Goal: Transaction & Acquisition: Purchase product/service

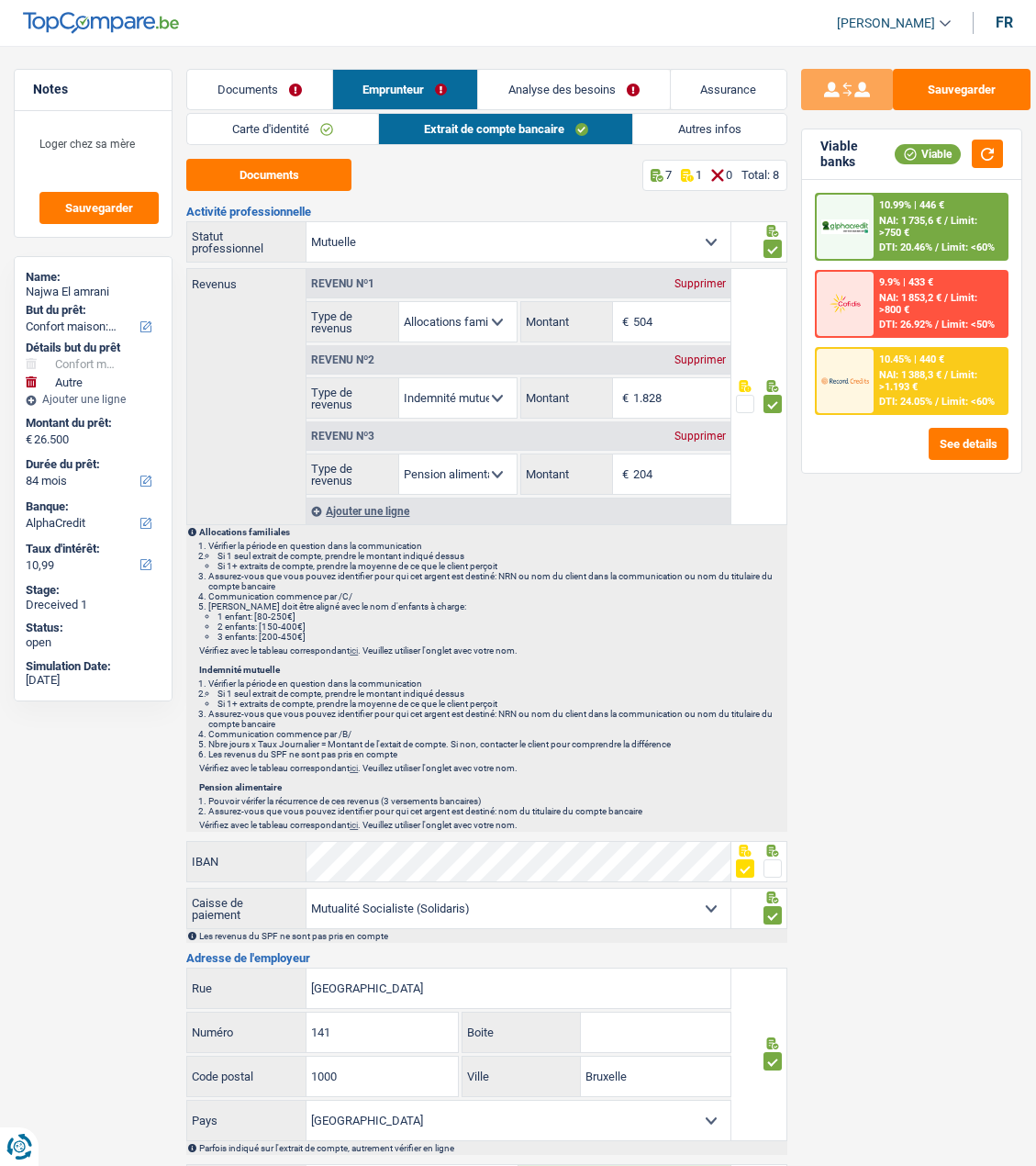
select select "household"
select select "other"
select select "84"
select select "alphacredit"
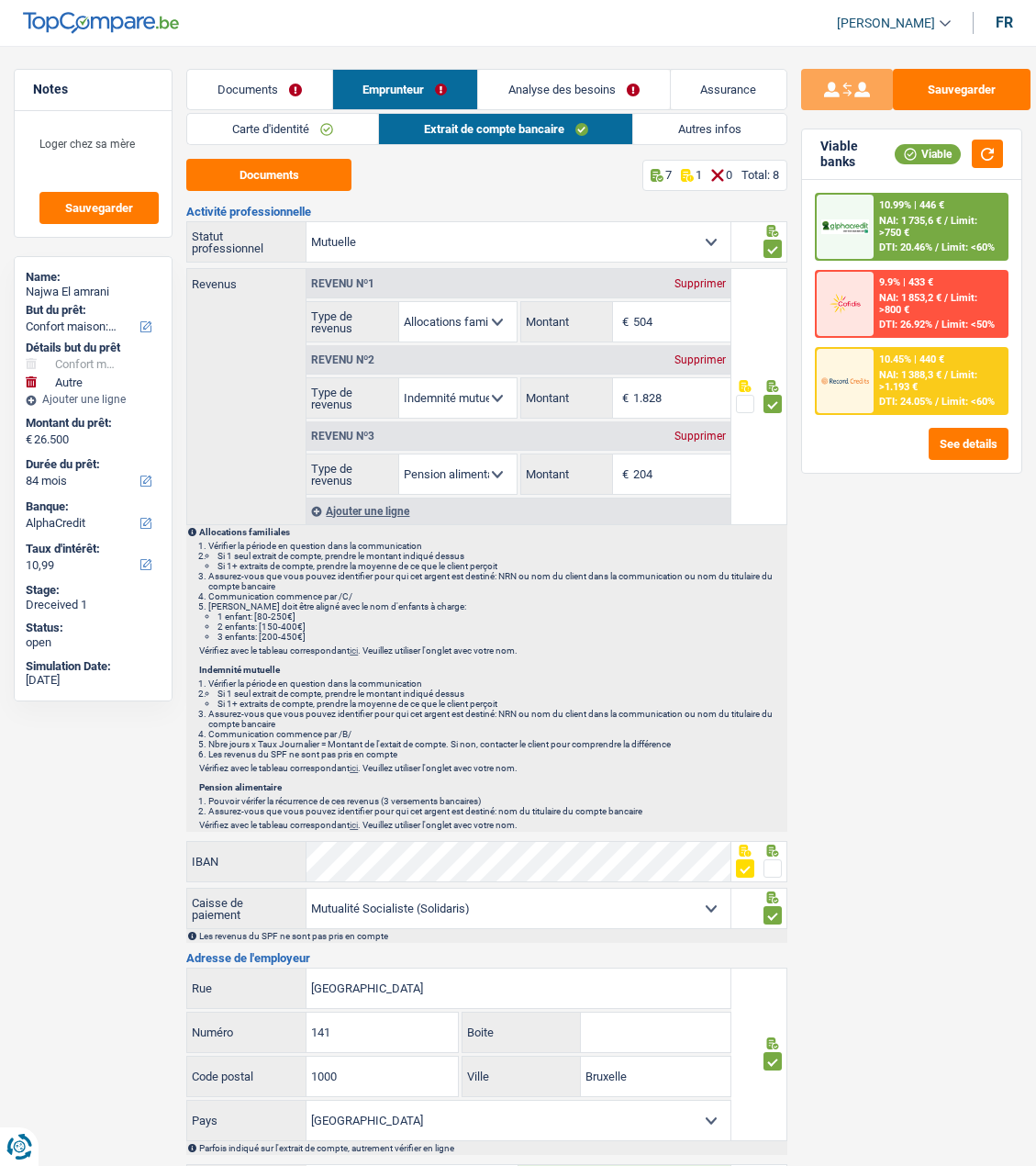
select select "mutuality"
select select "familyAllowances"
select select "mutualityIndemnity"
select select "alimony"
select select "solidaris"
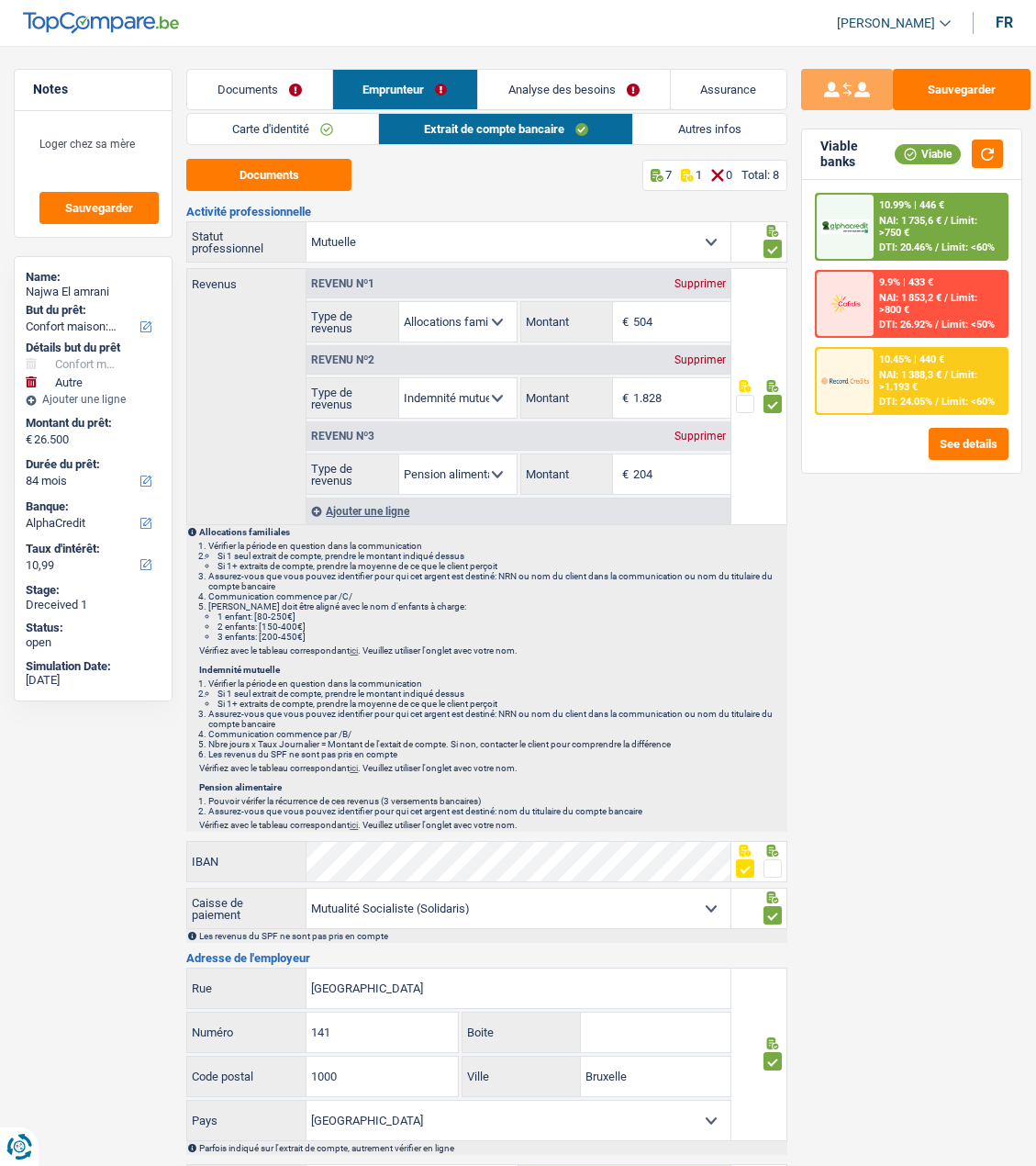
select select "BE"
click at [870, 593] on div "Sauvegarder Viable banks Viable 10.99% | 446 € NAI: 1 735,6 € / Limit: >750 € D…" at bounding box center [911, 600] width 249 height 1063
click at [268, 83] on link "Documents" at bounding box center [259, 89] width 144 height 39
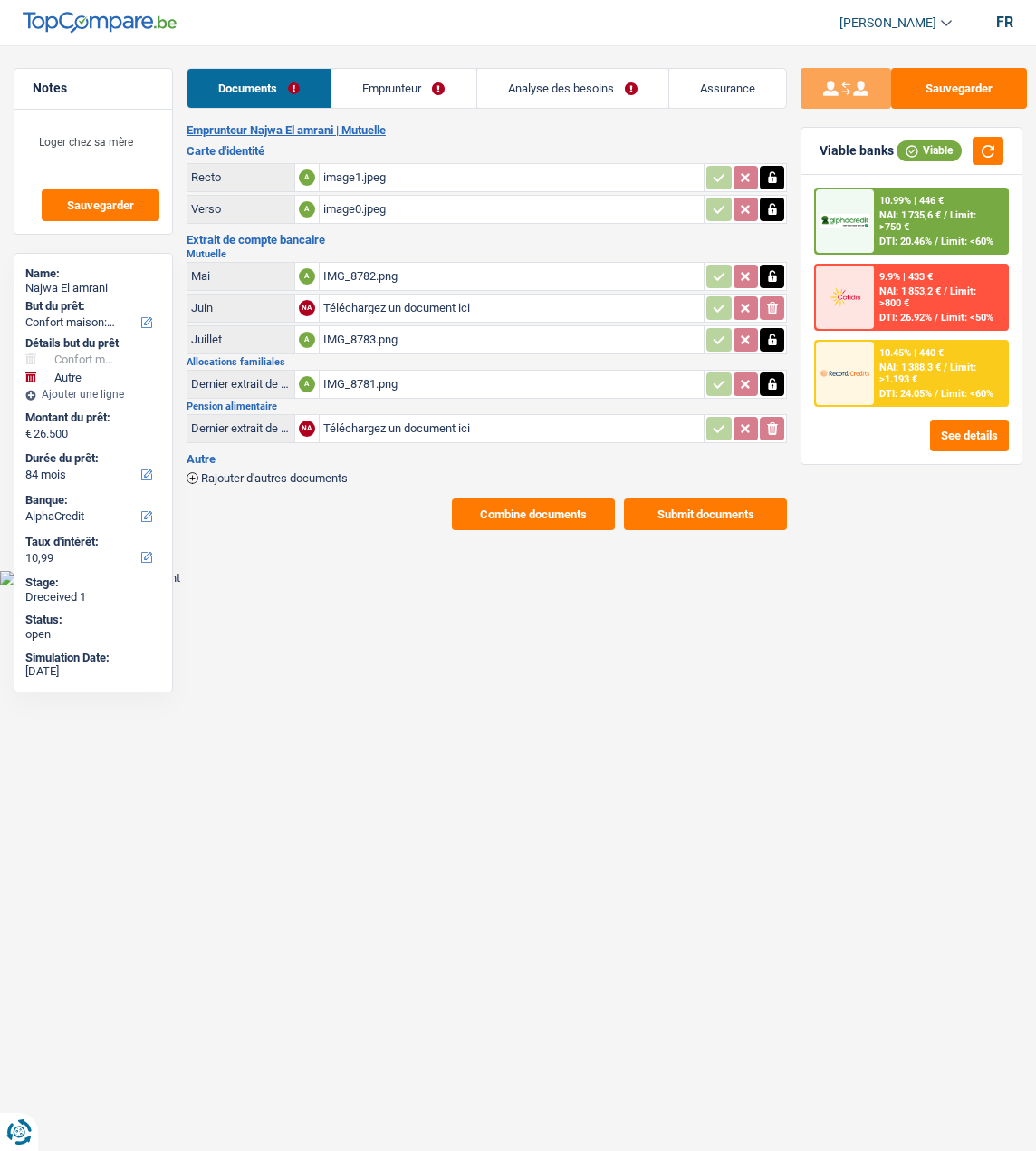
click at [395, 421] on input "Téléchargez un document ici" at bounding box center [511, 429] width 377 height 27
type input "C:\fakepath\combinepdf (1).pdf"
click at [267, 421] on div "Dernier extrait de compte pour la pension alimentaire" at bounding box center [241, 428] width 100 height 14
click at [259, 422] on div "Dernier extrait de compte pour la pension alimentaire" at bounding box center [241, 428] width 100 height 14
click at [413, 84] on link "Emprunteur" at bounding box center [405, 88] width 144 height 39
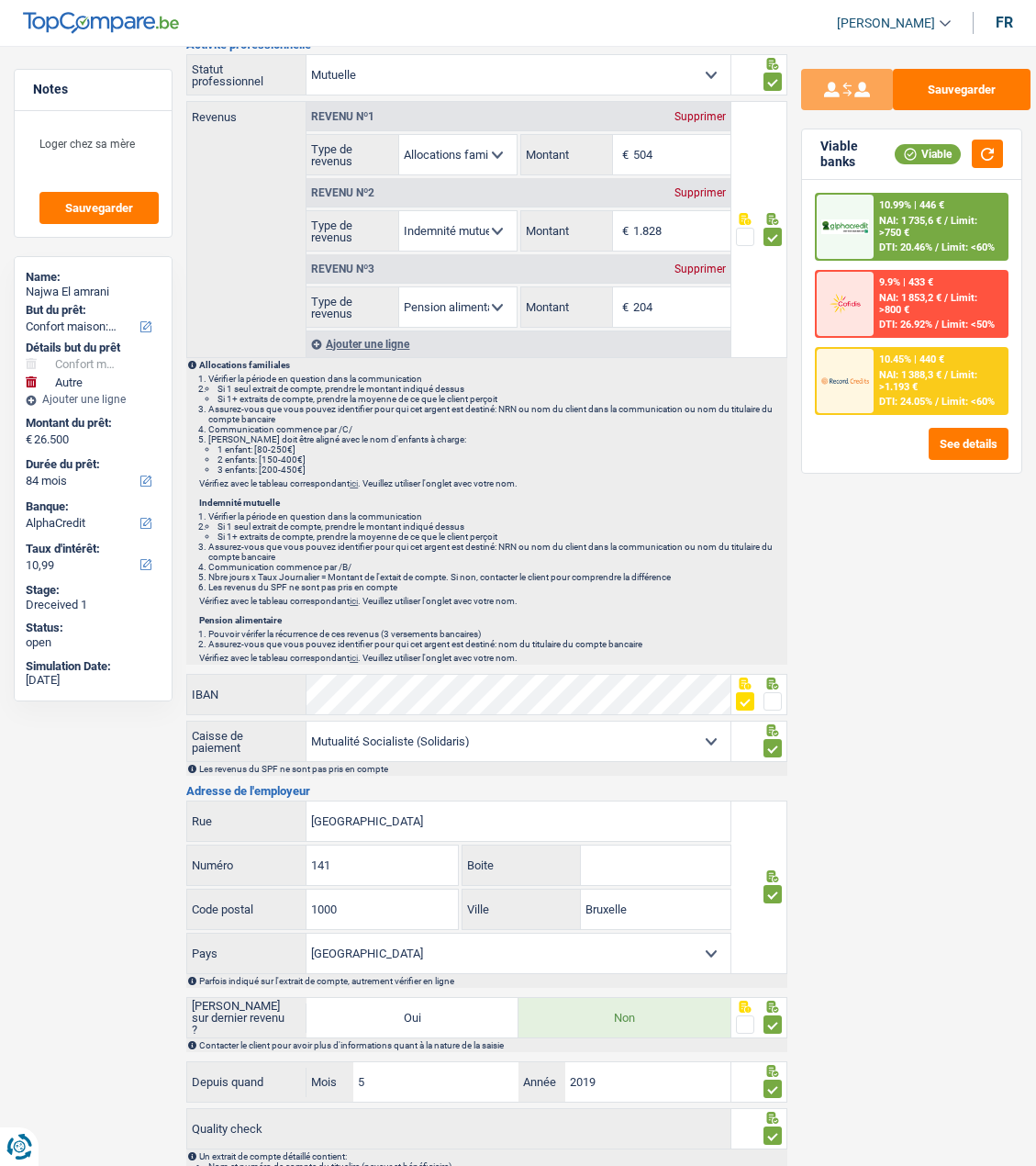
scroll to position [184, 0]
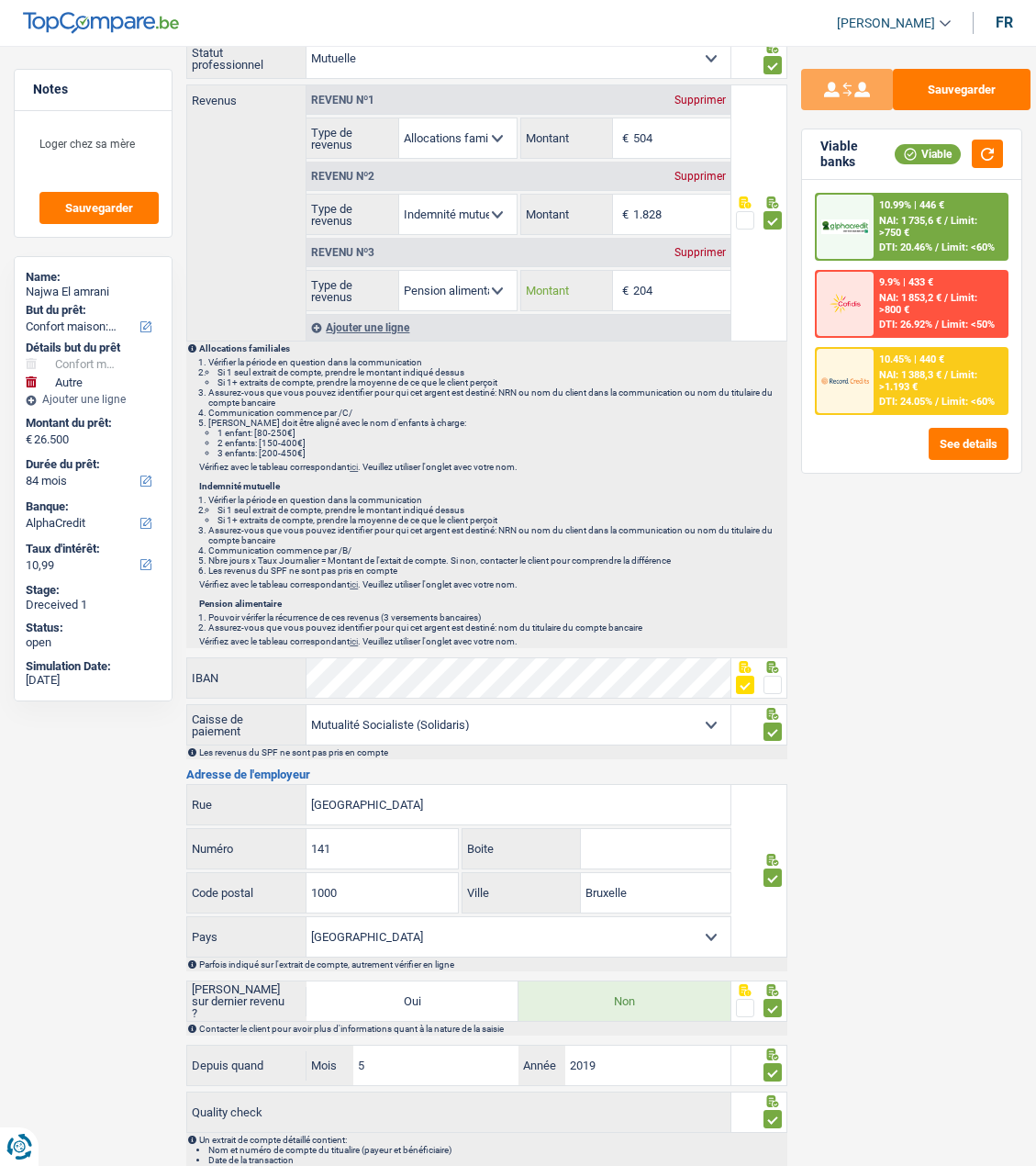
click at [673, 293] on input "204" at bounding box center [681, 291] width 97 height 39
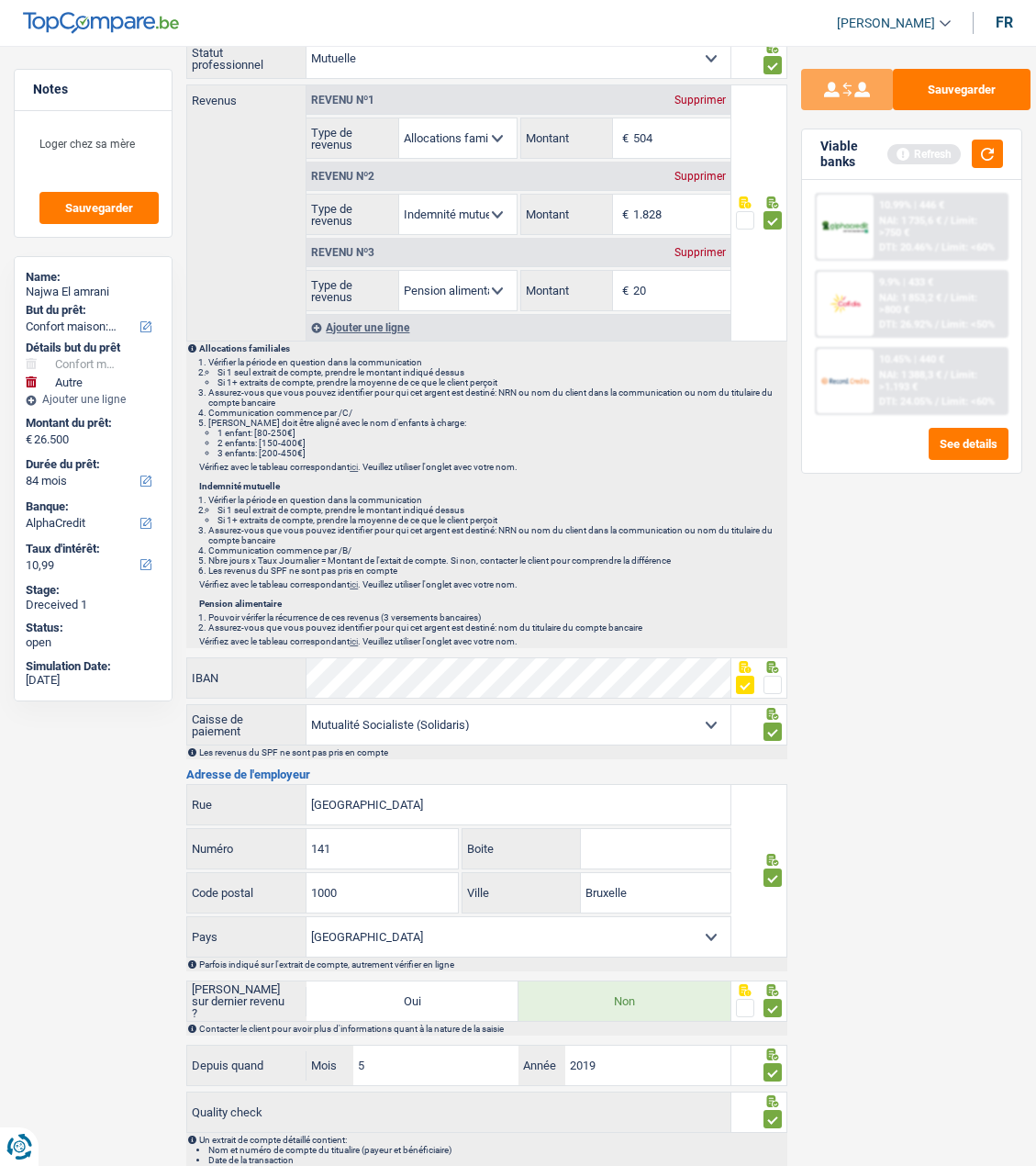
type input "2"
type input "1"
type input "260"
click at [749, 686] on span at bounding box center [745, 684] width 19 height 19
click at [0, 0] on input "radio" at bounding box center [0, 0] width 0 height 0
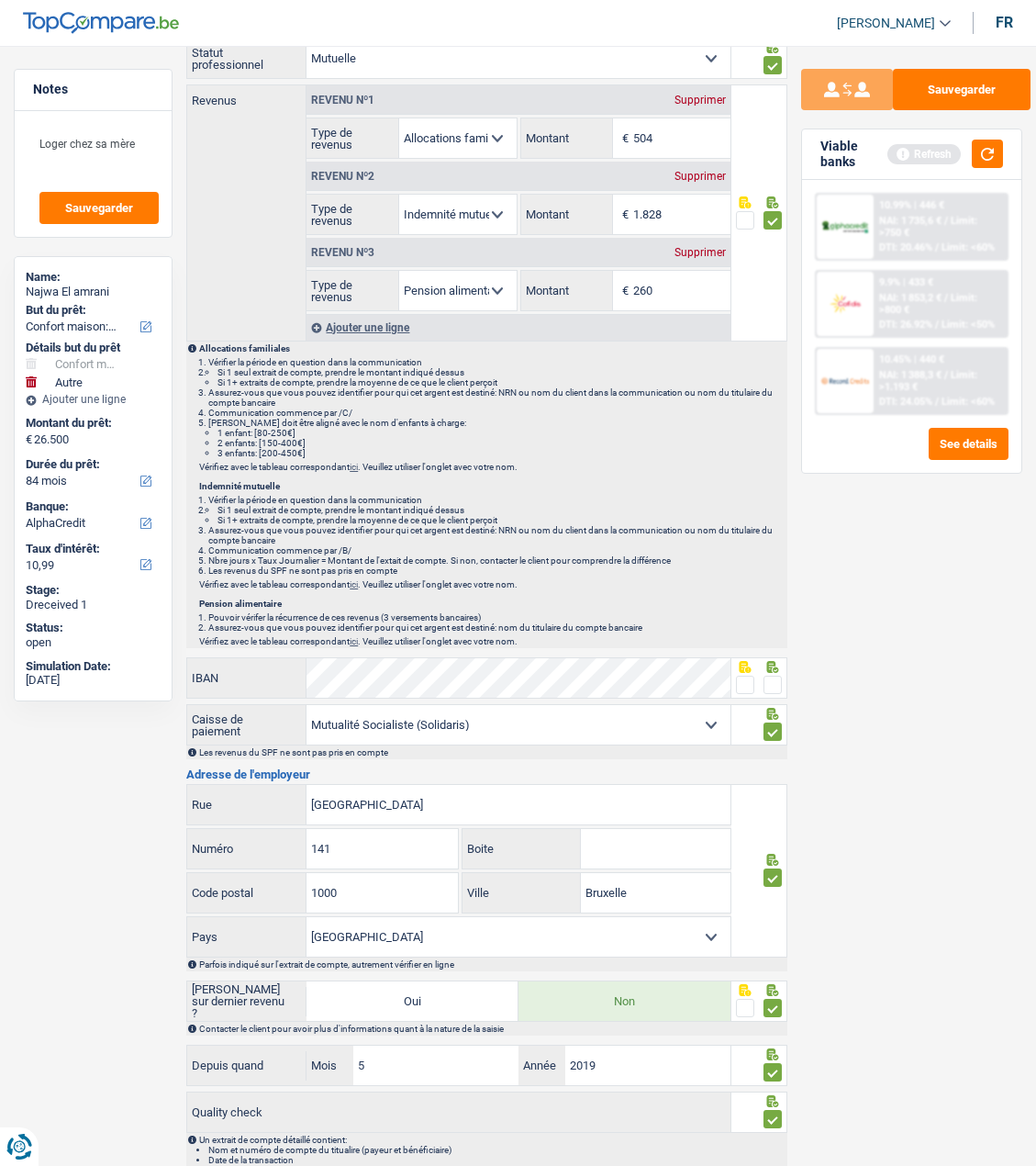
click at [771, 680] on span at bounding box center [773, 684] width 19 height 19
click at [0, 0] on input "radio" at bounding box center [0, 0] width 0 height 0
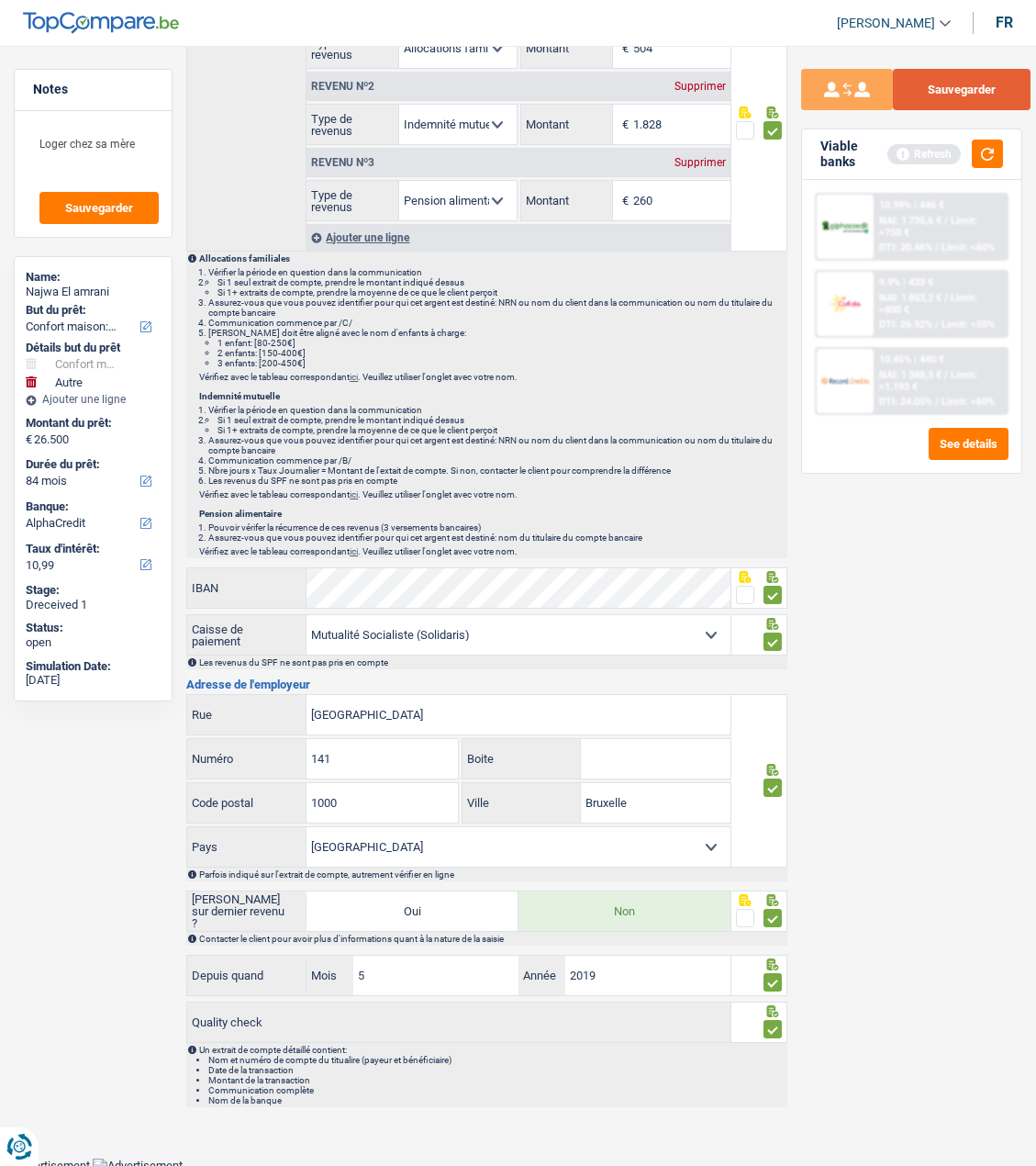
scroll to position [275, 0]
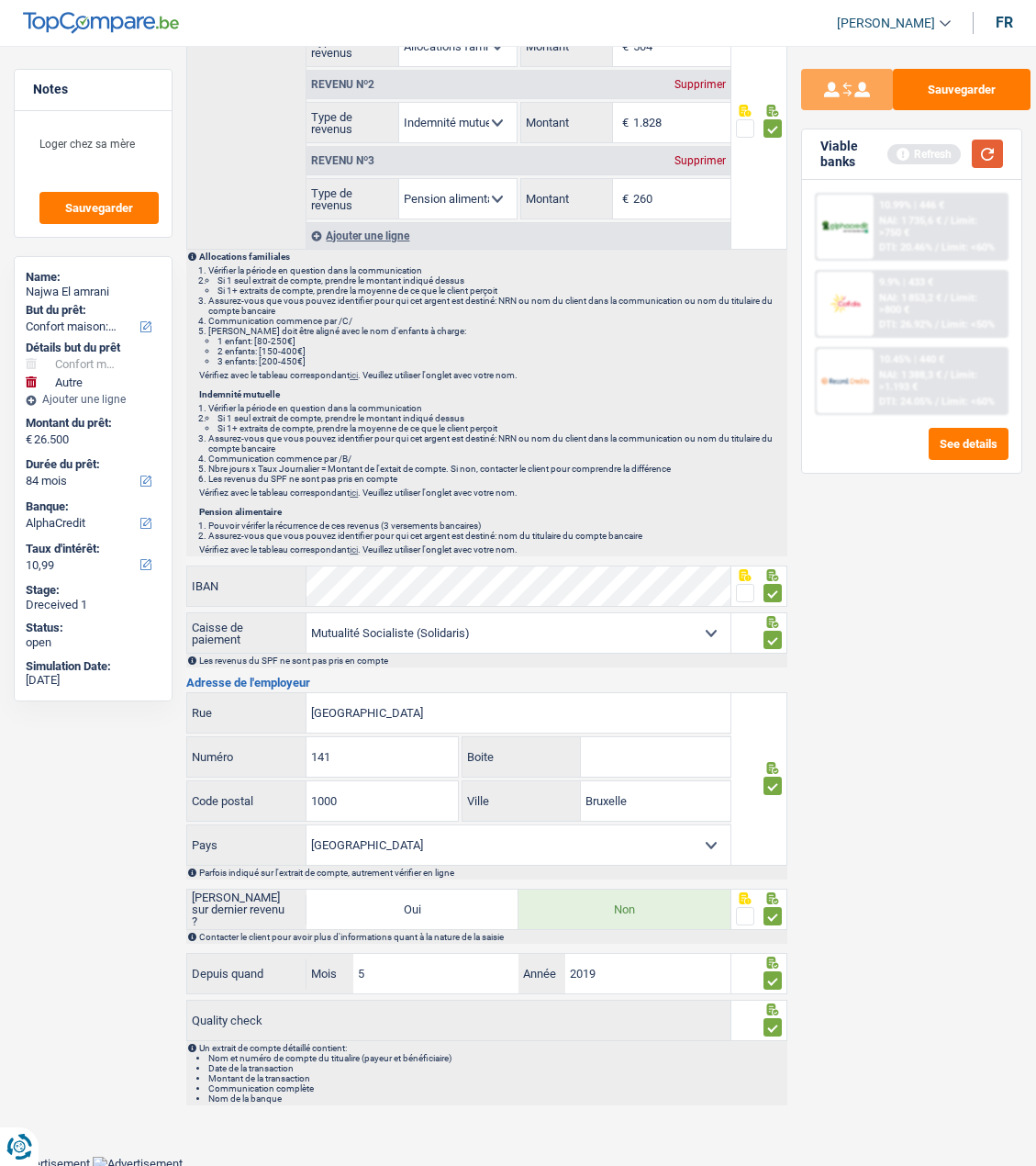
click at [997, 153] on button "button" at bounding box center [988, 153] width 31 height 29
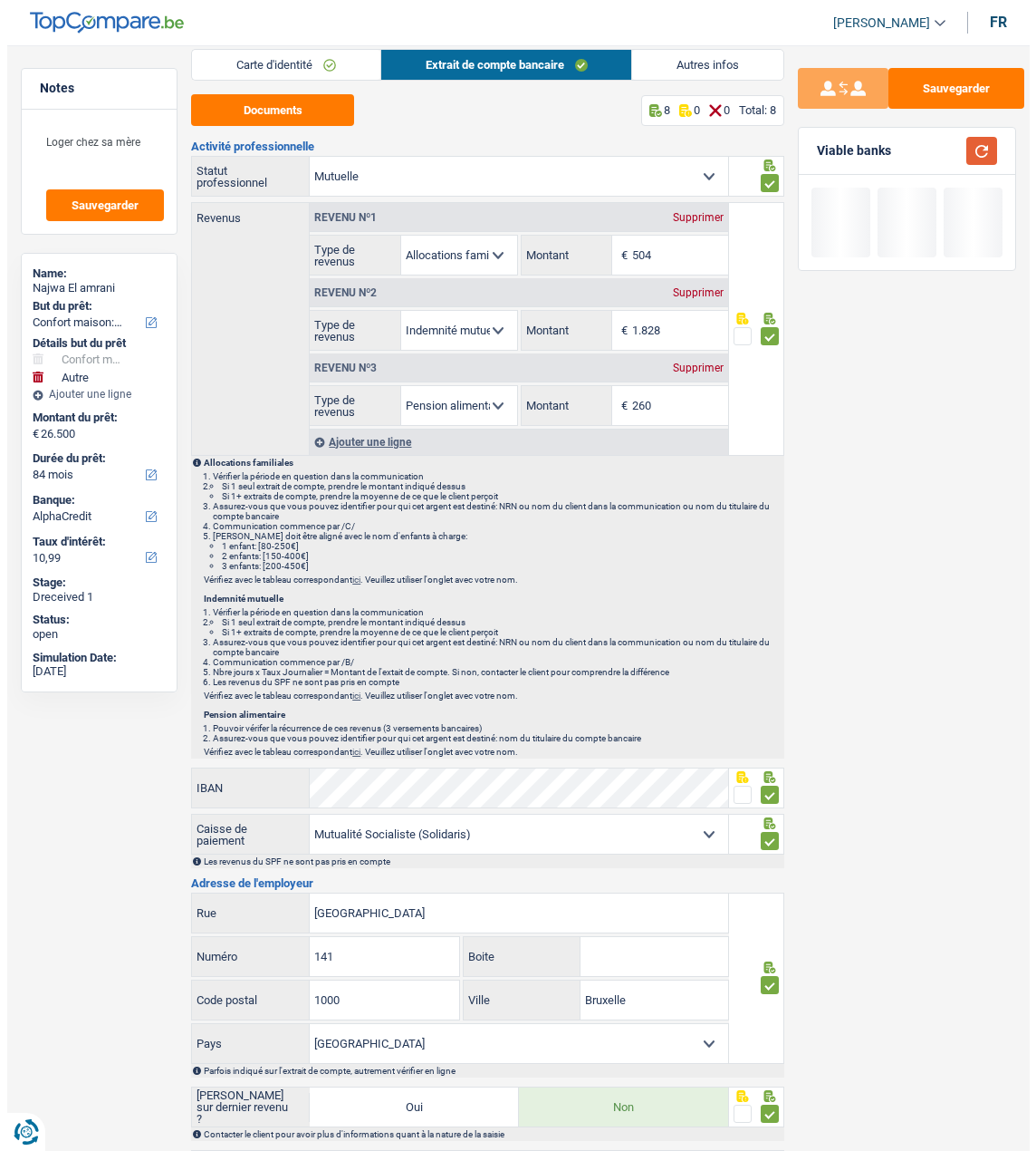
scroll to position [0, 0]
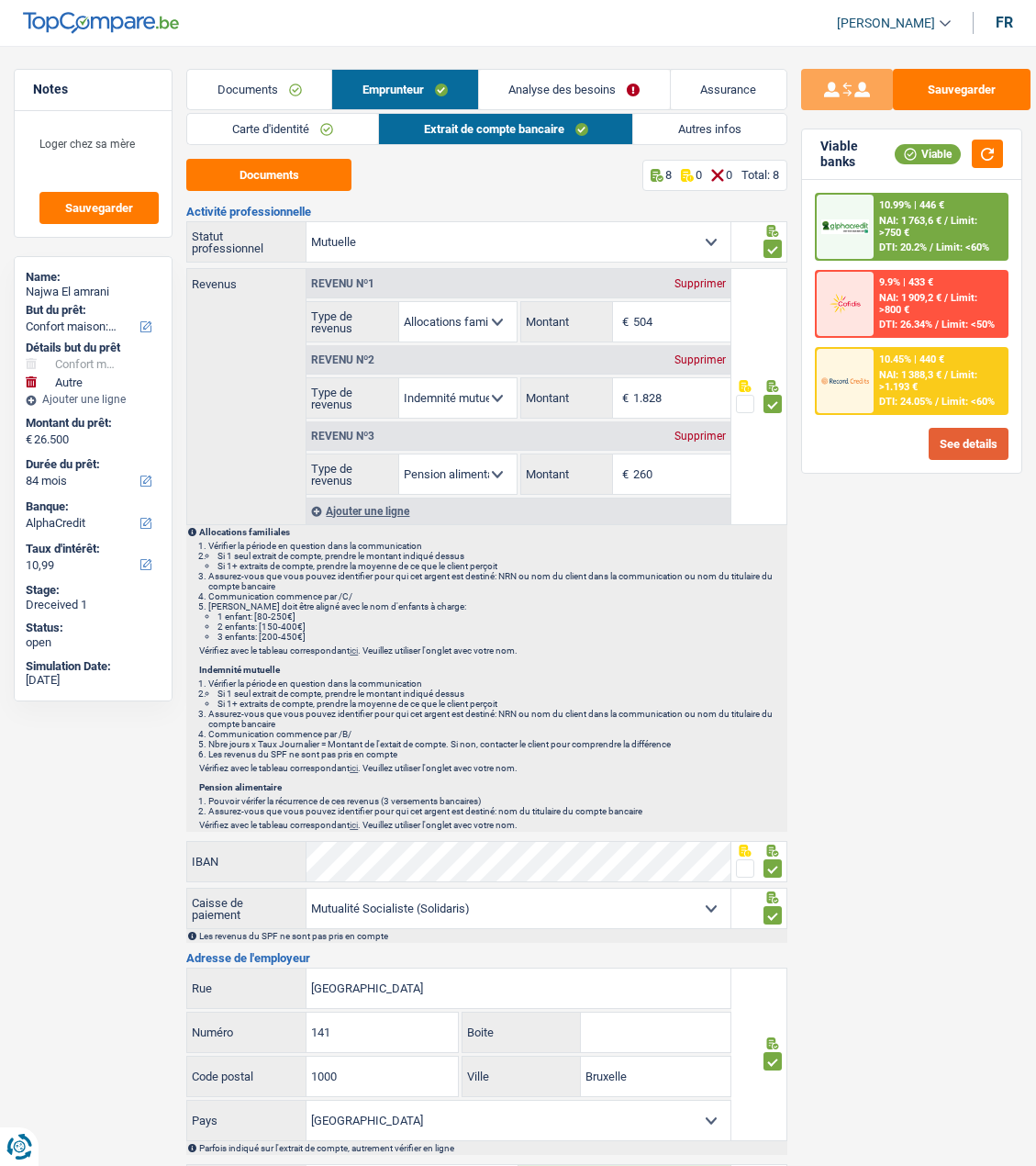
click at [985, 444] on button "See details" at bounding box center [968, 443] width 80 height 32
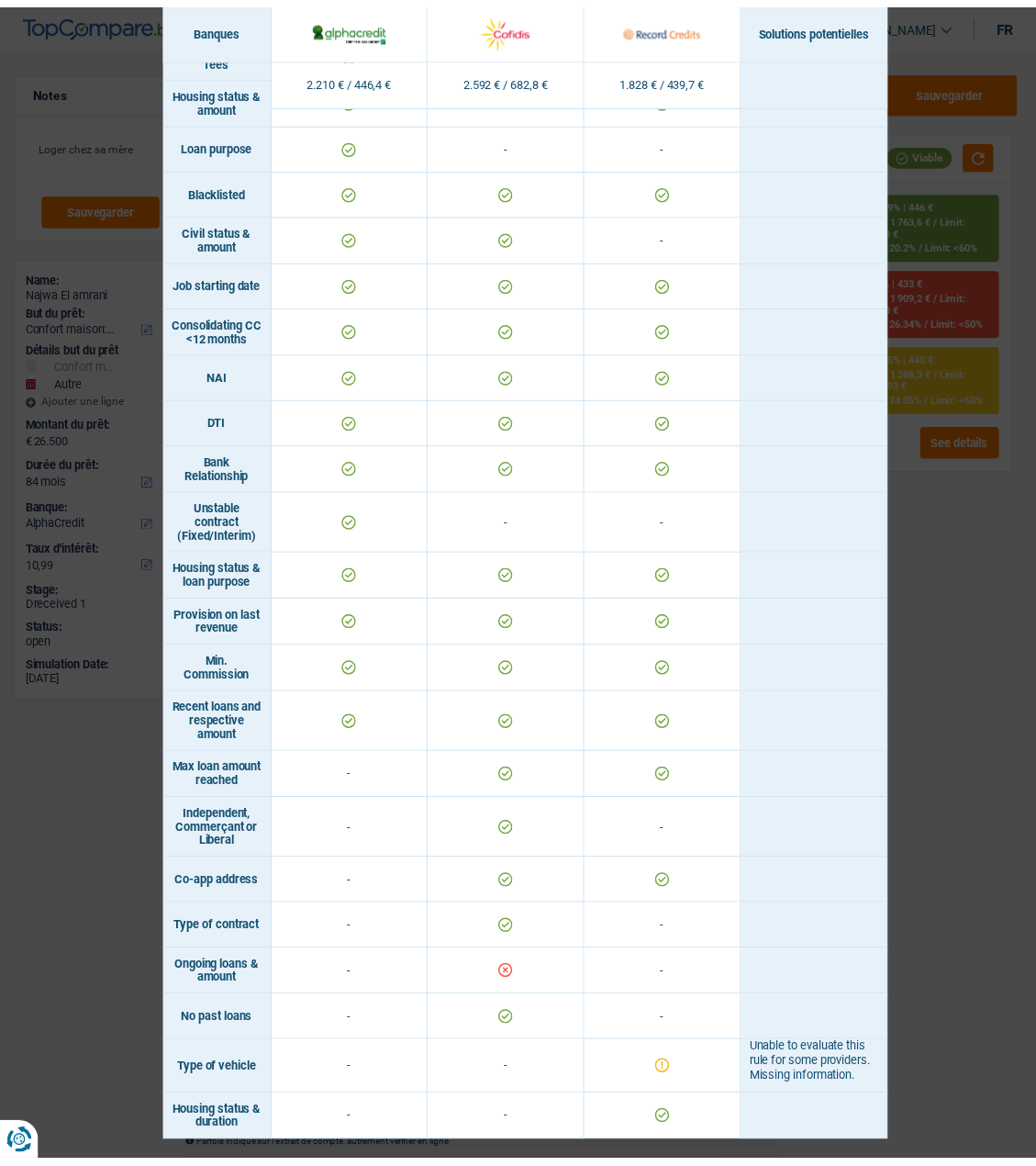
scroll to position [535, 0]
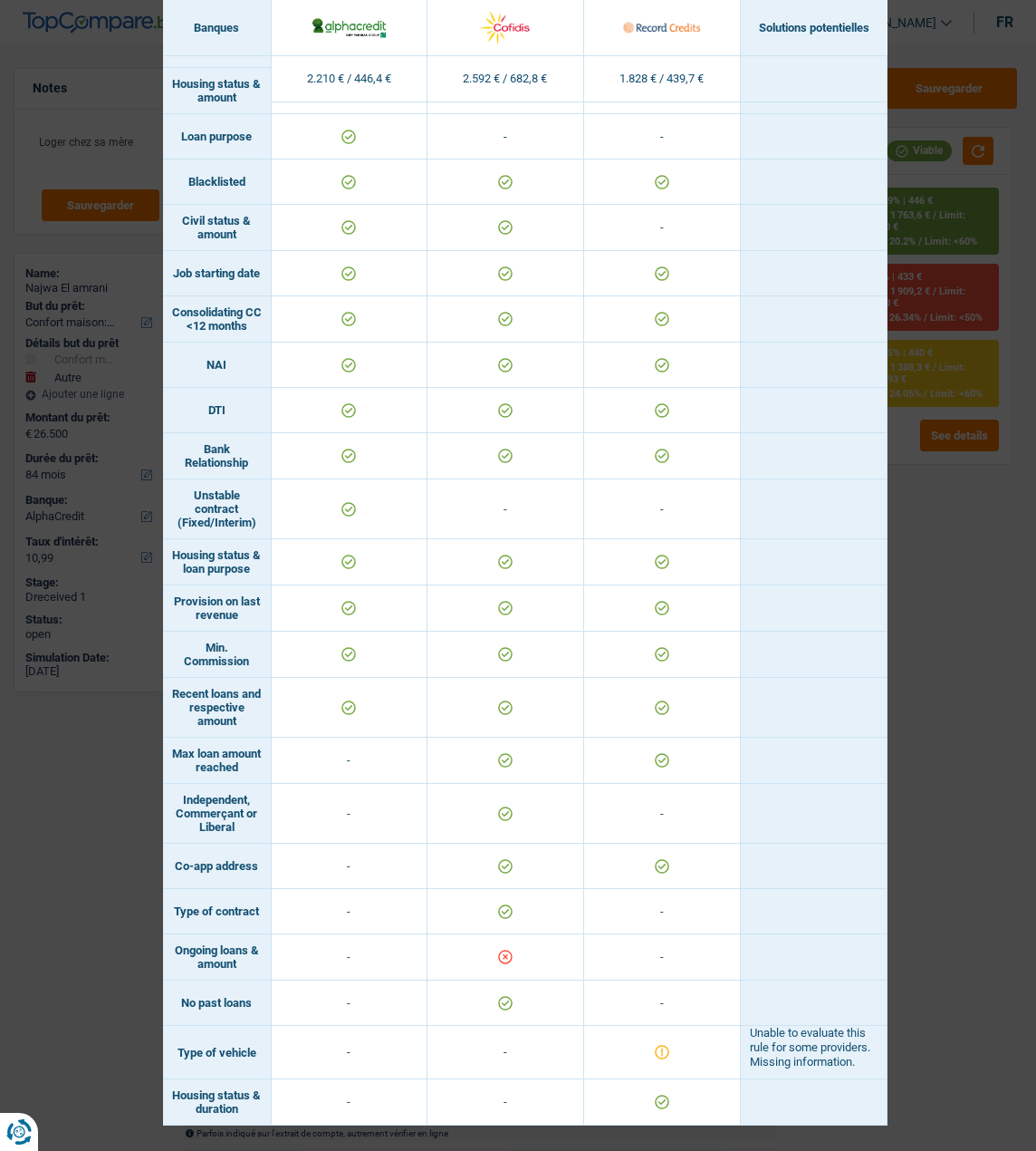
click at [985, 643] on div "Banks conditions × Banques Solutions potentielles Revenus / Charges 2.210 € / 4…" at bounding box center [518, 576] width 1036 height 1151
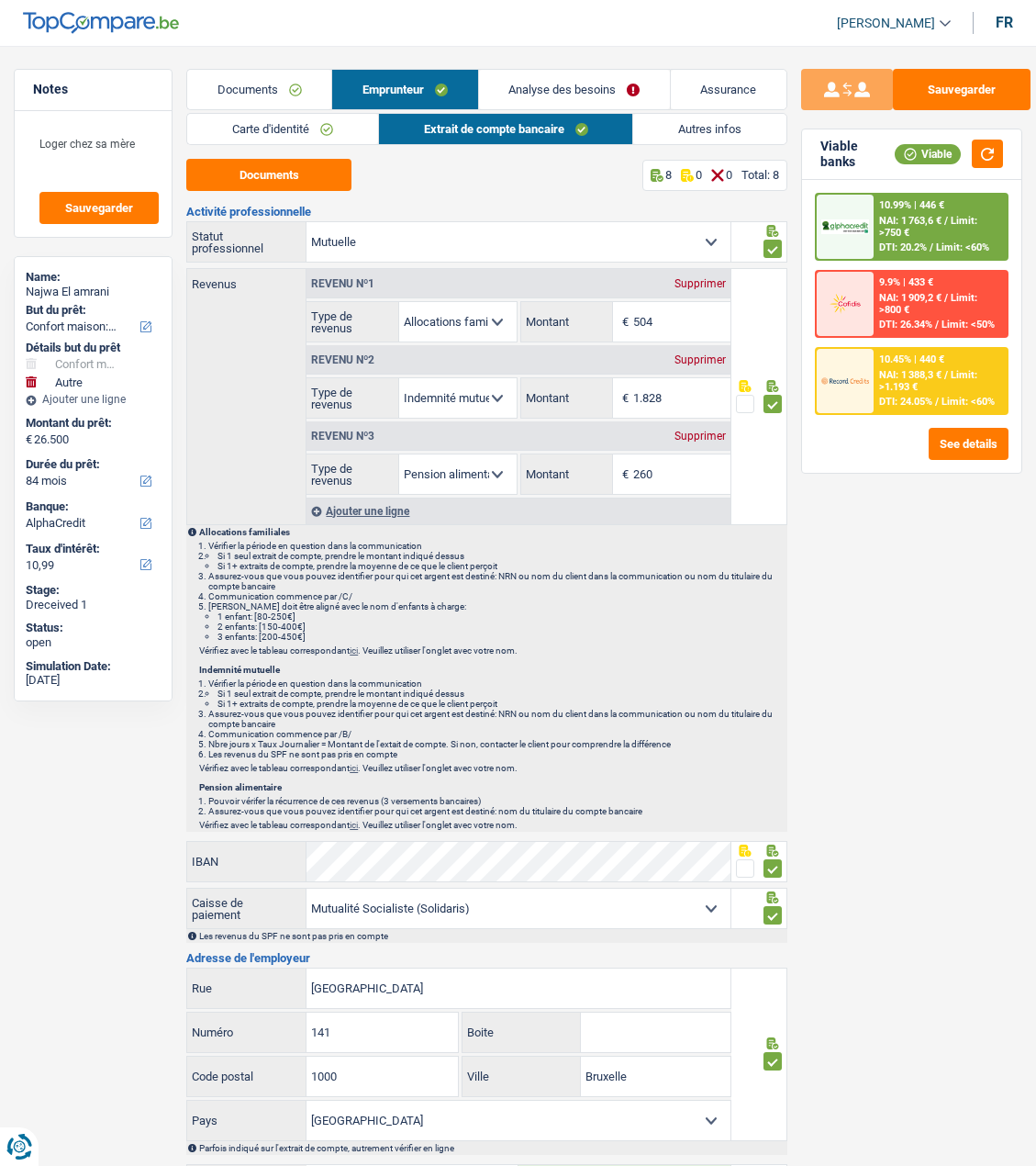
click at [900, 375] on div "10.45% | 440 € NAI: 1 388,3 € / Limit: >1.193 € DTI: 24.05% / Limit: <60%" at bounding box center [940, 380] width 133 height 64
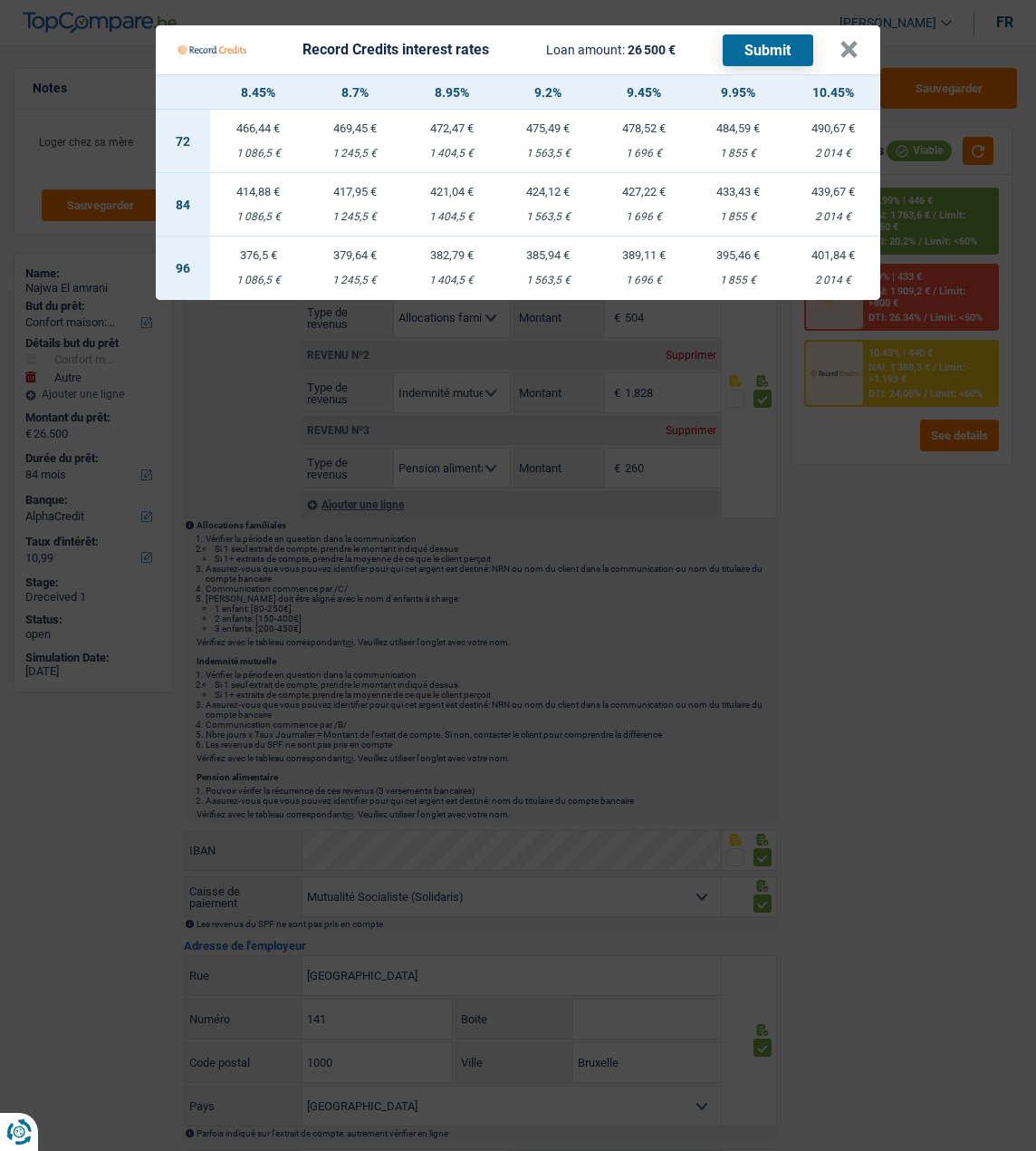
click at [456, 199] on td "421,04 € 1 404,5 €" at bounding box center [452, 204] width 97 height 63
select select "record credits"
type input "8,95"
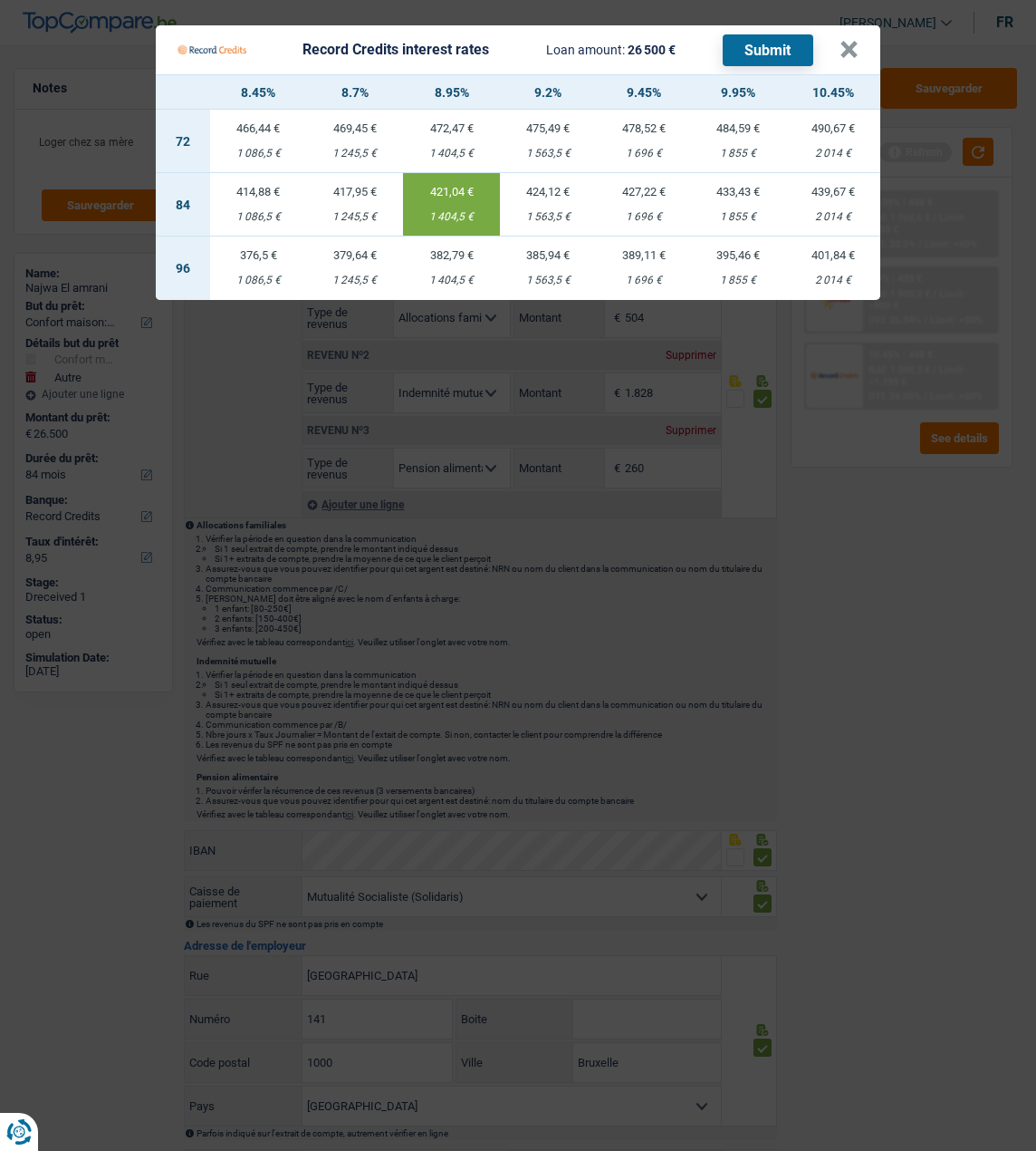
click at [767, 43] on button "Submit" at bounding box center [767, 49] width 90 height 32
click at [848, 42] on button "×" at bounding box center [850, 49] width 19 height 18
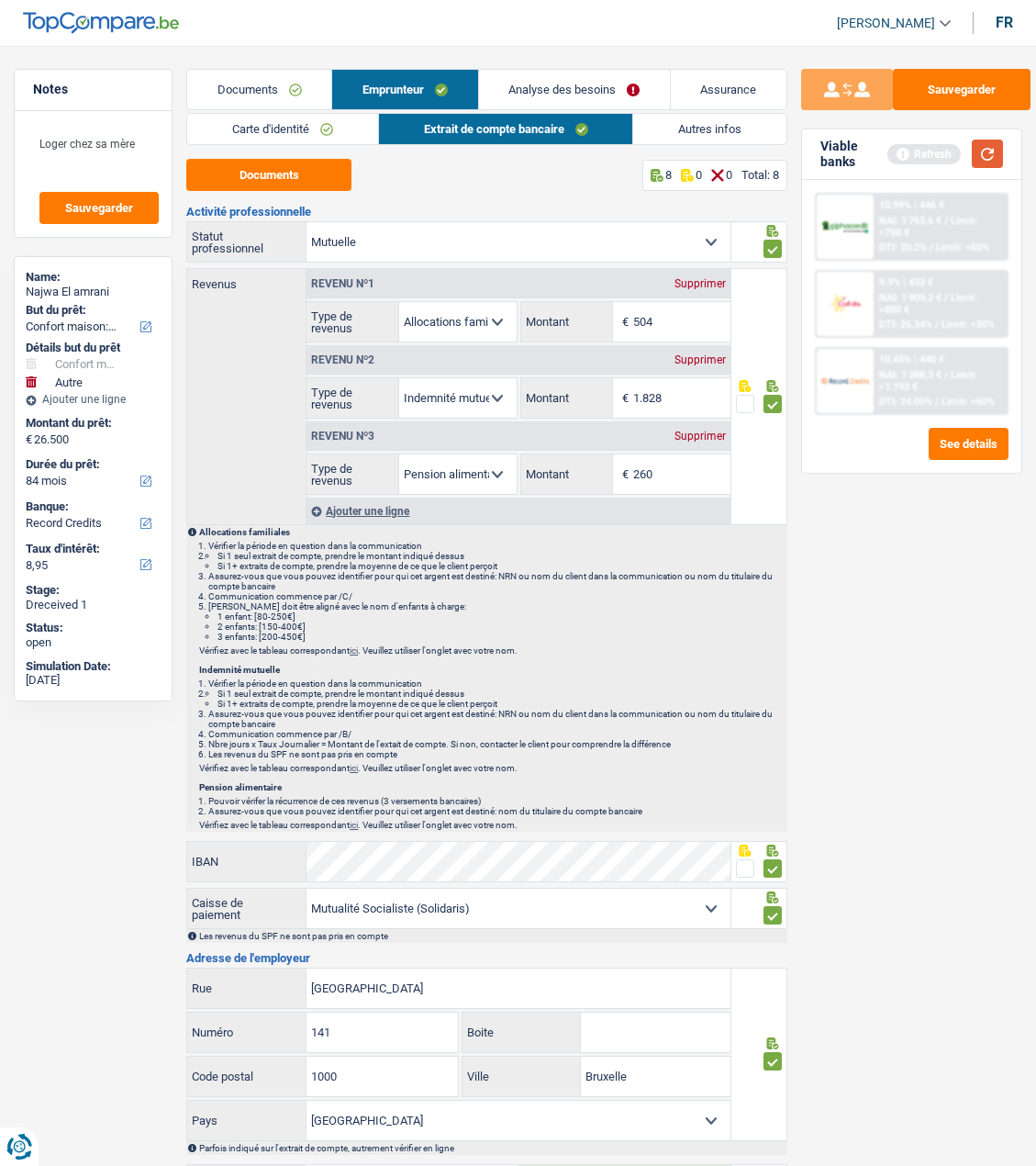
click at [978, 151] on button "button" at bounding box center [988, 153] width 31 height 29
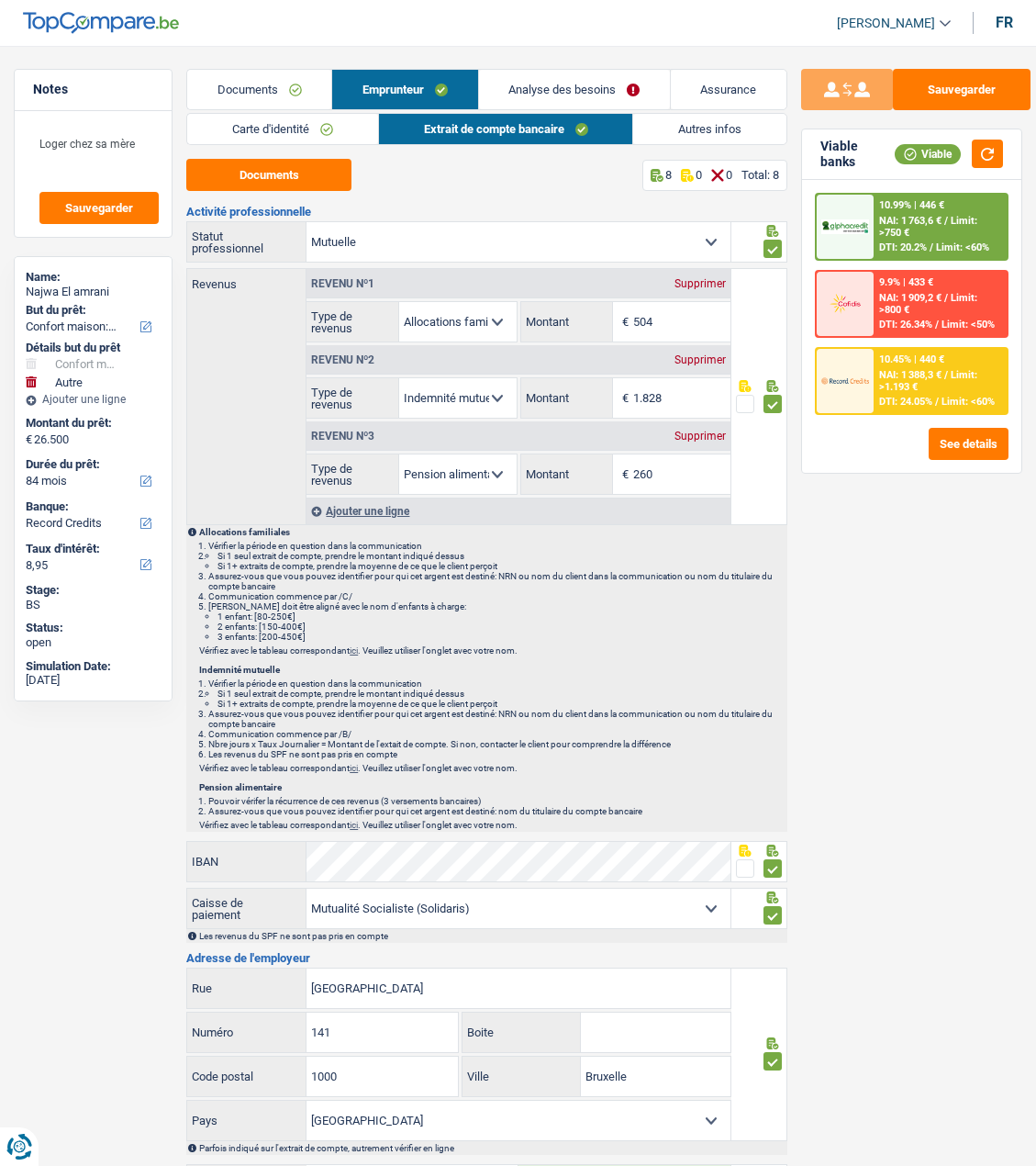
click at [950, 227] on span "Limit: >750 €" at bounding box center [929, 227] width 98 height 24
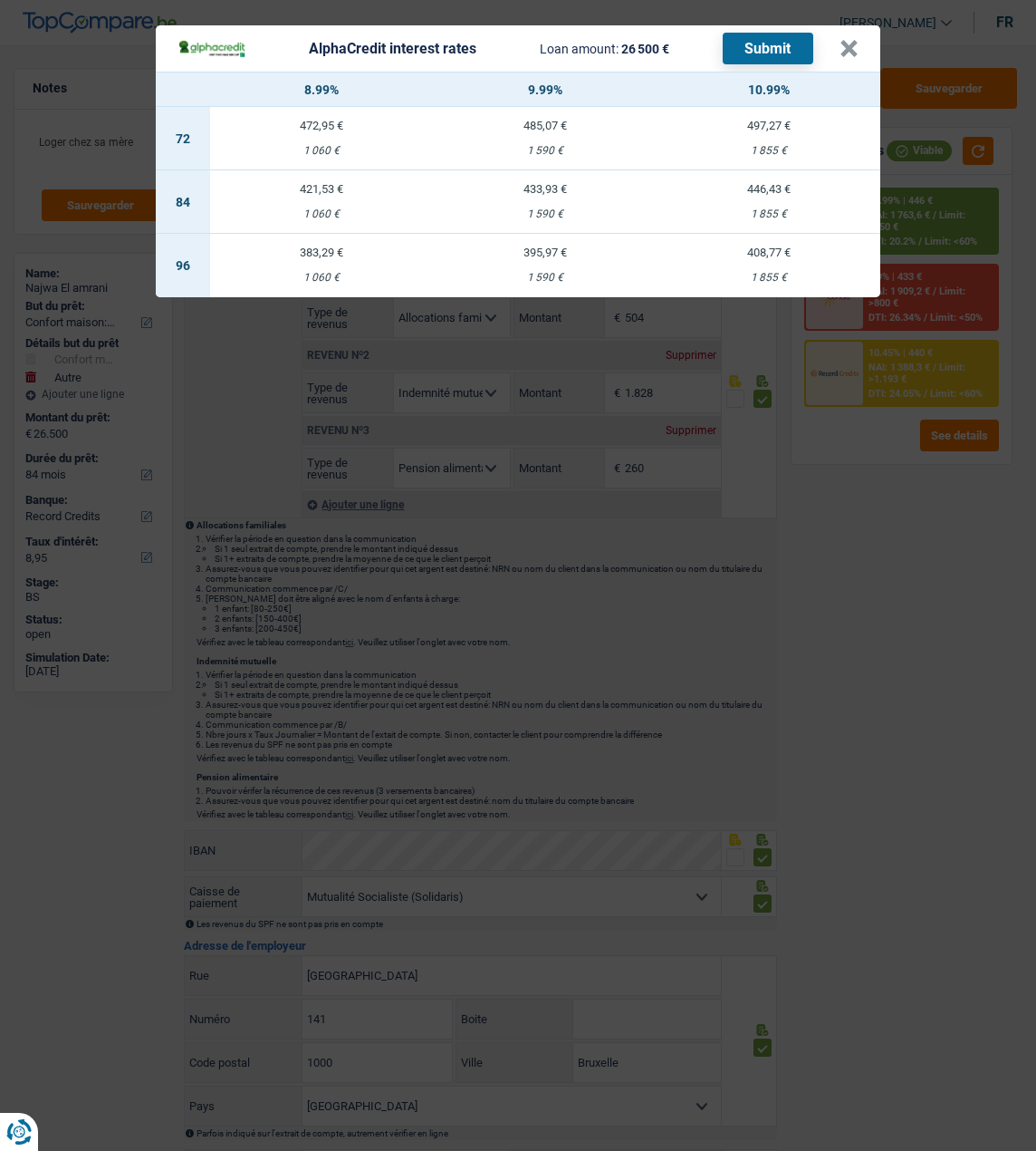
click at [866, 40] on header "AlphaCredit interest rates Loan amount: 26 500 € Submit ×" at bounding box center [518, 49] width 725 height 47
click at [851, 41] on button "×" at bounding box center [850, 49] width 19 height 18
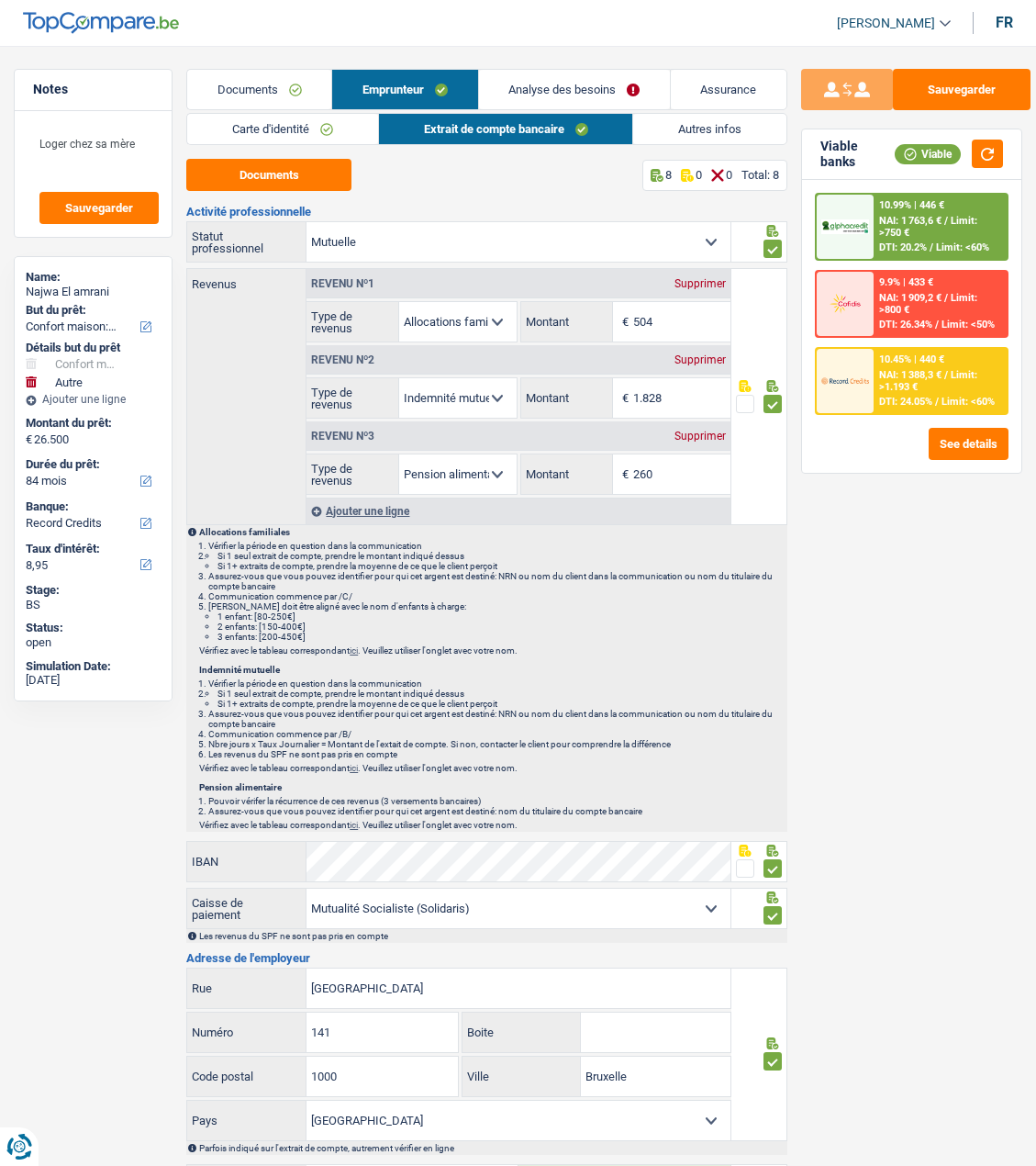
click at [648, 95] on link "Analyse des besoins" at bounding box center [575, 89] width 191 height 39
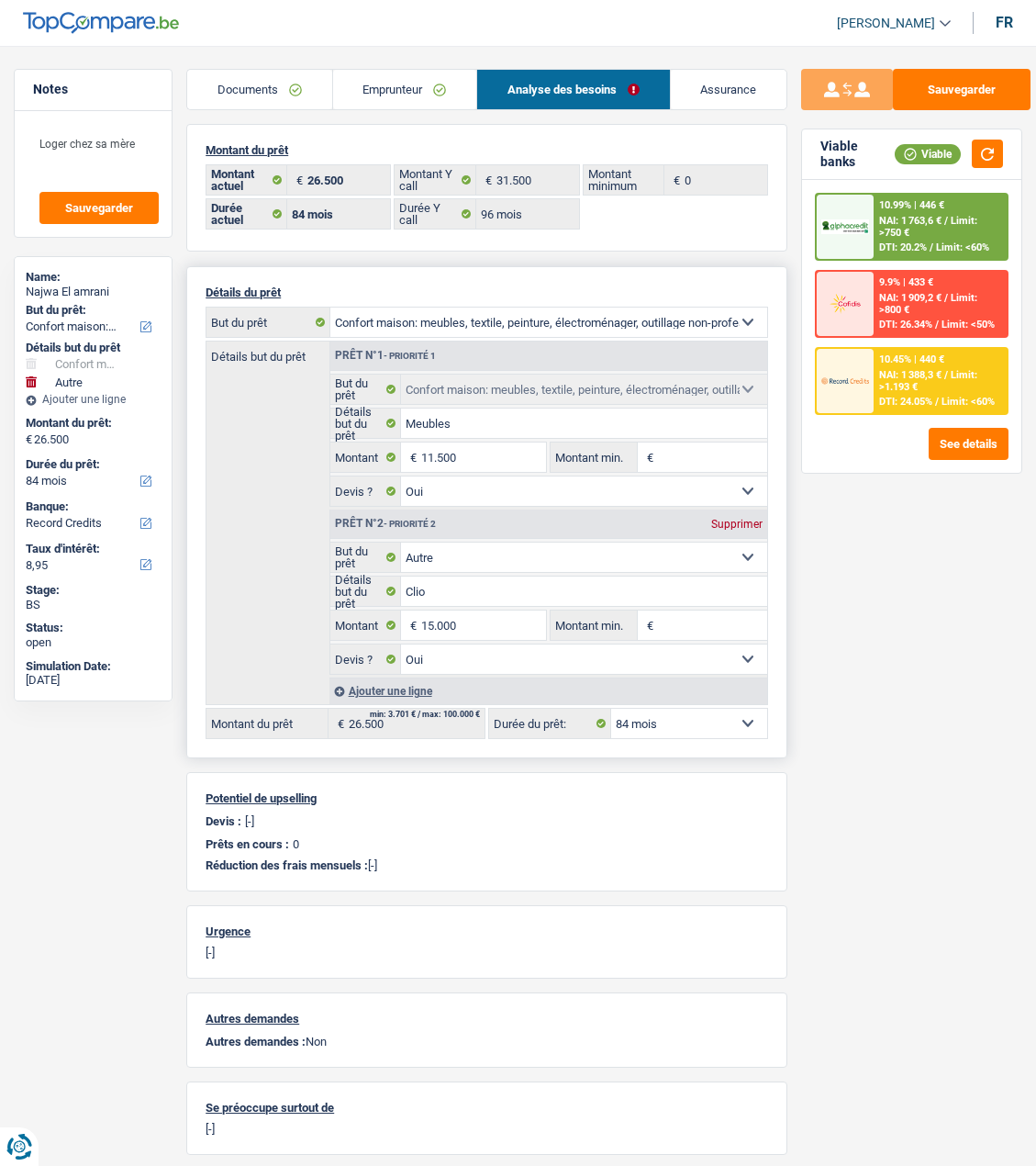
click at [716, 709] on select "12 mois 18 mois 24 mois 30 mois 36 mois 42 mois 48 mois 60 mois 72 mois 84 mois…" at bounding box center [689, 724] width 156 height 29
select select "120"
click at [611, 709] on select "12 mois 18 mois 24 mois 30 mois 36 mois 42 mois 48 mois 60 mois 72 mois 84 mois…" at bounding box center [689, 724] width 156 height 29
select select "120"
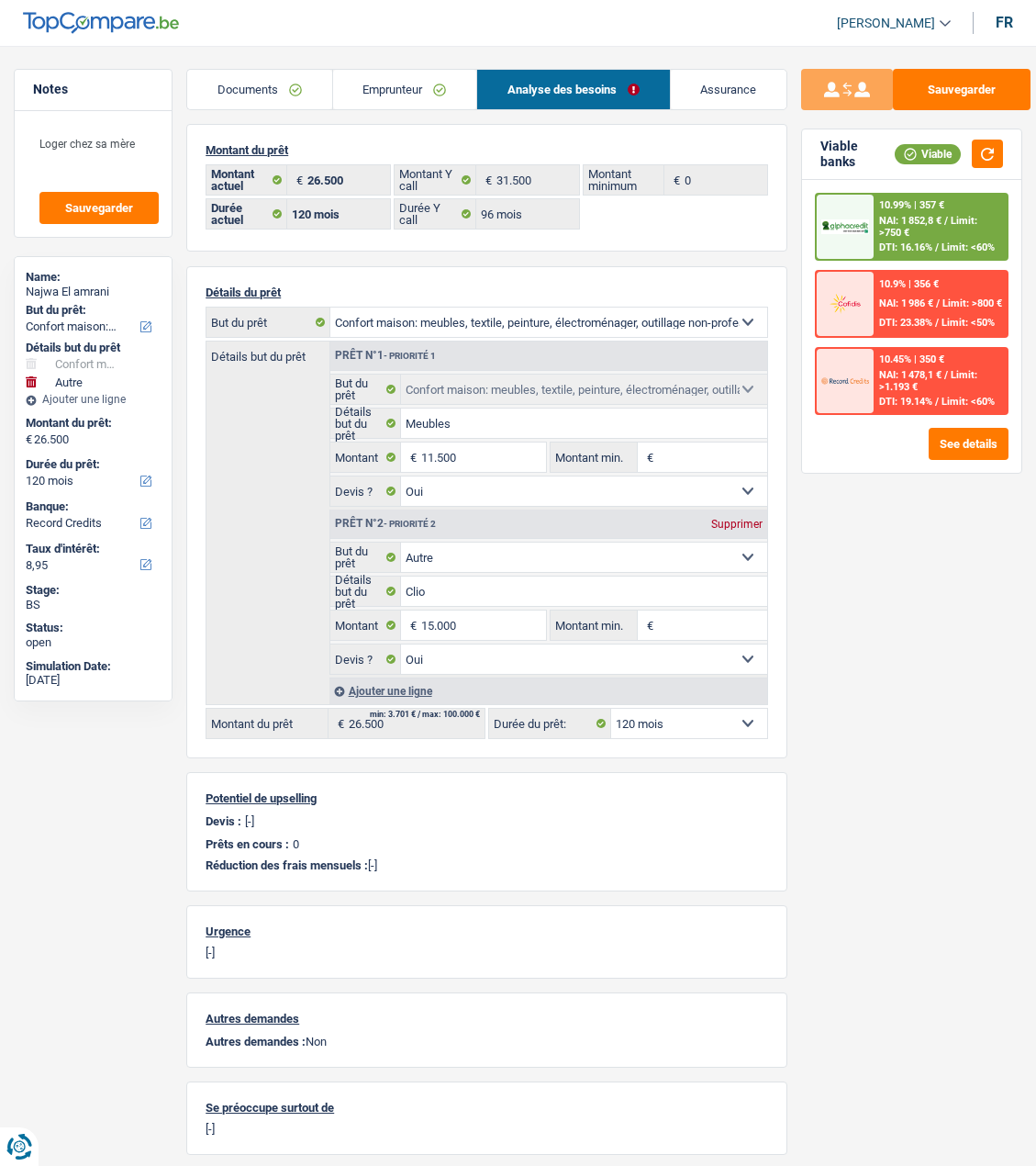
click at [959, 215] on div "10.99% | 357 € NAI: 1 852,8 € / Limit: >750 € DTI: 16.16% / Limit: <60%" at bounding box center [940, 226] width 133 height 64
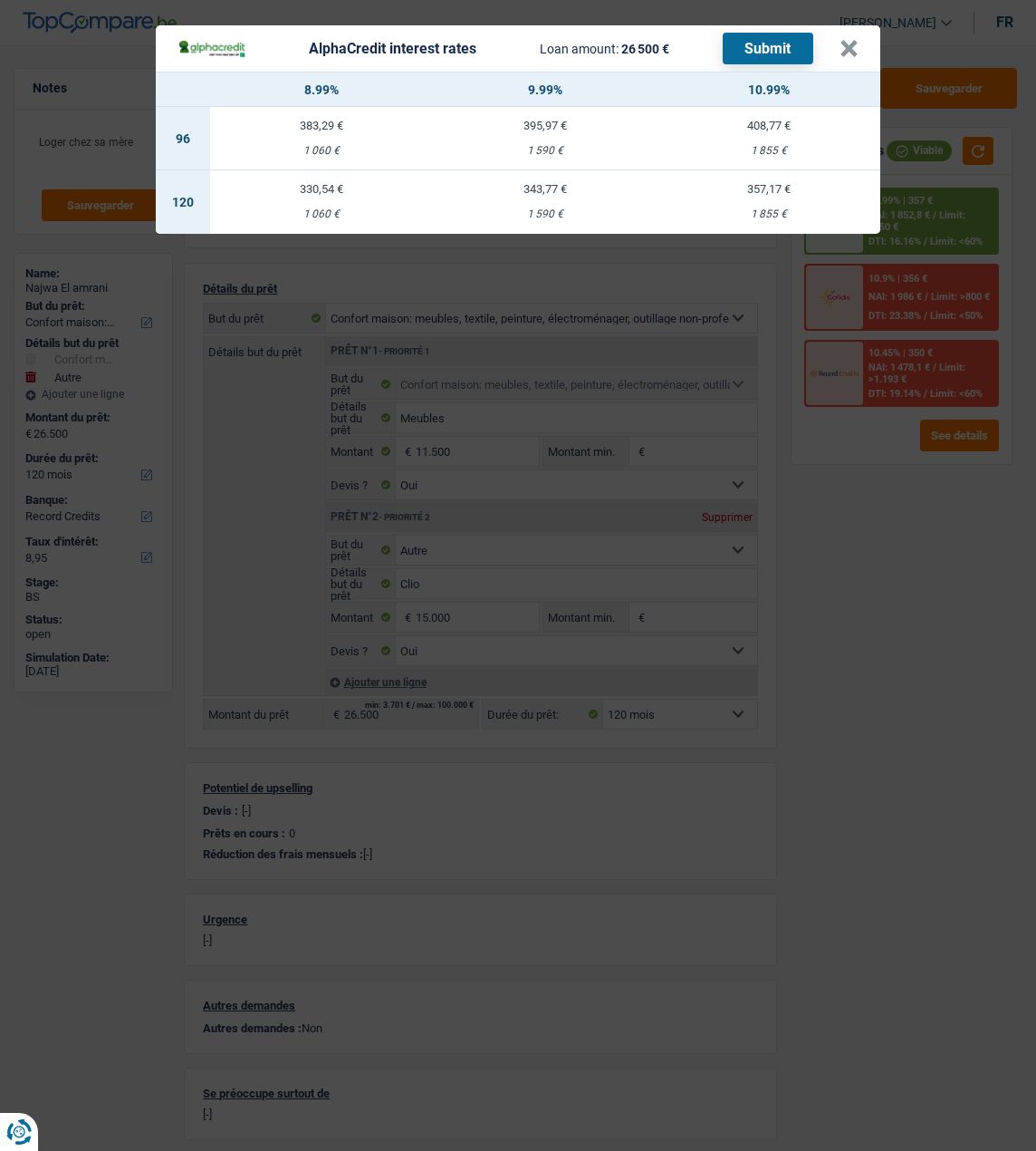
click at [332, 185] on div "330,54 €" at bounding box center [322, 189] width 224 height 12
select select "alphacredit"
type input "8,99"
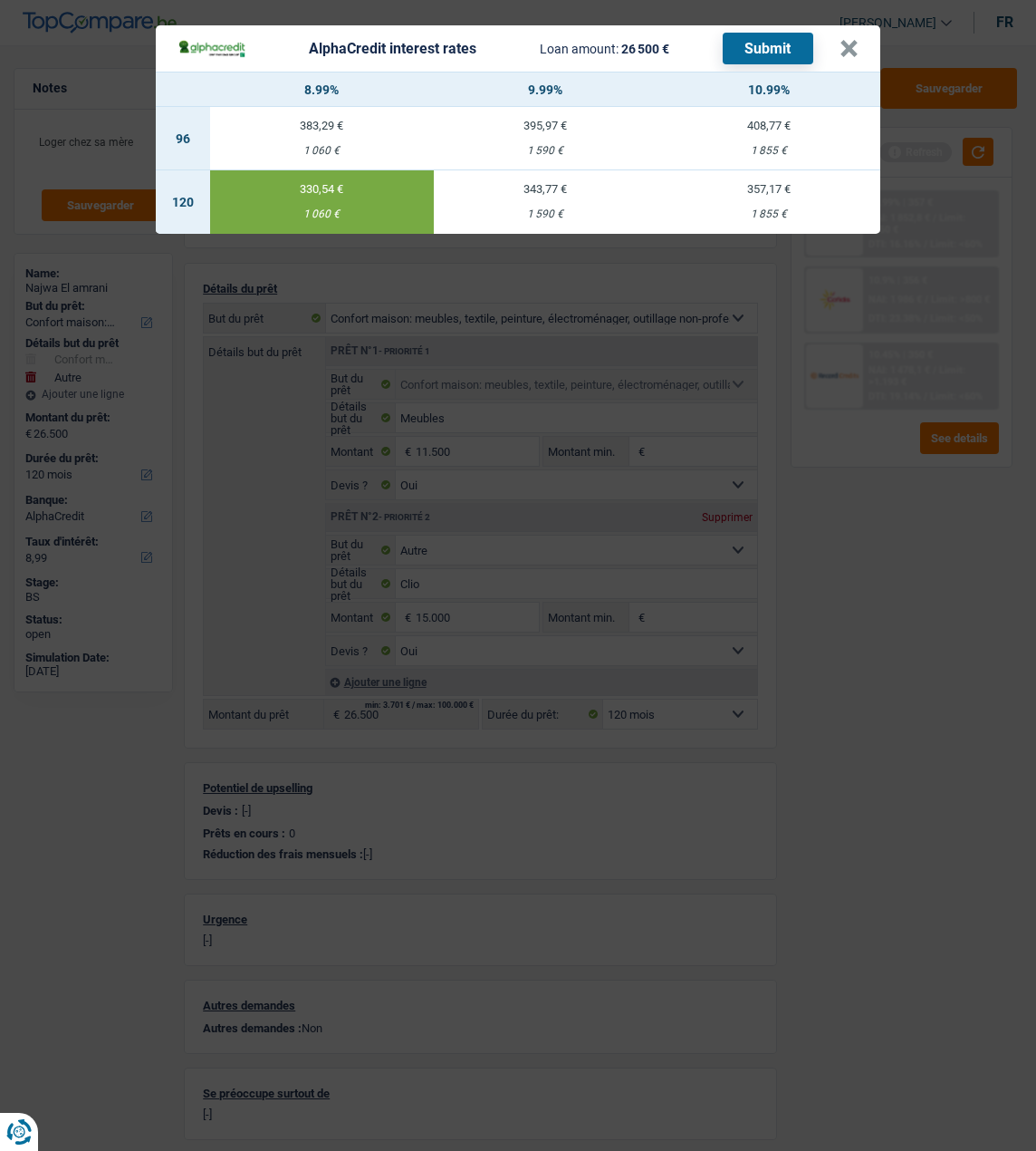
click at [775, 43] on button "Submit" at bounding box center [767, 49] width 90 height 32
click at [858, 40] on button "×" at bounding box center [850, 49] width 19 height 18
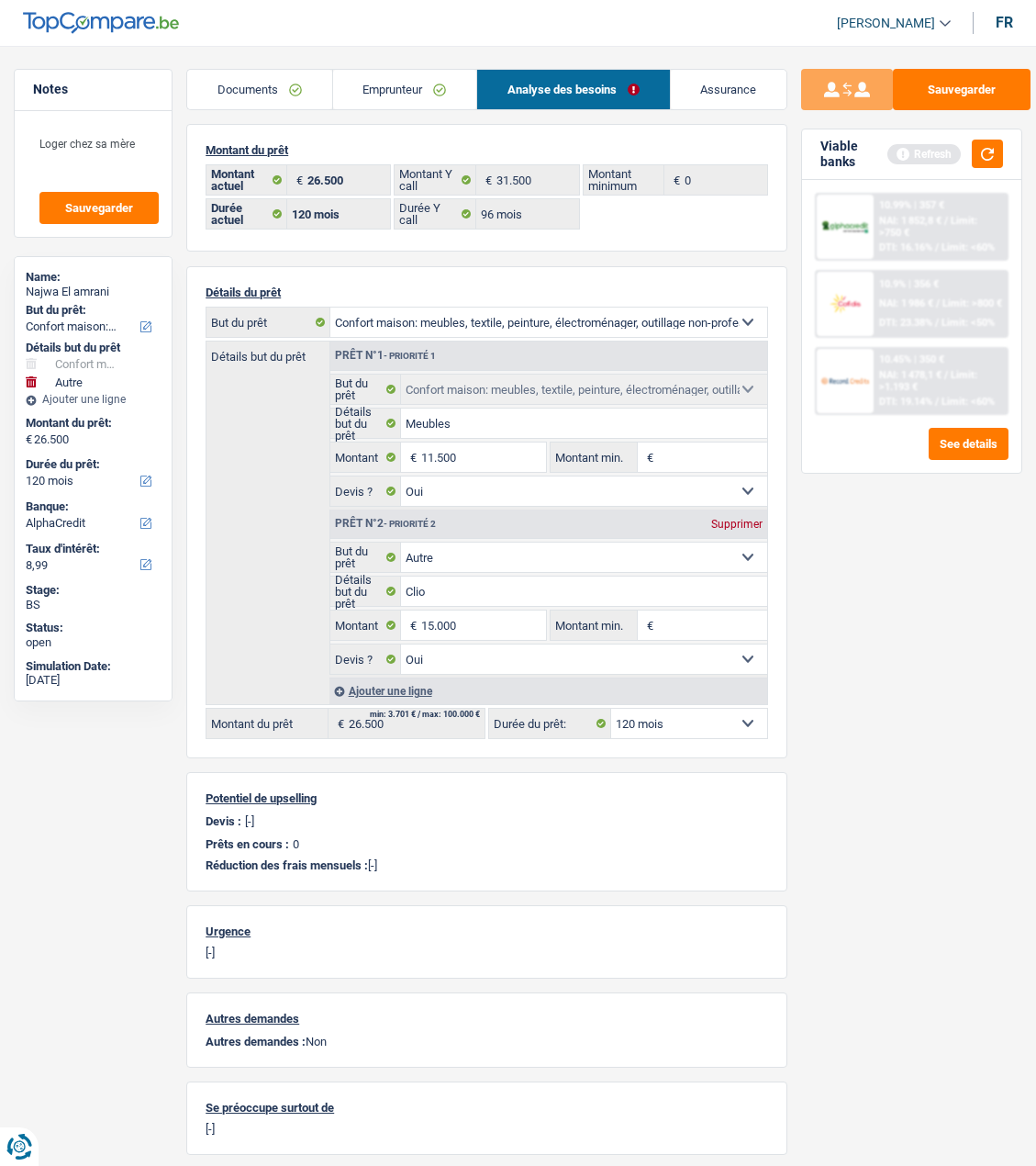
click at [352, 81] on link "Emprunteur" at bounding box center [405, 89] width 144 height 39
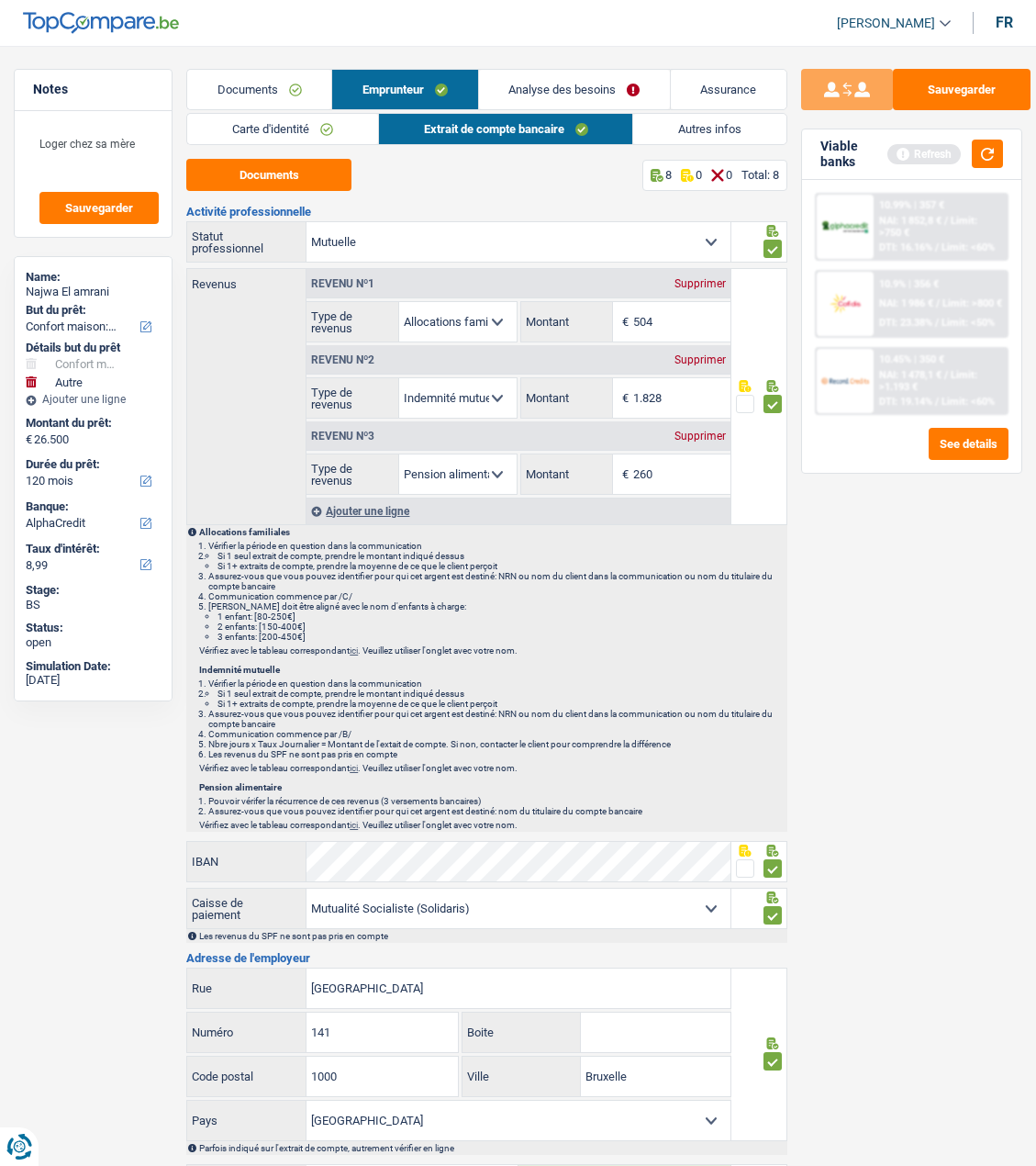
click at [303, 129] on link "Carte d'identité" at bounding box center [283, 129] width 191 height 30
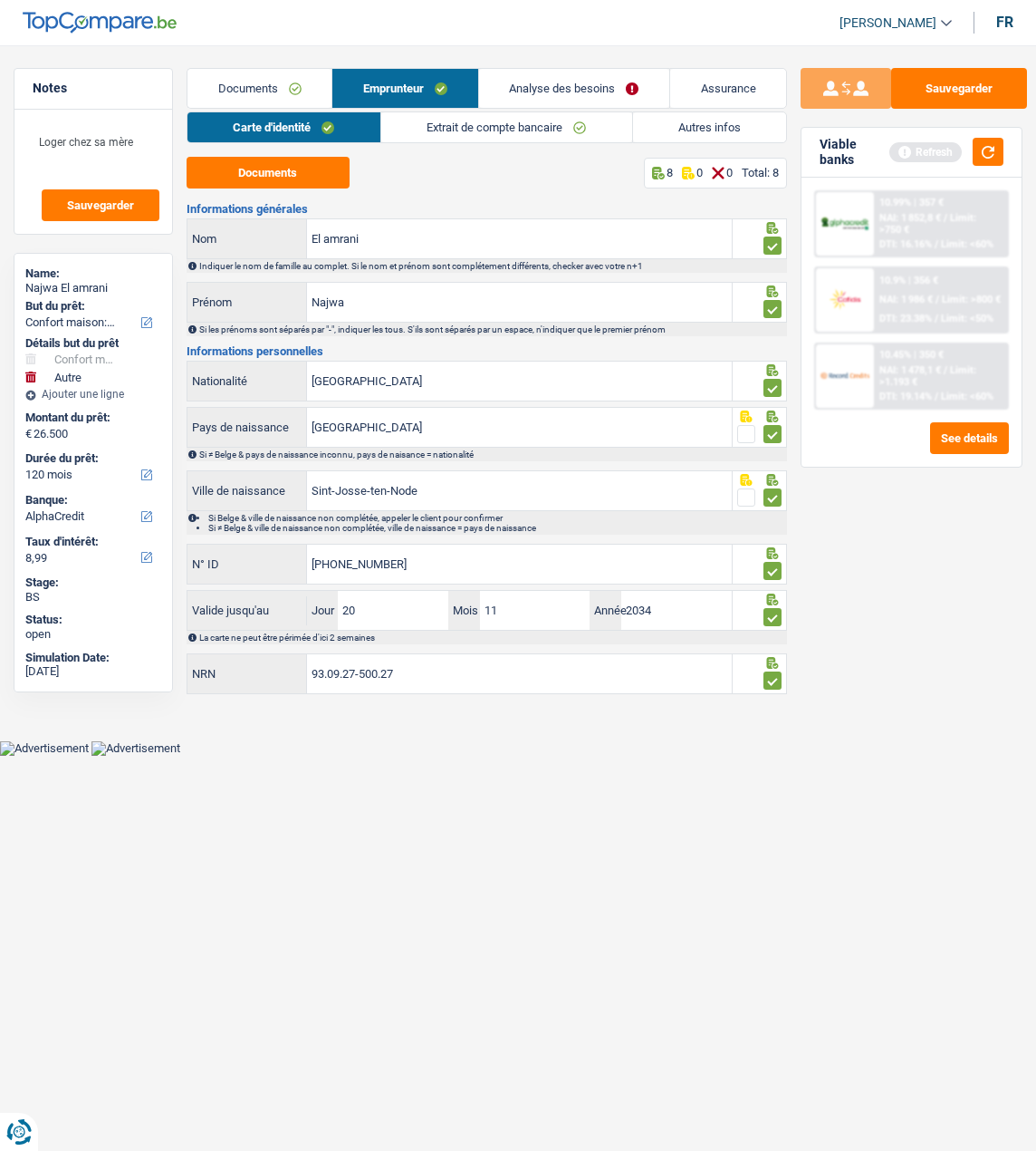
click at [677, 128] on link "Autres infos" at bounding box center [710, 127] width 154 height 30
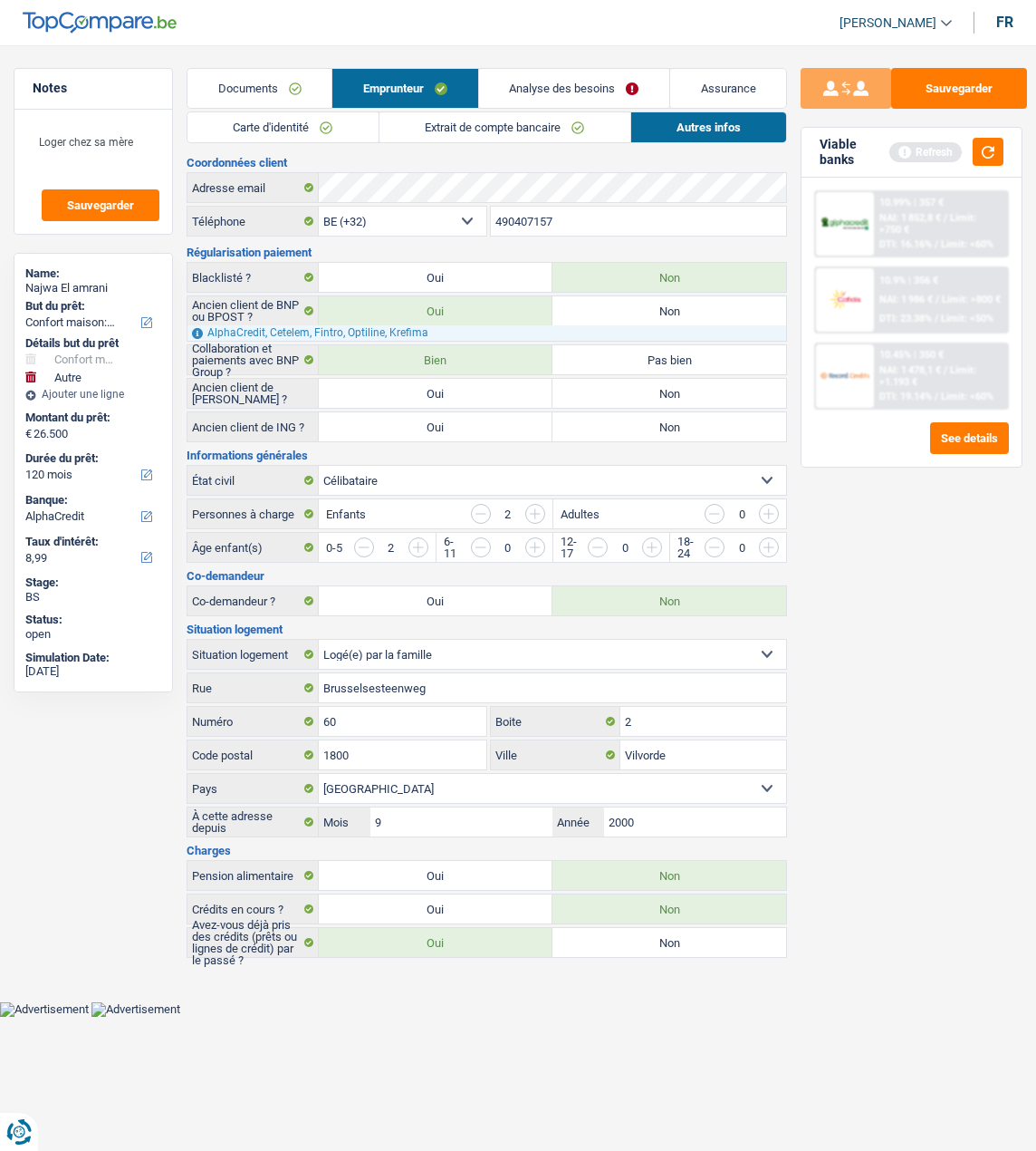
click at [555, 123] on link "Extrait de compte bancaire" at bounding box center [504, 127] width 251 height 30
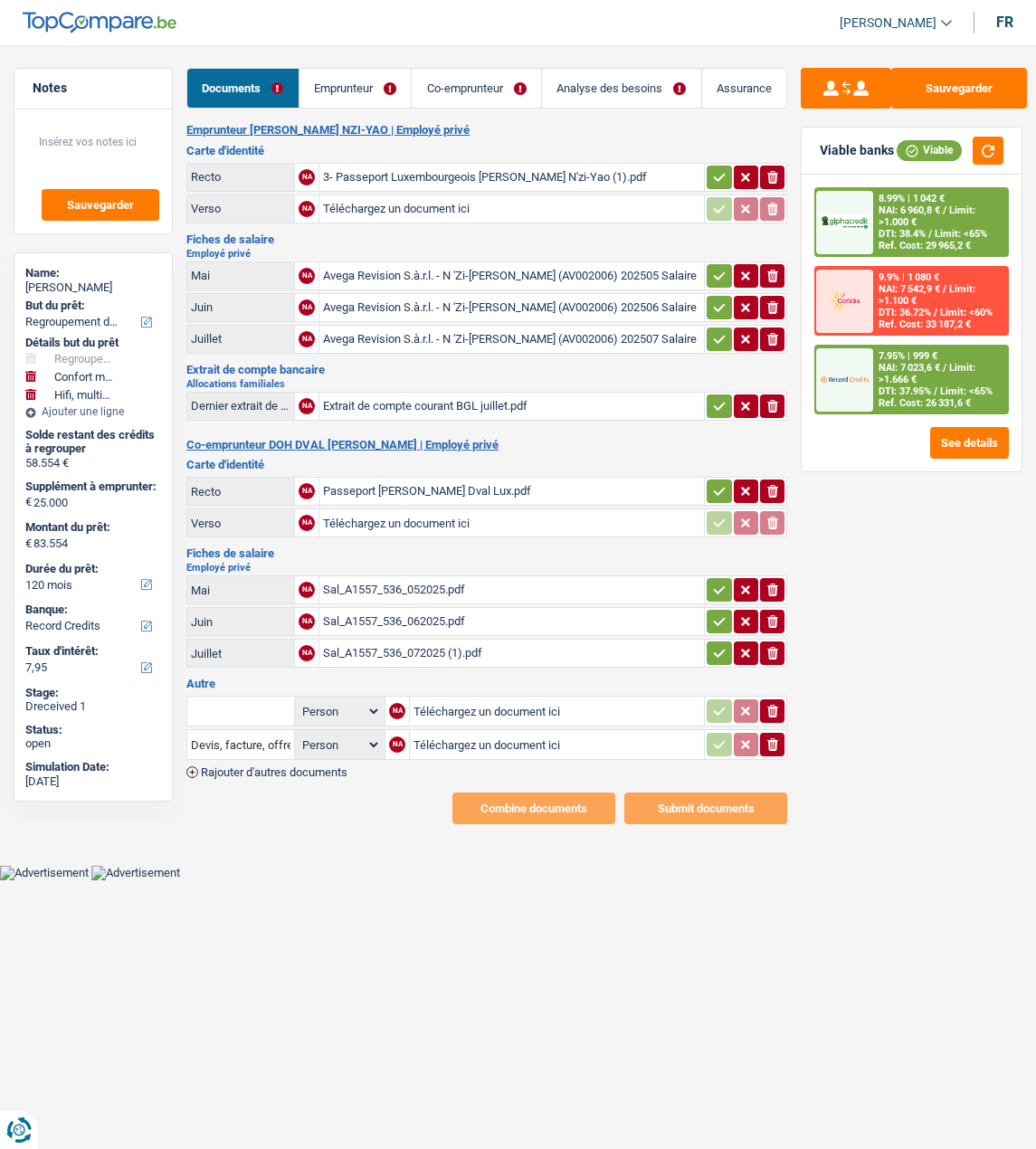
select select "refinancing"
select select "household"
select select "tech"
select select "120"
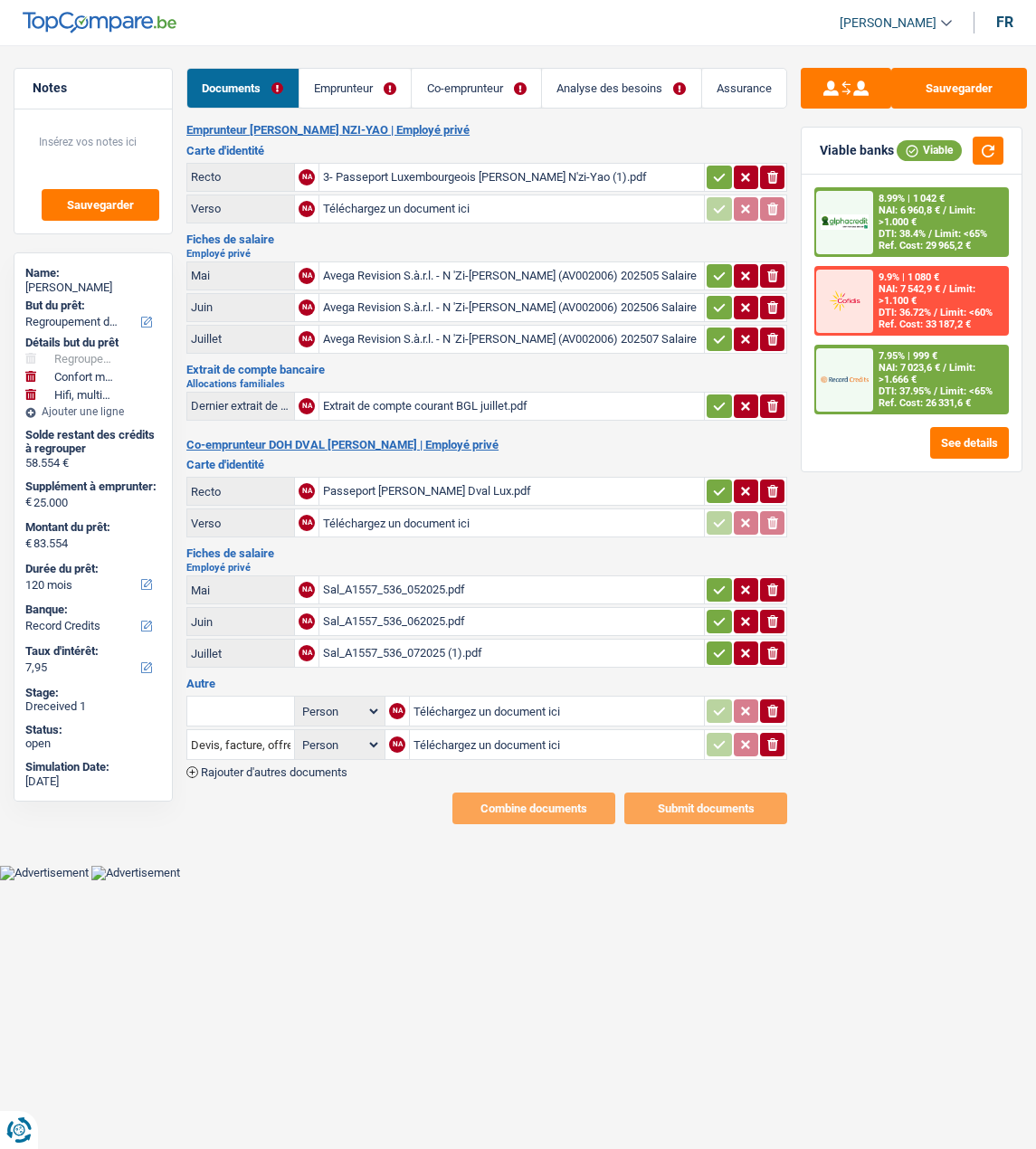
select select "record credits"
select select "married"
select select "LU"
select select "privateEmployee"
select select "netSalary"
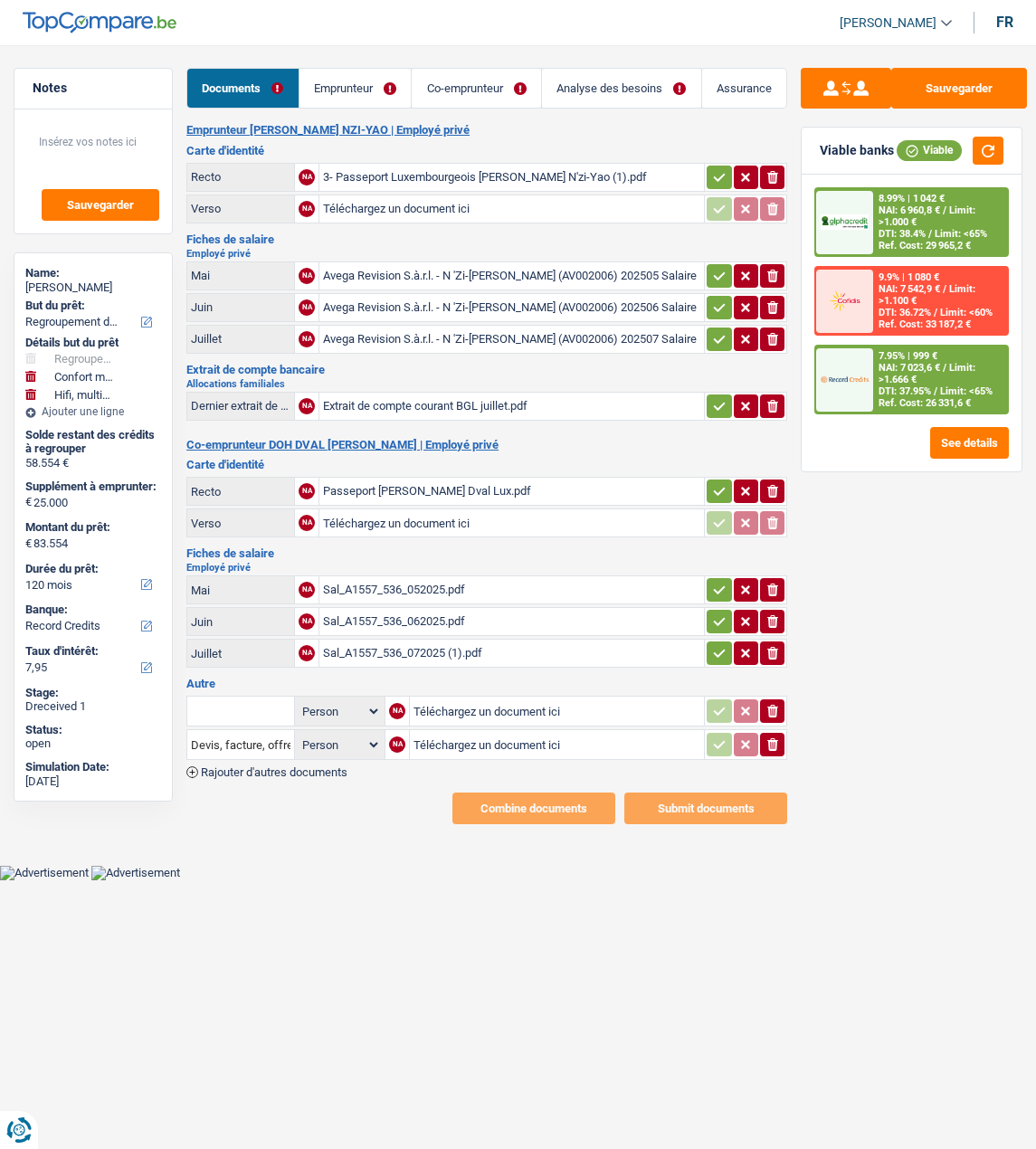
select select "mealVouchers"
select select "LU"
select select "stateUniversityEu"
click at [482, 94] on link "Co-emprunteur" at bounding box center [477, 88] width 130 height 39
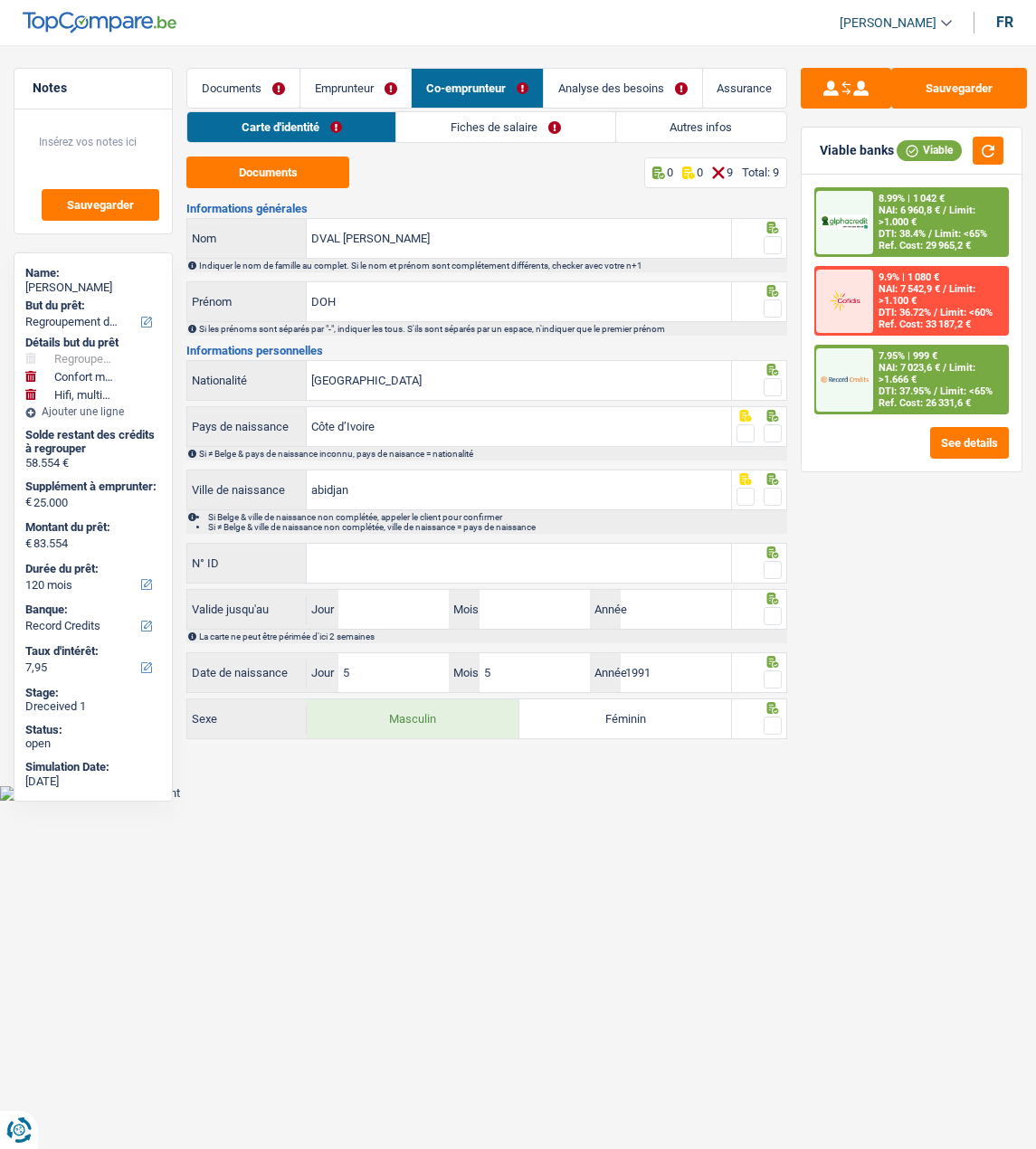
click at [471, 125] on link "Fiches de salaire" at bounding box center [505, 127] width 218 height 30
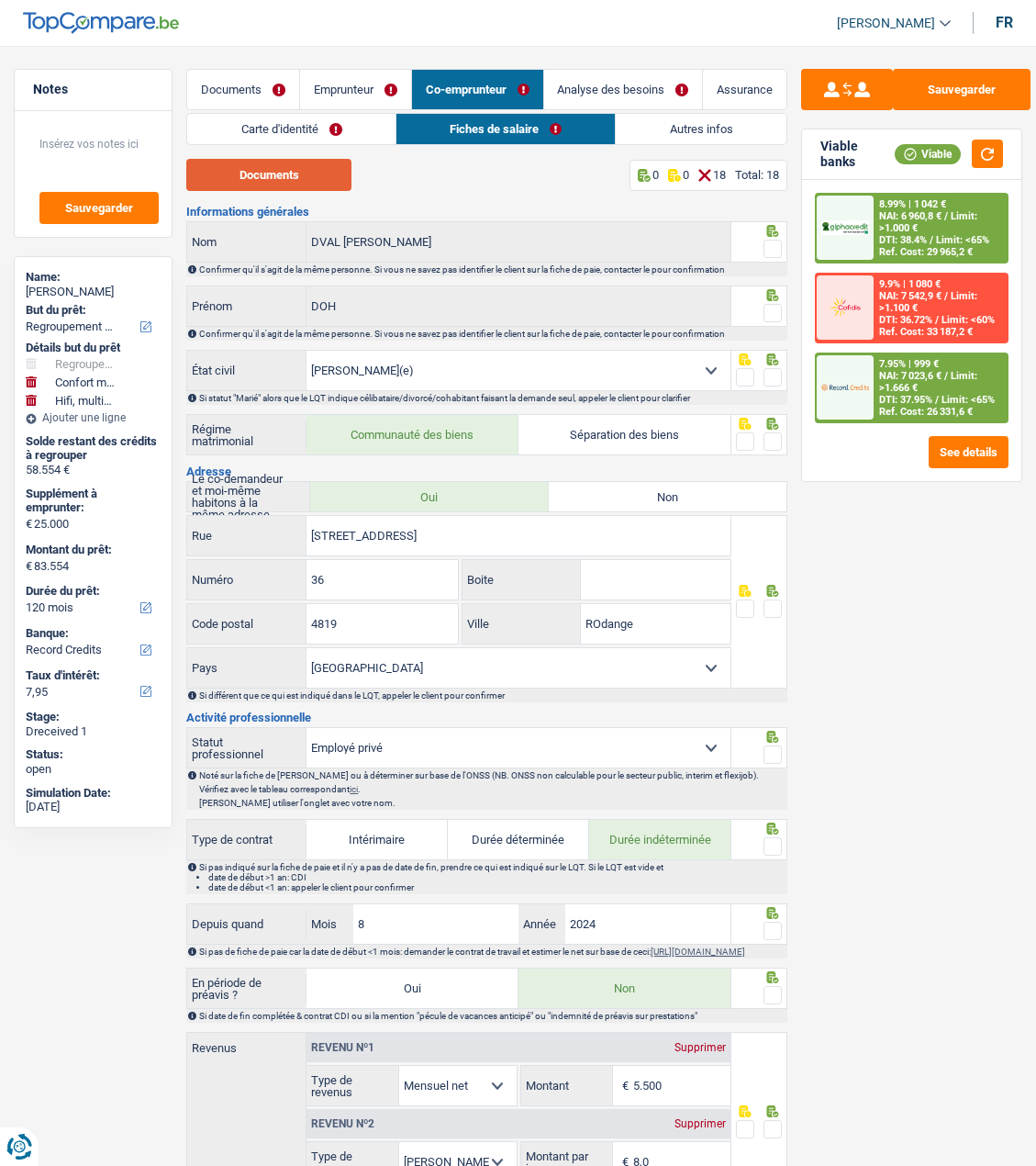
click at [300, 164] on button "Documents" at bounding box center [269, 175] width 165 height 32
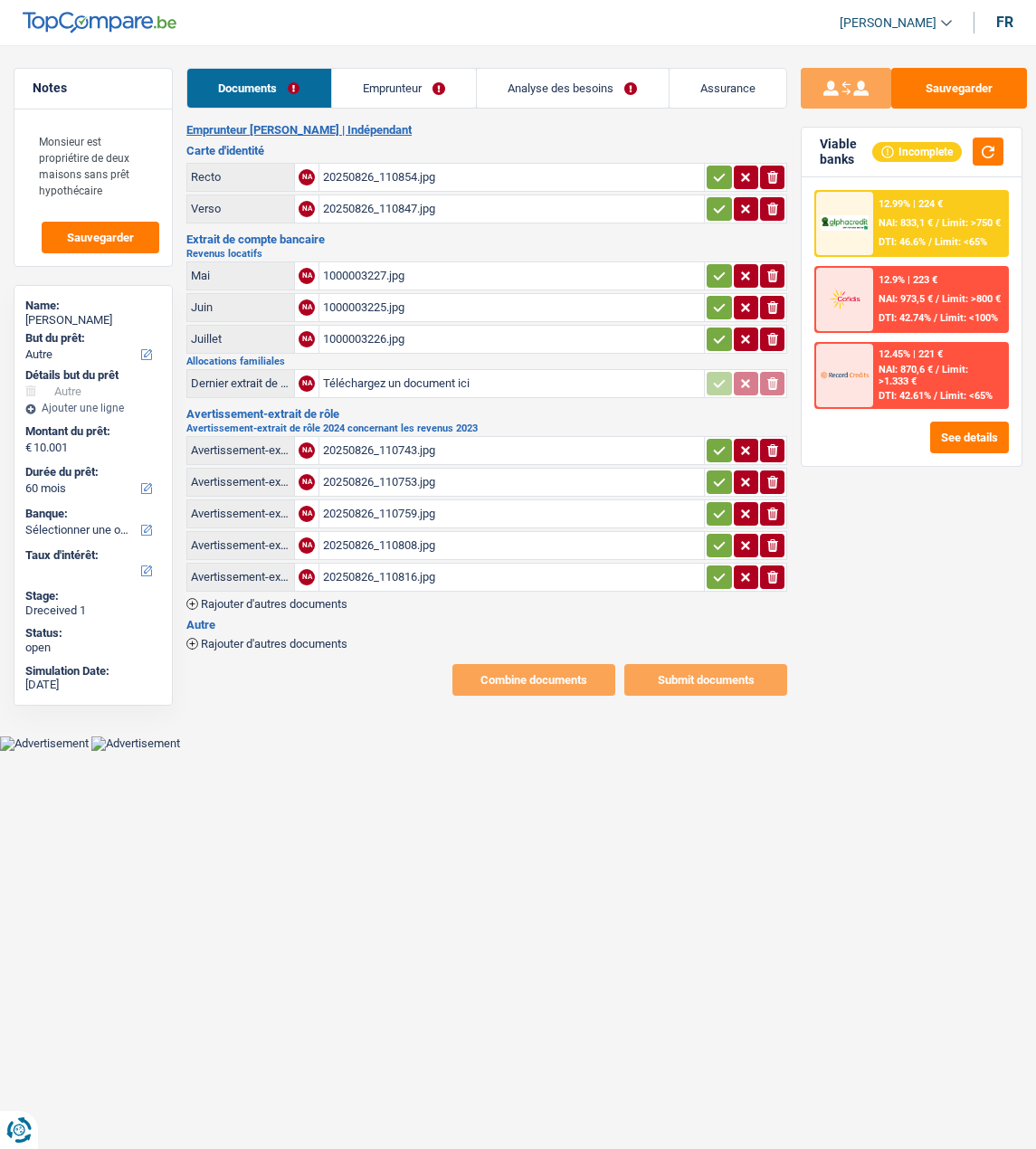
select select "other"
select select "60"
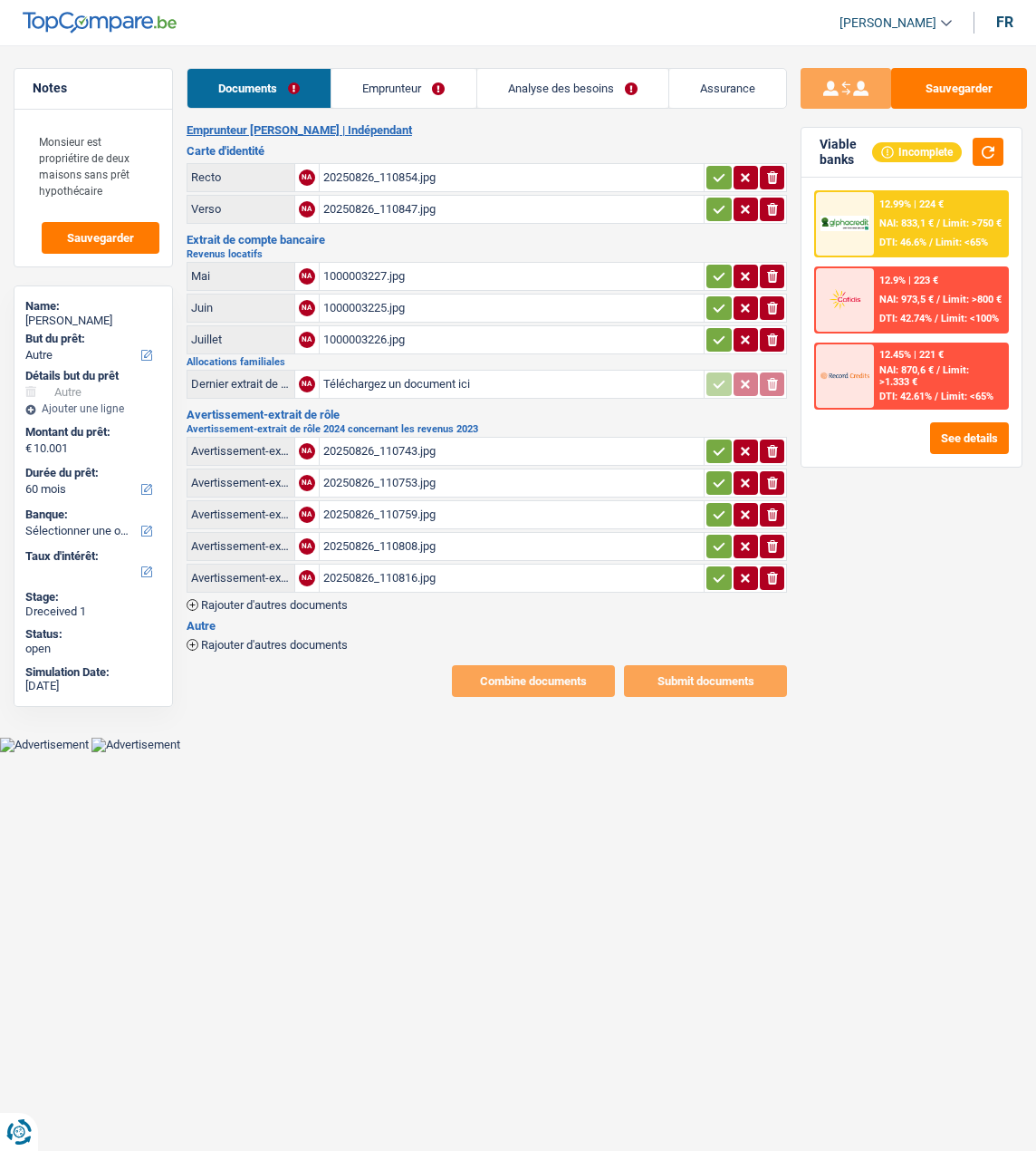
click at [425, 84] on link "Emprunteur" at bounding box center [404, 88] width 144 height 39
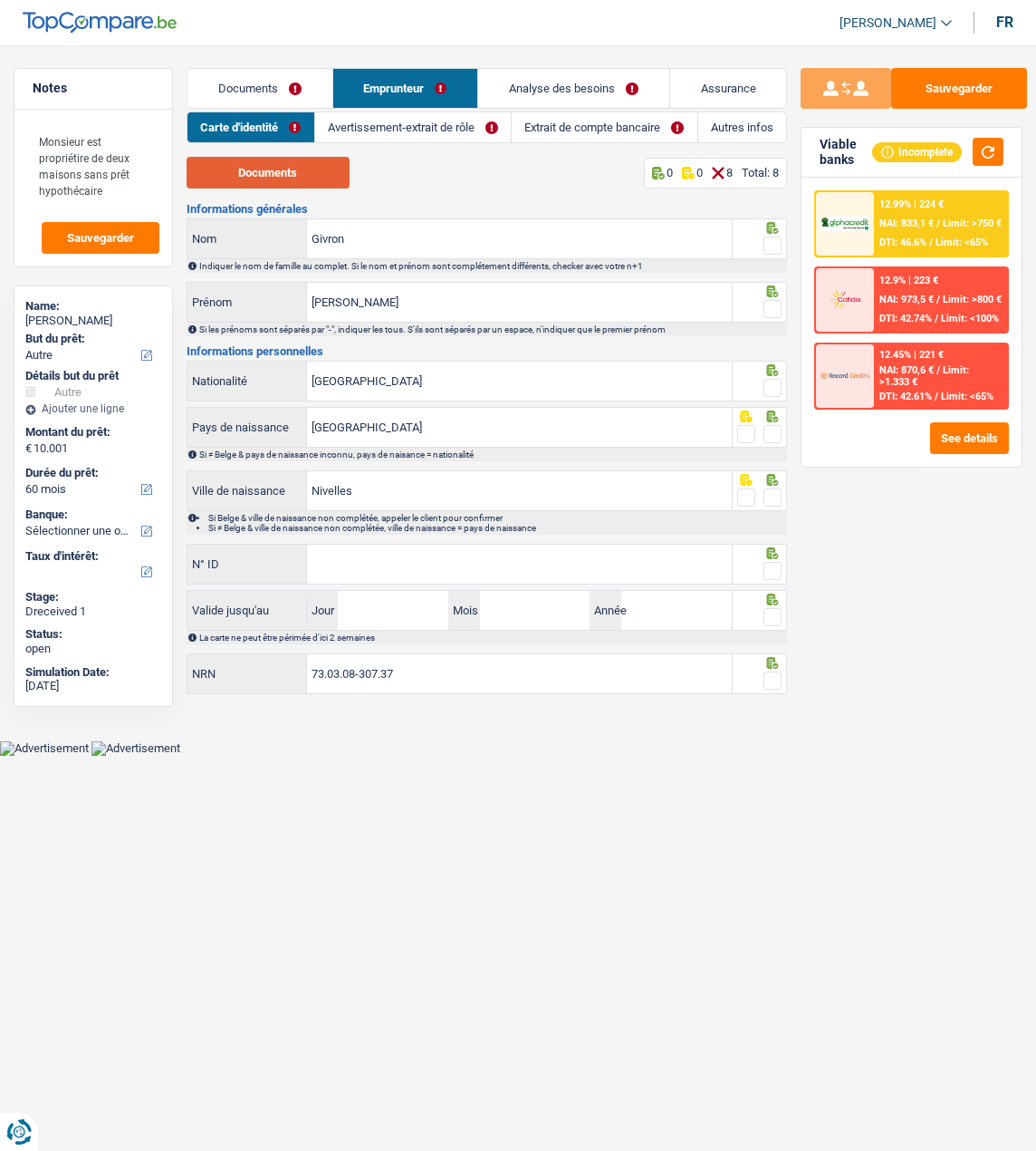
click at [327, 172] on button "Documents" at bounding box center [268, 173] width 163 height 32
click at [765, 237] on span at bounding box center [772, 246] width 18 height 18
click at [0, 0] on input "radio" at bounding box center [0, 0] width 0 height 0
click at [776, 311] on span at bounding box center [772, 309] width 18 height 18
click at [0, 0] on input "radio" at bounding box center [0, 0] width 0 height 0
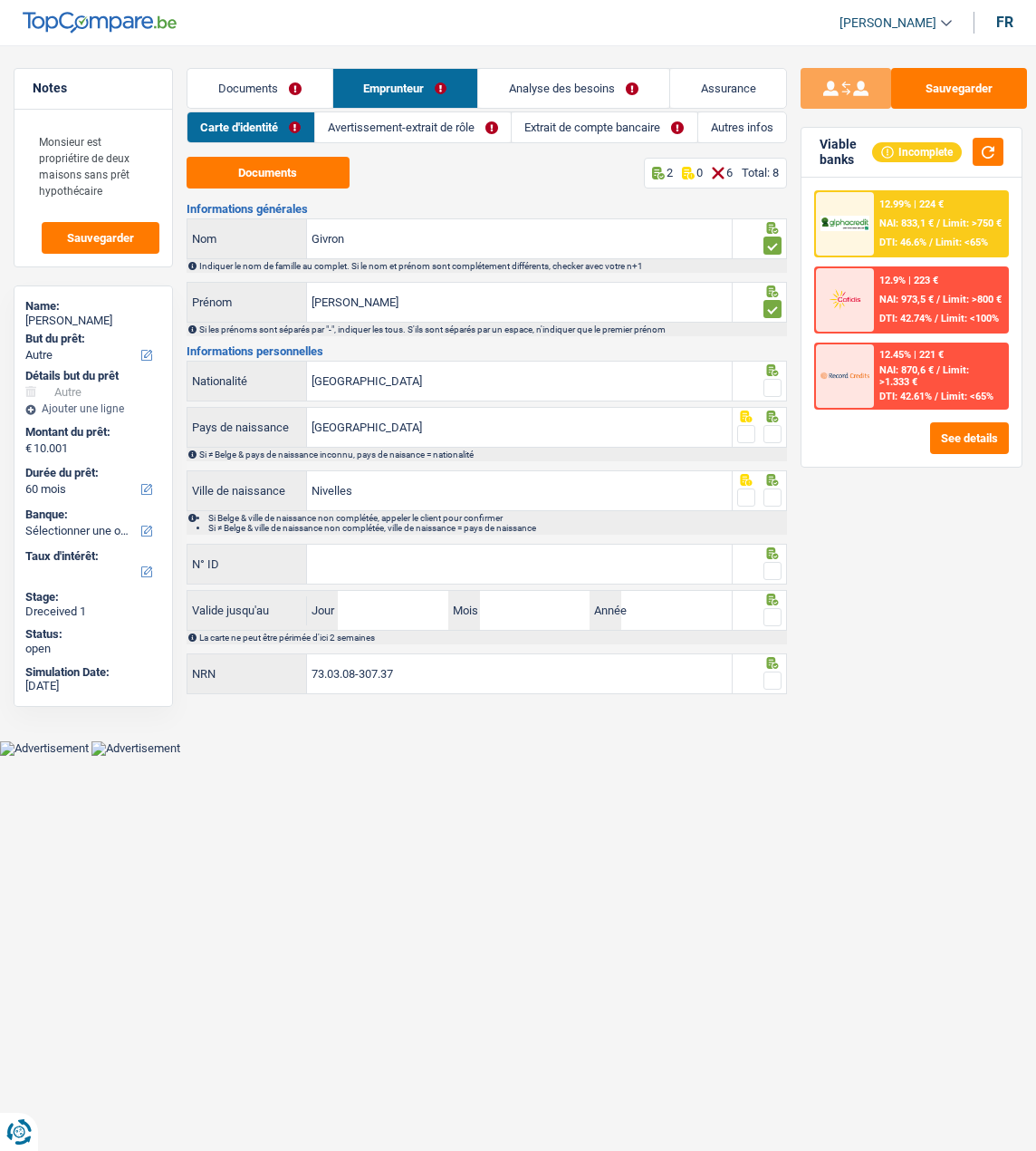
click at [778, 382] on span at bounding box center [772, 387] width 18 height 18
click at [0, 0] on input "radio" at bounding box center [0, 0] width 0 height 0
click at [771, 428] on span at bounding box center [772, 434] width 18 height 18
click at [0, 0] on input "radio" at bounding box center [0, 0] width 0 height 0
click at [768, 488] on span at bounding box center [772, 497] width 18 height 18
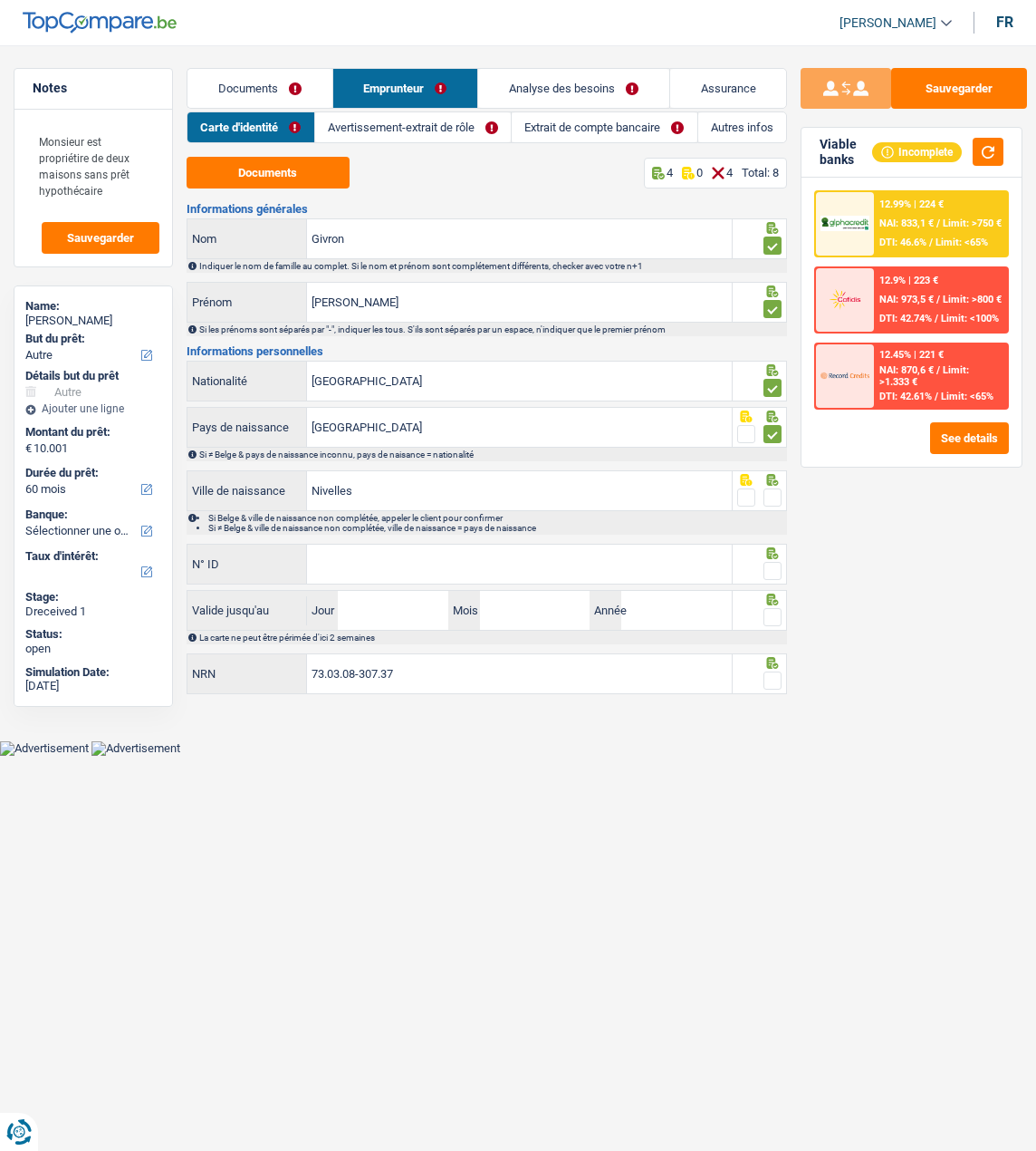
click at [0, 0] on input "radio" at bounding box center [0, 0] width 0 height 0
click at [491, 565] on input "N° ID" at bounding box center [520, 564] width 425 height 39
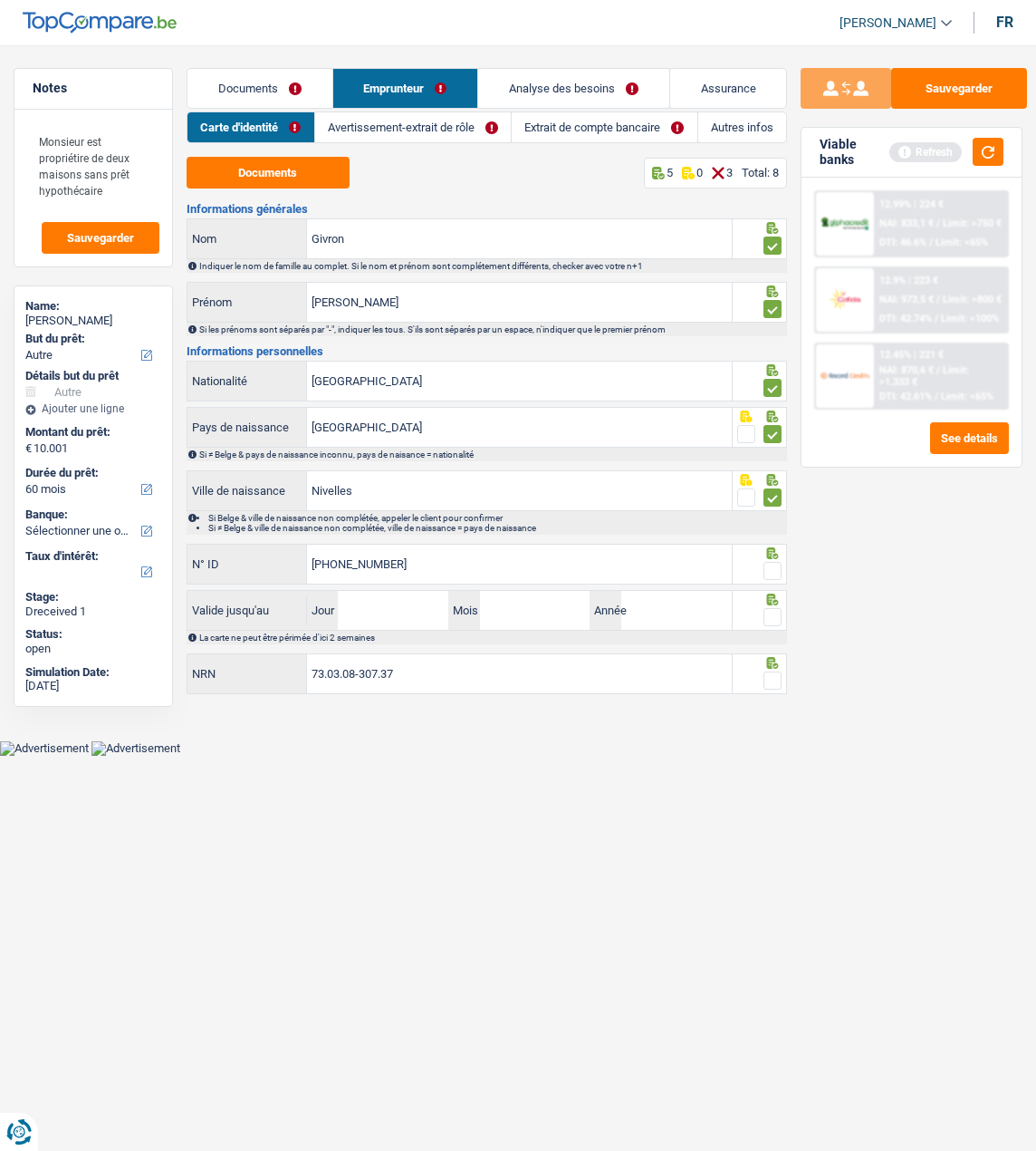
type input "592-3622640-62"
click at [782, 567] on span at bounding box center [772, 571] width 18 height 18
click at [0, 0] on input "radio" at bounding box center [0, 0] width 0 height 0
click at [418, 610] on input "Jour" at bounding box center [393, 610] width 111 height 39
type input "03"
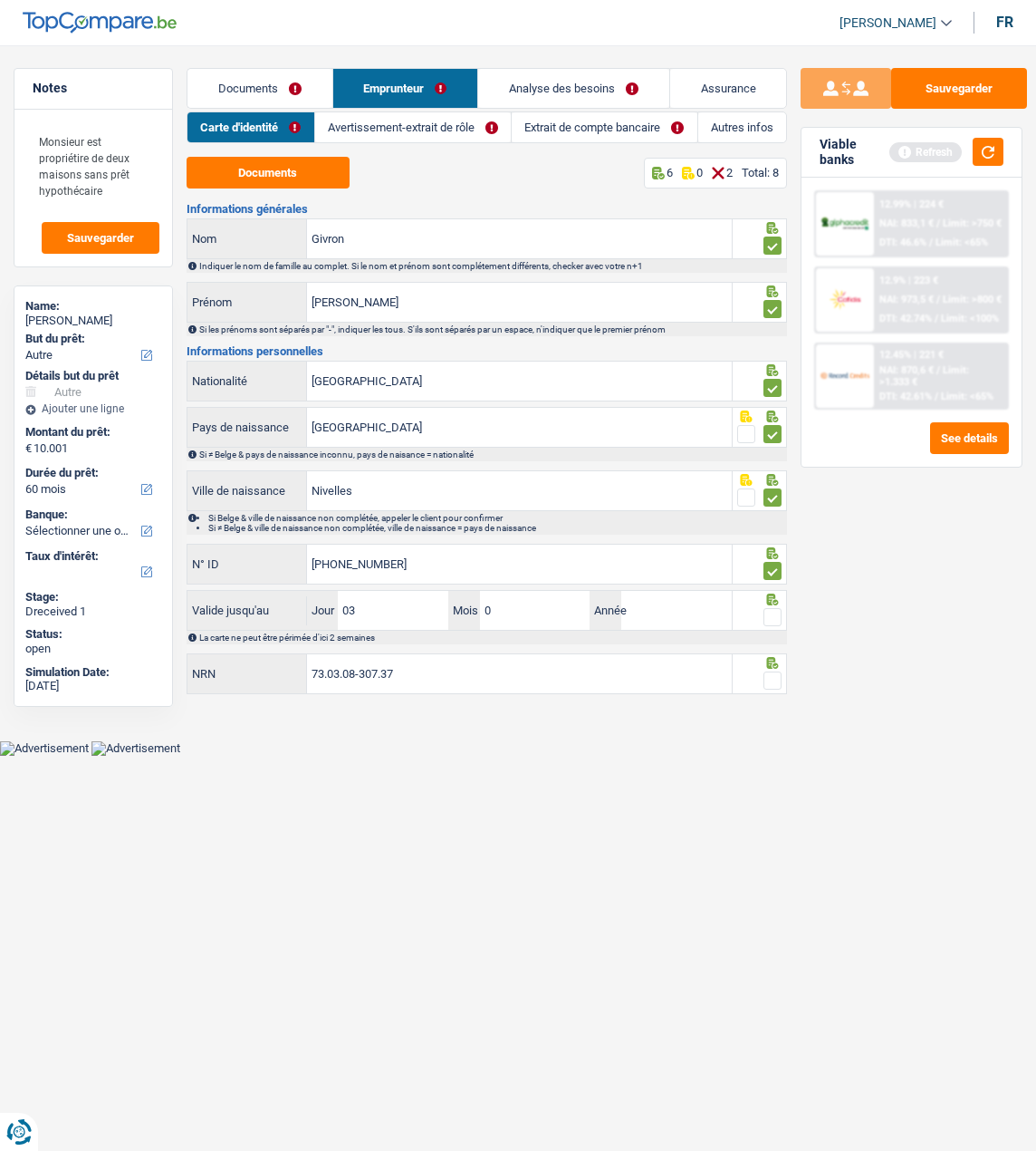
type input "05"
type input "2026"
click at [772, 610] on span at bounding box center [772, 617] width 18 height 18
click at [0, 0] on input "radio" at bounding box center [0, 0] width 0 height 0
click at [781, 678] on span at bounding box center [772, 680] width 18 height 18
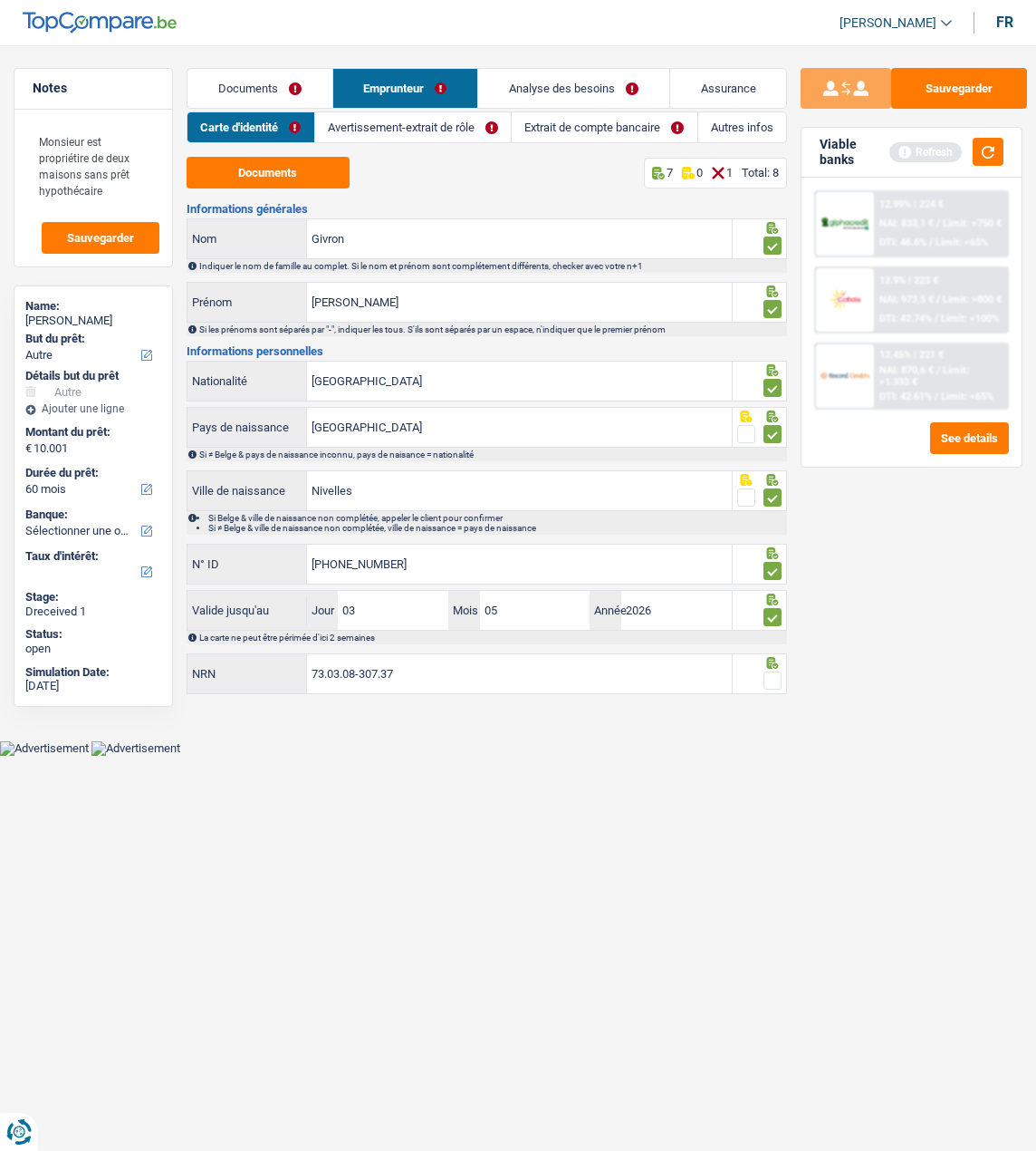
click at [0, 0] on input "radio" at bounding box center [0, 0] width 0 height 0
click at [959, 80] on button "Sauvegarder" at bounding box center [959, 88] width 136 height 41
click at [452, 129] on link "Avertissement-extrait de rôle" at bounding box center [413, 127] width 196 height 30
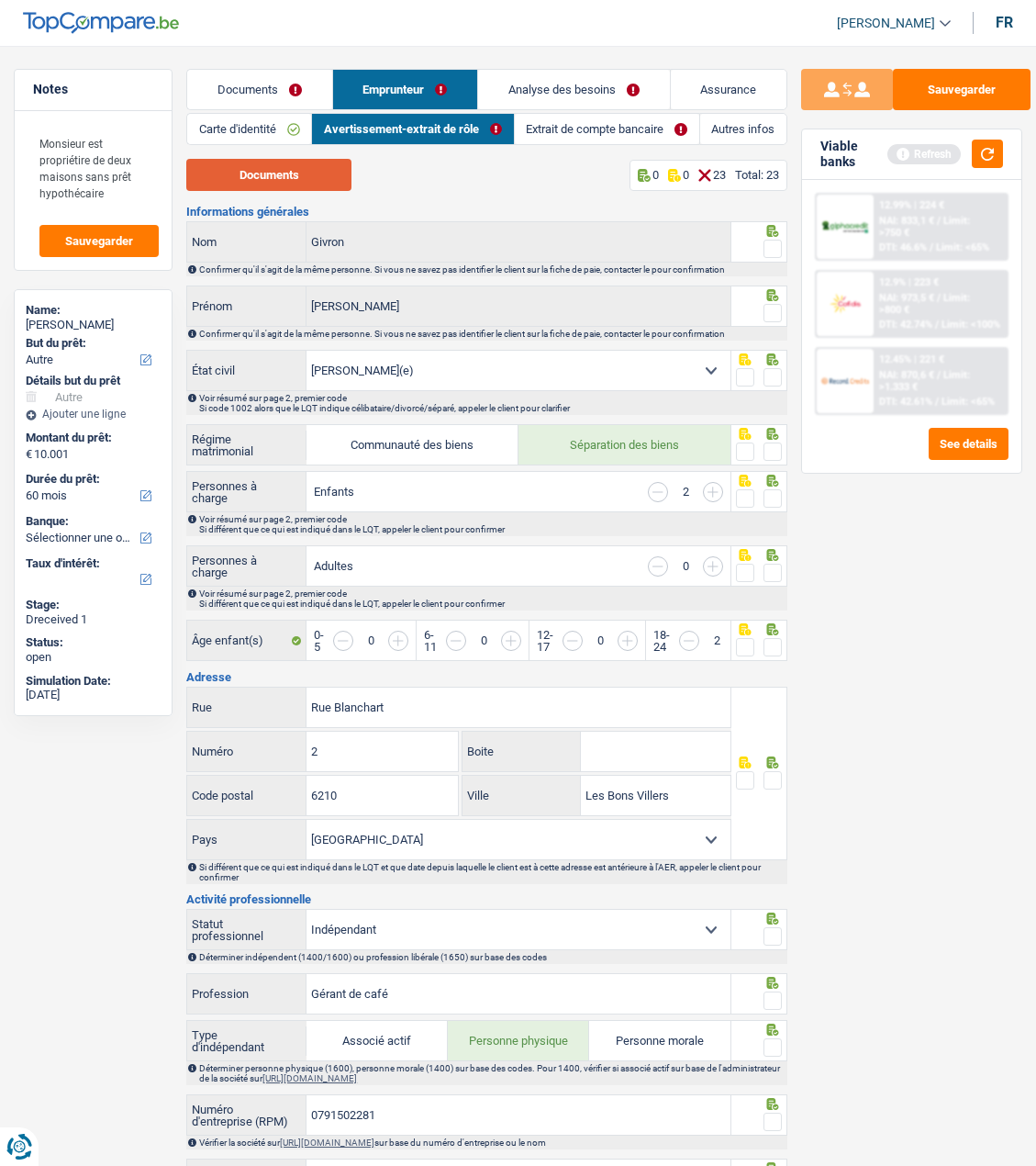
click at [298, 180] on button "Documents" at bounding box center [269, 175] width 165 height 32
click at [777, 242] on span at bounding box center [773, 249] width 19 height 19
click at [0, 0] on input "radio" at bounding box center [0, 0] width 0 height 0
click at [991, 153] on button "button" at bounding box center [988, 153] width 31 height 29
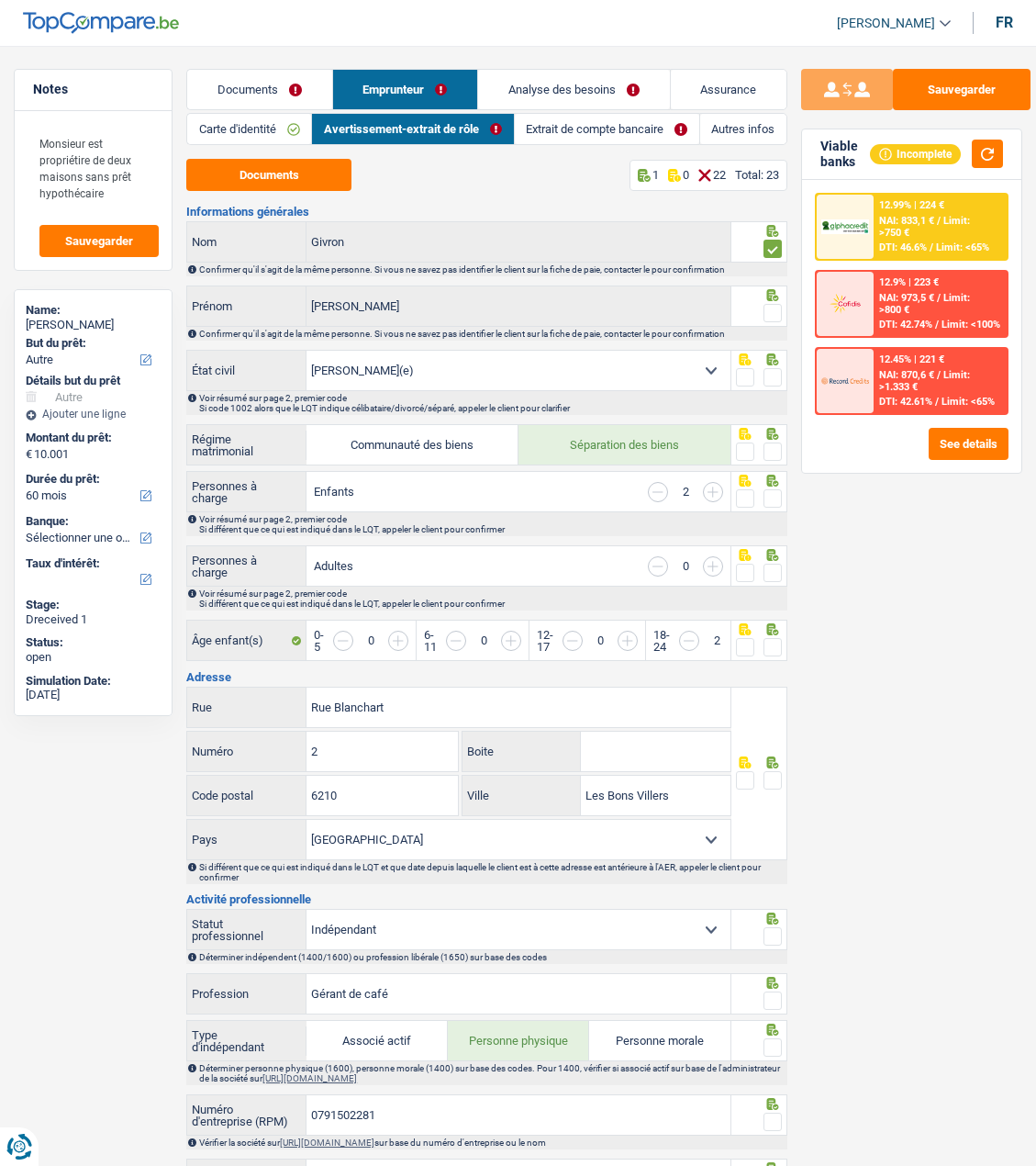
click at [776, 307] on span at bounding box center [773, 313] width 19 height 19
click at [0, 0] on input "radio" at bounding box center [0, 0] width 0 height 0
click at [778, 378] on span at bounding box center [773, 378] width 19 height 19
click at [0, 0] on input "radio" at bounding box center [0, 0] width 0 height 0
click at [765, 453] on span at bounding box center [773, 451] width 19 height 19
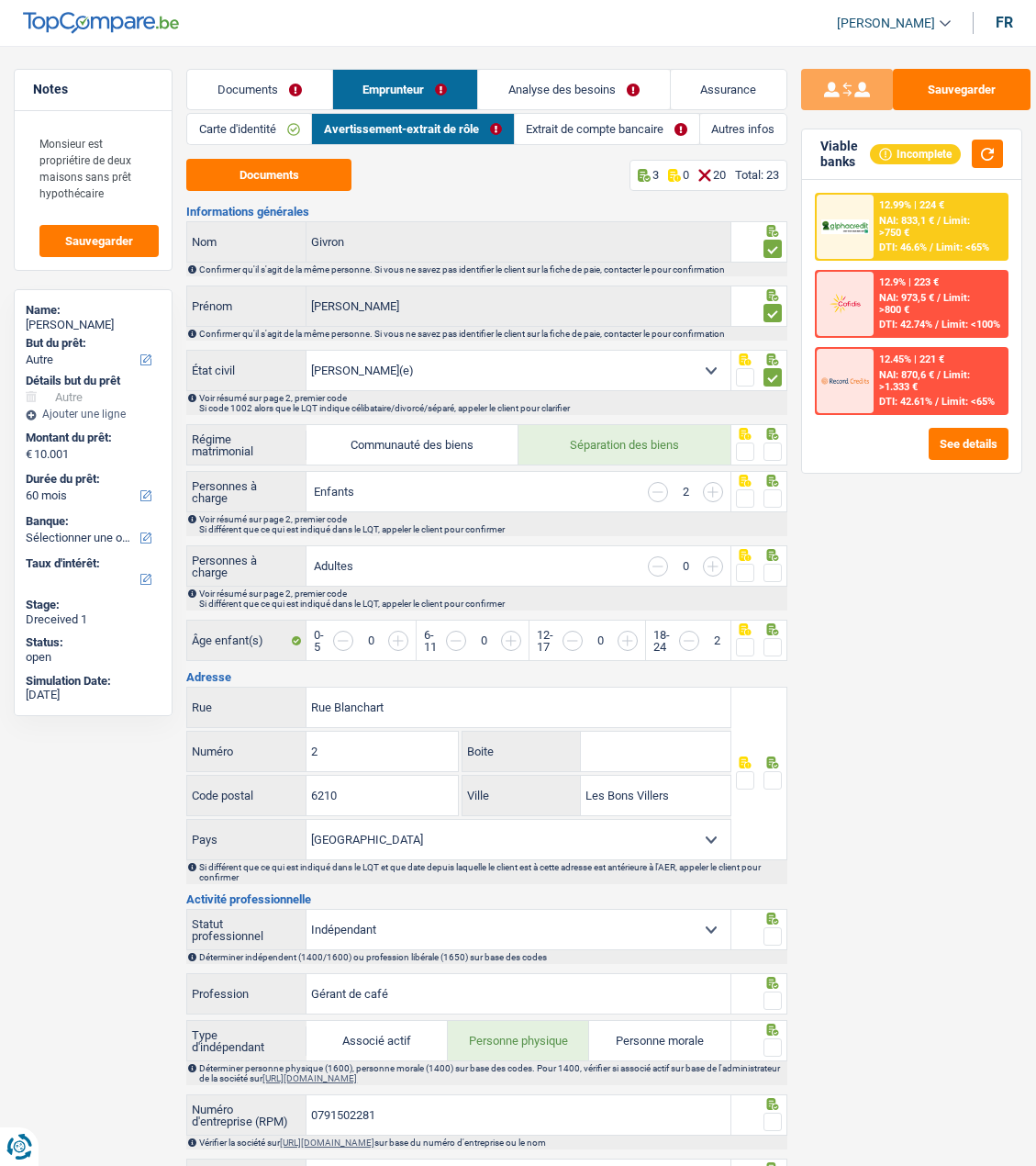
click at [0, 0] on input "radio" at bounding box center [0, 0] width 0 height 0
click at [767, 496] on span at bounding box center [773, 498] width 19 height 19
click at [0, 0] on input "radio" at bounding box center [0, 0] width 0 height 0
click at [774, 579] on div at bounding box center [773, 573] width 19 height 23
click at [767, 568] on span at bounding box center [773, 572] width 19 height 19
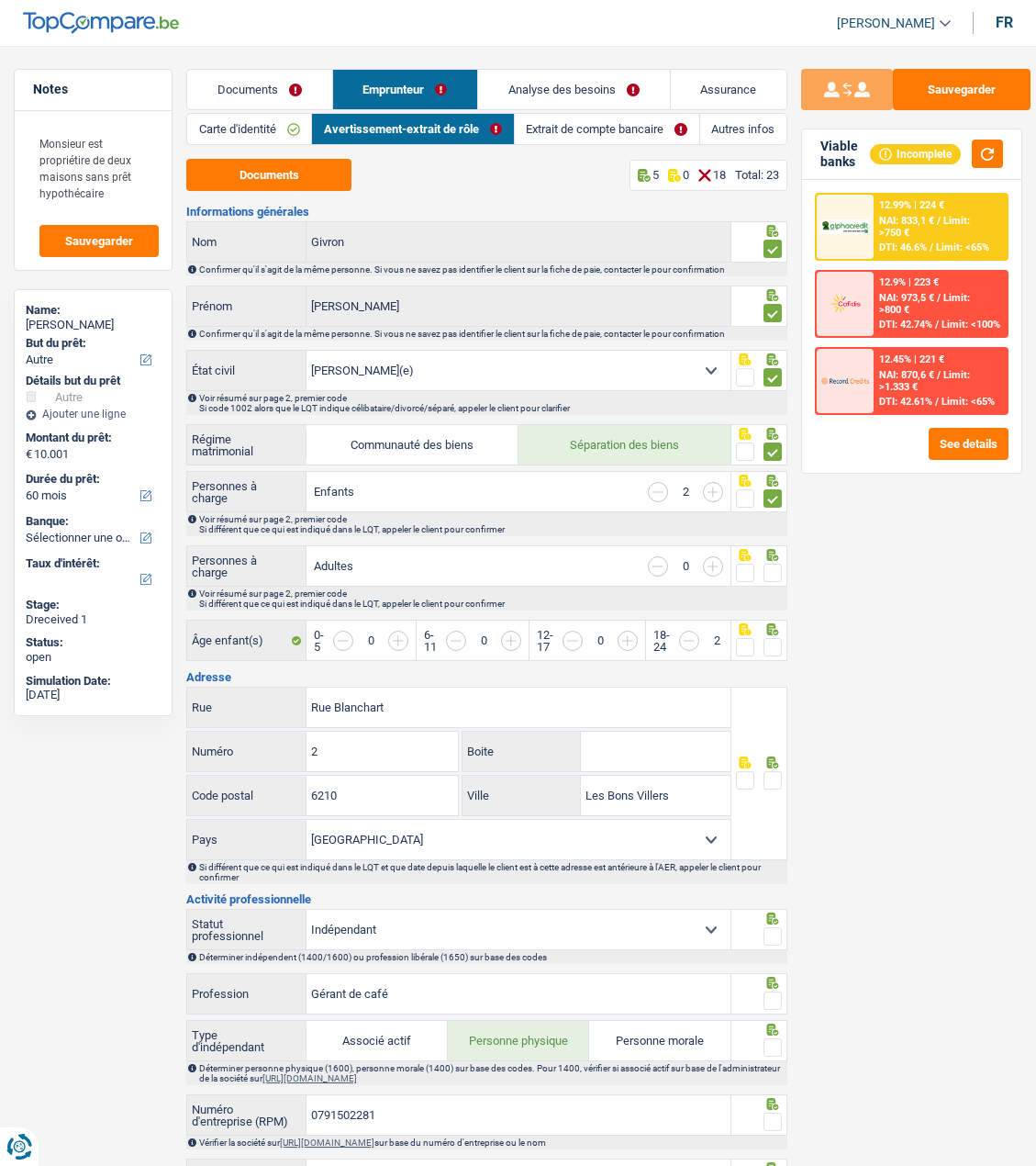
click at [0, 0] on input "radio" at bounding box center [0, 0] width 0 height 0
click at [770, 645] on span at bounding box center [773, 647] width 19 height 19
click at [0, 0] on input "radio" at bounding box center [0, 0] width 0 height 0
click at [769, 779] on span at bounding box center [773, 780] width 19 height 19
click at [0, 0] on input "radio" at bounding box center [0, 0] width 0 height 0
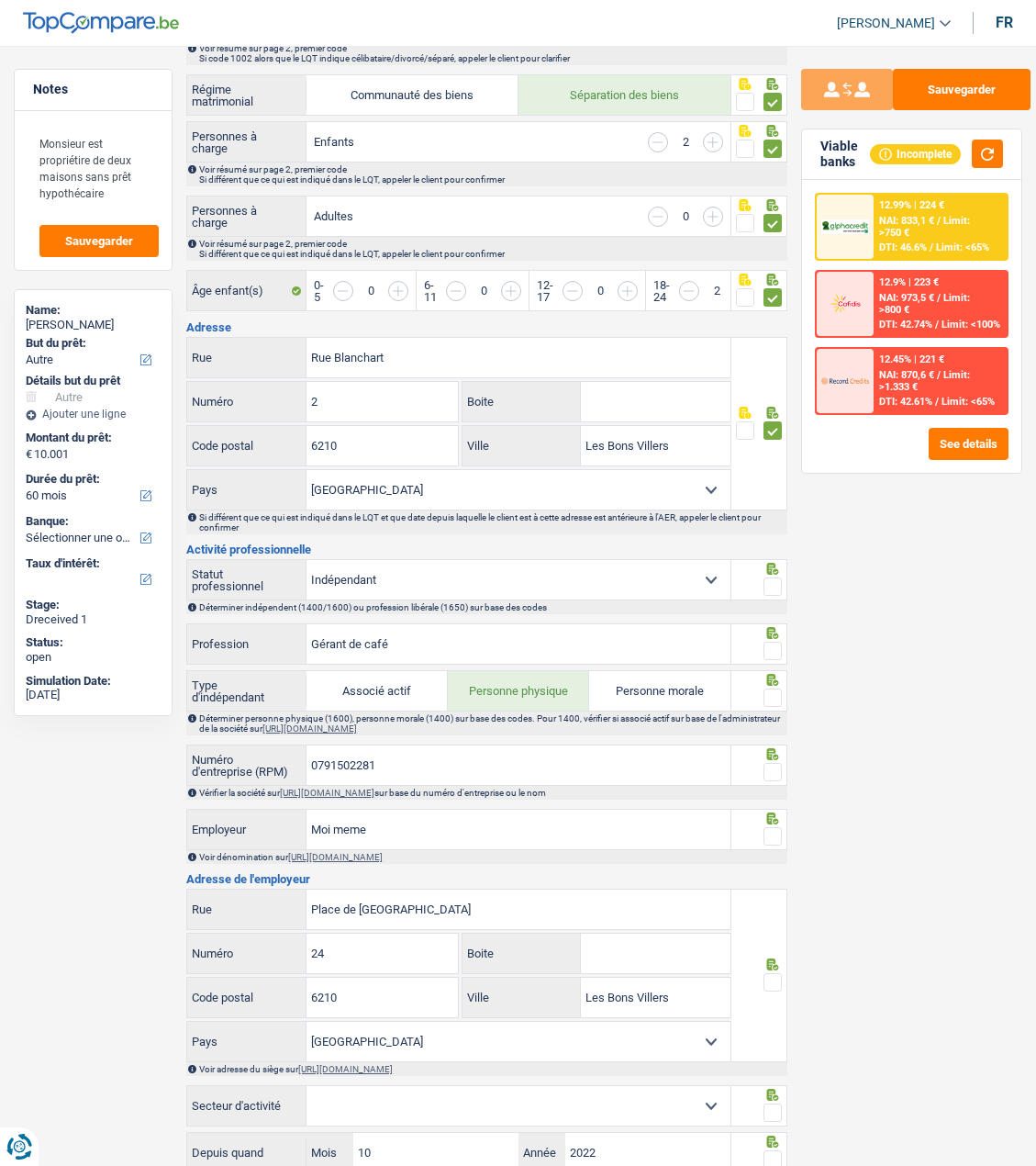
scroll to position [368, 0]
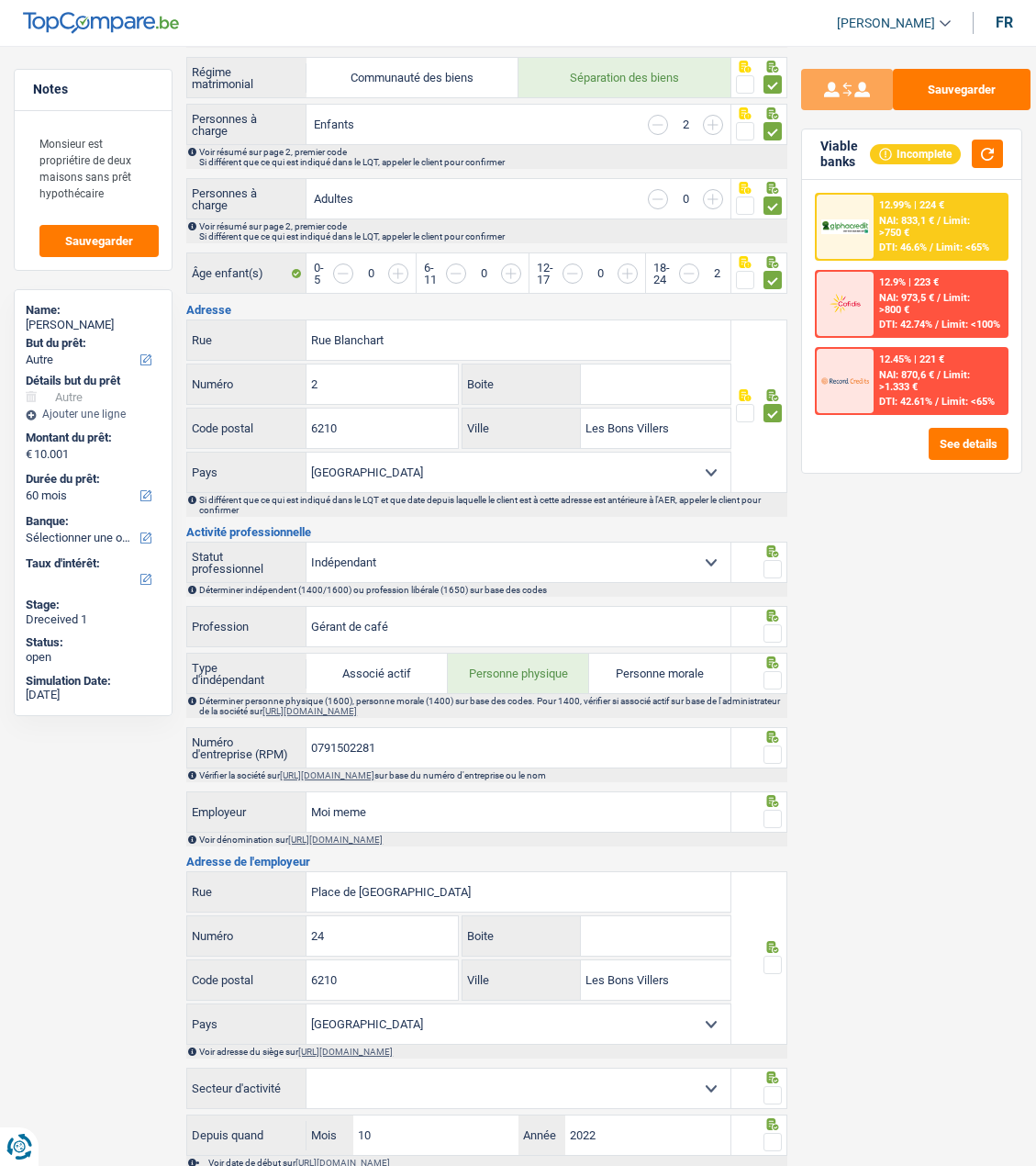
click at [770, 560] on span at bounding box center [773, 569] width 19 height 19
click at [0, 0] on input "radio" at bounding box center [0, 0] width 0 height 0
click at [417, 740] on input "0791502281" at bounding box center [518, 748] width 424 height 39
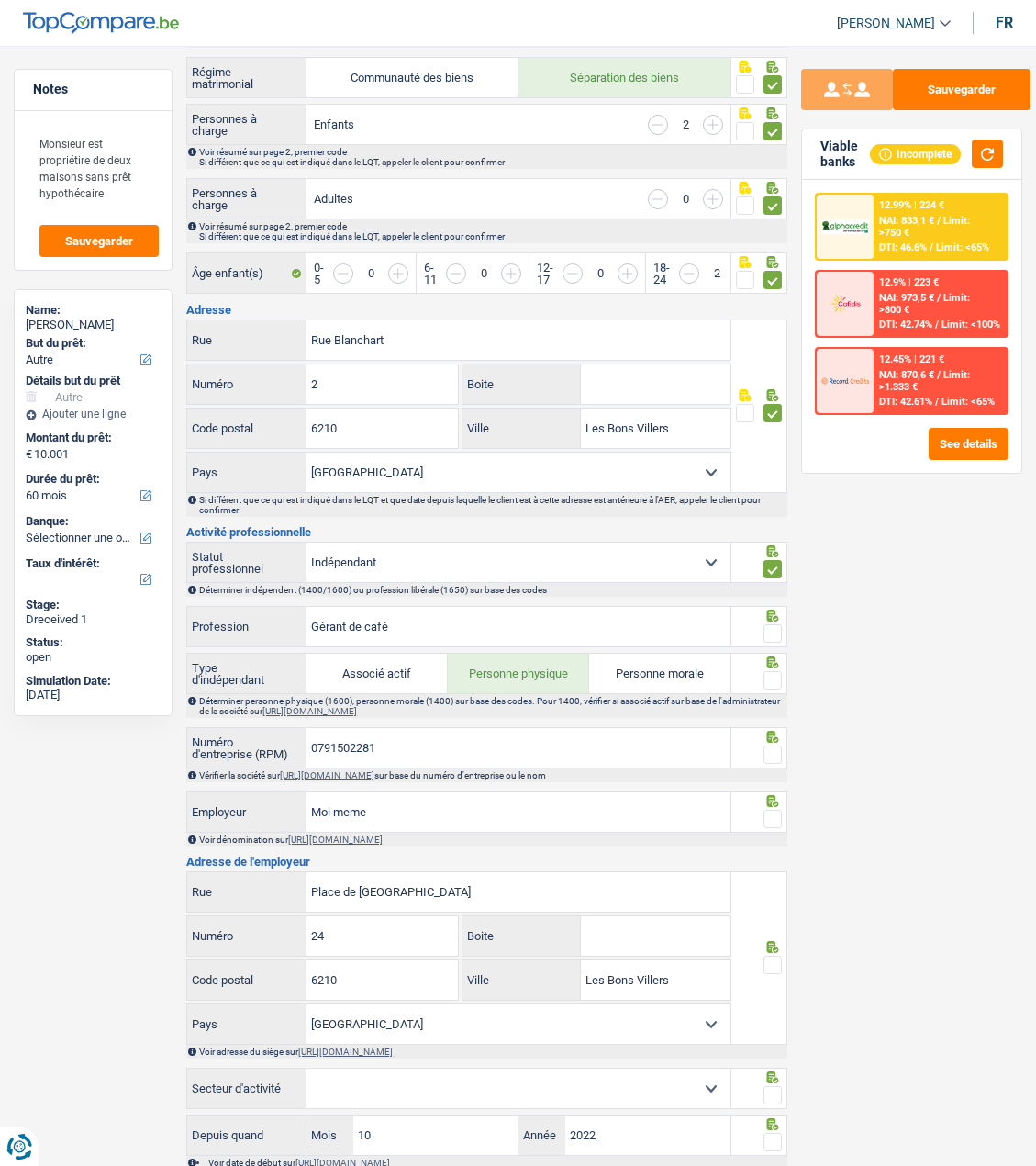
click at [771, 625] on span at bounding box center [773, 633] width 19 height 19
click at [0, 0] on input "radio" at bounding box center [0, 0] width 0 height 0
click at [771, 670] on div at bounding box center [773, 680] width 19 height 23
click at [777, 672] on span at bounding box center [773, 680] width 19 height 19
click at [0, 0] on input "radio" at bounding box center [0, 0] width 0 height 0
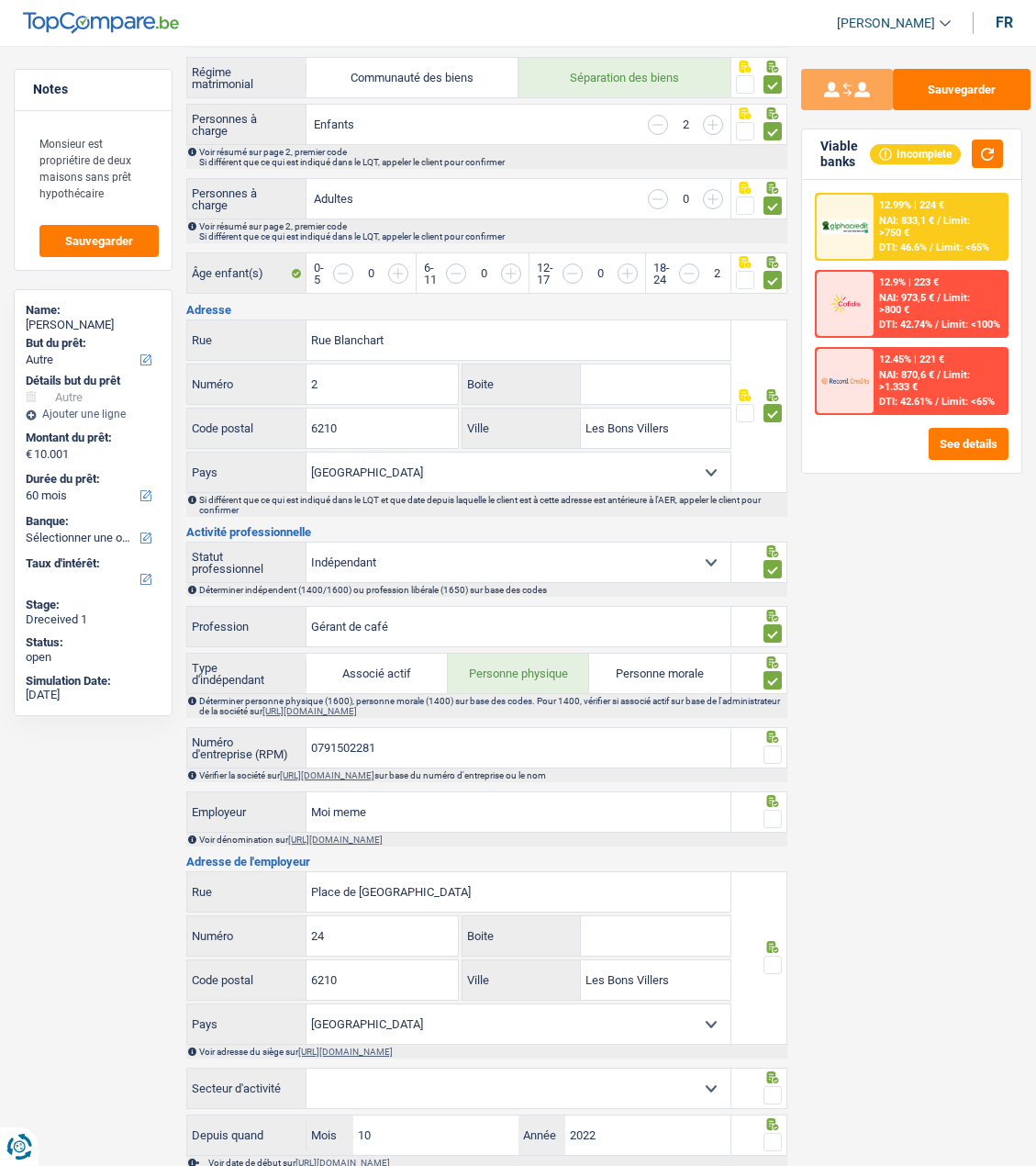
click at [769, 747] on span at bounding box center [773, 754] width 19 height 19
click at [0, 0] on input "radio" at bounding box center [0, 0] width 0 height 0
drag, startPoint x: 469, startPoint y: 800, endPoint x: 130, endPoint y: 788, distance: 339.2
click at [151, 792] on div "Notes Monsieur est propriétire de deux maisons sans prêt hypothécaire Sauvegard…" at bounding box center [518, 787] width 1036 height 2174
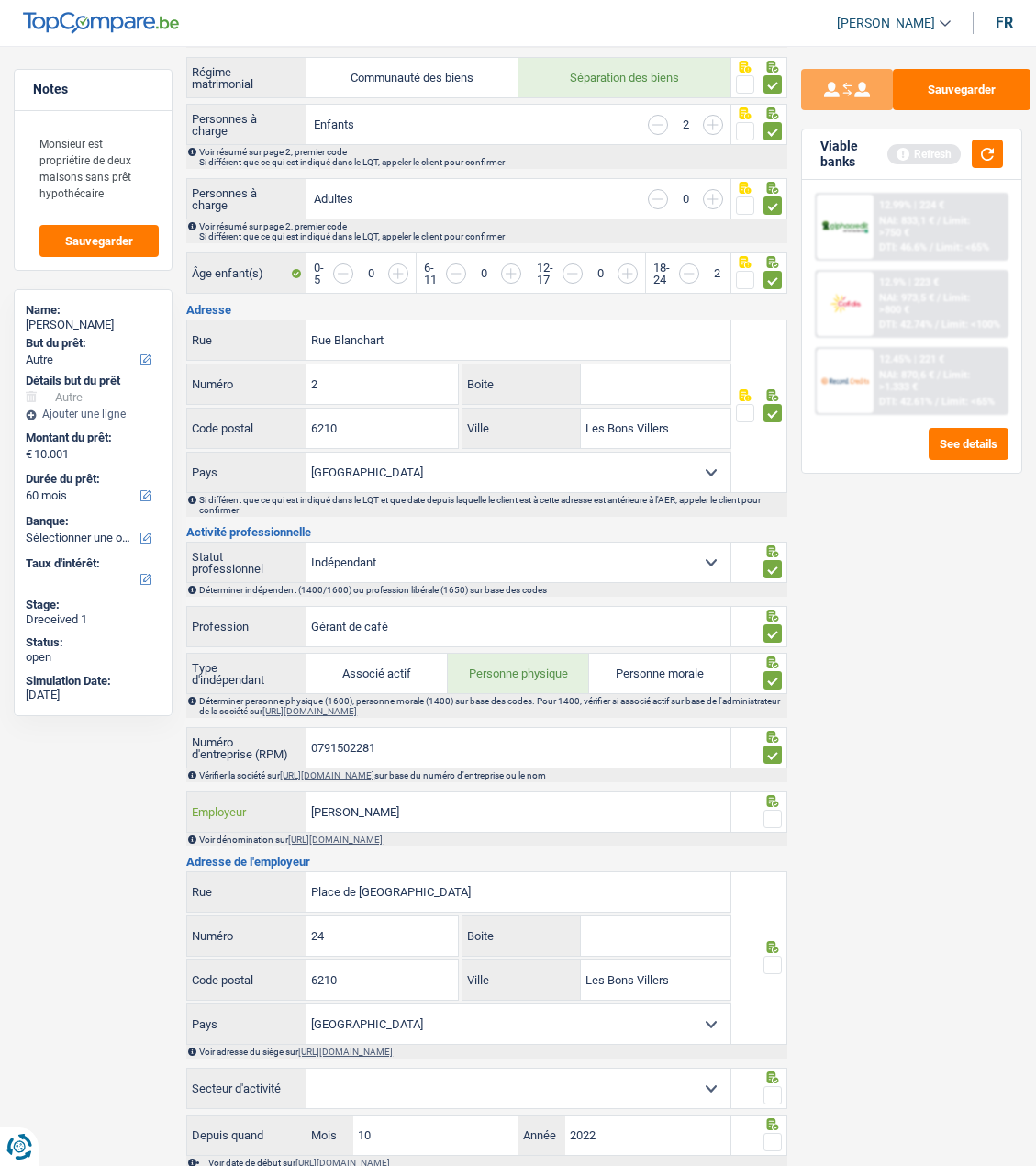
type input "Giron Olivier"
click at [771, 810] on span at bounding box center [773, 819] width 19 height 19
click at [0, 0] on input "radio" at bounding box center [0, 0] width 0 height 0
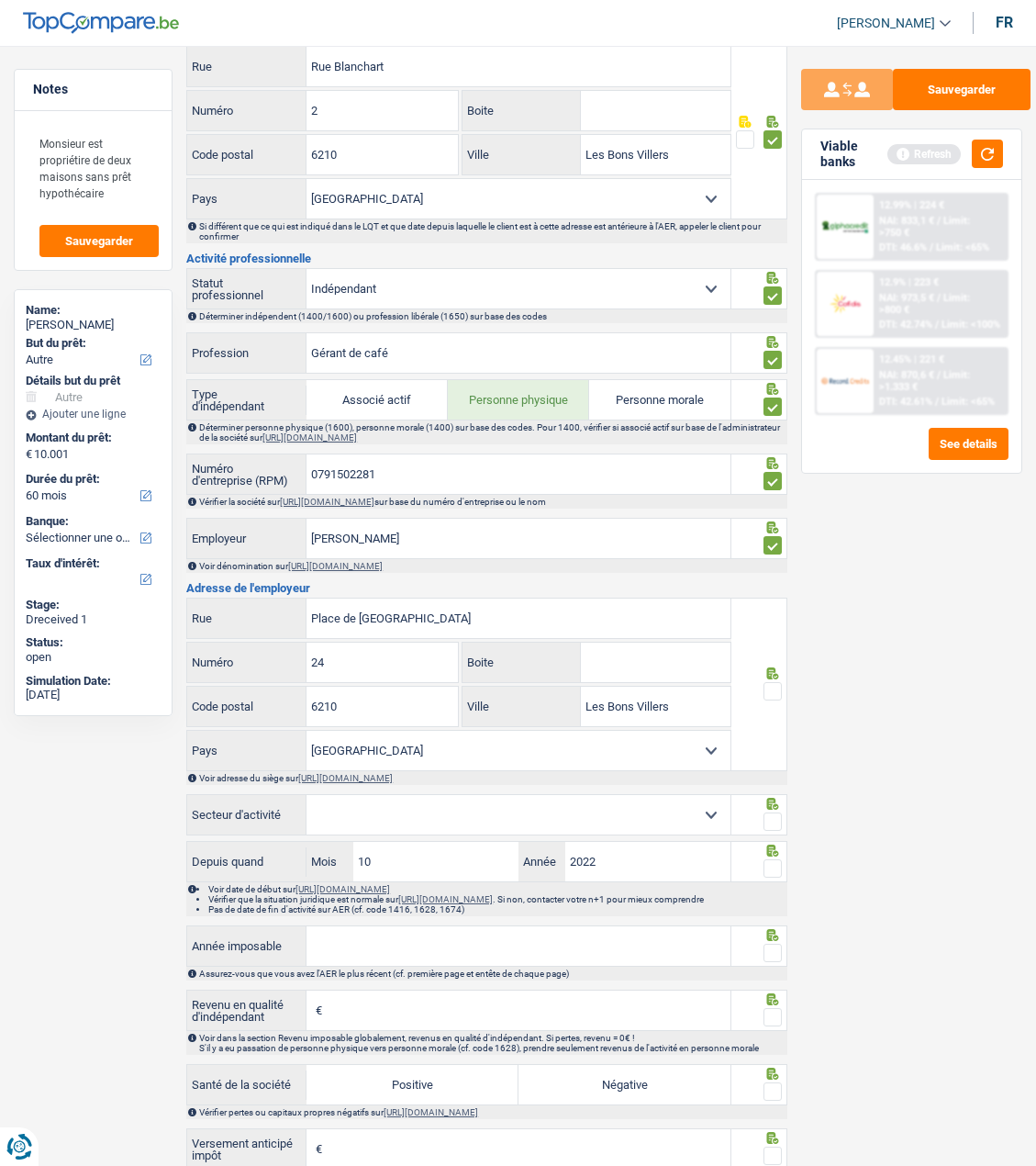
scroll to position [643, 0]
click at [774, 680] on span at bounding box center [773, 689] width 19 height 19
click at [0, 0] on input "radio" at bounding box center [0, 0] width 0 height 0
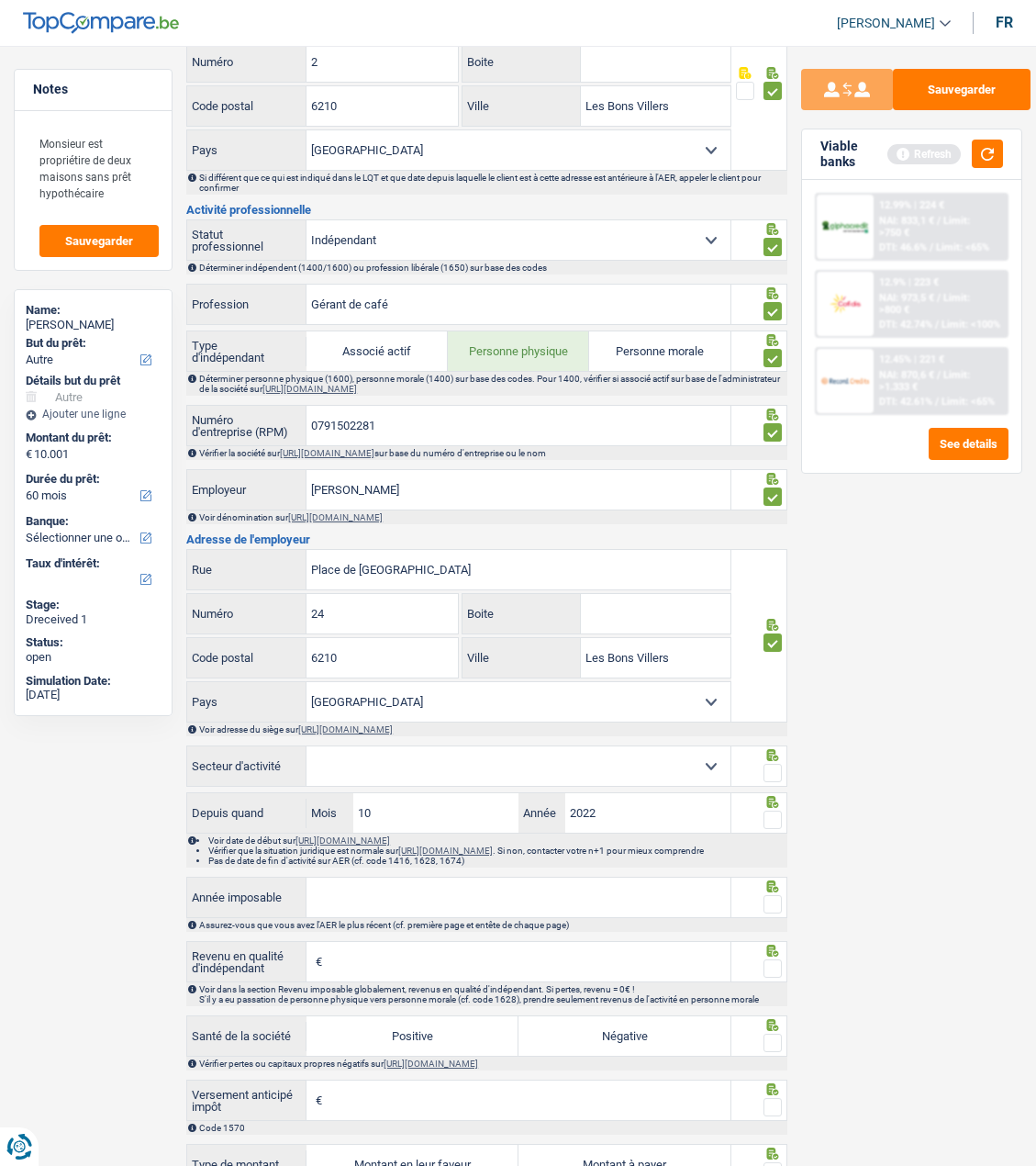
scroll to position [734, 0]
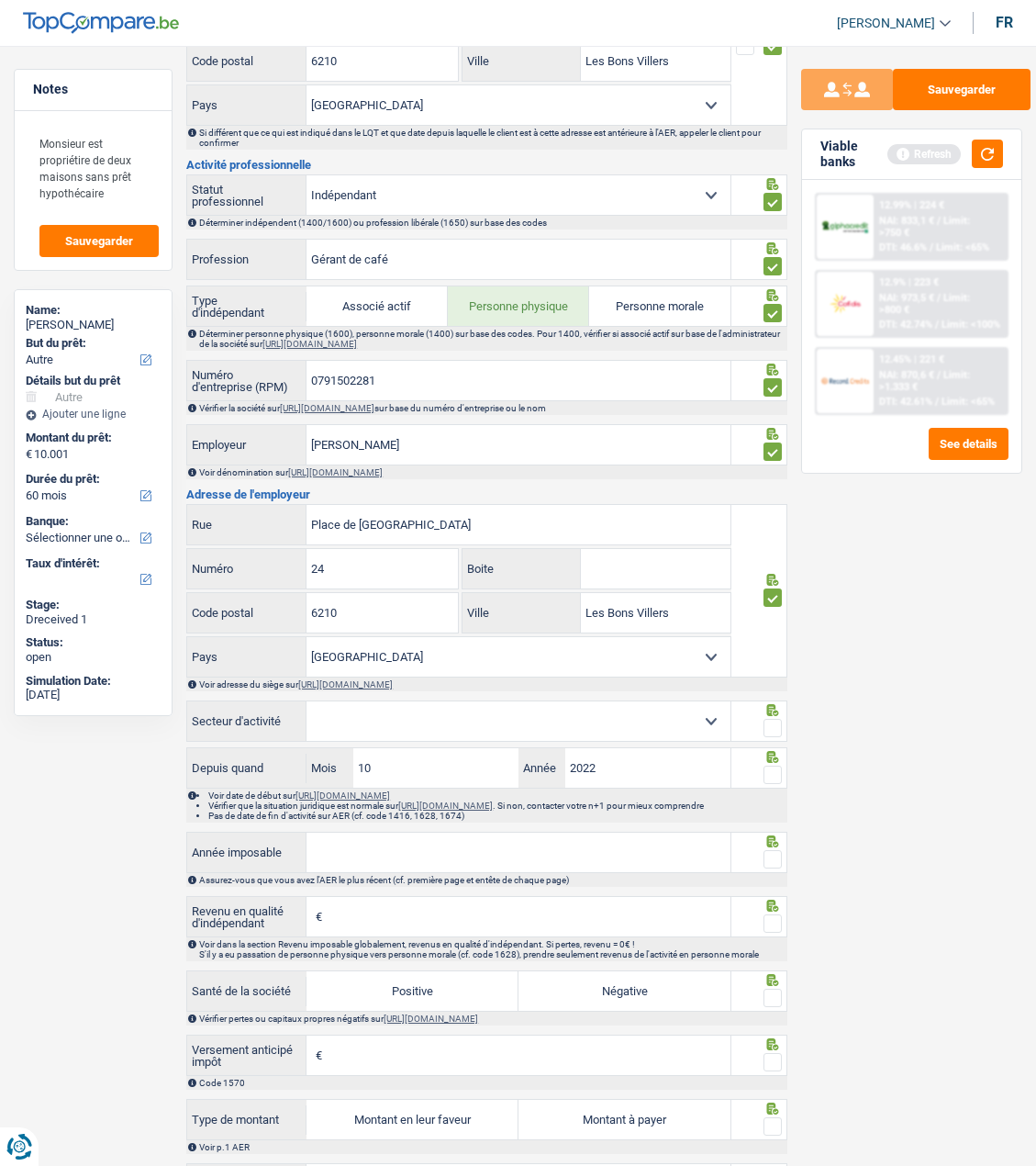
click at [657, 714] on select "Agriculture/Pêche Industrie Horeca Courier/Fitness/Taxi Construction Banques/As…" at bounding box center [518, 722] width 424 height 39
select select "hrc"
click at [307, 702] on select "Agriculture/Pêche Industrie Horeca Courier/Fitness/Taxi Construction Banques/As…" at bounding box center [518, 722] width 424 height 39
click at [775, 719] on span at bounding box center [773, 728] width 19 height 19
click at [0, 0] on input "radio" at bounding box center [0, 0] width 0 height 0
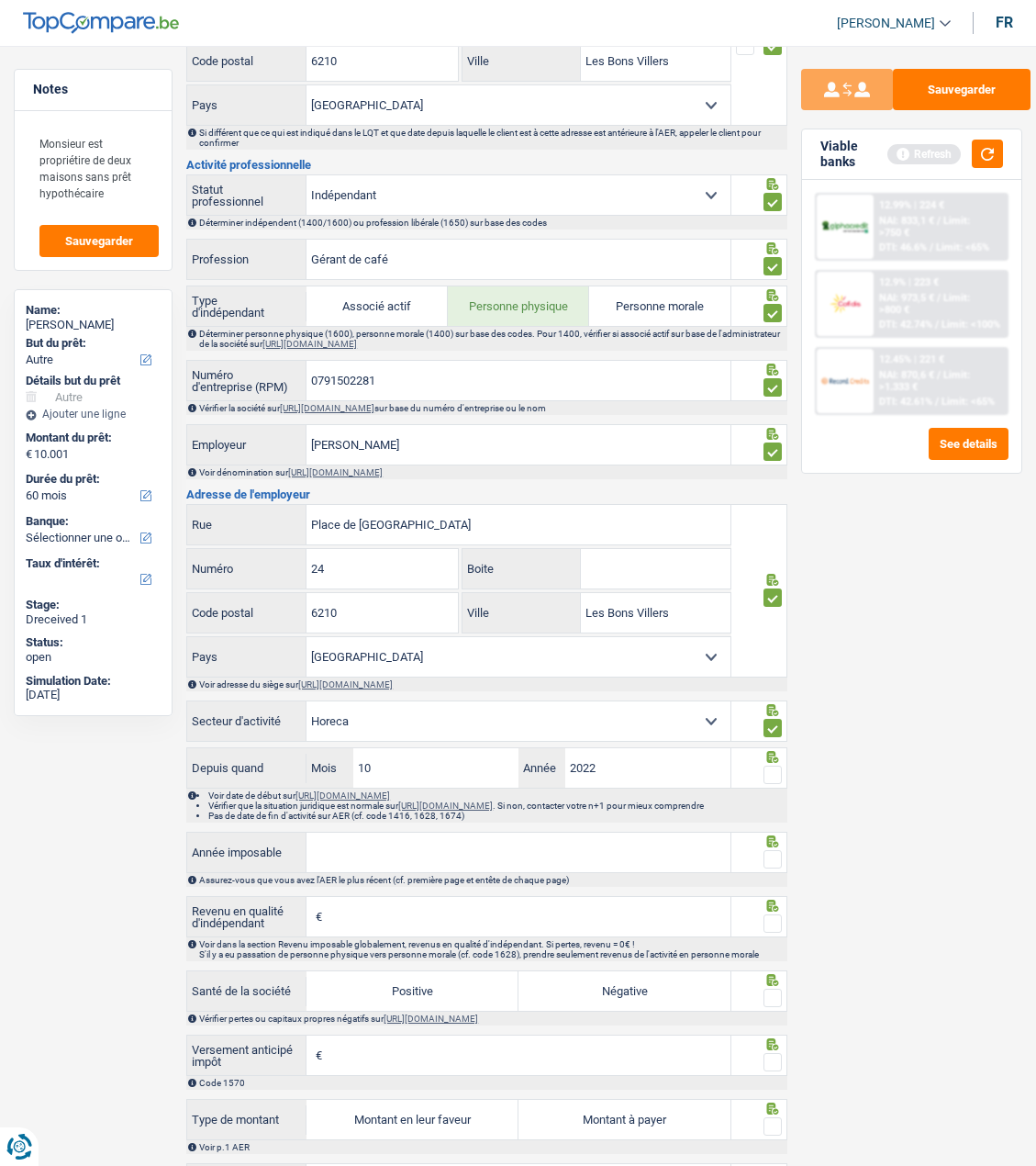
click at [772, 775] on span at bounding box center [773, 775] width 19 height 19
click at [0, 0] on input "radio" at bounding box center [0, 0] width 0 height 0
click at [355, 846] on input "Année imposable" at bounding box center [518, 852] width 424 height 39
type input "2023"
click at [774, 854] on span at bounding box center [773, 859] width 19 height 19
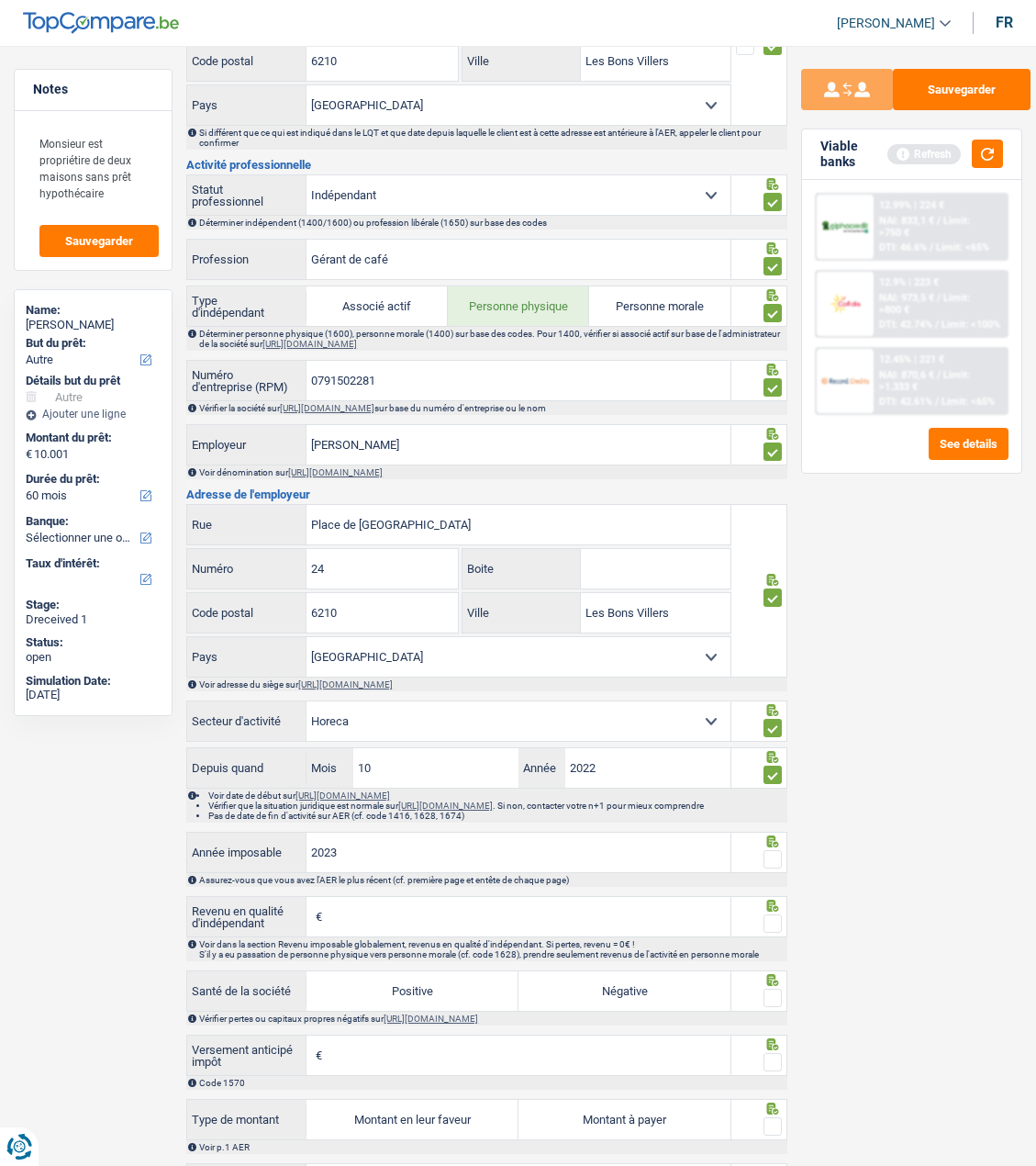
click at [0, 0] on input "radio" at bounding box center [0, 0] width 0 height 0
click at [624, 921] on input "Revenu en qualité d'indépendant" at bounding box center [528, 916] width 404 height 39
type input "15.907"
click at [774, 922] on span at bounding box center [773, 923] width 19 height 19
click at [0, 0] on input "radio" at bounding box center [0, 0] width 0 height 0
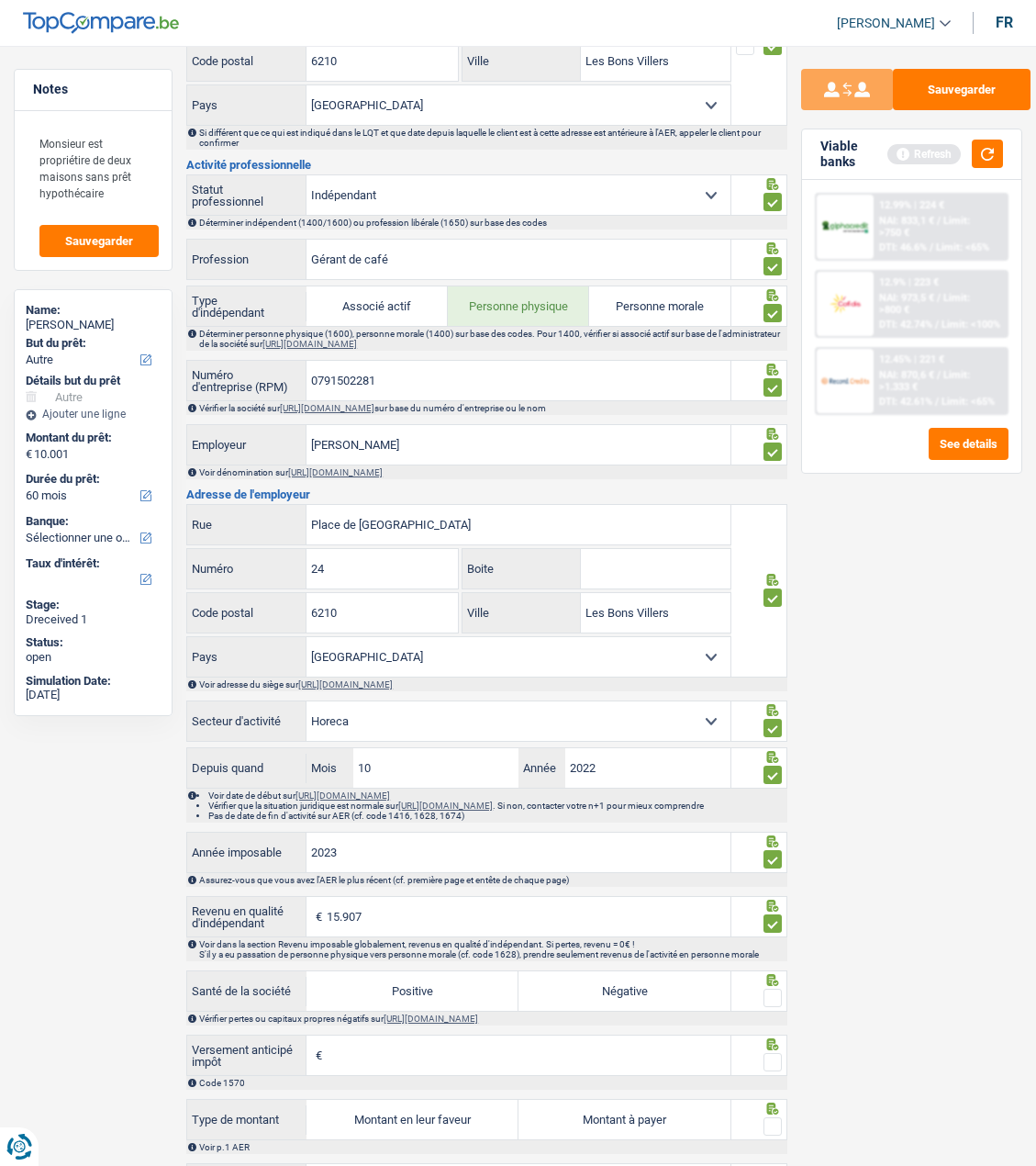
click at [454, 1004] on label "Positive" at bounding box center [413, 991] width 212 height 39
click at [454, 1004] on input "Positive" at bounding box center [413, 991] width 212 height 39
radio input "true"
click at [771, 993] on div at bounding box center [773, 998] width 19 height 23
click at [771, 1002] on span at bounding box center [773, 998] width 19 height 19
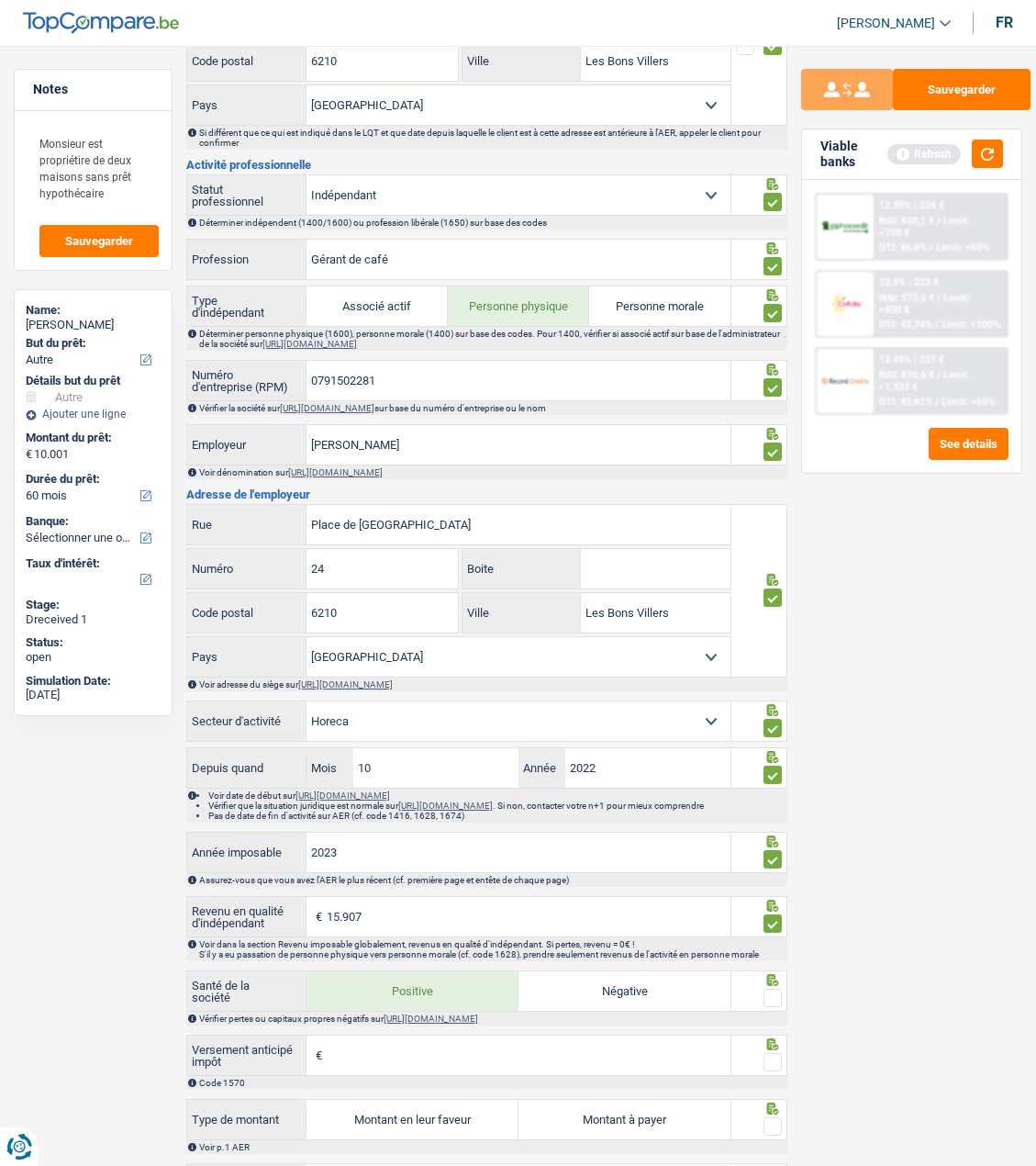
click at [0, 0] on input "radio" at bounding box center [0, 0] width 0 height 0
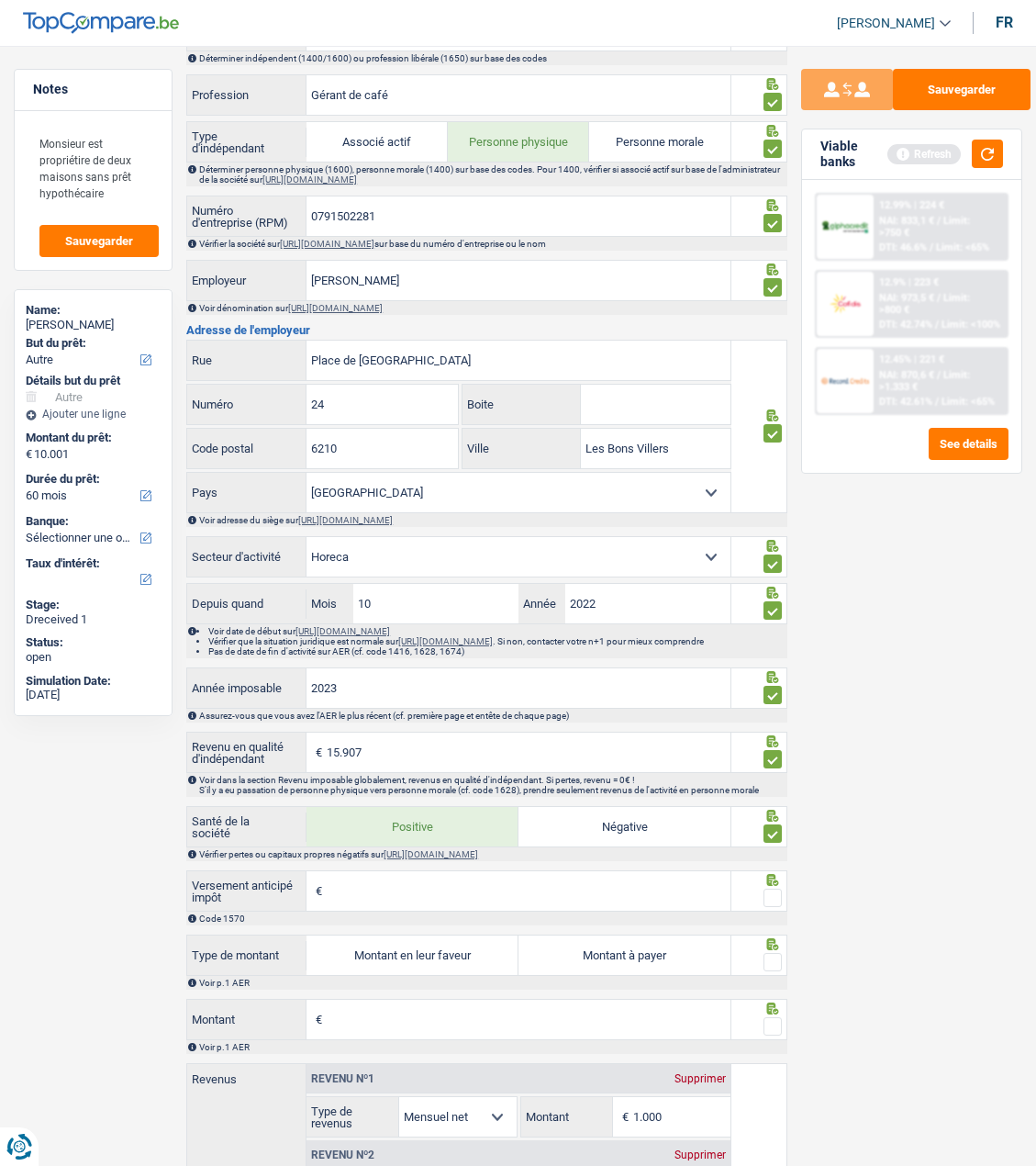
scroll to position [918, 0]
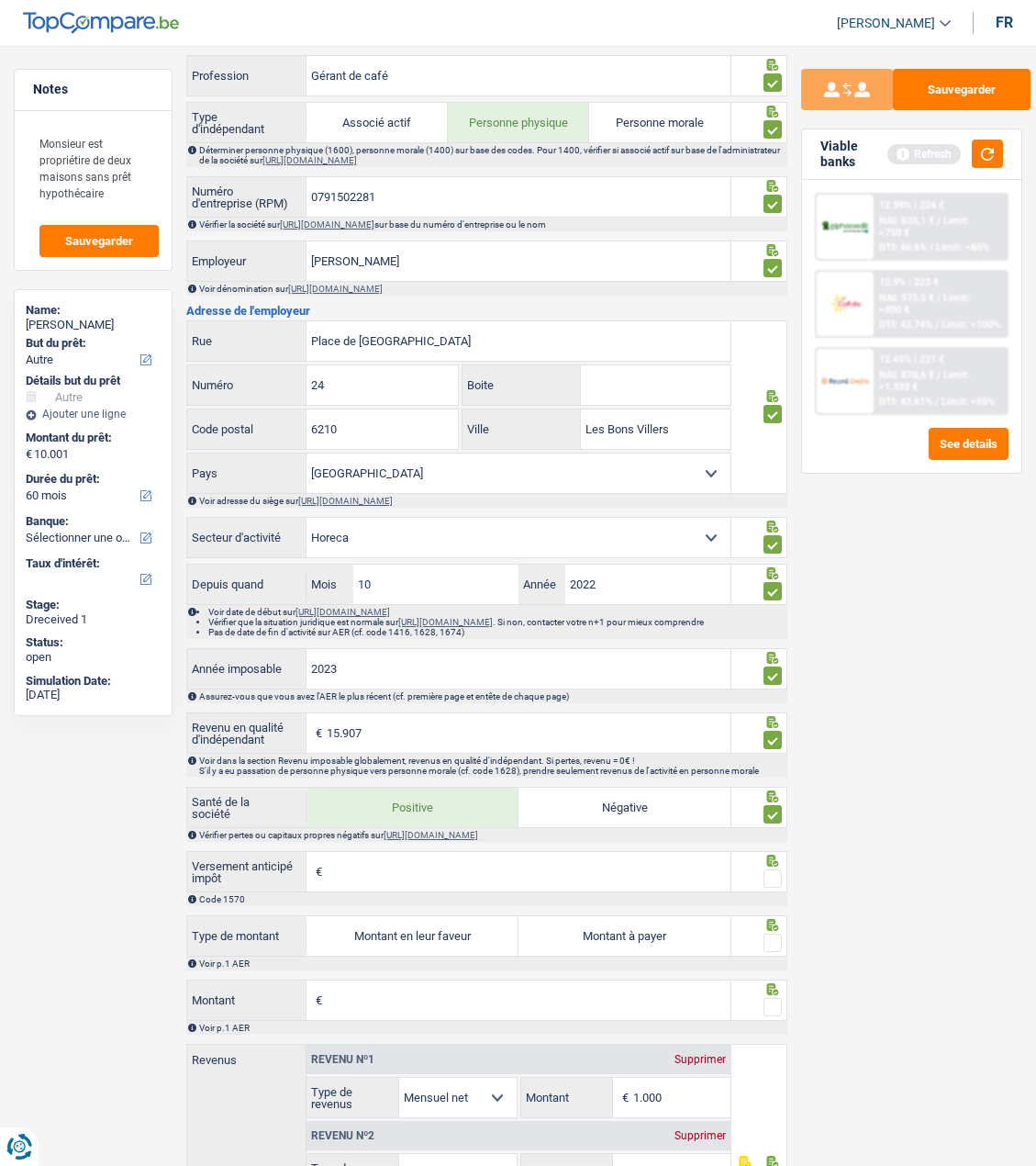
click at [567, 867] on input "Versement anticipé impôt" at bounding box center [528, 872] width 404 height 39
drag, startPoint x: 775, startPoint y: 873, endPoint x: 759, endPoint y: 897, distance: 28.8
click at [775, 872] on div at bounding box center [773, 879] width 19 height 23
click at [781, 882] on span at bounding box center [773, 878] width 19 height 19
click at [0, 0] on input "radio" at bounding box center [0, 0] width 0 height 0
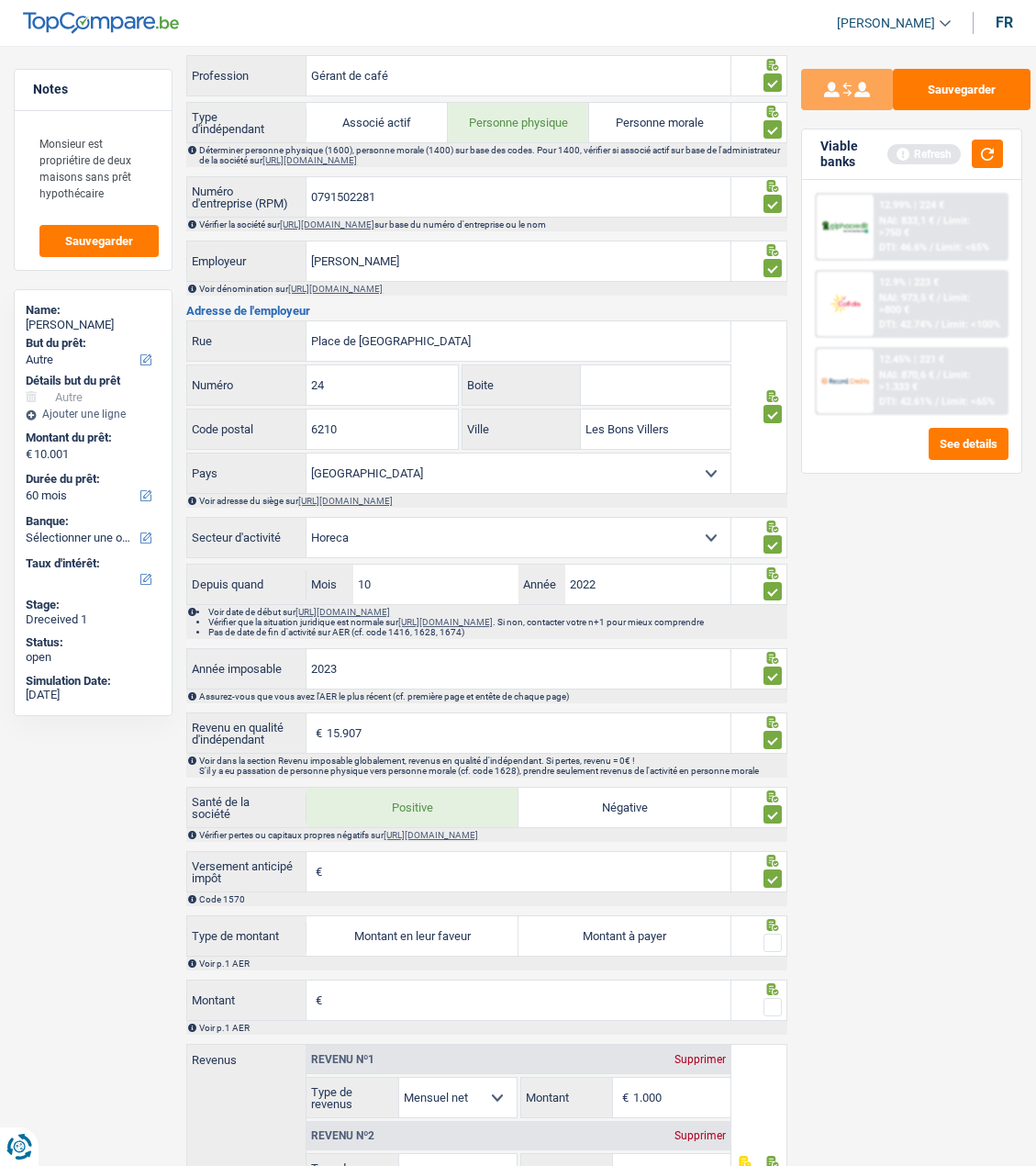
click at [465, 943] on label "Montant en leur faveur" at bounding box center [413, 936] width 212 height 39
click at [465, 943] on input "Montant en leur faveur" at bounding box center [413, 936] width 212 height 39
radio input "true"
type input "1.326"
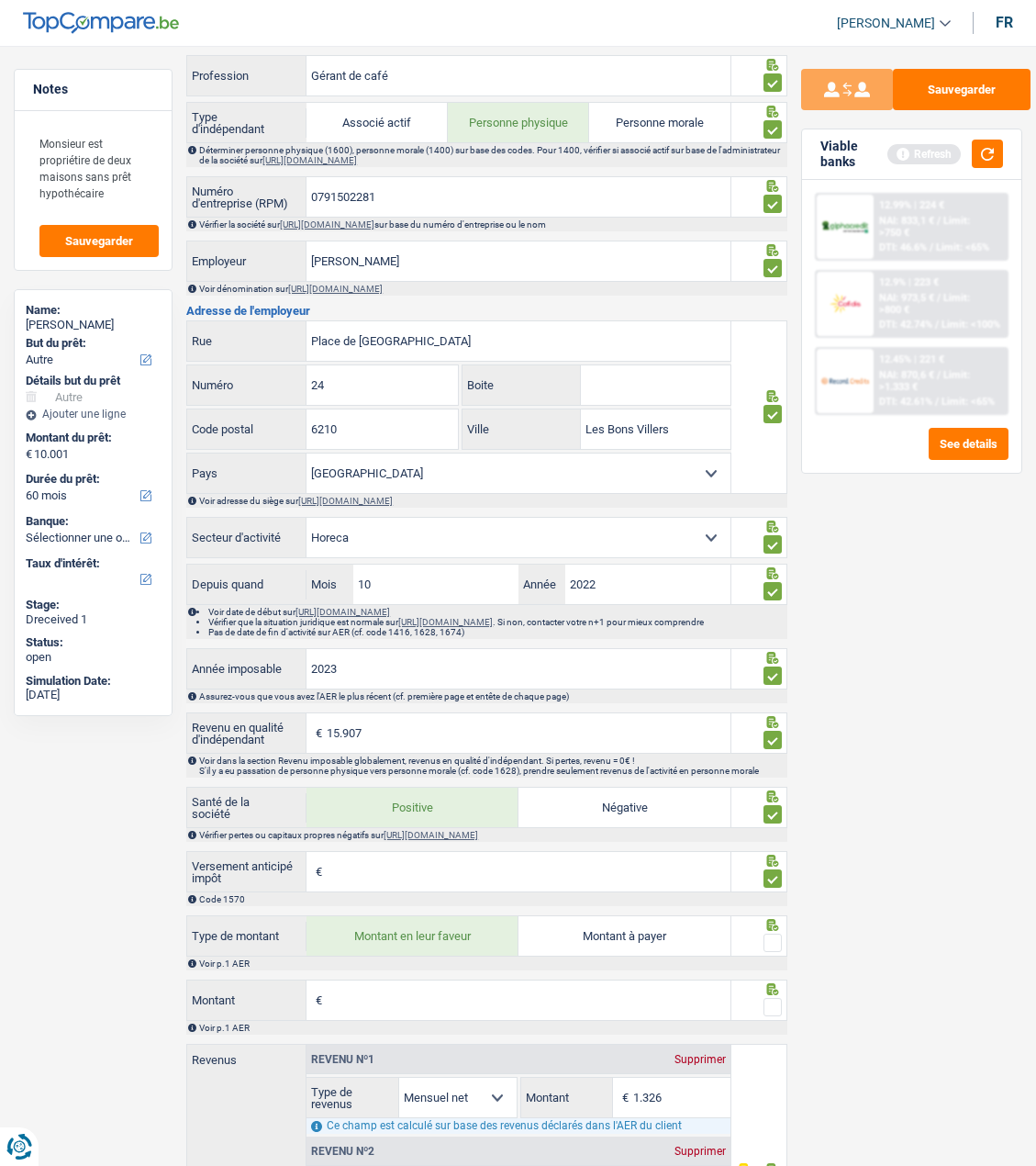
drag, startPoint x: 774, startPoint y: 944, endPoint x: 662, endPoint y: 982, distance: 118.3
click at [754, 955] on fieldset at bounding box center [759, 943] width 46 height 23
click at [559, 1011] on input "Montant" at bounding box center [528, 1000] width 404 height 39
type input "2.953"
type input "1.572"
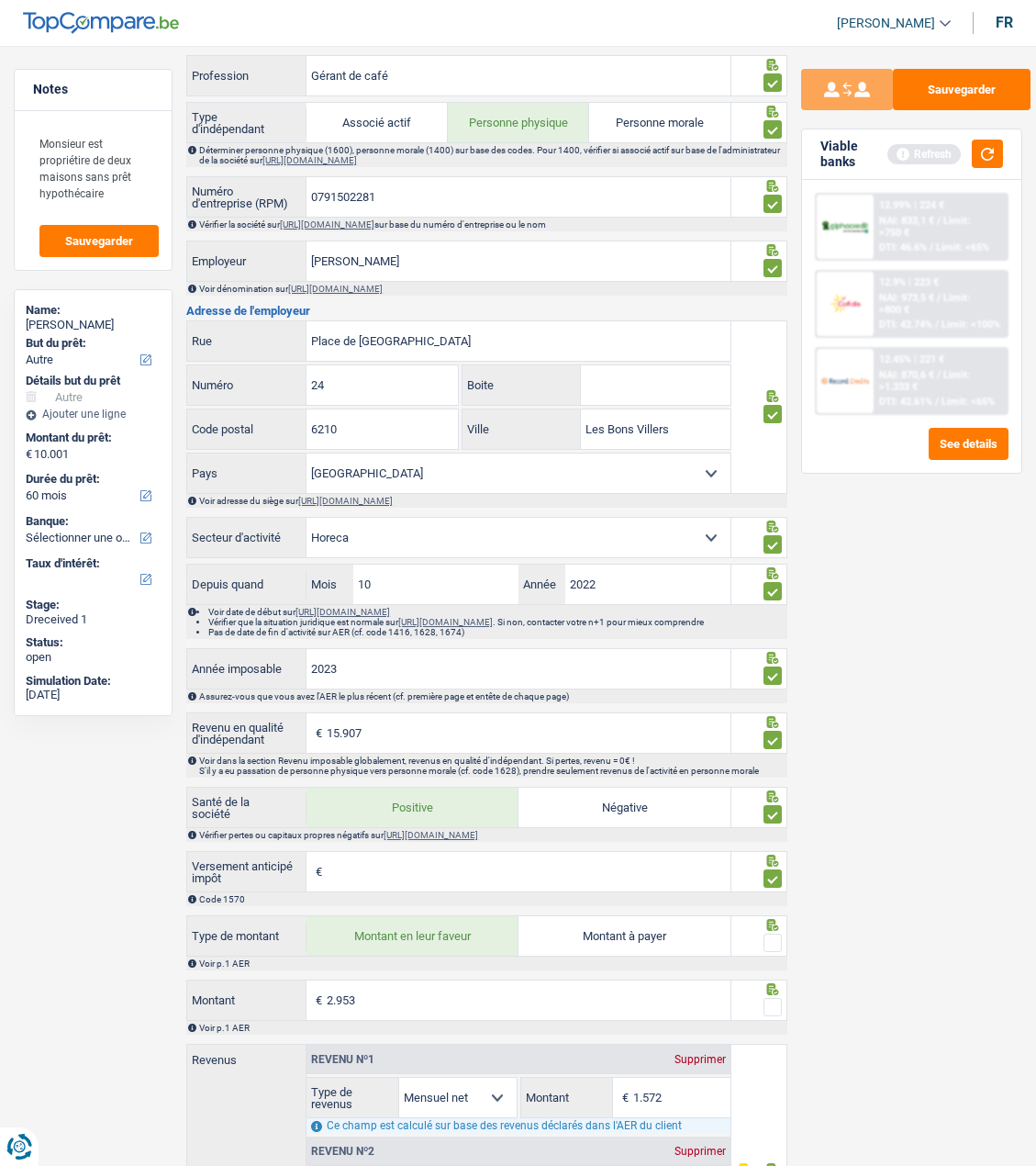
drag, startPoint x: 769, startPoint y: 947, endPoint x: 771, endPoint y: 979, distance: 32.1
click at [768, 951] on span at bounding box center [773, 943] width 19 height 19
click at [0, 0] on input "radio" at bounding box center [0, 0] width 0 height 0
click at [777, 1008] on span at bounding box center [773, 1007] width 19 height 19
click at [0, 0] on input "radio" at bounding box center [0, 0] width 0 height 0
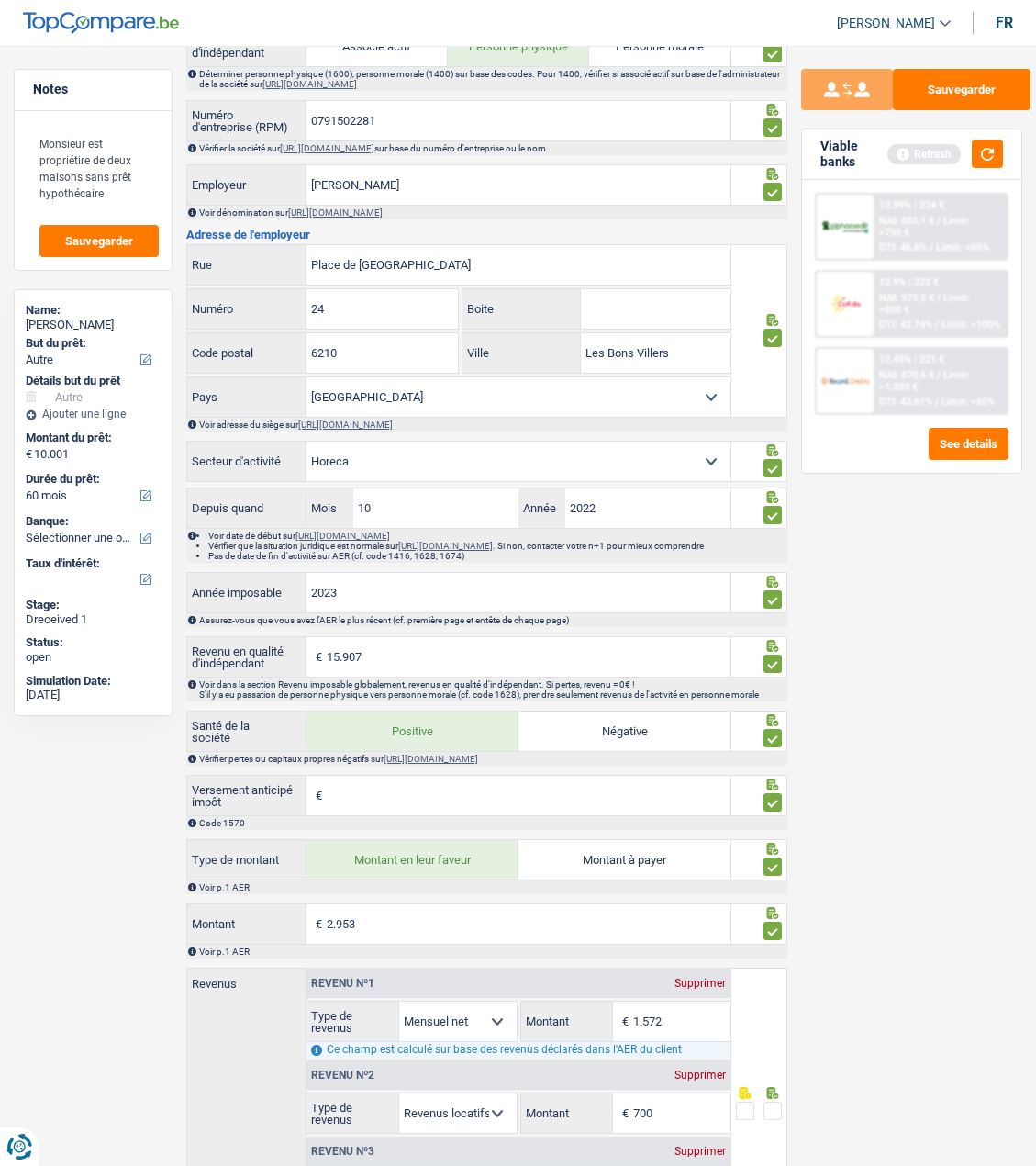
scroll to position [1151, 0]
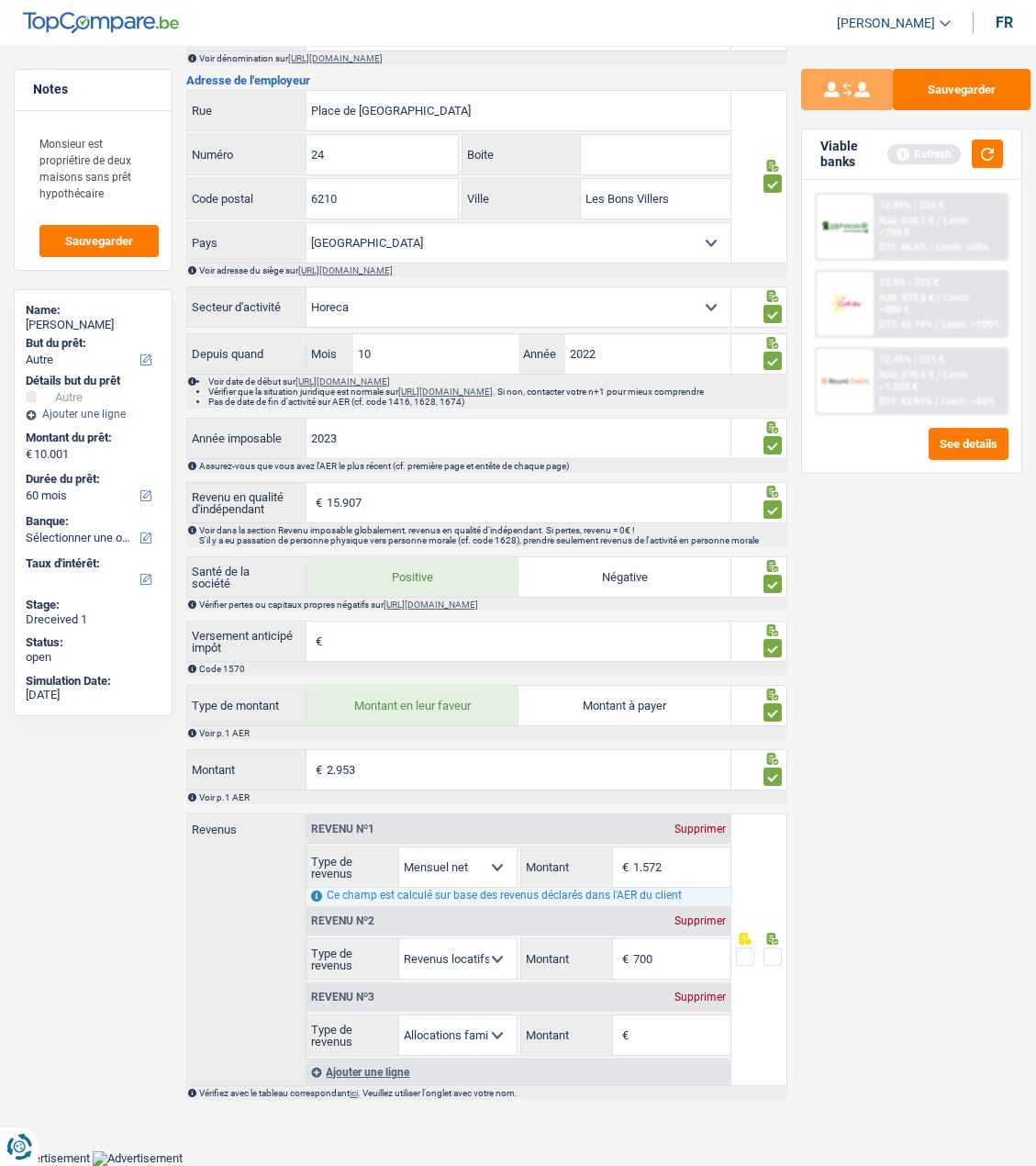
click at [711, 995] on div "Supprimer" at bounding box center [701, 997] width 61 height 11
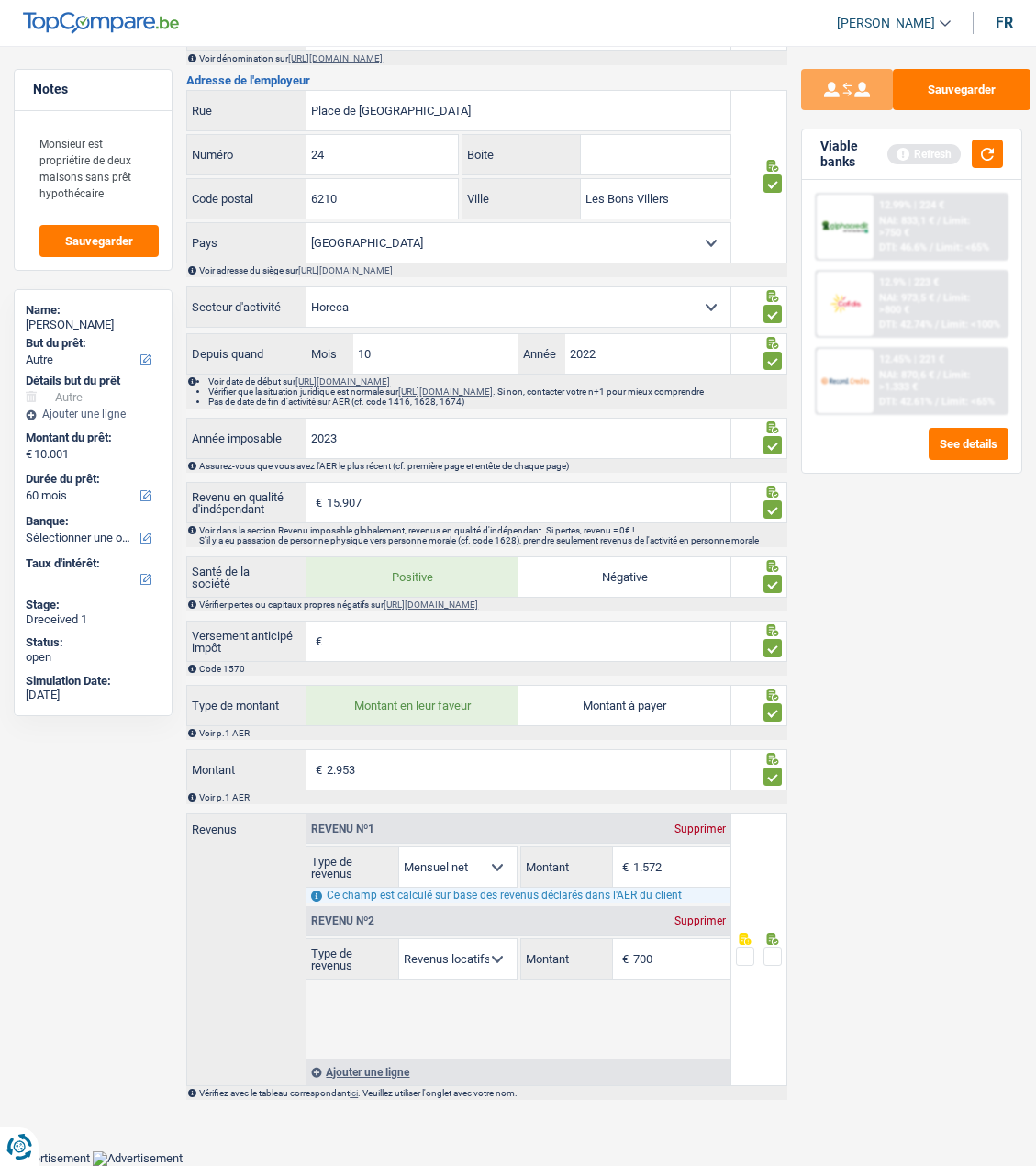
scroll to position [1076, 0]
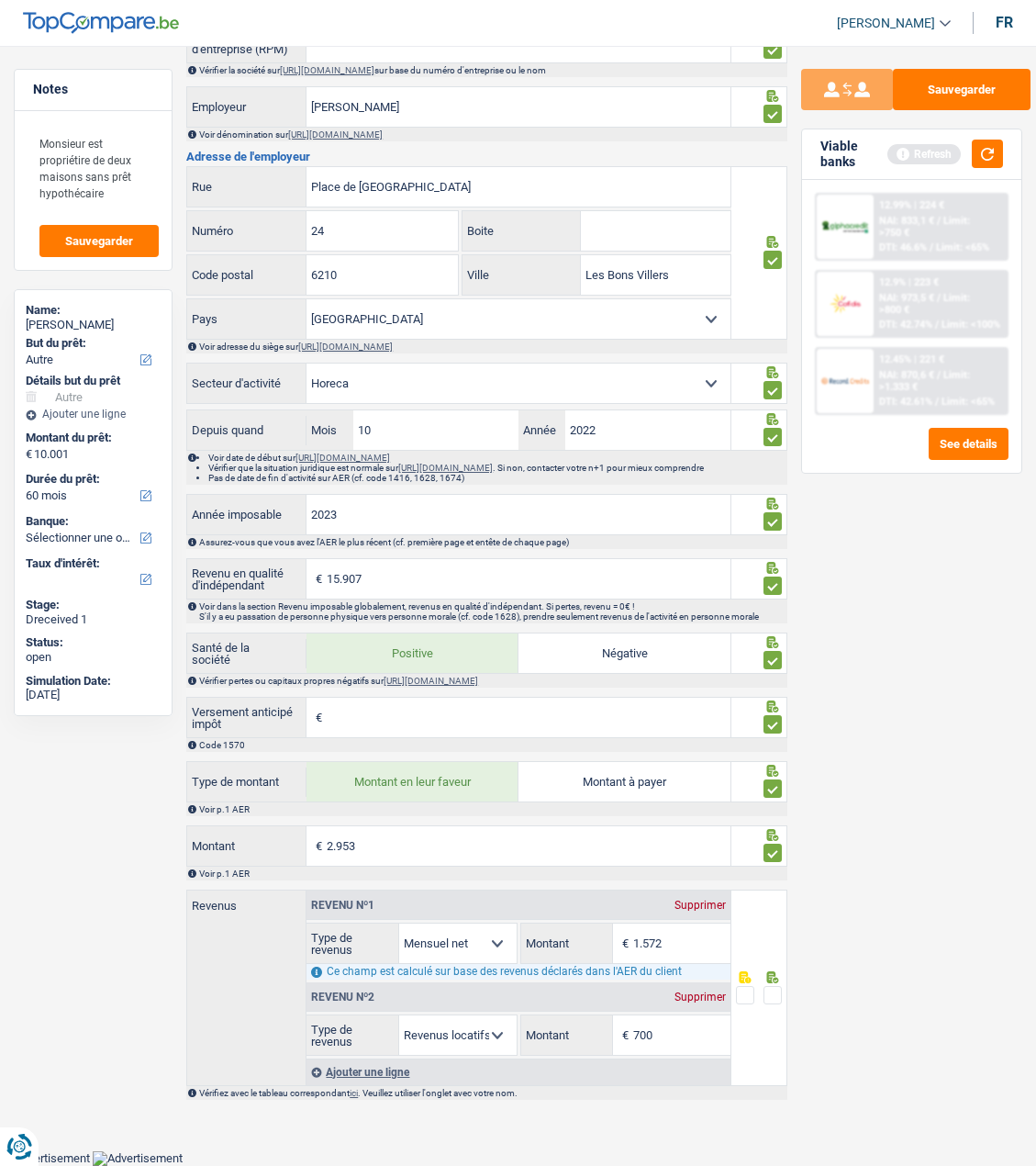
click at [773, 998] on span at bounding box center [773, 995] width 19 height 19
click at [0, 0] on input "radio" at bounding box center [0, 0] width 0 height 0
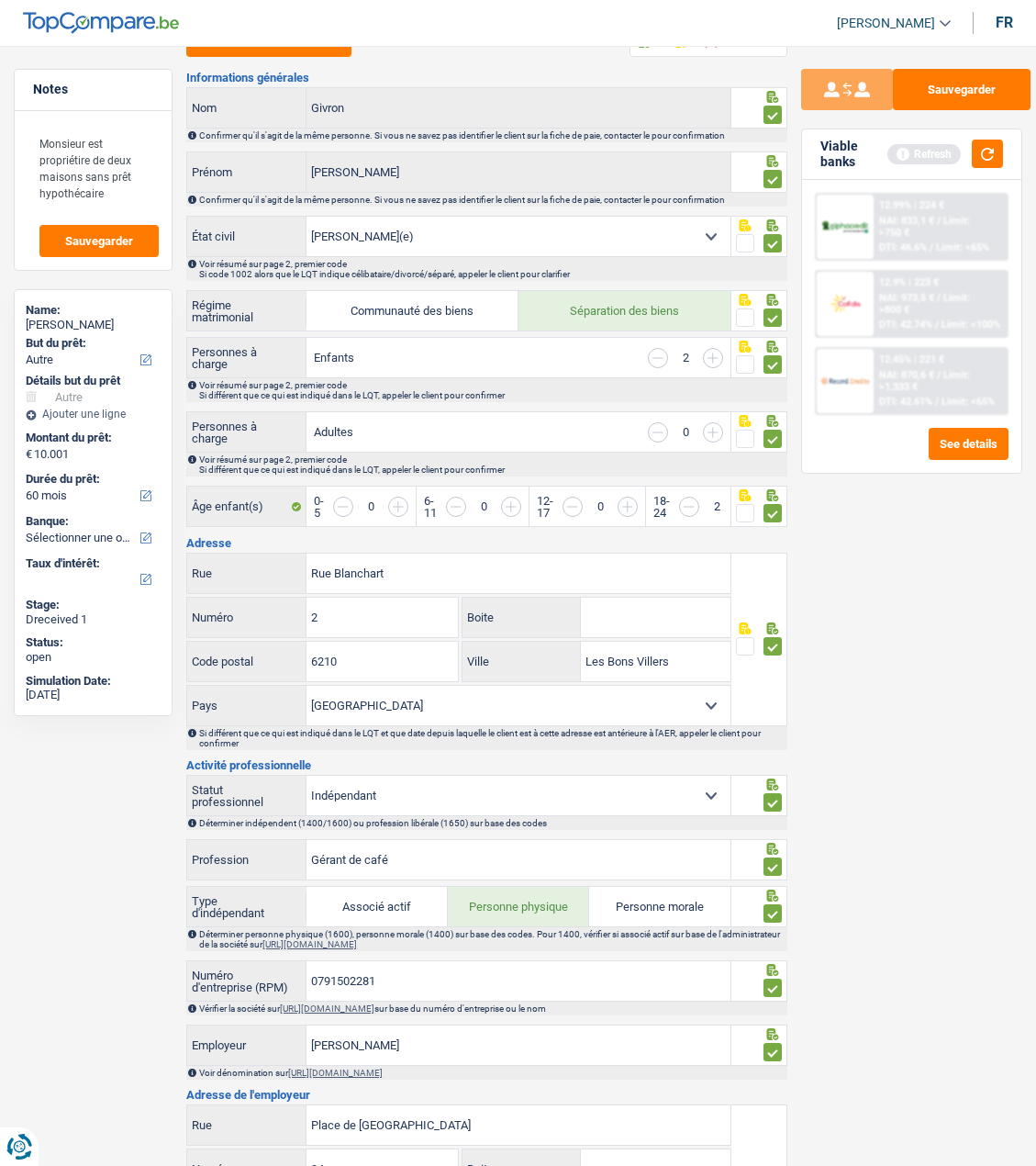
scroll to position [0, 0]
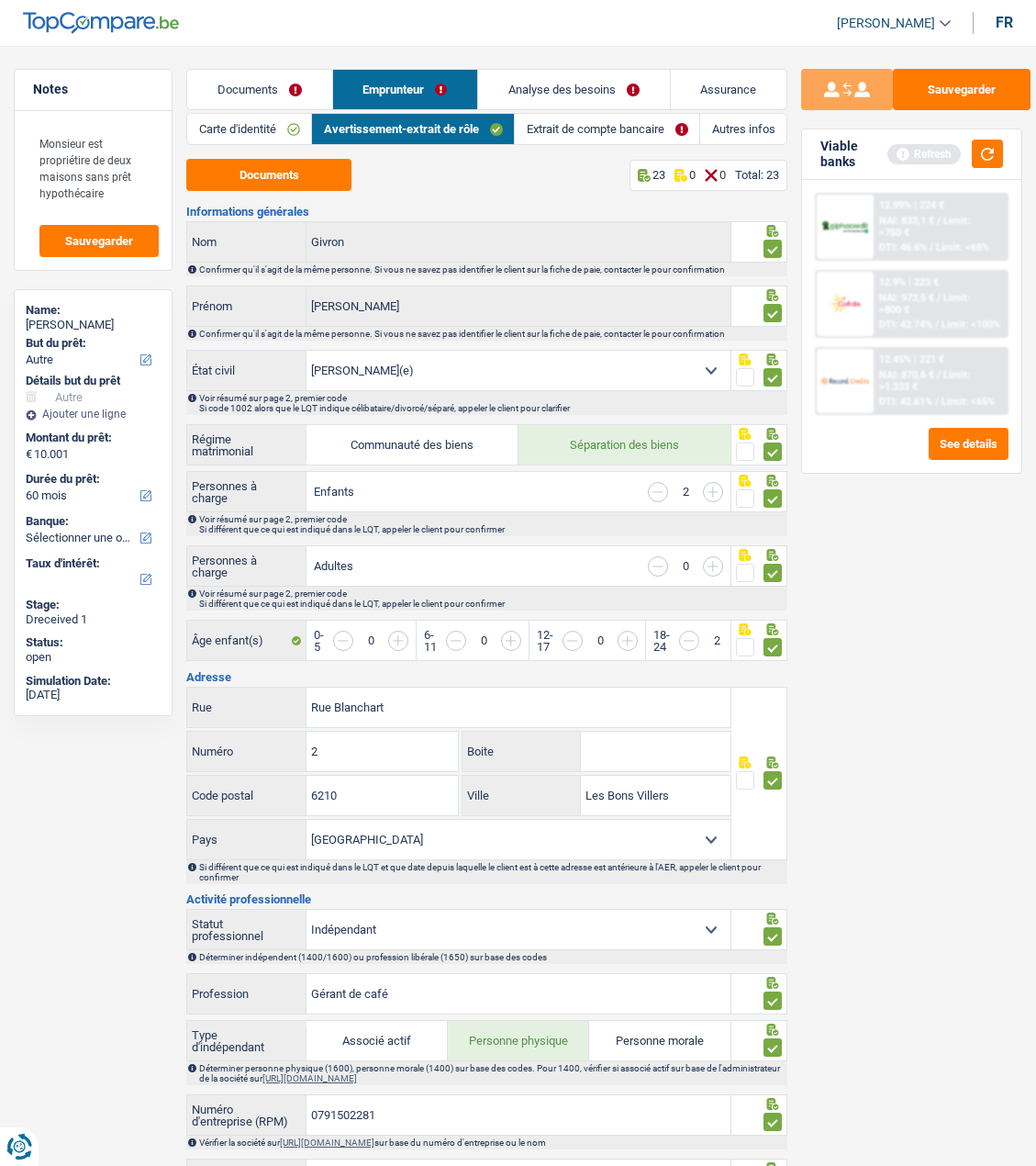
click at [601, 123] on link "Extrait de compte bancaire" at bounding box center [607, 129] width 185 height 30
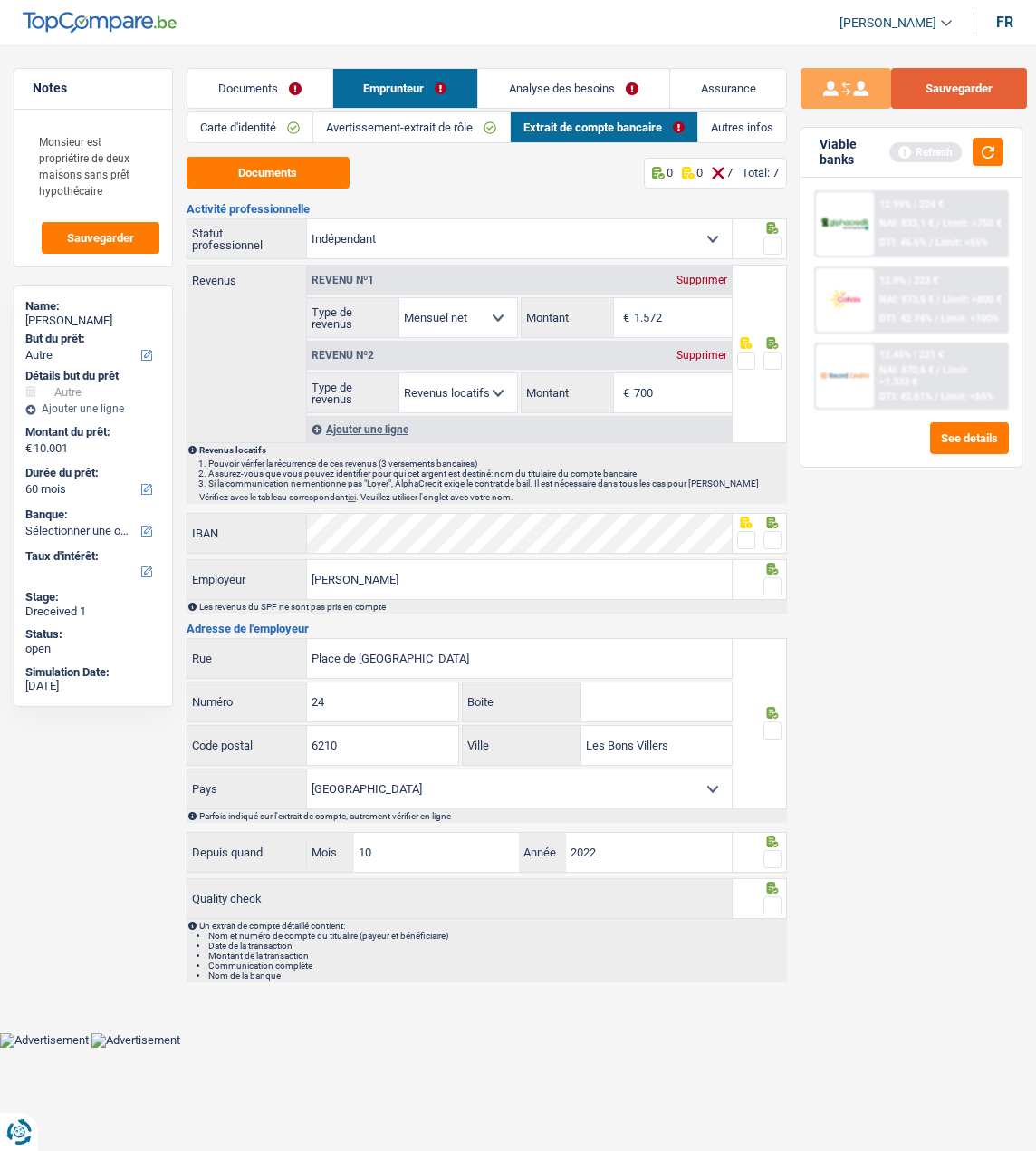
click at [971, 86] on button "Sauvegarder" at bounding box center [959, 88] width 136 height 41
click at [611, 91] on link "Analyse des besoins" at bounding box center [573, 88] width 191 height 39
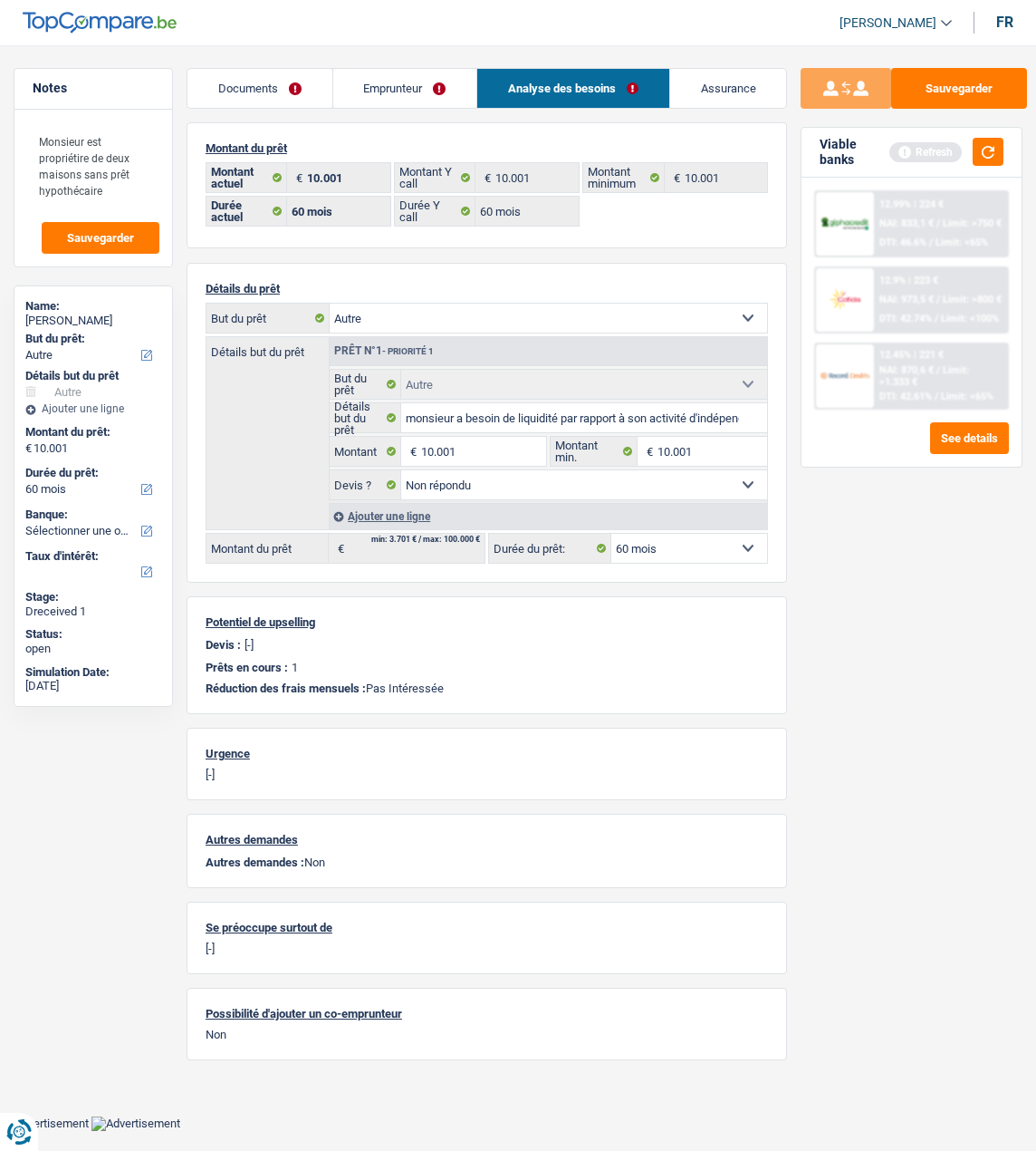
click at [419, 89] on link "Emprunteur" at bounding box center [405, 88] width 144 height 39
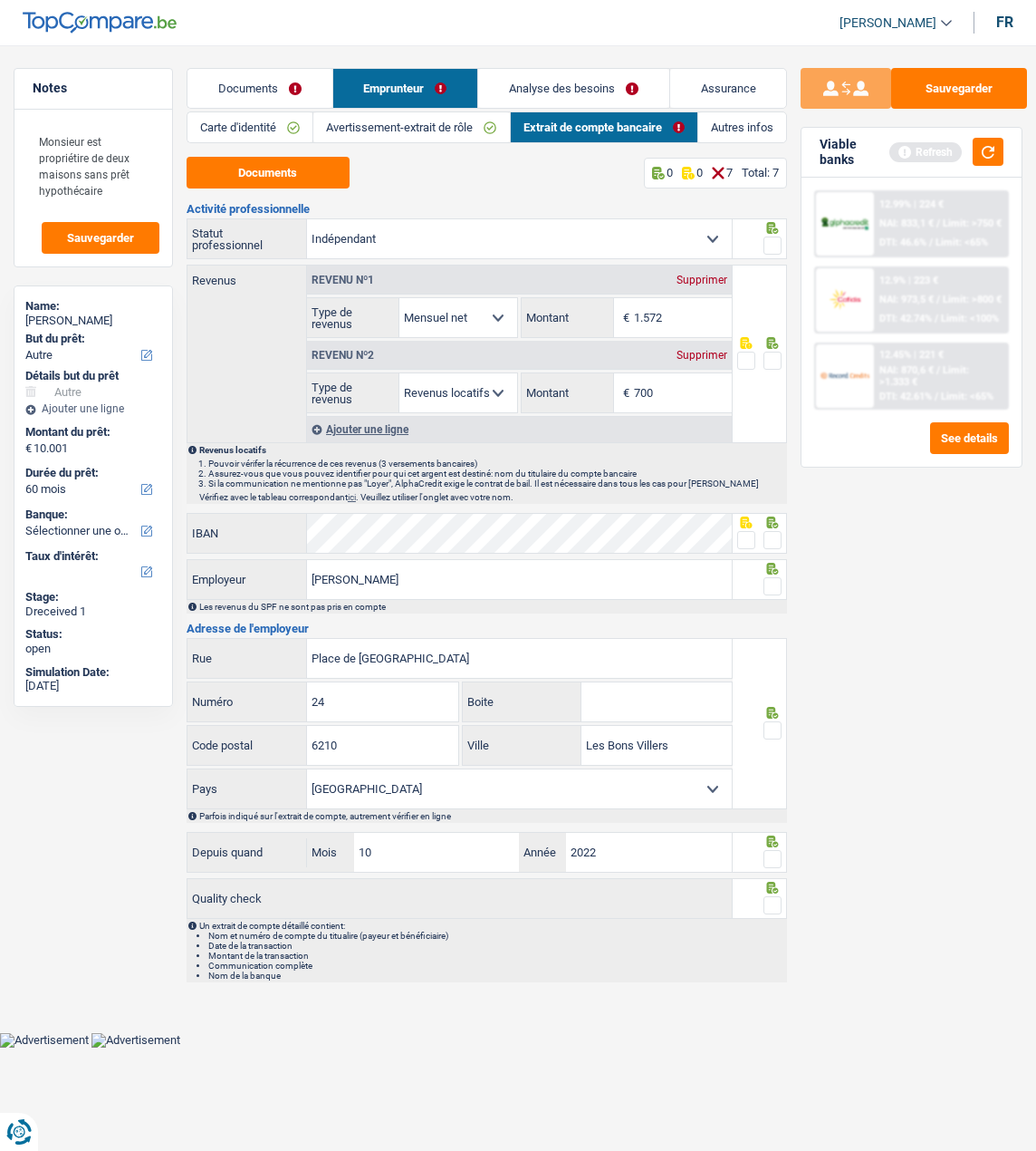
click at [440, 114] on link "Avertissement-extrait de rôle" at bounding box center [411, 127] width 196 height 30
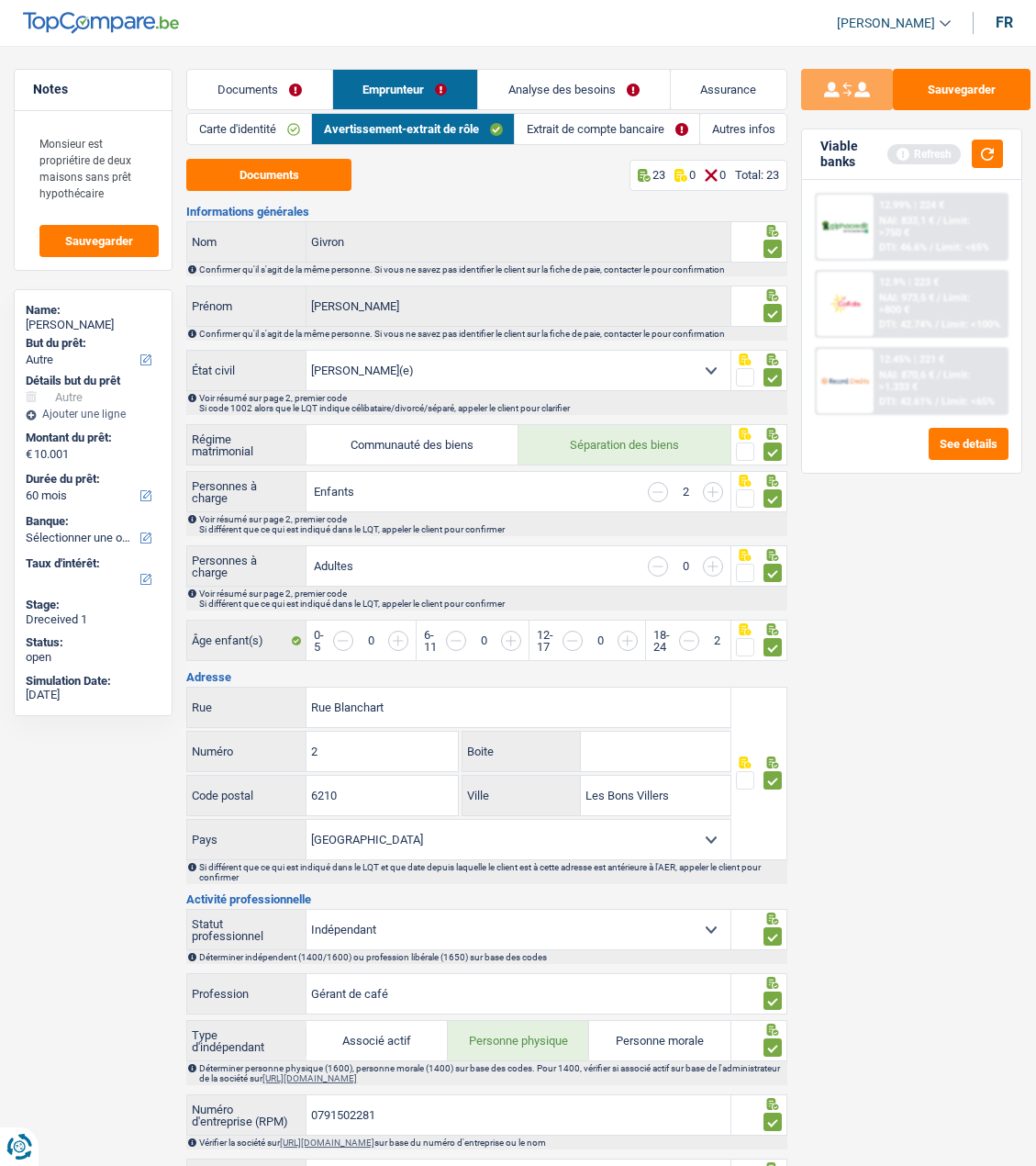
click at [575, 136] on link "Extrait de compte bancaire" at bounding box center [607, 129] width 185 height 30
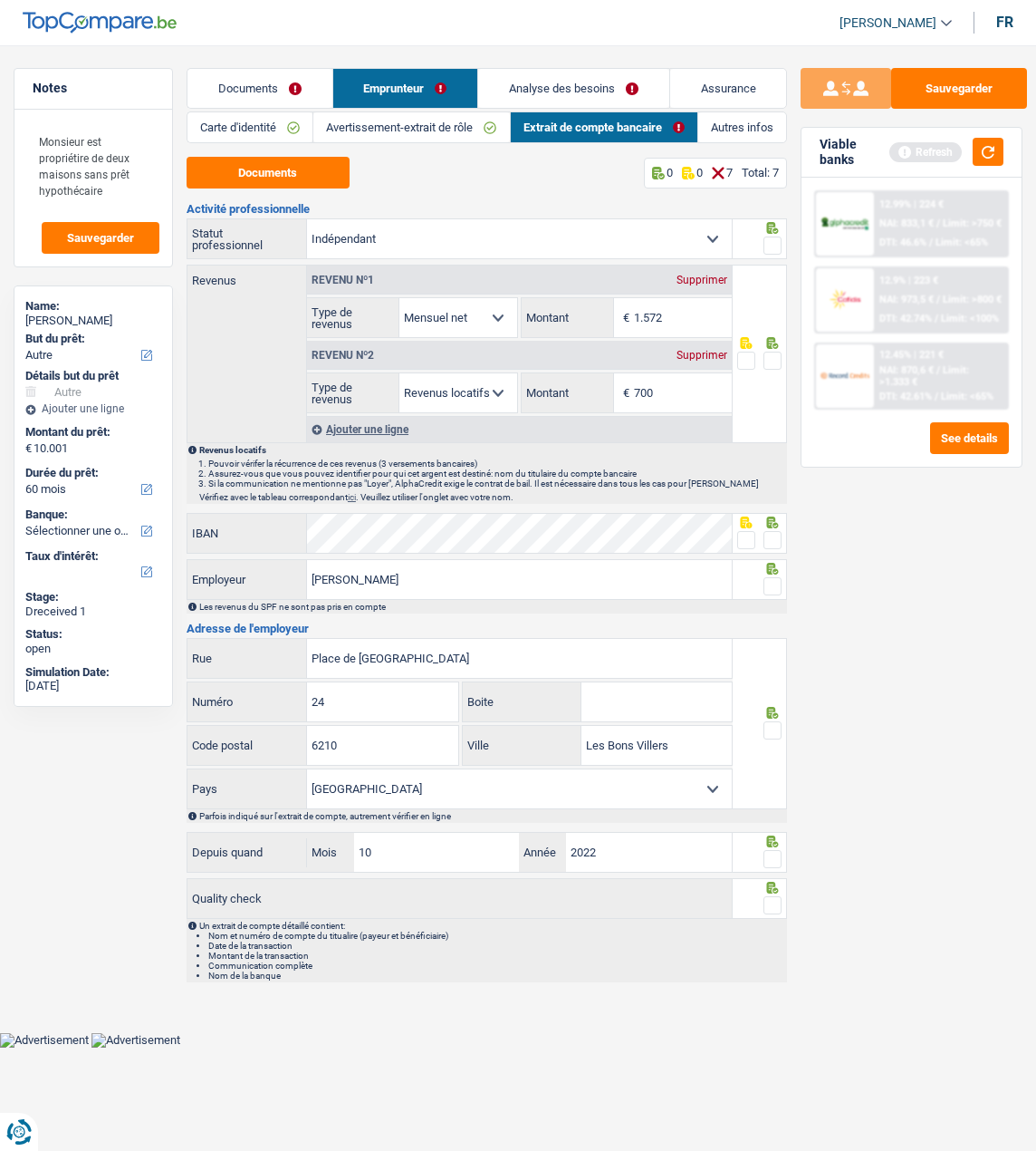
click at [257, 117] on link "Carte d'identité" at bounding box center [249, 127] width 125 height 30
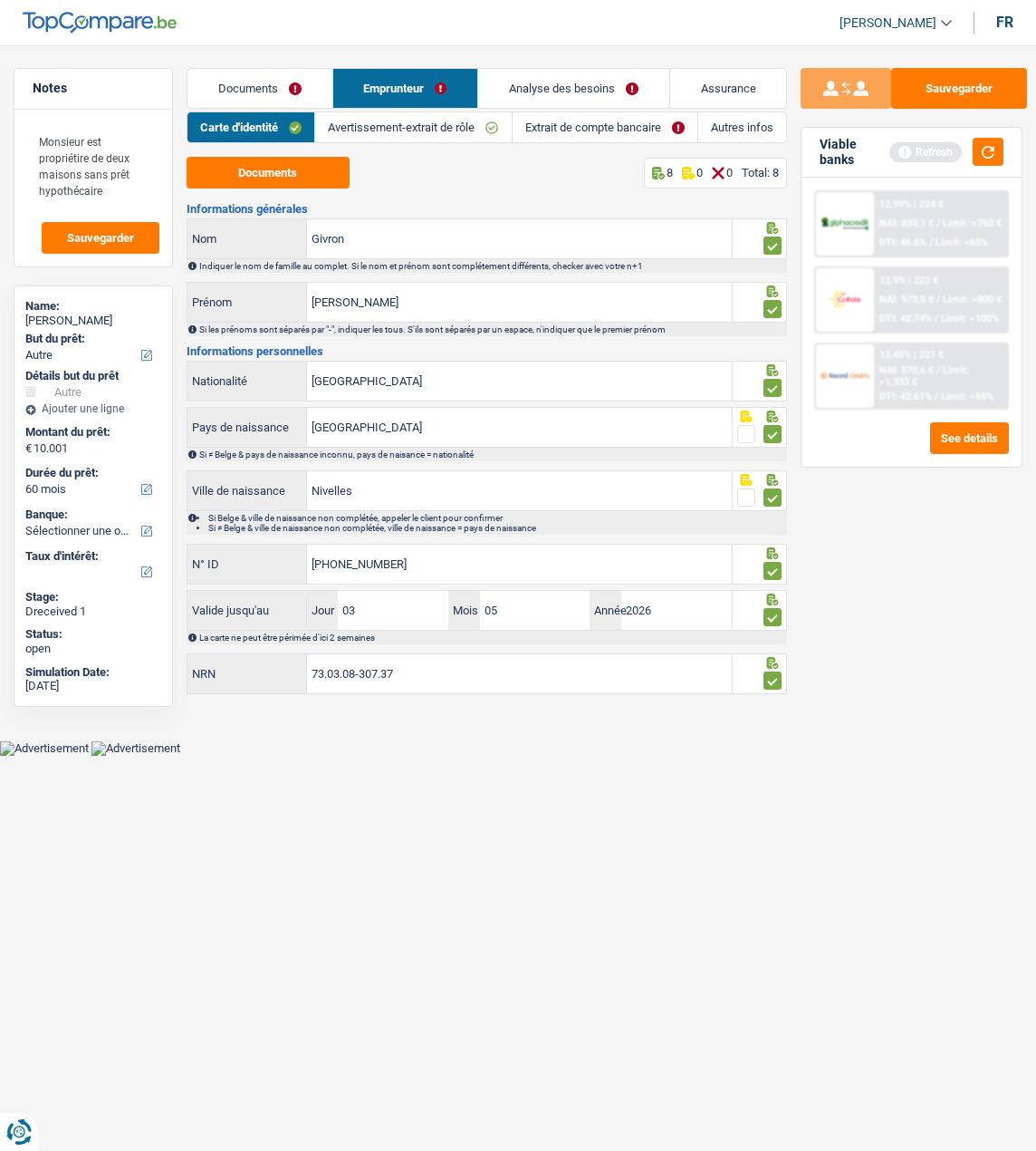
click at [401, 116] on link "Avertissement-extrait de rôle" at bounding box center [413, 127] width 196 height 30
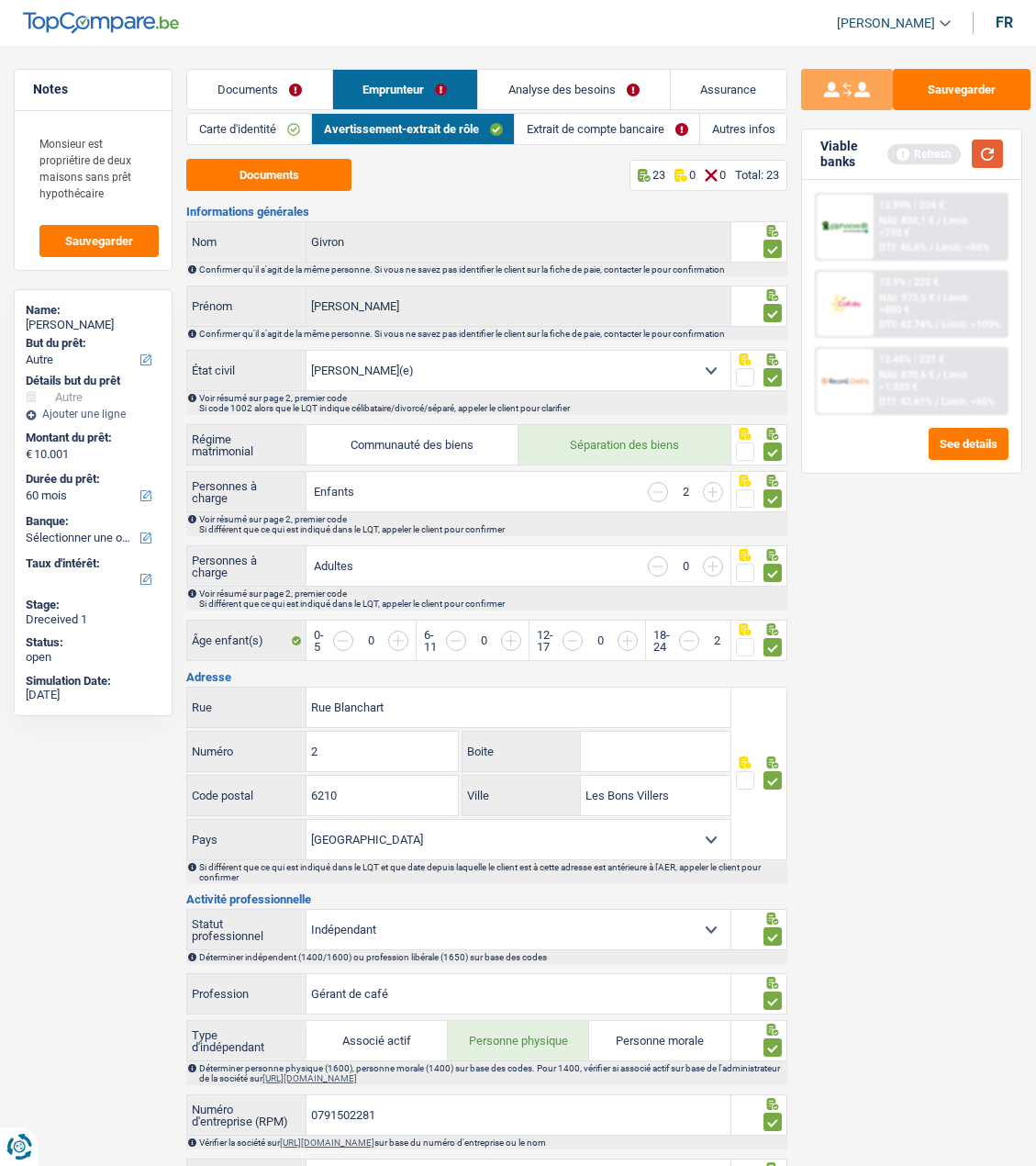
click at [999, 151] on button "button" at bounding box center [988, 153] width 31 height 29
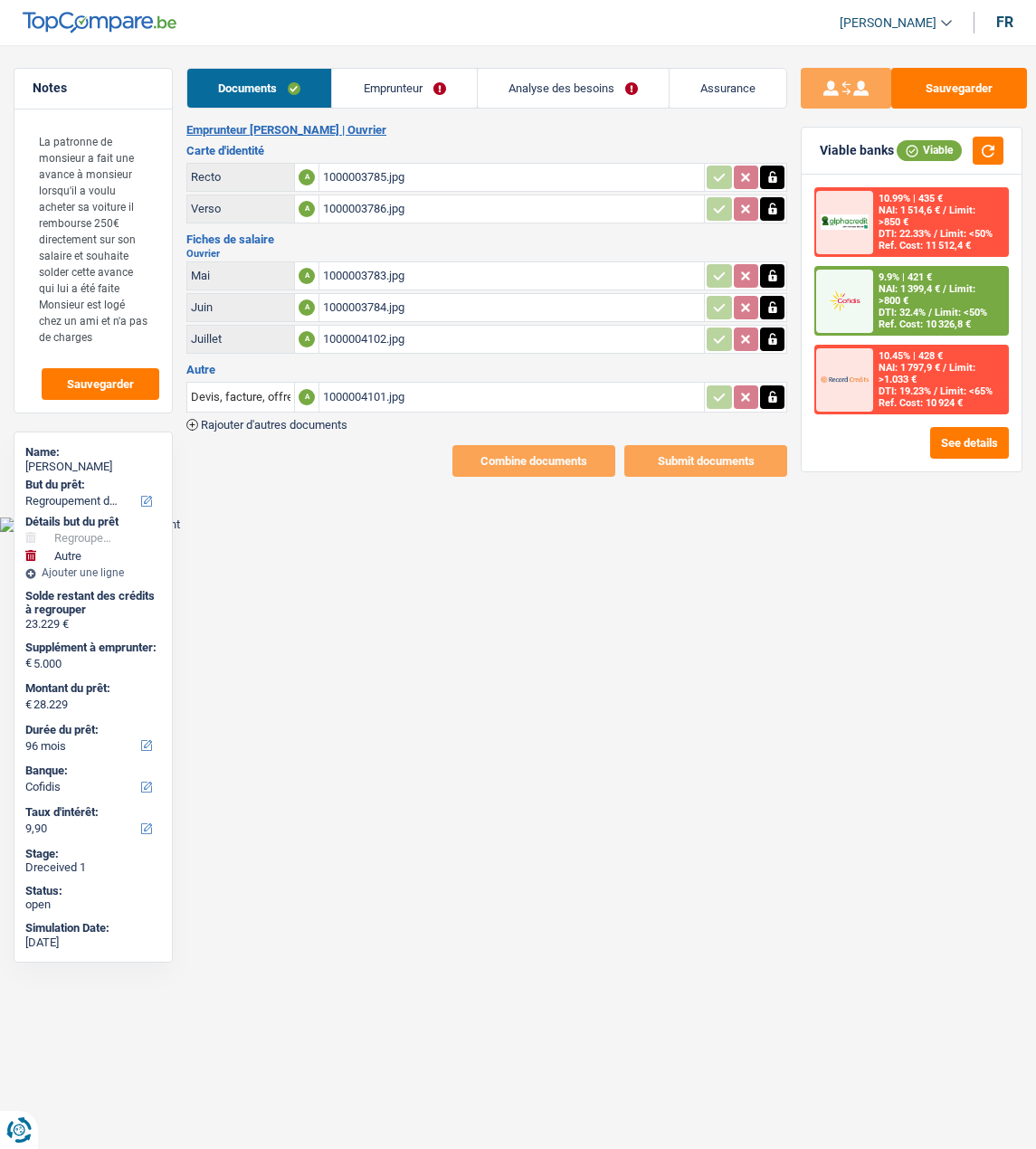
select select "refinancing"
select select "other"
select select "96"
select select "cofidis"
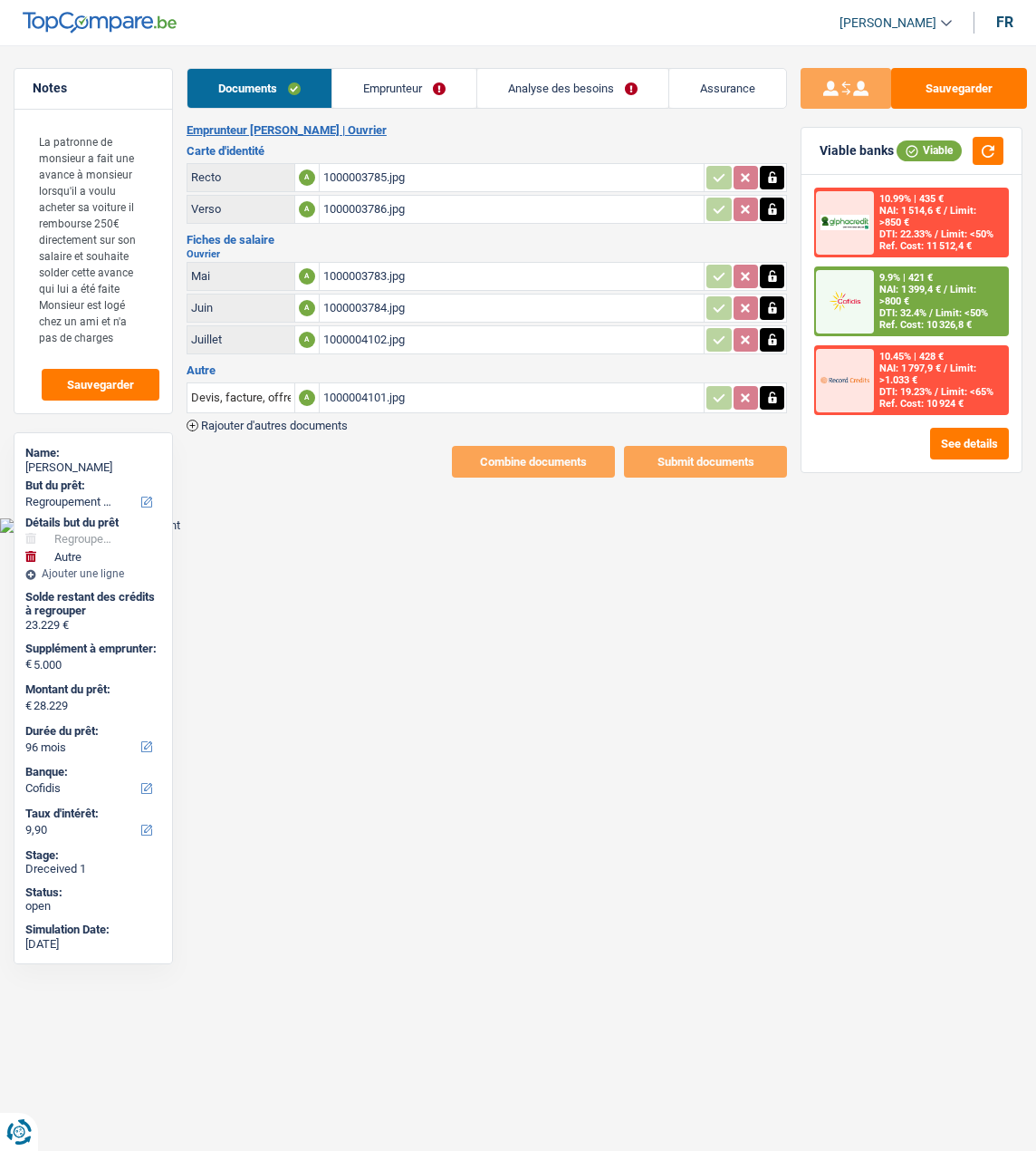
click at [424, 90] on link "Emprunteur" at bounding box center [405, 88] width 144 height 39
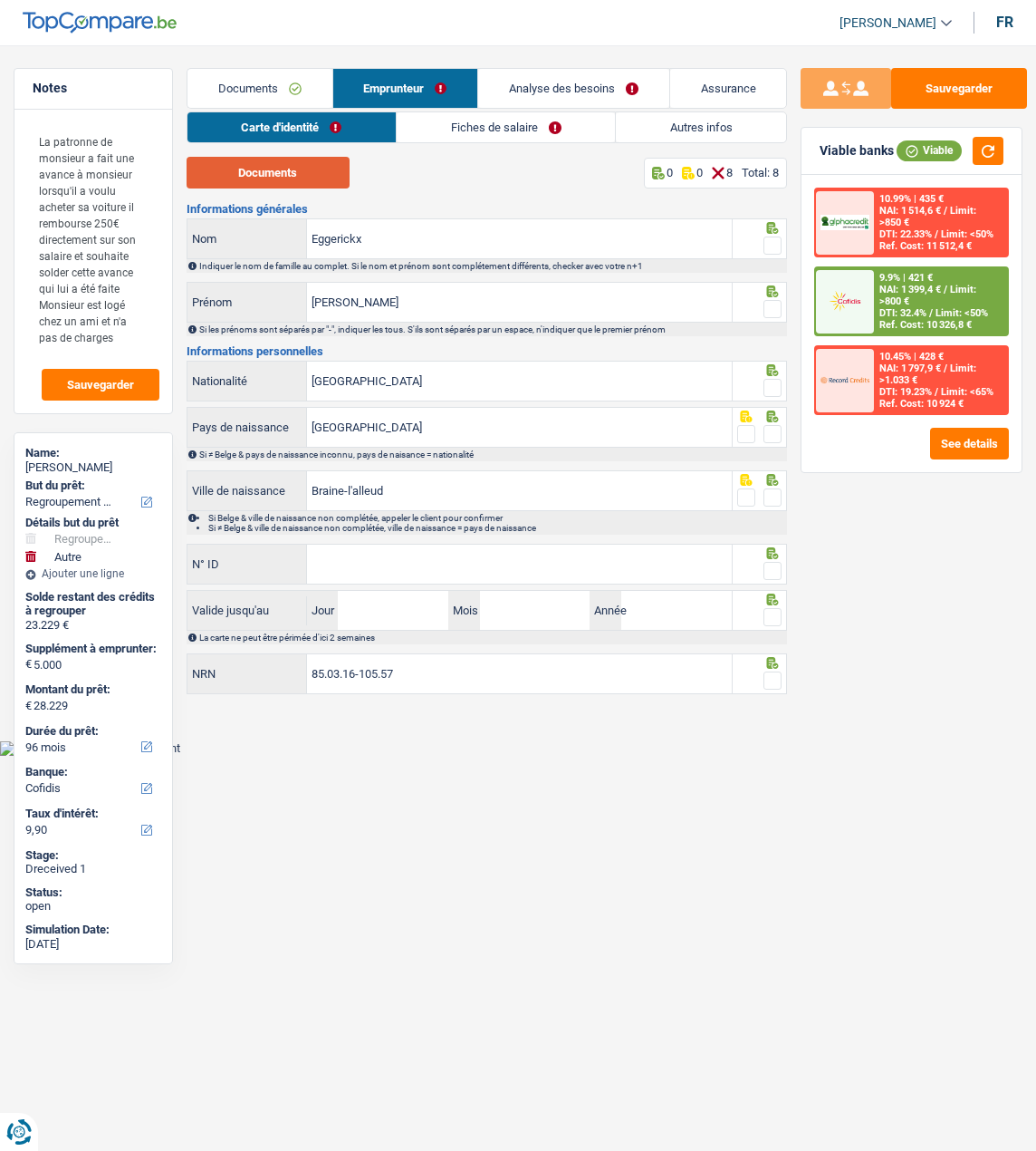
click at [296, 173] on button "Documents" at bounding box center [268, 173] width 163 height 32
click at [768, 245] on span at bounding box center [772, 246] width 18 height 18
click at [0, 0] on input "radio" at bounding box center [0, 0] width 0 height 0
click at [770, 307] on span at bounding box center [772, 309] width 18 height 18
click at [0, 0] on input "radio" at bounding box center [0, 0] width 0 height 0
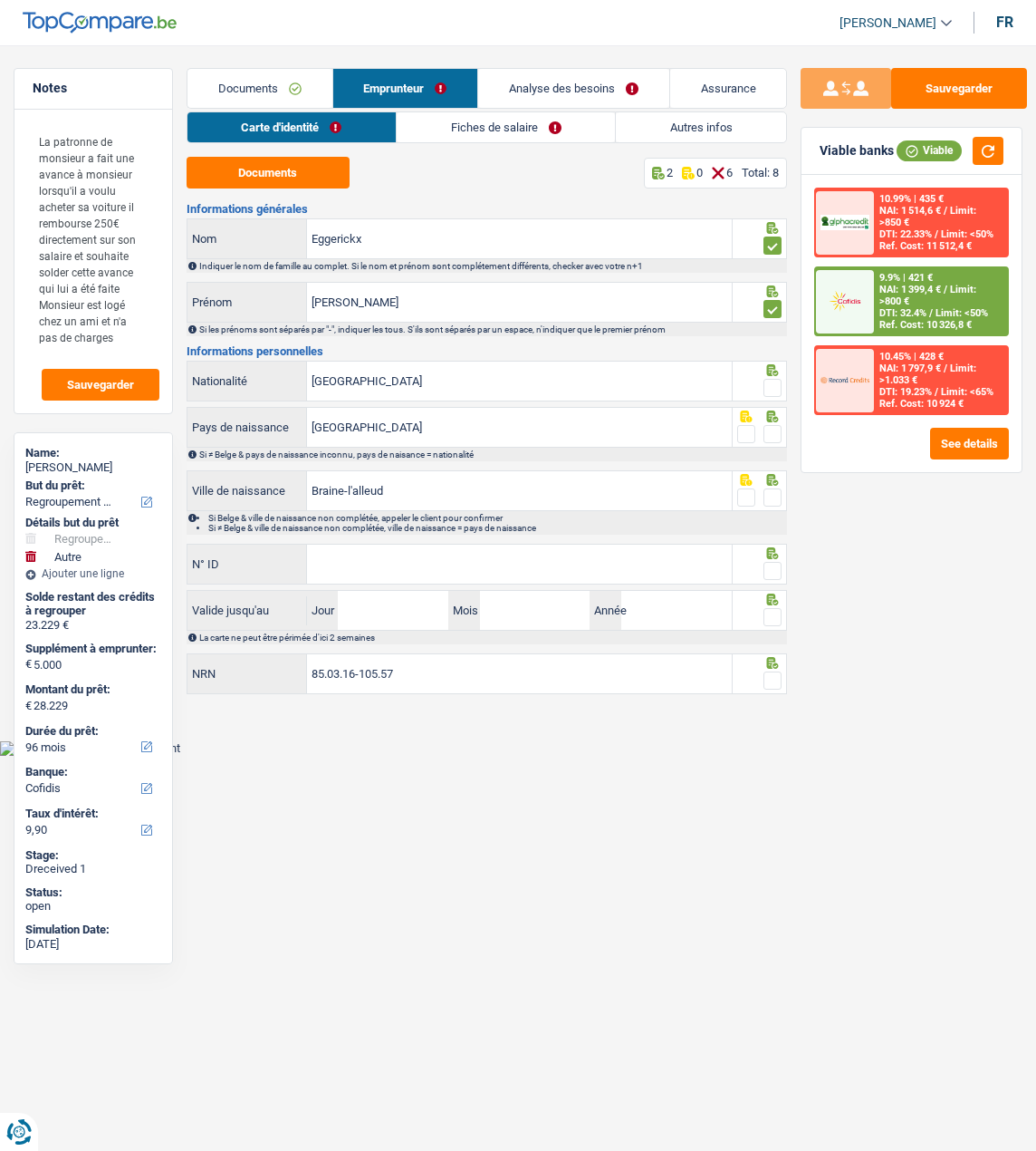
click at [771, 380] on span at bounding box center [772, 387] width 18 height 18
click at [0, 0] on input "radio" at bounding box center [0, 0] width 0 height 0
click at [768, 432] on span at bounding box center [772, 434] width 18 height 18
click at [0, 0] on input "radio" at bounding box center [0, 0] width 0 height 0
click at [766, 492] on span at bounding box center [772, 497] width 18 height 18
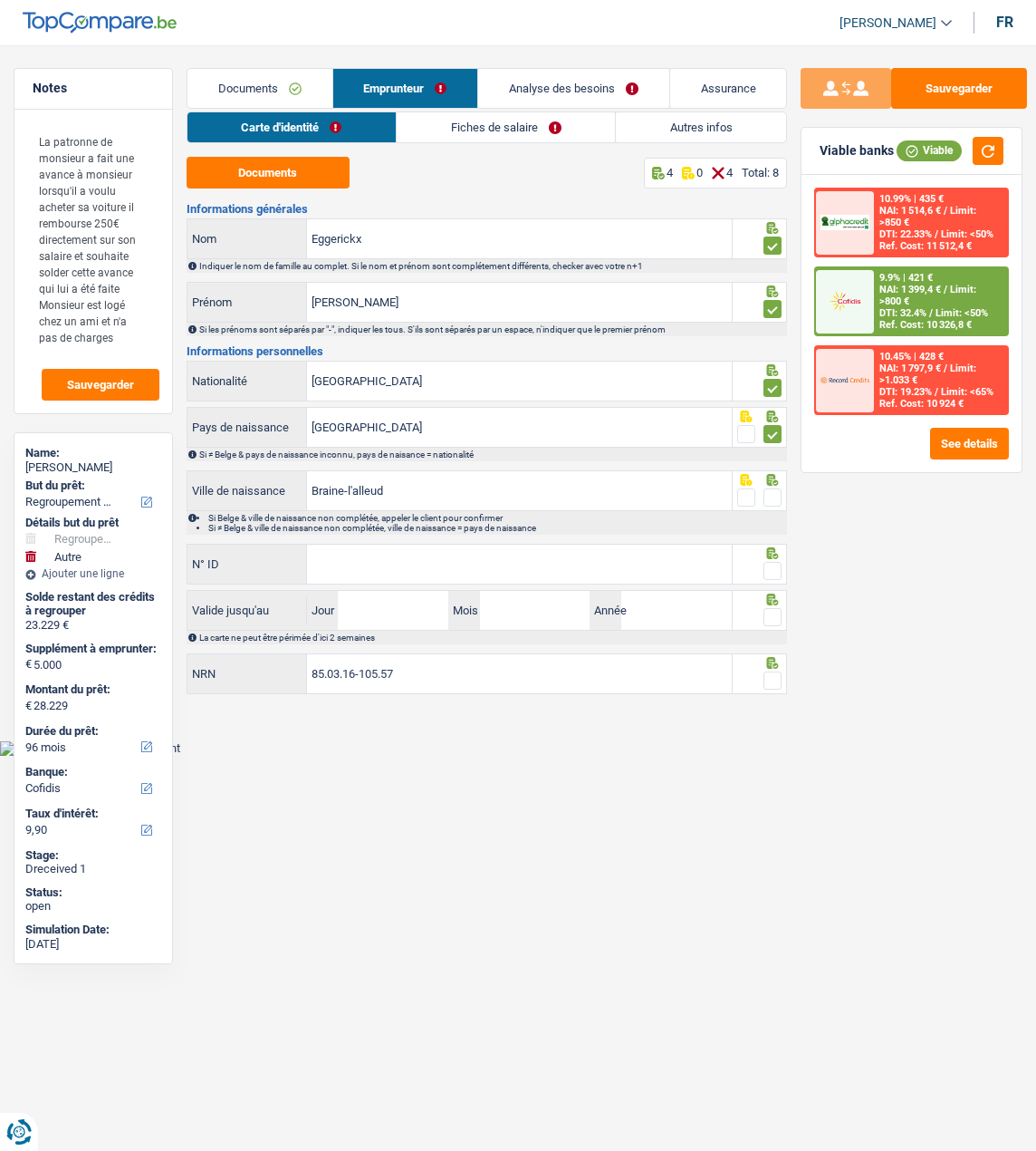
click at [0, 0] on input "radio" at bounding box center [0, 0] width 0 height 0
click at [521, 540] on div "Informations générales Eggerickx Nom Indiquer le nom de famille au complet. Si …" at bounding box center [487, 449] width 601 height 494
click at [517, 549] on input "N° ID" at bounding box center [520, 564] width 425 height 39
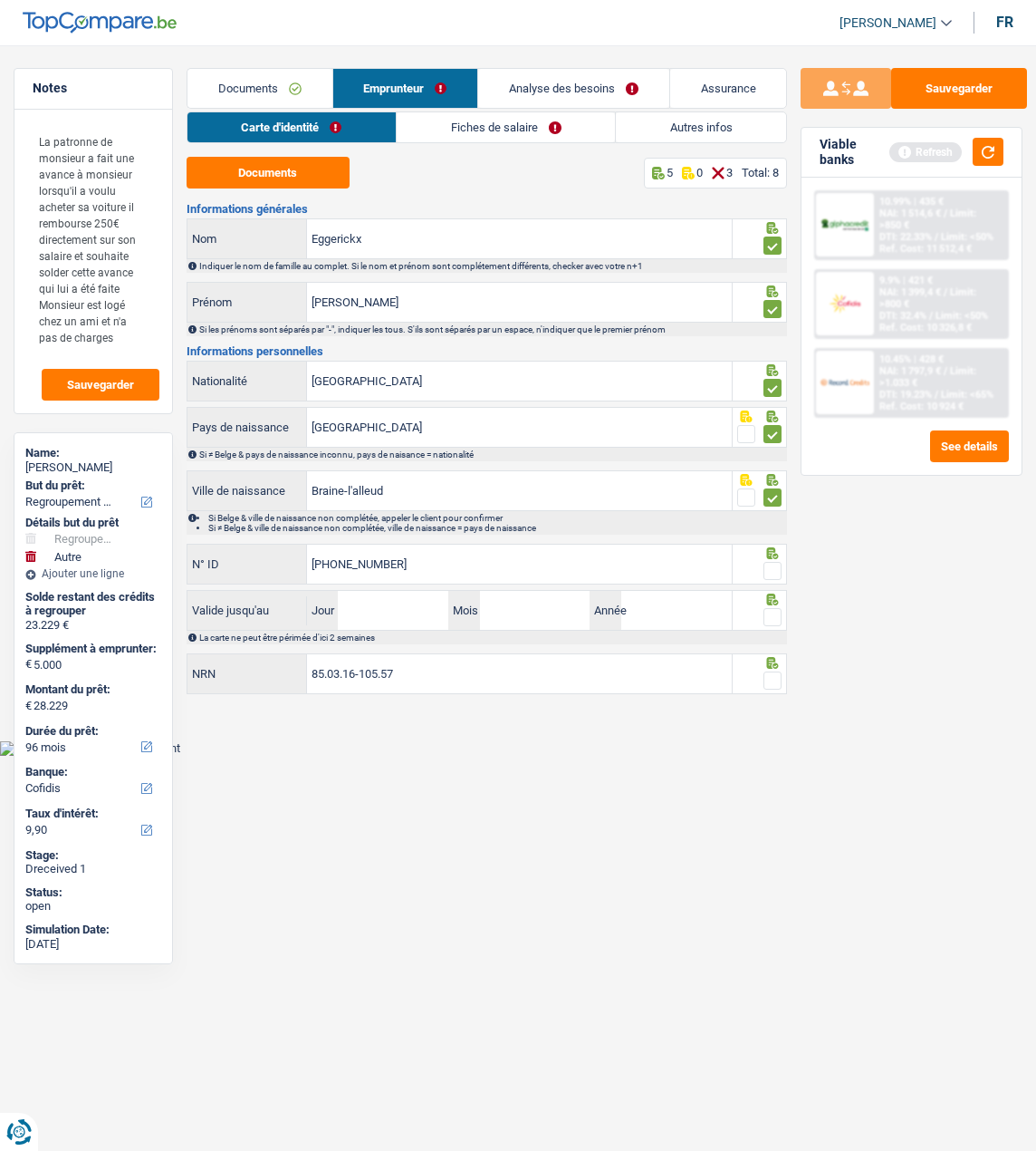
type input "[PHONE_NUMBER]"
click at [770, 569] on span at bounding box center [772, 571] width 18 height 18
click at [0, 0] on input "radio" at bounding box center [0, 0] width 0 height 0
click at [411, 611] on input "Jour" at bounding box center [393, 610] width 111 height 39
type input "09"
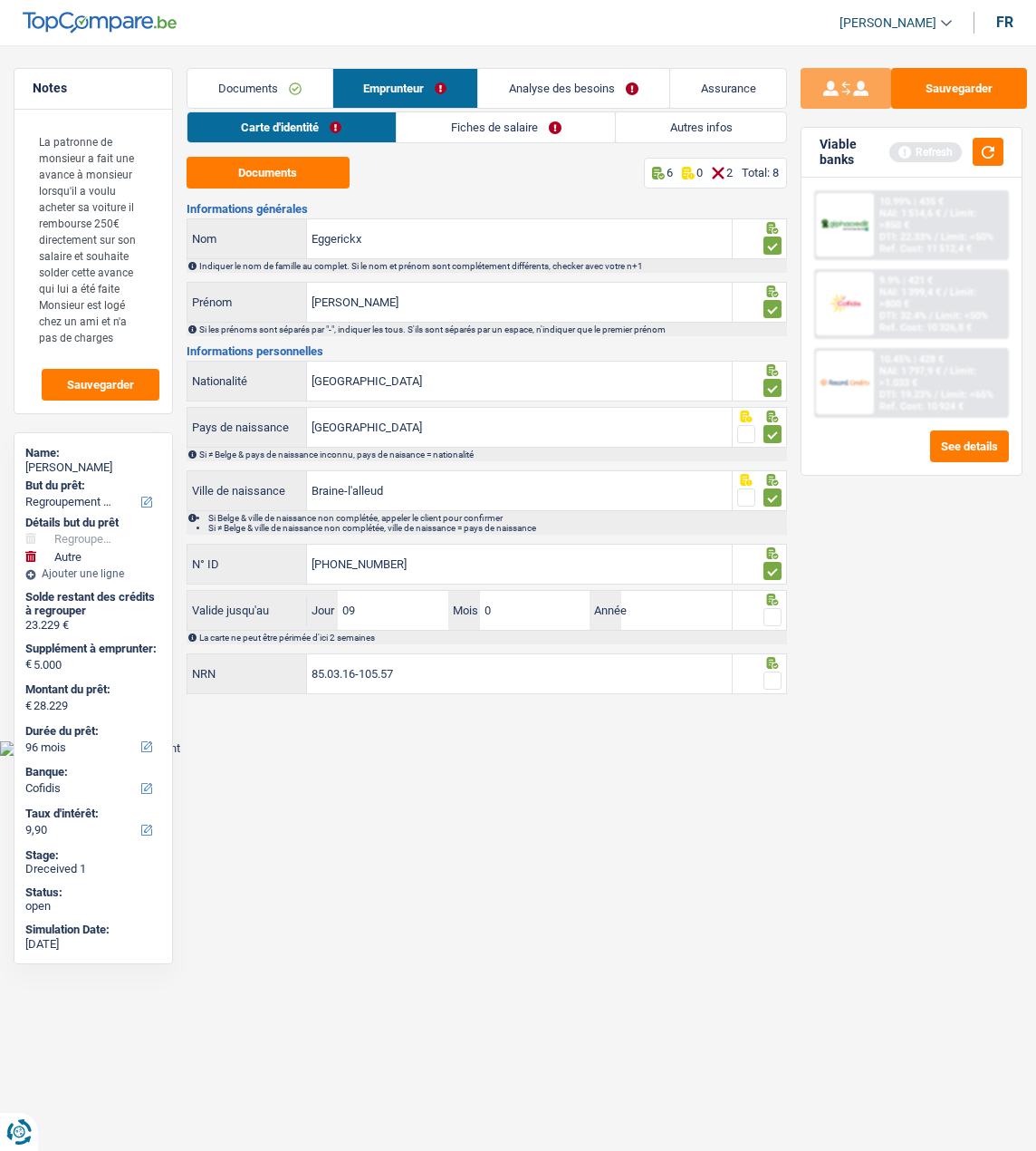
type input "03"
type input "2026"
click at [761, 608] on fieldset at bounding box center [760, 617] width 46 height 22
click at [768, 609] on span at bounding box center [772, 617] width 18 height 18
click at [0, 0] on input "radio" at bounding box center [0, 0] width 0 height 0
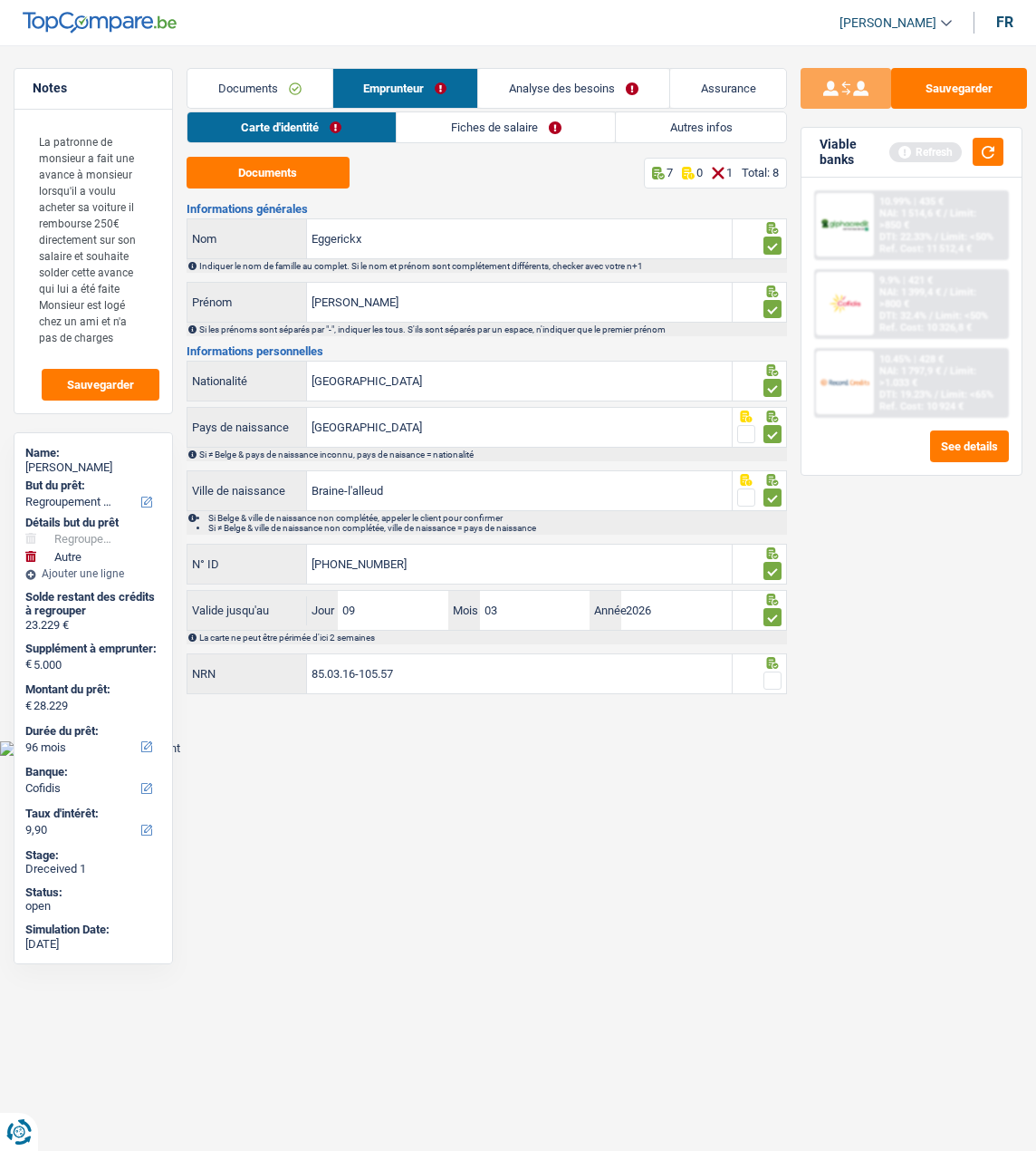
click at [763, 684] on span at bounding box center [772, 680] width 18 height 18
click at [0, 0] on input "radio" at bounding box center [0, 0] width 0 height 0
click at [520, 127] on link "Fiches de salaire" at bounding box center [506, 127] width 218 height 30
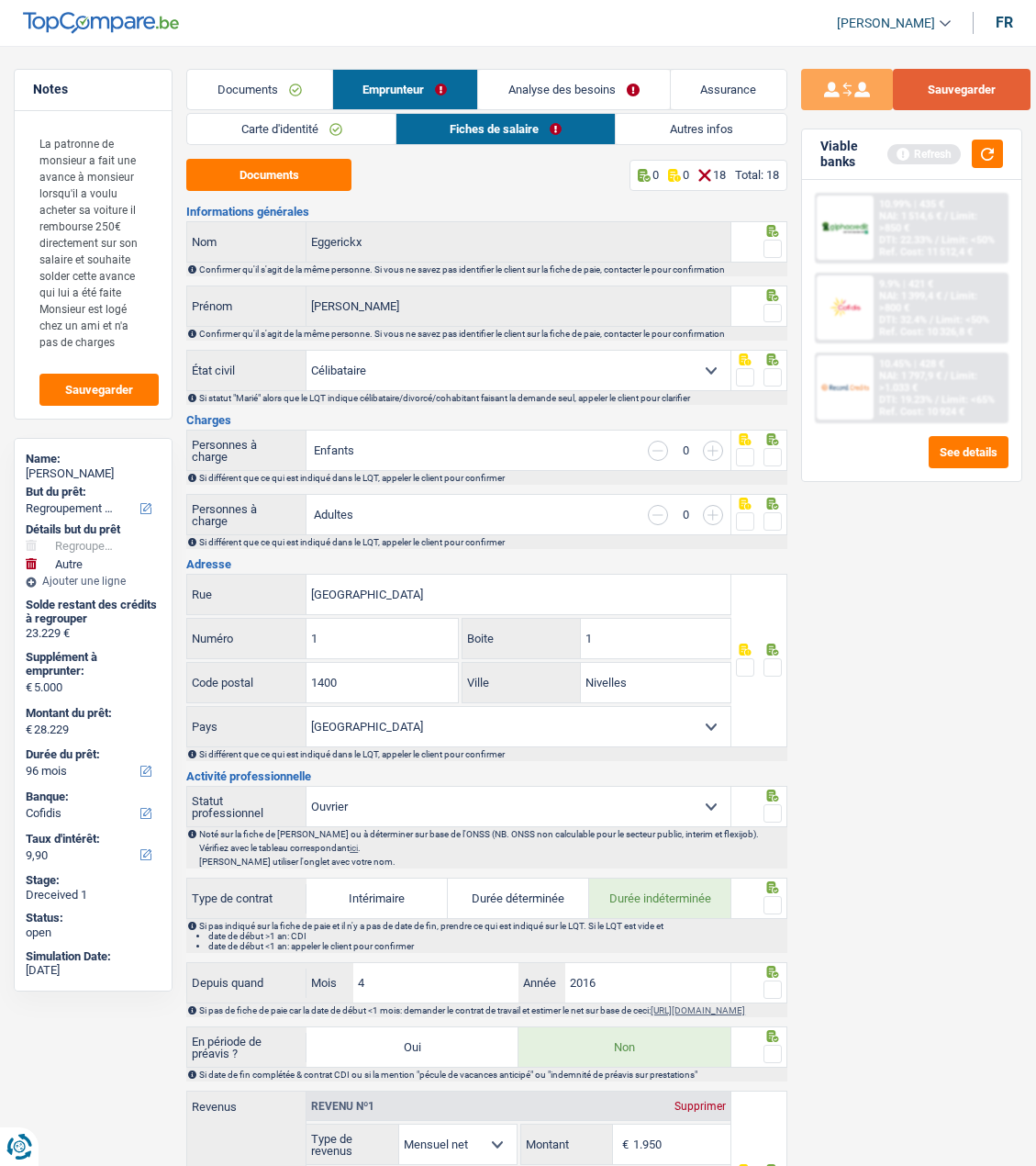
click at [943, 93] on button "Sauvegarder" at bounding box center [962, 89] width 138 height 41
click at [306, 174] on button "Documents" at bounding box center [269, 175] width 165 height 32
click at [764, 243] on span at bounding box center [773, 249] width 19 height 19
click at [0, 0] on input "radio" at bounding box center [0, 0] width 0 height 0
click at [787, 321] on div "Sauvegarder Viable banks Refresh 10.99% | 435 € NAI: 1 514,6 € / Limit: >850 € …" at bounding box center [911, 600] width 249 height 1063
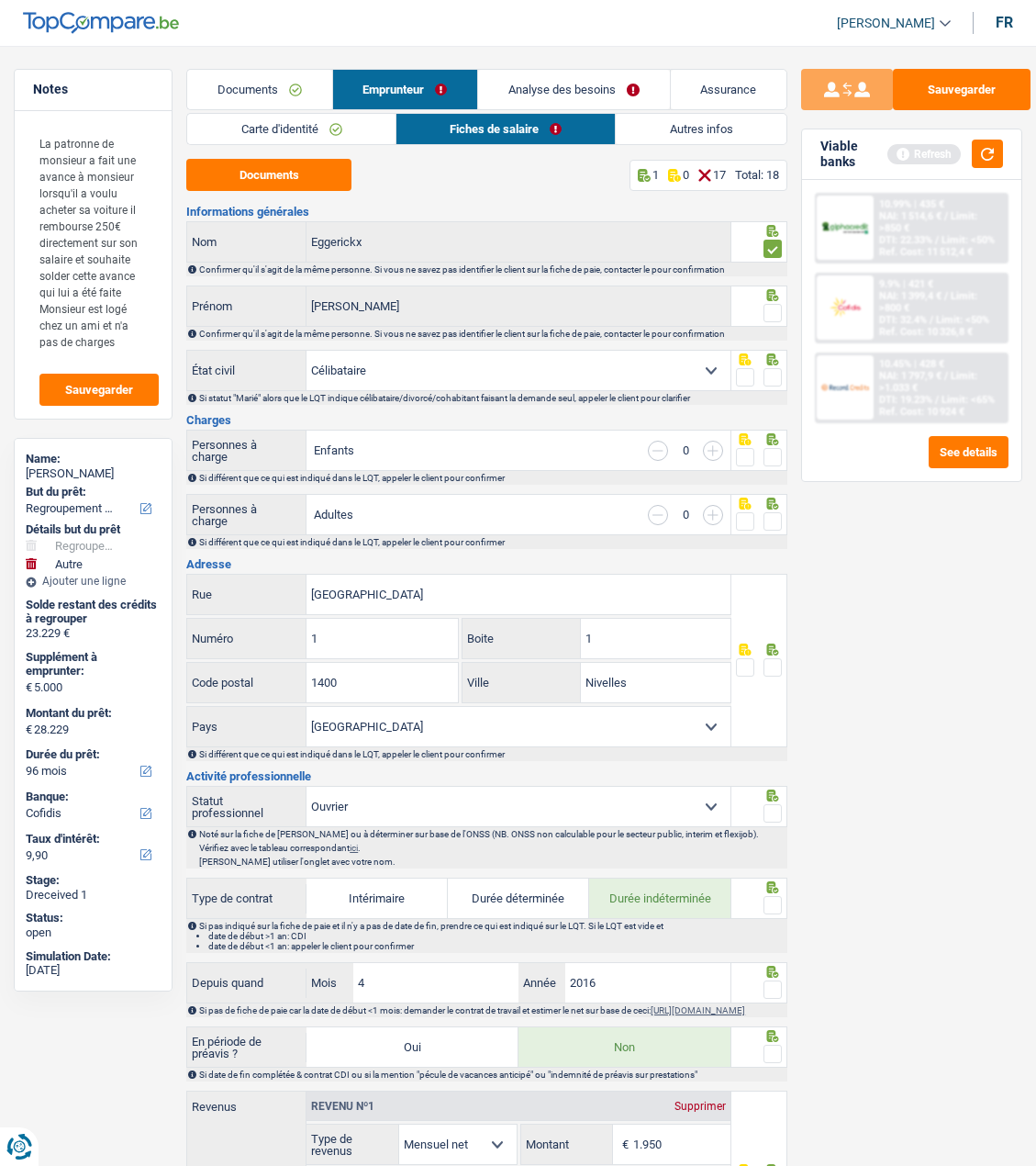
drag, startPoint x: 768, startPoint y: 308, endPoint x: 770, endPoint y: 355, distance: 47.0
click at [766, 312] on span at bounding box center [773, 313] width 19 height 19
click at [0, 0] on input "radio" at bounding box center [0, 0] width 0 height 0
click at [771, 369] on span at bounding box center [773, 378] width 19 height 19
click at [0, 0] on input "radio" at bounding box center [0, 0] width 0 height 0
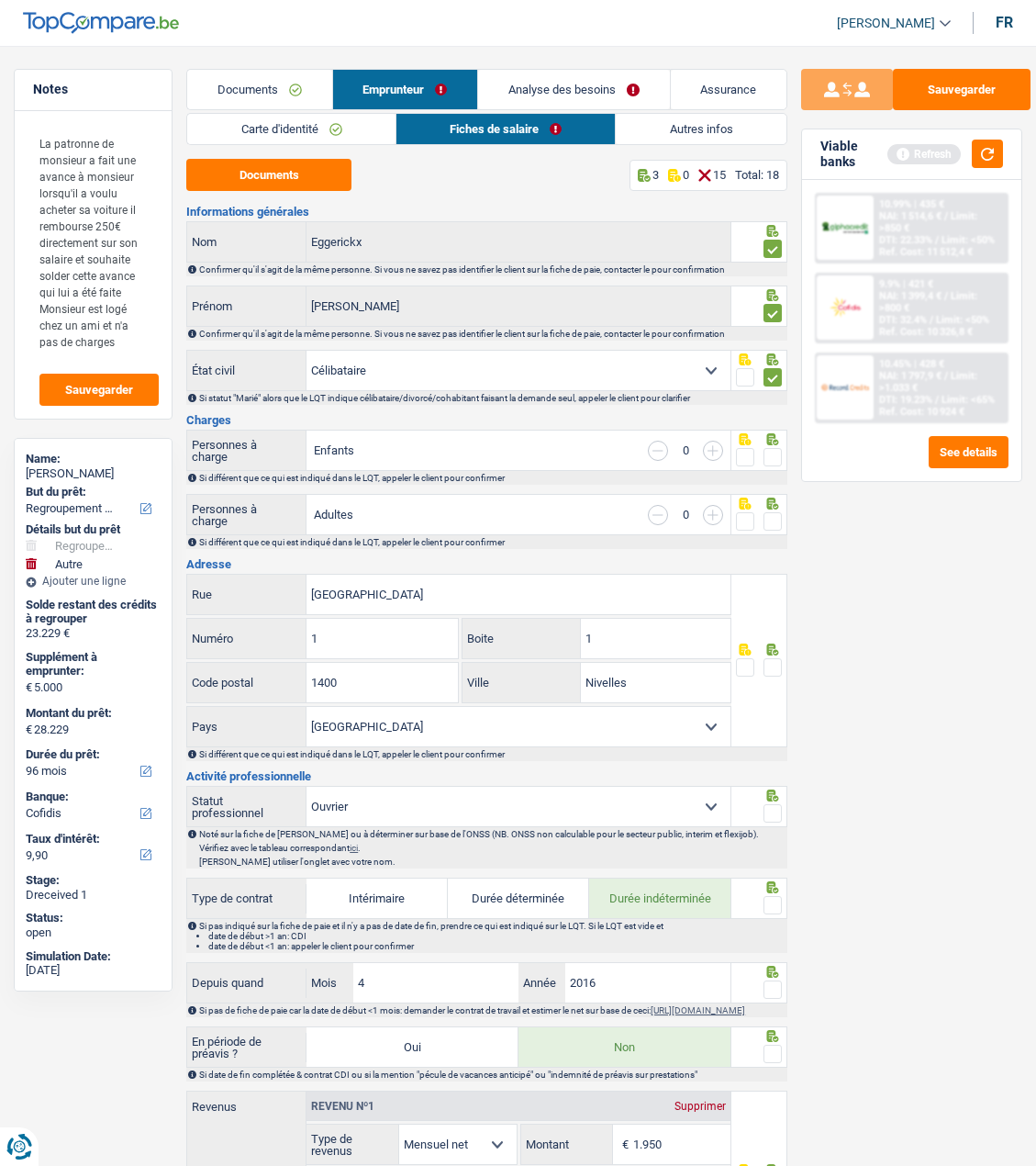
click at [765, 448] on span at bounding box center [773, 457] width 19 height 19
click at [0, 0] on input "radio" at bounding box center [0, 0] width 0 height 0
click at [774, 515] on span at bounding box center [773, 521] width 19 height 19
click at [0, 0] on input "radio" at bounding box center [0, 0] width 0 height 0
click at [341, 588] on input "Rue al' Gaille" at bounding box center [518, 595] width 424 height 39
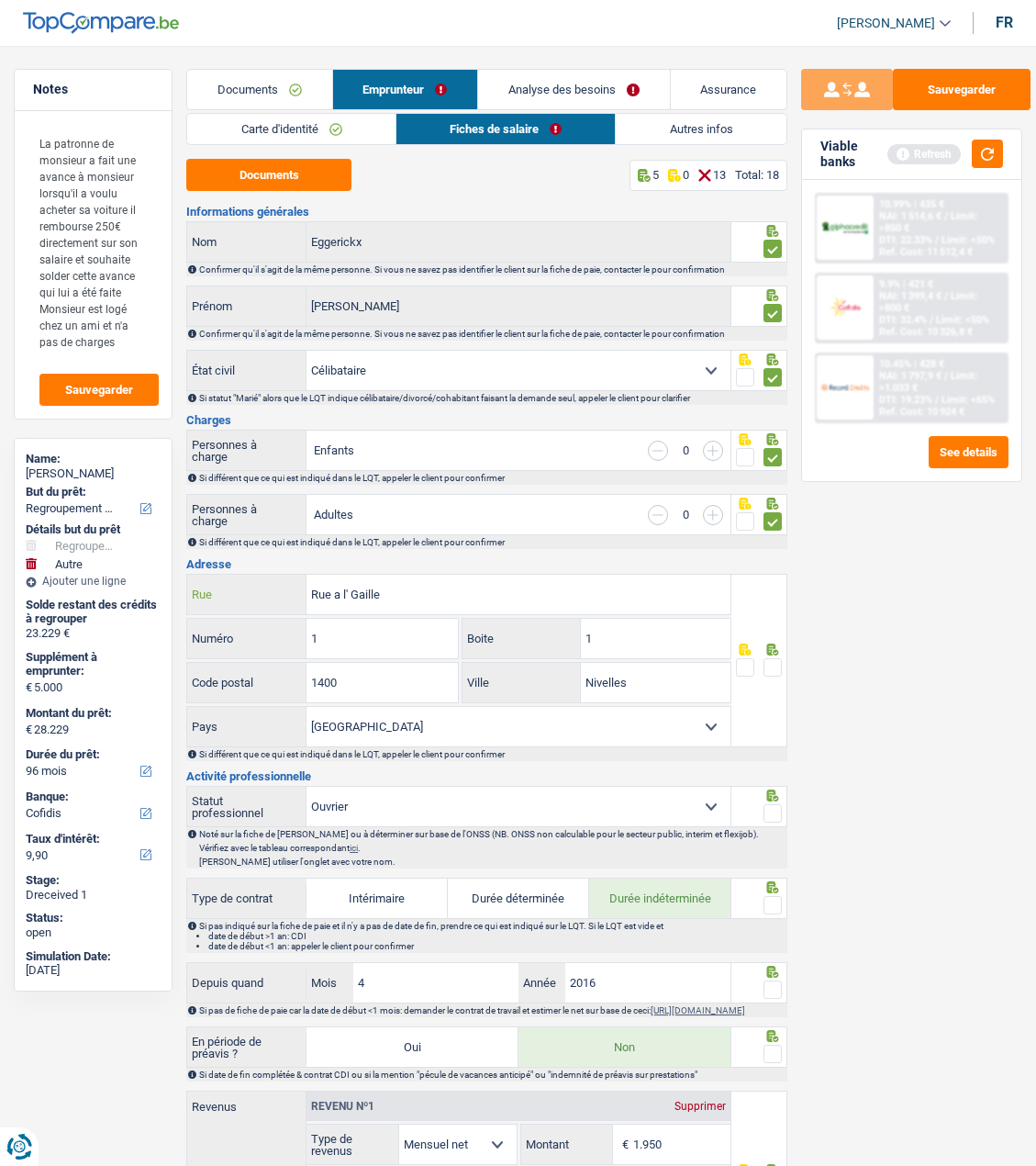
type input "Rue a l' Gaille"
click at [780, 659] on span at bounding box center [773, 668] width 19 height 19
click at [0, 0] on input "radio" at bounding box center [0, 0] width 0 height 0
drag, startPoint x: 771, startPoint y: 809, endPoint x: 767, endPoint y: 822, distance: 13.6
click at [769, 813] on span at bounding box center [773, 813] width 19 height 19
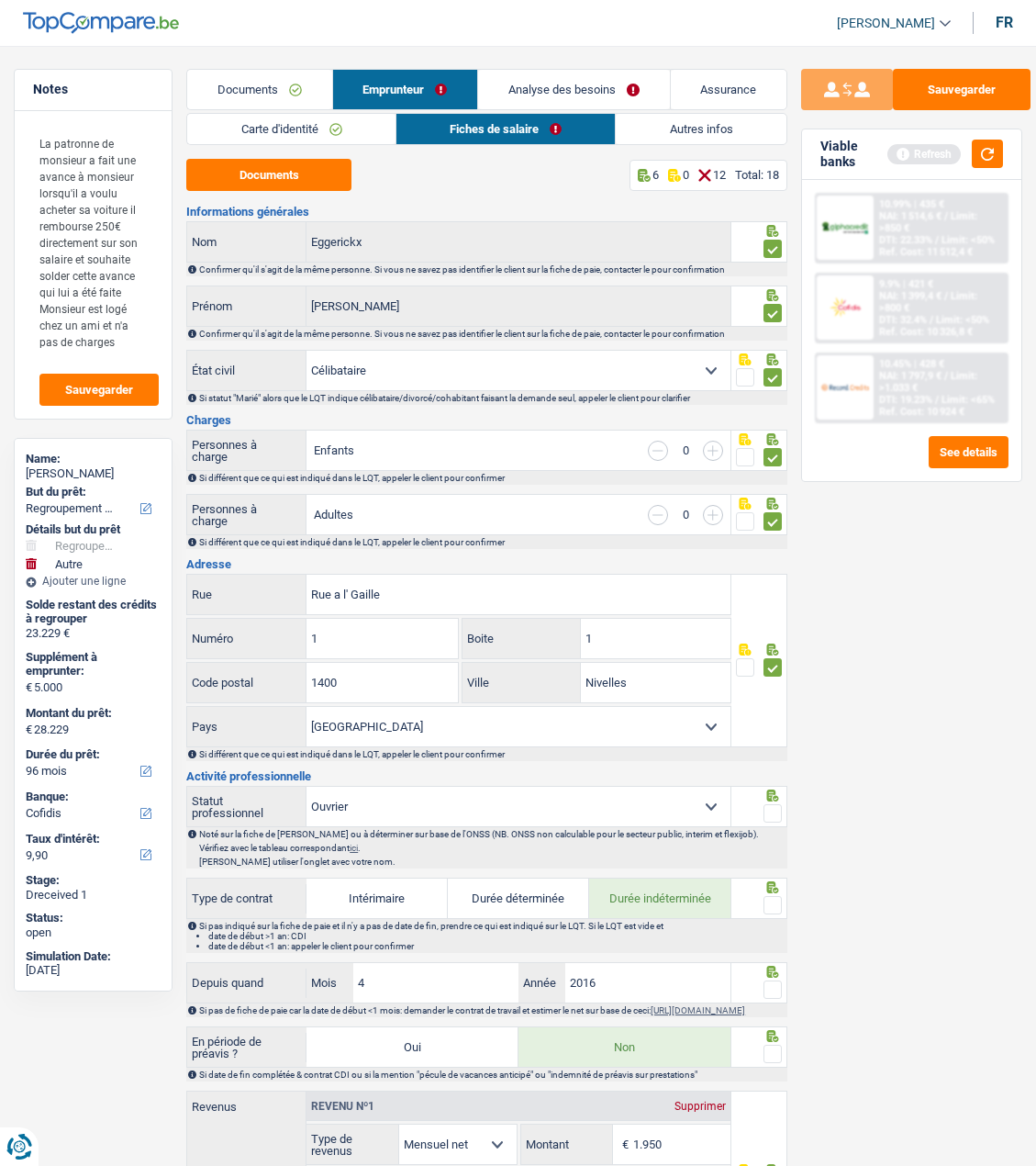
click at [0, 0] on input "radio" at bounding box center [0, 0] width 0 height 0
click at [769, 905] on span at bounding box center [773, 905] width 19 height 19
click at [0, 0] on input "radio" at bounding box center [0, 0] width 0 height 0
click at [777, 990] on span at bounding box center [773, 989] width 19 height 19
click at [0, 0] on input "radio" at bounding box center [0, 0] width 0 height 0
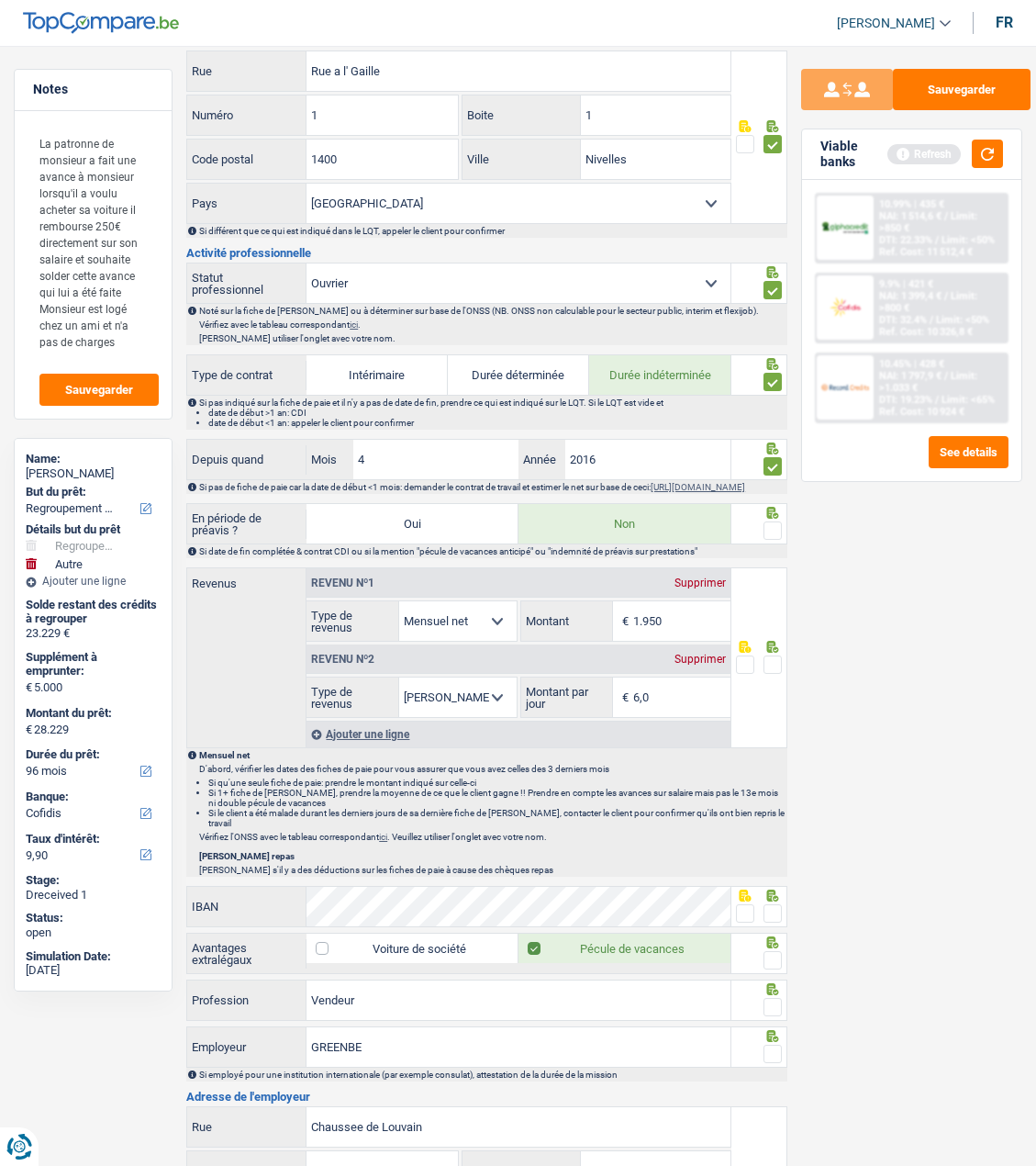
scroll to position [551, 0]
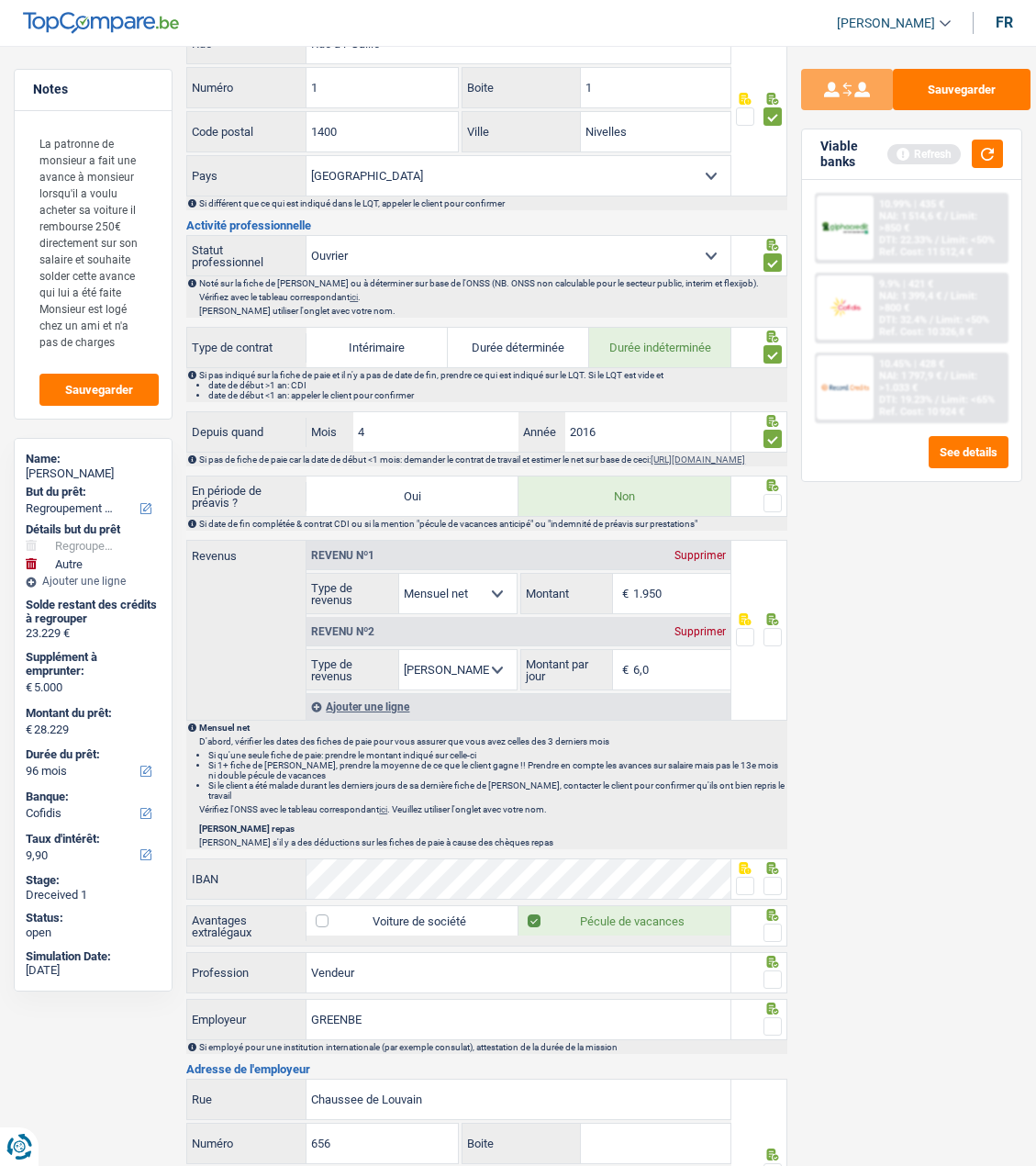
click at [766, 498] on div at bounding box center [773, 503] width 19 height 23
click at [775, 512] on span at bounding box center [773, 502] width 19 height 19
click at [0, 0] on input "radio" at bounding box center [0, 0] width 0 height 0
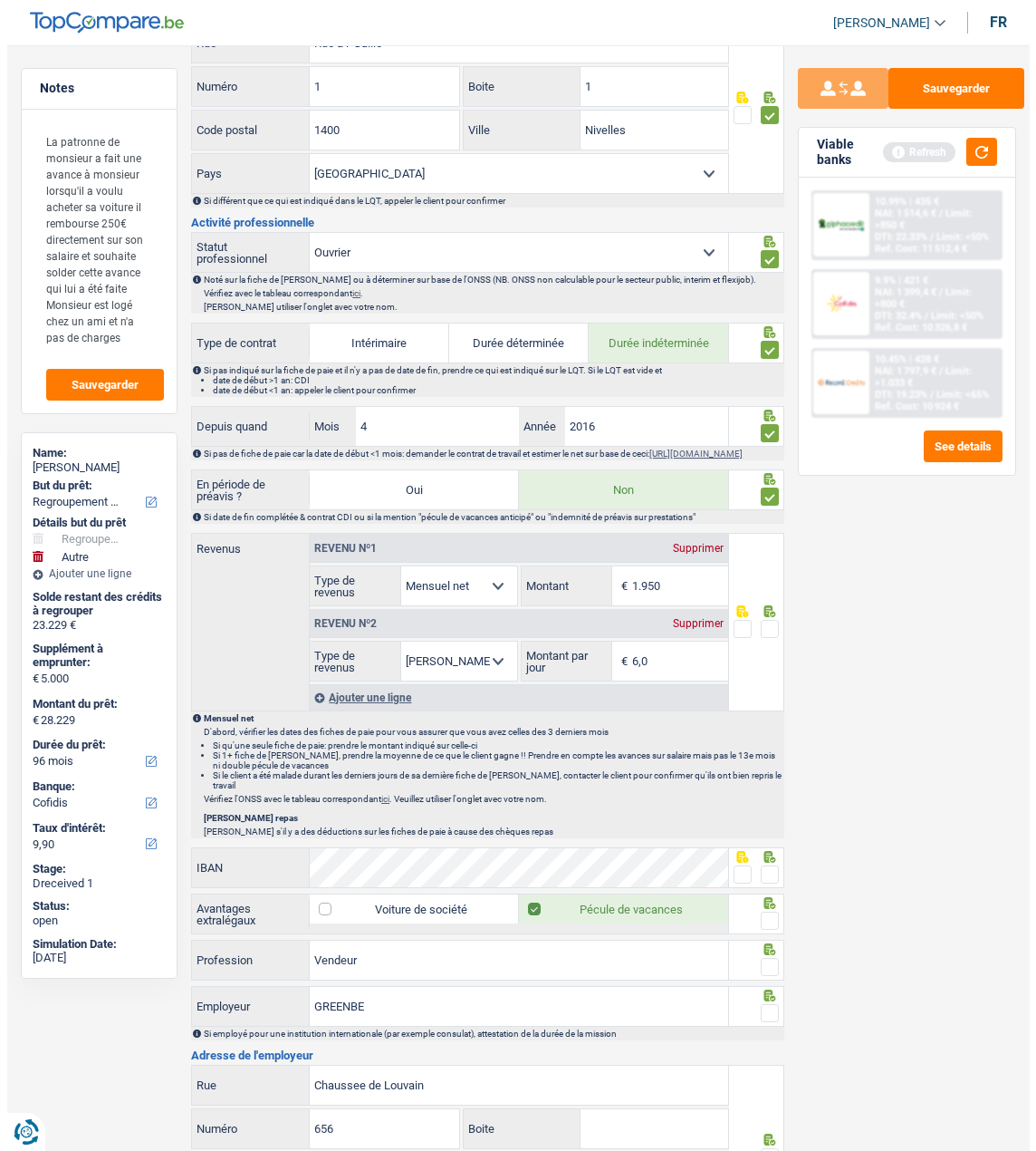
scroll to position [0, 0]
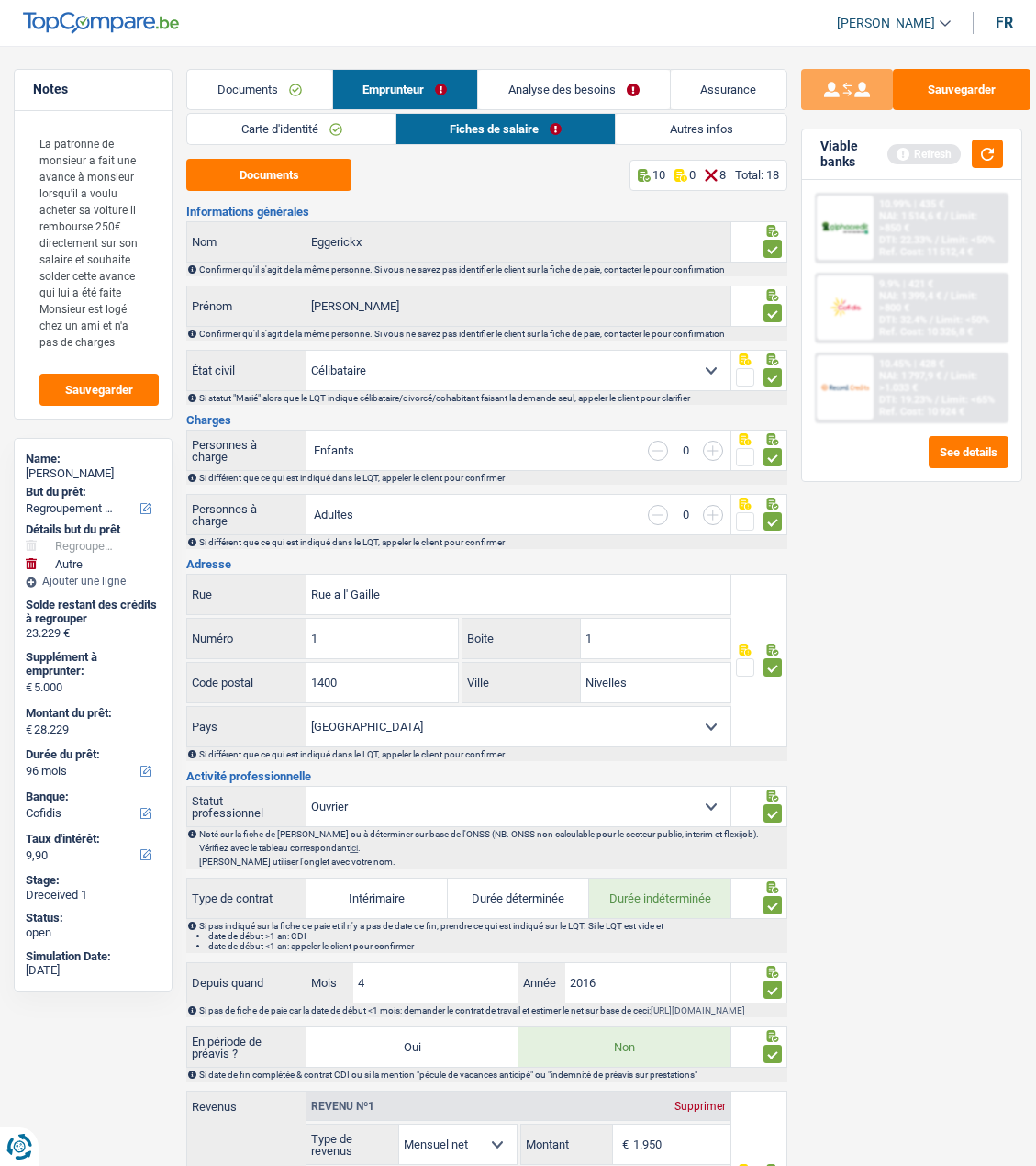
click at [259, 87] on link "Documents" at bounding box center [259, 89] width 144 height 39
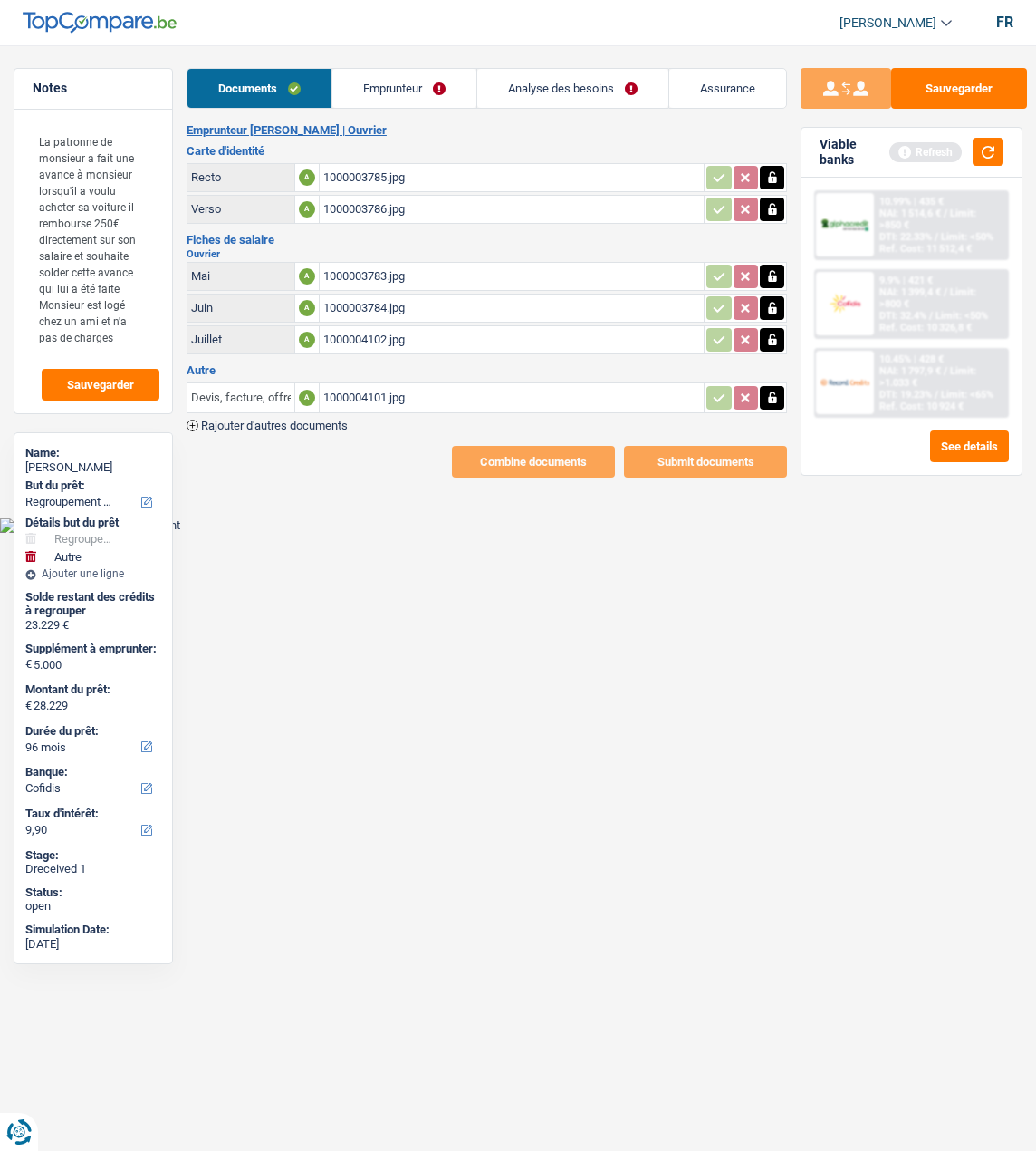
click at [266, 391] on input "Devis, facture, offre, bon de commande" at bounding box center [241, 398] width 100 height 29
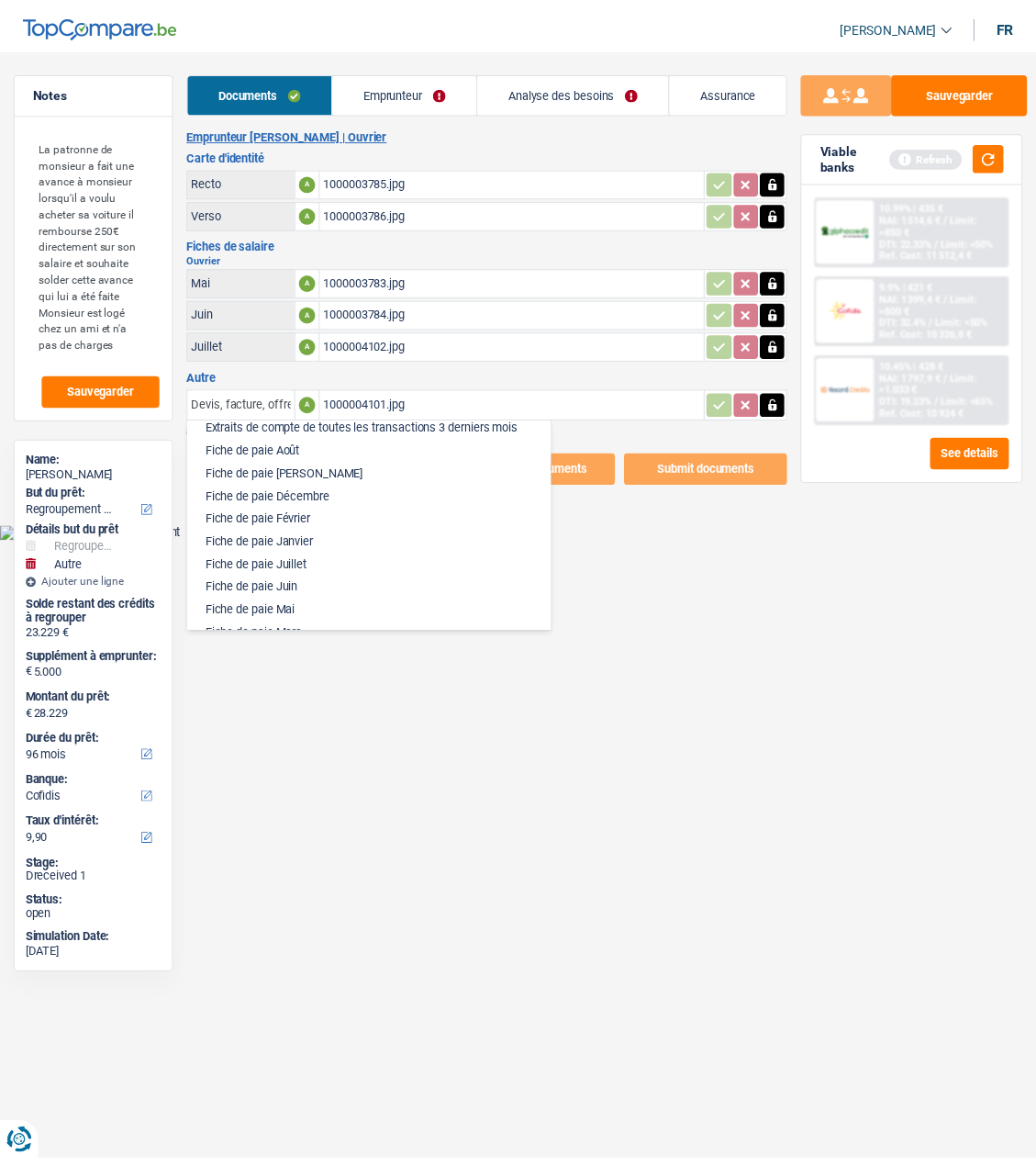
scroll to position [827, 0]
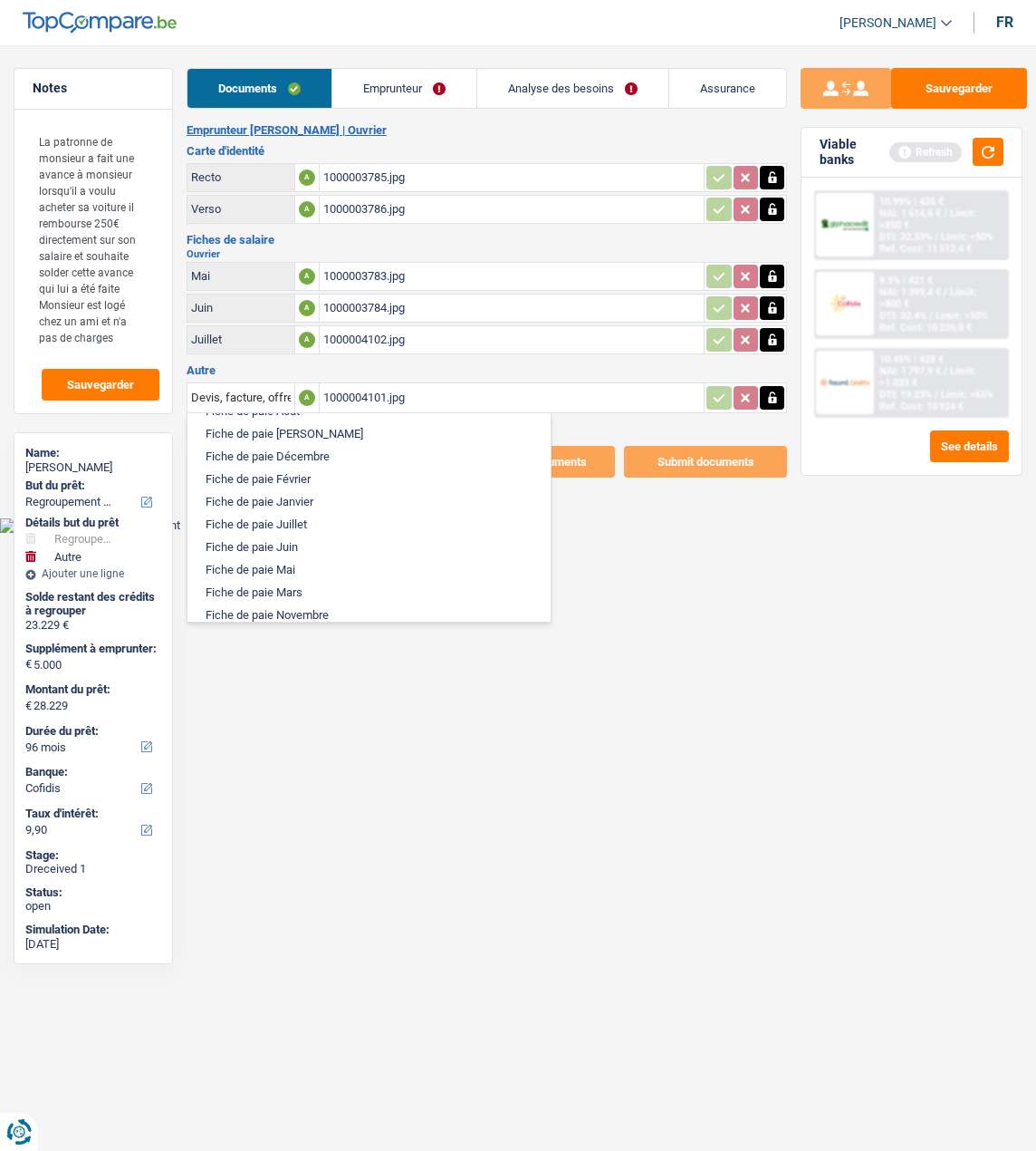
click at [310, 513] on li "Fiche de paie Juillet" at bounding box center [370, 524] width 345 height 22
type input "Fiche de paie Juillet"
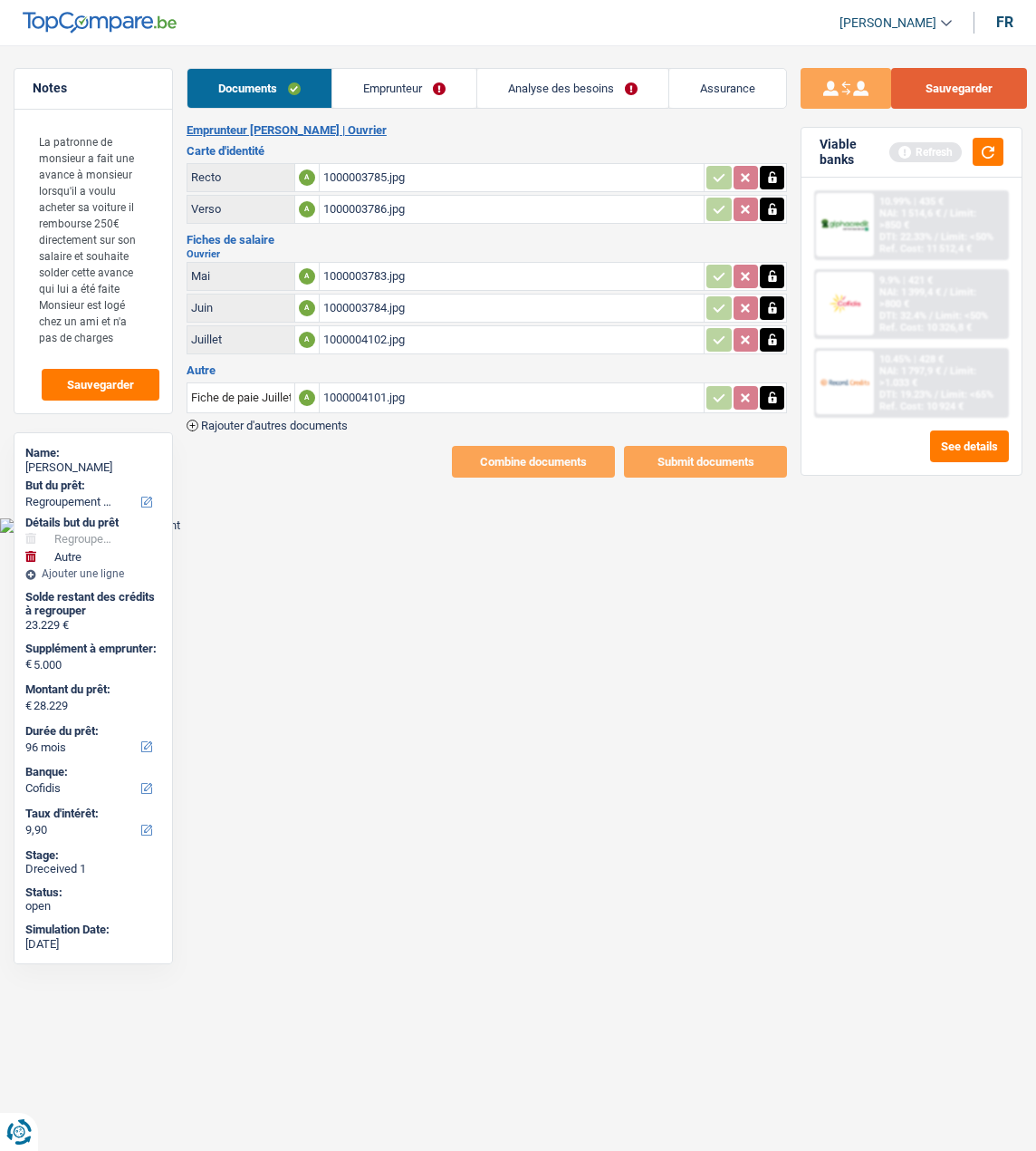
click at [950, 83] on button "Sauvegarder" at bounding box center [959, 88] width 136 height 41
click at [417, 90] on link "Emprunteur" at bounding box center [405, 88] width 144 height 39
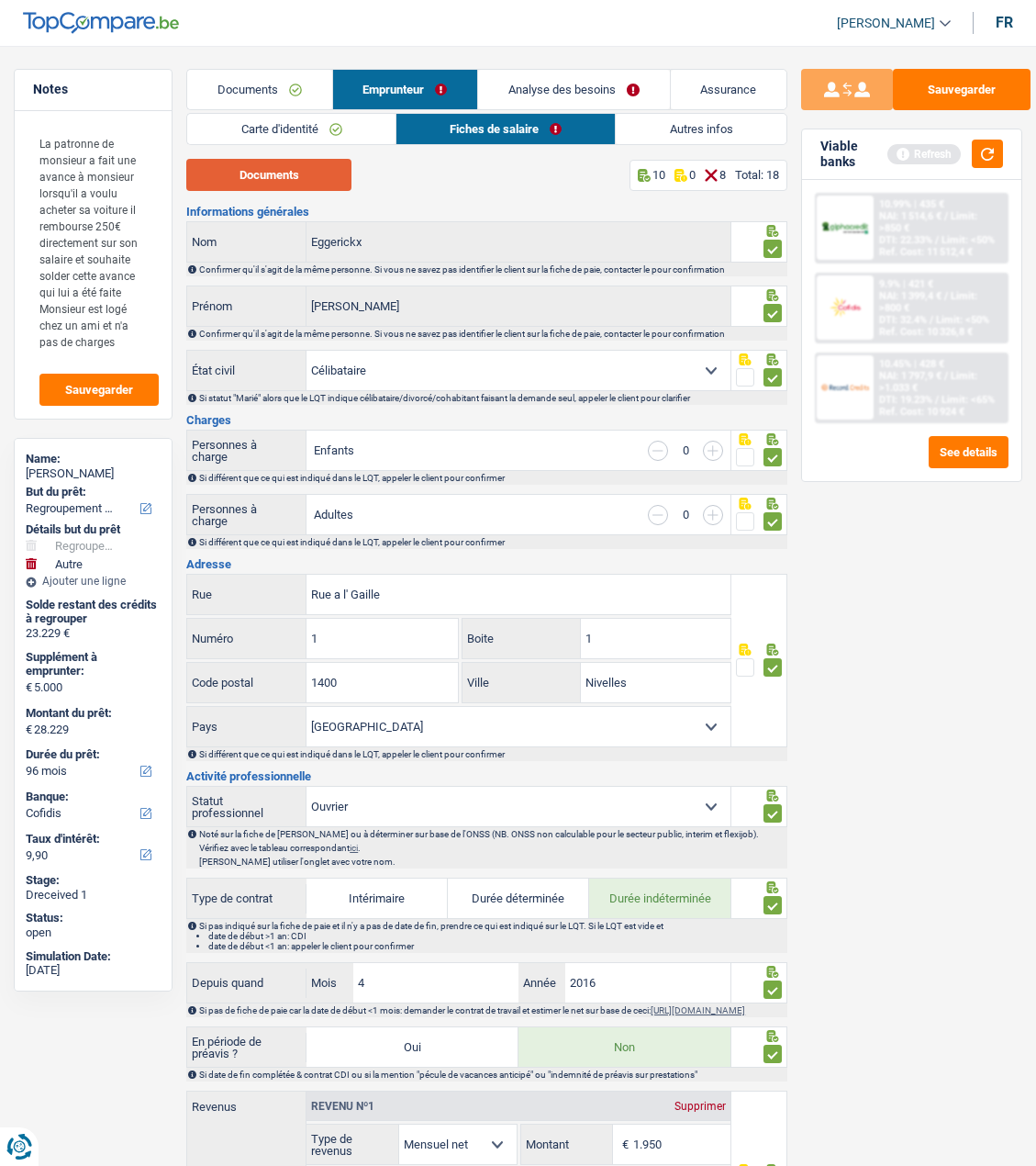
click at [340, 179] on button "Documents" at bounding box center [269, 175] width 165 height 32
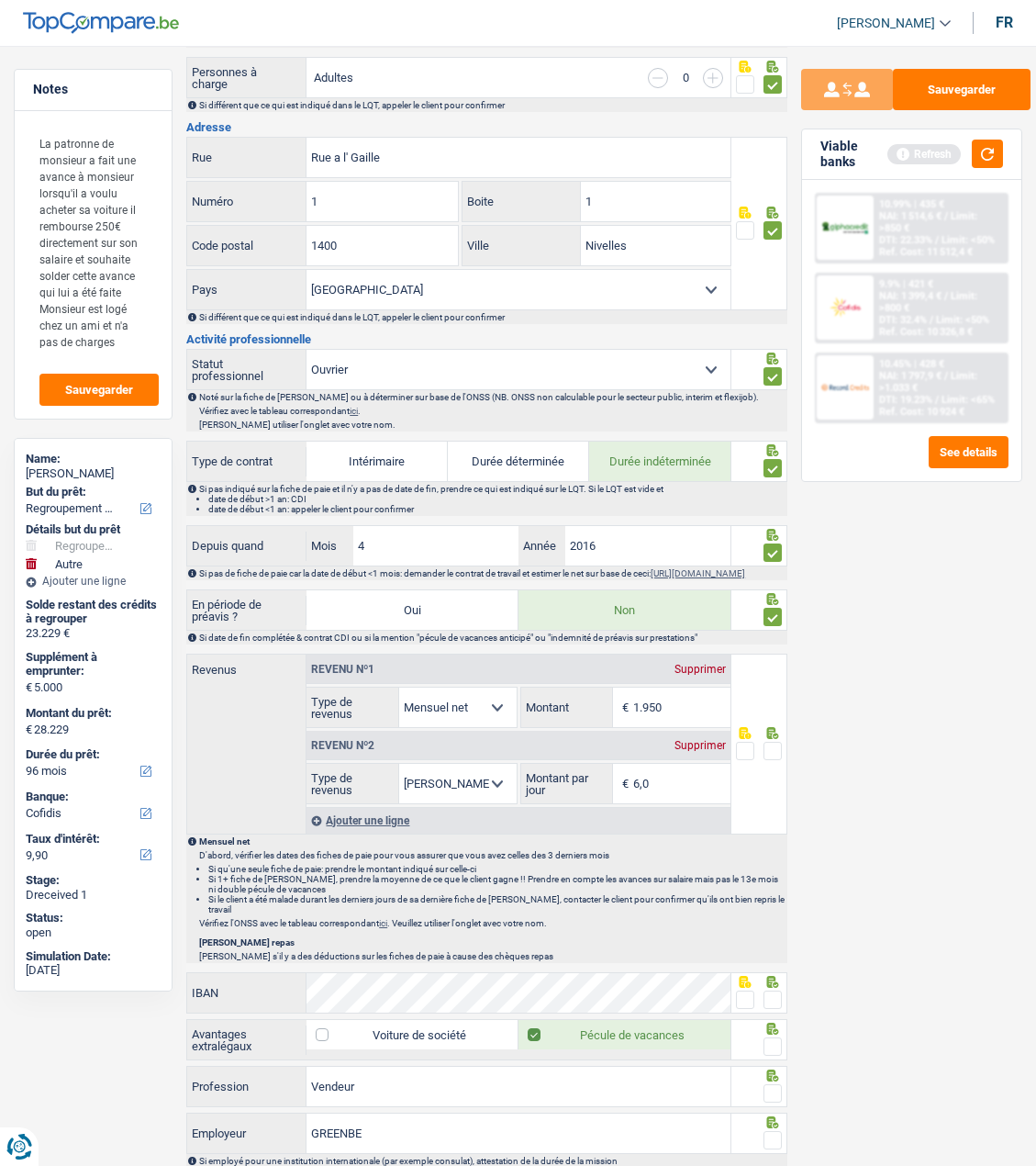
scroll to position [459, 0]
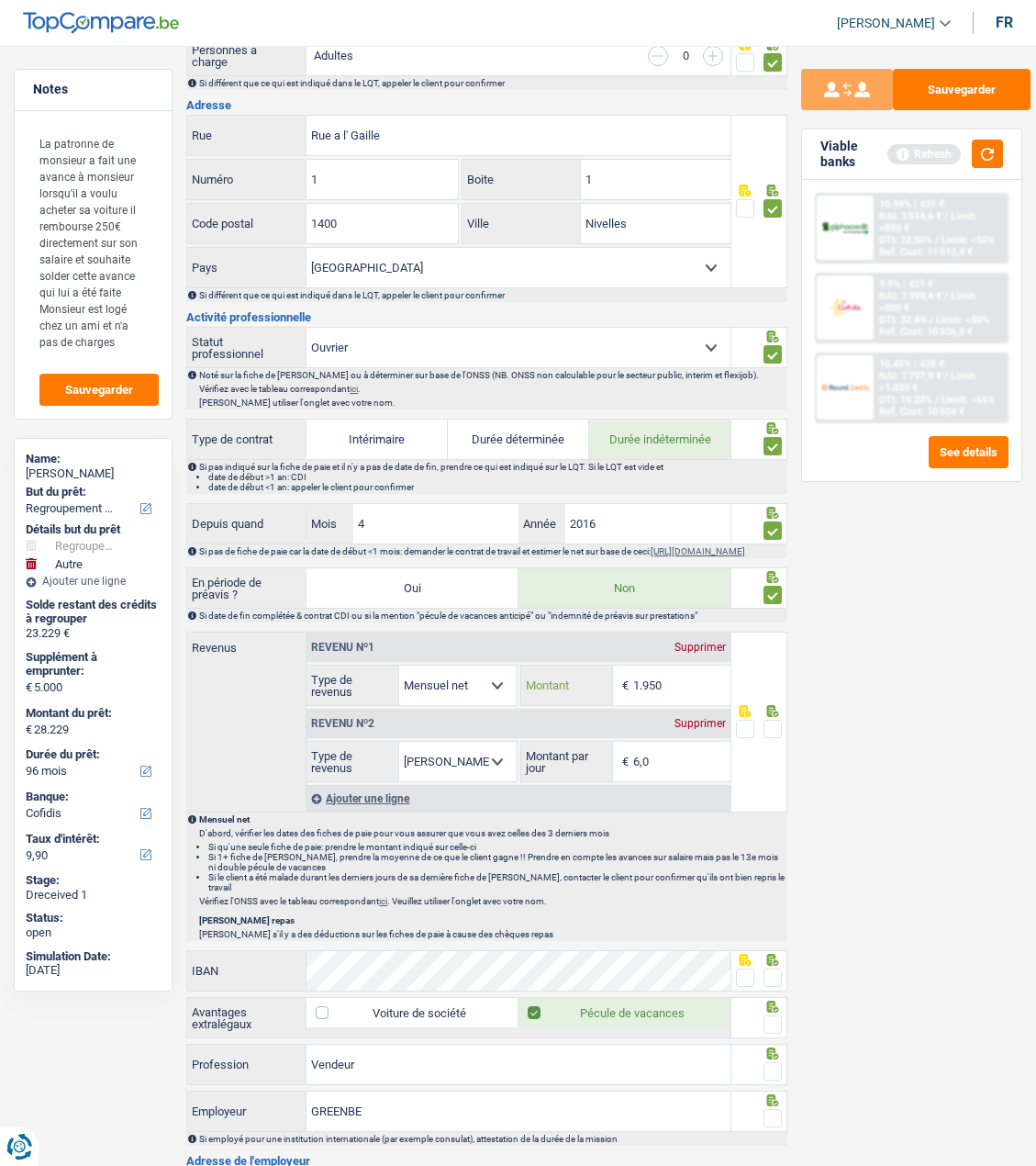
drag, startPoint x: 684, startPoint y: 698, endPoint x: 570, endPoint y: 698, distance: 114.0
click at [570, 698] on div "1.950 € Montant" at bounding box center [625, 685] width 209 height 39
type input "1.671"
click at [772, 729] on span at bounding box center [773, 729] width 19 height 19
click at [0, 0] on input "radio" at bounding box center [0, 0] width 0 height 0
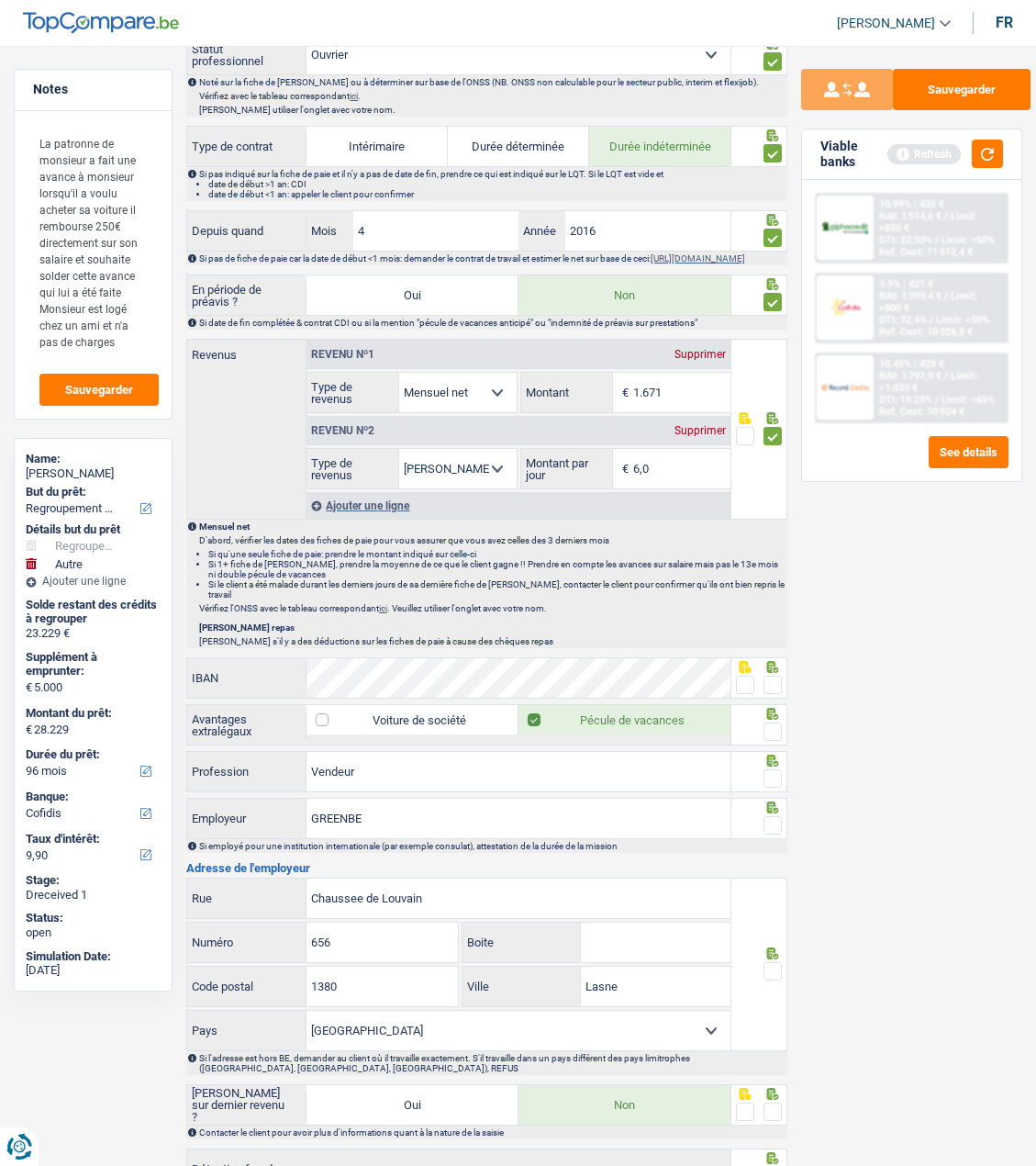
scroll to position [891, 0]
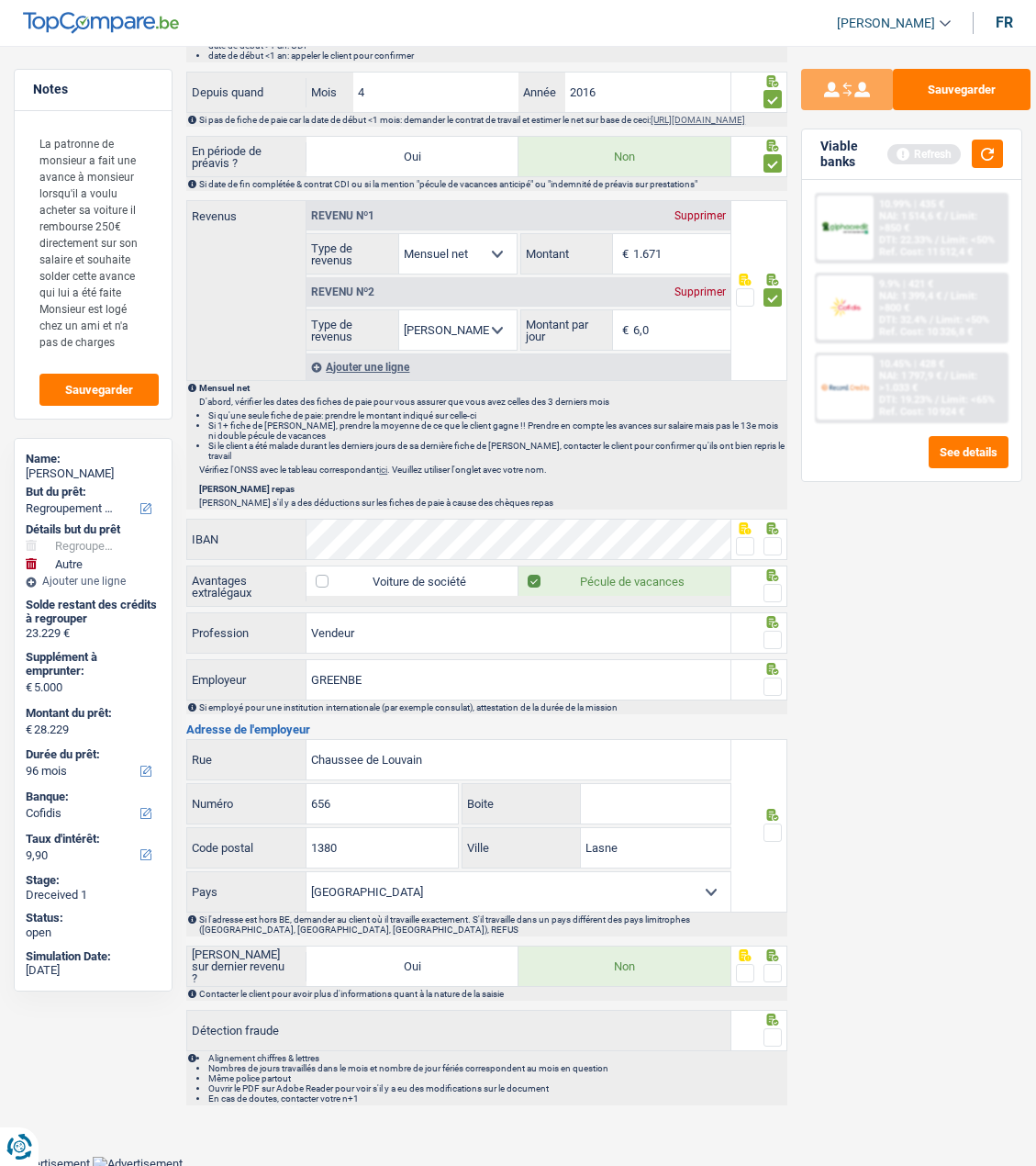
click at [775, 547] on span at bounding box center [773, 546] width 19 height 19
click at [0, 0] on input "radio" at bounding box center [0, 0] width 0 height 0
click at [771, 591] on span at bounding box center [773, 593] width 19 height 19
click at [0, 0] on input "radio" at bounding box center [0, 0] width 0 height 0
click at [774, 633] on span at bounding box center [773, 640] width 19 height 19
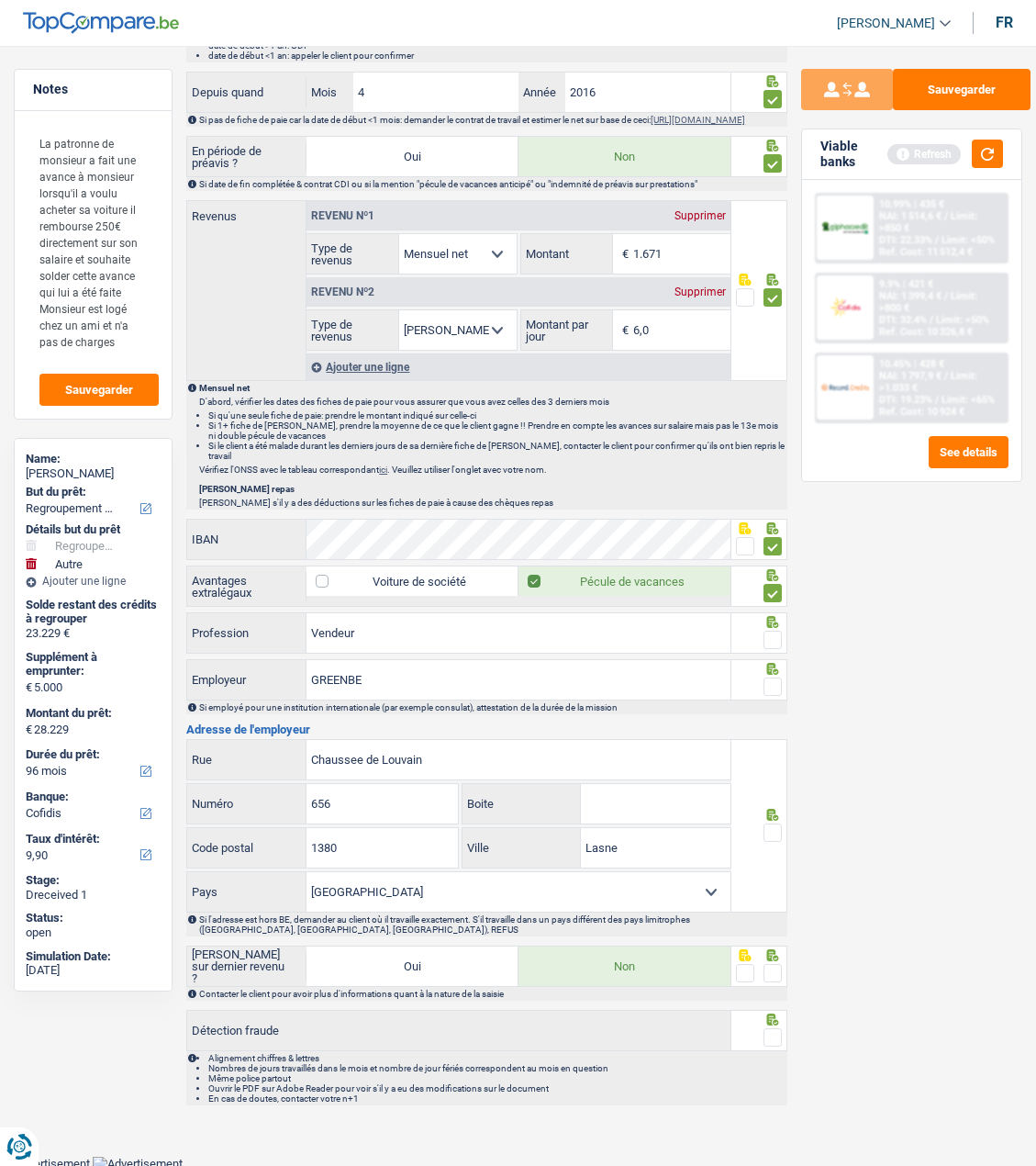
click at [0, 0] on input "radio" at bounding box center [0, 0] width 0 height 0
drag, startPoint x: 453, startPoint y: 633, endPoint x: 155, endPoint y: 641, distance: 298.1
click at [155, 641] on div "Notes La patronne de monsieur a fait une avance à monsieur lorsqu'il a voulu ac…" at bounding box center [518, 146] width 1036 height 1937
type input "Aide Jardinier"
click at [775, 685] on span at bounding box center [773, 686] width 19 height 19
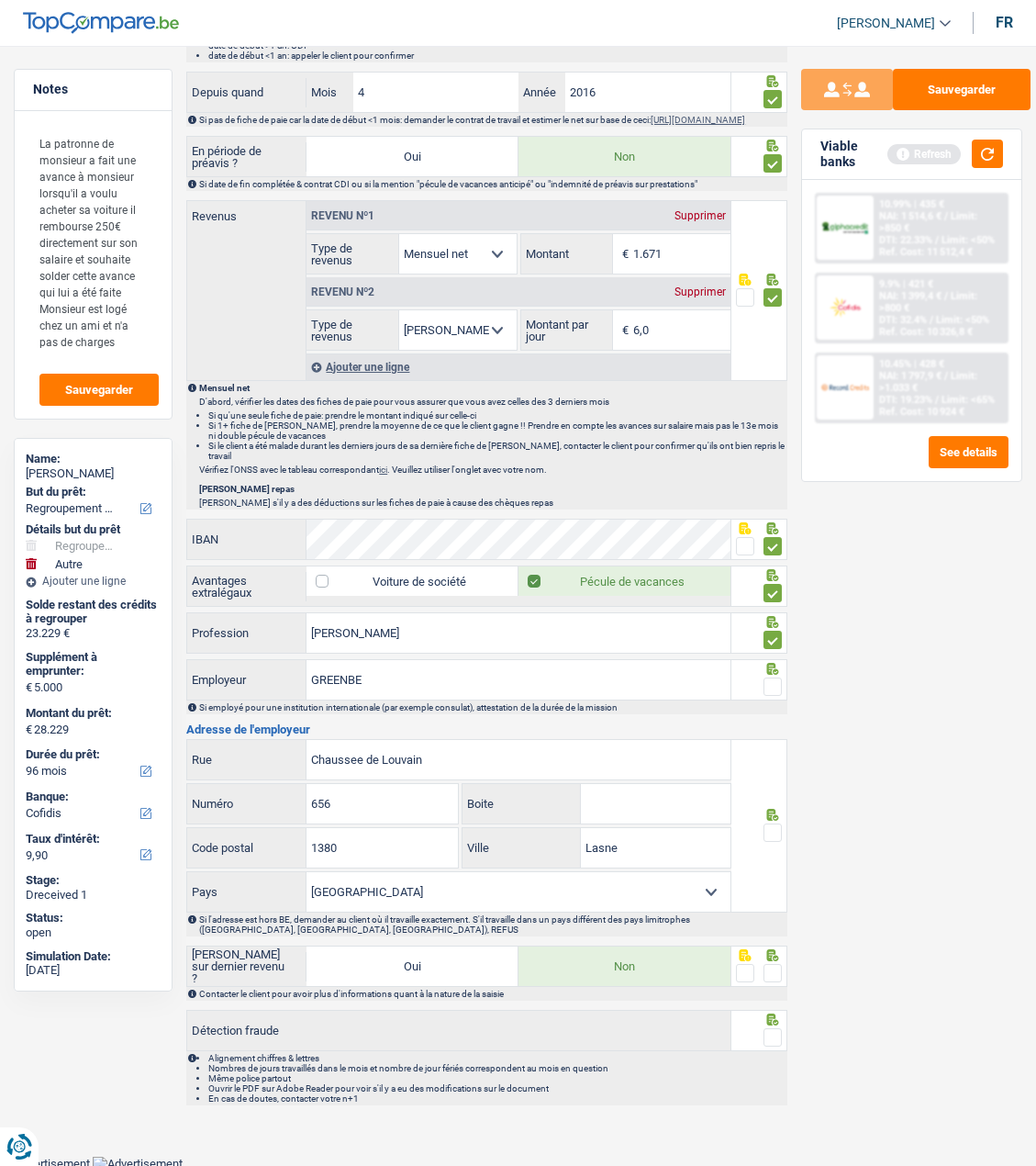
click at [0, 0] on input "radio" at bounding box center [0, 0] width 0 height 0
click at [774, 827] on span at bounding box center [773, 833] width 19 height 19
click at [0, 0] on input "radio" at bounding box center [0, 0] width 0 height 0
click at [770, 965] on span at bounding box center [773, 973] width 19 height 19
click at [0, 0] on input "radio" at bounding box center [0, 0] width 0 height 0
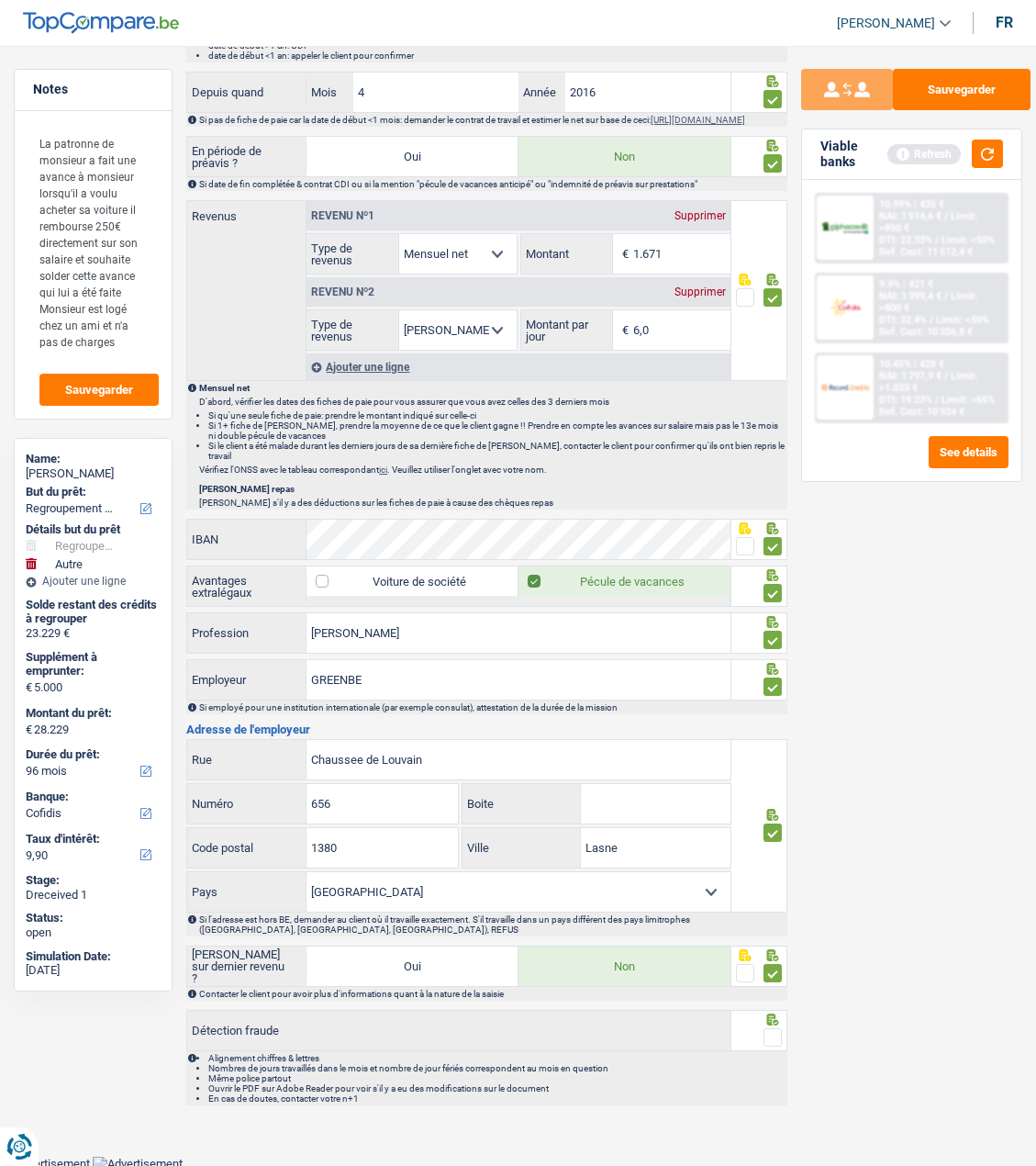
click at [769, 1035] on span at bounding box center [773, 1037] width 19 height 19
click at [0, 0] on input "radio" at bounding box center [0, 0] width 0 height 0
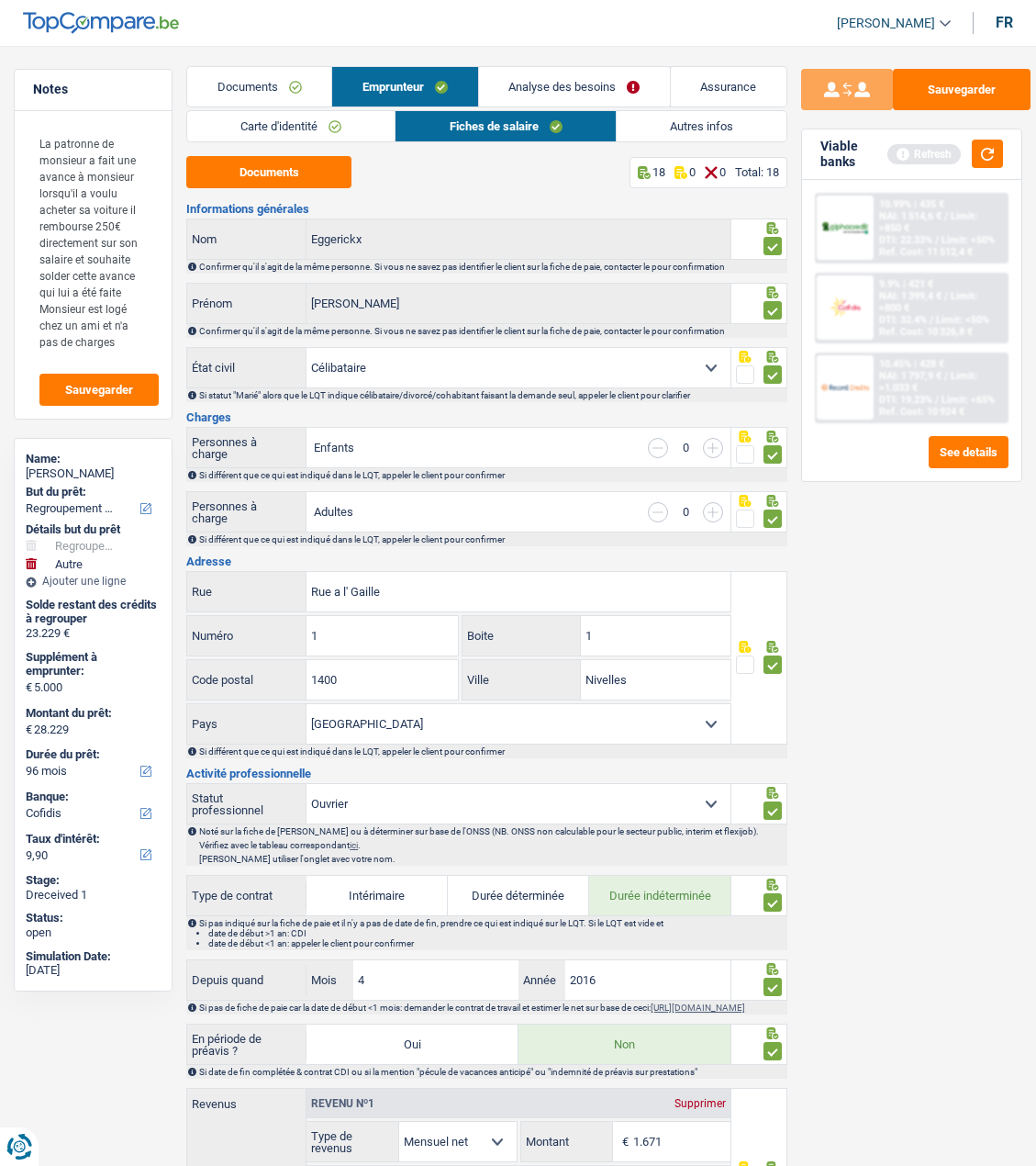
scroll to position [0, 0]
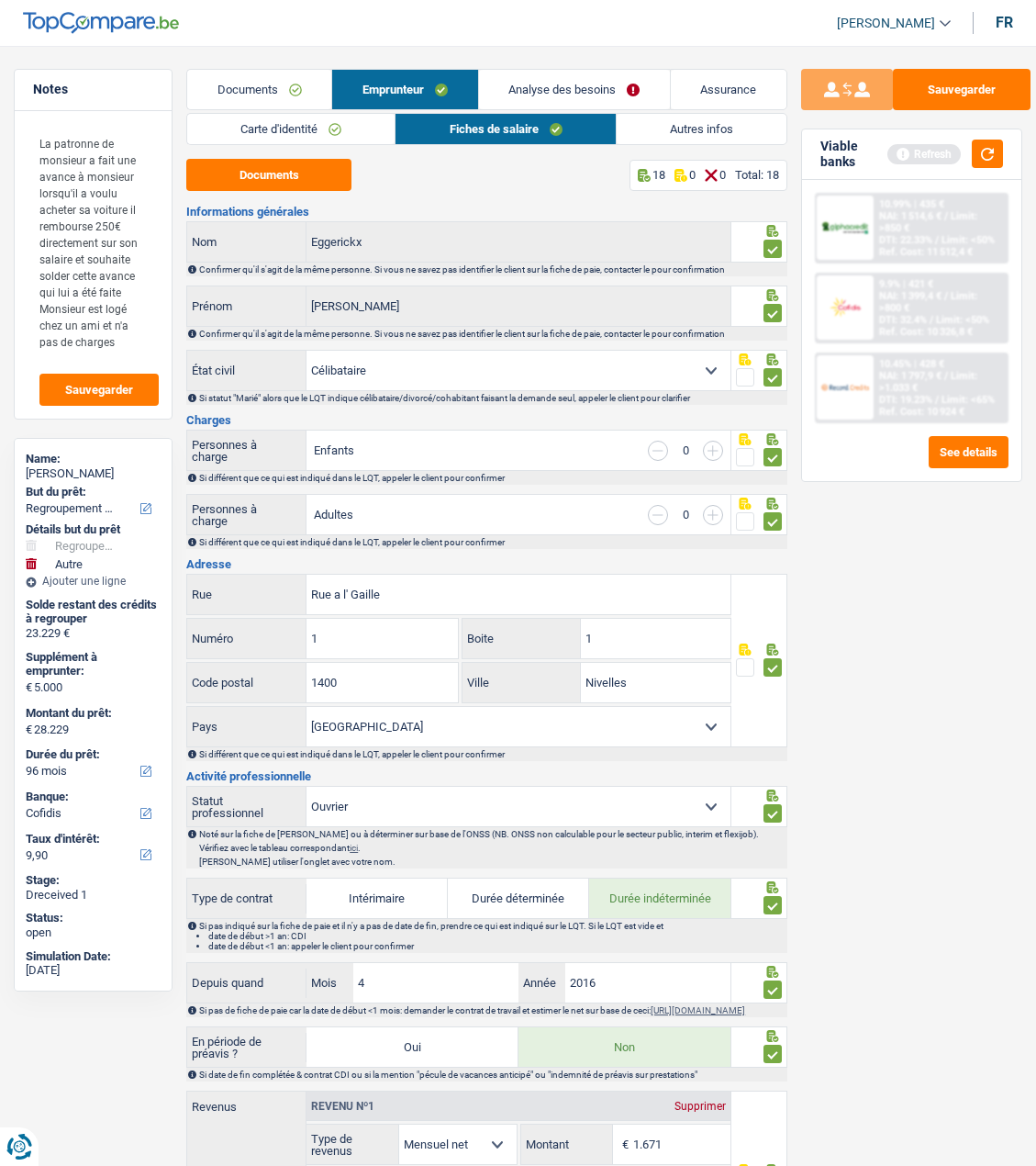
click at [700, 126] on link "Autres infos" at bounding box center [702, 129] width 170 height 30
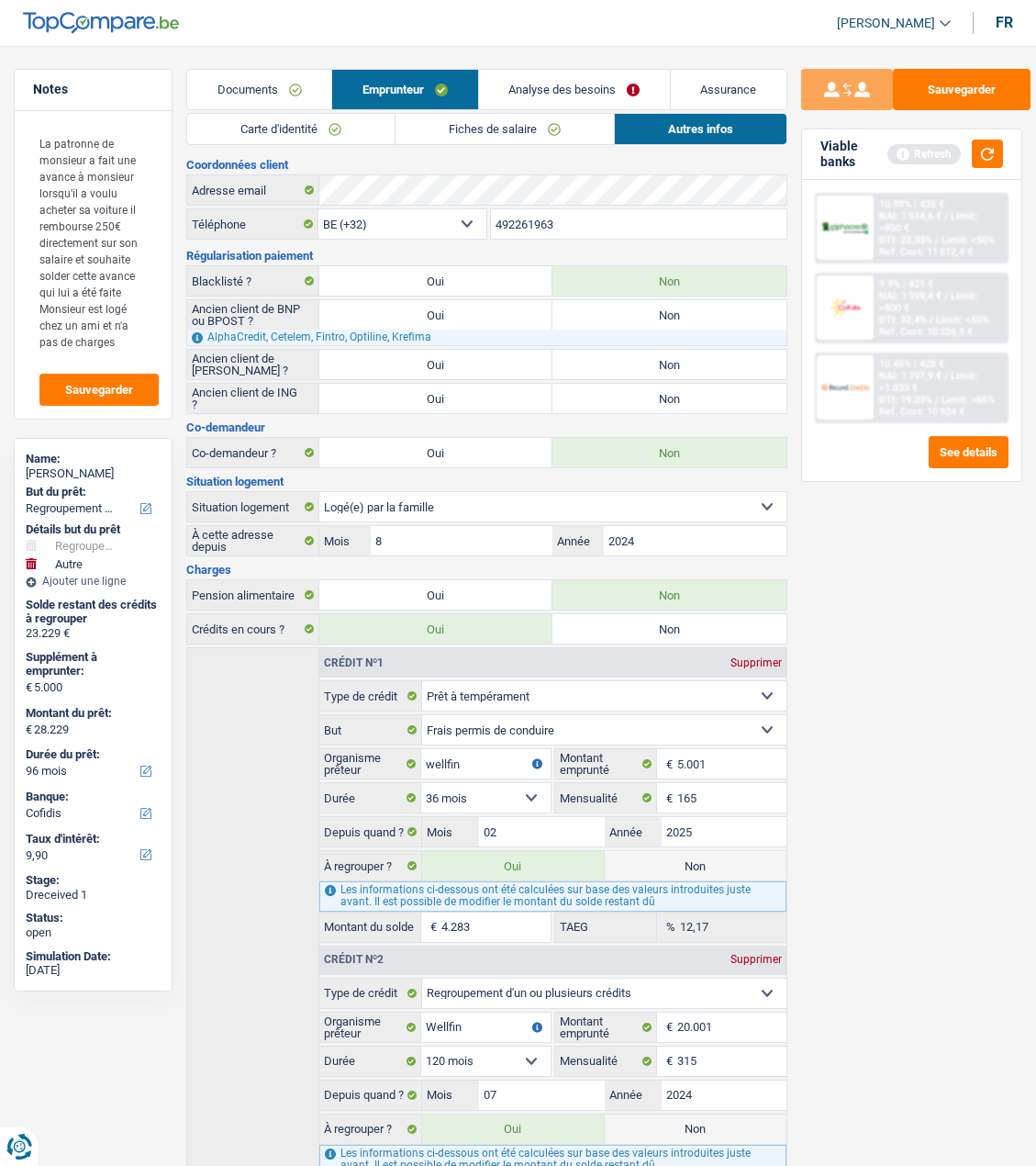
click at [603, 90] on link "Analyse des besoins" at bounding box center [575, 89] width 191 height 39
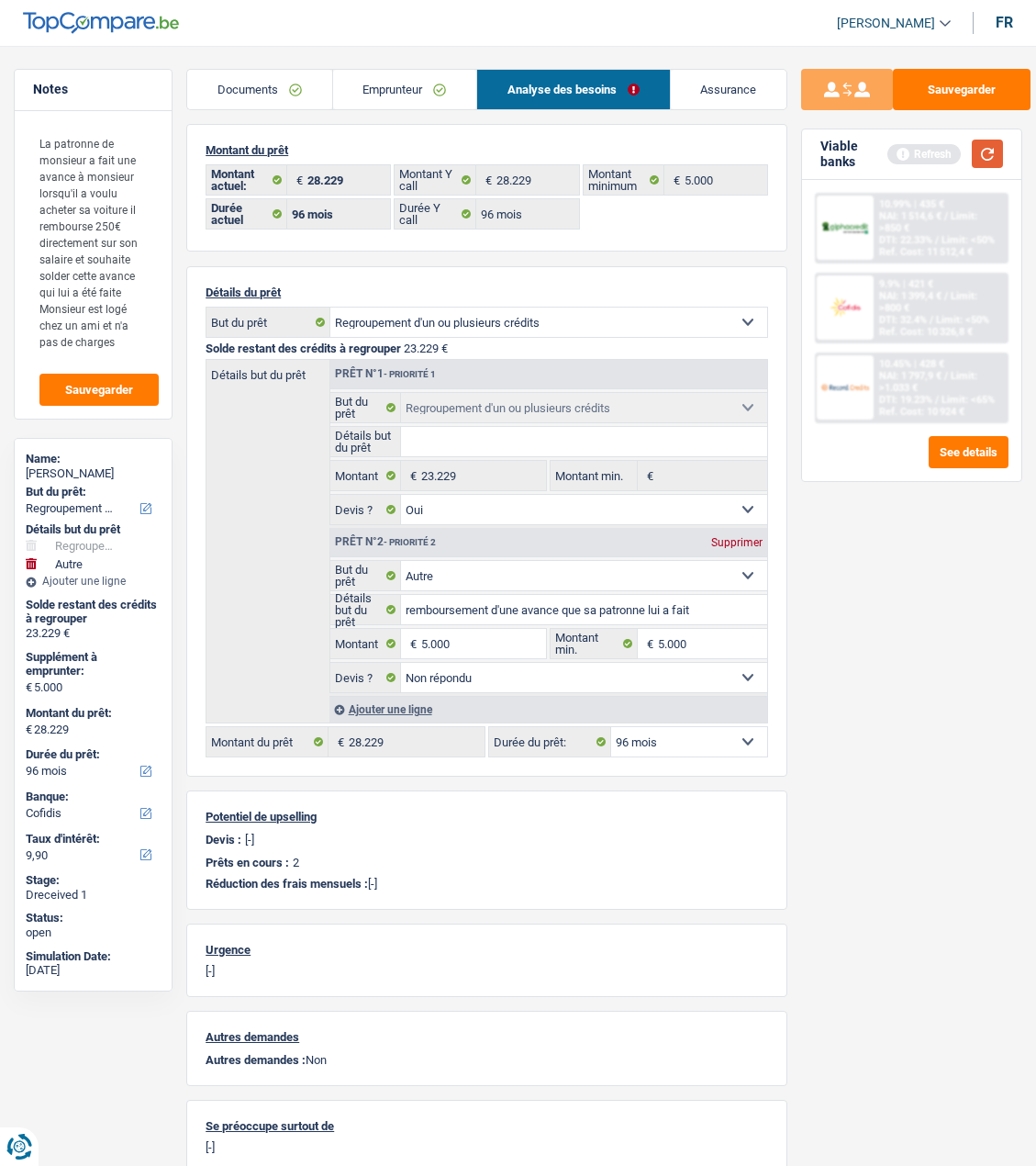
click at [973, 158] on button "button" at bounding box center [988, 153] width 31 height 29
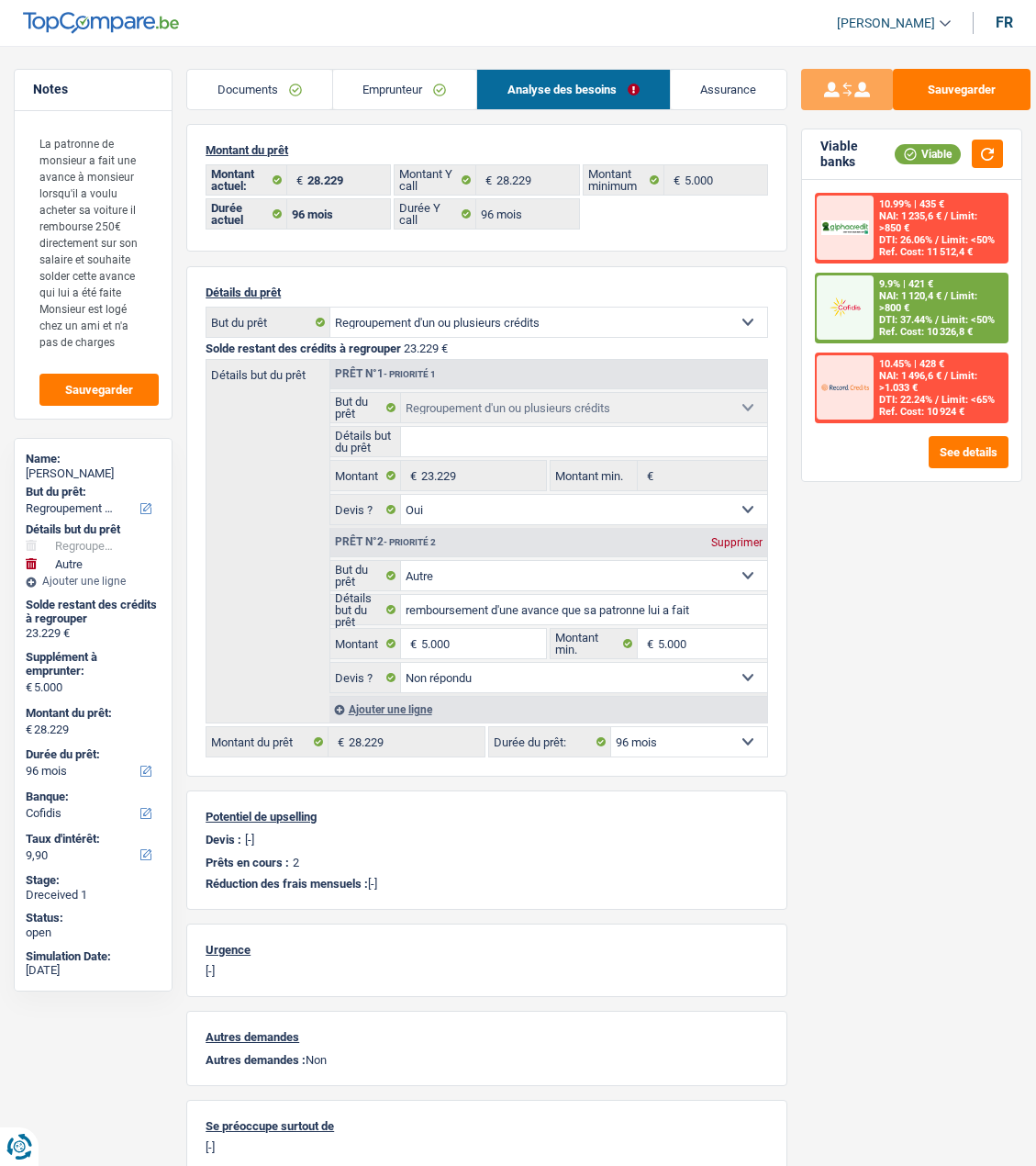
click at [374, 83] on link "Emprunteur" at bounding box center [405, 89] width 144 height 39
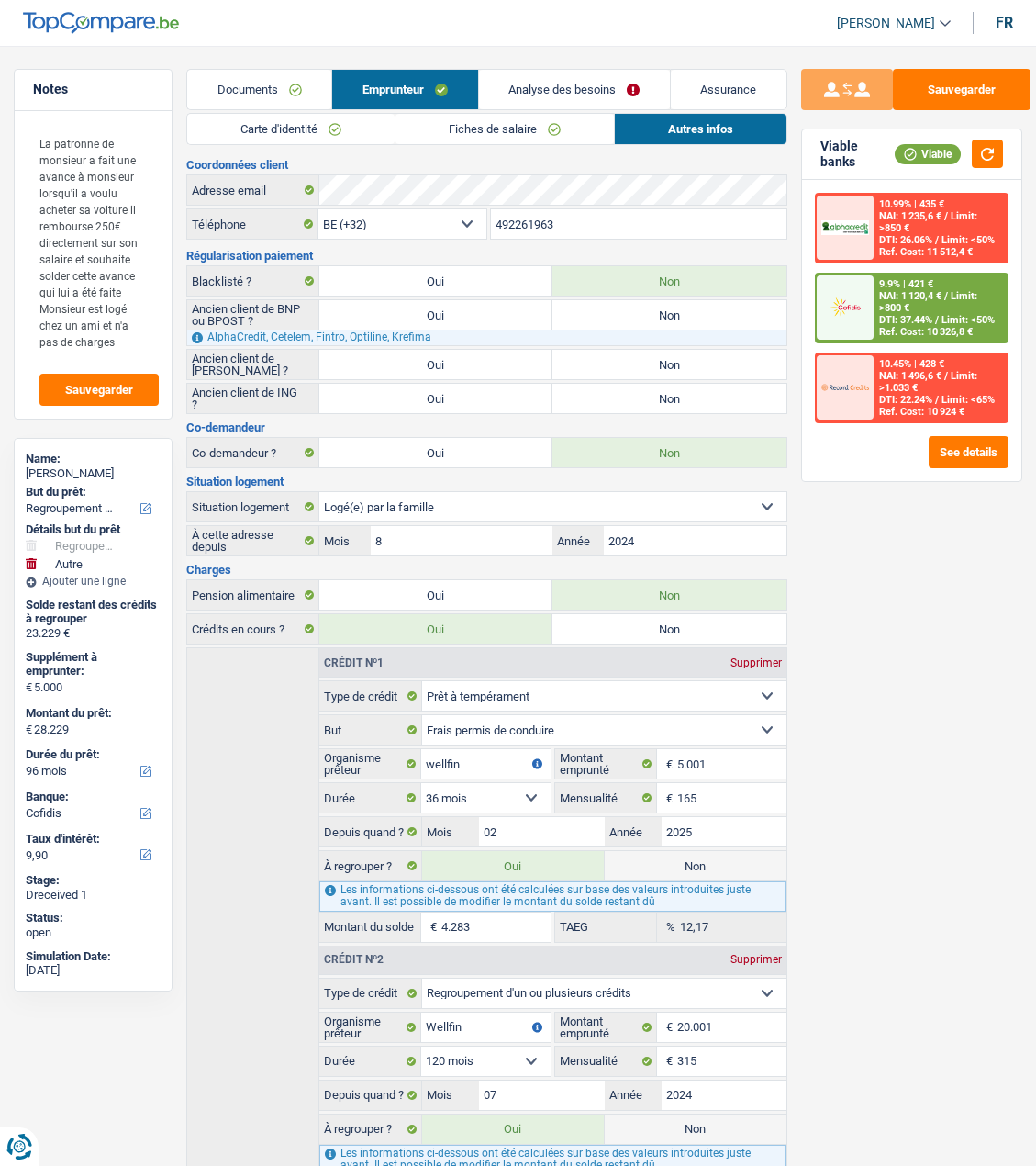
click at [454, 130] on link "Fiches de salaire" at bounding box center [505, 129] width 218 height 30
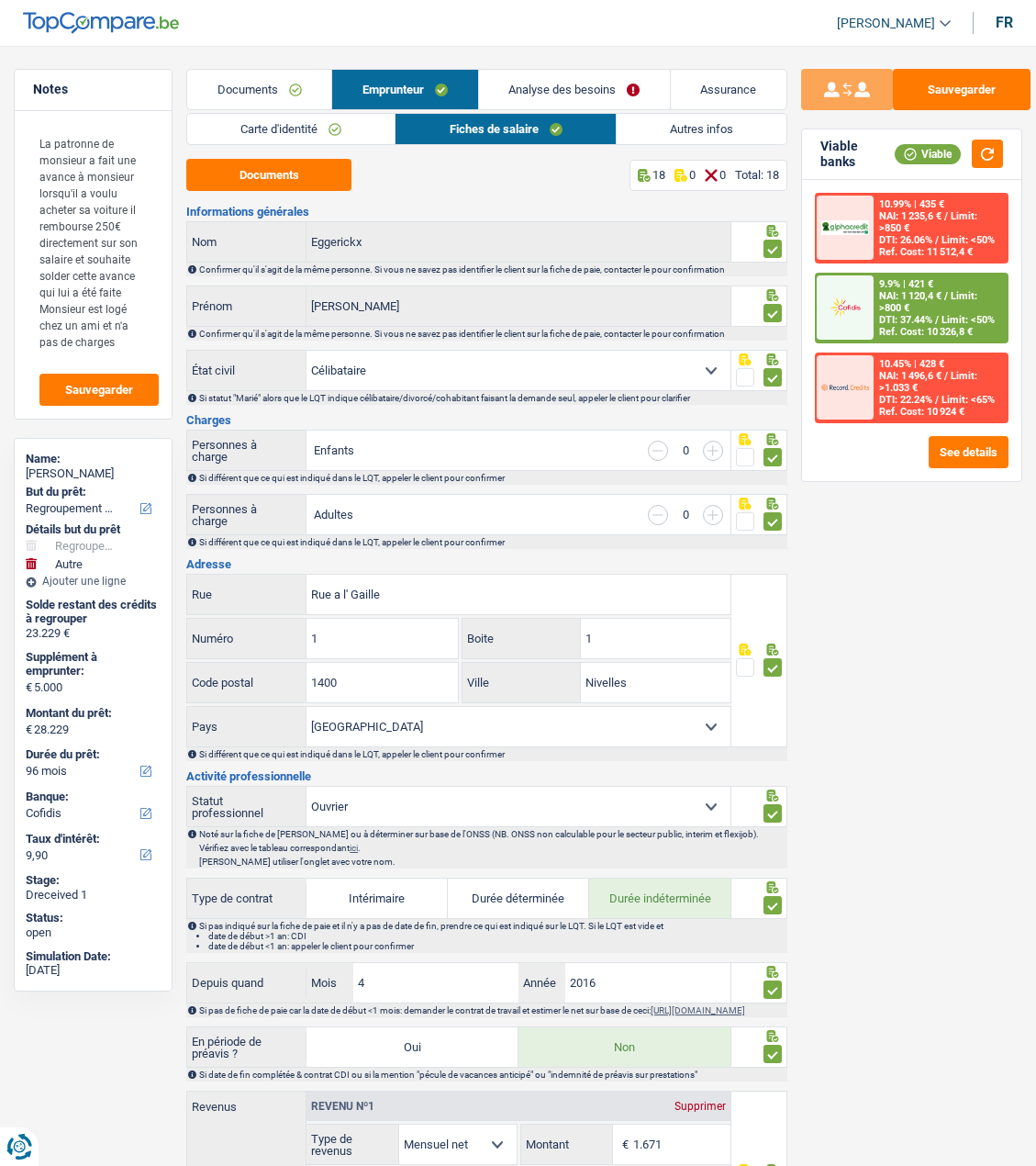
click at [724, 129] on link "Autres infos" at bounding box center [702, 129] width 170 height 30
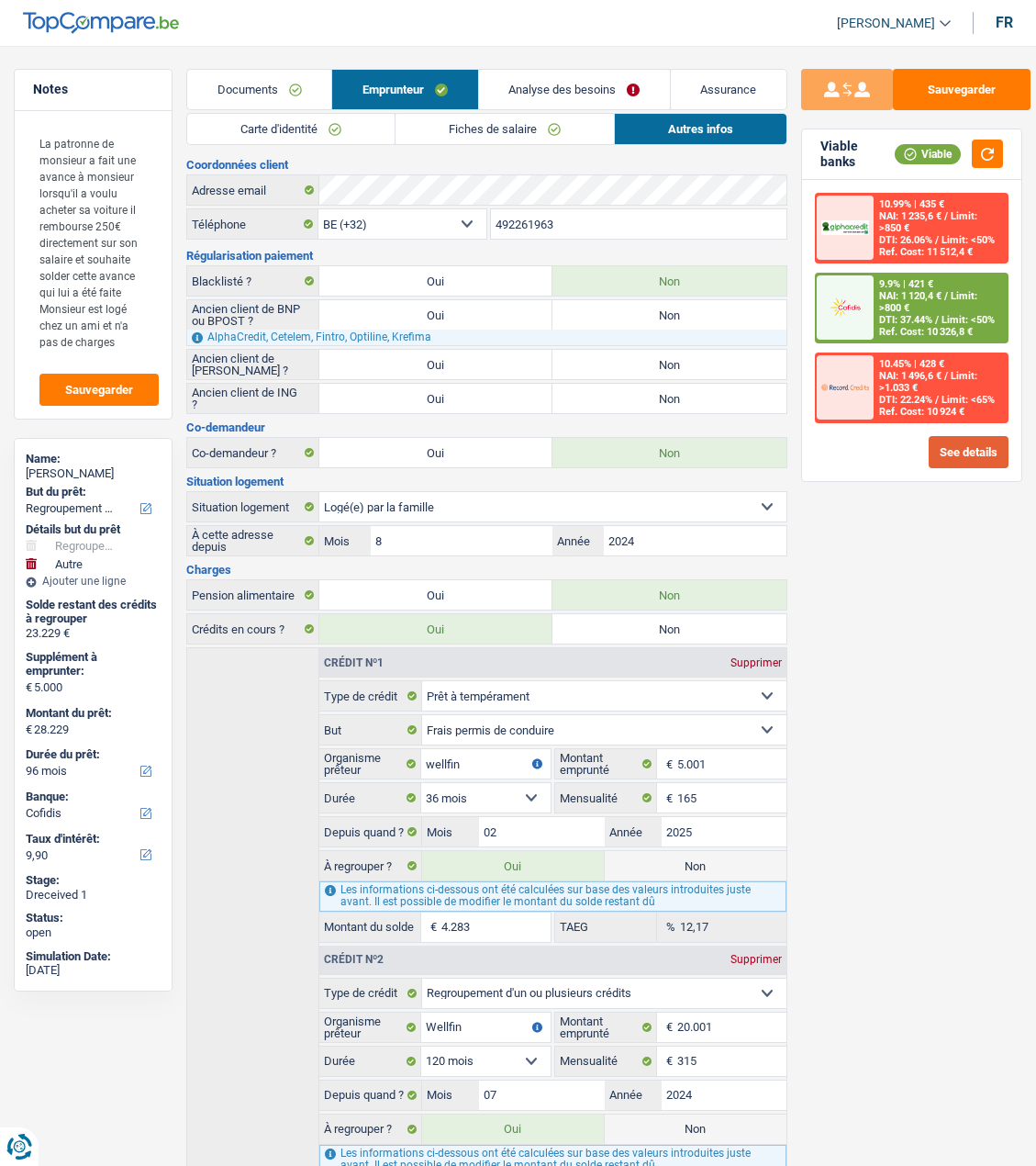
click at [1001, 454] on button "See details" at bounding box center [968, 452] width 80 height 32
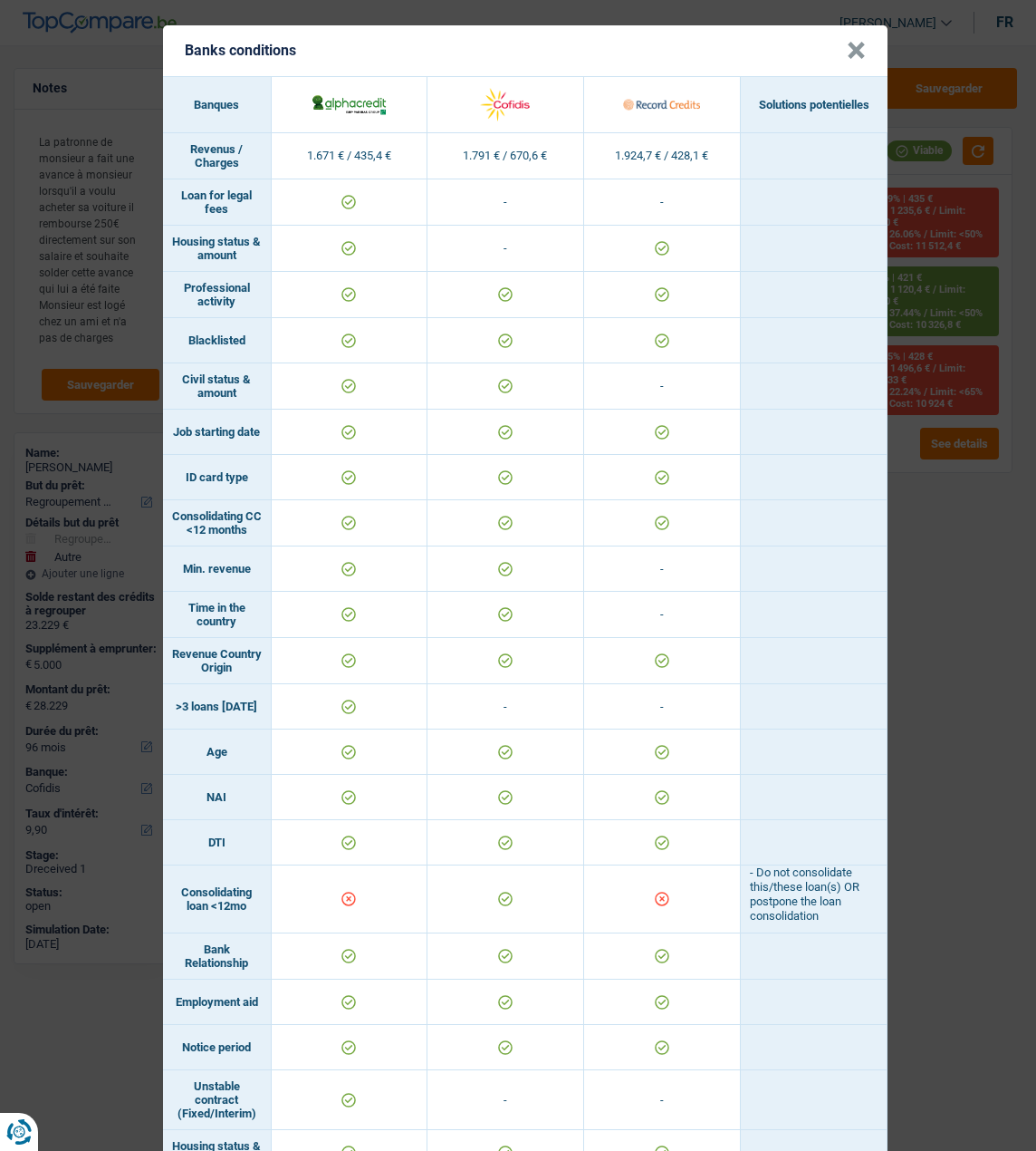
click at [860, 52] on button "×" at bounding box center [857, 50] width 19 height 18
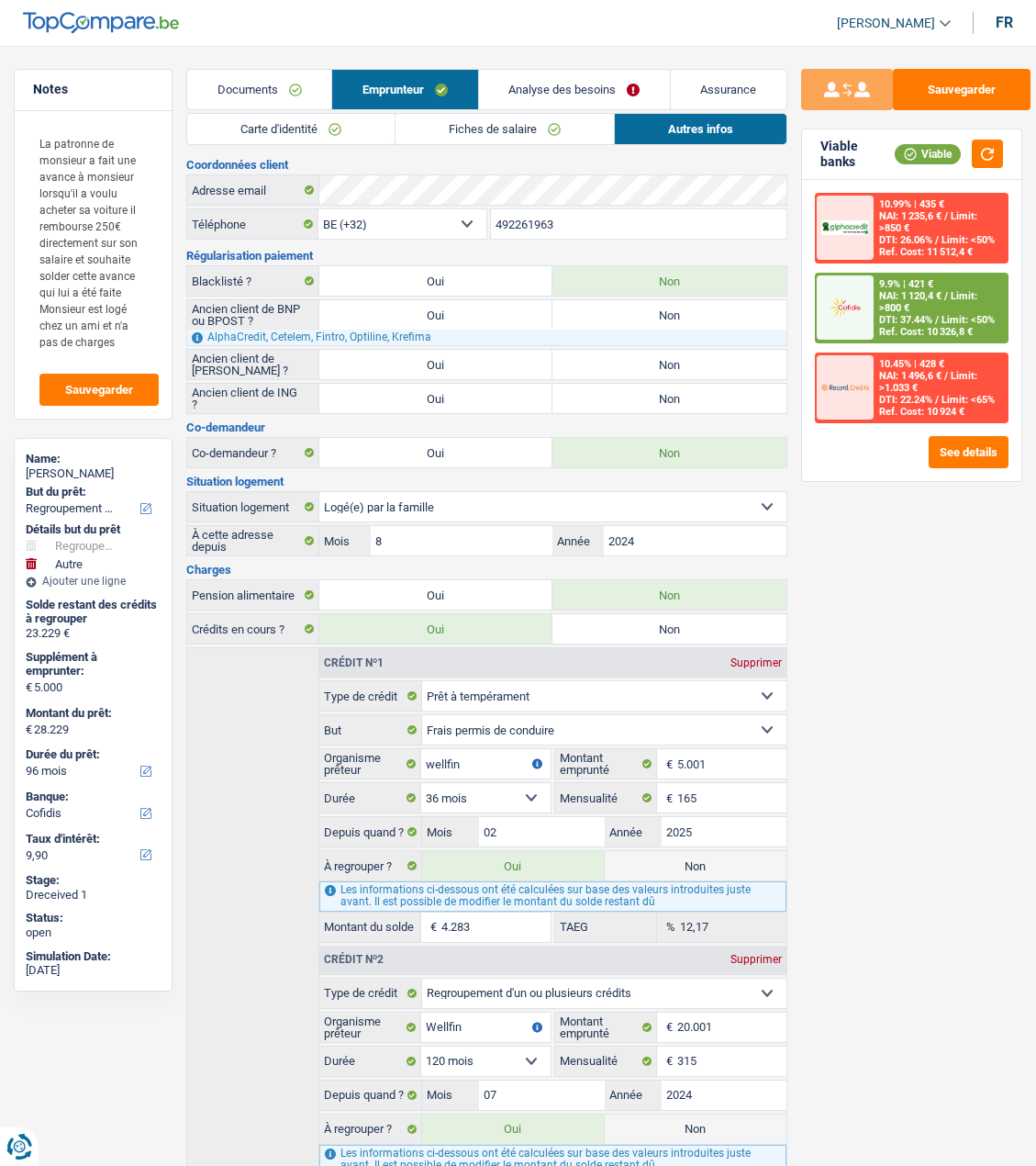
click at [602, 90] on link "Analyse des besoins" at bounding box center [575, 89] width 191 height 39
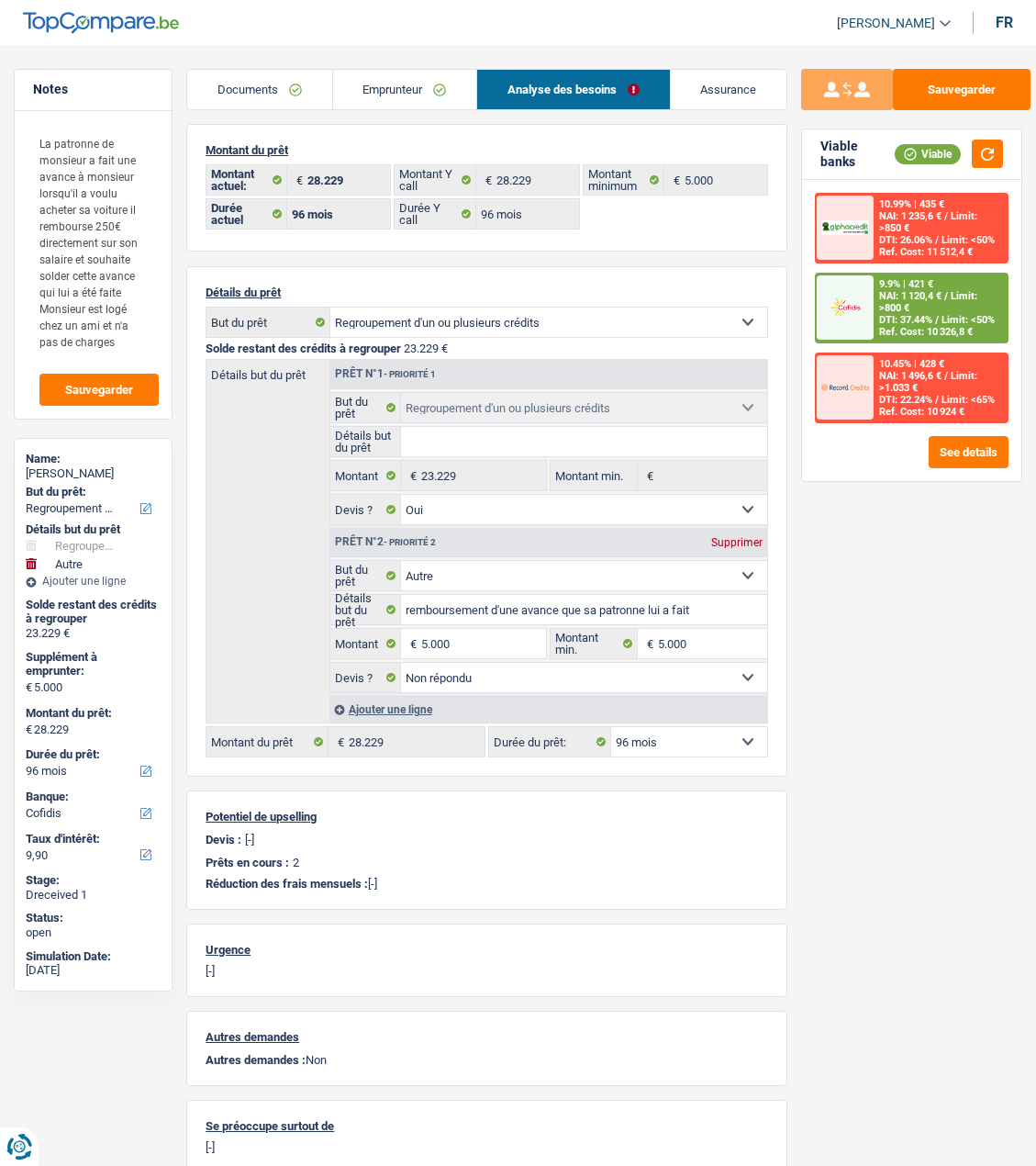
click at [421, 94] on link "Emprunteur" at bounding box center [405, 89] width 144 height 39
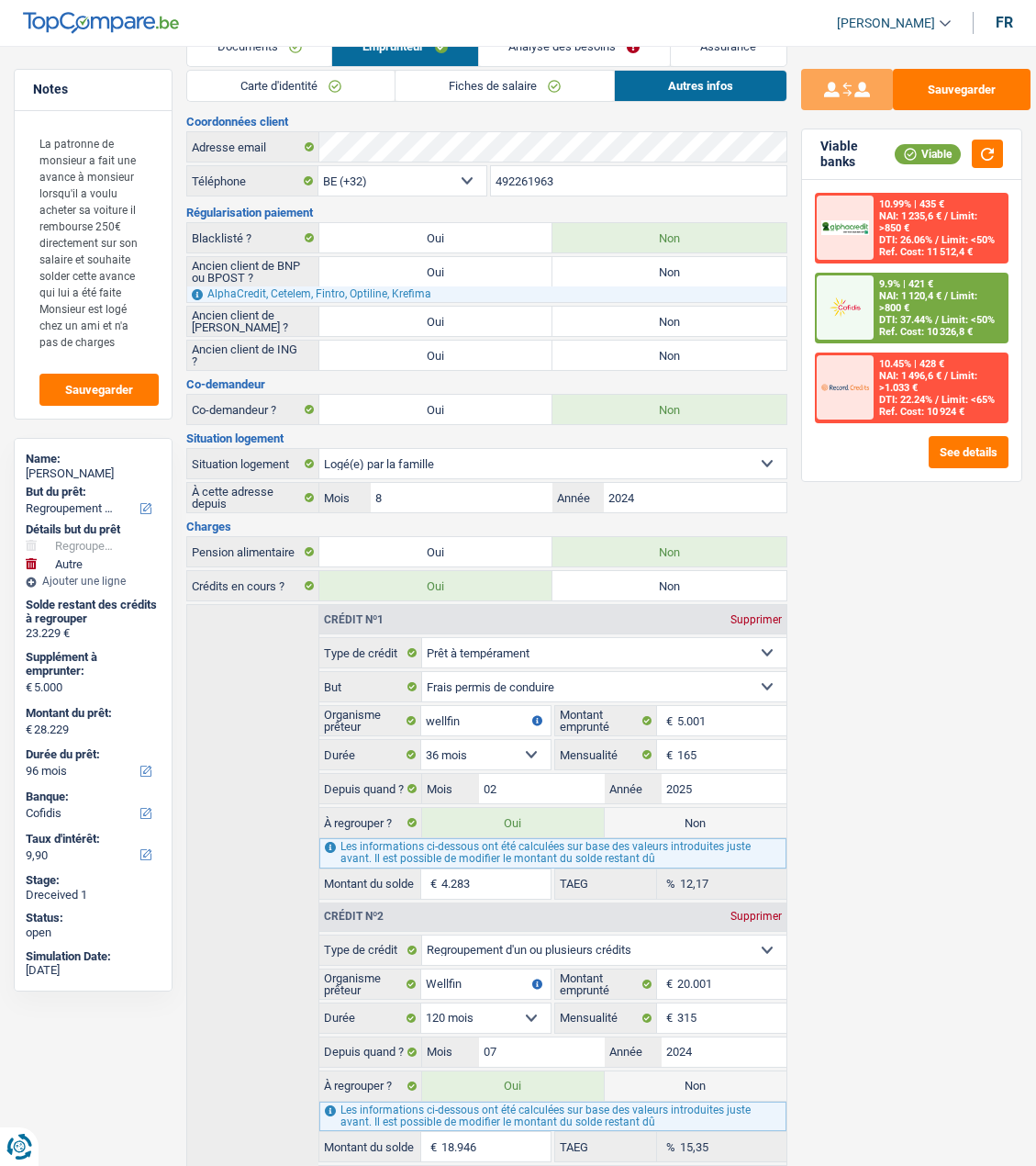
scroll to position [121, 0]
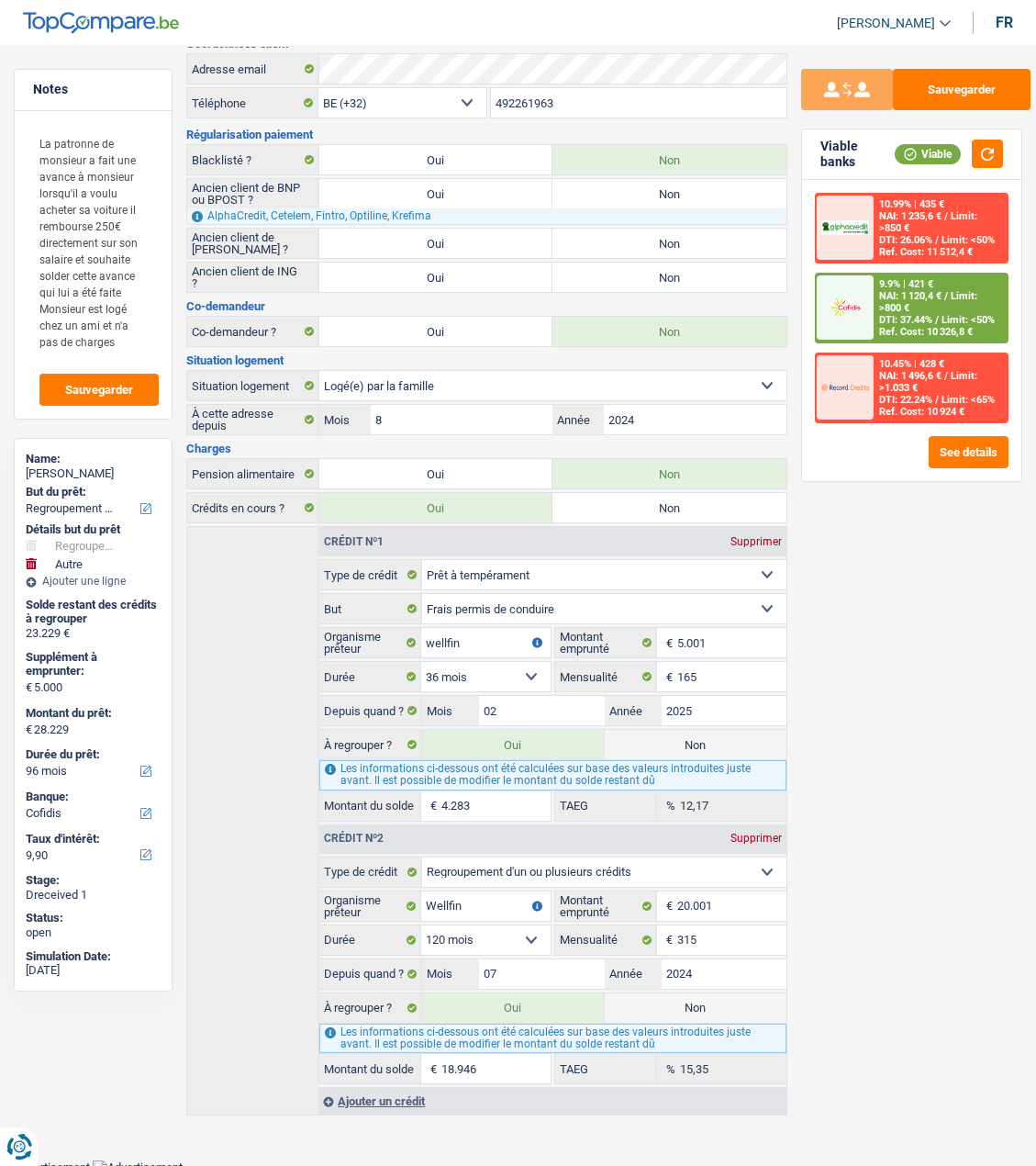
click at [719, 732] on label "Non" at bounding box center [695, 744] width 182 height 29
click at [719, 732] on input "Non" at bounding box center [695, 744] width 182 height 29
radio input "true"
type input "23.946"
select select "120"
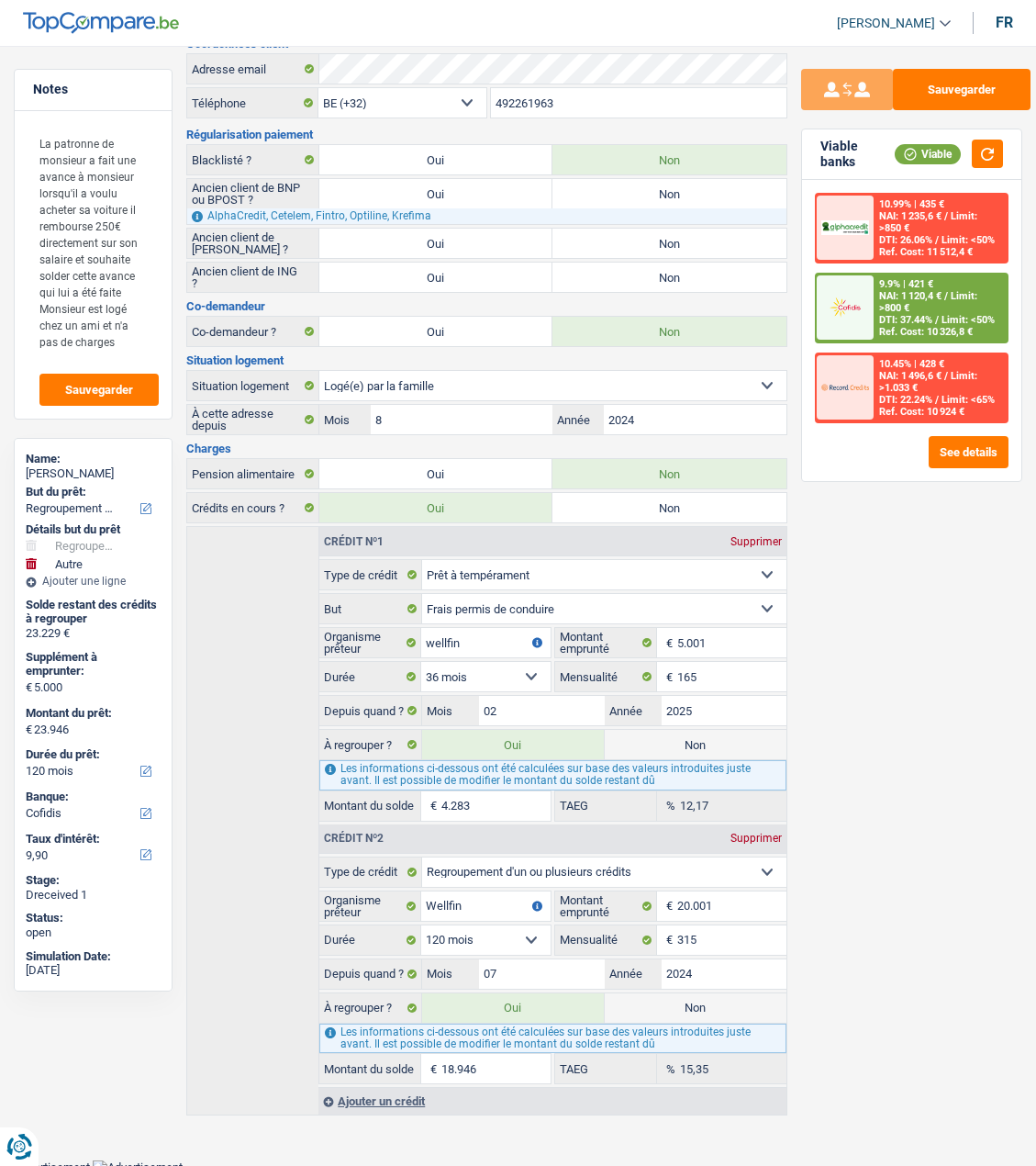
radio input "false"
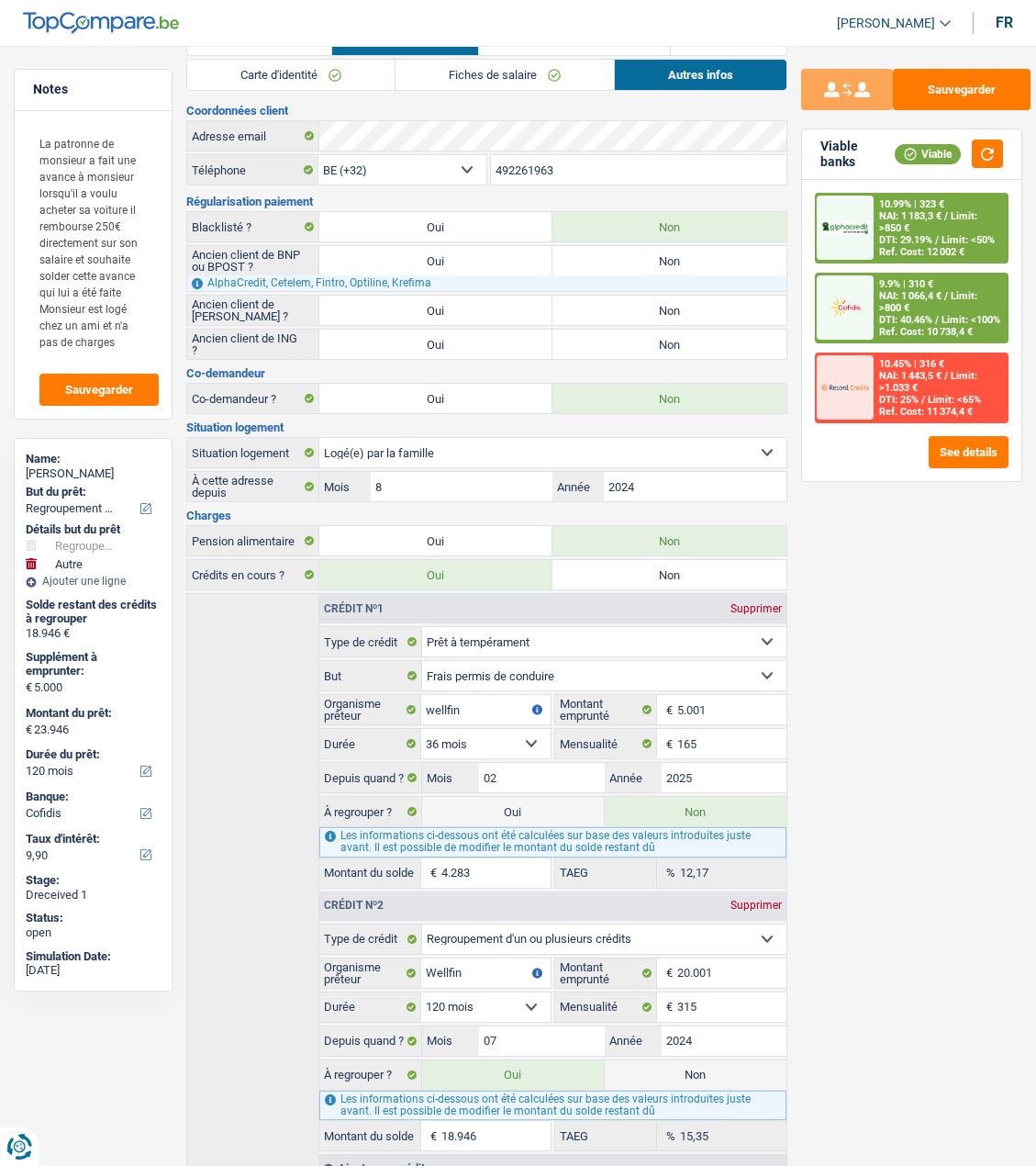
scroll to position [0, 0]
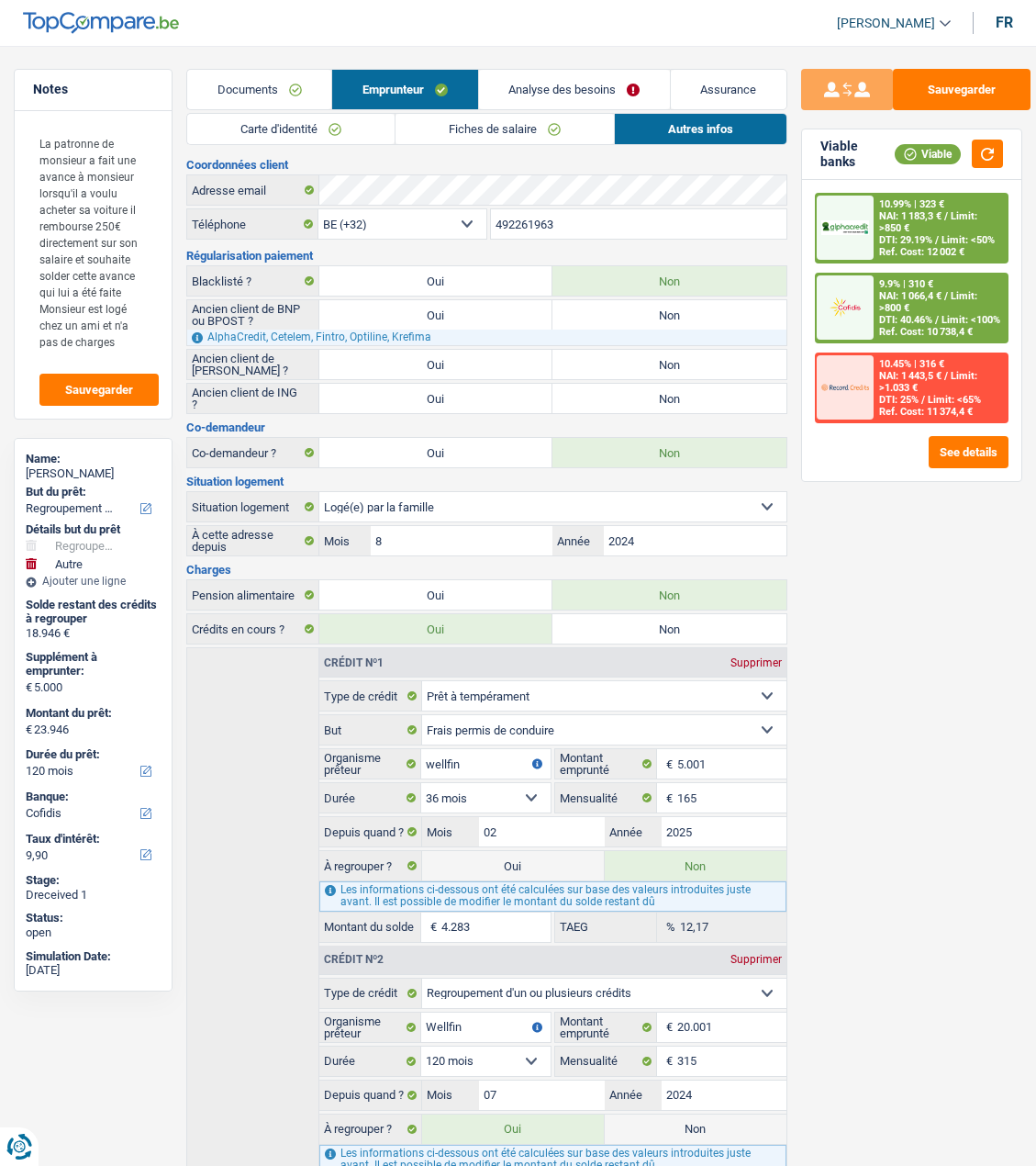
click at [591, 95] on link "Analyse des besoins" at bounding box center [575, 89] width 191 height 39
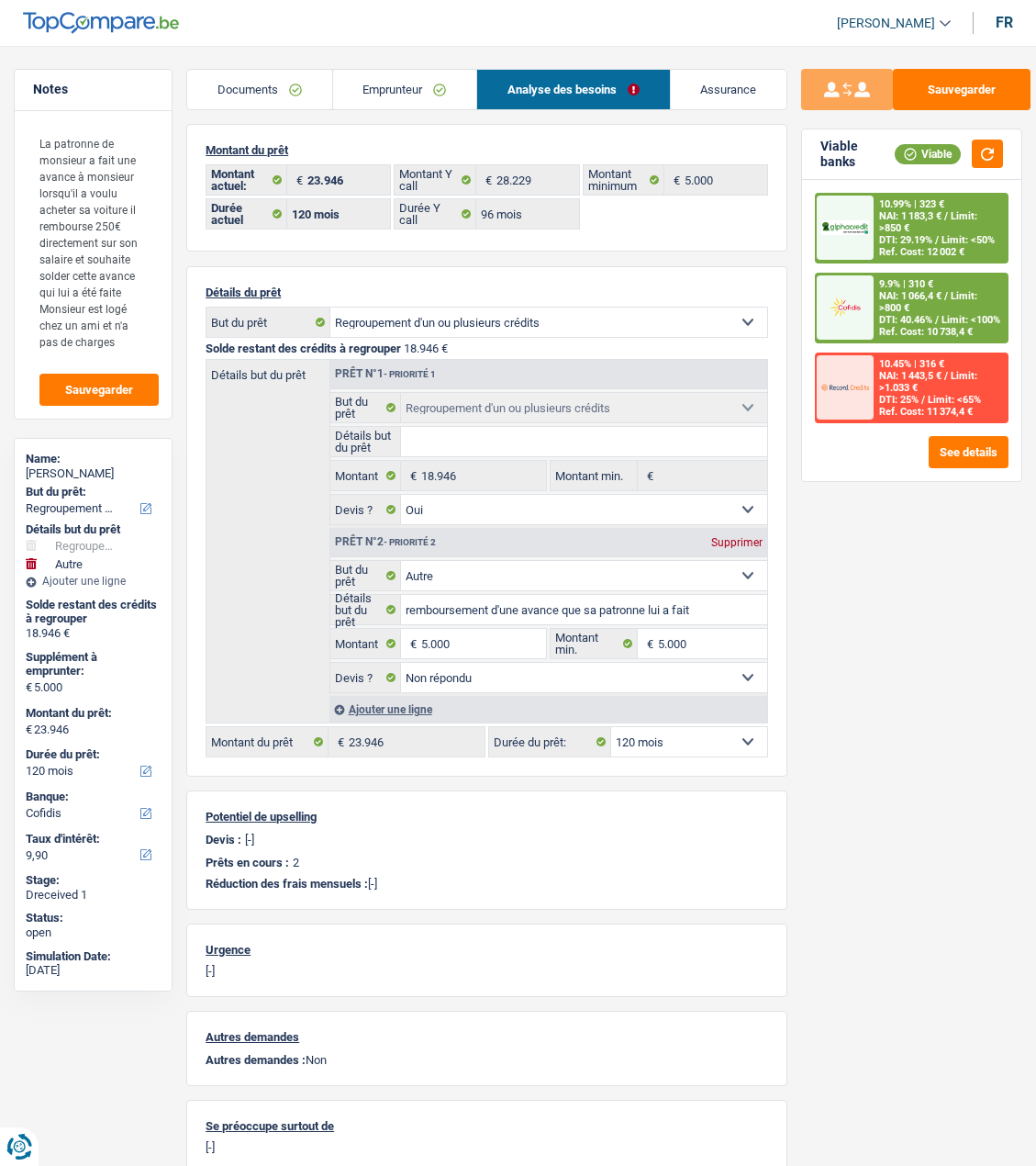
click at [881, 314] on span "DTI: 40.46%" at bounding box center [906, 320] width 53 height 12
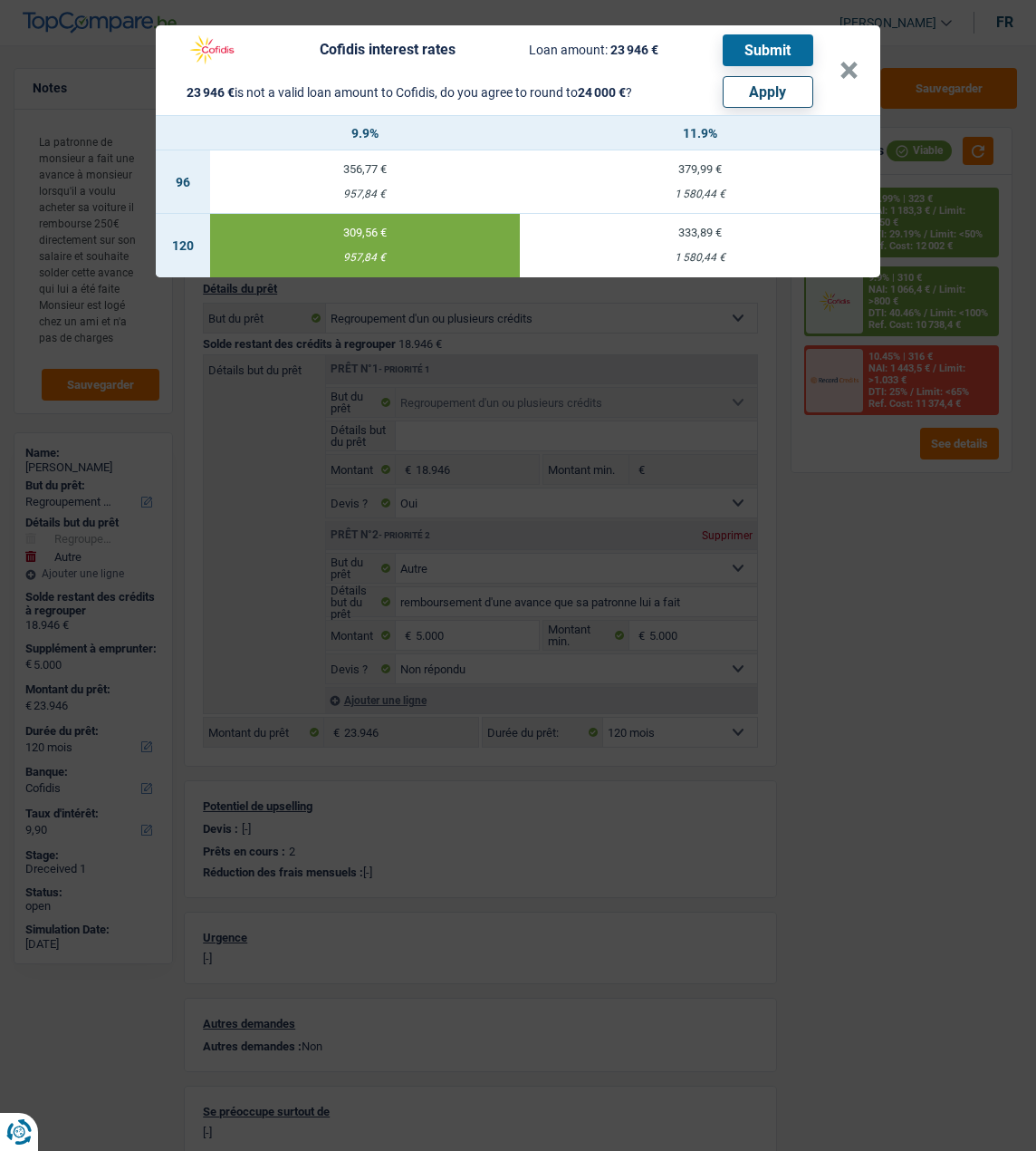
click at [802, 82] on button "Apply" at bounding box center [767, 91] width 90 height 32
type input "5.054"
type input "24.000"
type input "5.054"
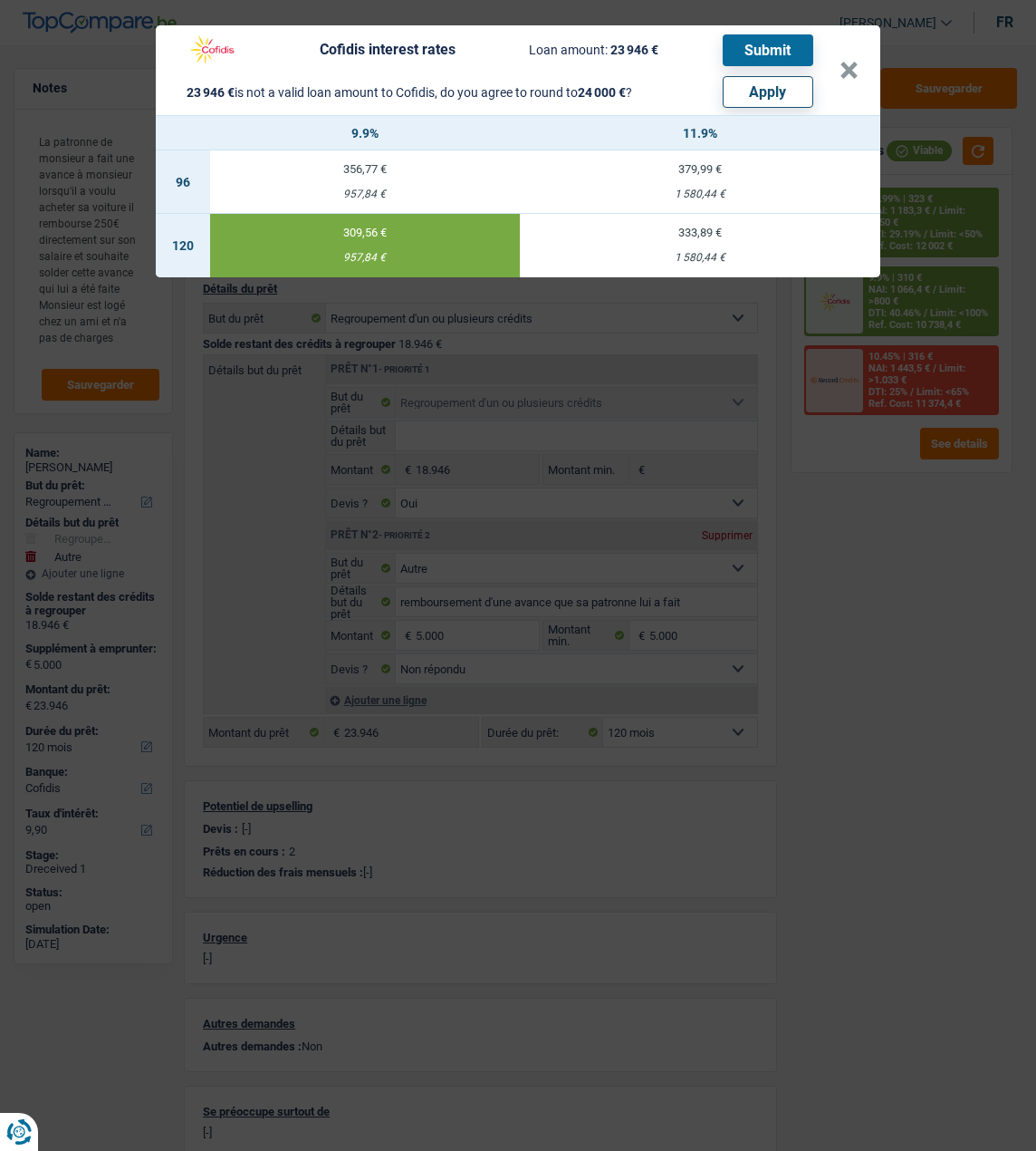
type input "24.000"
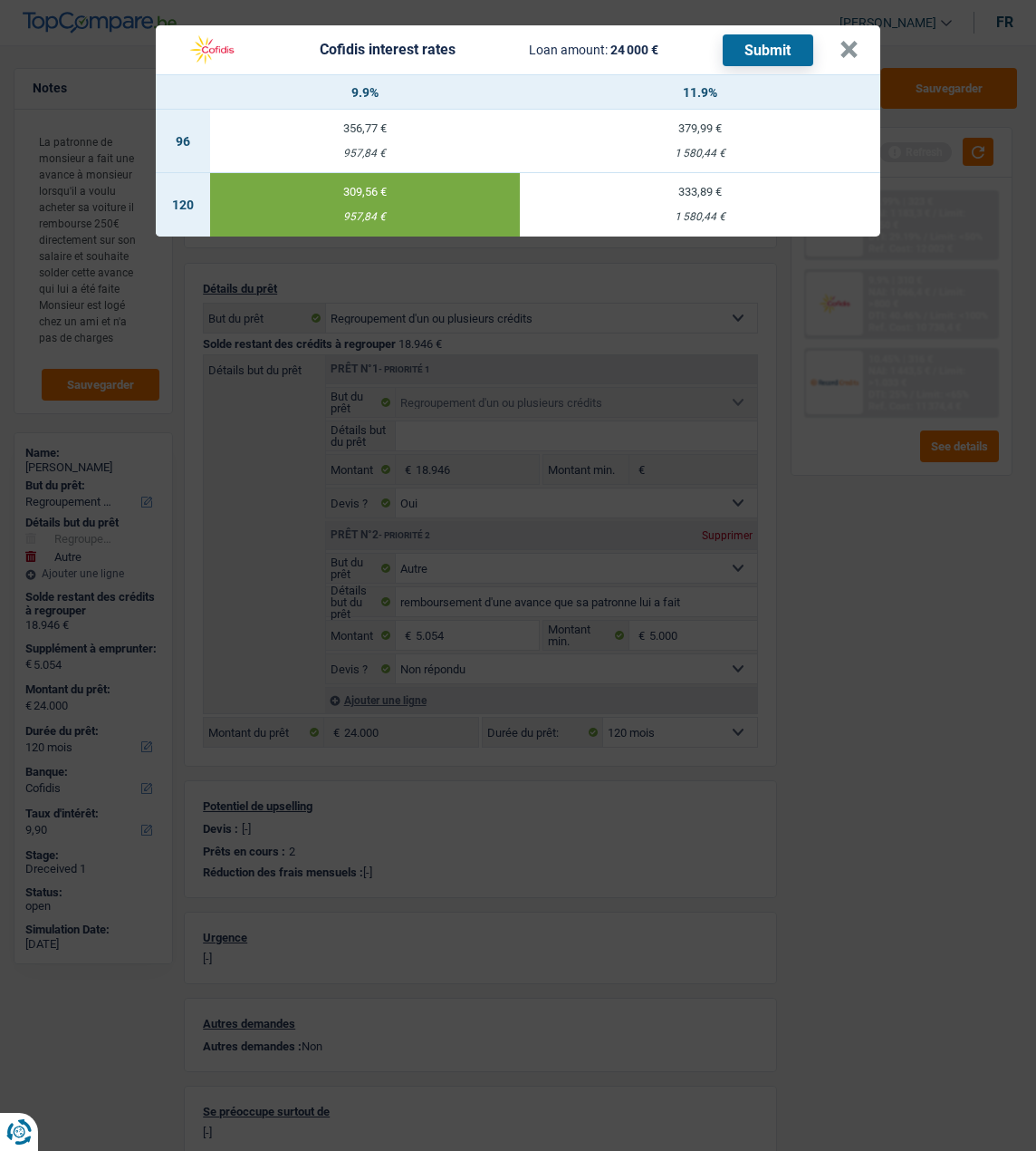
click at [354, 191] on td "309,56 € 957,84 €" at bounding box center [365, 204] width 309 height 63
click at [779, 37] on button "Submit" at bounding box center [767, 49] width 90 height 32
click at [855, 41] on button "×" at bounding box center [850, 49] width 19 height 18
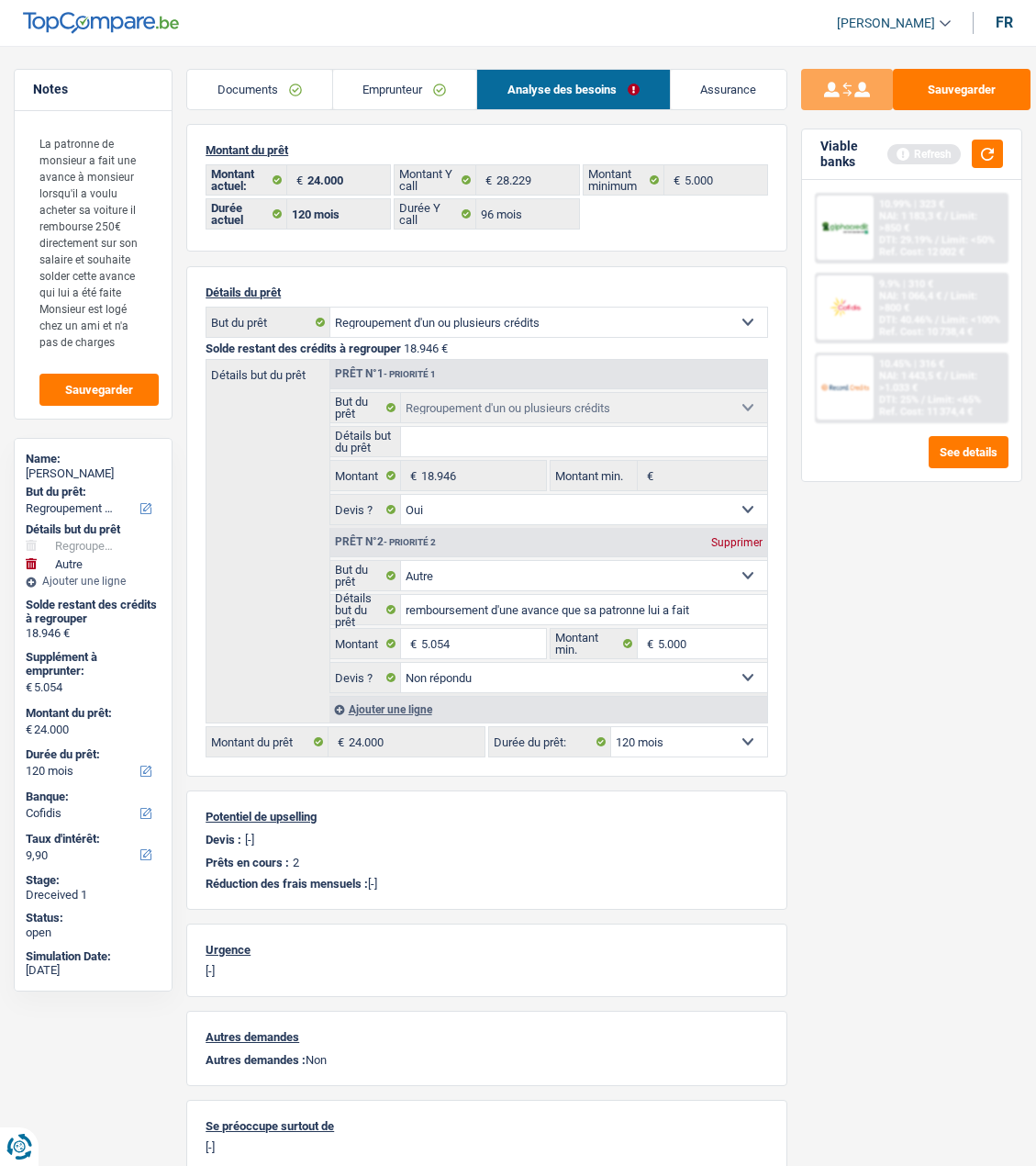
click at [283, 87] on link "Documents" at bounding box center [259, 89] width 144 height 39
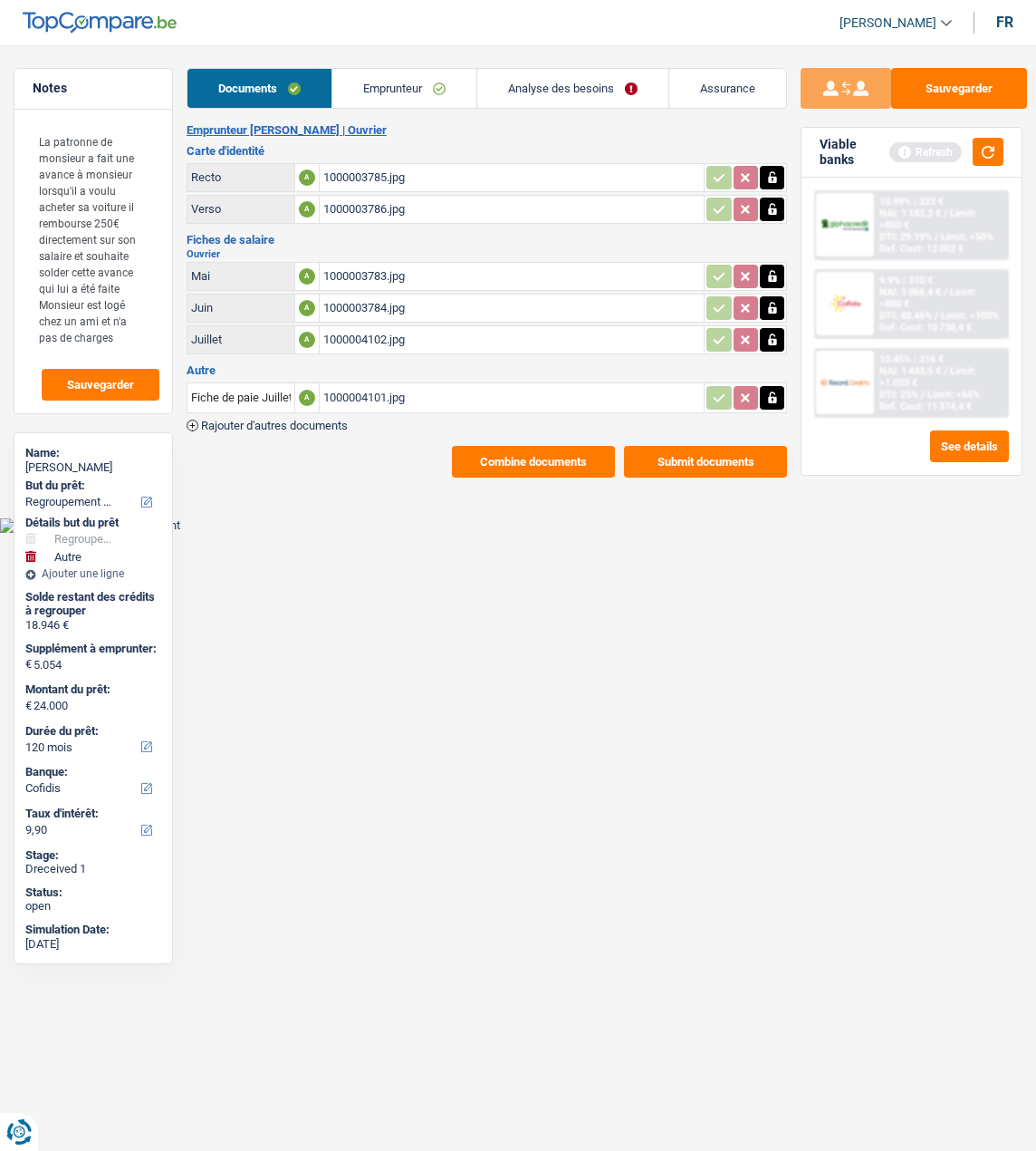
click at [713, 451] on button "Submit documents" at bounding box center [705, 461] width 163 height 32
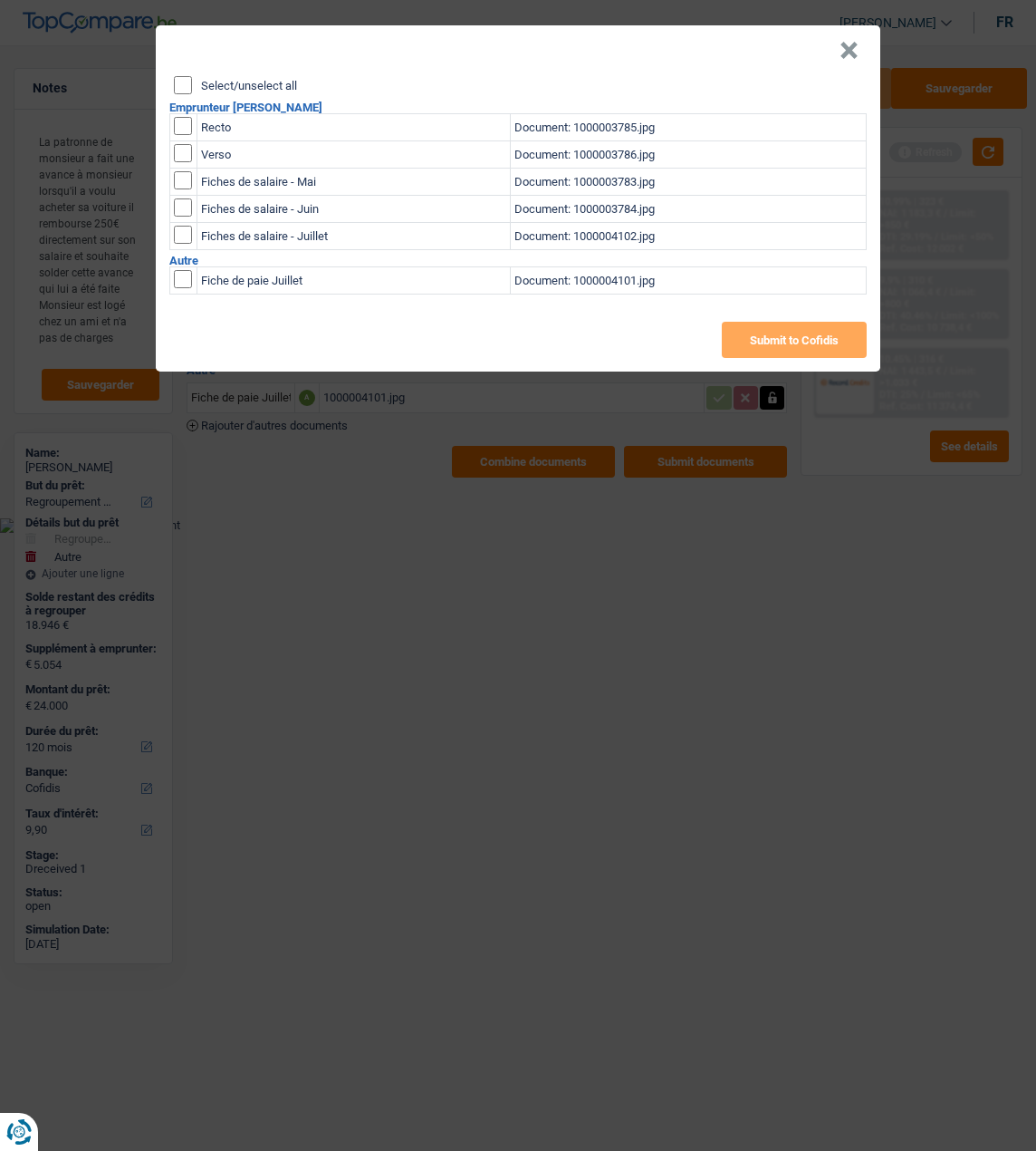
click at [180, 76] on input "Select/unselect all" at bounding box center [182, 84] width 18 height 18
checkbox input "true"
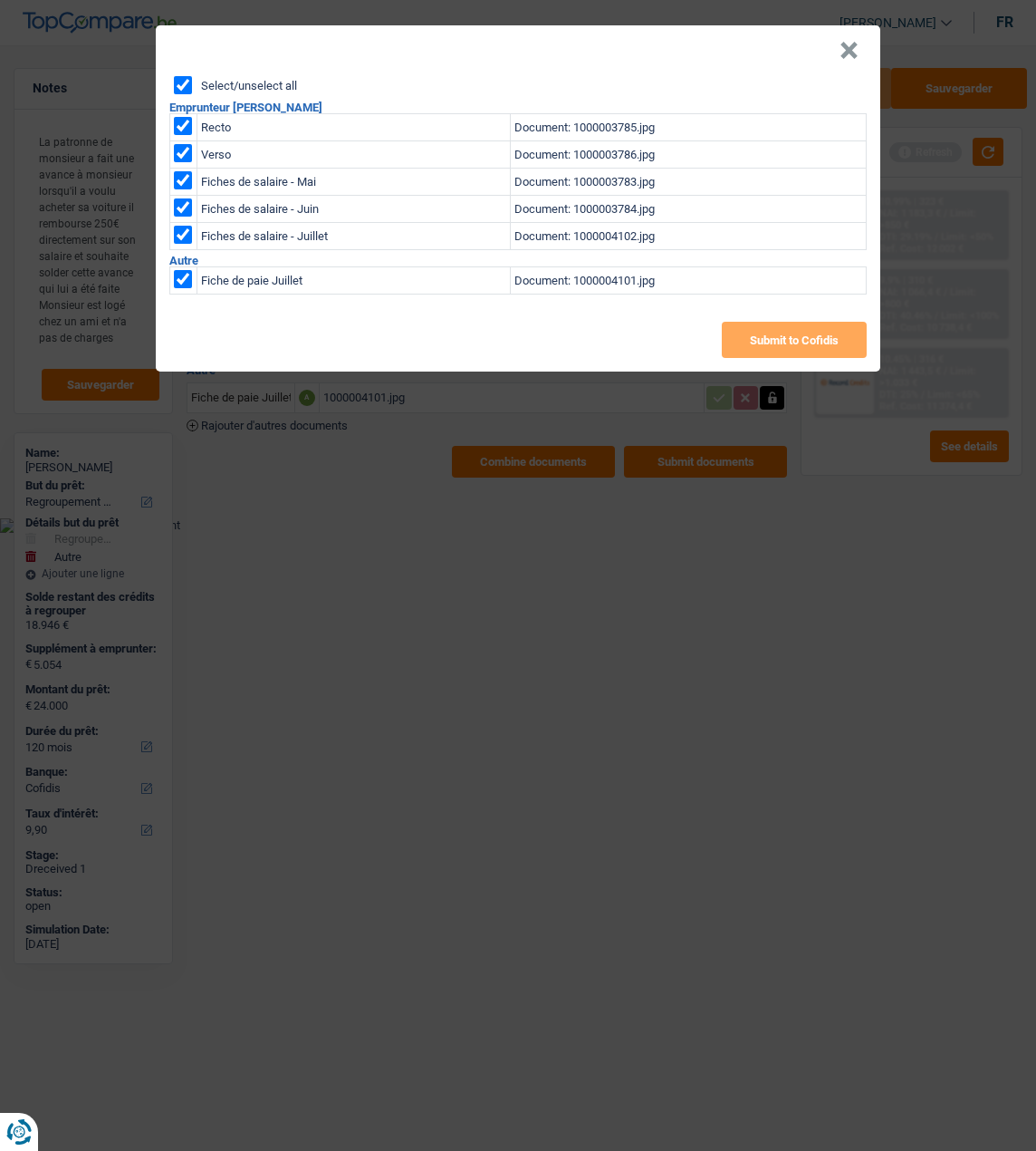
checkbox input "true"
click at [801, 322] on button "Submit to Cofidis" at bounding box center [793, 340] width 145 height 36
click at [856, 42] on button "×" at bounding box center [850, 50] width 19 height 18
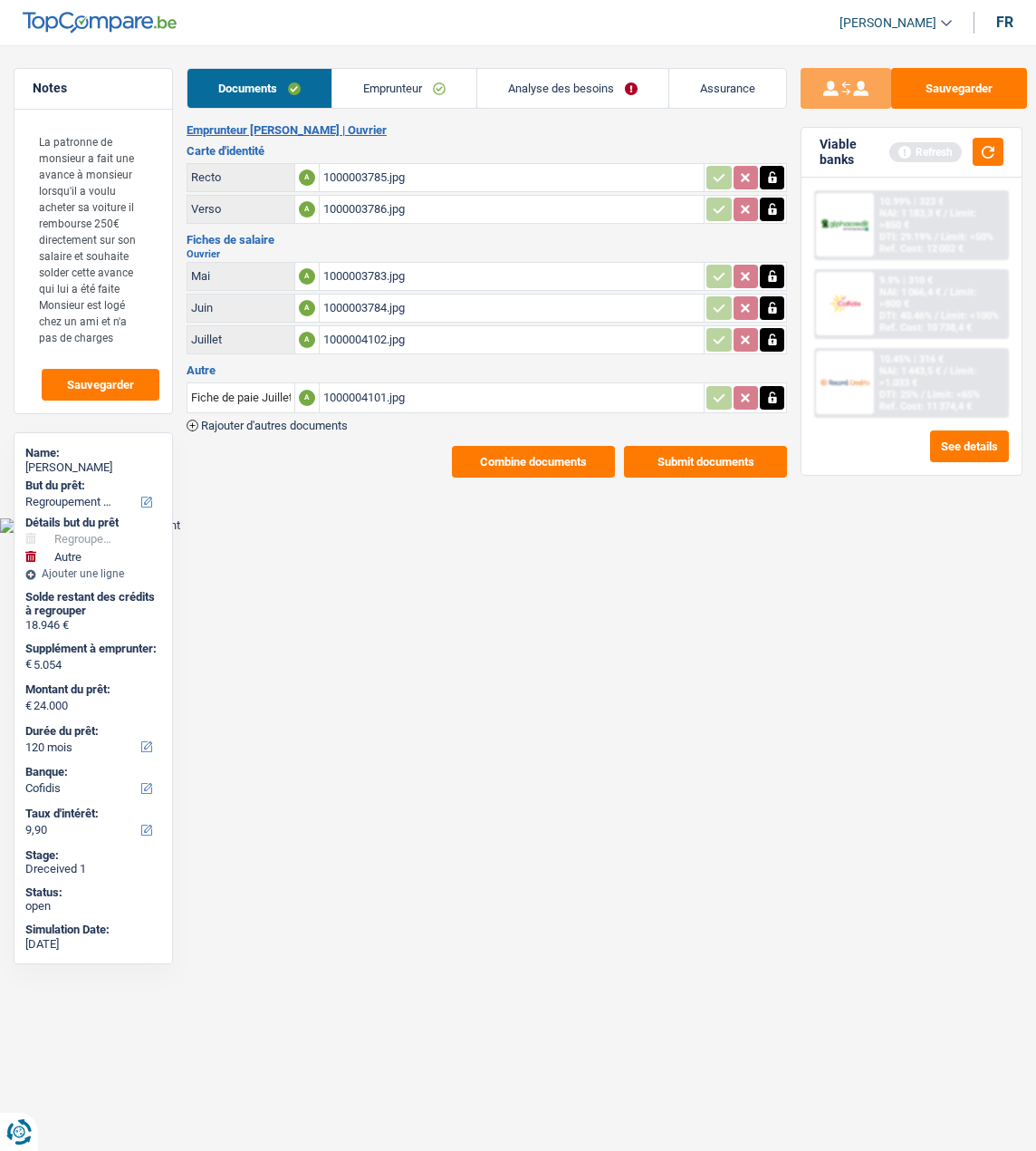
click at [557, 454] on button "Combine documents" at bounding box center [534, 461] width 163 height 32
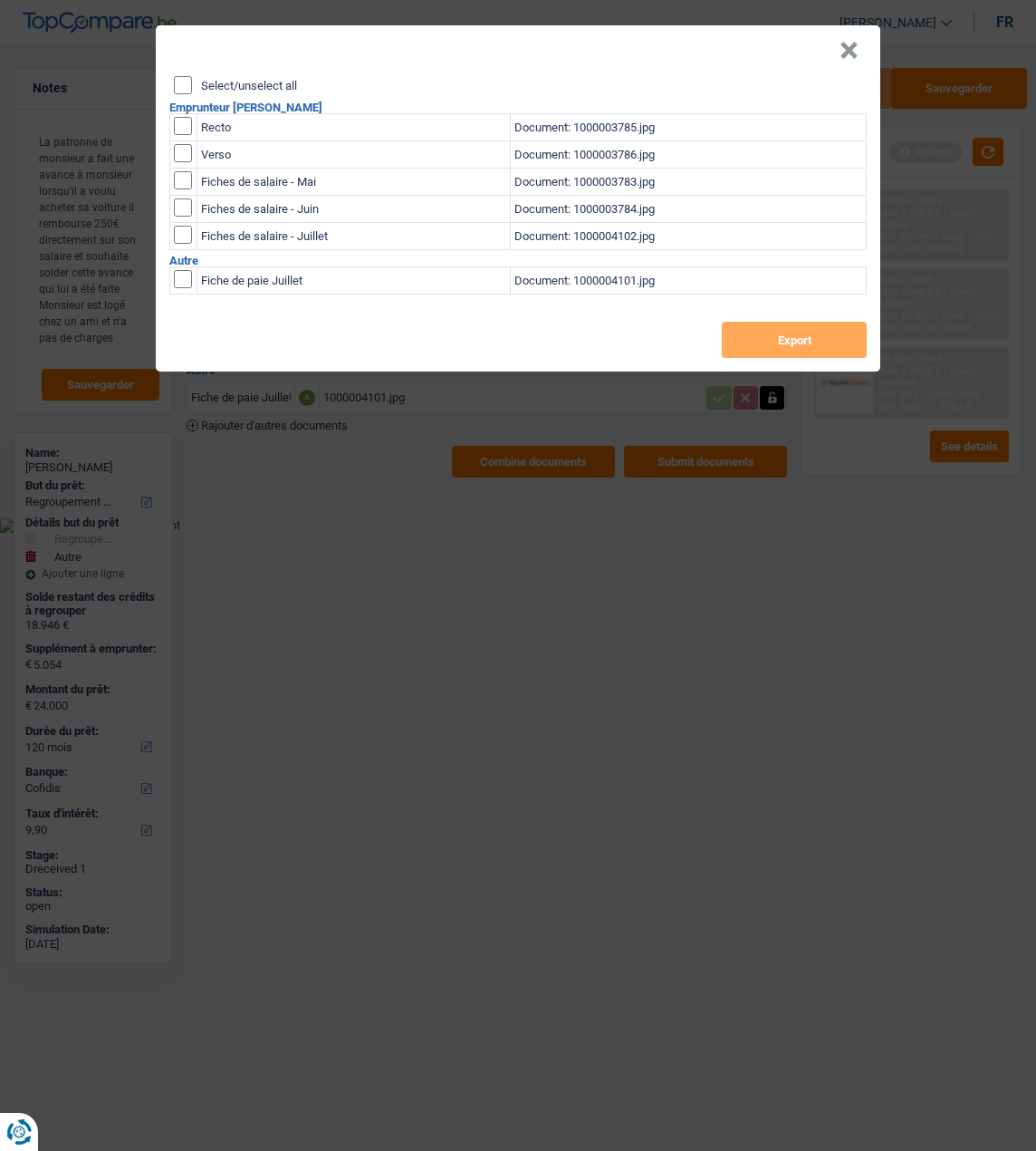
click at [178, 76] on input "Select/unselect all" at bounding box center [182, 84] width 18 height 18
checkbox input "true"
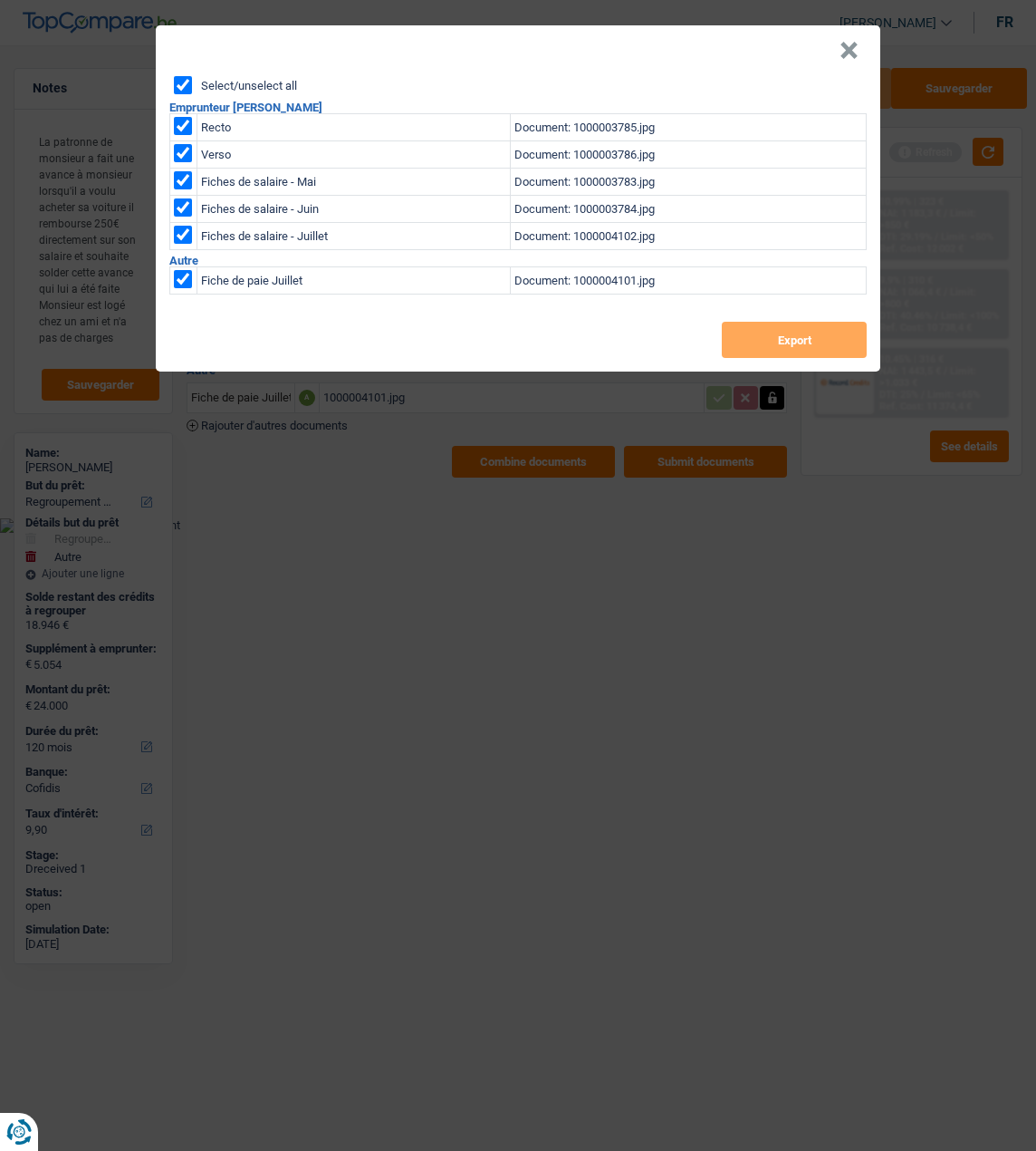
checkbox input "true"
click at [780, 336] on button "Export" at bounding box center [793, 340] width 145 height 36
click at [855, 42] on button "×" at bounding box center [850, 50] width 19 height 18
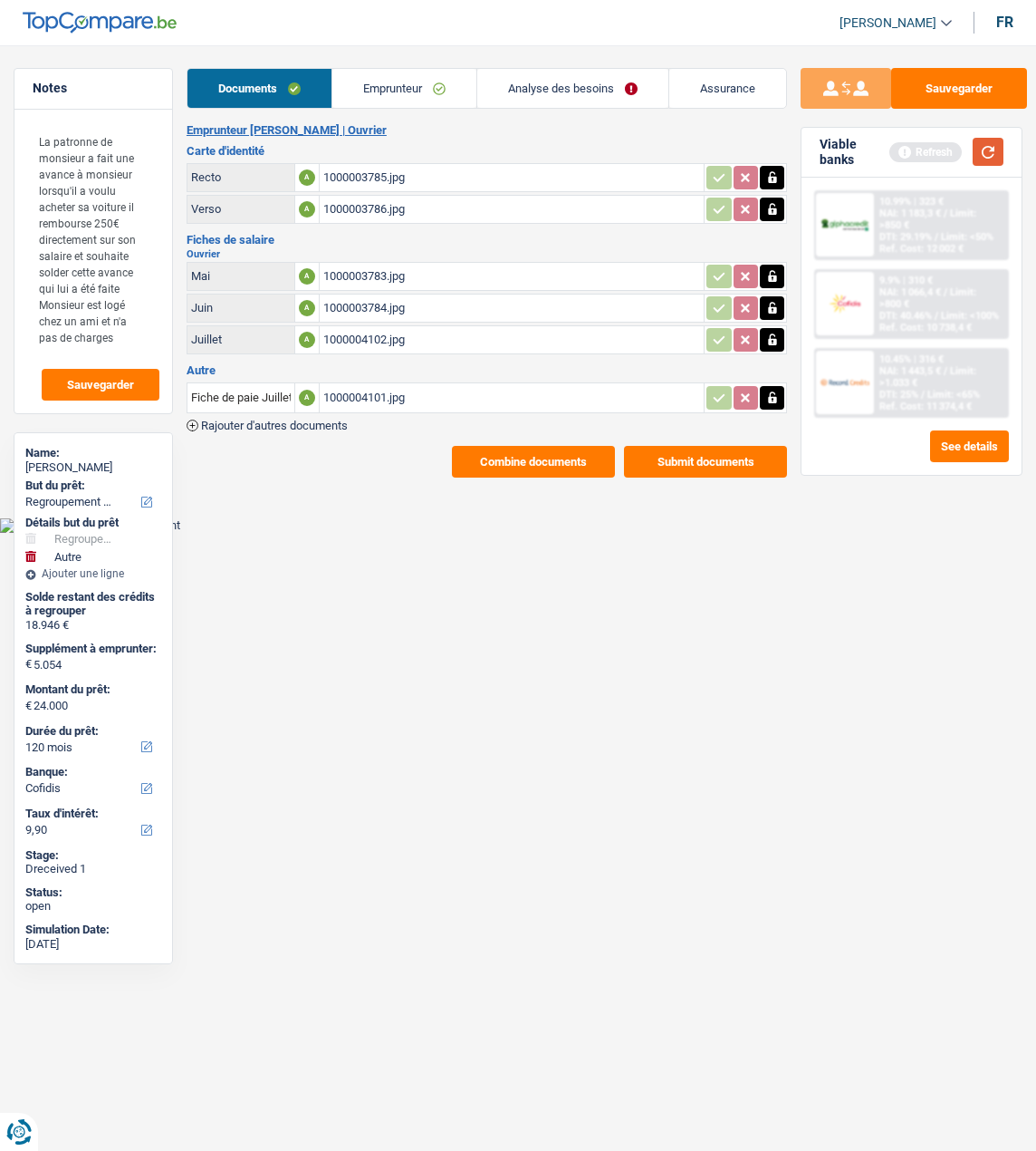
click at [981, 150] on button "button" at bounding box center [988, 151] width 31 height 28
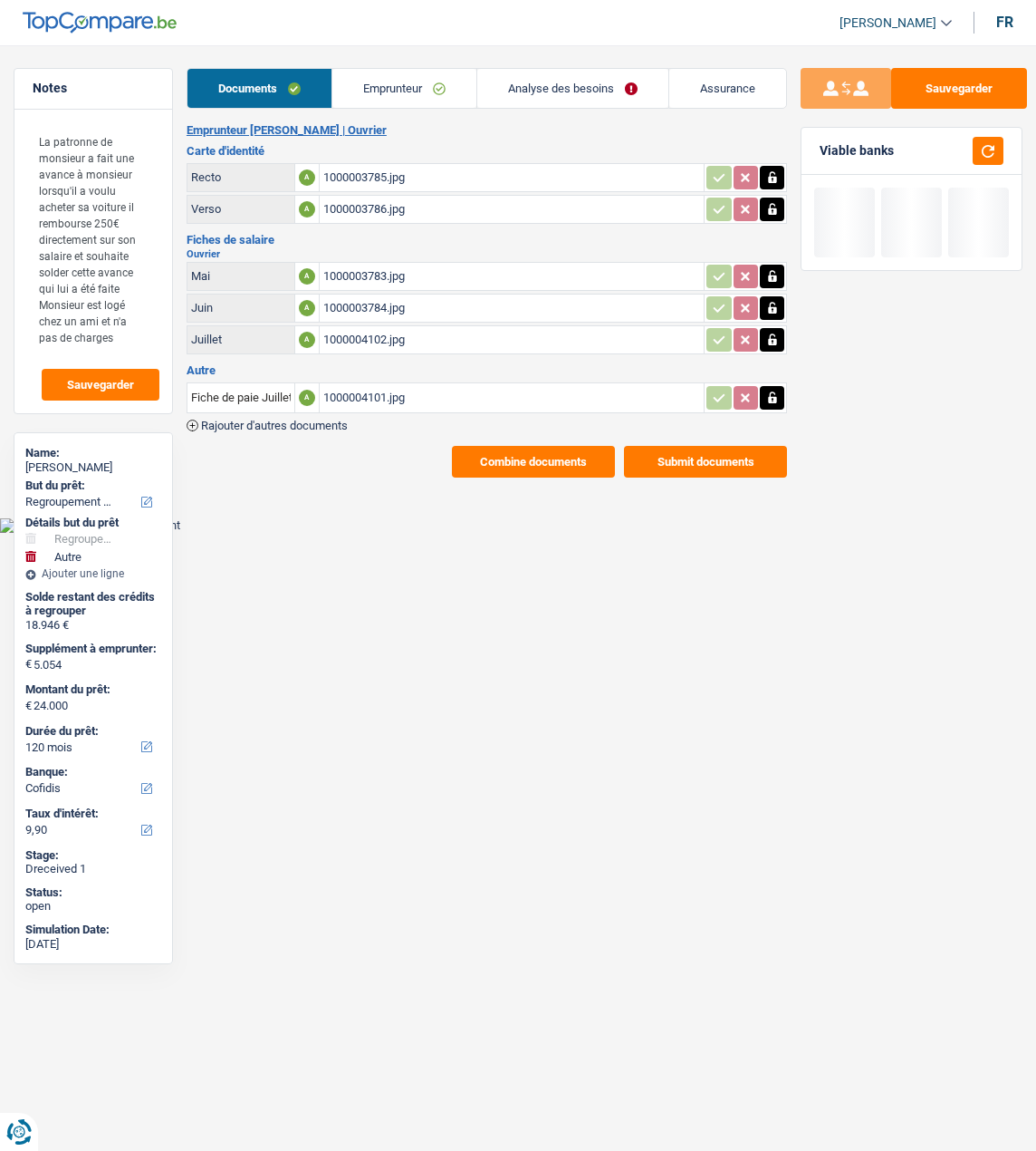
click at [573, 89] on link "Analyse des besoins" at bounding box center [572, 88] width 191 height 39
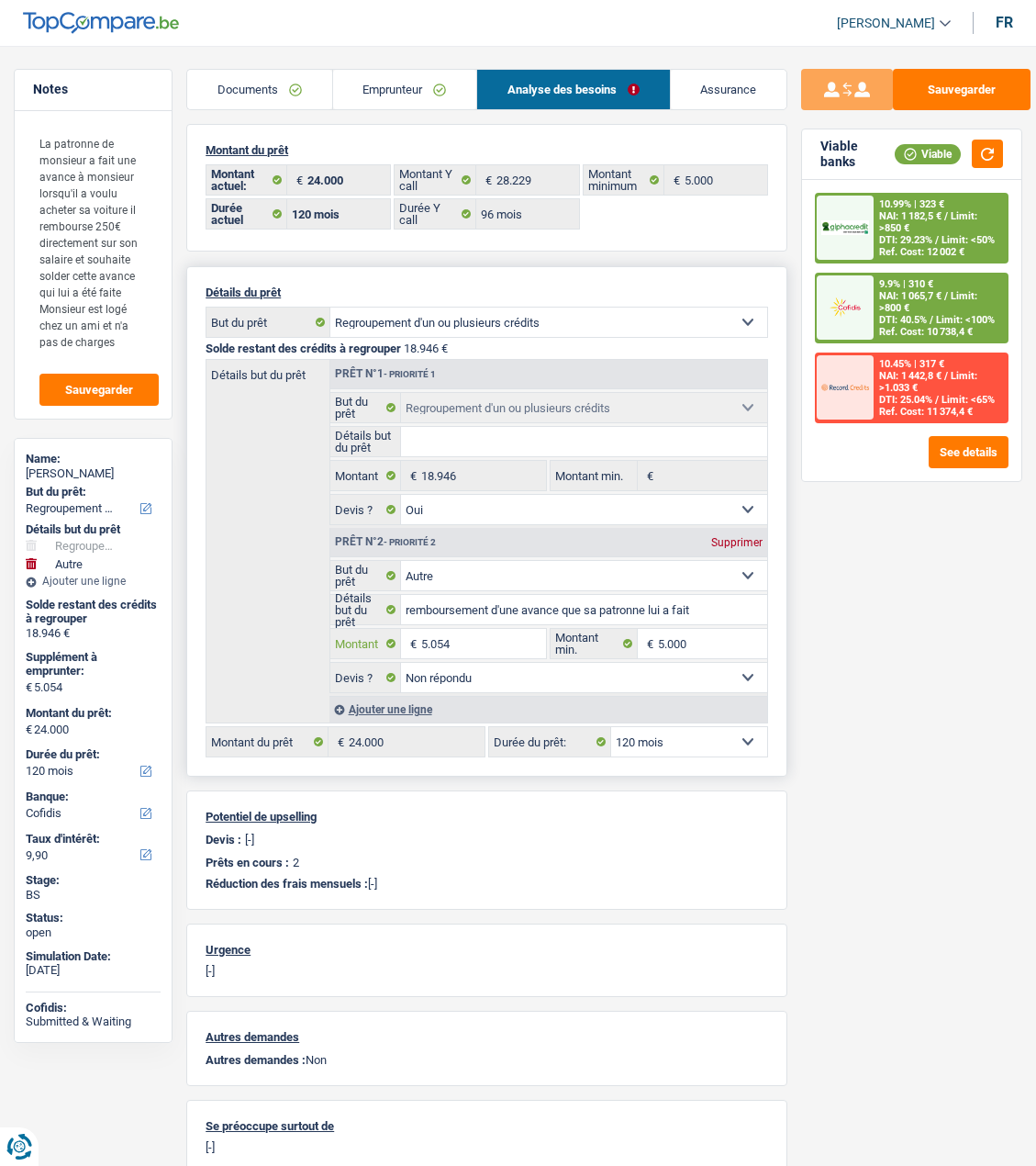
click at [517, 633] on input "5.054" at bounding box center [484, 644] width 125 height 29
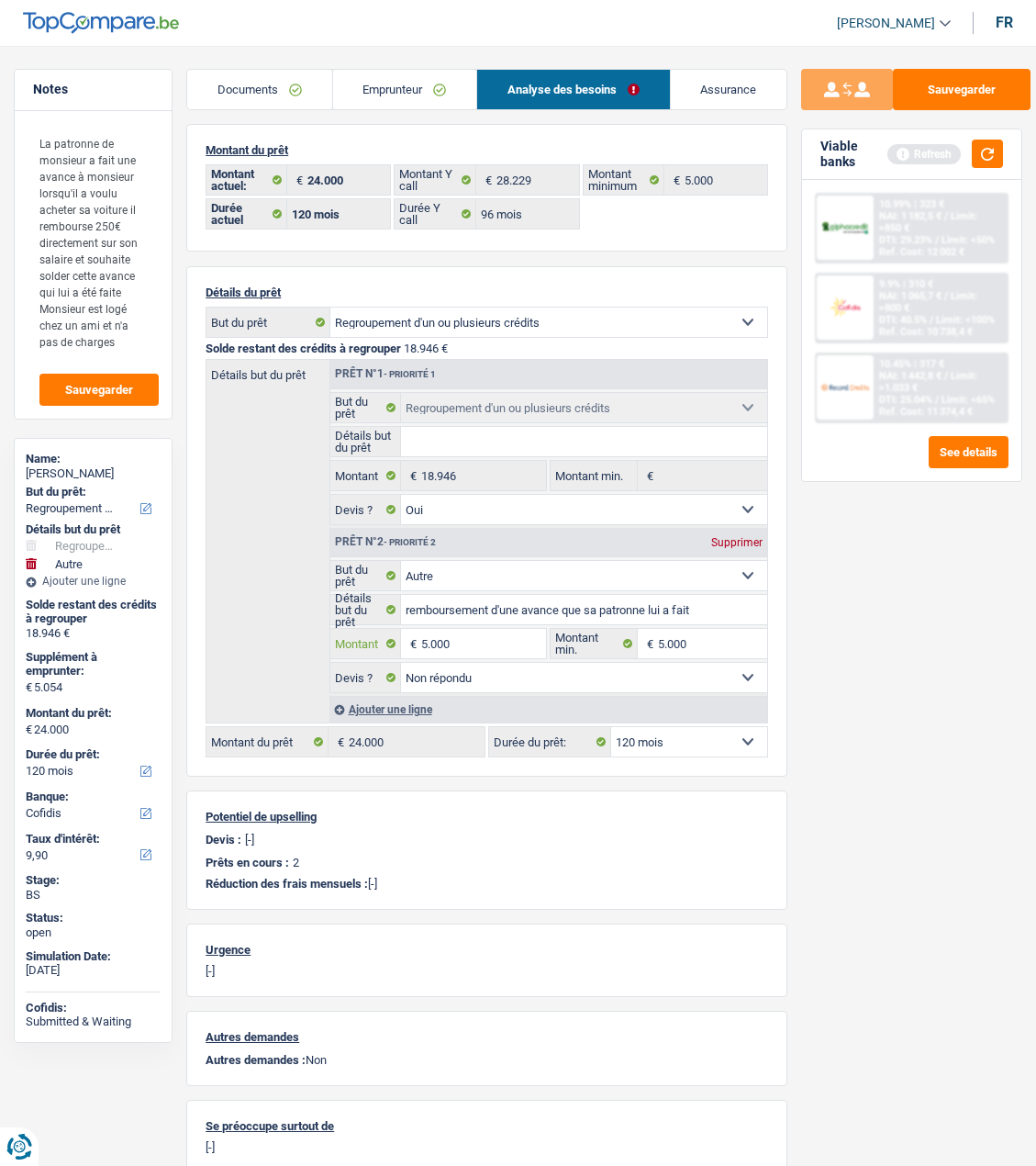
type input "5.000"
type input "23.946"
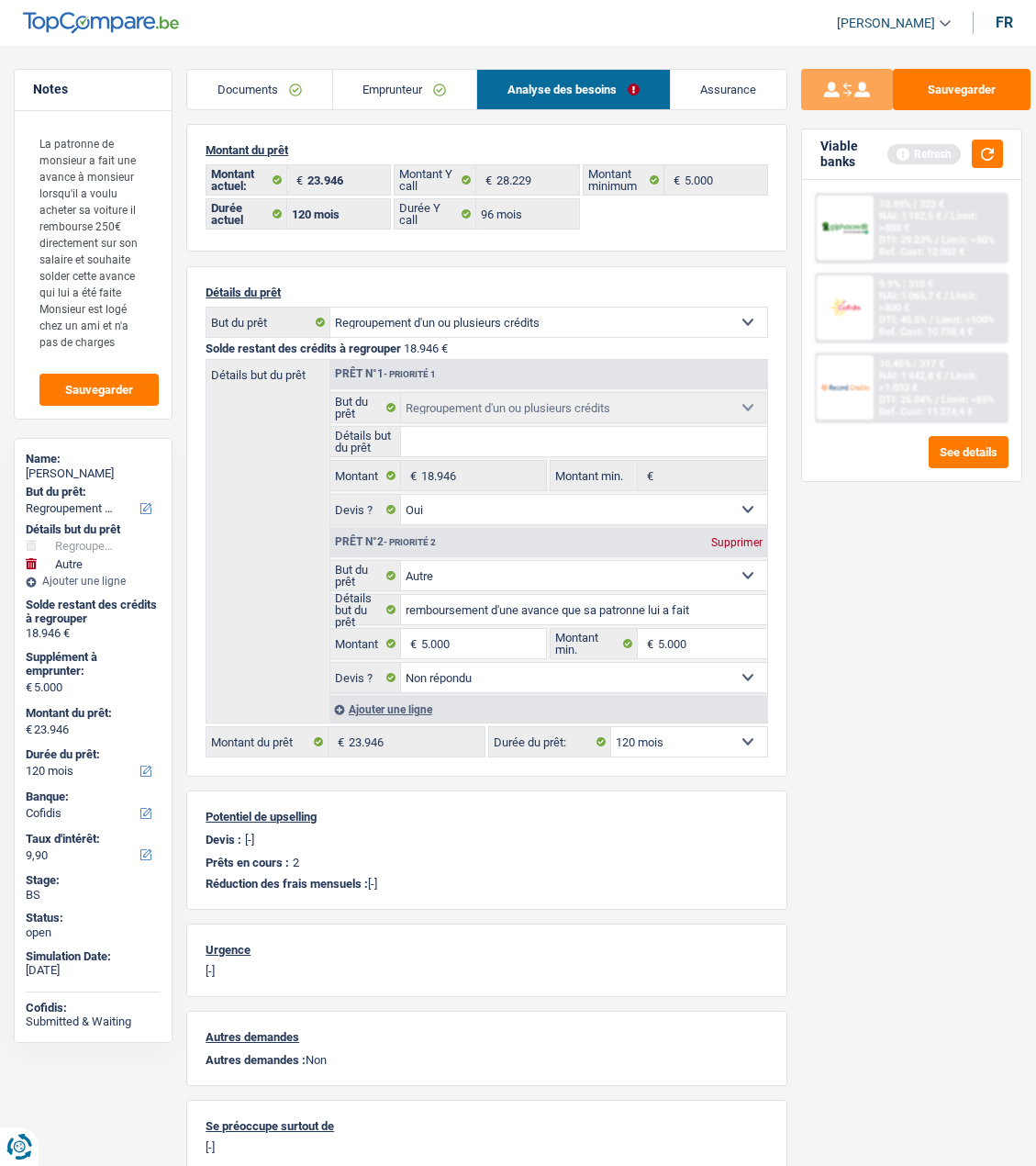
click at [892, 764] on div "Sauvegarder Viable banks Refresh 10.99% | 323 € NAI: 1 182,5 € / Limit: >850 € …" at bounding box center [911, 600] width 249 height 1063
click at [987, 147] on button "button" at bounding box center [988, 153] width 31 height 29
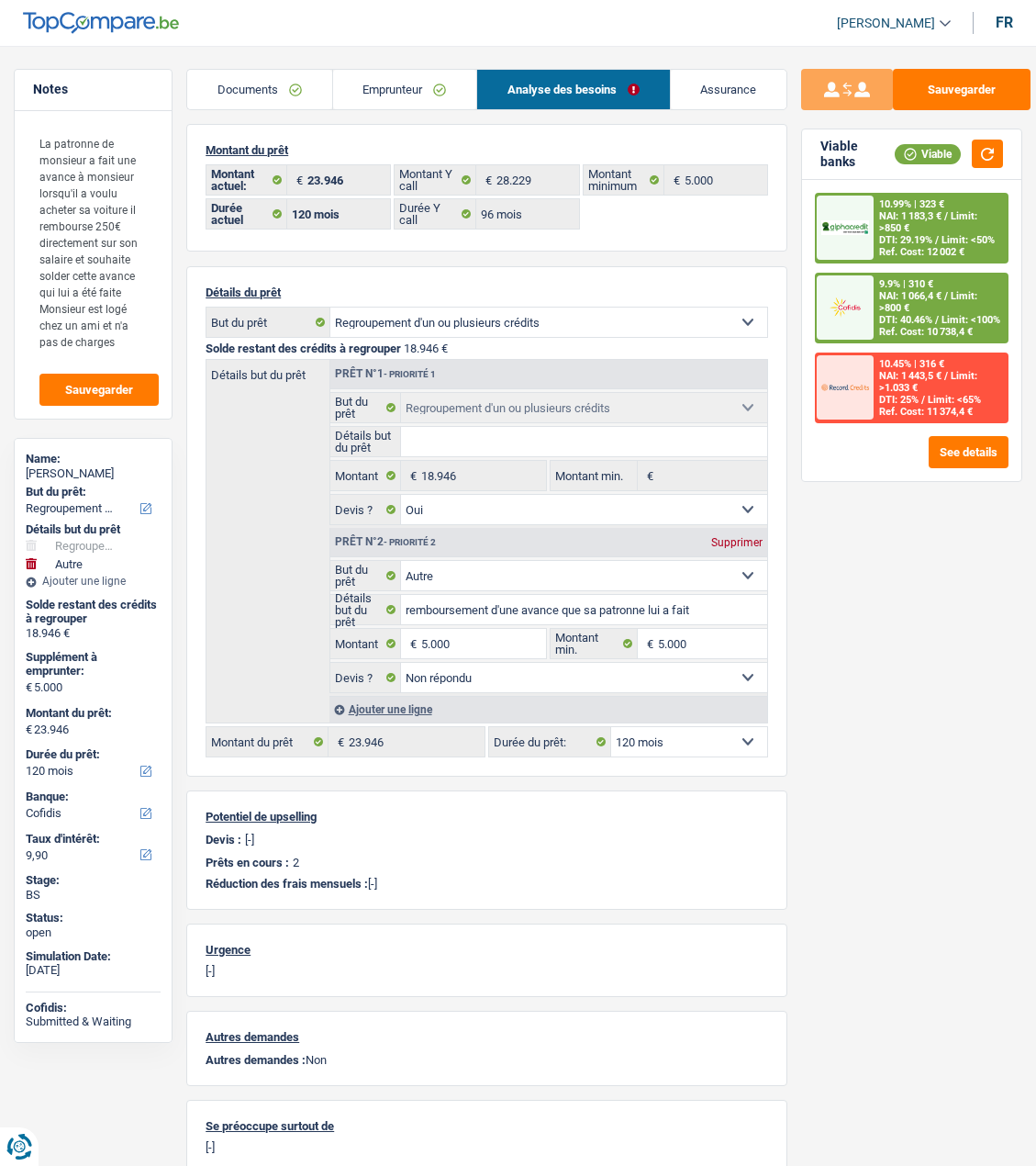
click at [936, 209] on div "10.99% | 323 € NAI: 1 183,3 € / Limit: >850 € DTI: 29.19% / Limit: <50% Ref. Co…" at bounding box center [940, 228] width 133 height 67
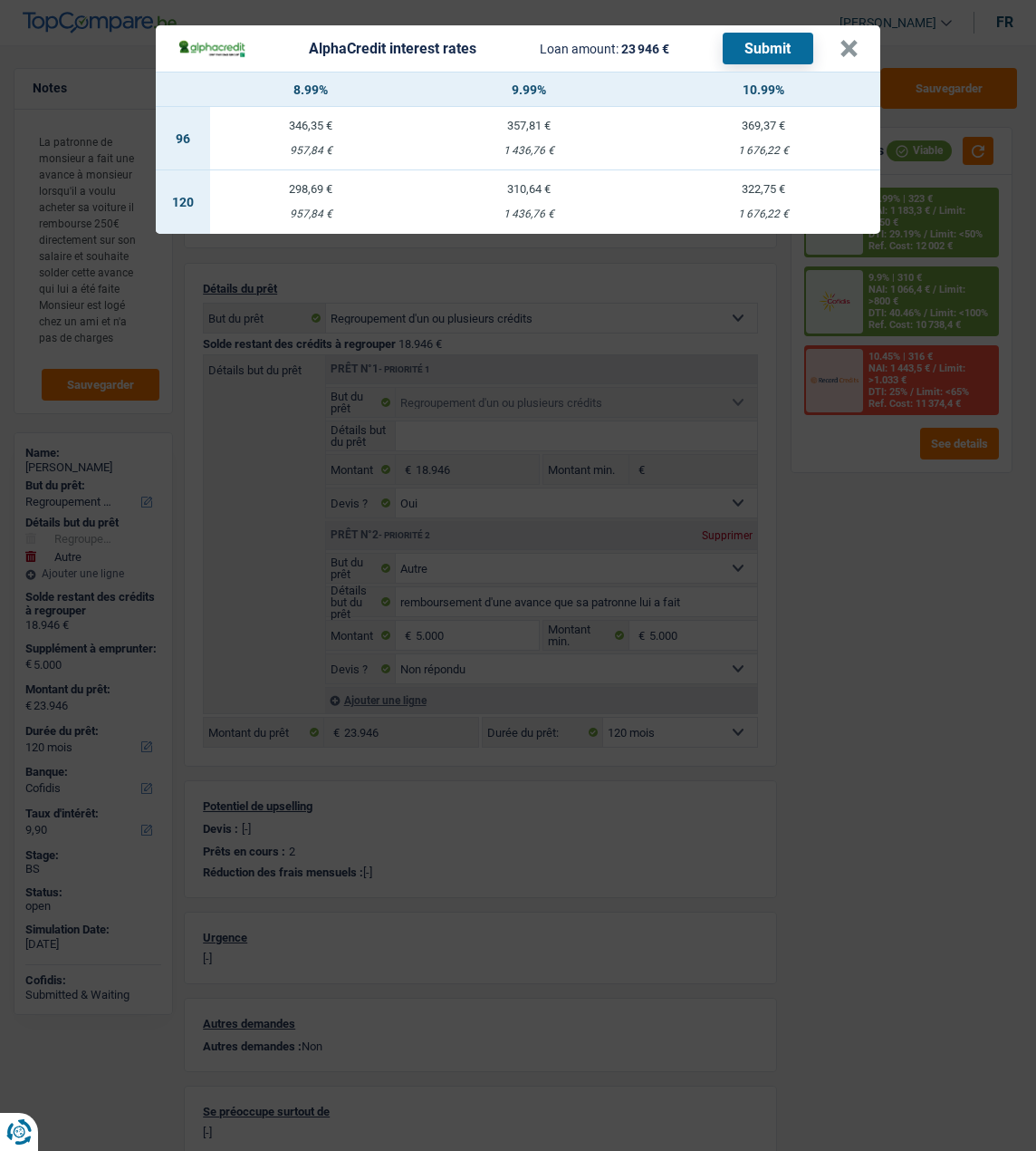
click at [308, 186] on td "298,69 € 957,84 €" at bounding box center [310, 202] width 201 height 63
select select "alphacredit"
type input "8,99"
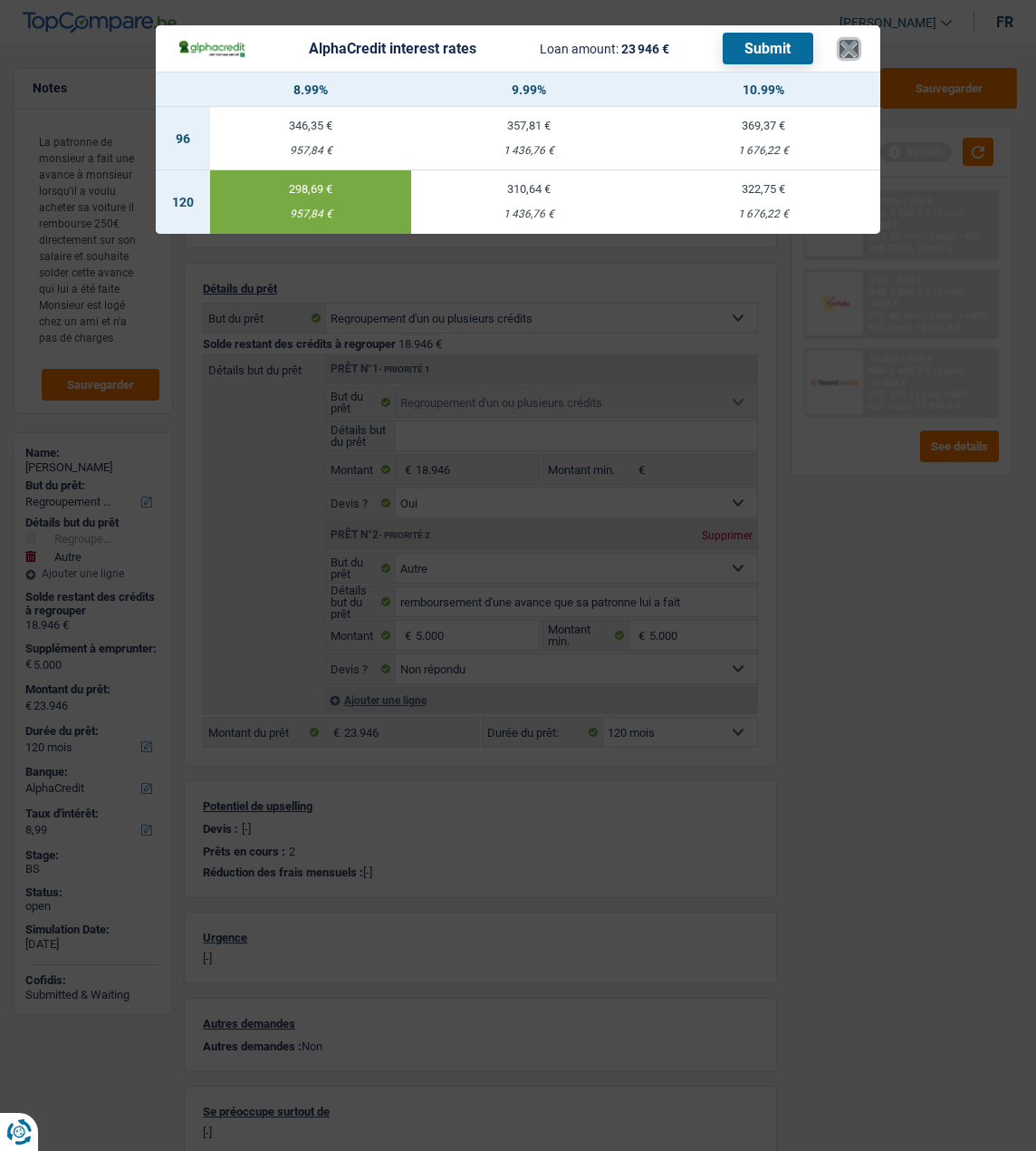
click at [851, 40] on button "×" at bounding box center [850, 49] width 19 height 18
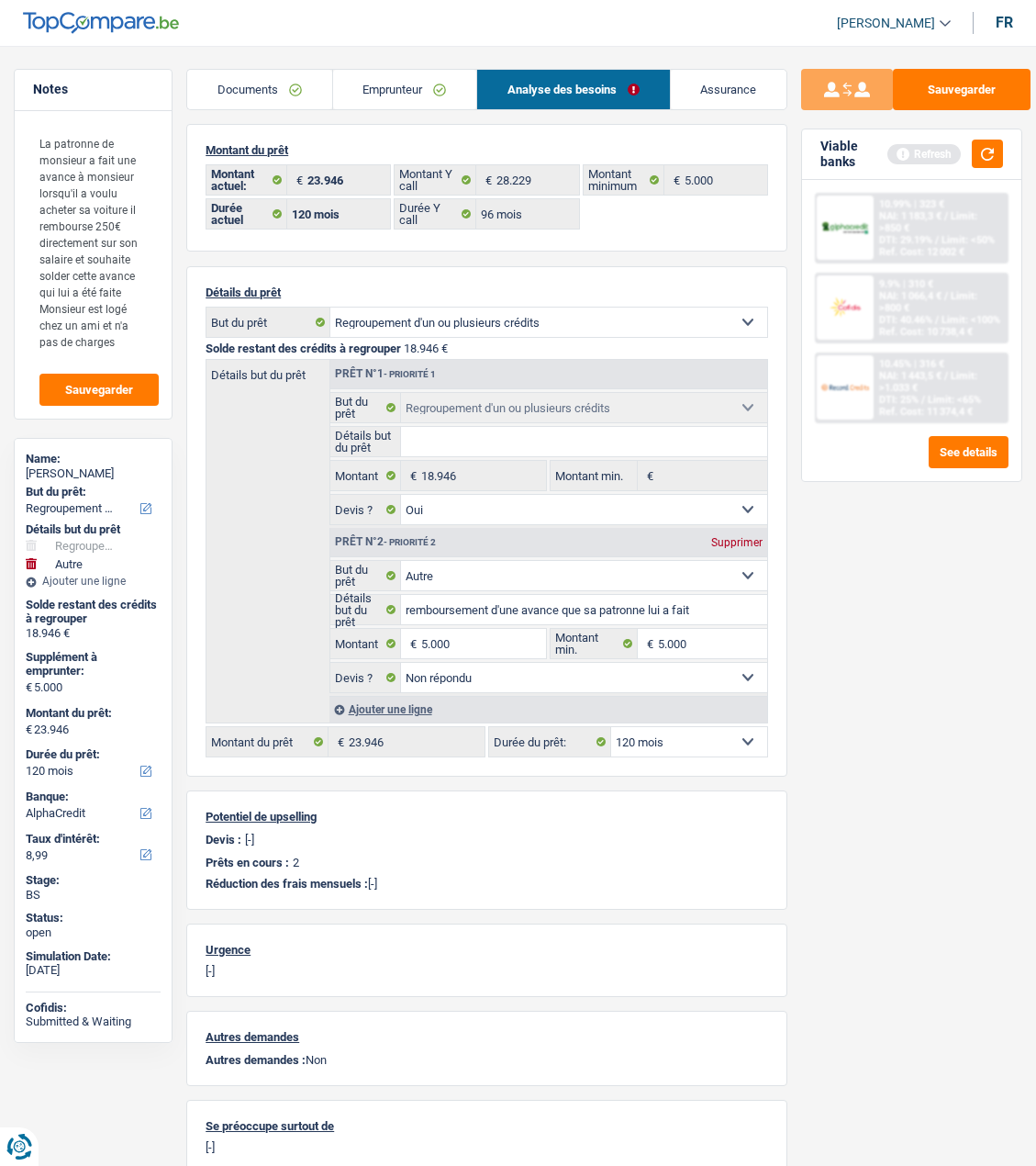
click at [942, 235] on span "Limit: <50%" at bounding box center [968, 240] width 53 height 12
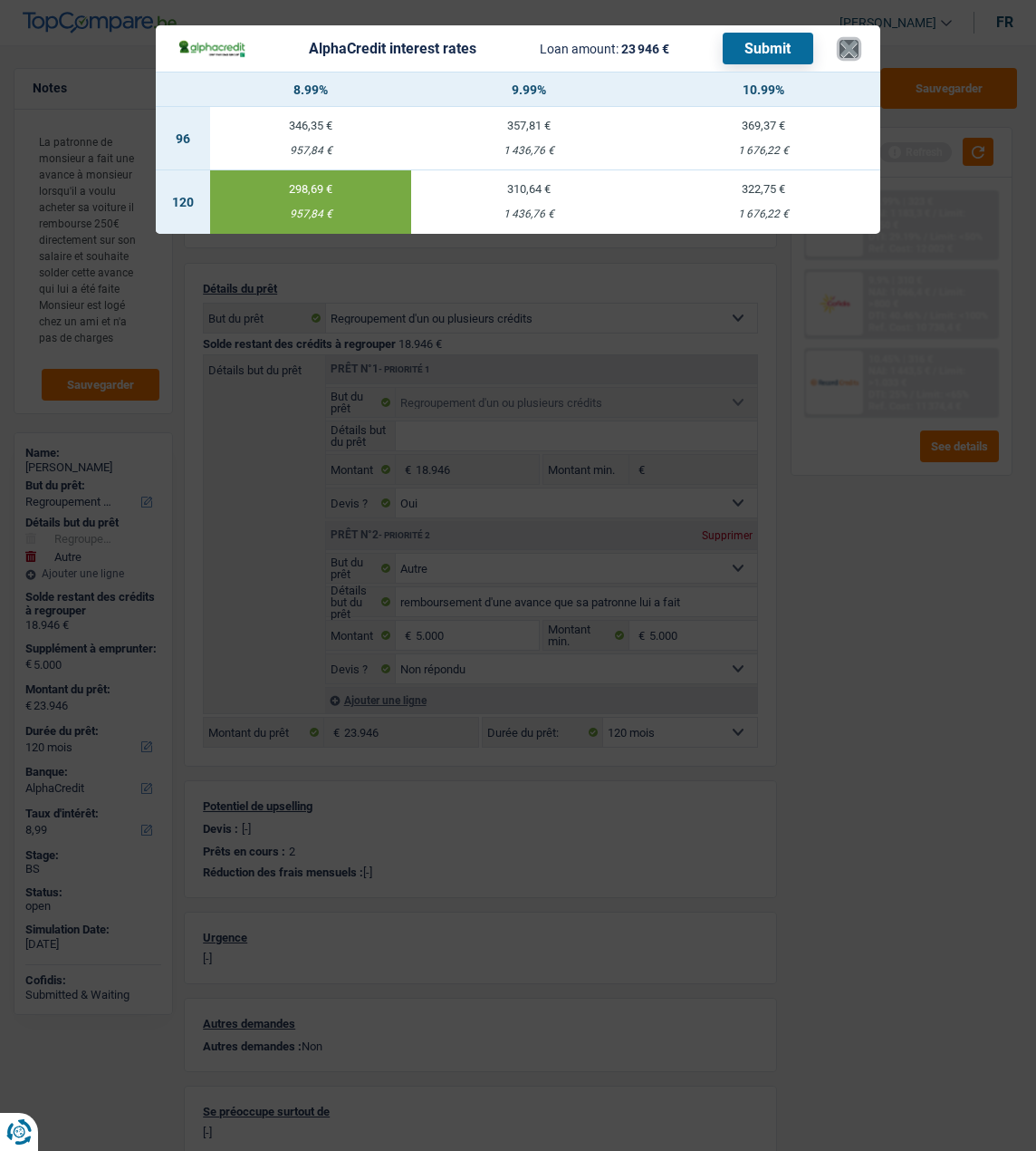
click at [852, 41] on button "×" at bounding box center [850, 49] width 19 height 18
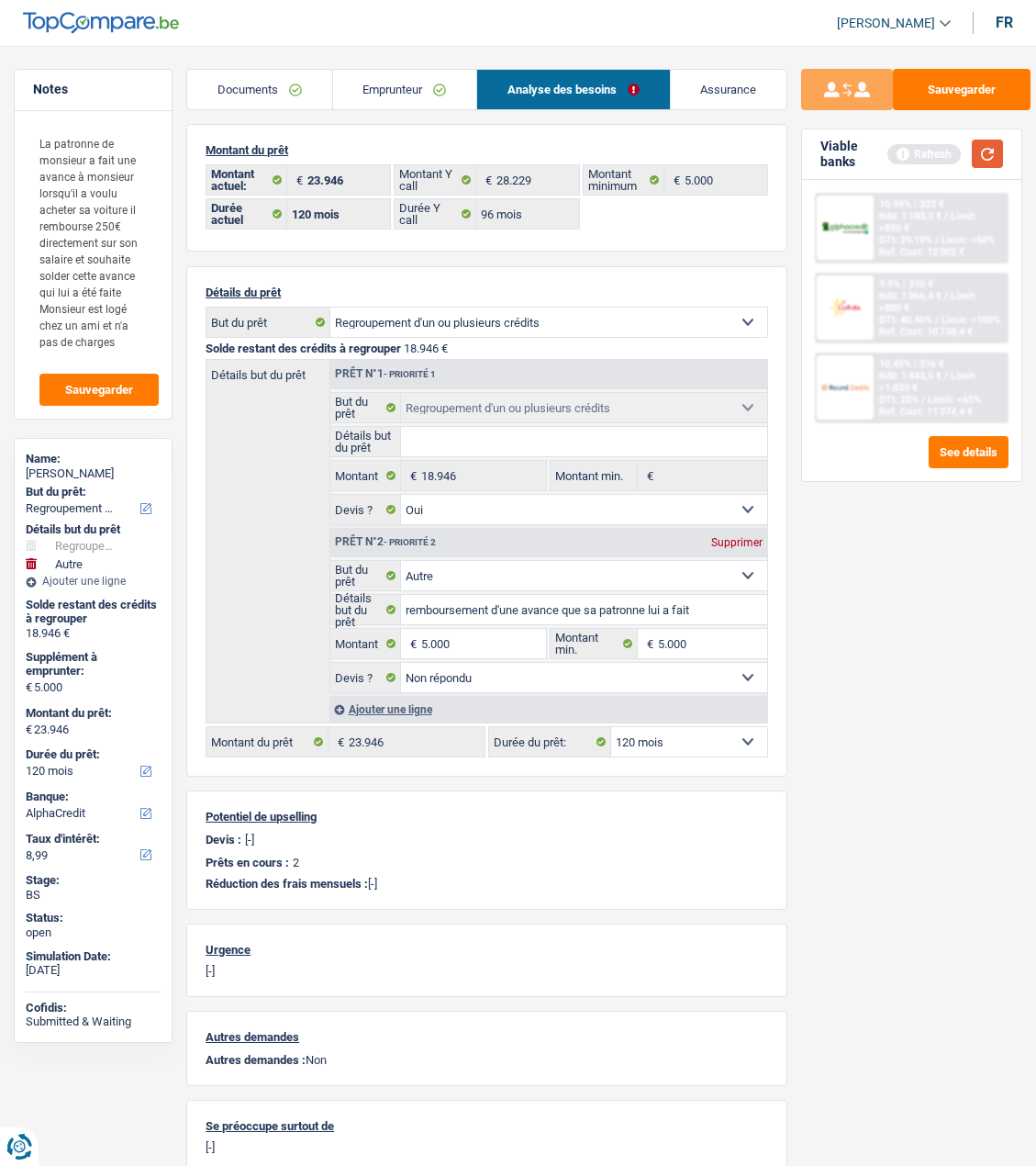
click at [988, 159] on button "button" at bounding box center [988, 153] width 31 height 29
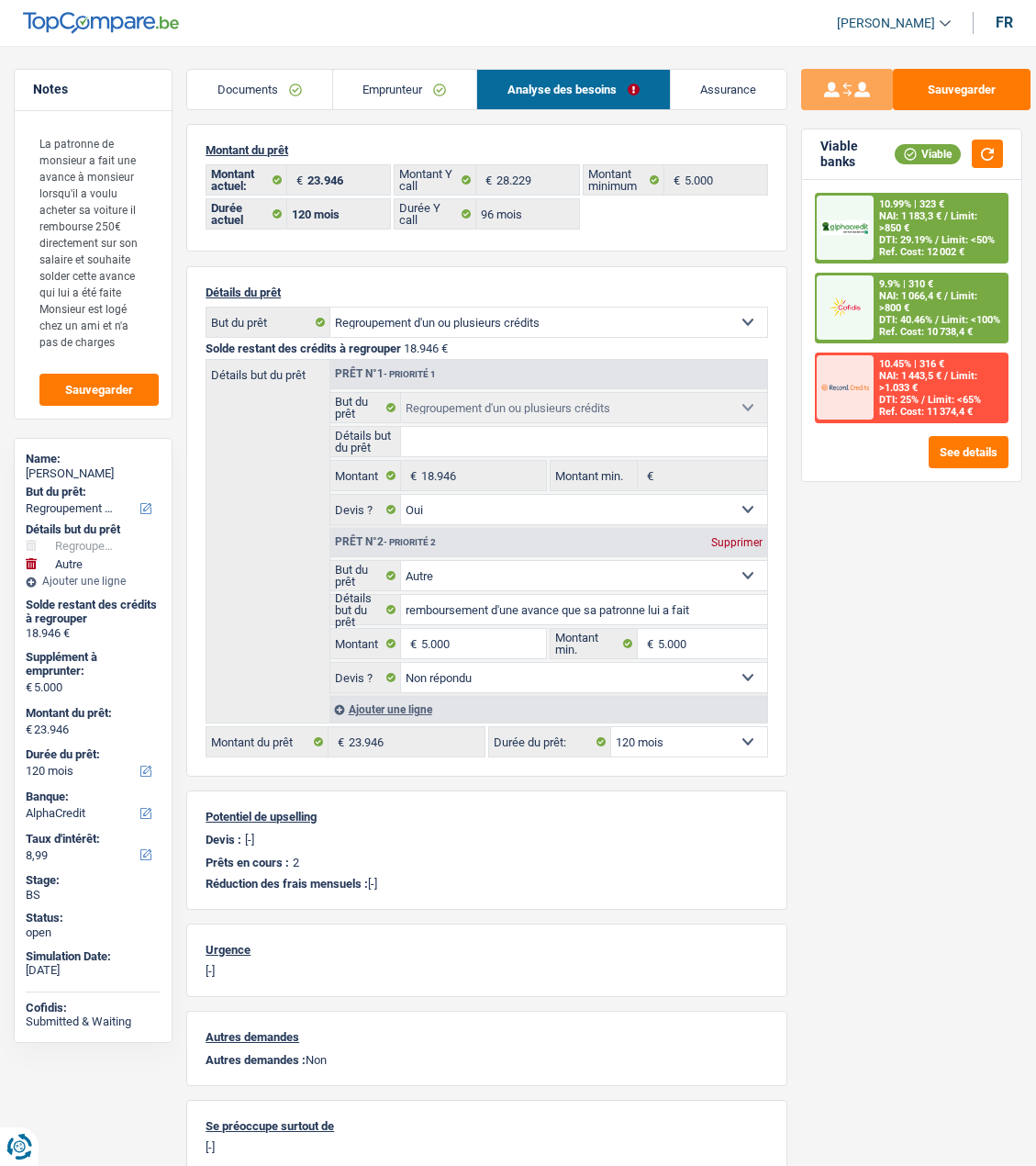
click at [925, 219] on span "NAI: 1 183,3 €" at bounding box center [911, 216] width 63 height 12
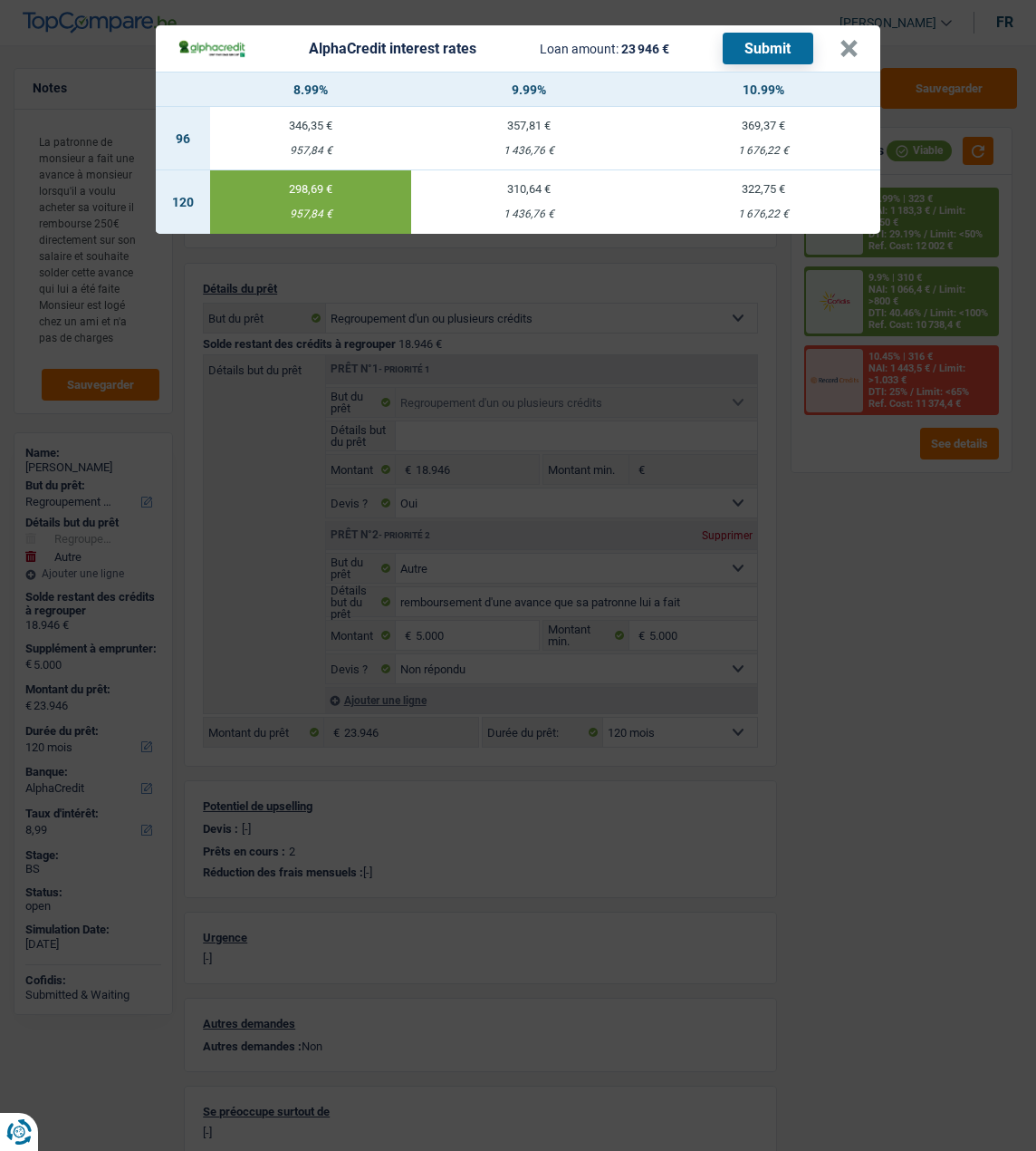
click at [768, 43] on button "Submit" at bounding box center [767, 49] width 90 height 32
click at [857, 40] on button "×" at bounding box center [850, 49] width 19 height 18
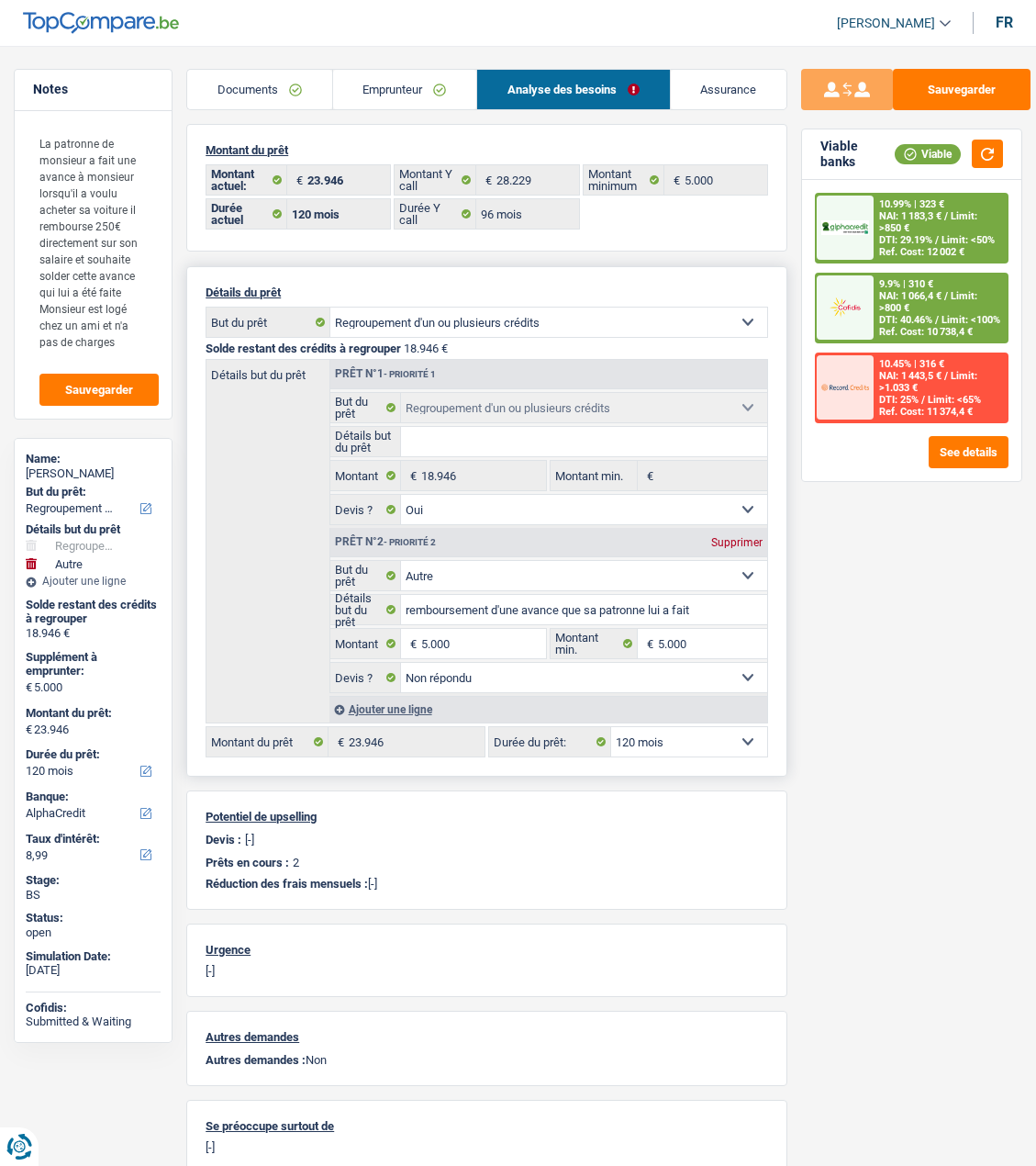
click at [699, 736] on select "12 mois 18 mois 24 mois 30 mois 36 mois 42 mois 48 mois 60 mois 72 mois 84 mois…" at bounding box center [689, 742] width 156 height 29
select select "84"
click at [611, 728] on select "12 mois 18 mois 24 mois 30 mois 36 mois 42 mois 48 mois 60 mois 72 mois 84 mois…" at bounding box center [689, 742] width 156 height 29
select select "84"
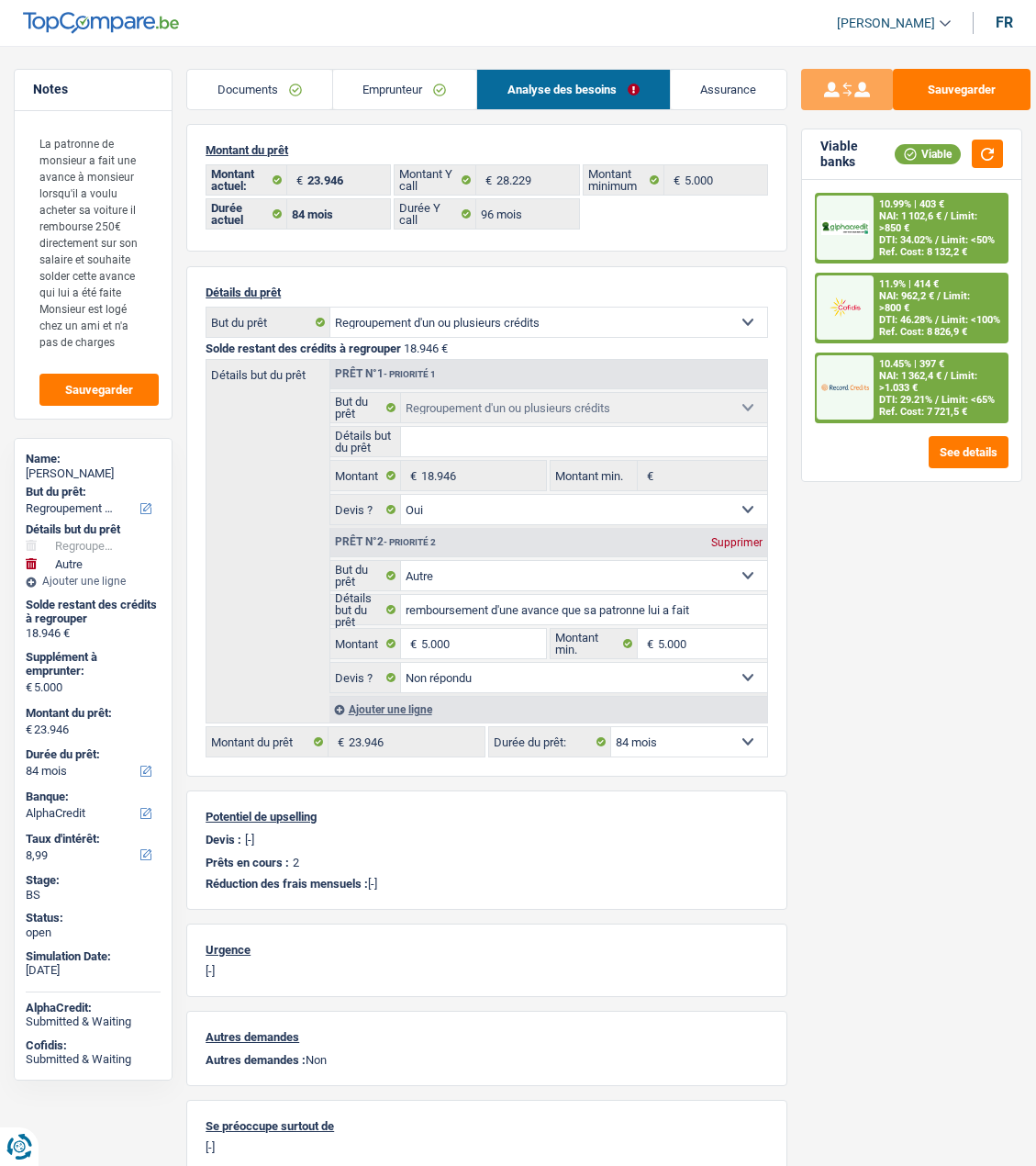
click at [942, 394] on span "Limit: <65%" at bounding box center [968, 400] width 53 height 12
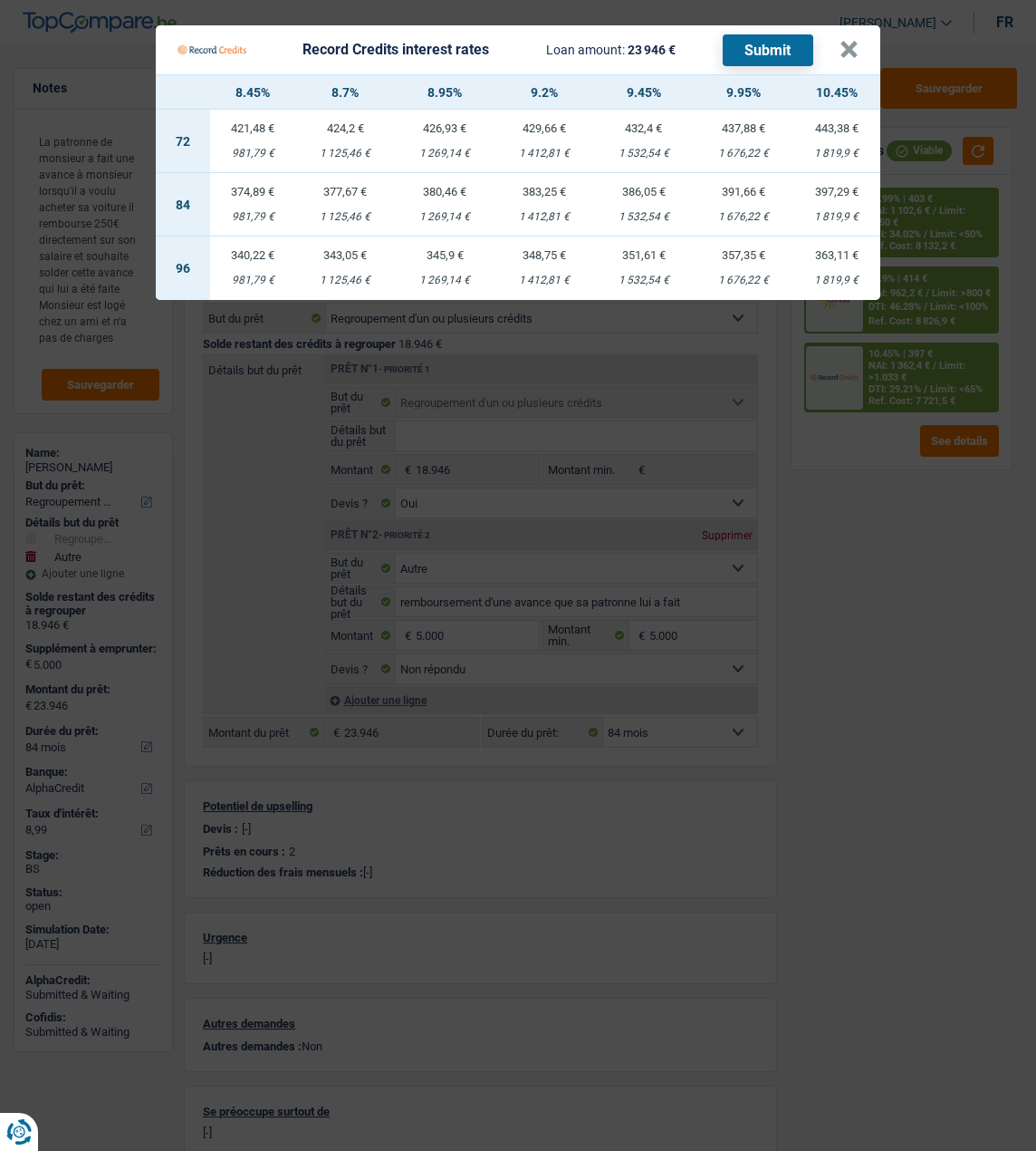
click at [350, 185] on div "377,67 €" at bounding box center [344, 191] width 100 height 12
select select "record credits"
type input "8,70"
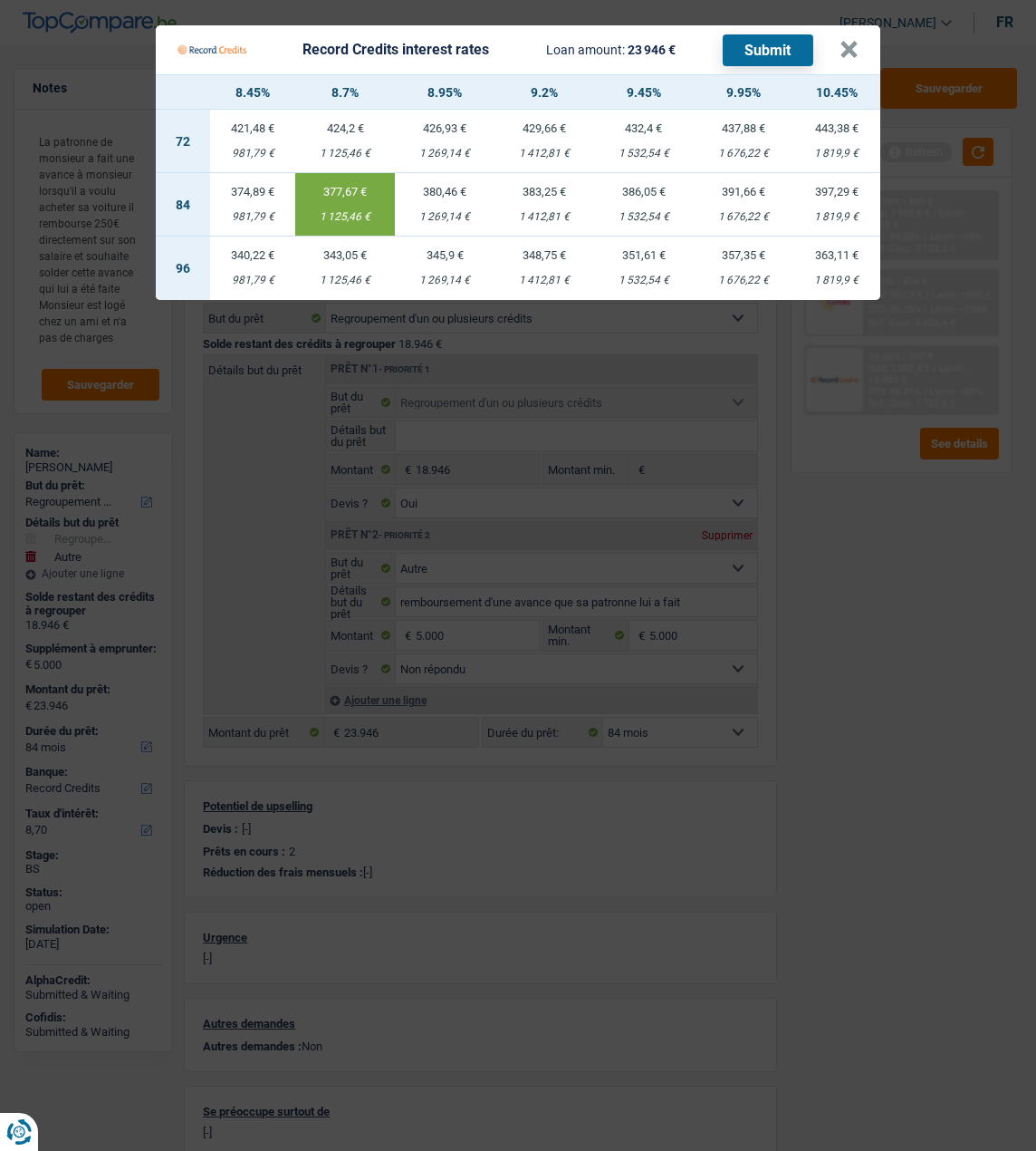
click at [745, 38] on button "Submit" at bounding box center [767, 49] width 90 height 32
click at [845, 41] on button "×" at bounding box center [850, 49] width 19 height 18
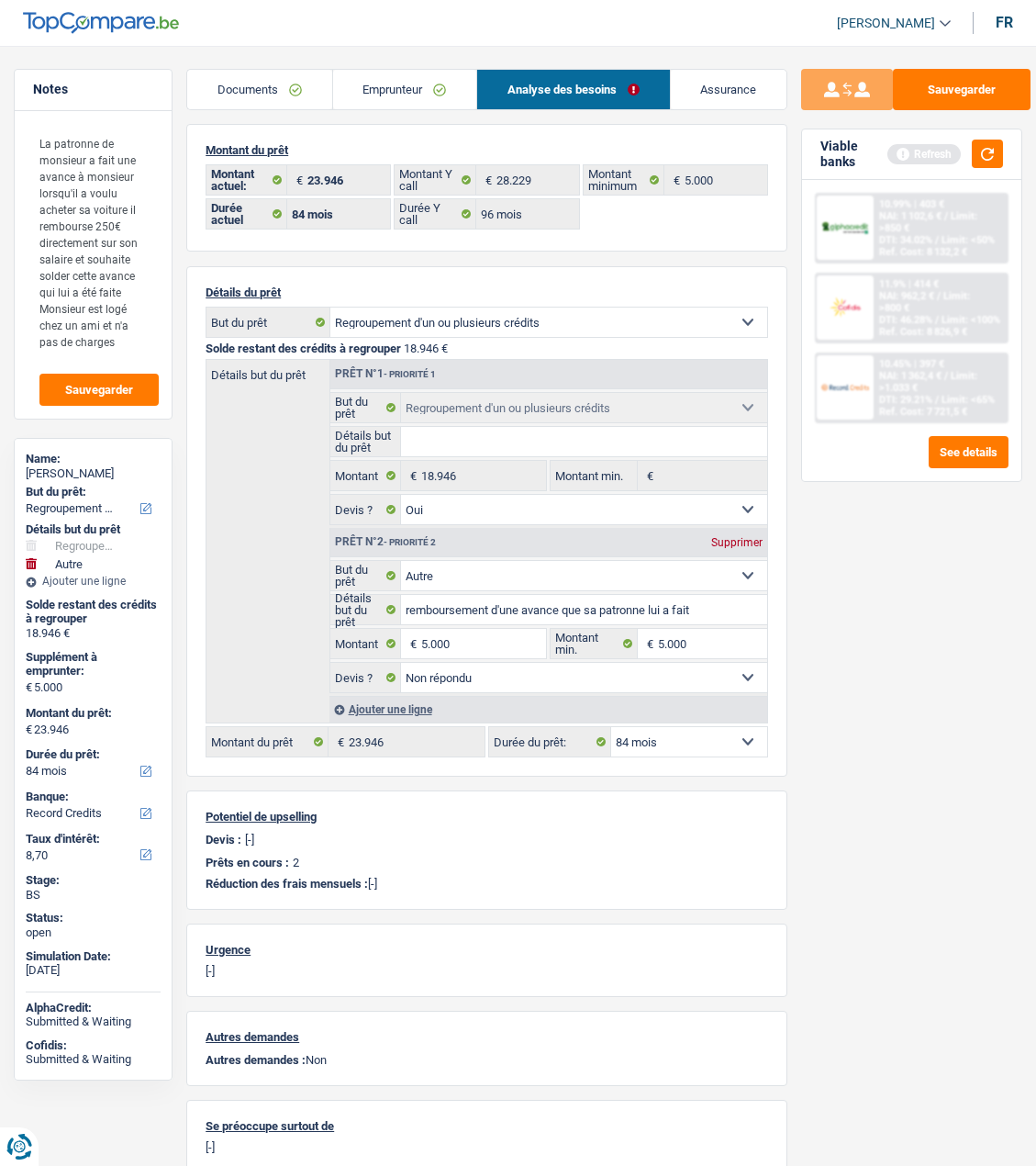
click at [390, 90] on link "Emprunteur" at bounding box center [405, 89] width 144 height 39
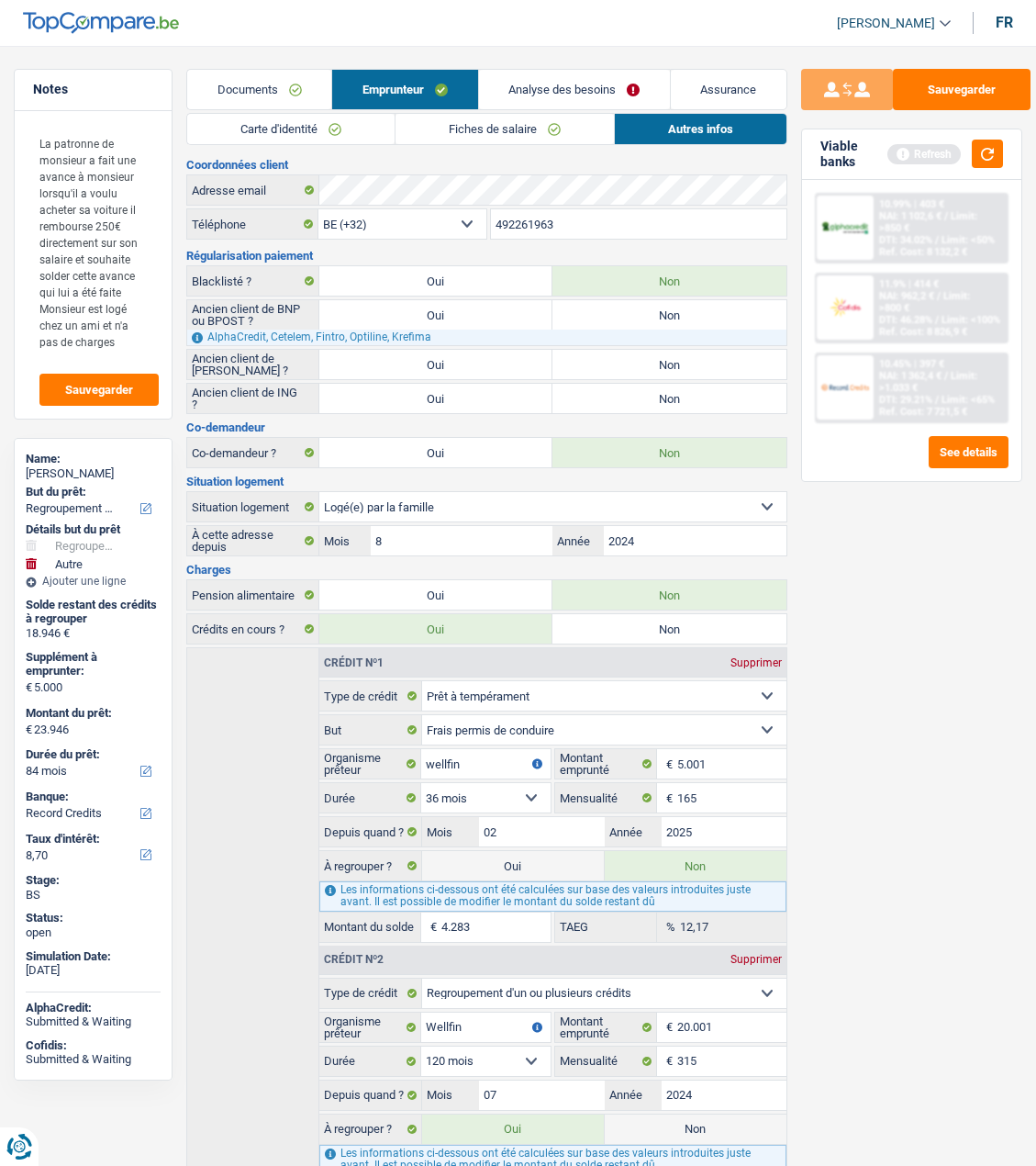
click at [396, 126] on li "Fiches de salaire" at bounding box center [504, 129] width 219 height 32
click at [352, 129] on link "Carte d'identité" at bounding box center [291, 129] width 207 height 30
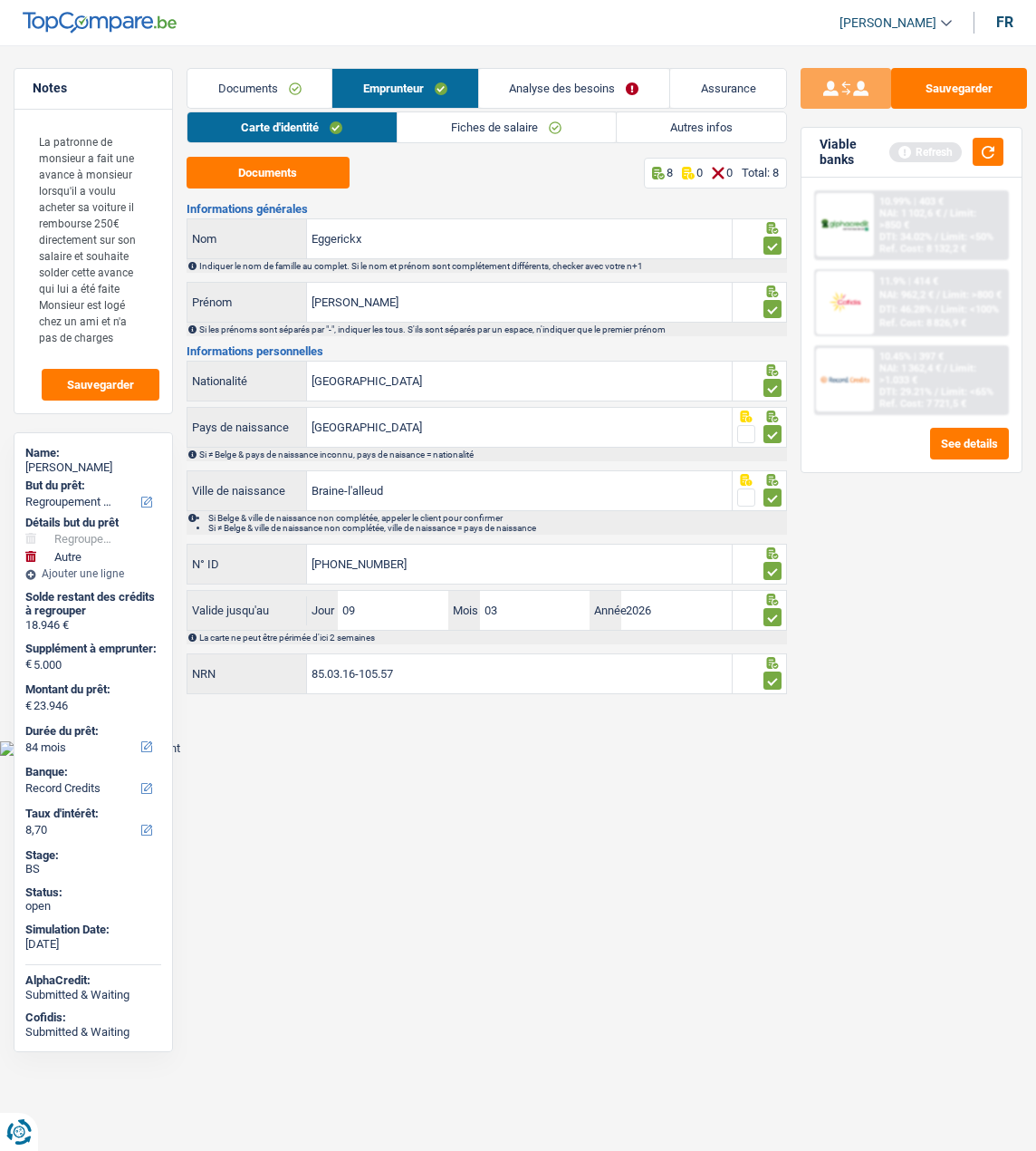
click at [902, 369] on span "NAI: 1 362,4 €" at bounding box center [911, 369] width 62 height 12
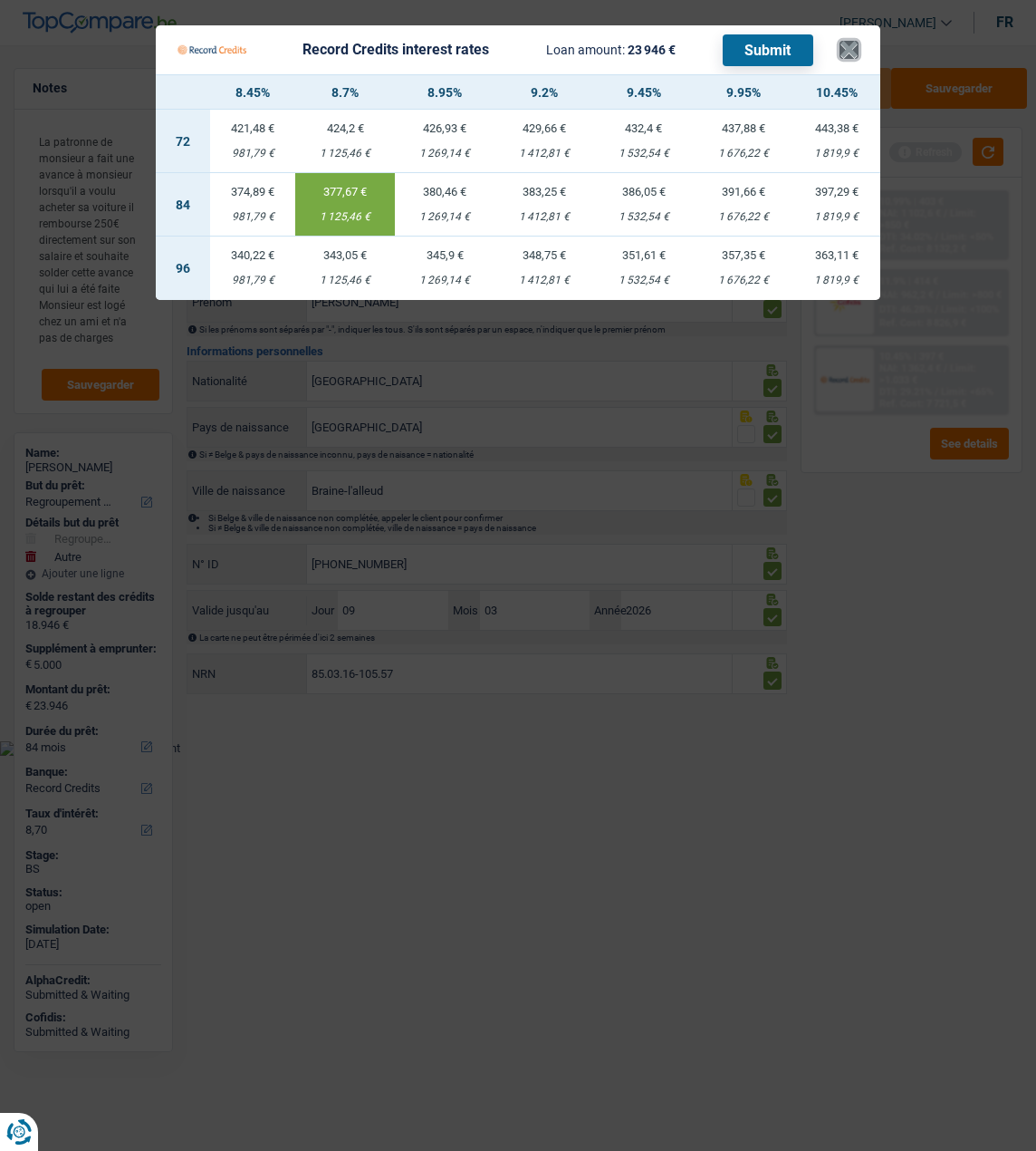
click at [851, 44] on button "×" at bounding box center [850, 49] width 19 height 18
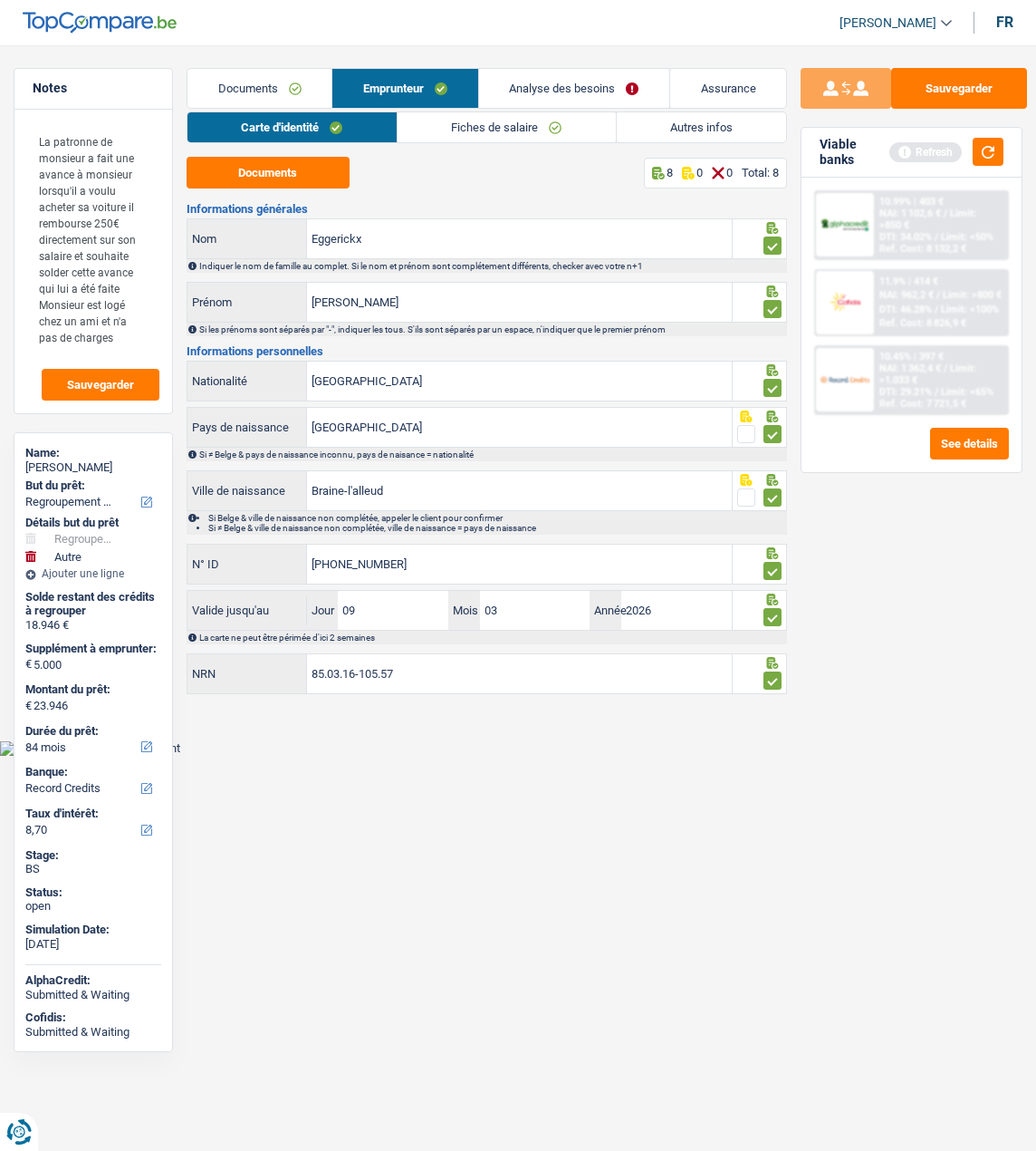
click at [613, 84] on link "Analyse des besoins" at bounding box center [574, 88] width 190 height 39
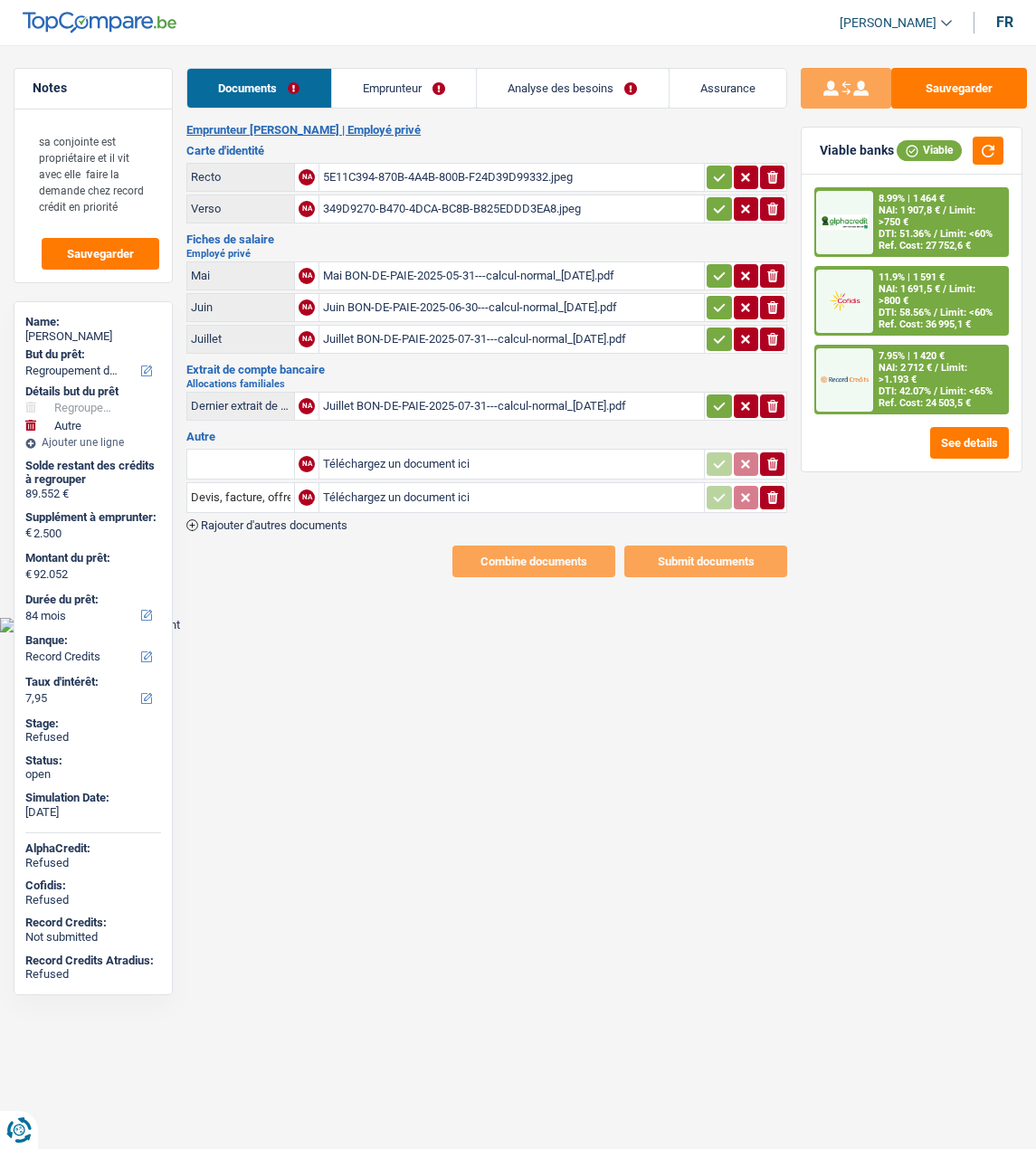
select select "refinancing"
select select "other"
select select "84"
select select "record credits"
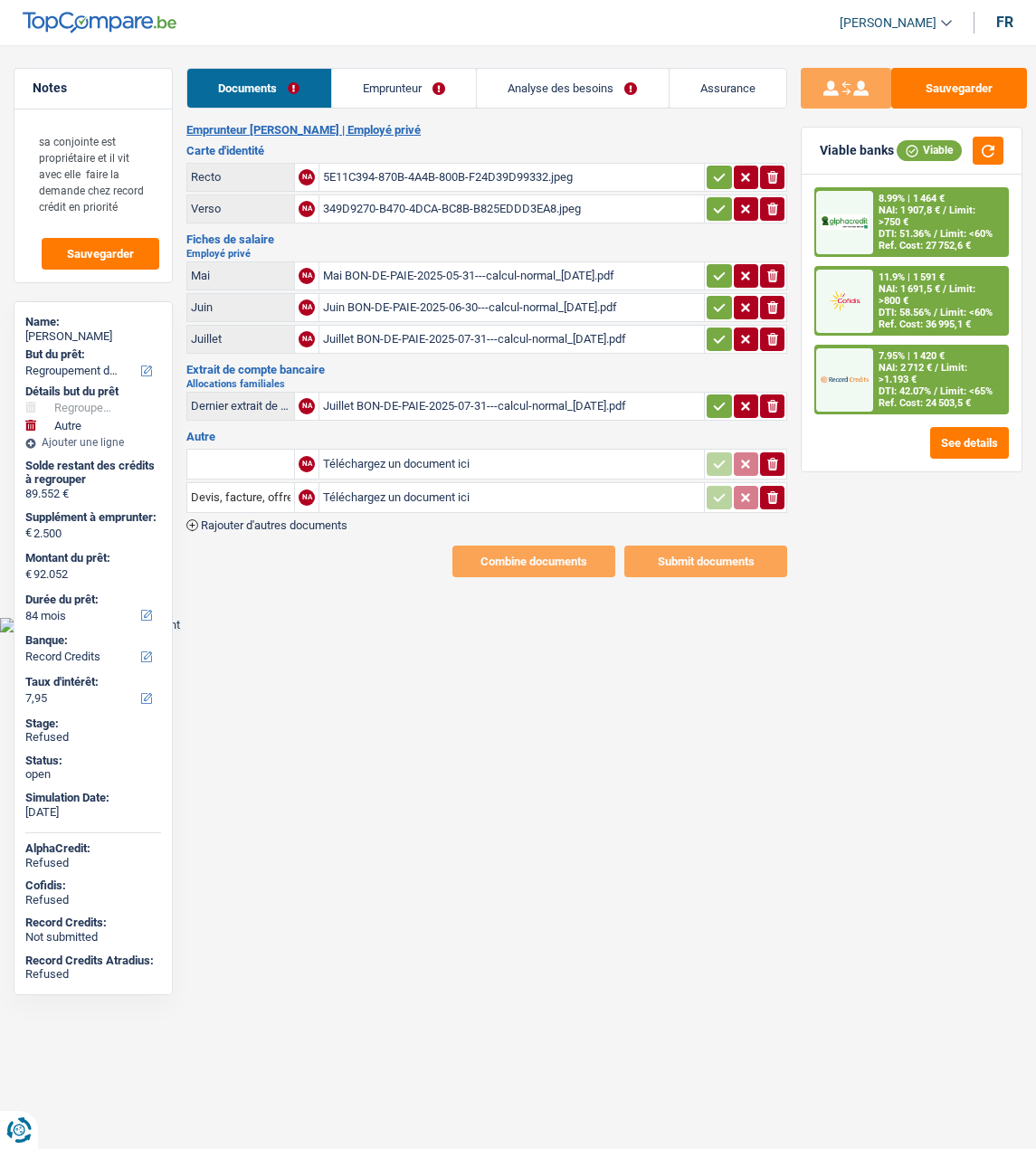
click at [621, 74] on link "Analyse des besoins" at bounding box center [573, 88] width 192 height 39
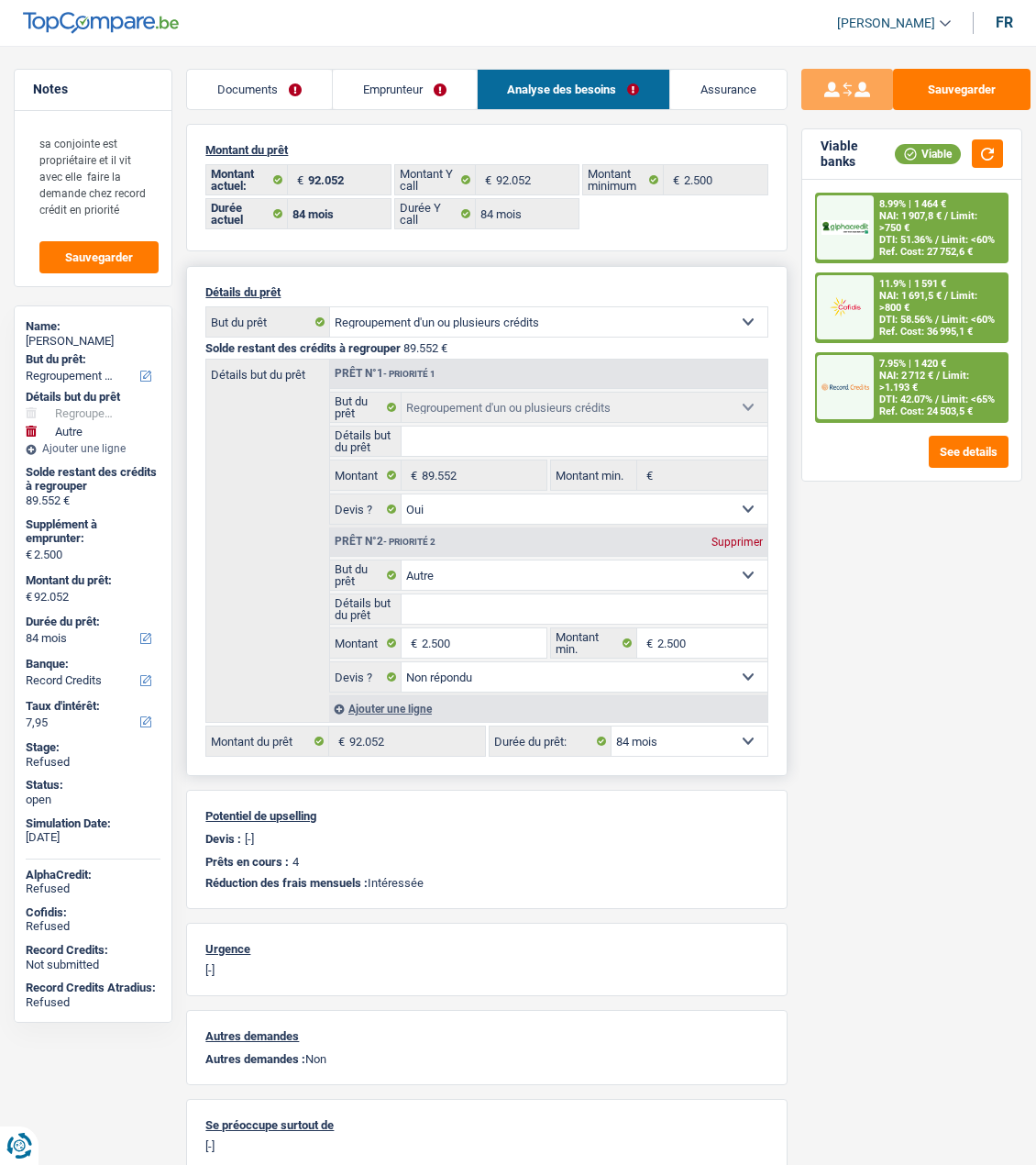
click at [727, 536] on div "Supprimer" at bounding box center [737, 541] width 61 height 11
type input "0"
type input "89.552"
select select "144"
type input "89.552"
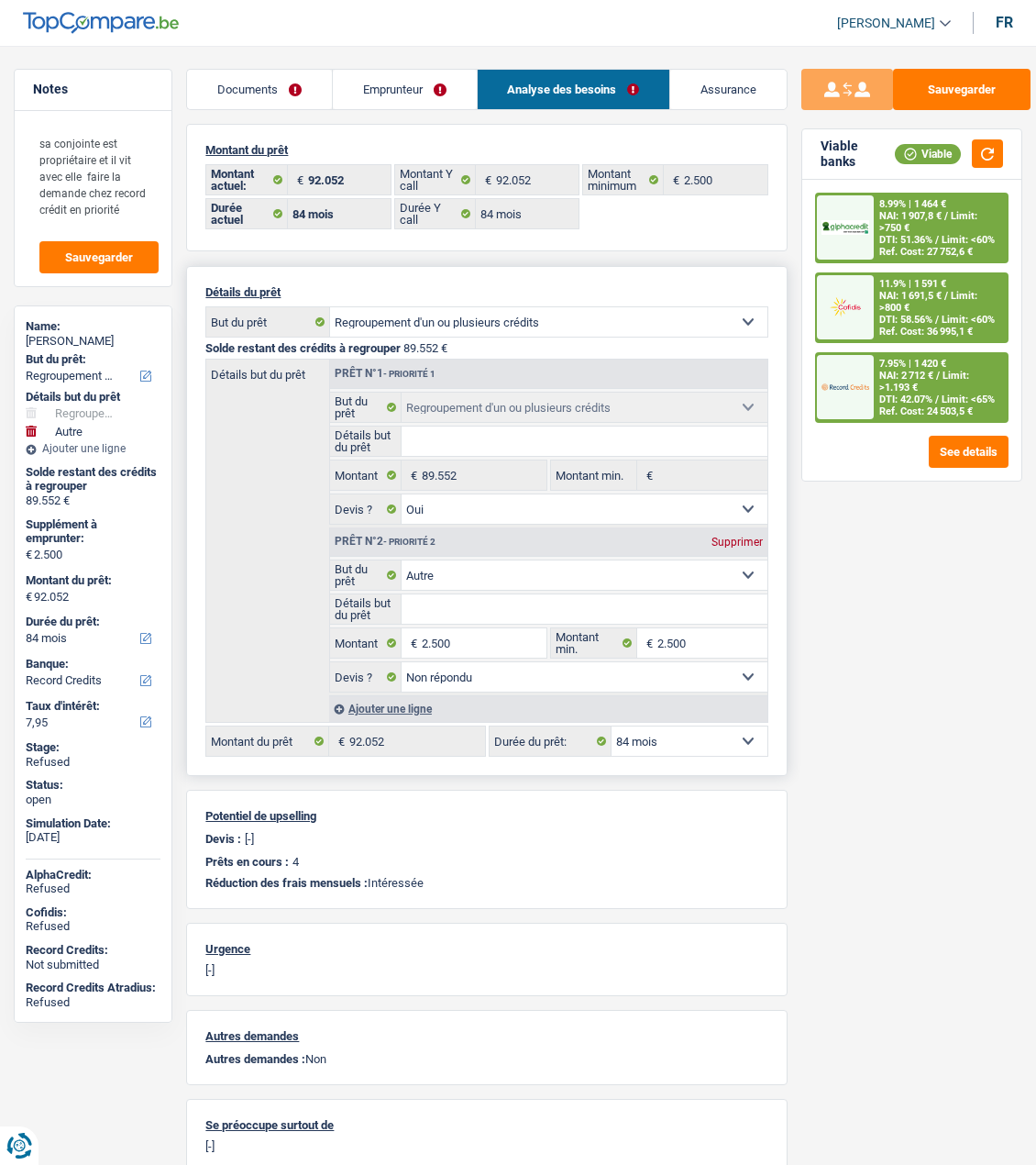
select select "144"
type input "89.552"
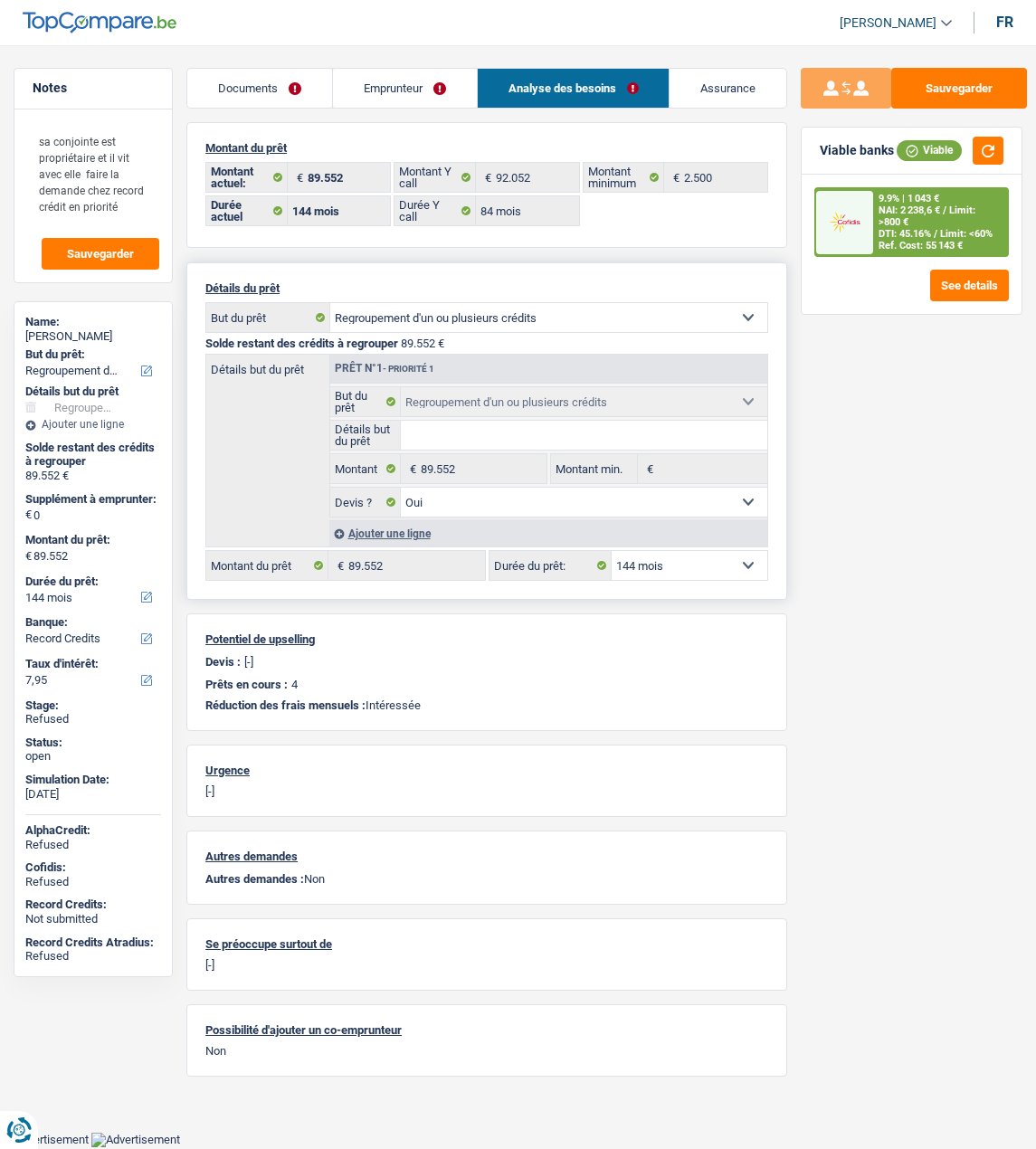
click at [733, 561] on select "12 mois 18 mois 24 mois 30 mois 36 mois 42 mois 48 mois 60 mois 72 mois 84 mois…" at bounding box center [689, 566] width 156 height 29
select select "120"
click at [612, 551] on select "12 mois 18 mois 24 mois 30 mois 36 mois 42 mois 48 mois 60 mois 72 mois 84 mois…" at bounding box center [689, 566] width 156 height 29
select select "120"
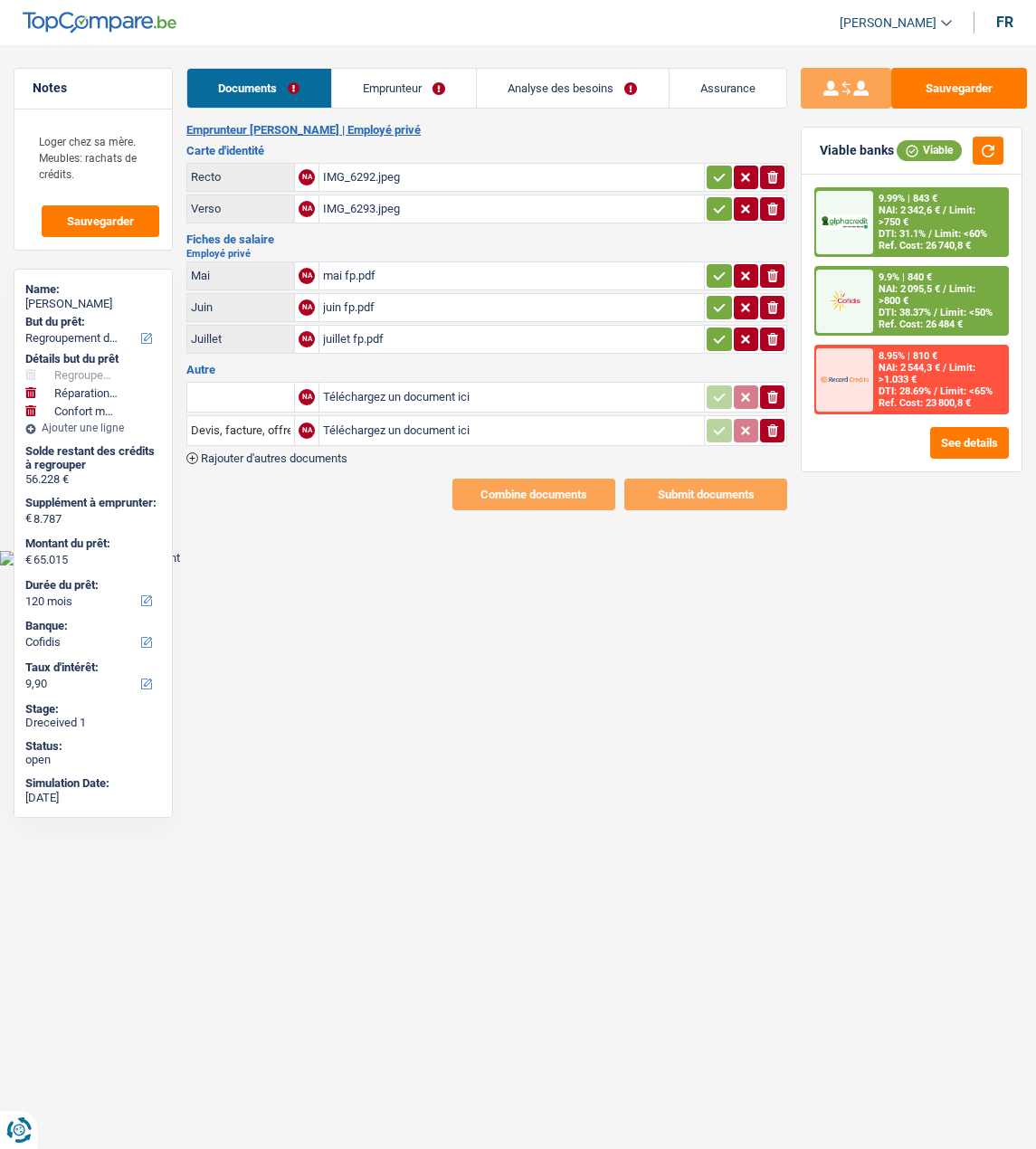
select select "refinancing"
select select "carRepair"
select select "household"
select select "120"
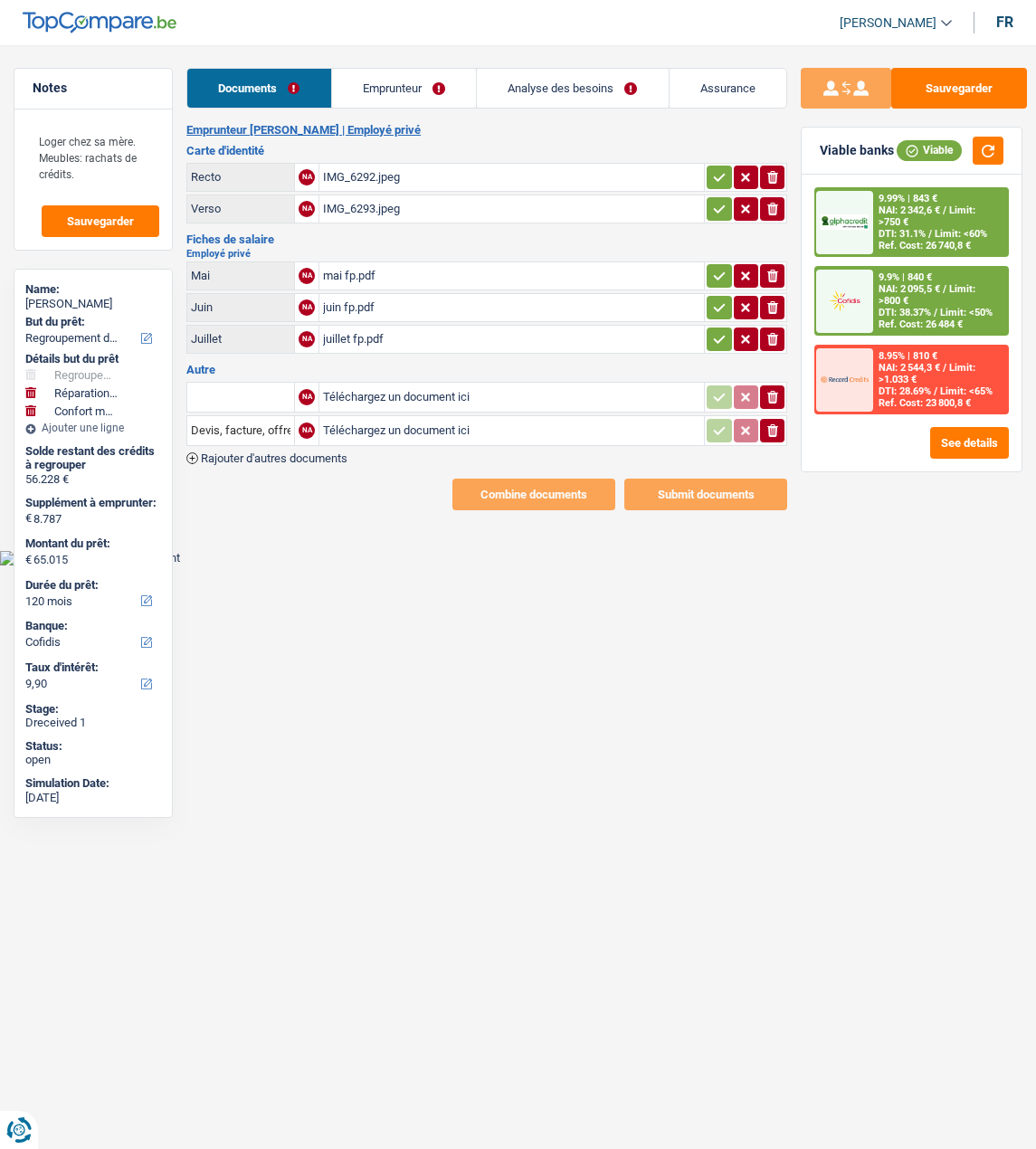
select select "cofidis"
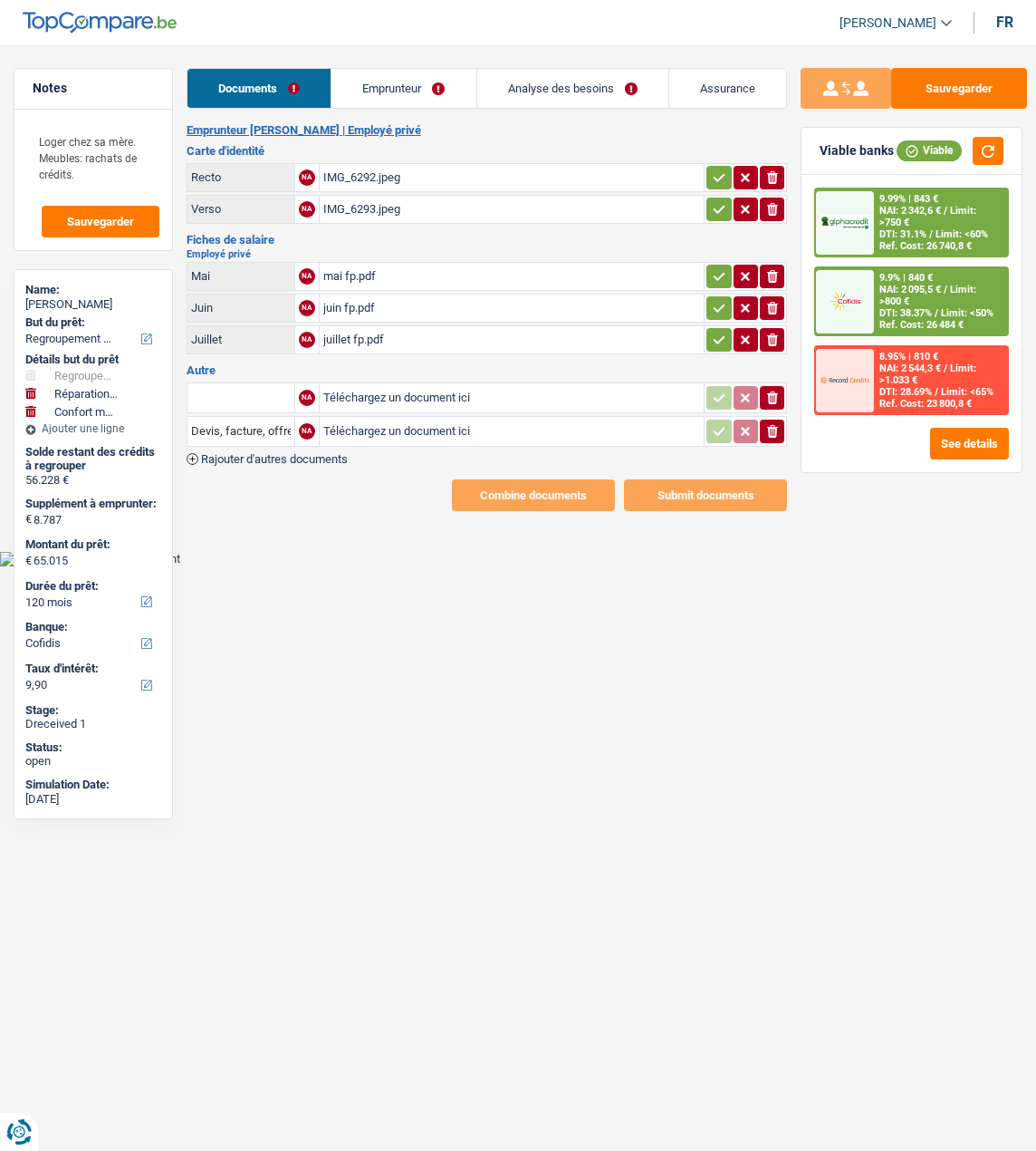
click at [429, 92] on link "Emprunteur" at bounding box center [404, 88] width 144 height 39
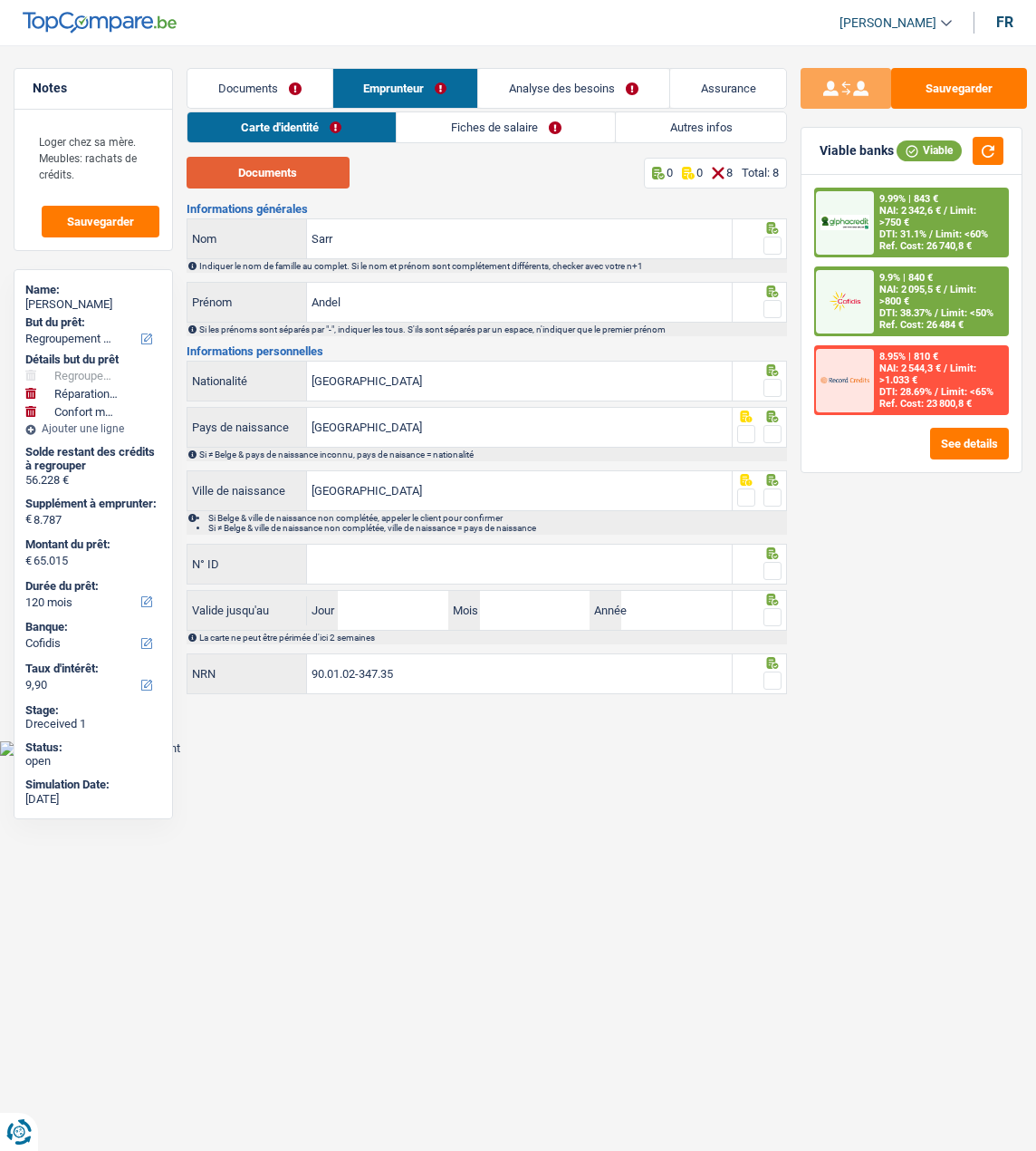
click at [280, 173] on button "Documents" at bounding box center [268, 173] width 163 height 32
click at [775, 240] on span at bounding box center [772, 246] width 18 height 18
click at [0, 0] on input "radio" at bounding box center [0, 0] width 0 height 0
click at [775, 305] on span at bounding box center [772, 309] width 18 height 18
click at [0, 0] on input "radio" at bounding box center [0, 0] width 0 height 0
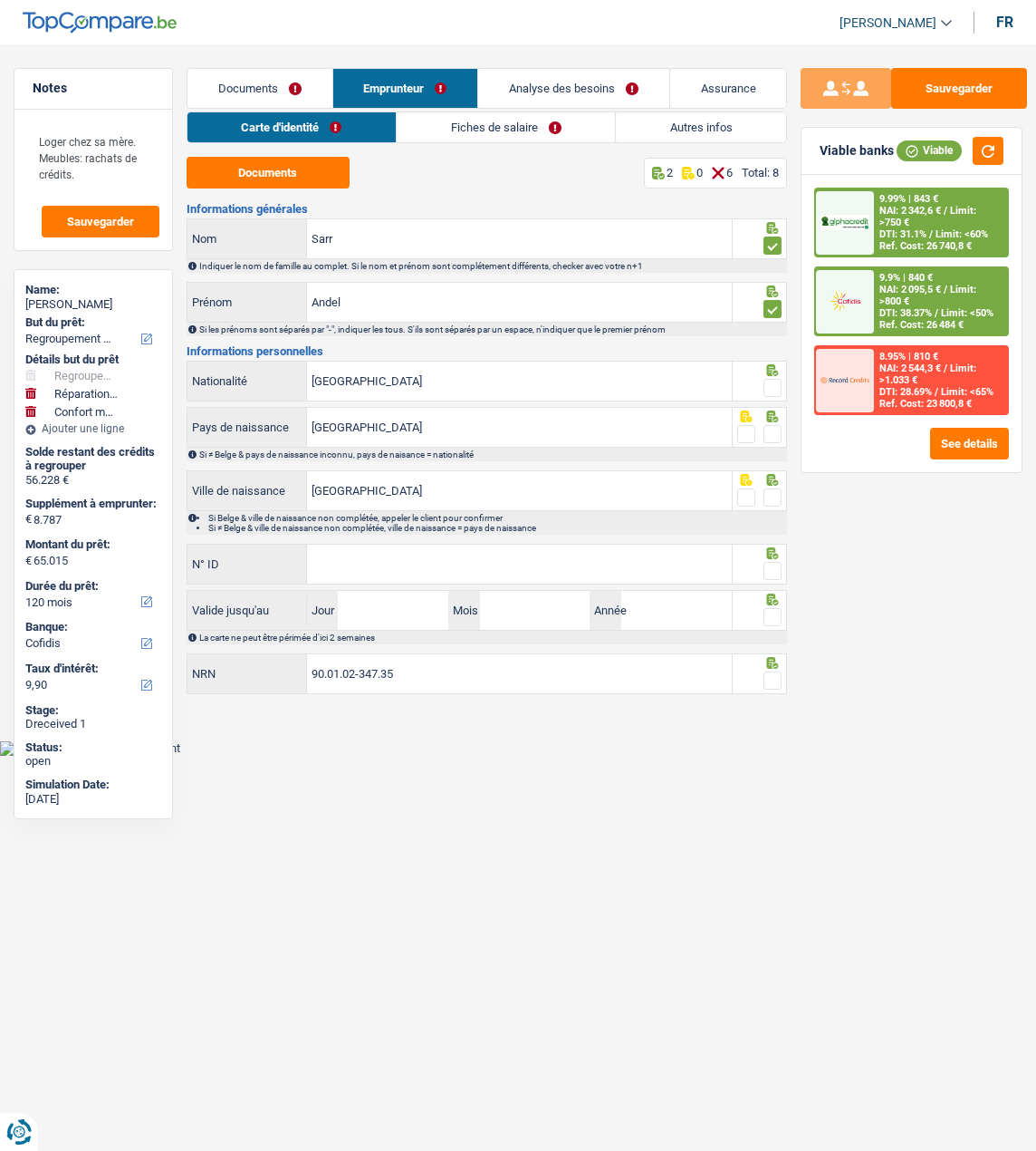
click at [764, 383] on span at bounding box center [772, 387] width 18 height 18
click at [0, 0] on input "radio" at bounding box center [0, 0] width 0 height 0
click at [761, 423] on fieldset at bounding box center [760, 434] width 46 height 22
drag, startPoint x: 779, startPoint y: 429, endPoint x: 773, endPoint y: 463, distance: 34.5
click at [779, 431] on span at bounding box center [772, 434] width 18 height 18
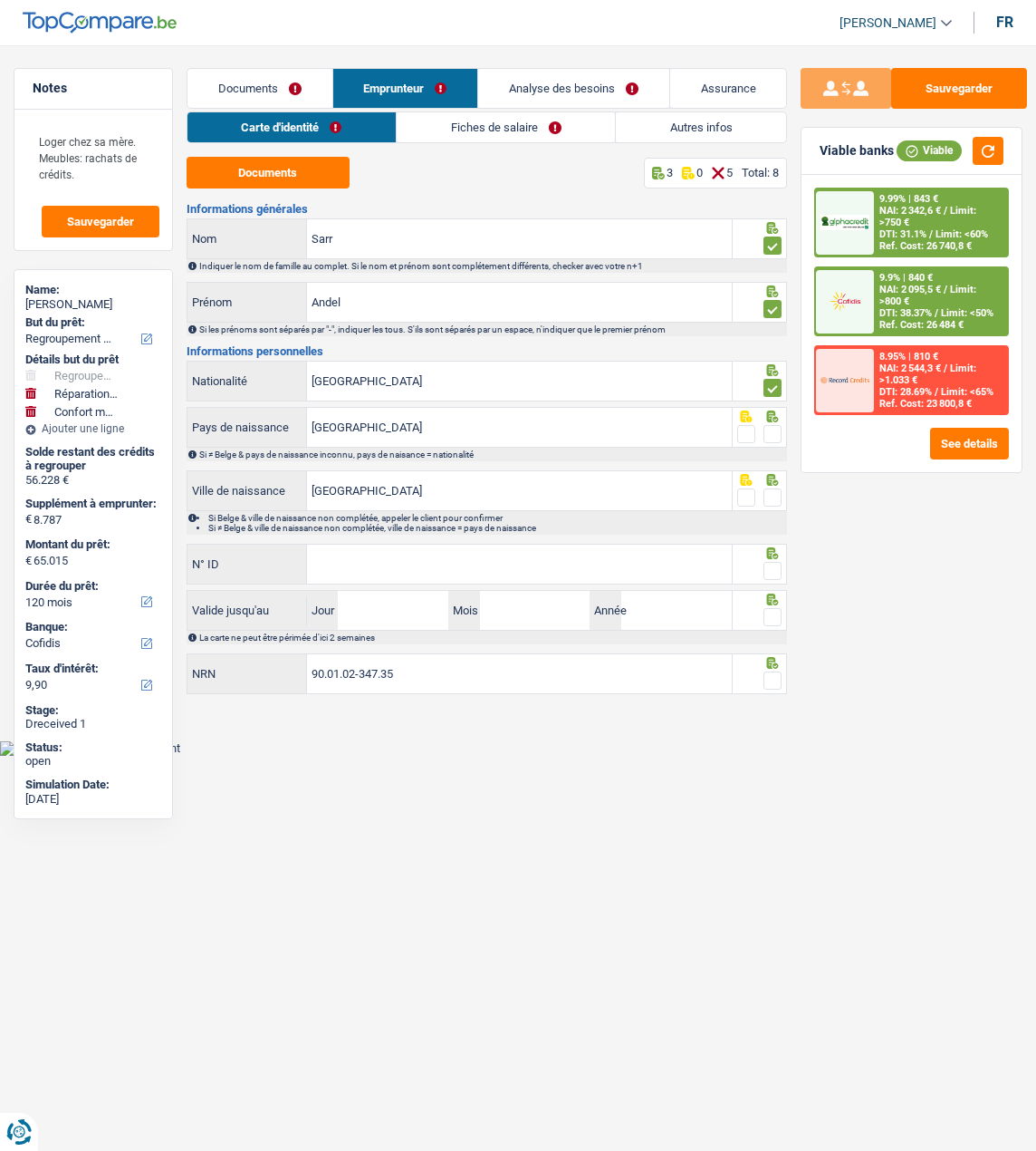
click at [0, 0] on input "radio" at bounding box center [0, 0] width 0 height 0
drag, startPoint x: 769, startPoint y: 490, endPoint x: 748, endPoint y: 520, distance: 36.6
click at [766, 498] on span at bounding box center [772, 497] width 18 height 18
click at [0, 0] on input "radio" at bounding box center [0, 0] width 0 height 0
click at [599, 582] on div "N° ID Tous les champs sont obligatoires. Veuillez fournir une réponse plus long…" at bounding box center [459, 565] width 546 height 44
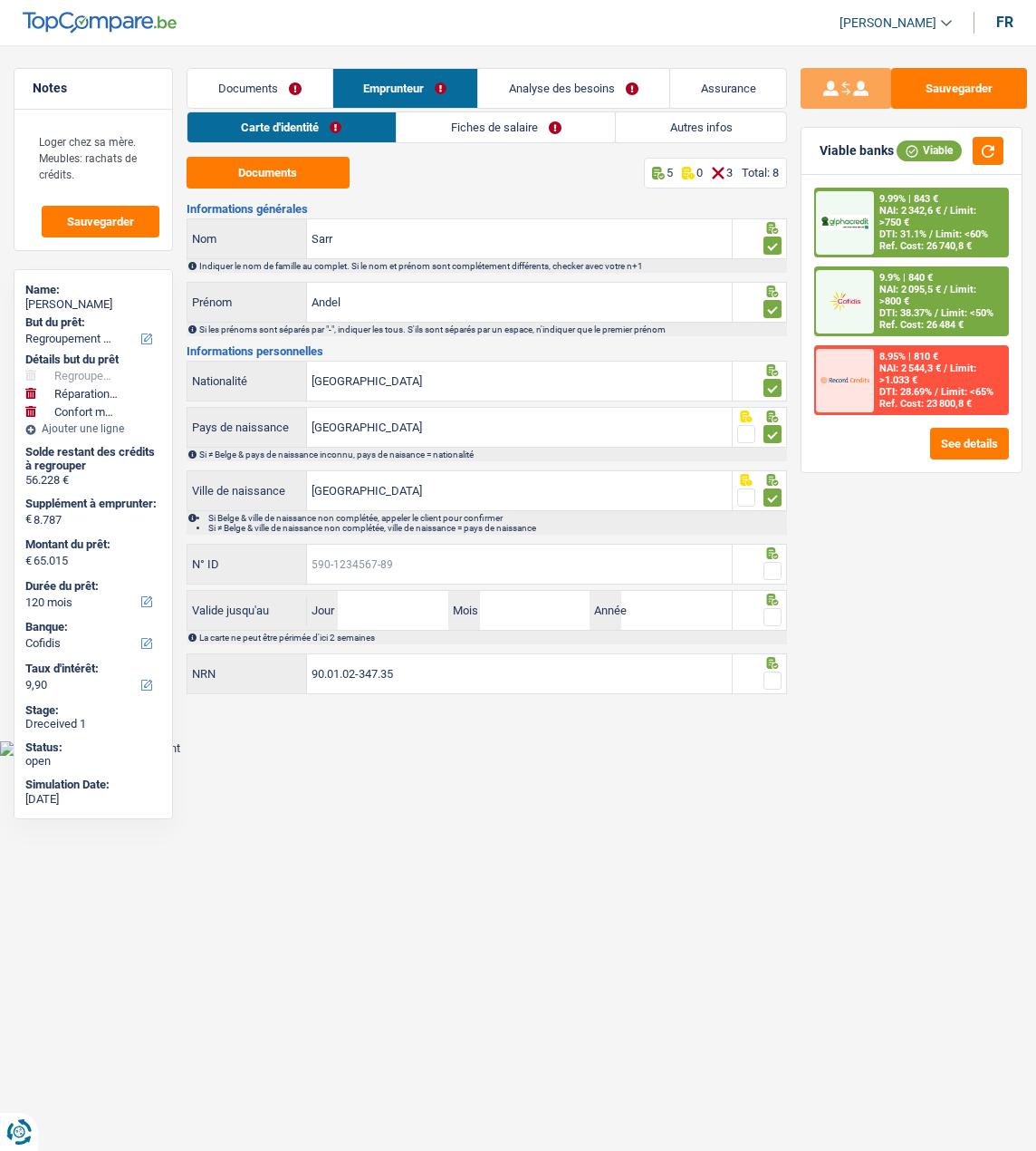
click at [605, 566] on input "N° ID" at bounding box center [520, 564] width 425 height 39
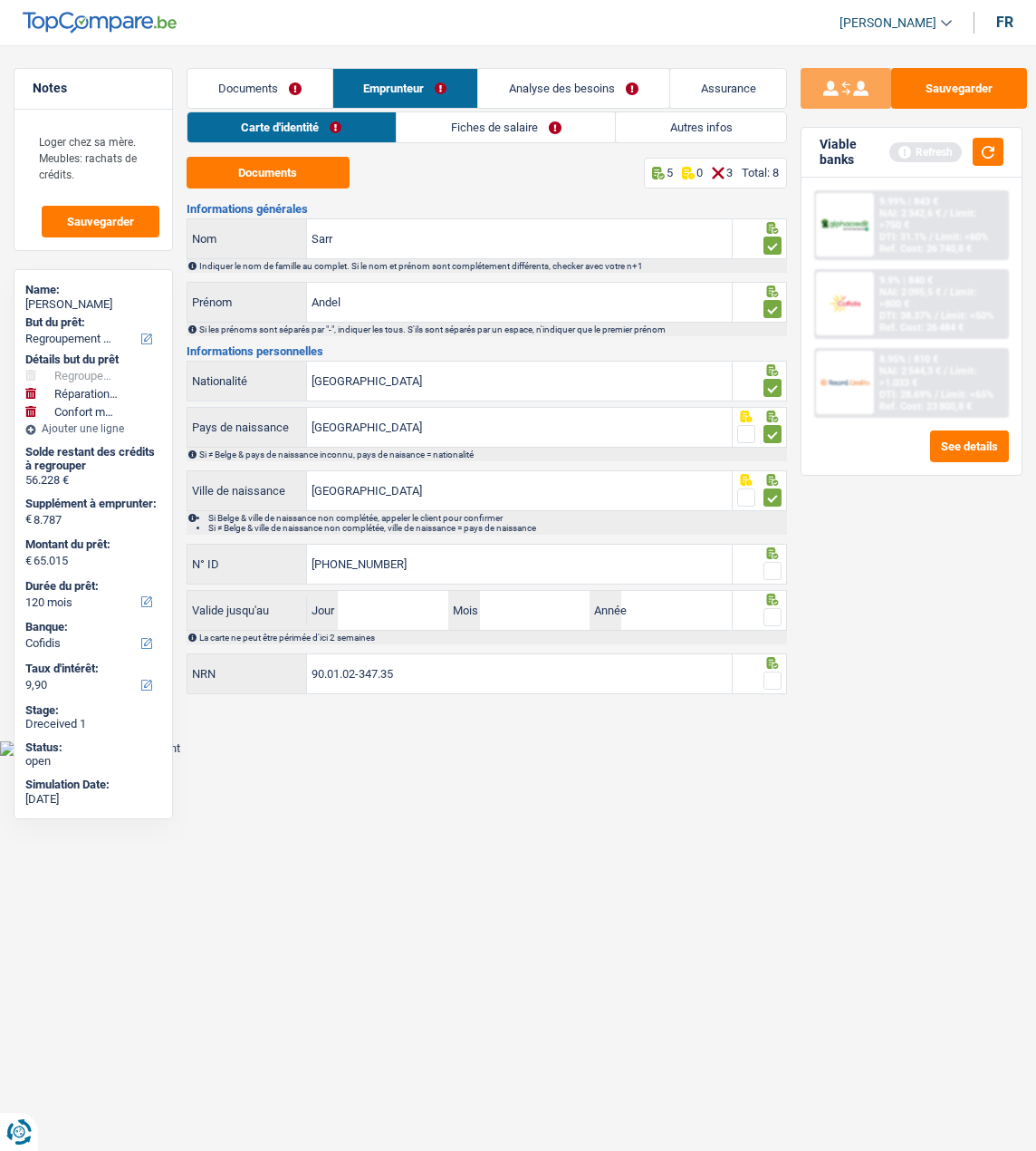
type input "595-0714216-23"
click at [775, 565] on span at bounding box center [772, 571] width 18 height 18
click at [0, 0] on input "radio" at bounding box center [0, 0] width 0 height 0
click at [385, 622] on input "Jour" at bounding box center [393, 610] width 111 height 39
type input "24"
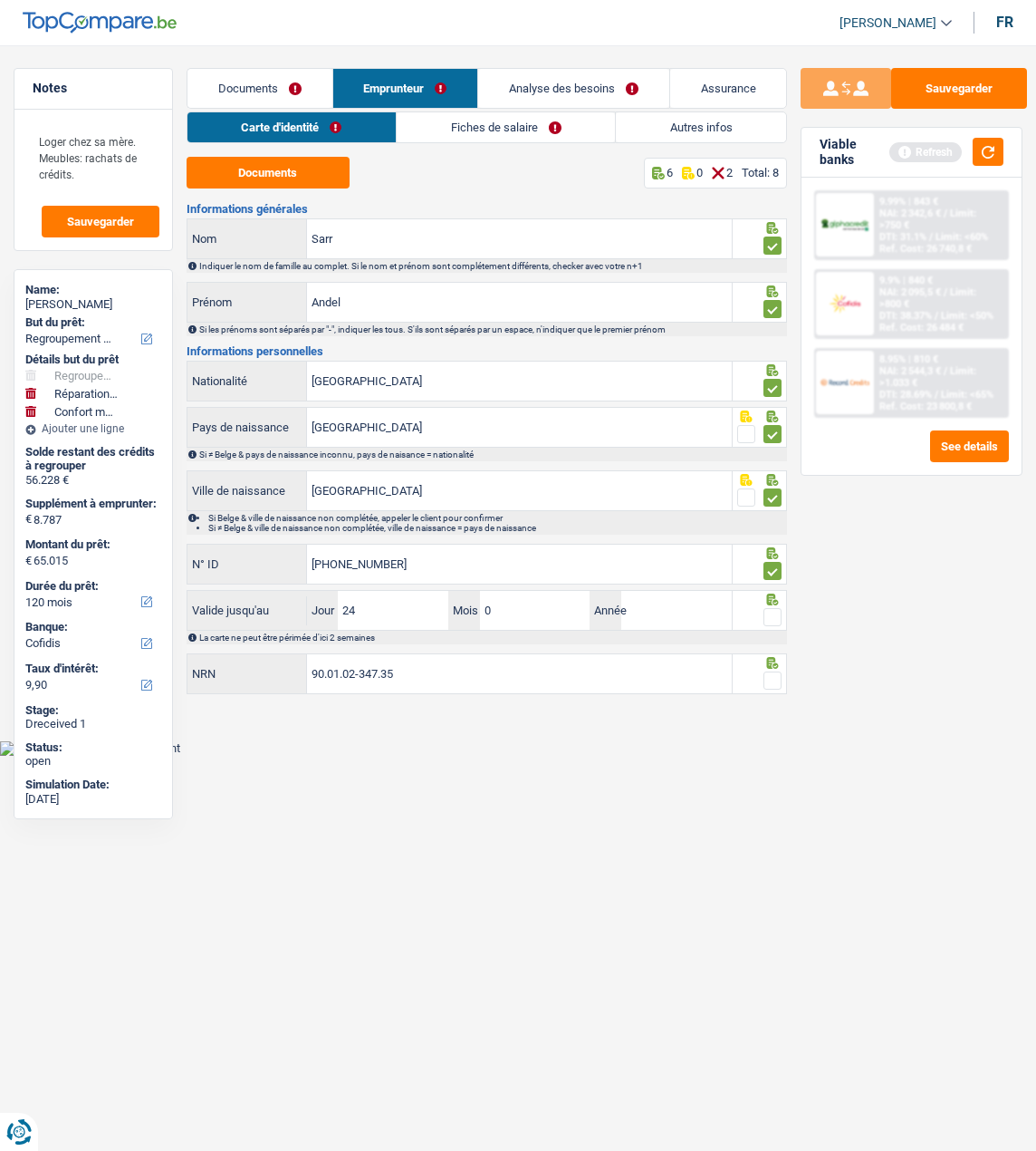
type input "01"
type input "2032"
click at [773, 610] on span at bounding box center [772, 617] width 18 height 18
click at [0, 0] on input "radio" at bounding box center [0, 0] width 0 height 0
click at [772, 672] on span at bounding box center [772, 680] width 18 height 18
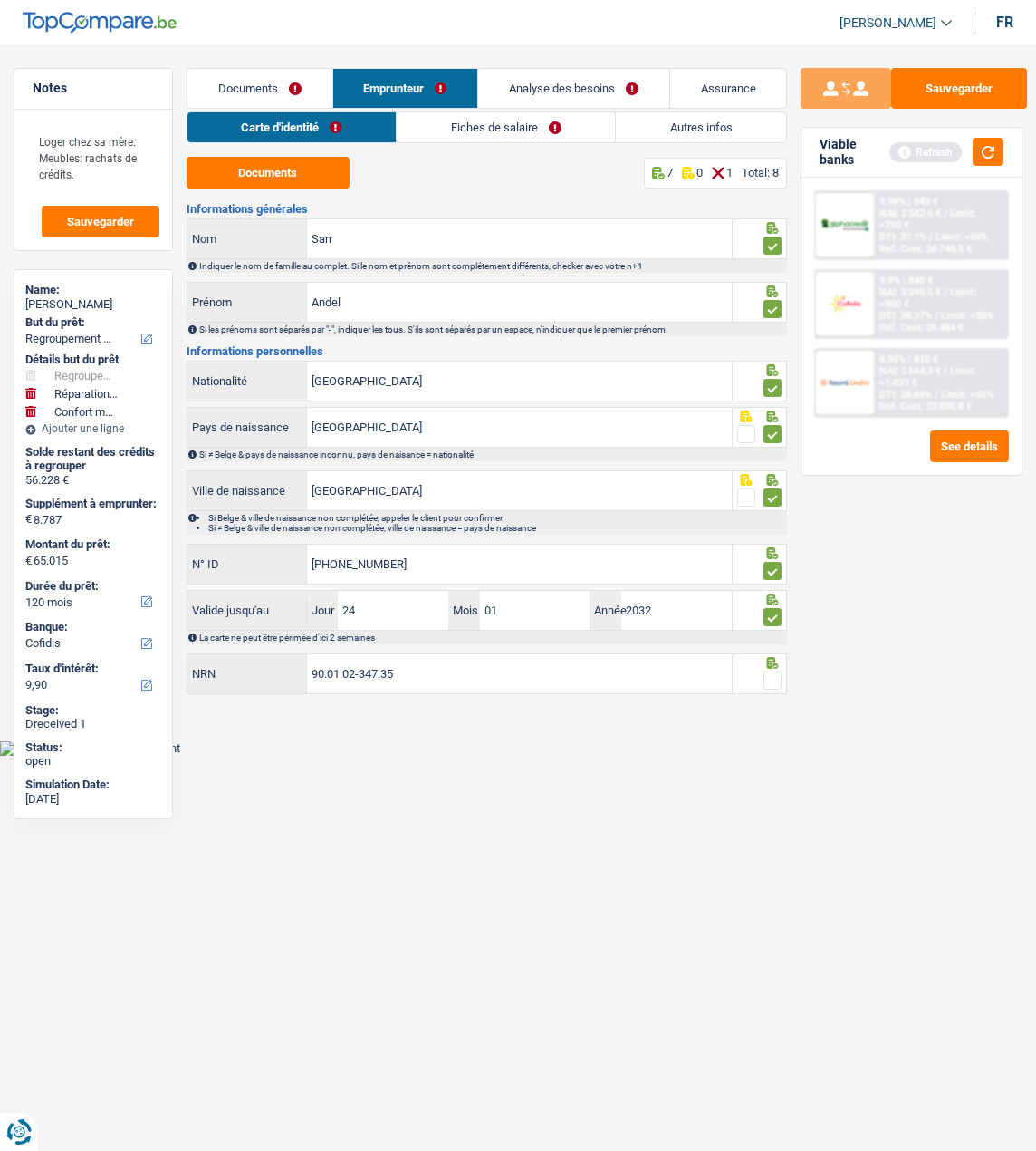
click at [0, 0] on input "radio" at bounding box center [0, 0] width 0 height 0
click at [968, 88] on button "Sauvegarder" at bounding box center [959, 88] width 136 height 41
click at [536, 129] on link "Fiches de salaire" at bounding box center [506, 127] width 218 height 30
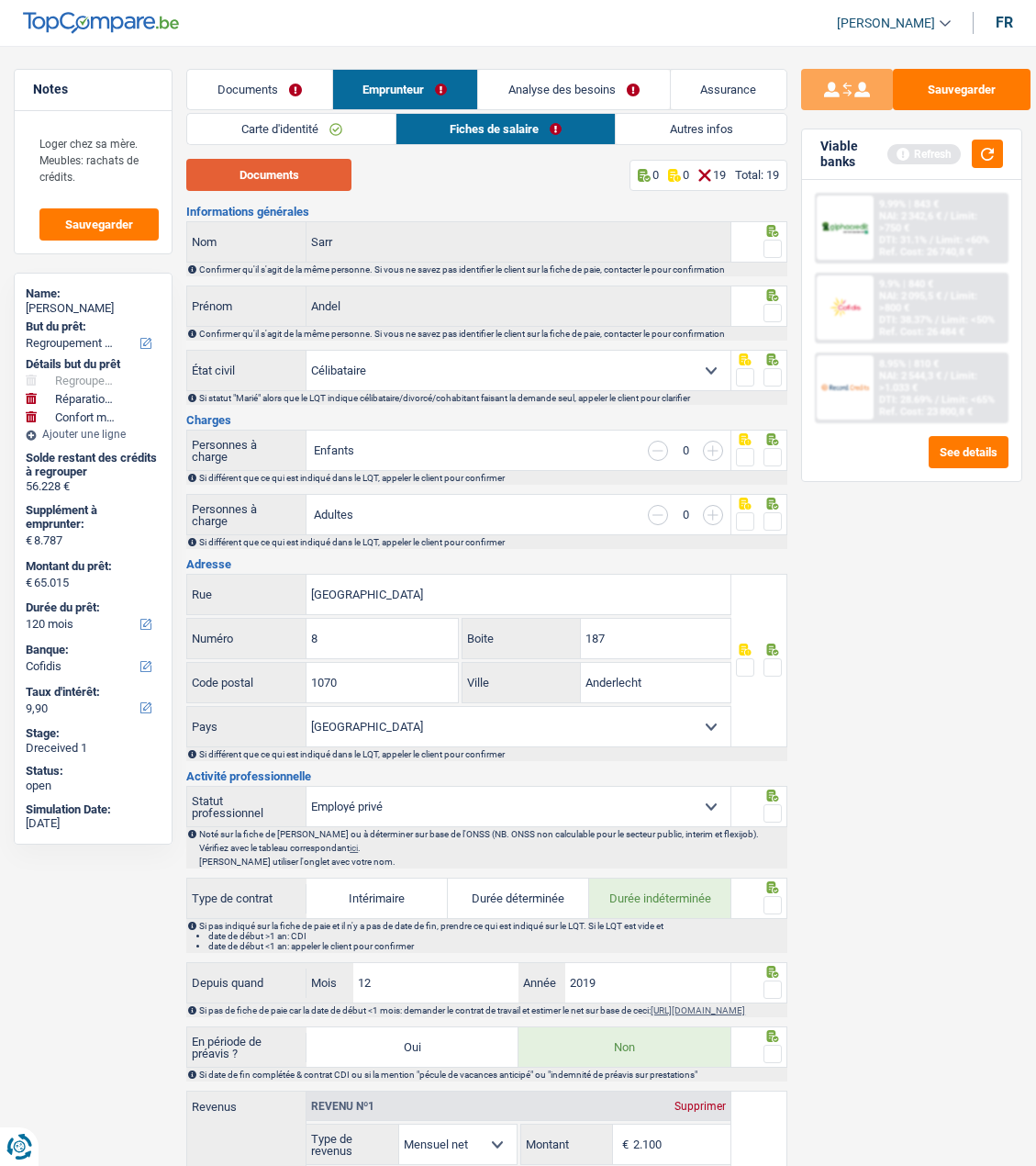
click at [308, 184] on button "Documents" at bounding box center [269, 175] width 165 height 32
click at [775, 246] on span at bounding box center [773, 249] width 19 height 19
click at [0, 0] on input "radio" at bounding box center [0, 0] width 0 height 0
click at [764, 304] on span at bounding box center [773, 313] width 19 height 19
click at [0, 0] on input "radio" at bounding box center [0, 0] width 0 height 0
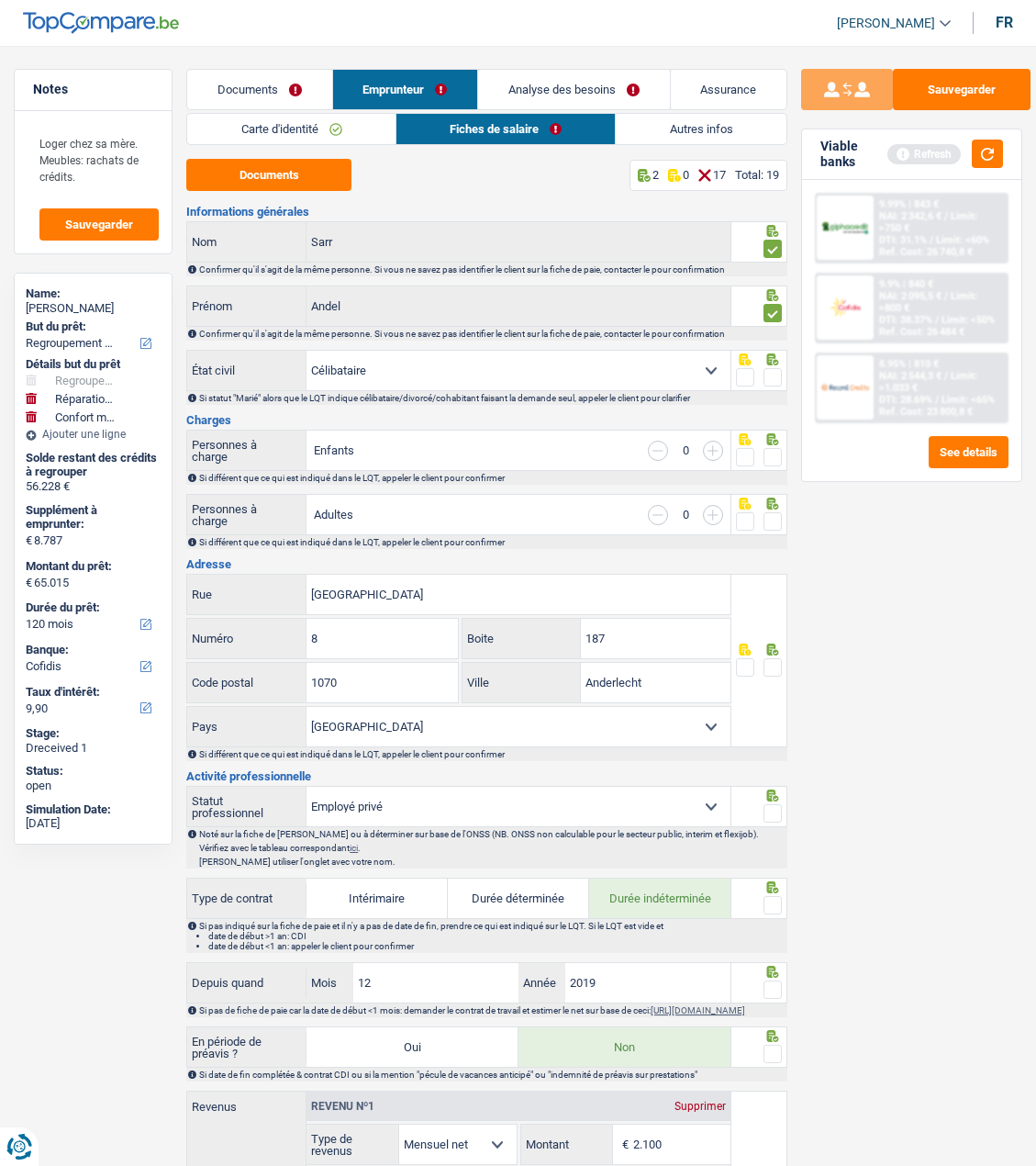
click at [769, 369] on span at bounding box center [773, 378] width 19 height 19
click at [0, 0] on input "radio" at bounding box center [0, 0] width 0 height 0
click at [775, 449] on span at bounding box center [773, 457] width 19 height 19
click at [0, 0] on input "radio" at bounding box center [0, 0] width 0 height 0
click at [775, 523] on span at bounding box center [773, 521] width 19 height 19
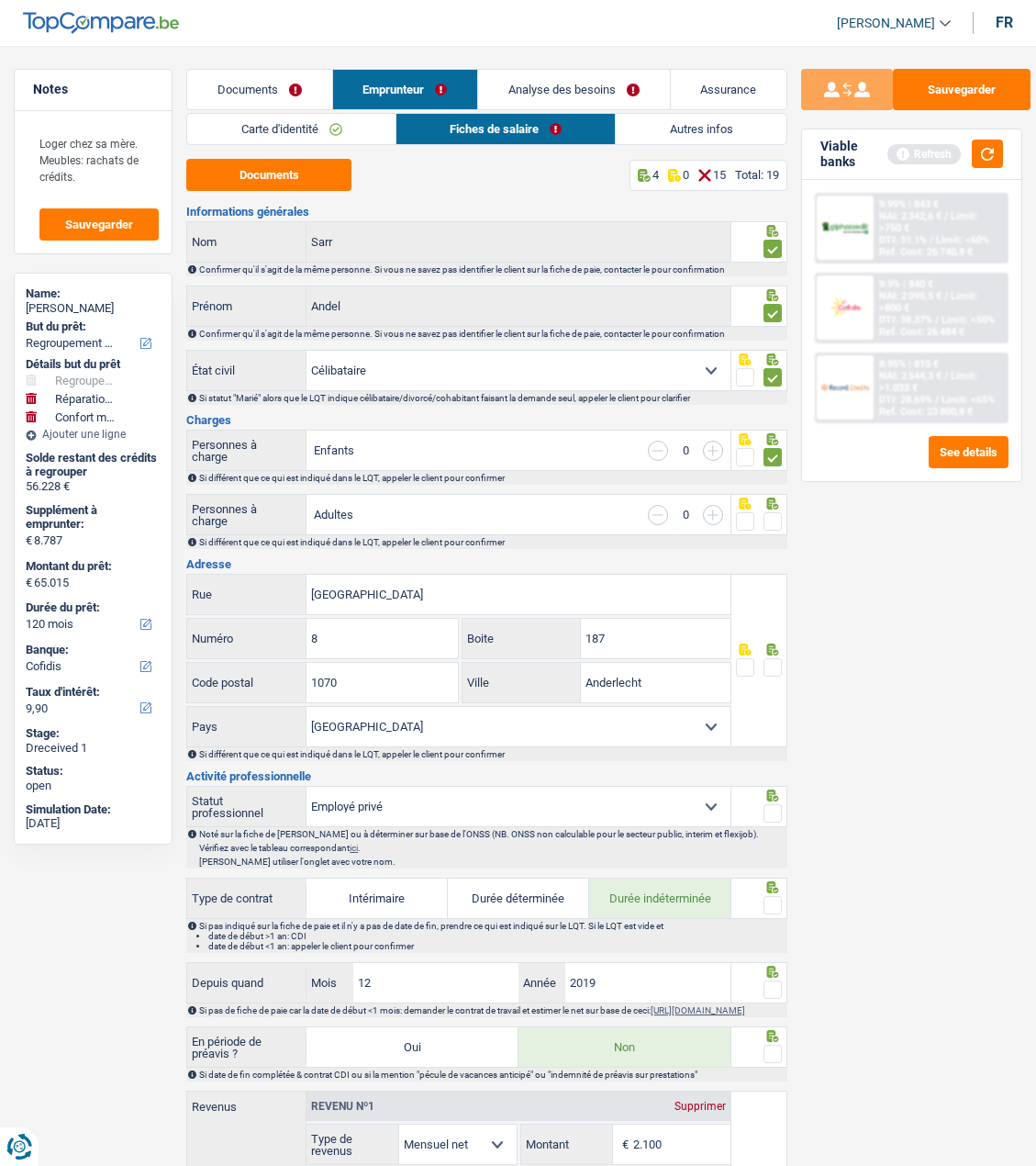
click at [0, 0] on input "radio" at bounding box center [0, 0] width 0 height 0
click at [775, 666] on span at bounding box center [773, 668] width 19 height 19
click at [0, 0] on input "radio" at bounding box center [0, 0] width 0 height 0
click at [776, 813] on span at bounding box center [773, 813] width 19 height 19
click at [0, 0] on input "radio" at bounding box center [0, 0] width 0 height 0
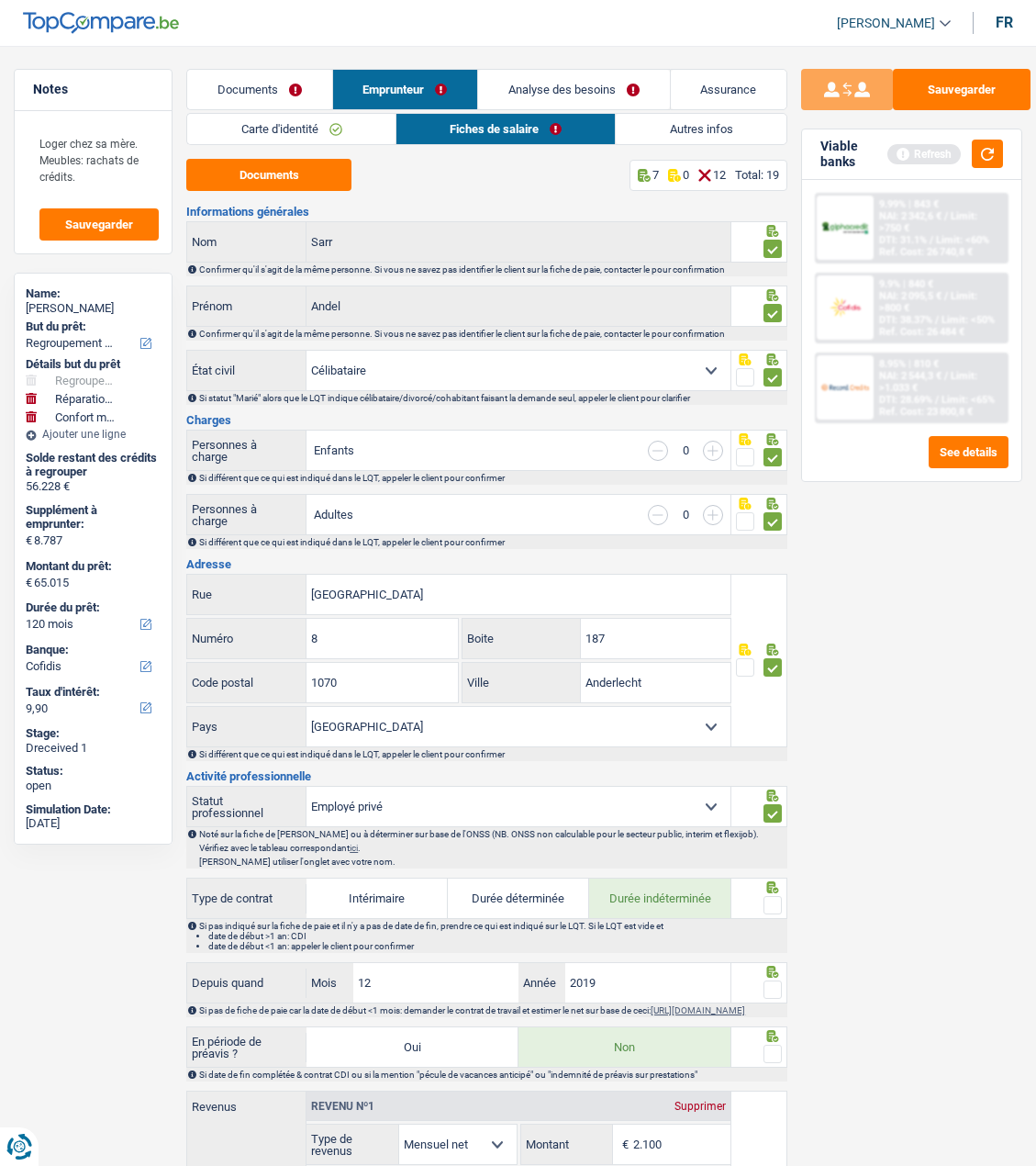
click at [769, 897] on span at bounding box center [773, 905] width 19 height 19
click at [0, 0] on input "radio" at bounding box center [0, 0] width 0 height 0
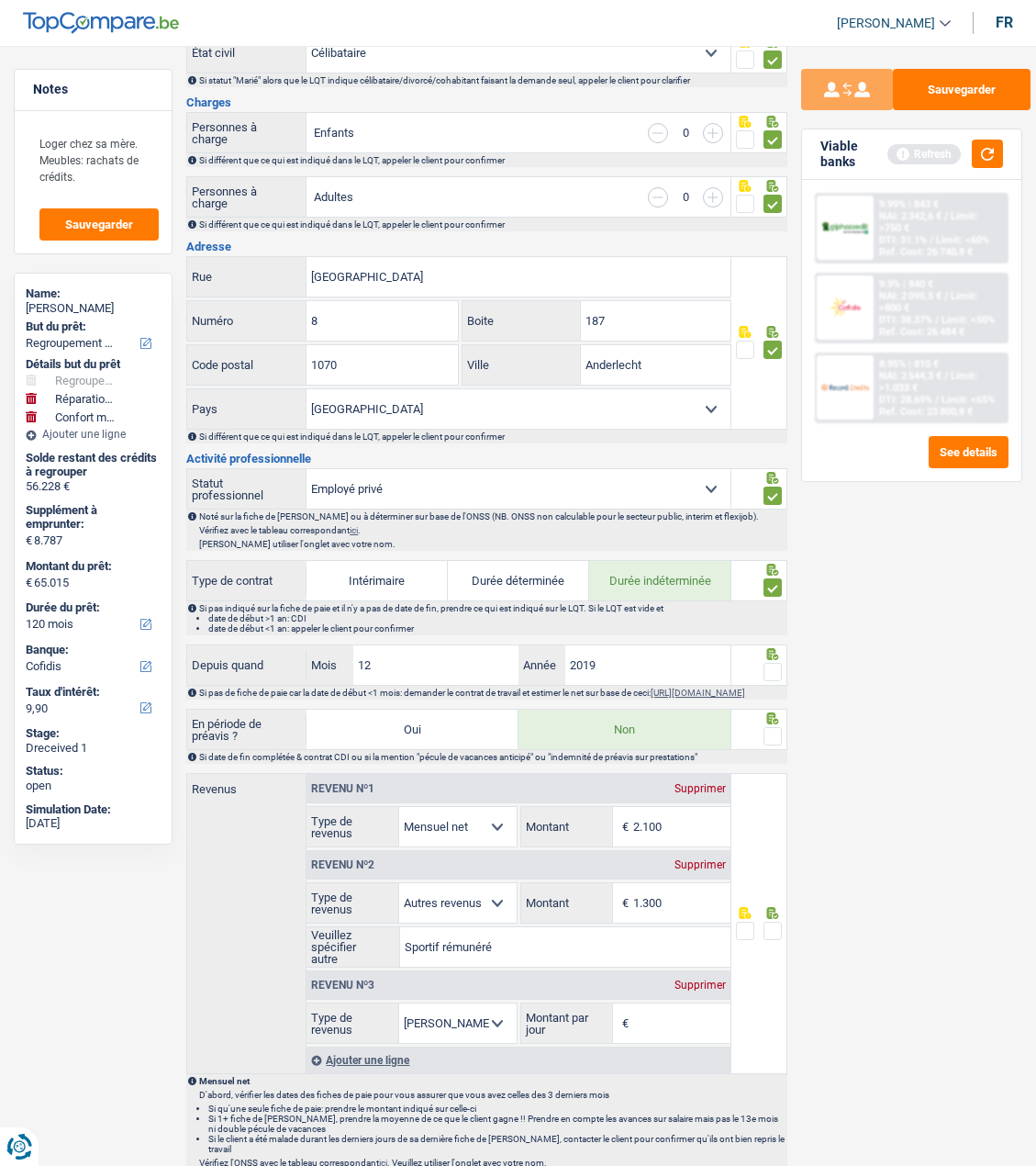
scroll to position [368, 0]
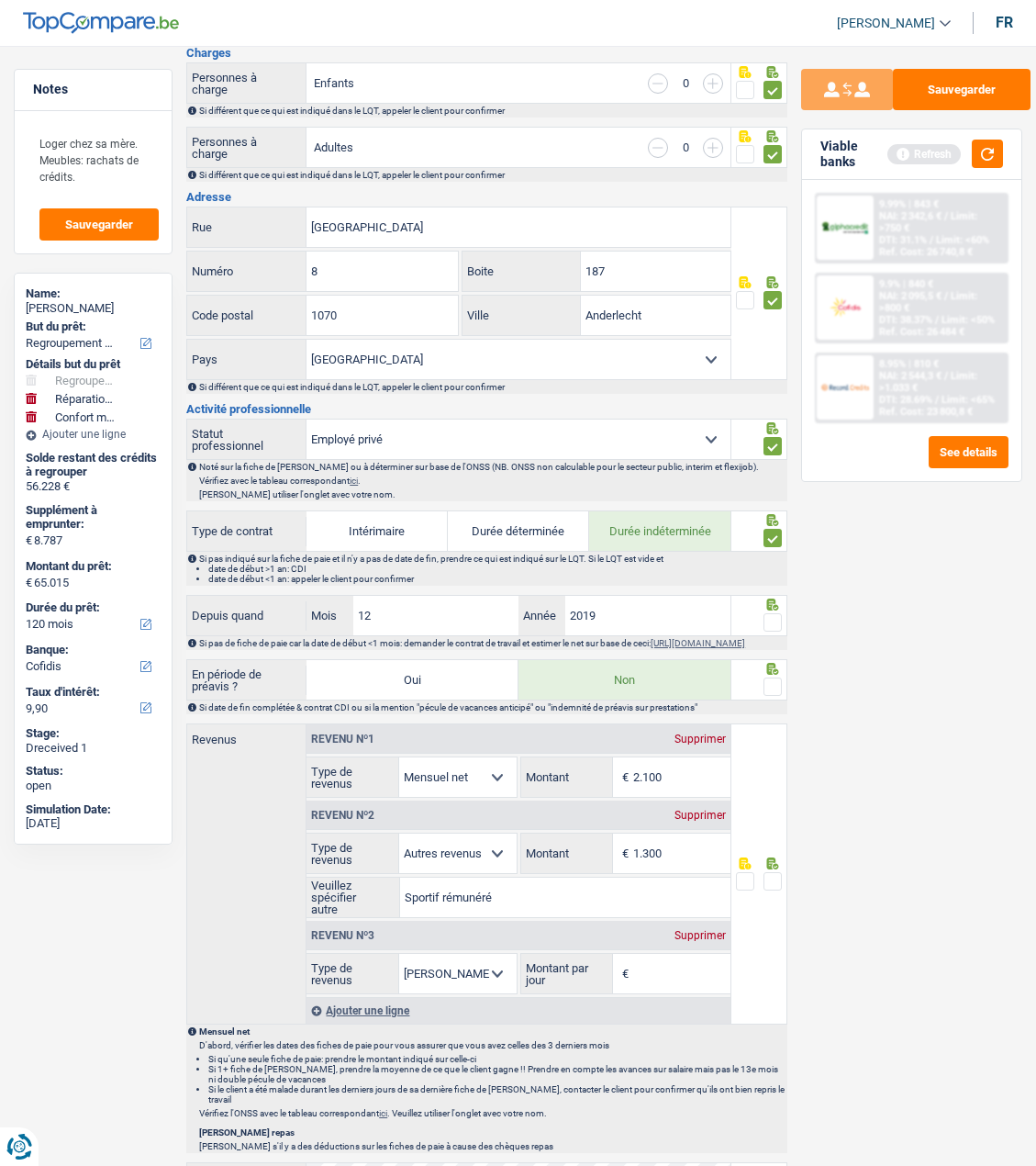
click at [763, 612] on fieldset at bounding box center [759, 622] width 46 height 23
click at [775, 618] on span at bounding box center [773, 622] width 19 height 19
click at [0, 0] on input "radio" at bounding box center [0, 0] width 0 height 0
click at [774, 688] on span at bounding box center [773, 686] width 19 height 19
click at [0, 0] on input "radio" at bounding box center [0, 0] width 0 height 0
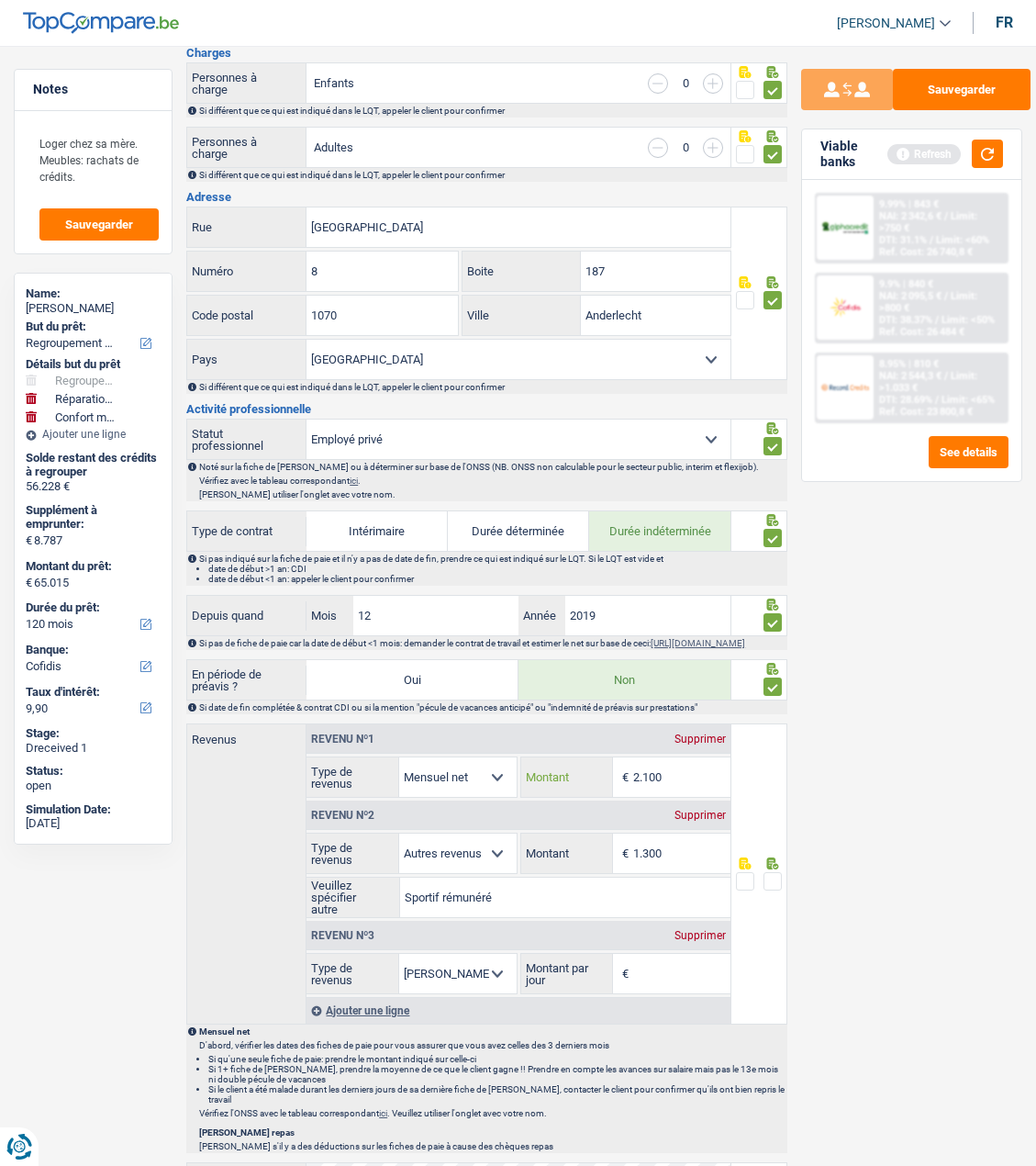
click at [686, 779] on input "2.100" at bounding box center [681, 777] width 97 height 39
type input "2.124"
click at [764, 888] on span at bounding box center [773, 881] width 19 height 19
click at [0, 0] on input "radio" at bounding box center [0, 0] width 0 height 0
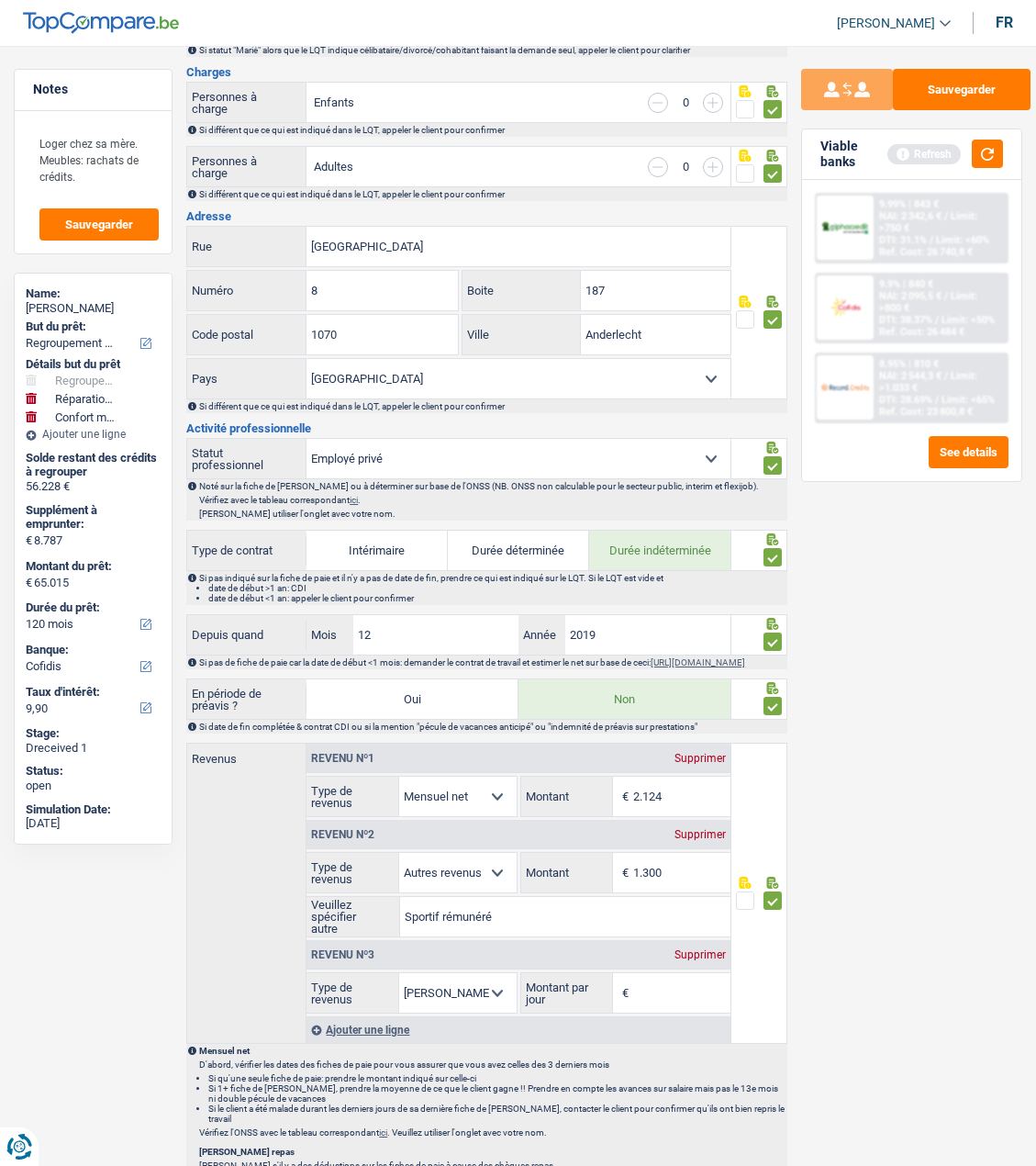
scroll to position [459, 0]
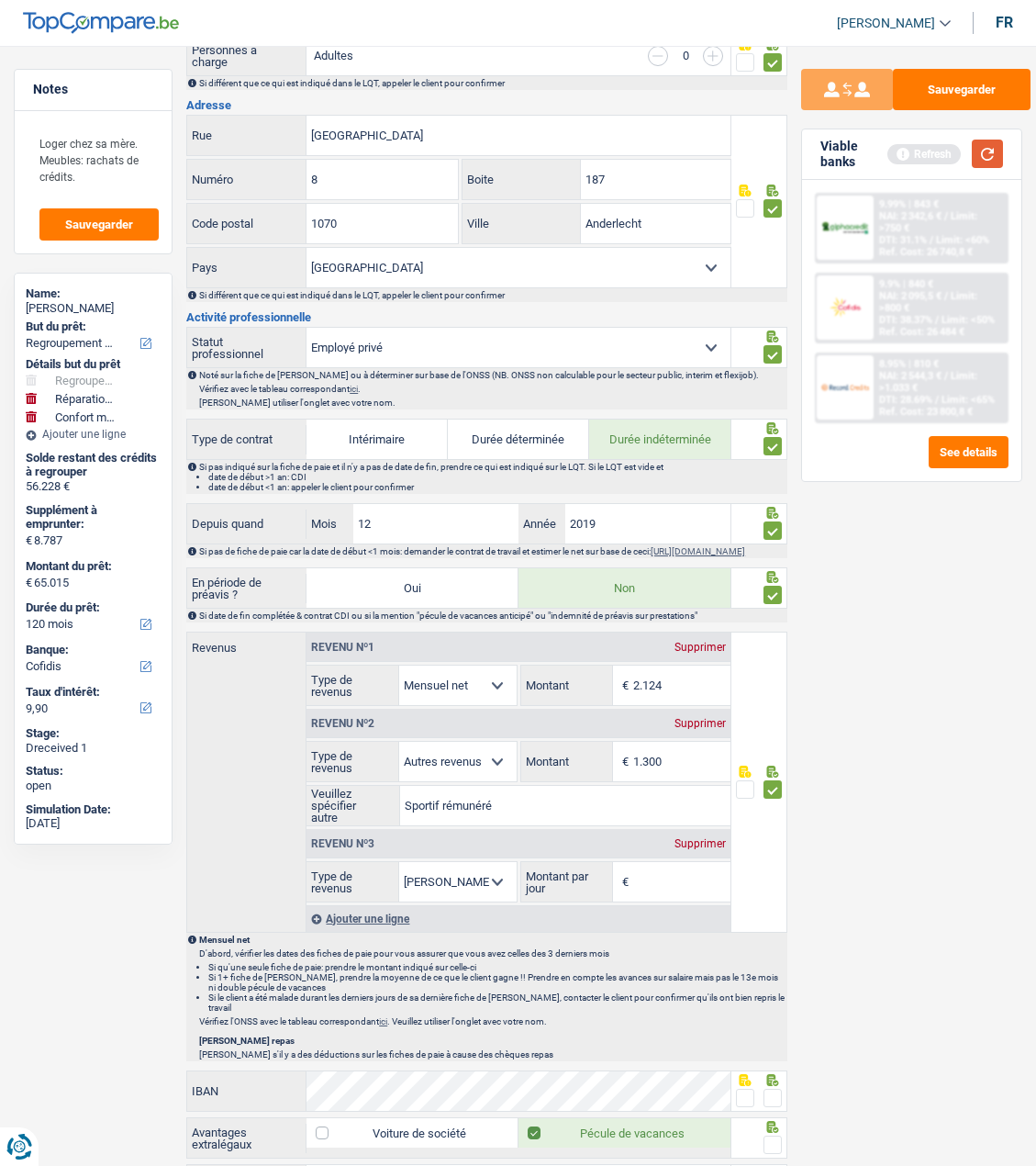
click at [979, 160] on button "button" at bounding box center [988, 153] width 31 height 29
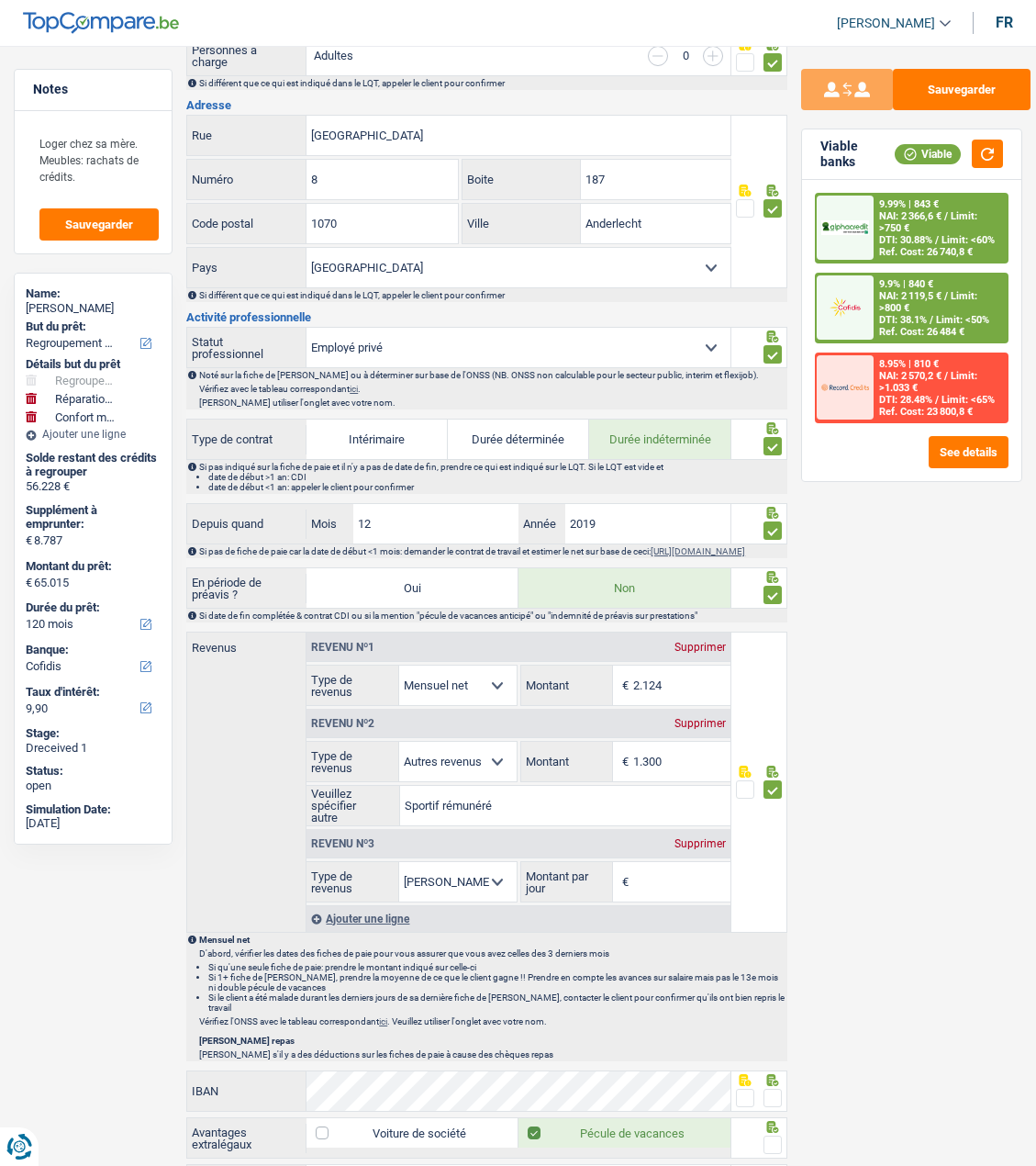
click at [715, 729] on div "Supprimer" at bounding box center [701, 723] width 61 height 11
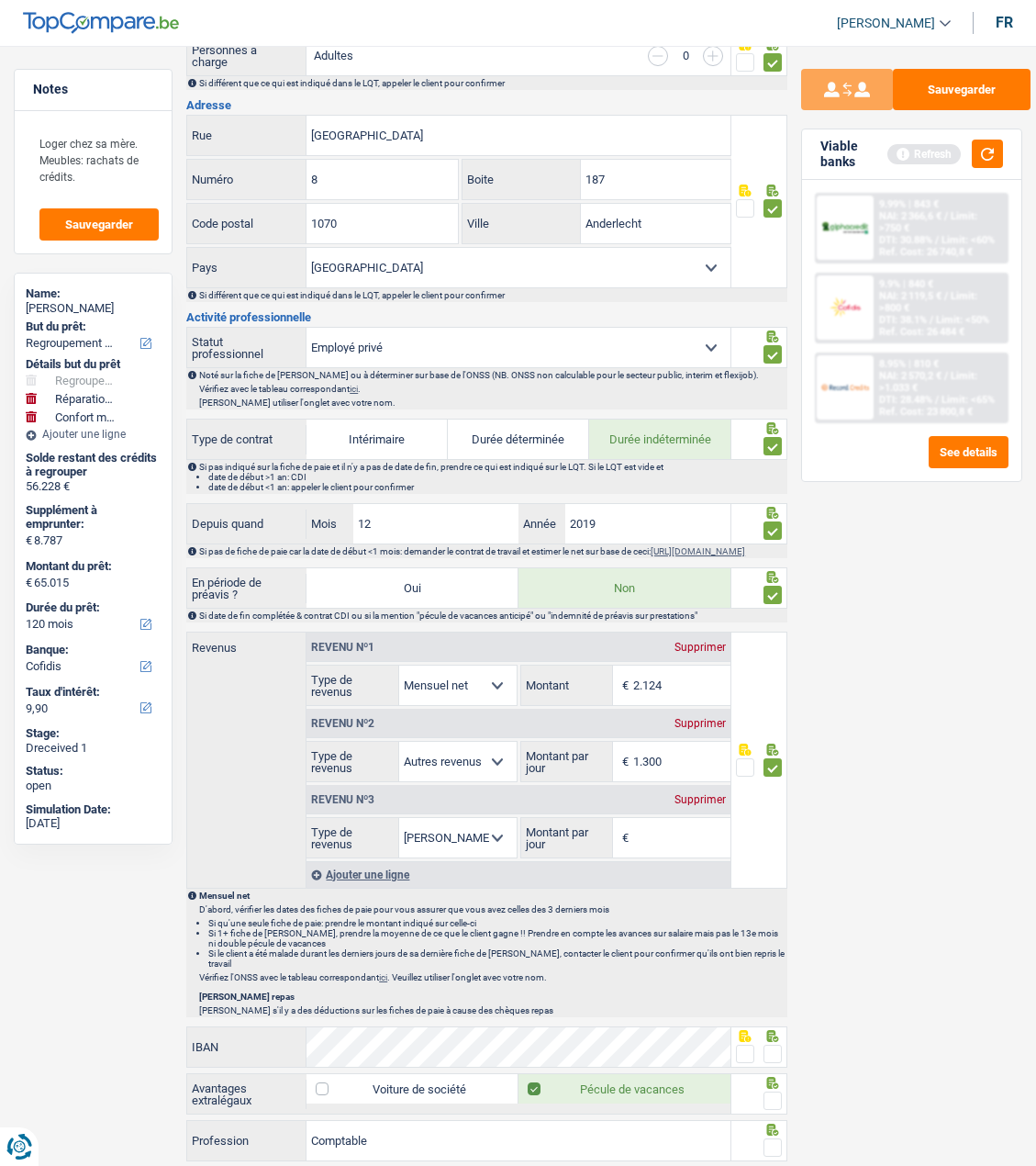
select select "mealVouchers"
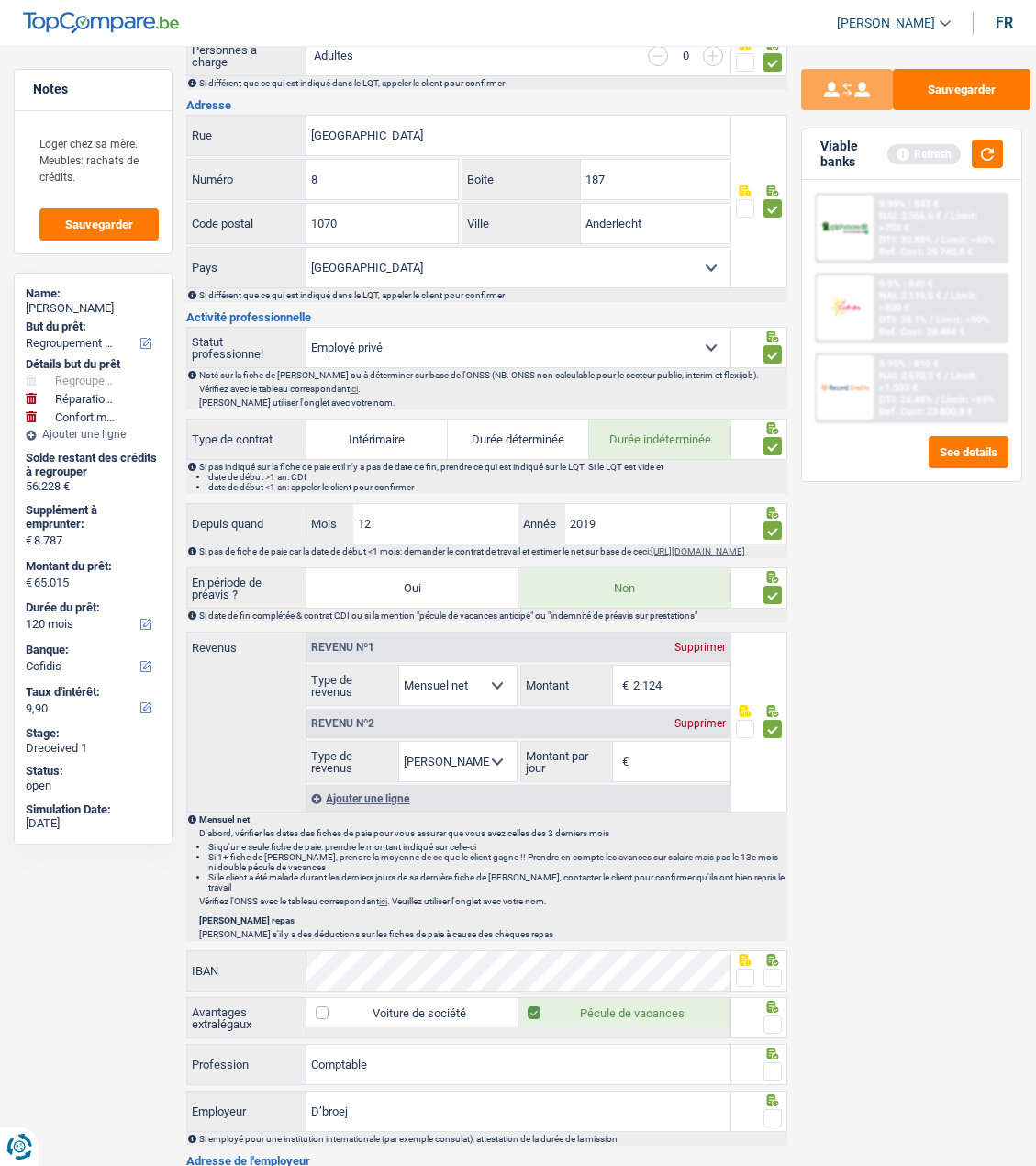
click at [696, 729] on div "Supprimer" at bounding box center [701, 723] width 61 height 11
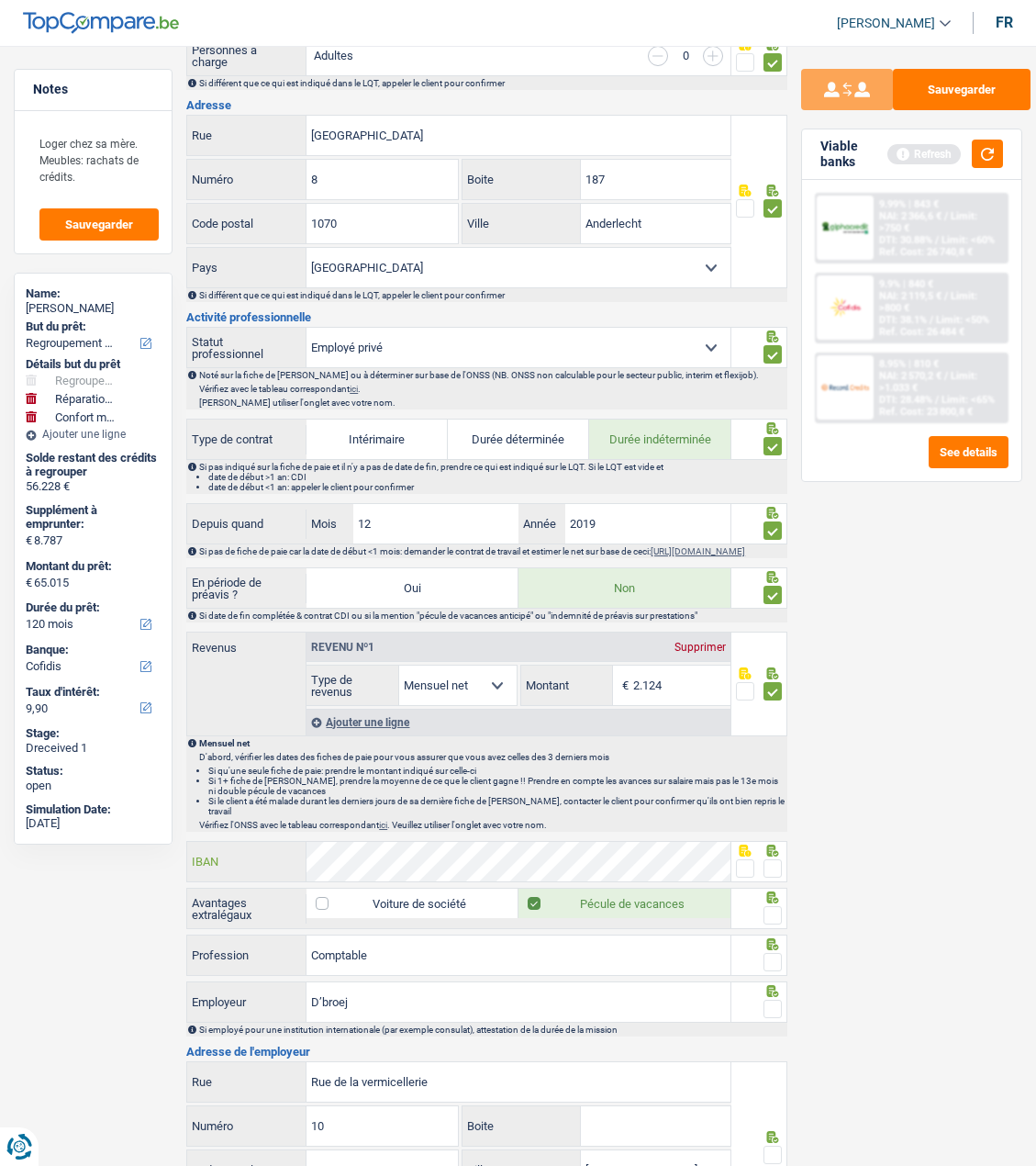
click at [174, 857] on div "Notes Loger chez sa mère. Meubles: rachats de crédits. Sauvegarder Name: Andel …" at bounding box center [518, 547] width 1036 height 1874
click at [774, 863] on span at bounding box center [773, 868] width 19 height 19
click at [0, 0] on input "radio" at bounding box center [0, 0] width 0 height 0
click at [769, 900] on icon at bounding box center [773, 898] width 19 height 12
click at [769, 911] on span at bounding box center [773, 915] width 19 height 19
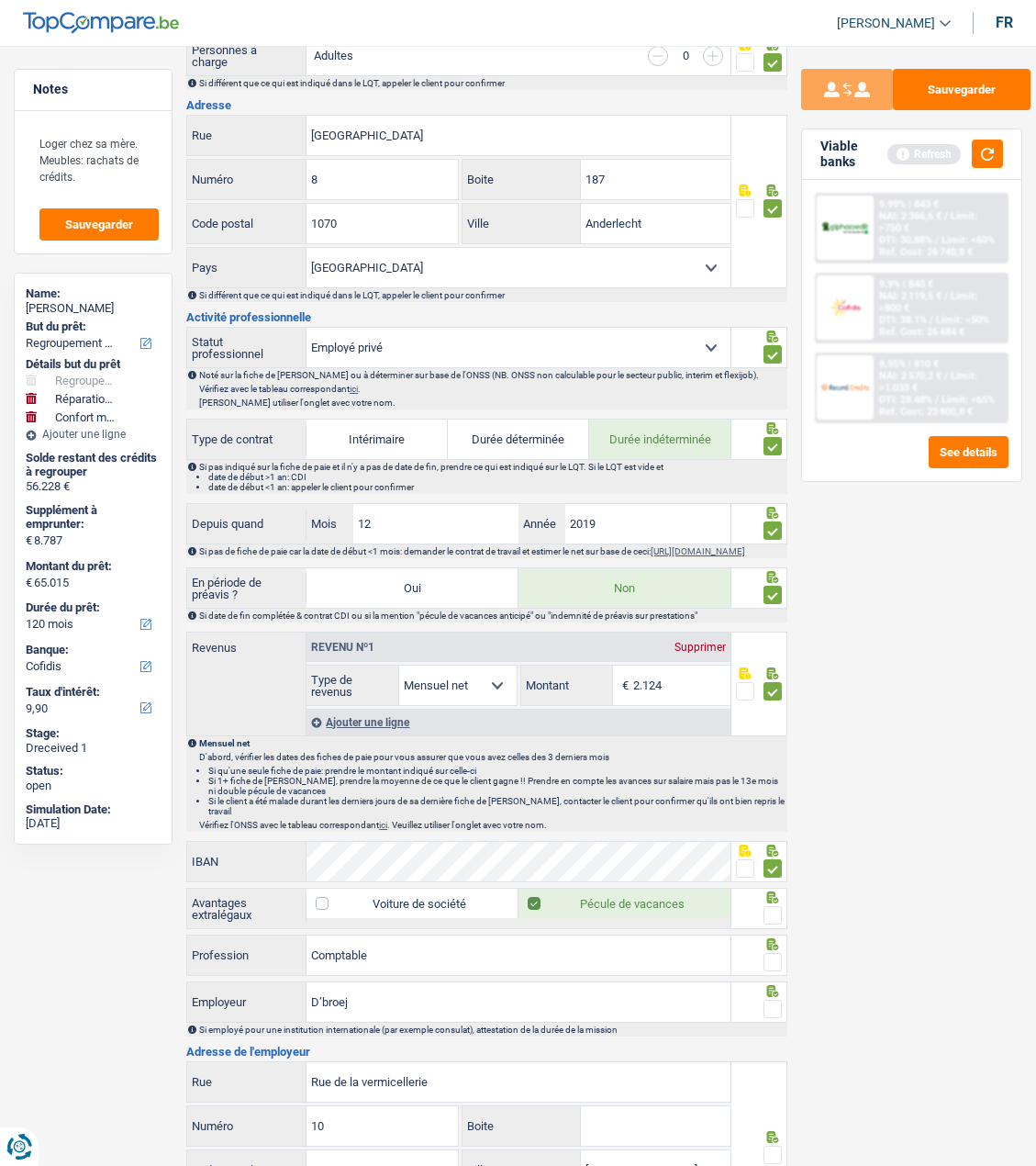
click at [0, 0] on input "radio" at bounding box center [0, 0] width 0 height 0
click at [768, 958] on span at bounding box center [773, 962] width 19 height 19
click at [0, 0] on input "radio" at bounding box center [0, 0] width 0 height 0
click at [769, 1006] on span at bounding box center [773, 1009] width 19 height 19
click at [0, 0] on input "radio" at bounding box center [0, 0] width 0 height 0
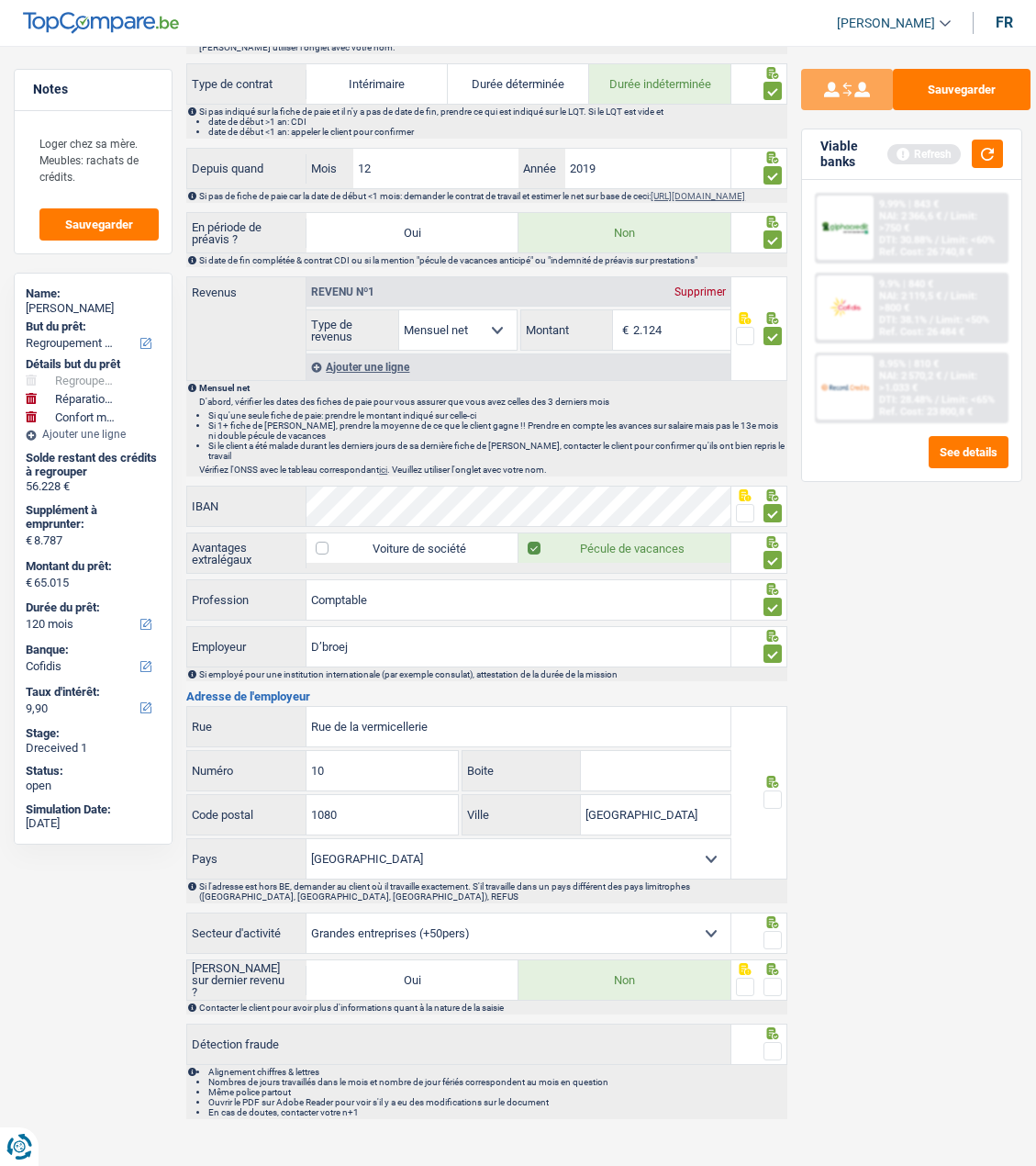
scroll to position [827, 0]
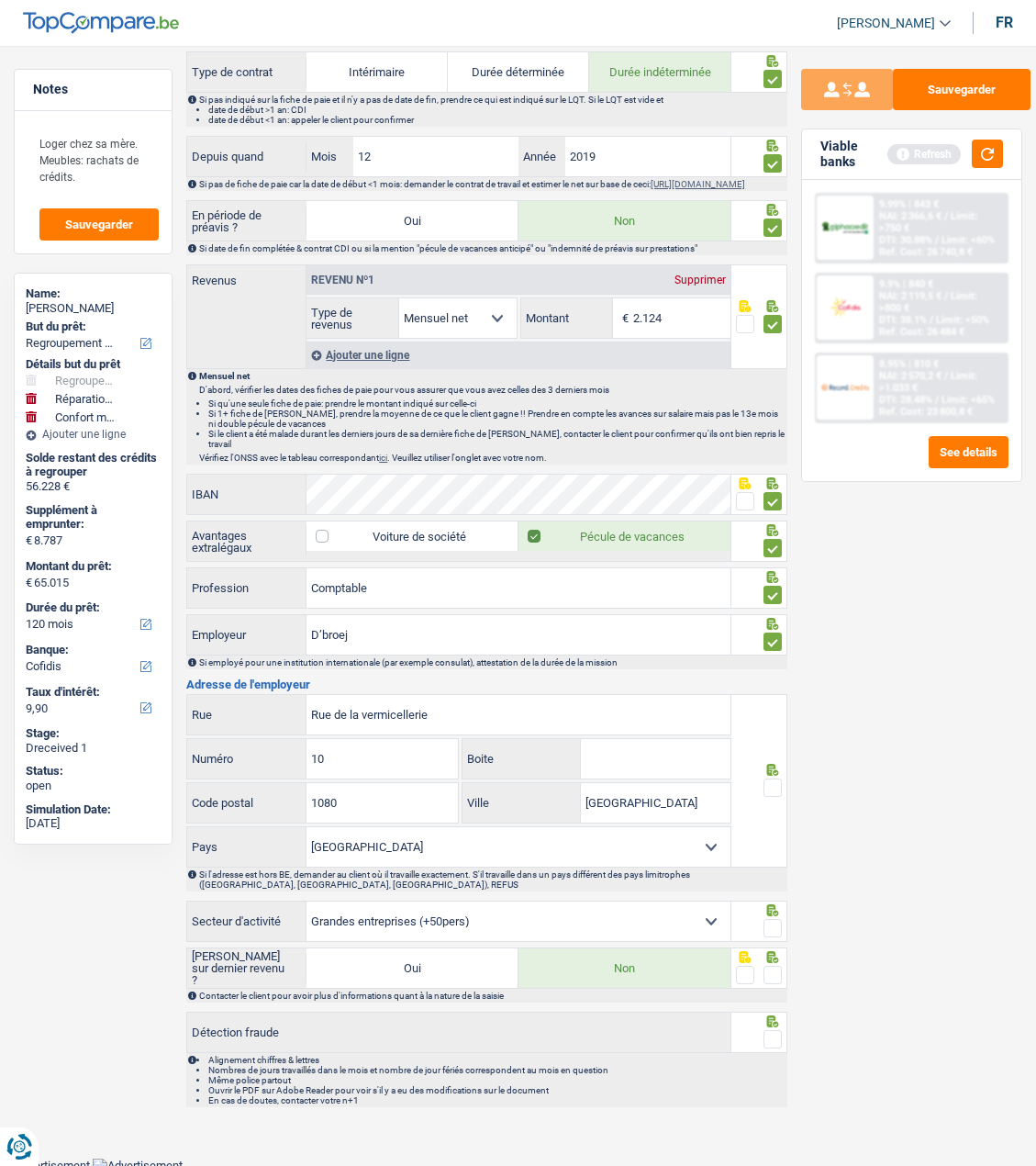
click at [771, 786] on span at bounding box center [773, 787] width 19 height 19
click at [0, 0] on input "radio" at bounding box center [0, 0] width 0 height 0
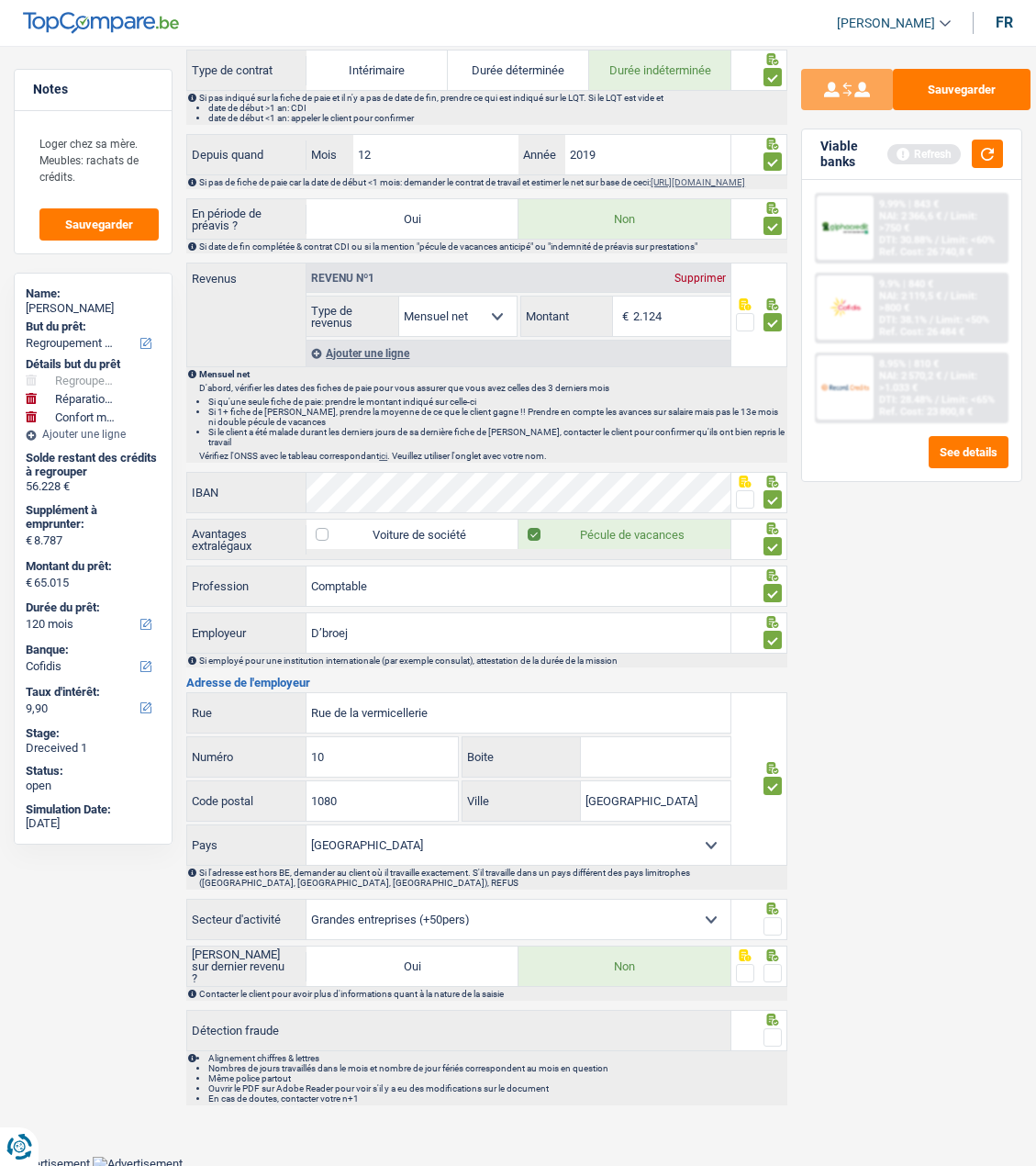
click at [776, 921] on span at bounding box center [773, 926] width 19 height 19
click at [0, 0] on input "radio" at bounding box center [0, 0] width 0 height 0
drag, startPoint x: 776, startPoint y: 970, endPoint x: 774, endPoint y: 993, distance: 23.1
click at [774, 987] on div "Saisie sur dernier revenu ? Oui Non Contacter le client pour avoir plus d'infor…" at bounding box center [488, 973] width 602 height 55
click at [772, 1028] on span at bounding box center [773, 1037] width 19 height 19
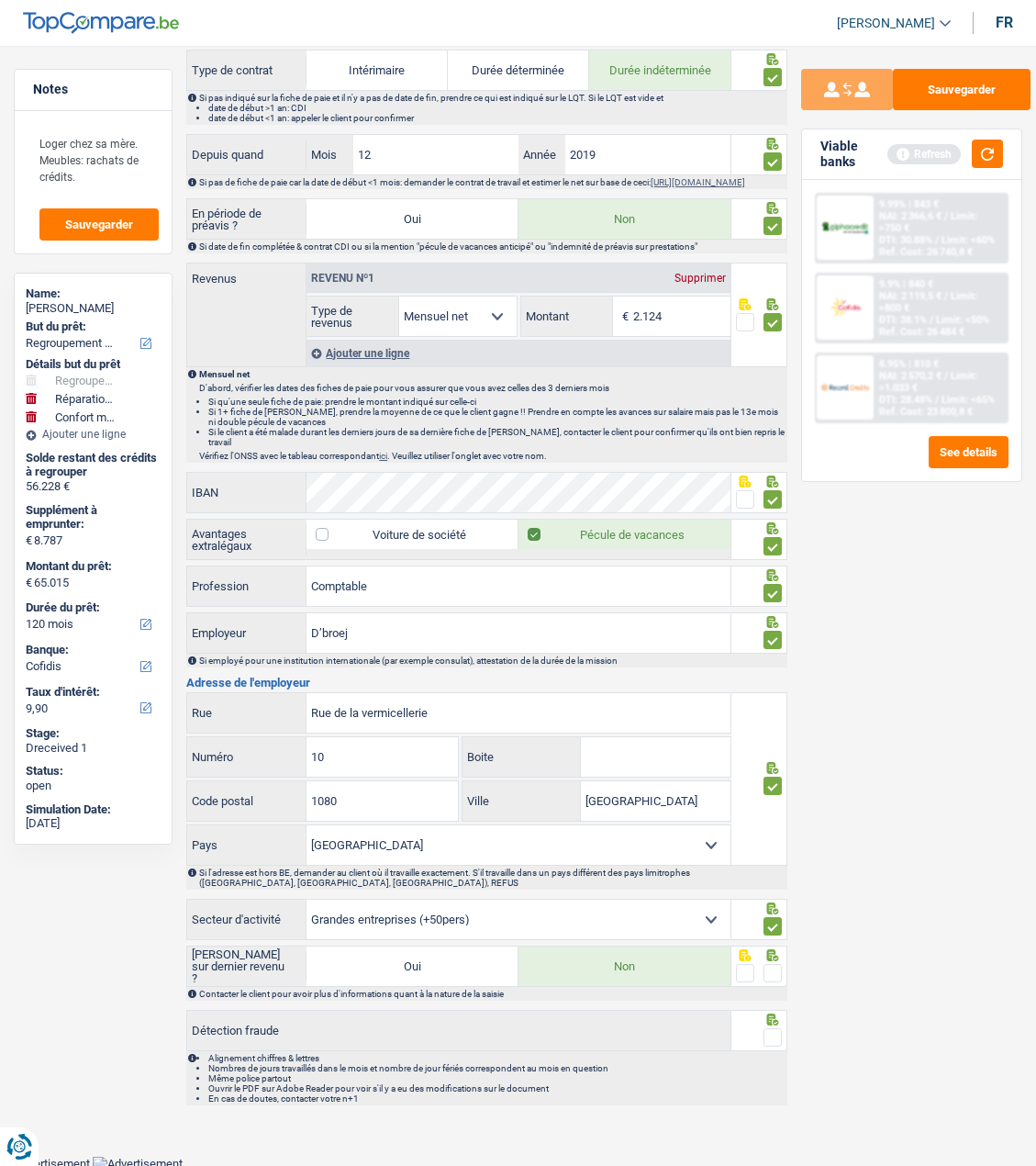
click at [0, 0] on input "radio" at bounding box center [0, 0] width 0 height 0
click at [771, 969] on span at bounding box center [773, 973] width 19 height 19
click at [0, 0] on input "radio" at bounding box center [0, 0] width 0 height 0
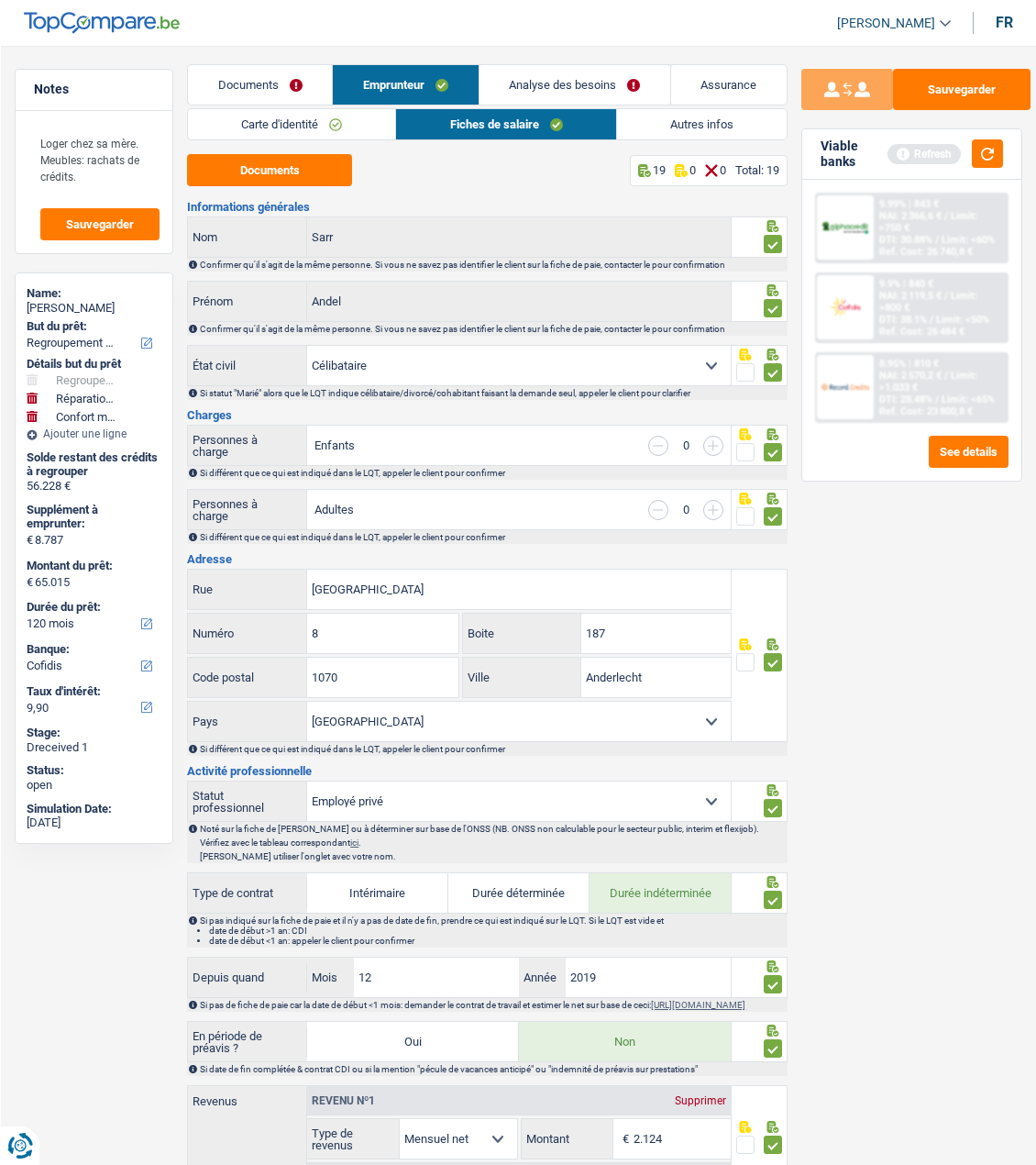
scroll to position [0, 0]
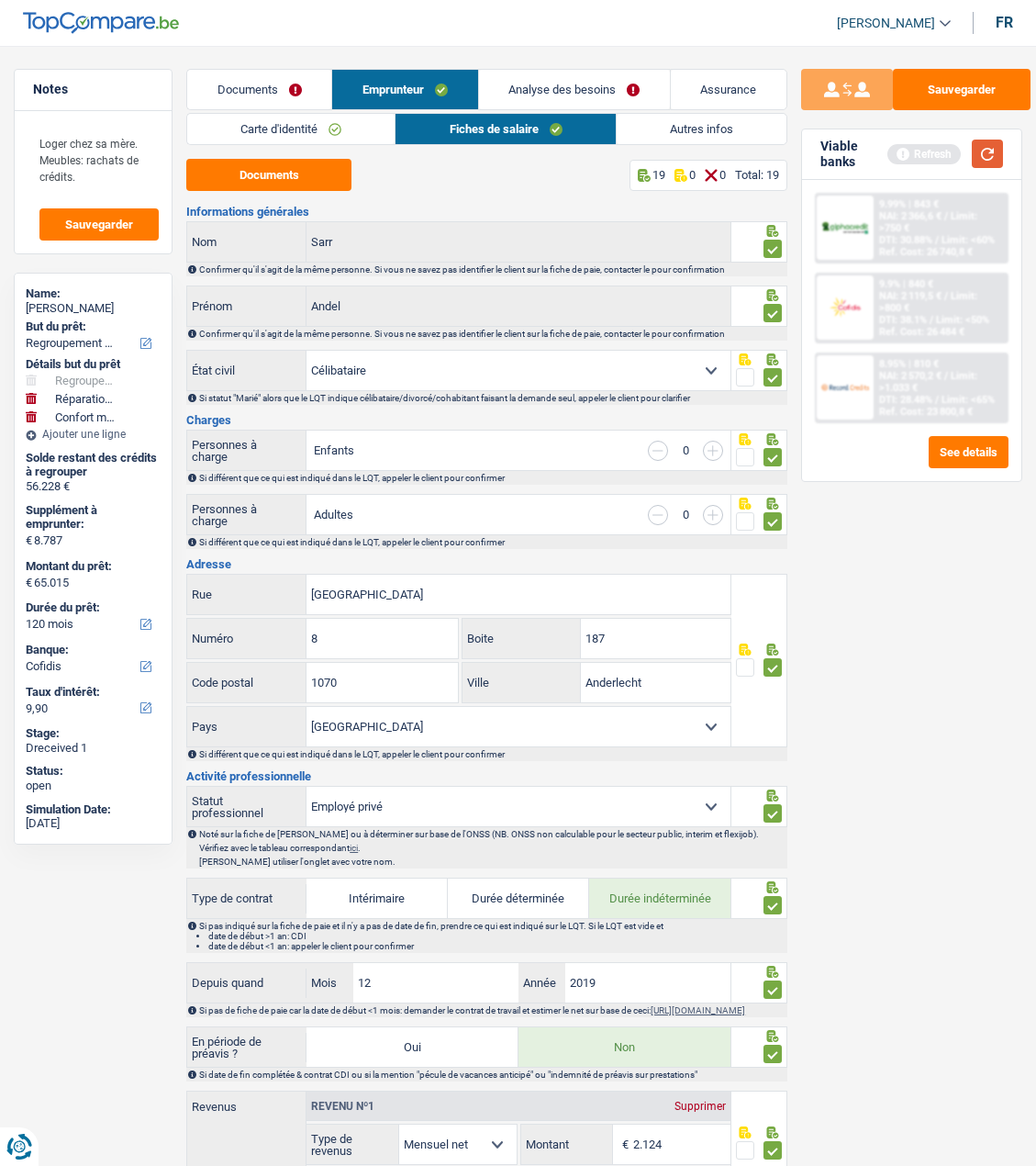
click at [996, 153] on button "button" at bounding box center [988, 153] width 31 height 29
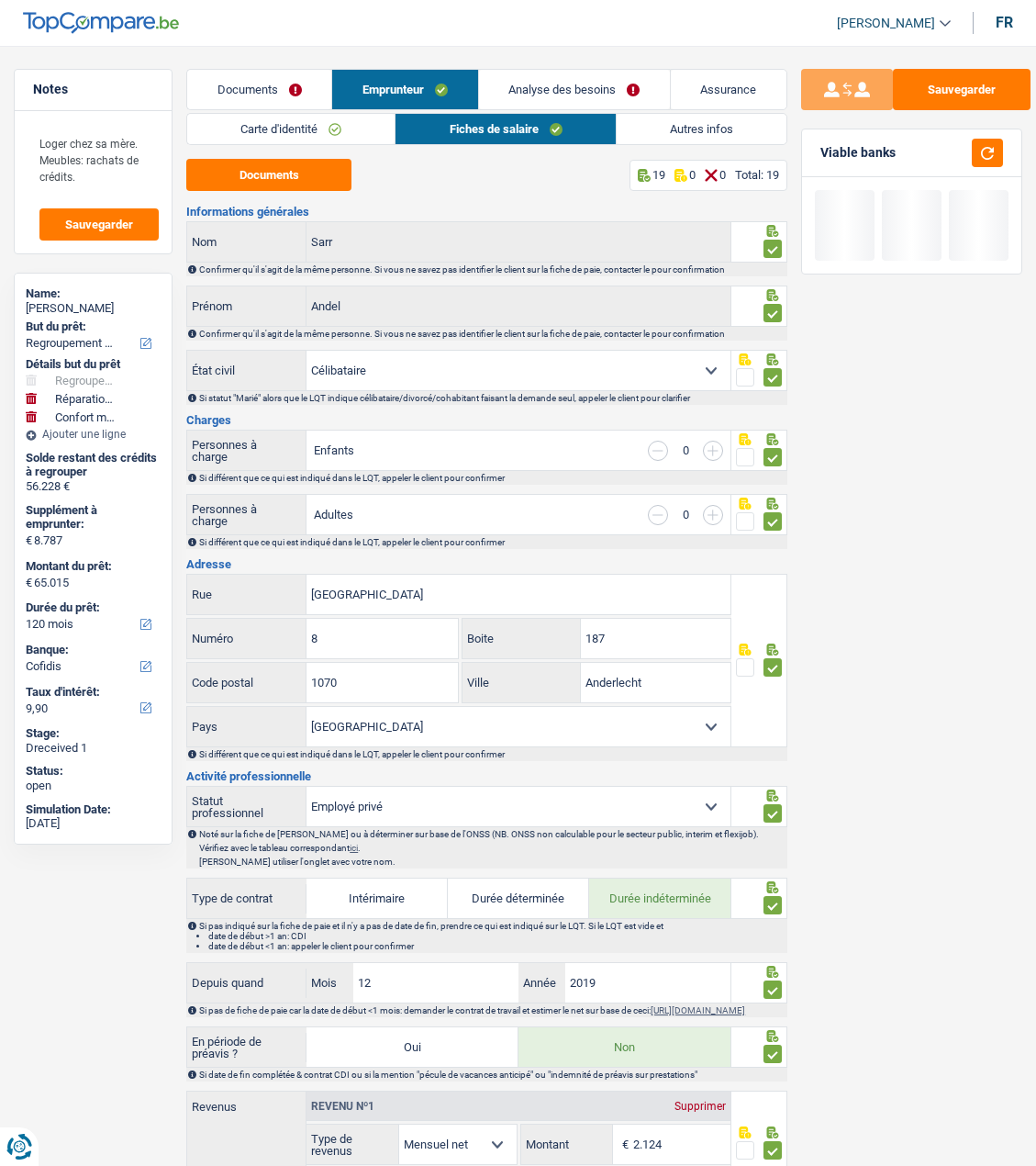
click at [561, 90] on link "Analyse des besoins" at bounding box center [575, 89] width 191 height 39
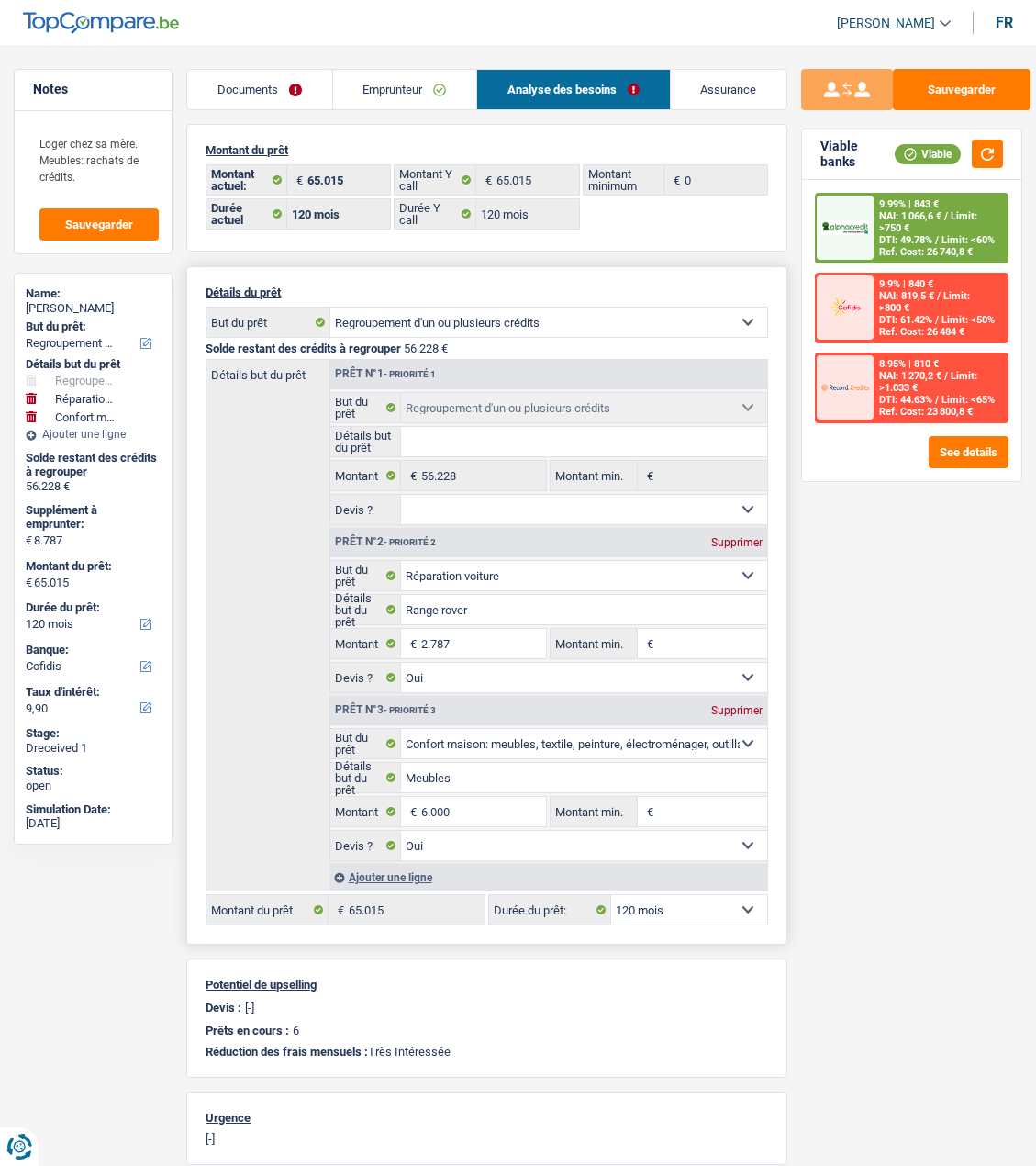
click at [703, 909] on select "12 mois 18 mois 24 mois 30 mois 36 mois 42 mois 48 mois 60 mois 72 mois 84 mois…" at bounding box center [689, 910] width 156 height 29
select select "84"
click at [611, 896] on select "12 mois 18 mois 24 mois 30 mois 36 mois 42 mois 48 mois 60 mois 72 mois 84 mois…" at bounding box center [689, 910] width 156 height 29
select select "84"
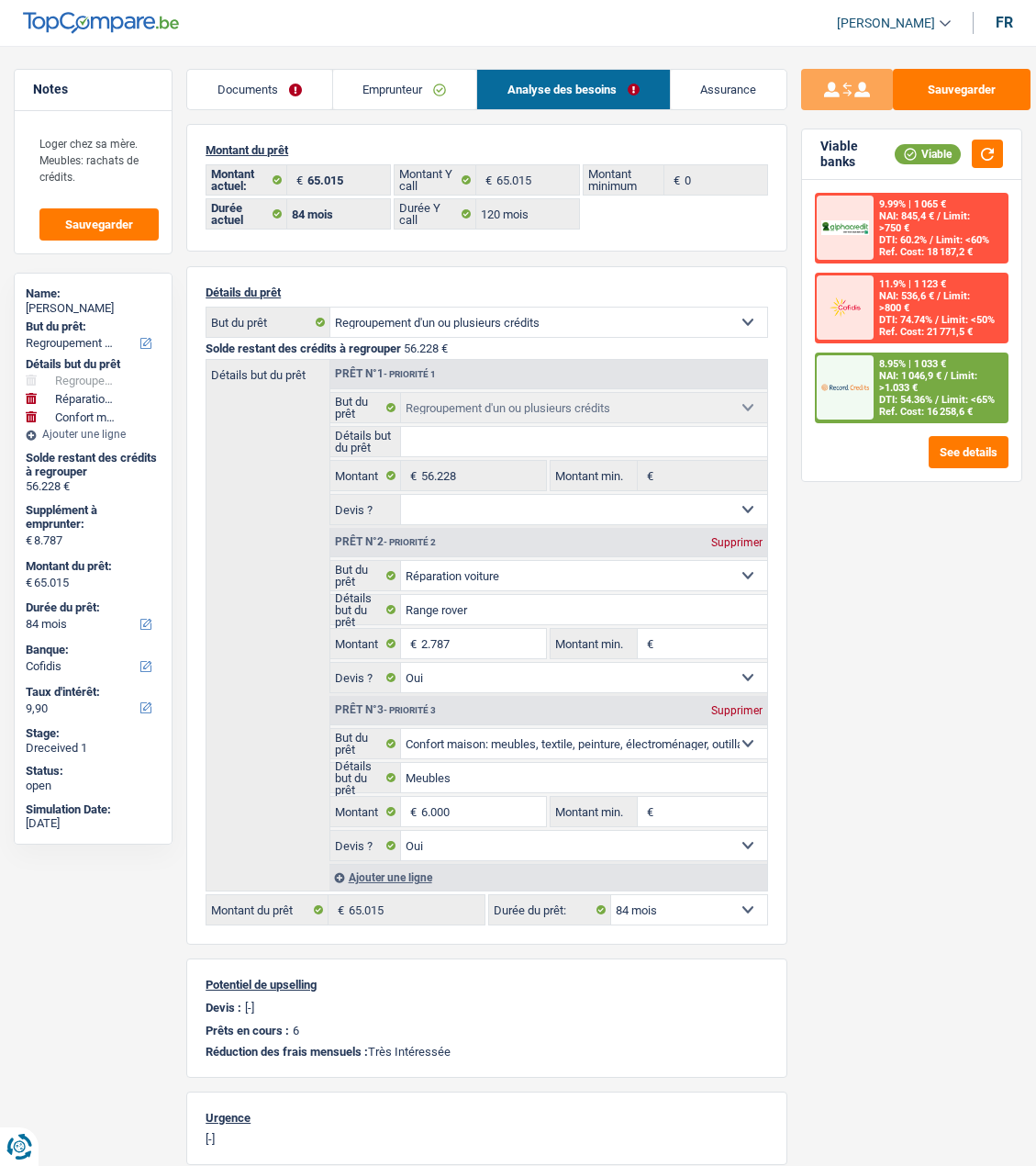
click at [914, 363] on div "8.95% | 1 033 €" at bounding box center [913, 364] width 67 height 12
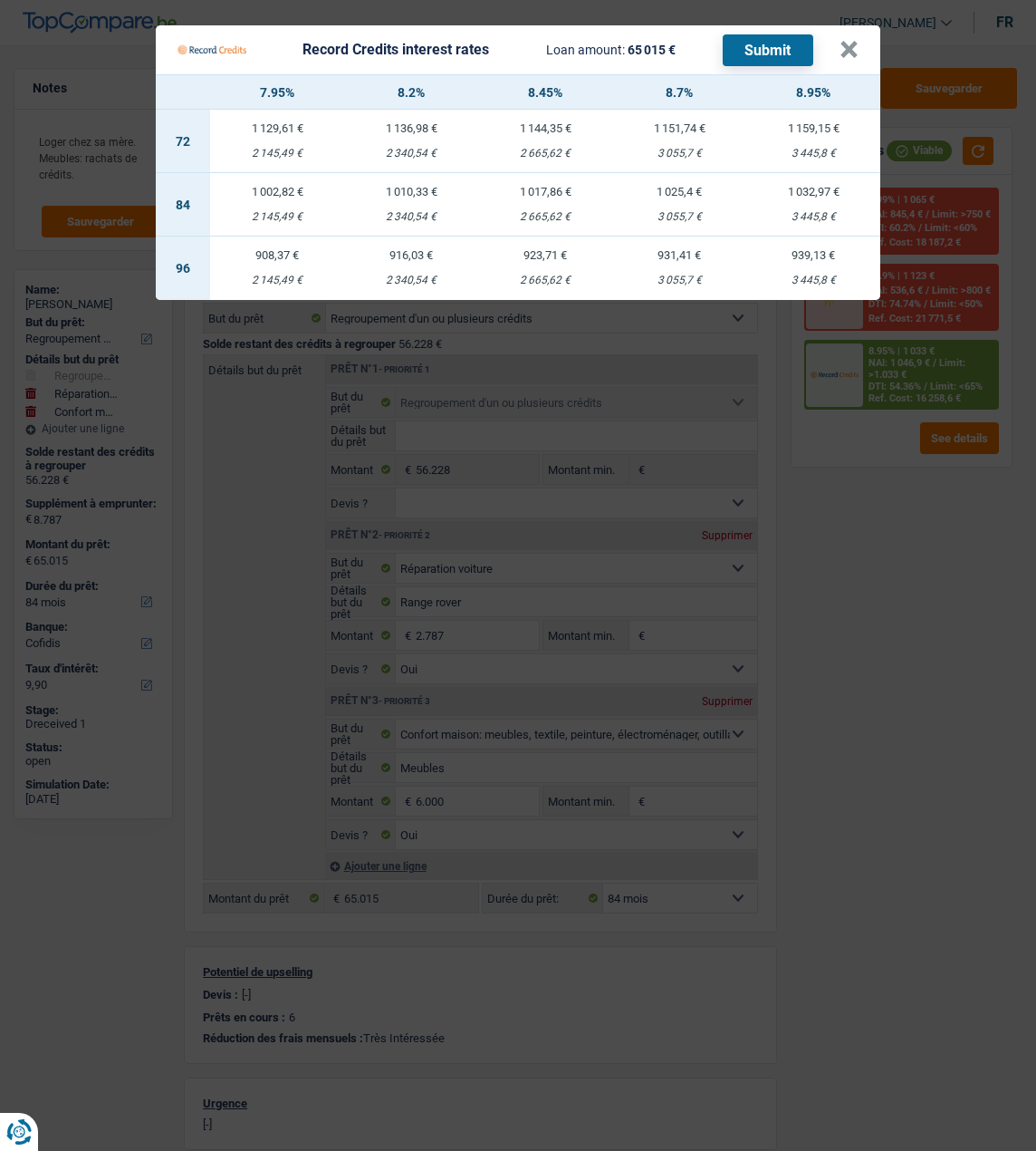
click at [282, 195] on td "1 002,82 € 2 145,49 €" at bounding box center [277, 204] width 134 height 63
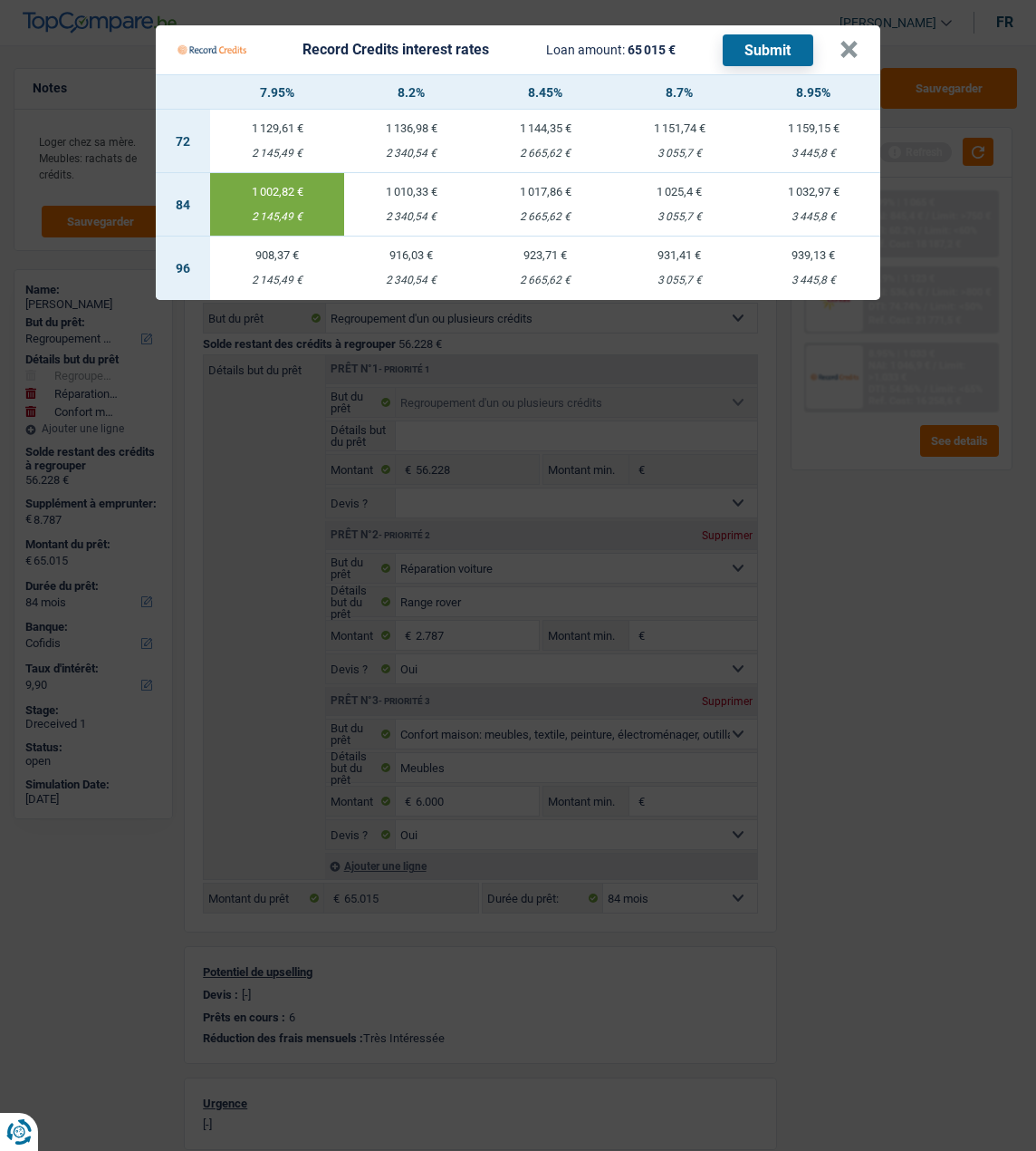
select select "record credits"
type input "7,95"
click at [774, 49] on button "Submit" at bounding box center [767, 49] width 90 height 32
click at [857, 41] on button "×" at bounding box center [850, 49] width 19 height 18
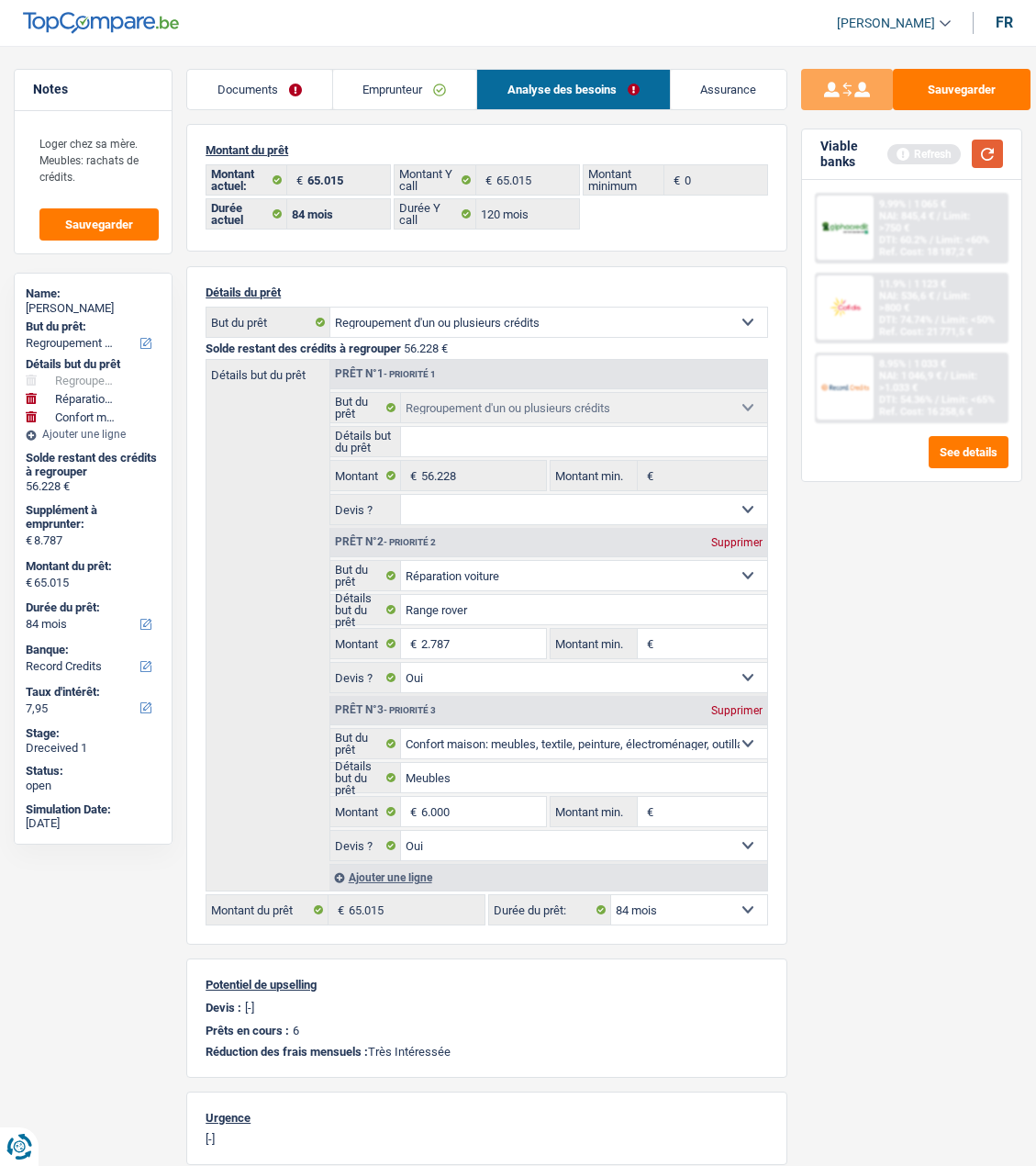
click at [980, 157] on button "button" at bounding box center [988, 153] width 31 height 29
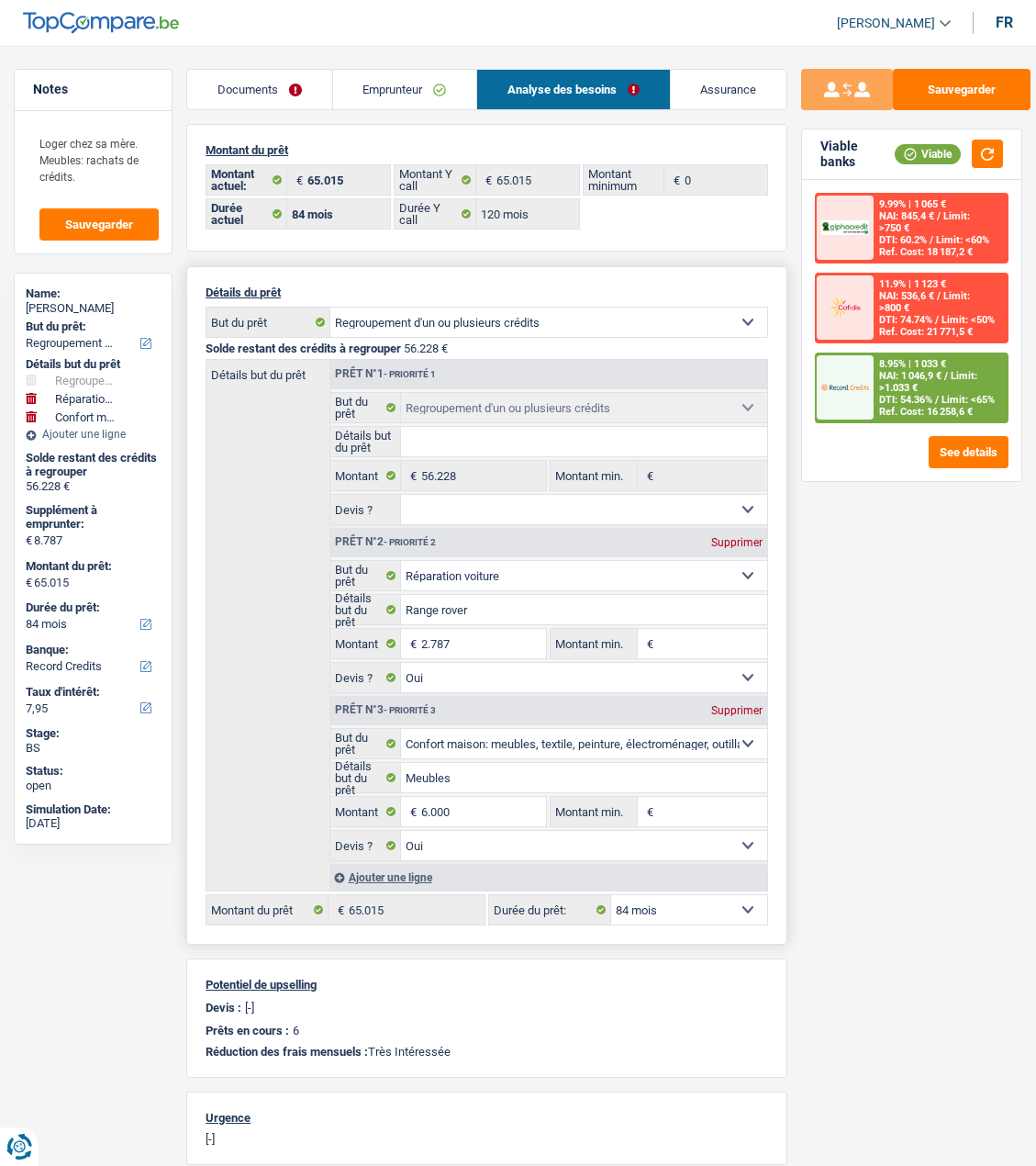
click at [718, 909] on select "12 mois 18 mois 24 mois 30 mois 36 mois 42 mois 48 mois 60 mois 72 mois 84 mois…" at bounding box center [689, 910] width 156 height 29
select select "120"
click at [611, 896] on select "12 mois 18 mois 24 mois 30 mois 36 mois 42 mois 48 mois 60 mois 72 mois 84 mois…" at bounding box center [689, 910] width 156 height 29
select select "120"
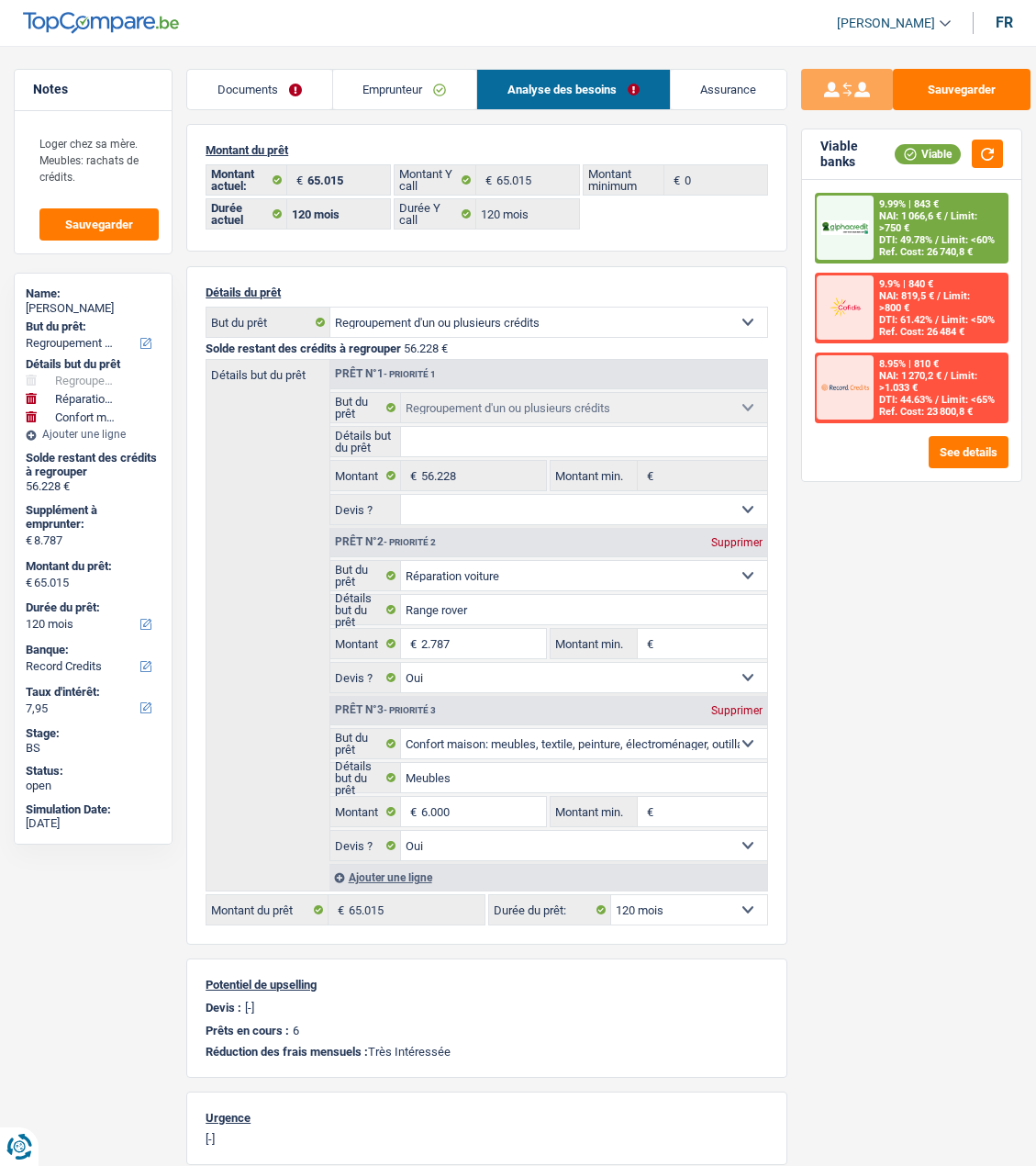
click at [924, 222] on span "NAI: 1 066,6 €" at bounding box center [911, 216] width 63 height 12
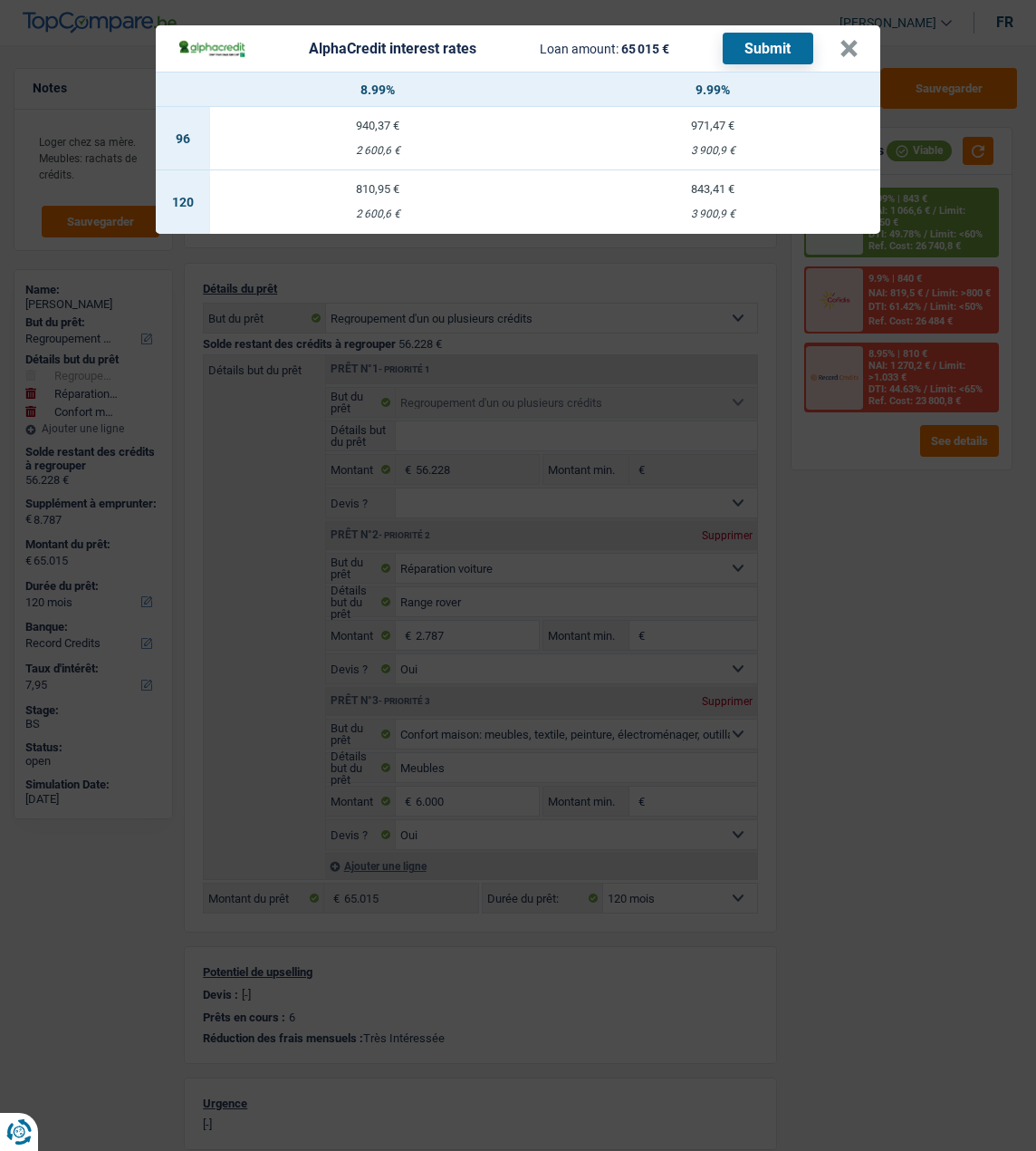
click at [386, 195] on td "810,95 € 2 600,6 €" at bounding box center [378, 202] width 336 height 63
select select "alphacredit"
type input "8,99"
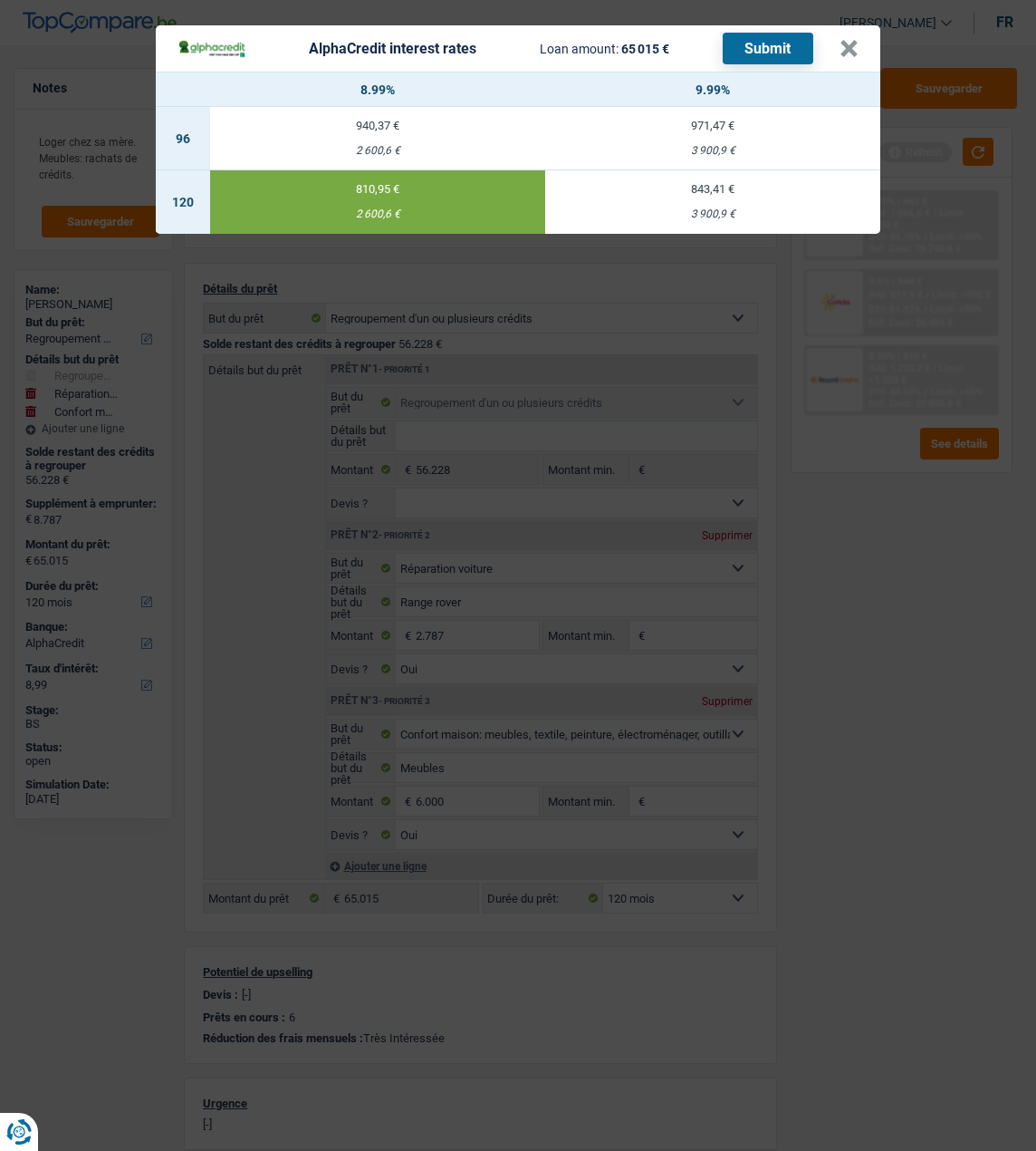
click at [763, 39] on button "Submit" at bounding box center [767, 49] width 90 height 32
click at [853, 40] on button "×" at bounding box center [850, 49] width 19 height 18
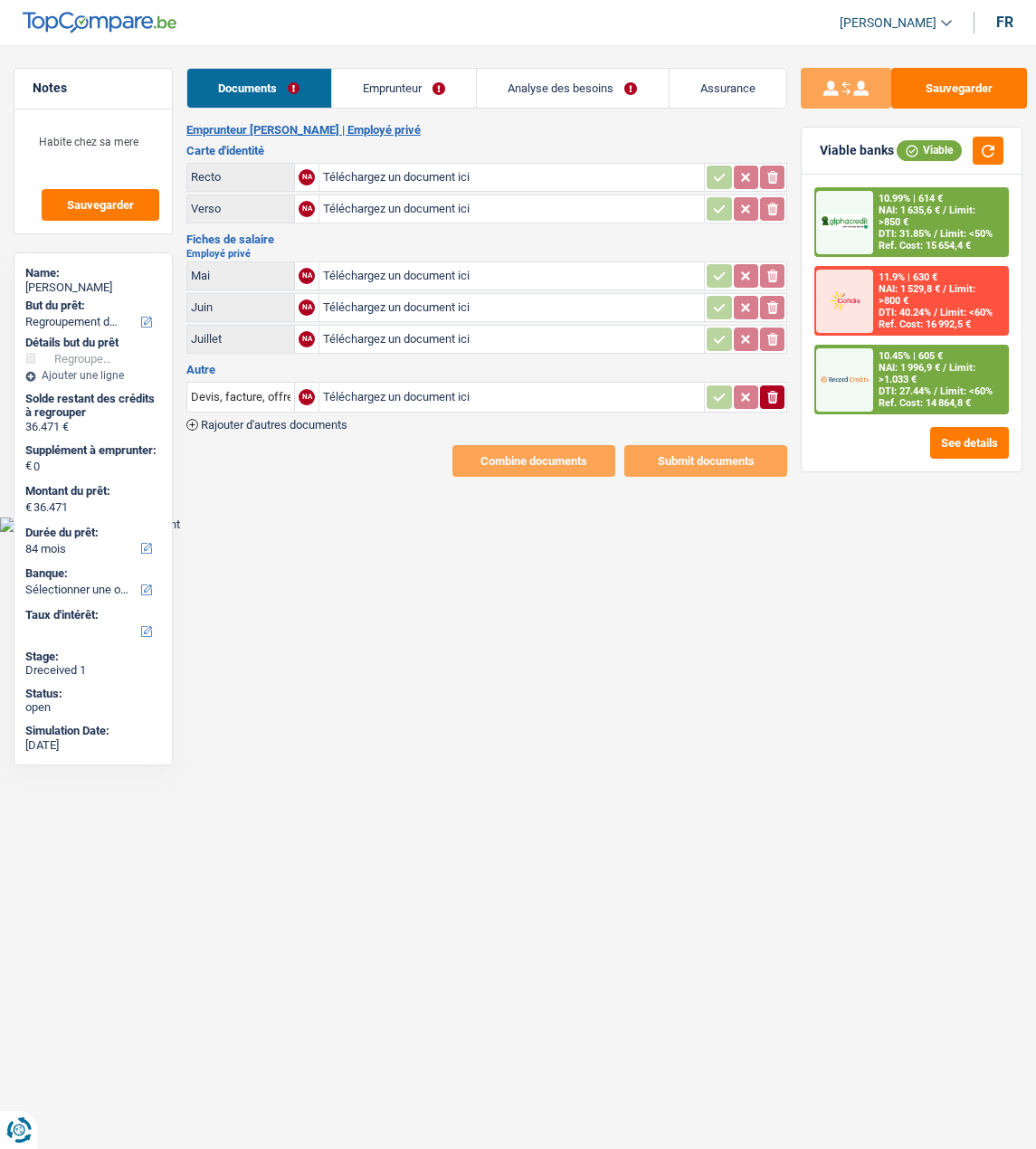
select select "refinancing"
select select "84"
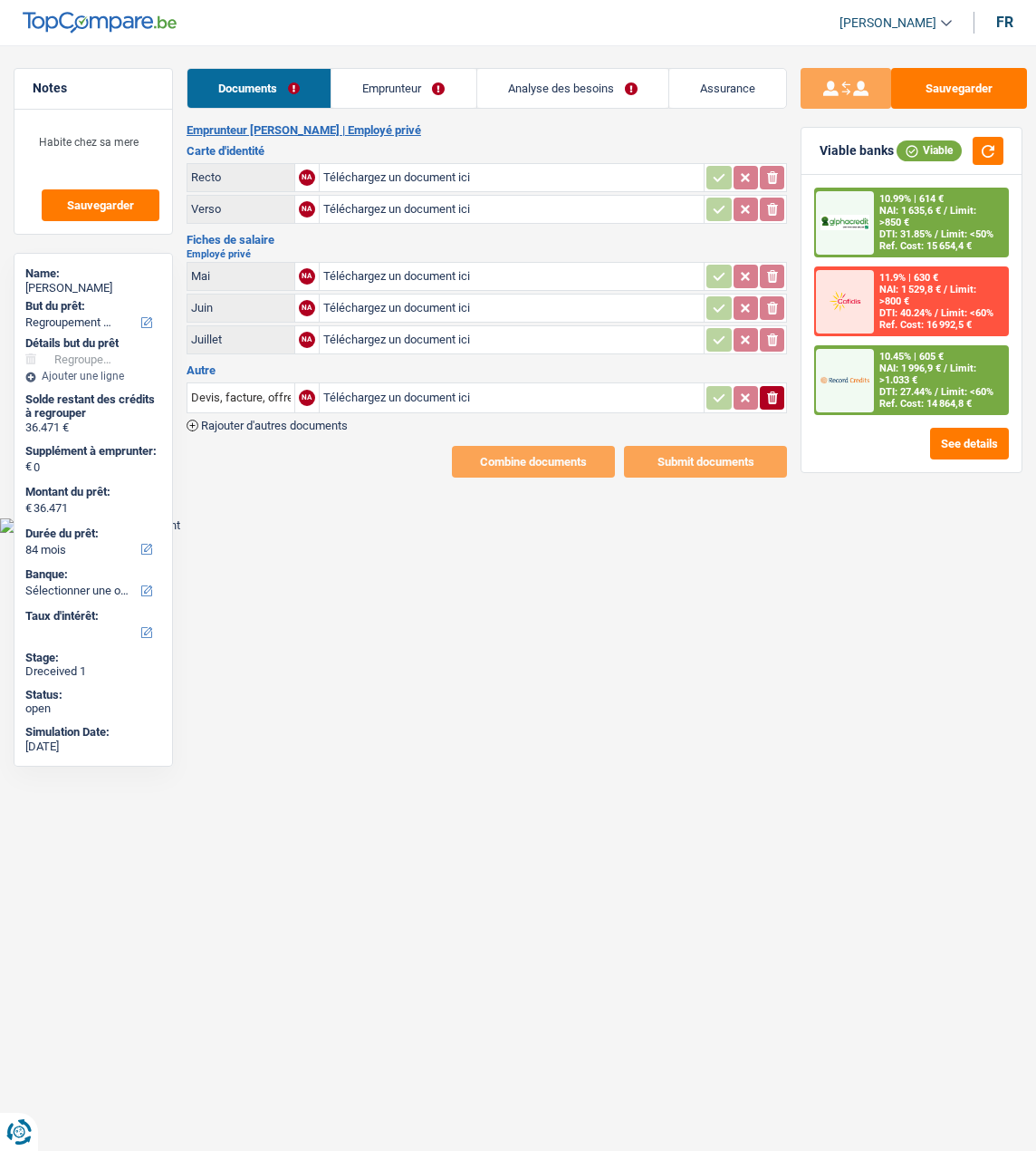
type input "C:\fakepath\ID Rec Capidis.jpg"
type input "C:\fakepath\ID Ver Capidis.jpg"
click at [432, 102] on link "Emprunteur" at bounding box center [404, 88] width 144 height 39
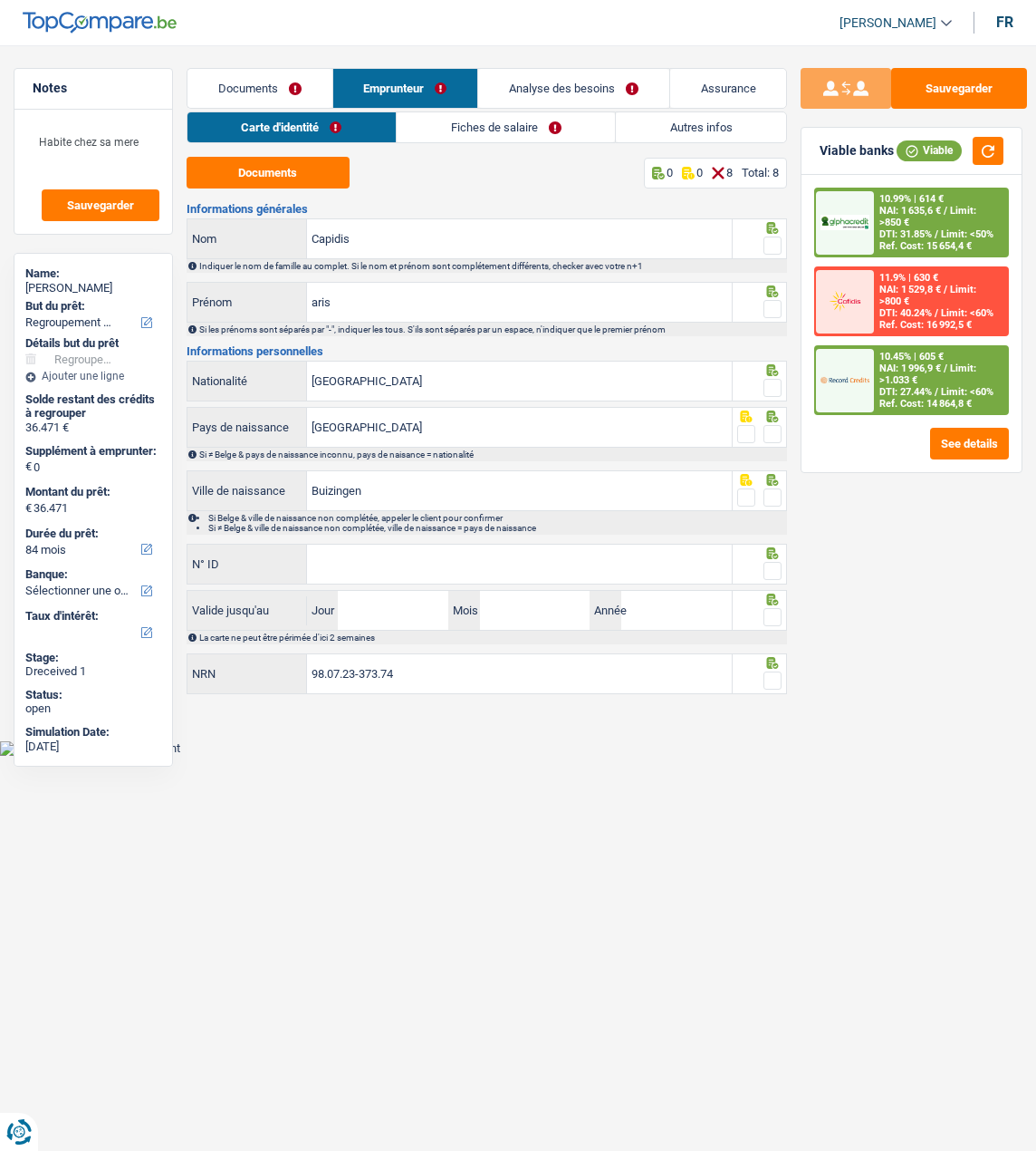
click at [523, 131] on link "Fiches de salaire" at bounding box center [505, 127] width 218 height 30
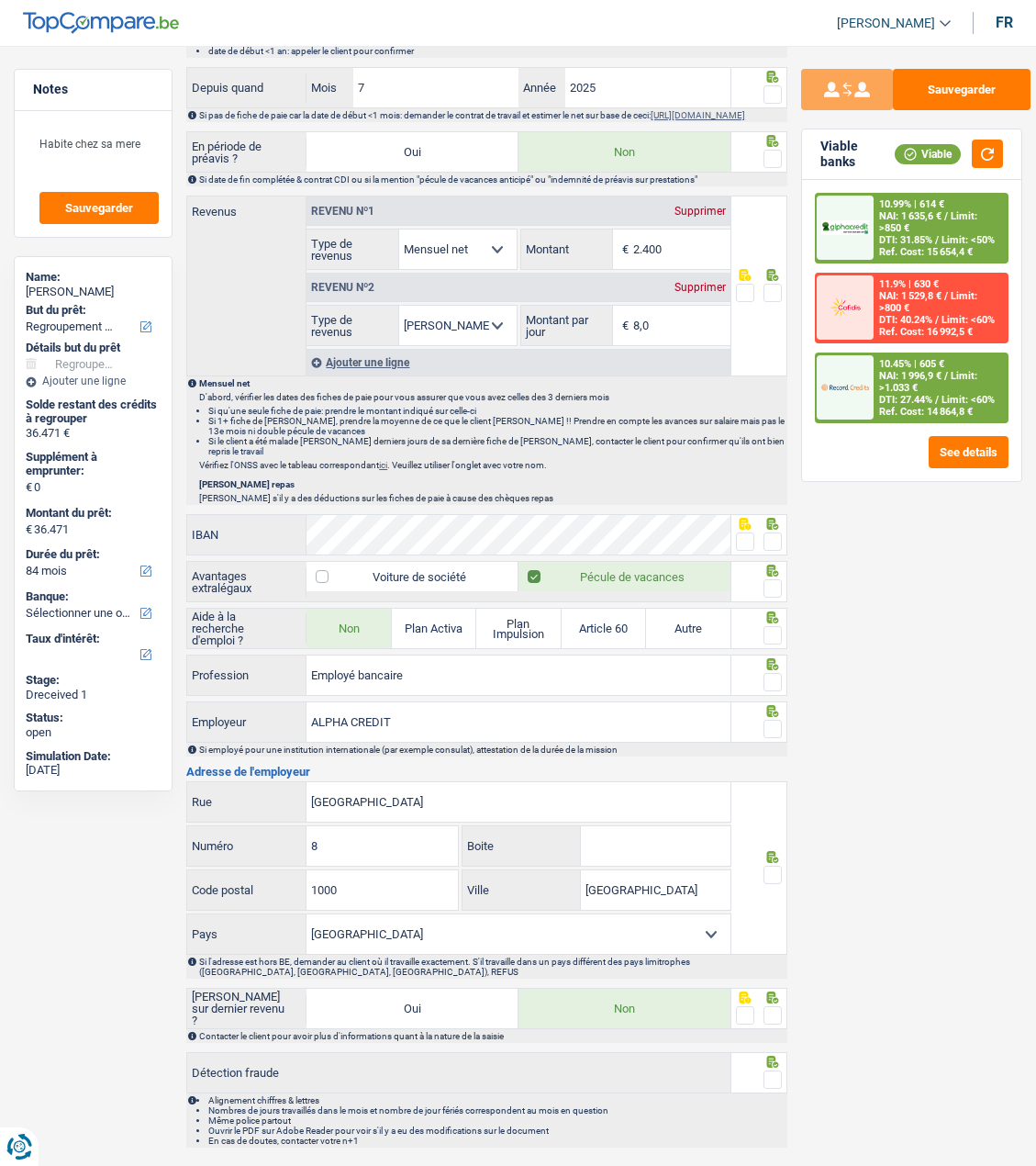
scroll to position [918, 0]
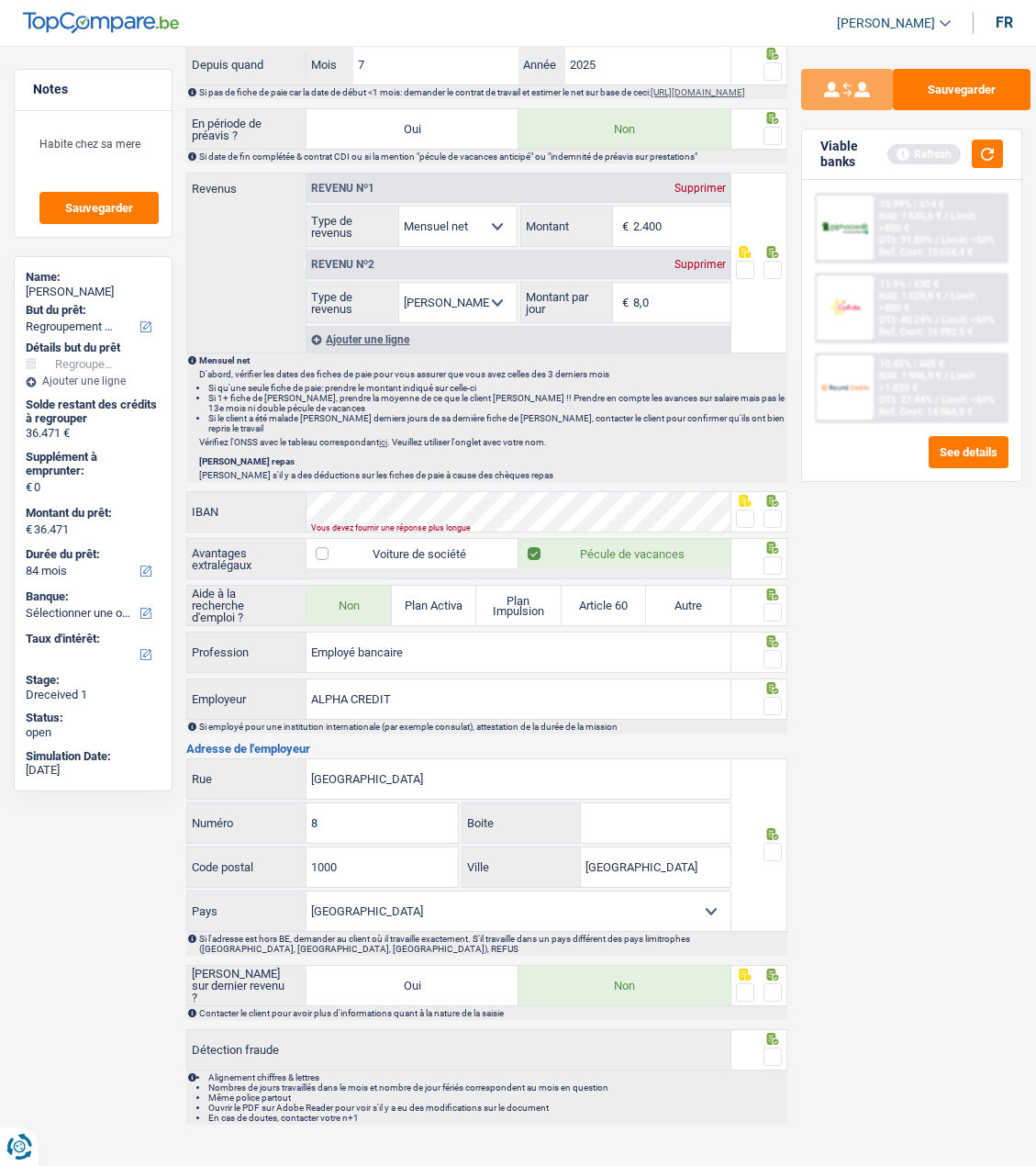
click at [425, 524] on div "Vous devez fournir une réponse plus longue" at bounding box center [499, 527] width 375 height 7
click at [771, 517] on span at bounding box center [773, 518] width 19 height 19
click at [0, 0] on input "radio" at bounding box center [0, 0] width 0 height 0
click at [773, 565] on span at bounding box center [773, 565] width 19 height 19
click at [0, 0] on input "radio" at bounding box center [0, 0] width 0 height 0
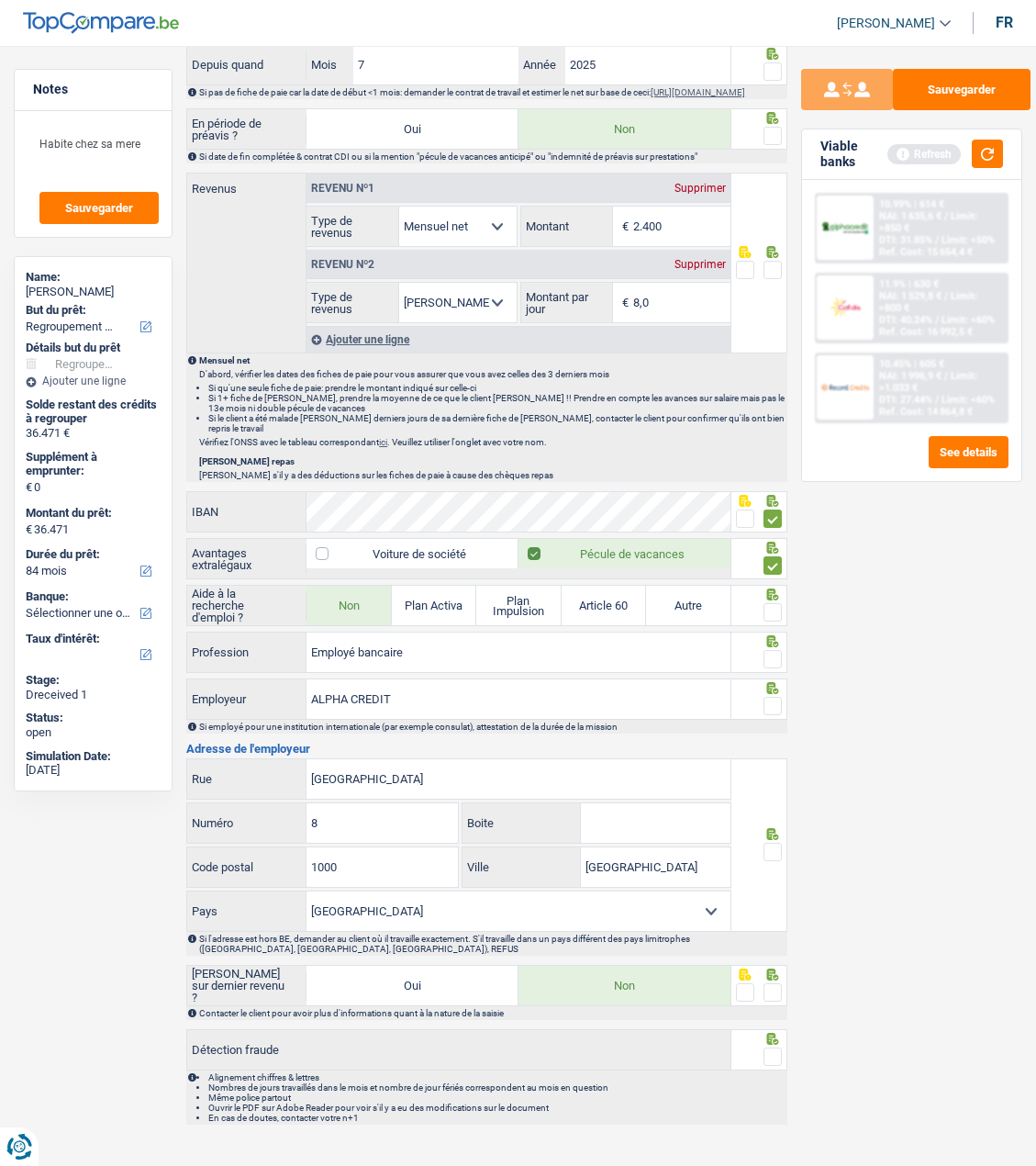
click at [770, 610] on span at bounding box center [773, 612] width 19 height 19
click at [0, 0] on input "radio" at bounding box center [0, 0] width 0 height 0
click at [769, 650] on span at bounding box center [773, 659] width 19 height 19
click at [0, 0] on input "radio" at bounding box center [0, 0] width 0 height 0
click at [772, 697] on span at bounding box center [773, 706] width 19 height 19
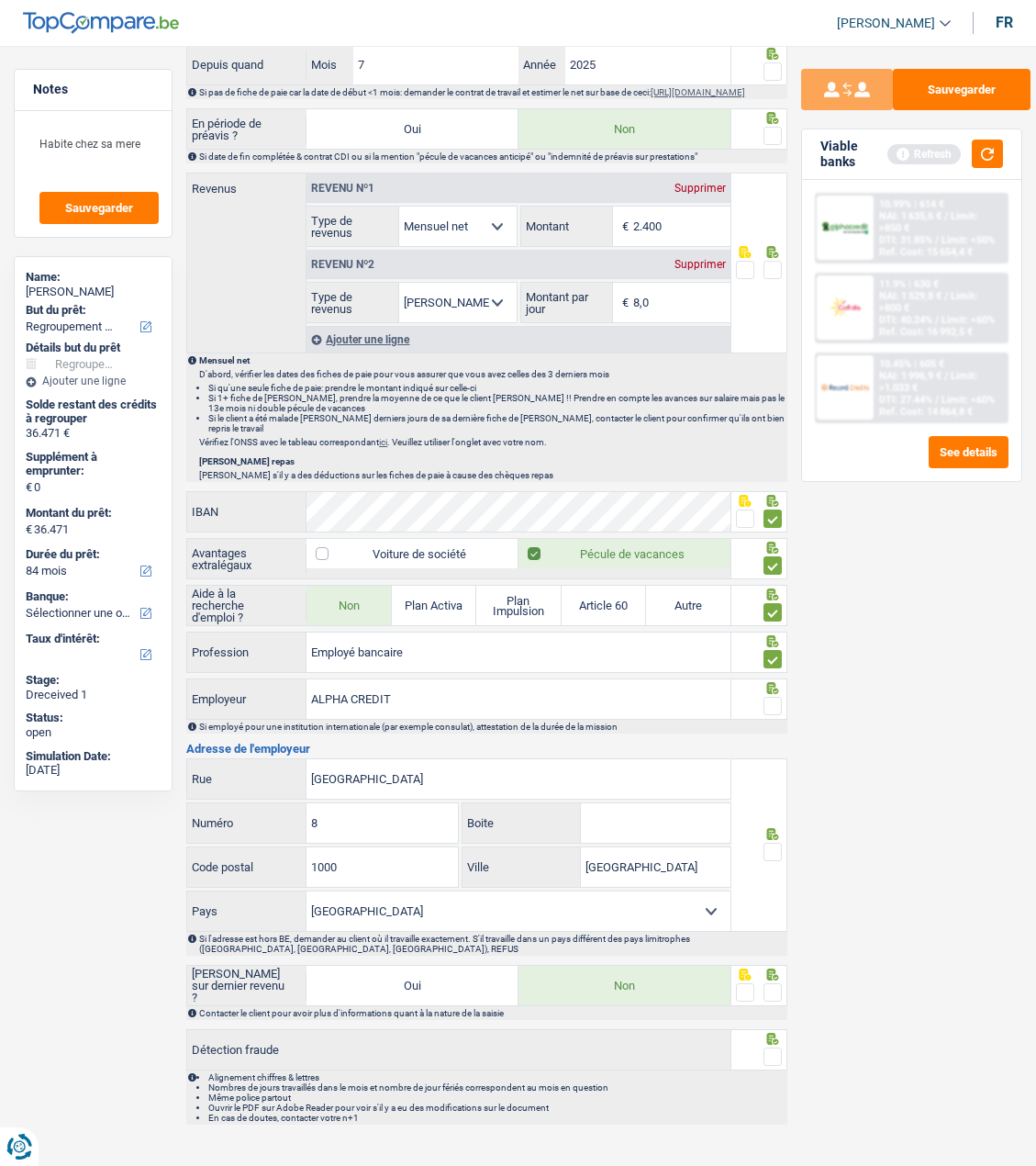
click at [0, 0] on input "radio" at bounding box center [0, 0] width 0 height 0
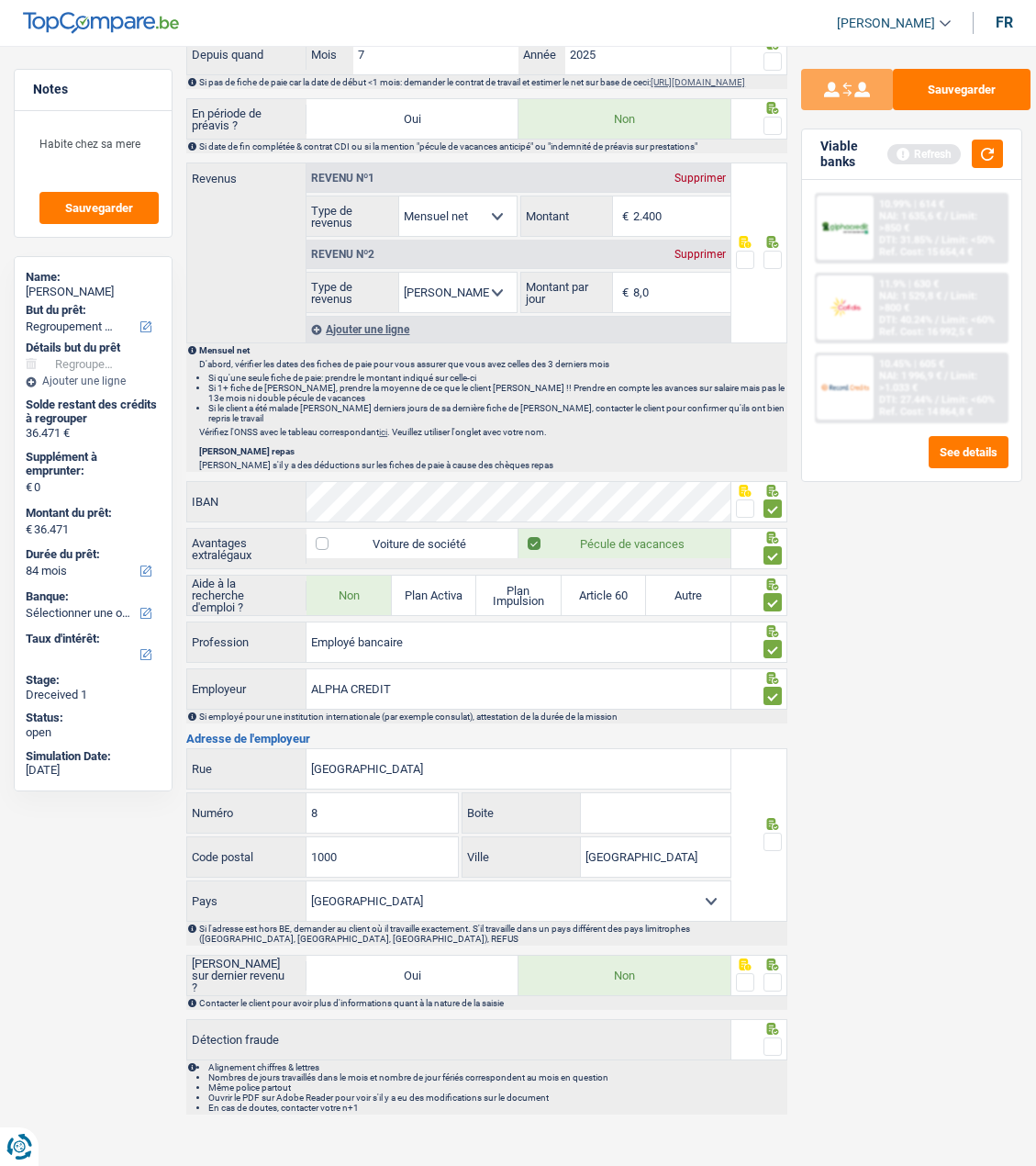
scroll to position [938, 0]
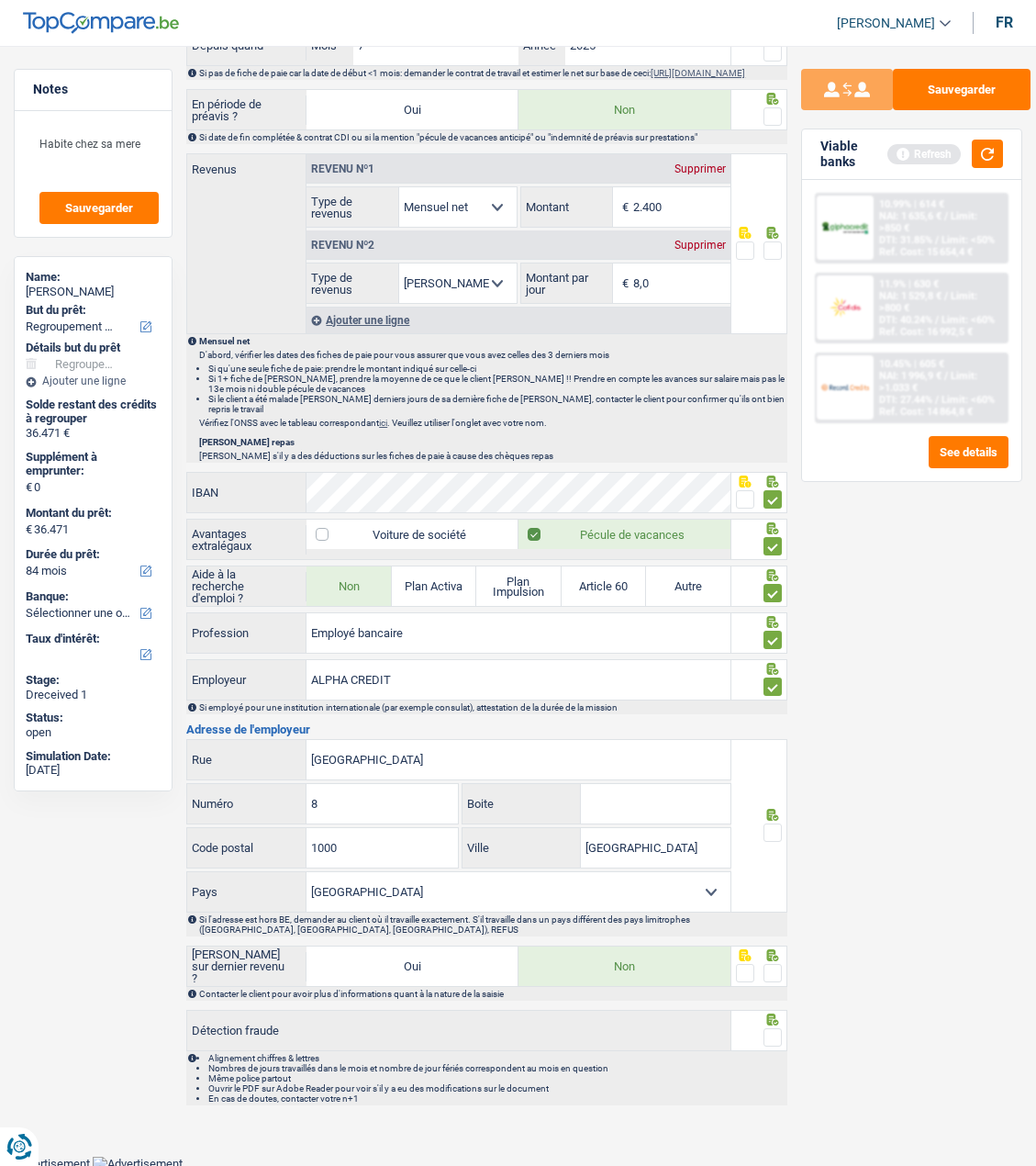
click at [663, 812] on input "Boite" at bounding box center [656, 804] width 150 height 39
type input "3"
click at [777, 824] on span at bounding box center [773, 833] width 19 height 19
click at [0, 0] on input "radio" at bounding box center [0, 0] width 0 height 0
drag, startPoint x: 780, startPoint y: 967, endPoint x: 775, endPoint y: 1020, distance: 53.2
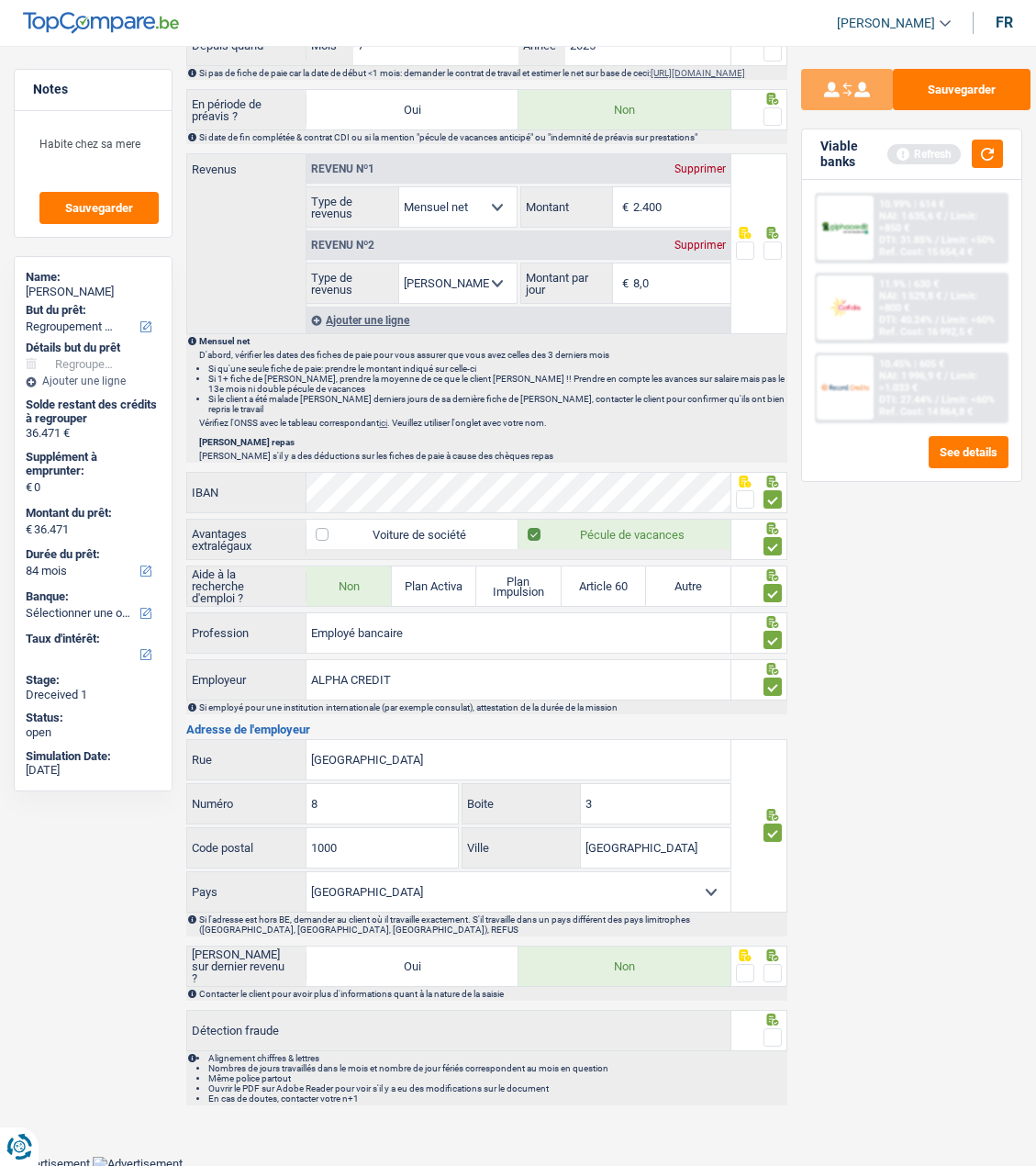
click at [781, 967] on span at bounding box center [773, 973] width 19 height 19
click at [0, 0] on input "radio" at bounding box center [0, 0] width 0 height 0
click at [770, 1029] on span at bounding box center [773, 1037] width 19 height 19
click at [0, 0] on input "radio" at bounding box center [0, 0] width 0 height 0
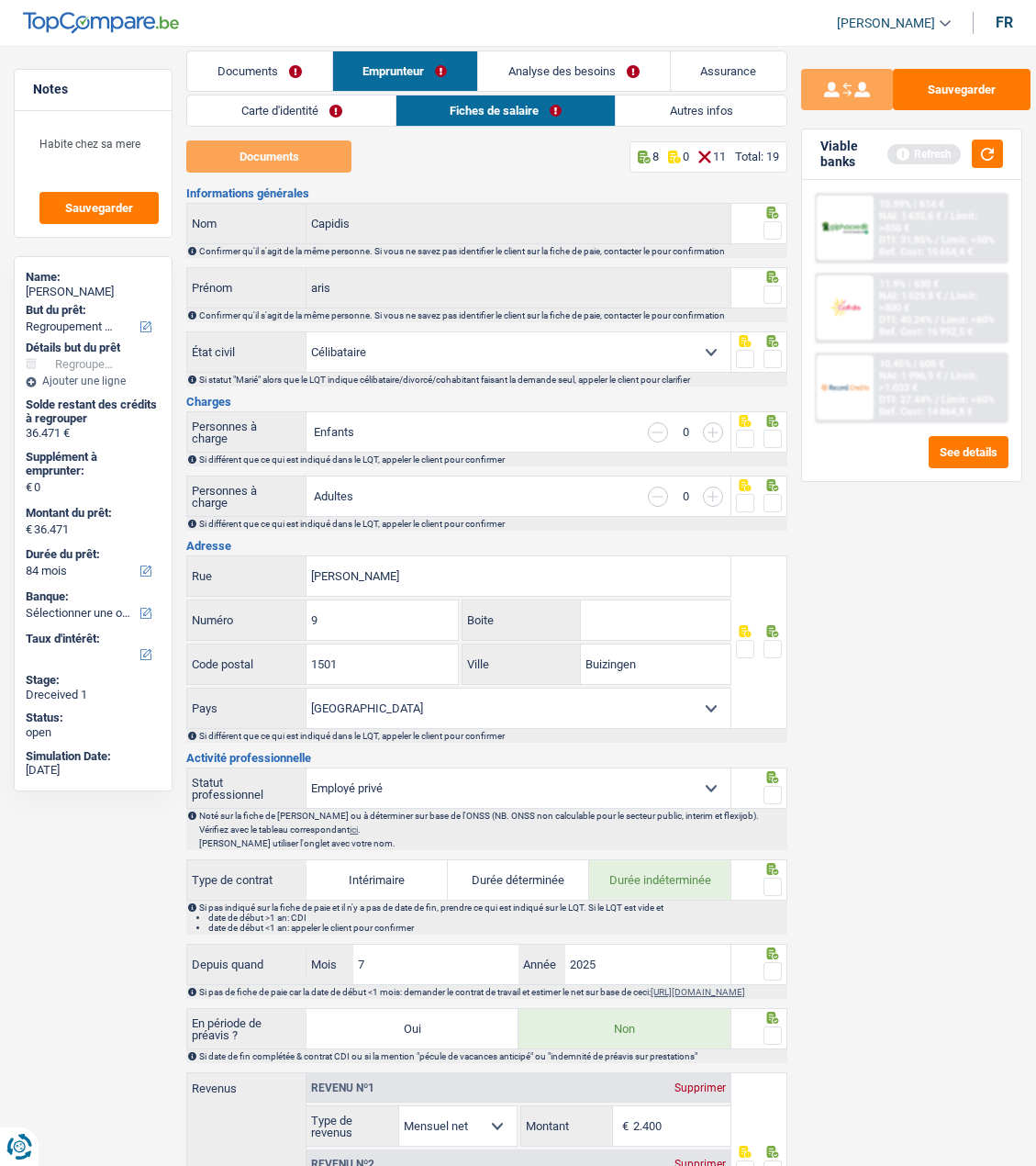
scroll to position [0, 0]
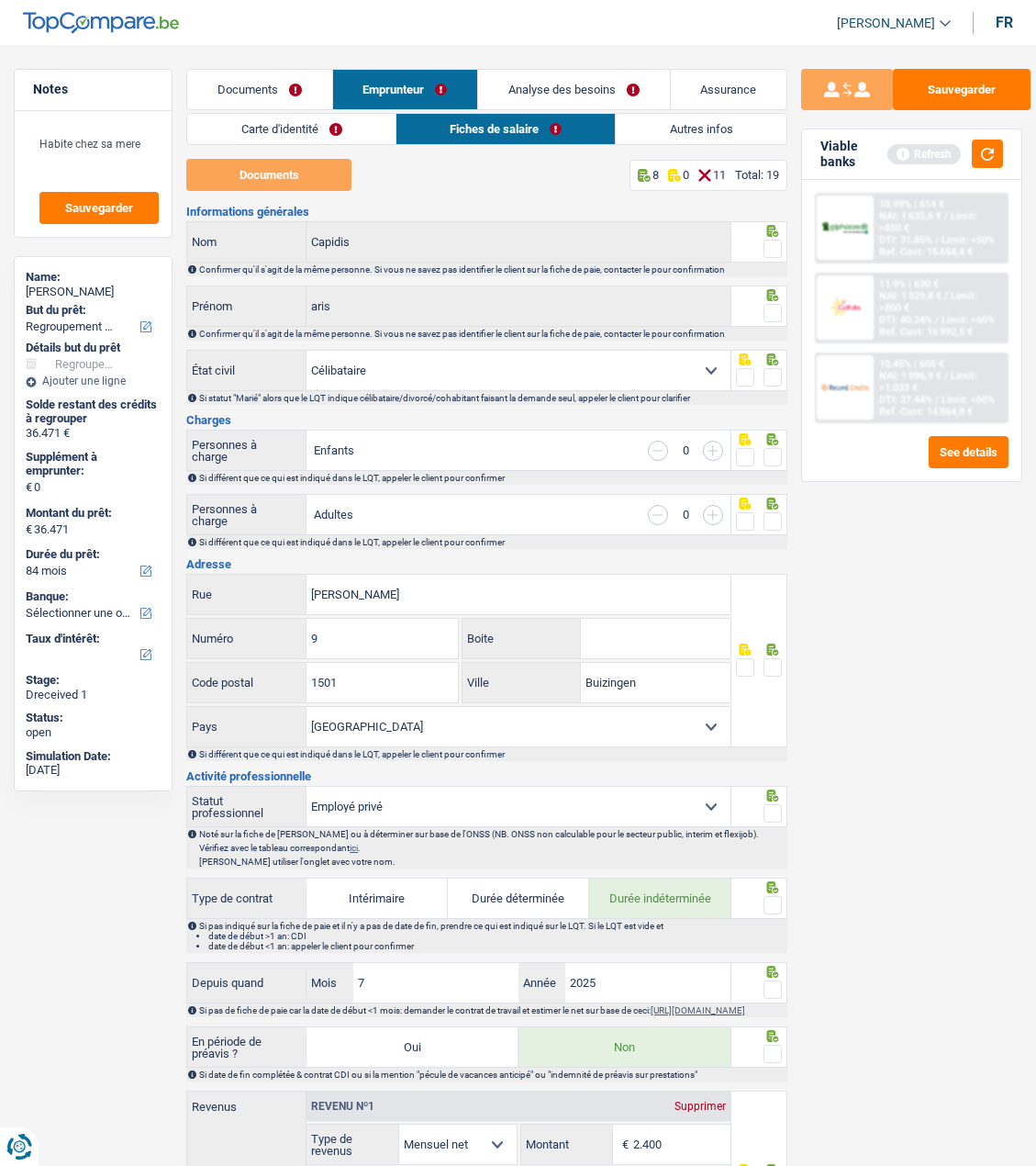
click at [777, 248] on span at bounding box center [773, 249] width 19 height 19
click at [0, 0] on input "radio" at bounding box center [0, 0] width 0 height 0
click at [251, 89] on link "Documents" at bounding box center [259, 89] width 144 height 39
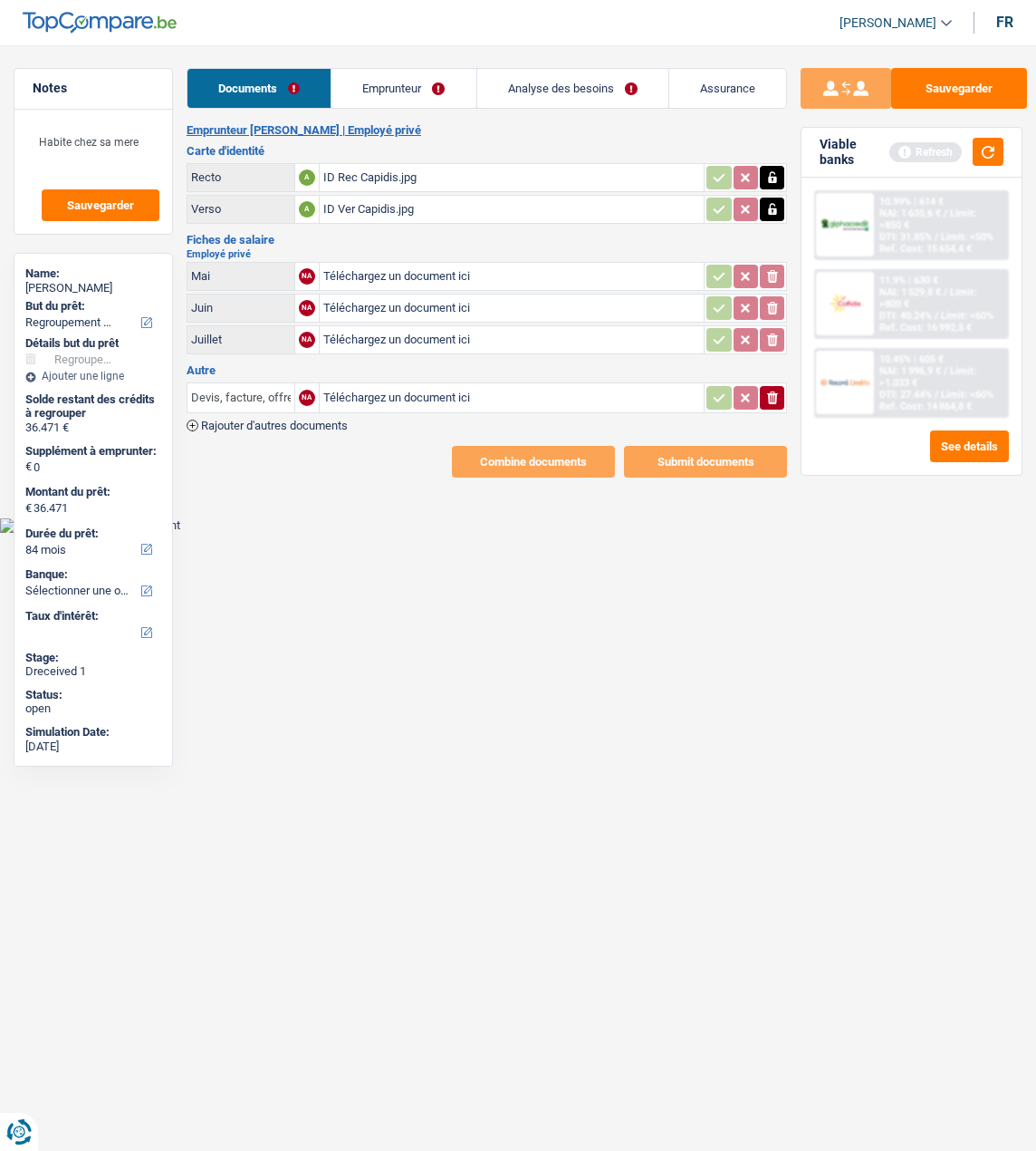
click at [249, 391] on input "Devis, facture, offre, bon de commande" at bounding box center [241, 398] width 100 height 29
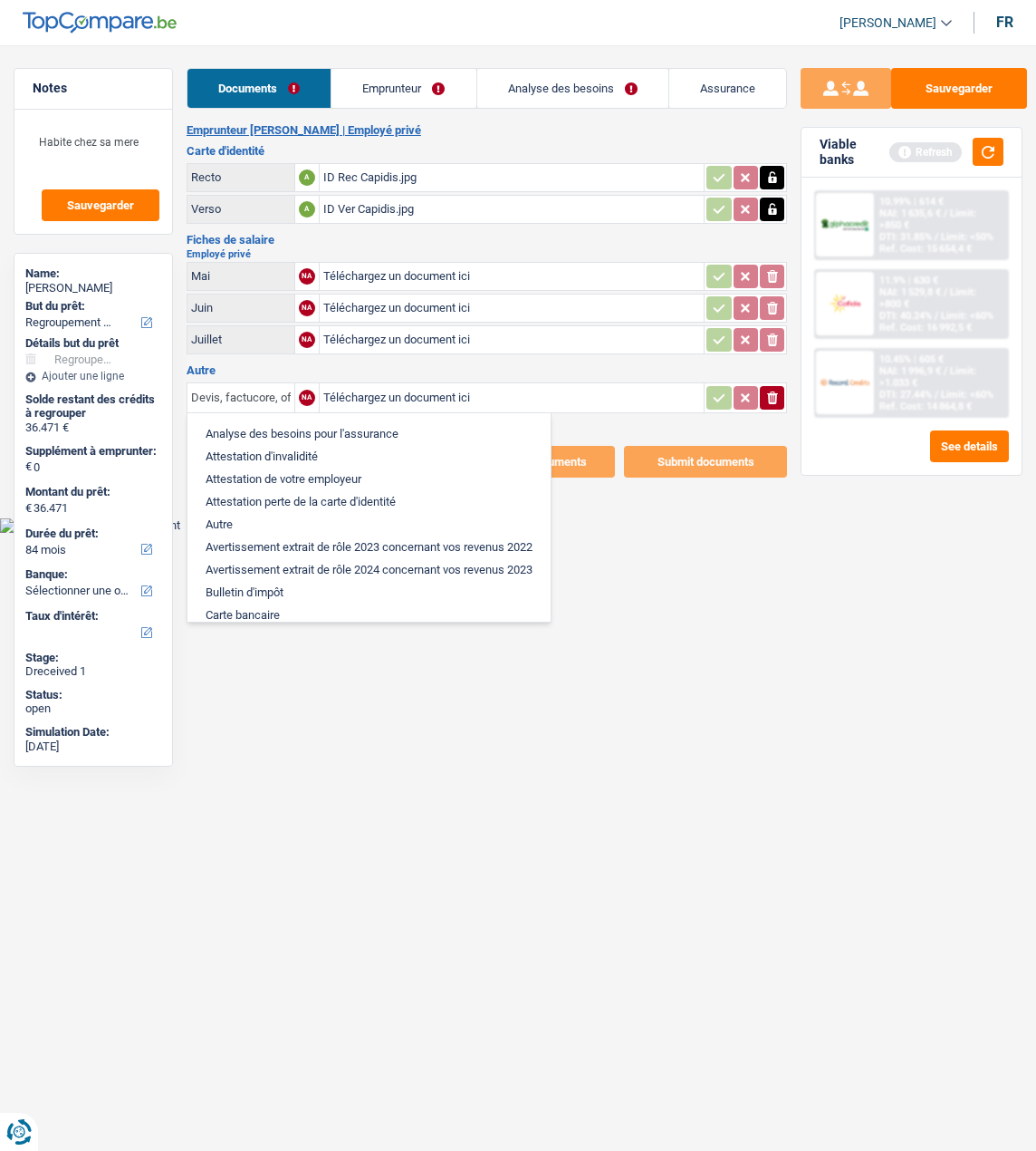
type input "Devis, factuconre, offre, bon de commande"
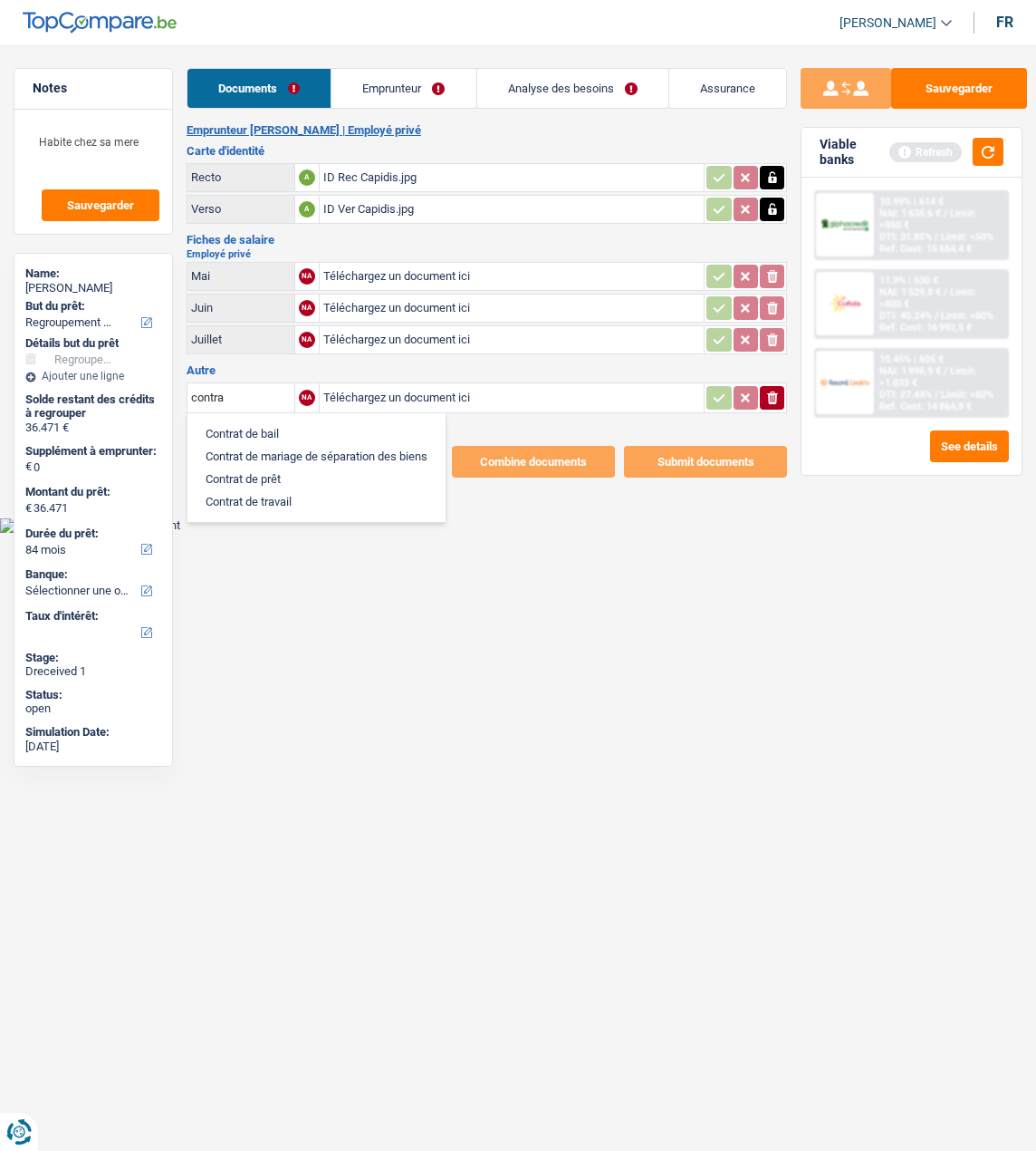
click at [304, 490] on li "Contrat de travail" at bounding box center [316, 501] width 240 height 22
type input "Contrat de travail"
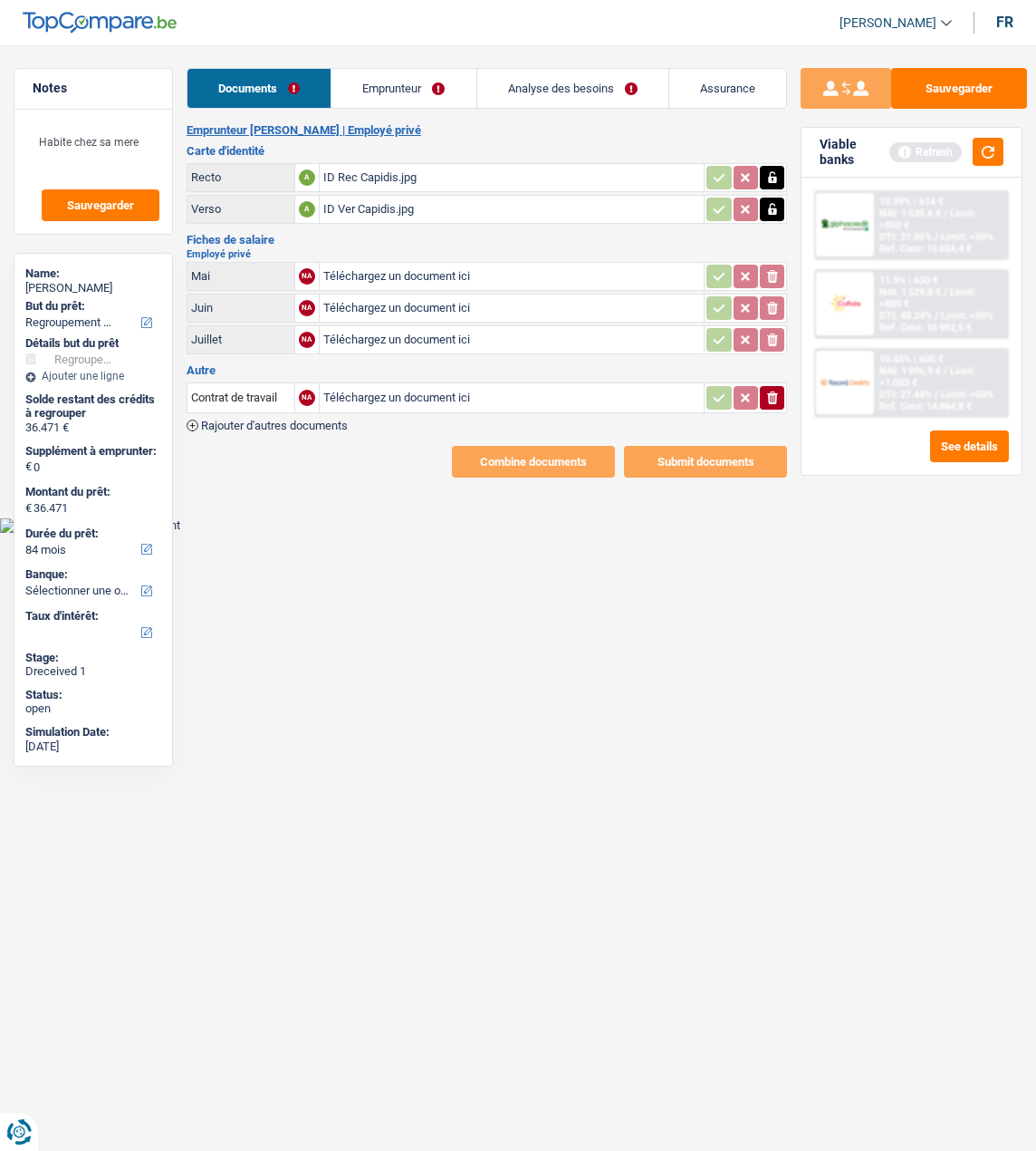
type input "C:\fakepath\Contrat_ArisCapidis (1).pdf"
type input "C:\fakepath\downloadfile(19).PDF"
type input "C:\fakepath\downloadfile(20).PDF"
type input "C:\fakepath\downloadfile(21).PDF"
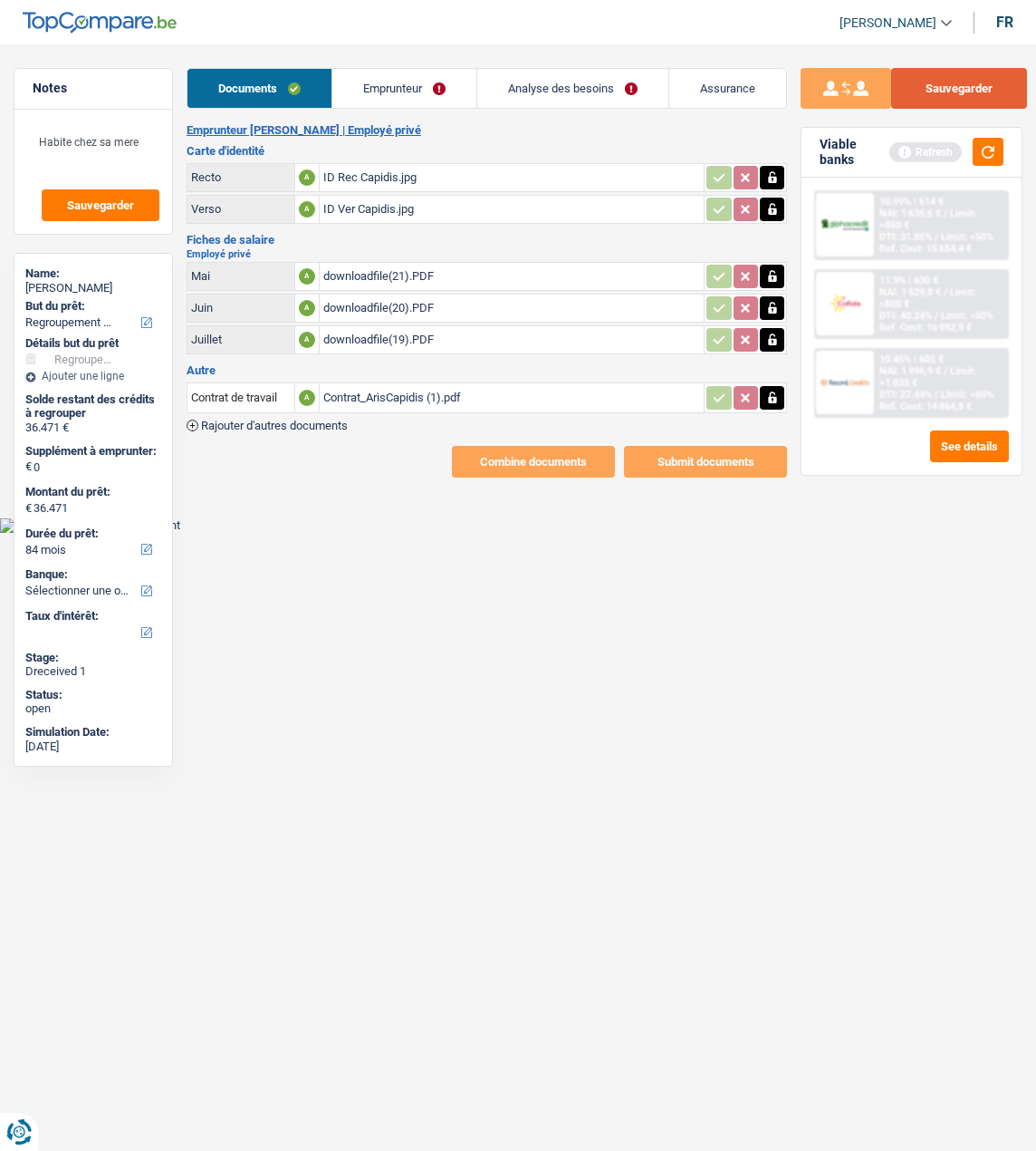
click at [959, 89] on button "Sauvegarder" at bounding box center [959, 88] width 136 height 41
click at [987, 86] on button "Sauvegarder" at bounding box center [959, 88] width 136 height 41
click at [432, 93] on link "Emprunteur" at bounding box center [405, 88] width 144 height 39
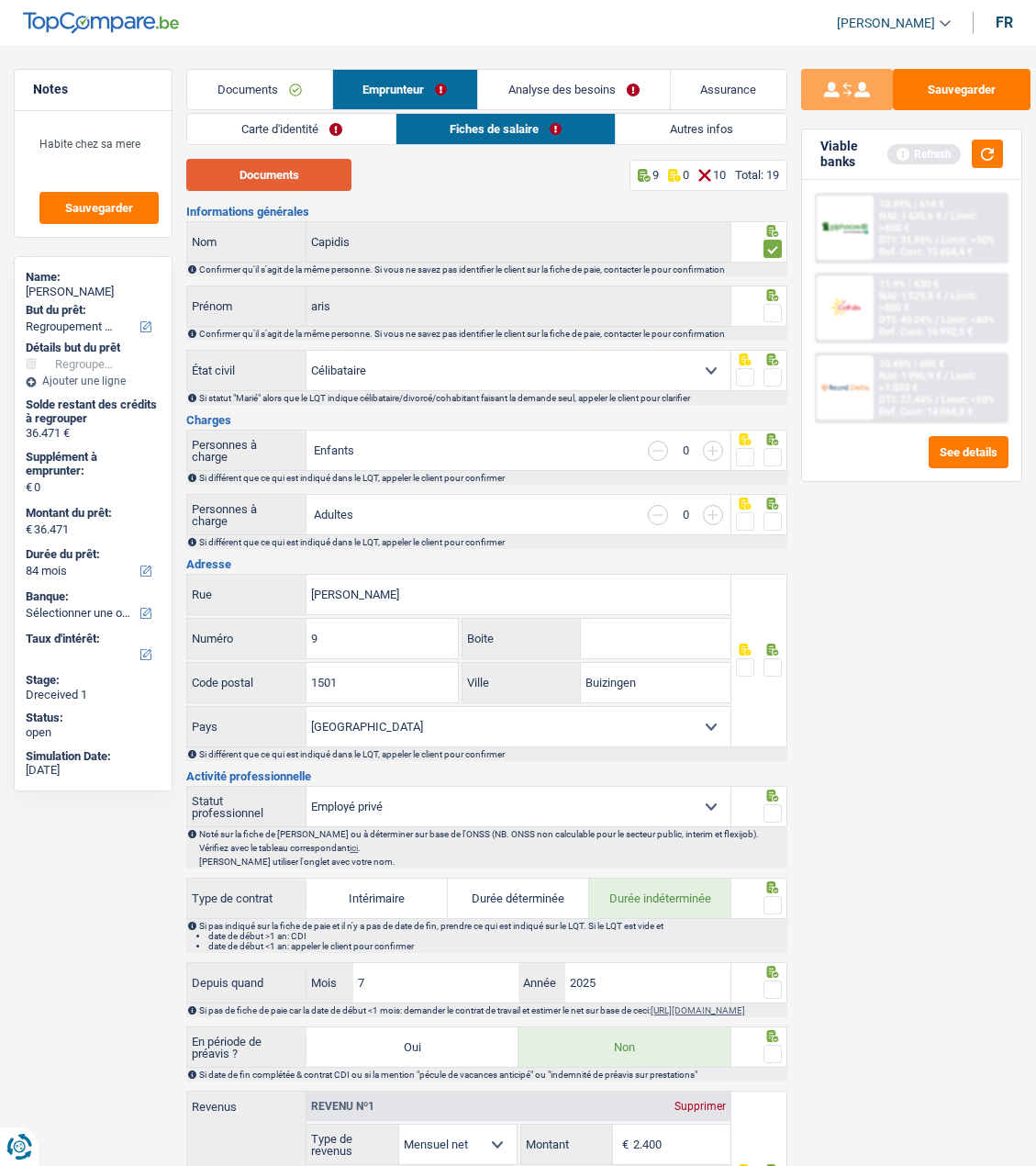
click at [267, 184] on button "Documents" at bounding box center [269, 175] width 165 height 32
drag, startPoint x: 783, startPoint y: 290, endPoint x: 782, endPoint y: 300, distance: 10.0
click at [783, 293] on div at bounding box center [759, 306] width 56 height 41
click at [775, 308] on span at bounding box center [773, 313] width 19 height 19
click at [0, 0] on input "radio" at bounding box center [0, 0] width 0 height 0
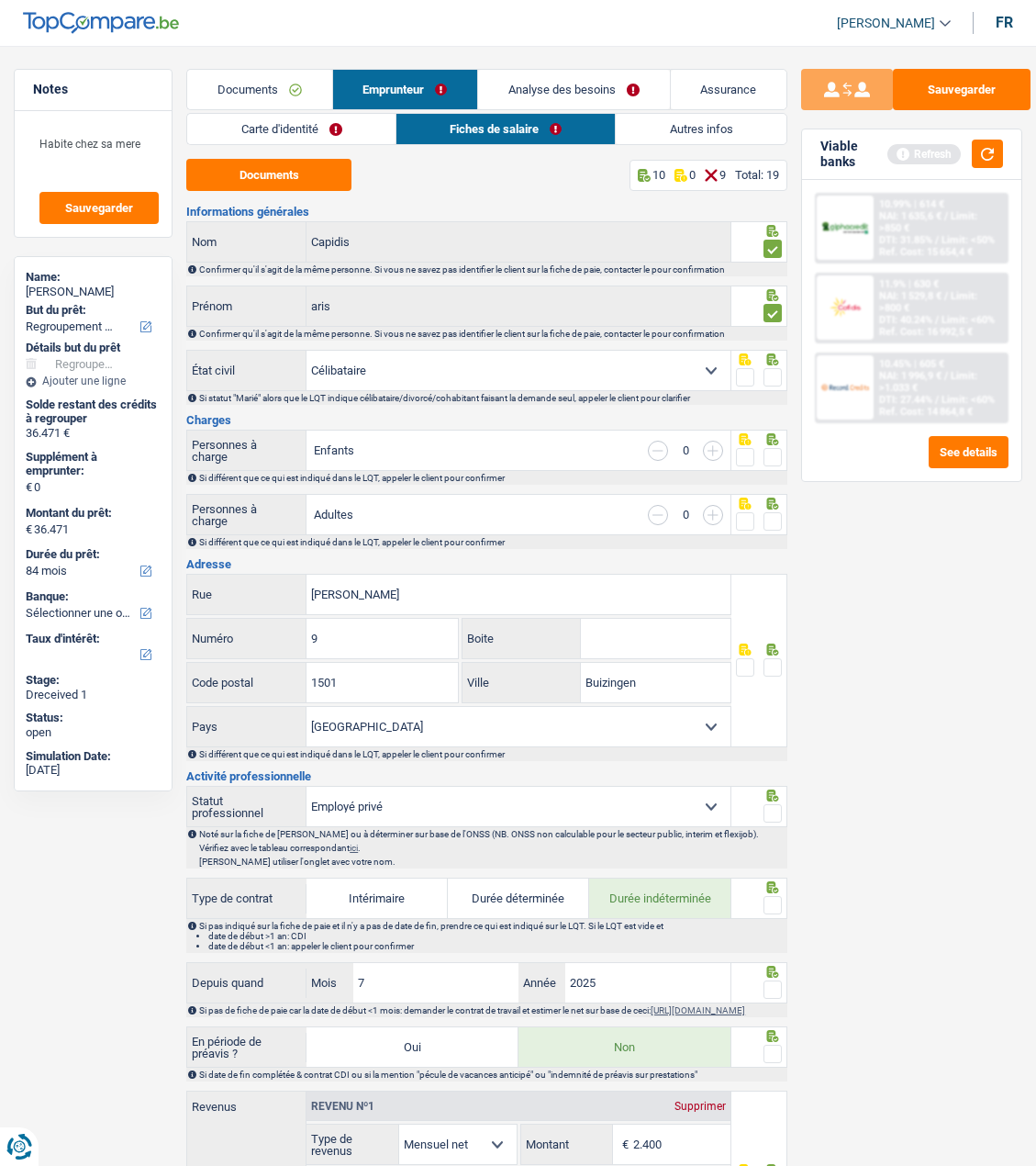
click at [771, 369] on span at bounding box center [773, 378] width 19 height 19
click at [0, 0] on input "radio" at bounding box center [0, 0] width 0 height 0
click at [771, 449] on span at bounding box center [773, 457] width 19 height 19
click at [0, 0] on input "radio" at bounding box center [0, 0] width 0 height 0
click at [768, 516] on span at bounding box center [773, 521] width 19 height 19
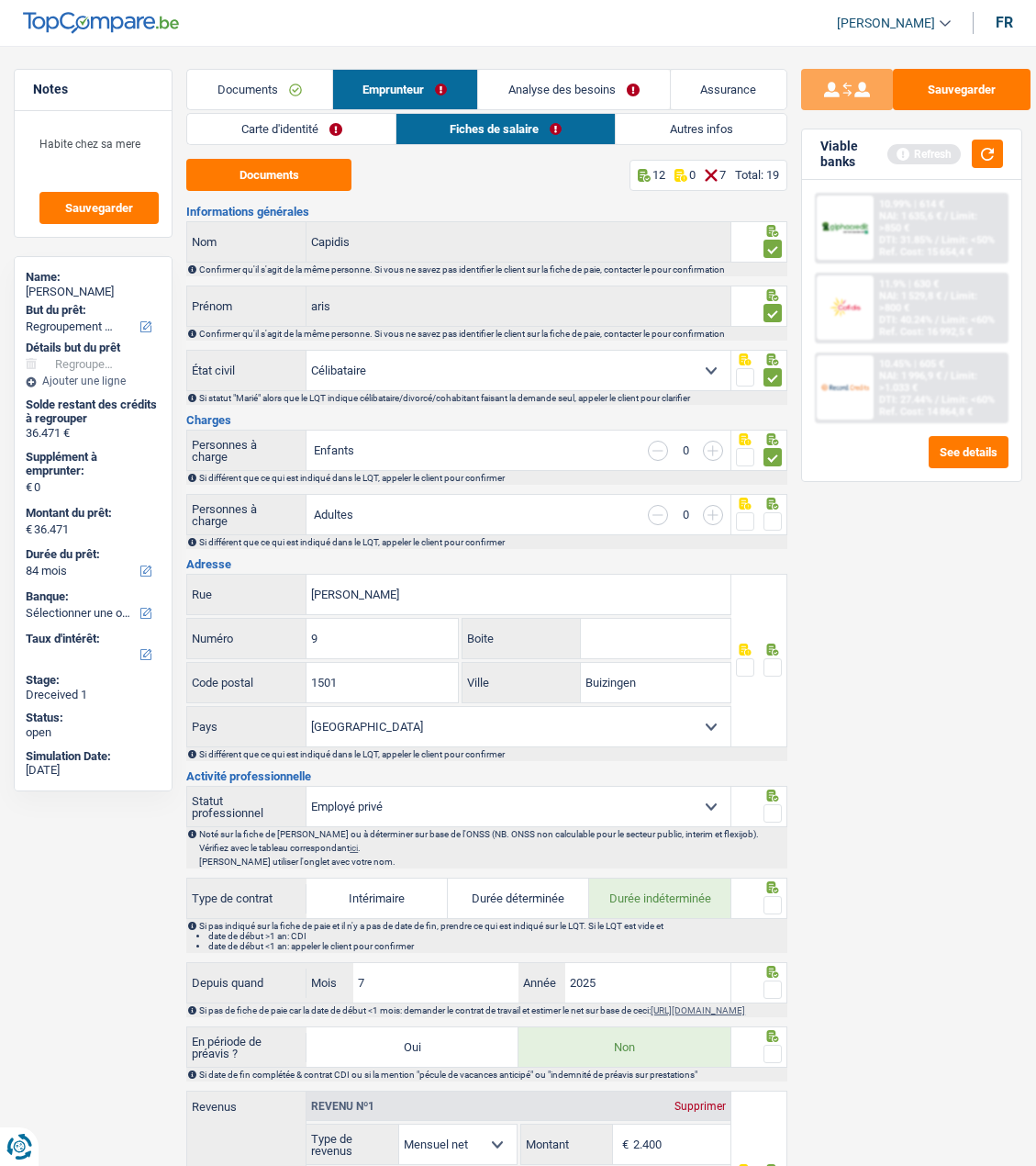
click at [0, 0] on input "radio" at bounding box center [0, 0] width 0 height 0
click at [777, 667] on span at bounding box center [773, 668] width 19 height 19
click at [0, 0] on input "radio" at bounding box center [0, 0] width 0 height 0
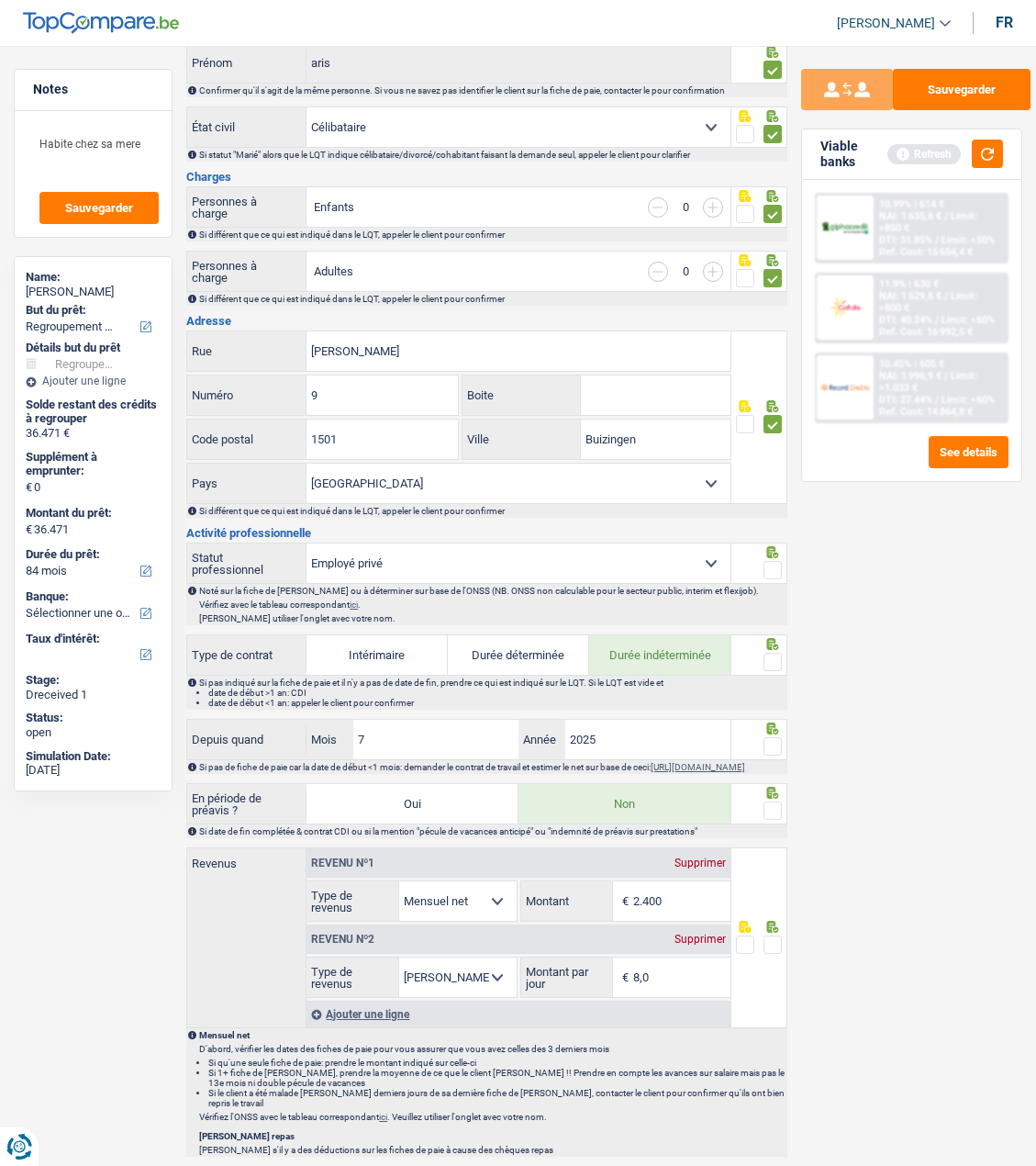
scroll to position [275, 0]
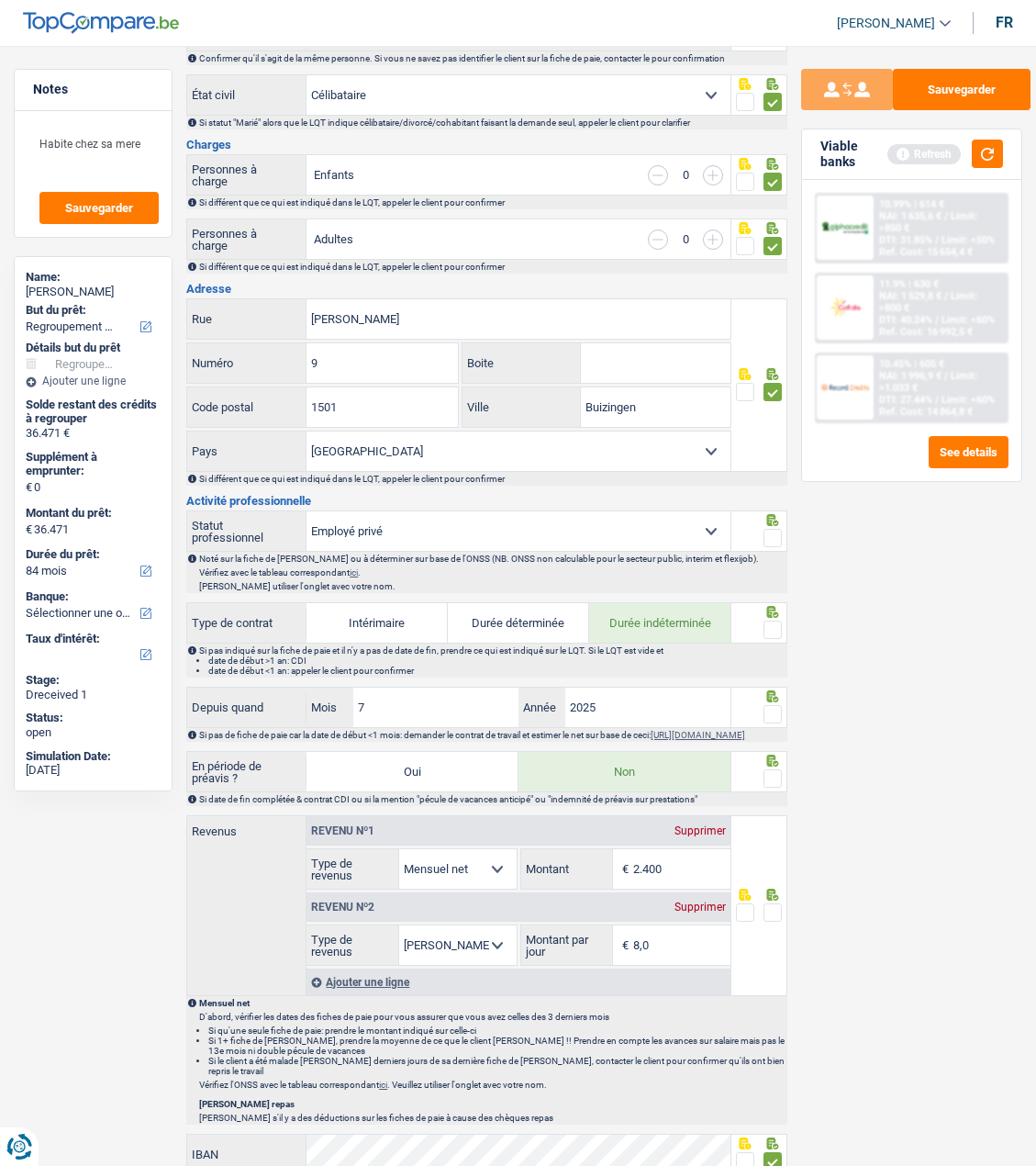
click at [774, 529] on span at bounding box center [773, 538] width 19 height 19
click at [0, 0] on input "radio" at bounding box center [0, 0] width 0 height 0
click at [763, 618] on fieldset at bounding box center [759, 629] width 46 height 23
drag, startPoint x: 781, startPoint y: 616, endPoint x: 777, endPoint y: 624, distance: 8.9
click at [777, 623] on div at bounding box center [773, 629] width 19 height 23
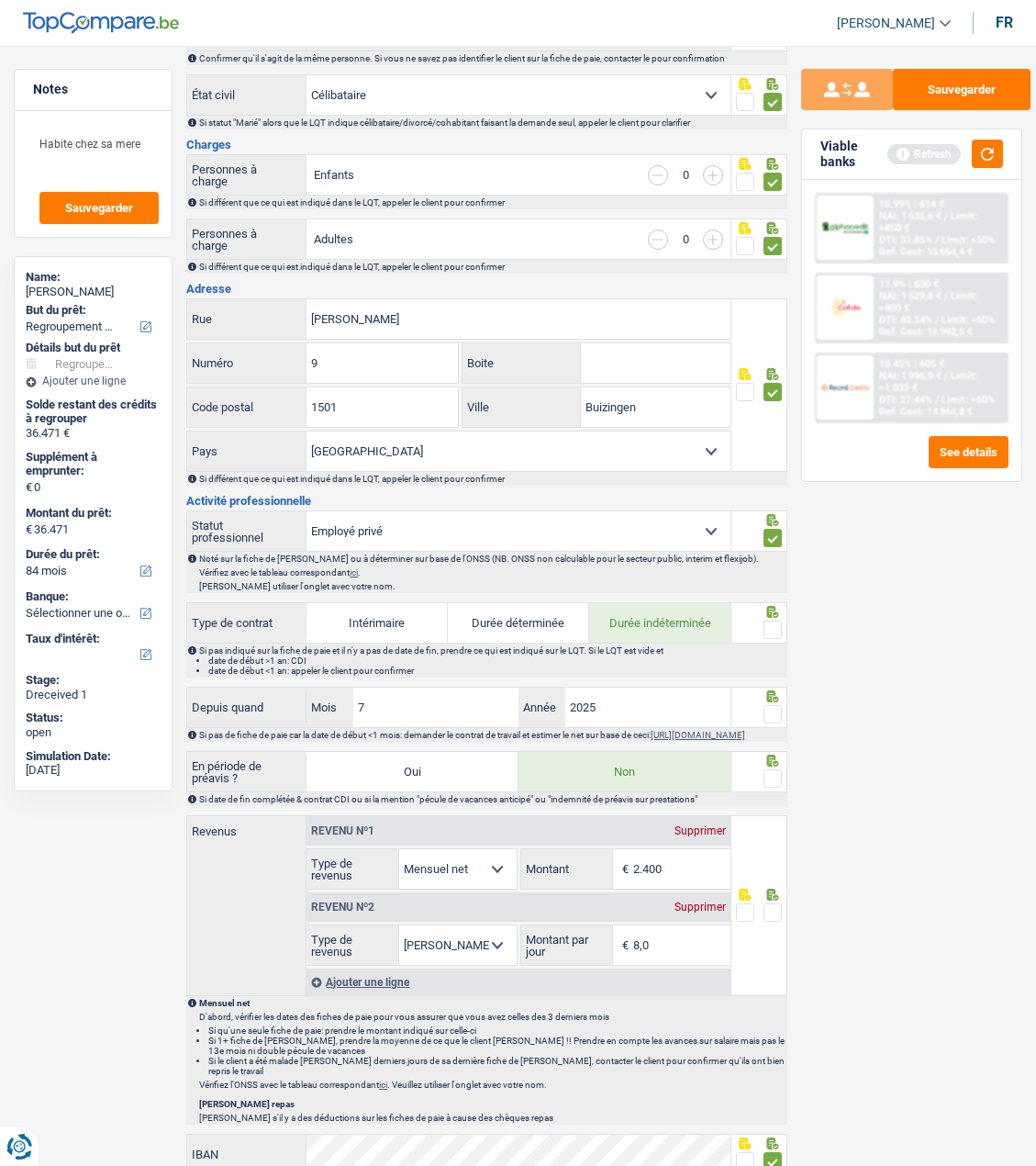
drag, startPoint x: 773, startPoint y: 628, endPoint x: 774, endPoint y: 642, distance: 14.0
click at [773, 629] on span at bounding box center [773, 629] width 19 height 19
click at [0, 0] on input "radio" at bounding box center [0, 0] width 0 height 0
click at [777, 711] on span at bounding box center [773, 714] width 19 height 19
click at [0, 0] on input "radio" at bounding box center [0, 0] width 0 height 0
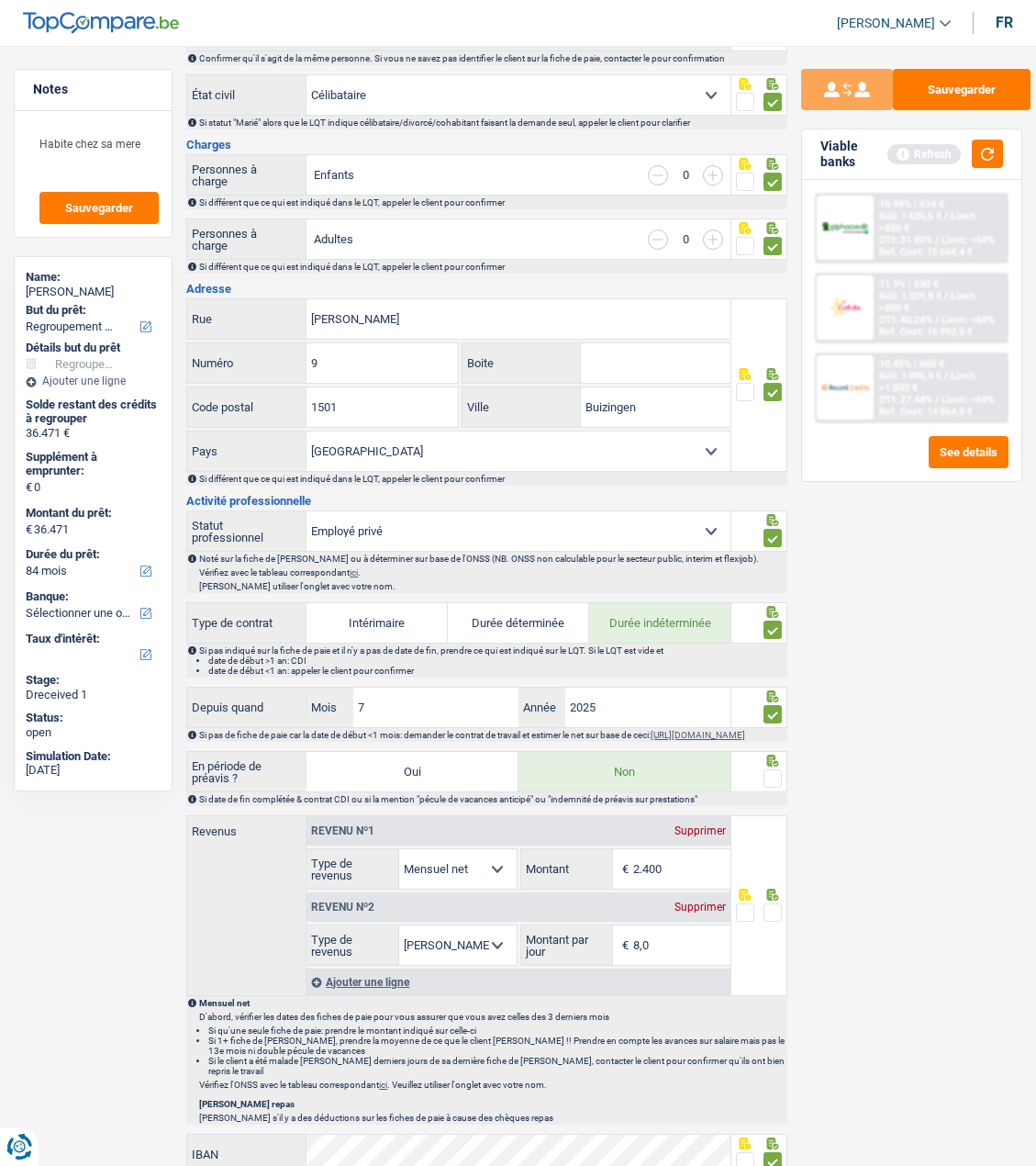
click at [775, 781] on span at bounding box center [773, 779] width 19 height 19
click at [0, 0] on input "radio" at bounding box center [0, 0] width 0 height 0
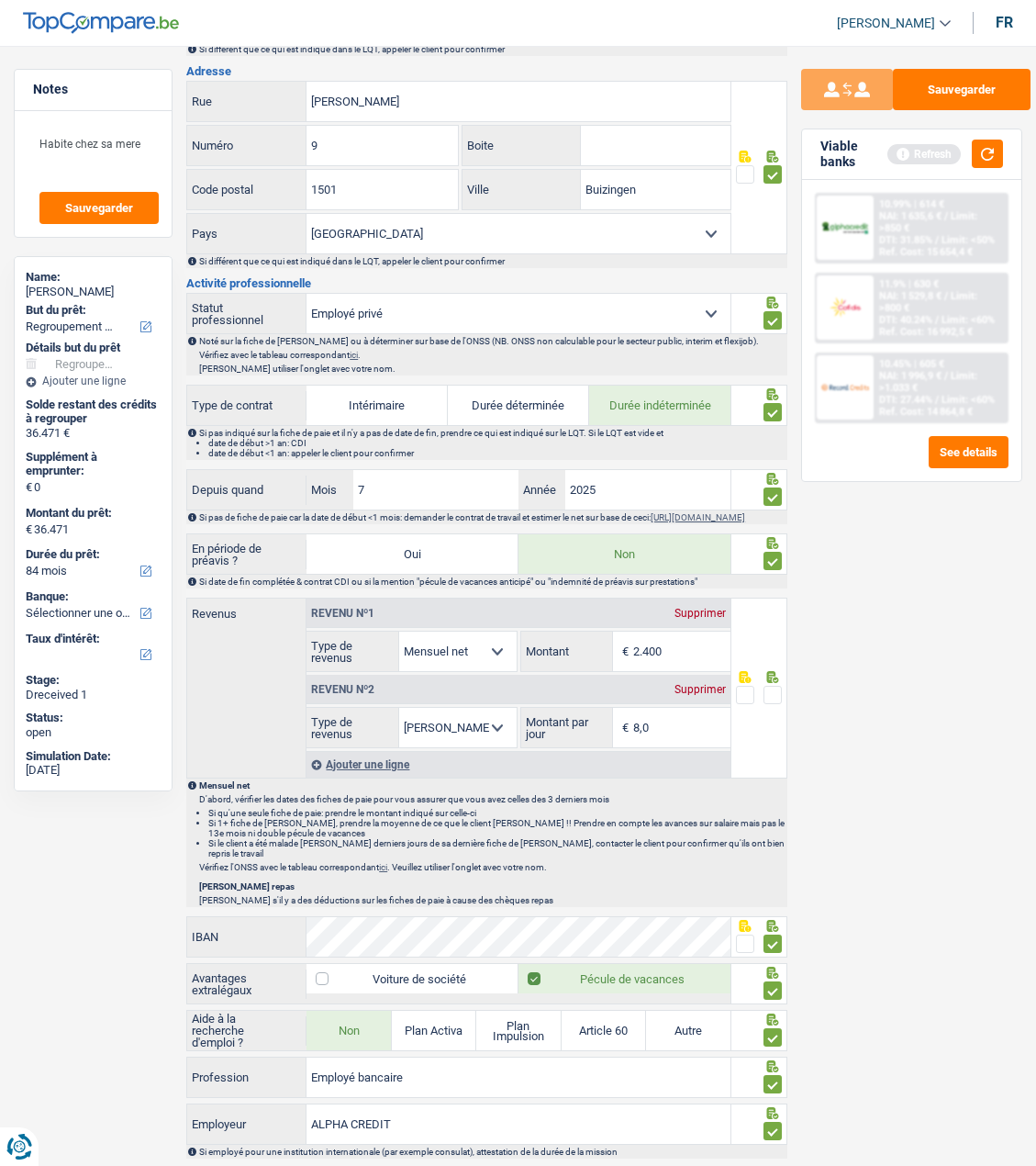
scroll to position [551, 0]
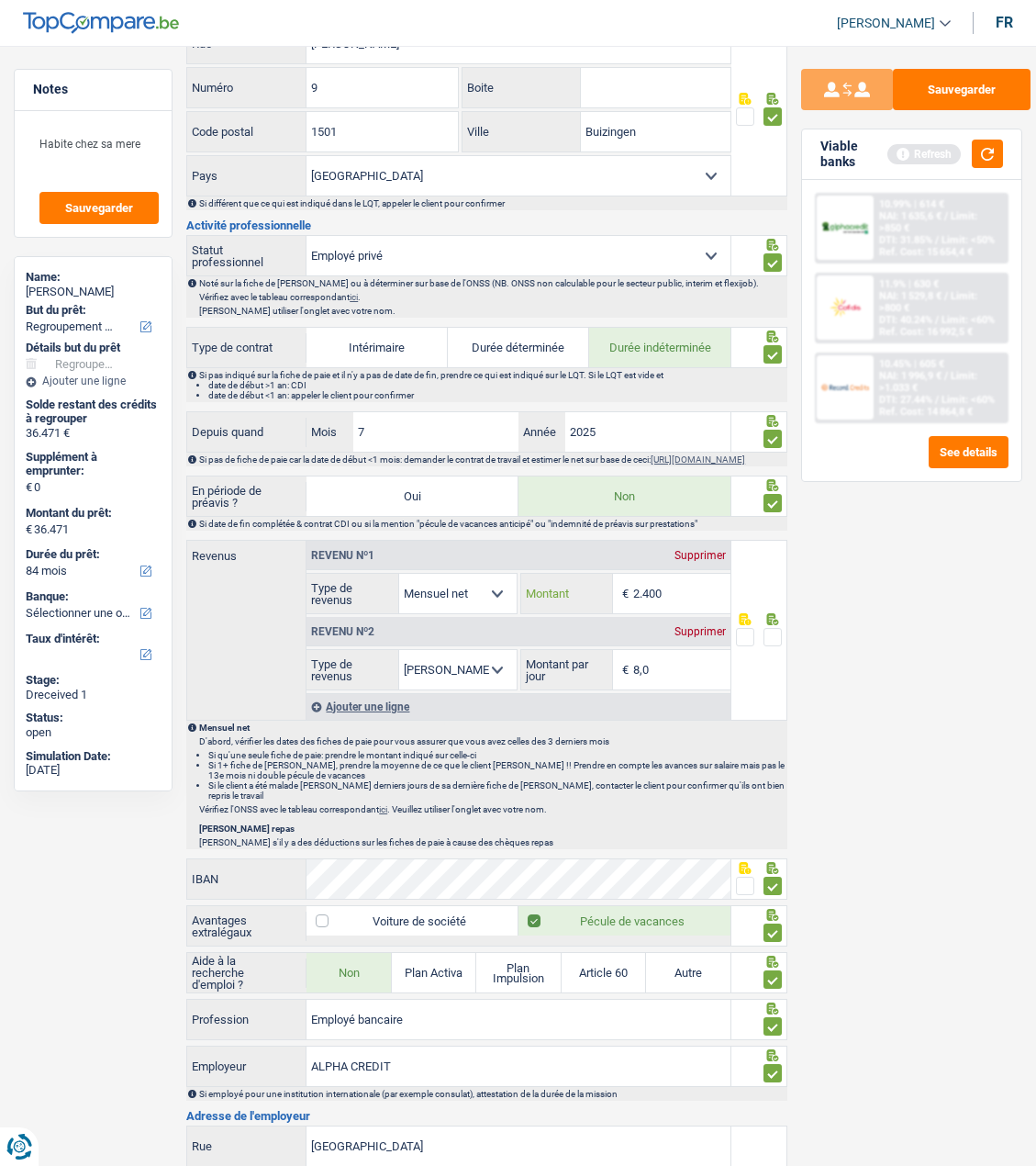
drag, startPoint x: 673, startPoint y: 604, endPoint x: 551, endPoint y: 605, distance: 122.0
click at [551, 605] on div "2.400 € Montant" at bounding box center [625, 594] width 209 height 39
type input "2.311"
click at [779, 644] on span at bounding box center [773, 637] width 19 height 19
click at [0, 0] on input "radio" at bounding box center [0, 0] width 0 height 0
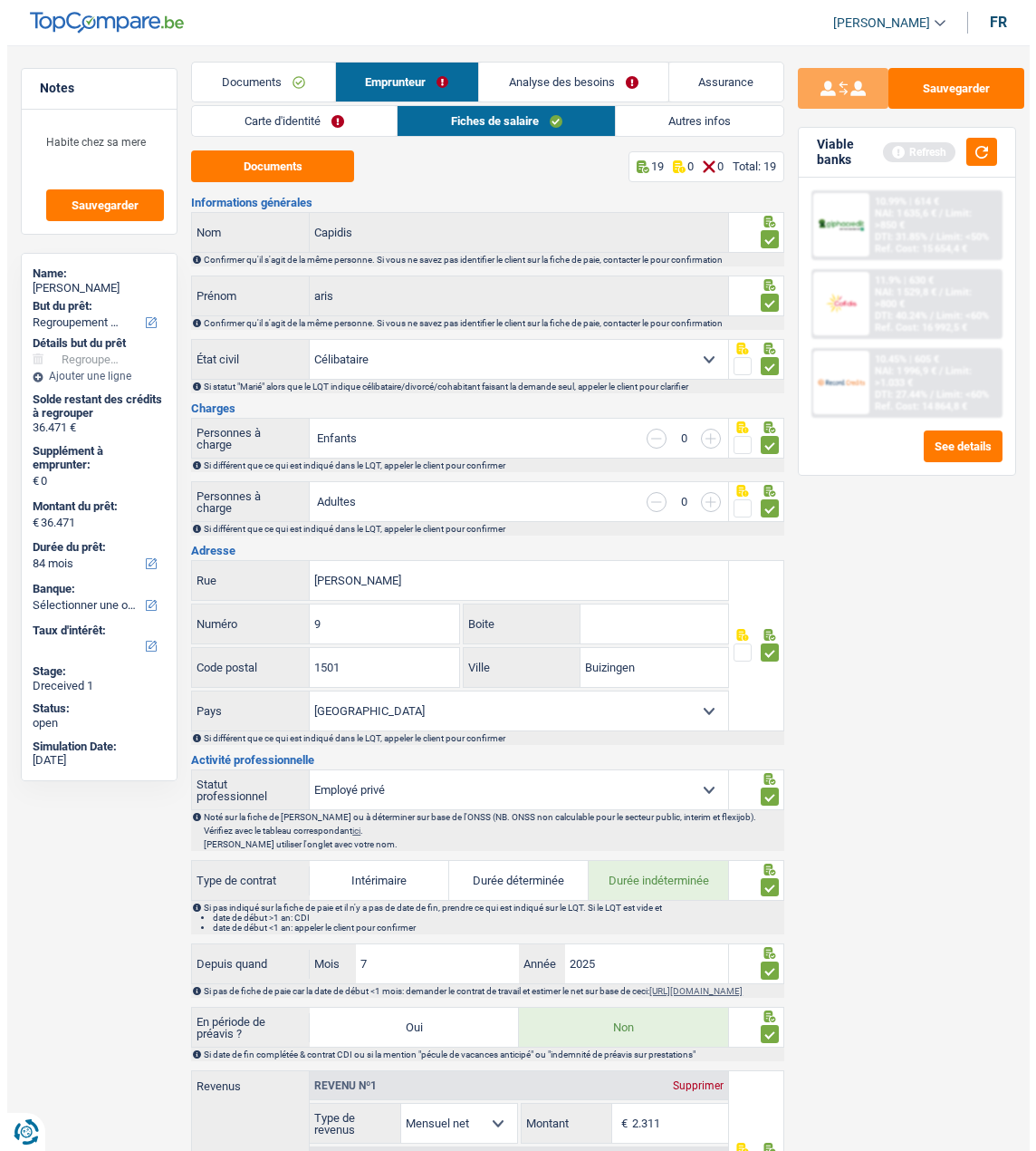
scroll to position [0, 0]
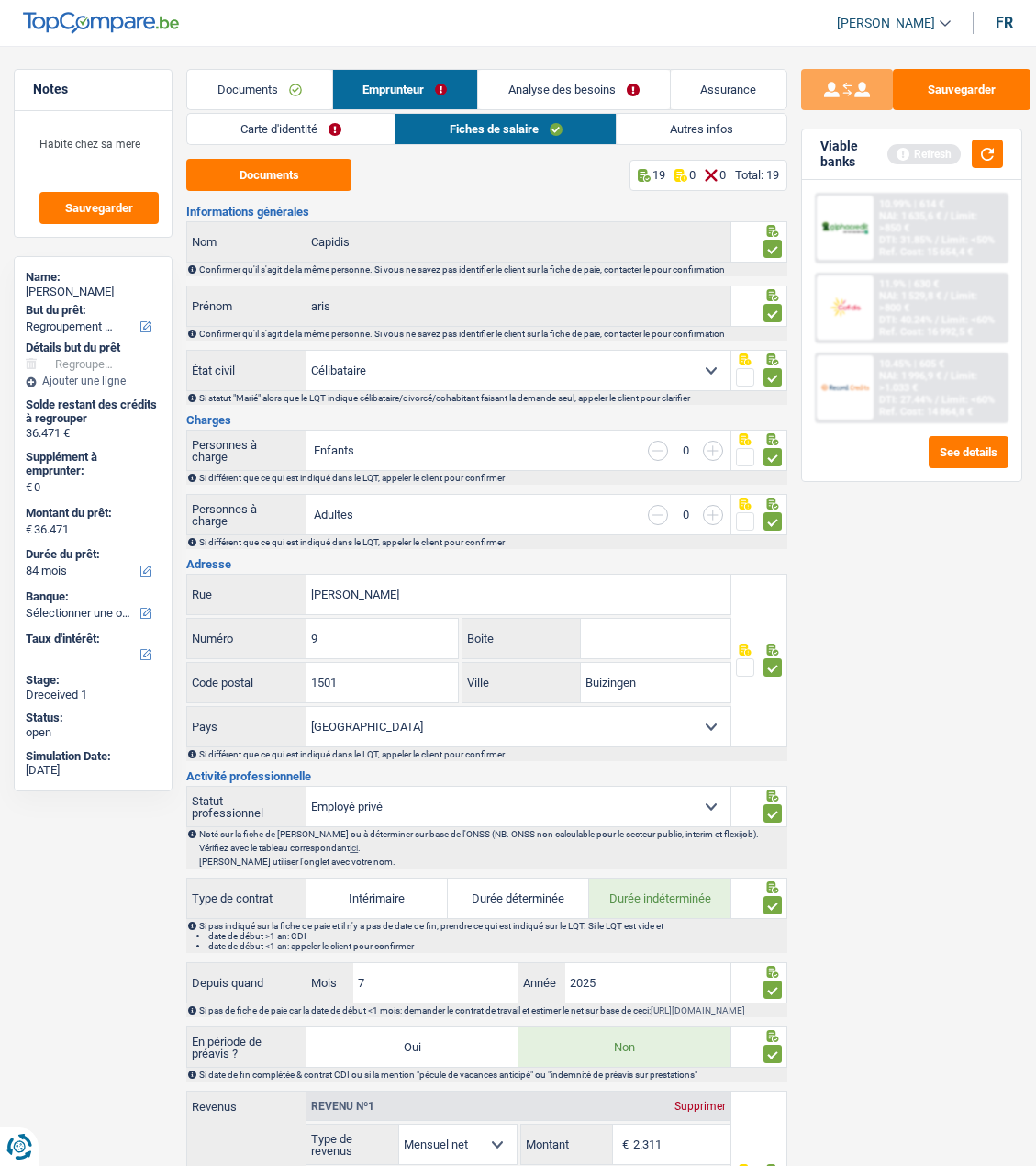
click at [365, 130] on link "Carte d'identité" at bounding box center [291, 129] width 207 height 30
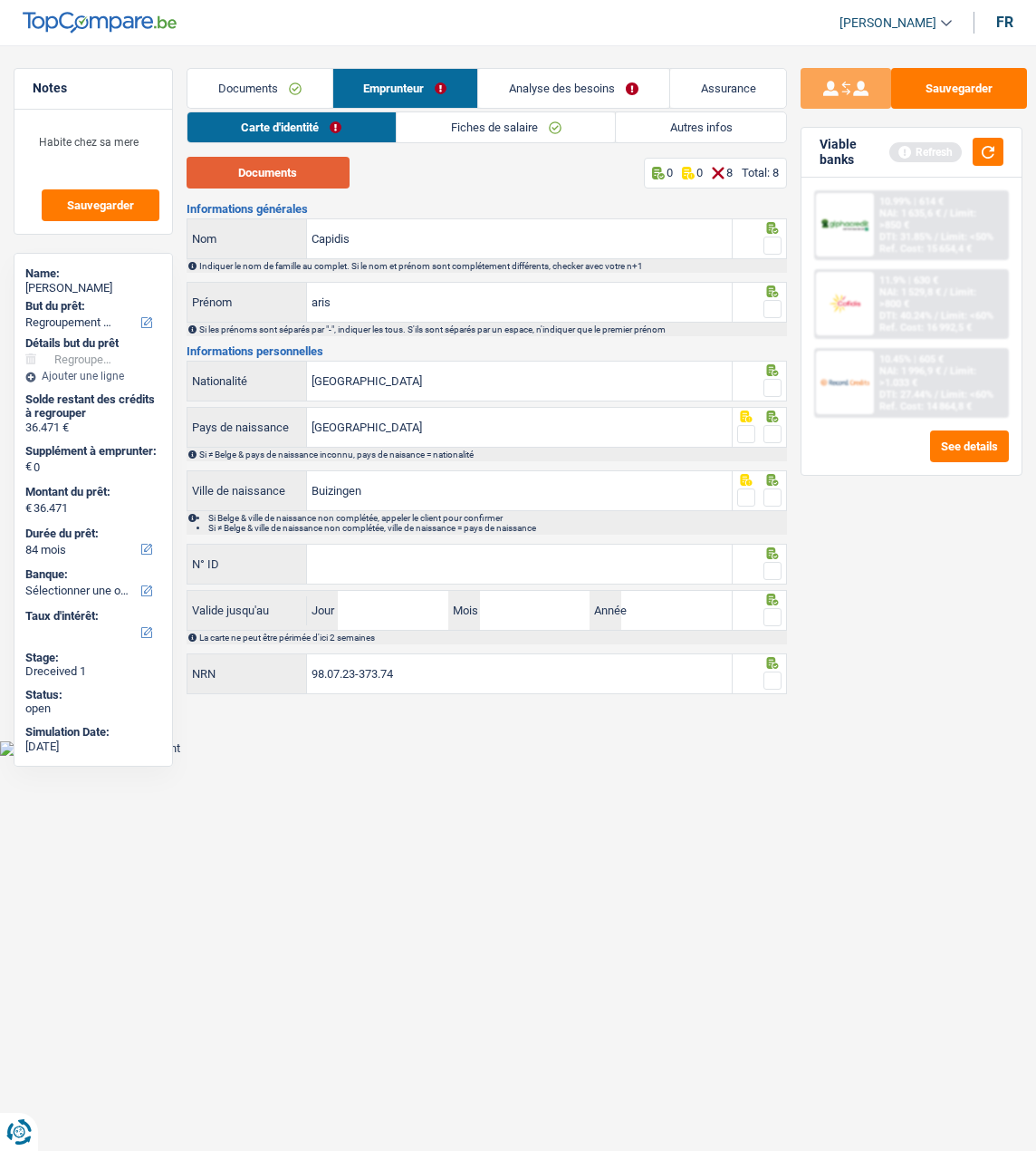
click at [308, 174] on button "Documents" at bounding box center [268, 173] width 163 height 32
click at [766, 244] on span at bounding box center [772, 246] width 18 height 18
click at [0, 0] on input "radio" at bounding box center [0, 0] width 0 height 0
click at [770, 301] on span at bounding box center [772, 309] width 18 height 18
click at [0, 0] on input "radio" at bounding box center [0, 0] width 0 height 0
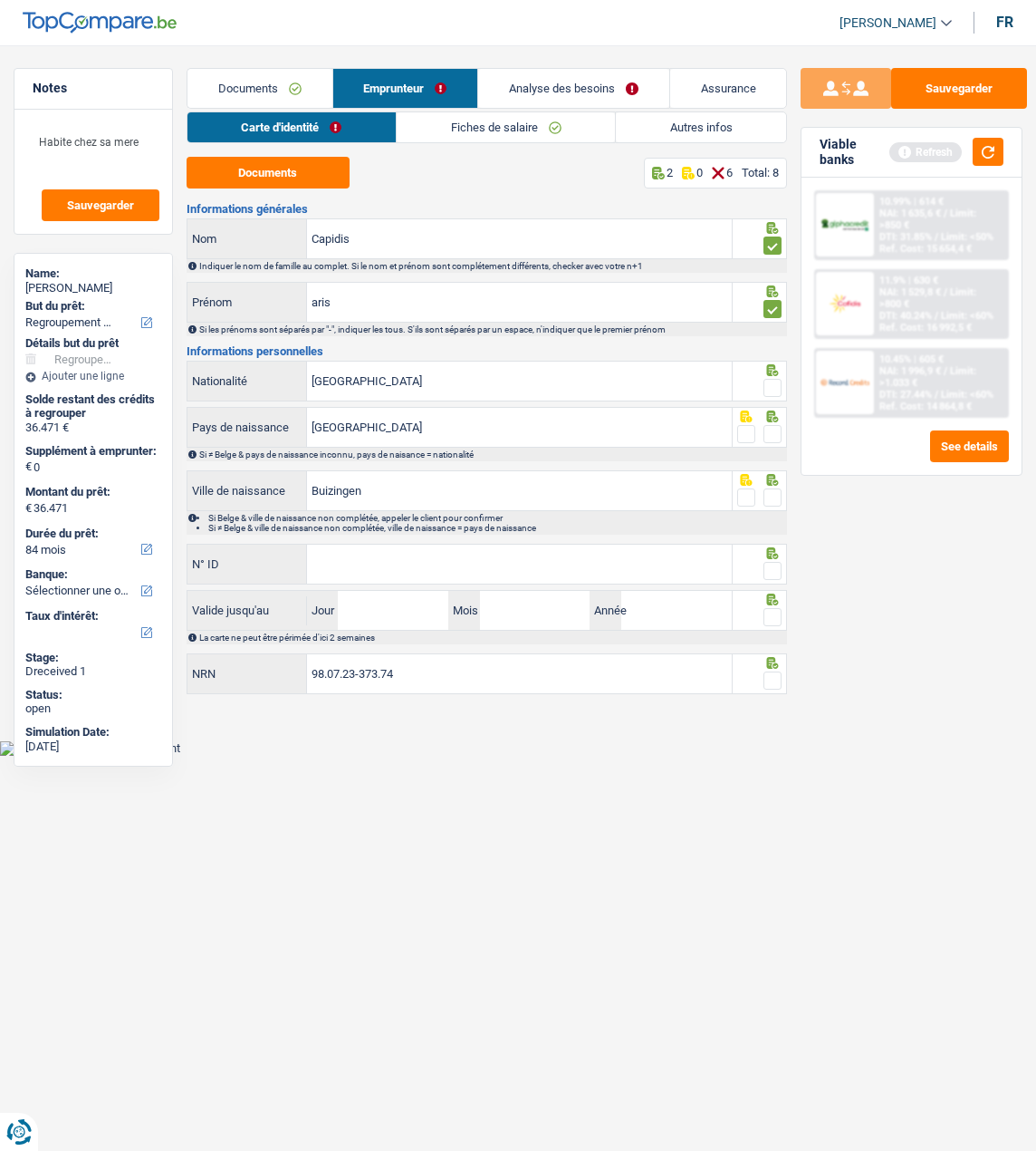
click at [768, 380] on span at bounding box center [772, 387] width 18 height 18
click at [0, 0] on input "radio" at bounding box center [0, 0] width 0 height 0
click at [773, 426] on span at bounding box center [772, 434] width 18 height 18
click at [0, 0] on input "radio" at bounding box center [0, 0] width 0 height 0
drag, startPoint x: 579, startPoint y: 488, endPoint x: 221, endPoint y: 474, distance: 358.3
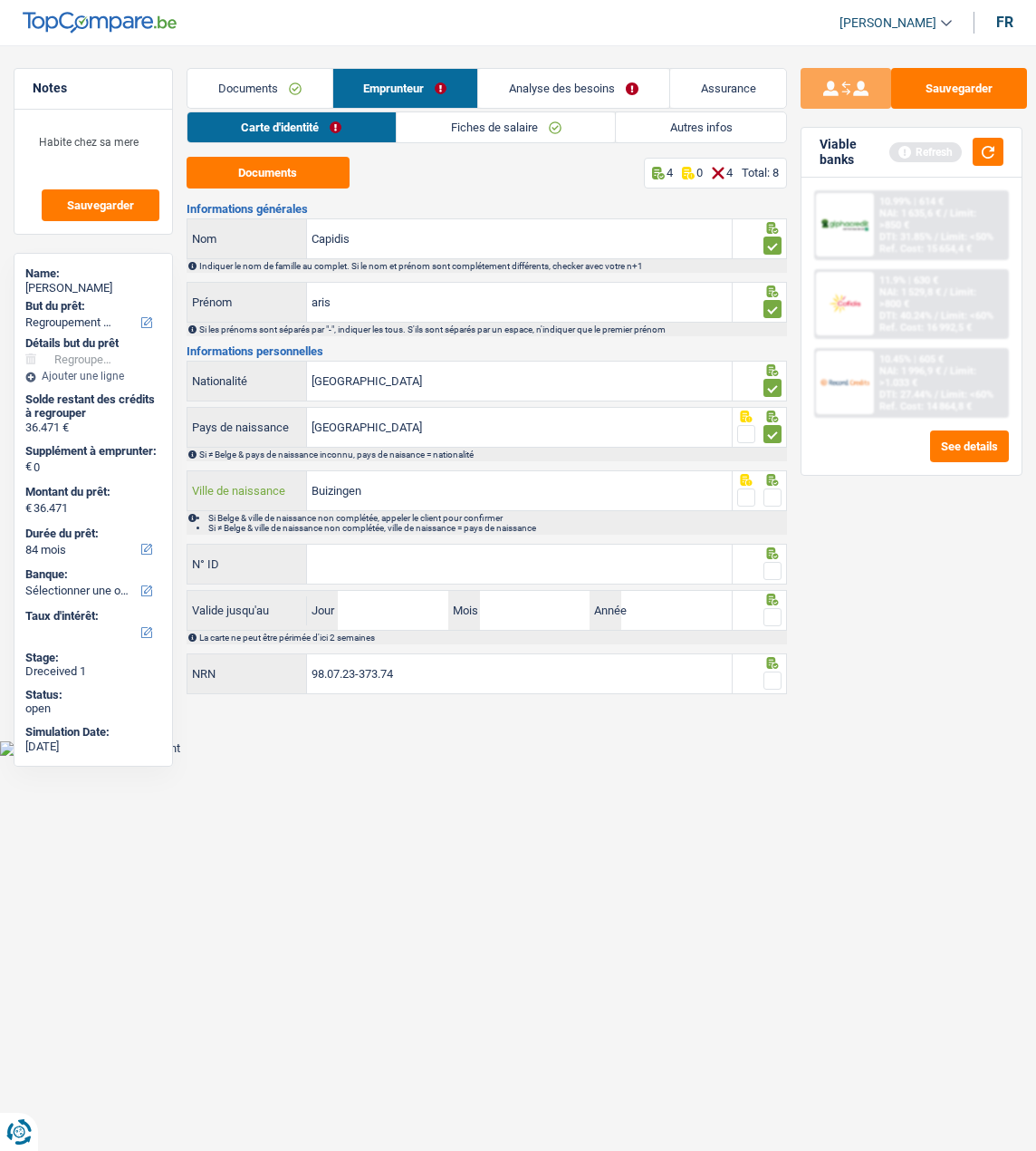
click at [221, 474] on div "Buizingen Ville de naissance" at bounding box center [459, 491] width 544 height 39
type input "Anderlecht"
click at [769, 492] on span at bounding box center [772, 497] width 18 height 18
click at [0, 0] on input "radio" at bounding box center [0, 0] width 0 height 0
click at [716, 571] on input "N° ID" at bounding box center [520, 564] width 425 height 39
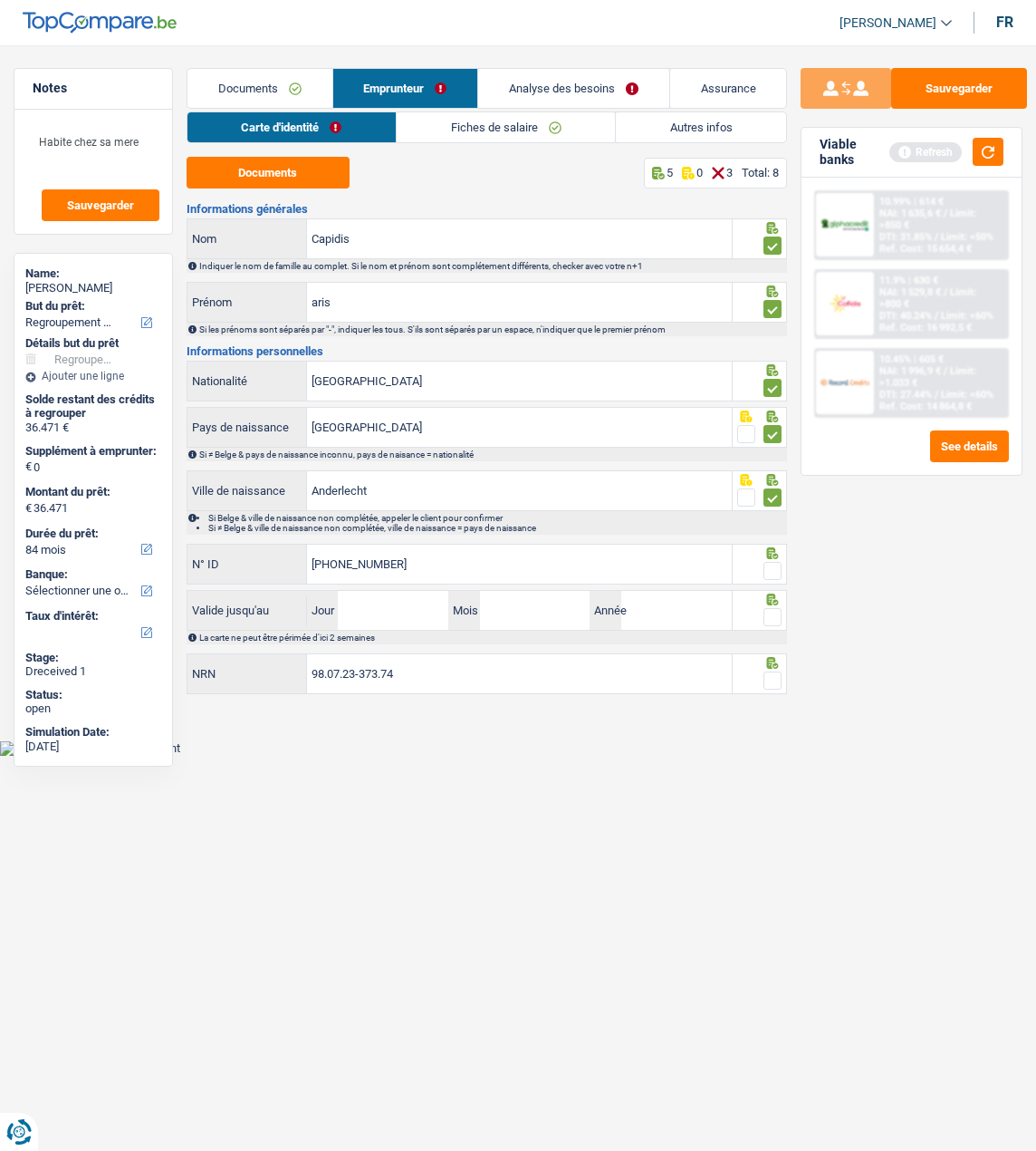
type input "592-6568408-37"
click at [766, 570] on span at bounding box center [772, 571] width 18 height 18
click at [0, 0] on input "radio" at bounding box center [0, 0] width 0 height 0
click at [412, 597] on input "Jour" at bounding box center [393, 610] width 111 height 39
type input "05"
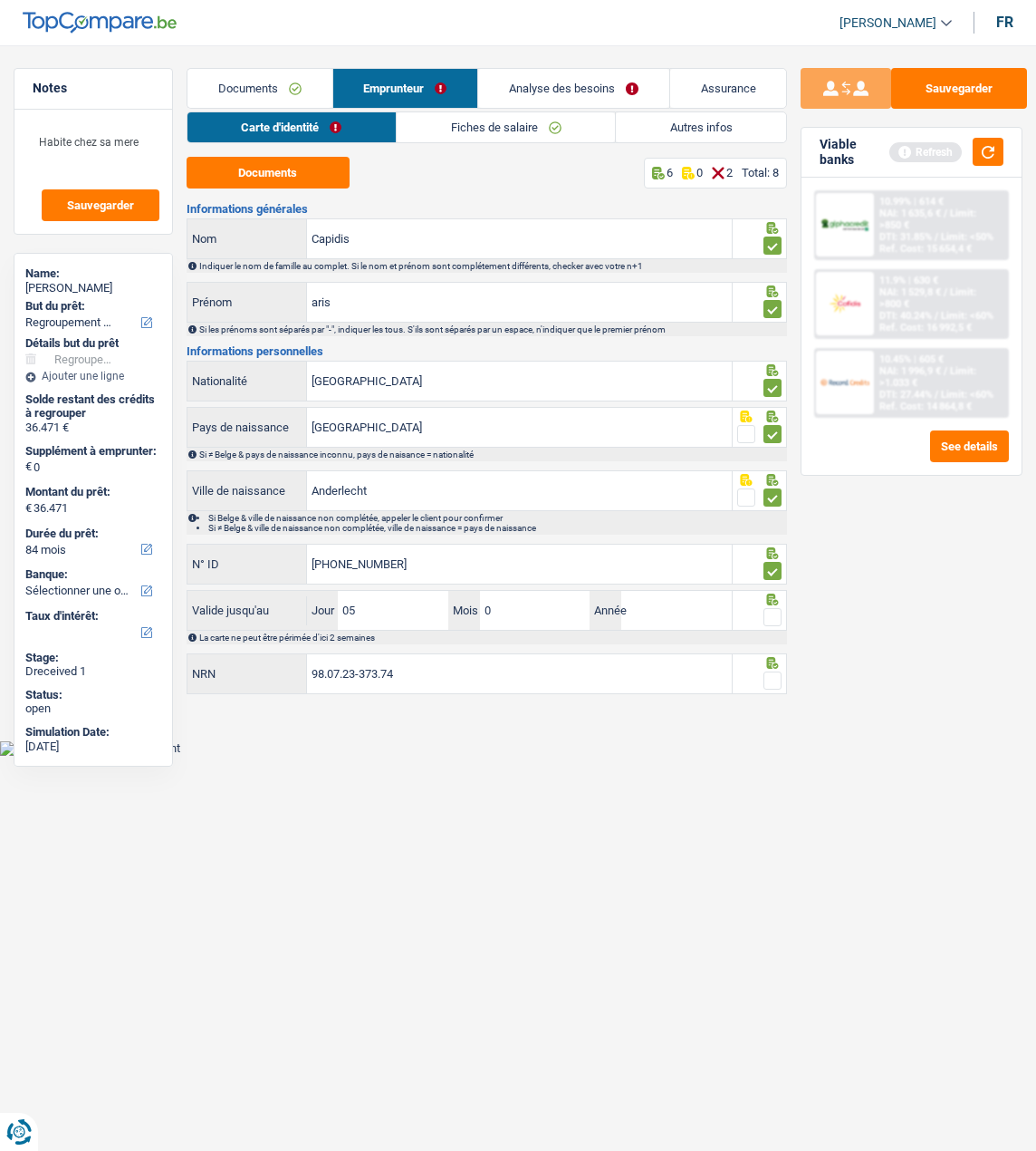
type input "09"
type input "2027"
click at [780, 608] on span at bounding box center [772, 617] width 18 height 18
click at [0, 0] on input "radio" at bounding box center [0, 0] width 0 height 0
click at [767, 673] on span at bounding box center [772, 680] width 18 height 18
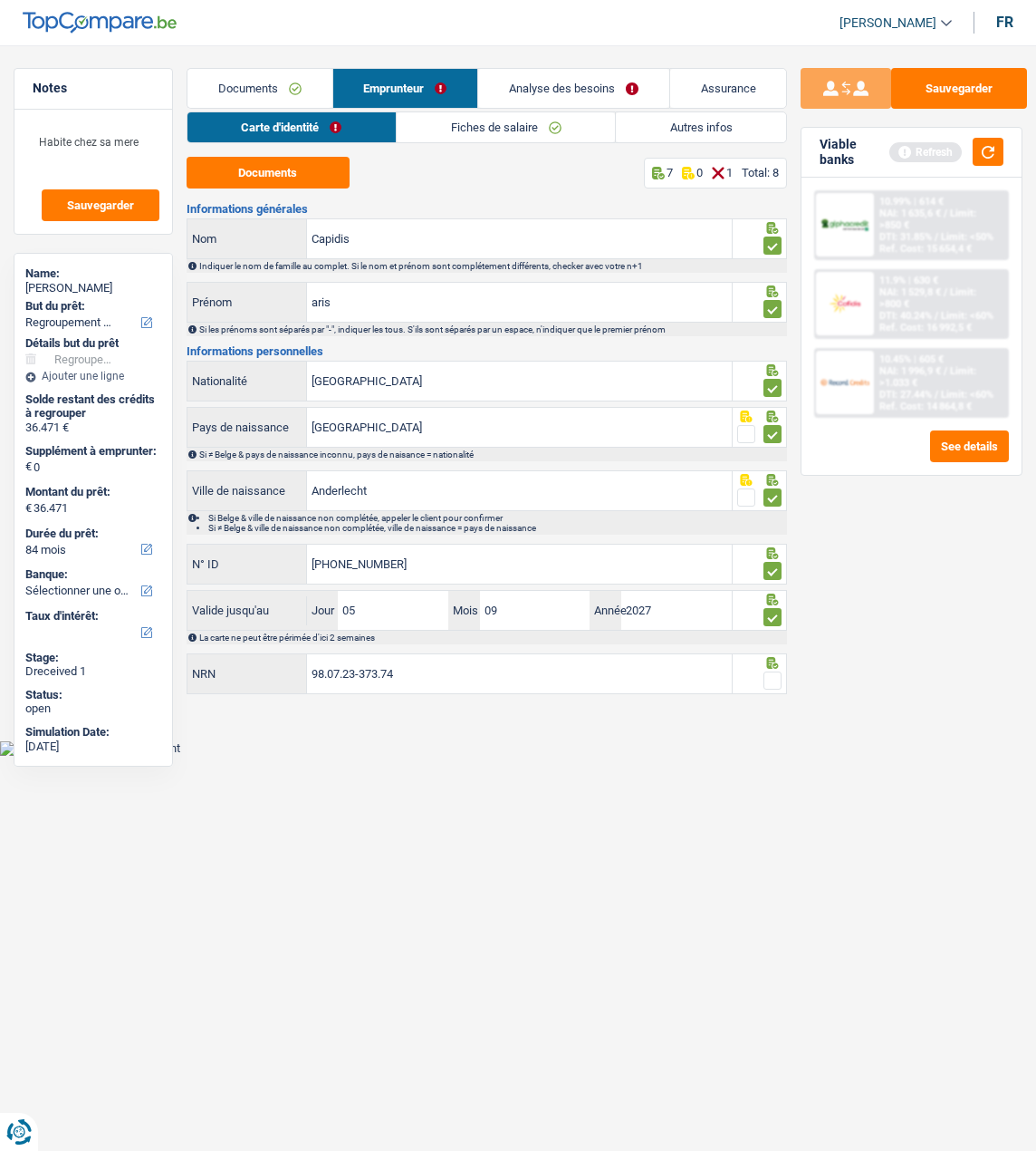
click at [0, 0] on input "radio" at bounding box center [0, 0] width 0 height 0
click at [570, 98] on link "Analyse des besoins" at bounding box center [574, 88] width 190 height 39
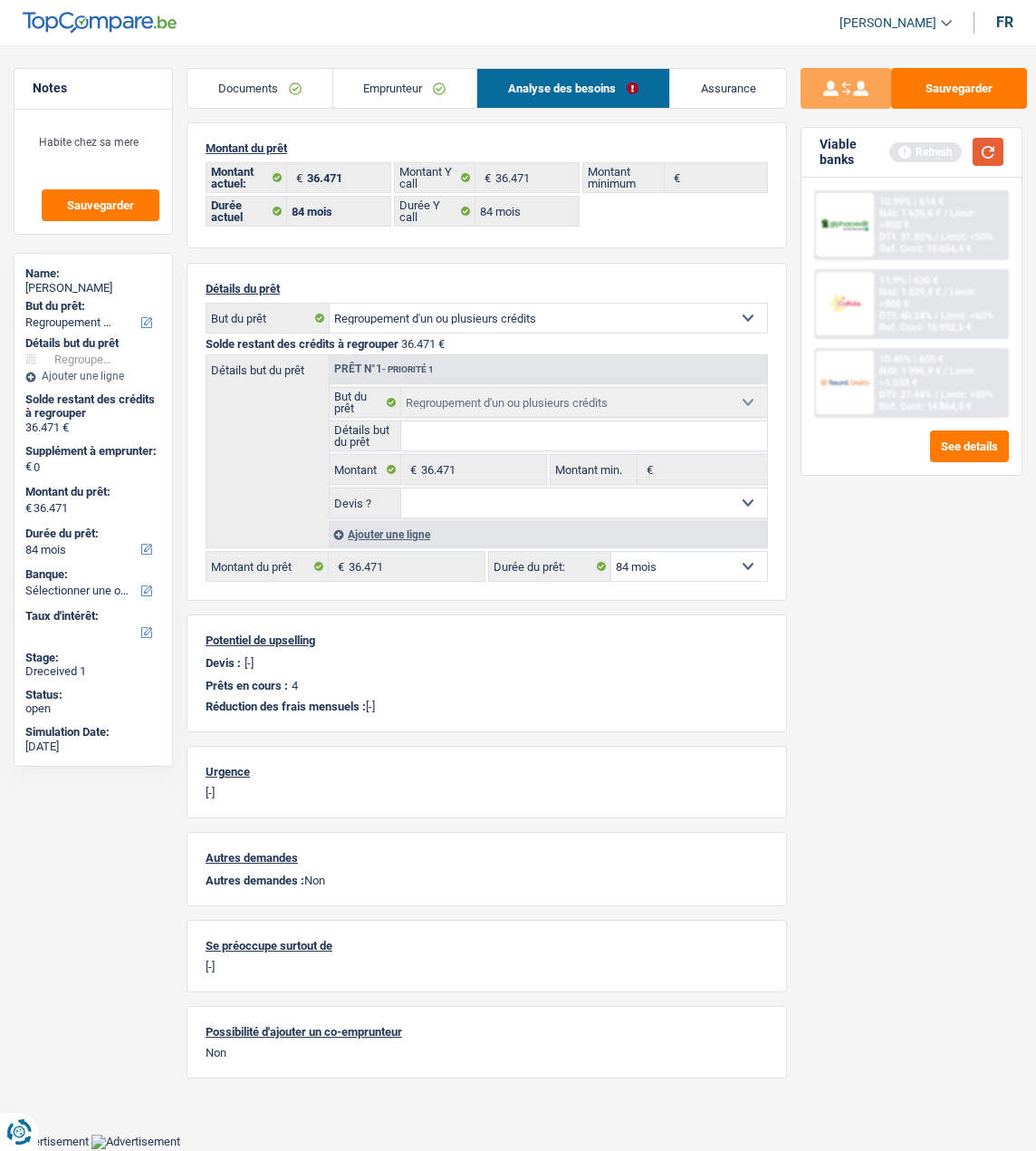
click at [988, 149] on button "button" at bounding box center [988, 151] width 31 height 28
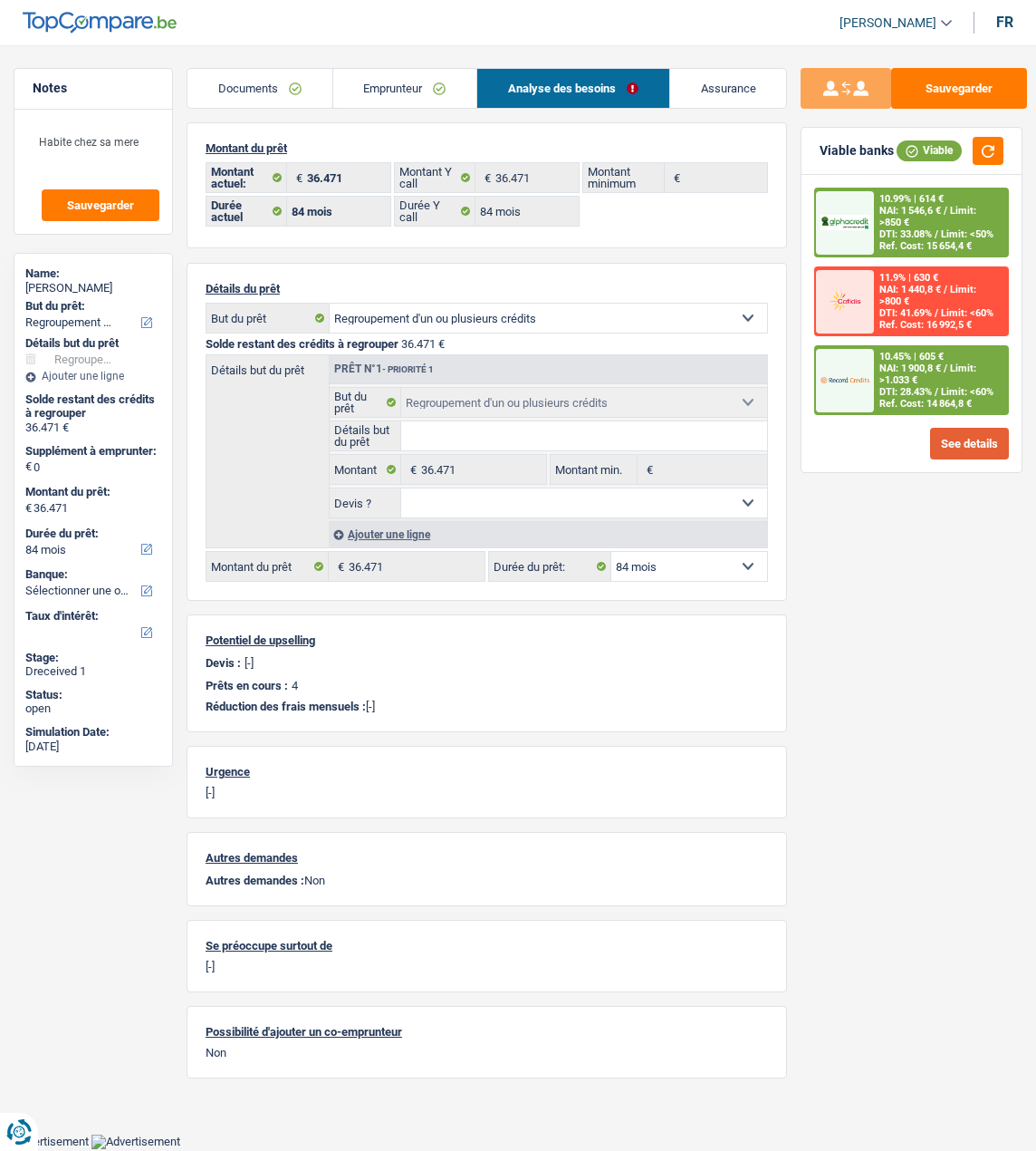
click at [986, 428] on button "See details" at bounding box center [969, 444] width 79 height 32
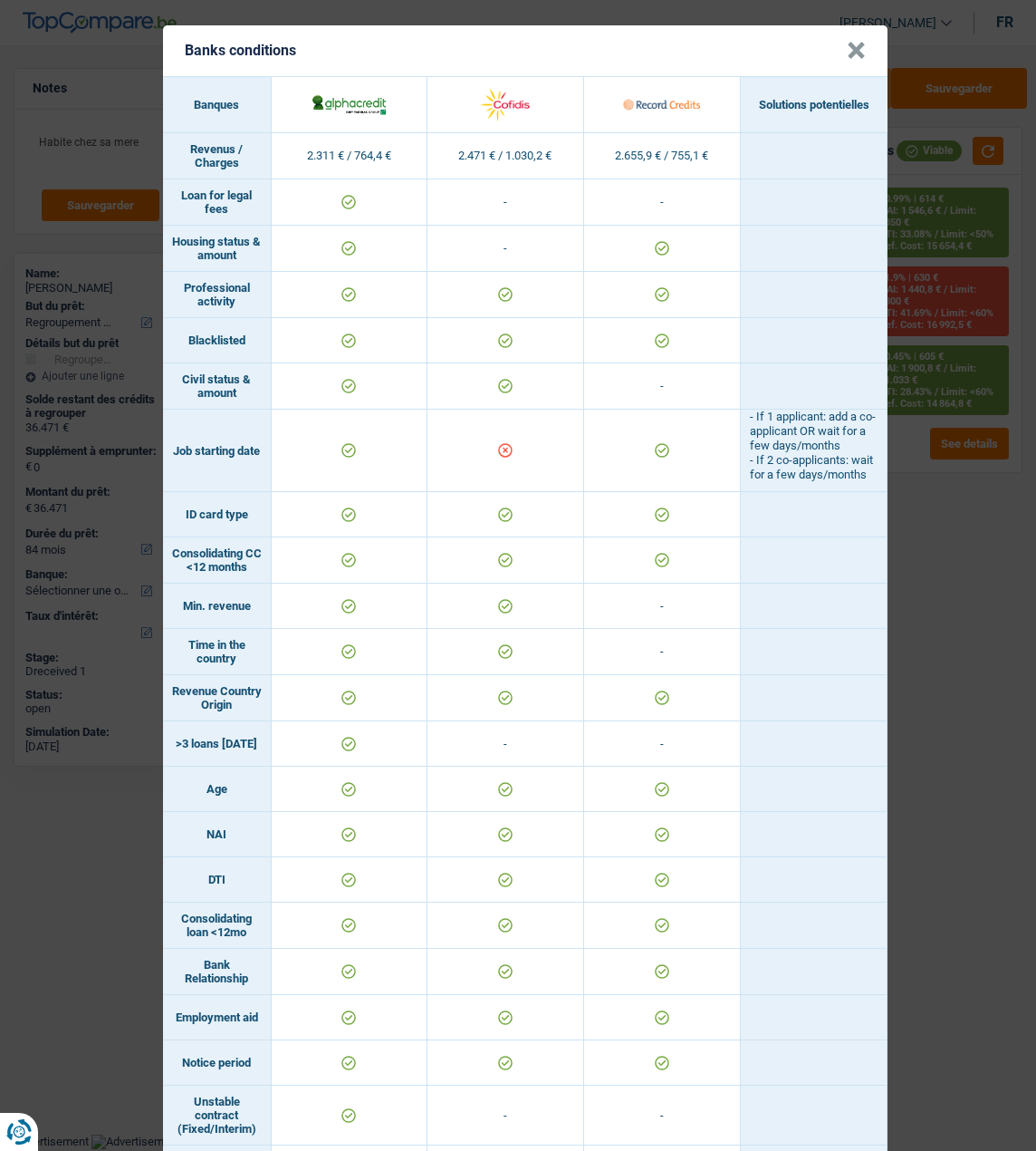
click at [847, 49] on button "×" at bounding box center [857, 50] width 19 height 18
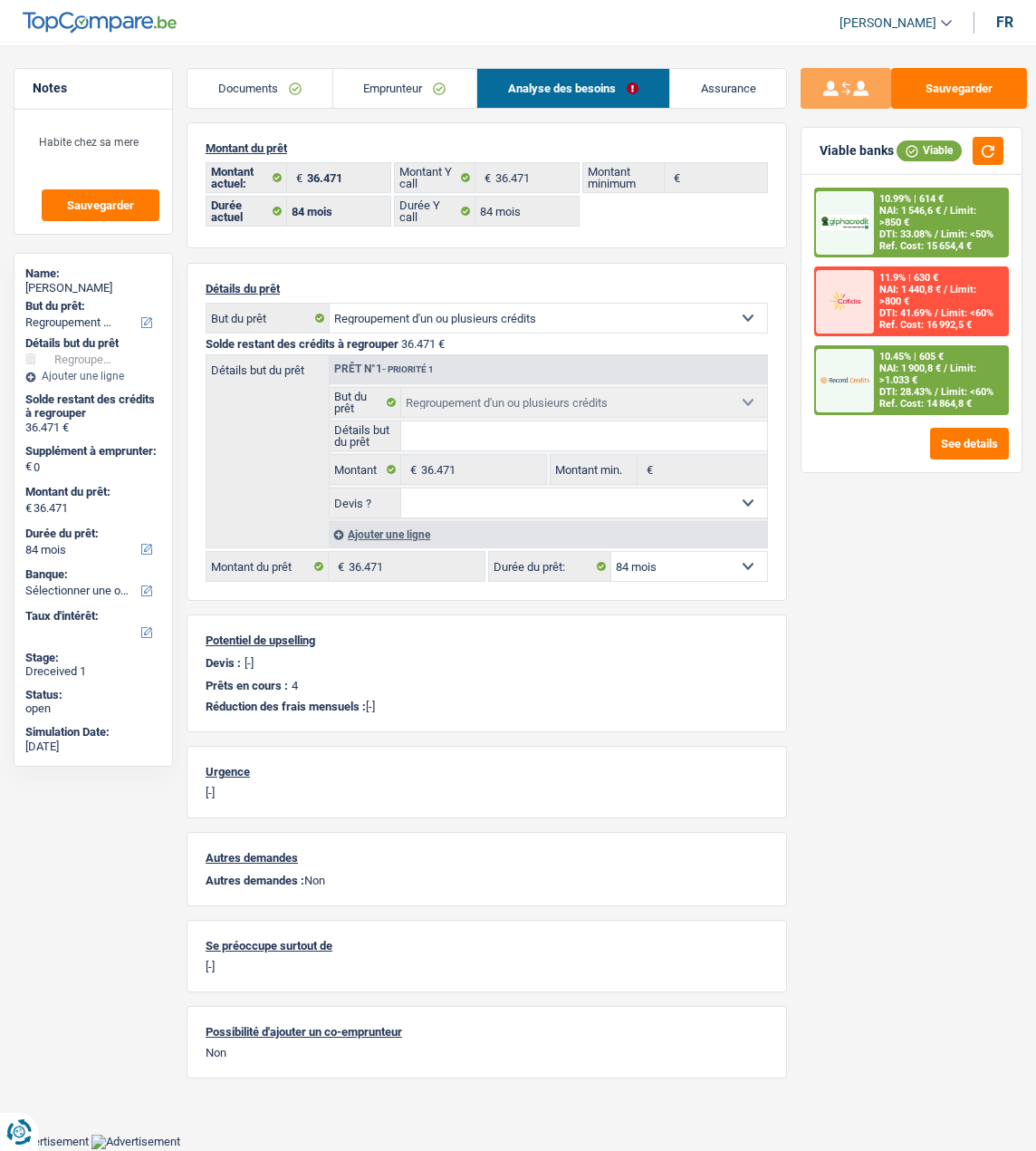
click at [935, 386] on span "/" at bounding box center [937, 392] width 4 height 12
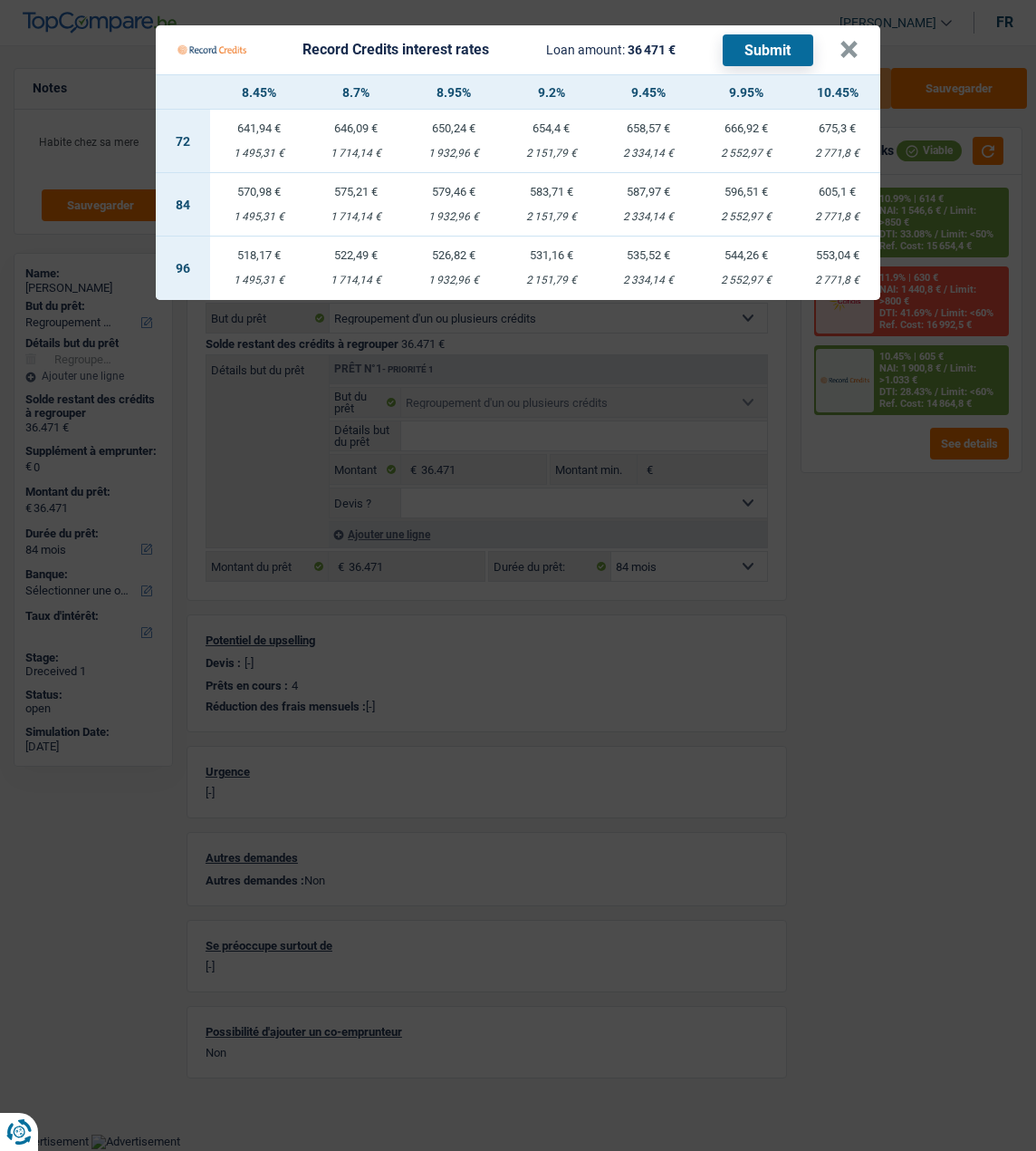
click at [357, 194] on td "575,21 € 1 714,14 €" at bounding box center [357, 204] width 98 height 63
select select "record credits"
type input "8,70"
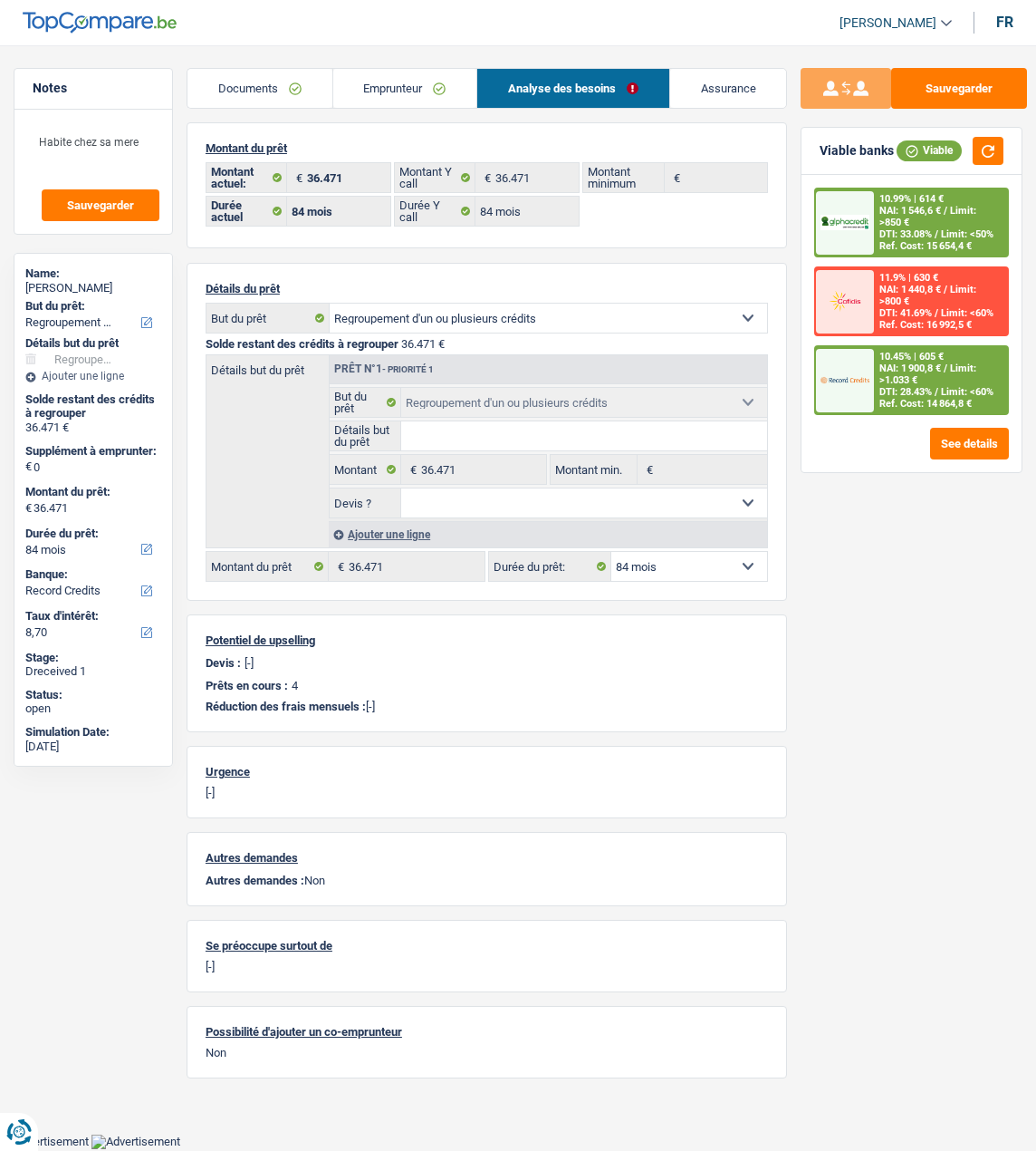
click at [933, 372] on div "10.45% | 605 € NAI: 1 900,8 € / Limit: >1.033 € DTI: 28.43% / Limit: <60% Ref. …" at bounding box center [940, 380] width 133 height 66
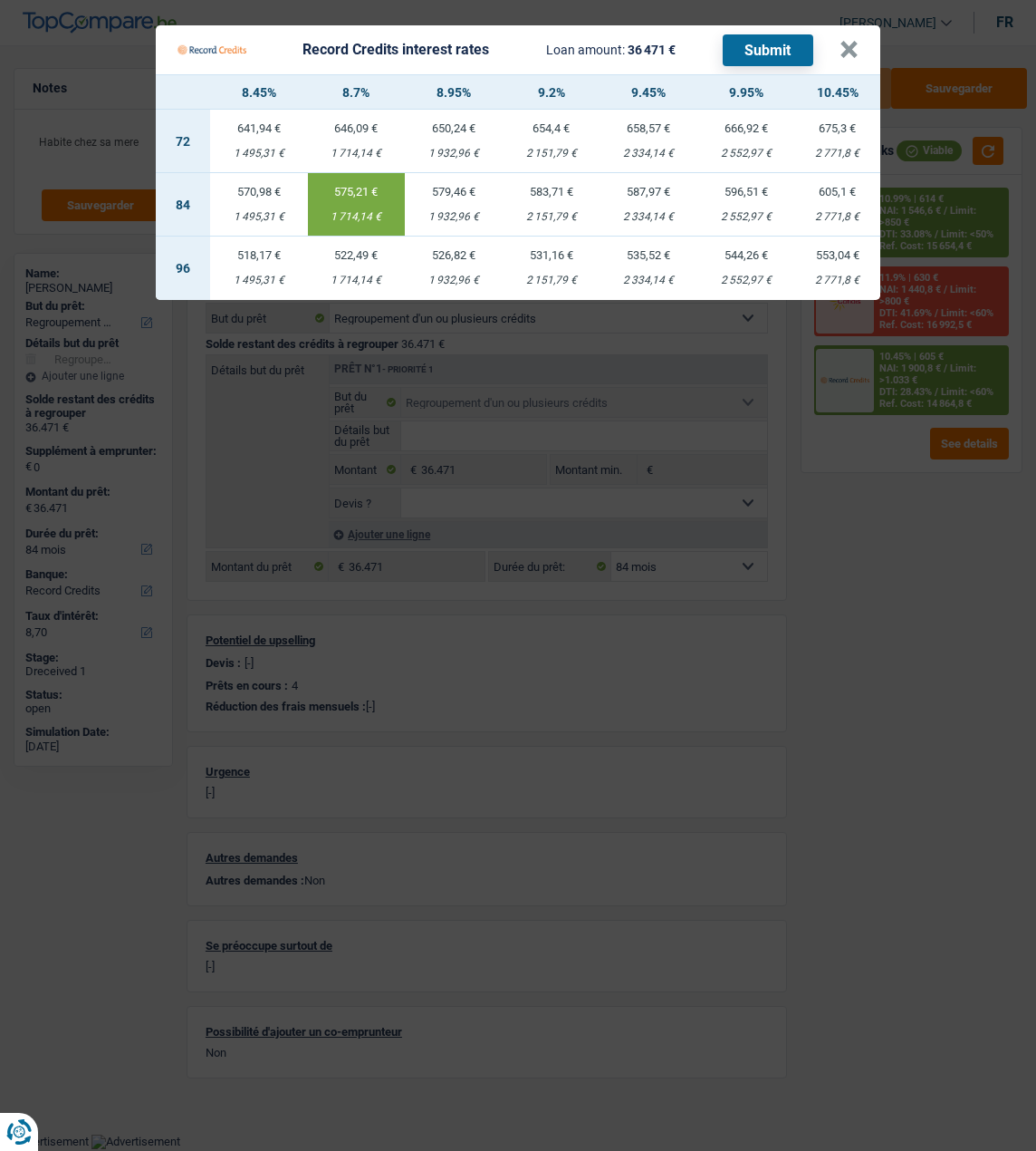
click at [747, 38] on button "Submit" at bounding box center [767, 49] width 90 height 32
click at [848, 44] on button "×" at bounding box center [850, 49] width 19 height 18
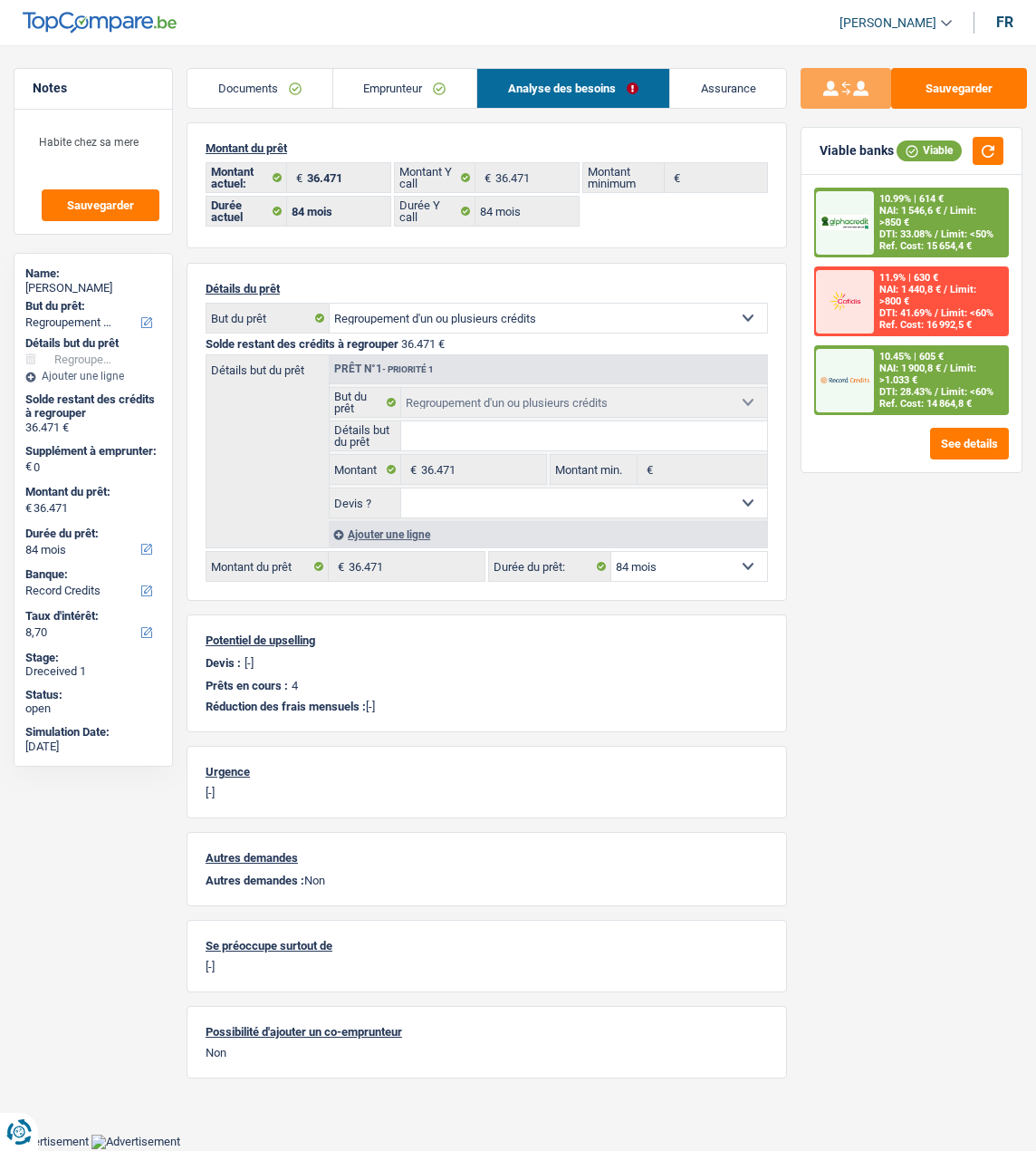
click at [880, 214] on span "NAI: 1 546,6 €" at bounding box center [911, 211] width 62 height 12
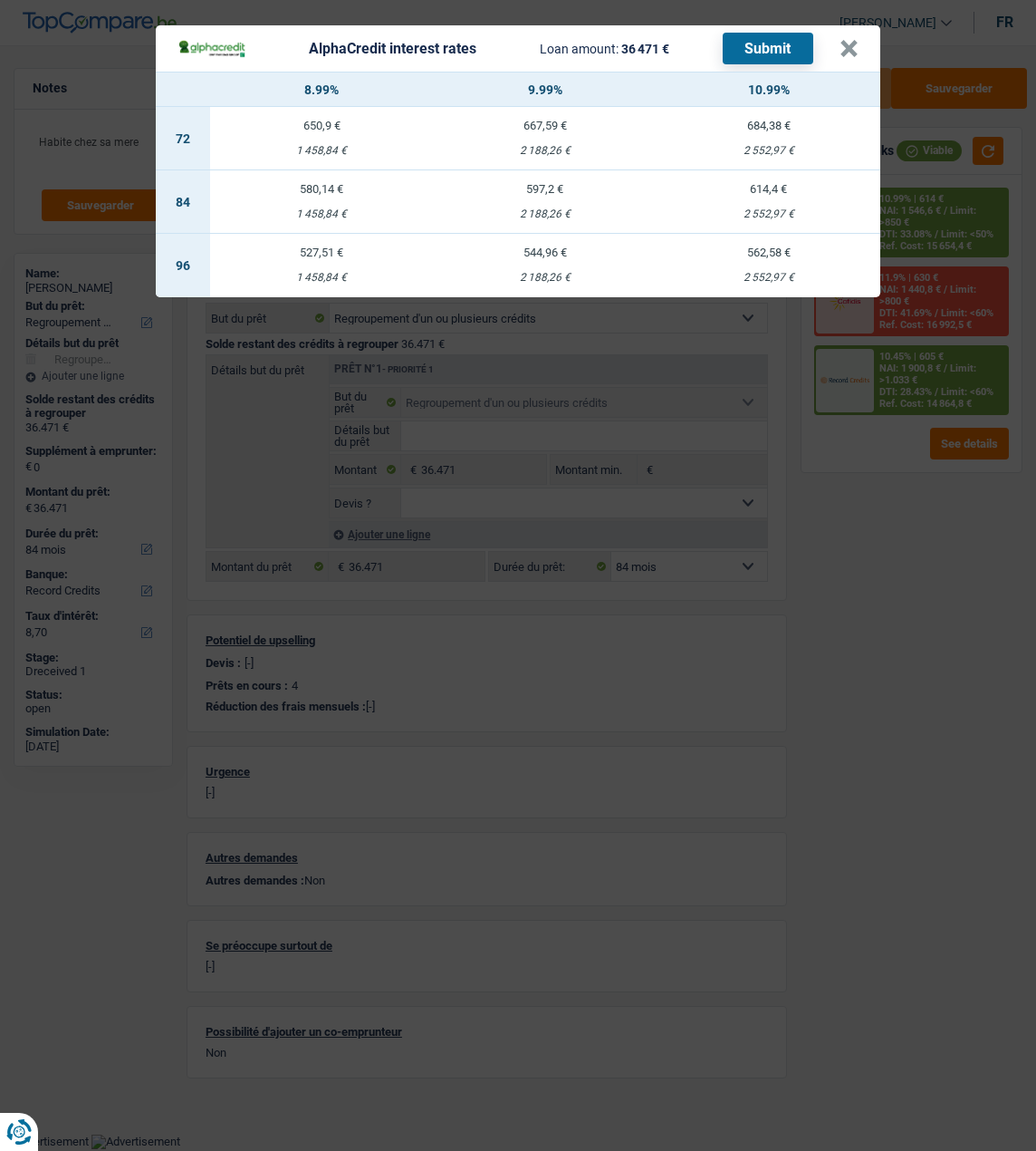
click at [315, 253] on td "527,51 € 1 458,84 €" at bounding box center [322, 265] width 224 height 63
select select "96"
select select "alphacredit"
type input "8,99"
select select "96"
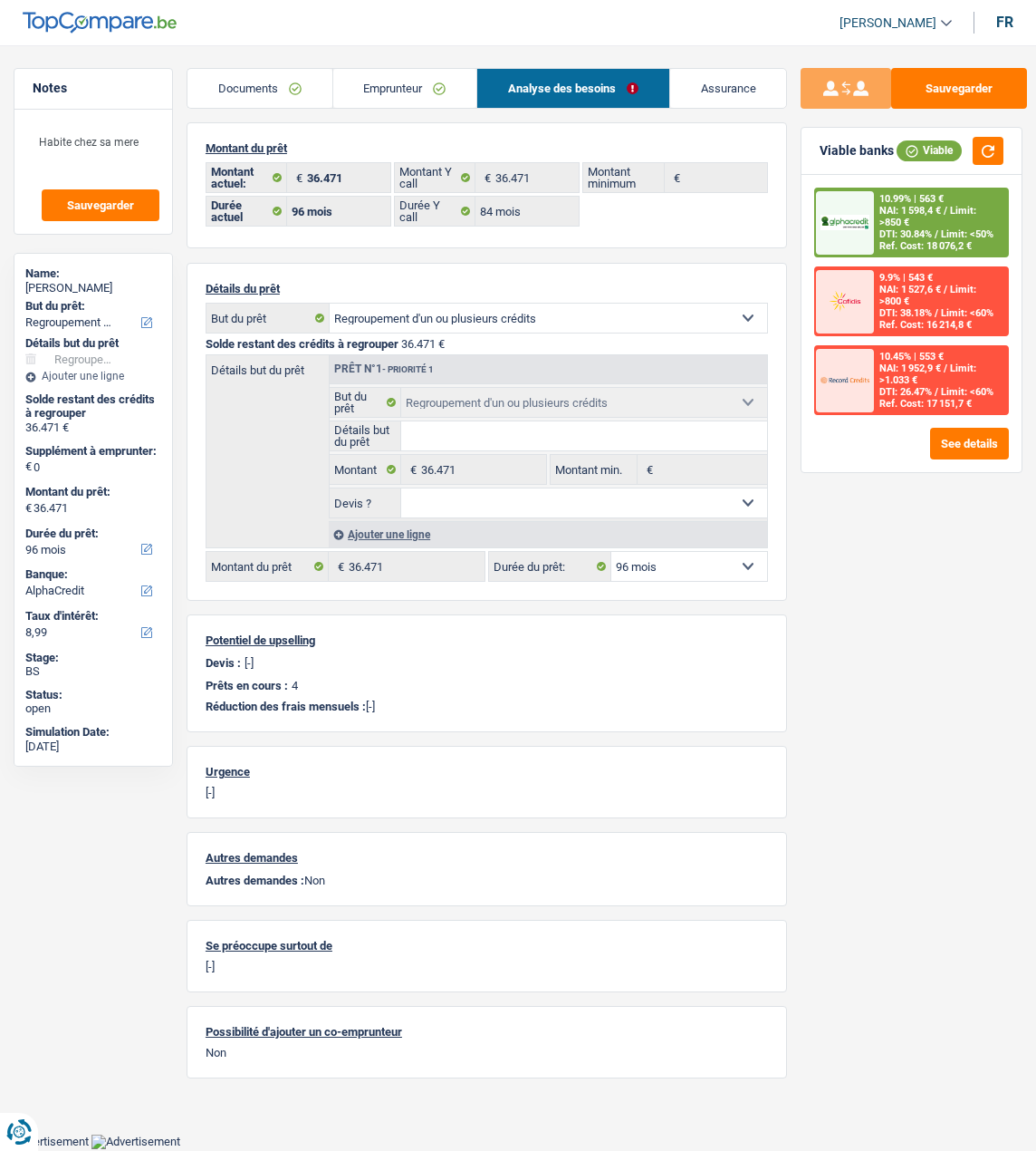
click at [916, 213] on span "NAI: 1 598,4 €" at bounding box center [911, 211] width 62 height 12
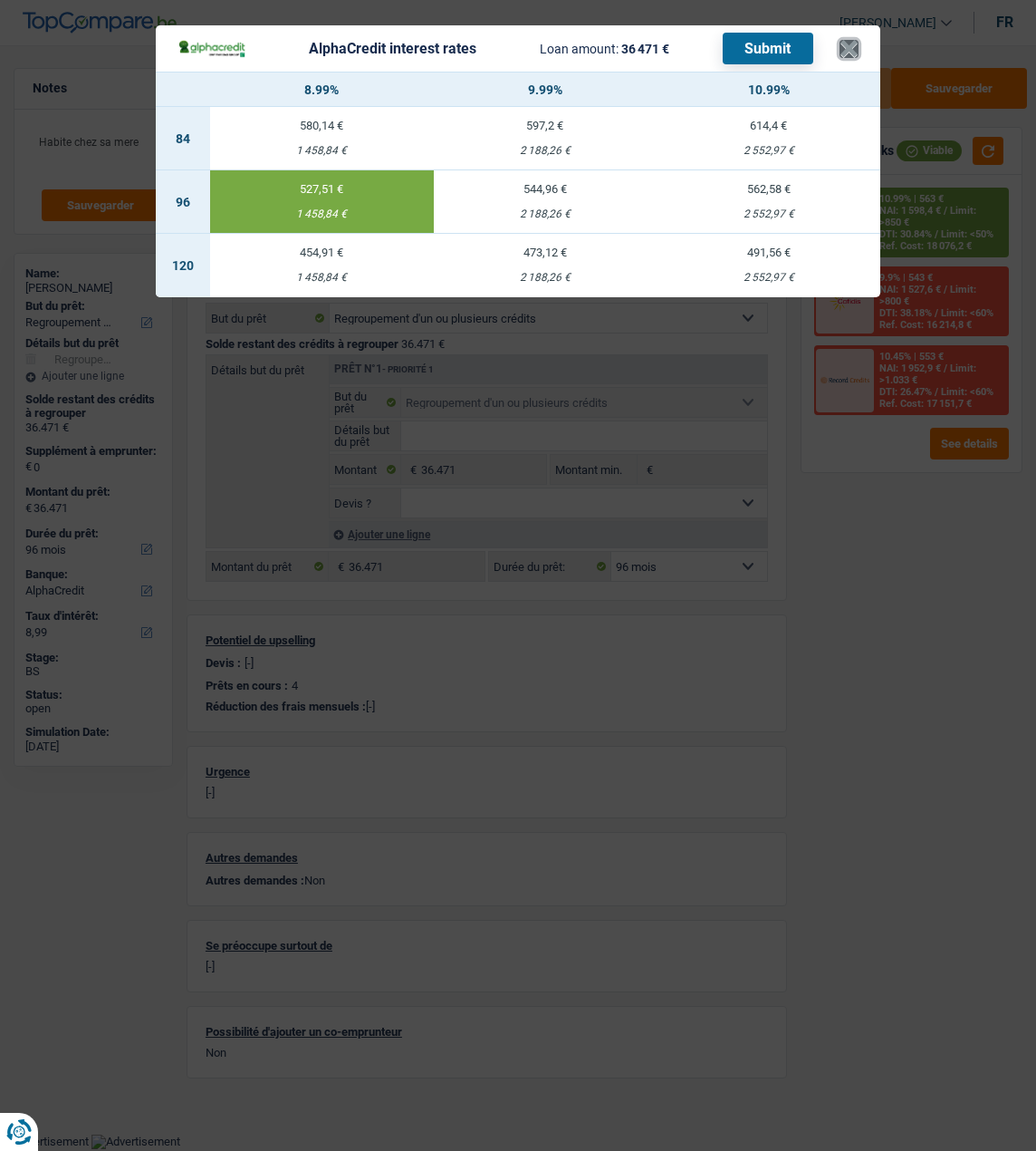
click at [858, 48] on button "×" at bounding box center [850, 49] width 19 height 18
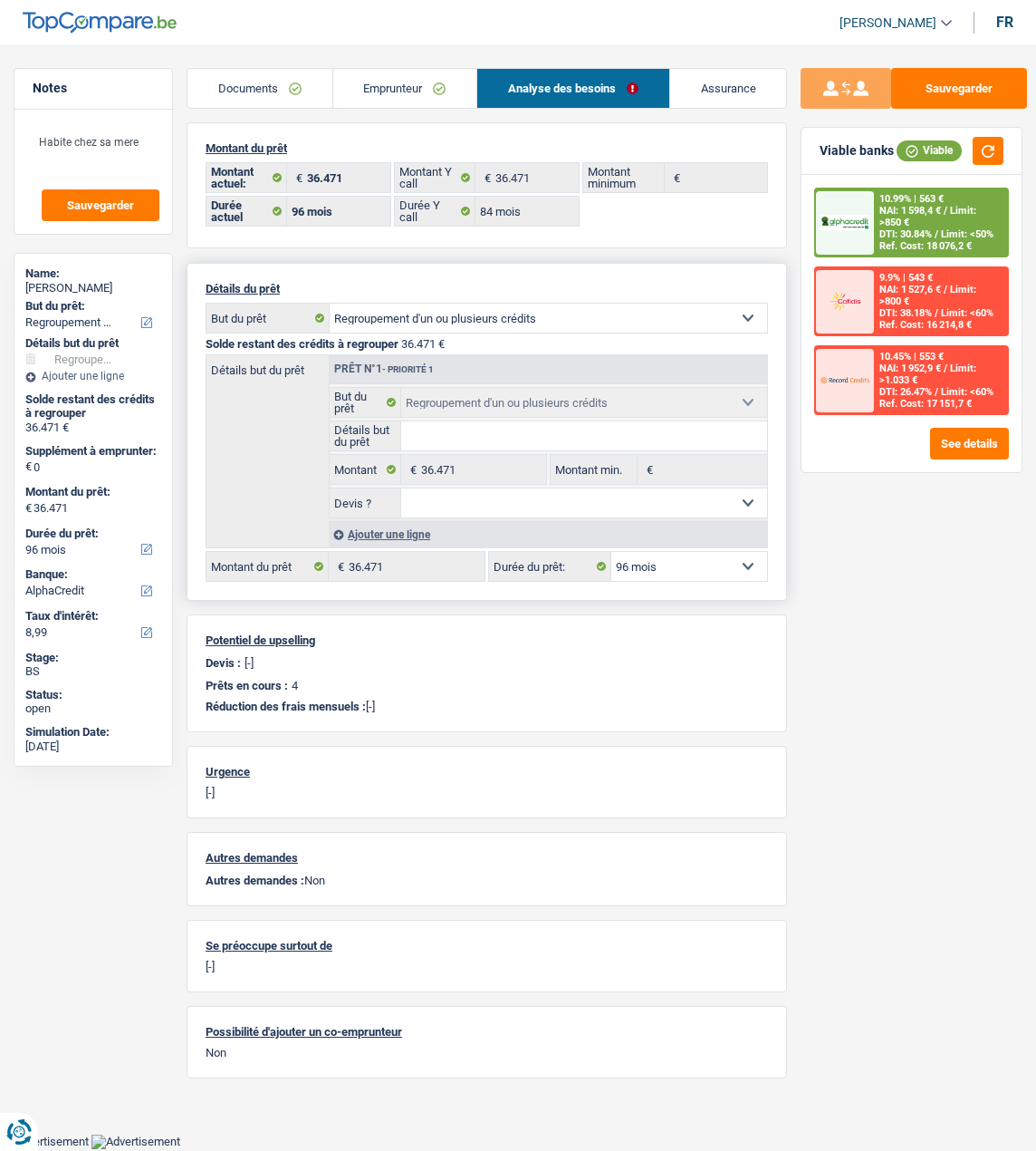
click at [725, 552] on select "12 mois 18 mois 24 mois 30 mois 36 mois 42 mois 48 mois 60 mois 72 mois 84 mois…" at bounding box center [689, 567] width 156 height 29
select select "120"
click at [611, 552] on select "12 mois 18 mois 24 mois 30 mois 36 mois 42 mois 48 mois 60 mois 72 mois 84 mois…" at bounding box center [689, 567] width 156 height 29
select select "120"
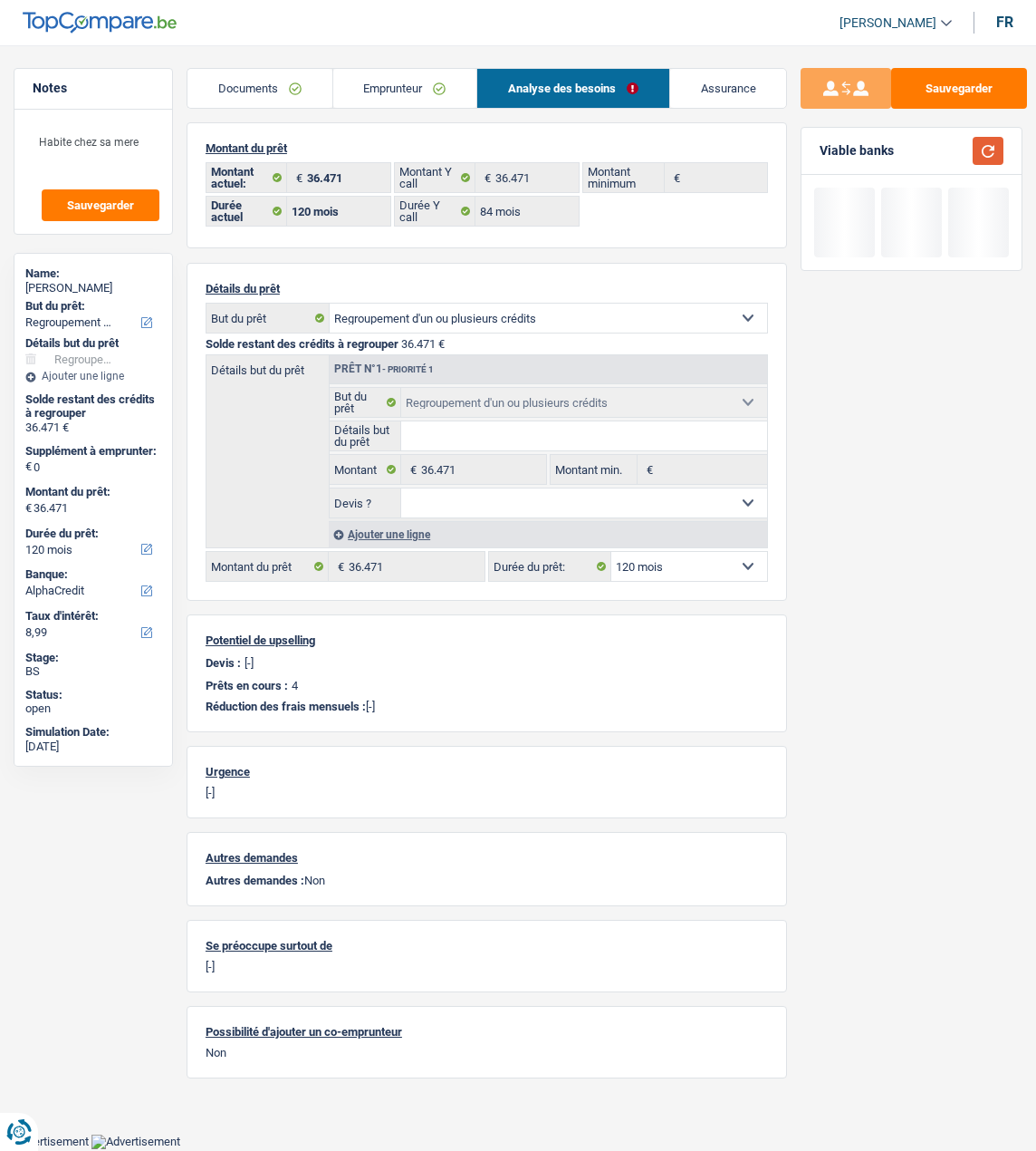
click at [982, 155] on button "button" at bounding box center [988, 150] width 31 height 28
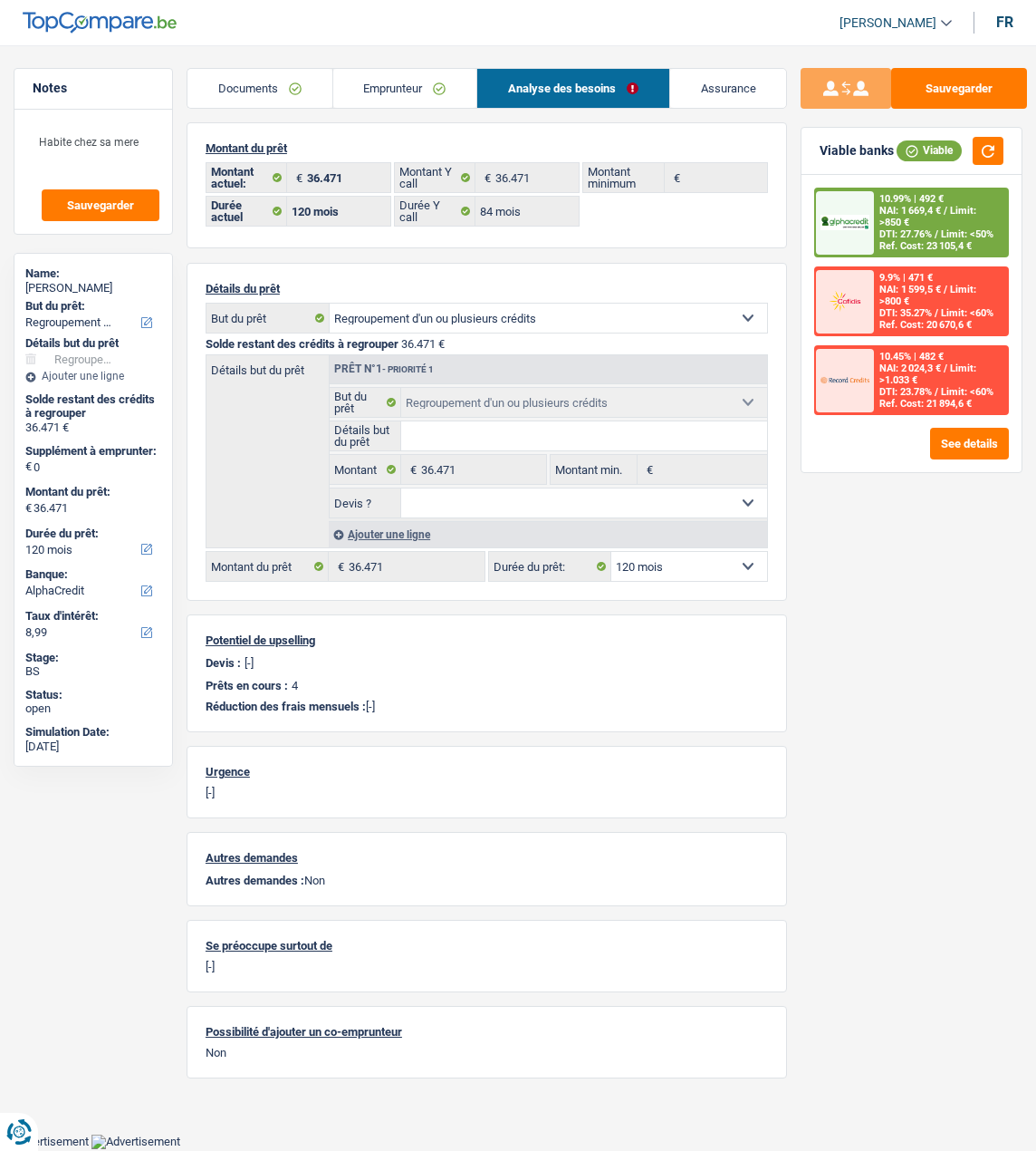
click at [909, 213] on div "10.99% | 492 € NAI: 1 669,4 € / Limit: >850 € DTI: 27.76% / Limit: <50% Ref. Co…" at bounding box center [940, 222] width 133 height 66
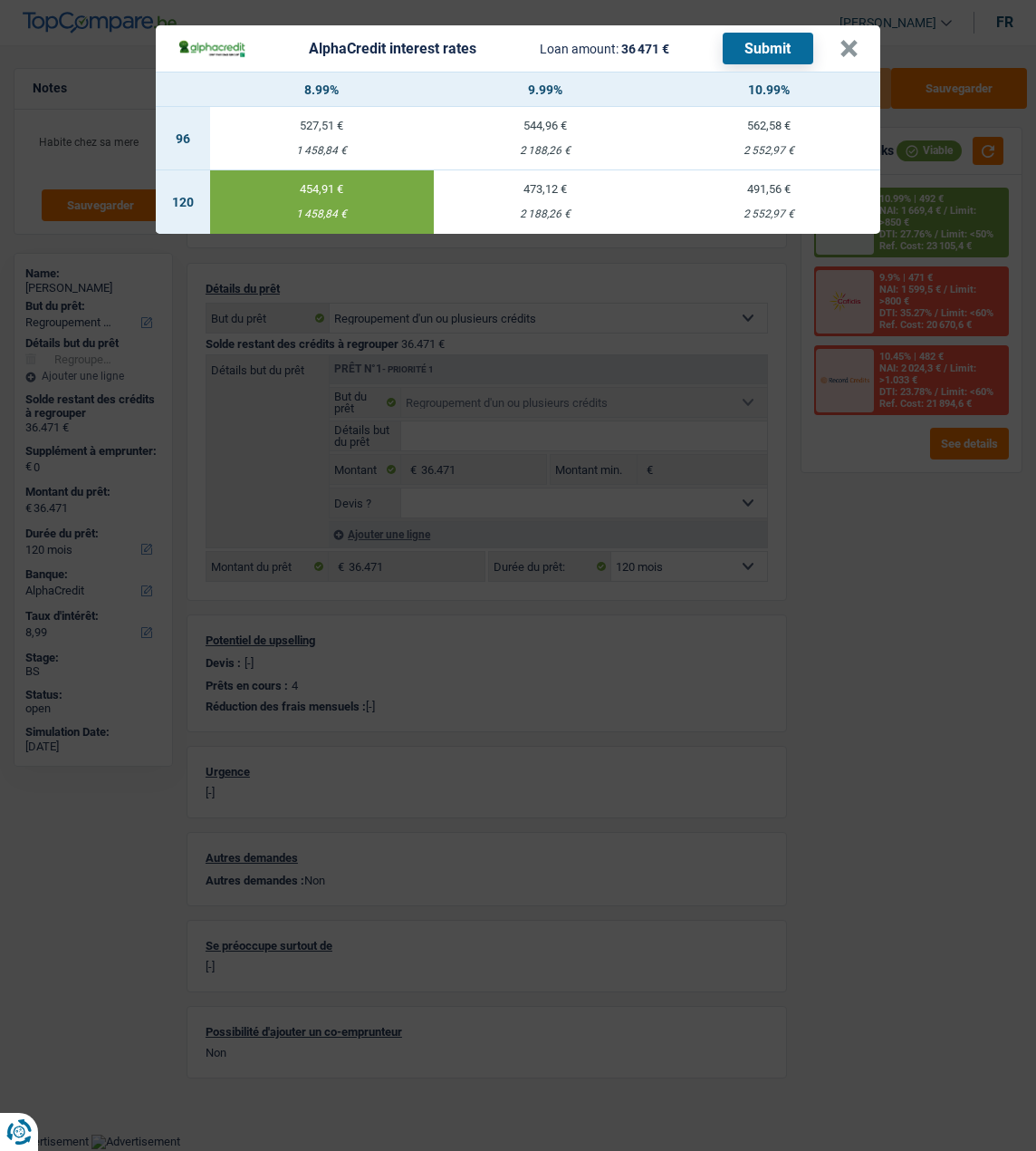
click at [750, 43] on button "Submit" at bounding box center [767, 49] width 90 height 32
click at [851, 40] on button "×" at bounding box center [850, 49] width 19 height 18
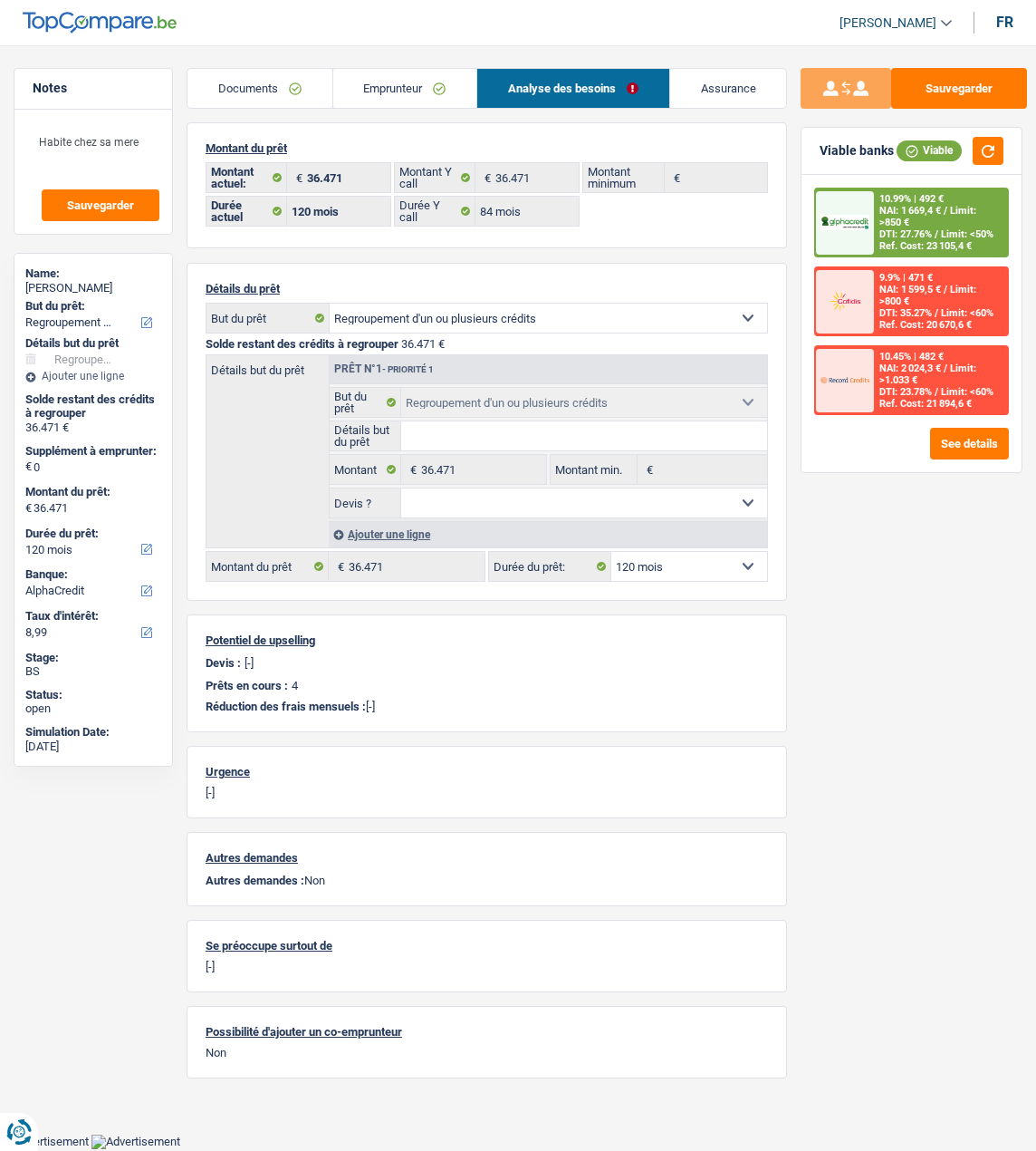
click at [898, 501] on div "Sauvegarder Viable banks Viable 10.99% | 492 € NAI: 1 669,4 € / Limit: >850 € D…" at bounding box center [912, 592] width 249 height 1049
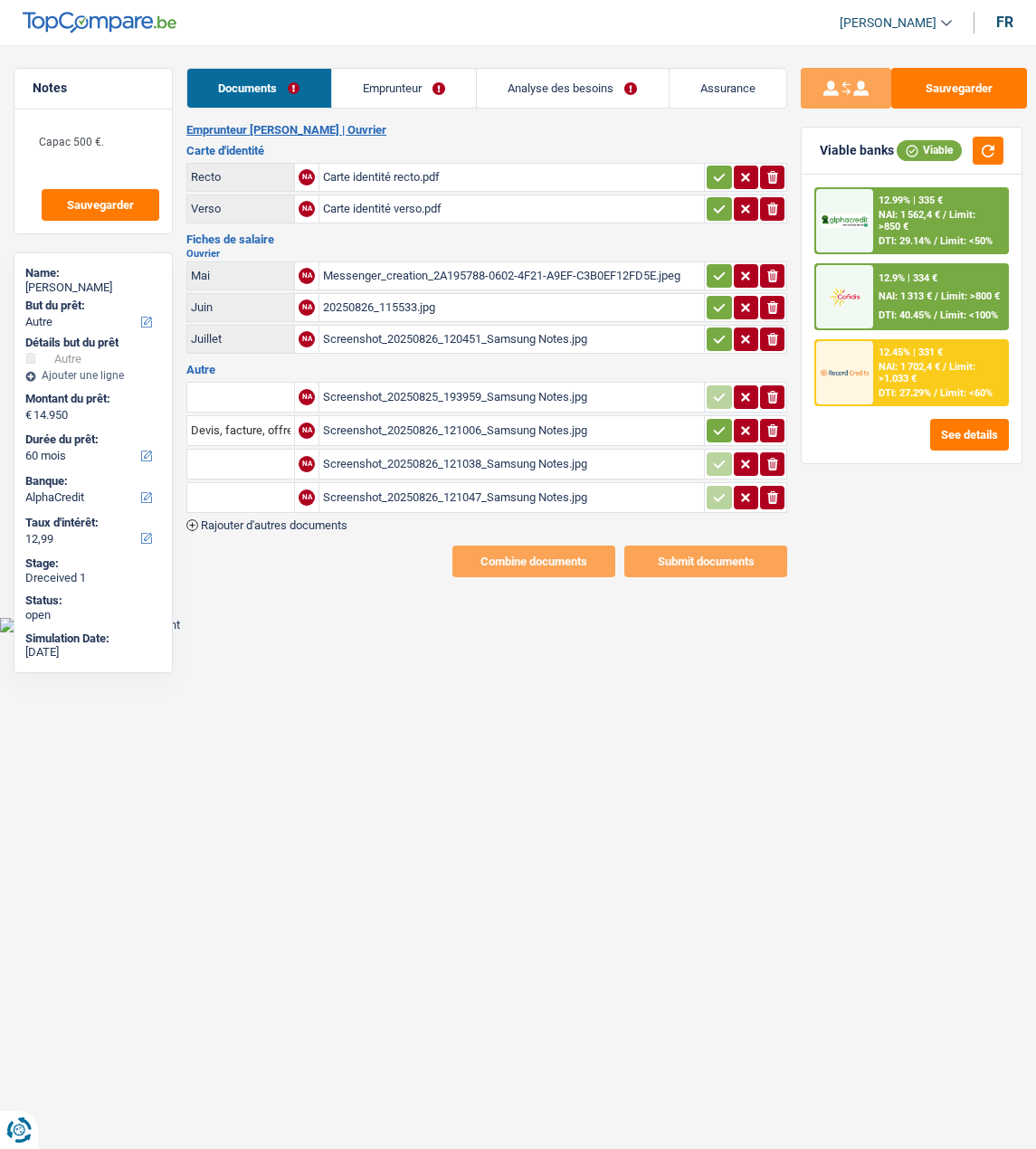
select select "other"
select select "60"
select select "alphacredit"
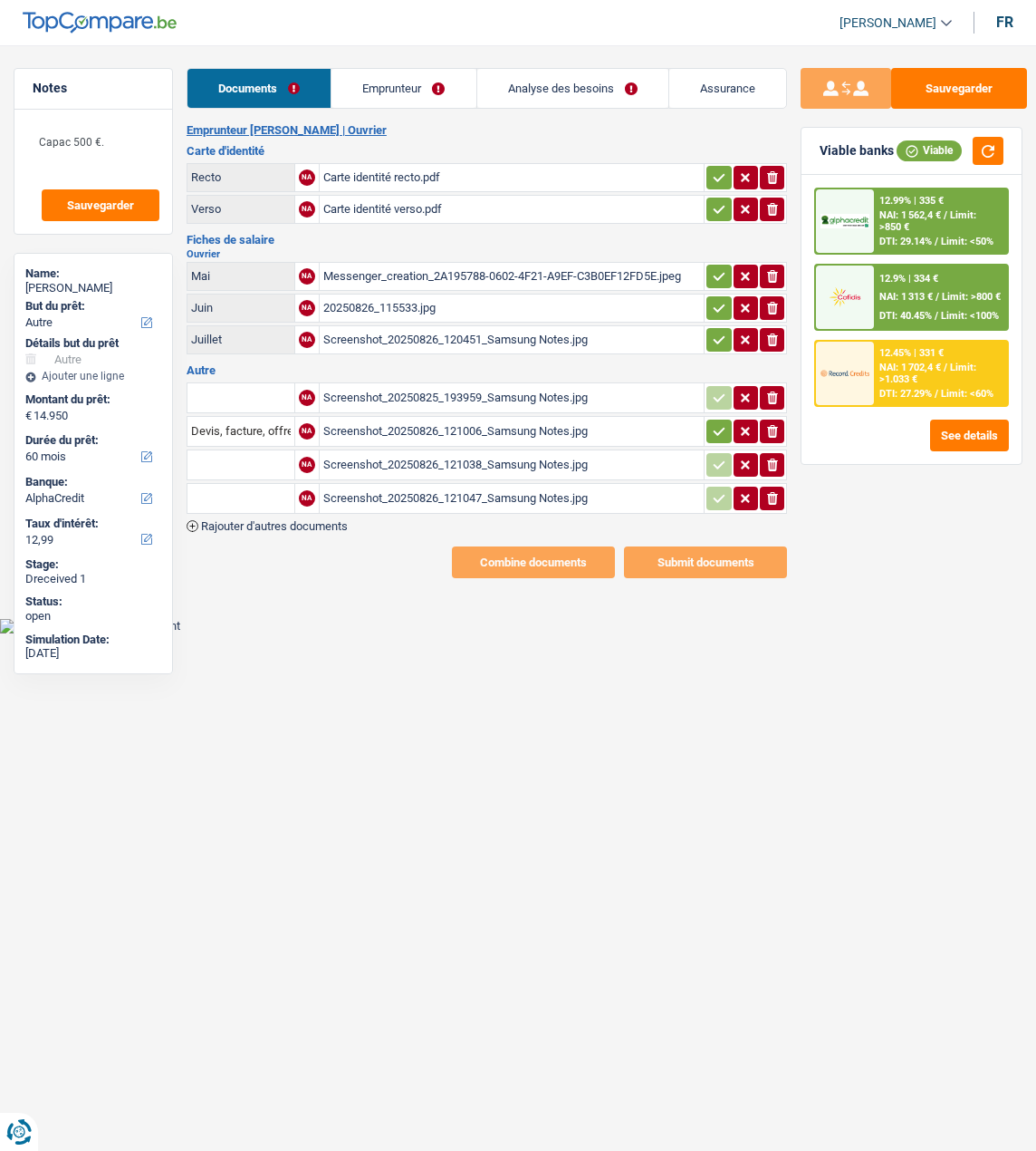
click at [400, 98] on link "Emprunteur" at bounding box center [404, 88] width 144 height 39
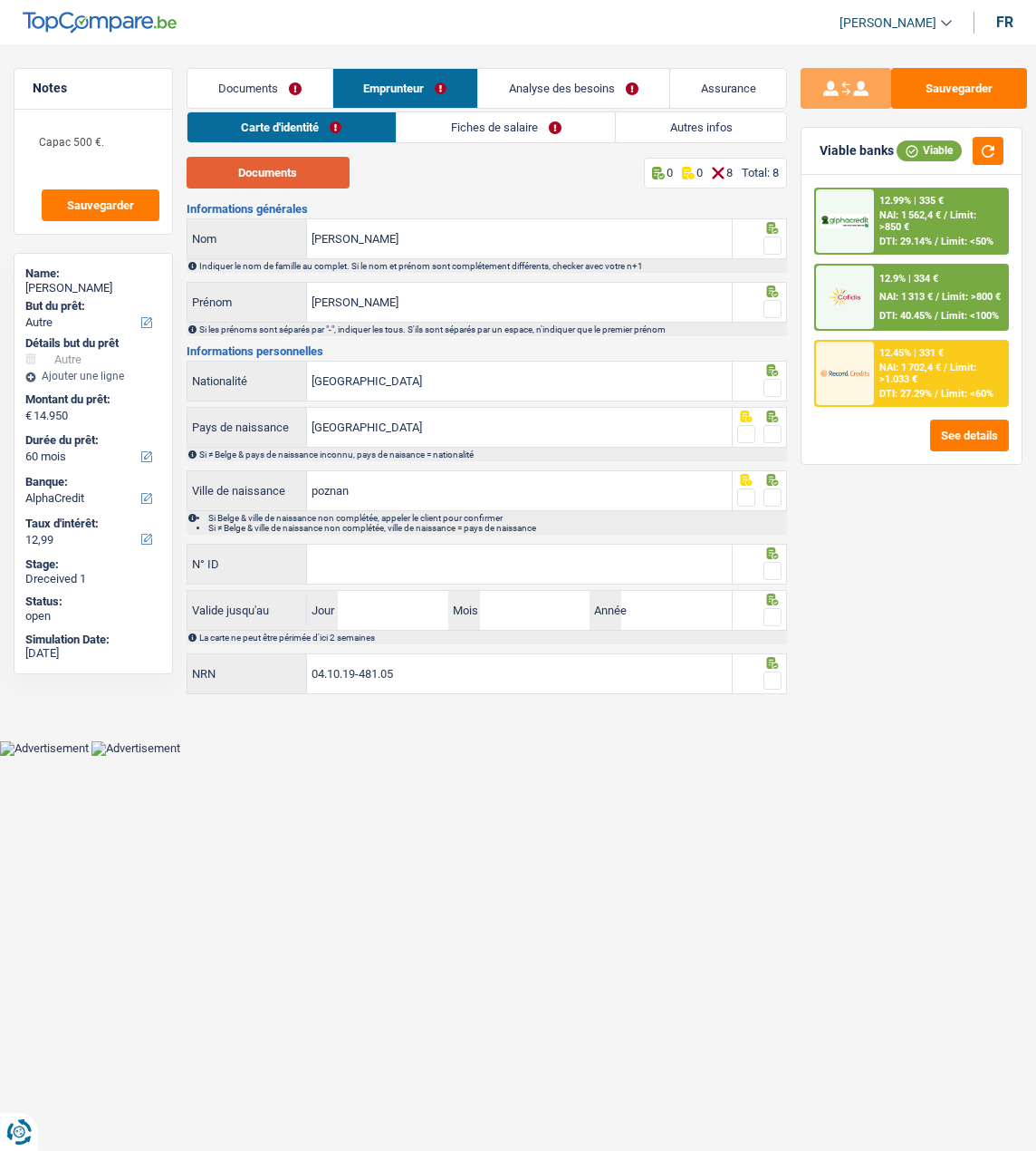
click at [253, 170] on button "Documents" at bounding box center [268, 173] width 163 height 32
click at [779, 239] on span at bounding box center [772, 246] width 18 height 18
click at [0, 0] on input "radio" at bounding box center [0, 0] width 0 height 0
drag, startPoint x: 772, startPoint y: 296, endPoint x: 777, endPoint y: 332, distance: 36.3
click at [773, 300] on span at bounding box center [772, 309] width 18 height 18
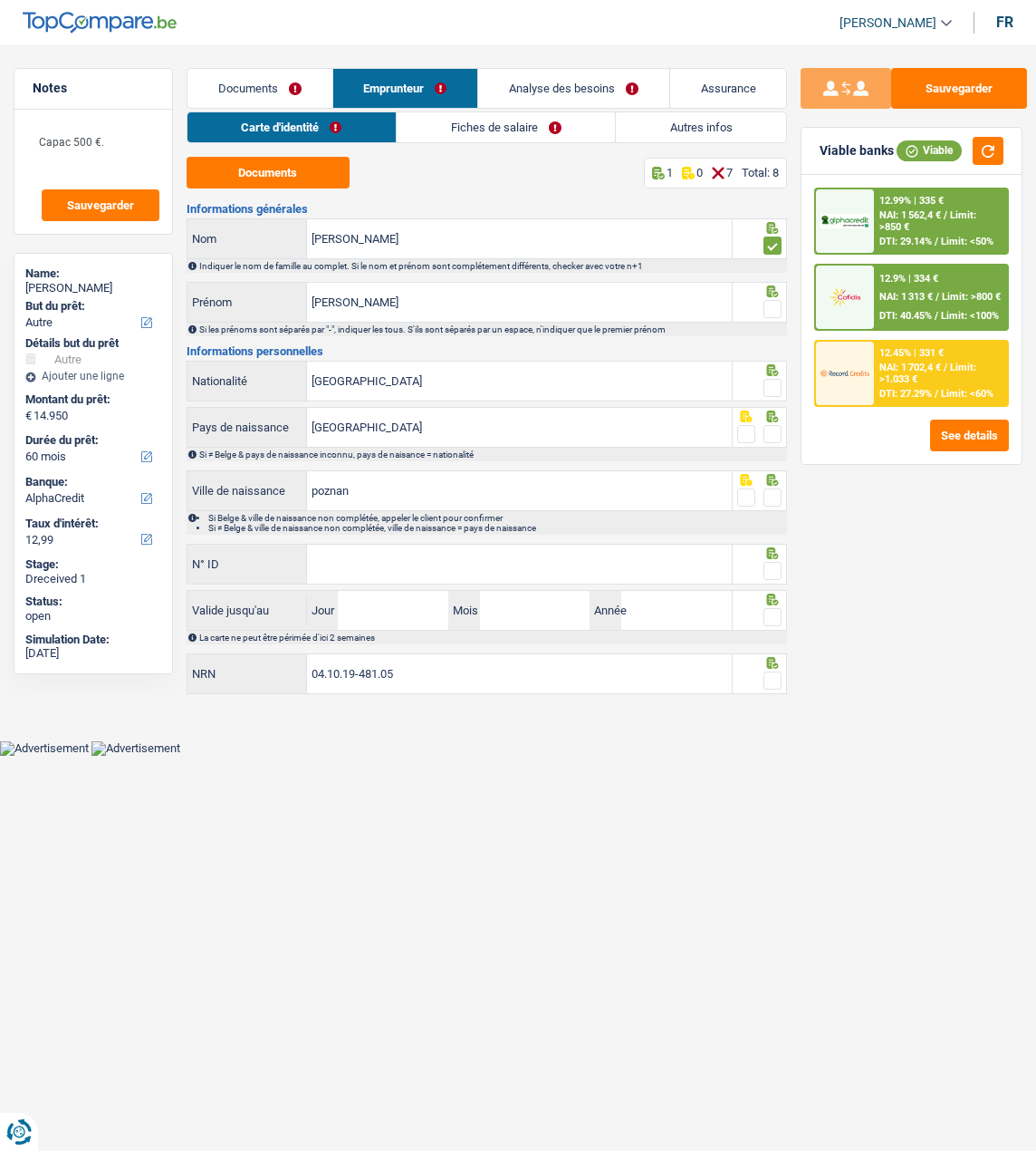
click at [0, 0] on input "radio" at bounding box center [0, 0] width 0 height 0
click at [772, 388] on span at bounding box center [772, 387] width 18 height 18
click at [0, 0] on input "radio" at bounding box center [0, 0] width 0 height 0
click at [775, 436] on span at bounding box center [772, 434] width 18 height 18
click at [0, 0] on input "radio" at bounding box center [0, 0] width 0 height 0
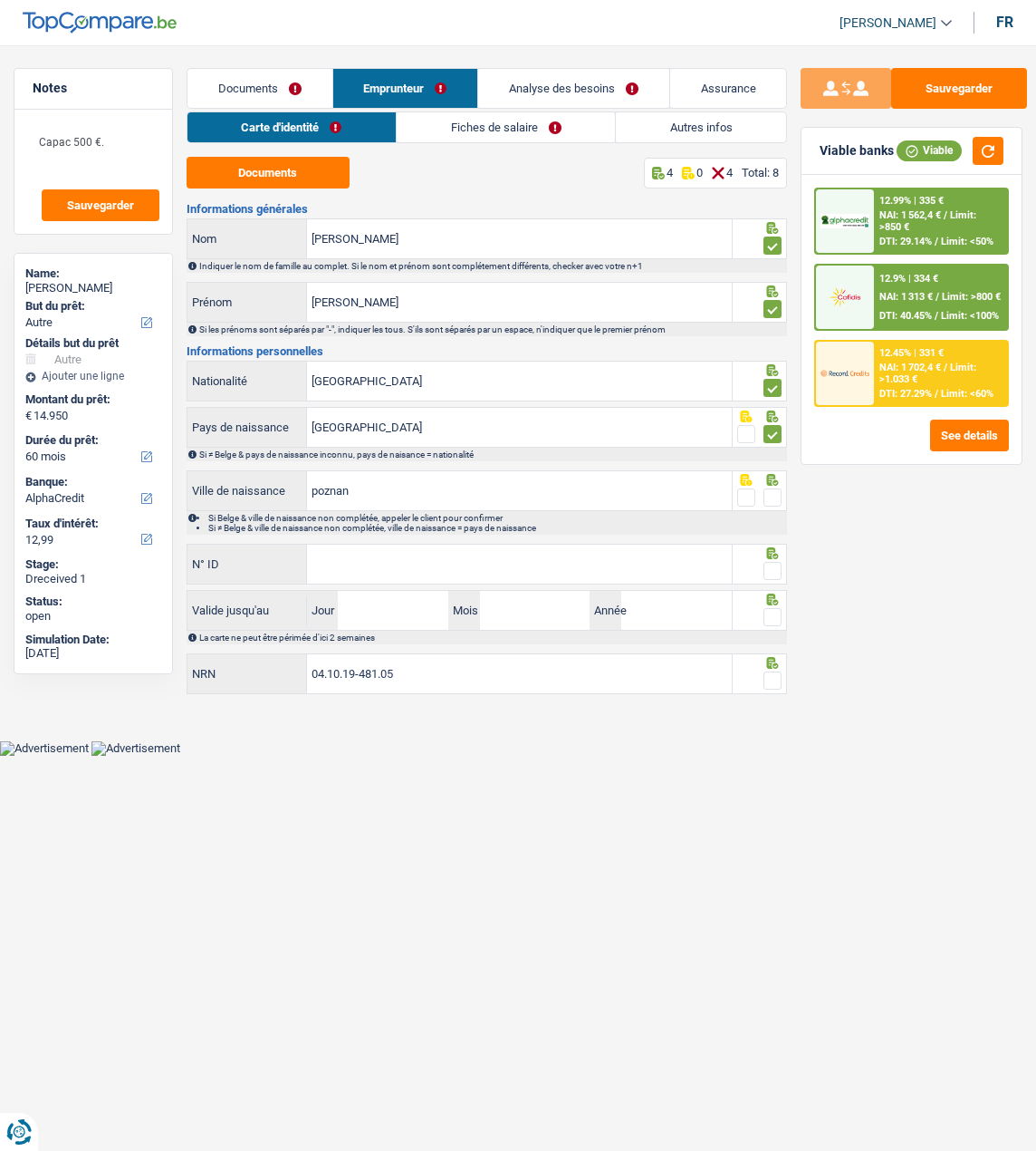
click at [768, 488] on span at bounding box center [772, 497] width 18 height 18
click at [0, 0] on input "radio" at bounding box center [0, 0] width 0 height 0
click at [460, 557] on input "N° ID" at bounding box center [520, 564] width 425 height 39
click at [615, 375] on input "[GEOGRAPHIC_DATA]" at bounding box center [520, 381] width 425 height 39
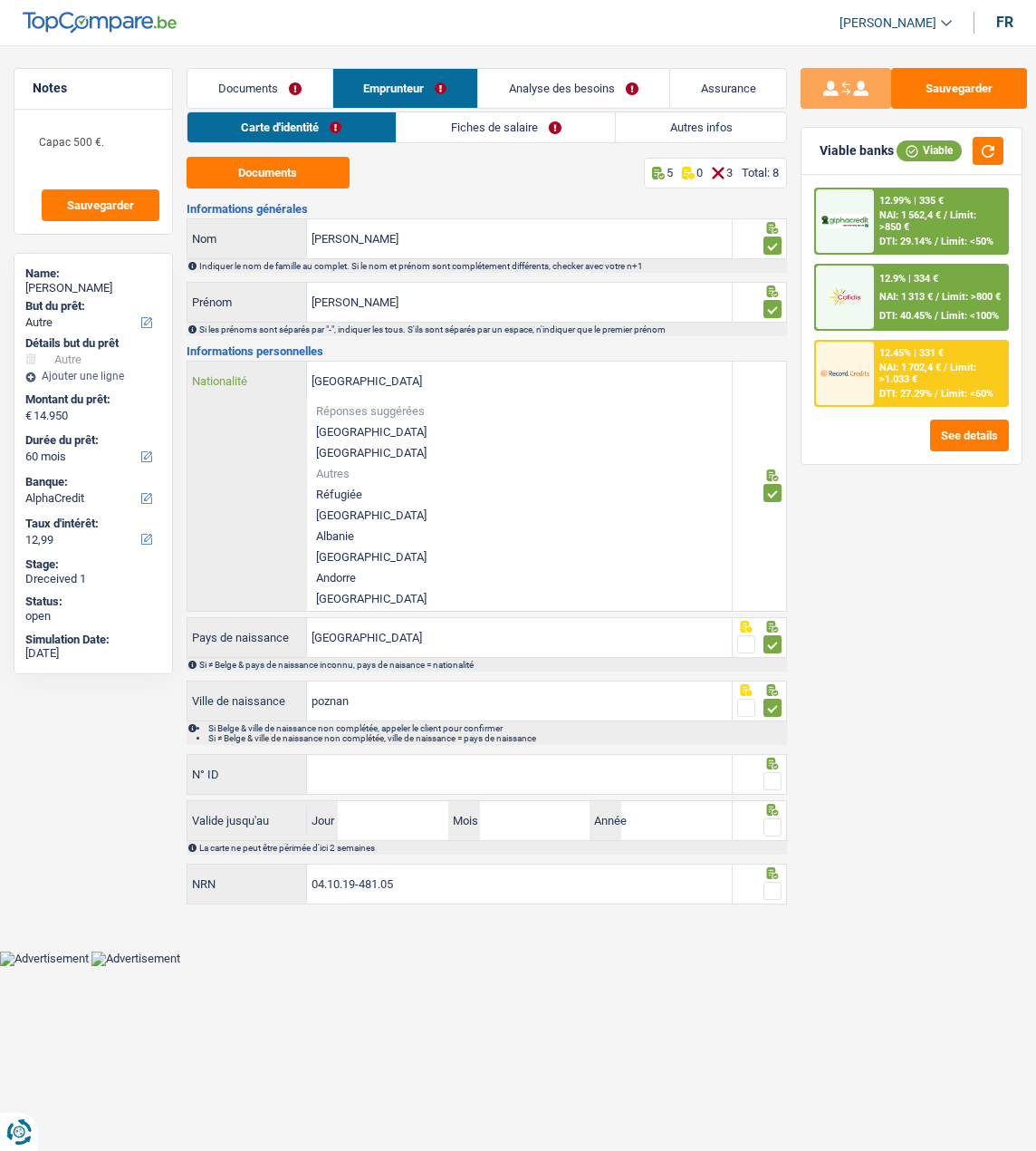
type input "Belgiqu"
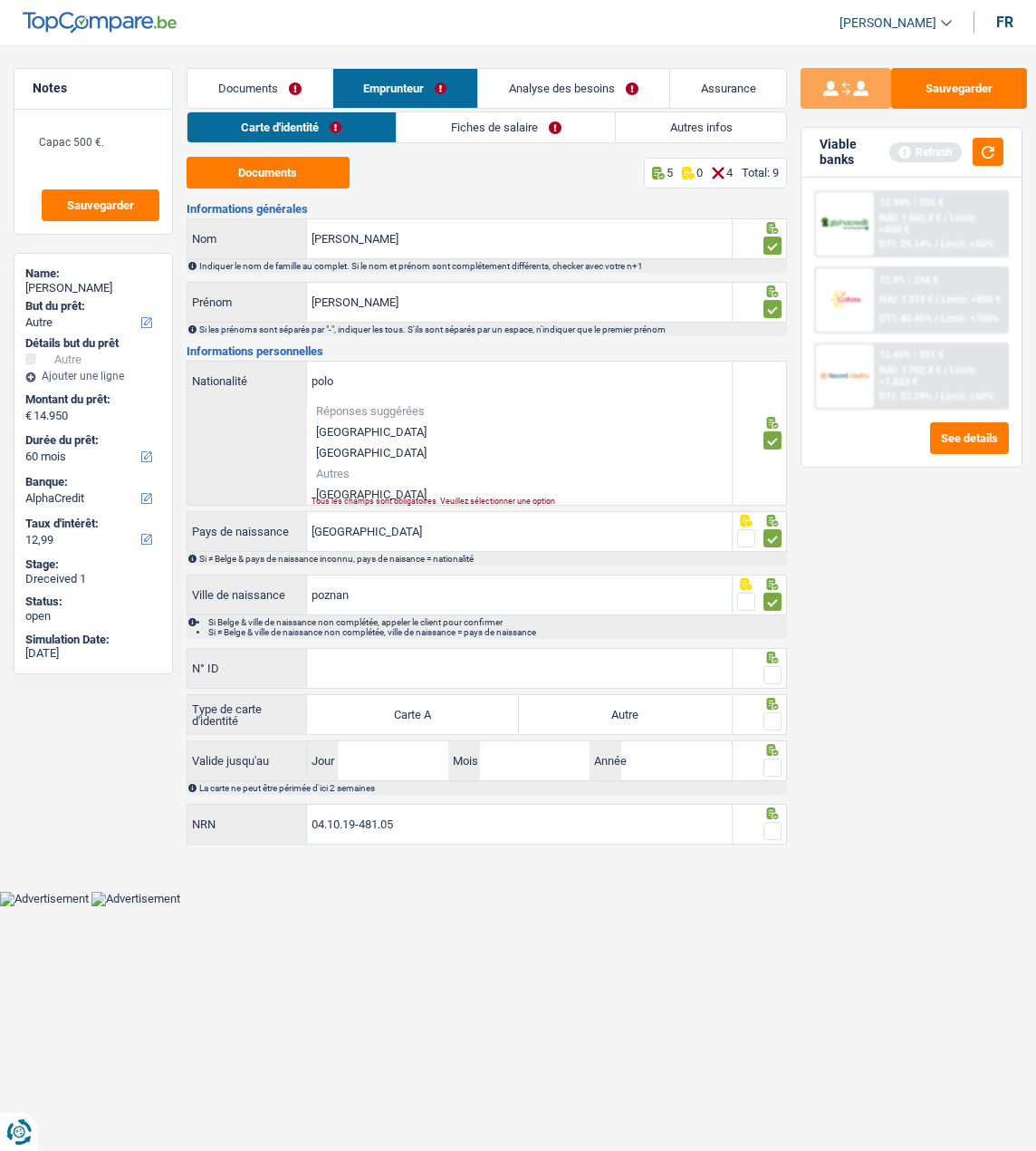
click at [361, 485] on li "Pologne" at bounding box center [520, 494] width 425 height 20
type input "Pologne"
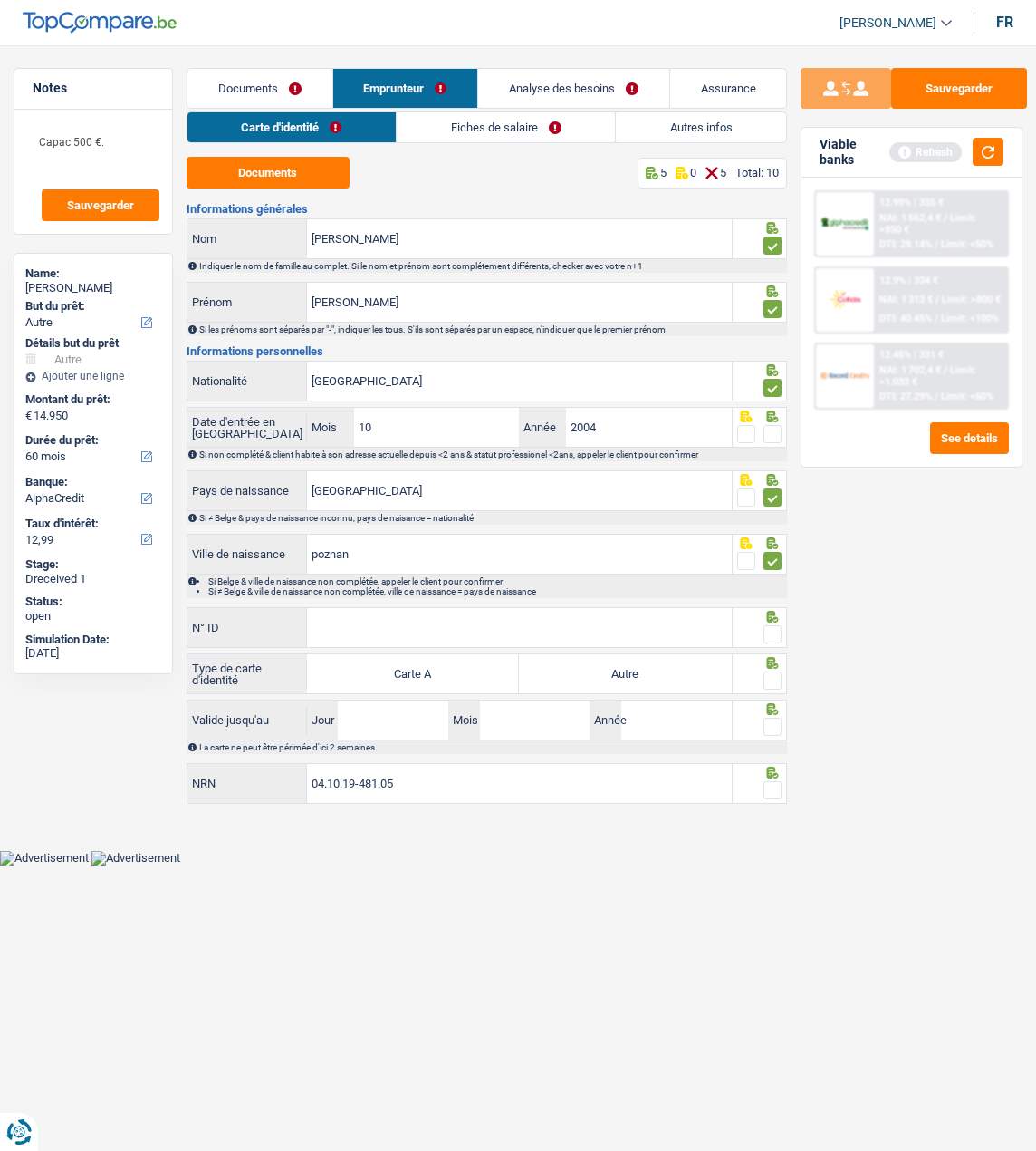
click at [772, 429] on span at bounding box center [772, 434] width 18 height 18
click at [0, 0] on input "radio" at bounding box center [0, 0] width 0 height 0
drag, startPoint x: 396, startPoint y: 428, endPoint x: 271, endPoint y: 432, distance: 125.1
click at [271, 432] on div "Date d'entrée en Belgique 10 Mois / 2004 Année" at bounding box center [459, 427] width 544 height 39
type input "01"
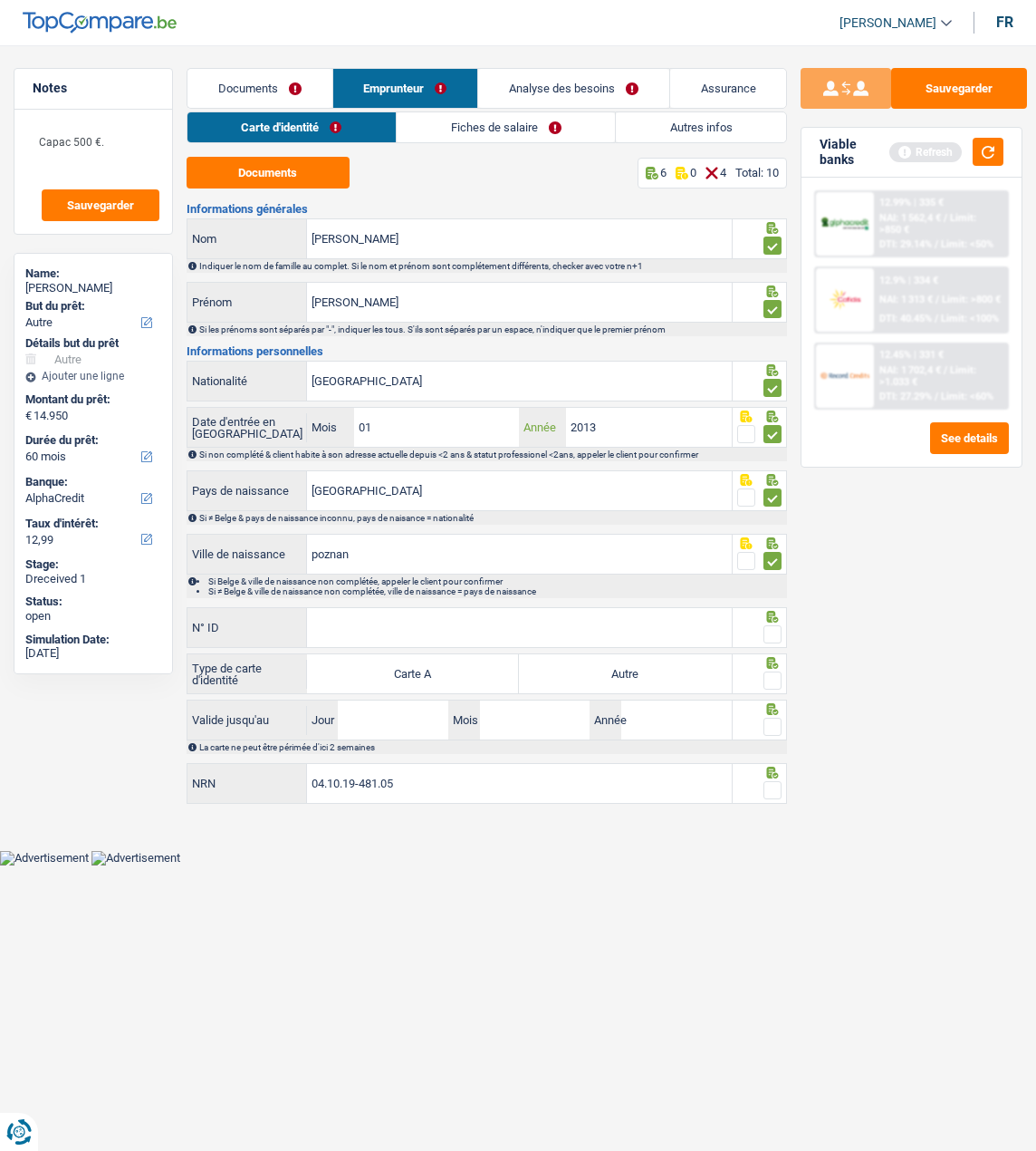
type input "2013"
click at [369, 613] on input "N° ID" at bounding box center [520, 628] width 425 height 39
type input "B-4754987-47"
click at [769, 628] on span at bounding box center [772, 634] width 18 height 18
click at [0, 0] on input "radio" at bounding box center [0, 0] width 0 height 0
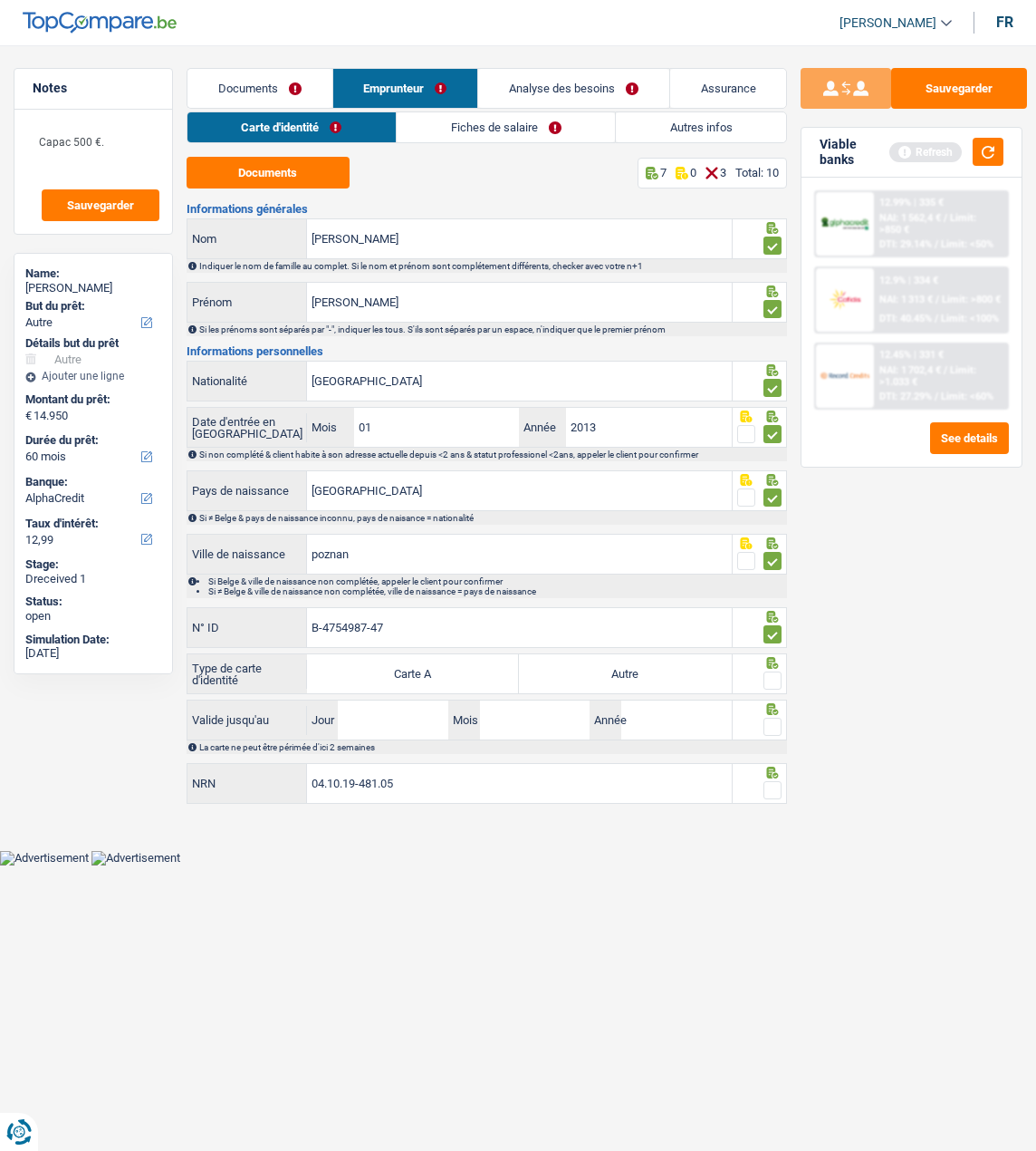
click at [632, 674] on label "Autre" at bounding box center [625, 674] width 212 height 39
click at [632, 674] on input "Autre" at bounding box center [625, 674] width 212 height 39
radio input "true"
click at [775, 676] on span at bounding box center [772, 680] width 18 height 18
click at [0, 0] on input "radio" at bounding box center [0, 0] width 0 height 0
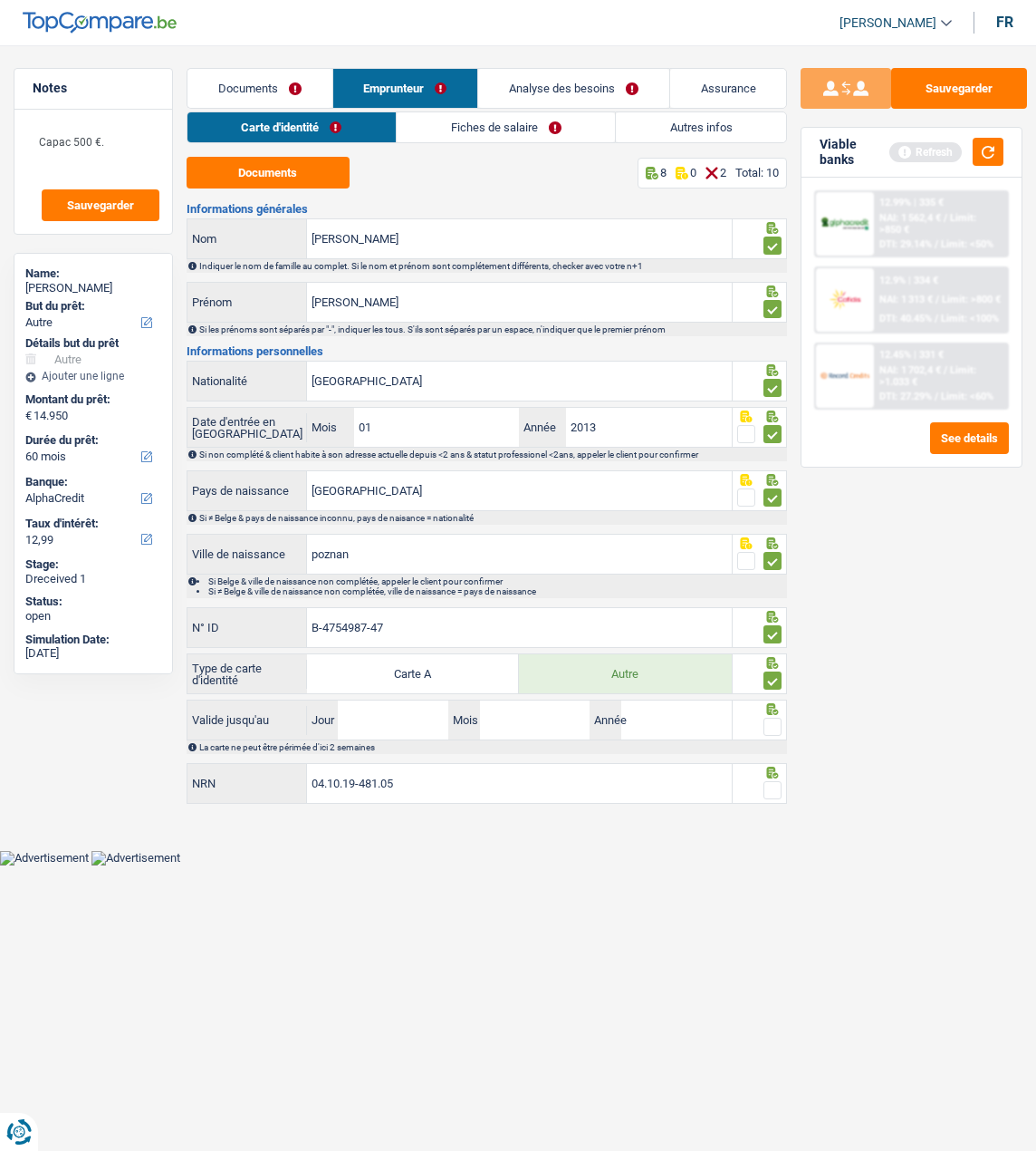
click at [763, 721] on span at bounding box center [772, 727] width 18 height 18
click at [0, 0] on input "radio" at bounding box center [0, 0] width 0 height 0
click at [391, 717] on input "Jour" at bounding box center [393, 720] width 111 height 39
type input "02"
type input "12"
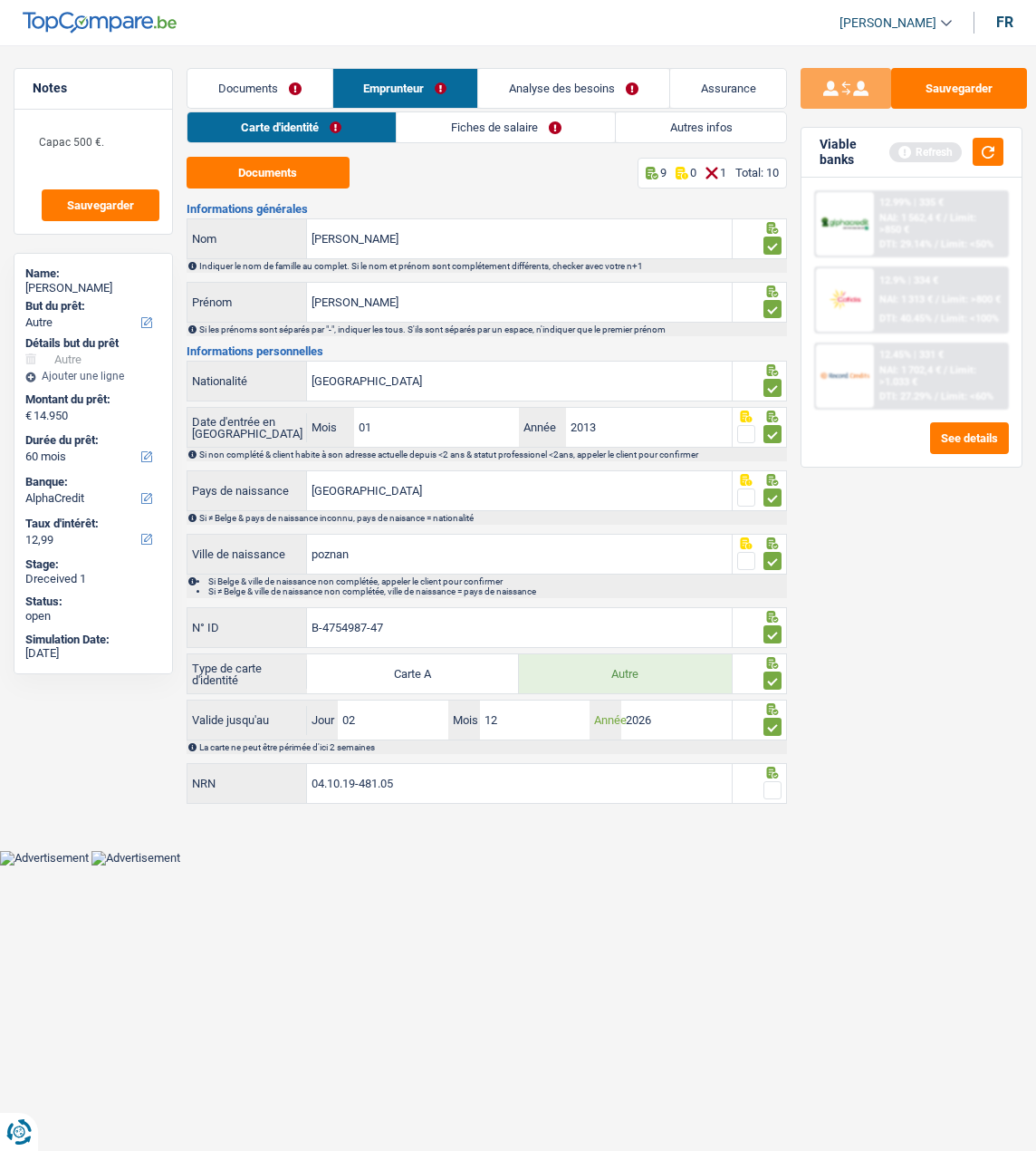
type input "2026"
click at [778, 792] on span at bounding box center [772, 790] width 18 height 18
click at [0, 0] on input "radio" at bounding box center [0, 0] width 0 height 0
click at [963, 96] on button "Sauvegarder" at bounding box center [959, 88] width 136 height 41
click at [496, 129] on link "Fiches de salaire" at bounding box center [506, 127] width 218 height 30
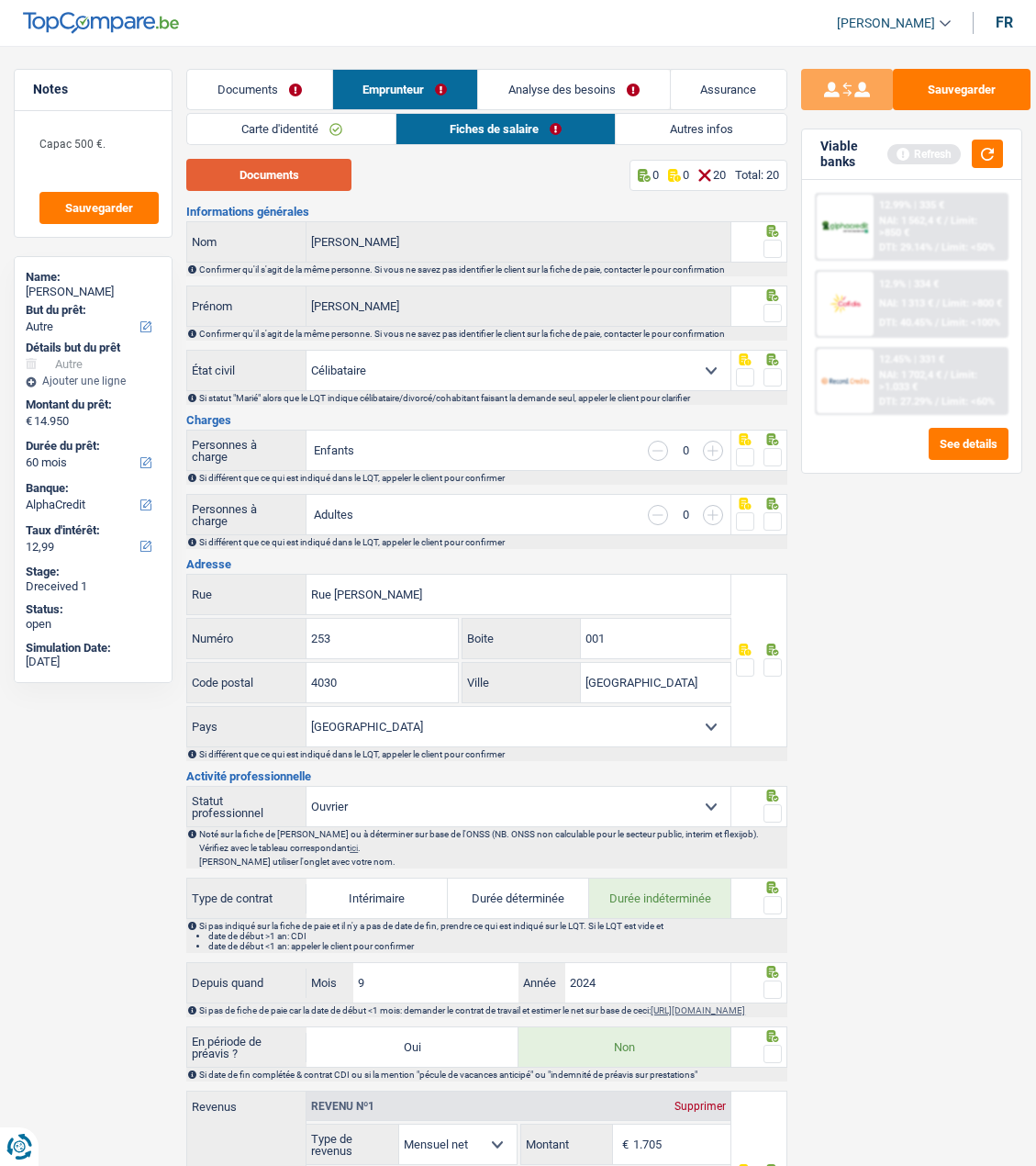
click at [277, 172] on button "Documents" at bounding box center [269, 175] width 165 height 32
click at [769, 248] on span at bounding box center [773, 249] width 19 height 19
click at [0, 0] on input "radio" at bounding box center [0, 0] width 0 height 0
click at [773, 304] on span at bounding box center [773, 313] width 19 height 19
click at [0, 0] on input "radio" at bounding box center [0, 0] width 0 height 0
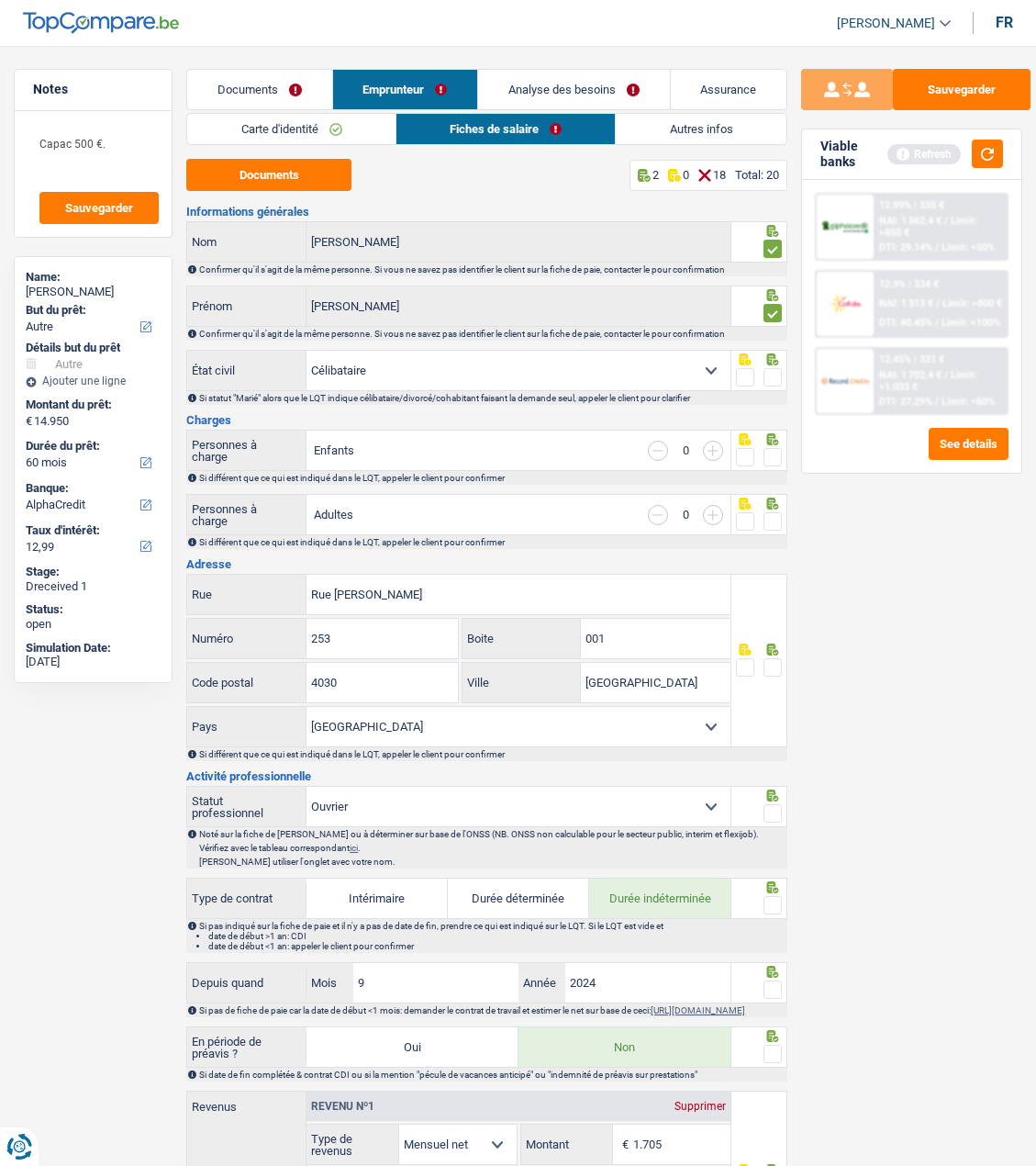
click at [767, 376] on span at bounding box center [773, 378] width 19 height 19
click at [0, 0] on input "radio" at bounding box center [0, 0] width 0 height 0
click at [773, 457] on span at bounding box center [773, 457] width 19 height 19
click at [0, 0] on input "radio" at bounding box center [0, 0] width 0 height 0
drag, startPoint x: 768, startPoint y: 516, endPoint x: 773, endPoint y: 570, distance: 54.2
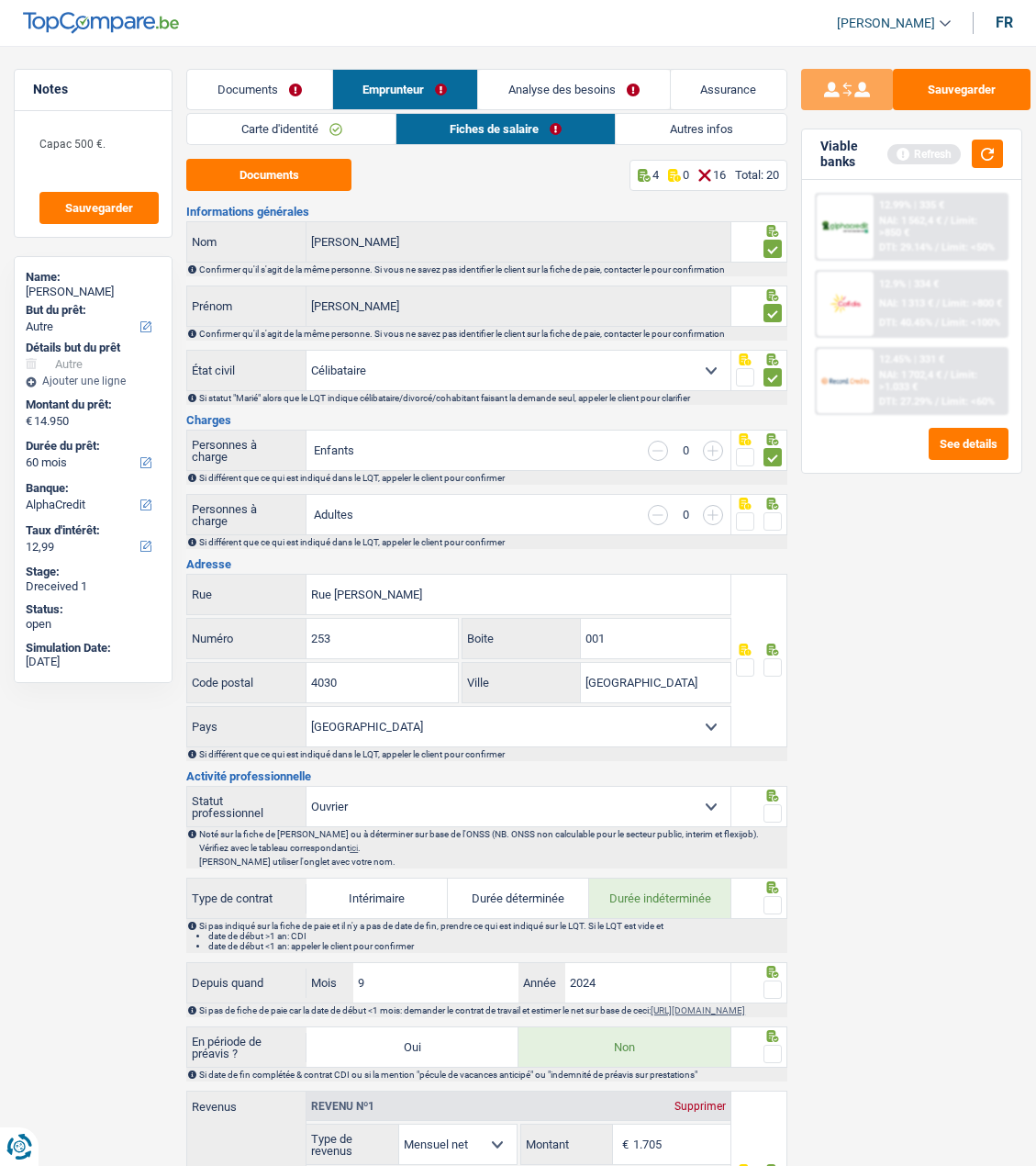
click at [768, 524] on span at bounding box center [773, 521] width 19 height 19
click at [0, 0] on input "radio" at bounding box center [0, 0] width 0 height 0
click at [777, 665] on span at bounding box center [773, 668] width 19 height 19
click at [0, 0] on input "radio" at bounding box center [0, 0] width 0 height 0
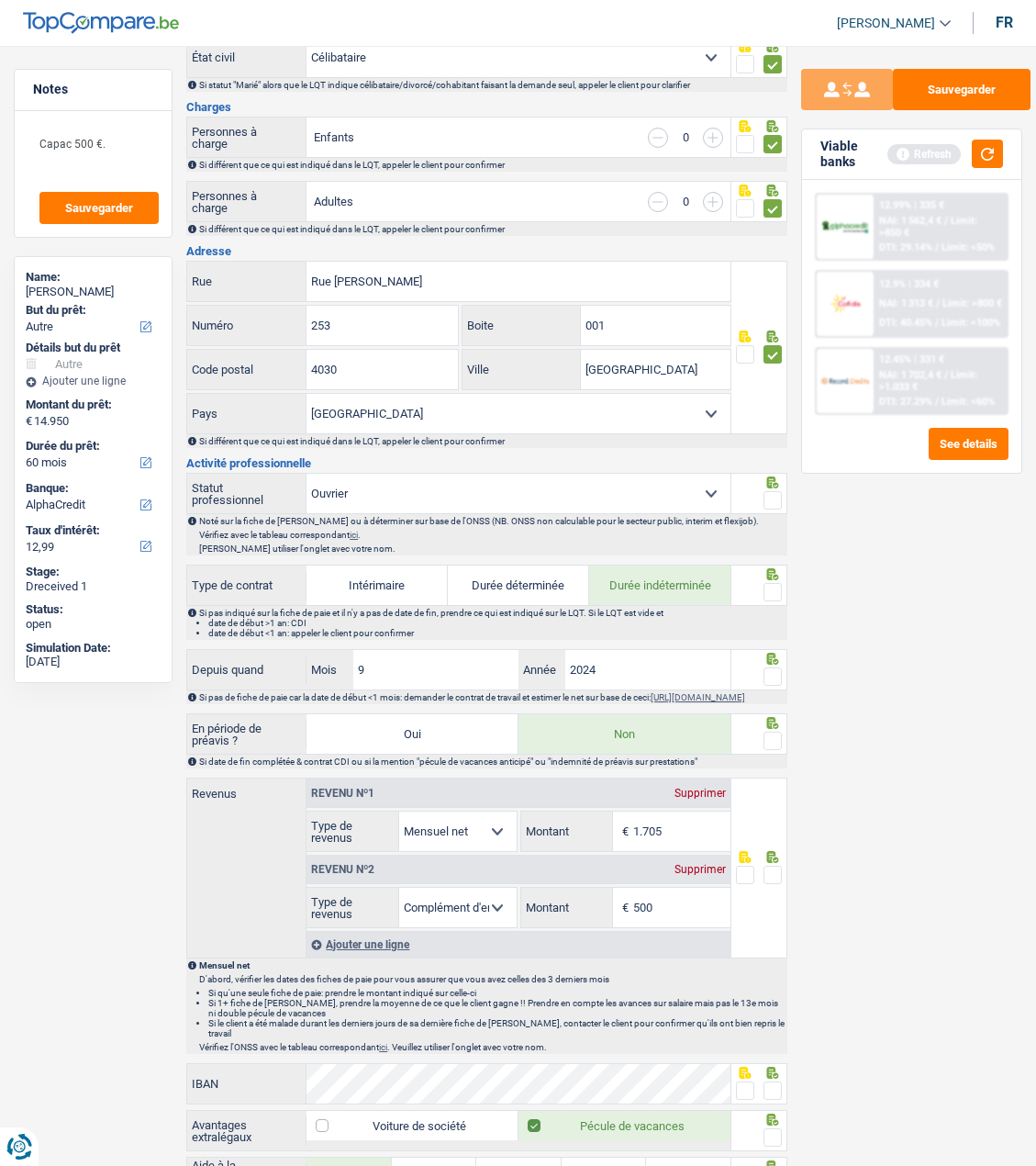
scroll to position [368, 0]
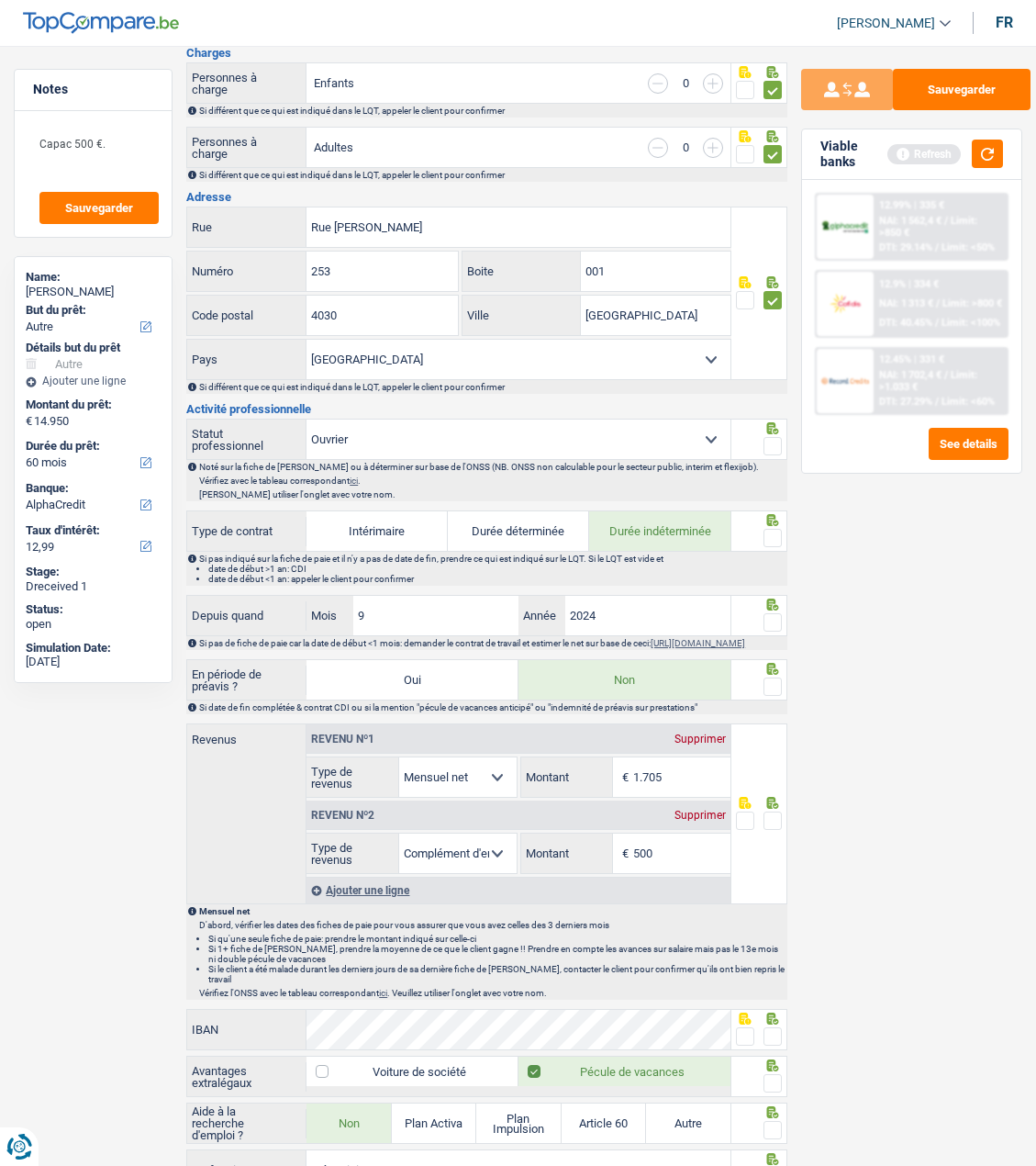
click at [773, 440] on span at bounding box center [773, 446] width 19 height 19
click at [0, 0] on input "radio" at bounding box center [0, 0] width 0 height 0
click at [768, 533] on span at bounding box center [773, 538] width 19 height 19
click at [0, 0] on input "radio" at bounding box center [0, 0] width 0 height 0
click at [379, 601] on input "9" at bounding box center [436, 615] width 165 height 39
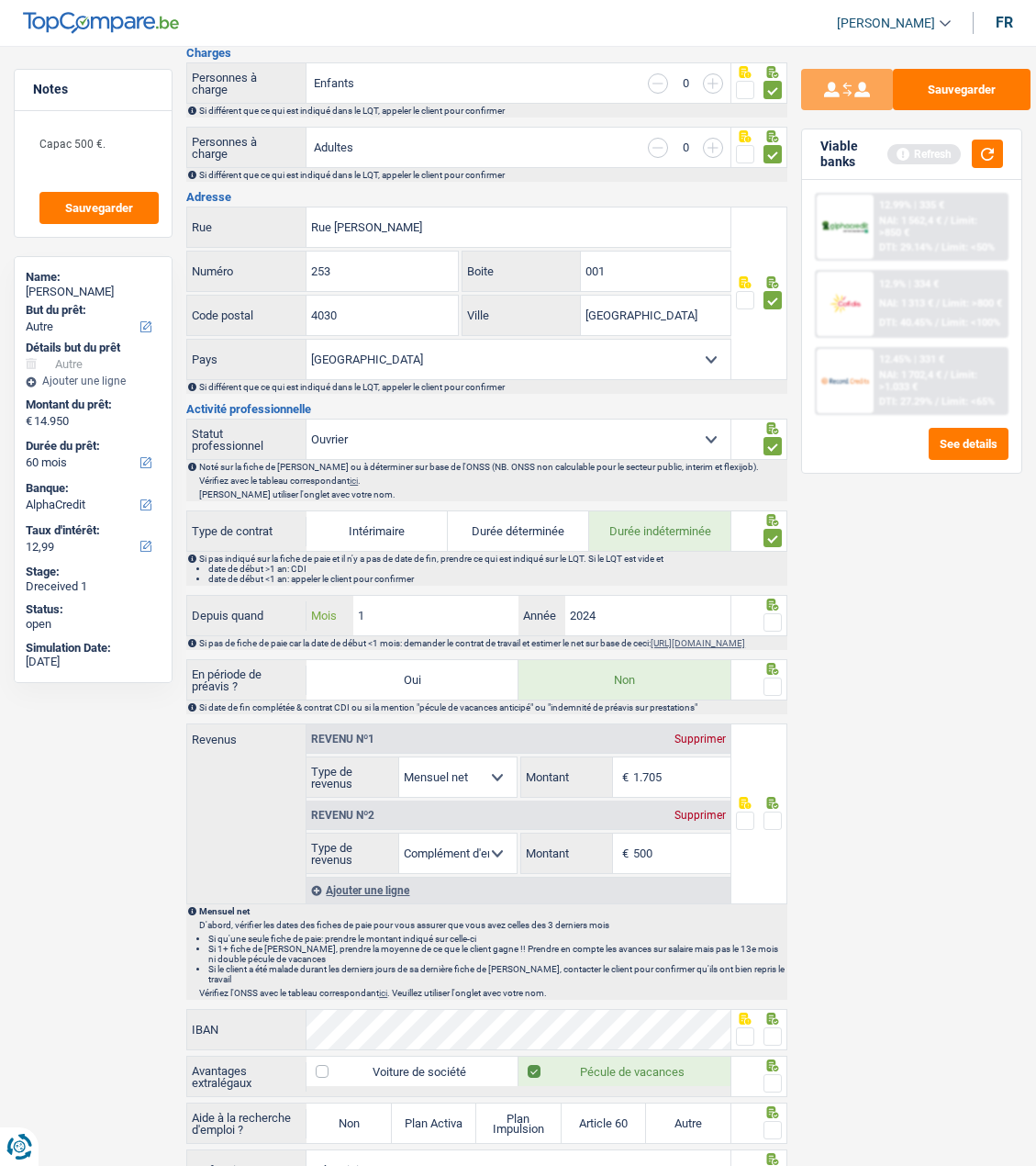
type input "10"
drag, startPoint x: 770, startPoint y: 618, endPoint x: 786, endPoint y: 693, distance: 76.7
click at [771, 622] on span at bounding box center [773, 622] width 19 height 19
click at [0, 0] on input "radio" at bounding box center [0, 0] width 0 height 0
click at [775, 693] on span at bounding box center [773, 686] width 19 height 19
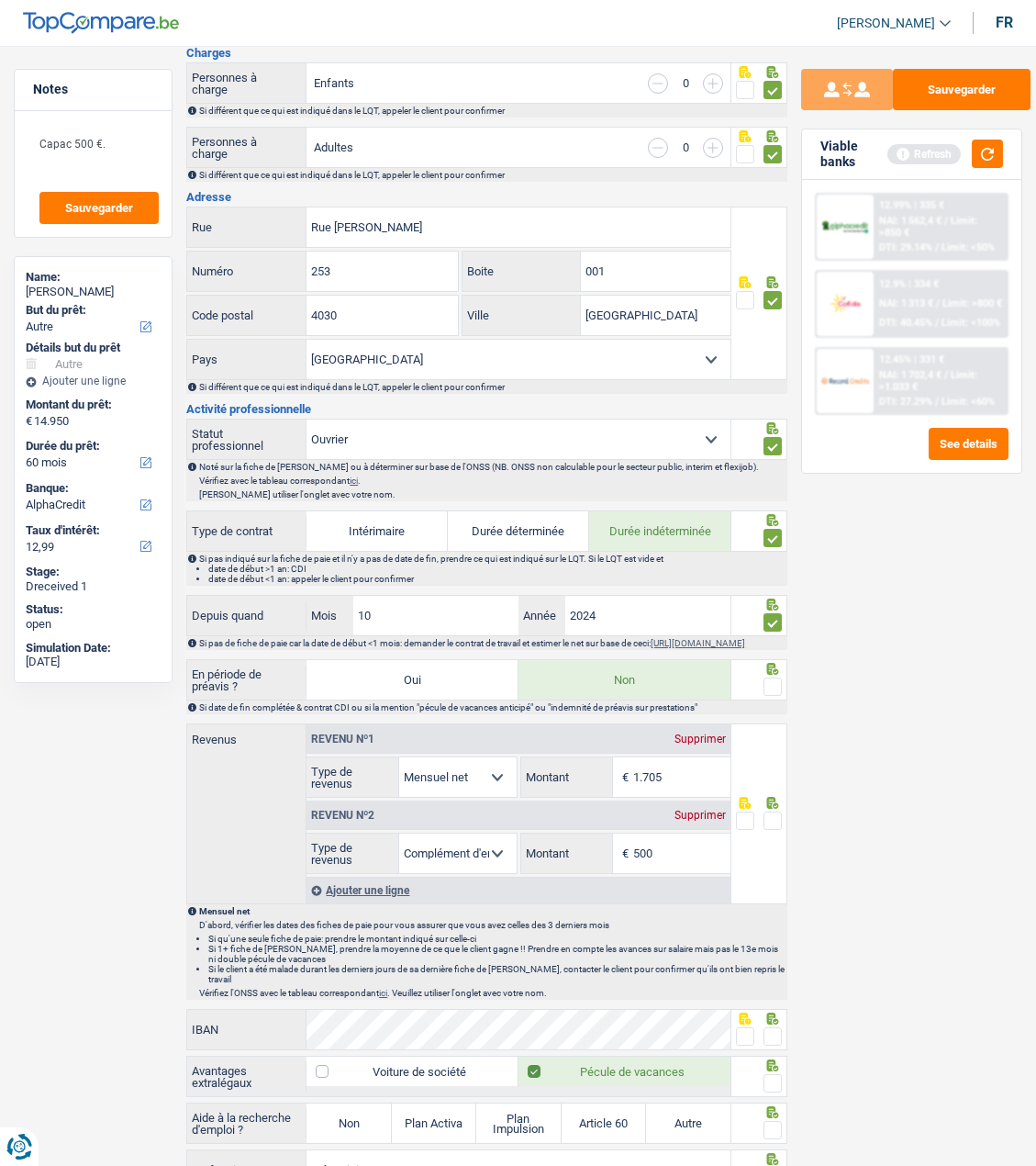
click at [0, 0] on input "radio" at bounding box center [0, 0] width 0 height 0
drag, startPoint x: 684, startPoint y: 787, endPoint x: 592, endPoint y: 780, distance: 92.3
click at [594, 784] on div "1.705 € Montant" at bounding box center [625, 777] width 209 height 39
type input "1.569"
click at [777, 830] on span at bounding box center [773, 821] width 19 height 19
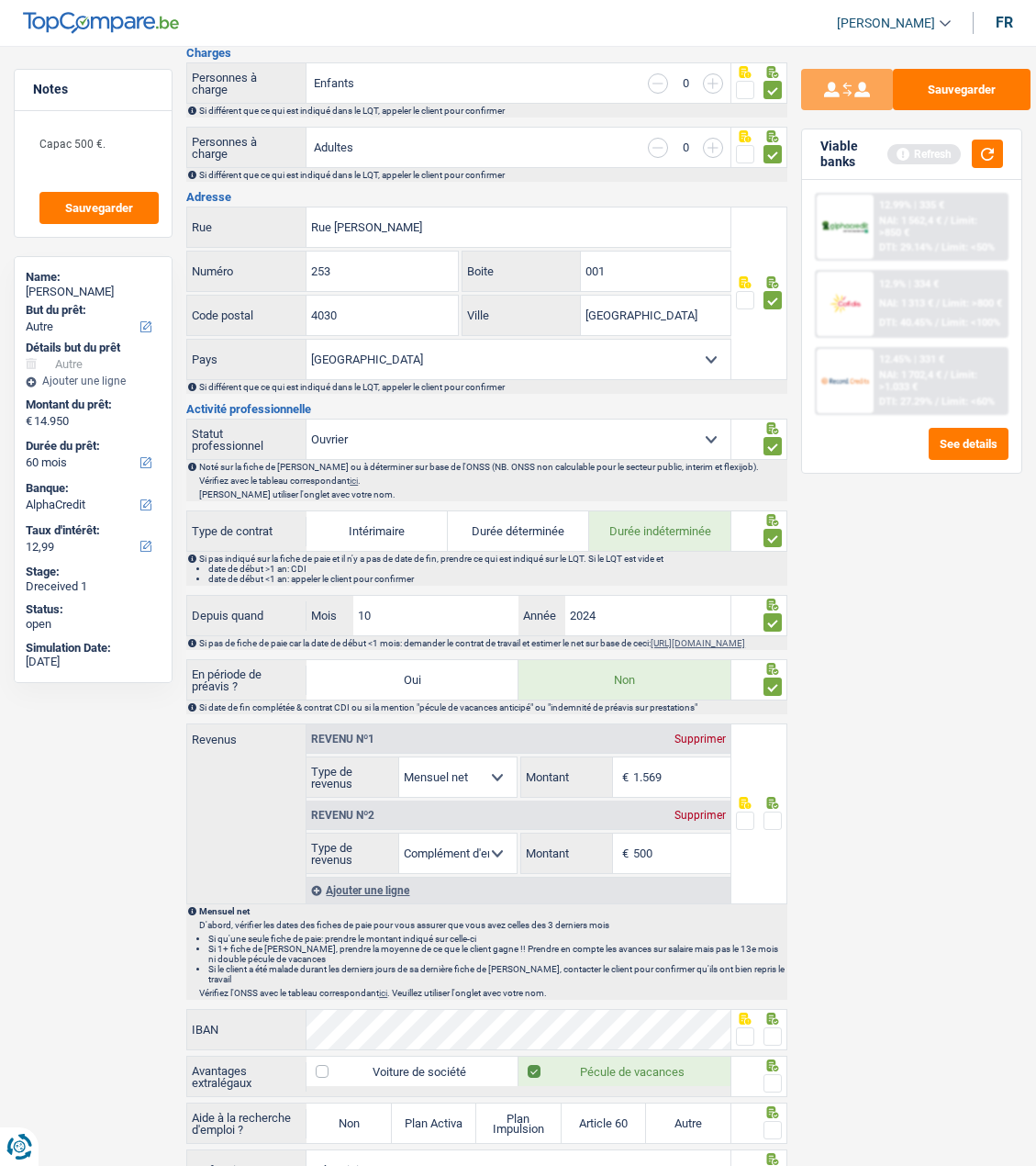
click at [0, 0] on input "radio" at bounding box center [0, 0] width 0 height 0
click at [777, 1038] on span at bounding box center [773, 1036] width 19 height 19
click at [0, 0] on input "radio" at bounding box center [0, 0] width 0 height 0
click at [770, 1081] on span at bounding box center [773, 1083] width 19 height 19
click at [0, 0] on input "radio" at bounding box center [0, 0] width 0 height 0
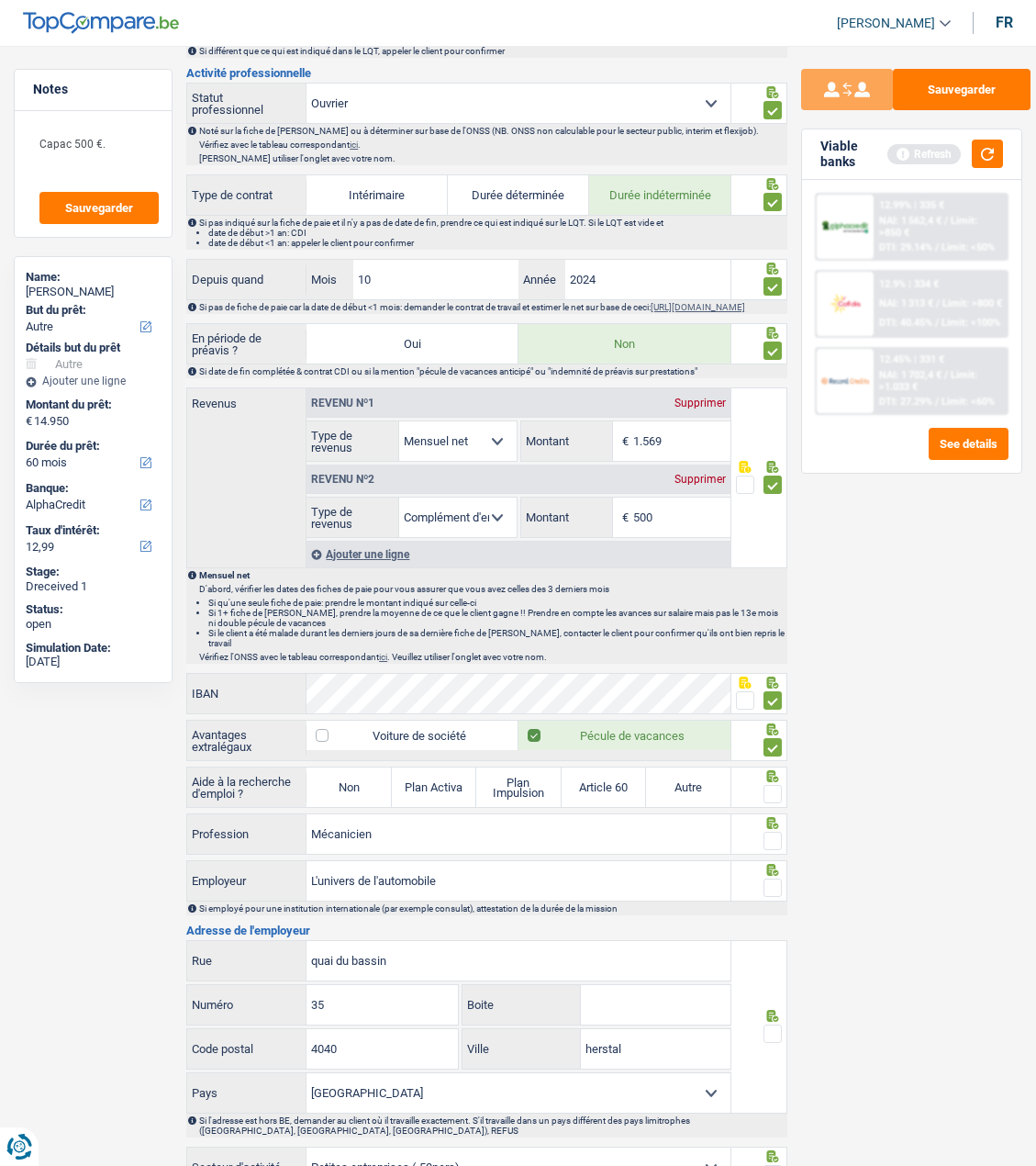
scroll to position [734, 0]
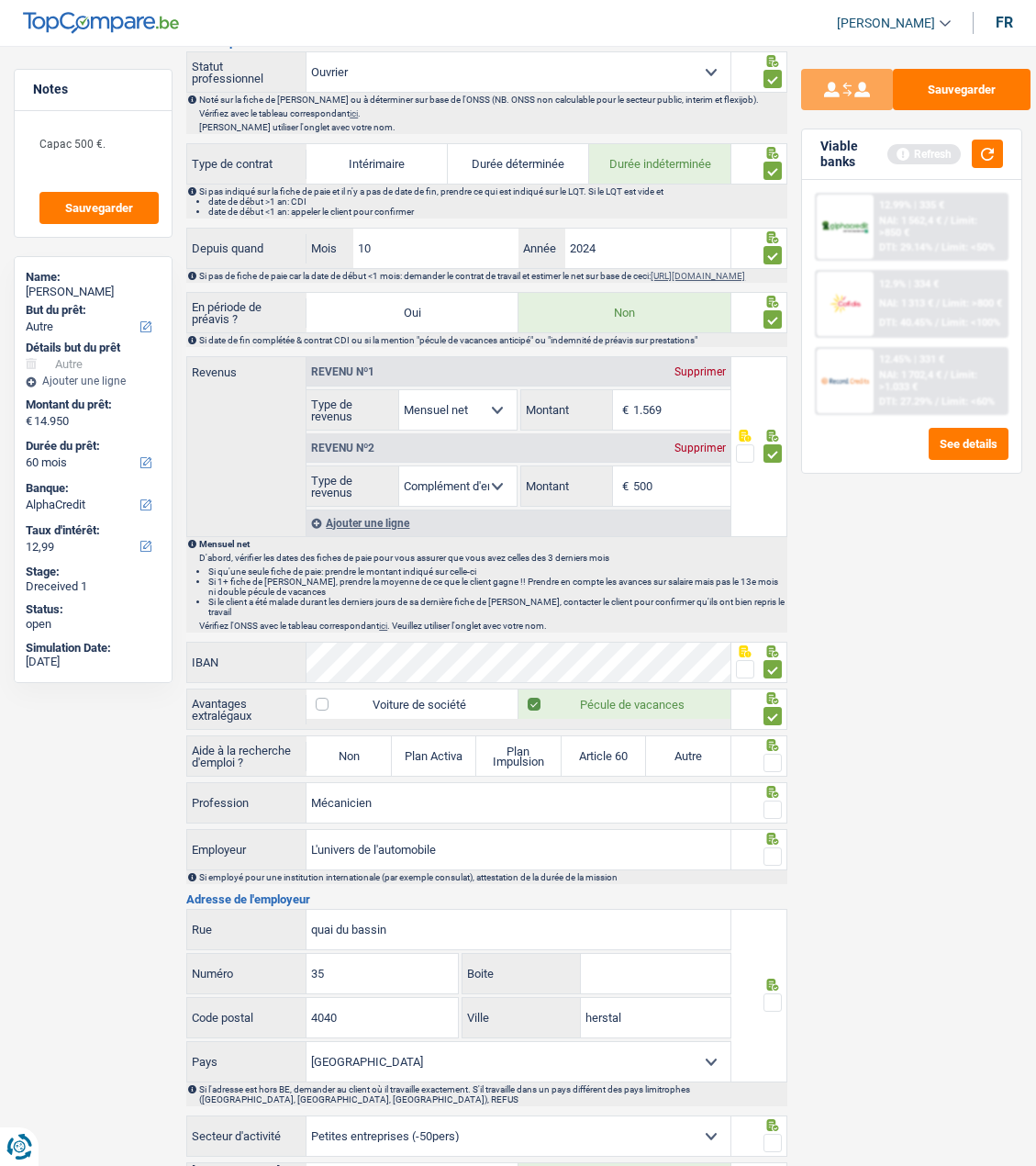
click at [342, 756] on label "Non" at bounding box center [349, 756] width 85 height 39
click at [342, 756] on input "Non" at bounding box center [349, 756] width 85 height 39
radio input "true"
click at [492, 494] on select "Allocation d'handicap Allocations chômage Allocations familiales Chèques repas …" at bounding box center [458, 486] width 118 height 39
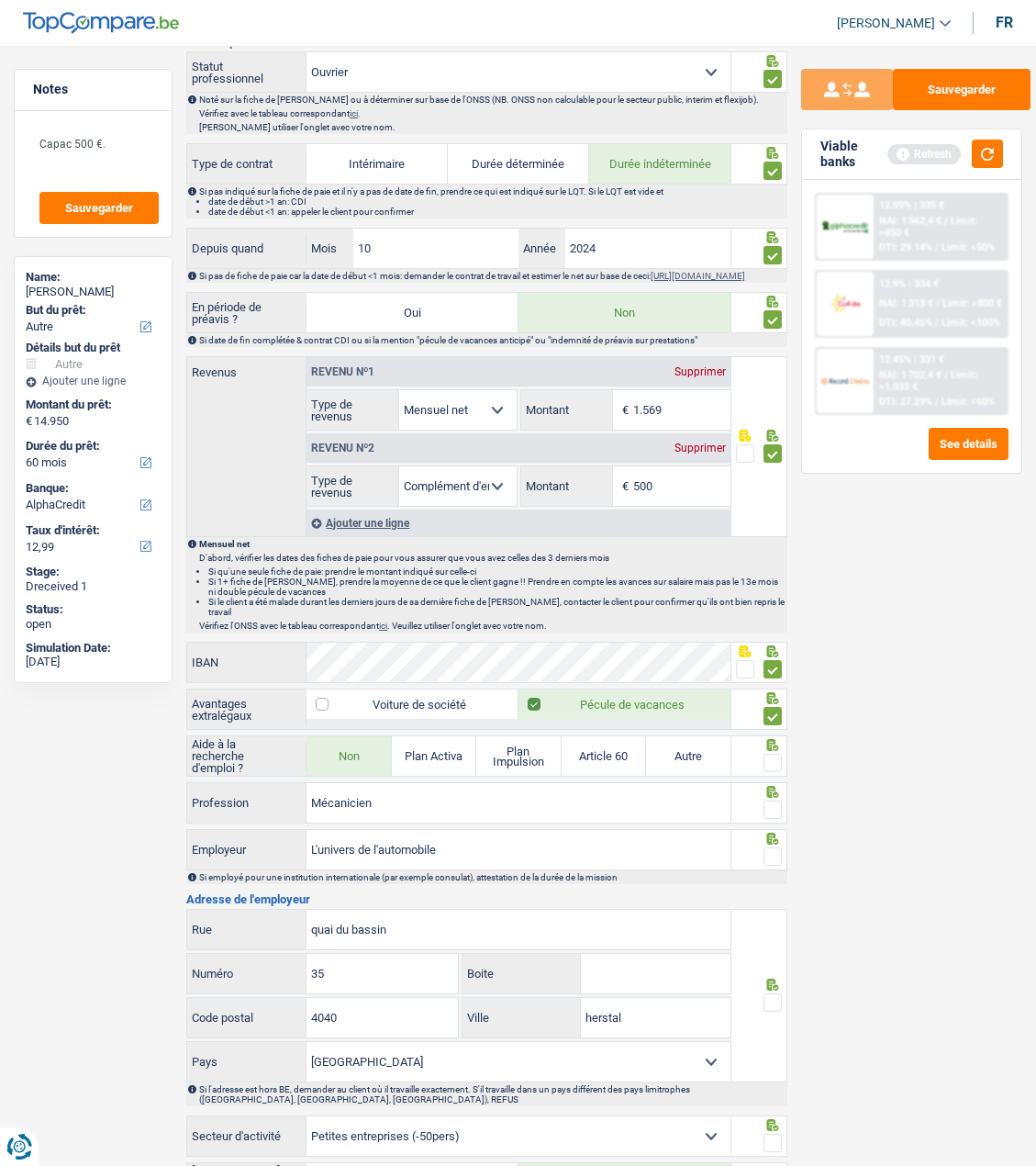
click at [766, 756] on span at bounding box center [773, 763] width 19 height 19
click at [0, 0] on input "radio" at bounding box center [0, 0] width 0 height 0
click at [777, 800] on span at bounding box center [773, 809] width 19 height 19
click at [0, 0] on input "radio" at bounding box center [0, 0] width 0 height 0
click at [771, 848] on span at bounding box center [773, 856] width 19 height 19
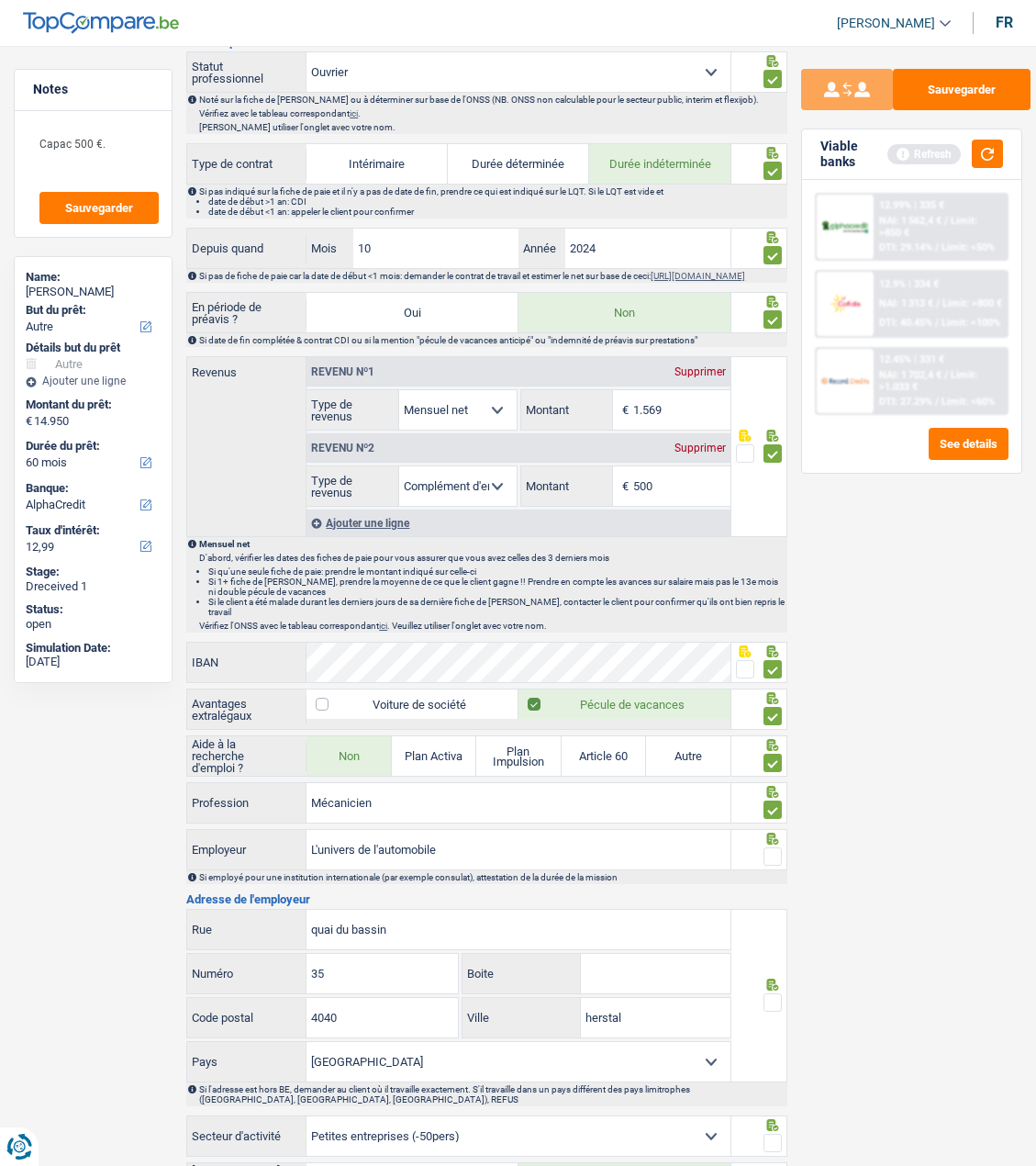
click at [0, 0] on input "radio" at bounding box center [0, 0] width 0 height 0
drag, startPoint x: 357, startPoint y: 845, endPoint x: 224, endPoint y: 843, distance: 133.0
click at [224, 843] on div "L'univers de l'automobile Employeur" at bounding box center [459, 849] width 544 height 39
type input "Univers de l'automobile"
click at [767, 996] on span at bounding box center [773, 1003] width 19 height 19
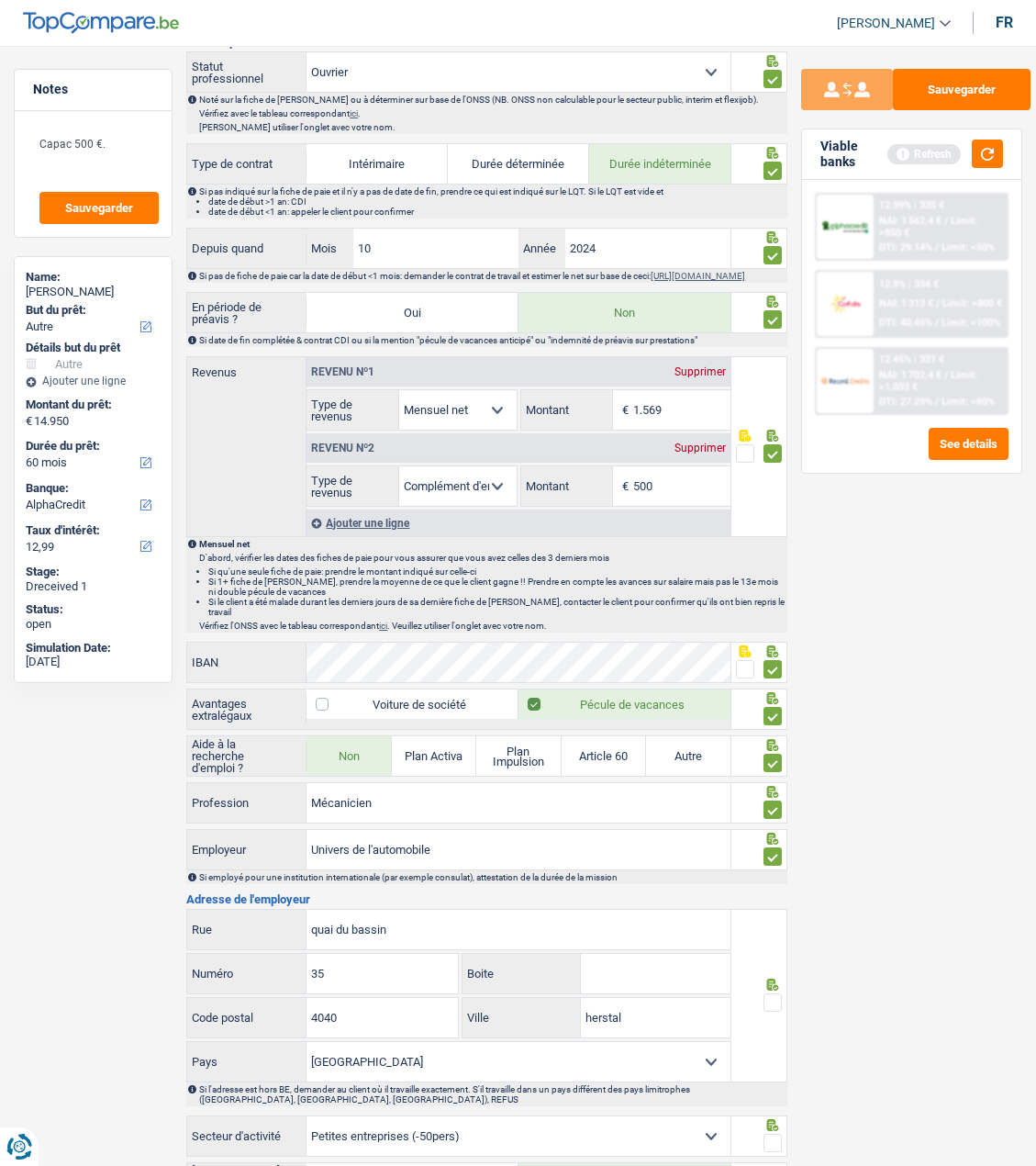
click at [0, 0] on input "radio" at bounding box center [0, 0] width 0 height 0
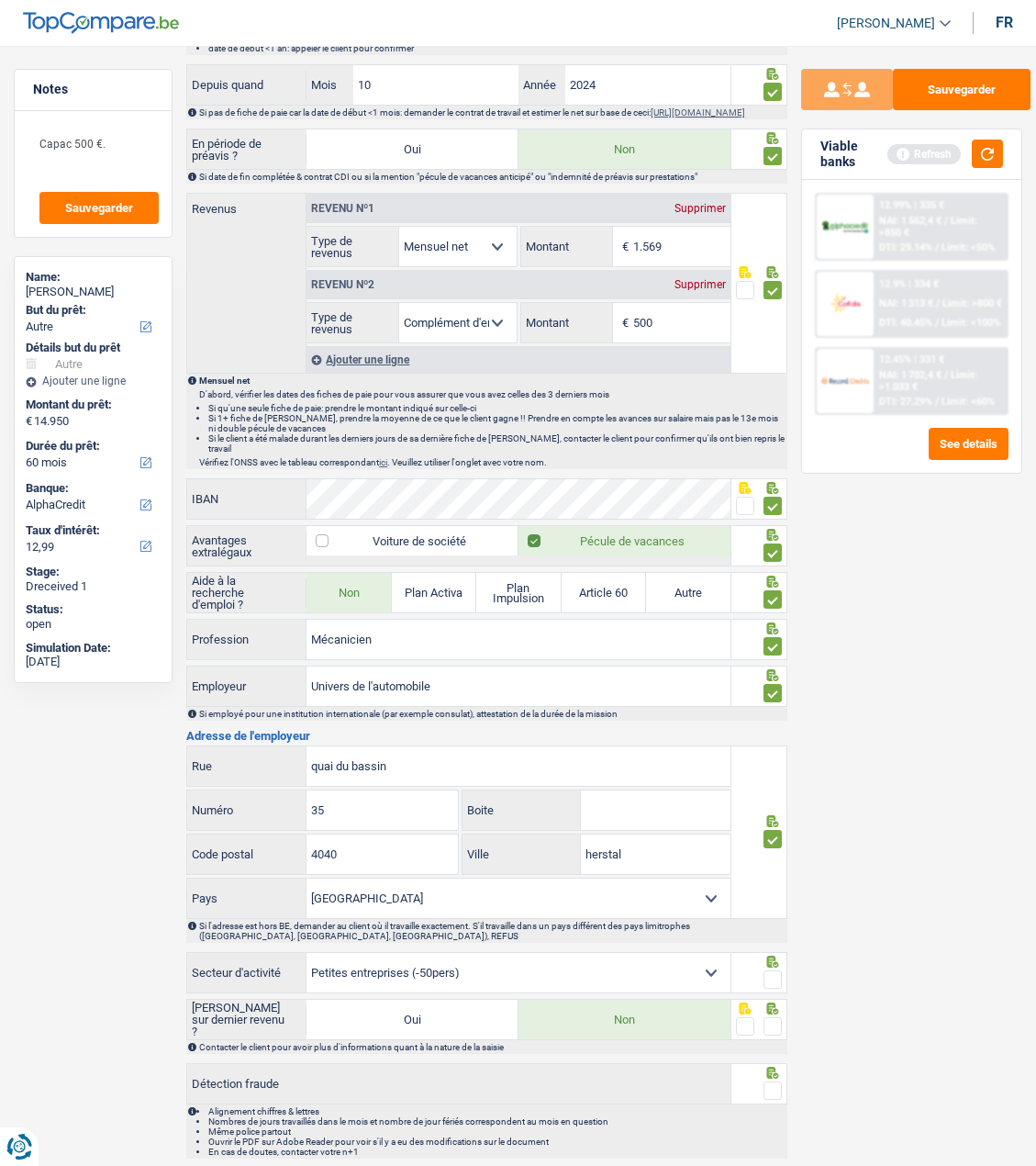
scroll to position [918, 0]
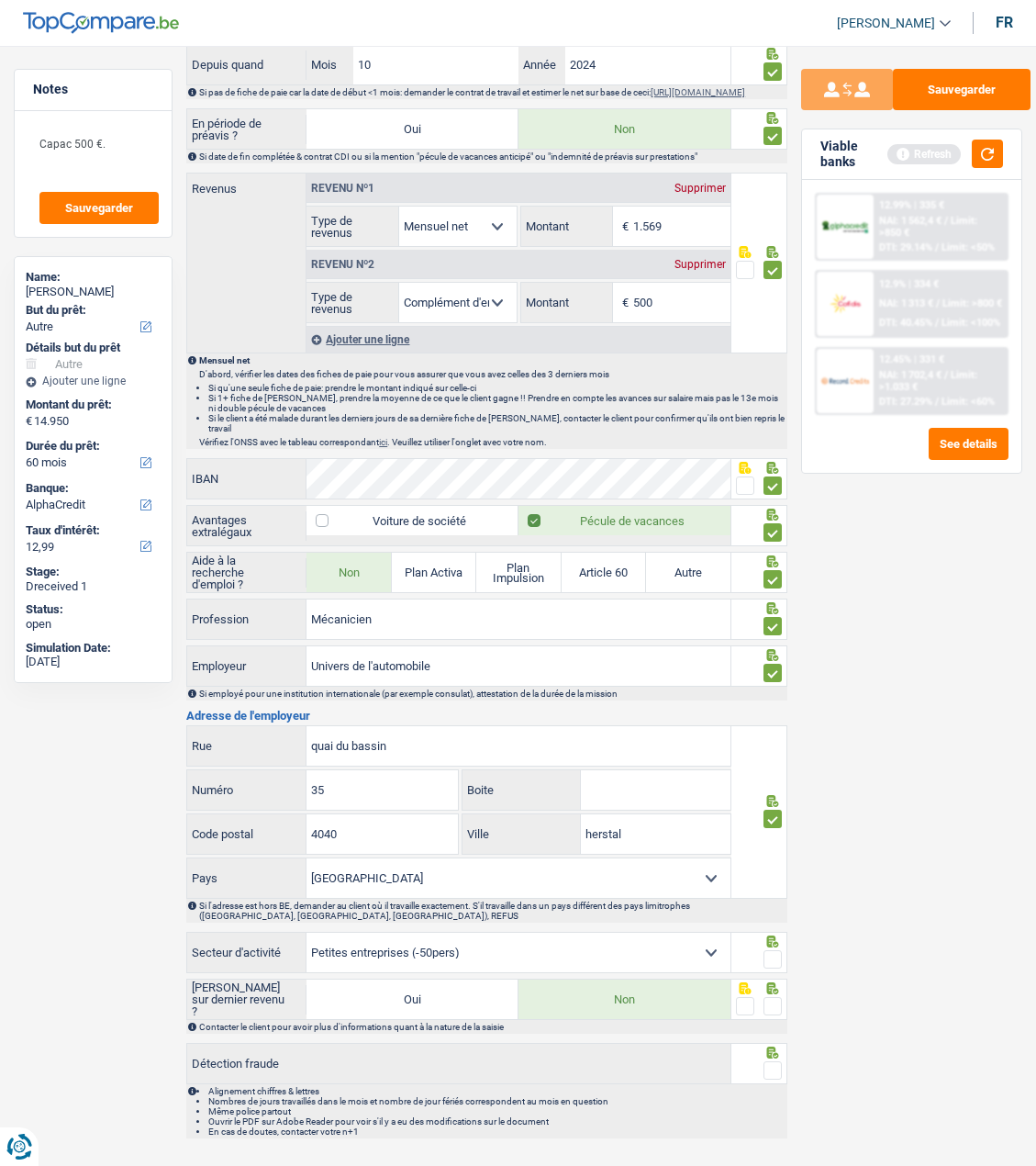
click at [768, 952] on span at bounding box center [773, 960] width 19 height 19
click at [0, 0] on input "radio" at bounding box center [0, 0] width 0 height 0
click at [770, 1002] on span at bounding box center [773, 1006] width 19 height 19
click at [0, 0] on input "radio" at bounding box center [0, 0] width 0 height 0
click at [776, 1063] on span at bounding box center [773, 1071] width 19 height 19
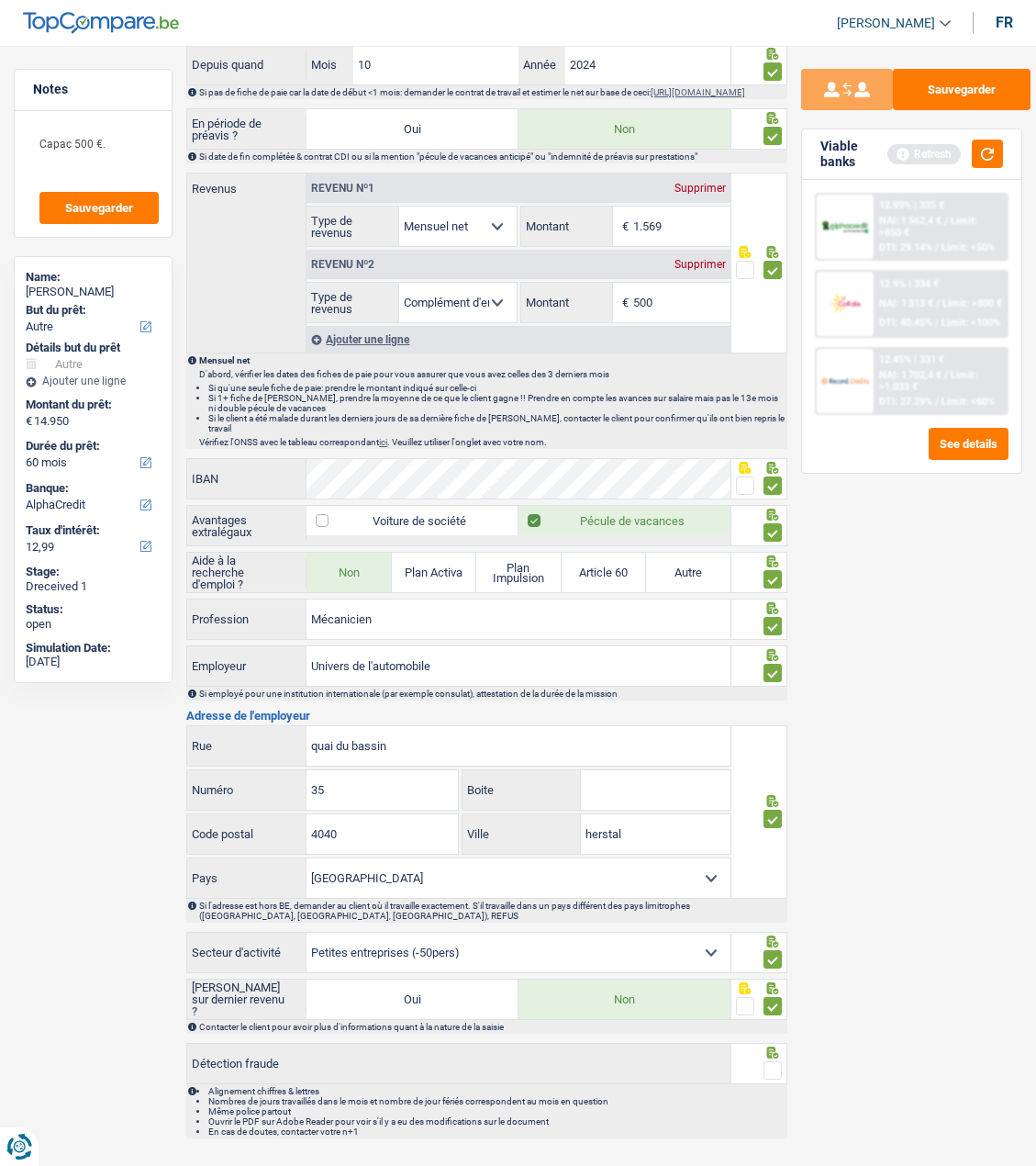
click at [0, 0] on input "radio" at bounding box center [0, 0] width 0 height 0
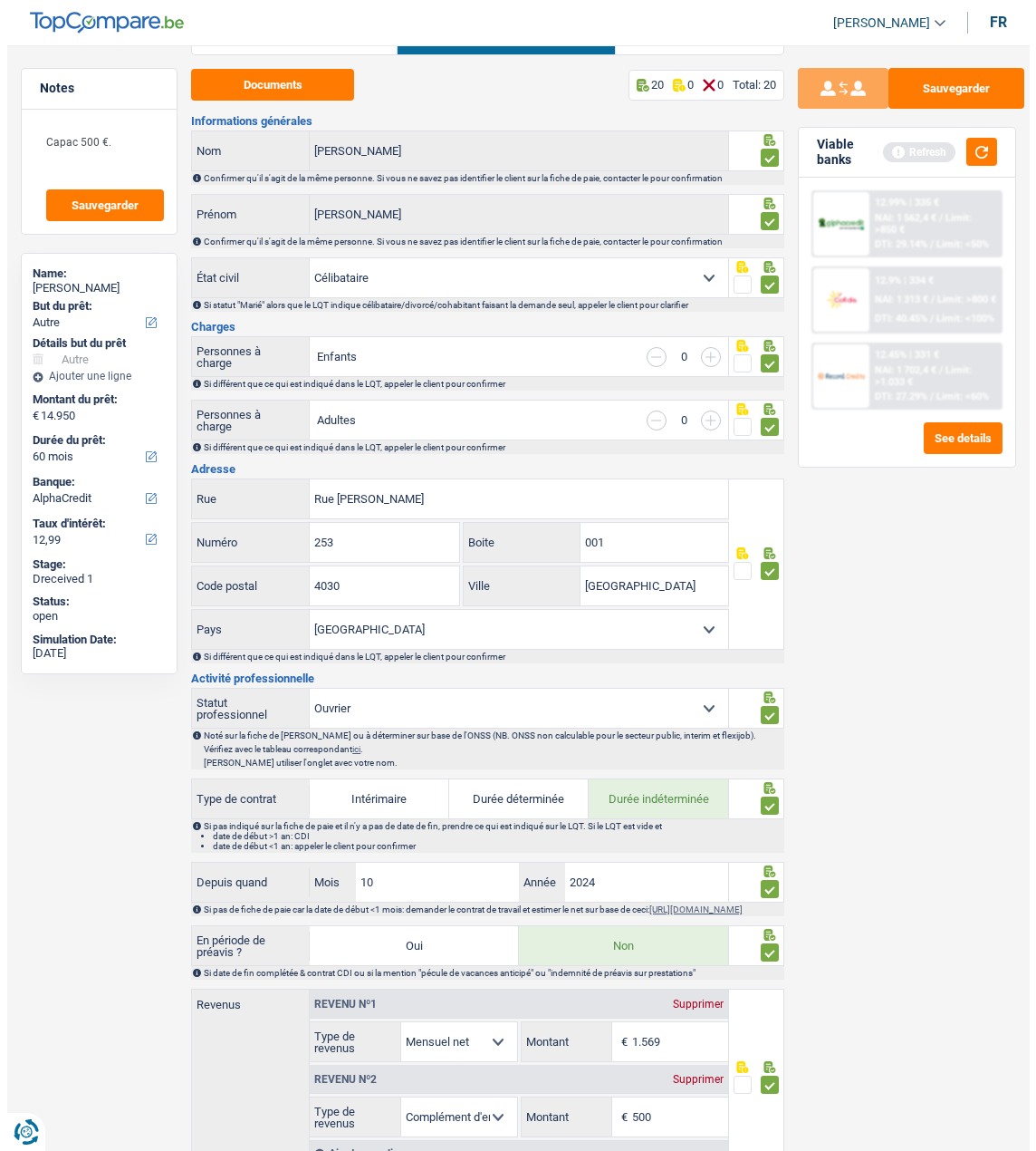
scroll to position [0, 0]
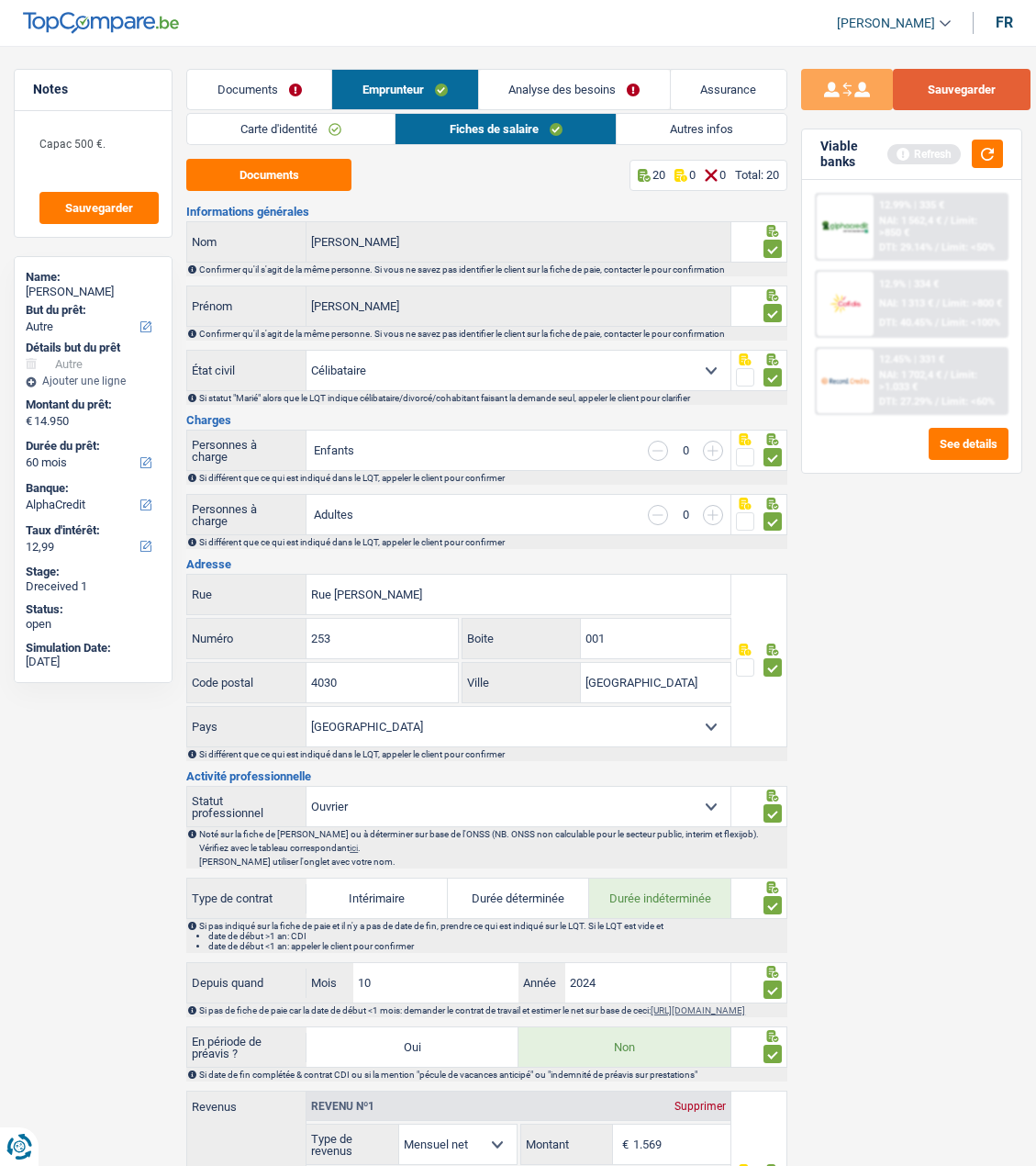
drag, startPoint x: 981, startPoint y: 83, endPoint x: 939, endPoint y: 75, distance: 42.8
click at [979, 83] on button "Sauvegarder" at bounding box center [962, 89] width 138 height 41
click at [667, 116] on link "Autres infos" at bounding box center [702, 129] width 170 height 30
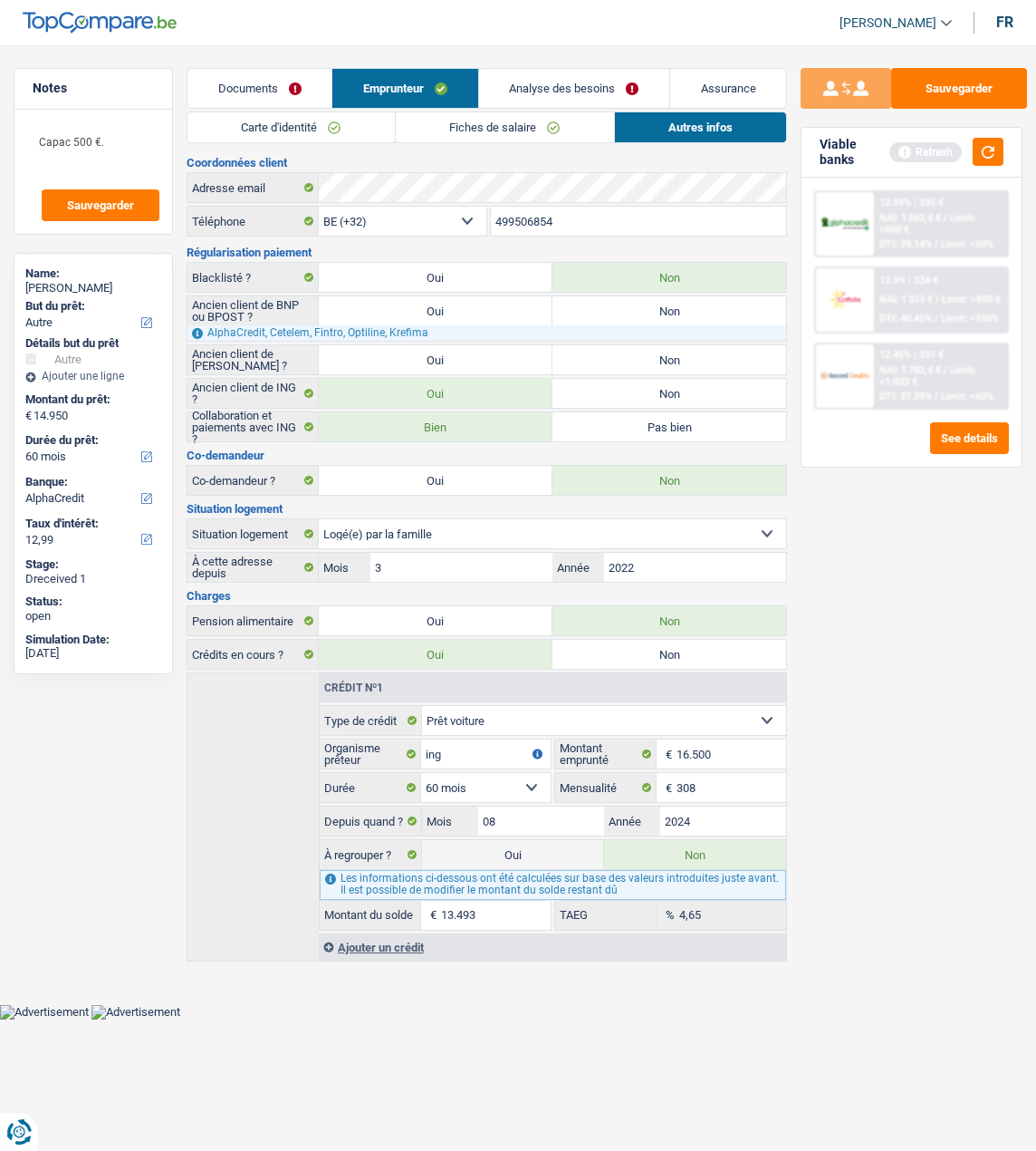
click at [577, 87] on link "Analyse des besoins" at bounding box center [574, 88] width 190 height 39
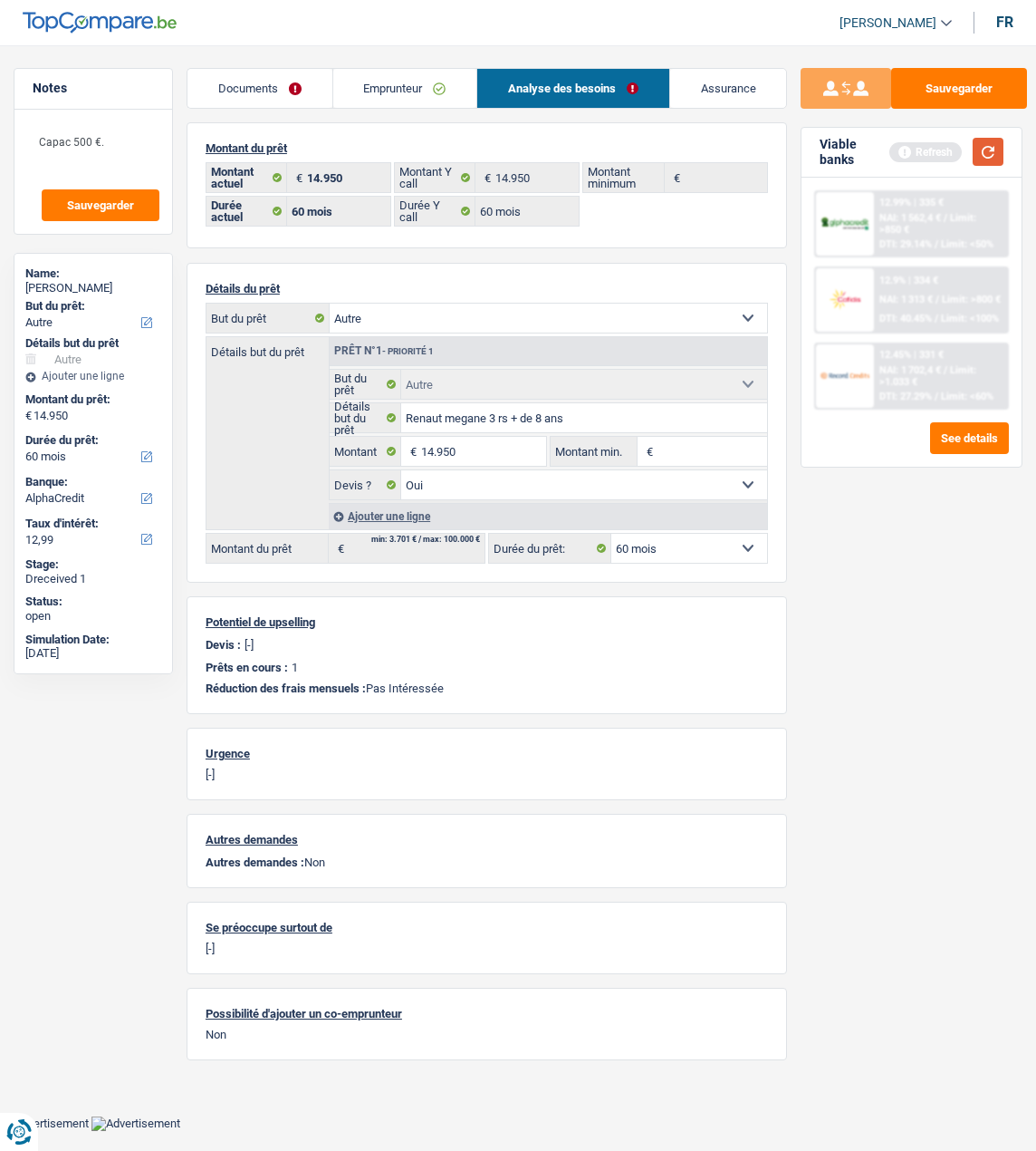
click at [977, 148] on button "button" at bounding box center [988, 151] width 31 height 28
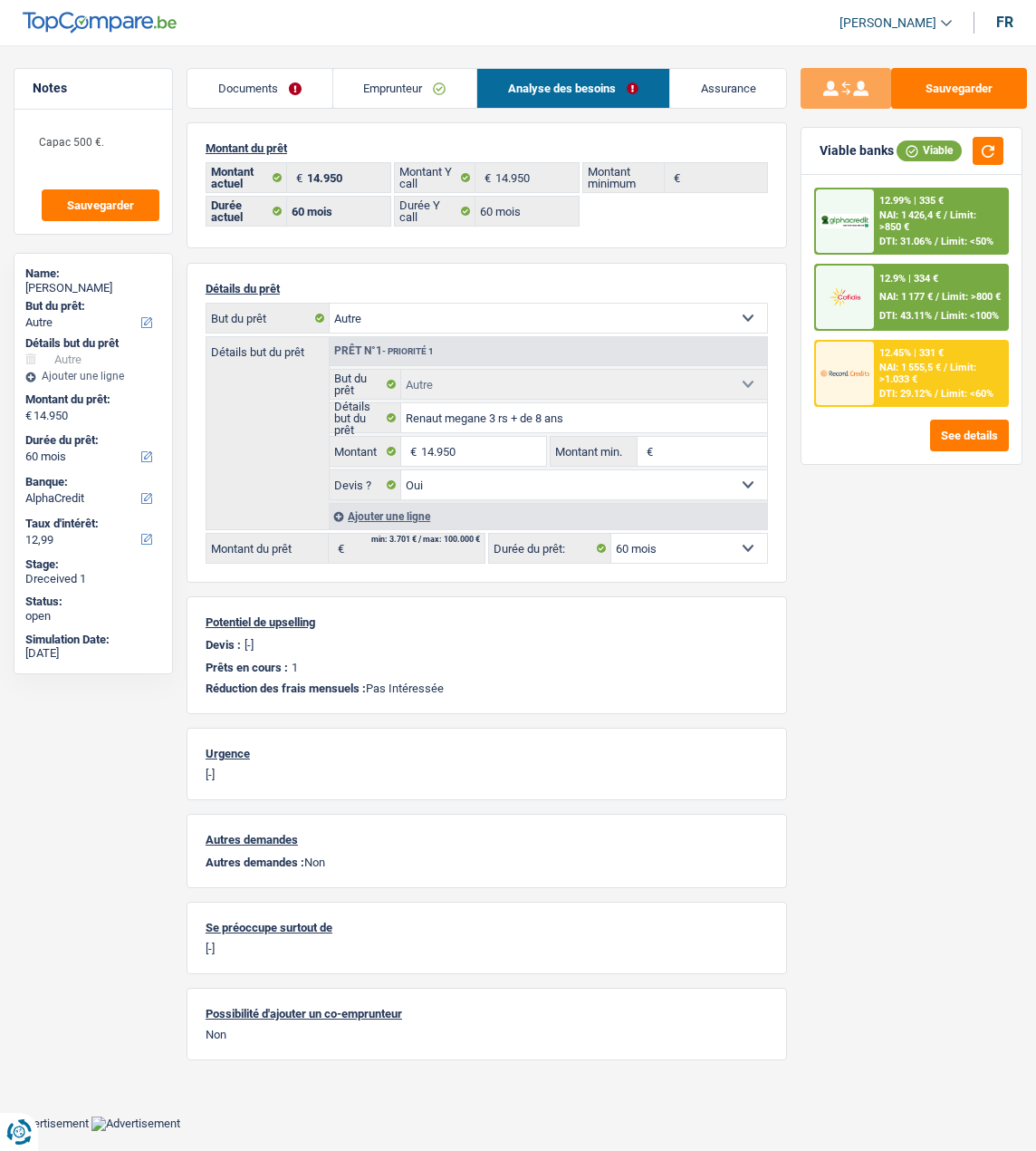
click at [405, 89] on link "Emprunteur" at bounding box center [405, 88] width 144 height 39
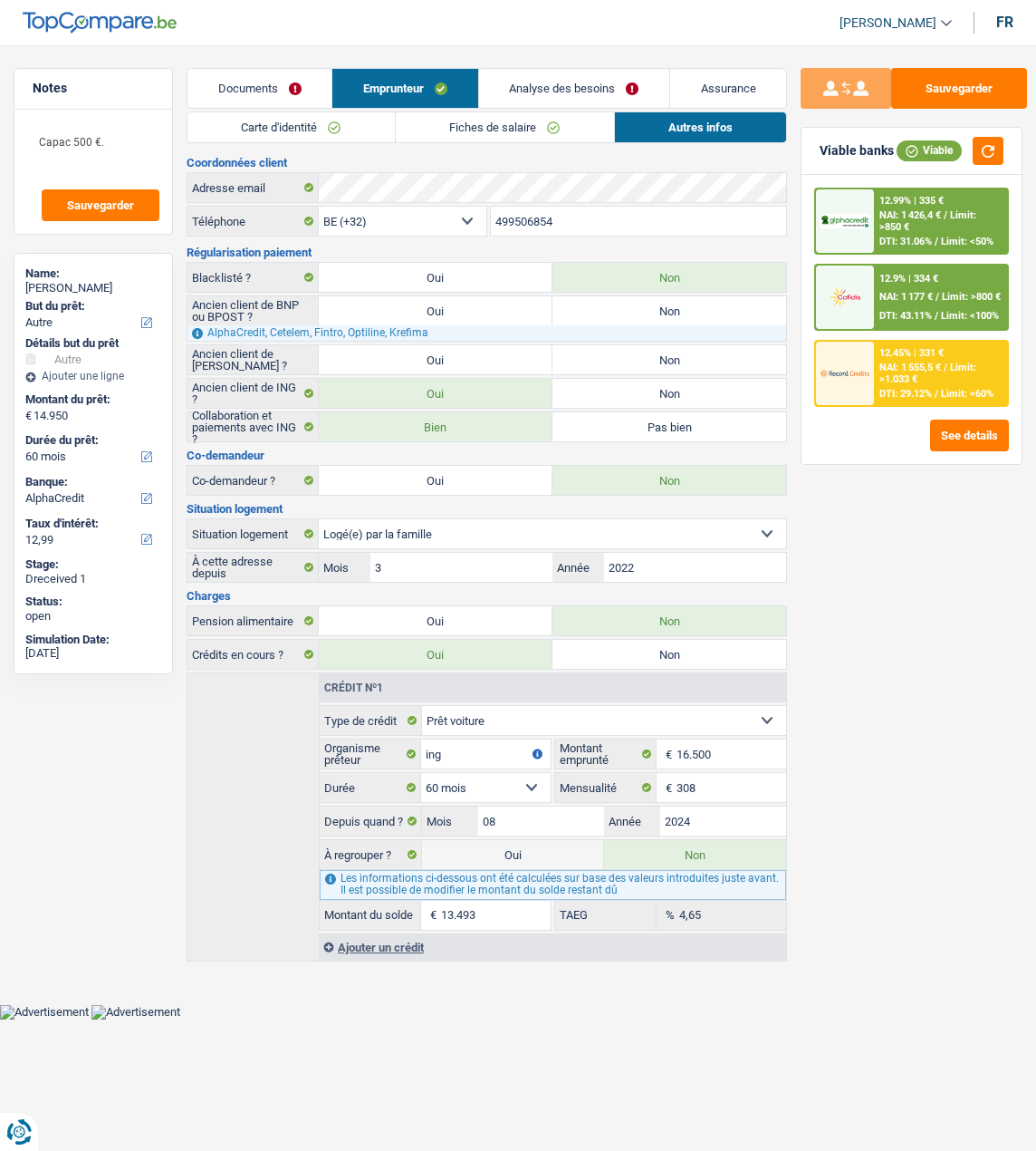
click at [301, 90] on link "Documents" at bounding box center [259, 88] width 144 height 39
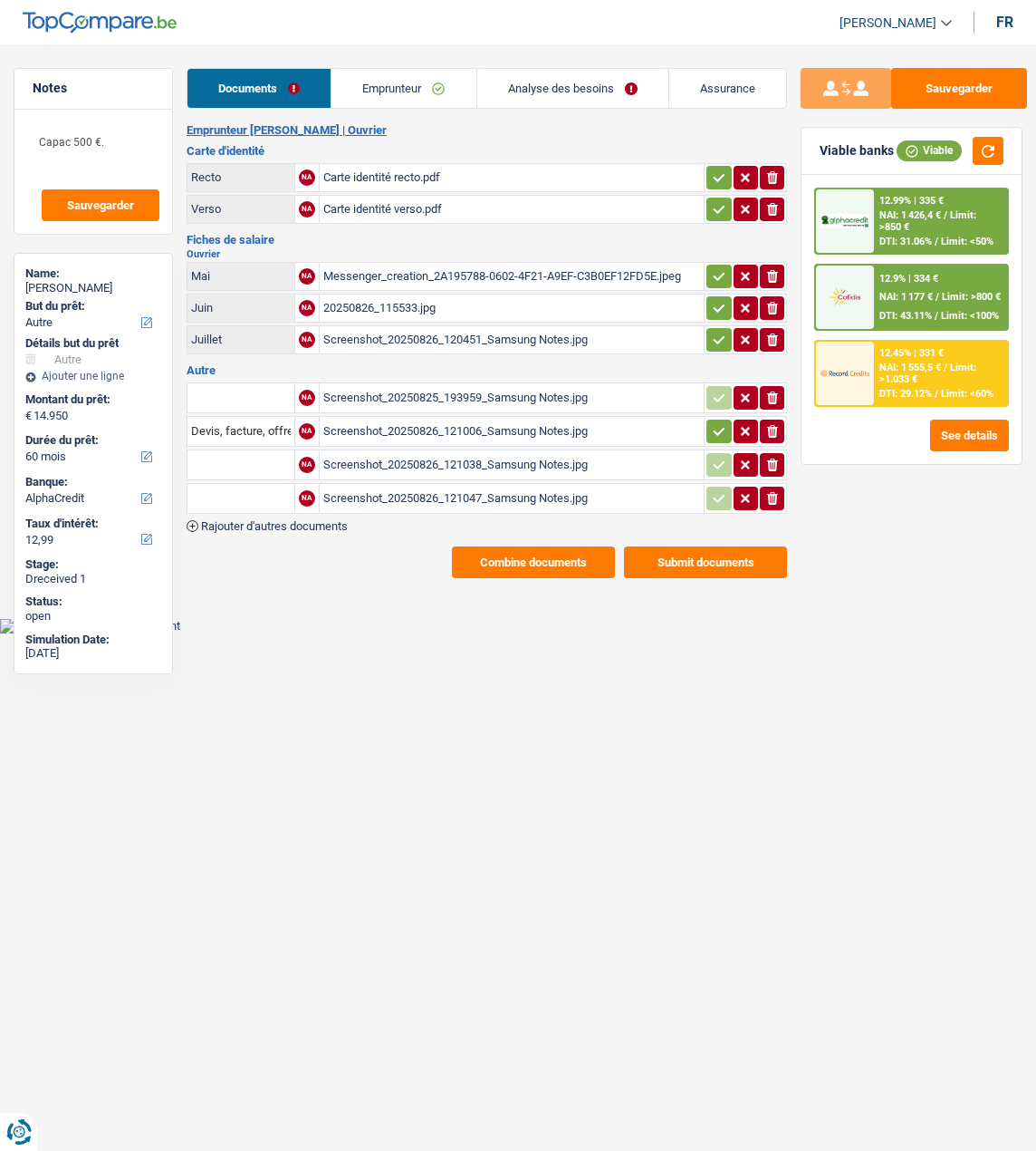
click at [465, 391] on div "Screenshot_20250825_193959_Samsung Notes.jpg" at bounding box center [511, 398] width 377 height 27
click at [508, 453] on div "Screenshot_20250826_121038_Samsung Notes.jpg" at bounding box center [511, 465] width 377 height 27
click at [507, 388] on div "Screenshot_20250825_193959_Samsung Notes.jpg" at bounding box center [511, 398] width 377 height 27
click at [466, 419] on div "Screenshot_20250826_121006_Samsung Notes.jpg" at bounding box center [511, 432] width 377 height 27
click at [482, 487] on div "Screenshot_20250826_121047_Samsung Notes.jpg" at bounding box center [511, 499] width 377 height 27
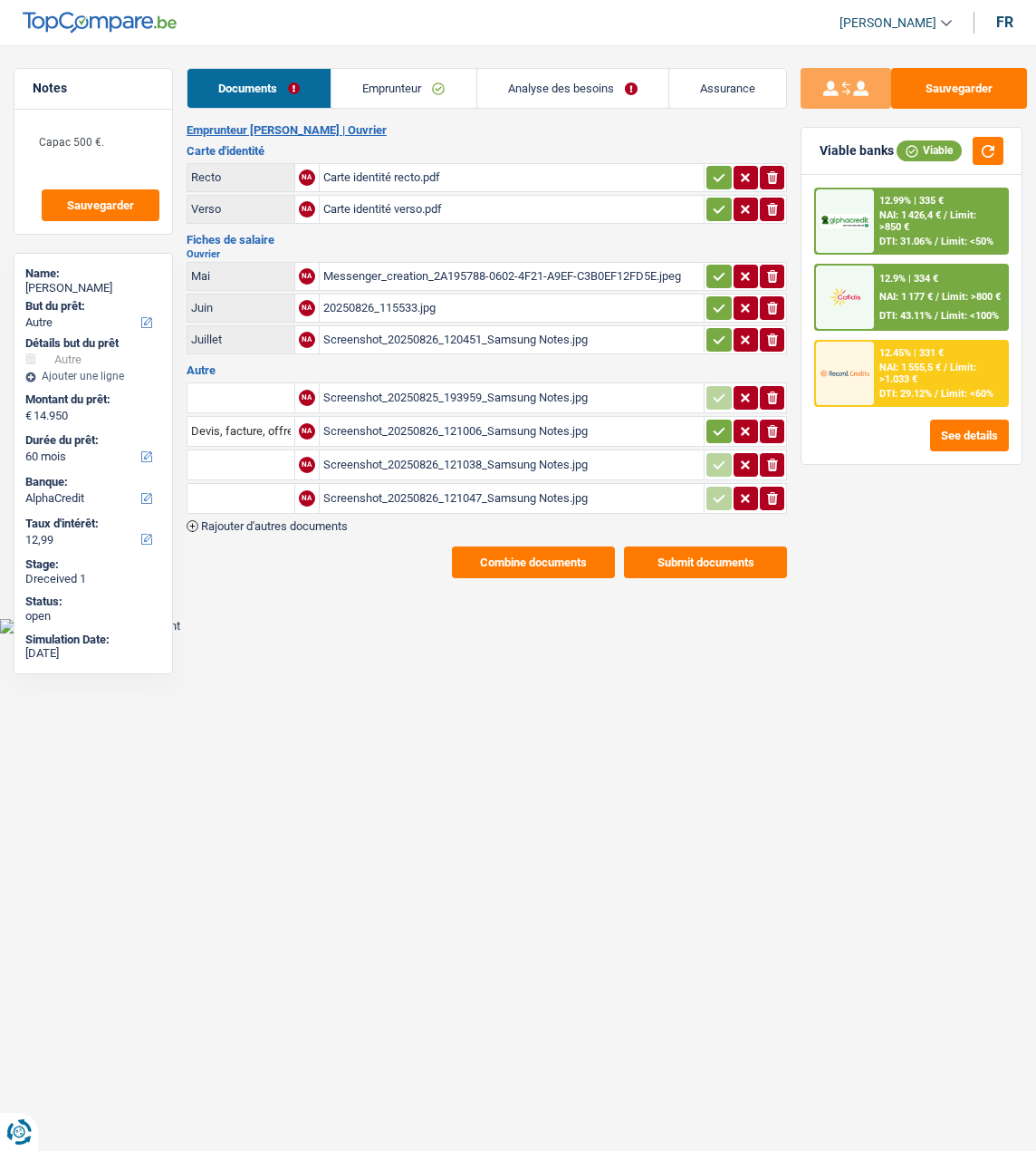
click at [453, 384] on div "Screenshot_20250825_193959_Samsung Notes.jpg" at bounding box center [511, 398] width 377 height 27
click at [227, 395] on input "text" at bounding box center [241, 398] width 100 height 29
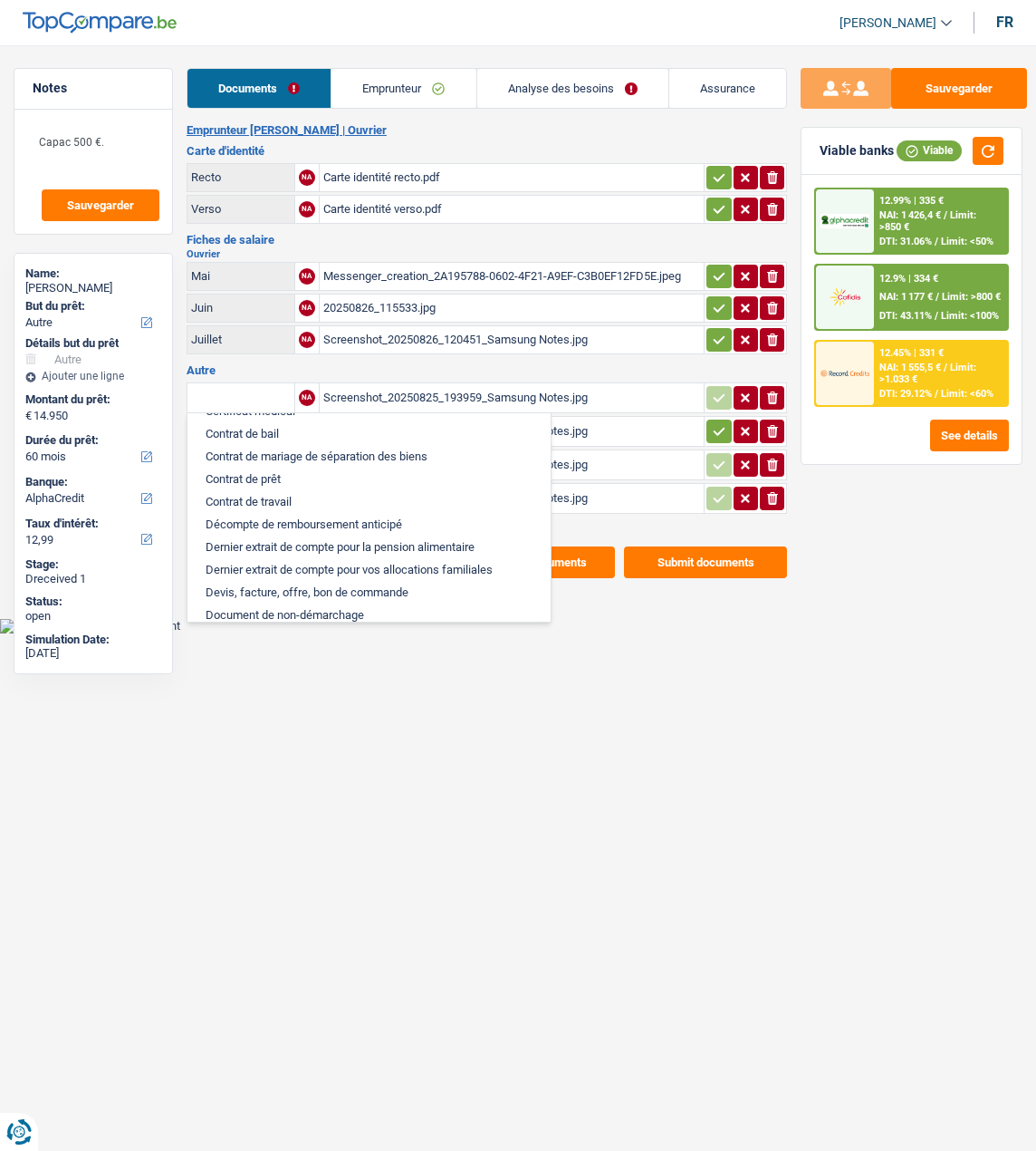
scroll to position [363, 0]
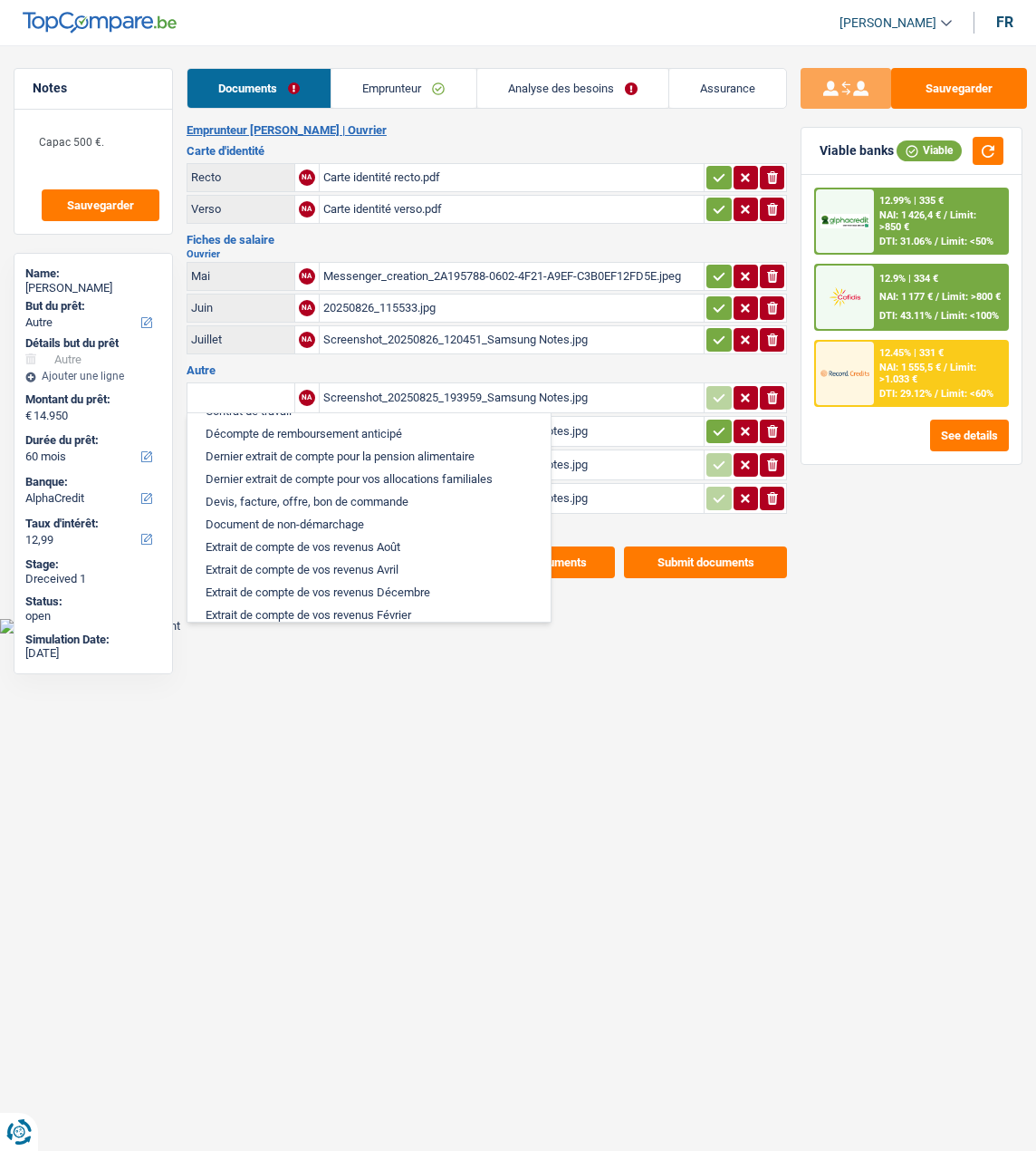
click at [285, 490] on li "Devis, facture, offre, bon de commande" at bounding box center [370, 501] width 345 height 22
type input "Devis, facture, offre, bon de commande"
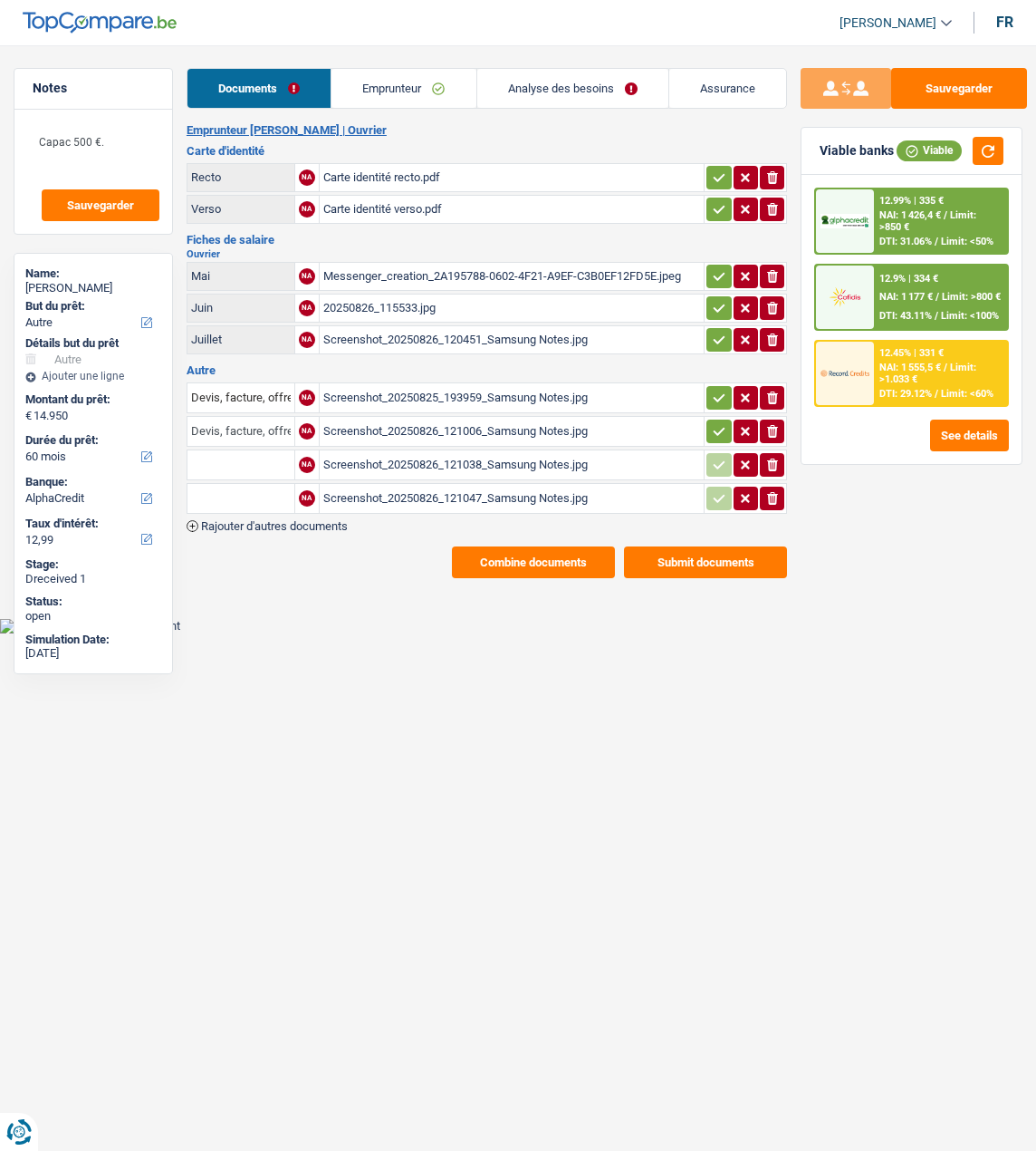
click at [261, 422] on input "Devis, facture, offre, bon de commande" at bounding box center [241, 432] width 100 height 29
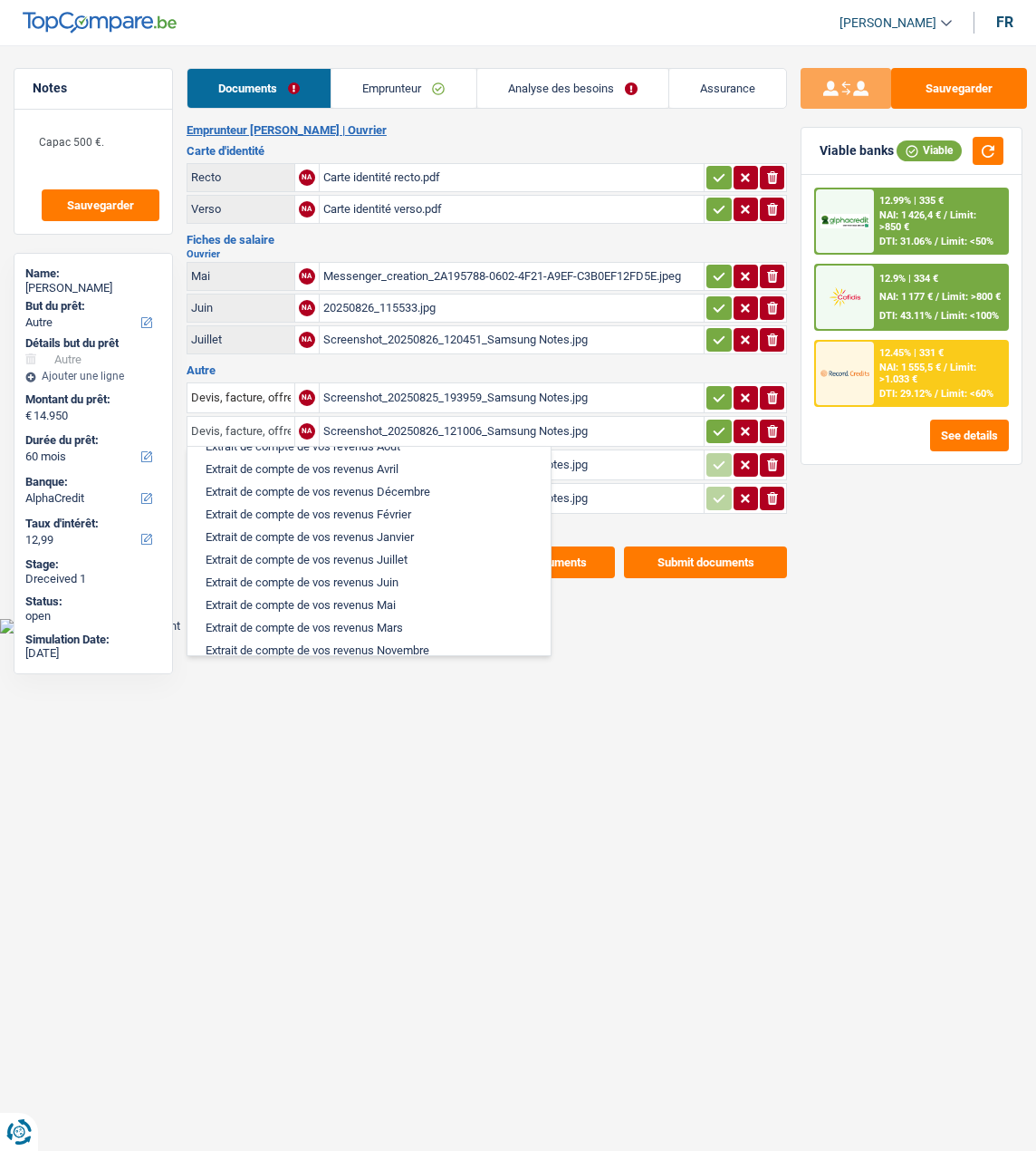
scroll to position [453, 0]
click at [585, 418] on div "Screenshot_20250826_121006_Samsung Notes.jpg" at bounding box center [511, 432] width 377 height 27
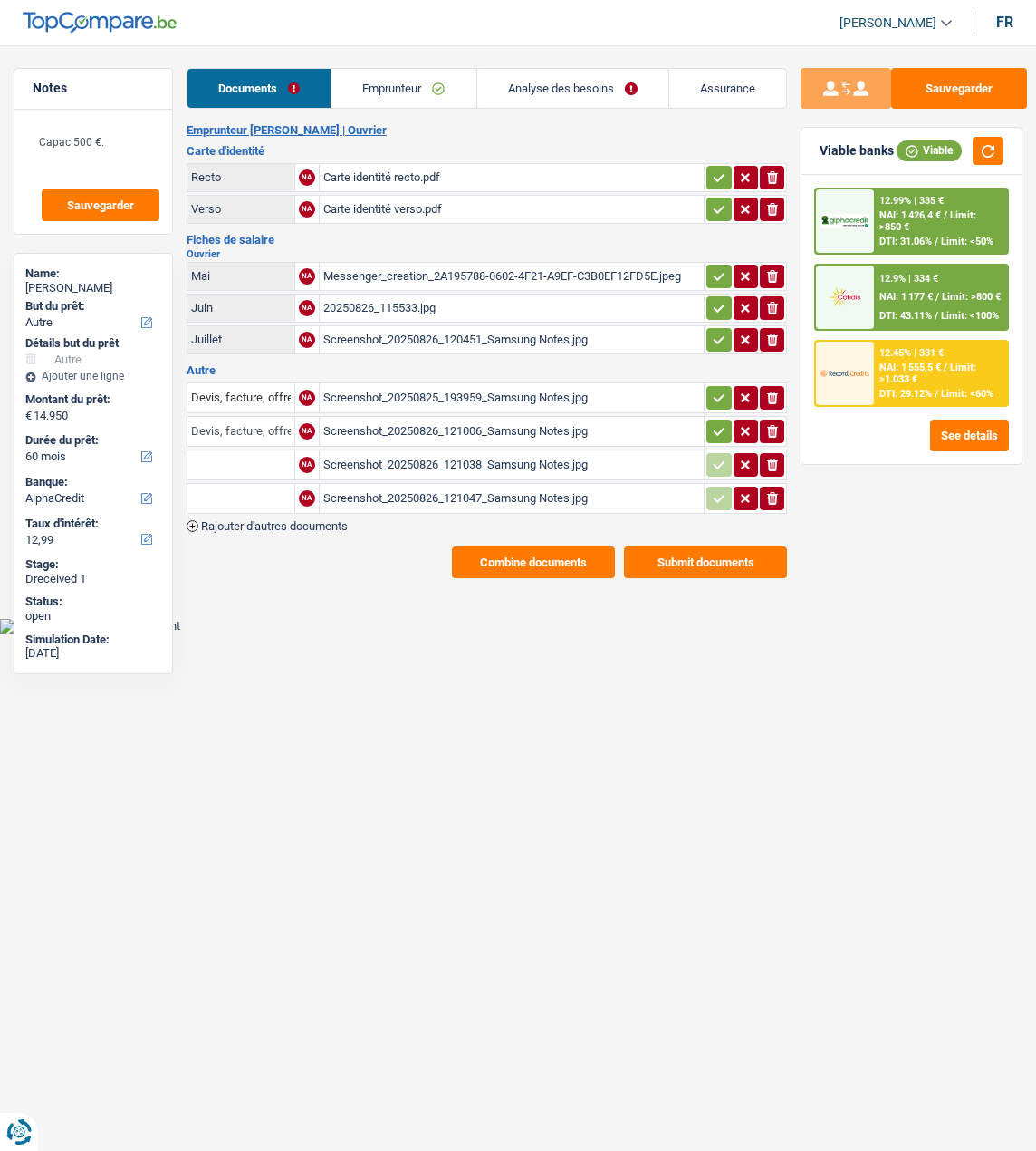
click at [243, 421] on input "Devis, facture, offre, bon de commande" at bounding box center [241, 432] width 100 height 29
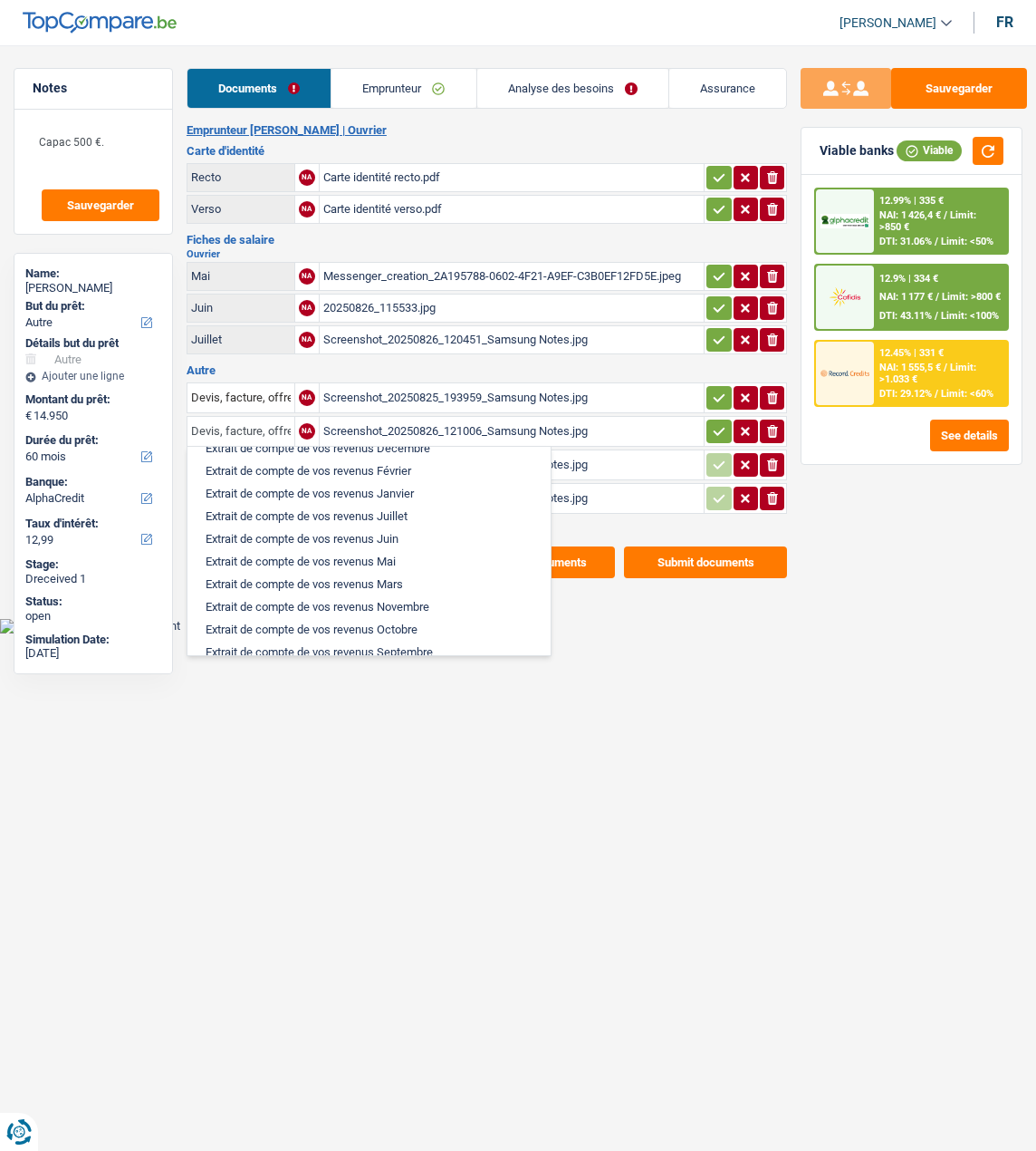
scroll to position [543, 0]
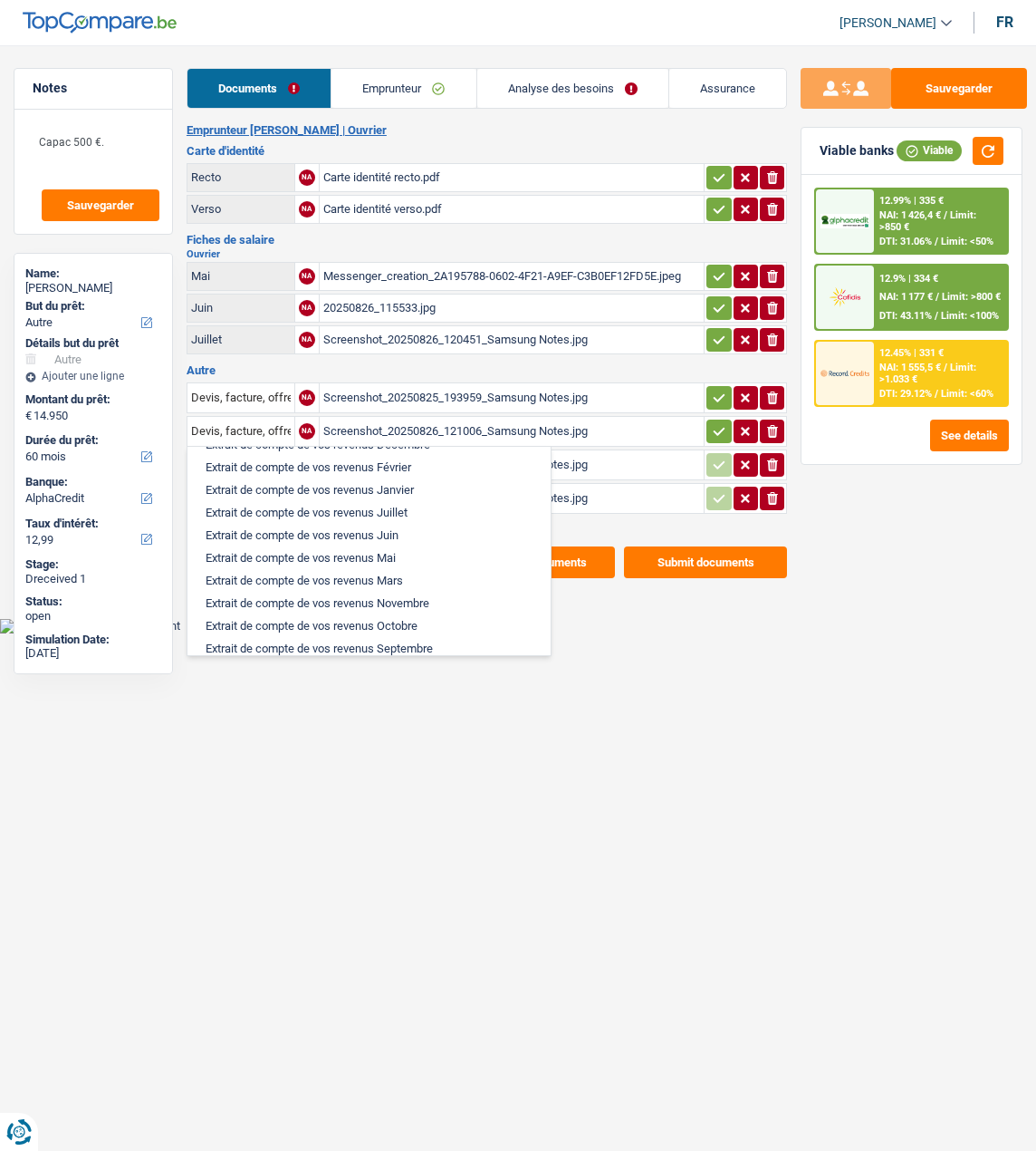
click at [347, 546] on li "Extrait de compte de vos revenus Mai" at bounding box center [370, 557] width 345 height 22
type input "Extrait de compte de vos revenus Mai"
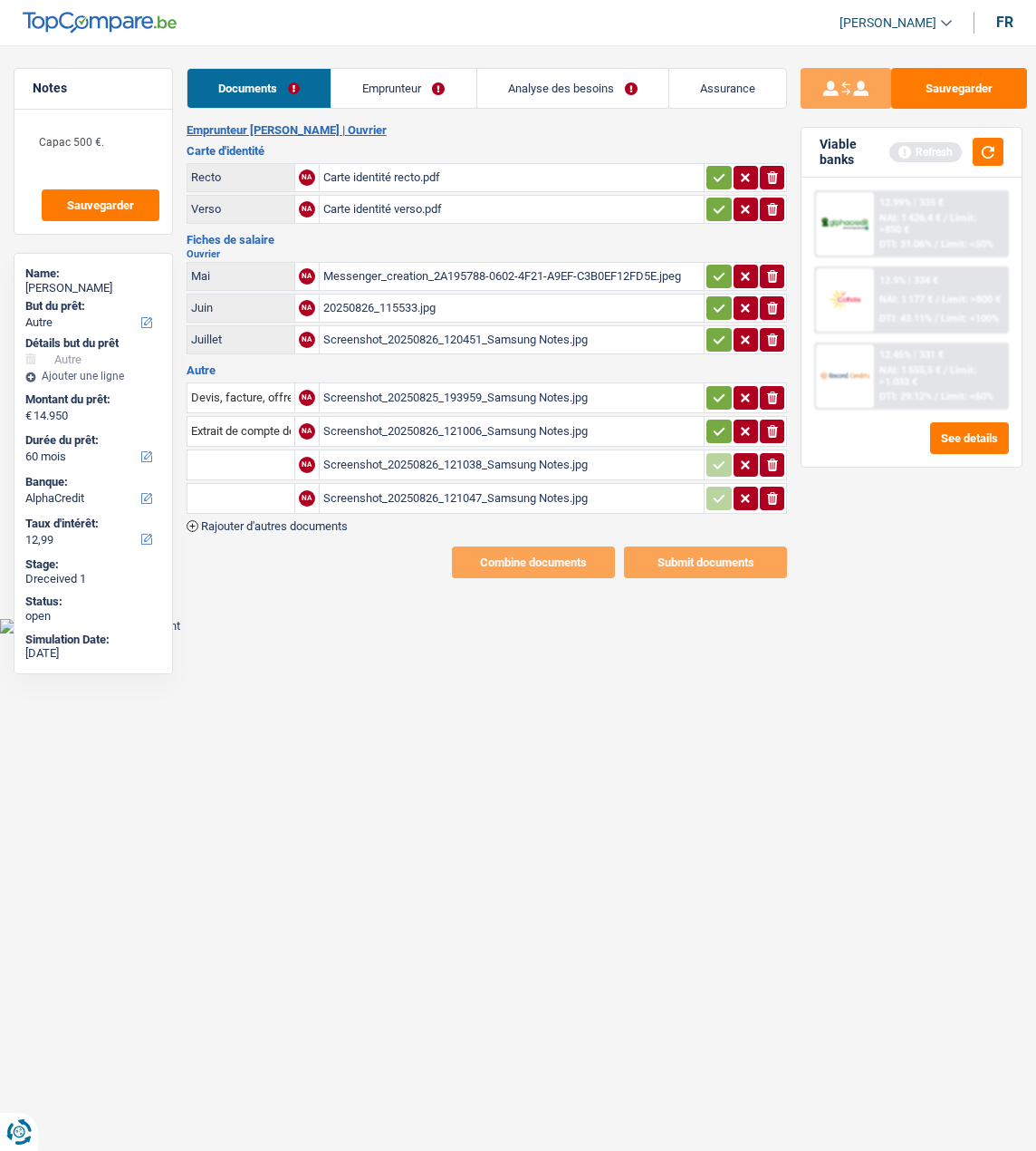
click at [388, 456] on div "Screenshot_20250826_121038_Samsung Notes.jpg" at bounding box center [511, 465] width 377 height 27
click at [258, 452] on input "text" at bounding box center [241, 465] width 100 height 29
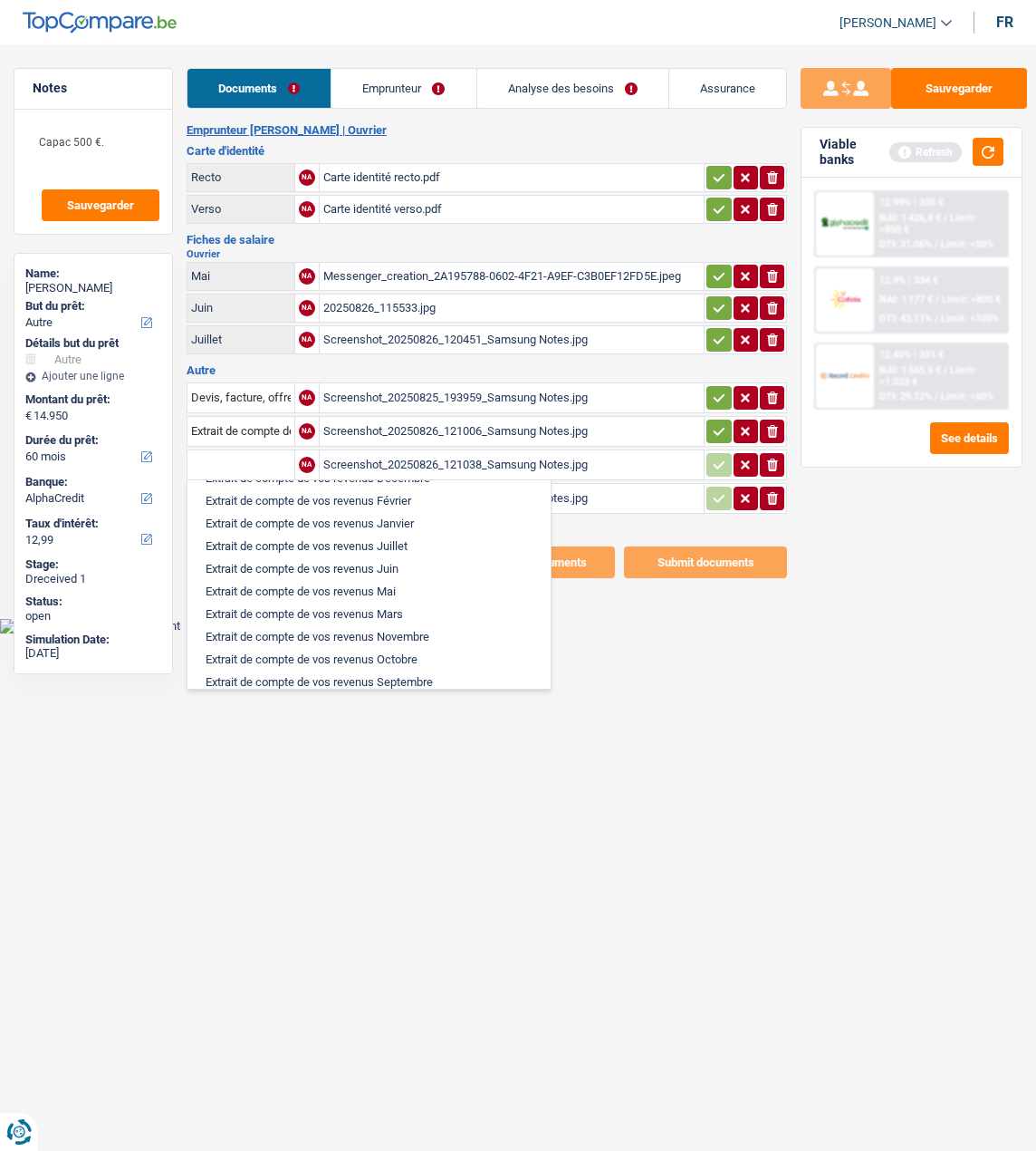
click at [348, 563] on li "Extrait de compte de vos revenus Juin" at bounding box center [370, 568] width 345 height 22
type input "Extrait de compte de vos revenus Juin"
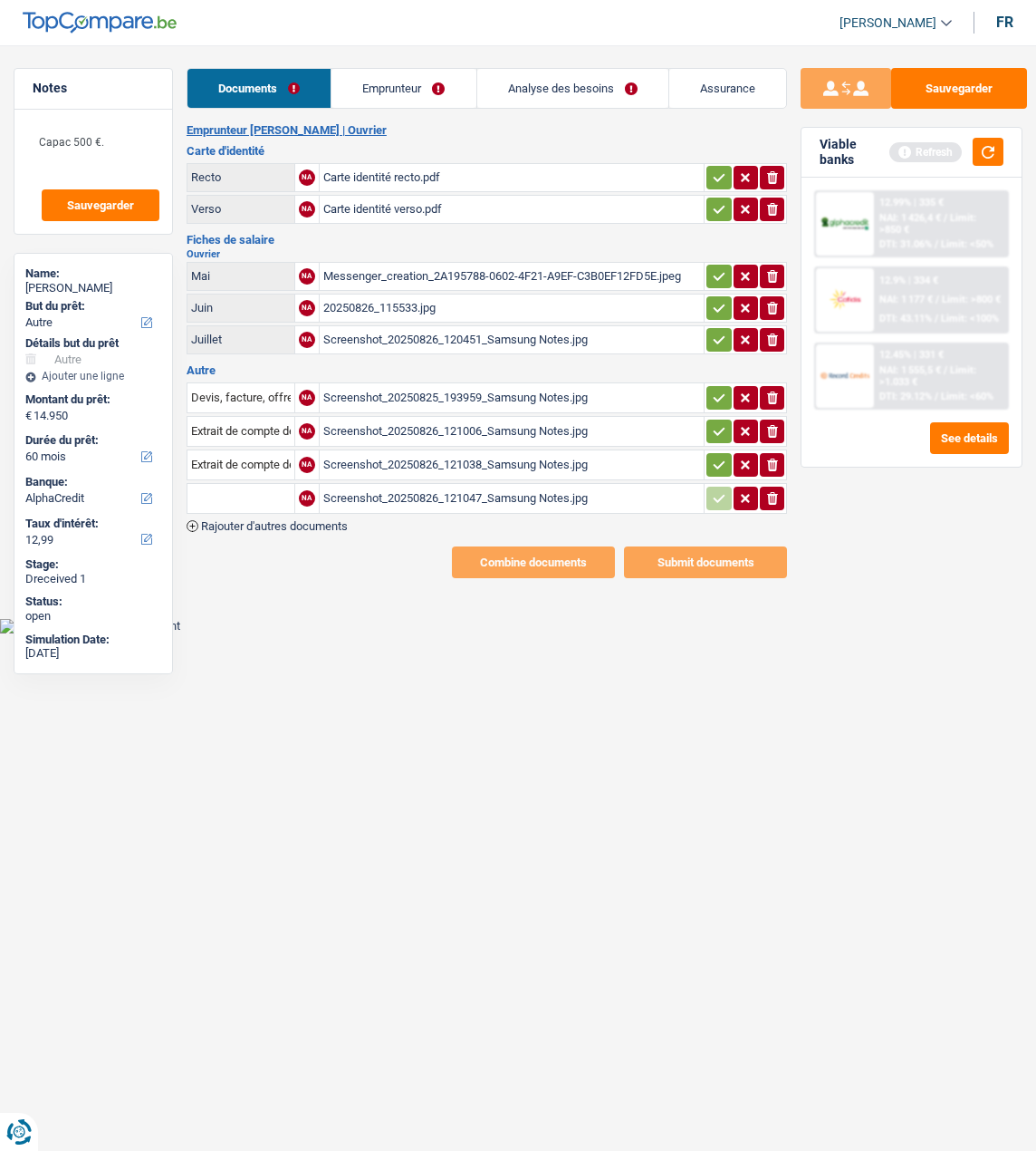
click at [240, 484] on input "text" at bounding box center [241, 499] width 100 height 29
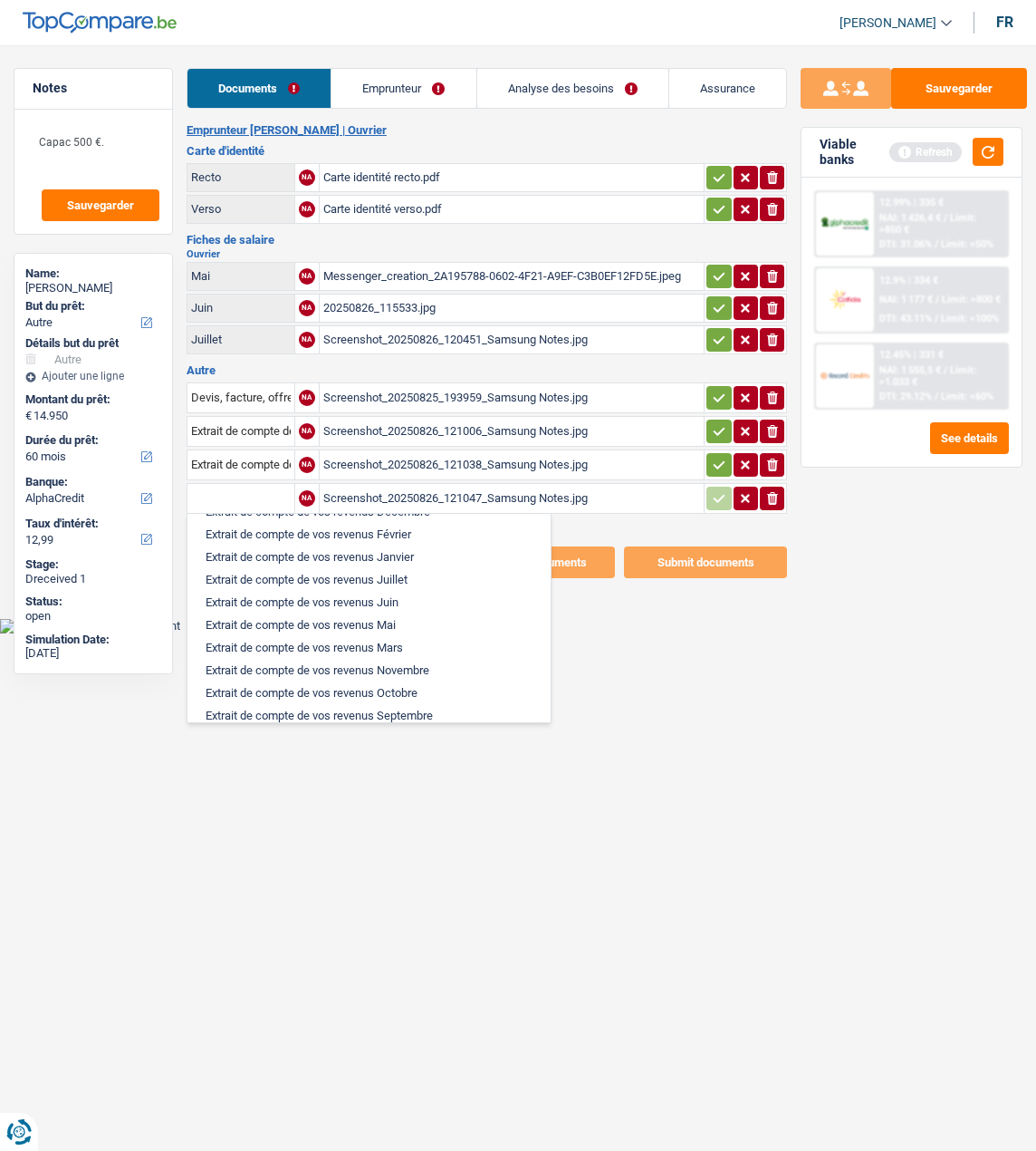
click at [320, 569] on li "Extrait de compte de vos revenus Juillet" at bounding box center [370, 579] width 345 height 22
type input "Extrait de compte de vos revenus Juillet"
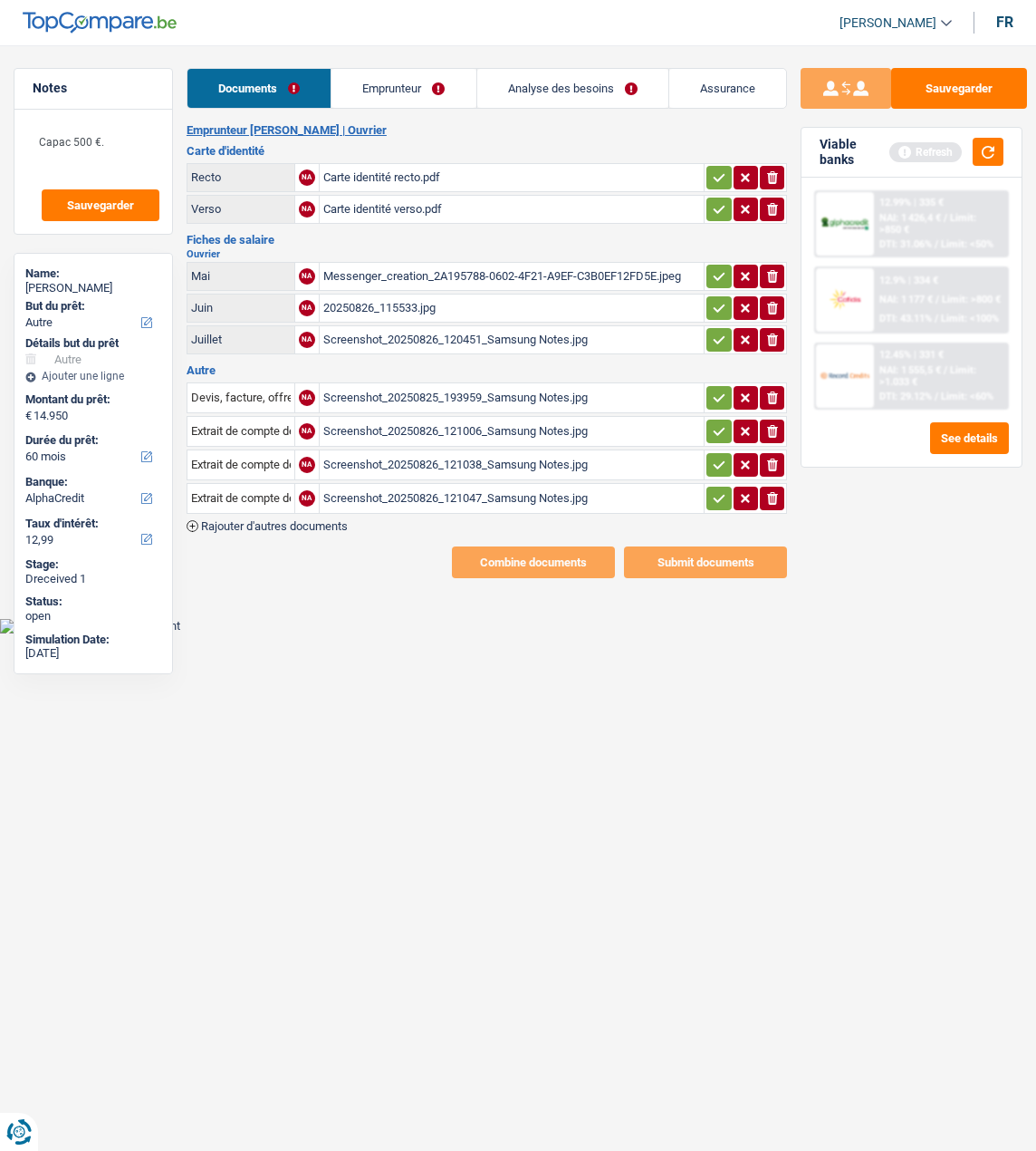
click at [709, 386] on button "button" at bounding box center [718, 398] width 24 height 23
drag, startPoint x: 716, startPoint y: 417, endPoint x: 714, endPoint y: 443, distance: 26.1
click at [716, 422] on icon "button" at bounding box center [719, 431] width 15 height 18
click at [712, 457] on icon "button" at bounding box center [719, 465] width 15 height 18
click at [712, 489] on icon "button" at bounding box center [719, 498] width 15 height 18
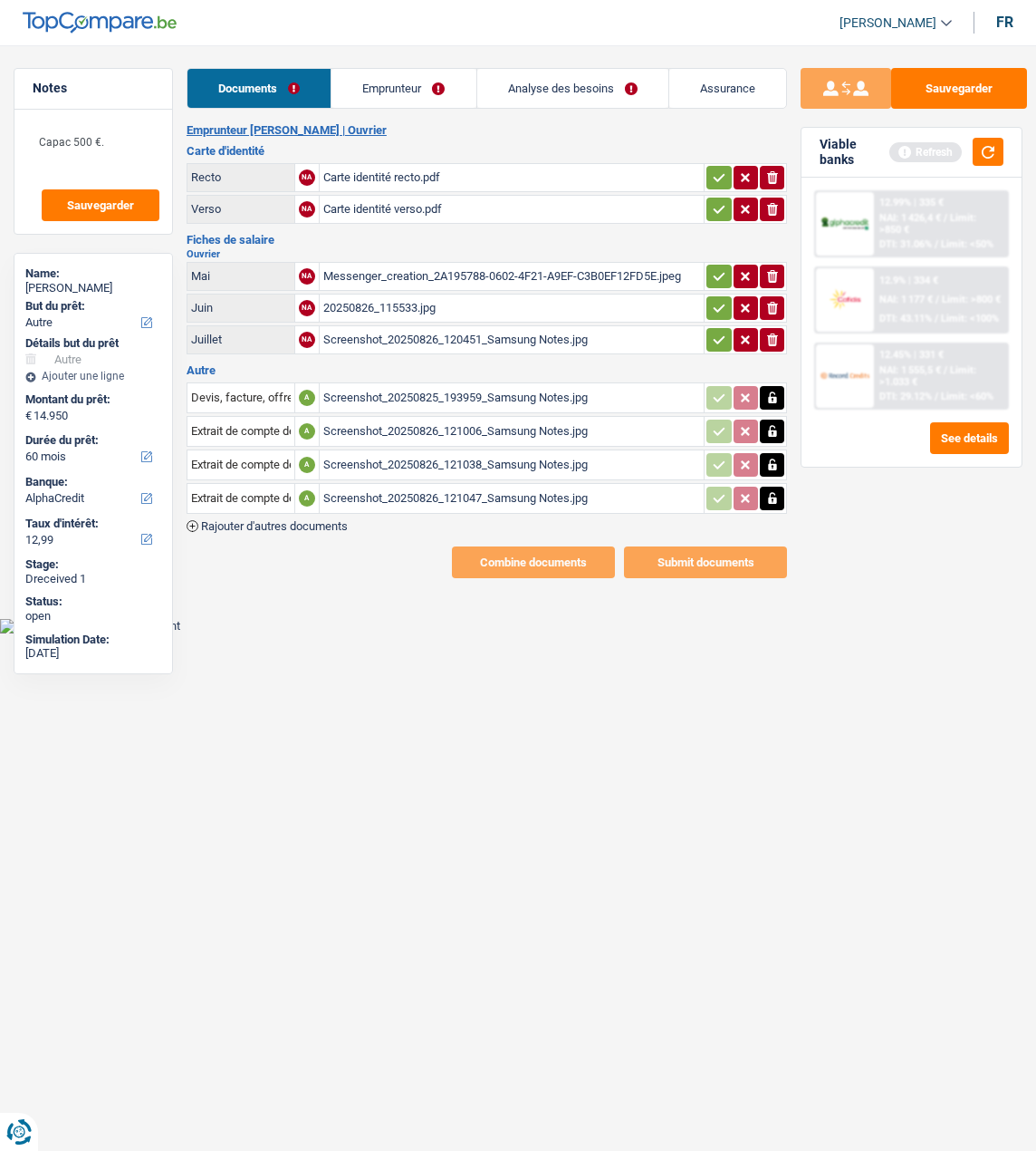
click at [718, 331] on icon "button" at bounding box center [719, 340] width 15 height 18
click at [718, 304] on icon "button" at bounding box center [720, 308] width 12 height 8
click at [715, 272] on icon "button" at bounding box center [720, 276] width 12 height 8
click at [714, 200] on icon "button" at bounding box center [719, 209] width 15 height 18
click at [717, 169] on icon "button" at bounding box center [719, 178] width 15 height 18
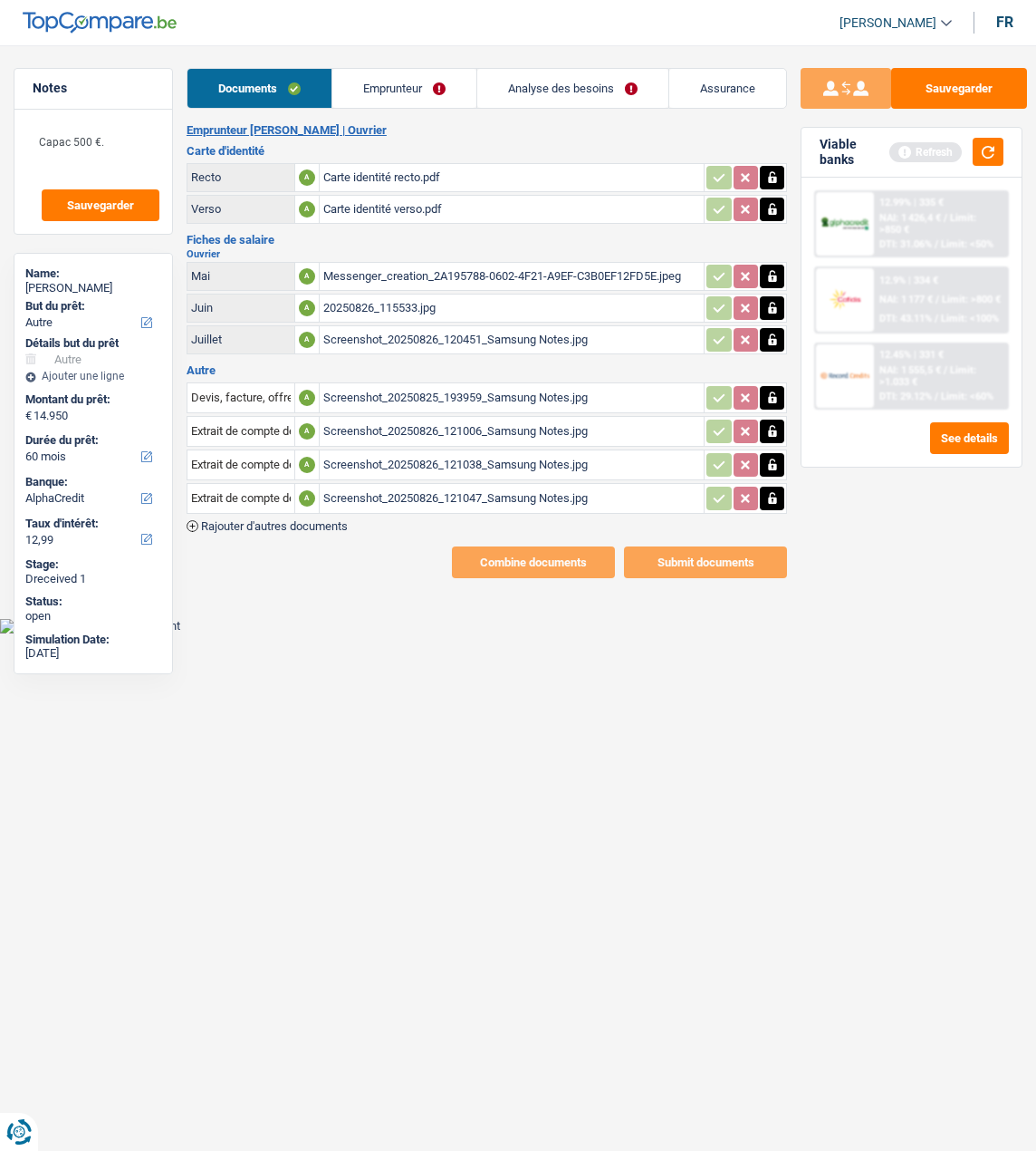
click at [425, 93] on link "Emprunteur" at bounding box center [405, 88] width 144 height 39
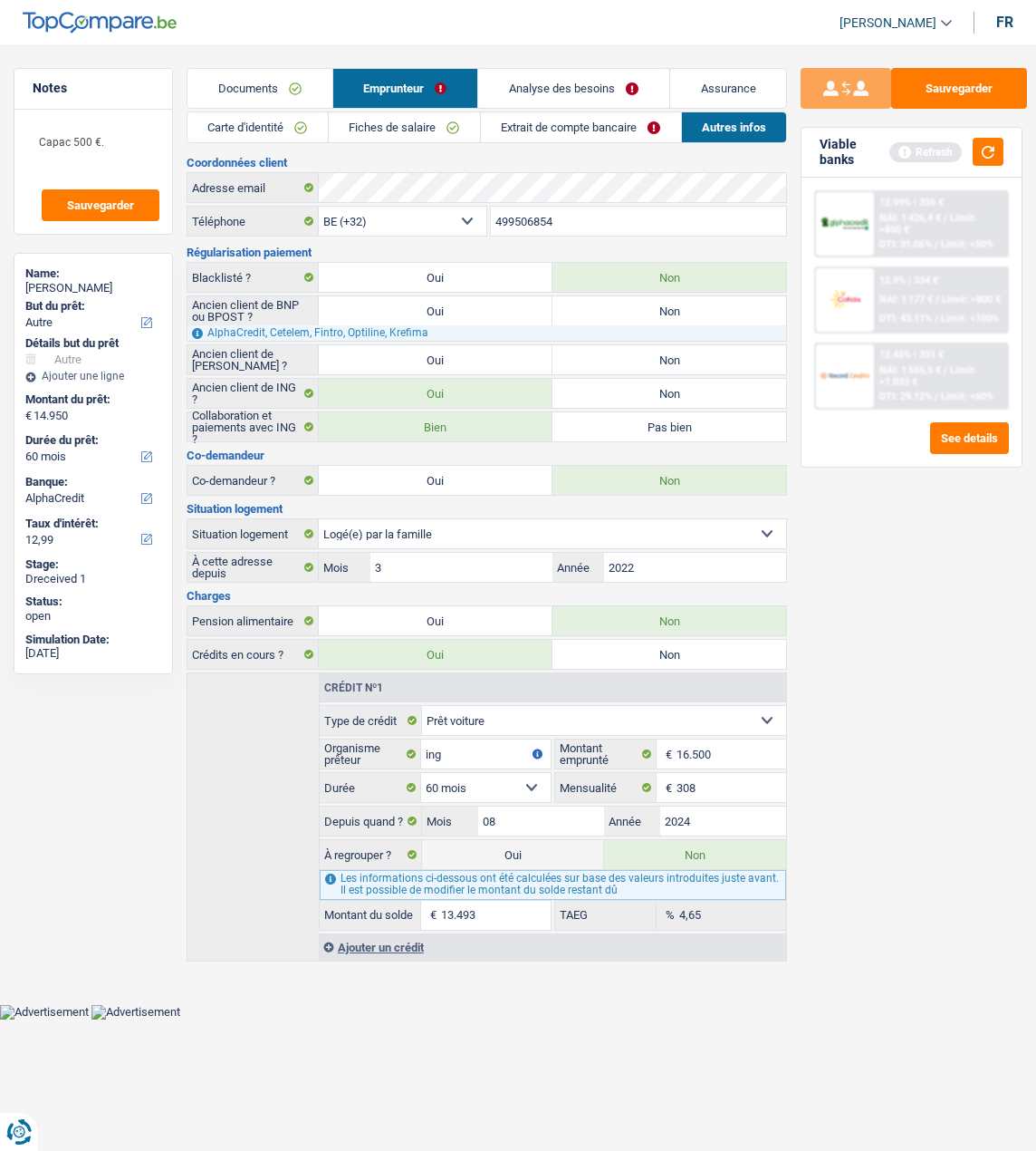
click at [625, 128] on link "Extrait de compte bancaire" at bounding box center [581, 127] width 200 height 30
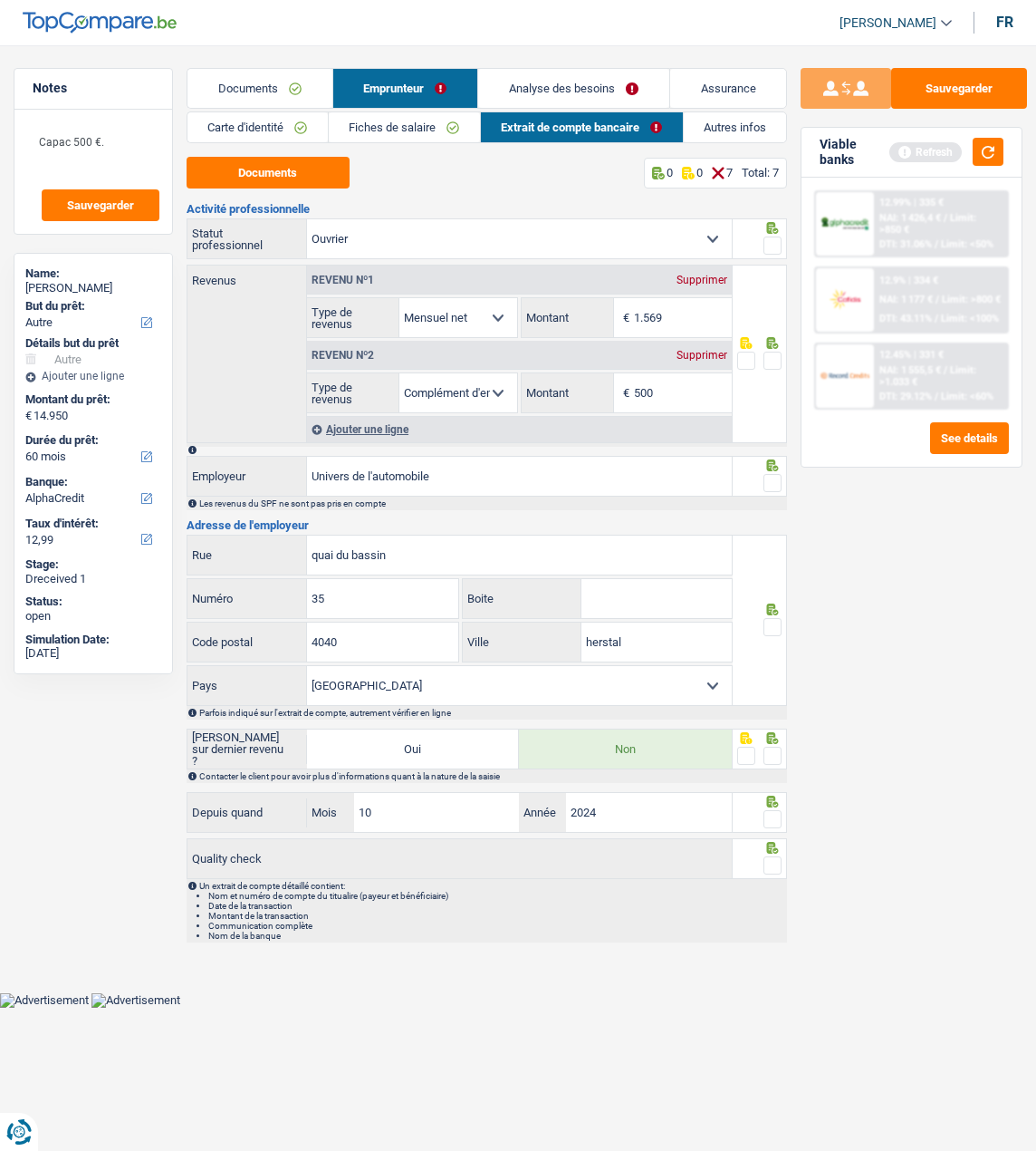
click at [777, 351] on span at bounding box center [772, 360] width 18 height 18
click at [0, 0] on input "radio" at bounding box center [0, 0] width 0 height 0
click at [771, 235] on div at bounding box center [772, 246] width 18 height 22
click at [777, 247] on span at bounding box center [772, 246] width 18 height 18
click at [0, 0] on input "radio" at bounding box center [0, 0] width 0 height 0
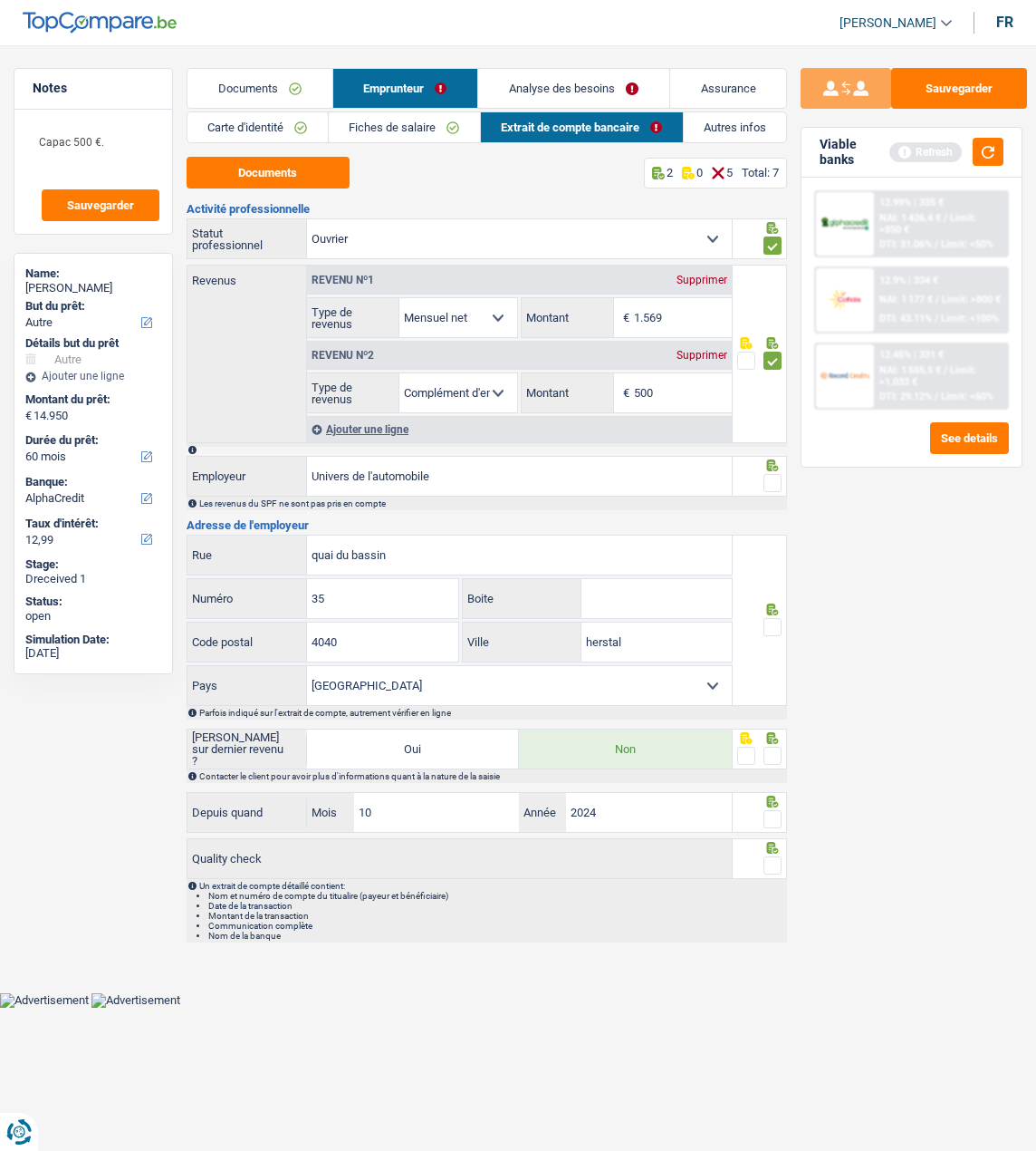
drag, startPoint x: 773, startPoint y: 477, endPoint x: 766, endPoint y: 490, distance: 14.8
click at [770, 478] on span at bounding box center [772, 482] width 18 height 18
click at [0, 0] on input "radio" at bounding box center [0, 0] width 0 height 0
click at [780, 622] on span at bounding box center [772, 627] width 18 height 18
click at [0, 0] on input "radio" at bounding box center [0, 0] width 0 height 0
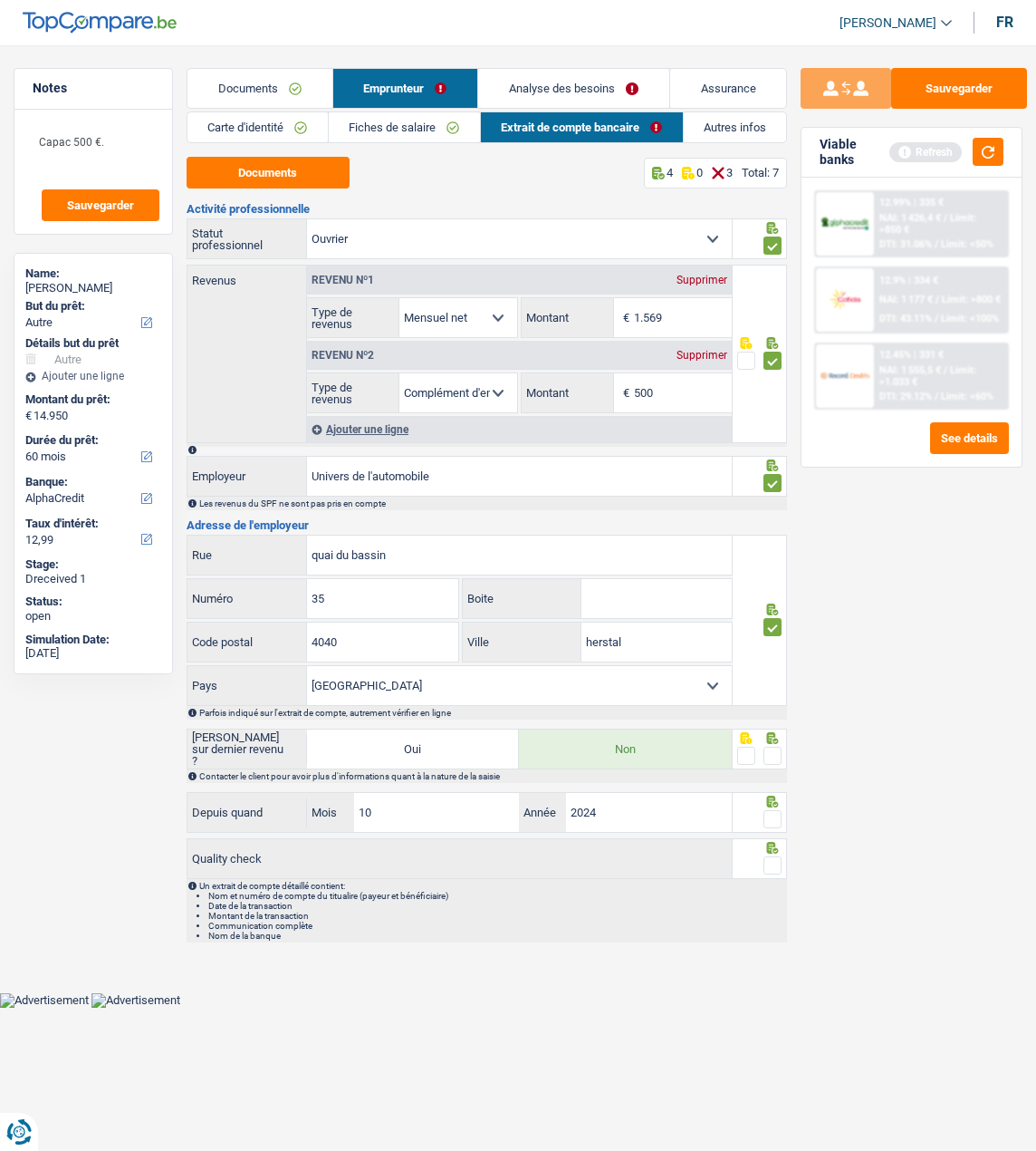
click at [773, 747] on span at bounding box center [772, 756] width 18 height 18
click at [0, 0] on input "radio" at bounding box center [0, 0] width 0 height 0
click at [772, 810] on span at bounding box center [772, 819] width 18 height 18
click at [0, 0] on input "radio" at bounding box center [0, 0] width 0 height 0
click at [772, 860] on span at bounding box center [772, 866] width 18 height 18
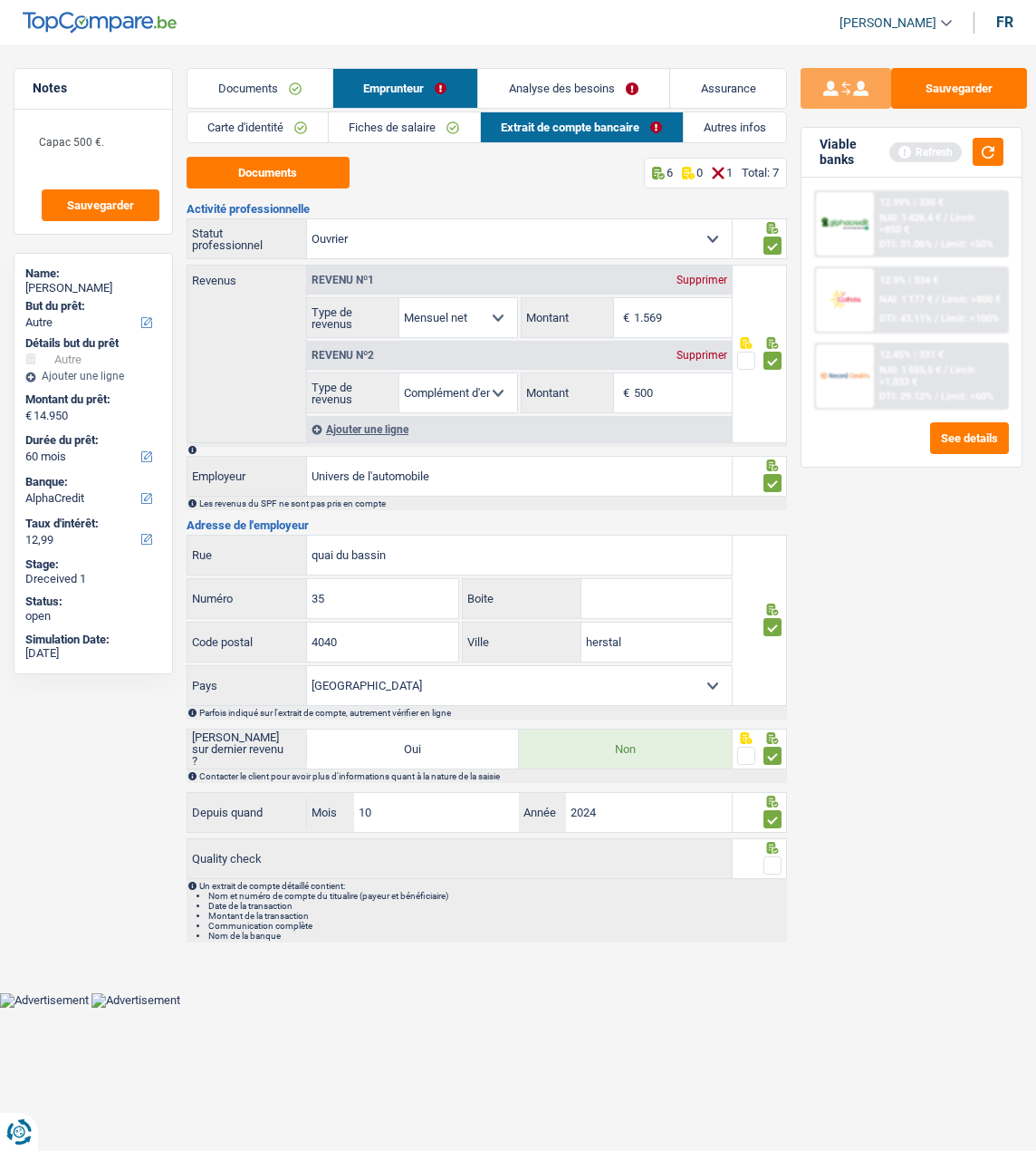
click at [0, 0] on input "radio" at bounding box center [0, 0] width 0 height 0
click at [624, 77] on link "Analyse des besoins" at bounding box center [574, 88] width 190 height 39
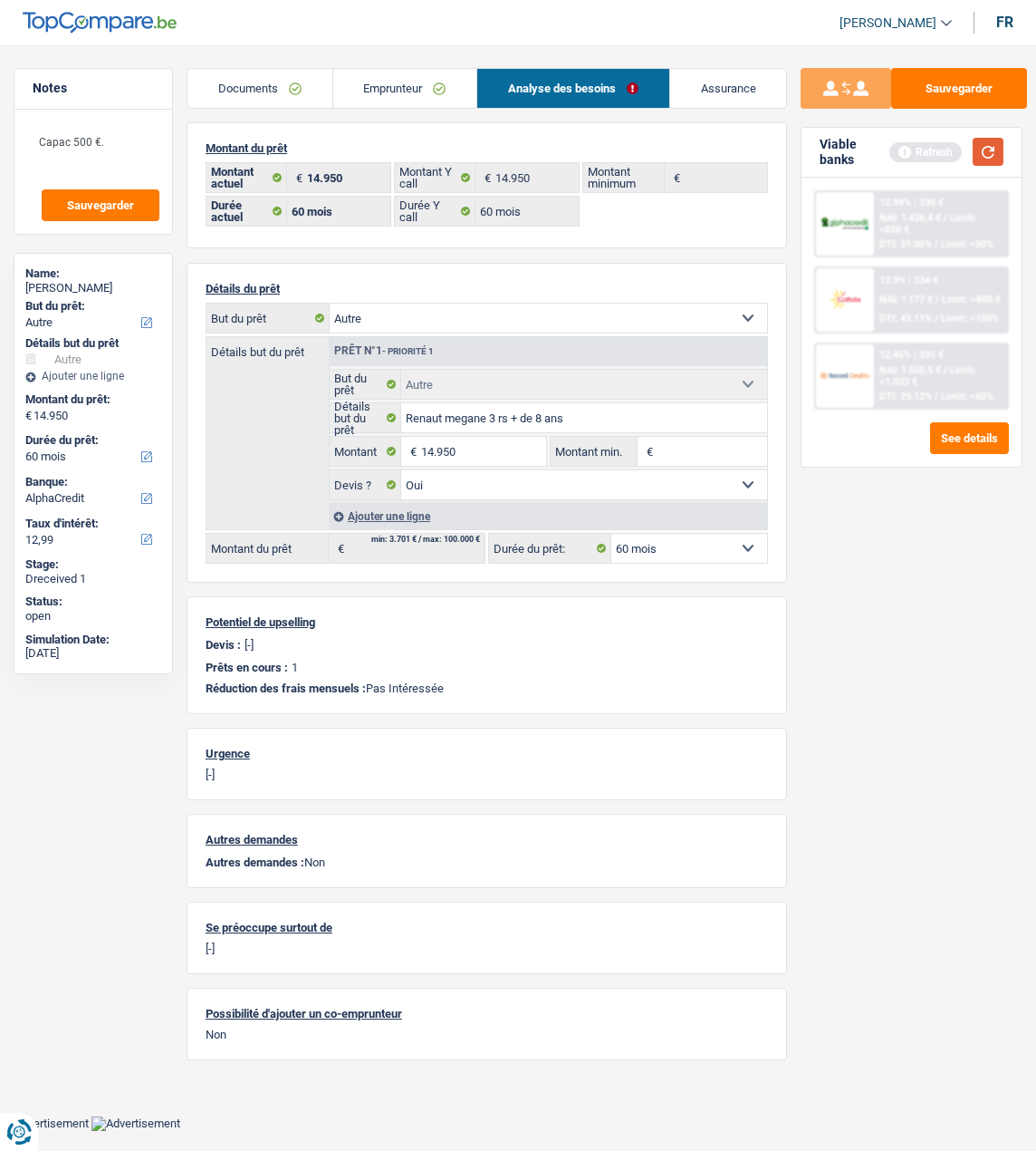
click at [987, 153] on button "button" at bounding box center [988, 151] width 31 height 28
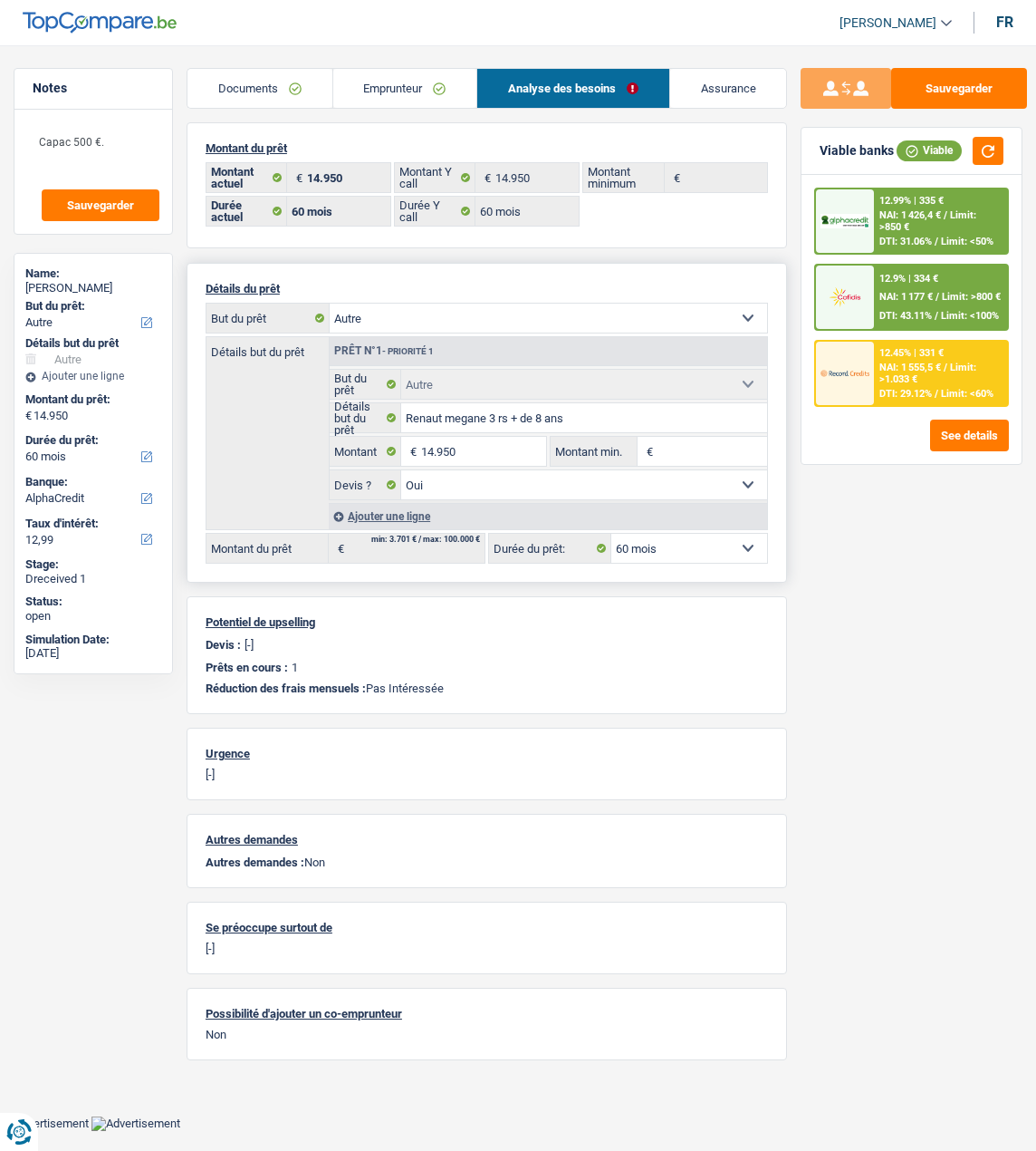
click at [559, 315] on select "Confort maison: meubles, textile, peinture, électroménager, outillage non-profe…" at bounding box center [548, 318] width 437 height 29
click at [457, 312] on select "Confort maison: meubles, textile, peinture, électroménager, outillage non-profe…" at bounding box center [548, 318] width 437 height 29
drag, startPoint x: 905, startPoint y: 803, endPoint x: 895, endPoint y: 792, distance: 14.9
click at [898, 794] on div "Sauvegarder Viable banks Viable 12.99% | 335 € NAI: 1 426,4 € / Limit: >850 € D…" at bounding box center [912, 592] width 249 height 1049
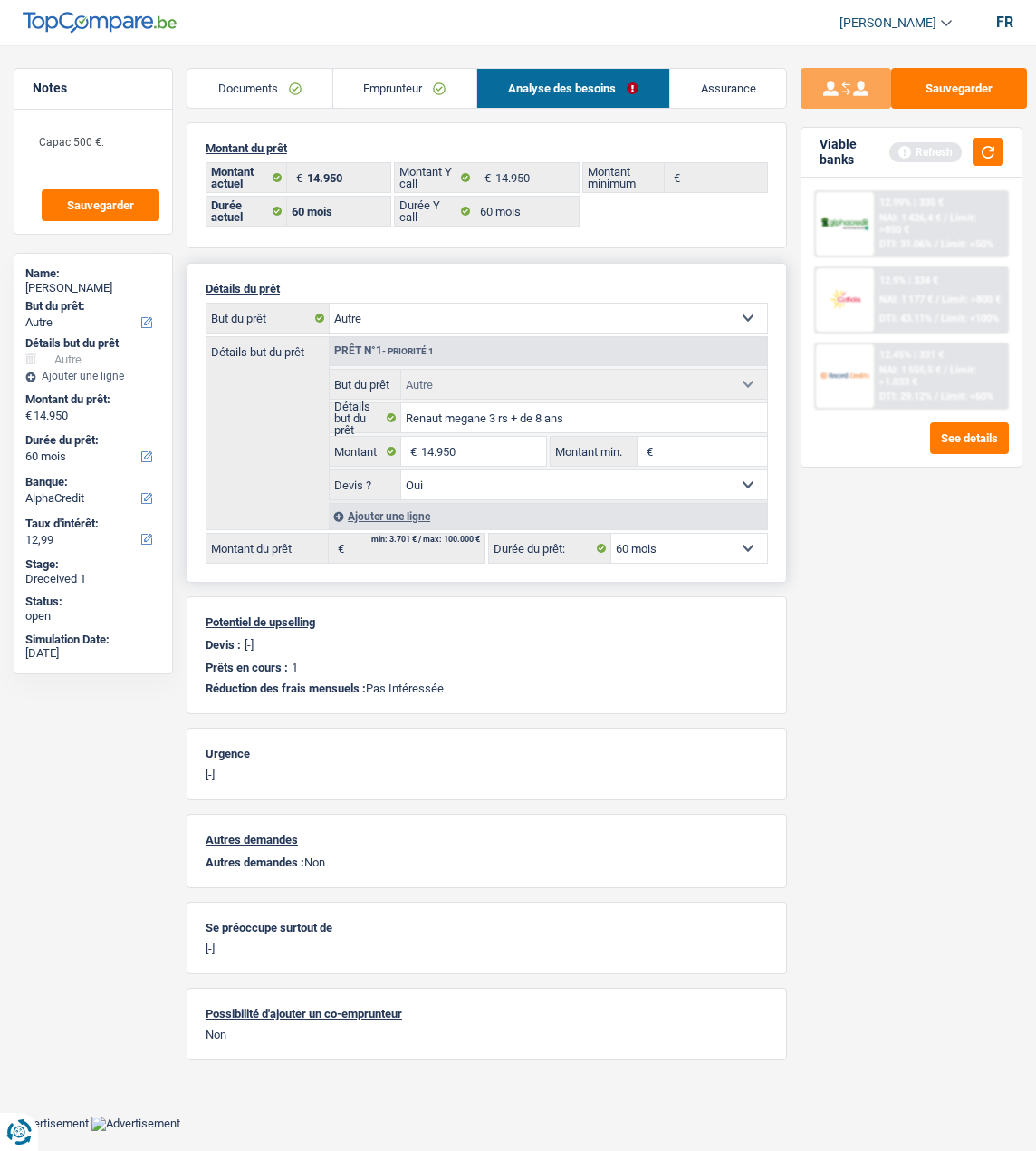
click at [482, 311] on select "Confort maison: meubles, textile, peinture, électroménager, outillage non-profe…" at bounding box center [548, 318] width 437 height 29
select select "car"
click at [330, 333] on select "Confort maison: meubles, textile, peinture, électroménager, outillage non-profe…" at bounding box center [548, 318] width 437 height 29
select select "other"
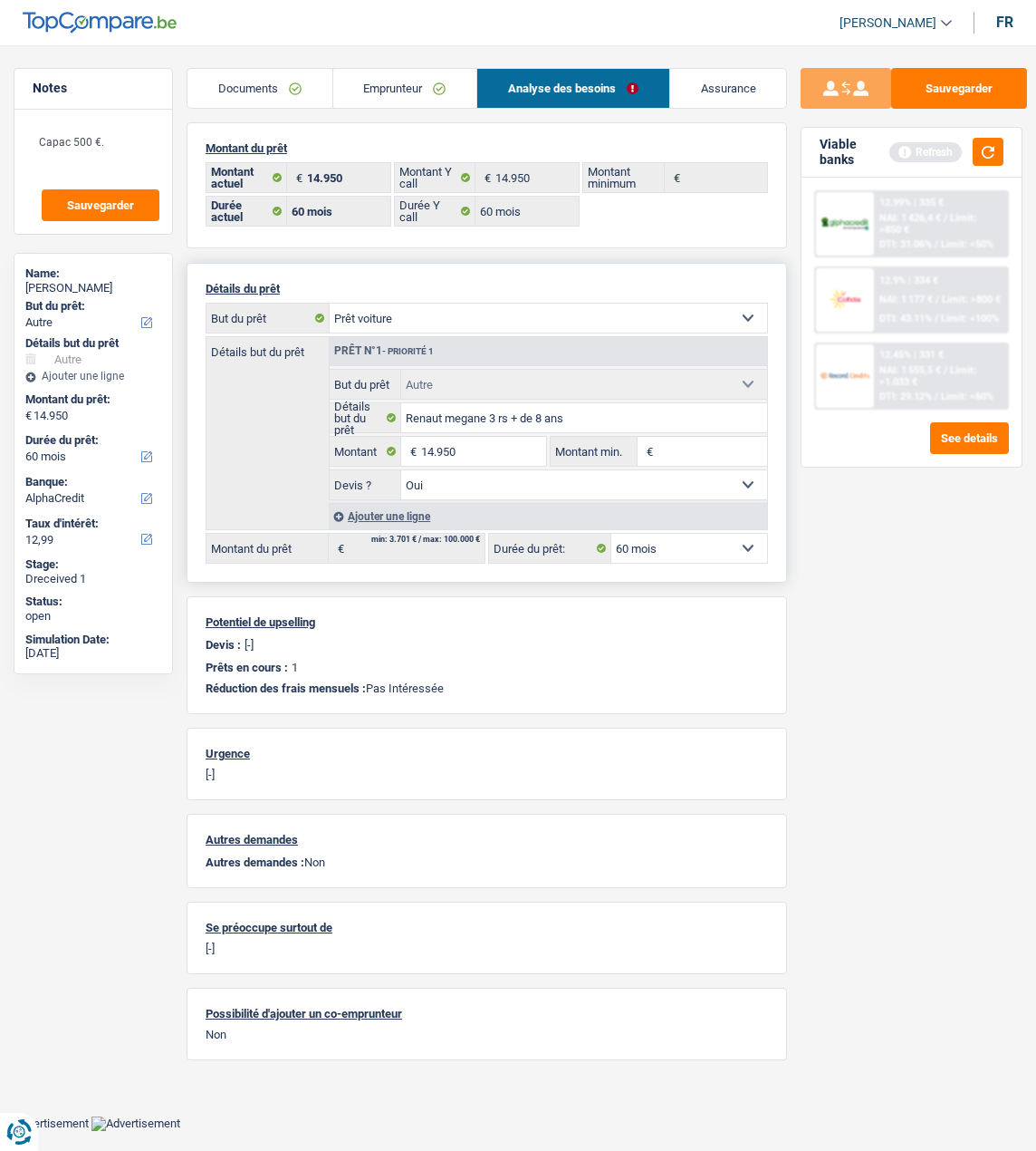
select select "yes"
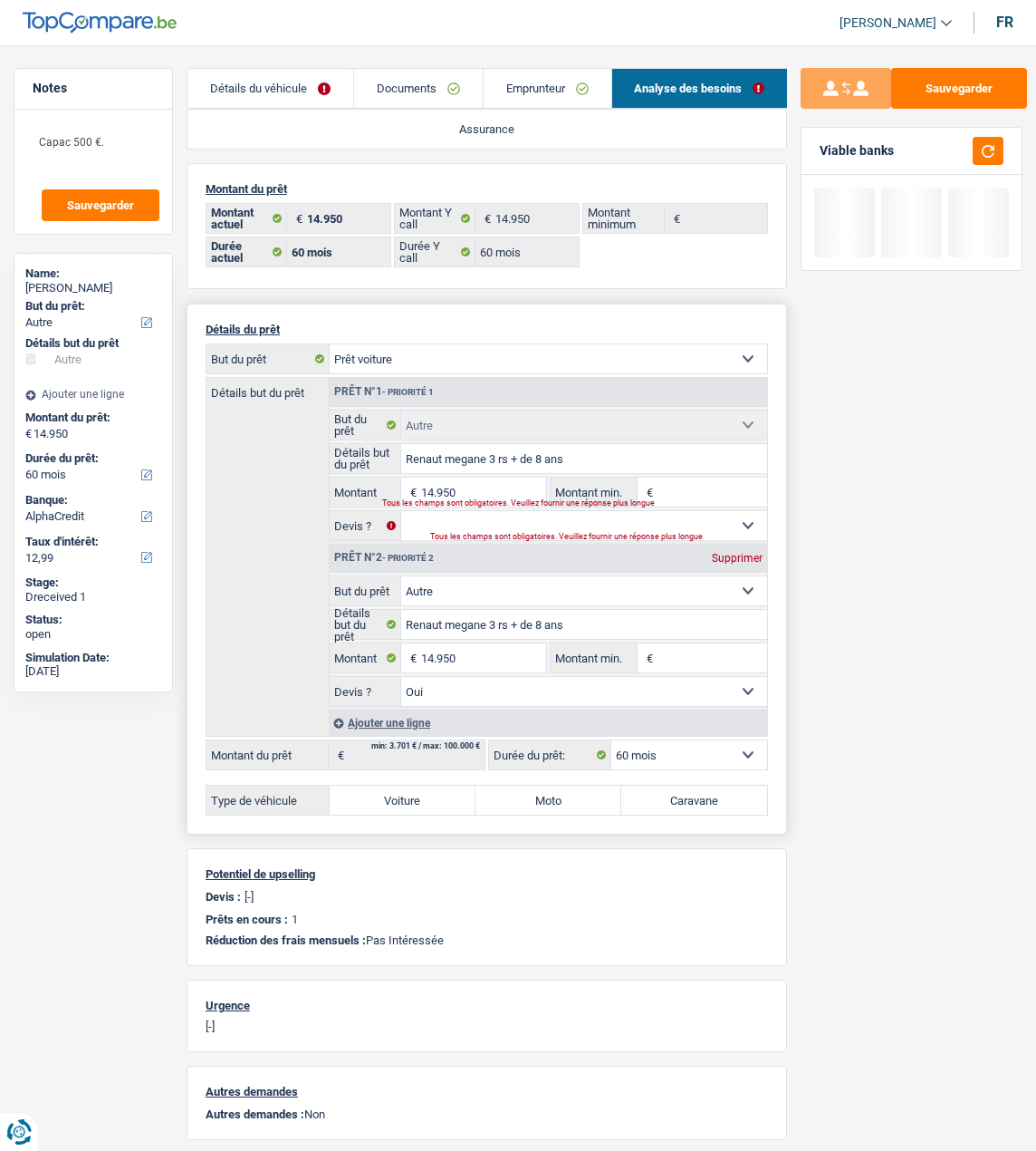
select select "car"
select select
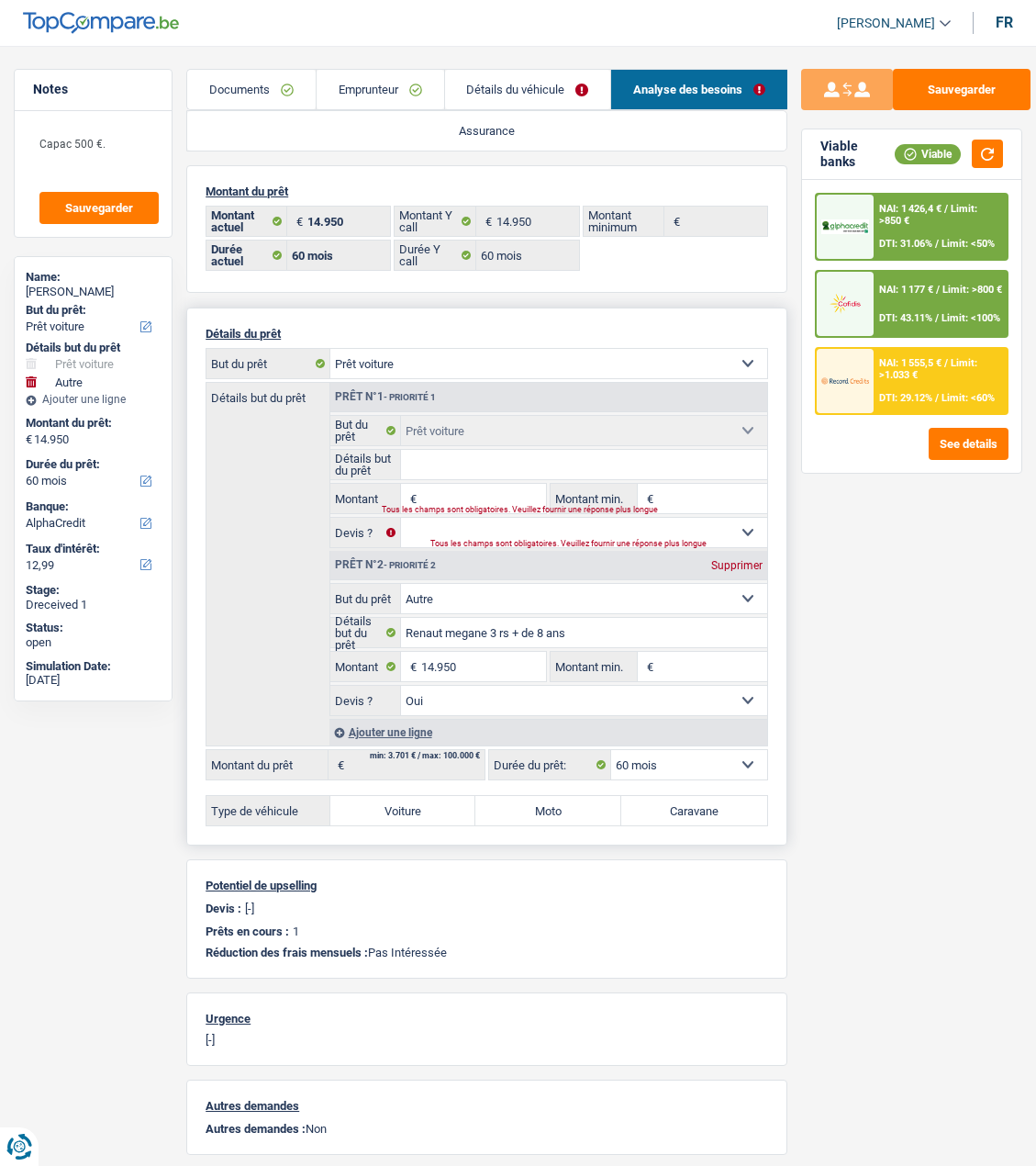
click at [445, 460] on input "Détails but du prêt" at bounding box center [584, 465] width 367 height 29
click at [457, 495] on input "Montant" at bounding box center [484, 498] width 125 height 29
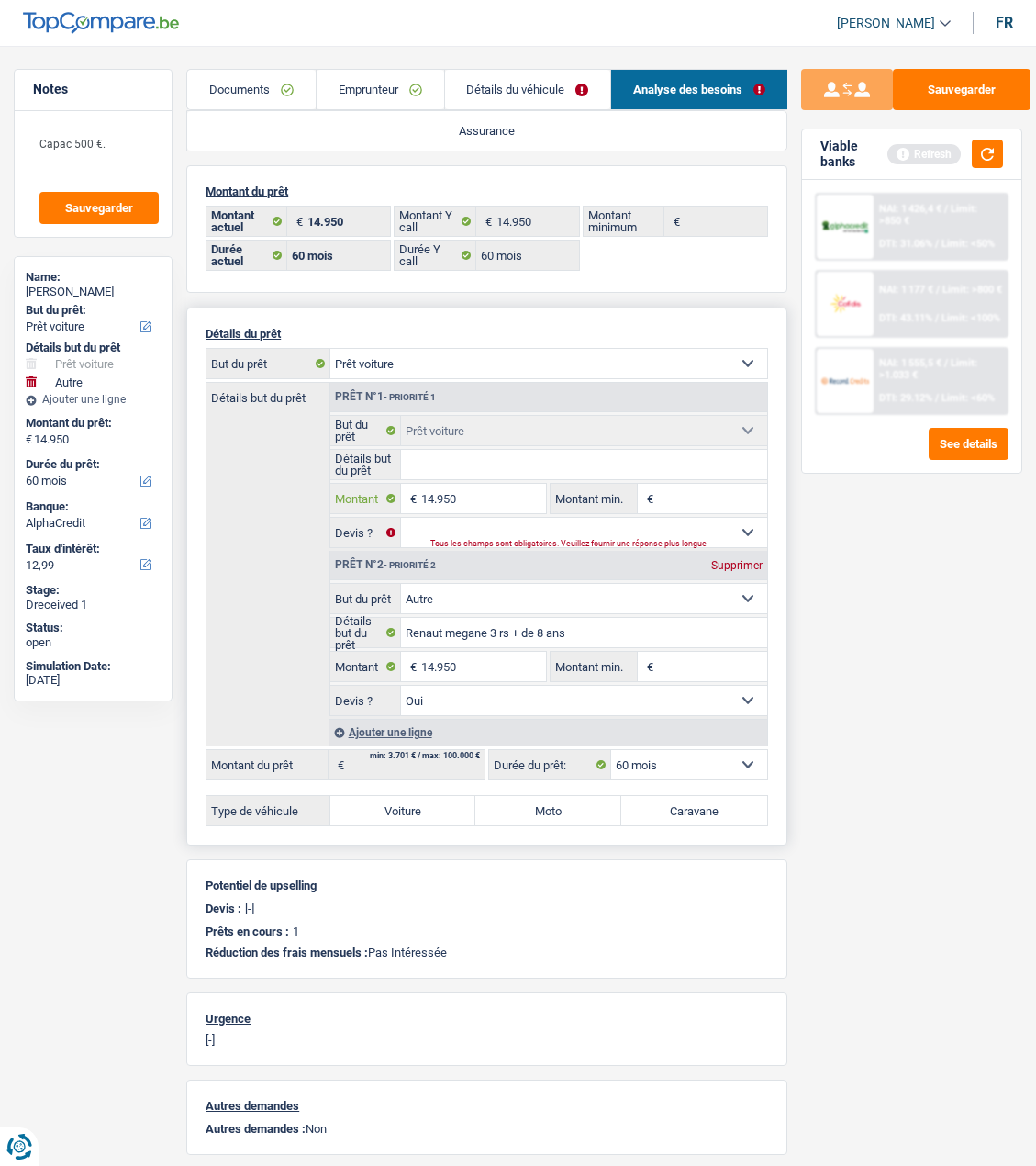
type input "14.950"
type input "29.900"
click at [496, 521] on select "Oui Non Non répondu Sélectionner une option" at bounding box center [584, 533] width 367 height 29
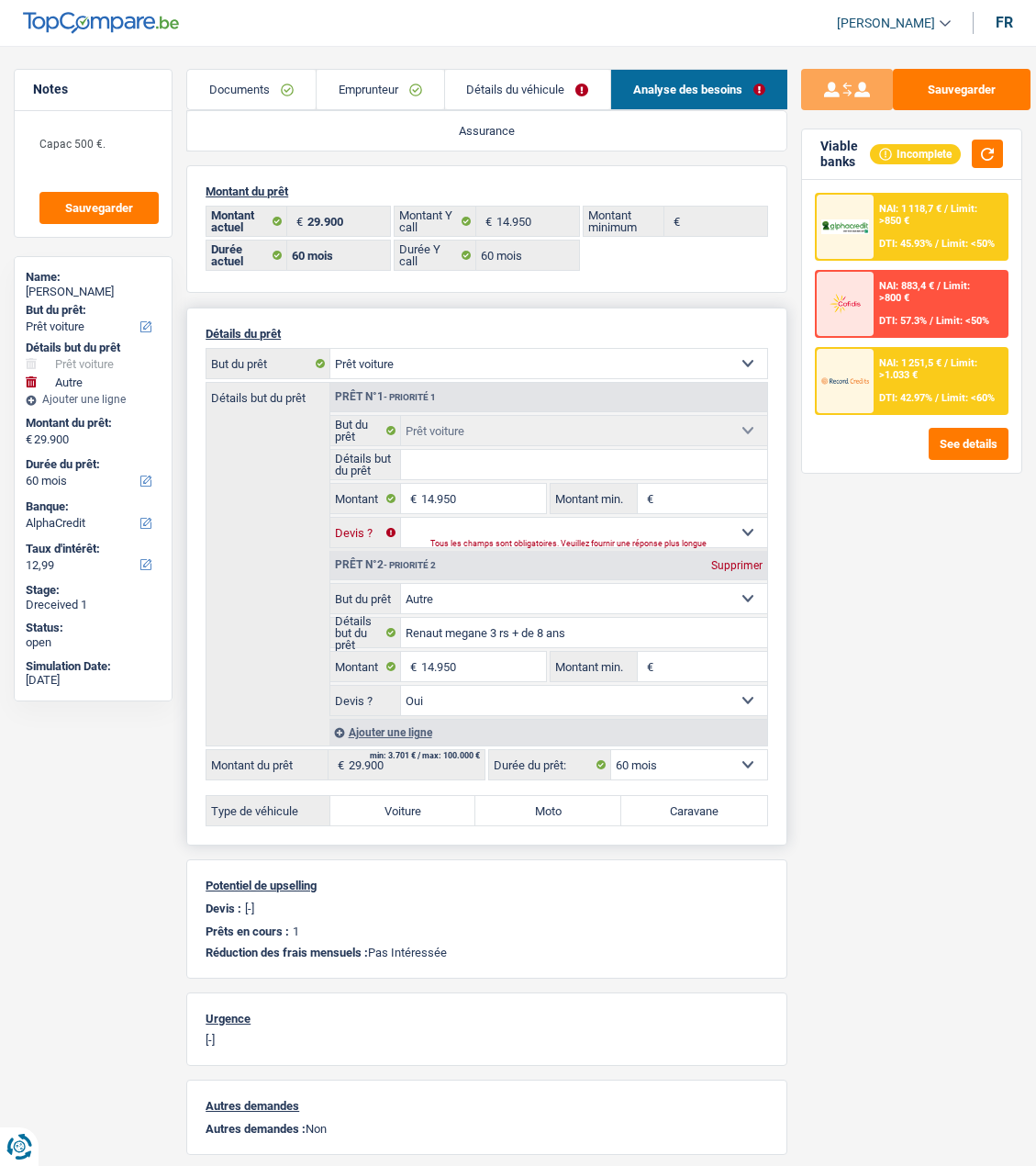
click at [474, 524] on select "Oui Non Non répondu Sélectionner une option" at bounding box center [584, 533] width 367 height 29
select select "yes"
click at [401, 518] on select "Oui Non Non répondu Sélectionner une option" at bounding box center [584, 533] width 367 height 29
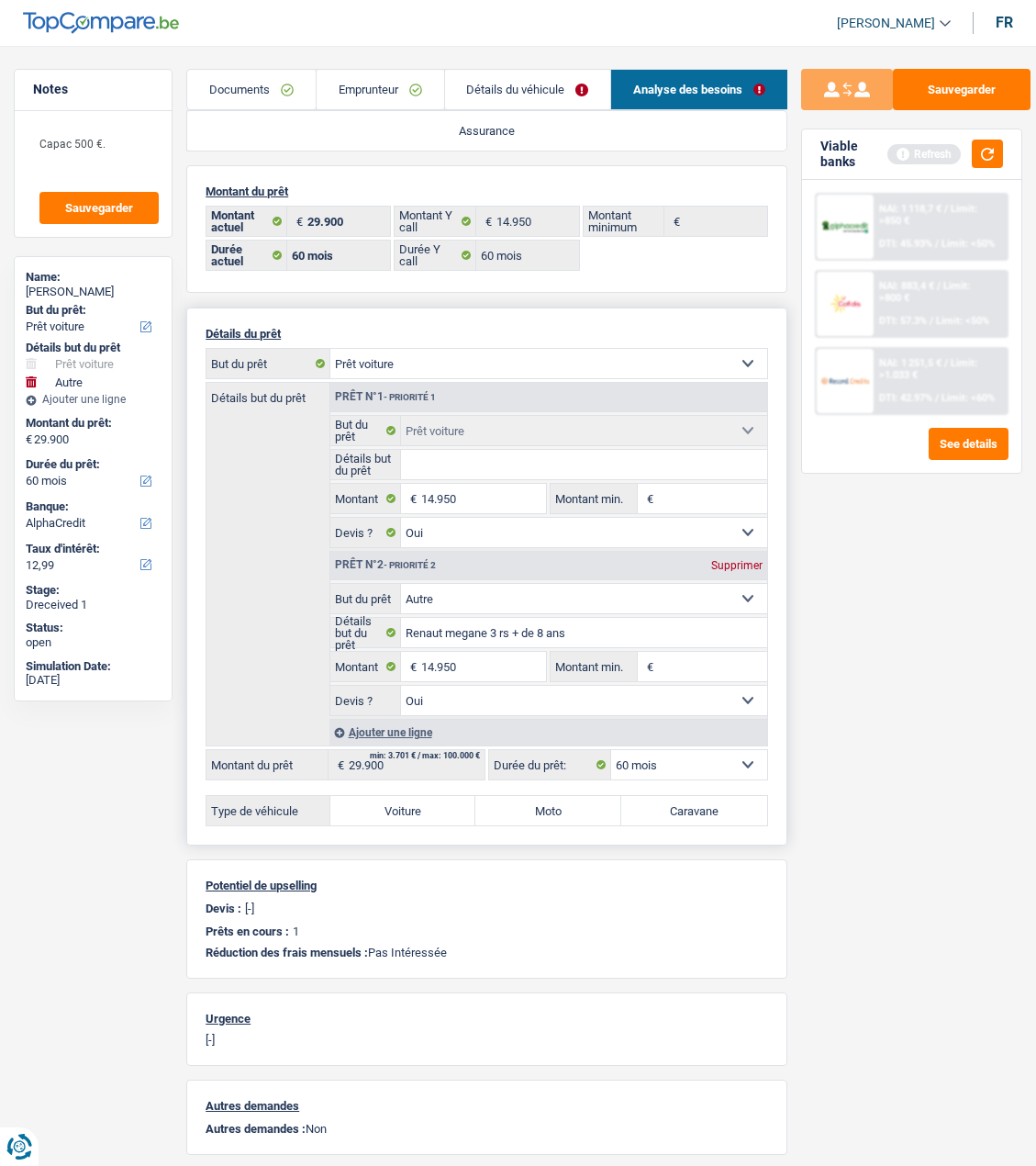
click at [526, 464] on input "Détails but du prêt" at bounding box center [584, 465] width 367 height 29
type input "renault megane 3 rs + 8 ans"
click at [743, 560] on div "Supprimer" at bounding box center [737, 565] width 61 height 11
type input "14.950"
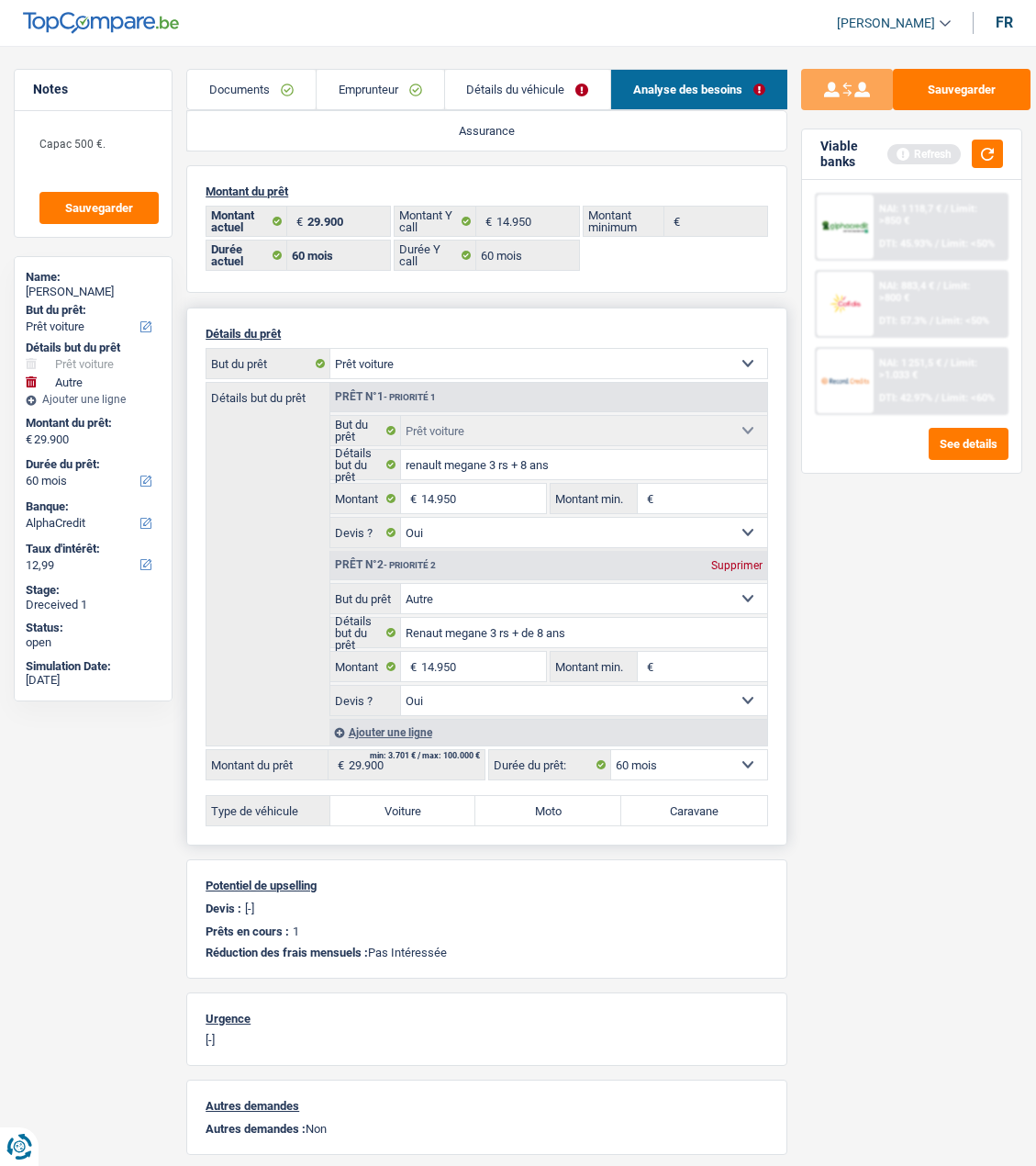
type input "14.950"
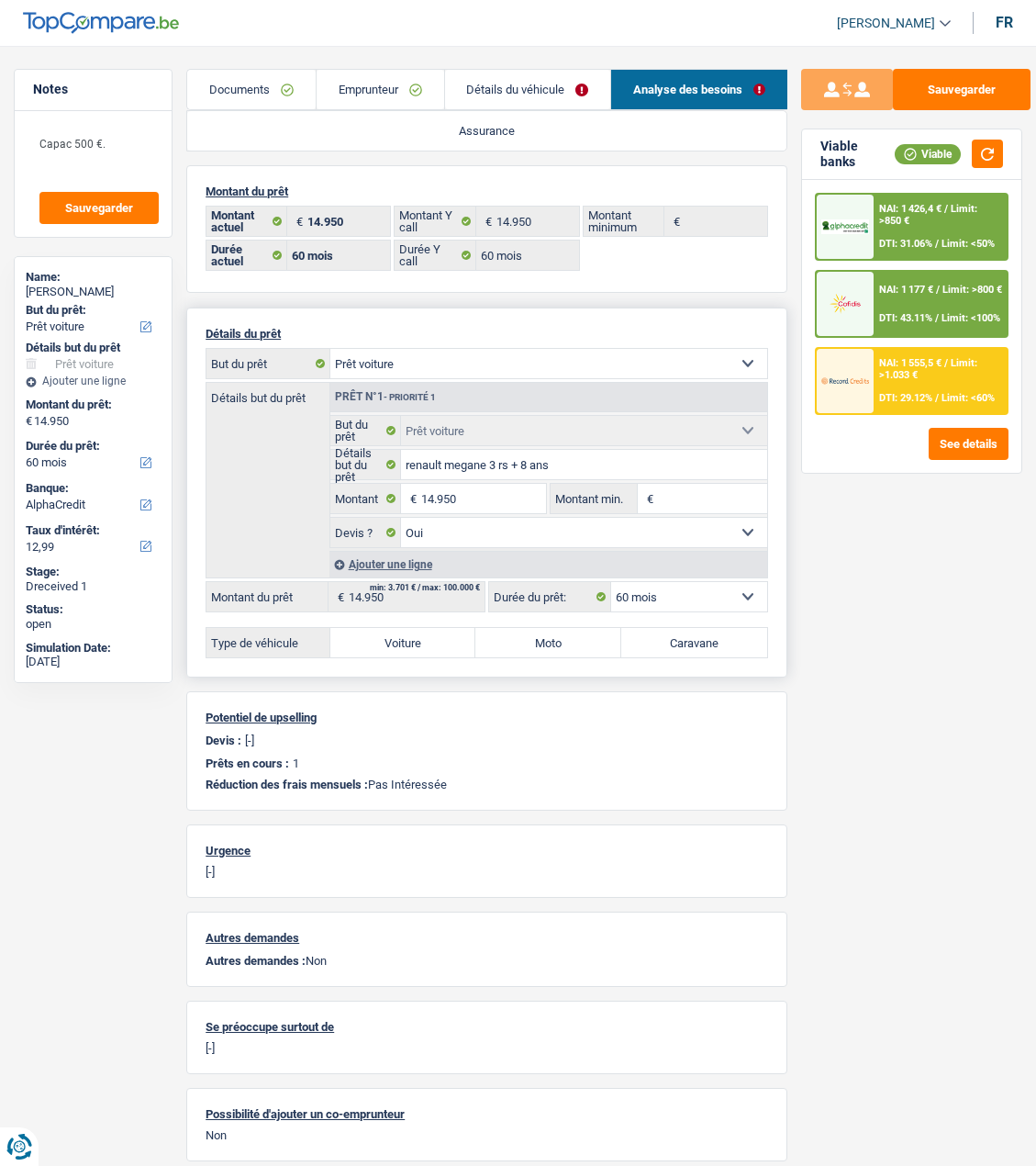
click at [522, 93] on link "Détails du véhicule" at bounding box center [528, 89] width 166 height 39
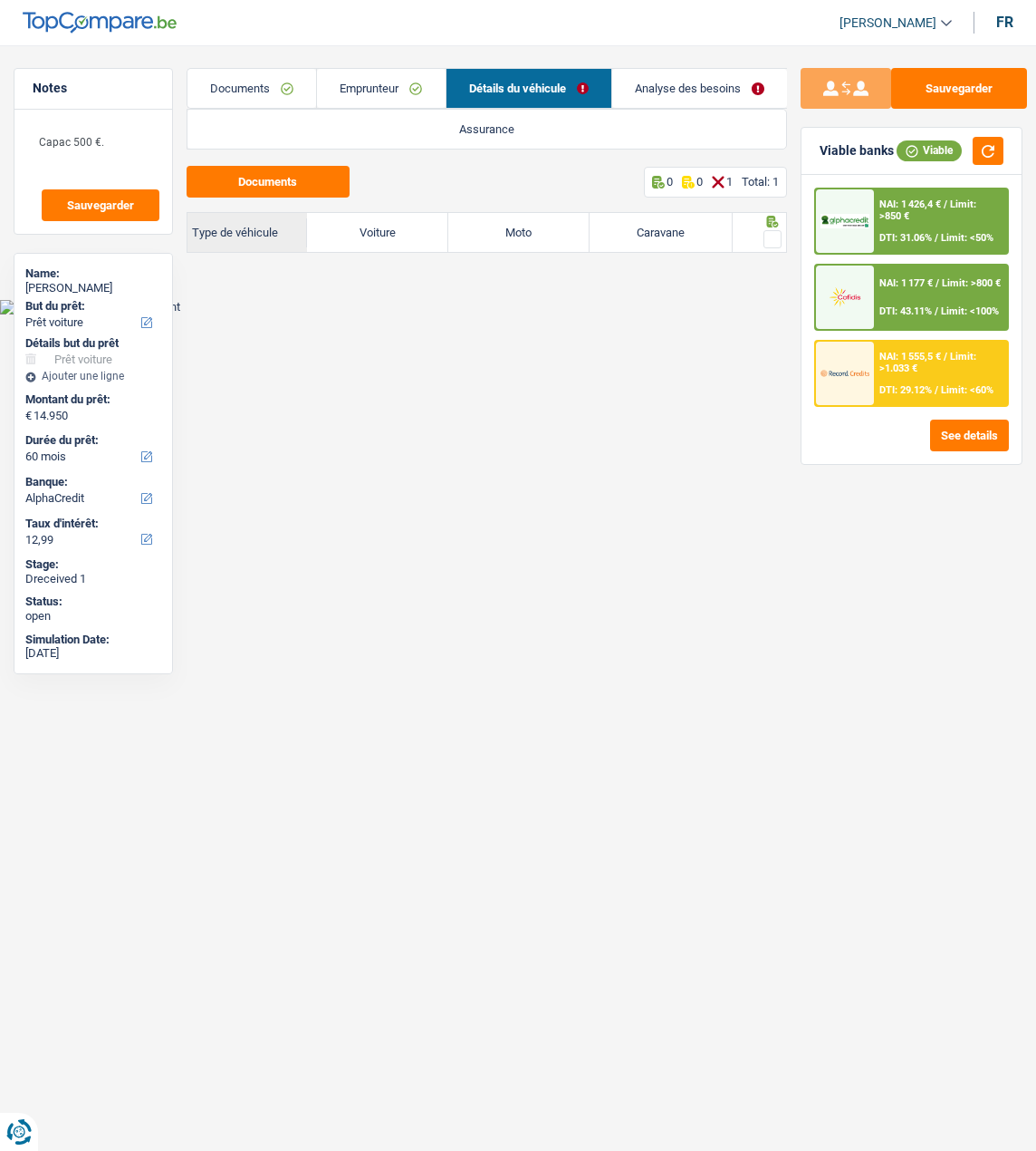
click at [372, 230] on label "Voiture" at bounding box center [378, 232] width 142 height 39
click at [372, 230] on input "Voiture" at bounding box center [378, 232] width 142 height 39
radio input "true"
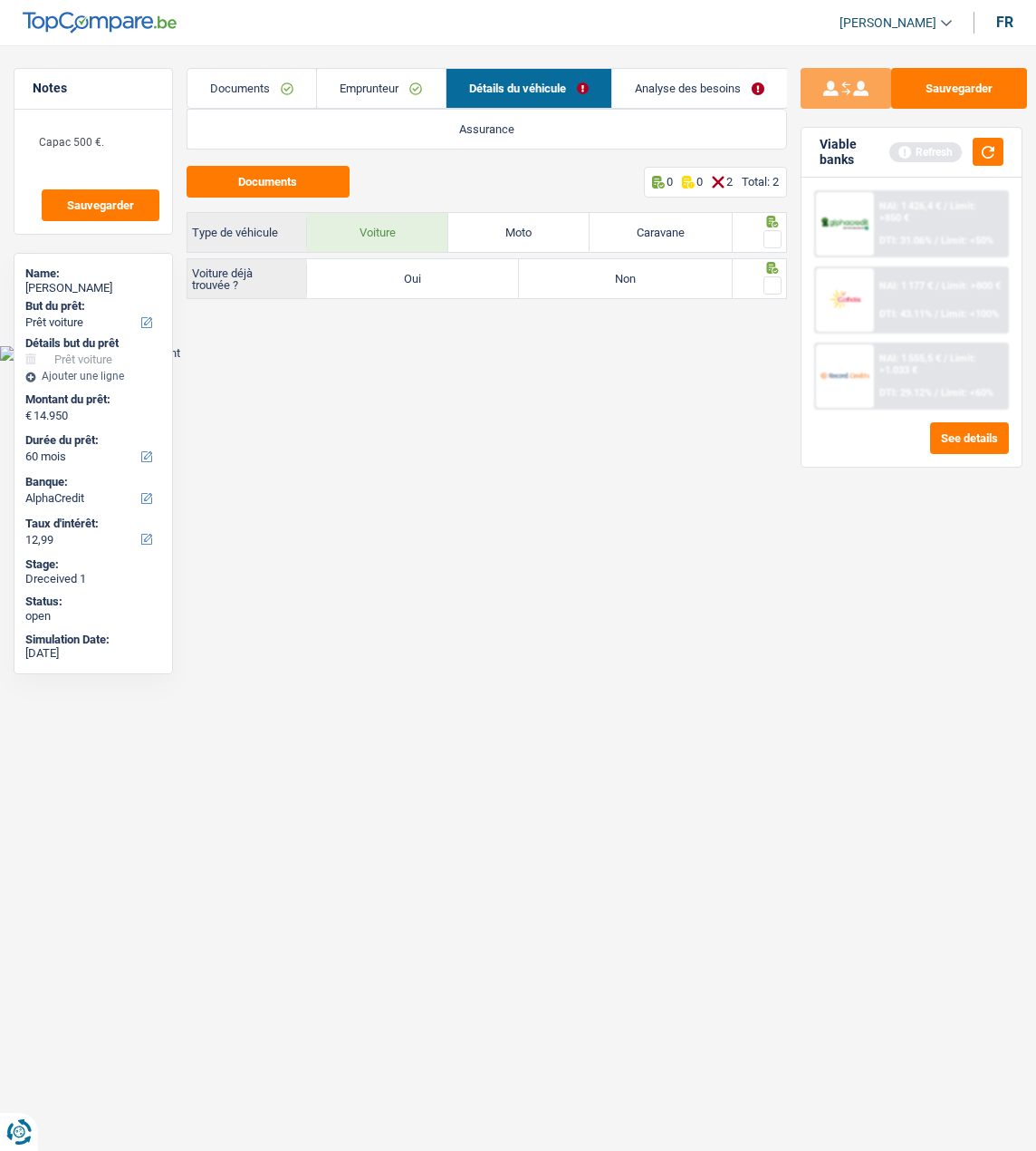
click at [773, 242] on span at bounding box center [772, 239] width 18 height 18
click at [0, 0] on input "radio" at bounding box center [0, 0] width 0 height 0
click at [285, 175] on button "Documents" at bounding box center [268, 181] width 163 height 32
click at [465, 278] on label "Oui" at bounding box center [413, 279] width 212 height 39
click at [465, 278] on input "Oui" at bounding box center [413, 279] width 212 height 39
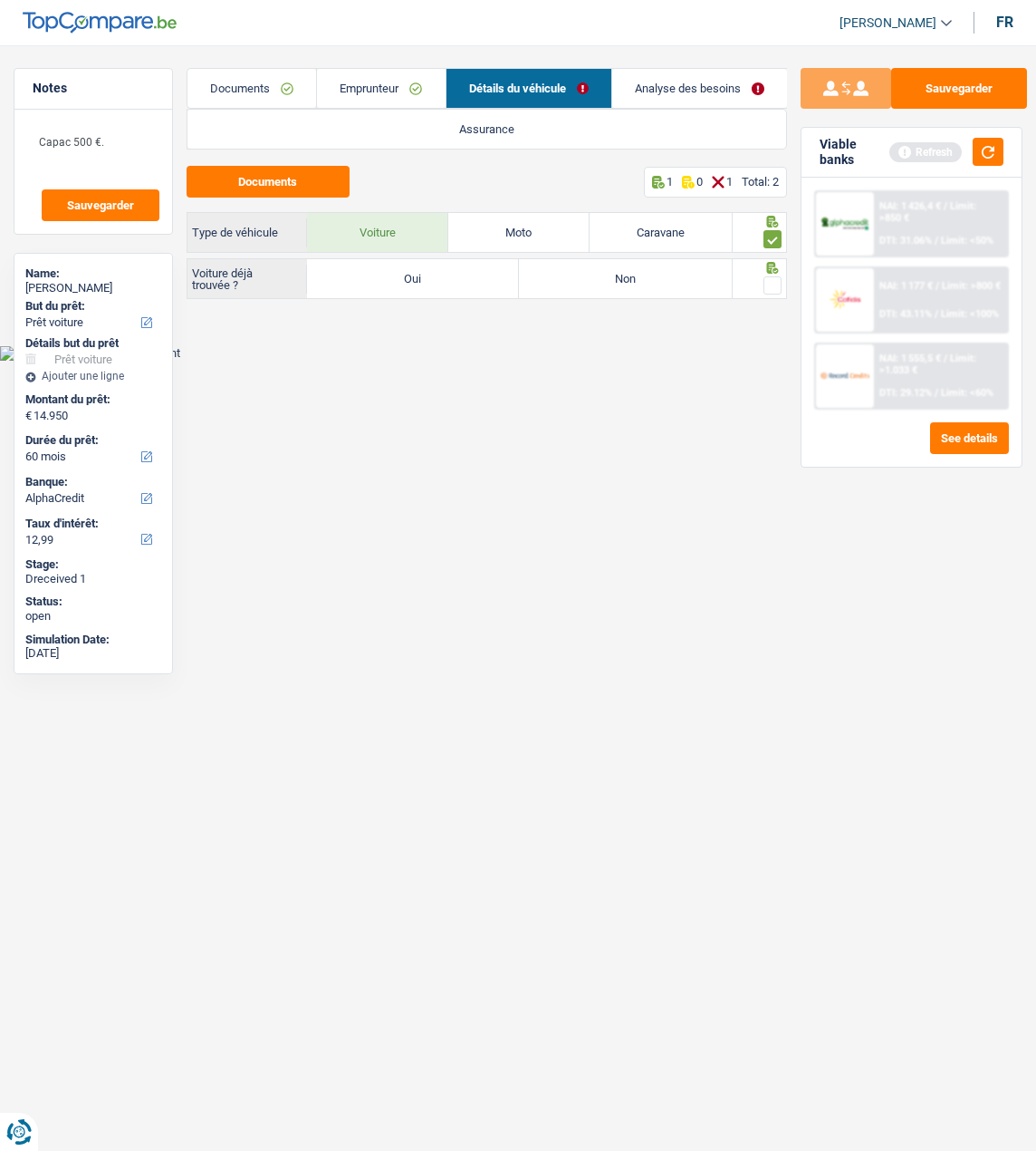
radio input "true"
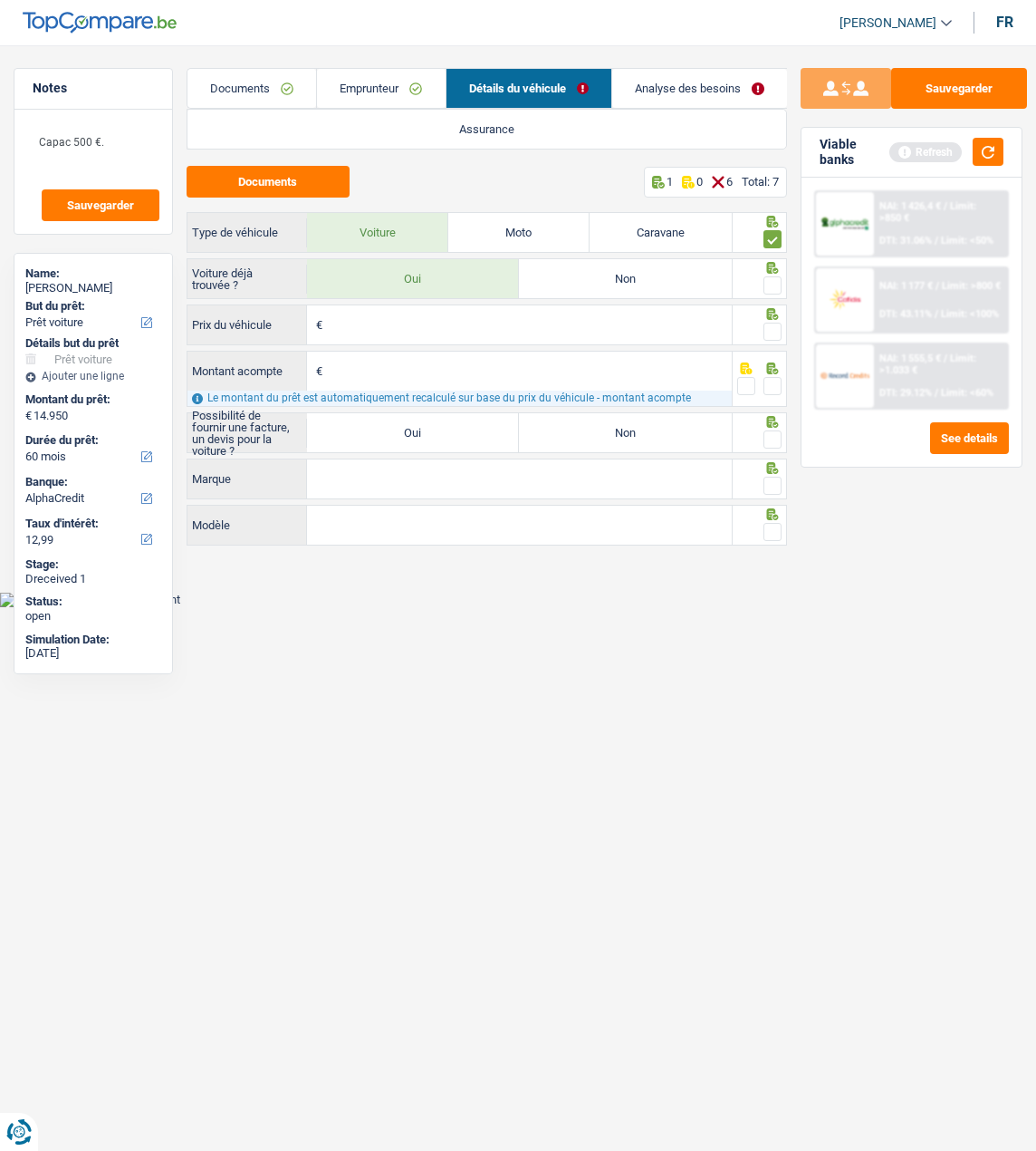
click at [772, 281] on span at bounding box center [772, 285] width 18 height 18
click at [0, 0] on input "radio" at bounding box center [0, 0] width 0 height 0
click at [505, 329] on input "Prix du véhicule" at bounding box center [529, 325] width 405 height 39
click at [444, 437] on label "Oui" at bounding box center [413, 433] width 212 height 39
click at [444, 437] on input "Oui" at bounding box center [413, 433] width 212 height 39
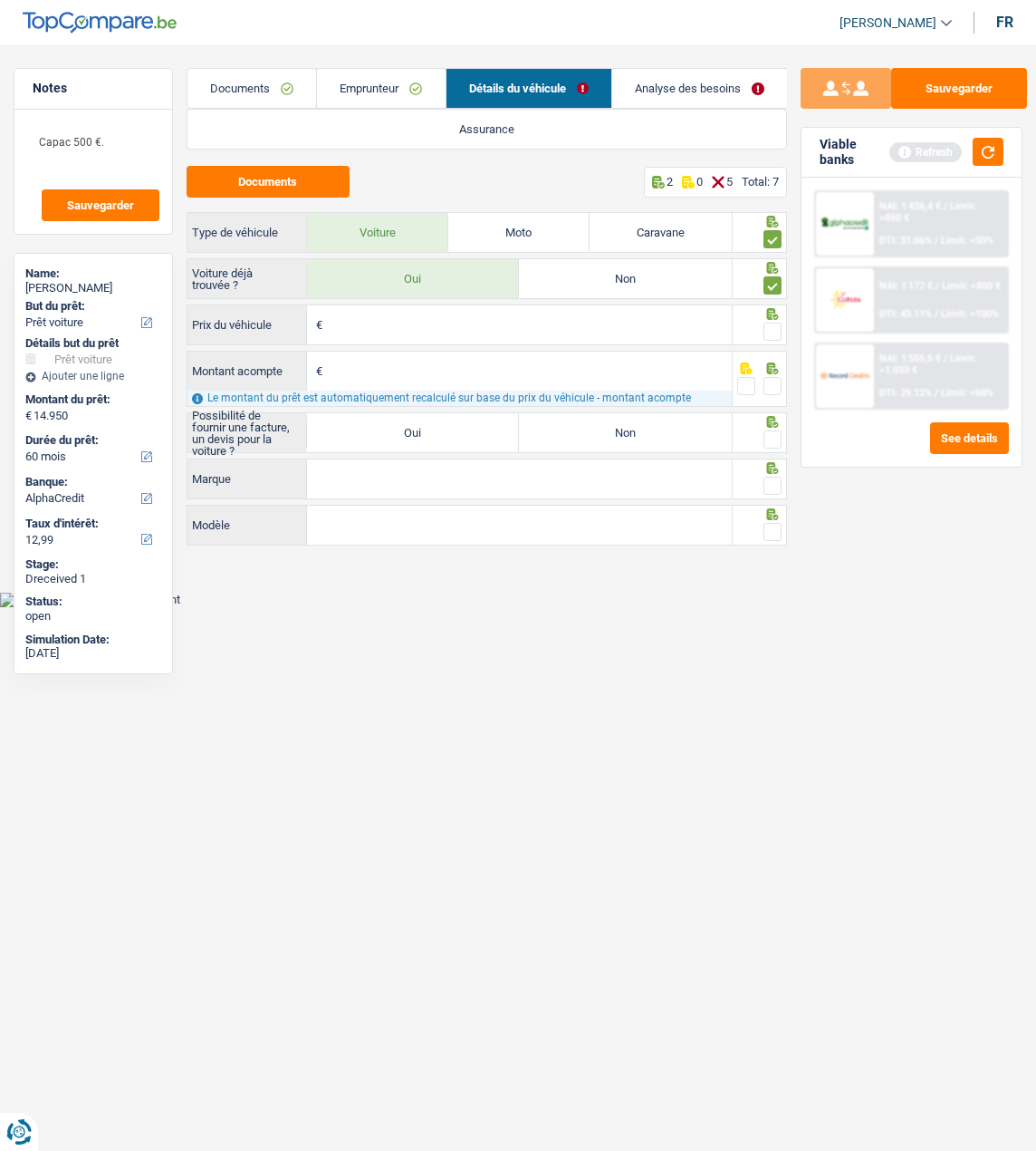
radio input "true"
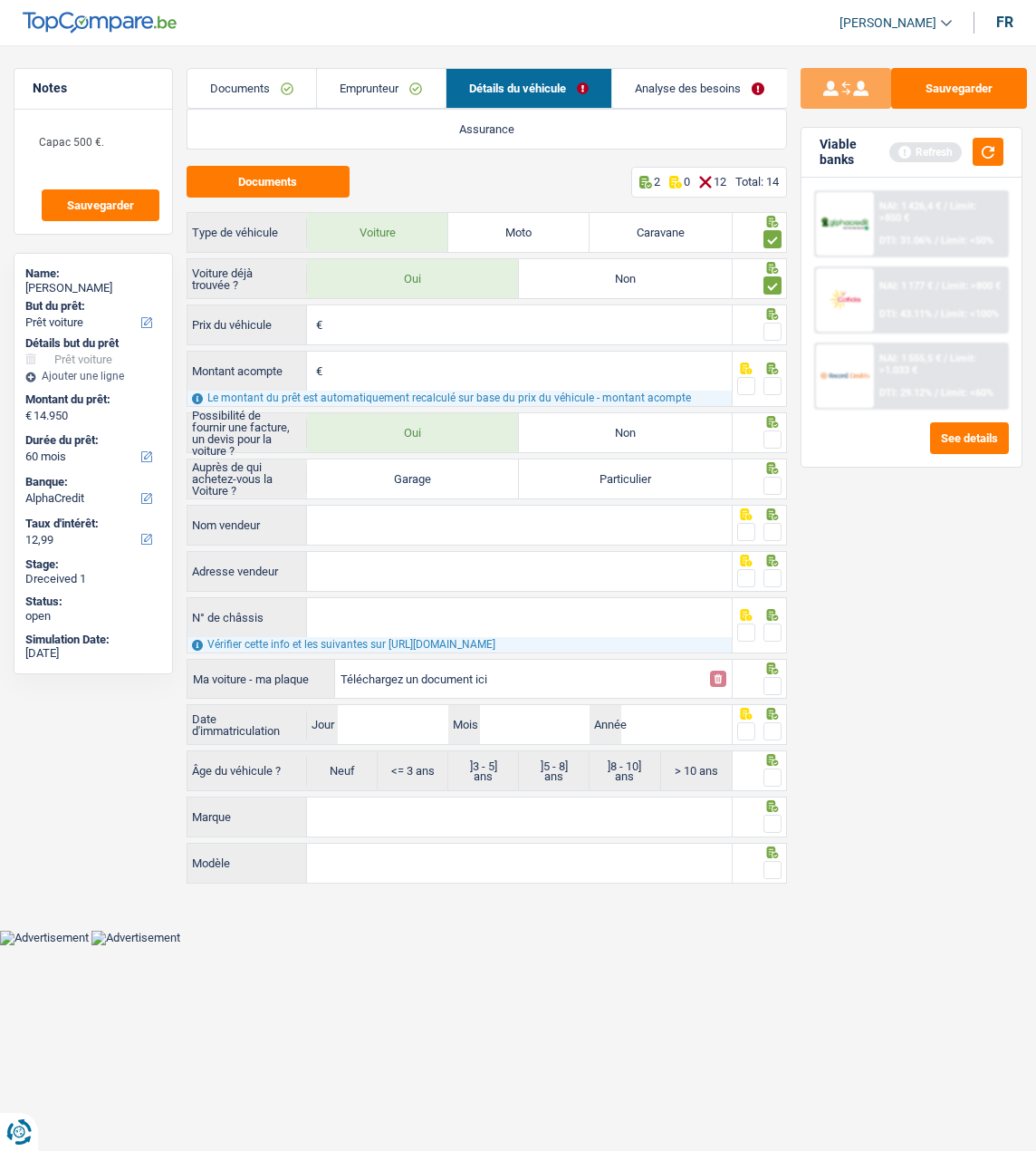
click at [646, 480] on label "Particulier" at bounding box center [625, 478] width 212 height 39
click at [594, 481] on label "Particulier" at bounding box center [625, 478] width 212 height 39
click at [594, 481] on input "Particulier" at bounding box center [625, 478] width 212 height 39
radio input "true"
click at [774, 479] on span at bounding box center [772, 485] width 18 height 18
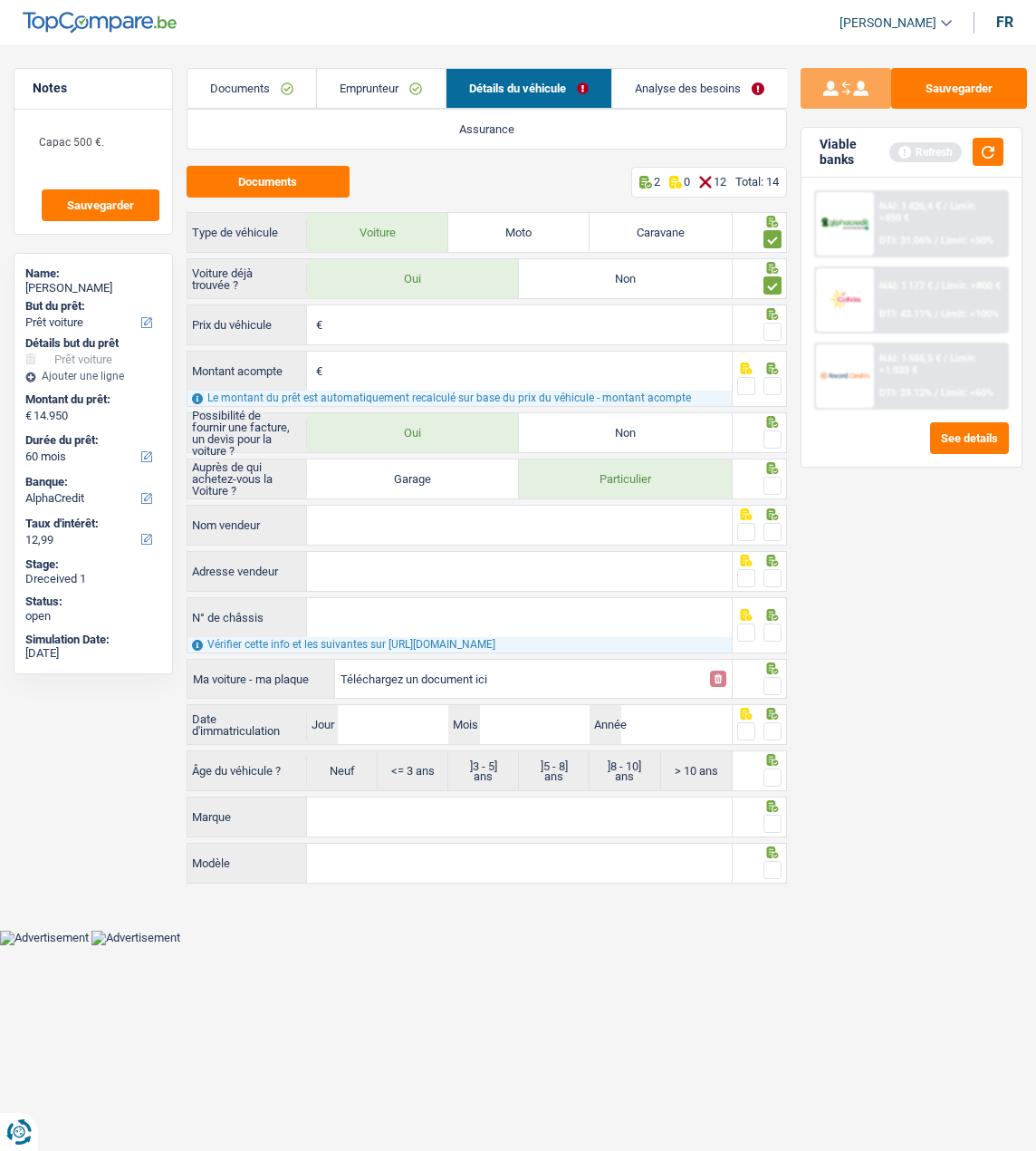
click at [0, 0] on input "radio" at bounding box center [0, 0] width 0 height 0
click at [775, 432] on span at bounding box center [772, 440] width 18 height 18
click at [0, 0] on input "radio" at bounding box center [0, 0] width 0 height 0
click at [485, 323] on input "Prix du véhicule" at bounding box center [529, 325] width 405 height 39
type input "14.950"
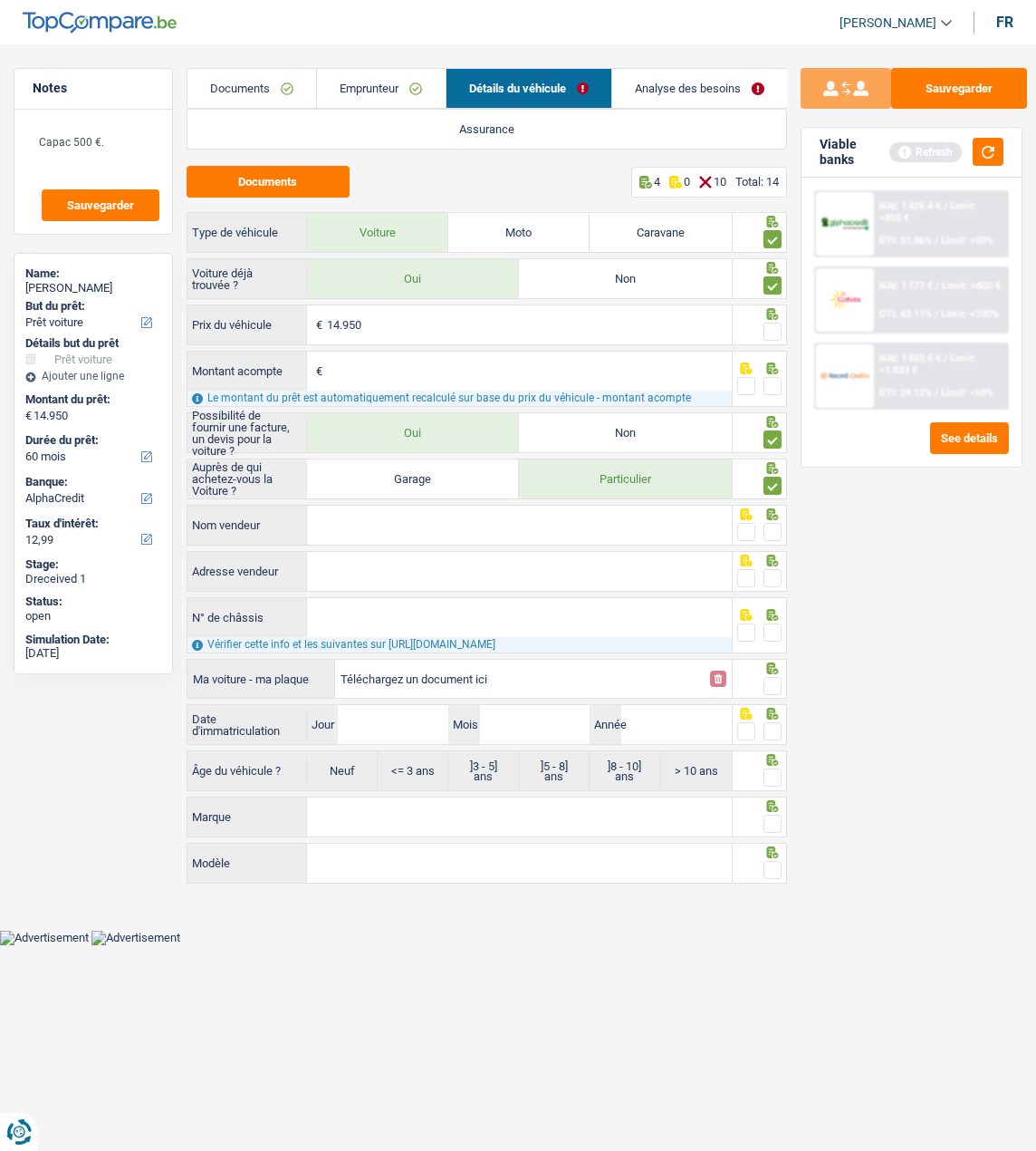
drag, startPoint x: 780, startPoint y: 330, endPoint x: 772, endPoint y: 359, distance: 30.1
click at [779, 330] on span at bounding box center [772, 331] width 18 height 18
click at [0, 0] on input "radio" at bounding box center [0, 0] width 0 height 0
click at [775, 382] on span at bounding box center [772, 386] width 18 height 18
click at [0, 0] on input "radio" at bounding box center [0, 0] width 0 height 0
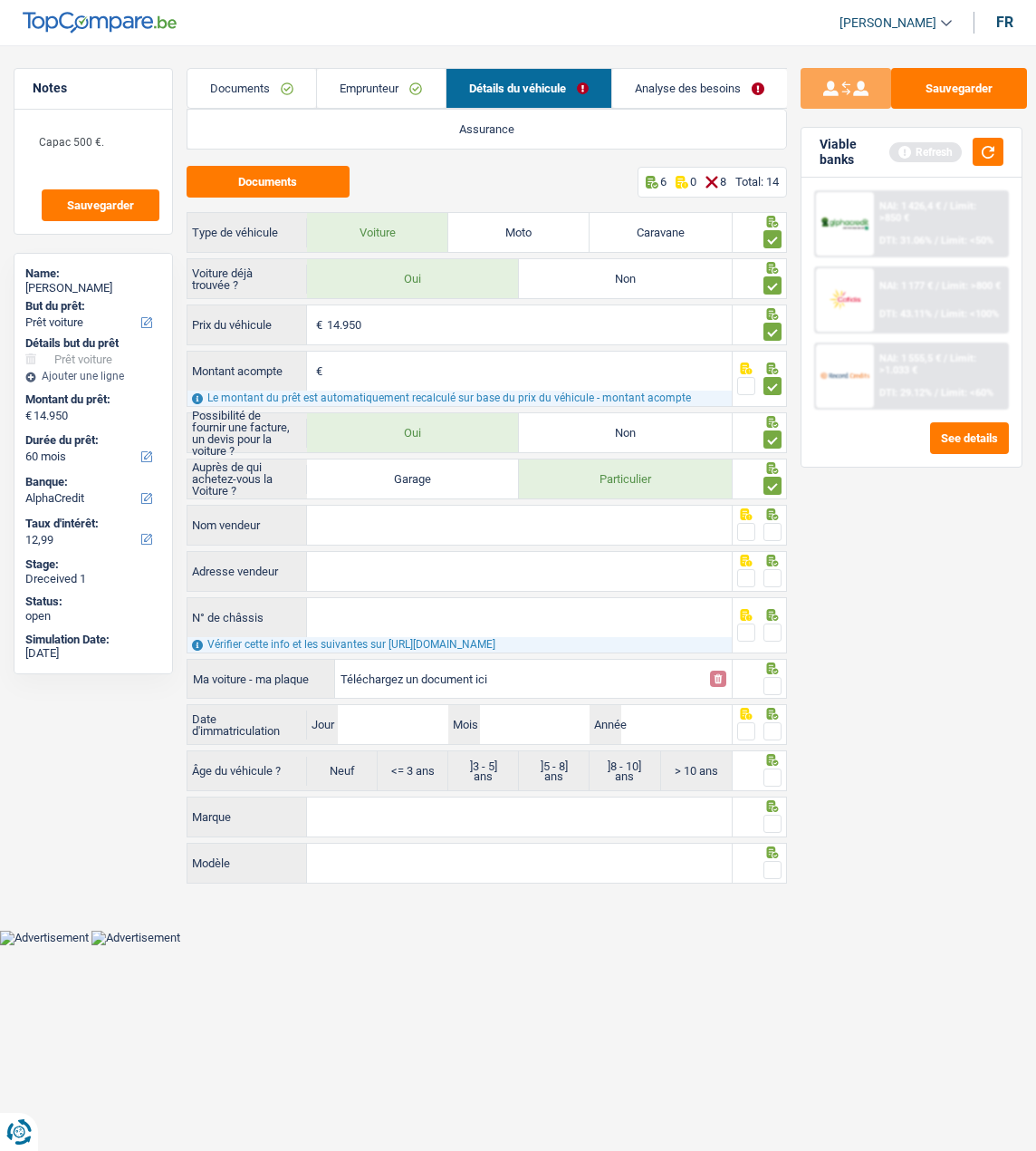
click at [615, 506] on input "Nom vendeur" at bounding box center [520, 525] width 425 height 39
type input "Sovet Josué"
click at [777, 525] on span at bounding box center [772, 532] width 18 height 18
click at [0, 0] on input "radio" at bounding box center [0, 0] width 0 height 0
click at [672, 574] on input "Adresse vendeur" at bounding box center [520, 572] width 425 height 39
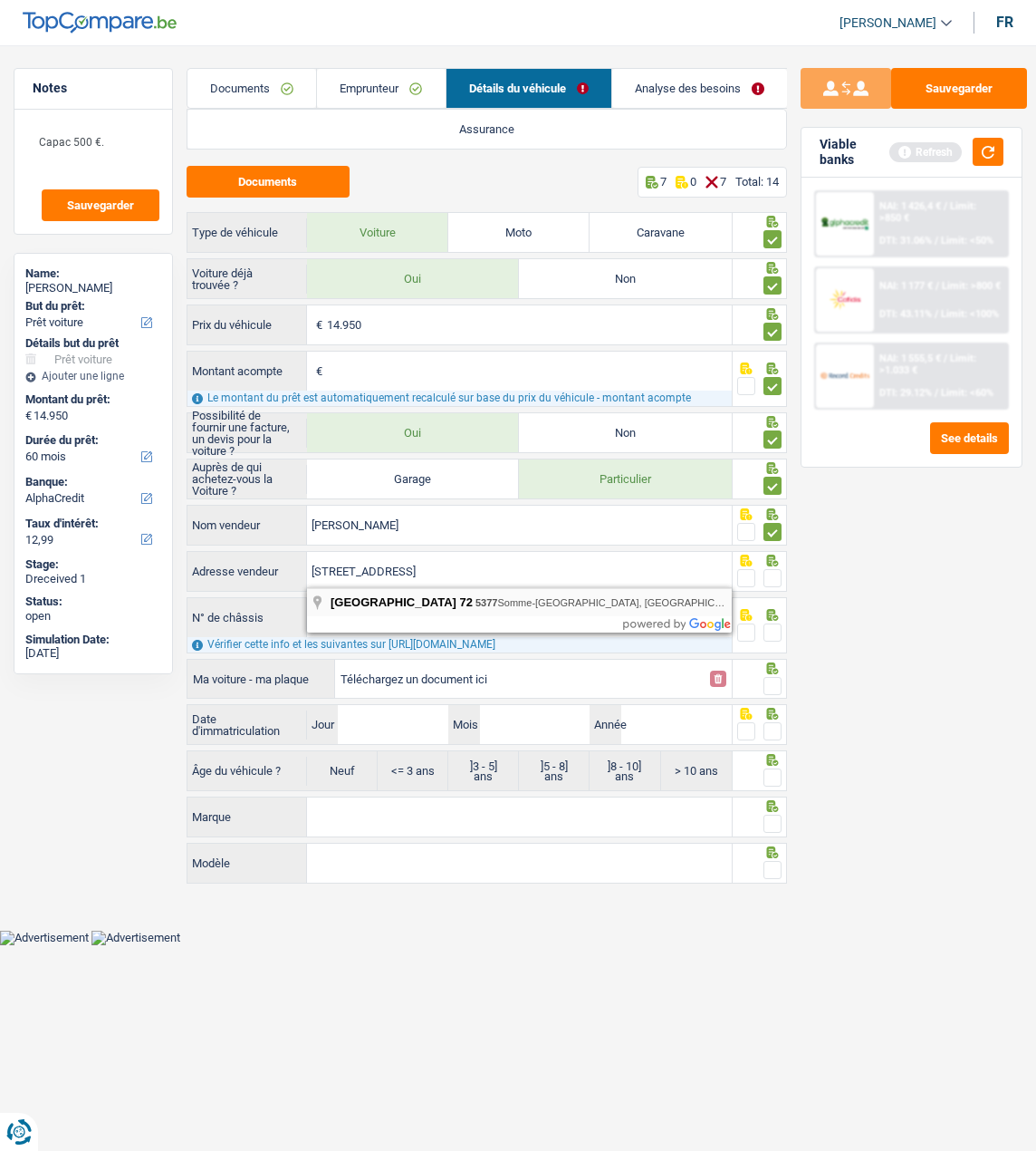
type input "Quartier du Mayeur; 72; 5377; Somme-Leuze; BE"
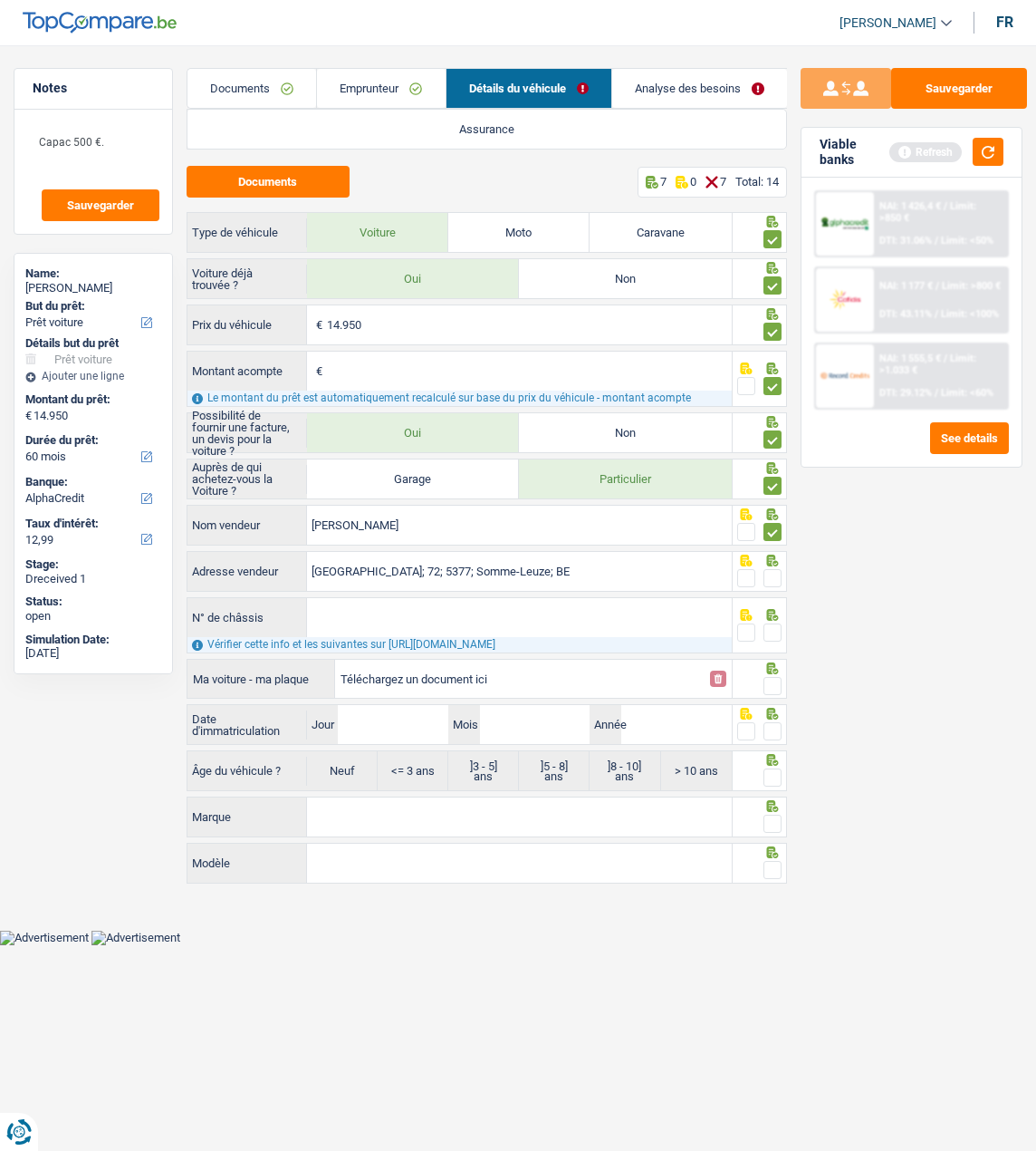
click at [770, 570] on span at bounding box center [772, 578] width 18 height 18
click at [0, 0] on input "radio" at bounding box center [0, 0] width 0 height 0
click at [619, 626] on input "N° de châssis" at bounding box center [520, 617] width 425 height 39
click at [597, 622] on input "N° de châssis" at bounding box center [520, 617] width 425 height 39
paste input "VF1DZN0645693155"
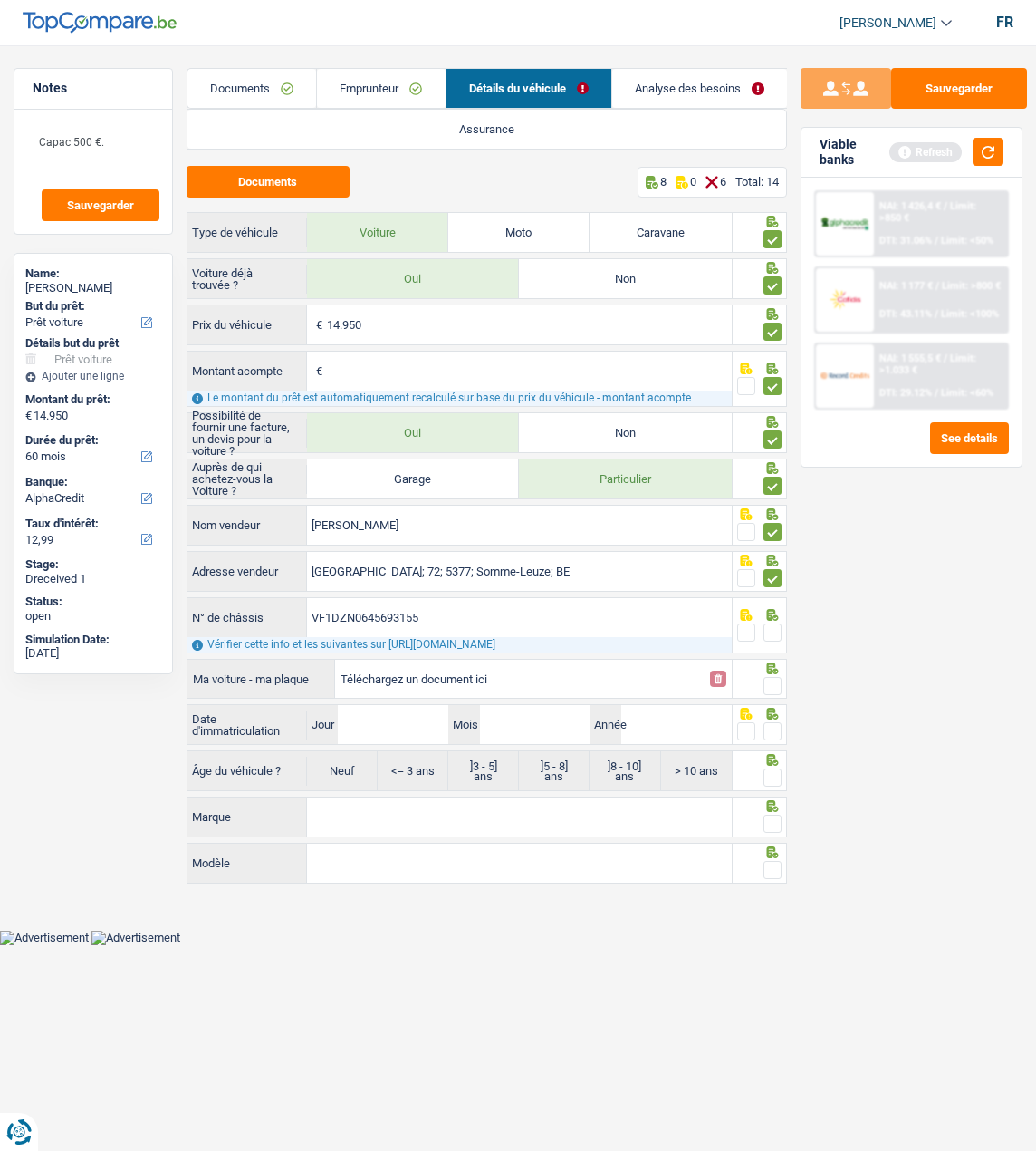
type input "VF1DZN0645693155"
drag, startPoint x: 775, startPoint y: 630, endPoint x: 766, endPoint y: 639, distance: 12.7
click at [774, 632] on span at bounding box center [772, 633] width 18 height 18
click at [0, 0] on input "radio" at bounding box center [0, 0] width 0 height 0
click at [391, 724] on input "Jour" at bounding box center [393, 725] width 111 height 39
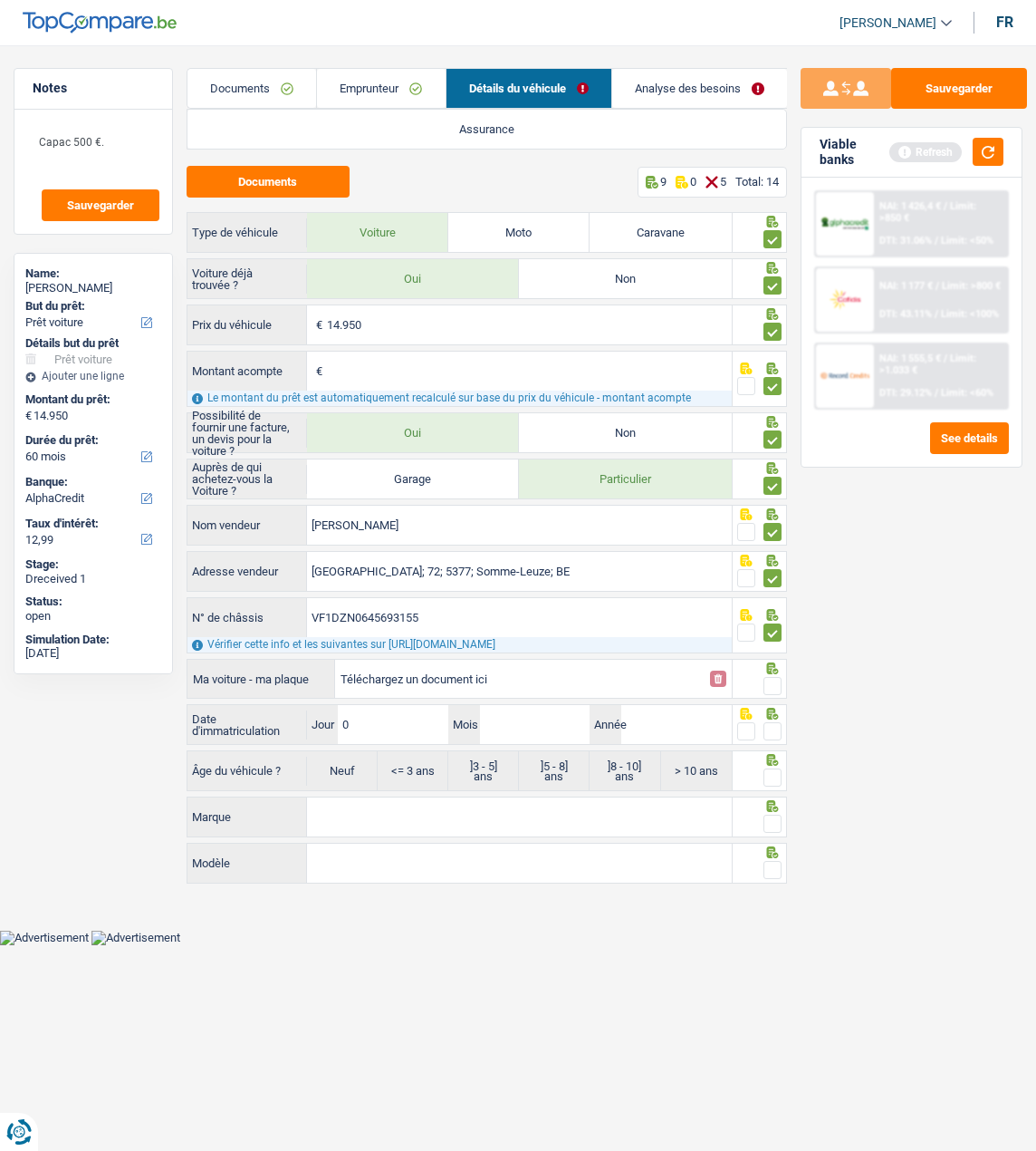
type input "01"
click at [529, 718] on input "Mois" at bounding box center [535, 725] width 111 height 39
type input "12"
type input "2017"
radio input "true"
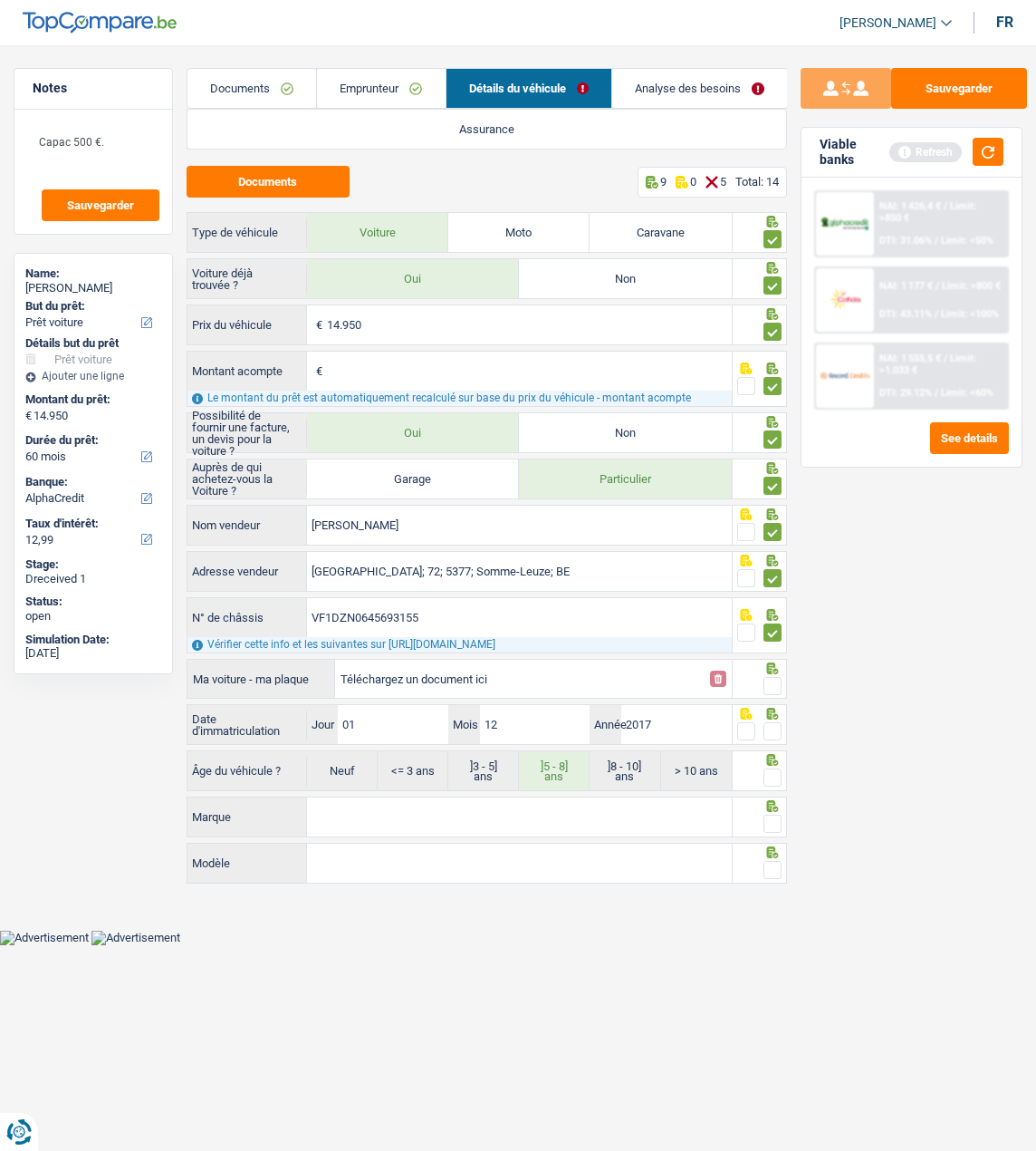
click at [775, 730] on span at bounding box center [772, 731] width 18 height 18
click at [0, 0] on input "radio" at bounding box center [0, 0] width 0 height 0
click at [676, 720] on input "2017" at bounding box center [677, 725] width 111 height 39
type input "2016"
radio input "false"
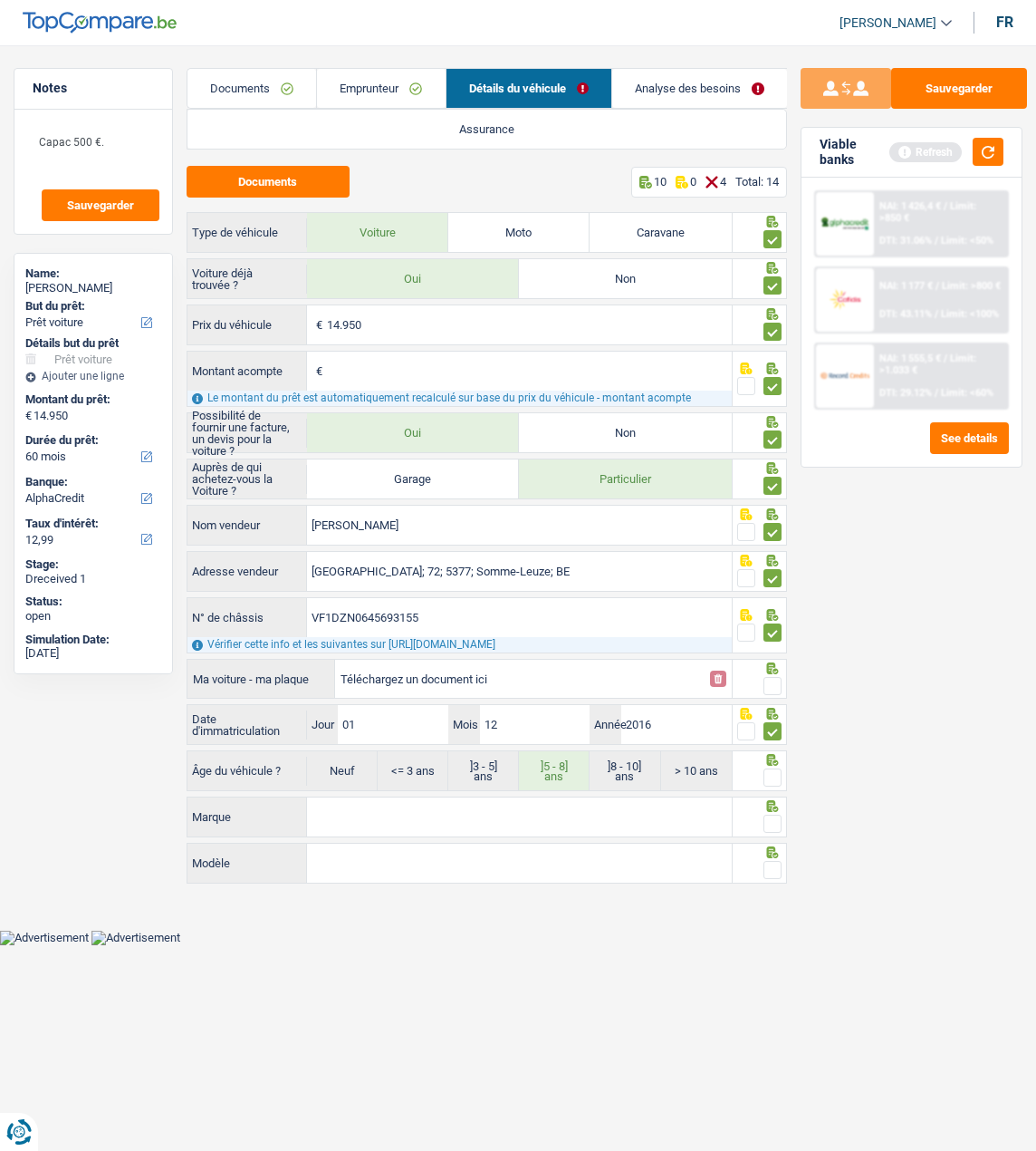
radio input "true"
click at [770, 769] on span at bounding box center [772, 777] width 18 height 18
click at [0, 0] on input "radio" at bounding box center [0, 0] width 0 height 0
click at [641, 810] on input "Marque" at bounding box center [520, 817] width 425 height 39
type input "Renault"
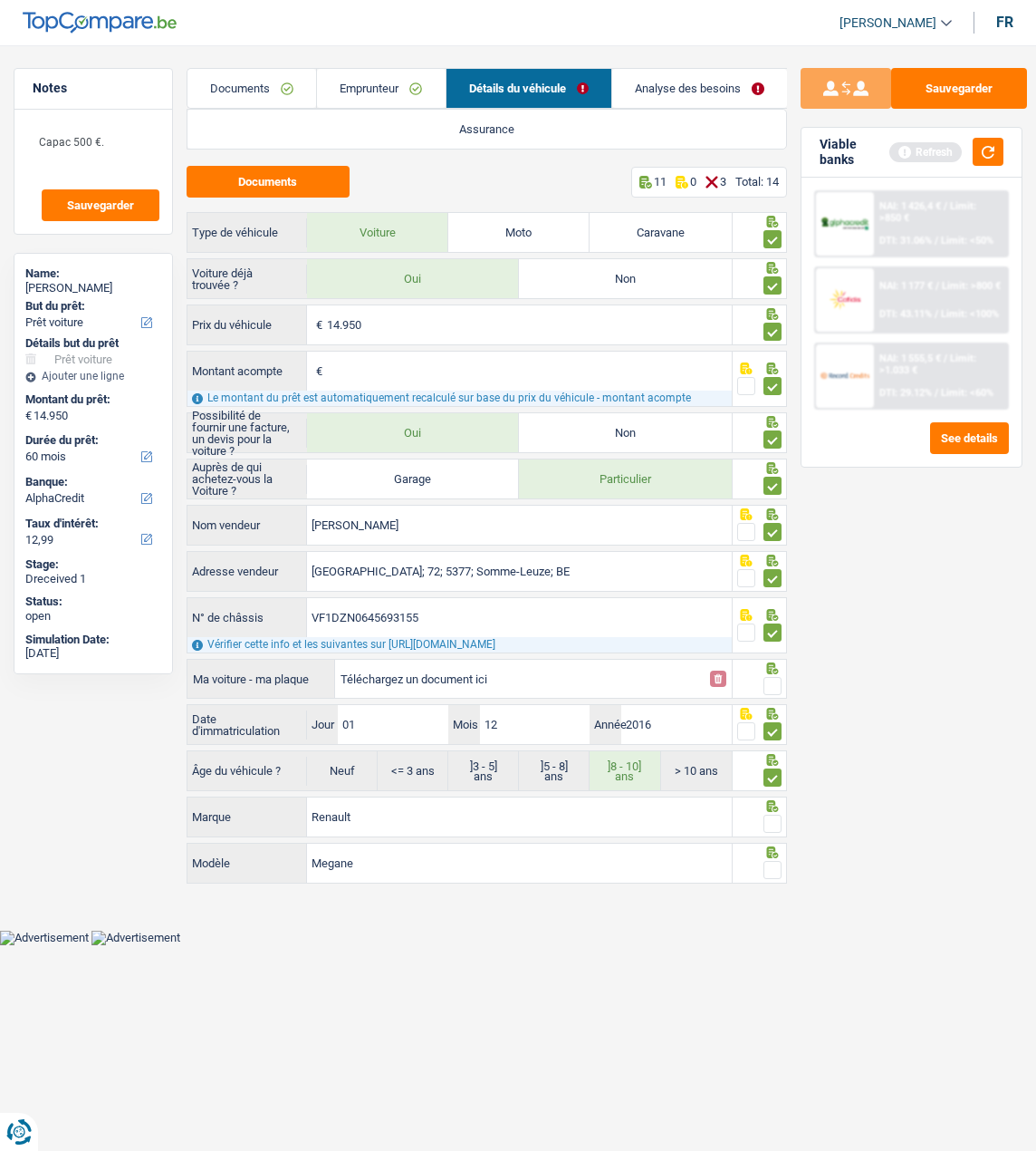
drag, startPoint x: 767, startPoint y: 816, endPoint x: 772, endPoint y: 842, distance: 26.5
click at [767, 818] on span at bounding box center [772, 824] width 18 height 18
click at [0, 0] on input "radio" at bounding box center [0, 0] width 0 height 0
click at [779, 865] on span at bounding box center [772, 870] width 18 height 18
click at [0, 0] on input "radio" at bounding box center [0, 0] width 0 height 0
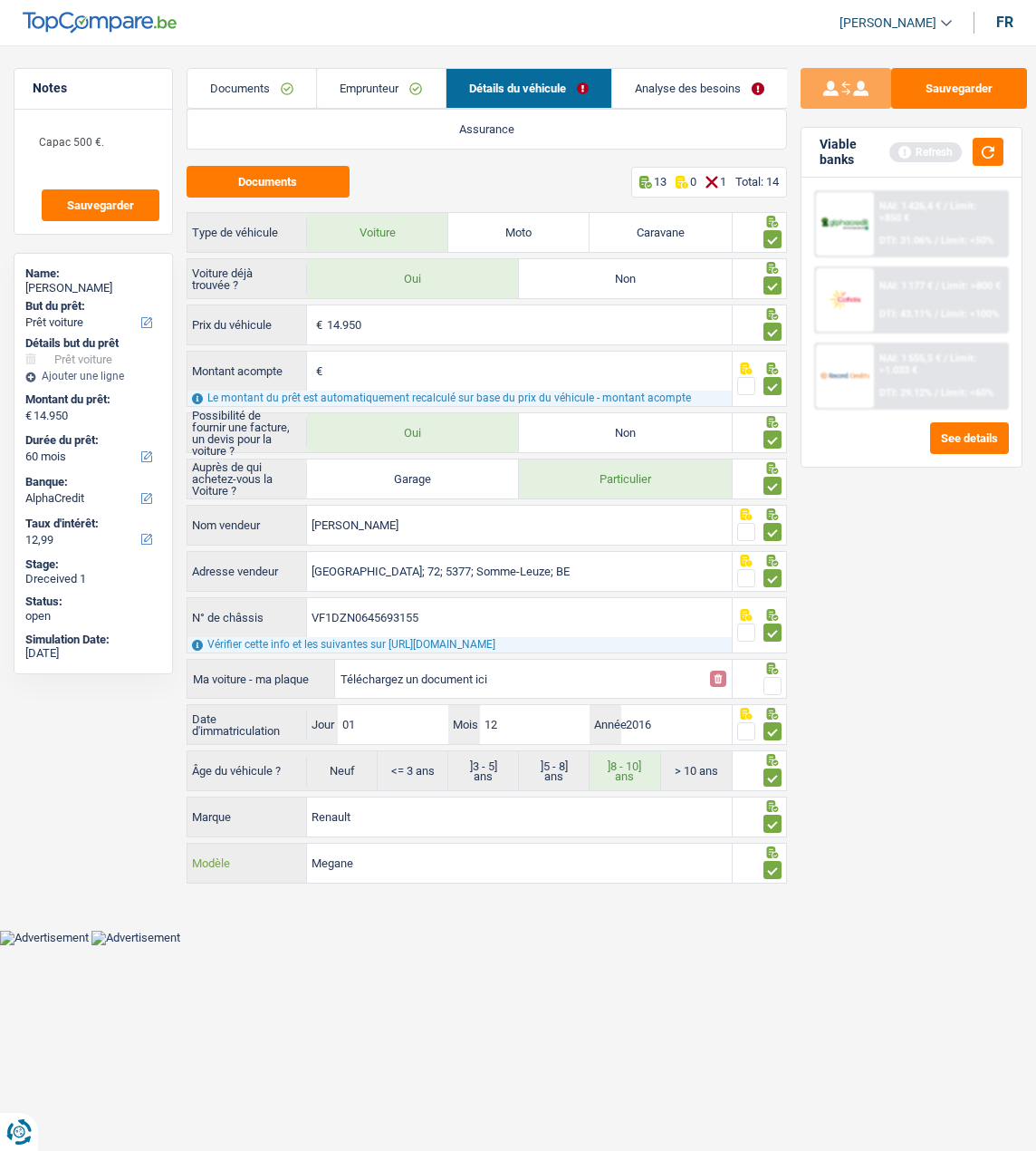
click at [597, 857] on input "Megane" at bounding box center [520, 863] width 425 height 39
type input "Megane 3 RS"
click at [987, 155] on button "button" at bounding box center [988, 151] width 31 height 28
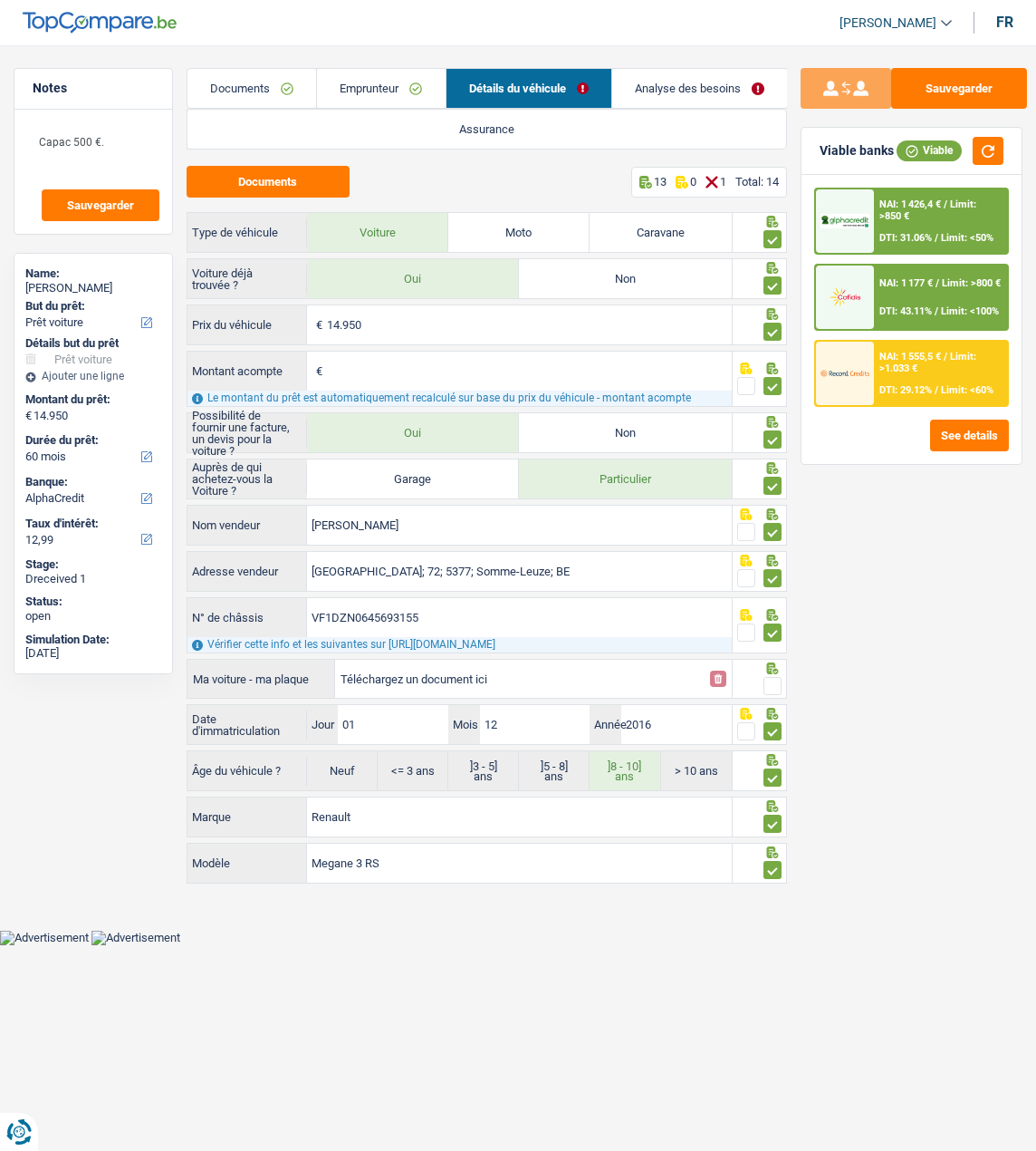
click at [923, 304] on div "NAI: 1 177 € / Limit: >800 € DTI: 43.11% / Limit: <100%" at bounding box center [940, 297] width 133 height 63
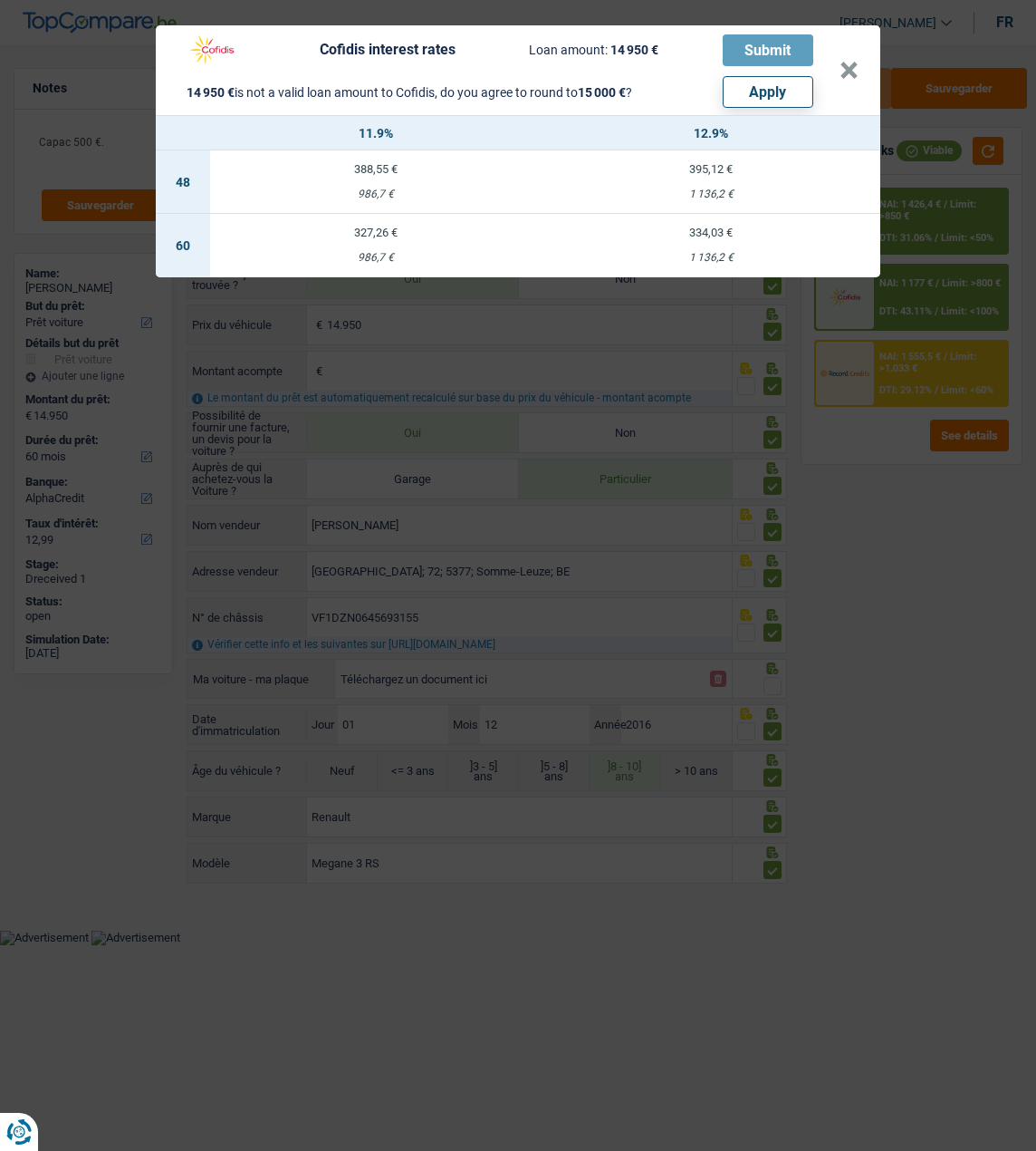
click at [764, 87] on button "Apply" at bounding box center [767, 91] width 90 height 32
type input "15.000"
select select "other"
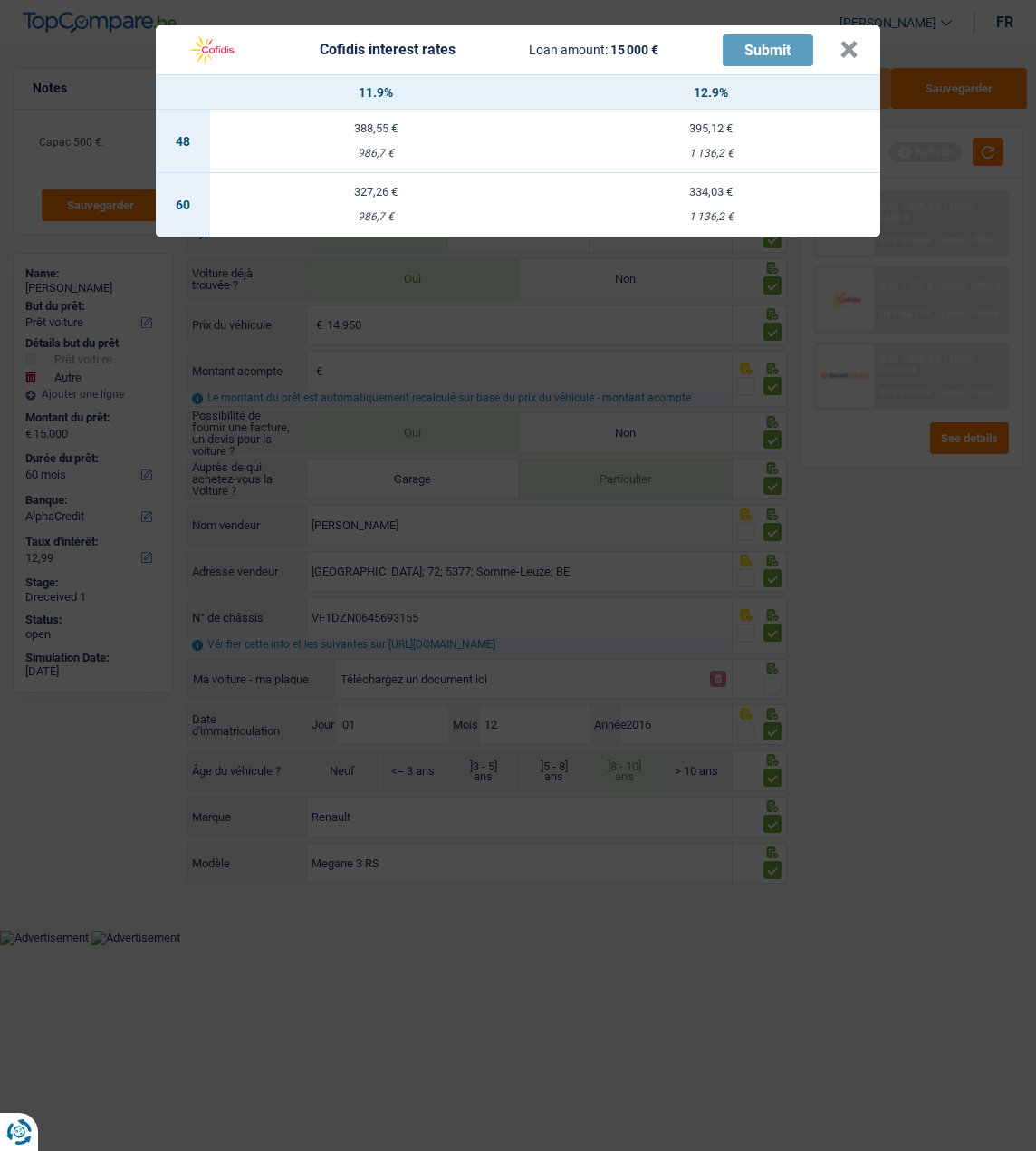
click at [392, 190] on td "327,26 € 986,7 €" at bounding box center [376, 204] width 332 height 63
select select "cofidis"
type input "11,90"
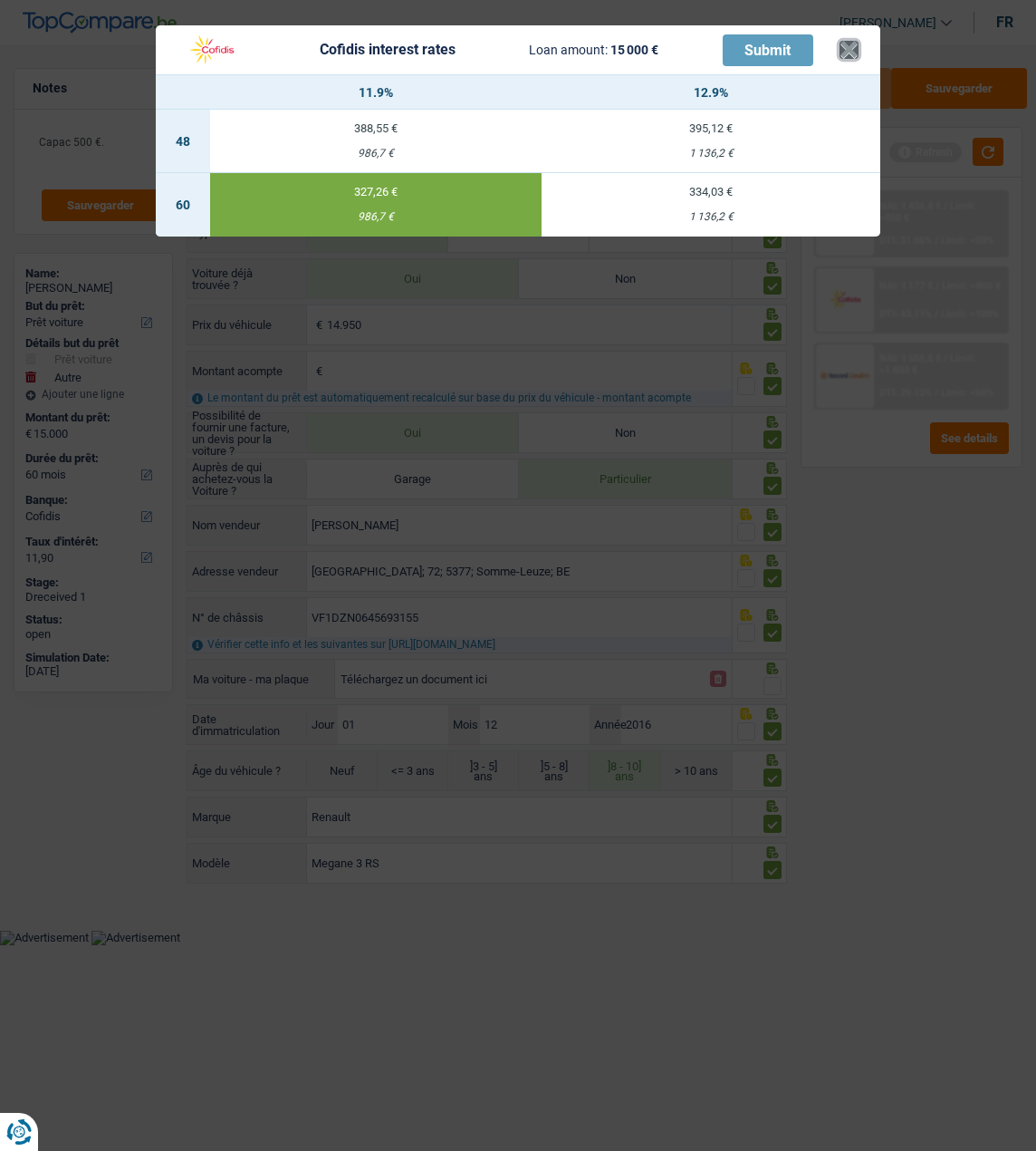
click at [845, 48] on button "×" at bounding box center [850, 49] width 19 height 18
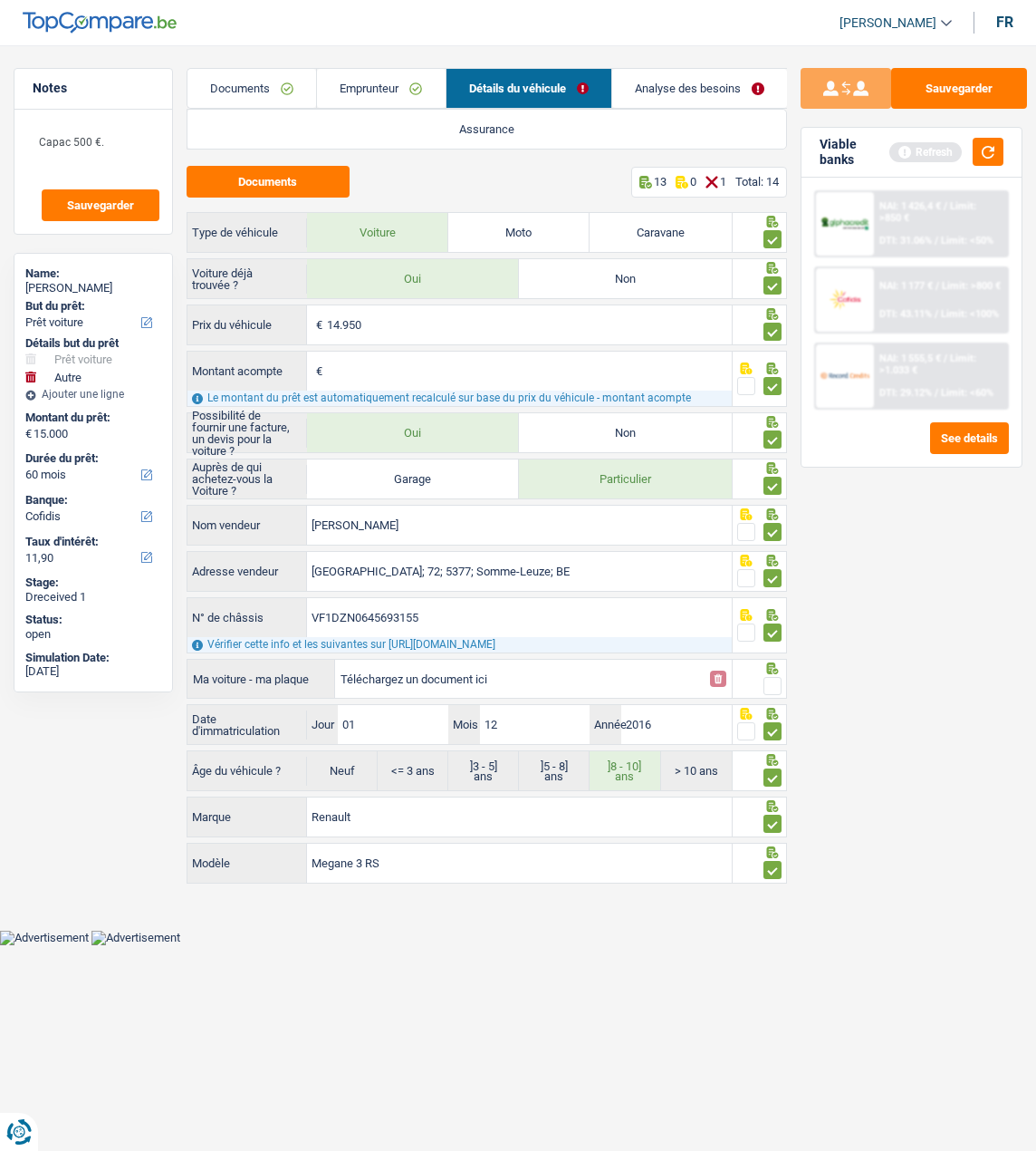
click at [747, 622] on div at bounding box center [746, 633] width 18 height 22
click at [742, 629] on span at bounding box center [746, 633] width 18 height 18
click at [0, 0] on input "radio" at bounding box center [0, 0] width 0 height 0
click at [736, 89] on link "Analyse des besoins" at bounding box center [699, 88] width 175 height 39
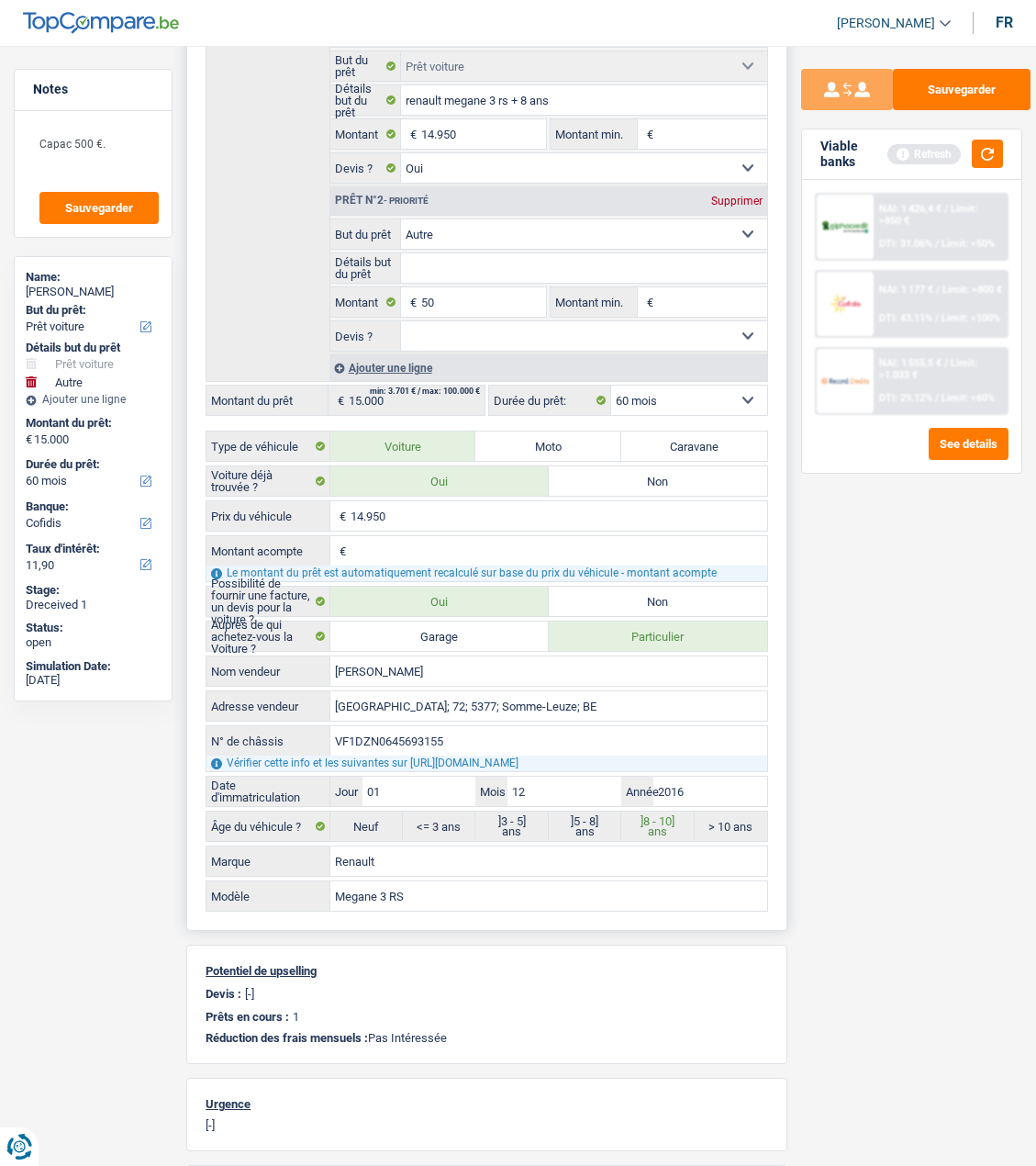
scroll to position [368, 0]
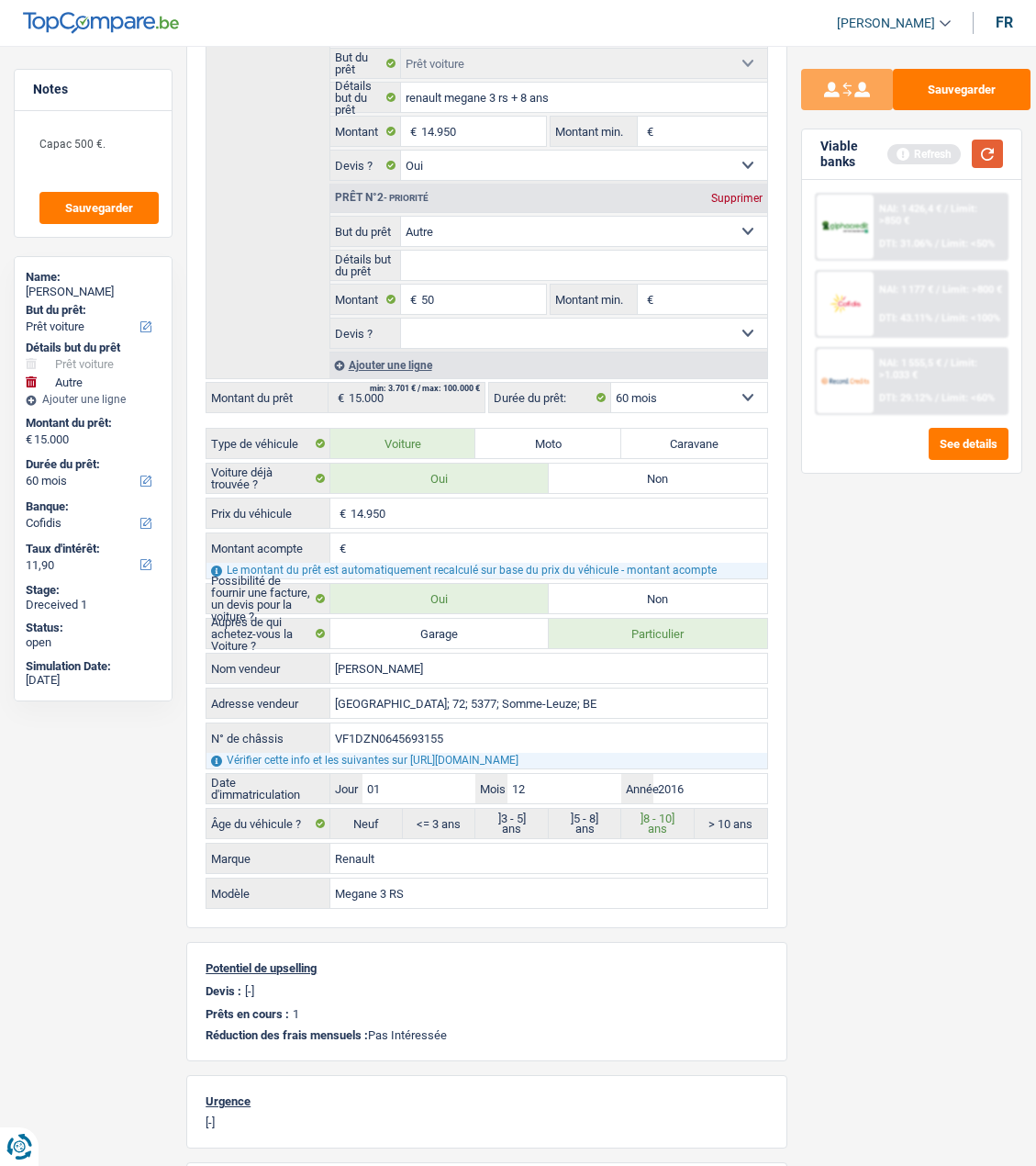
drag, startPoint x: 978, startPoint y: 141, endPoint x: 979, endPoint y: 153, distance: 12.0
click at [979, 153] on button "button" at bounding box center [988, 153] width 31 height 29
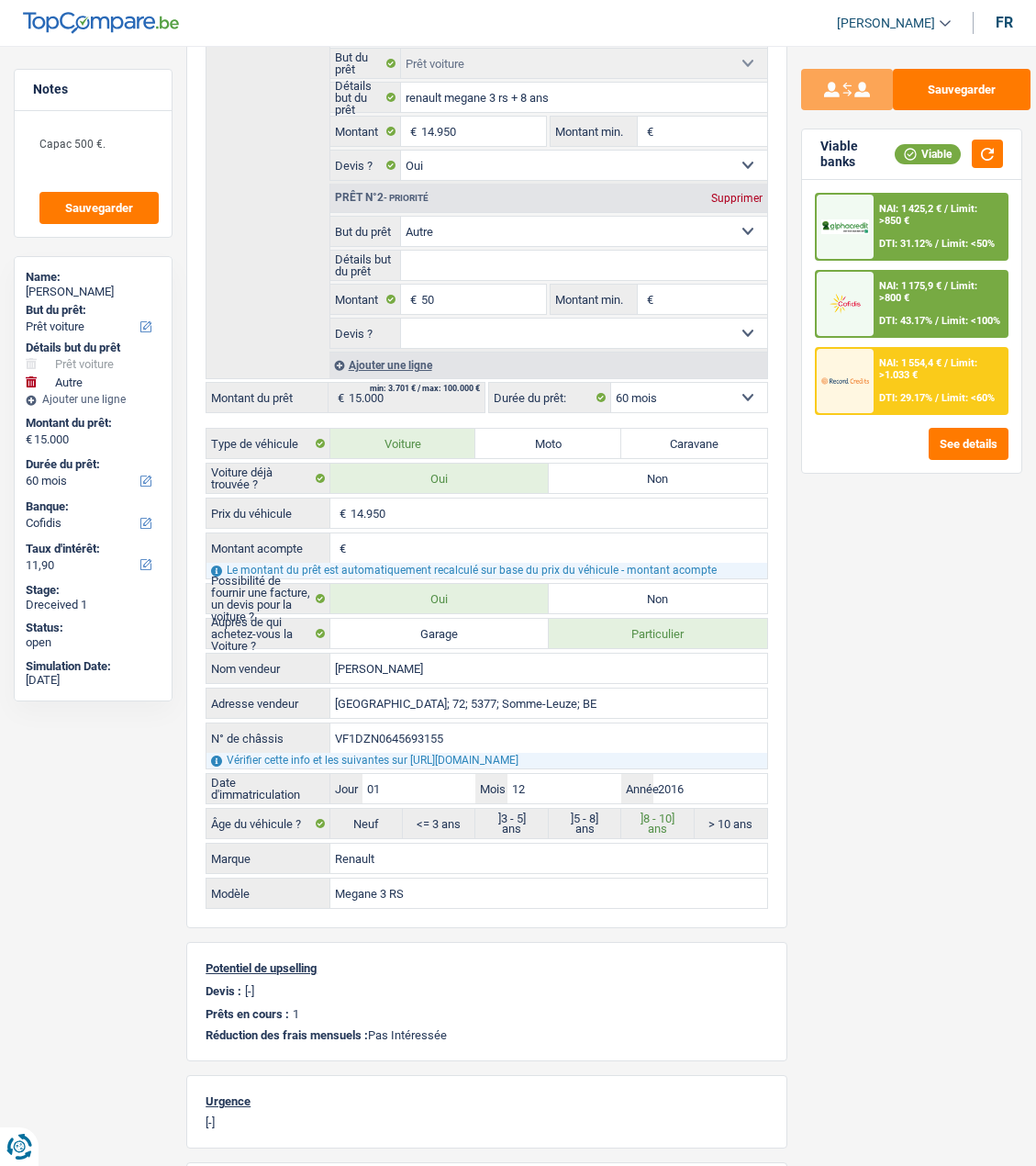
click at [926, 298] on div "NAI: 1 175,9 € / Limit: >800 € DTI: 43.17% / Limit: <100%" at bounding box center [940, 303] width 133 height 64
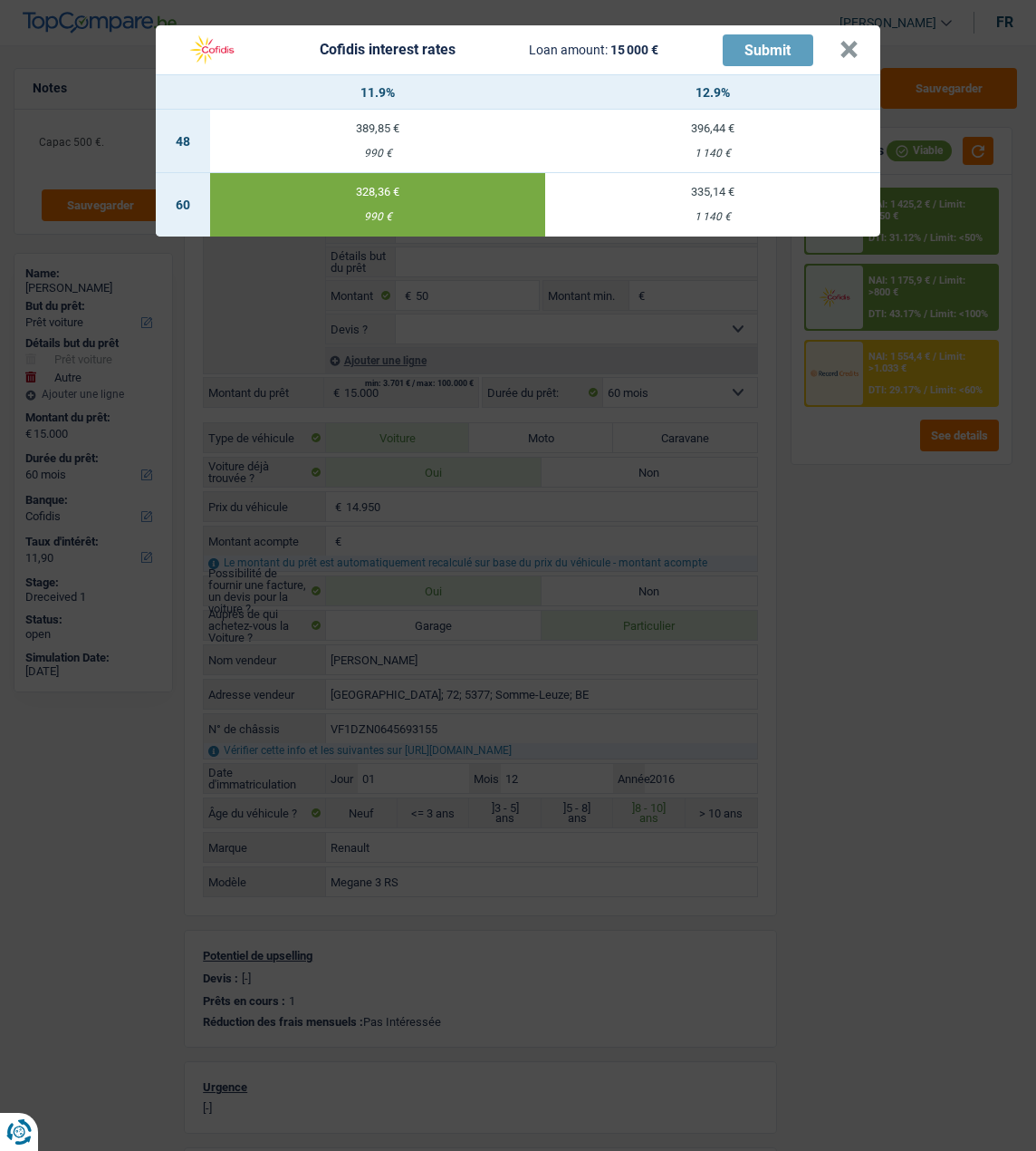
click at [367, 212] on div "990 €" at bounding box center [378, 217] width 336 height 12
click at [839, 482] on div "Cofidis interest rates Loan amount: 15 000 € Submit × 11.9% 12.9% 48 389,85 € 9…" at bounding box center [518, 576] width 1036 height 1151
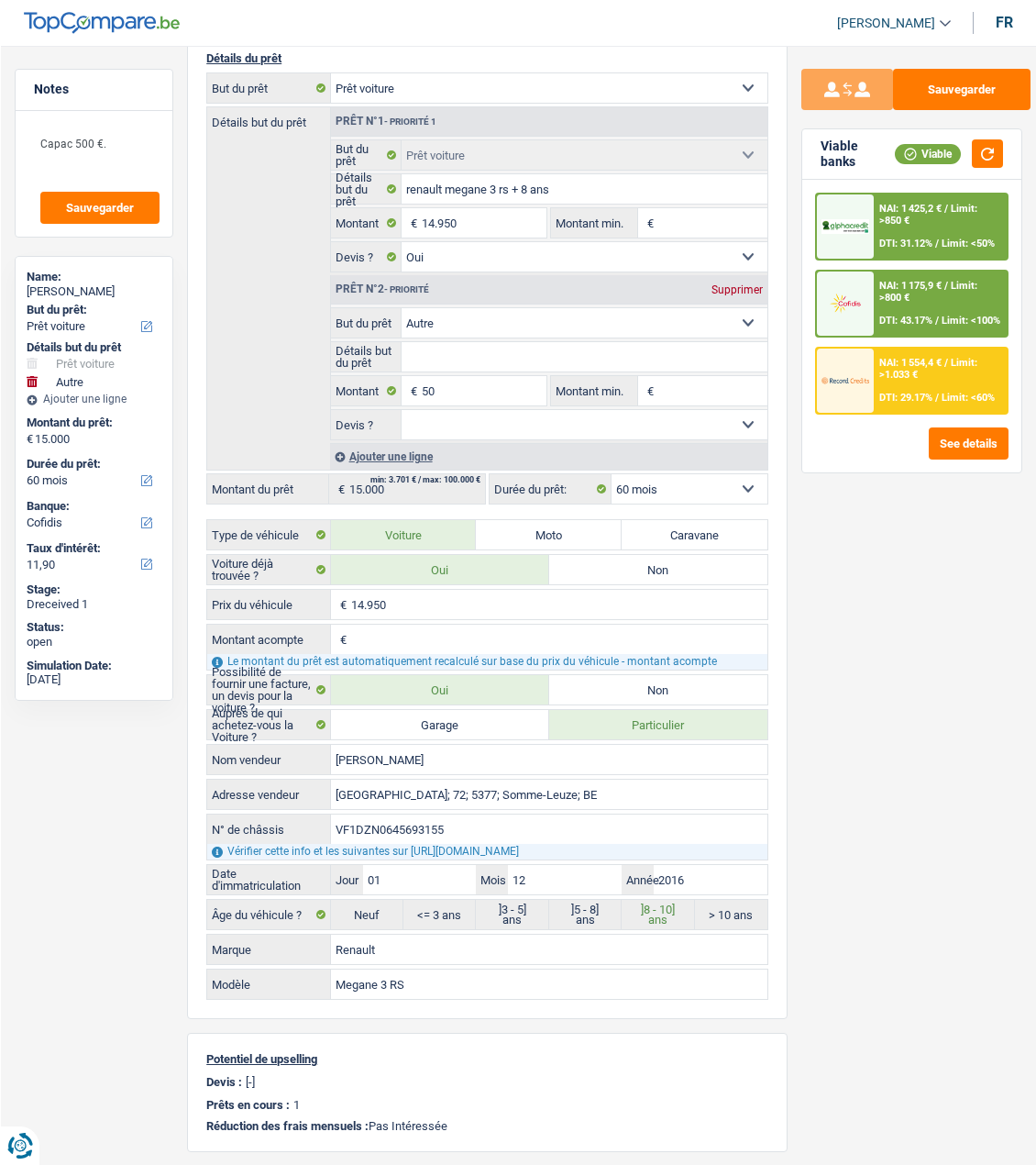
scroll to position [0, 0]
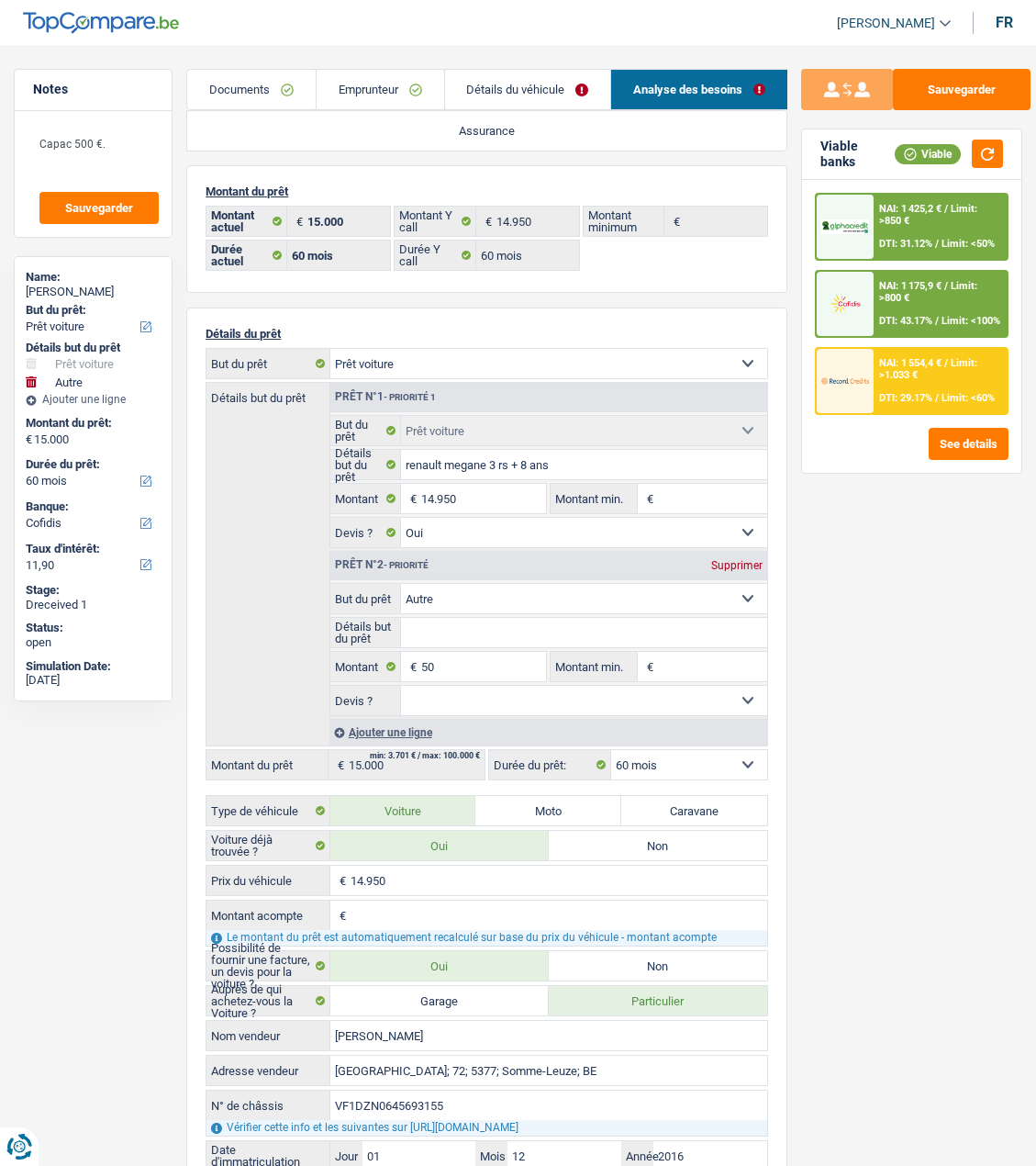
click at [539, 96] on link "Détails du véhicule" at bounding box center [528, 89] width 166 height 39
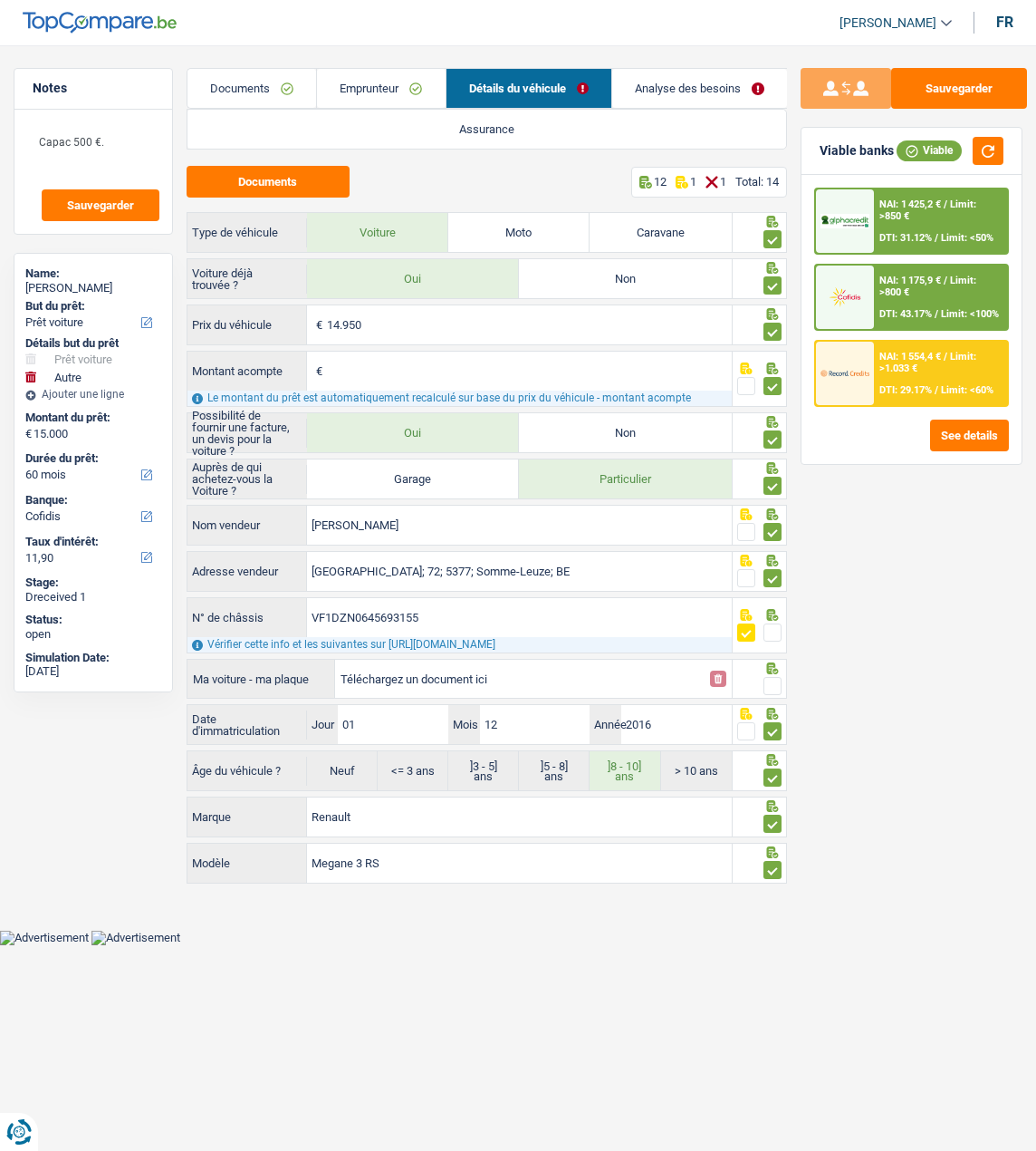
click at [773, 677] on span at bounding box center [772, 686] width 18 height 18
click at [0, 0] on input "radio" at bounding box center [0, 0] width 0 height 0
click at [772, 630] on span at bounding box center [772, 633] width 18 height 18
click at [0, 0] on input "radio" at bounding box center [0, 0] width 0 height 0
click at [879, 290] on div "NAI: 1 175,9 € / Limit: >800 € DTI: 43.17% / Limit: <100%" at bounding box center [940, 297] width 133 height 63
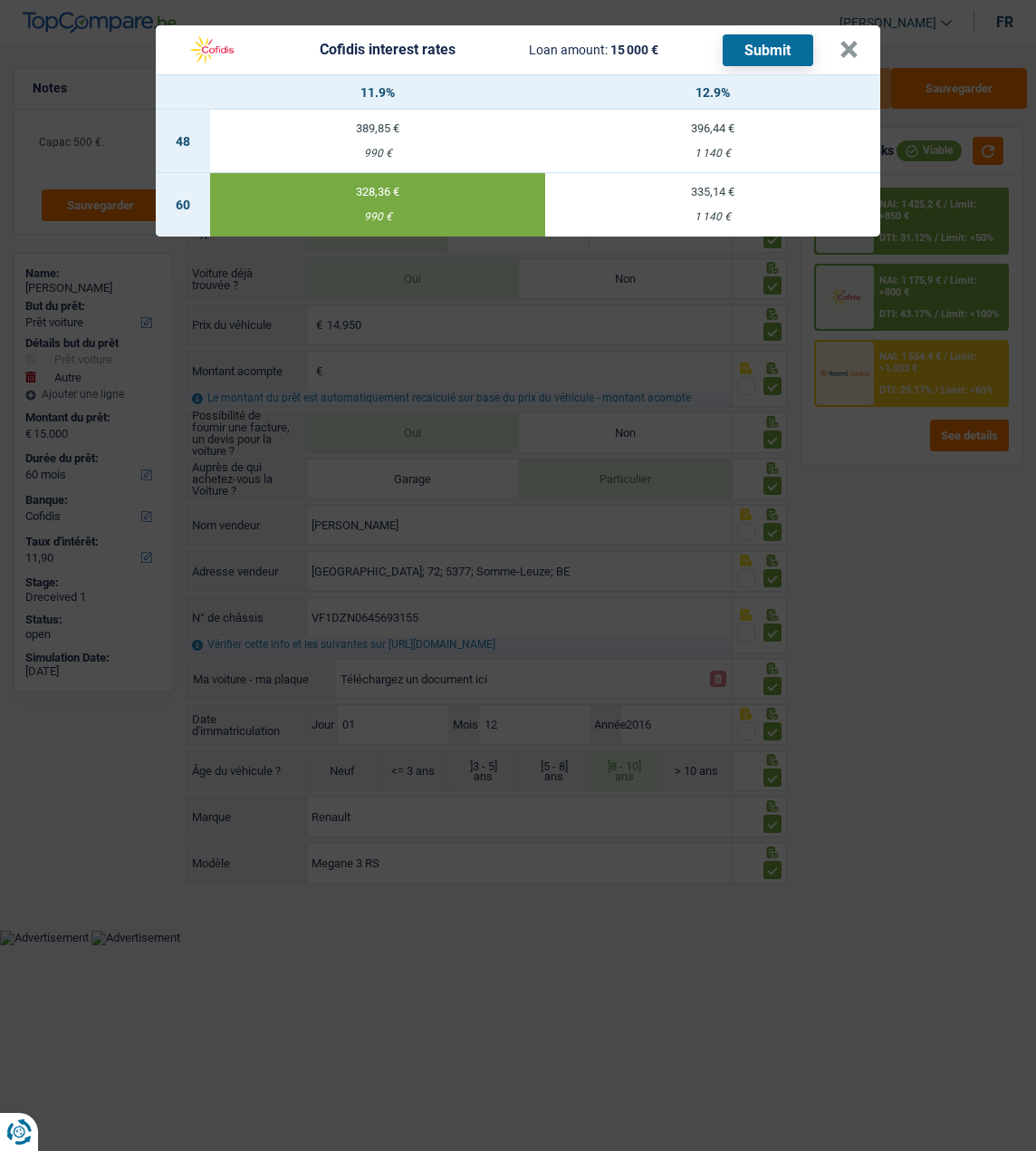
click at [767, 40] on button "Submit" at bounding box center [767, 49] width 90 height 32
click at [858, 41] on button "×" at bounding box center [850, 49] width 19 height 18
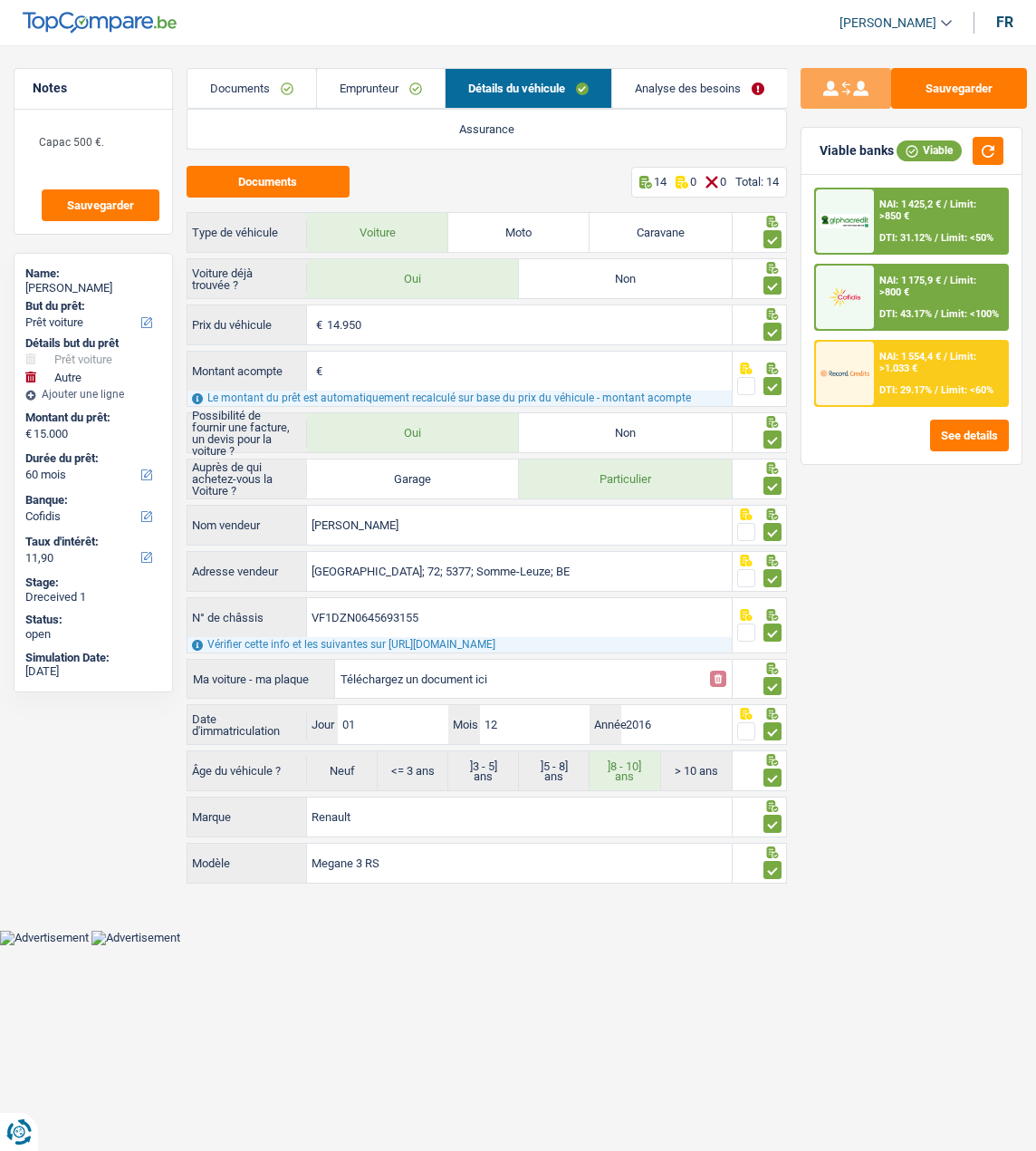
click at [941, 232] on span "Limit: <50%" at bounding box center [967, 238] width 52 height 12
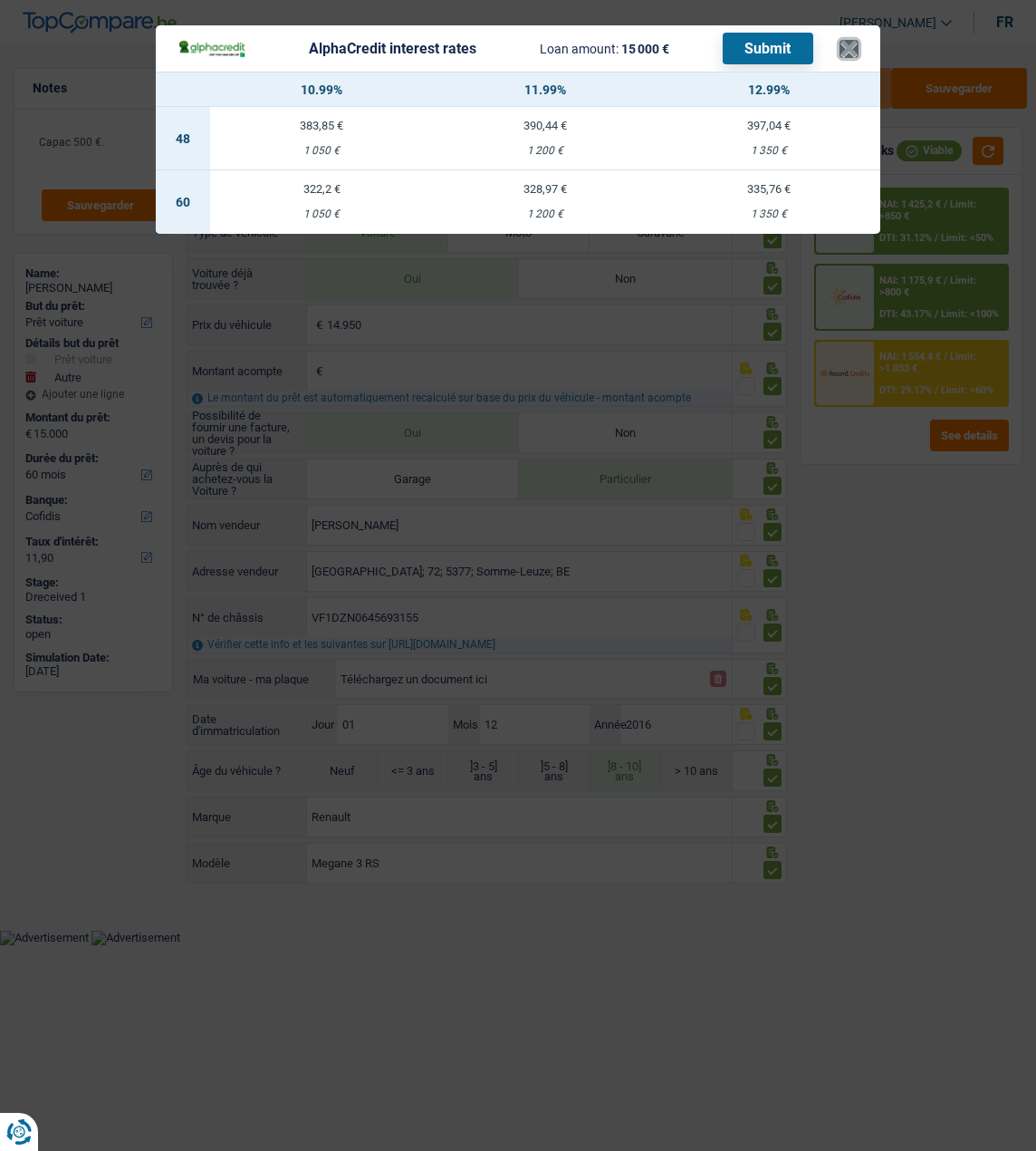
click at [858, 40] on button "×" at bounding box center [850, 49] width 19 height 18
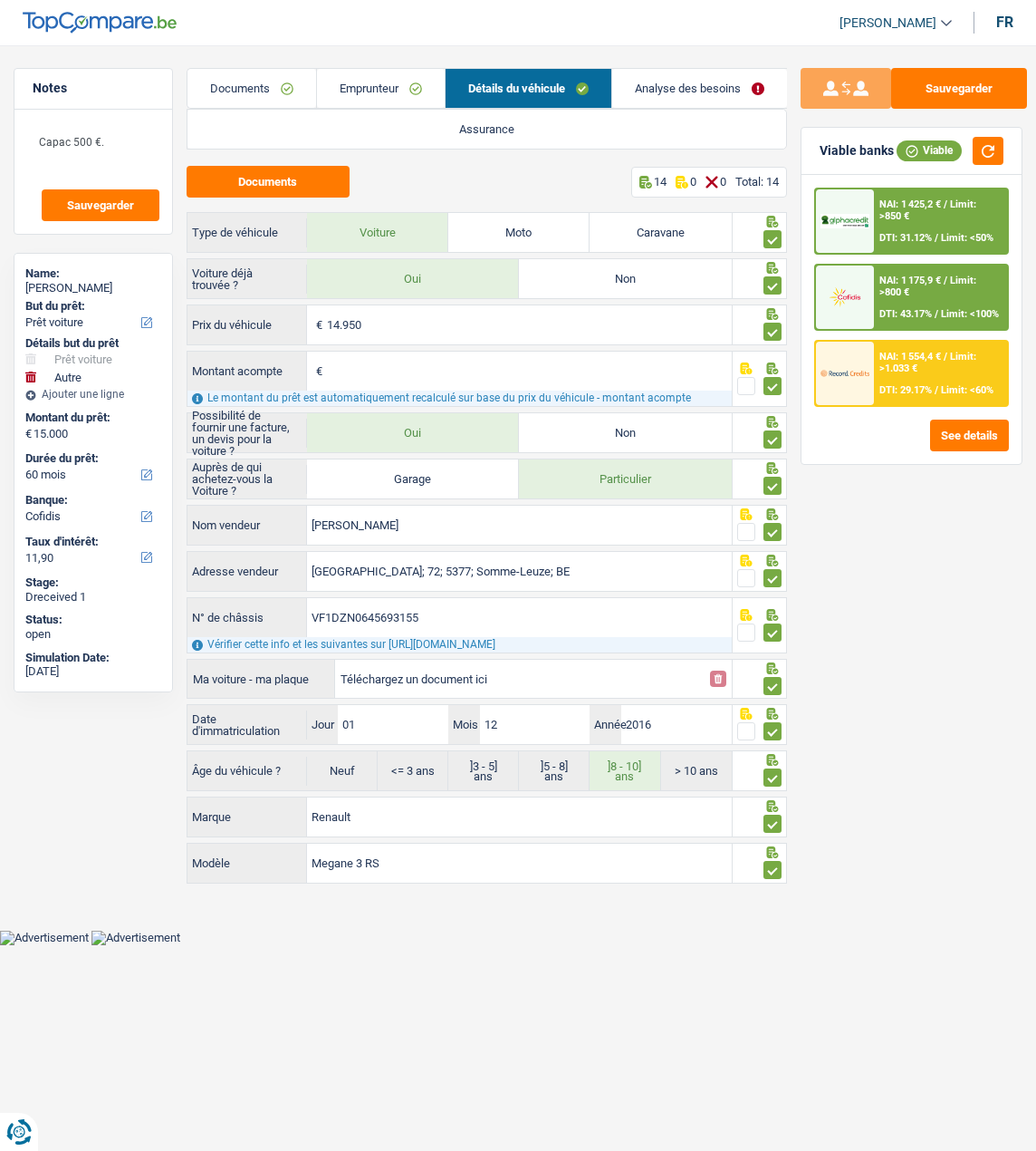
click at [709, 89] on link "Analyse des besoins" at bounding box center [699, 88] width 175 height 39
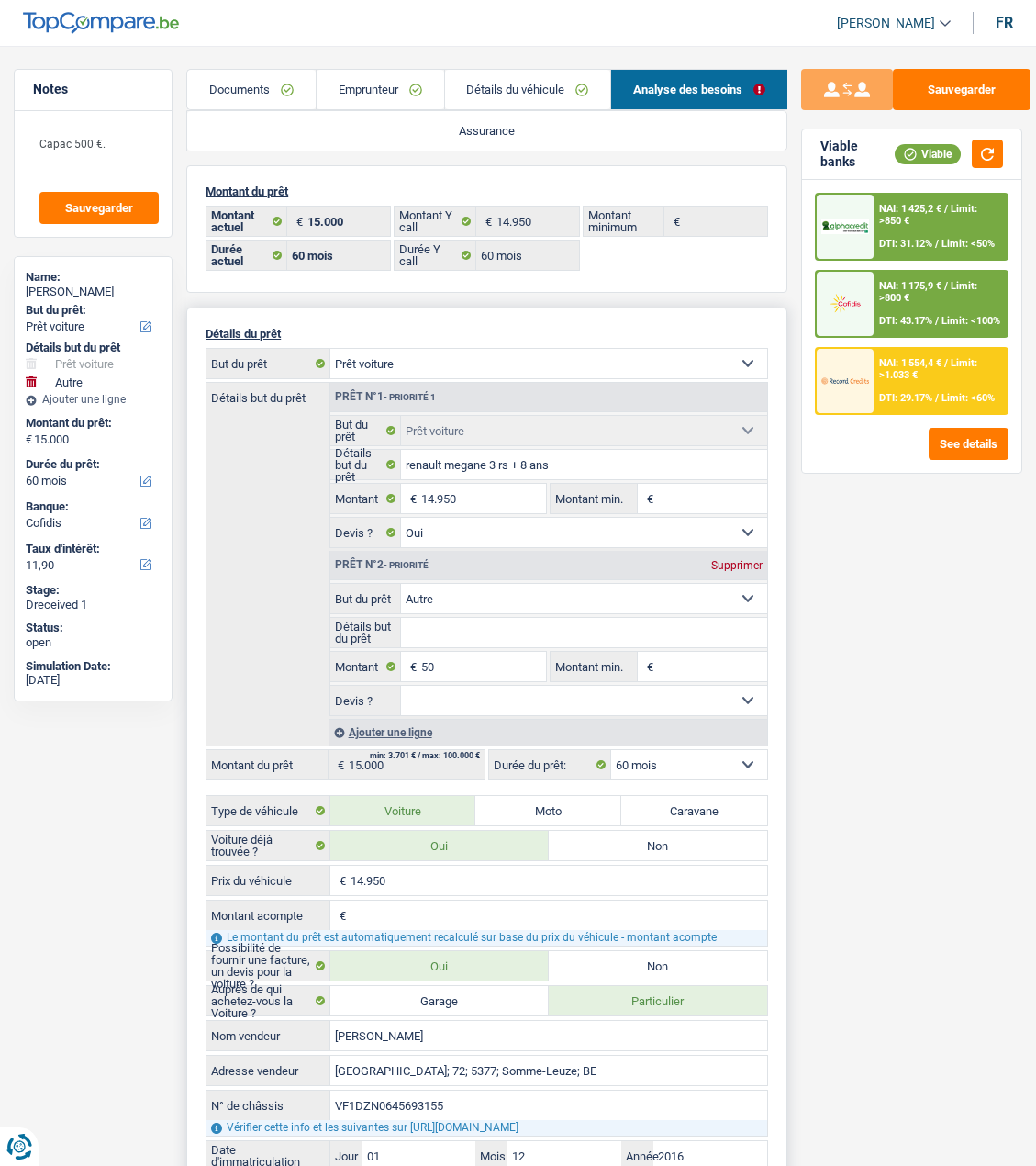
click at [746, 563] on div "Supprimer" at bounding box center [737, 565] width 61 height 11
type input "14.950"
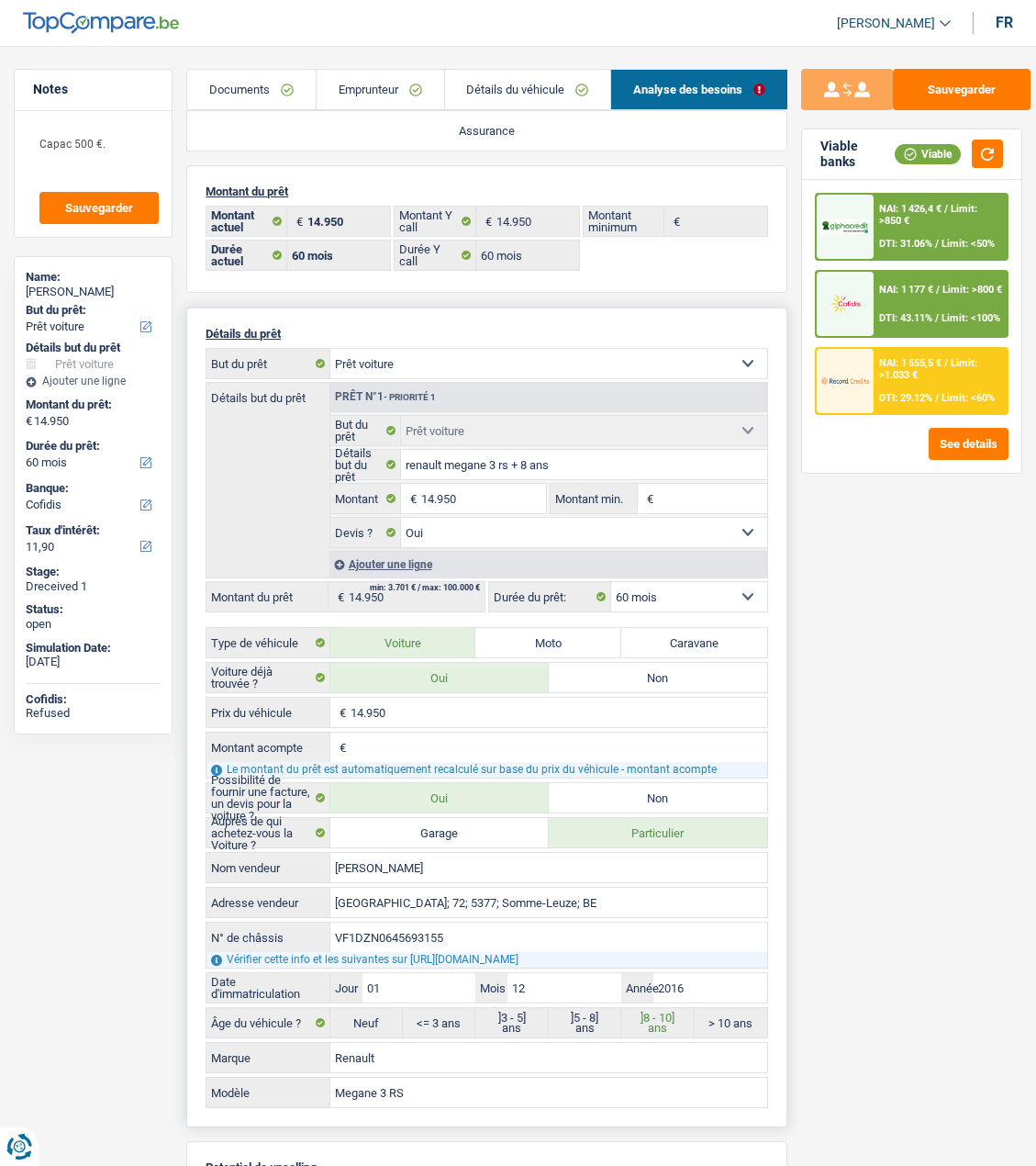
click at [976, 220] on div "NAI: 1 426,4 € / Limit: >850 € DTI: 31.06% / Limit: <50%" at bounding box center [940, 226] width 133 height 64
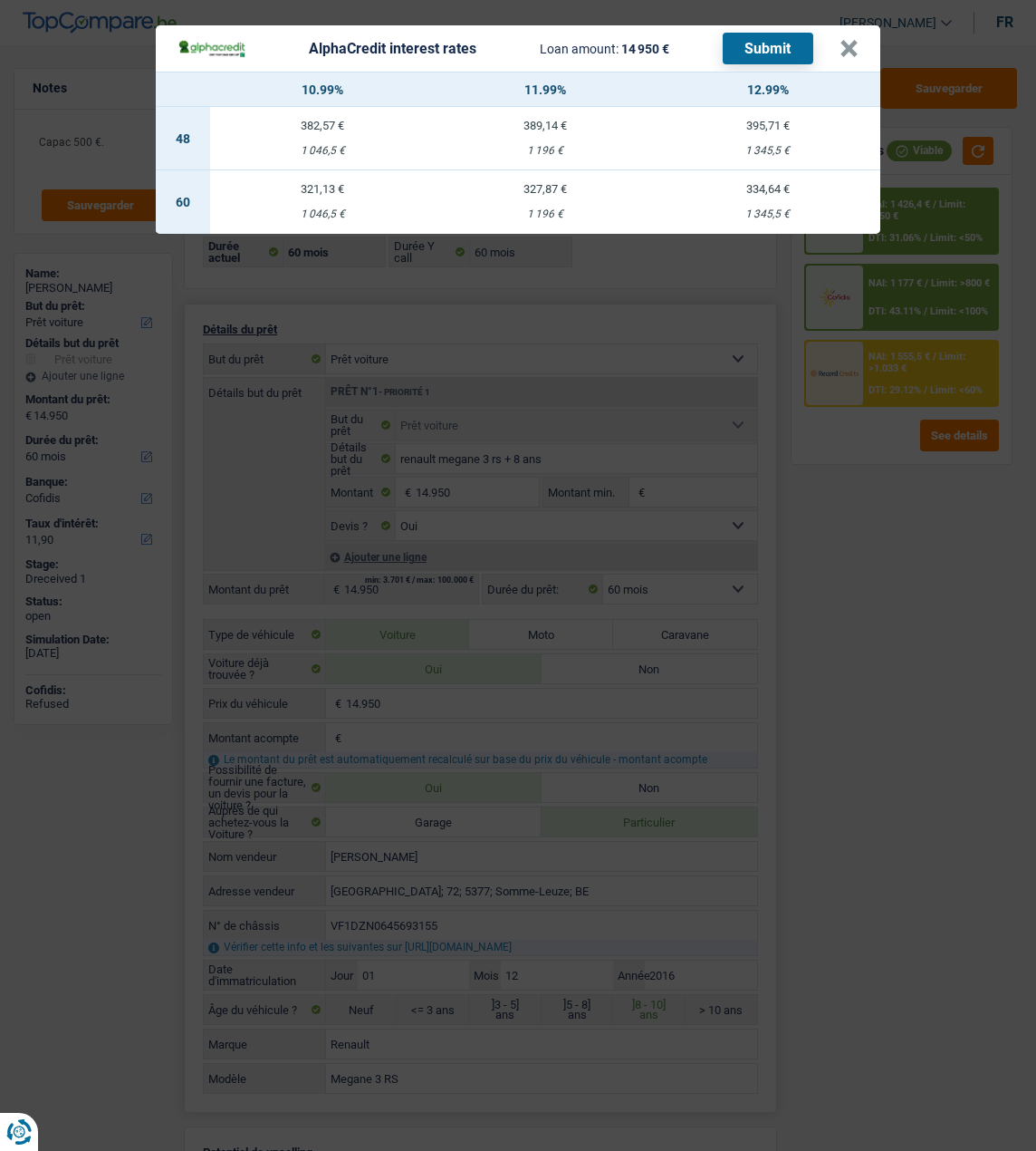
click at [780, 43] on button "Submit" at bounding box center [767, 49] width 90 height 32
click at [848, 40] on button "×" at bounding box center [850, 49] width 19 height 18
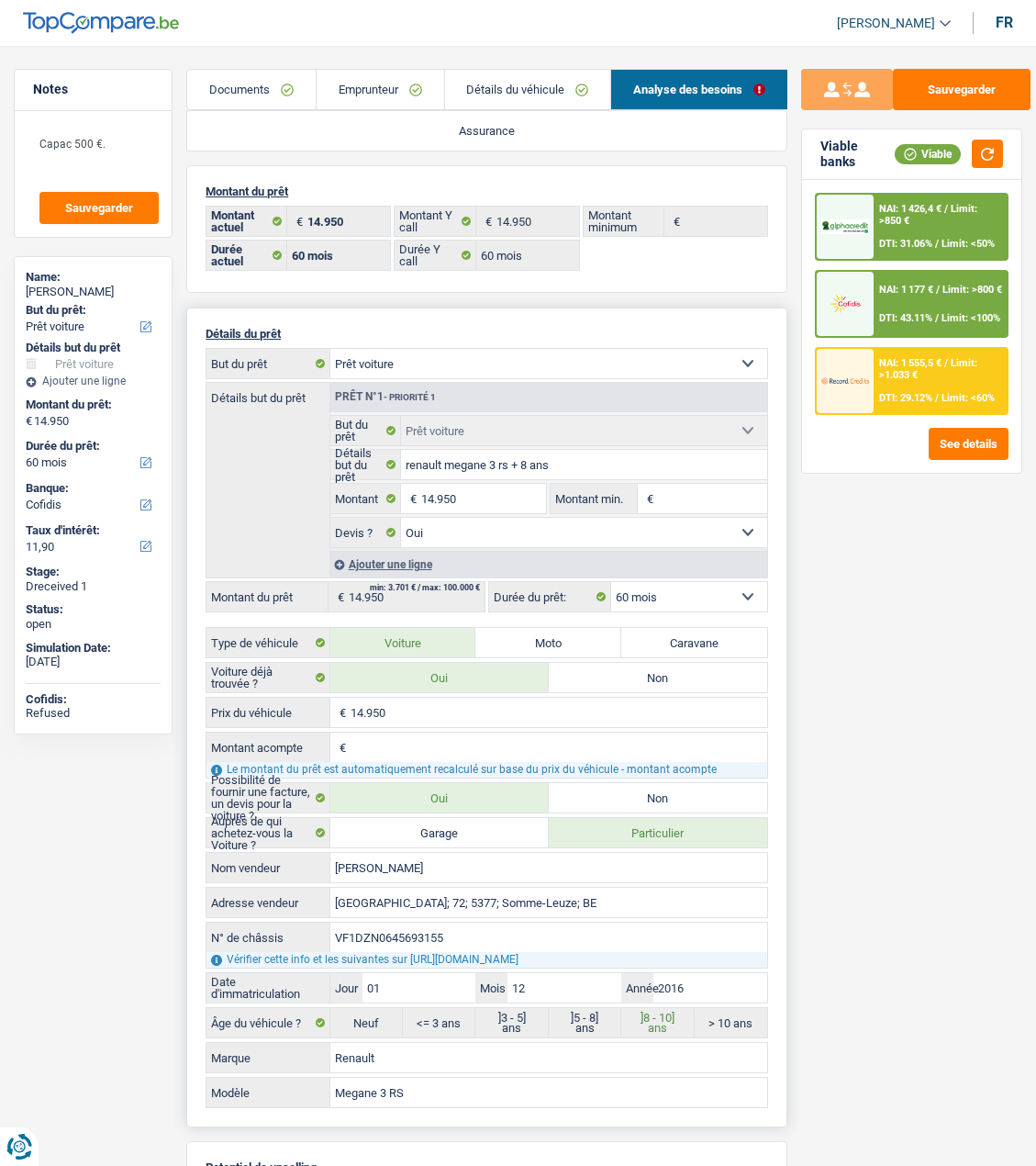
click at [947, 379] on div "NAI: 1 555,5 € / Limit: >1.033 € DTI: 29.12% / Limit: <60%" at bounding box center [940, 380] width 133 height 64
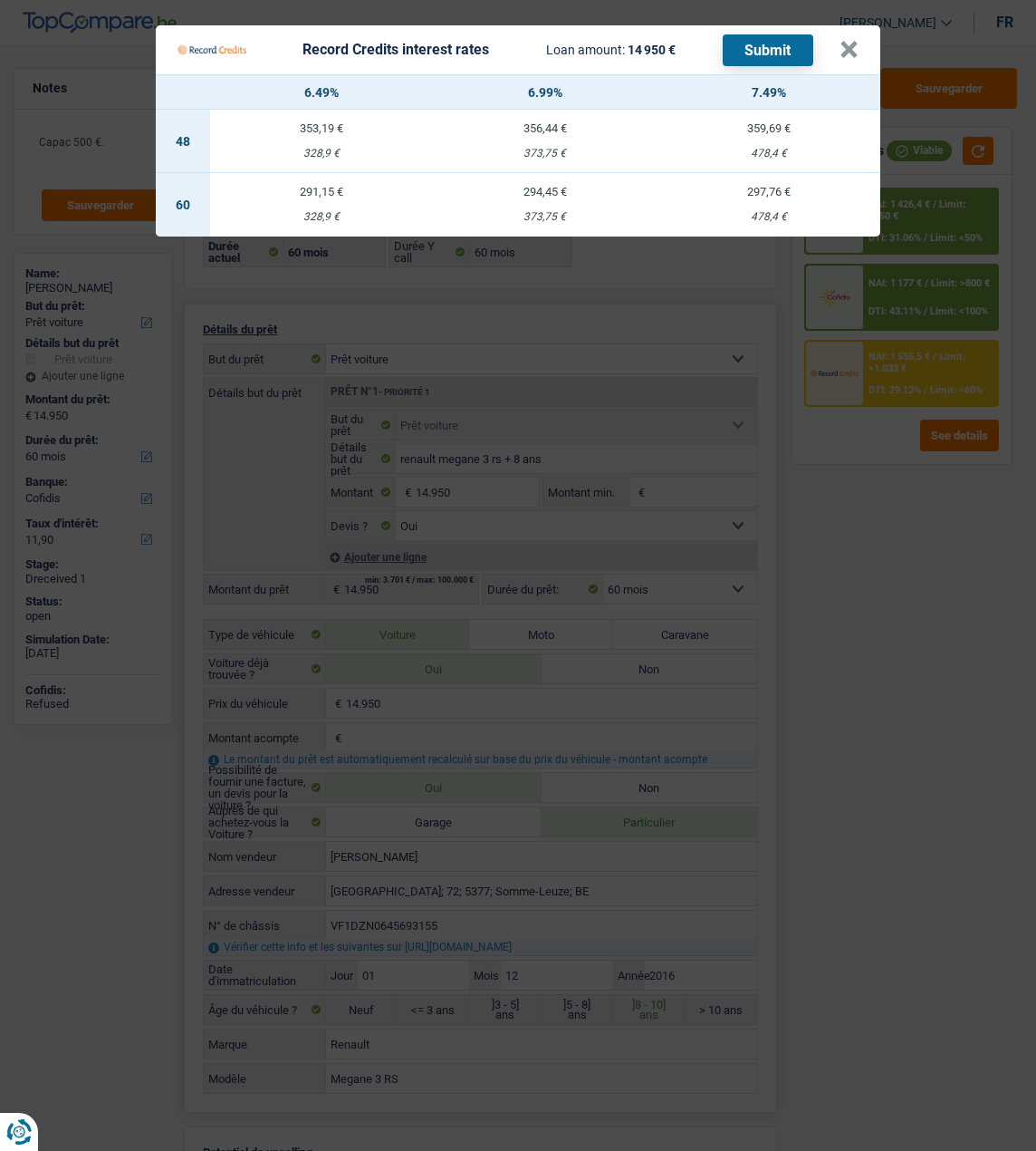
click at [566, 197] on td "294,45 € 373,75 €" at bounding box center [545, 204] width 224 height 63
select select "record credits"
type input "6,99"
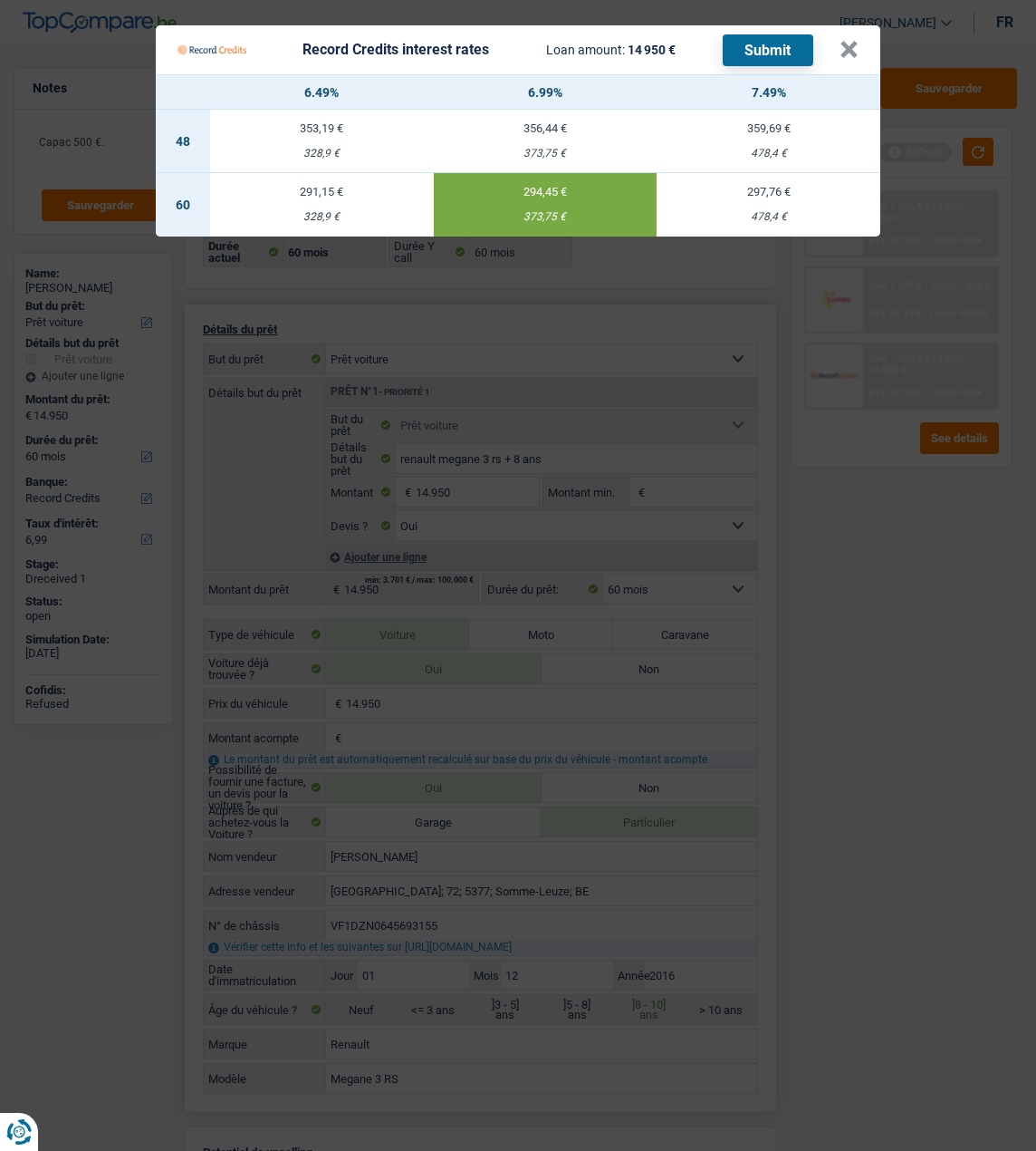
click at [771, 48] on button "Submit" at bounding box center [767, 49] width 90 height 32
click at [854, 41] on button "×" at bounding box center [850, 49] width 19 height 18
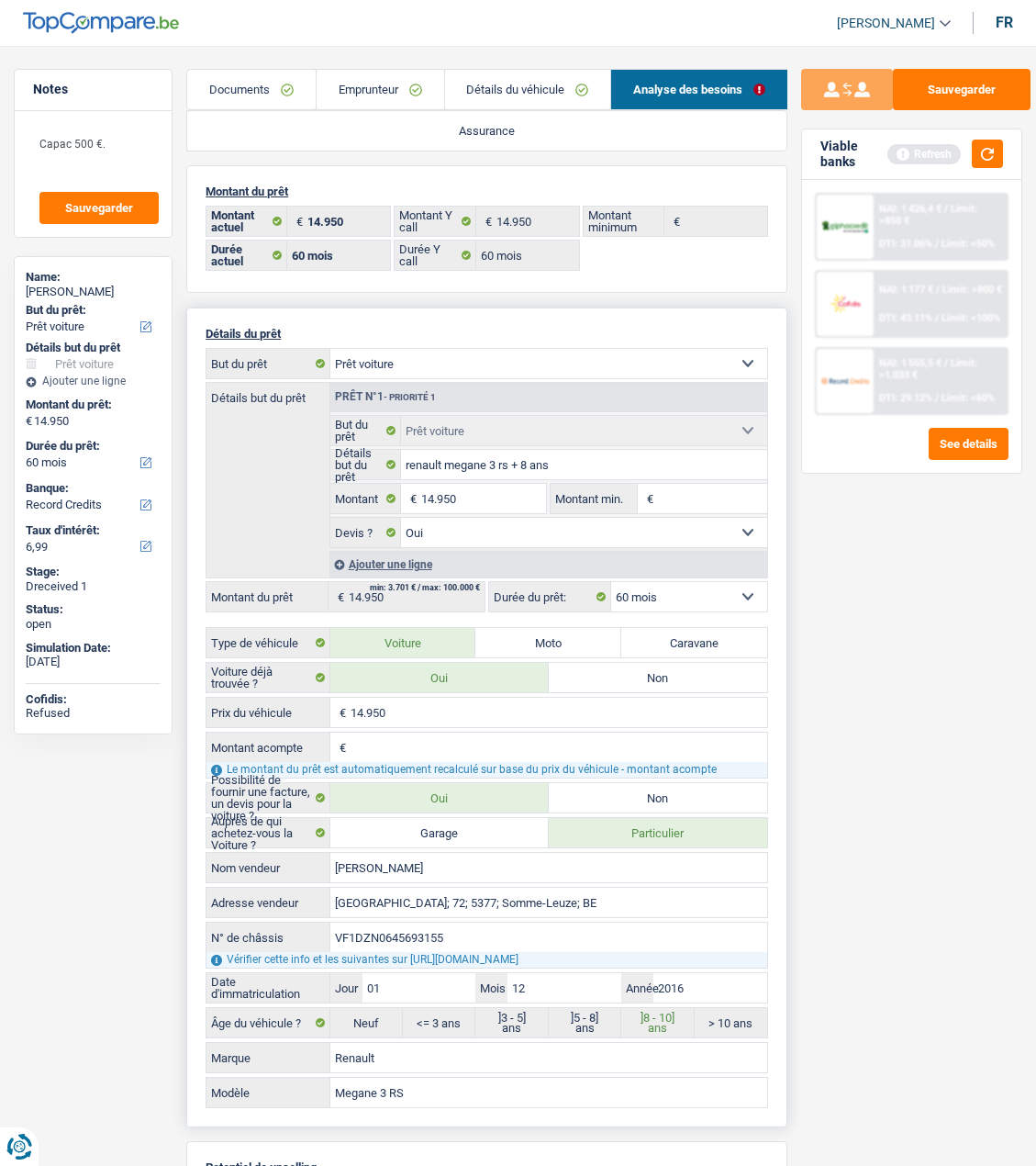
click at [701, 361] on select "Confort maison: meubles, textile, peinture, électroménager, outillage non-profe…" at bounding box center [548, 364] width 437 height 29
select select "movingOrInstallation"
click at [330, 349] on select "Confort maison: meubles, textile, peinture, électroménager, outillage non-profe…" at bounding box center [548, 364] width 437 height 29
select select "movingOrInstallation"
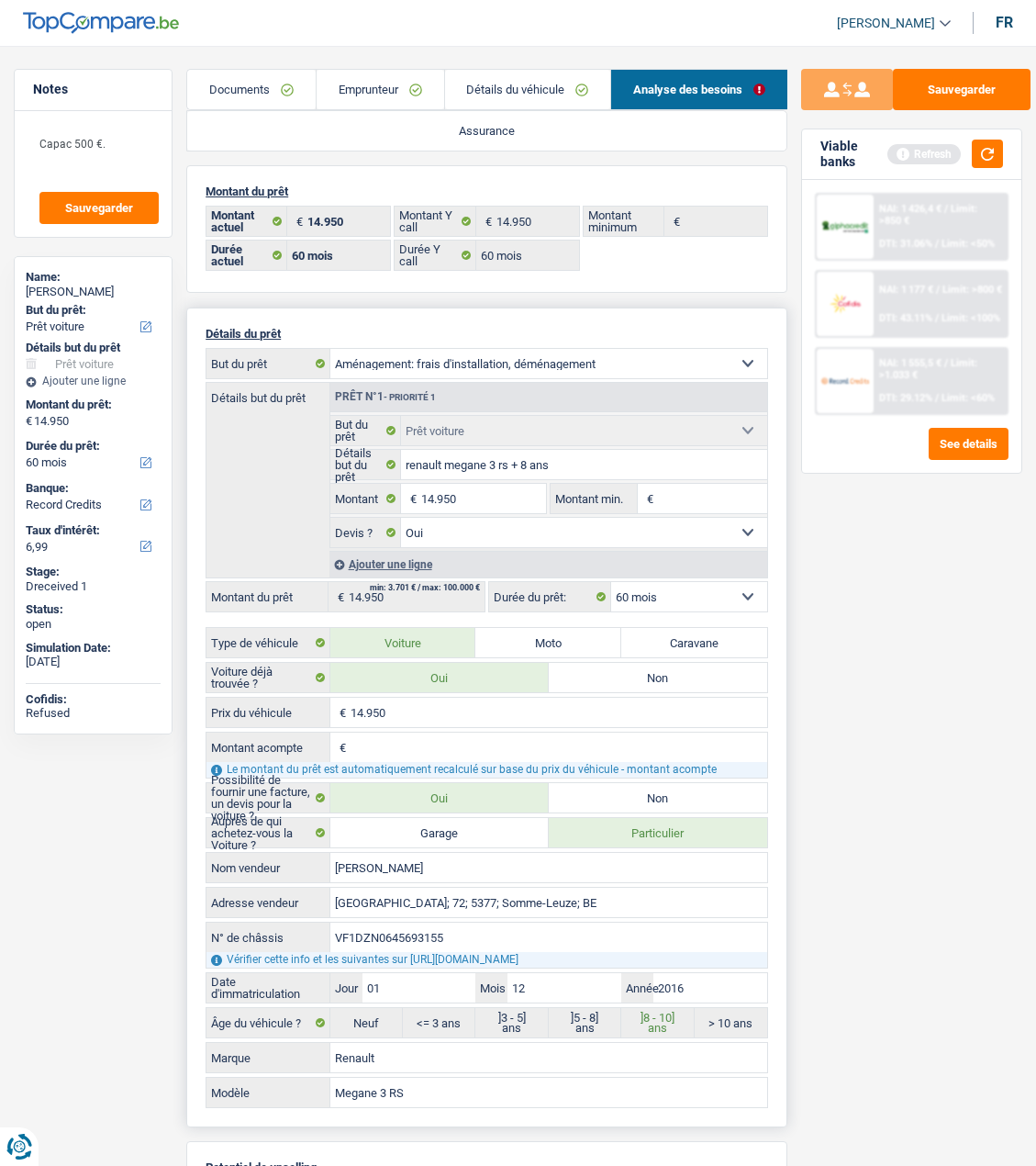
select select "movingOrInstallation"
select select
select select "car"
select select "yes"
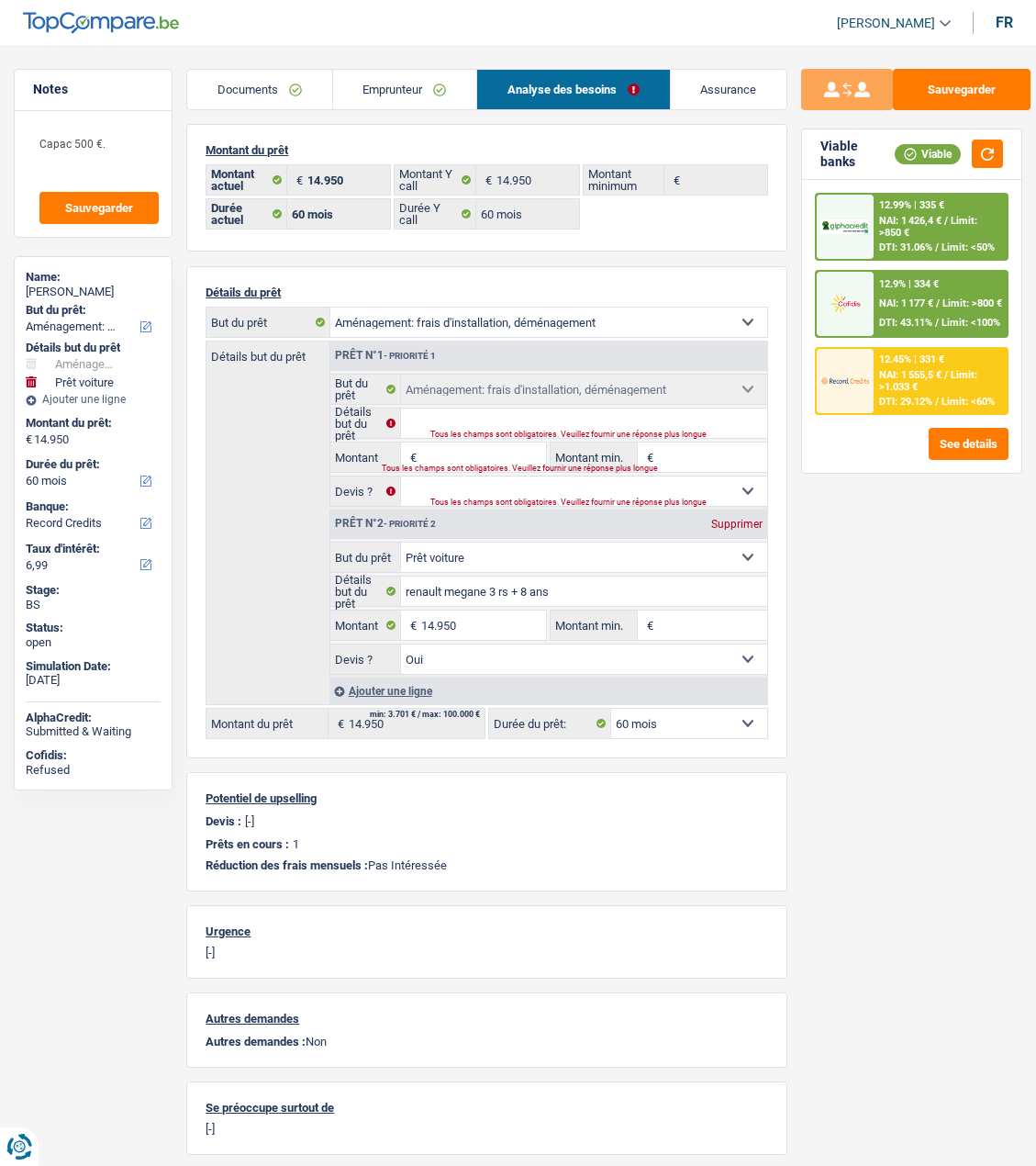
click at [452, 431] on div "Tous les champs sont obligatoires. Veuillez fournir une réponse plus longue" at bounding box center [581, 434] width 302 height 7
click at [450, 431] on div "Tous les champs sont obligatoires. Veuillez fournir une réponse plus longue" at bounding box center [581, 434] width 302 height 7
click at [468, 431] on div "Tous les champs sont obligatoires. Veuillez fournir une réponse plus longue" at bounding box center [581, 434] width 302 height 7
click at [469, 424] on input "Détails but du prêt" at bounding box center [584, 424] width 367 height 29
click at [470, 421] on input "Détails but du prêt" at bounding box center [584, 424] width 367 height 29
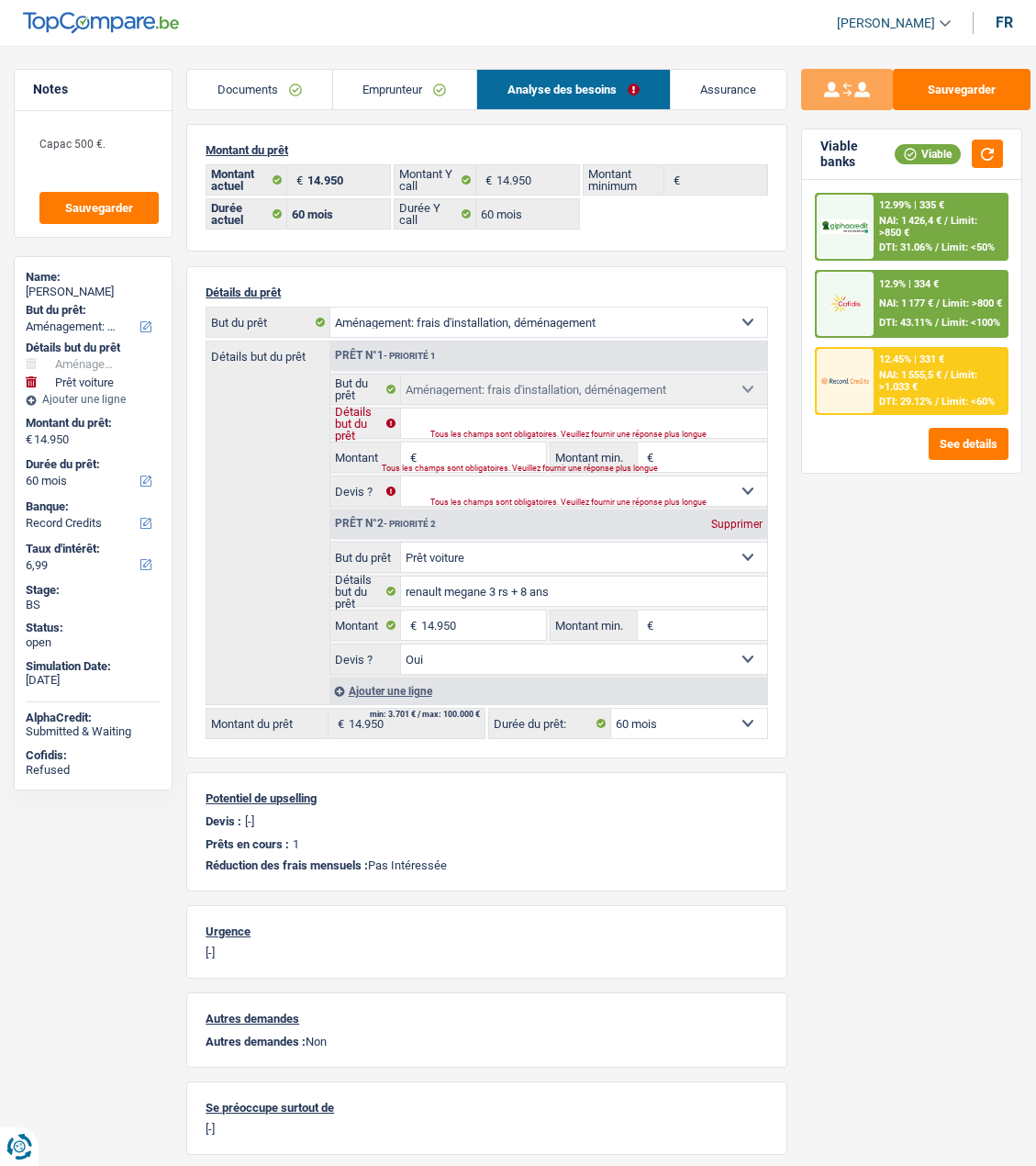
type input "ameublement, electroménager"
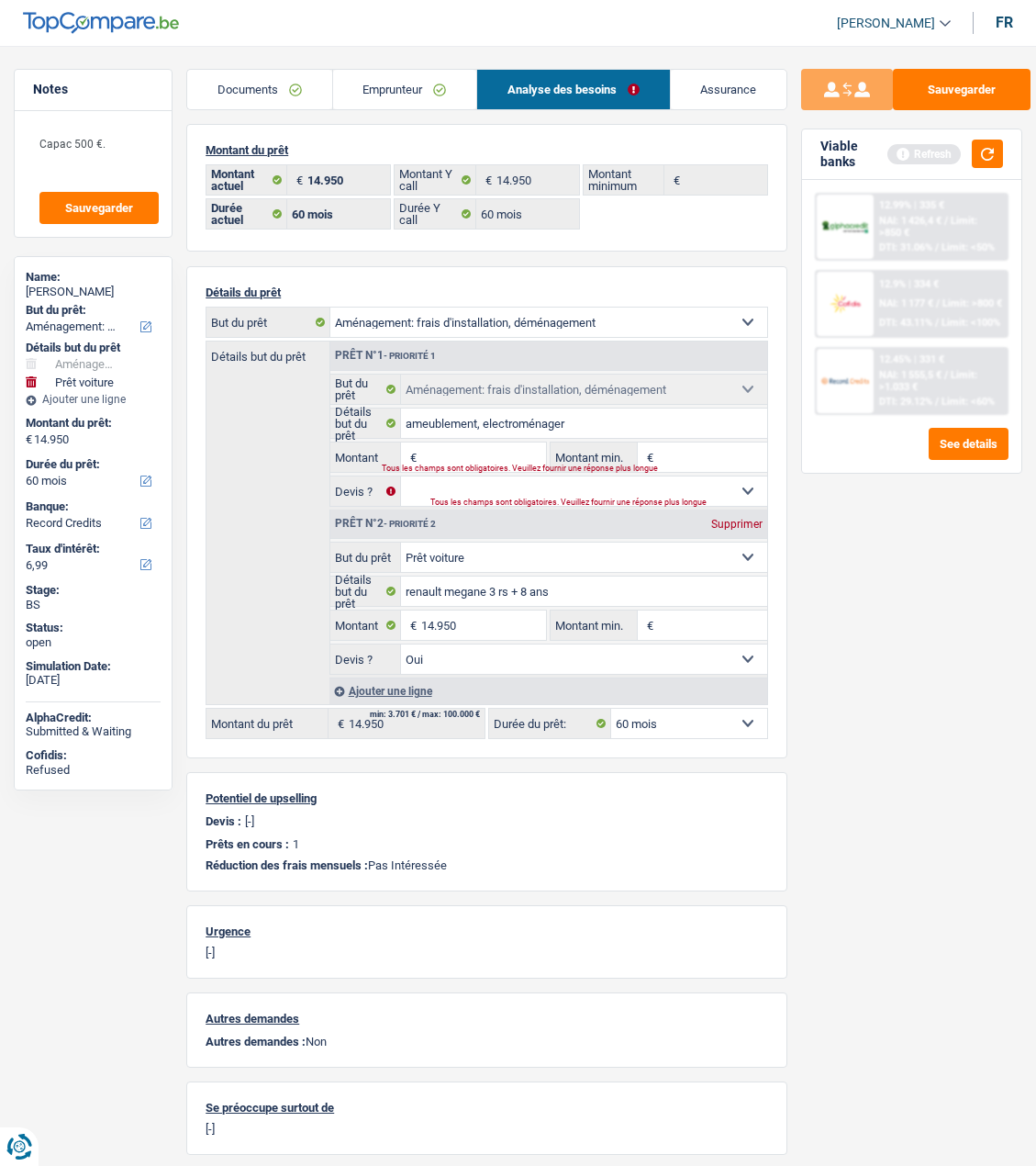
click at [469, 448] on input "Montant" at bounding box center [484, 457] width 125 height 29
type input "14.950"
type input "29.900"
select select "120"
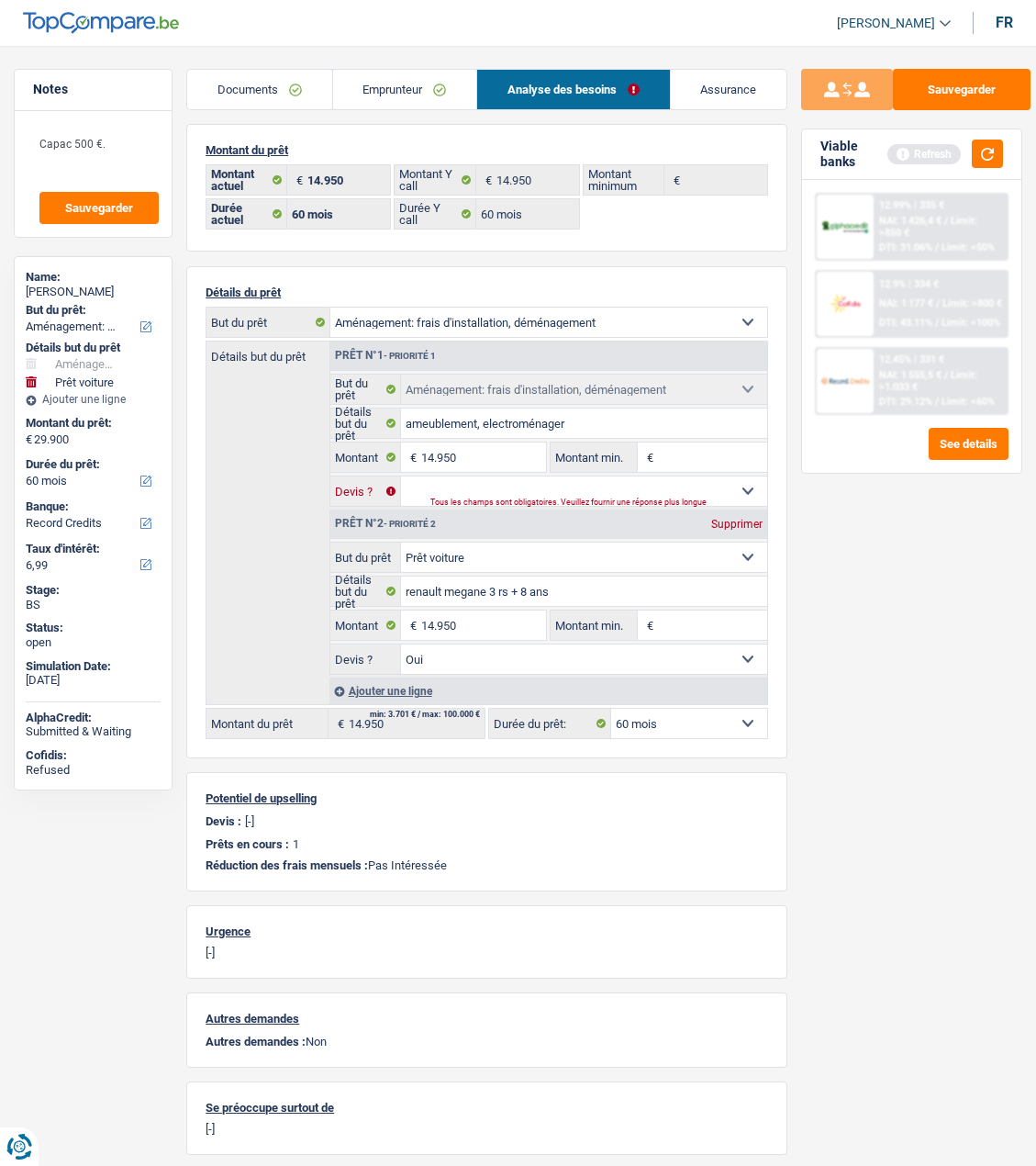
type input "29.900"
click at [554, 493] on select "Oui Non Non répondu Sélectionner une option" at bounding box center [584, 492] width 367 height 29
select select "120"
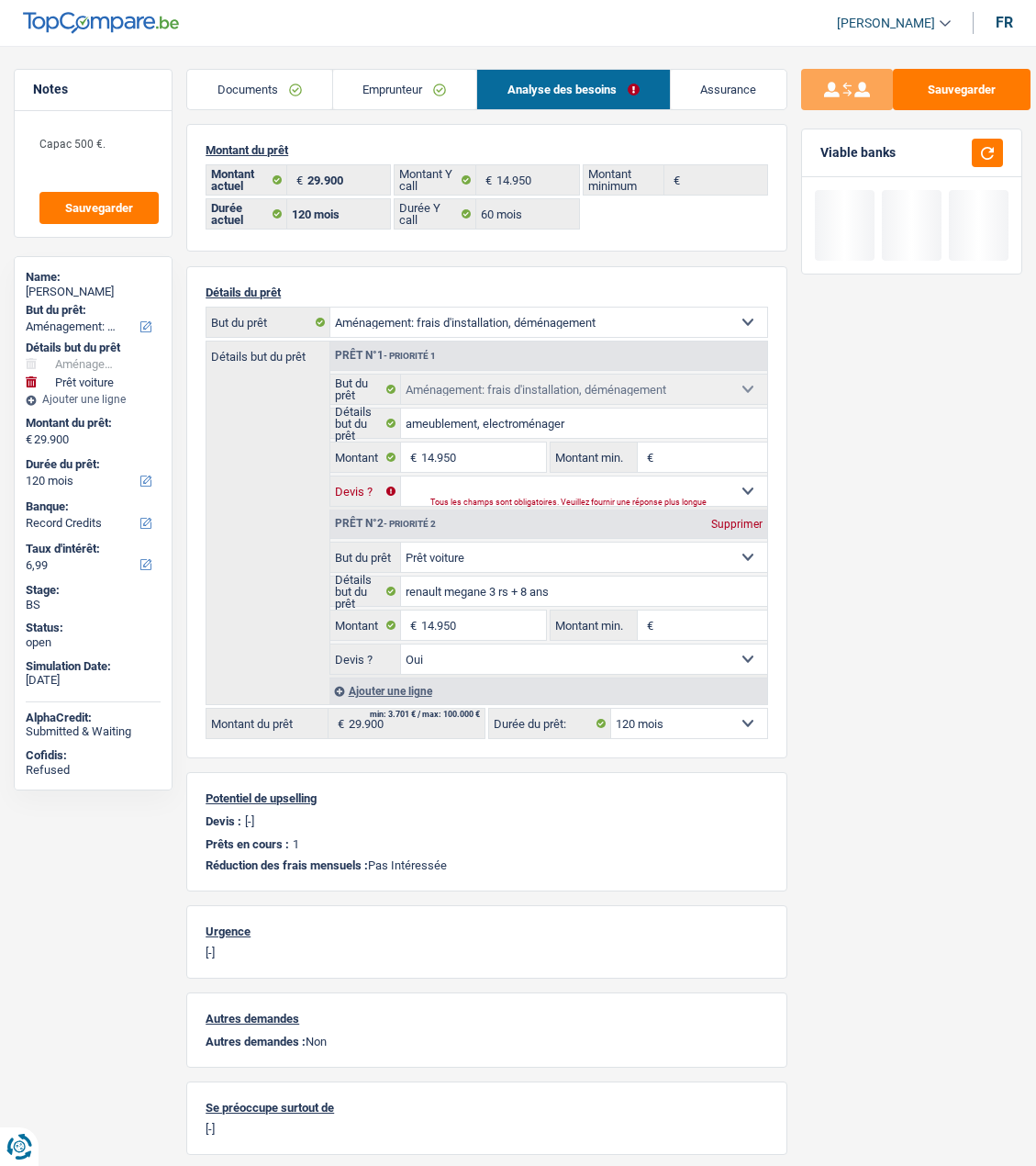
select select "false"
click at [401, 477] on select "Oui Non Non répondu Sélectionner une option" at bounding box center [584, 492] width 367 height 29
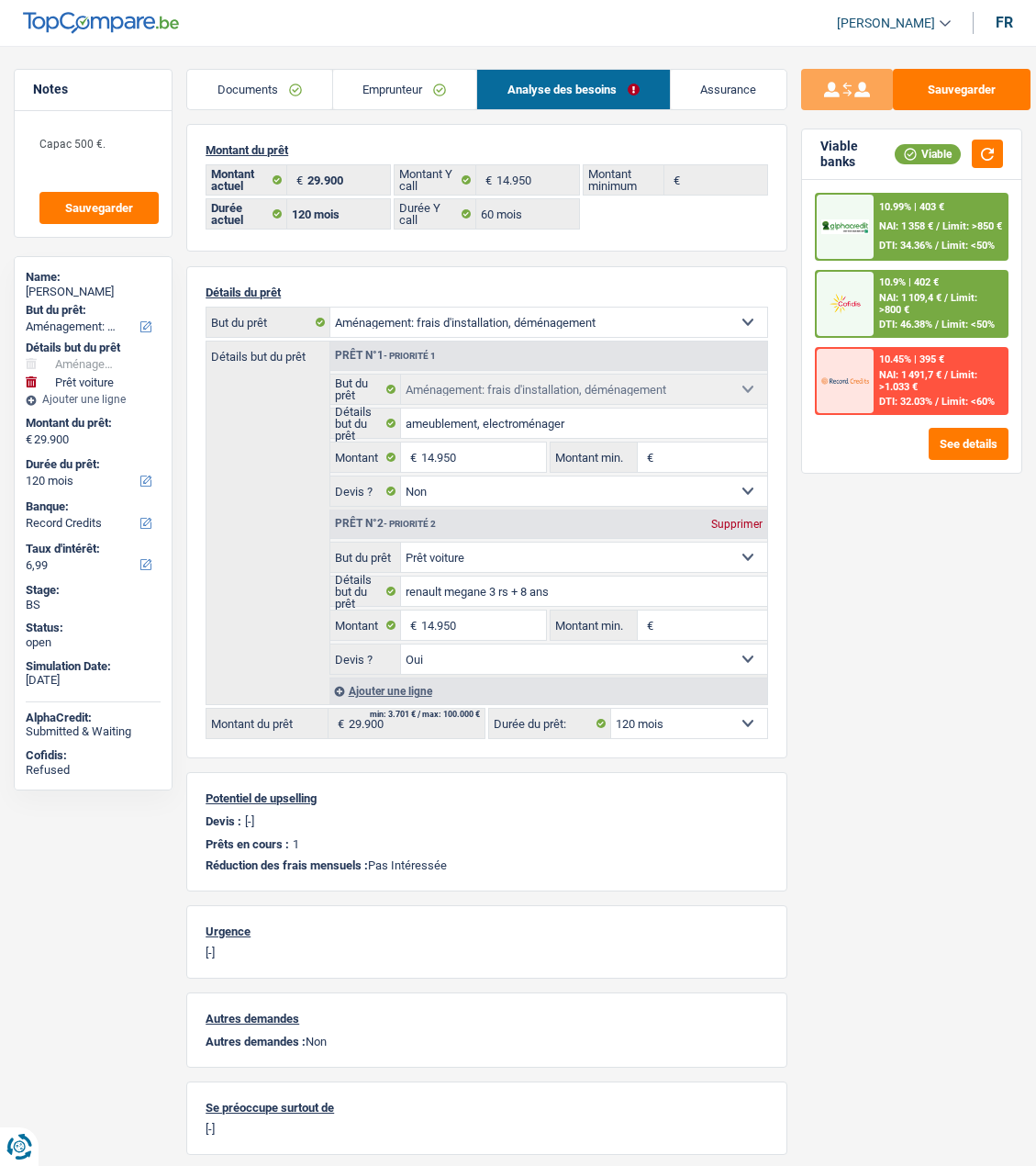
click at [736, 524] on div "Supprimer" at bounding box center [737, 524] width 61 height 11
type input "14.950"
select select "60"
type input "14.950"
select select "60"
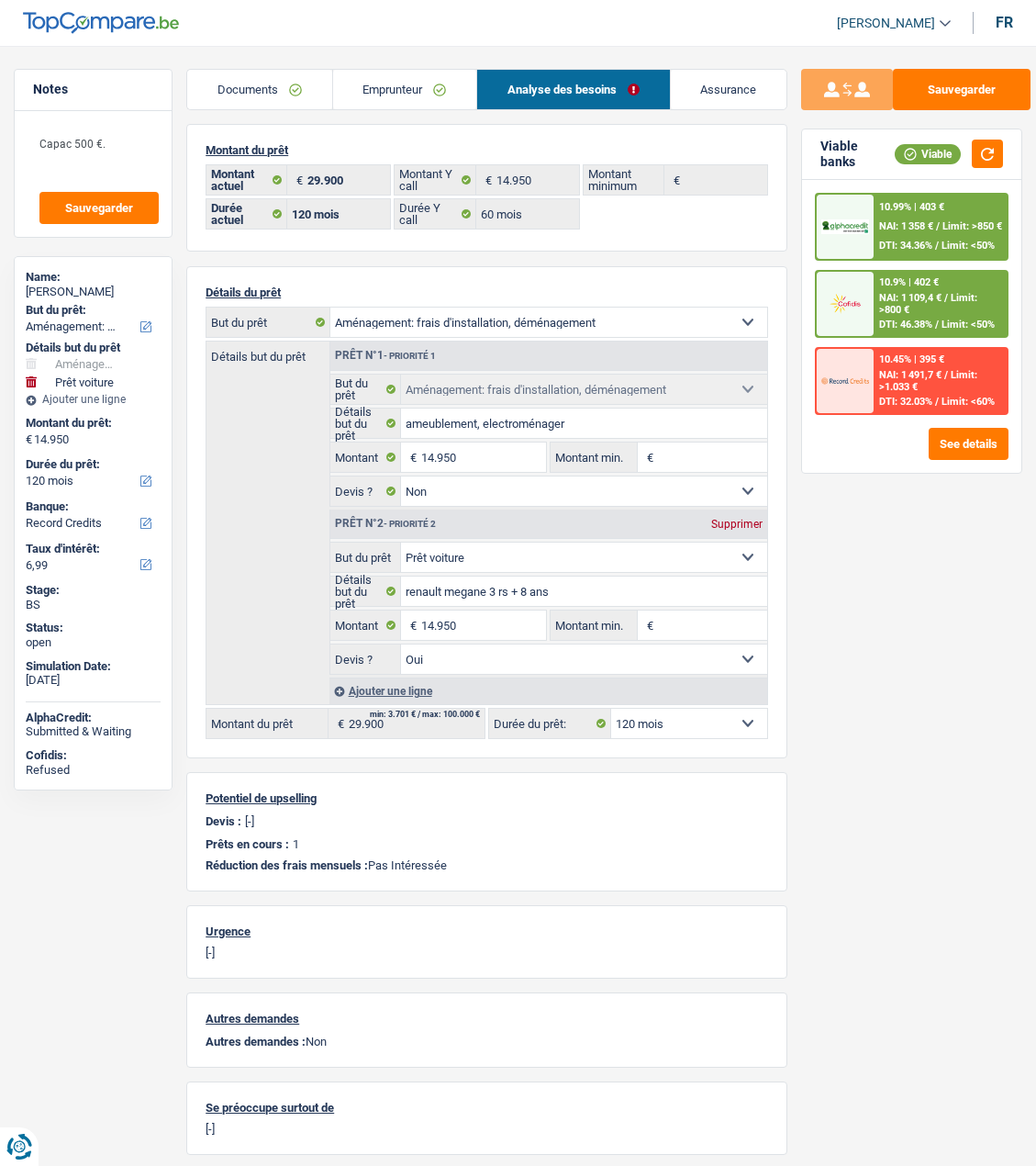
type input "14.950"
select select "60"
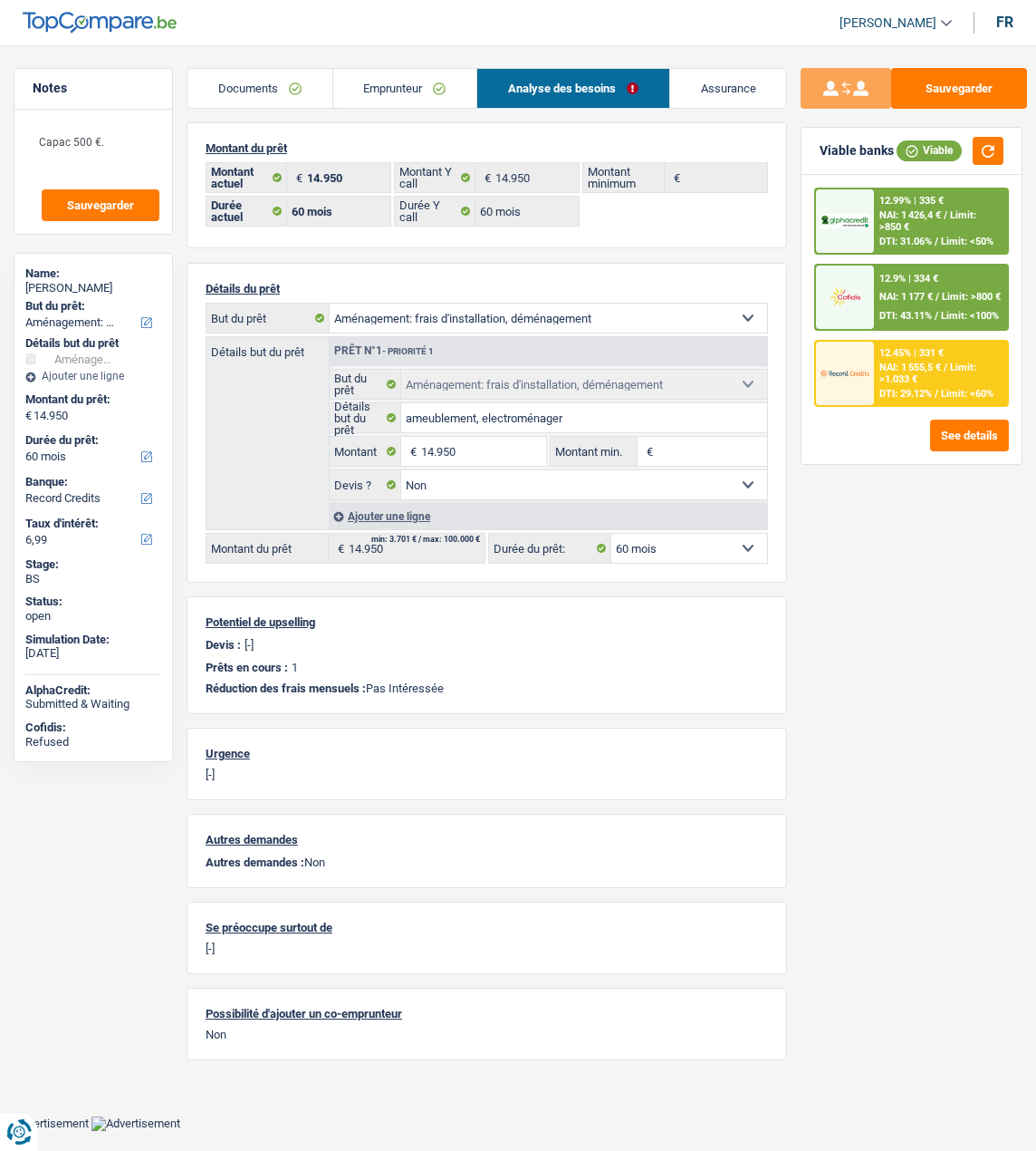
click at [931, 290] on div "12.9% | 334 € NAI: 1 177 € / Limit: >800 € DTI: 43.11% / Limit: <100%" at bounding box center [940, 297] width 133 height 63
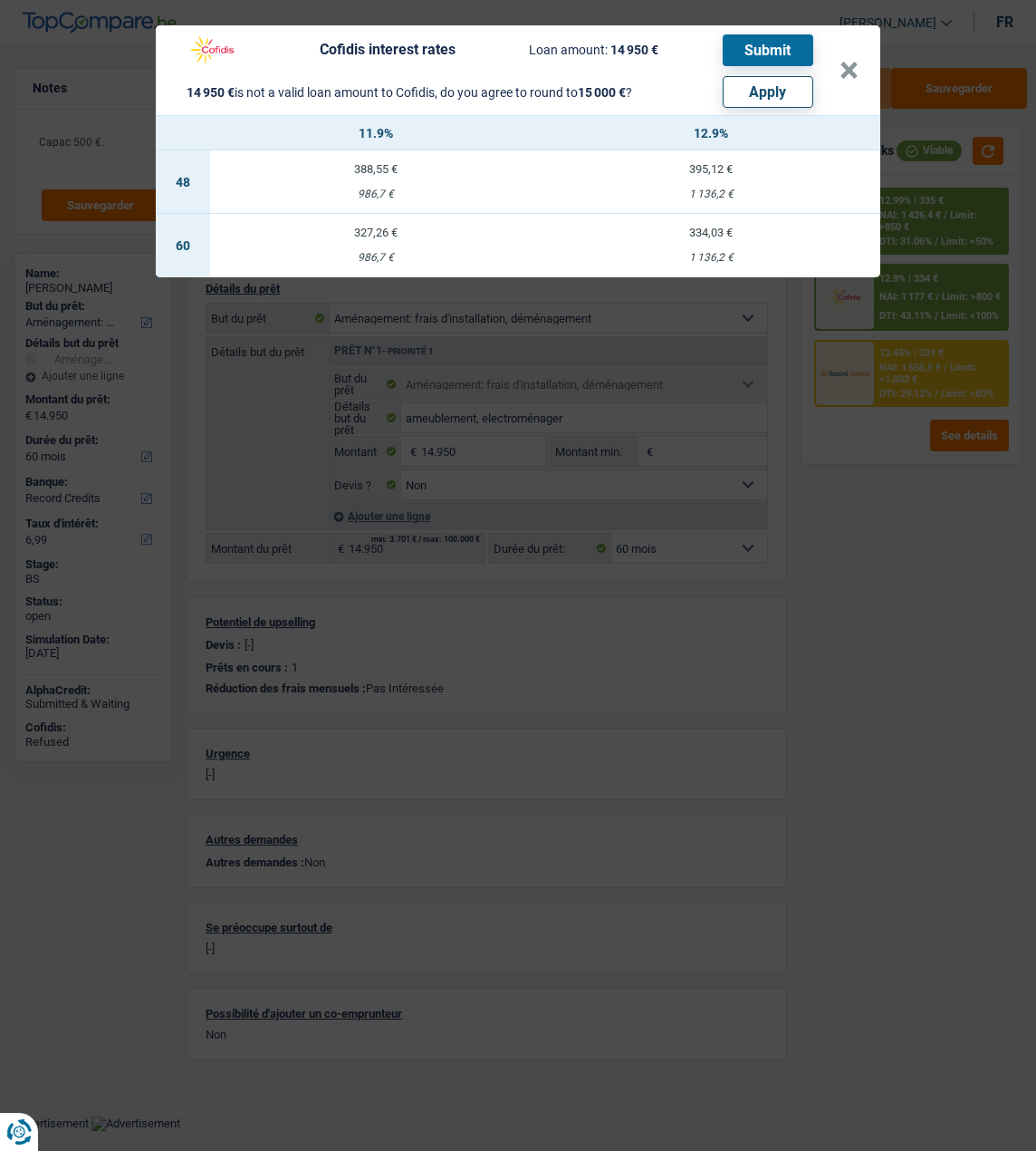
click at [785, 82] on button "Apply" at bounding box center [767, 91] width 90 height 32
type input "15.000"
select select "other"
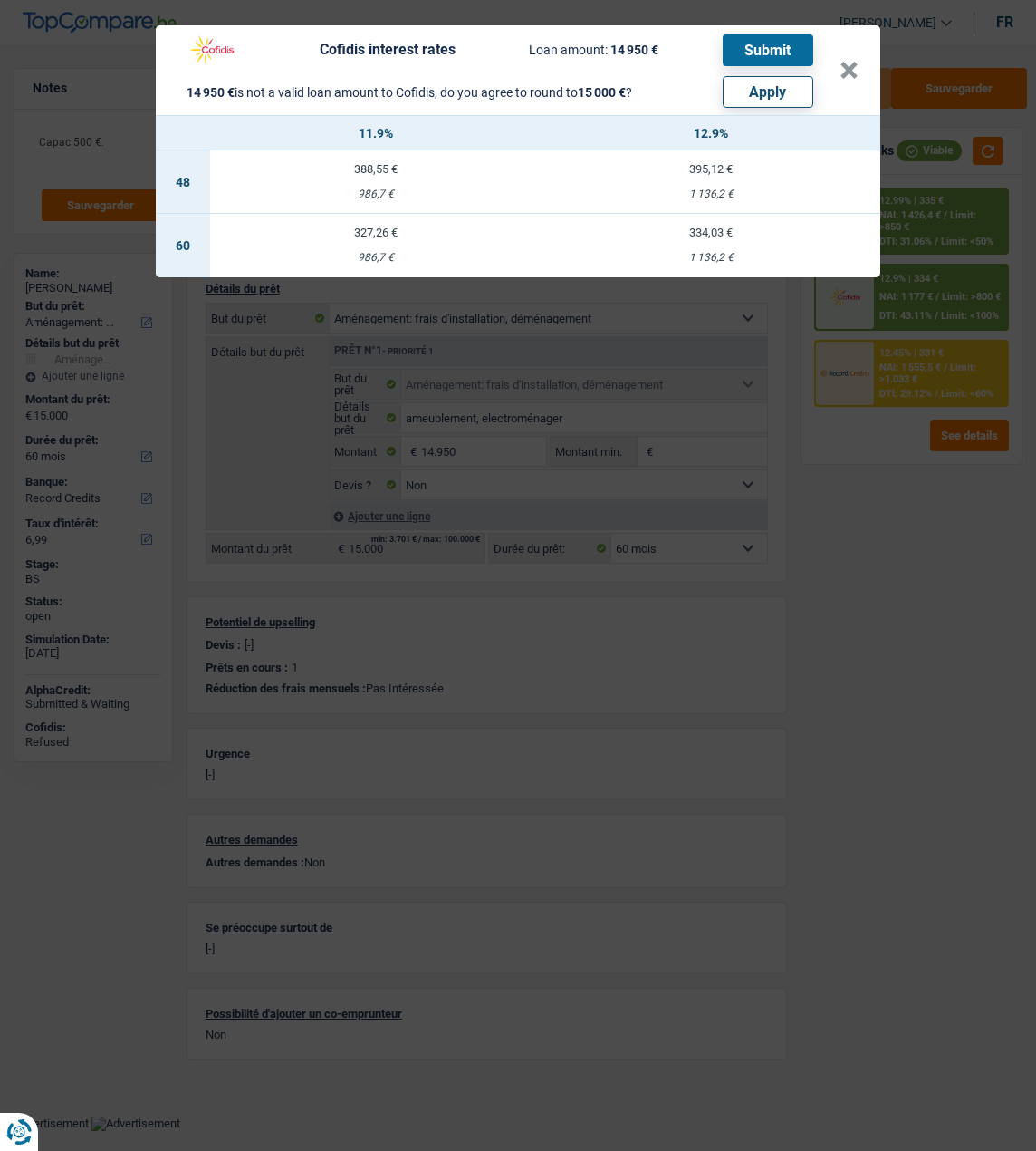
select select "other"
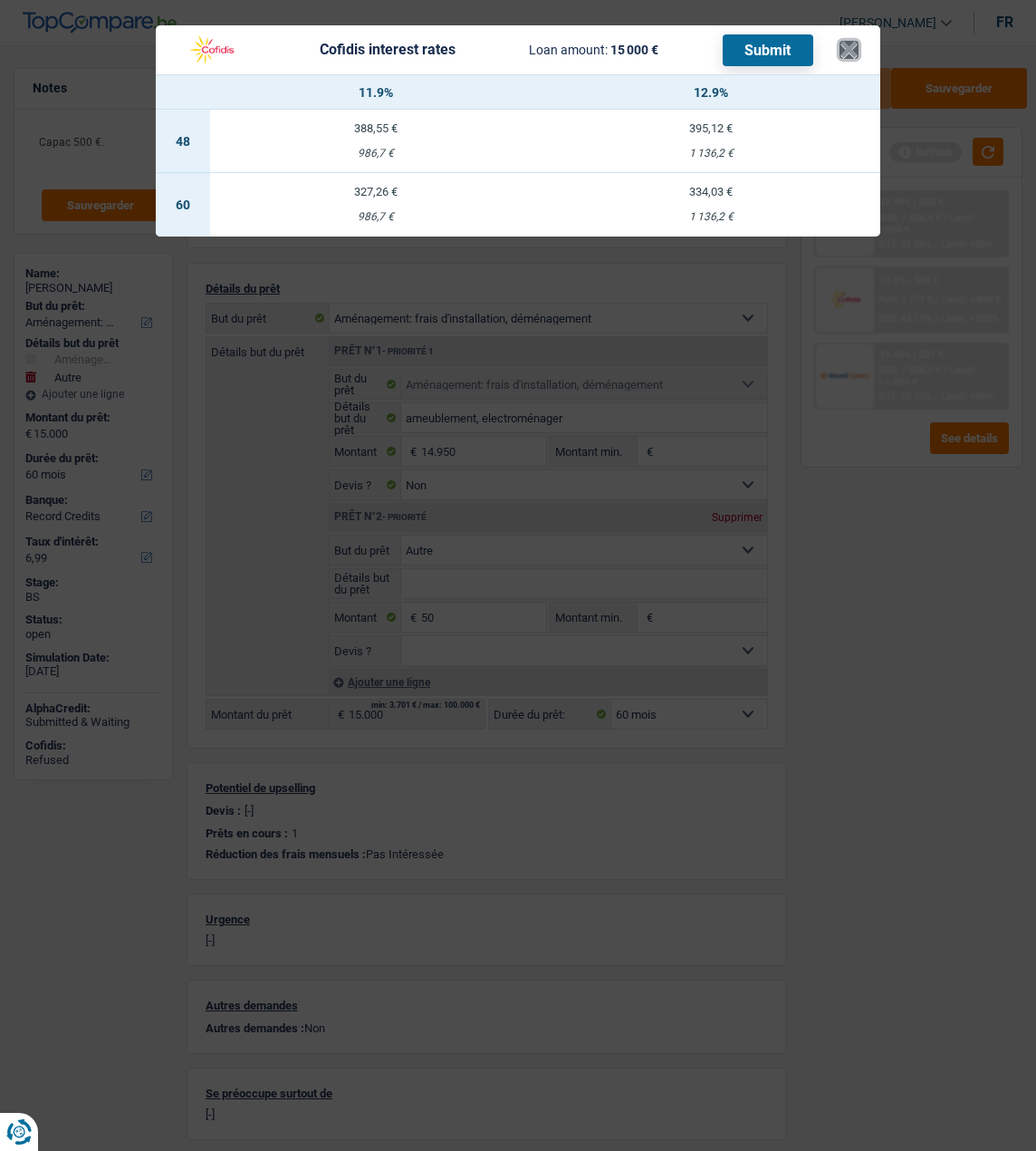
click at [853, 49] on button "×" at bounding box center [850, 49] width 19 height 18
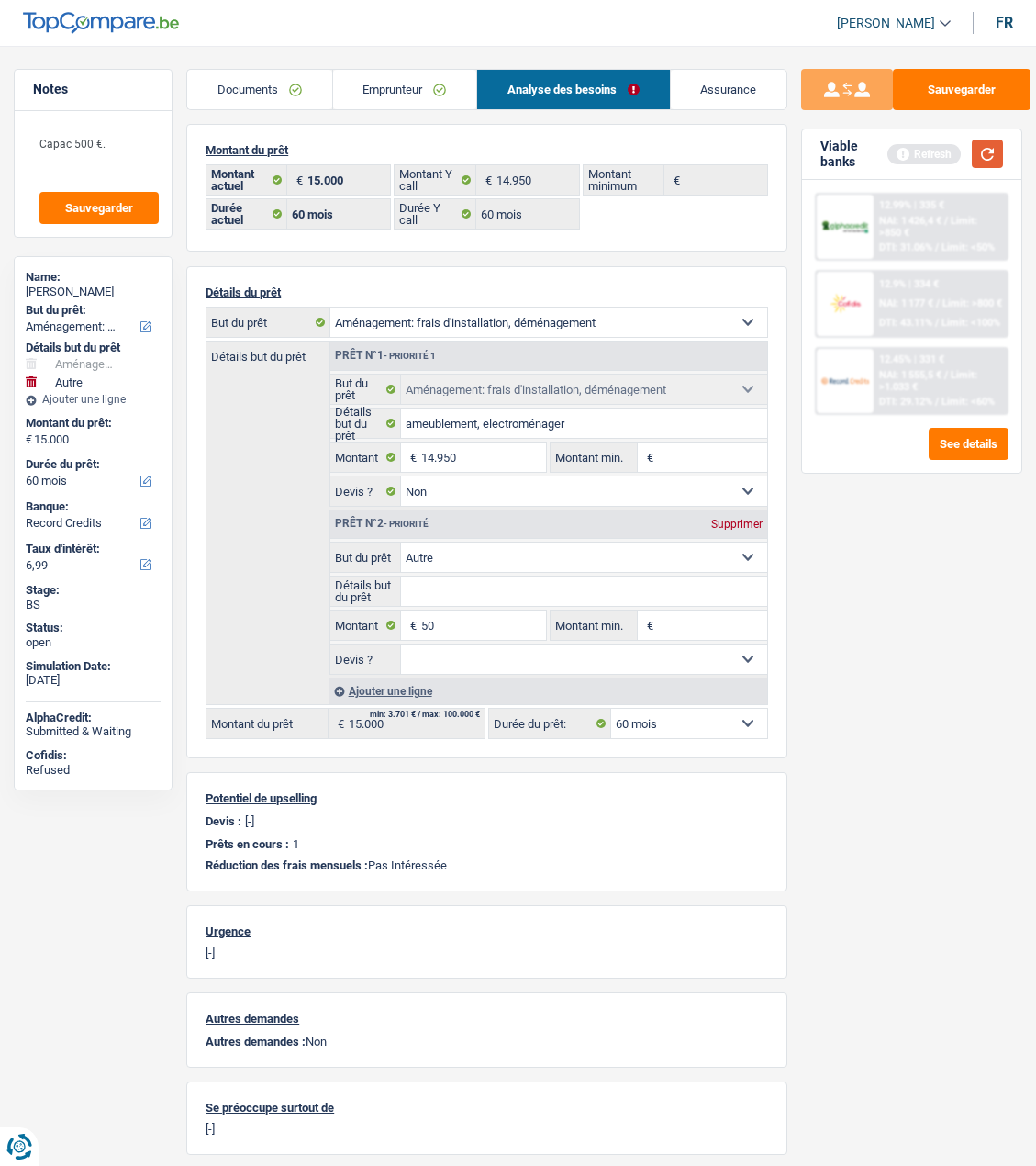
click at [985, 140] on button "button" at bounding box center [988, 153] width 31 height 29
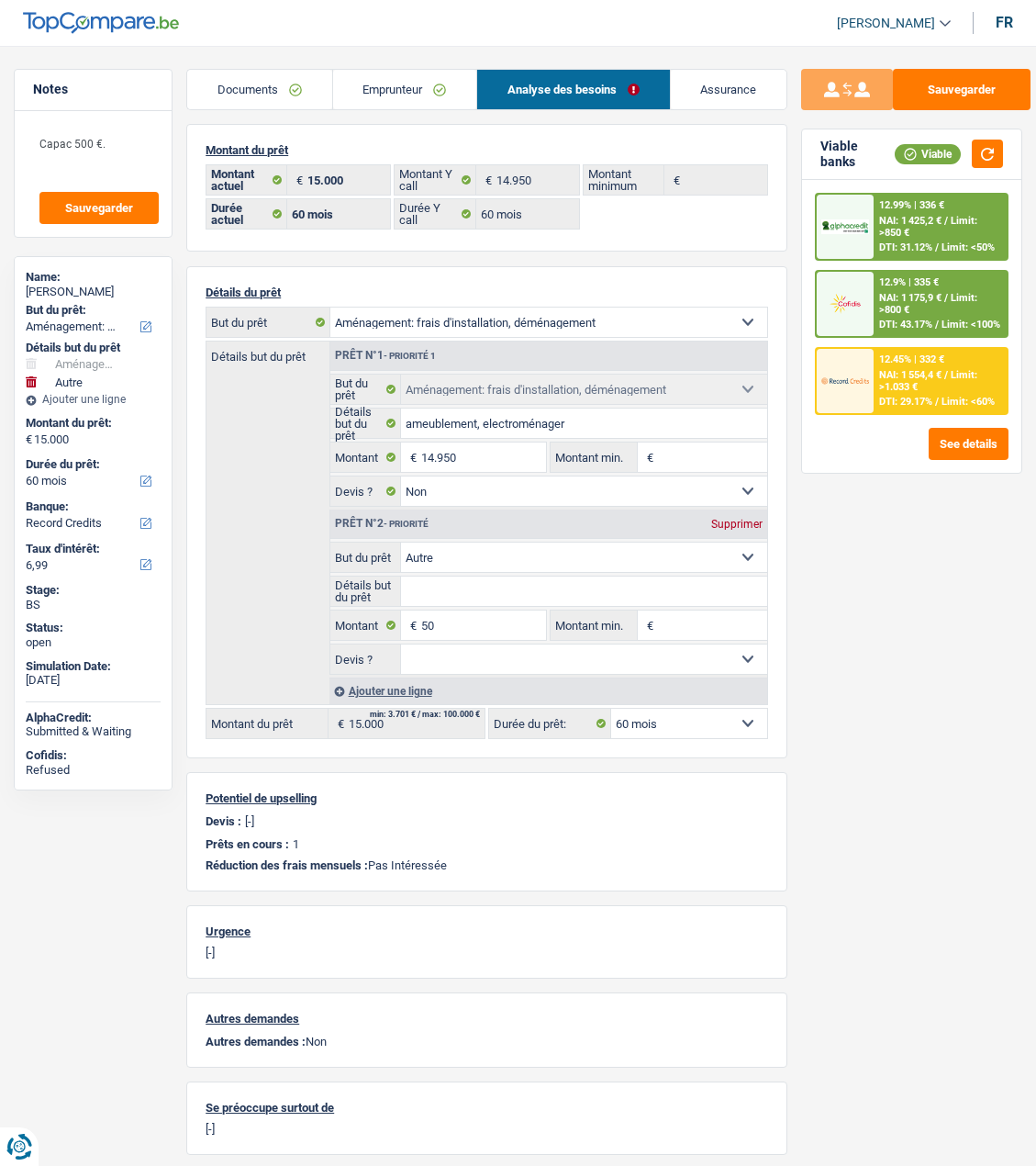
click at [973, 301] on span "Limit: >800 €" at bounding box center [929, 304] width 98 height 24
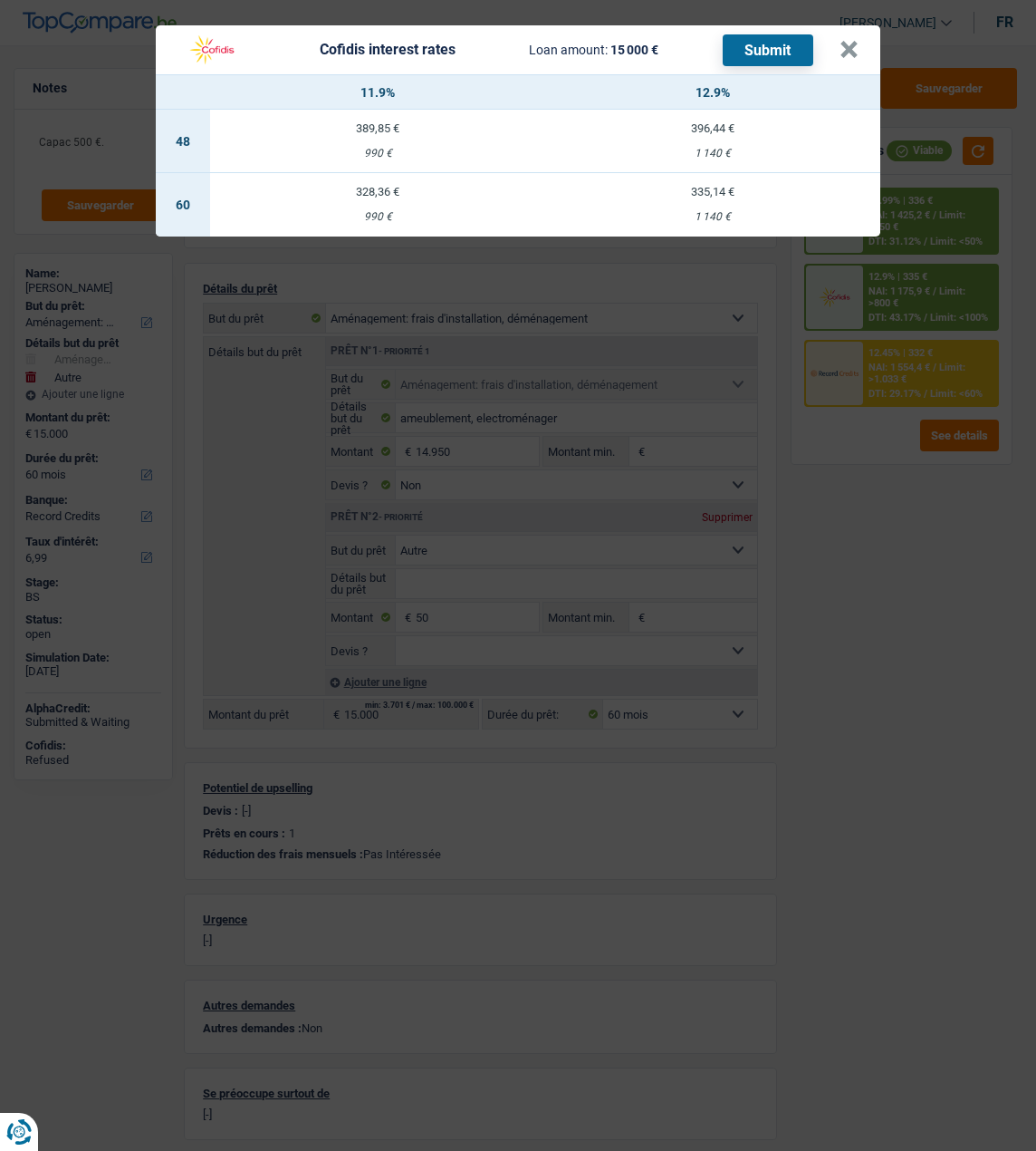
click at [715, 195] on td "335,14 € 1 140 €" at bounding box center [713, 204] width 336 height 63
select select "cofidis"
type input "12,90"
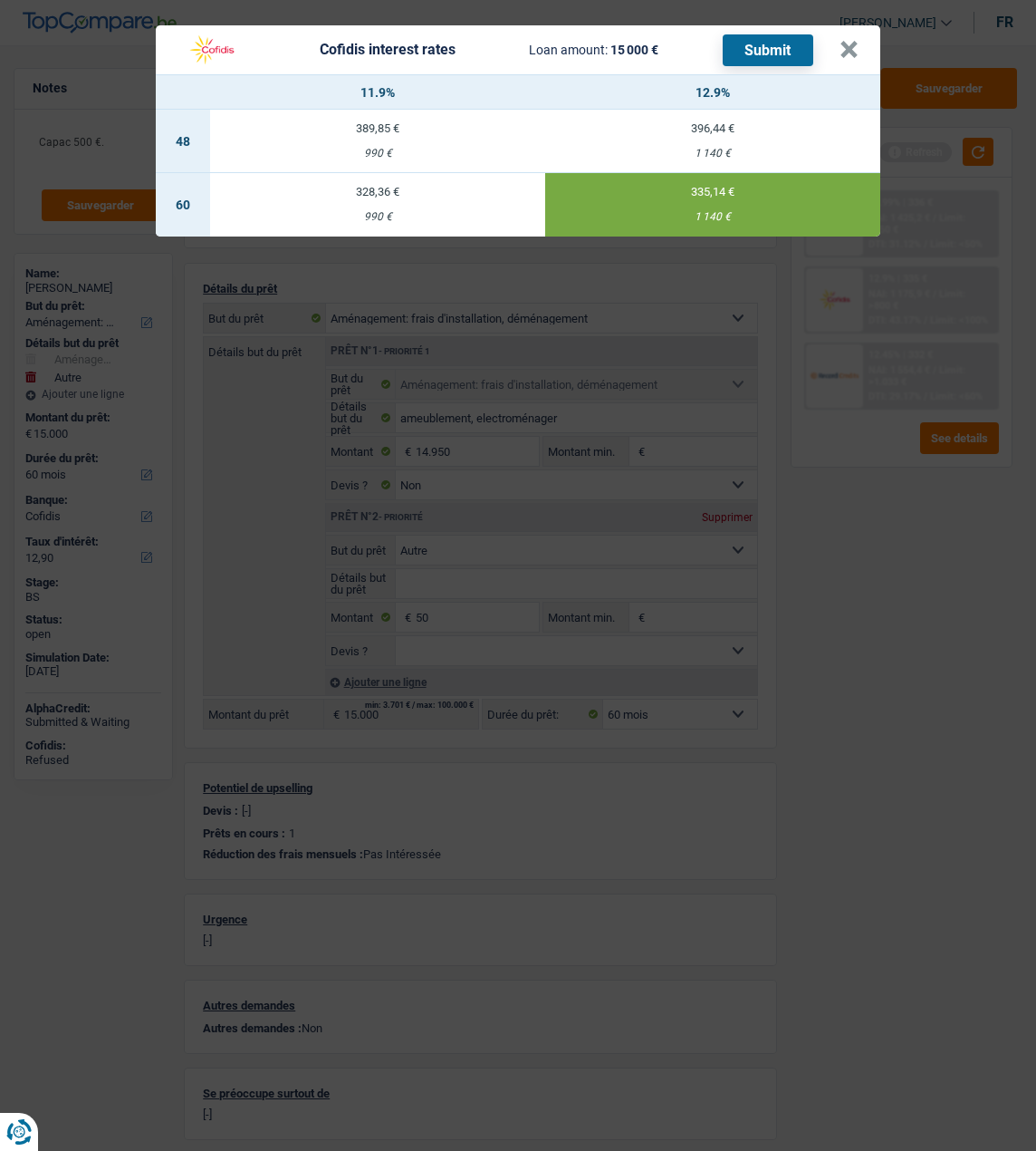
click at [801, 43] on button "Submit" at bounding box center [767, 49] width 90 height 32
click at [848, 41] on button "×" at bounding box center [850, 49] width 19 height 18
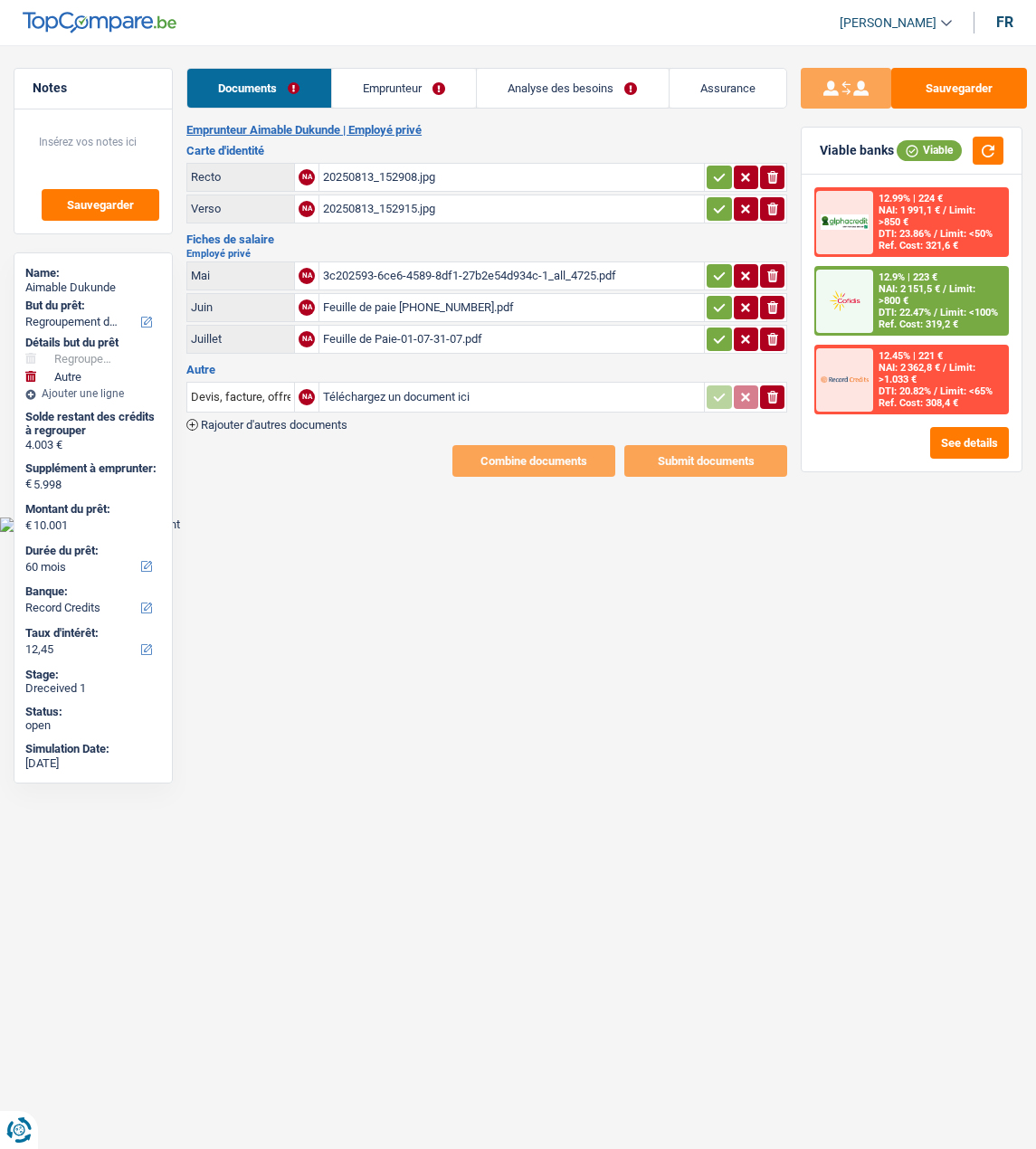
select select "refinancing"
select select "other"
select select "60"
select select "record credits"
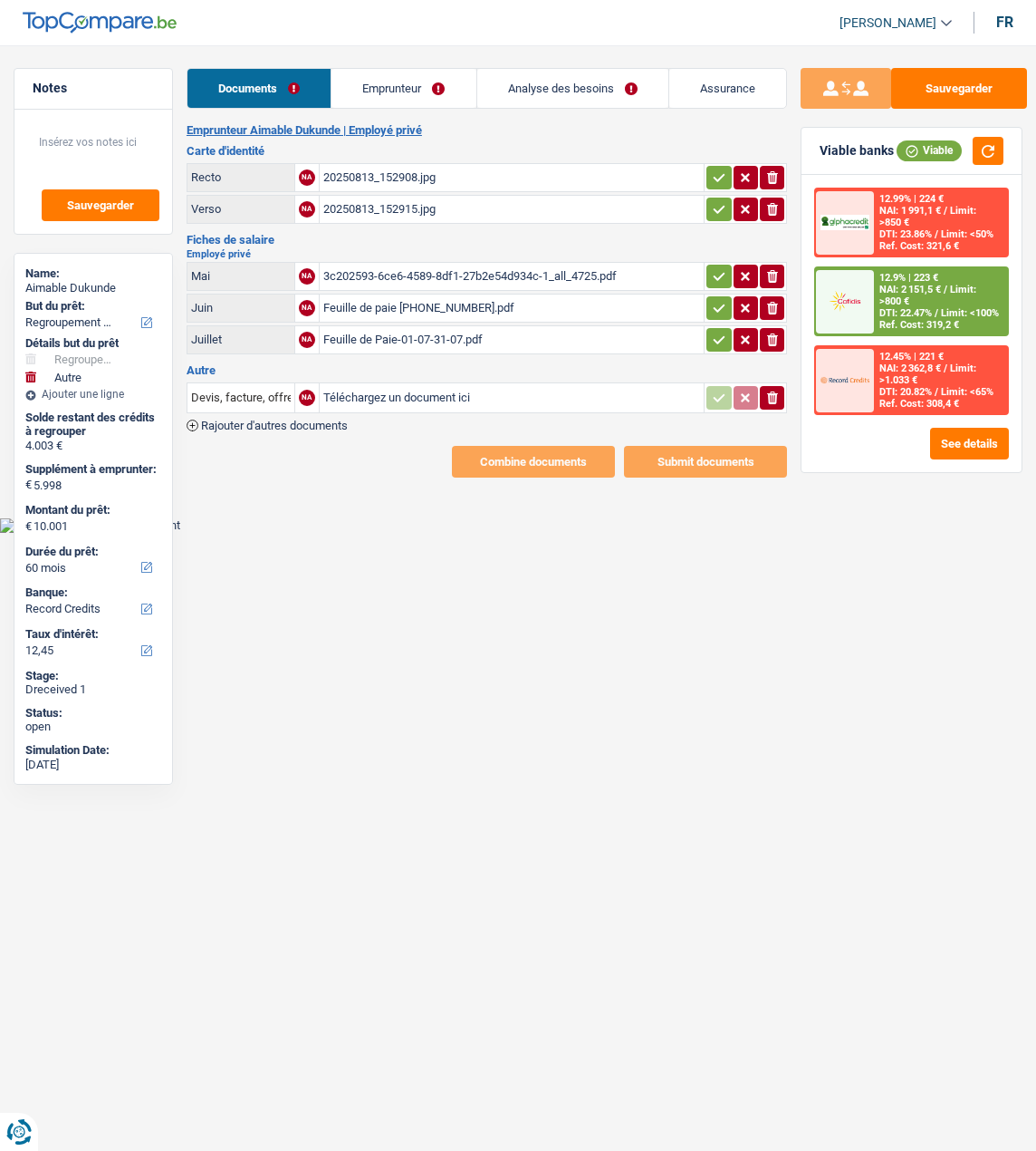
click at [395, 101] on link "Emprunteur" at bounding box center [404, 88] width 144 height 39
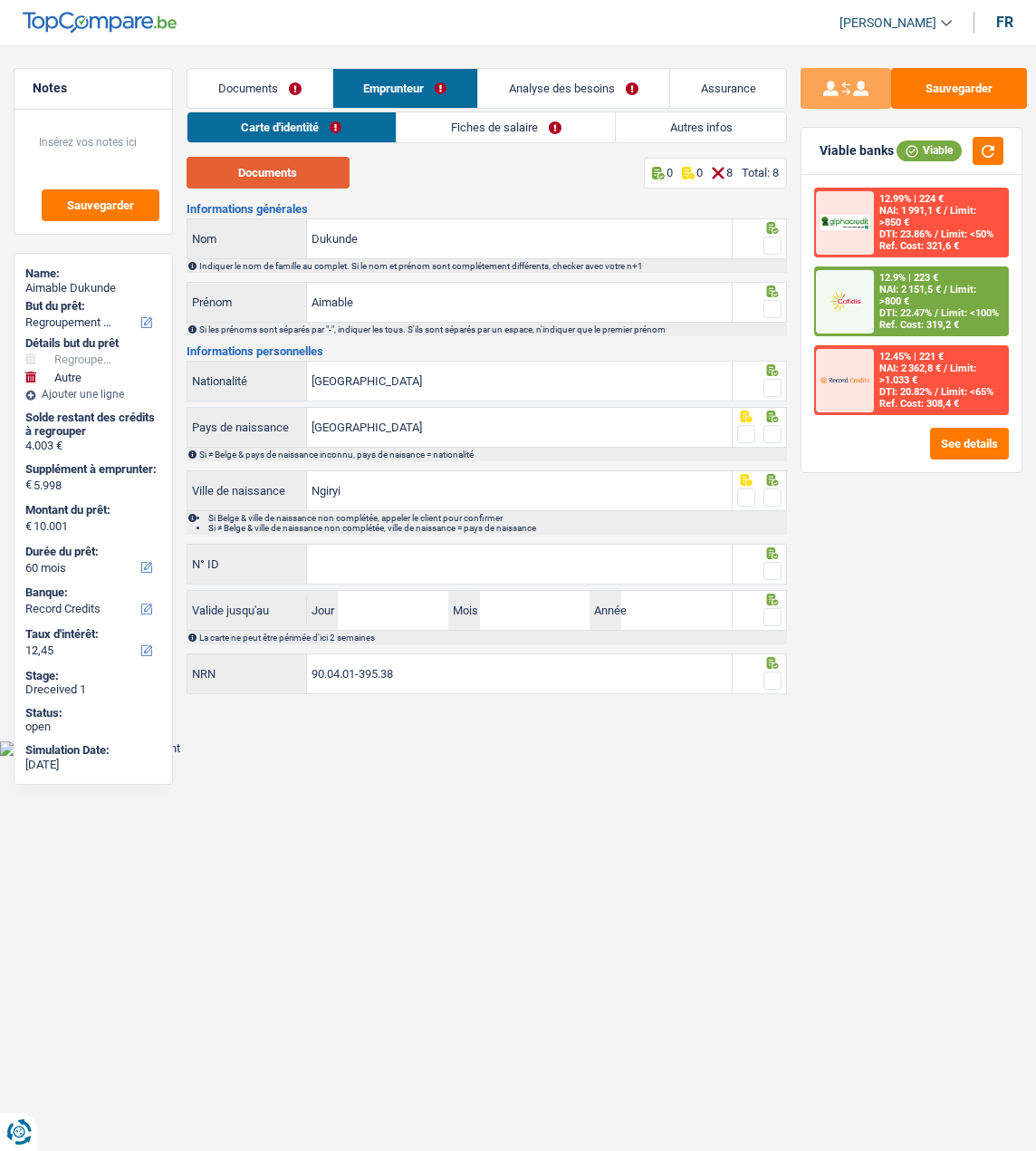
click at [304, 166] on button "Documents" at bounding box center [268, 173] width 163 height 32
click at [764, 240] on span at bounding box center [772, 246] width 18 height 18
click at [0, 0] on input "radio" at bounding box center [0, 0] width 0 height 0
click at [769, 308] on span at bounding box center [772, 309] width 18 height 18
click at [0, 0] on input "radio" at bounding box center [0, 0] width 0 height 0
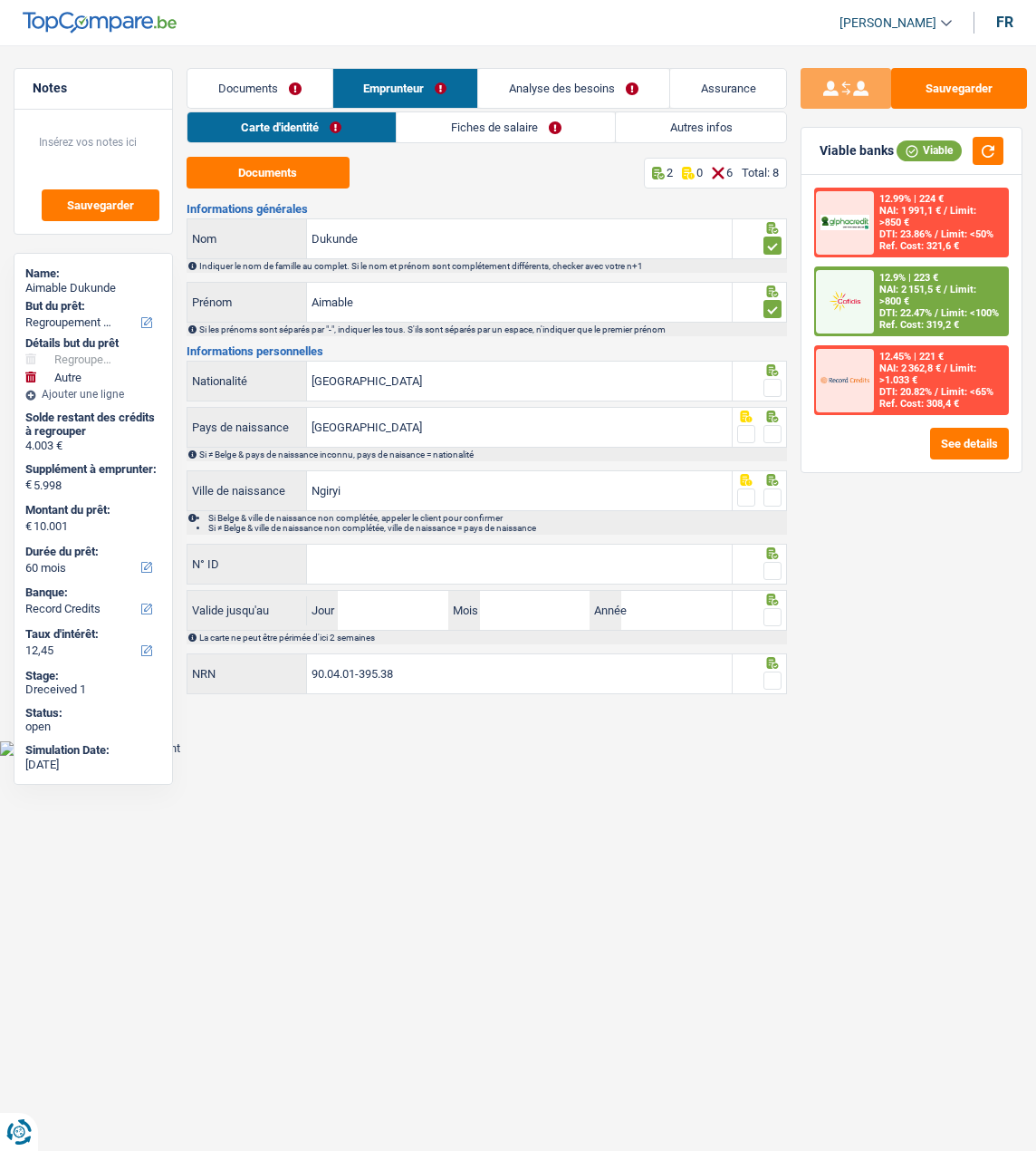
click at [766, 378] on span at bounding box center [772, 387] width 18 height 18
click at [0, 0] on input "radio" at bounding box center [0, 0] width 0 height 0
click at [773, 432] on span at bounding box center [772, 434] width 18 height 18
click at [0, 0] on input "radio" at bounding box center [0, 0] width 0 height 0
click at [770, 492] on span at bounding box center [772, 497] width 18 height 18
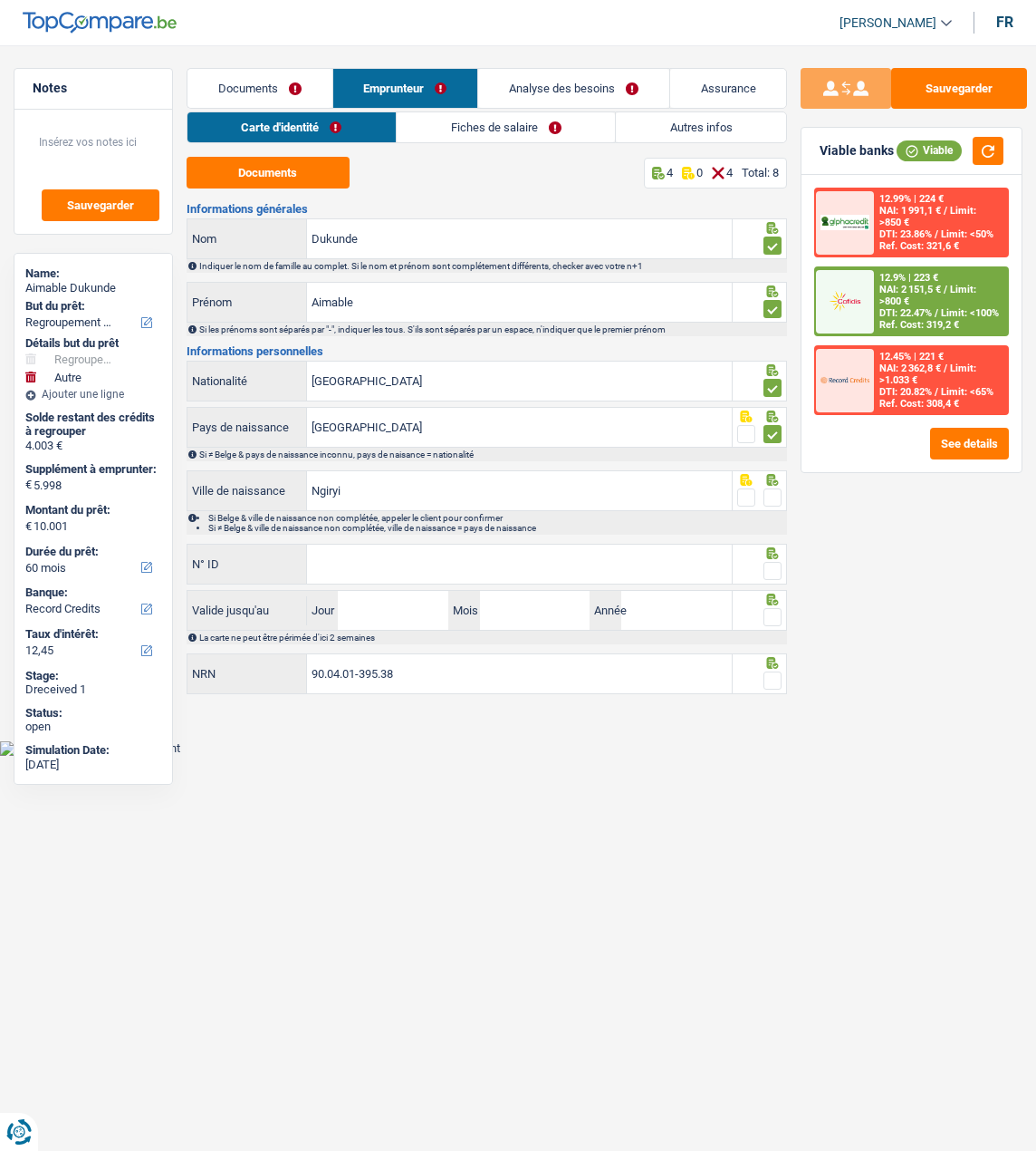
click at [0, 0] on input "radio" at bounding box center [0, 0] width 0 height 0
click at [666, 570] on input "N° ID" at bounding box center [520, 564] width 425 height 39
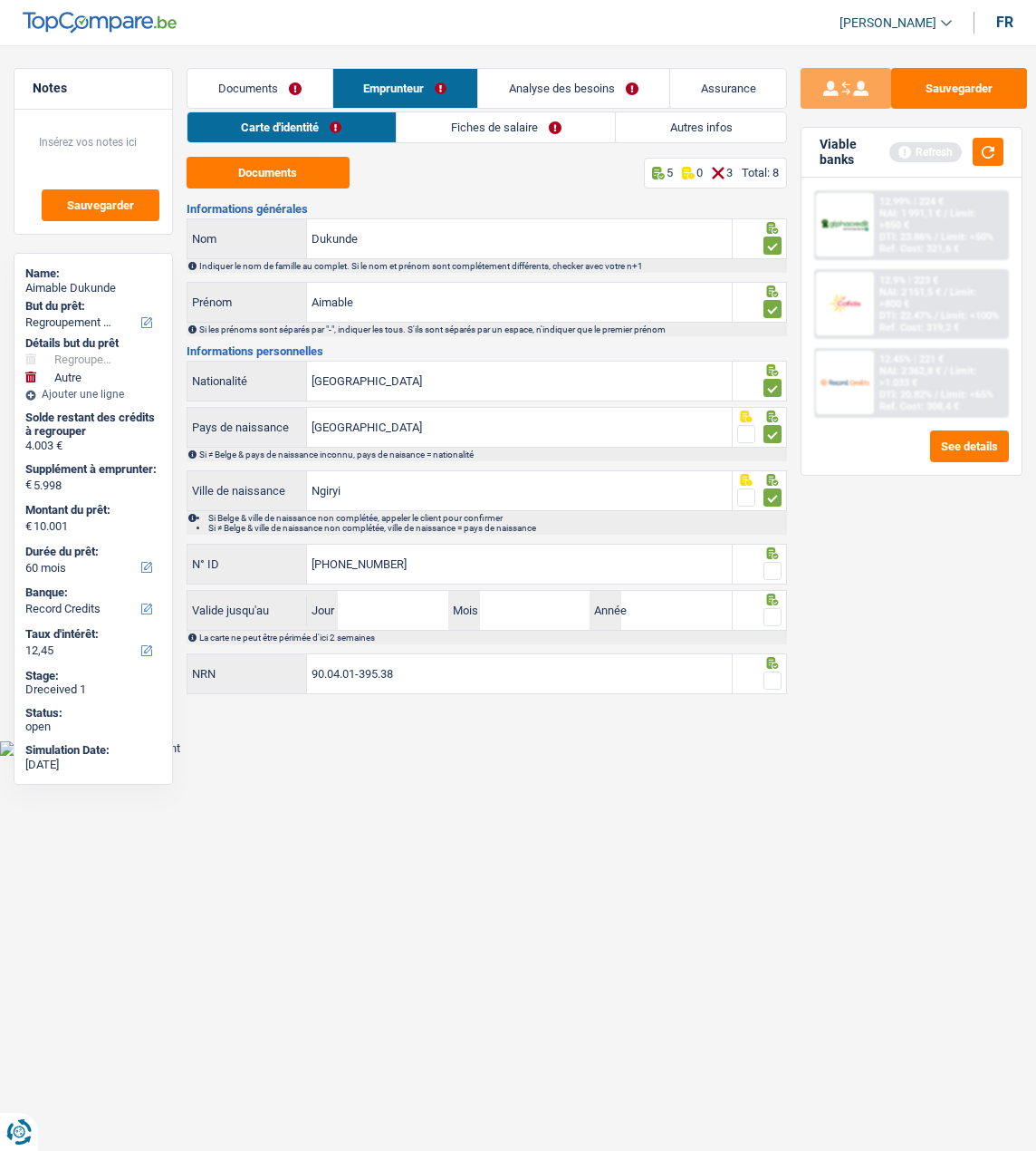
type input "[PHONE_NUMBER]"
click at [775, 570] on span at bounding box center [772, 571] width 18 height 18
click at [0, 0] on input "radio" at bounding box center [0, 0] width 0 height 0
click at [413, 606] on input "Jour" at bounding box center [393, 610] width 111 height 39
type input "28"
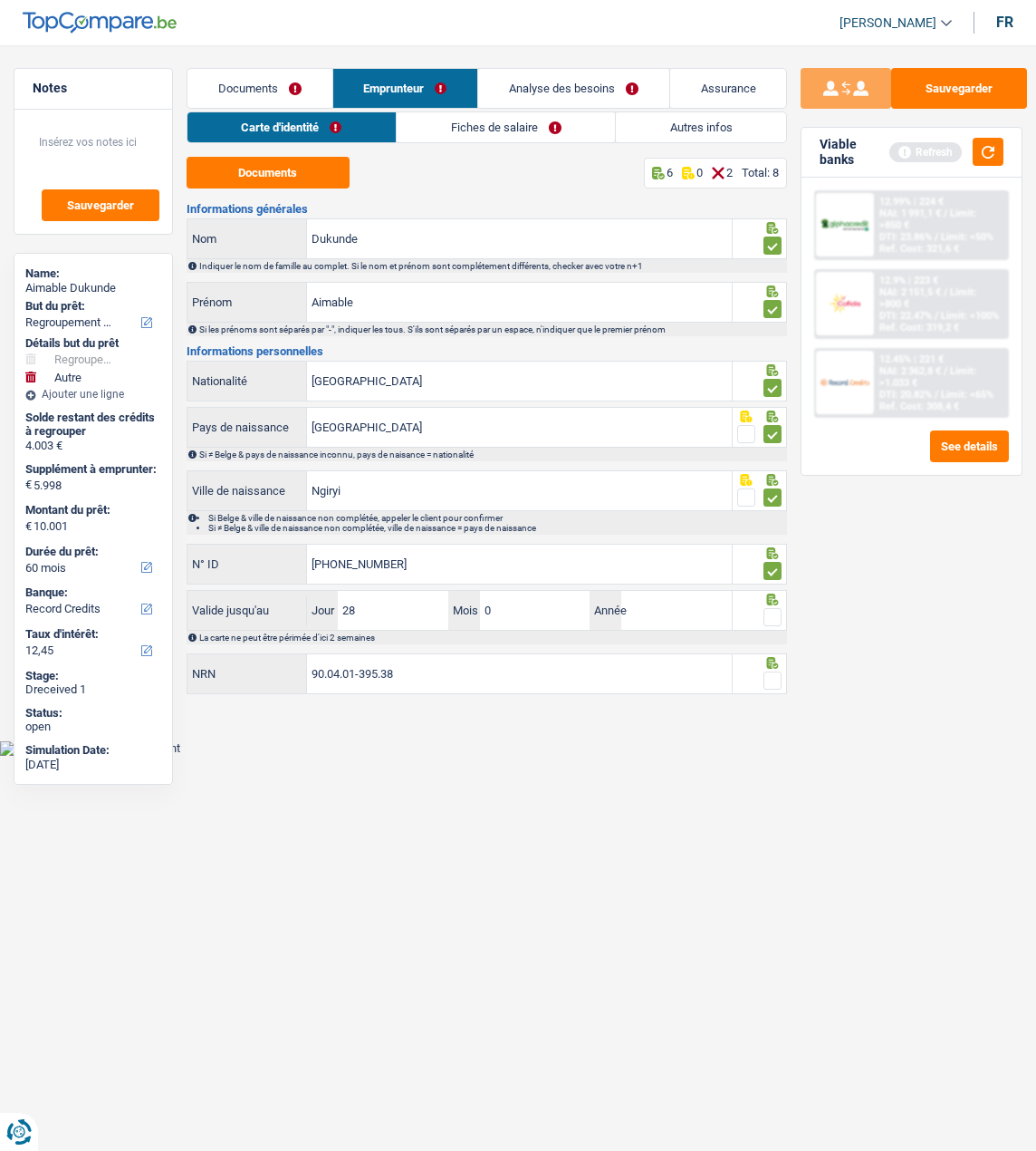
type input "07"
type input "2035"
click at [763, 611] on span at bounding box center [772, 617] width 18 height 18
click at [0, 0] on input "radio" at bounding box center [0, 0] width 0 height 0
click at [775, 676] on span at bounding box center [772, 680] width 18 height 18
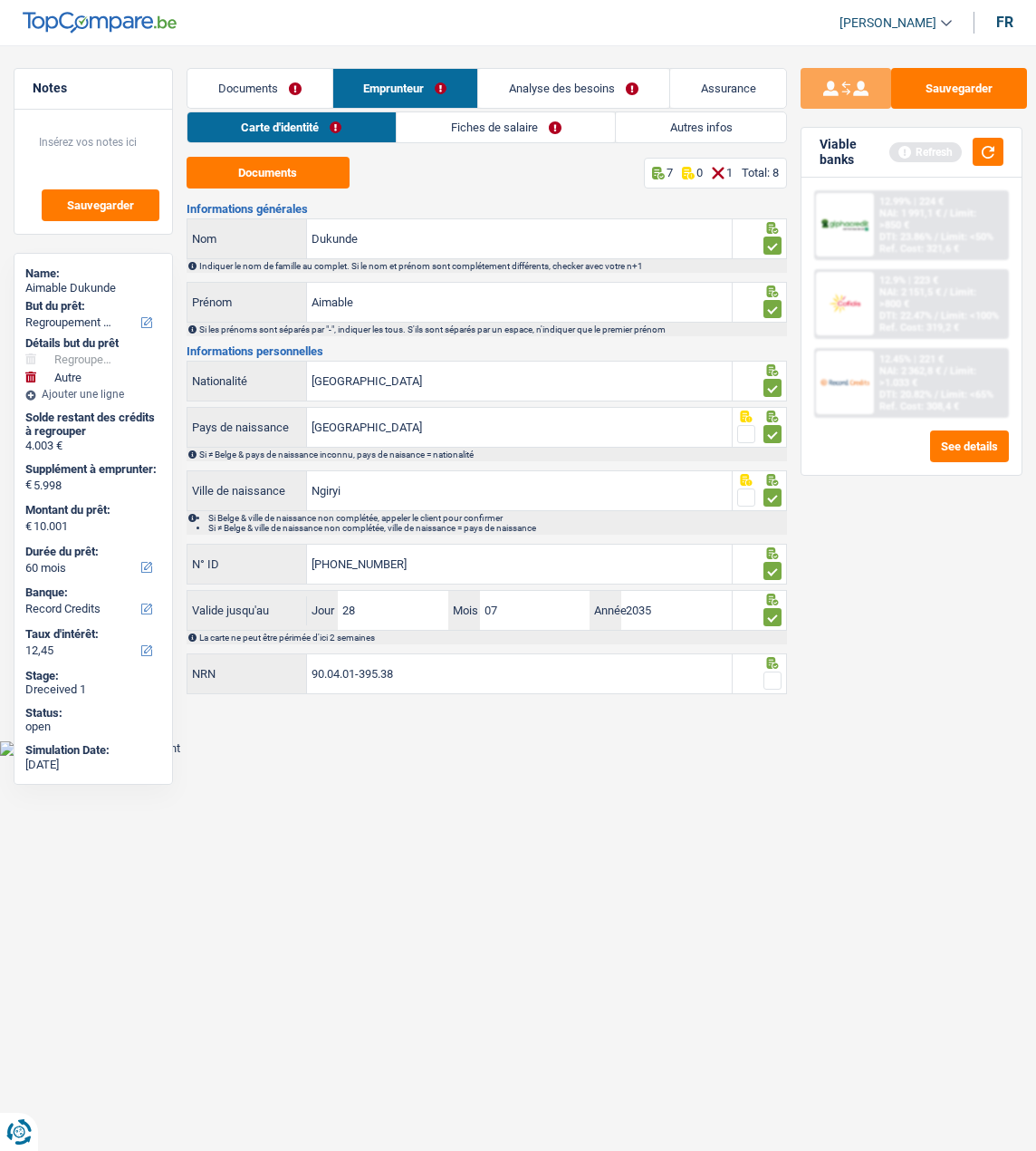
click at [0, 0] on input "radio" at bounding box center [0, 0] width 0 height 0
click at [487, 129] on link "Fiches de salaire" at bounding box center [506, 127] width 218 height 30
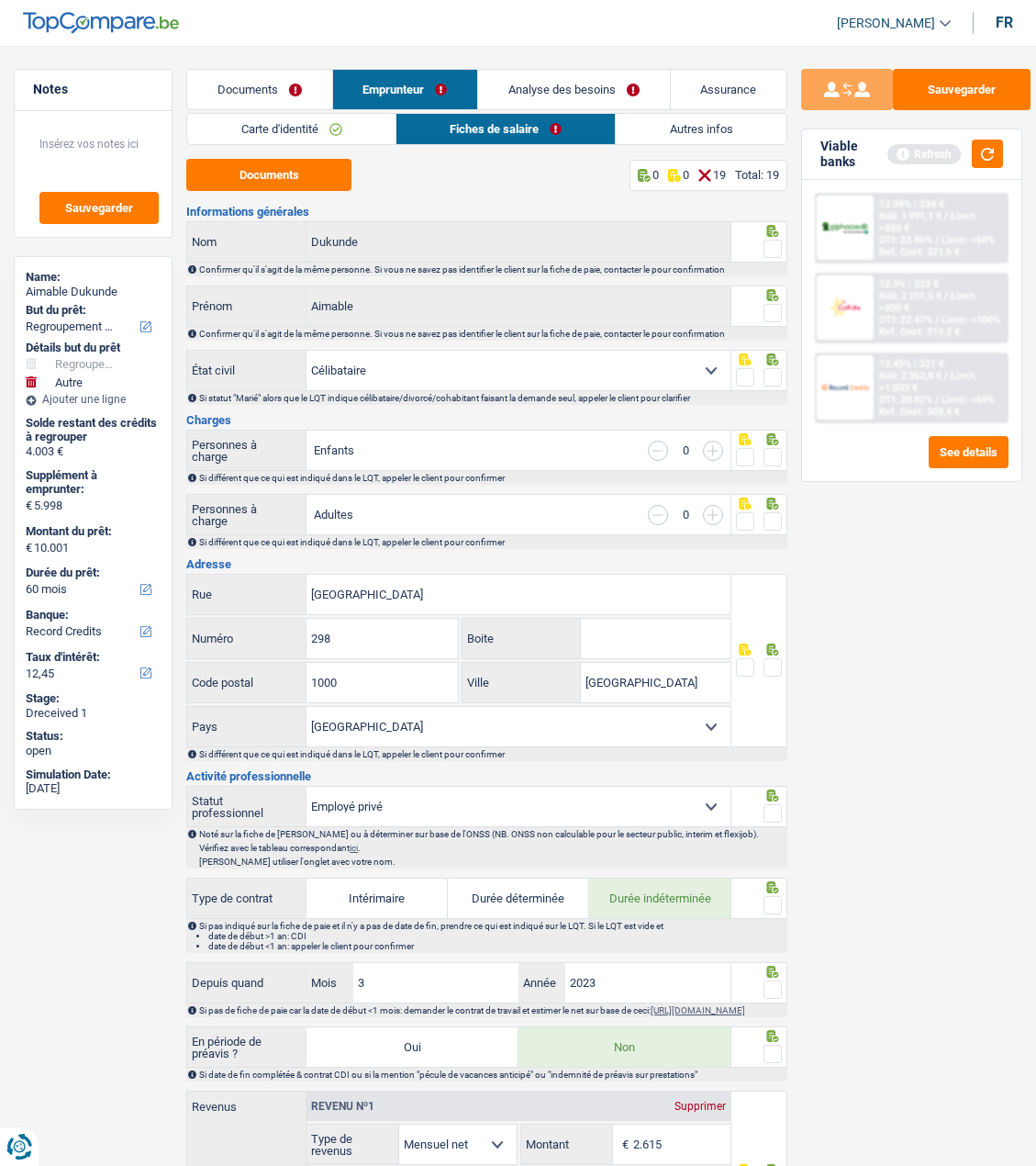
click at [327, 126] on link "Carte d'identité" at bounding box center [292, 129] width 208 height 30
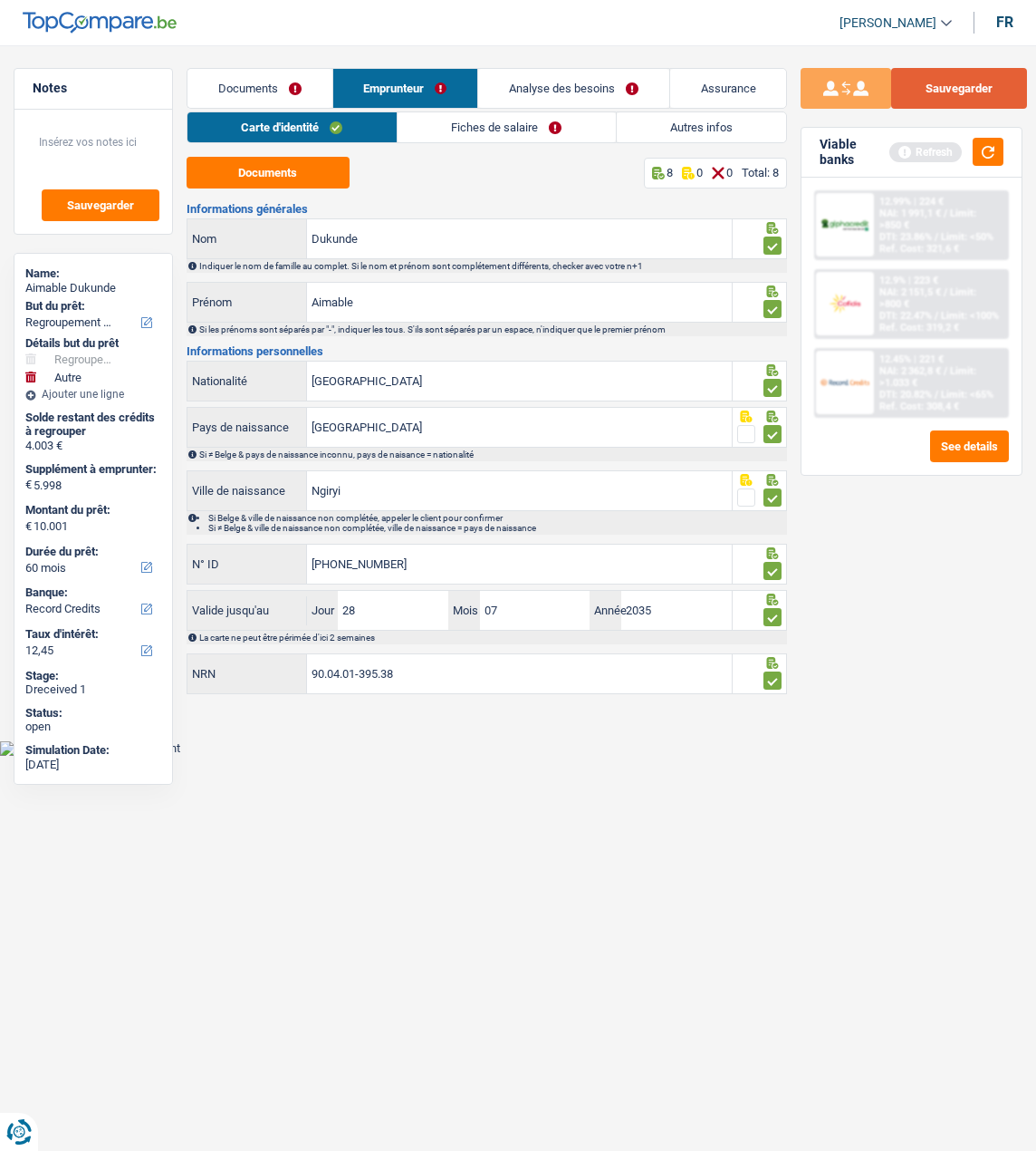
click at [968, 92] on button "Sauvegarder" at bounding box center [959, 88] width 136 height 41
click at [569, 131] on link "Fiches de salaire" at bounding box center [506, 127] width 218 height 30
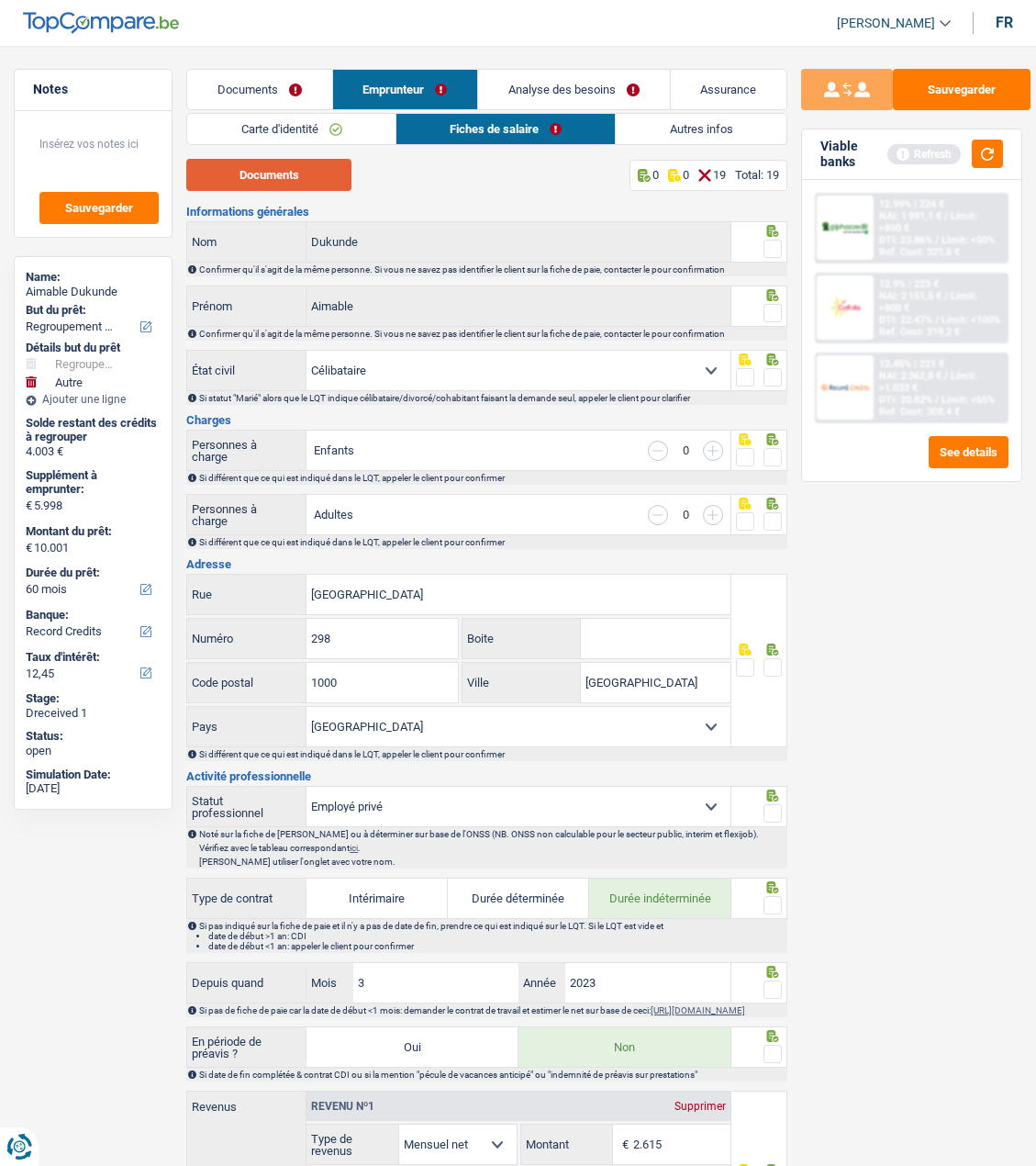
click at [315, 176] on button "Documents" at bounding box center [269, 175] width 165 height 32
click at [776, 248] on span at bounding box center [773, 249] width 19 height 19
click at [0, 0] on input "radio" at bounding box center [0, 0] width 0 height 0
click at [770, 310] on span at bounding box center [773, 313] width 19 height 19
click at [0, 0] on input "radio" at bounding box center [0, 0] width 0 height 0
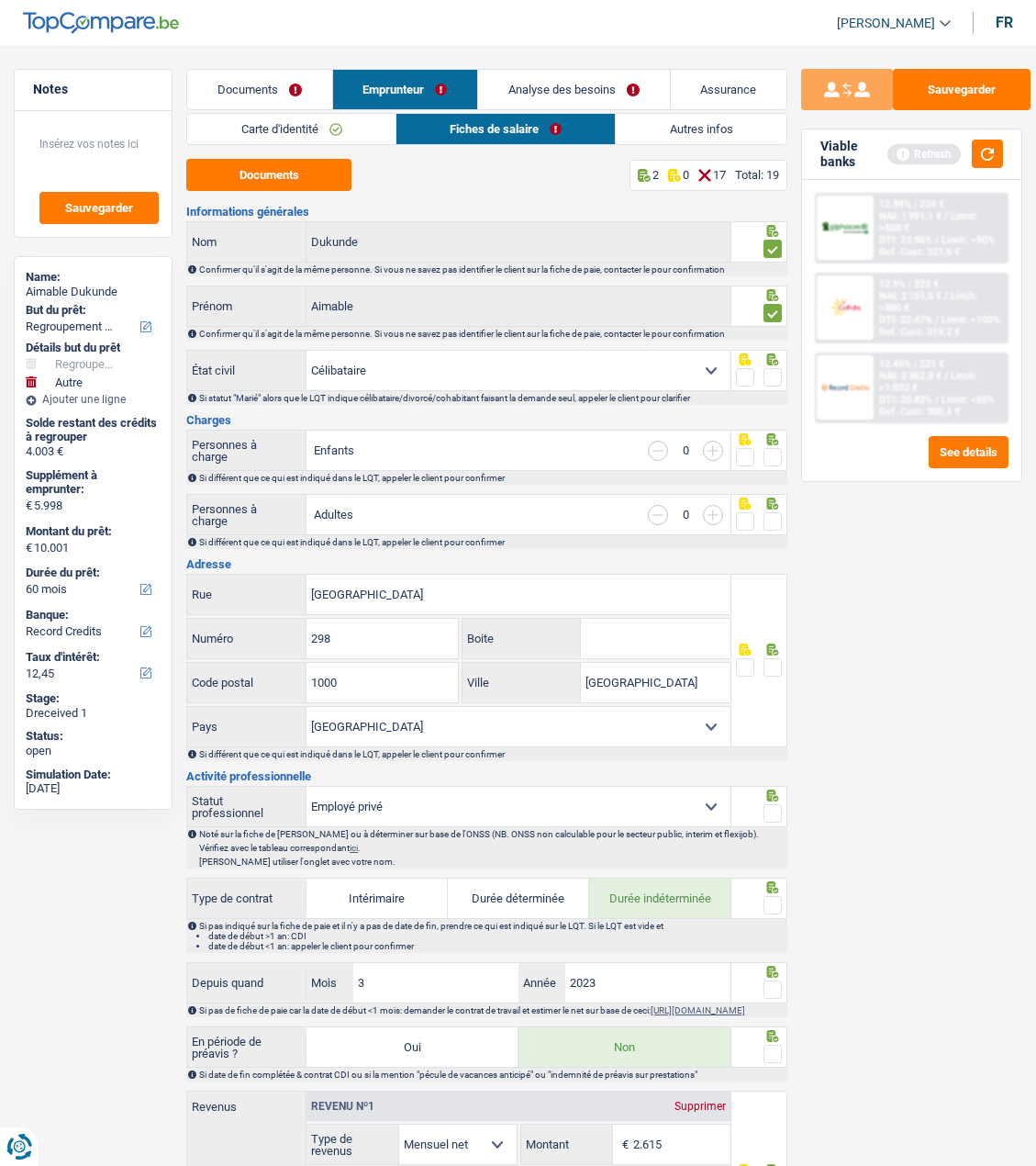
click at [771, 375] on span at bounding box center [773, 378] width 19 height 19
click at [0, 0] on input "radio" at bounding box center [0, 0] width 0 height 0
click at [770, 451] on span at bounding box center [773, 457] width 19 height 19
click at [0, 0] on input "radio" at bounding box center [0, 0] width 0 height 0
click at [774, 516] on span at bounding box center [773, 521] width 19 height 19
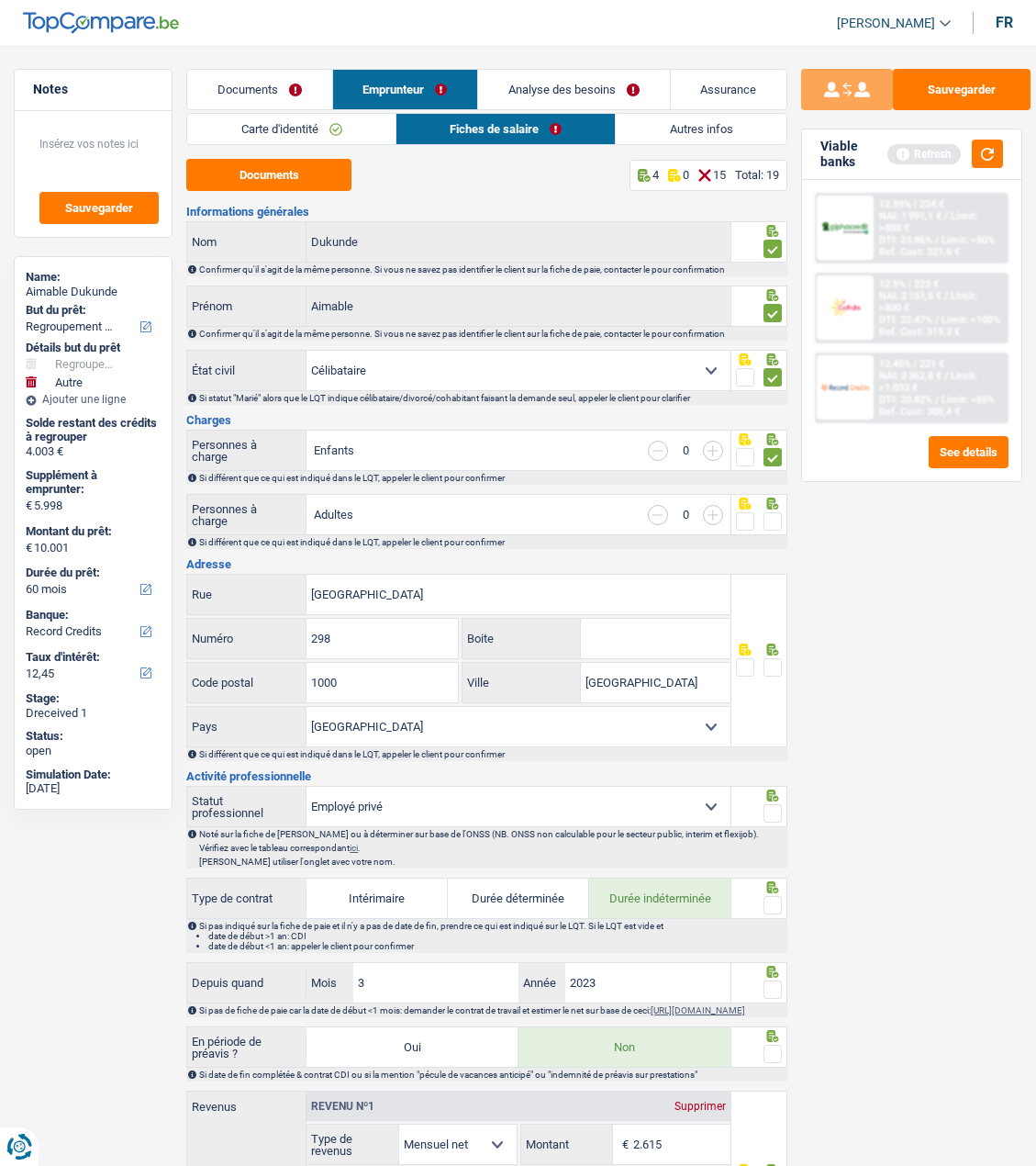
click at [0, 0] on input "radio" at bounding box center [0, 0] width 0 height 0
click at [700, 634] on input "Boite" at bounding box center [656, 638] width 150 height 39
type input "A"
click at [769, 660] on span at bounding box center [773, 668] width 19 height 19
click at [0, 0] on input "radio" at bounding box center [0, 0] width 0 height 0
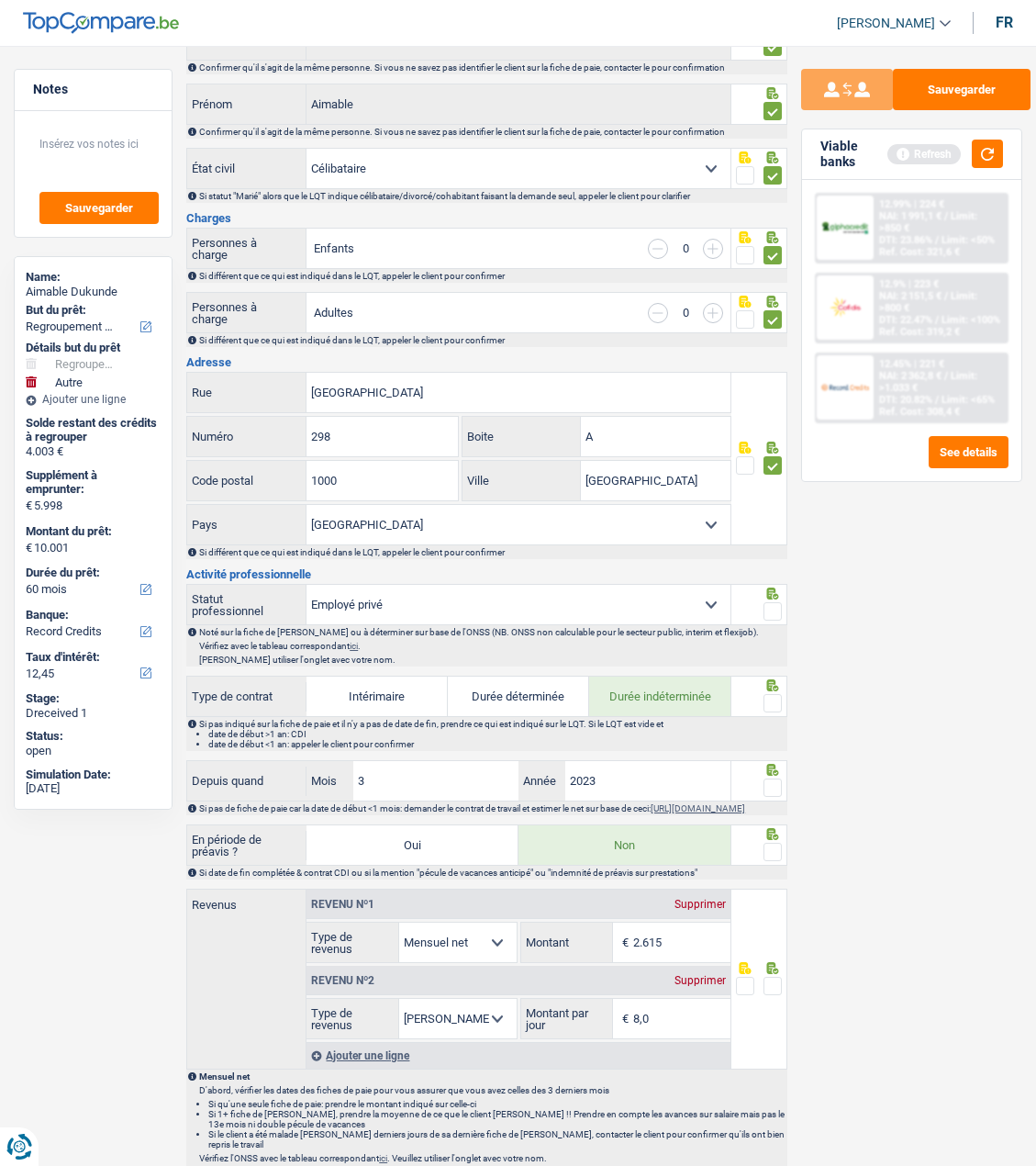
scroll to position [275, 0]
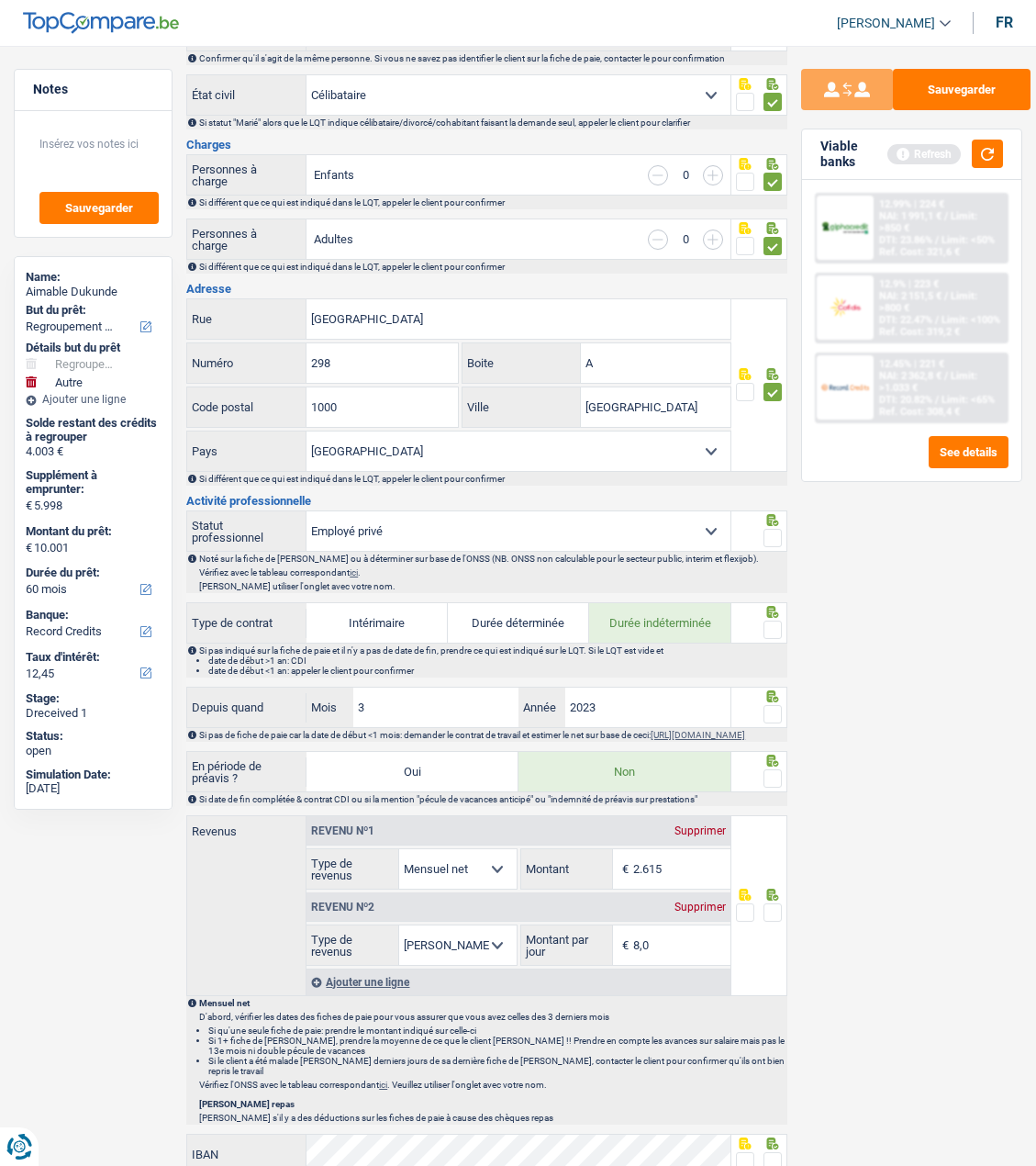
click at [779, 529] on span at bounding box center [773, 538] width 19 height 19
click at [0, 0] on input "radio" at bounding box center [0, 0] width 0 height 0
click at [772, 620] on span at bounding box center [773, 629] width 19 height 19
click at [0, 0] on input "radio" at bounding box center [0, 0] width 0 height 0
click at [778, 705] on span at bounding box center [773, 714] width 19 height 19
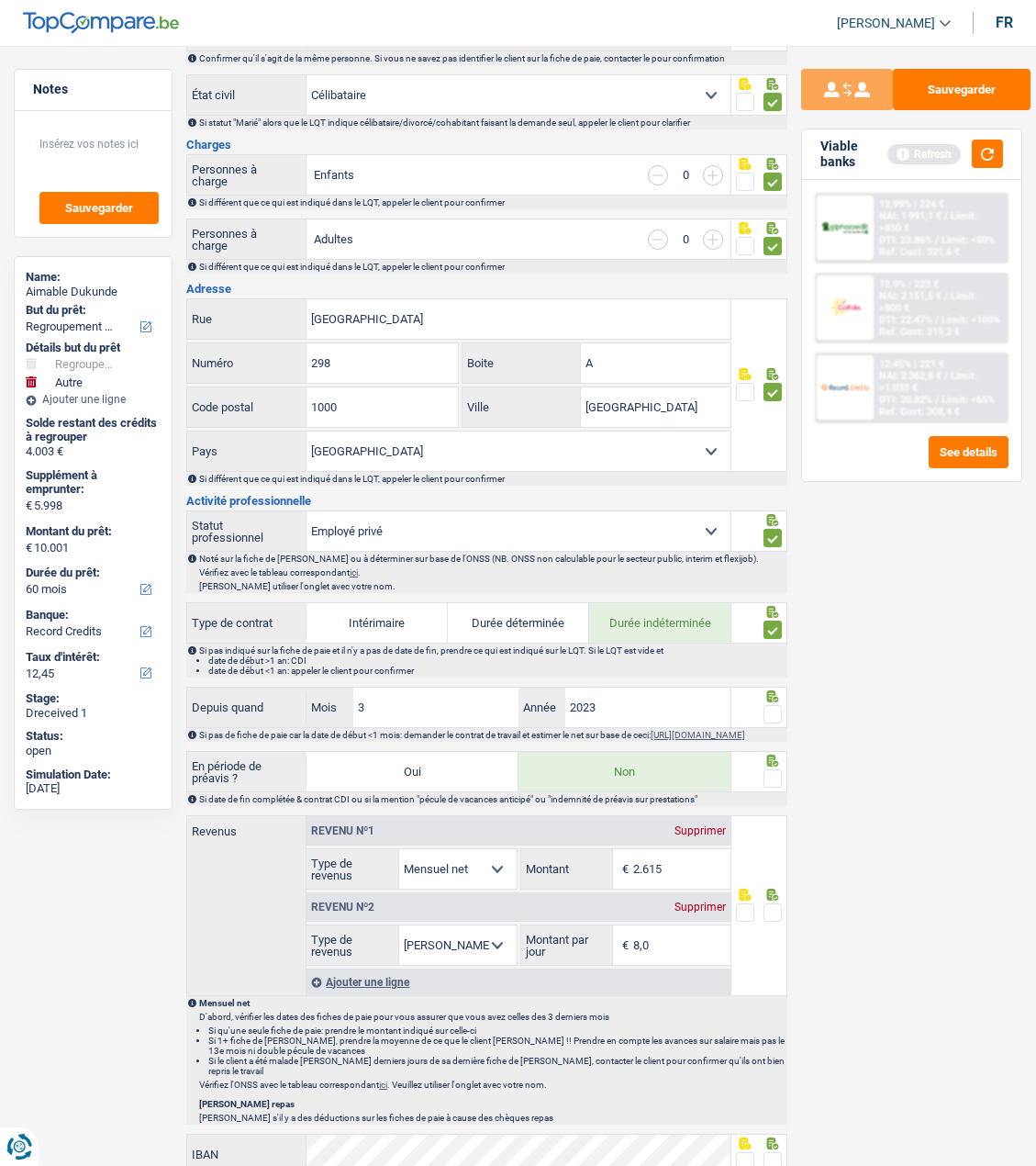
click at [0, 0] on input "radio" at bounding box center [0, 0] width 0 height 0
drag, startPoint x: 778, startPoint y: 781, endPoint x: 908, endPoint y: 809, distance: 133.0
click at [777, 784] on span at bounding box center [773, 779] width 19 height 19
click at [0, 0] on input "radio" at bounding box center [0, 0] width 0 height 0
click at [765, 916] on span at bounding box center [773, 912] width 19 height 19
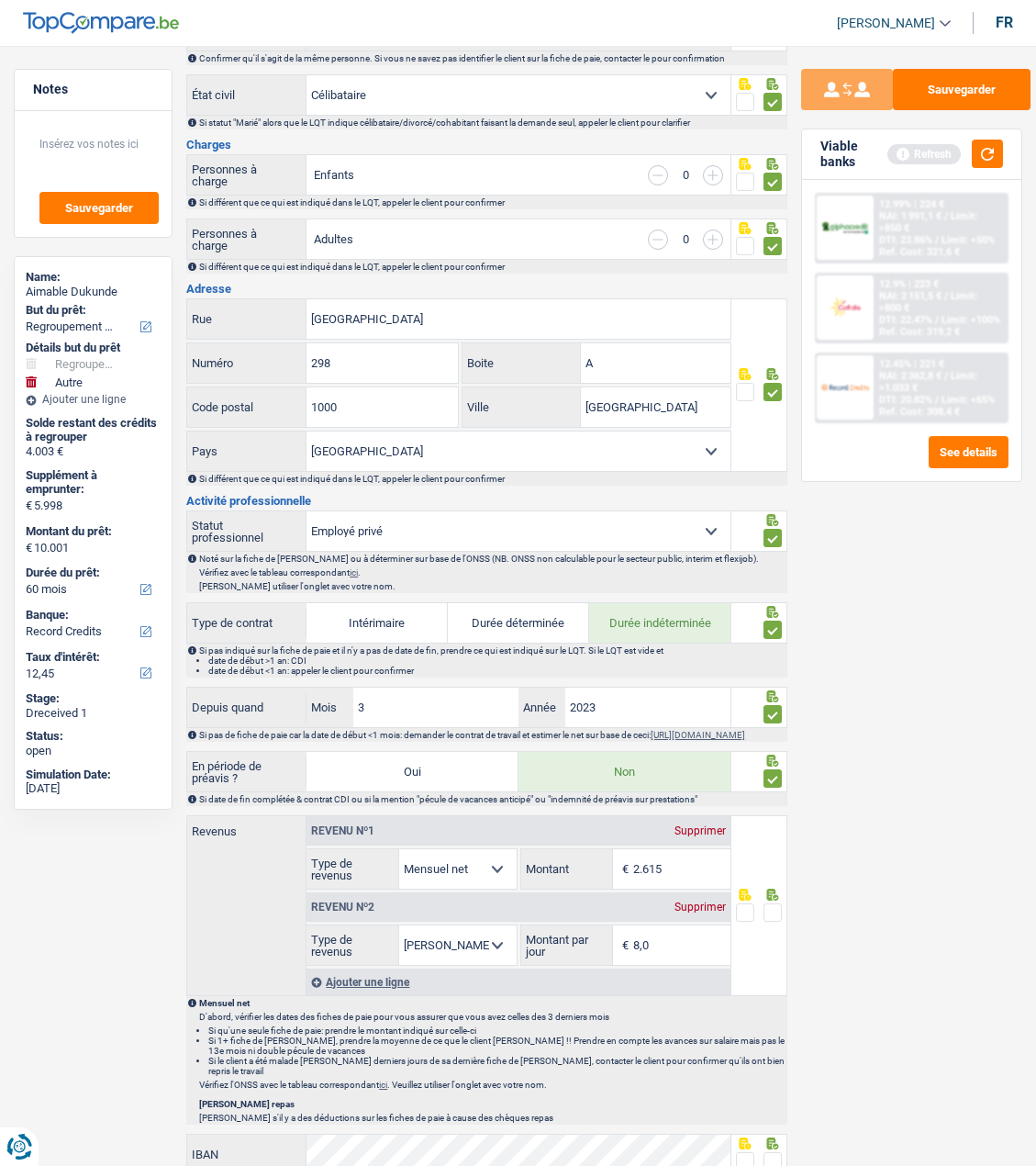
click at [0, 0] on input "radio" at bounding box center [0, 0] width 0 height 0
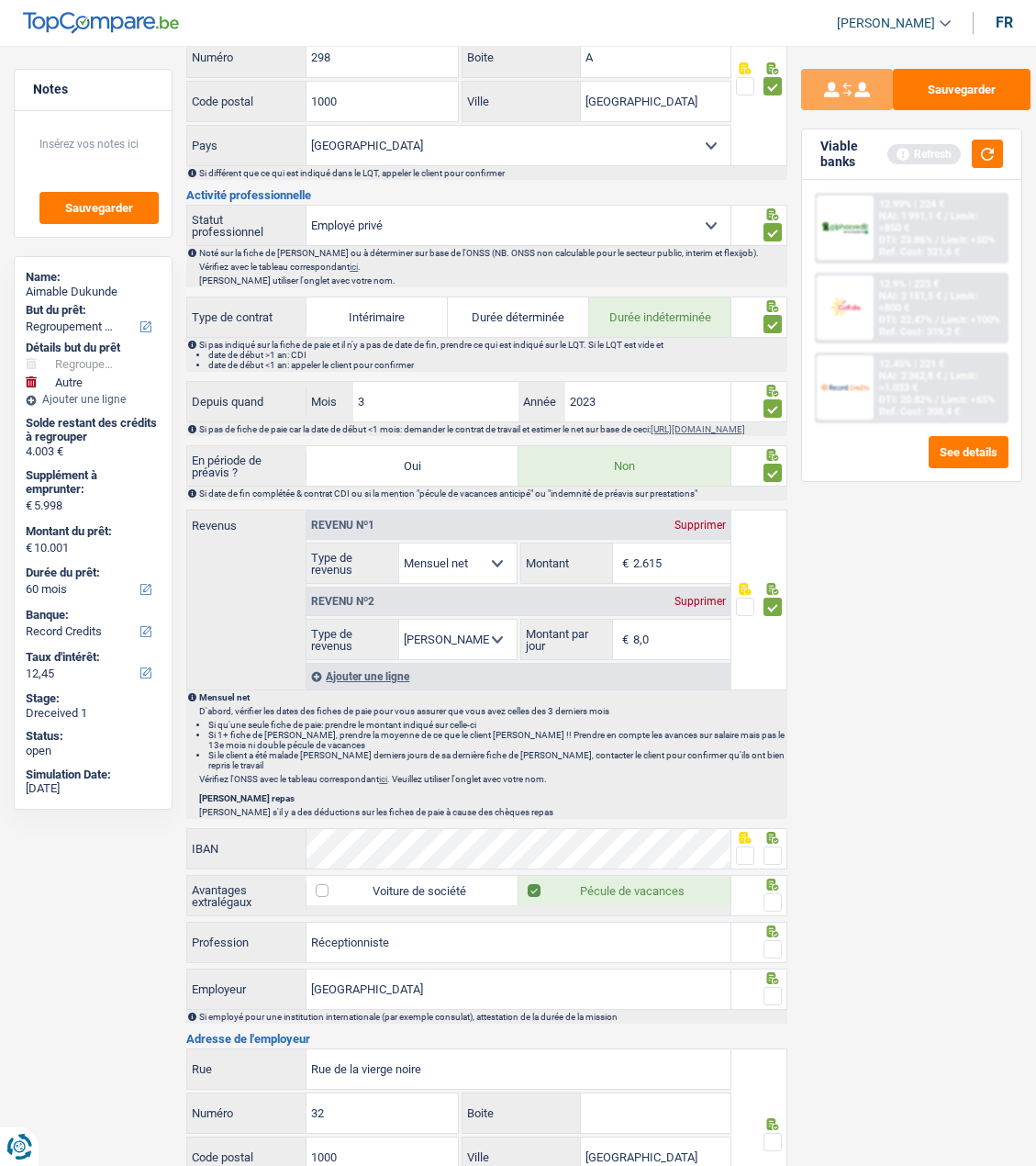
scroll to position [827, 0]
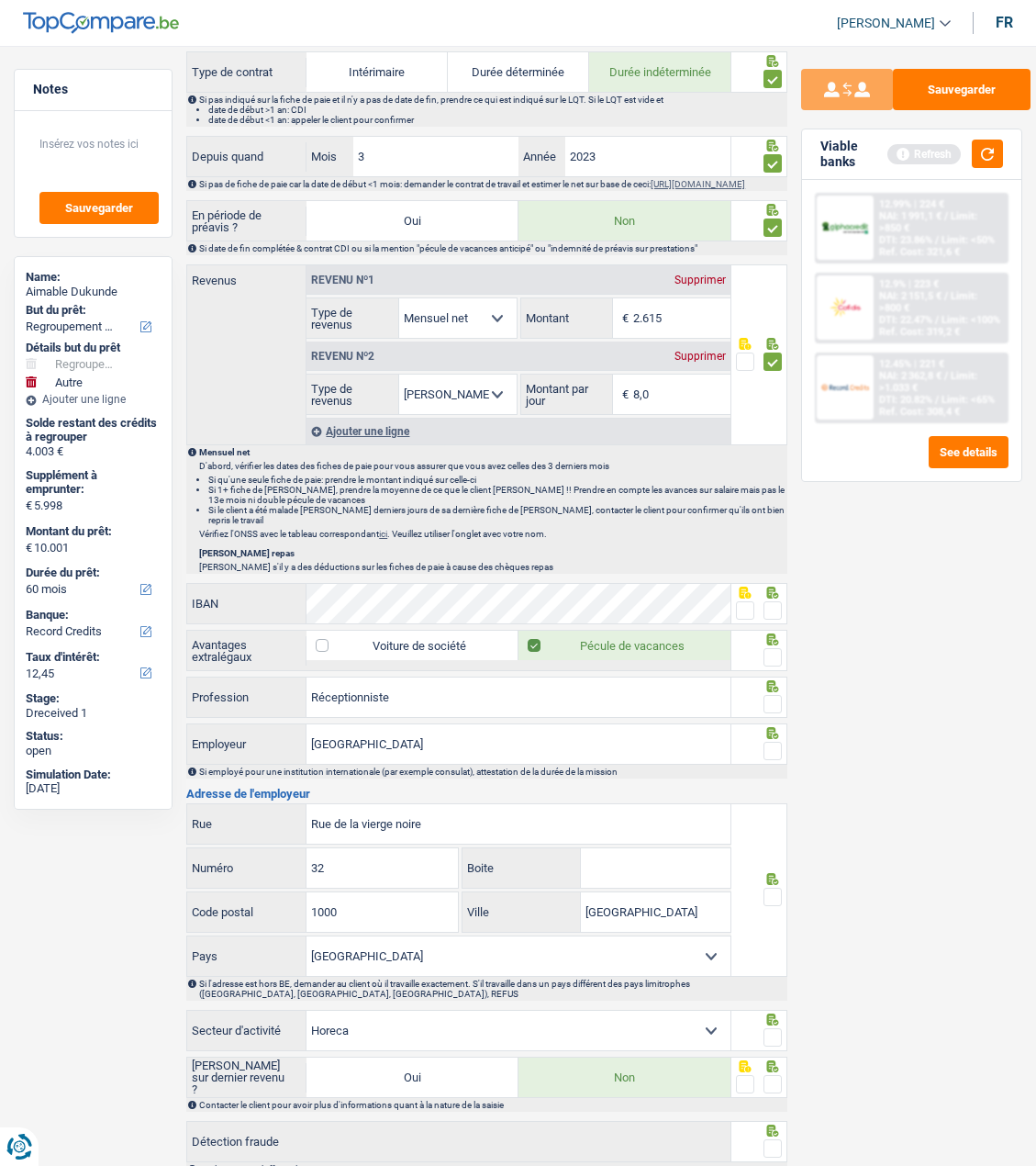
click at [768, 608] on span at bounding box center [773, 611] width 19 height 19
click at [0, 0] on input "radio" at bounding box center [0, 0] width 0 height 0
click at [773, 653] on span at bounding box center [773, 657] width 19 height 19
click at [0, 0] on input "radio" at bounding box center [0, 0] width 0 height 0
click at [772, 697] on span at bounding box center [773, 704] width 19 height 19
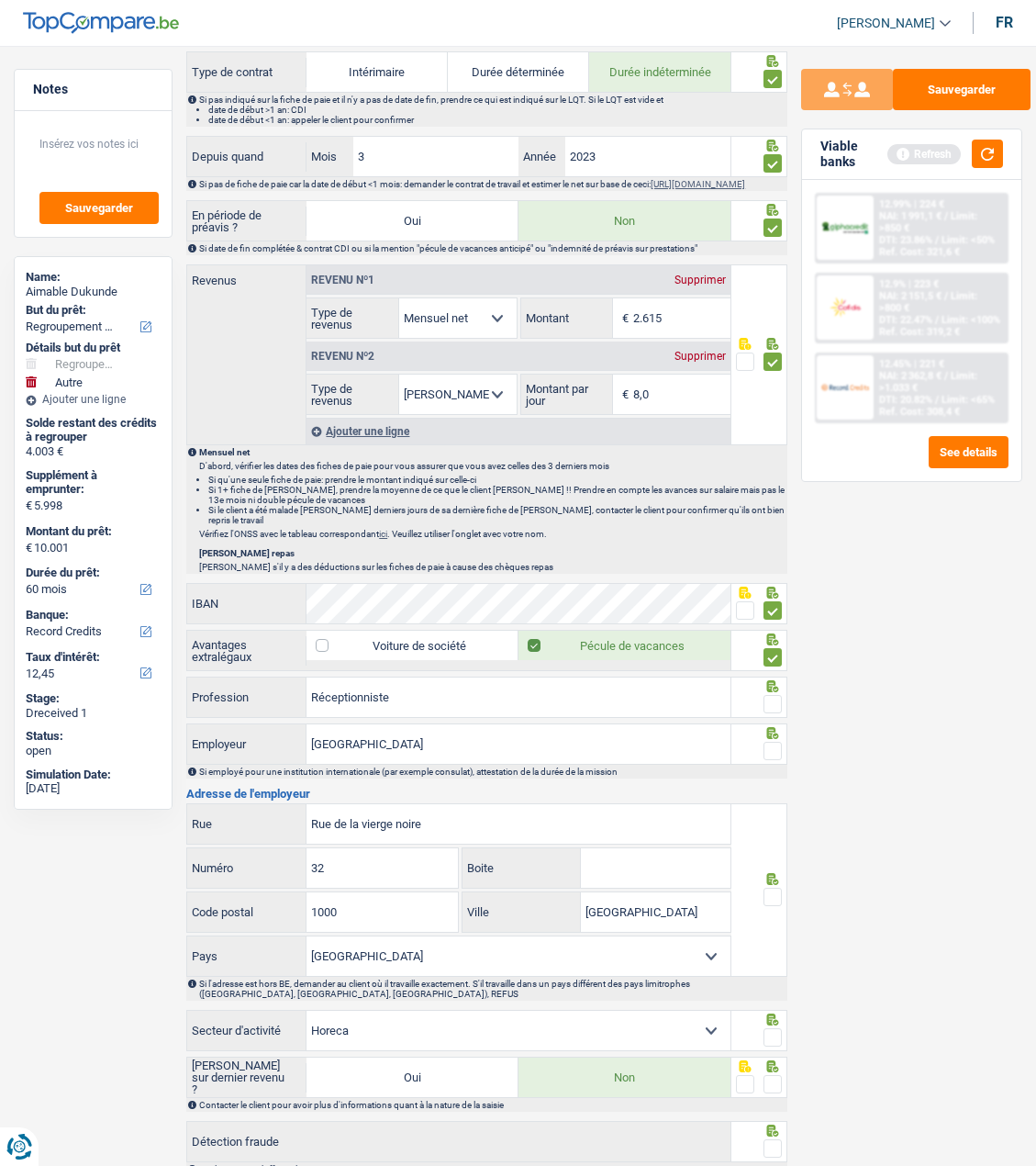
click at [0, 0] on input "radio" at bounding box center [0, 0] width 0 height 0
click at [770, 745] on span at bounding box center [773, 751] width 19 height 19
click at [0, 0] on input "radio" at bounding box center [0, 0] width 0 height 0
click at [777, 891] on span at bounding box center [773, 897] width 19 height 19
click at [0, 0] on input "radio" at bounding box center [0, 0] width 0 height 0
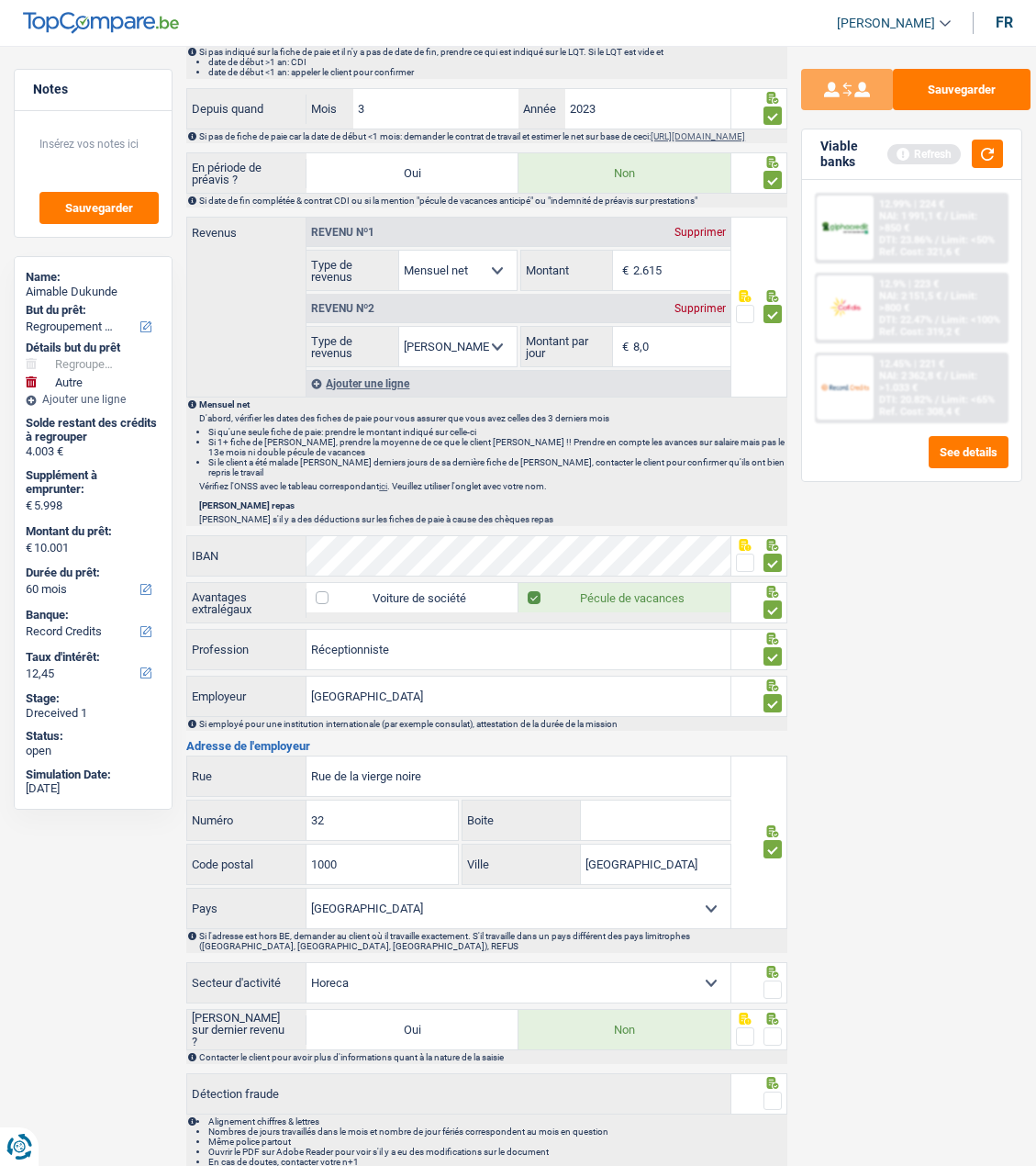
scroll to position [918, 0]
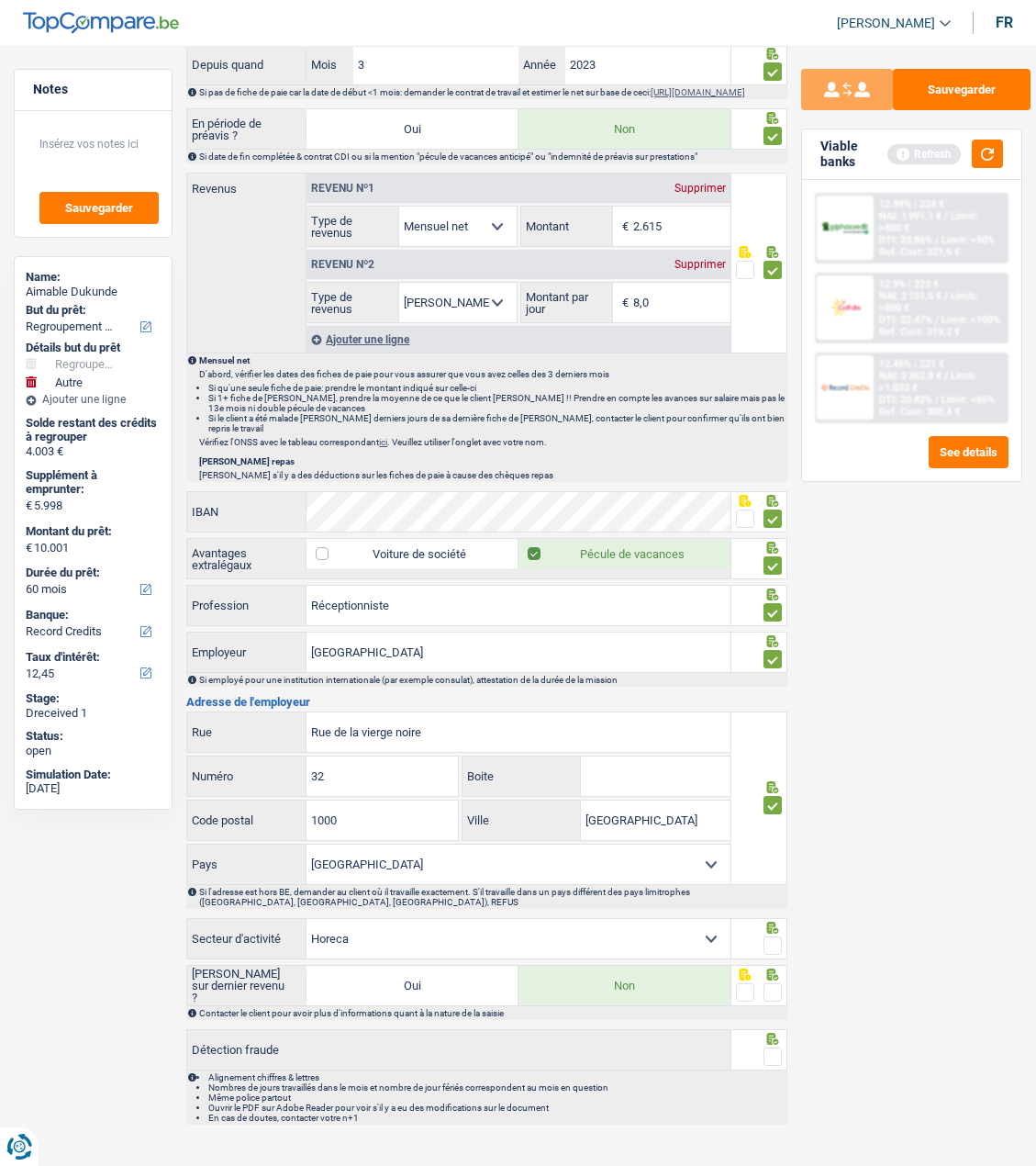
click at [777, 941] on span at bounding box center [773, 946] width 19 height 19
click at [0, 0] on input "radio" at bounding box center [0, 0] width 0 height 0
click at [774, 990] on span at bounding box center [773, 992] width 19 height 19
click at [0, 0] on input "radio" at bounding box center [0, 0] width 0 height 0
click at [776, 1049] on span at bounding box center [773, 1057] width 19 height 19
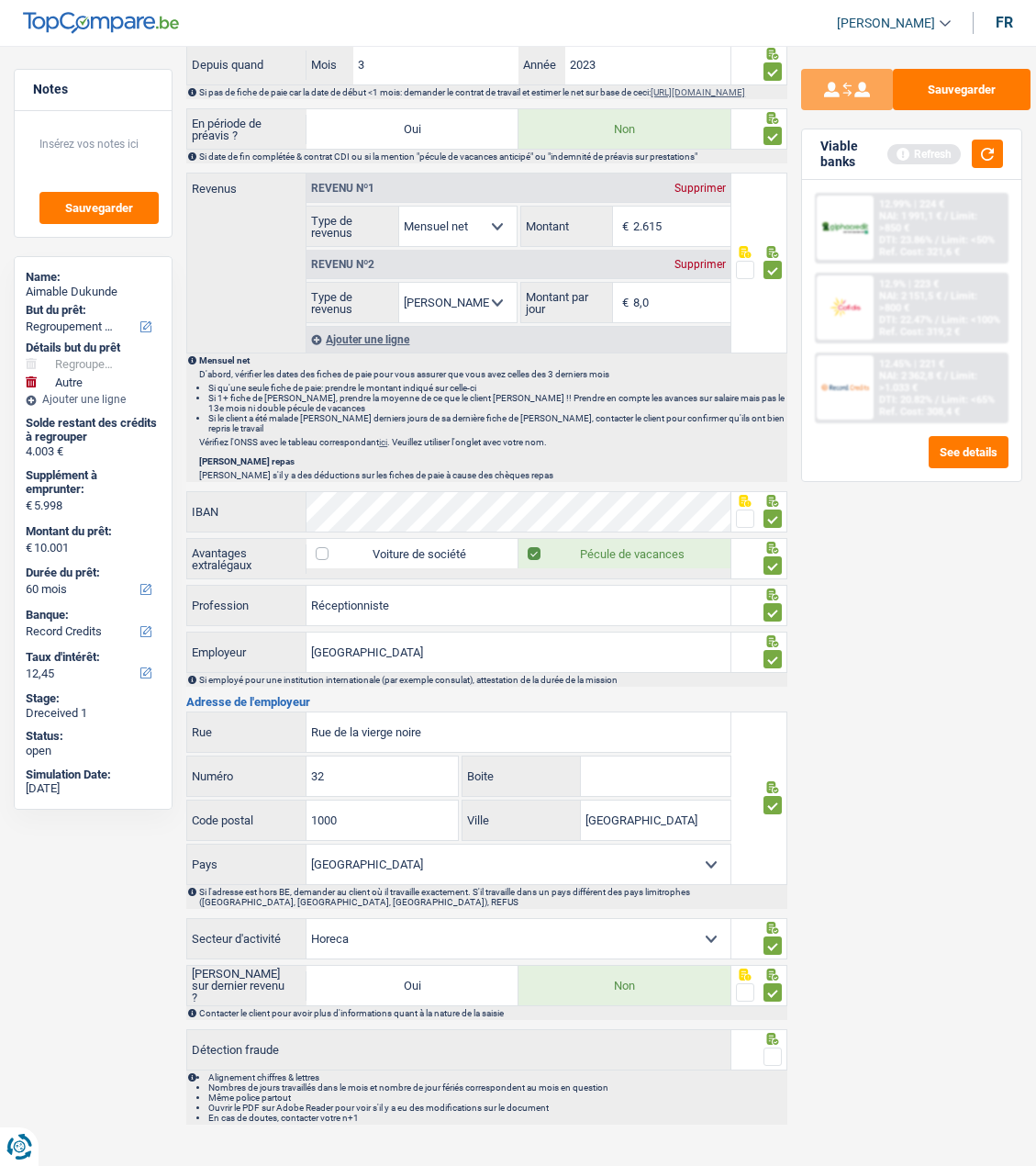
click at [0, 0] on input "radio" at bounding box center [0, 0] width 0 height 0
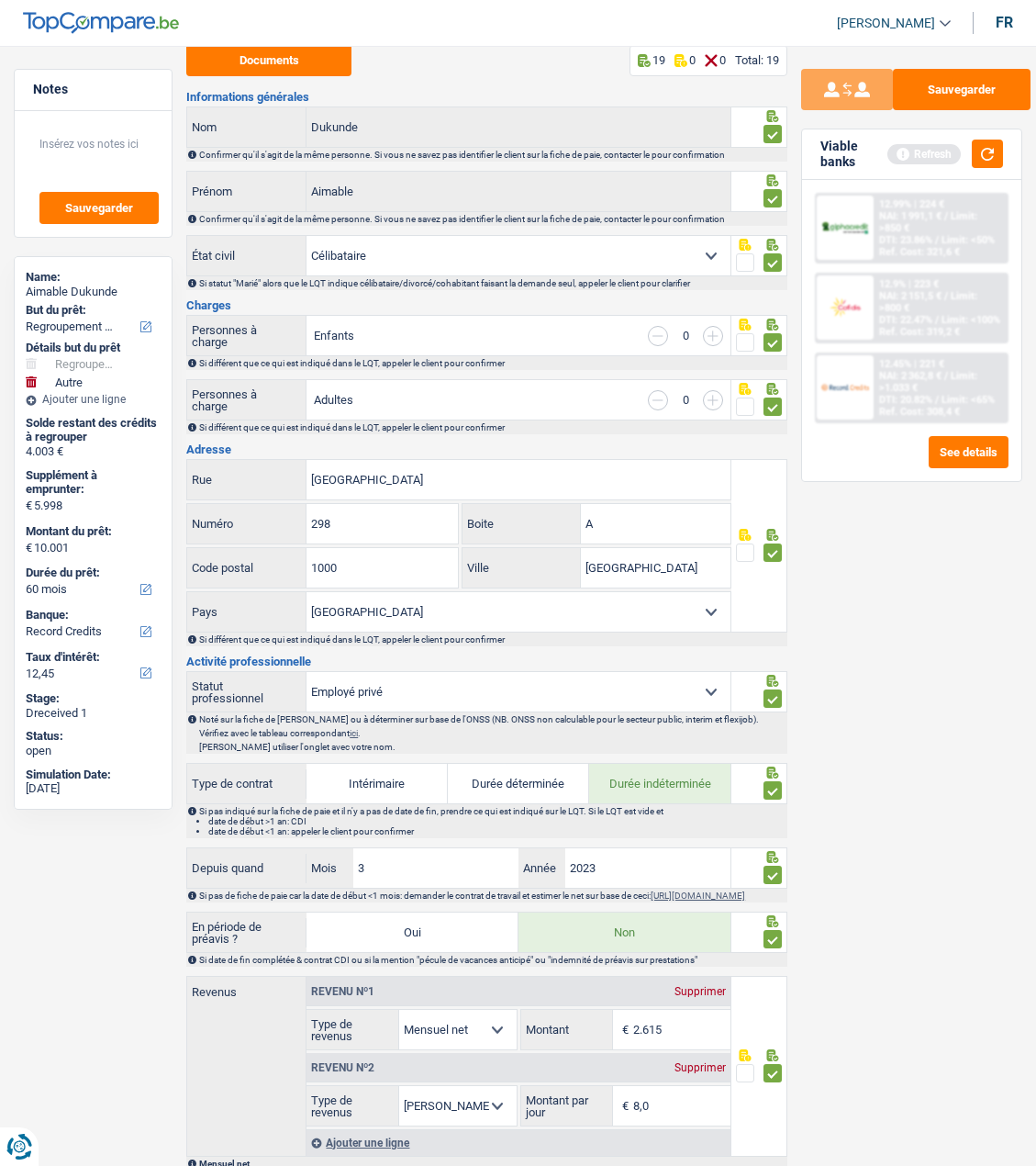
scroll to position [0, 0]
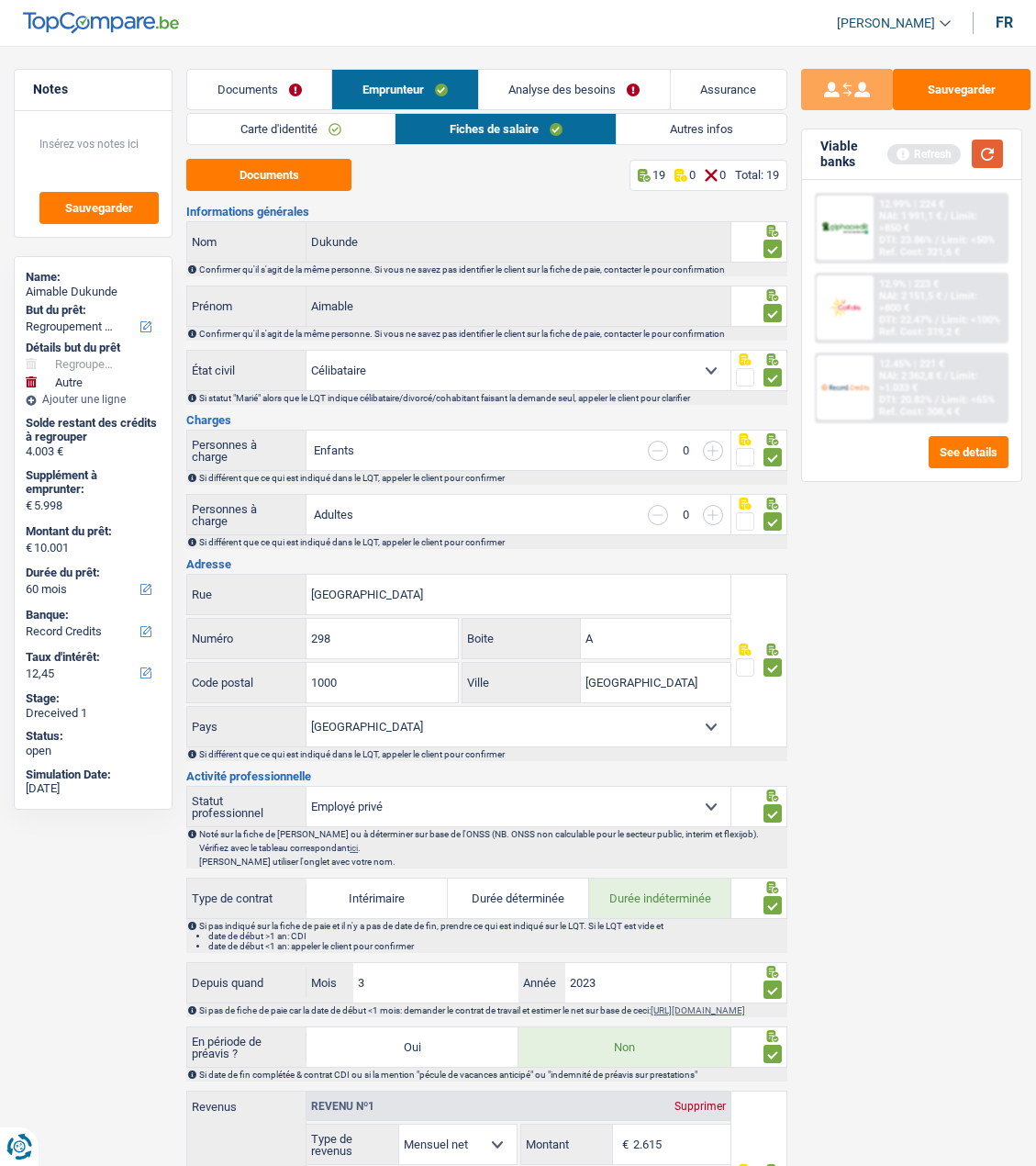
click at [988, 150] on button "button" at bounding box center [988, 153] width 31 height 29
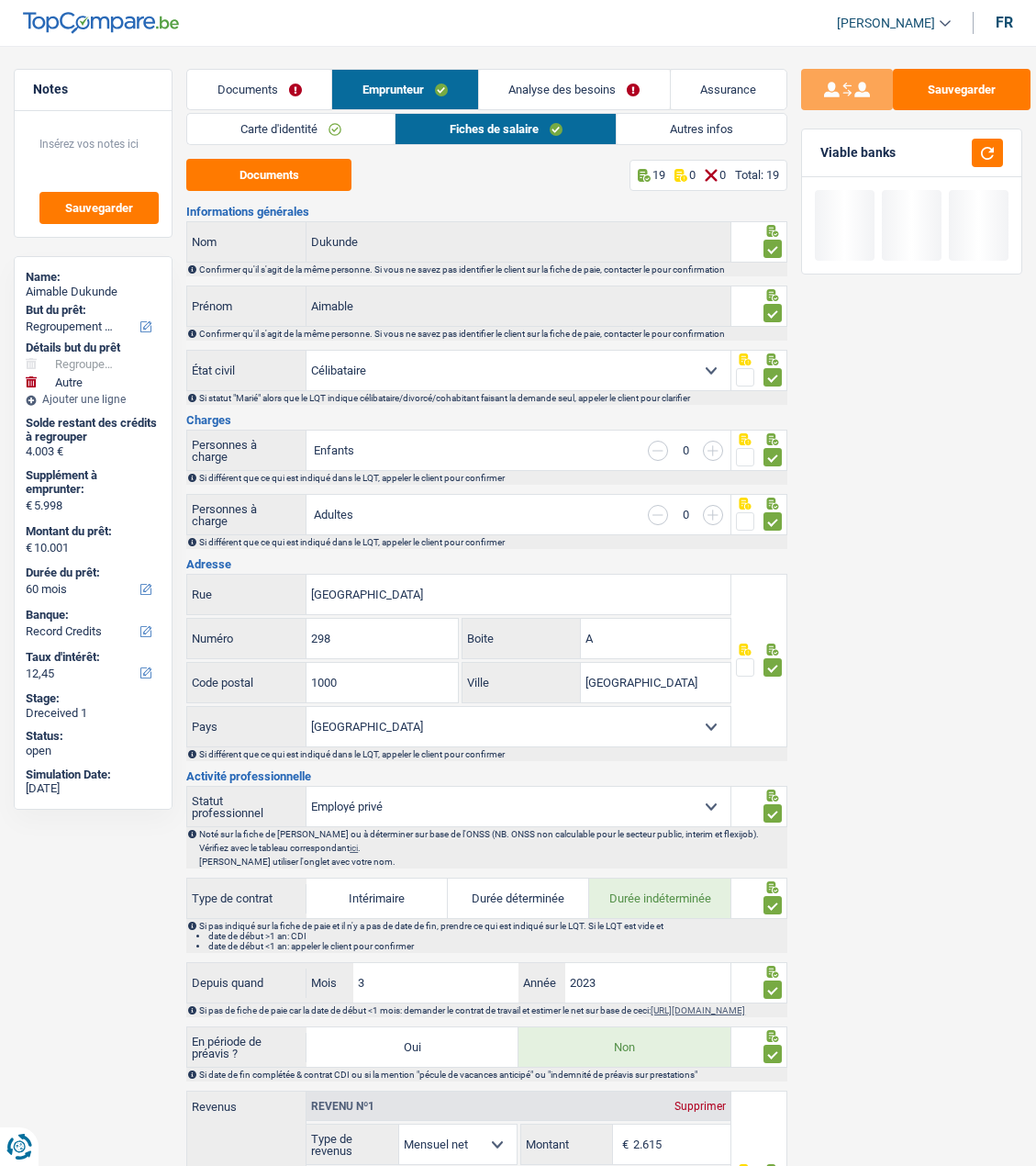
click at [301, 94] on link "Documents" at bounding box center [259, 89] width 144 height 39
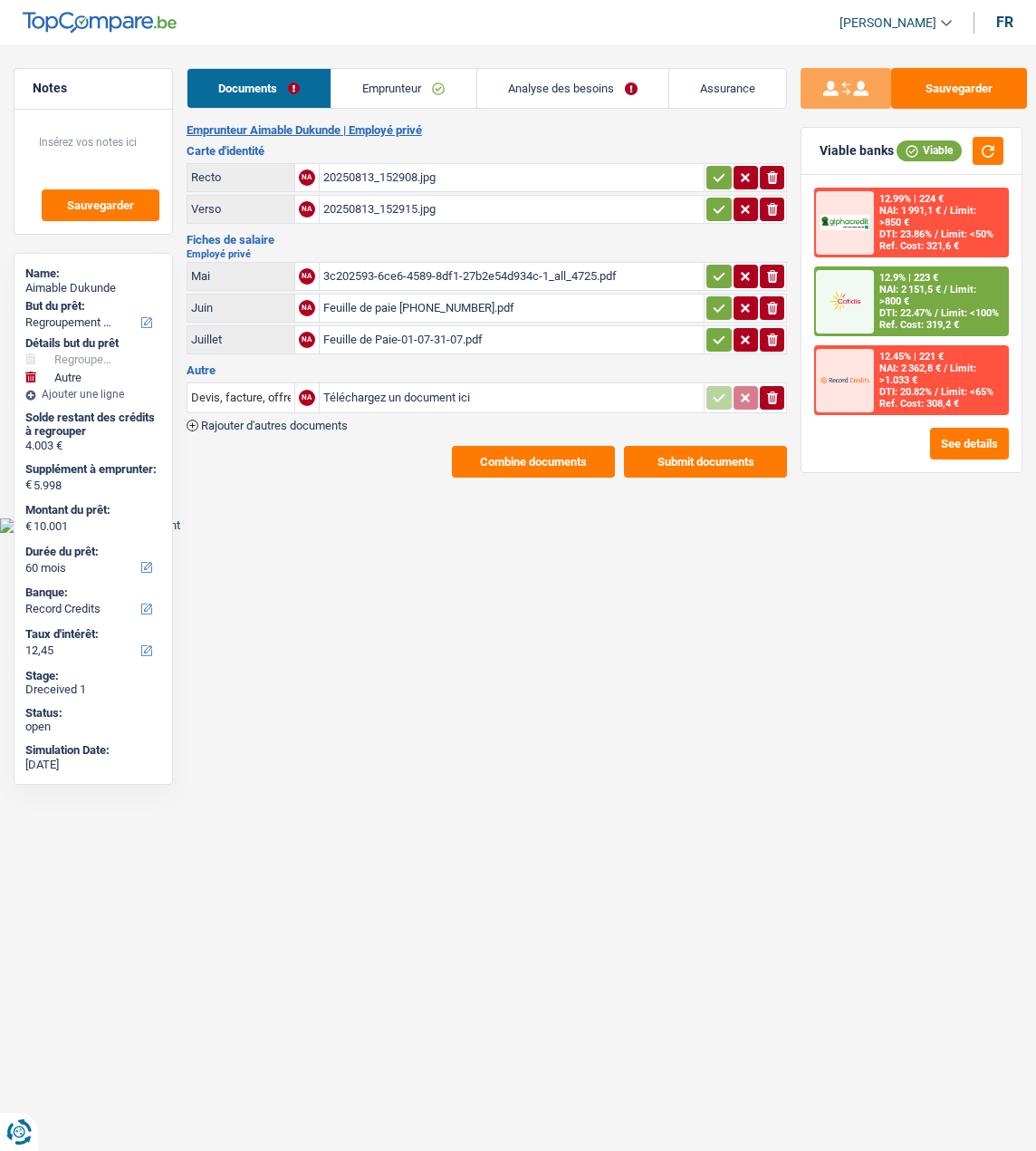
click at [715, 169] on icon "button" at bounding box center [719, 178] width 15 height 18
click at [715, 200] on icon "button" at bounding box center [719, 209] width 15 height 18
click at [722, 272] on icon "button" at bounding box center [720, 276] width 12 height 8
click at [720, 299] on icon "button" at bounding box center [719, 308] width 15 height 18
click at [721, 336] on icon "button" at bounding box center [719, 340] width 15 height 18
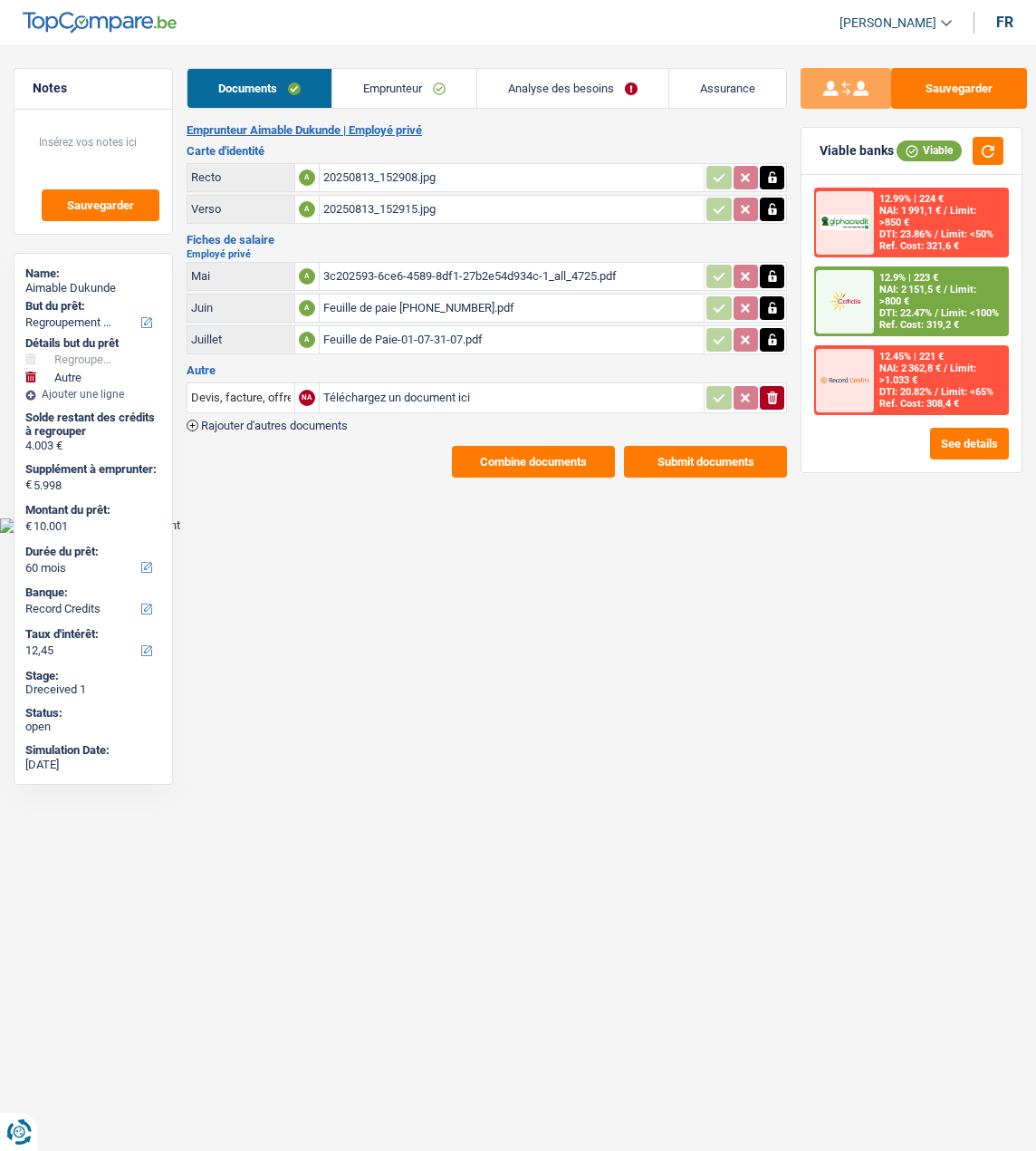
click at [770, 391] on icon "ionicons-v5-e" at bounding box center [772, 398] width 15 height 18
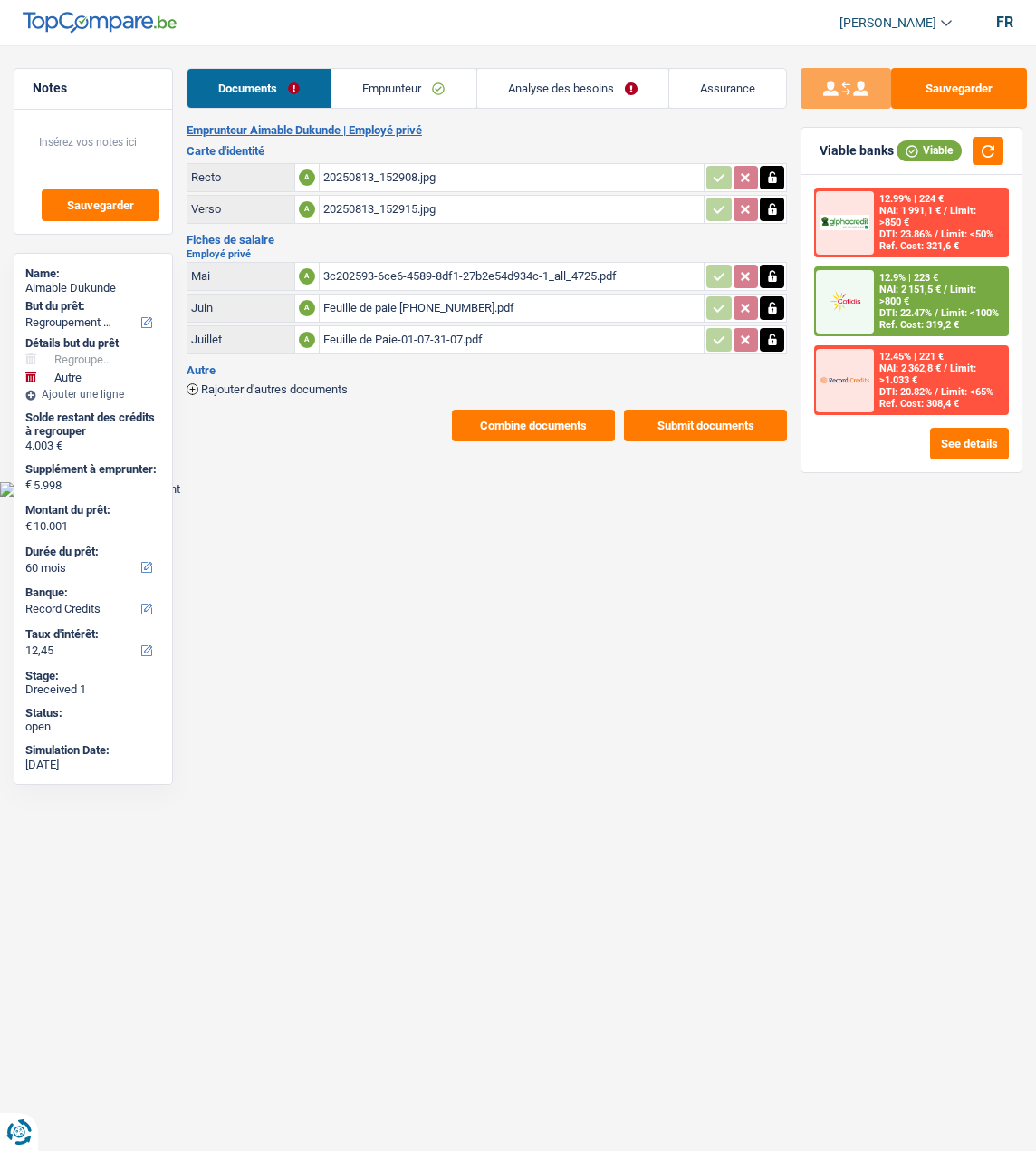
click at [597, 93] on link "Analyse des besoins" at bounding box center [572, 88] width 191 height 39
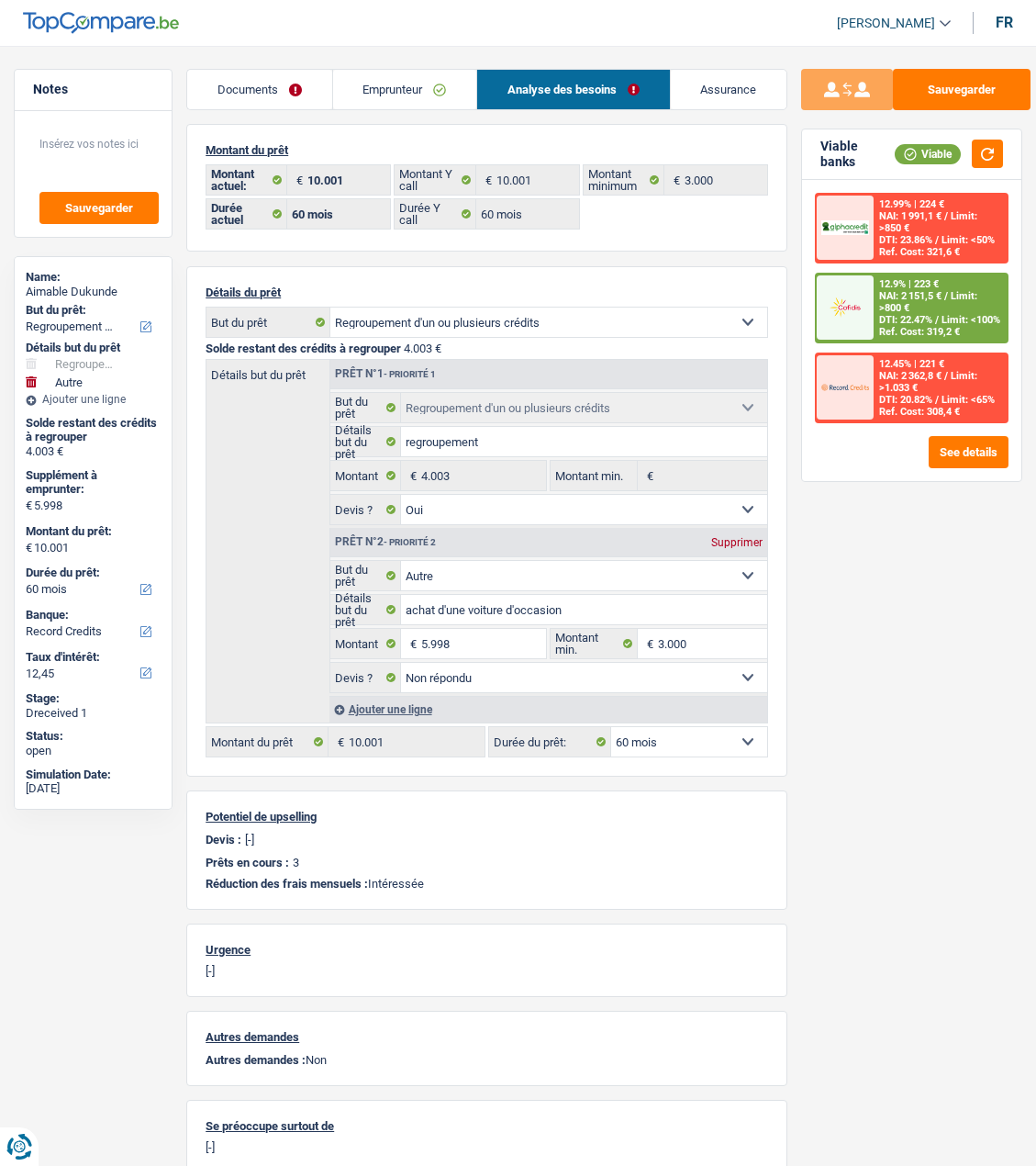
click at [287, 97] on link "Documents" at bounding box center [259, 89] width 144 height 39
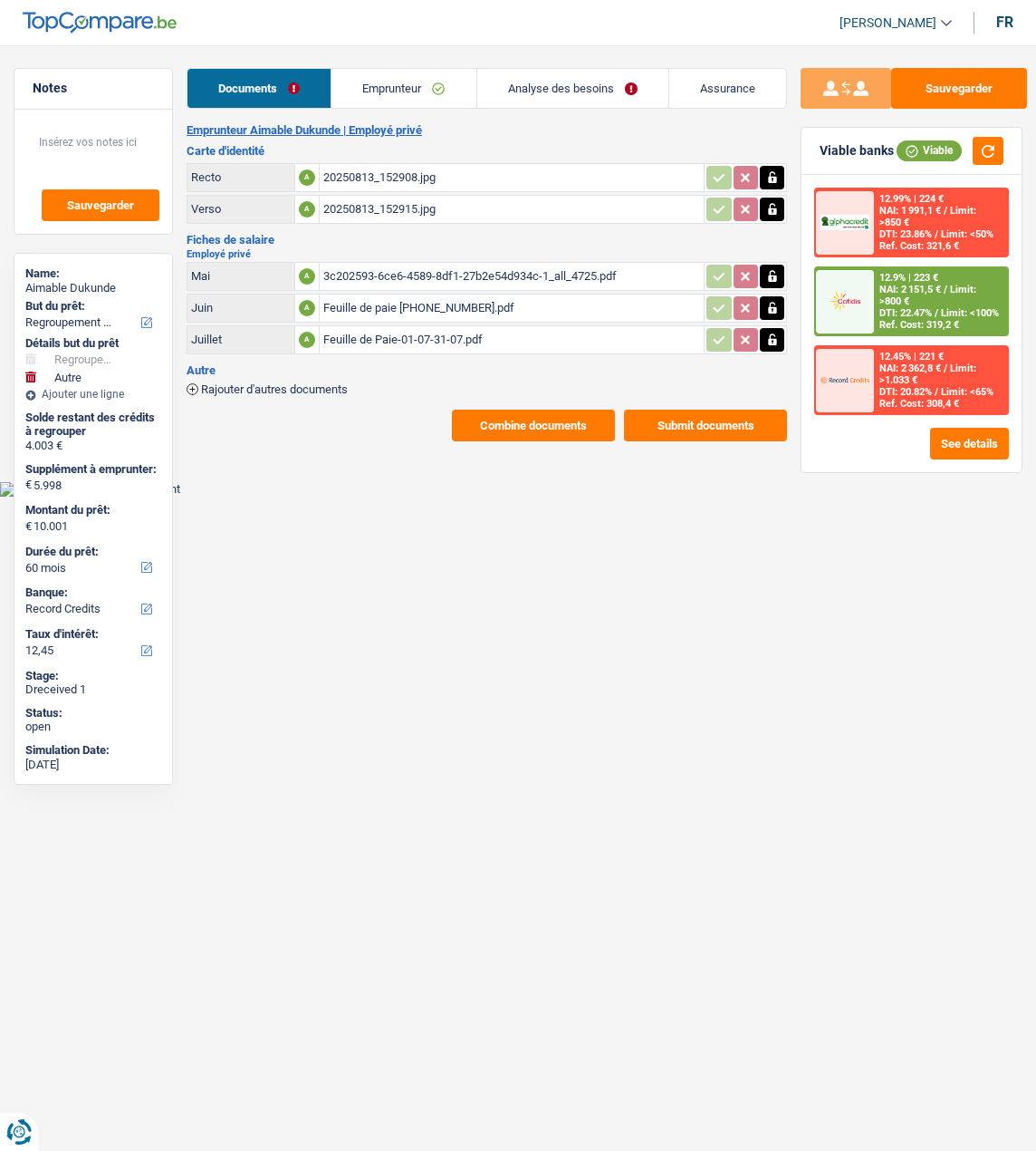
click at [610, 90] on link "Analyse des besoins" at bounding box center [572, 88] width 191 height 39
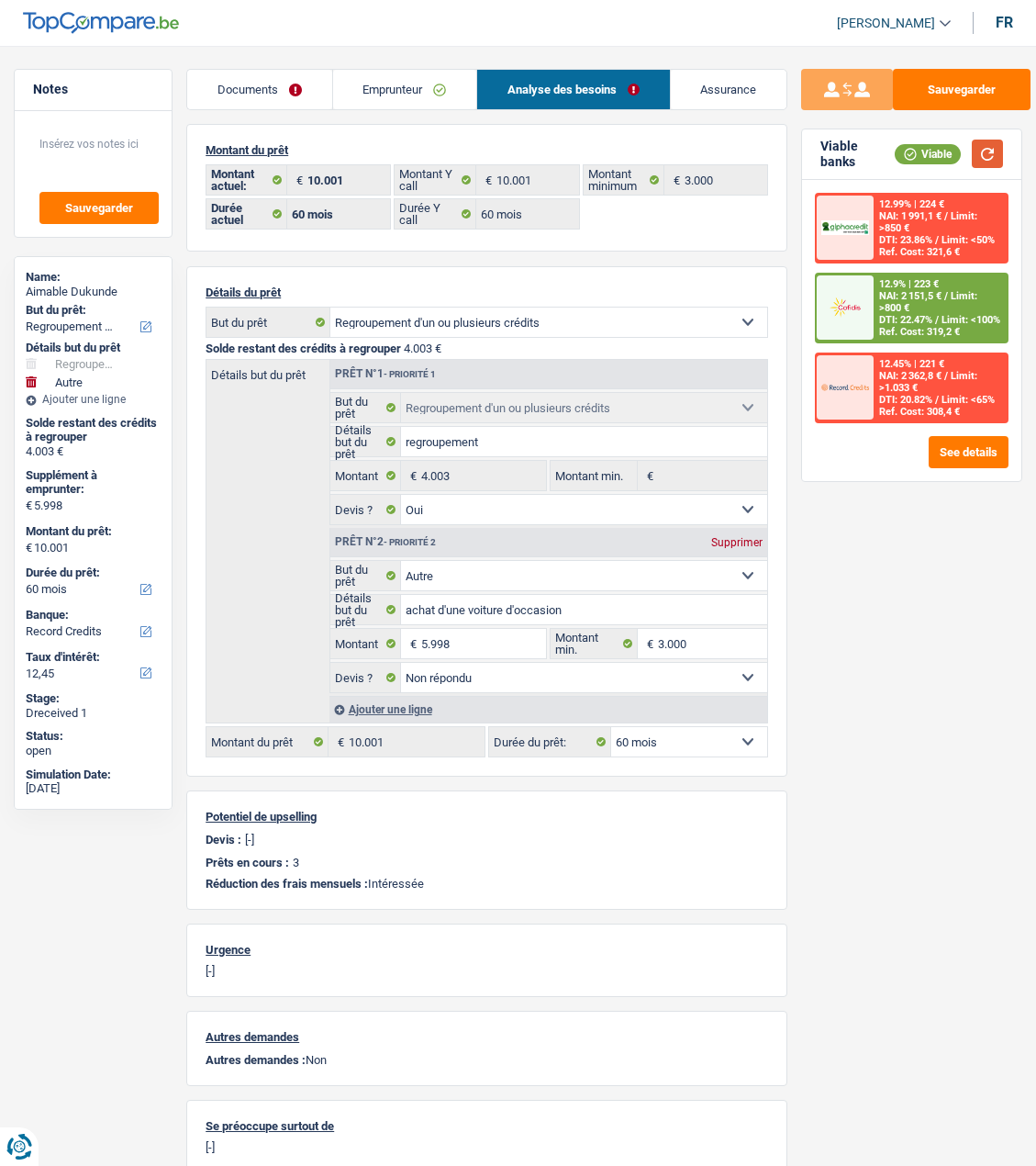
click at [996, 153] on button "button" at bounding box center [988, 153] width 31 height 29
click at [440, 89] on link "Emprunteur" at bounding box center [405, 89] width 144 height 39
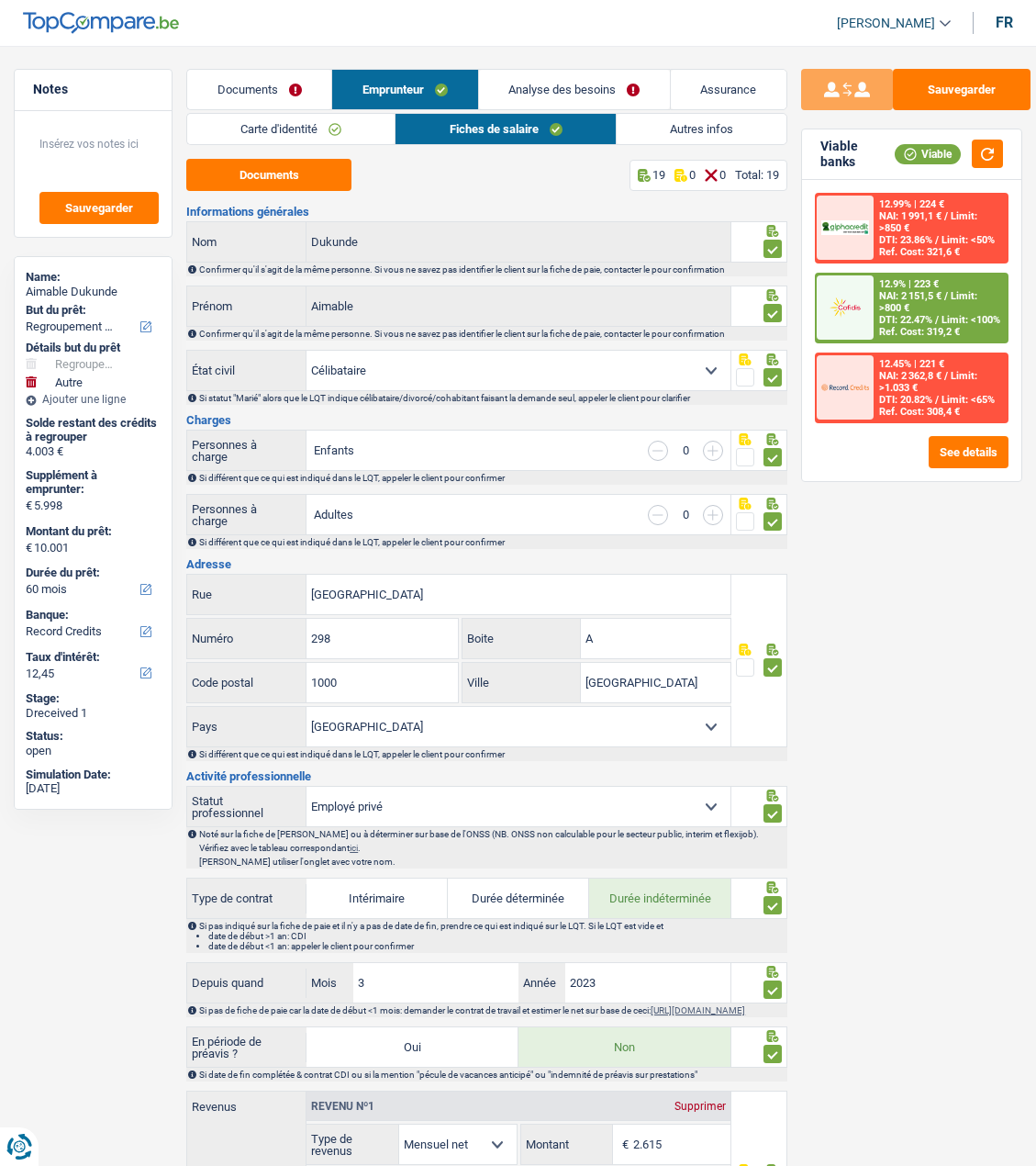
click at [741, 130] on link "Autres infos" at bounding box center [702, 129] width 170 height 30
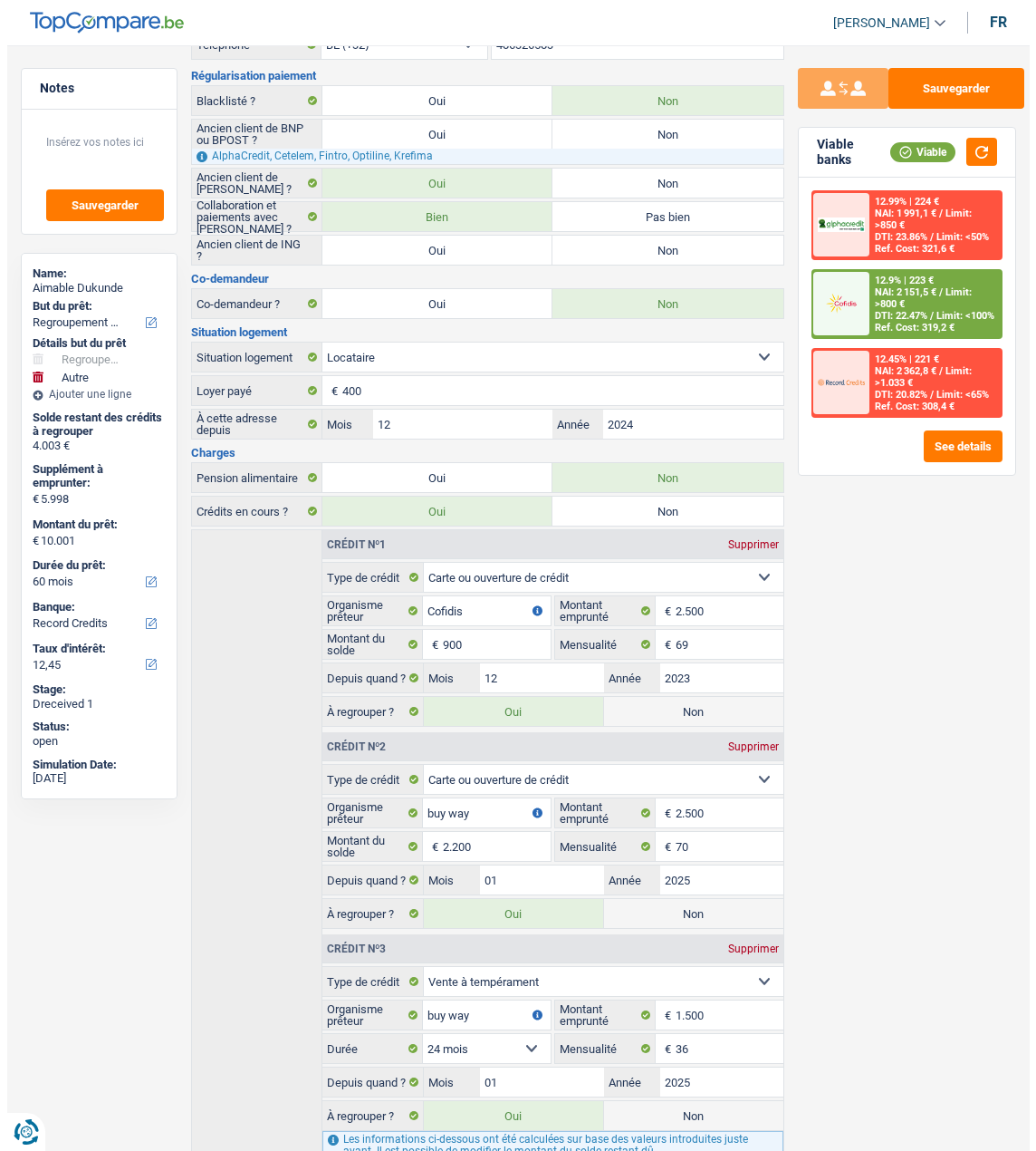
scroll to position [298, 0]
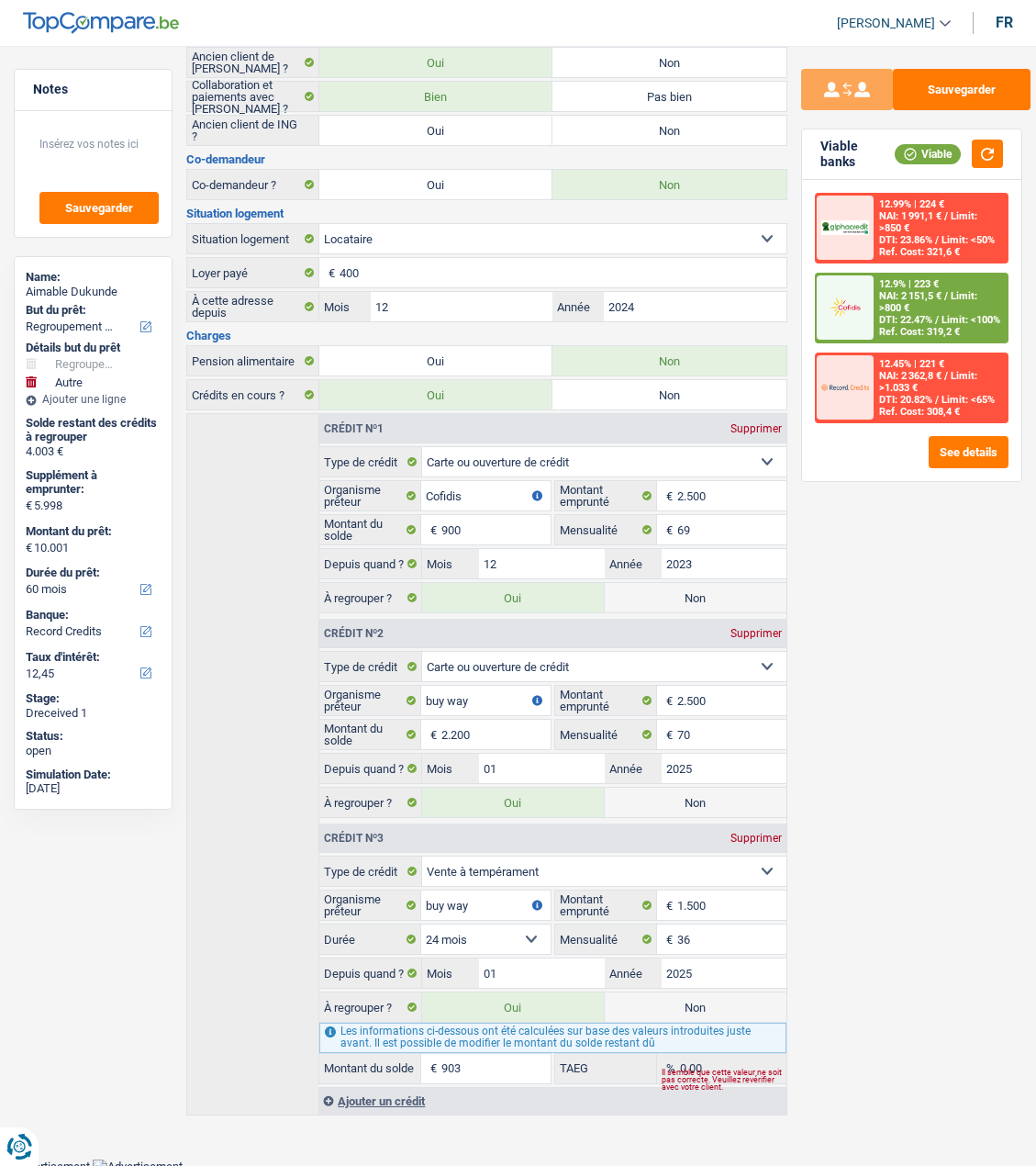
click at [950, 462] on div "12.99% | 224 € NAI: 1 991,1 € / Limit: >850 € DTI: 23.86% / Limit: <50% Ref. Co…" at bounding box center [911, 330] width 219 height 301
click at [950, 454] on button "See details" at bounding box center [968, 452] width 80 height 32
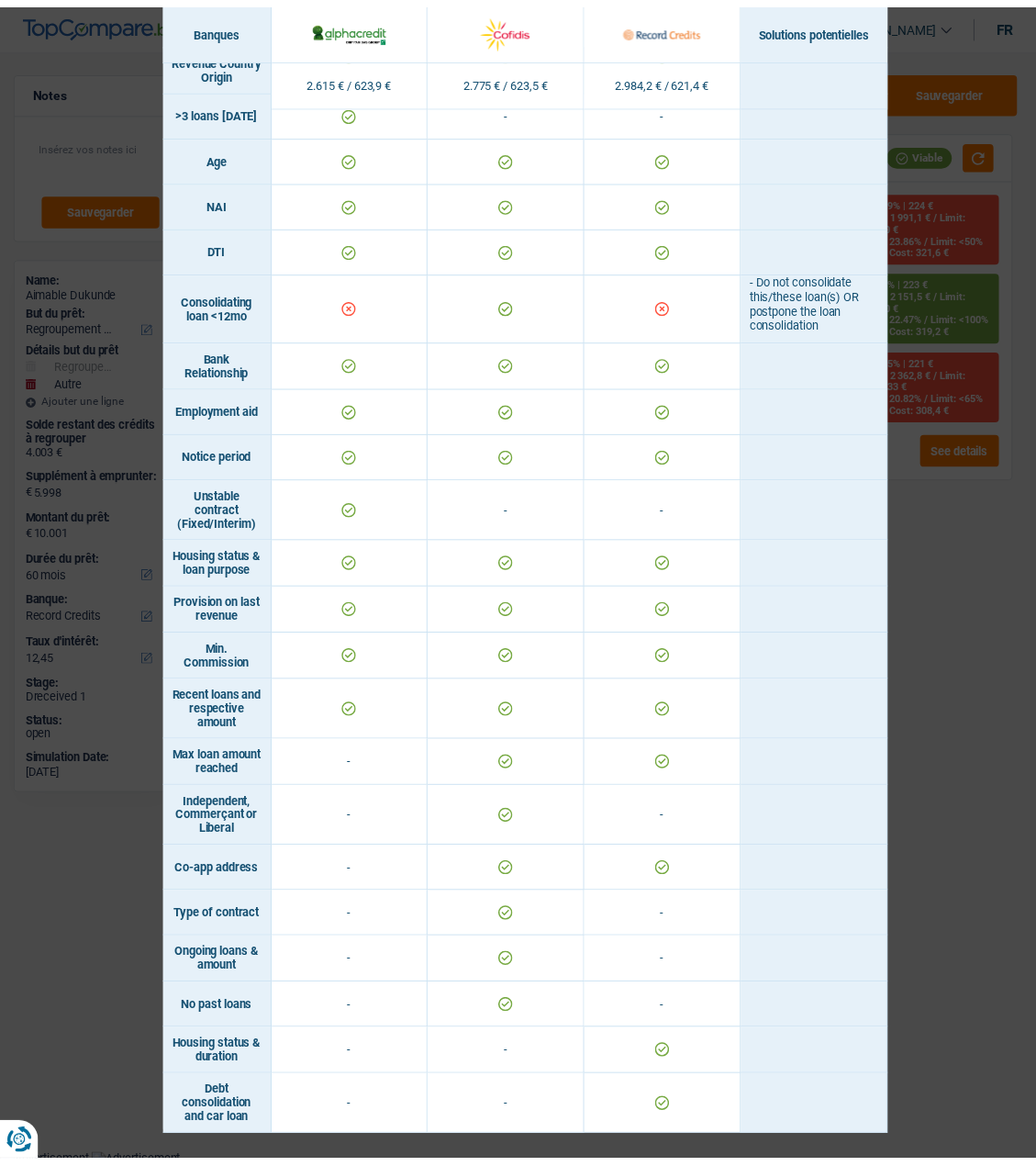
scroll to position [0, 0]
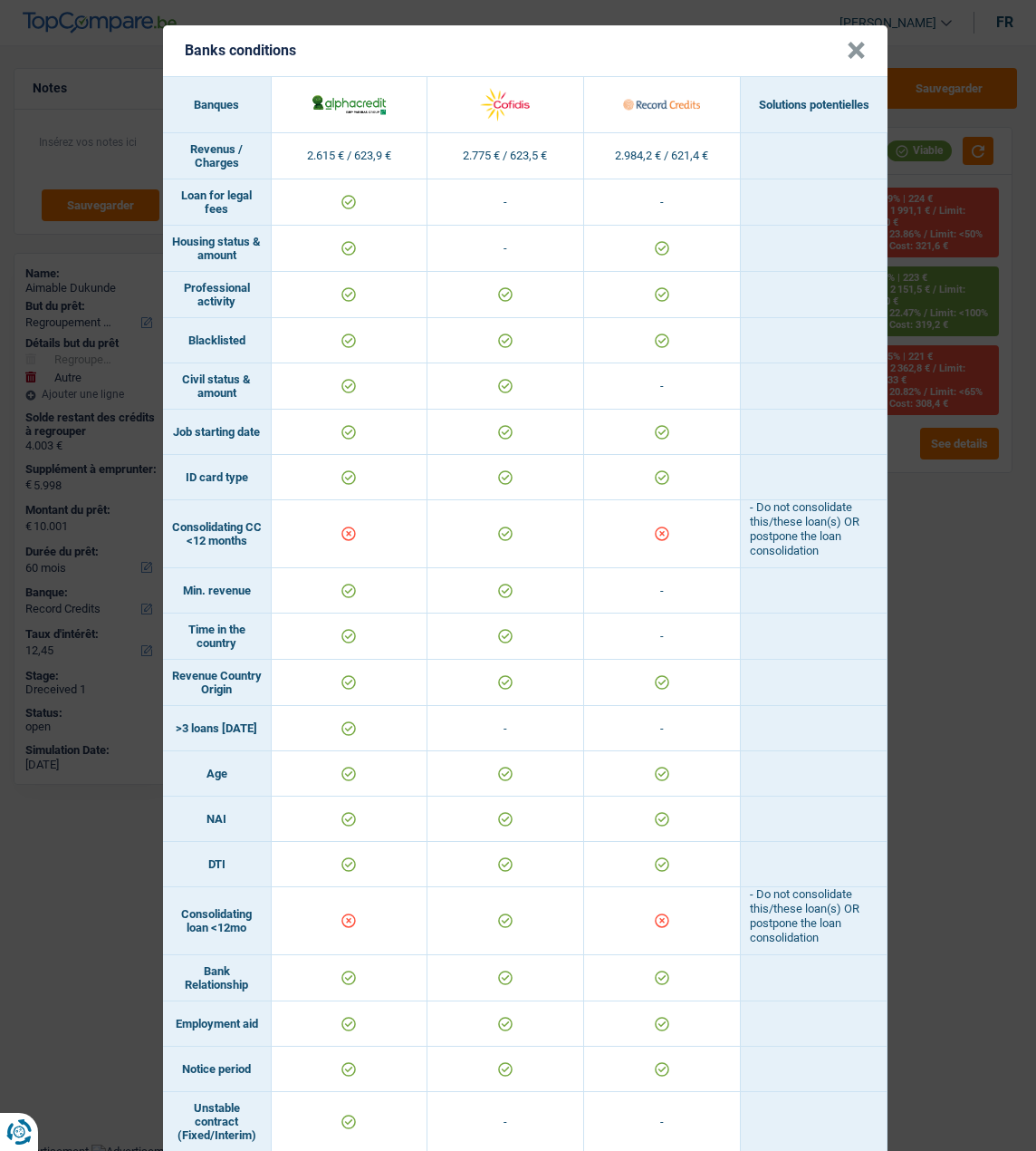
click at [847, 42] on button "×" at bounding box center [857, 50] width 19 height 18
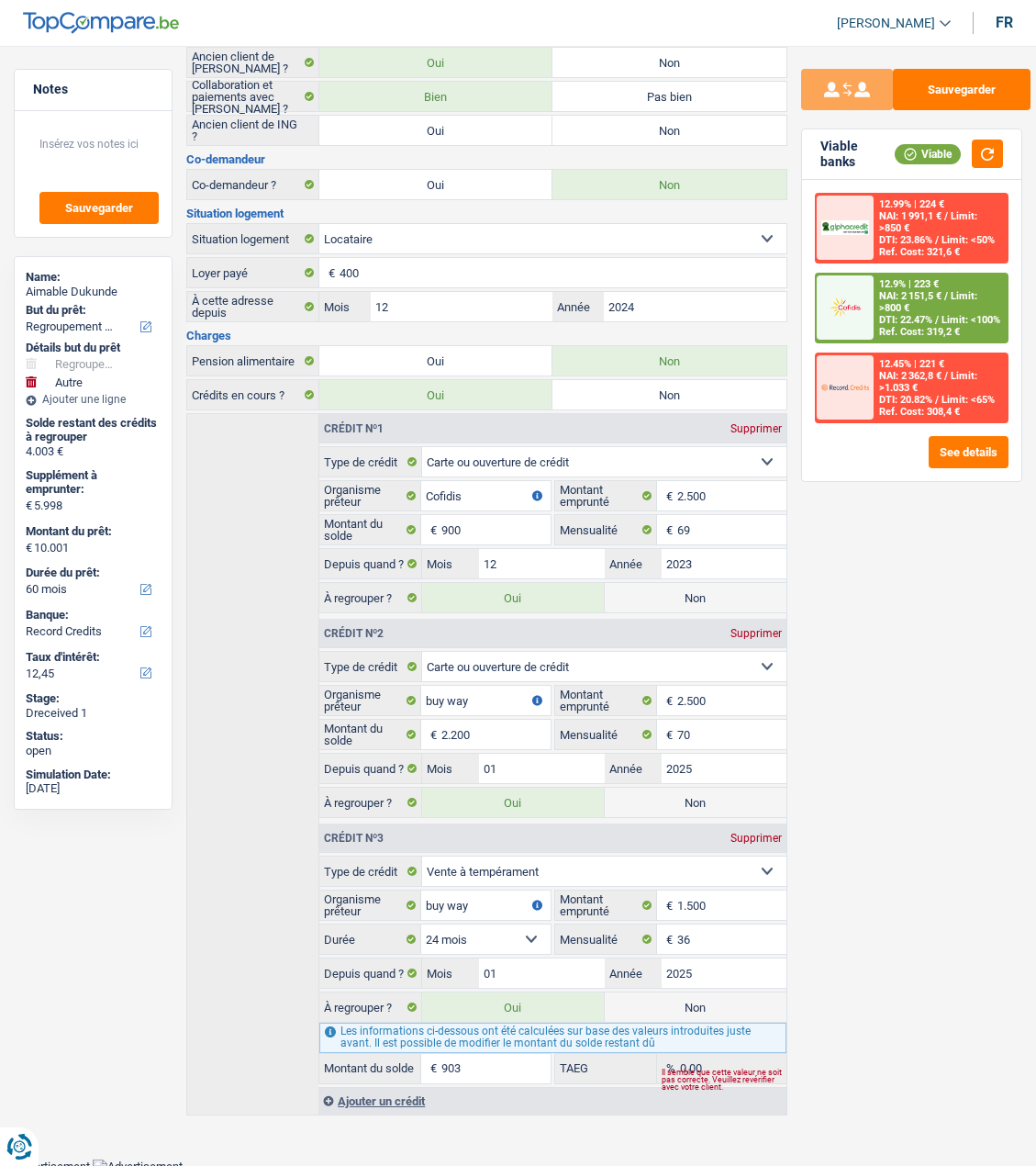
click at [949, 319] on div "12.9% | 223 € NAI: 2 151,5 € / Limit: >800 € DTI: 22.47% / Limit: <100% Ref. Co…" at bounding box center [940, 308] width 133 height 67
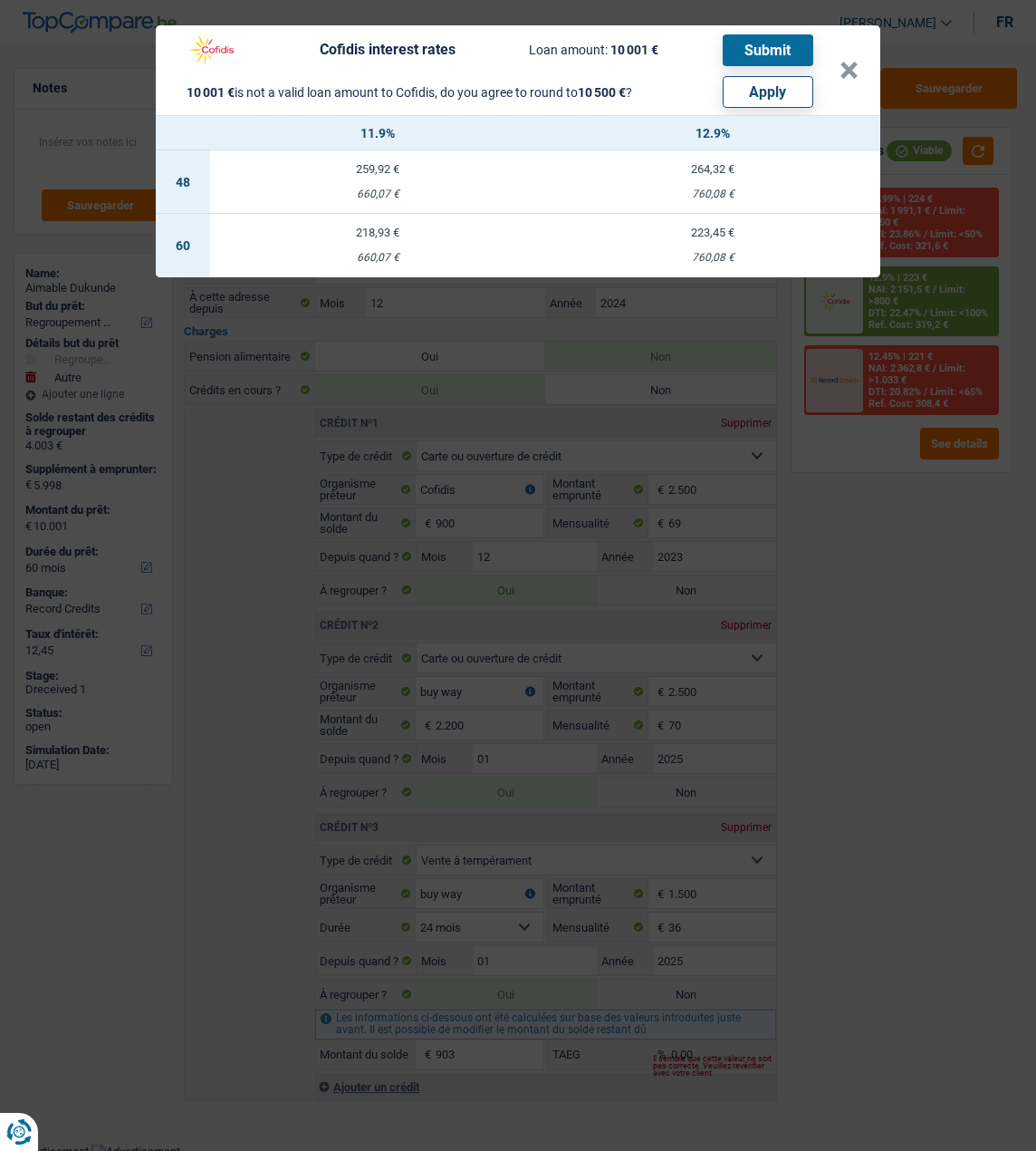
click at [793, 88] on button "Apply" at bounding box center [767, 91] width 90 height 32
type input "6.497"
type input "10.500"
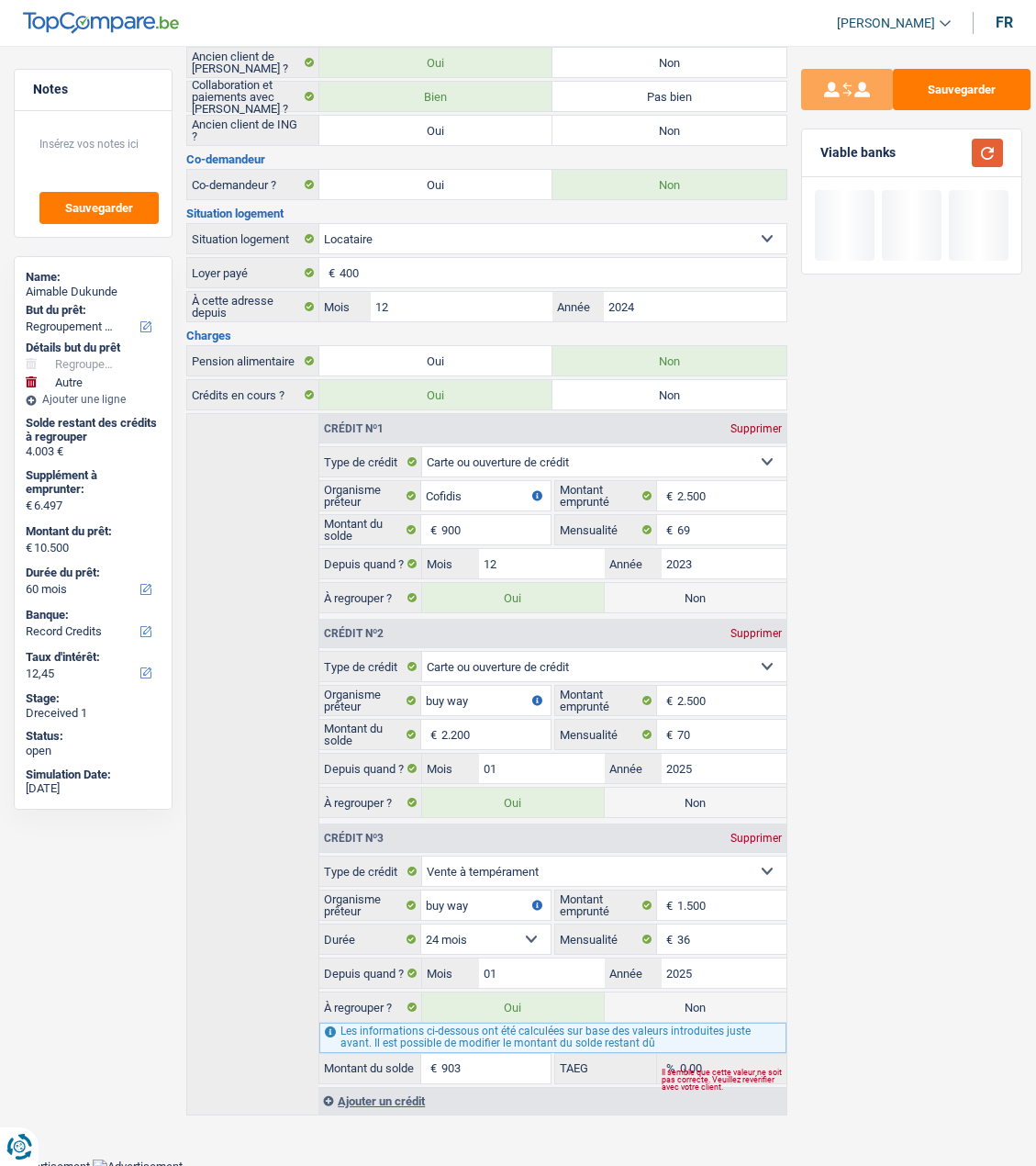
click at [995, 155] on button "button" at bounding box center [988, 152] width 31 height 29
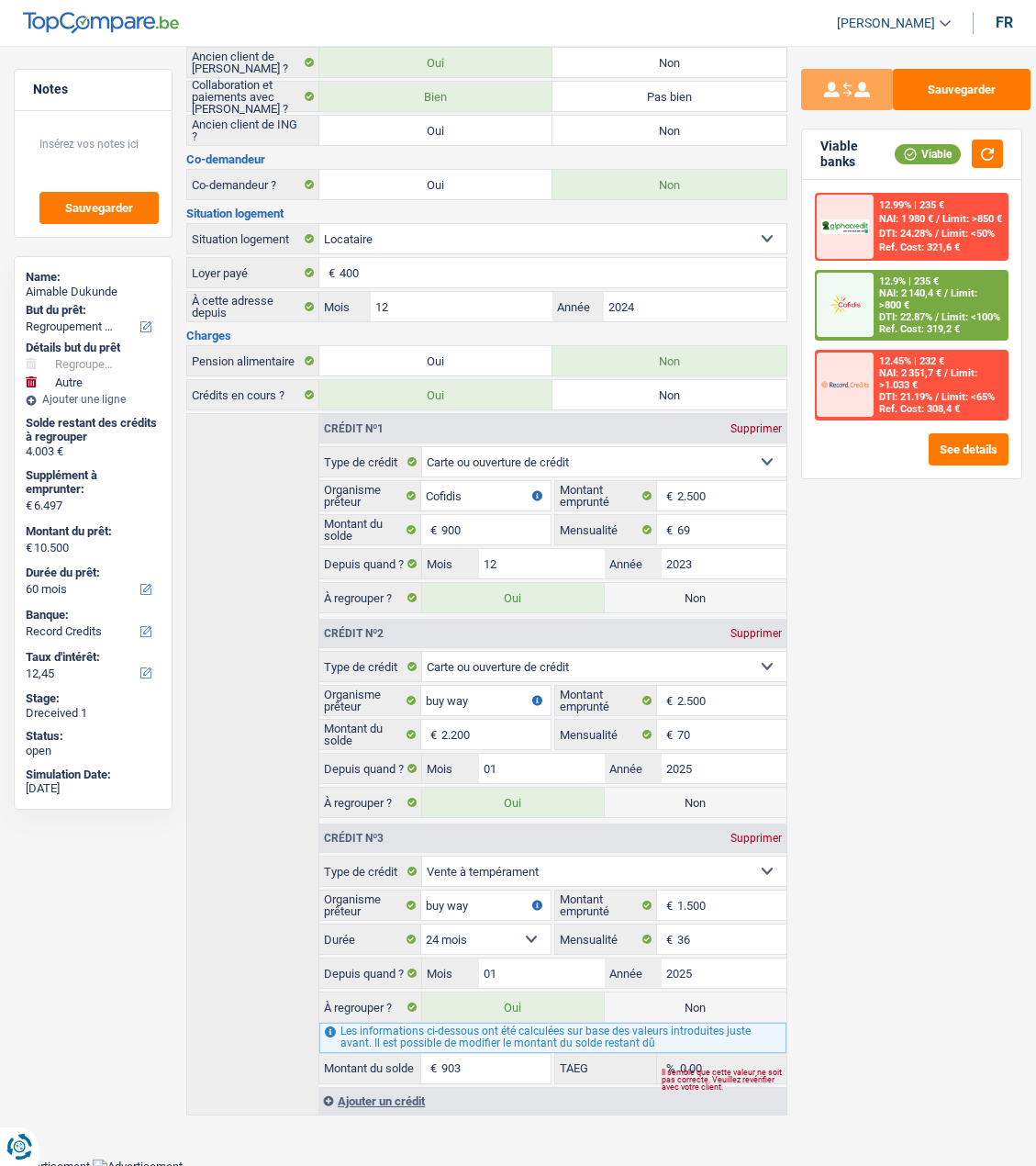
click at [942, 312] on span "Limit: <100%" at bounding box center [971, 318] width 59 height 12
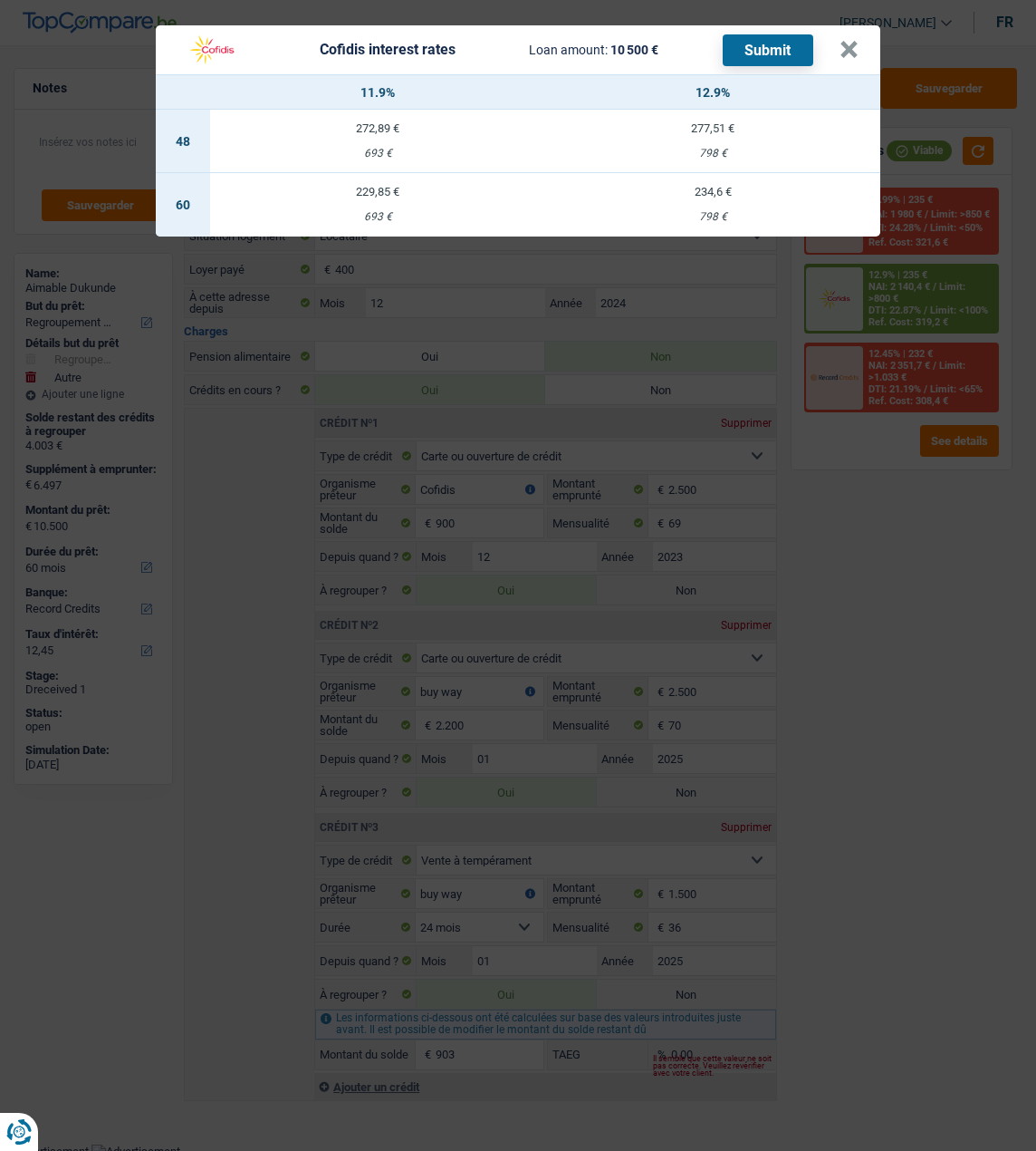
click at [377, 194] on td "229,85 € 693 €" at bounding box center [378, 204] width 336 height 63
select select "cofidis"
type input "11,90"
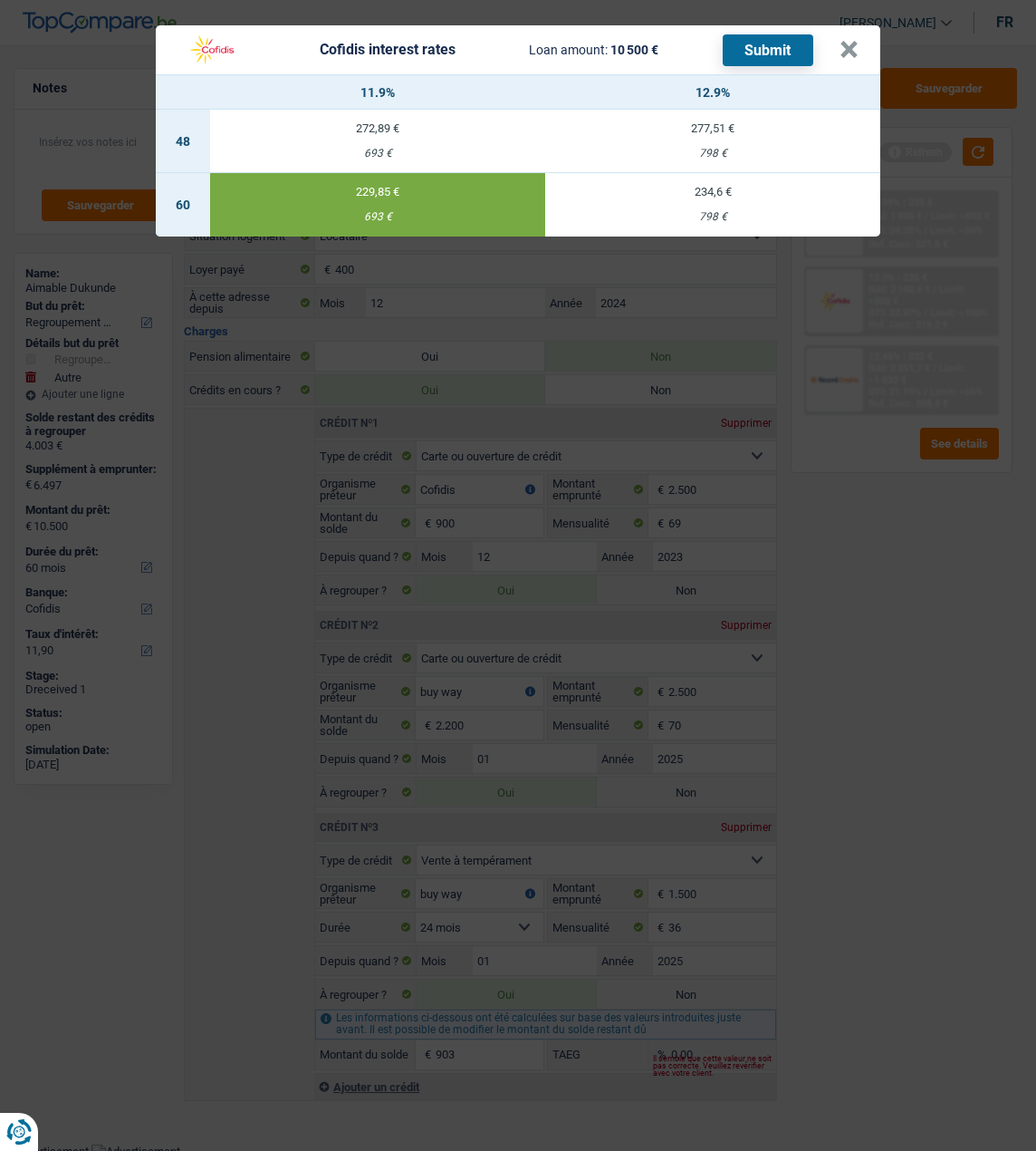
click at [802, 48] on button "Submit" at bounding box center [767, 49] width 90 height 32
click at [475, 199] on td "229,85 € 693 €" at bounding box center [378, 204] width 336 height 63
click at [855, 43] on button "×" at bounding box center [850, 49] width 19 height 18
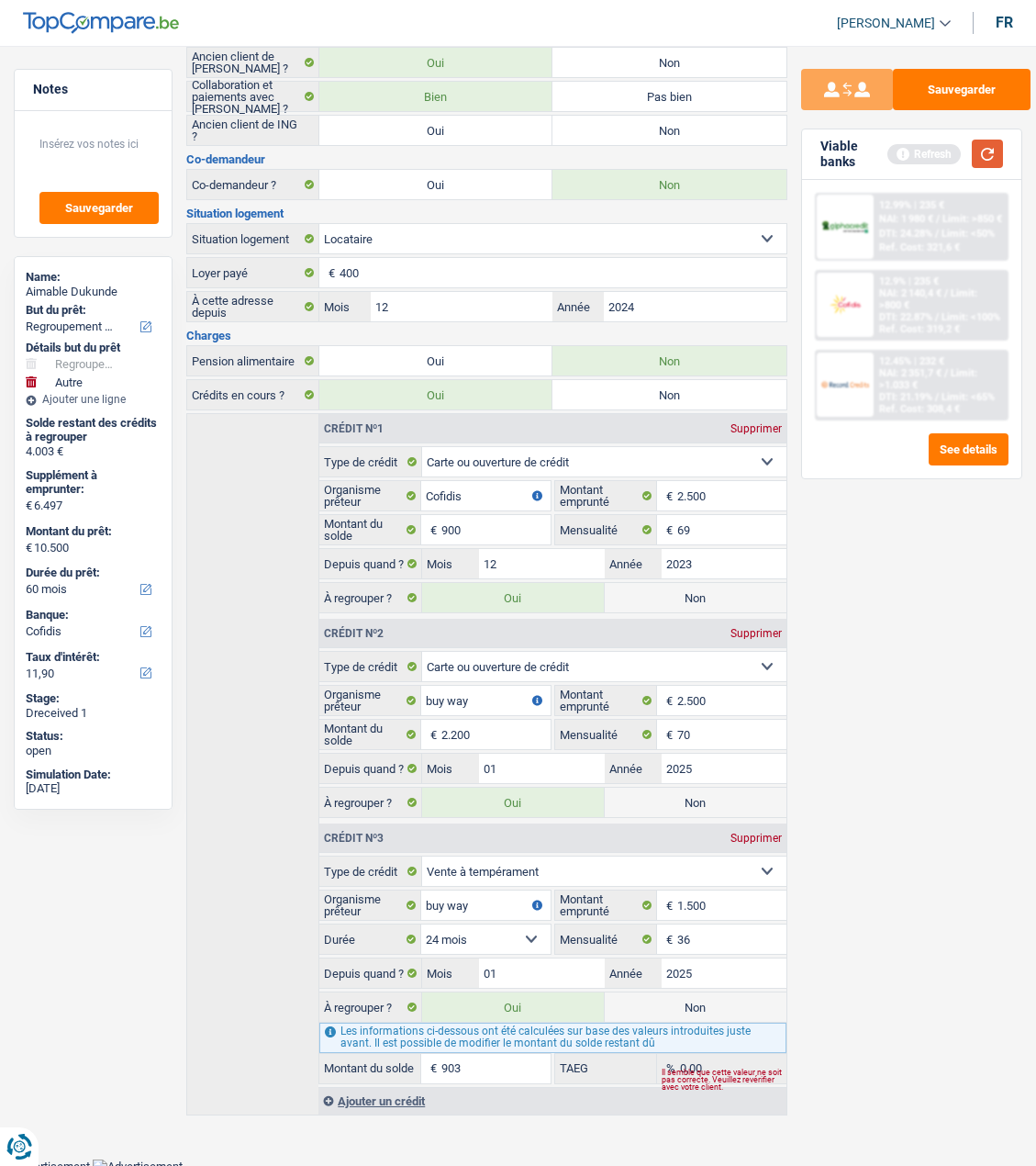
click at [989, 160] on button "button" at bounding box center [988, 153] width 31 height 29
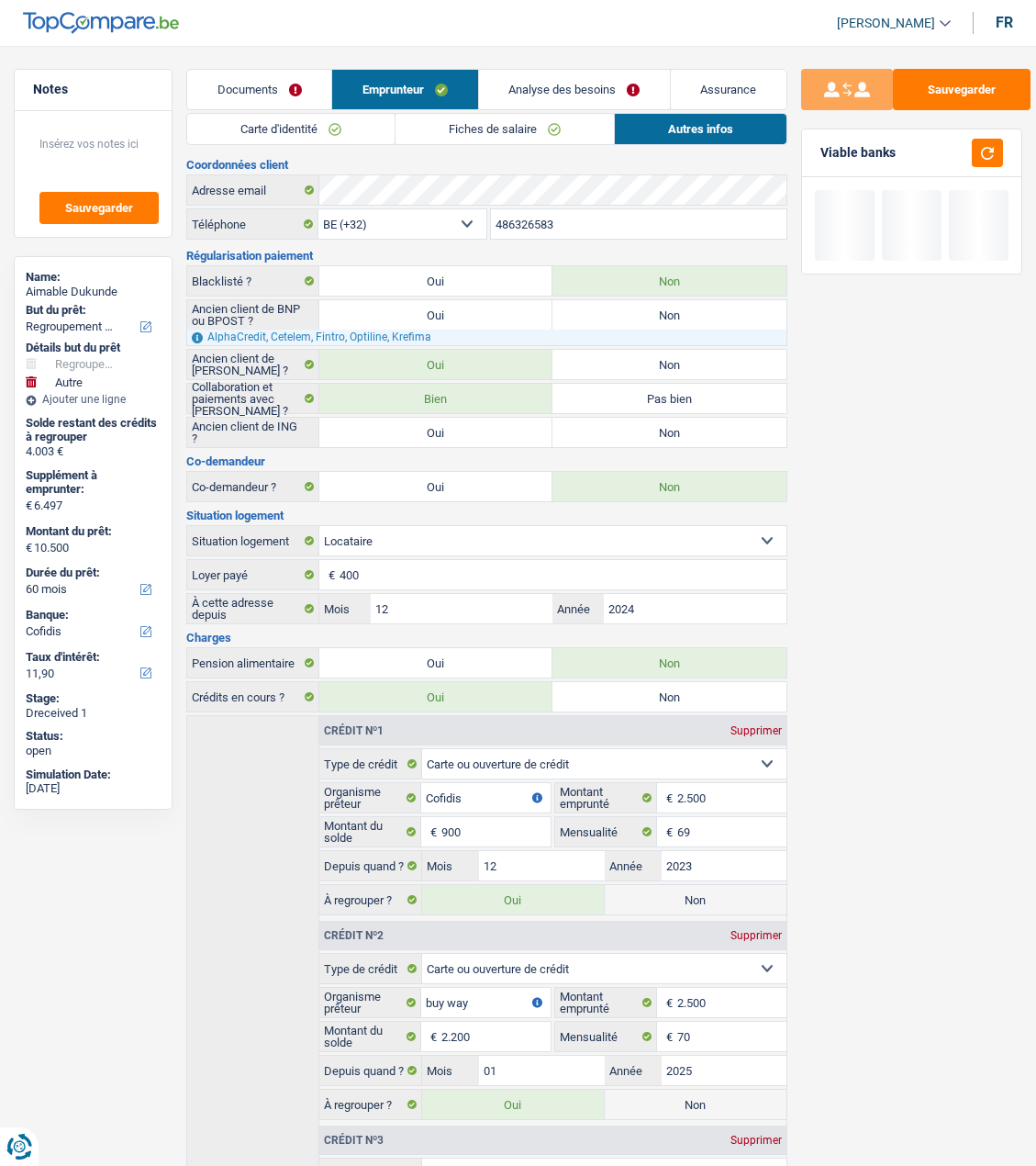
click at [599, 81] on link "Analyse des besoins" at bounding box center [575, 89] width 191 height 39
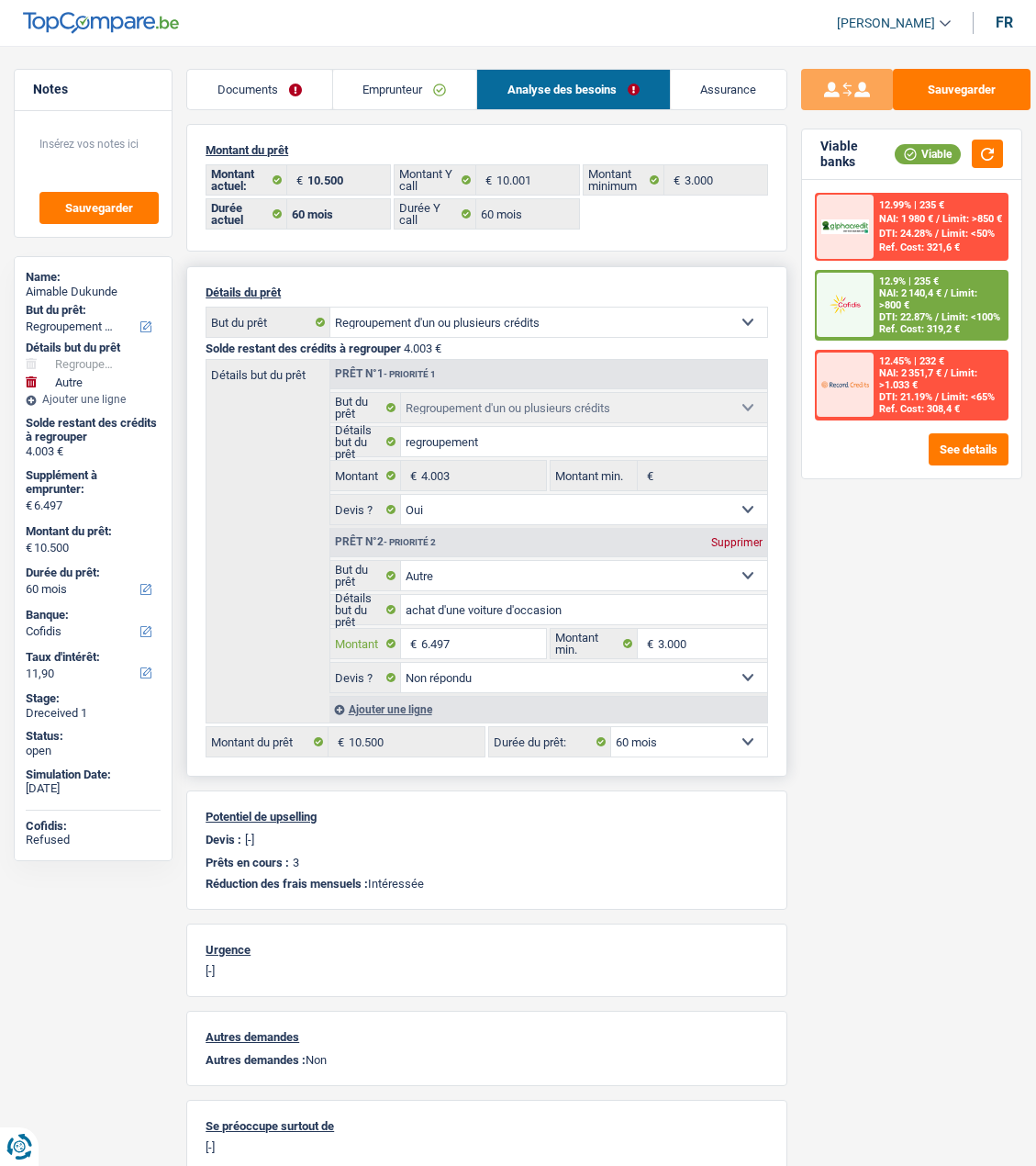
click at [508, 644] on input "6.497" at bounding box center [484, 644] width 125 height 29
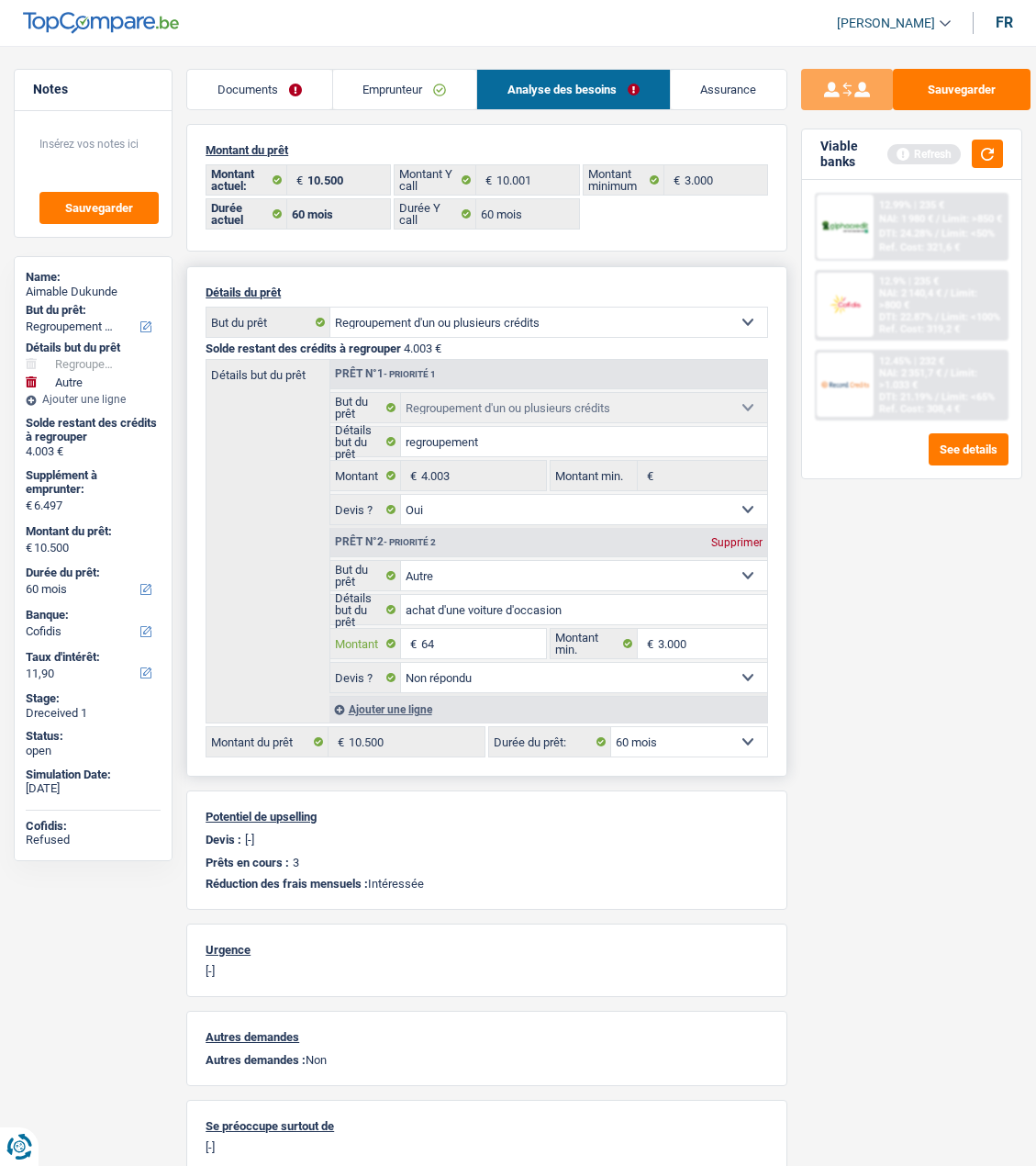
type input "6"
type input "3.000"
type input "7.003"
select select "42"
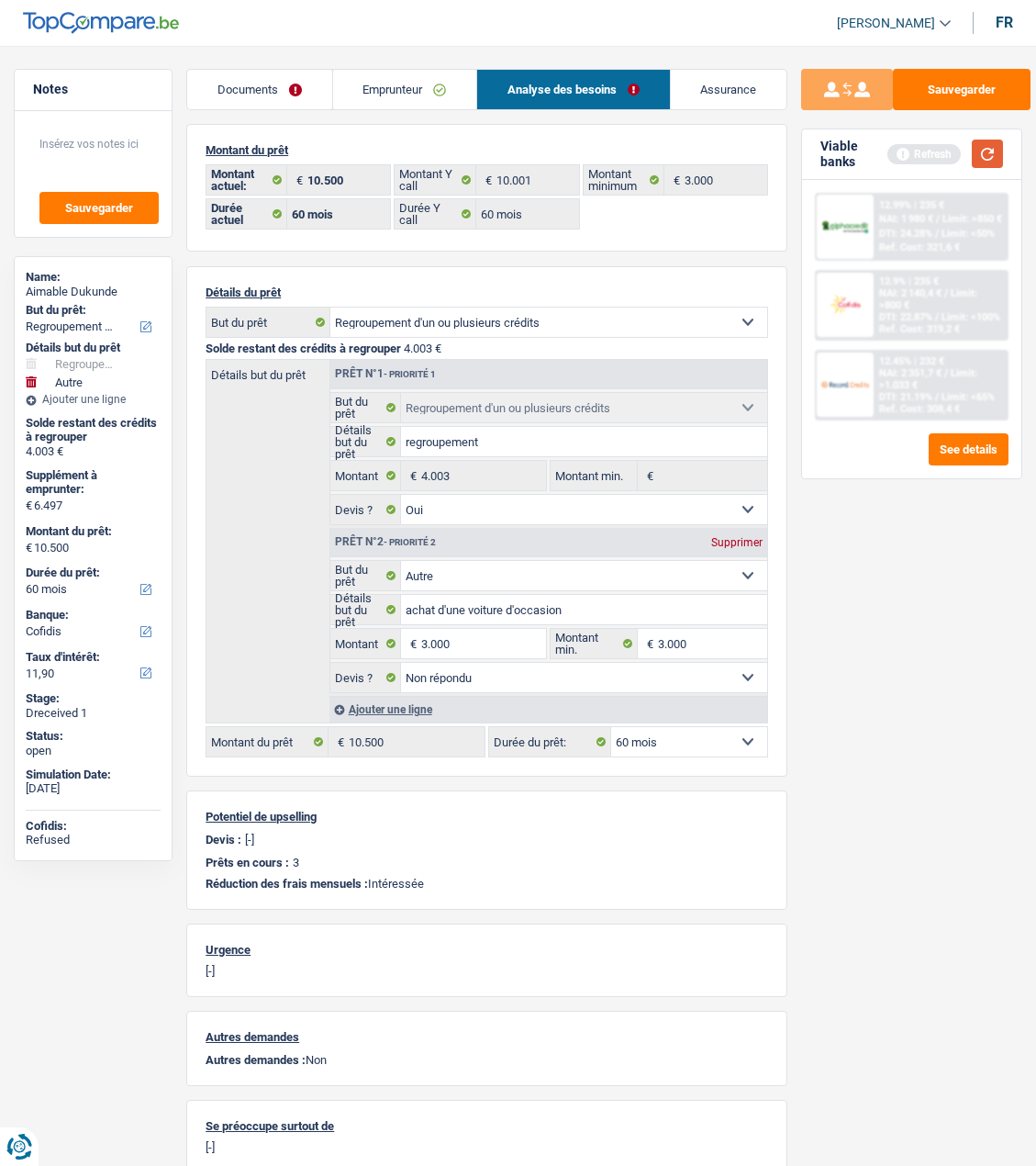
type input "7.003"
select select "42"
type input "7.003"
select select "42"
click at [992, 150] on button "button" at bounding box center [988, 153] width 31 height 29
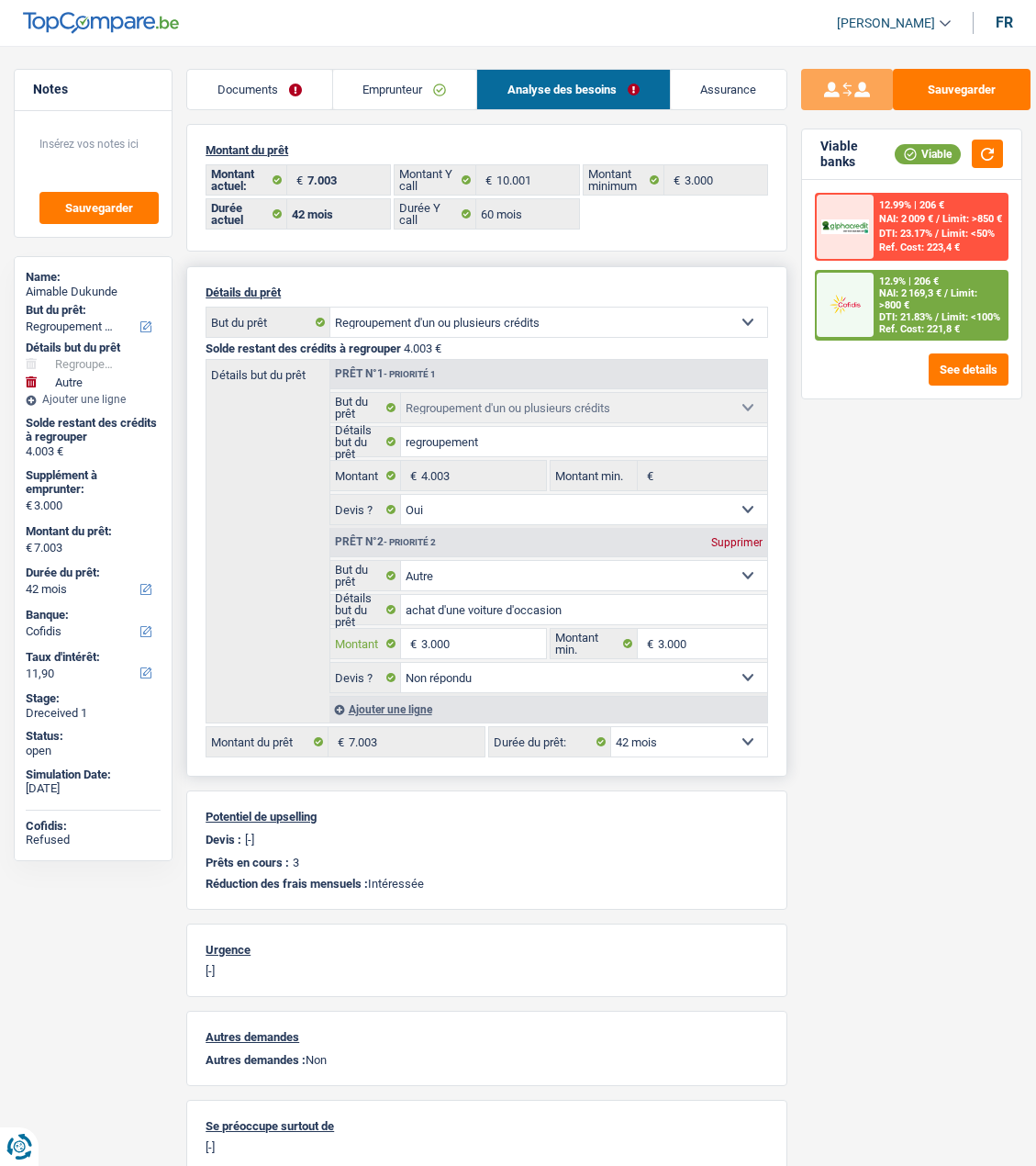
click at [467, 638] on input "3.000" at bounding box center [484, 644] width 125 height 29
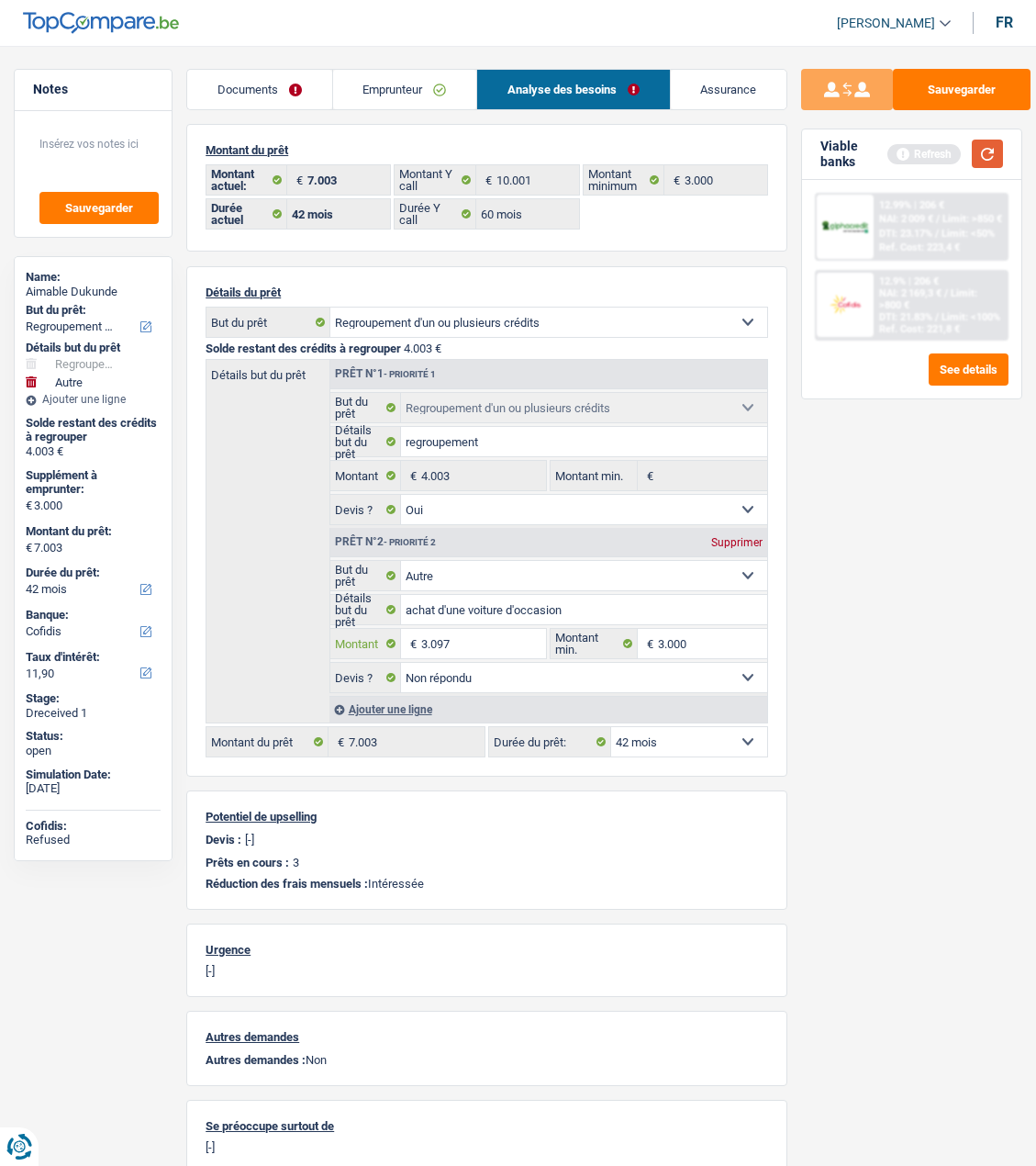
type input "3.097"
type input "7.100"
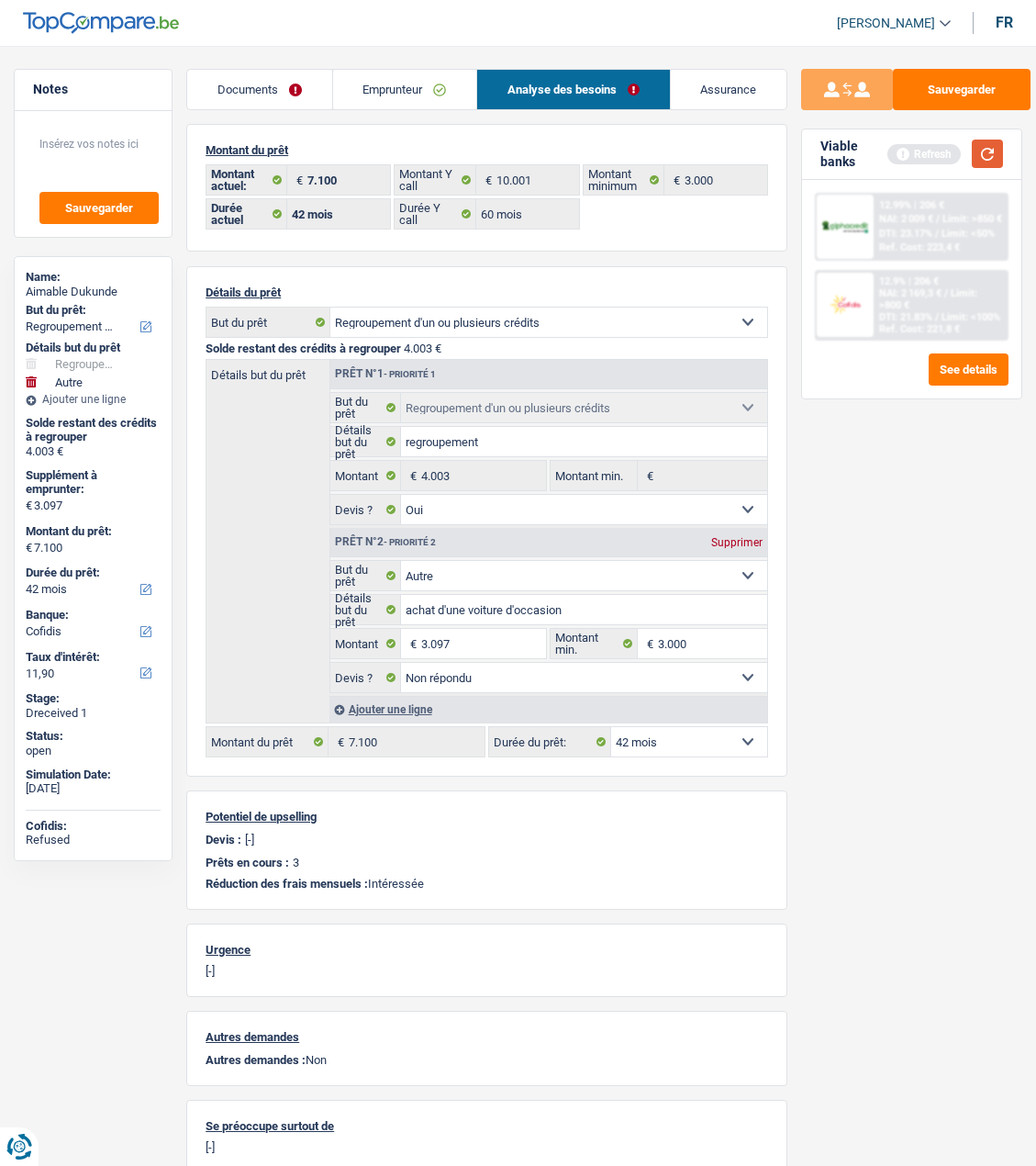
click at [984, 152] on button "button" at bounding box center [988, 153] width 31 height 29
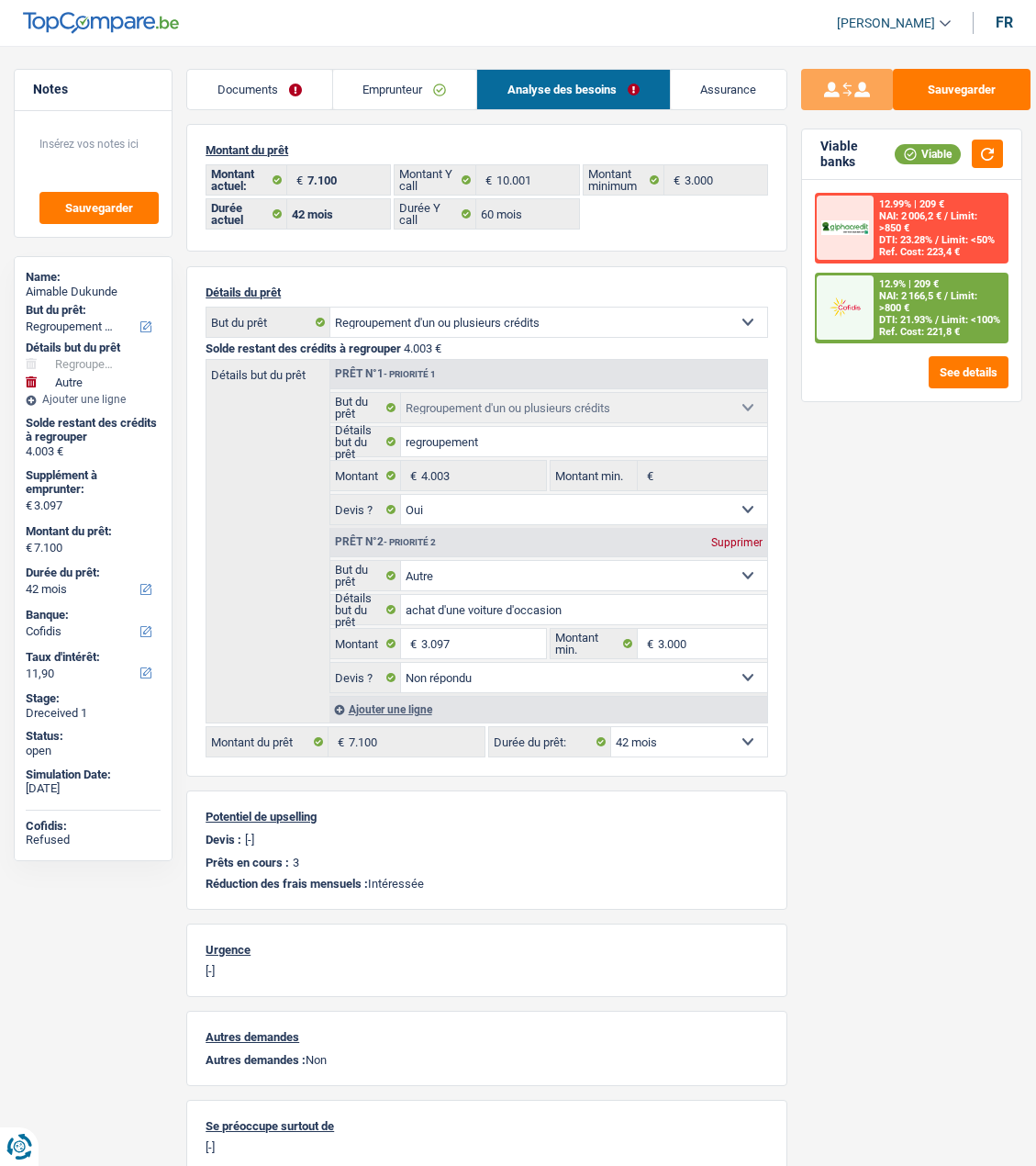
click at [948, 299] on span "Limit: >800 €" at bounding box center [929, 302] width 98 height 24
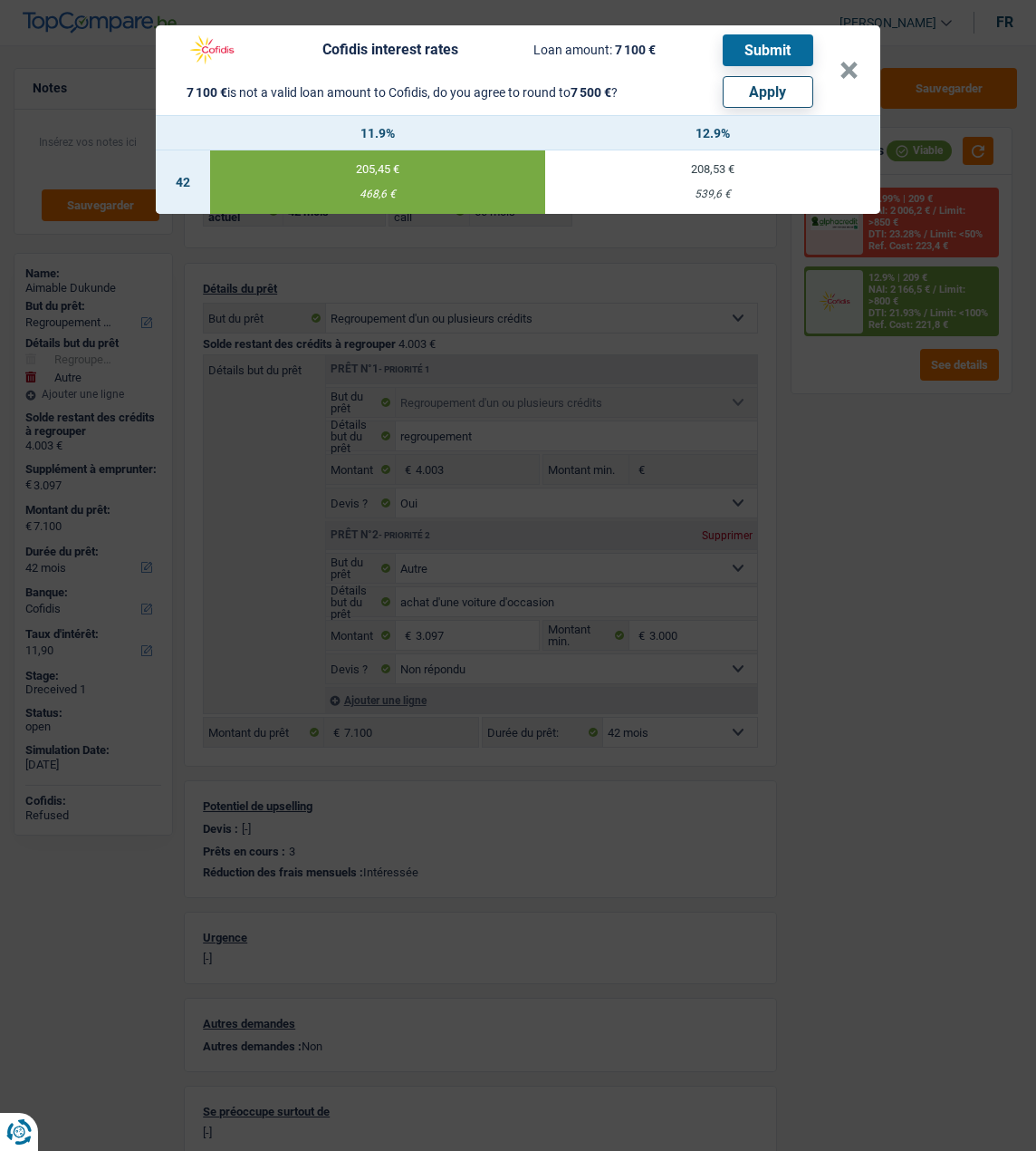
click at [798, 83] on button "Apply" at bounding box center [767, 91] width 90 height 32
type input "3.497"
type input "7.500"
type input "3.497"
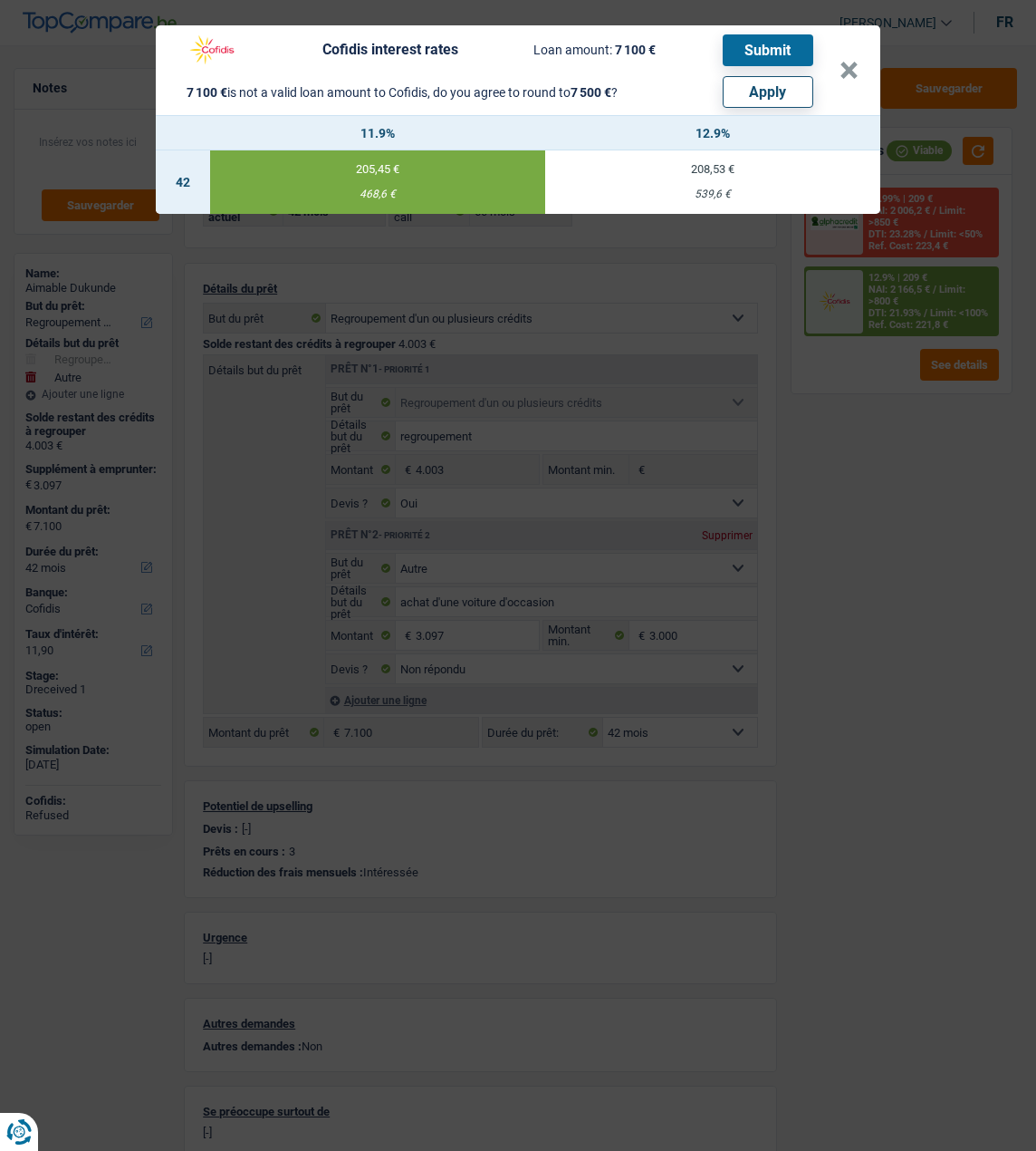
type input "7.500"
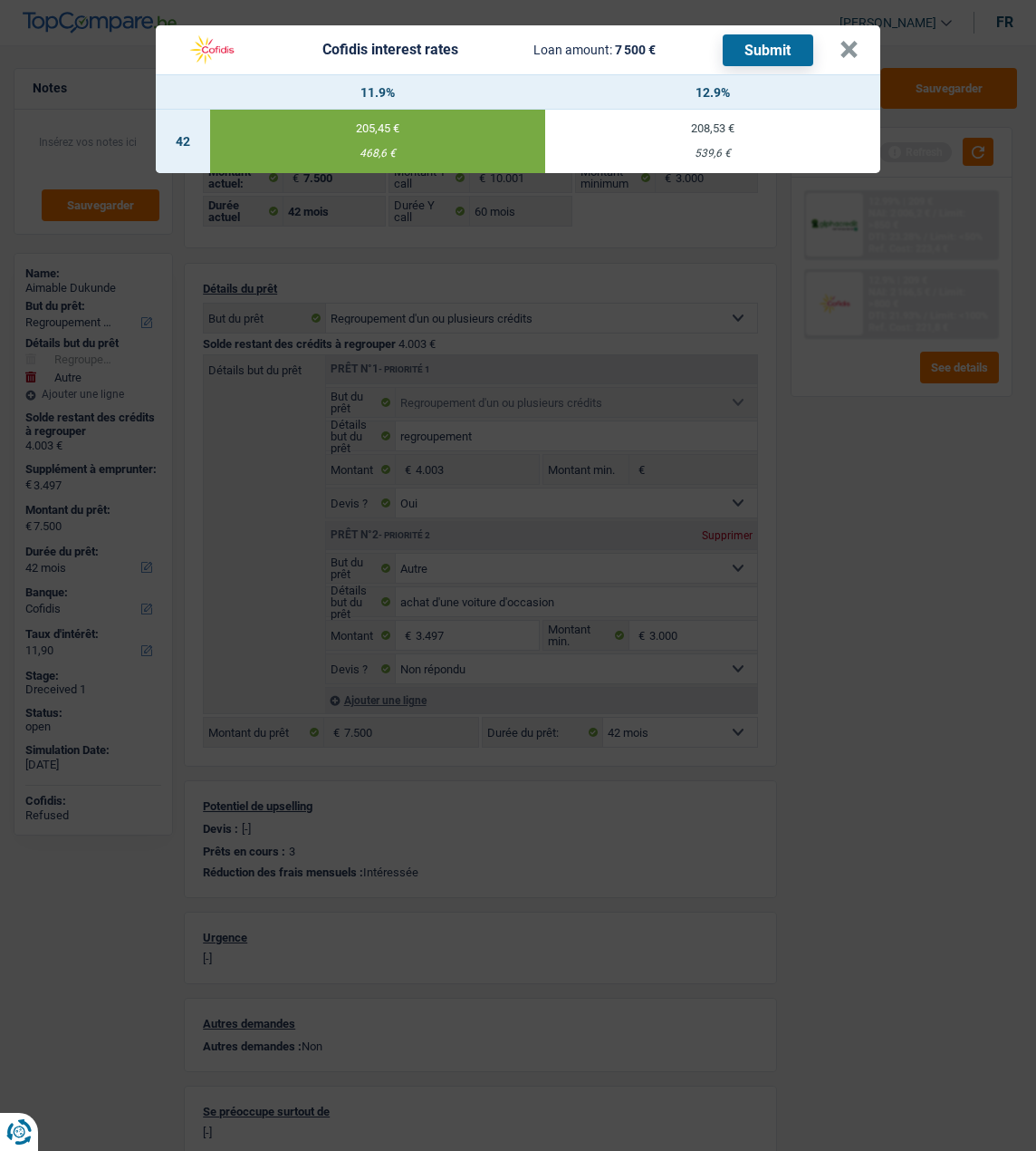
click at [479, 148] on div "468,6 €" at bounding box center [378, 153] width 336 height 12
click at [428, 134] on td "205,45 € 468,6 €" at bounding box center [378, 141] width 336 height 63
click at [767, 44] on button "Submit" at bounding box center [767, 49] width 90 height 32
click at [852, 41] on button "×" at bounding box center [850, 49] width 19 height 18
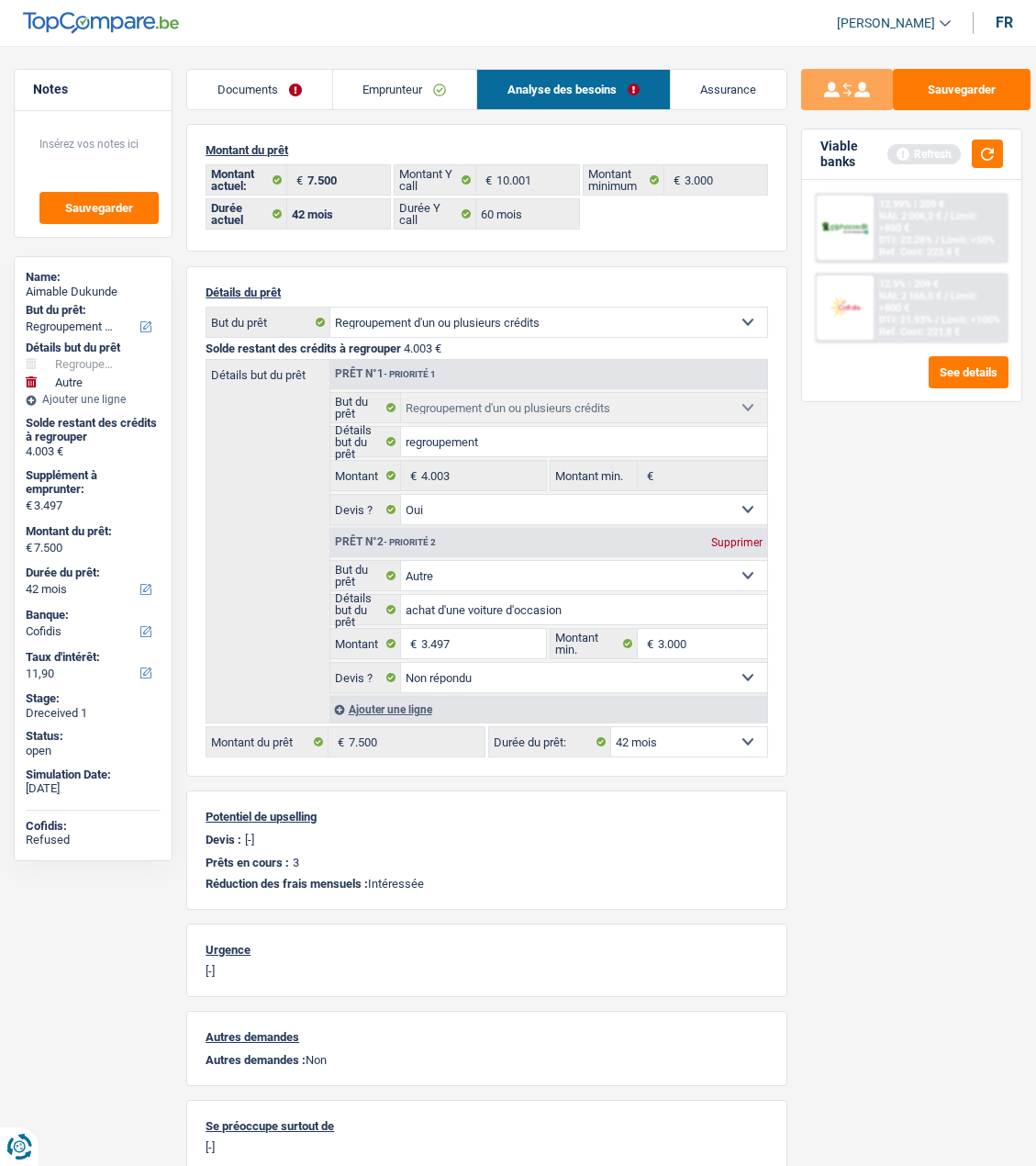
click at [392, 85] on link "Emprunteur" at bounding box center [405, 89] width 144 height 39
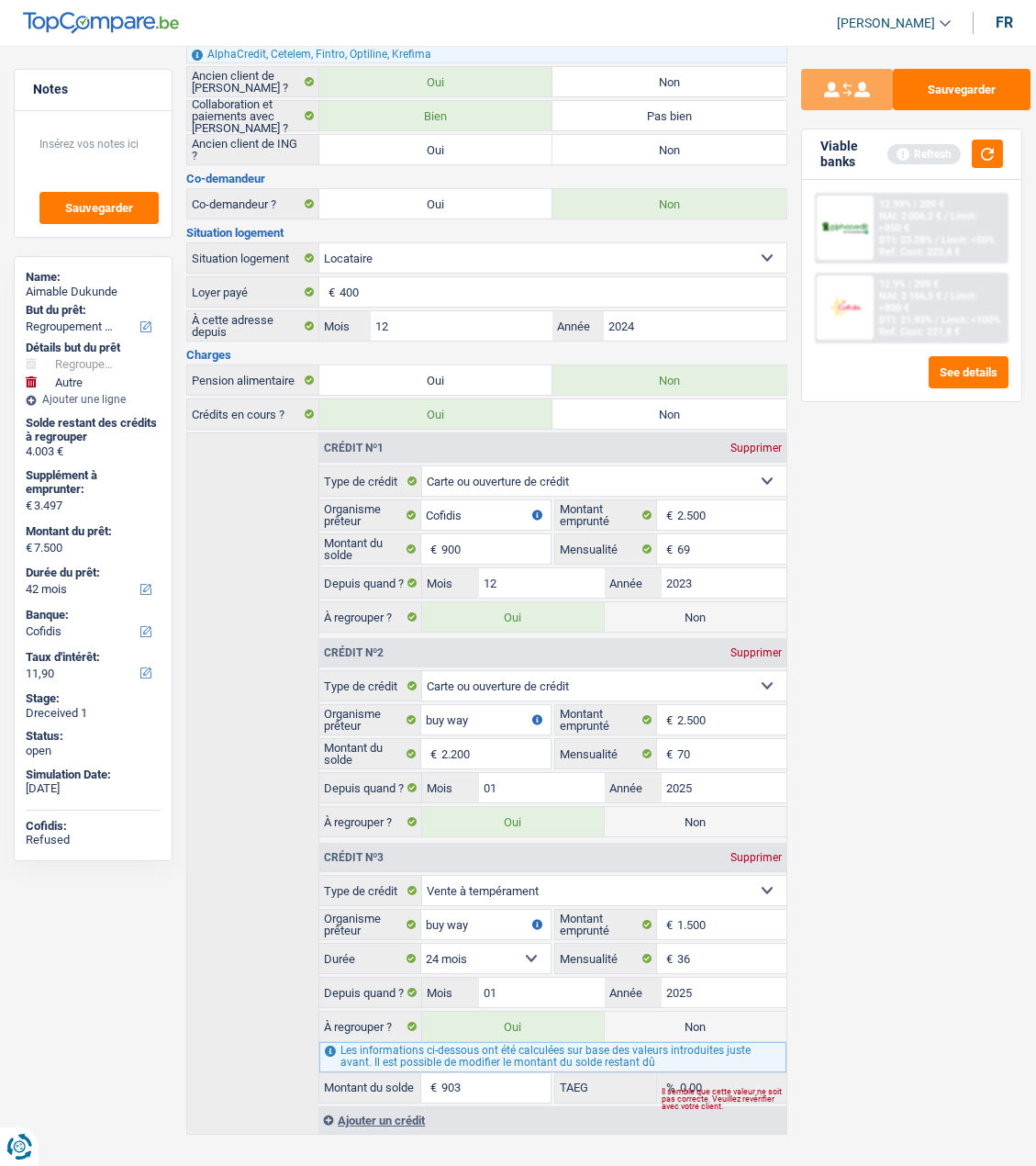
scroll to position [302, 0]
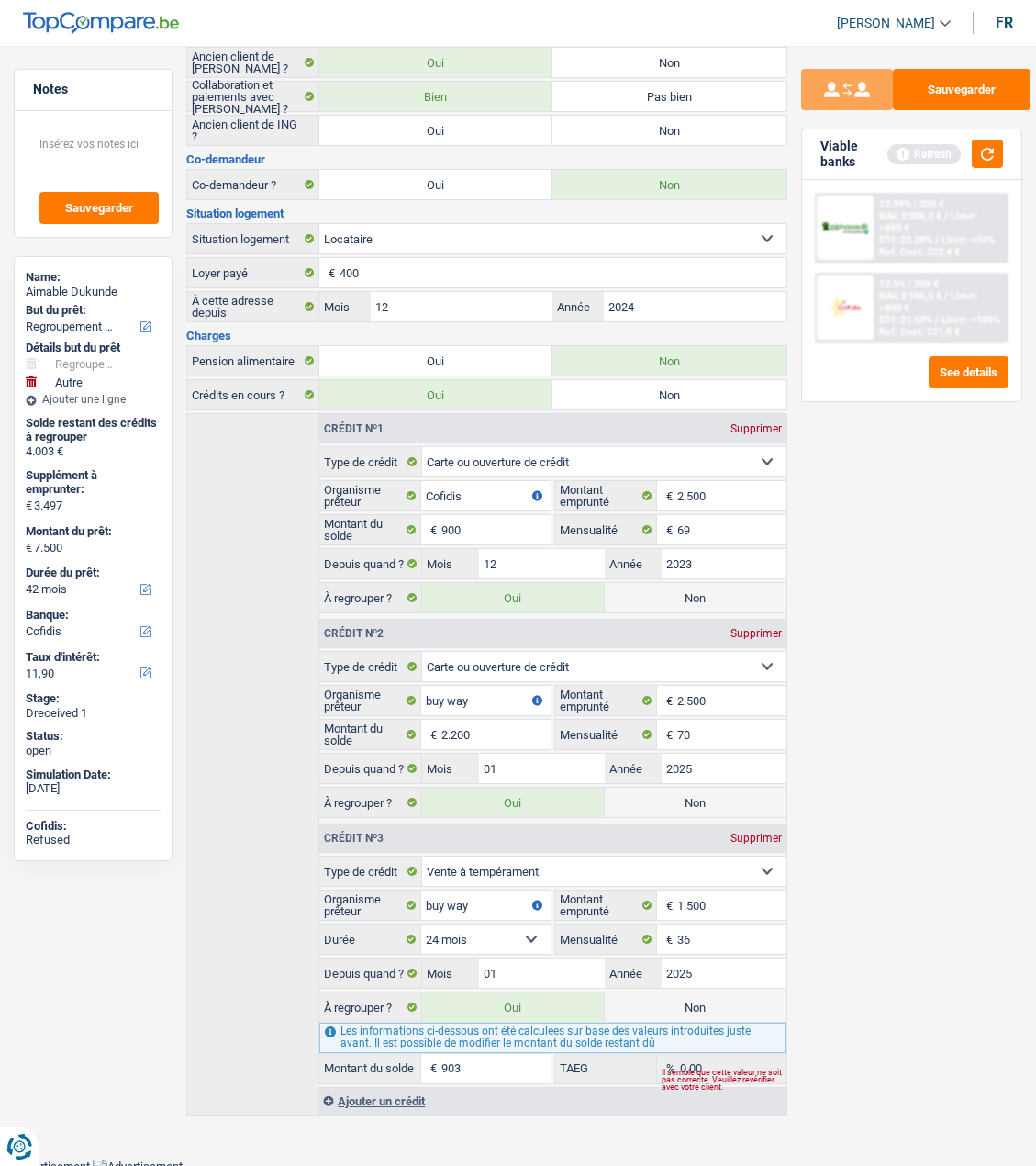
click at [692, 802] on label "Non" at bounding box center [695, 802] width 182 height 29
click at [692, 802] on input "Non" at bounding box center [695, 802] width 182 height 29
radio input "true"
type input "5.300"
select select "36"
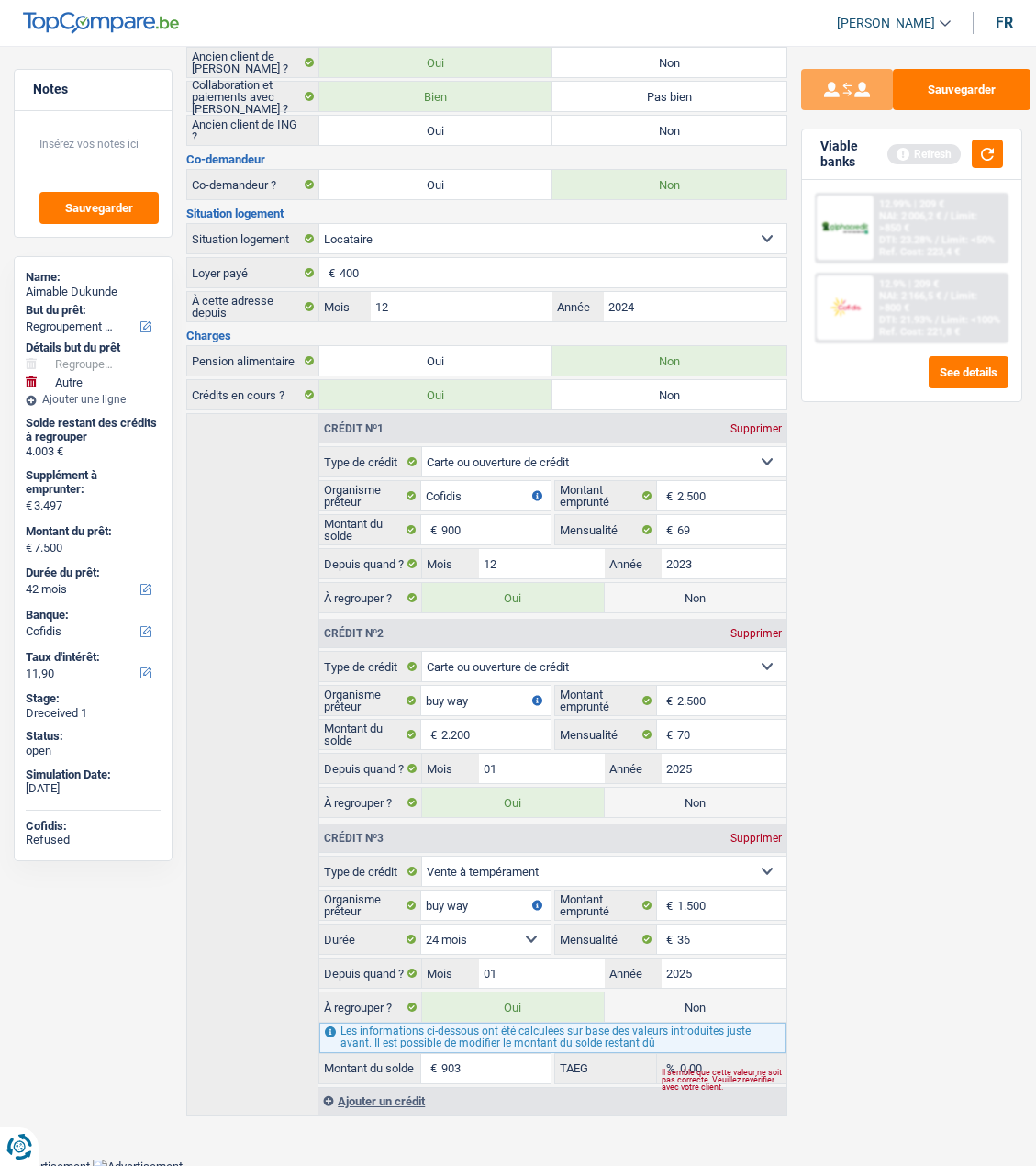
radio input "false"
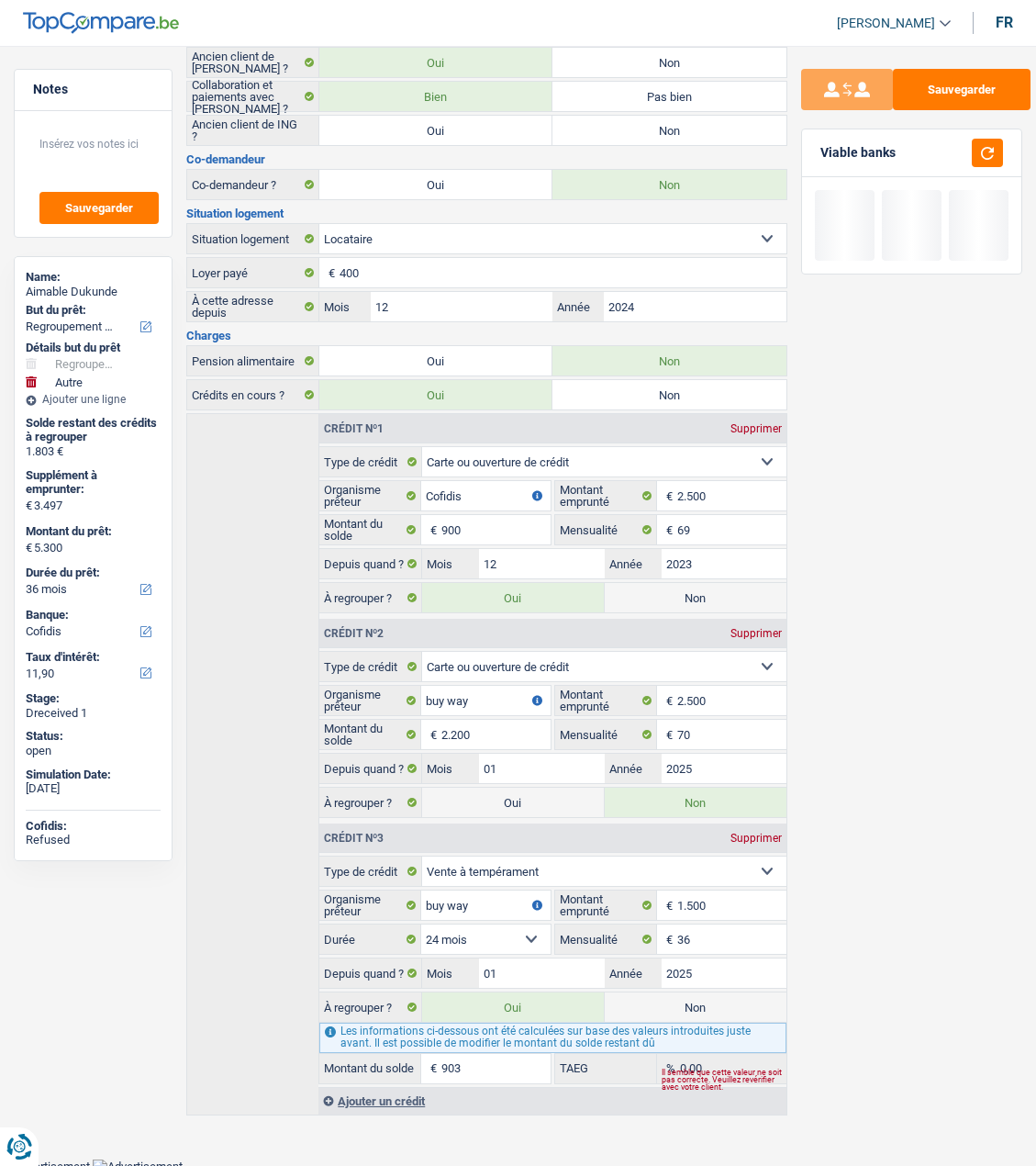
click at [675, 994] on label "Non" at bounding box center [695, 1008] width 182 height 29
click at [675, 994] on input "Non" at bounding box center [695, 1008] width 182 height 29
radio input "true"
type input "4.397"
radio input "false"
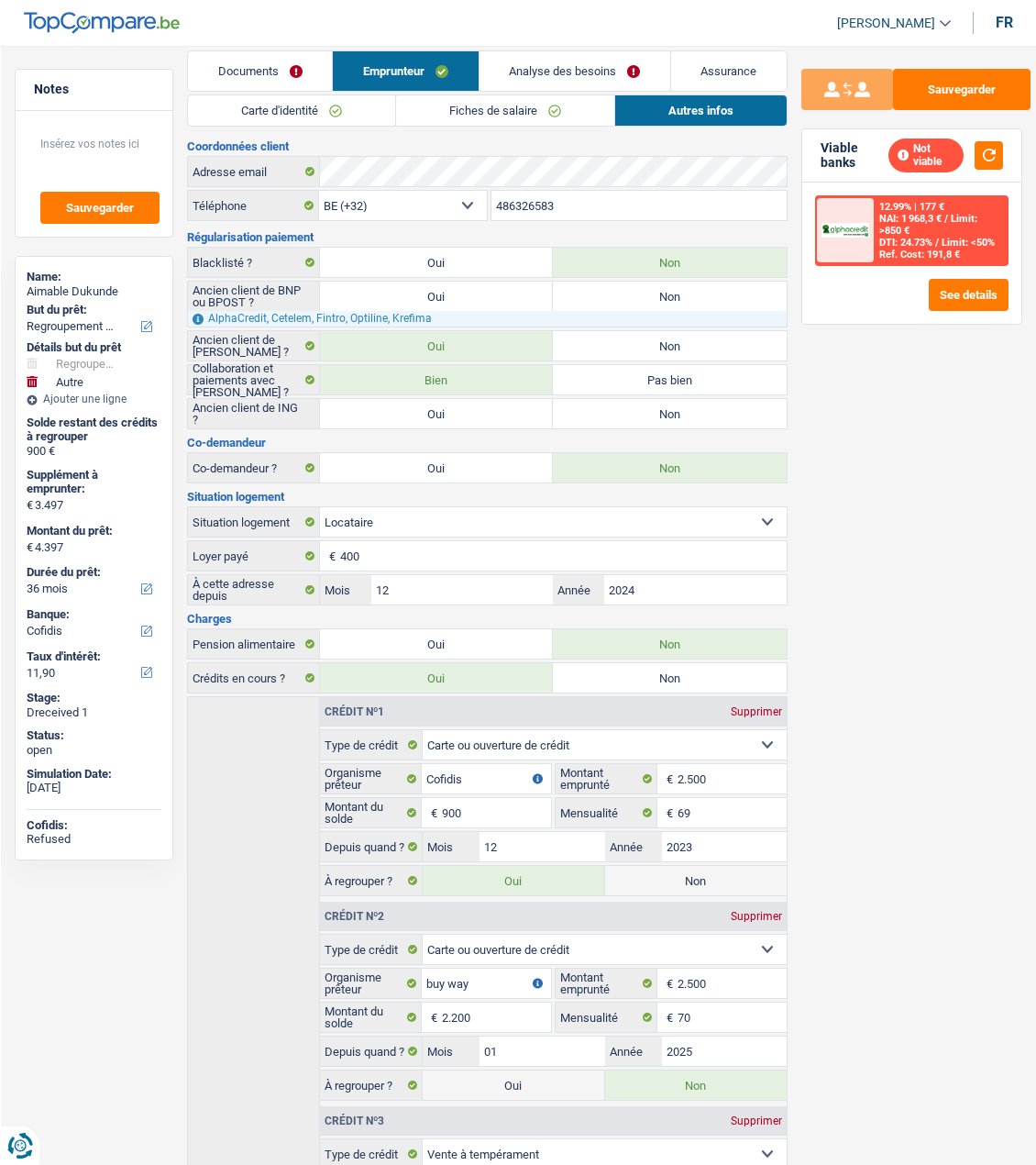
scroll to position [0, 0]
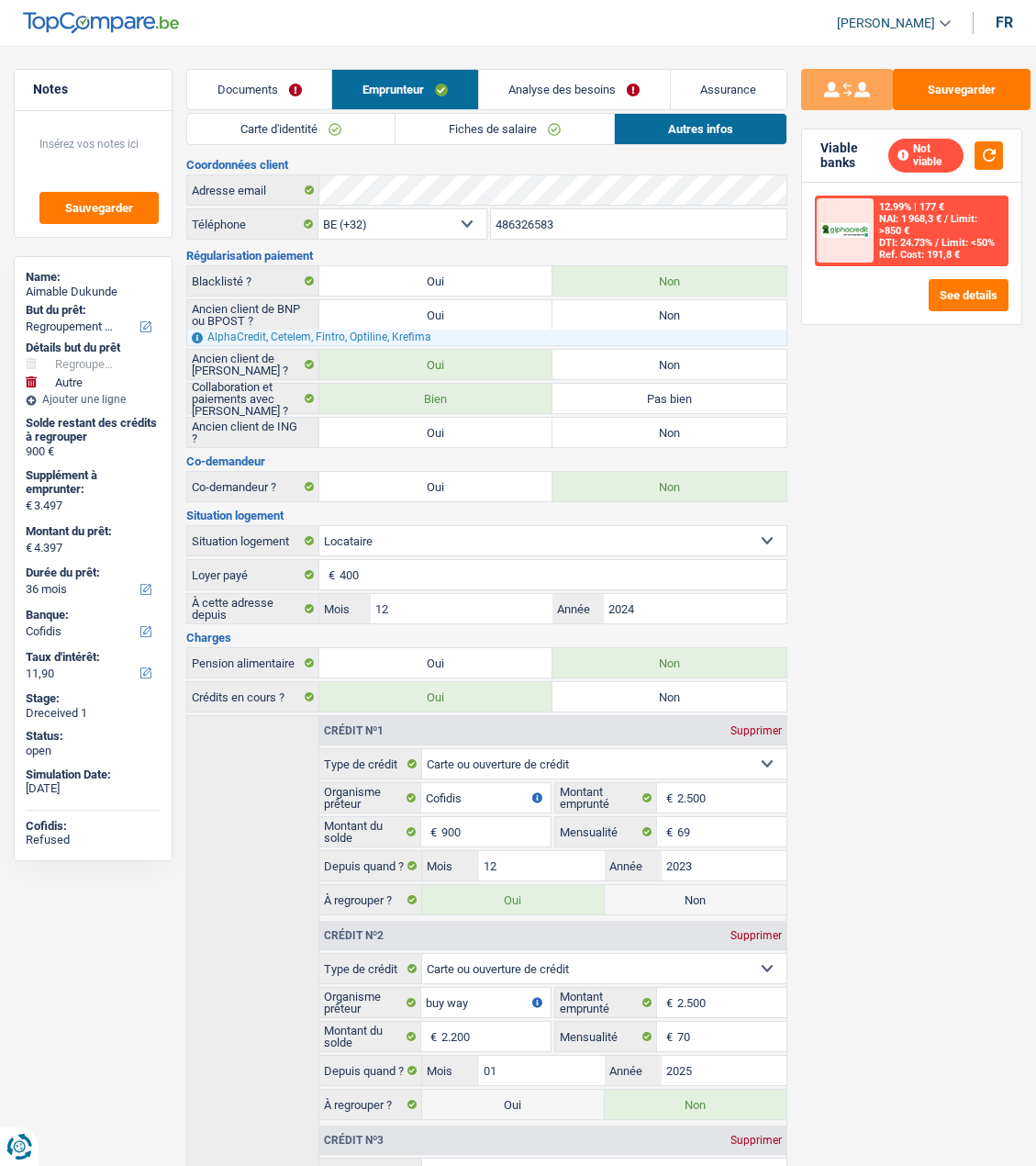
click at [605, 87] on link "Analyse des besoins" at bounding box center [575, 89] width 191 height 39
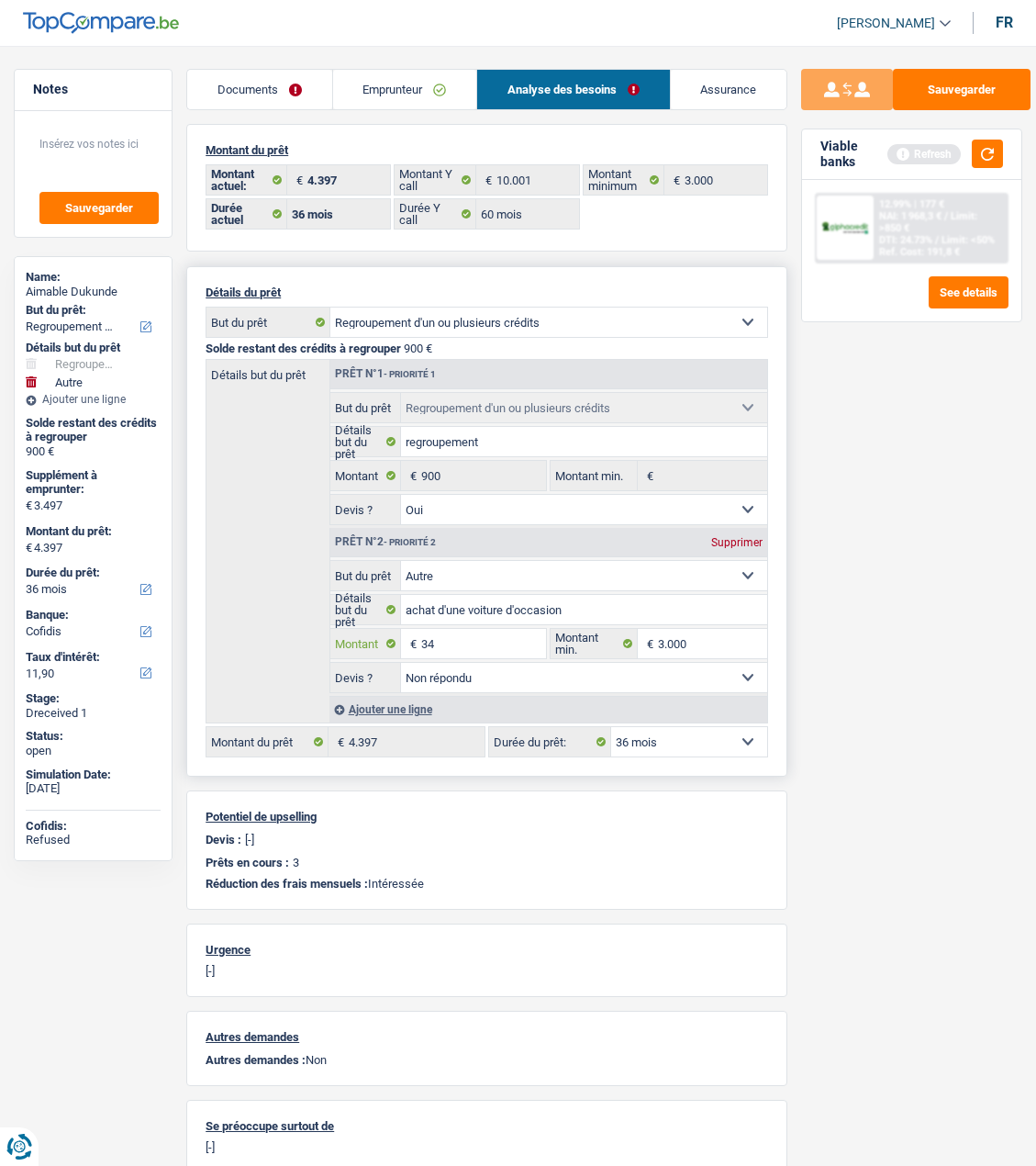
type input "3"
type input "7.000"
type input "7.900"
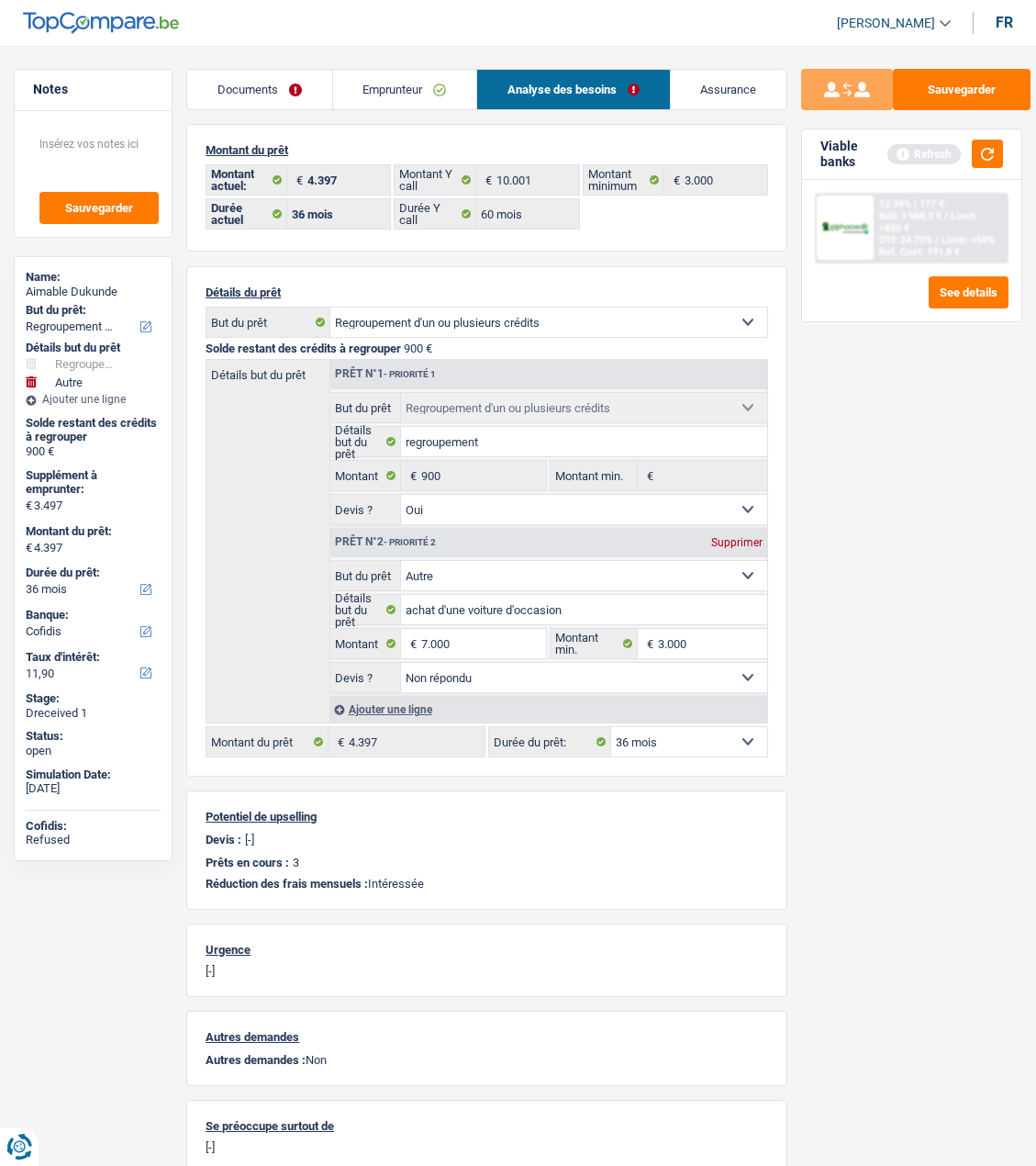
select select "48"
type input "7.900"
click at [847, 506] on div "Sauvegarder Viable banks Refresh 12.99% | 177 € NAI: 1 968,3 € / Limit: >850 € …" at bounding box center [911, 600] width 249 height 1063
select select "48"
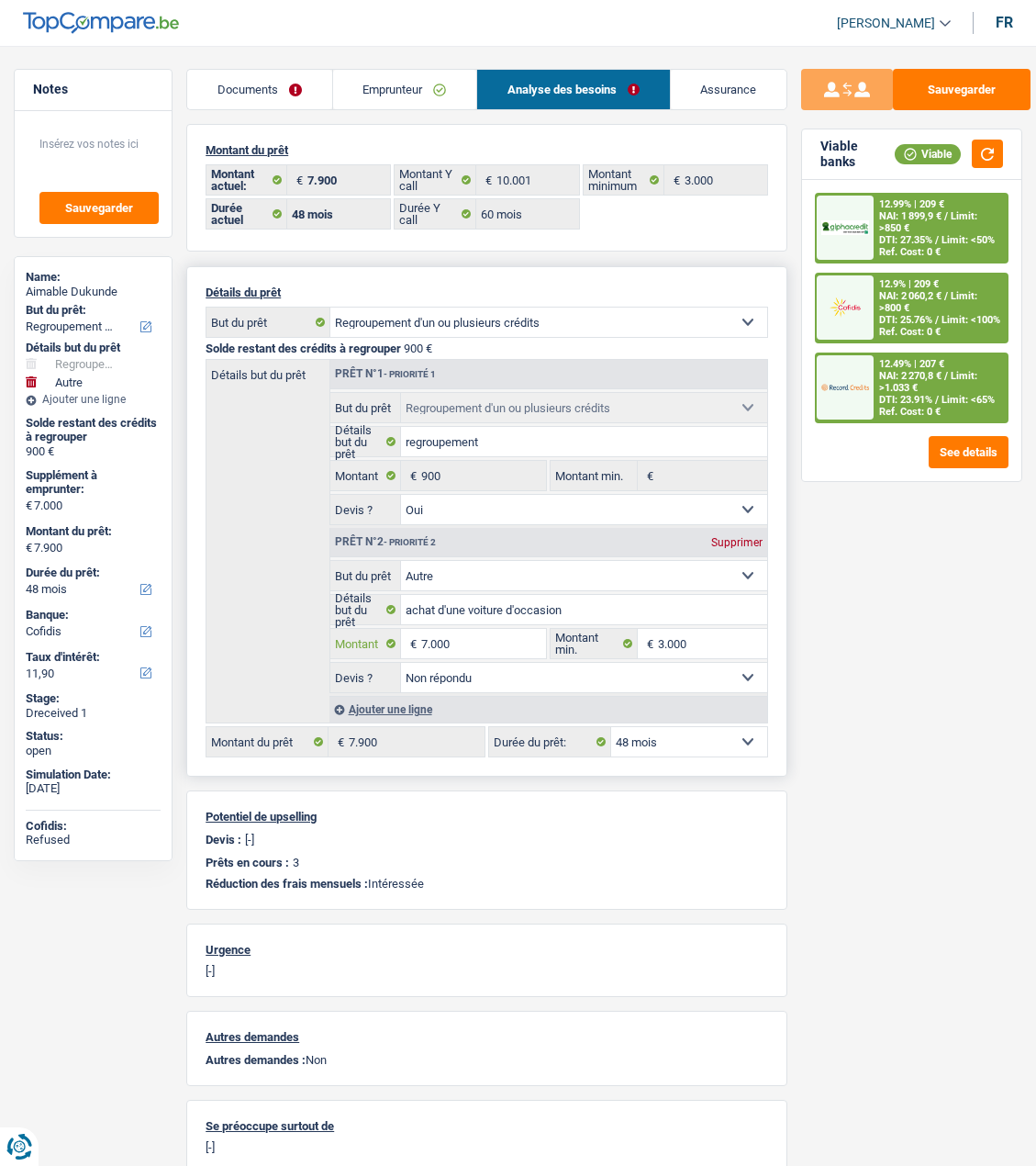
click at [474, 632] on input "7.000" at bounding box center [484, 644] width 125 height 29
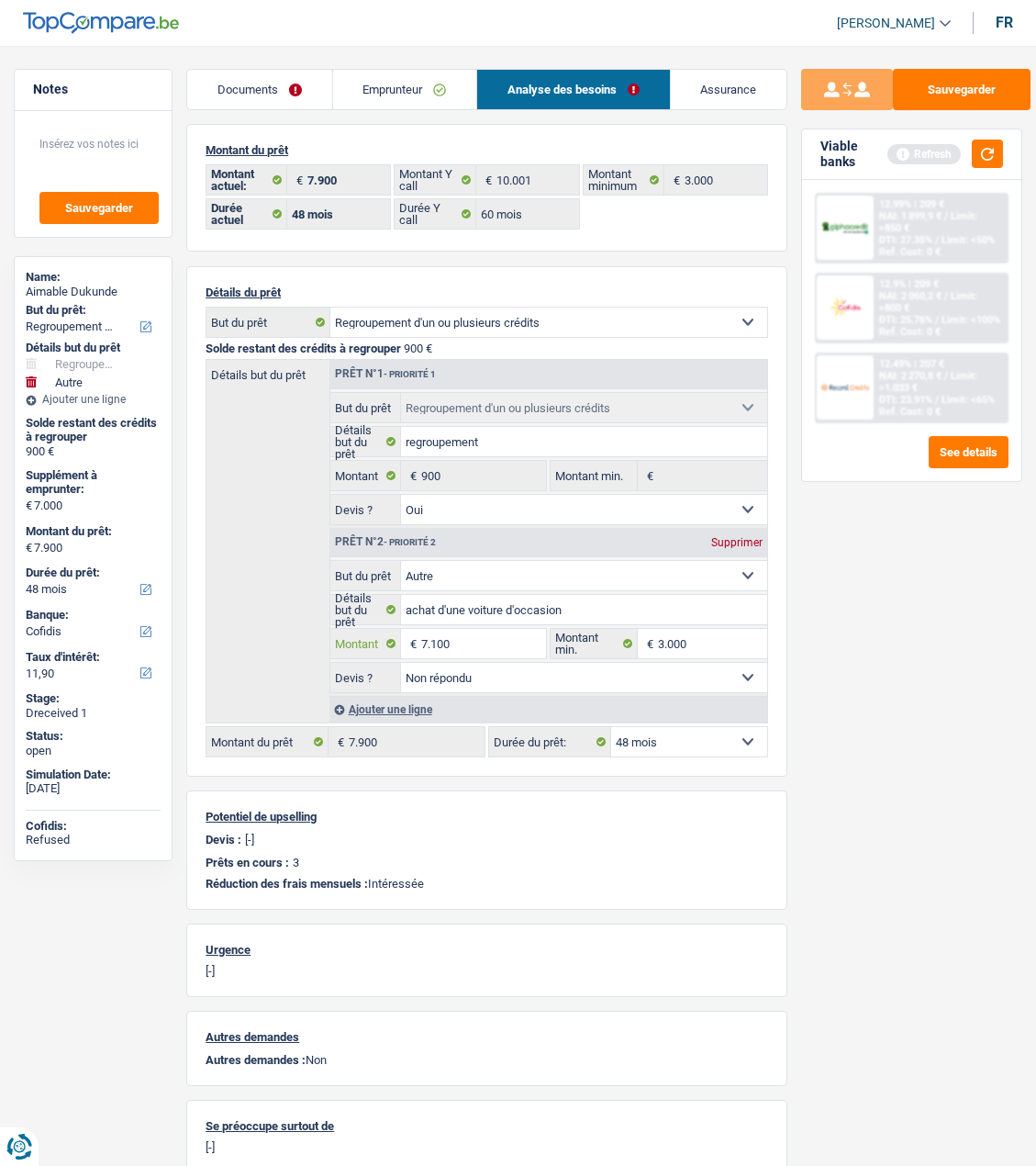
type input "7.100"
type input "8.000"
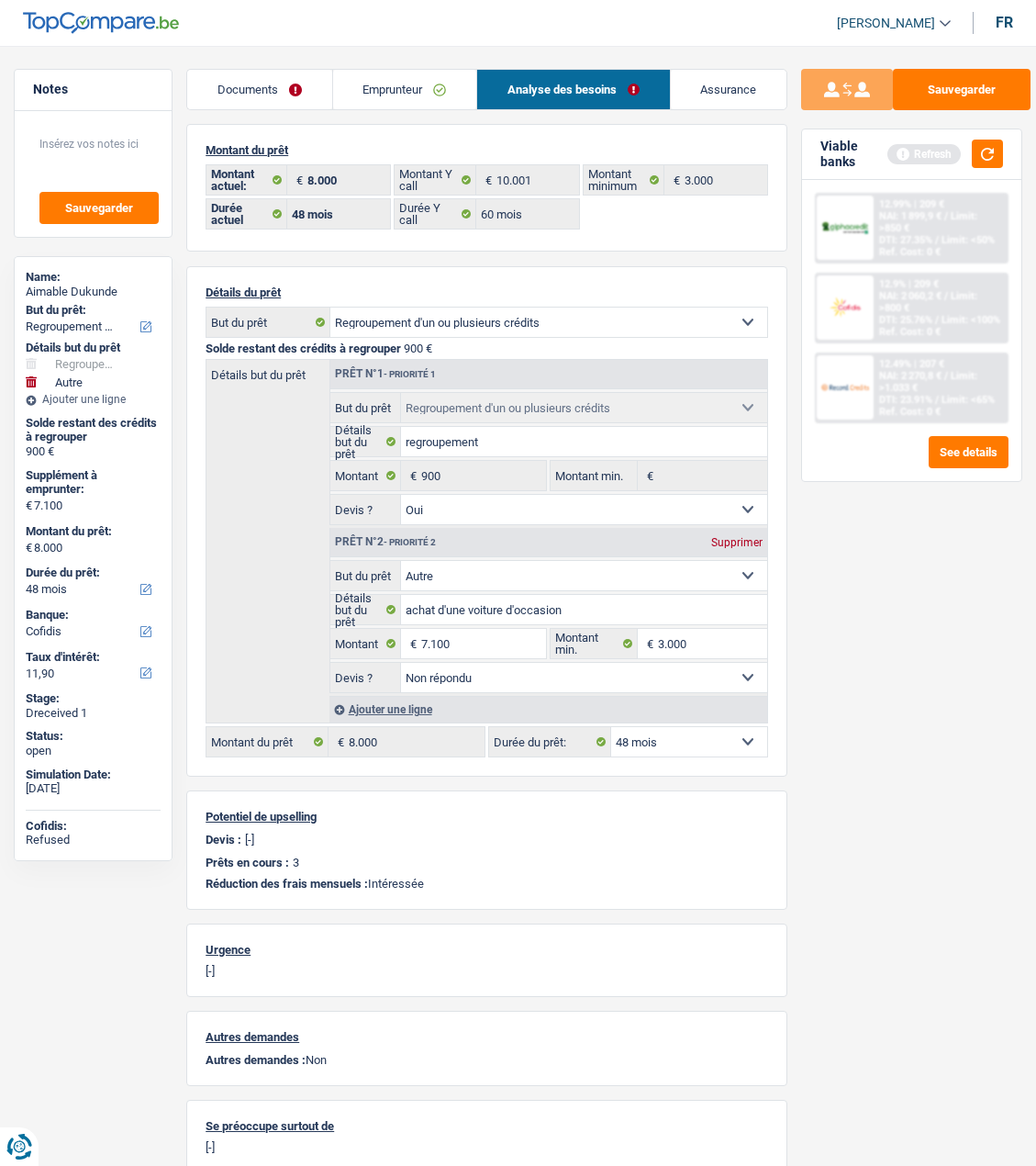
click at [947, 663] on div "Sauvegarder Viable banks Refresh 12.99% | 209 € NAI: 1 899,9 € / Limit: >850 € …" at bounding box center [911, 600] width 249 height 1063
click at [992, 143] on button "button" at bounding box center [988, 153] width 31 height 29
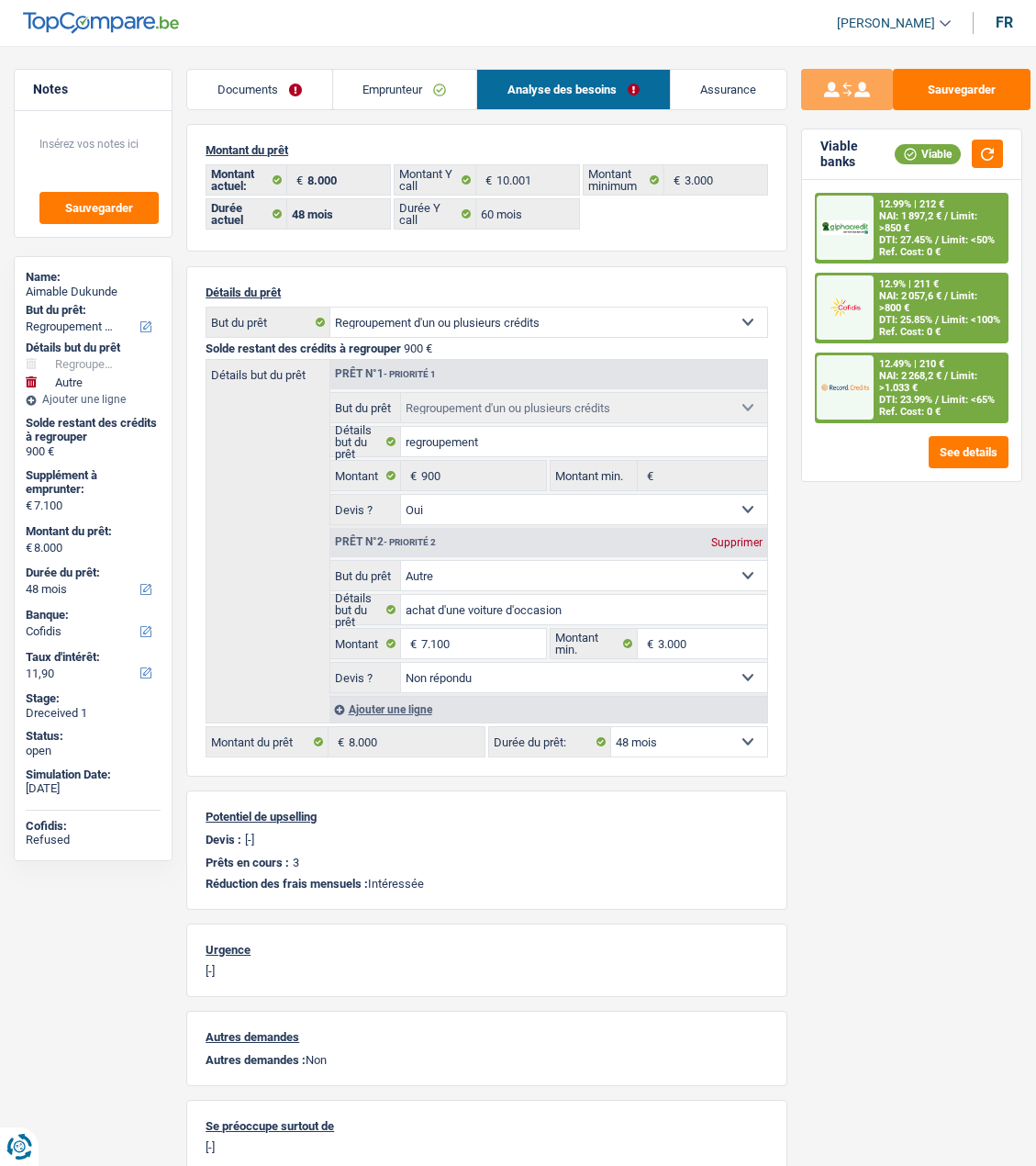
click at [943, 314] on span "Limit: <100%" at bounding box center [971, 320] width 59 height 12
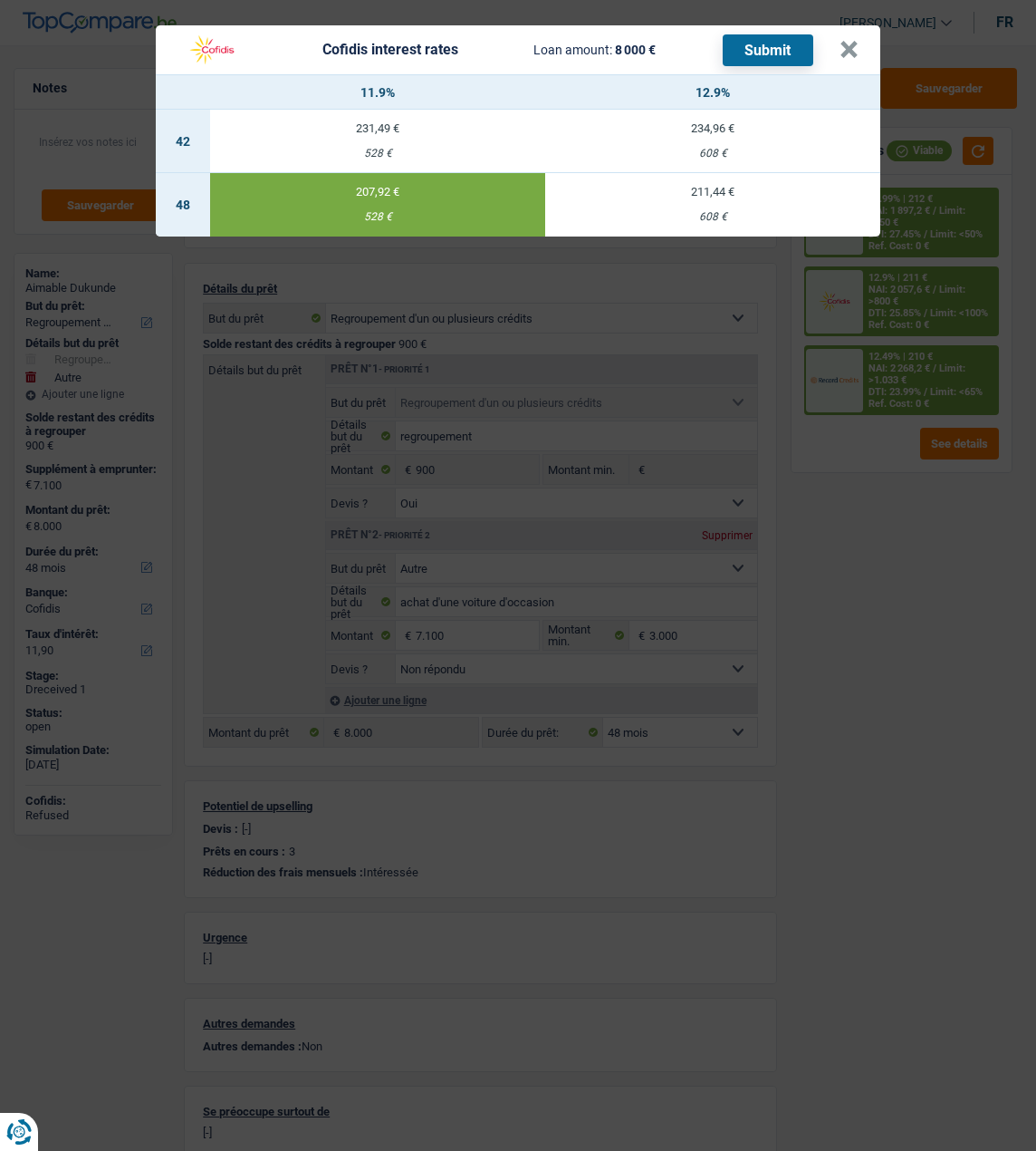
click at [794, 34] on button "Submit" at bounding box center [767, 49] width 90 height 32
click at [840, 34] on div "Cofidis interest rates Loan amount: 8 000 € Submit" at bounding box center [508, 49] width 663 height 34
click at [848, 41] on button "×" at bounding box center [850, 49] width 19 height 18
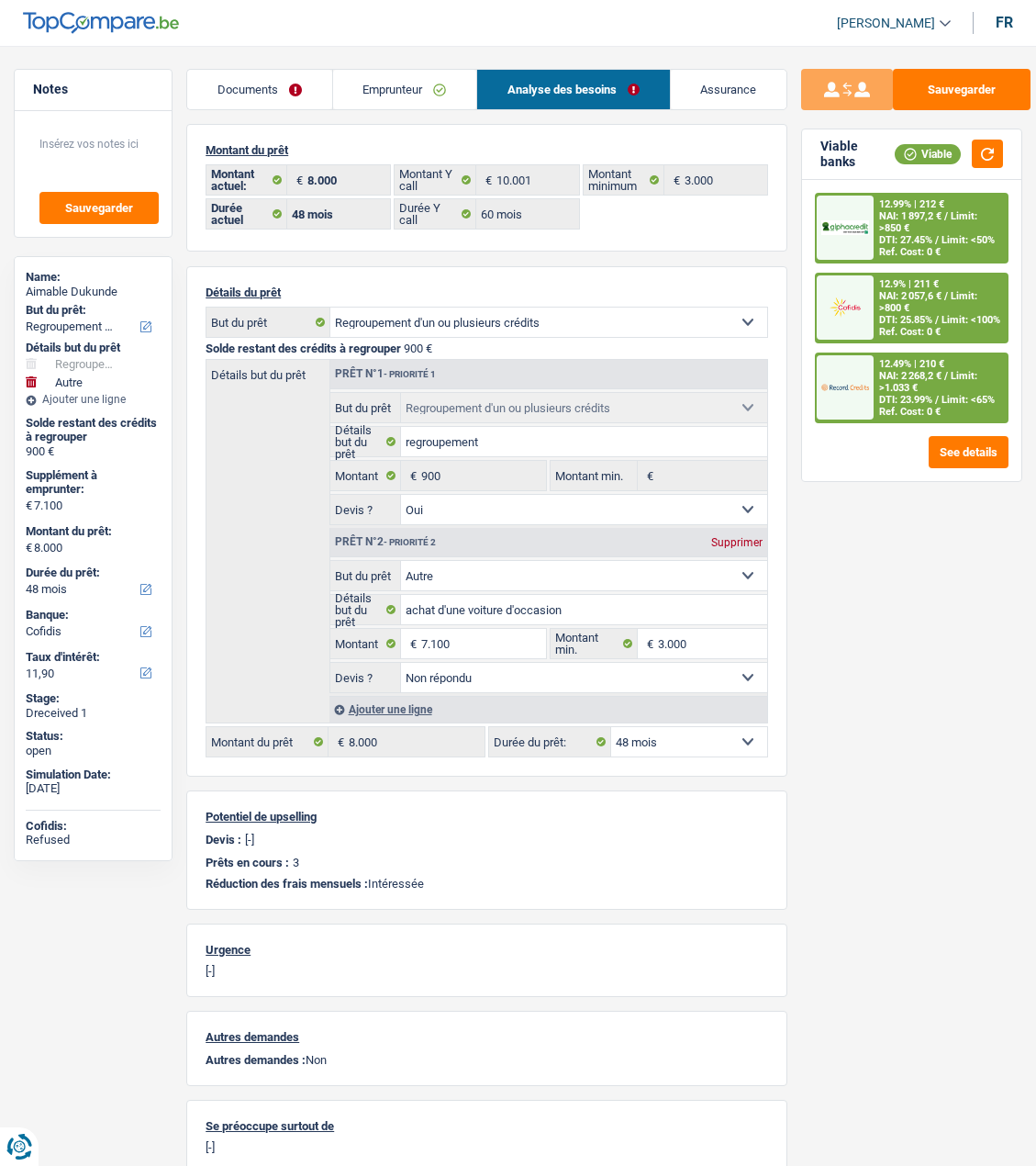
click at [920, 221] on span "NAI: 1 897,2 €" at bounding box center [911, 216] width 63 height 12
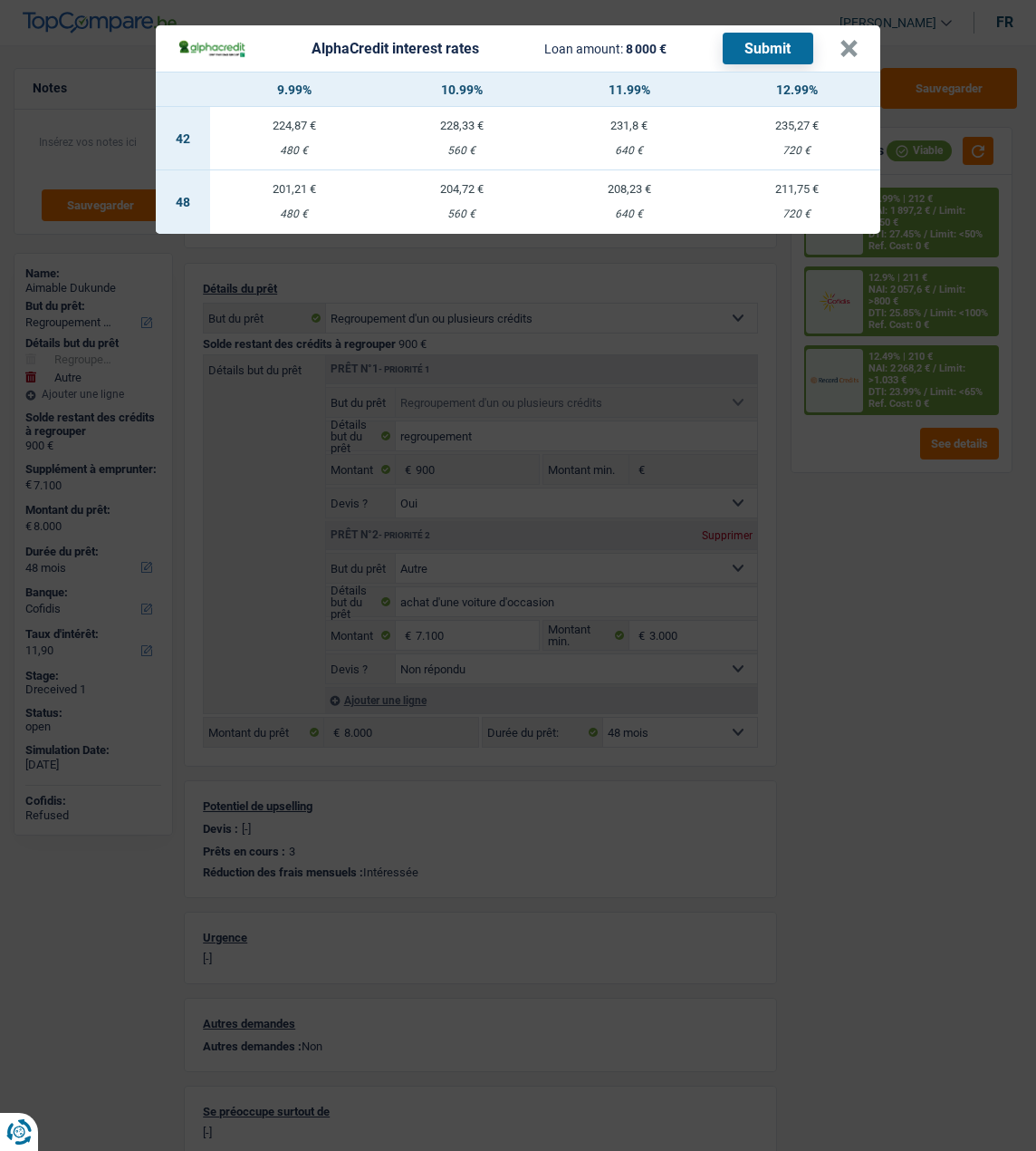
click at [311, 185] on div "201,21 €" at bounding box center [294, 189] width 168 height 12
select select "alphacredit"
type input "9,99"
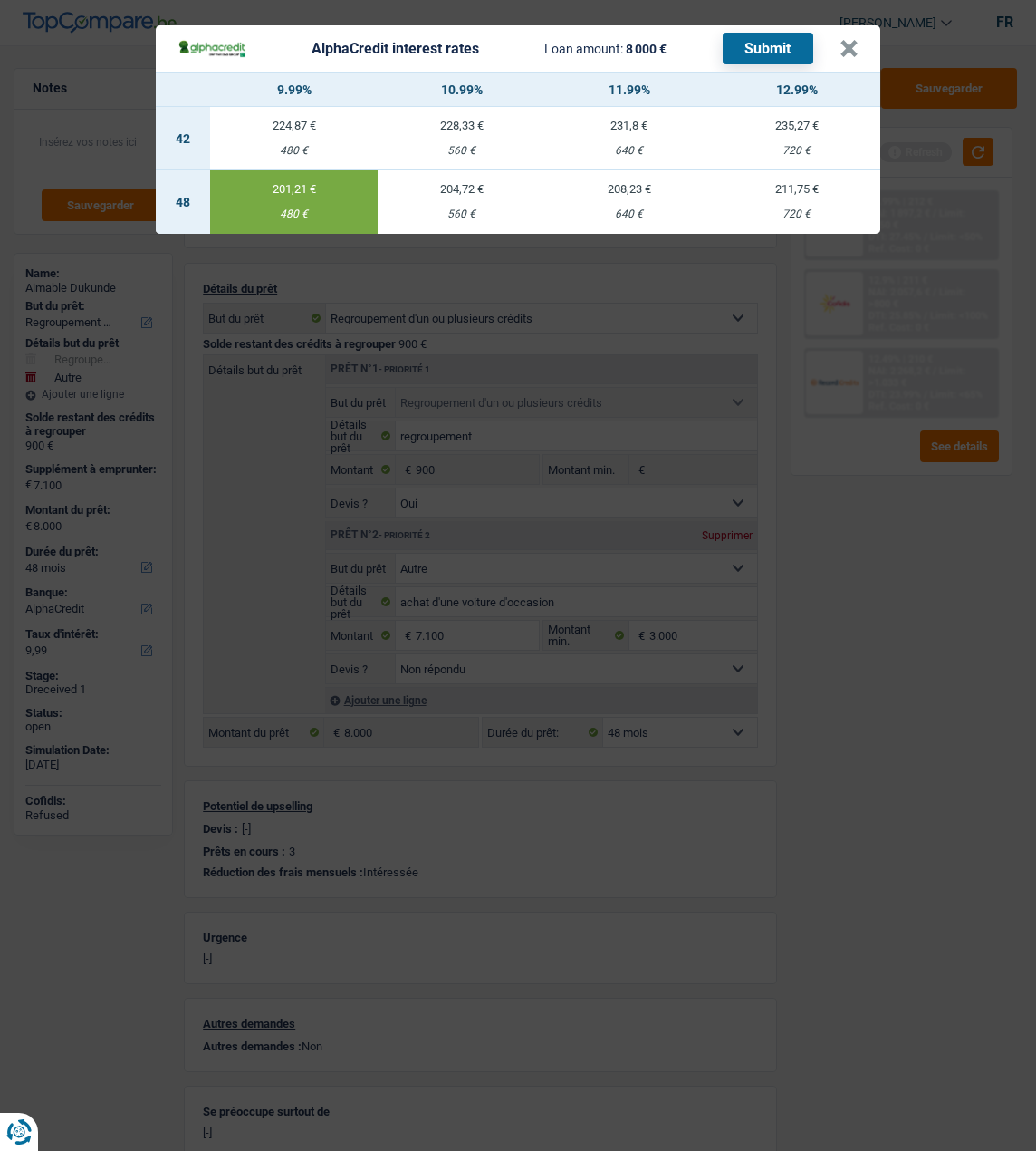
click at [793, 39] on button "Submit" at bounding box center [767, 49] width 90 height 32
click at [858, 40] on button "×" at bounding box center [850, 49] width 19 height 18
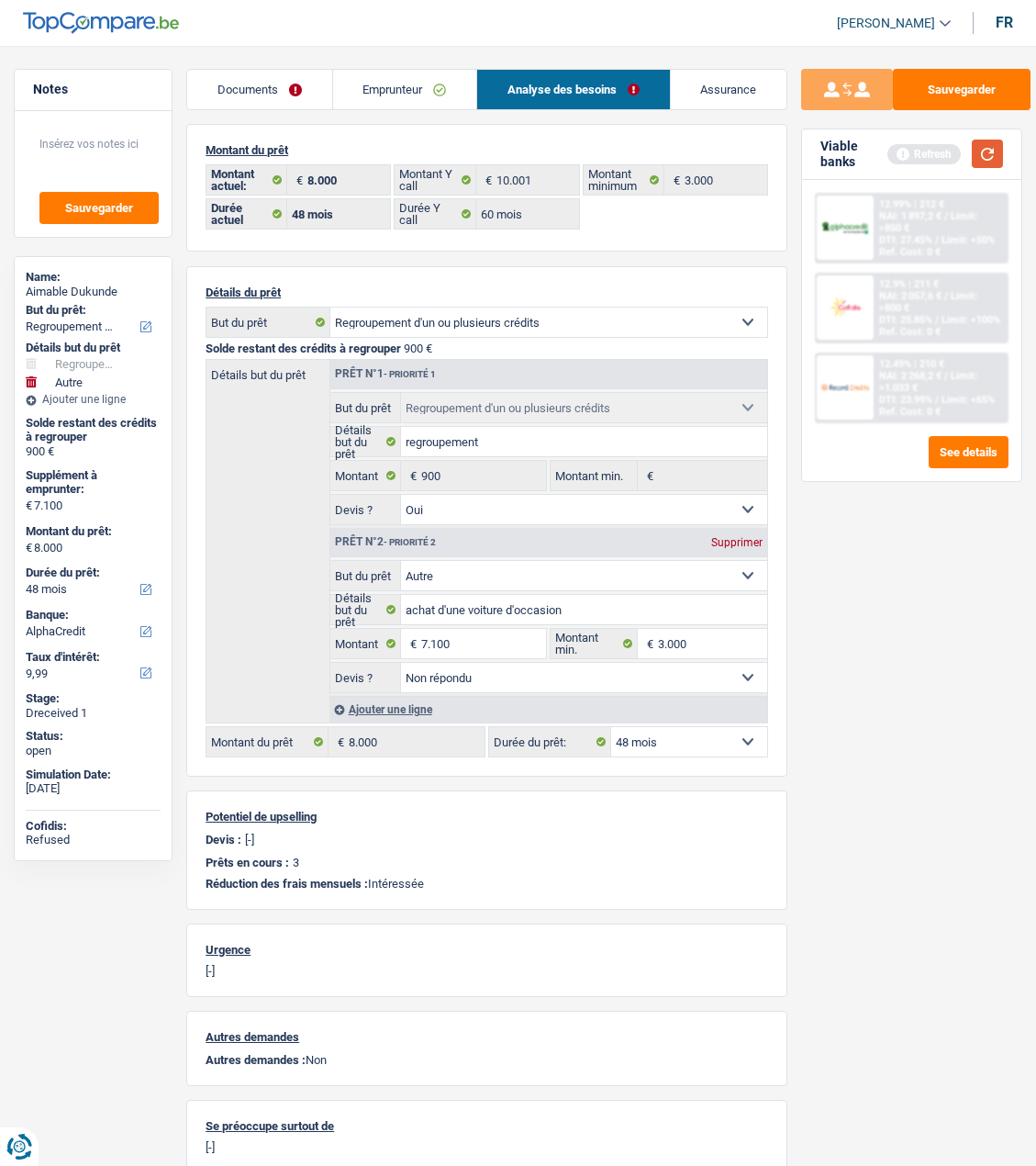
click at [981, 153] on button "button" at bounding box center [988, 153] width 31 height 29
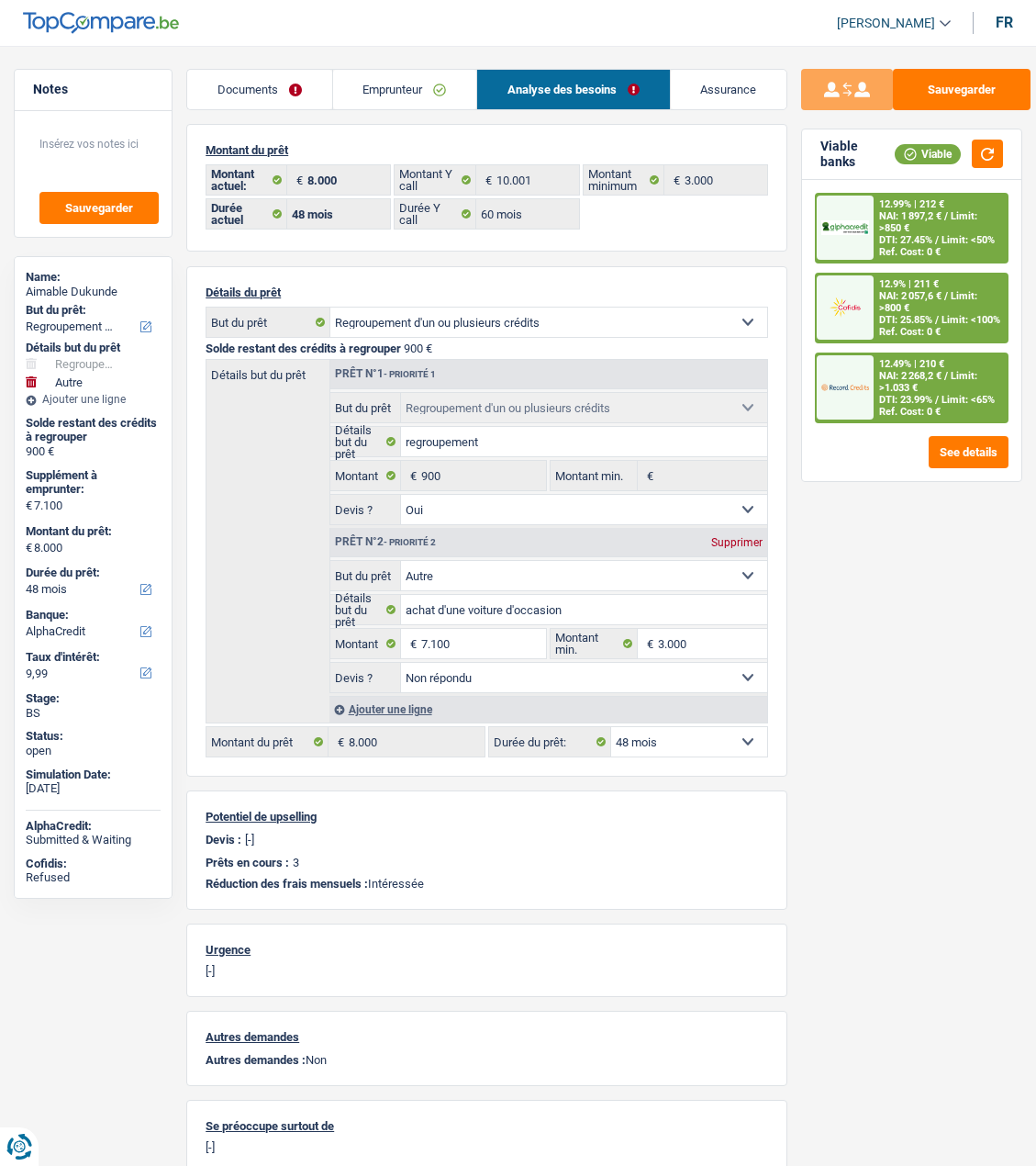
click at [924, 406] on div "Ref. Cost: 0 €" at bounding box center [910, 412] width 62 height 12
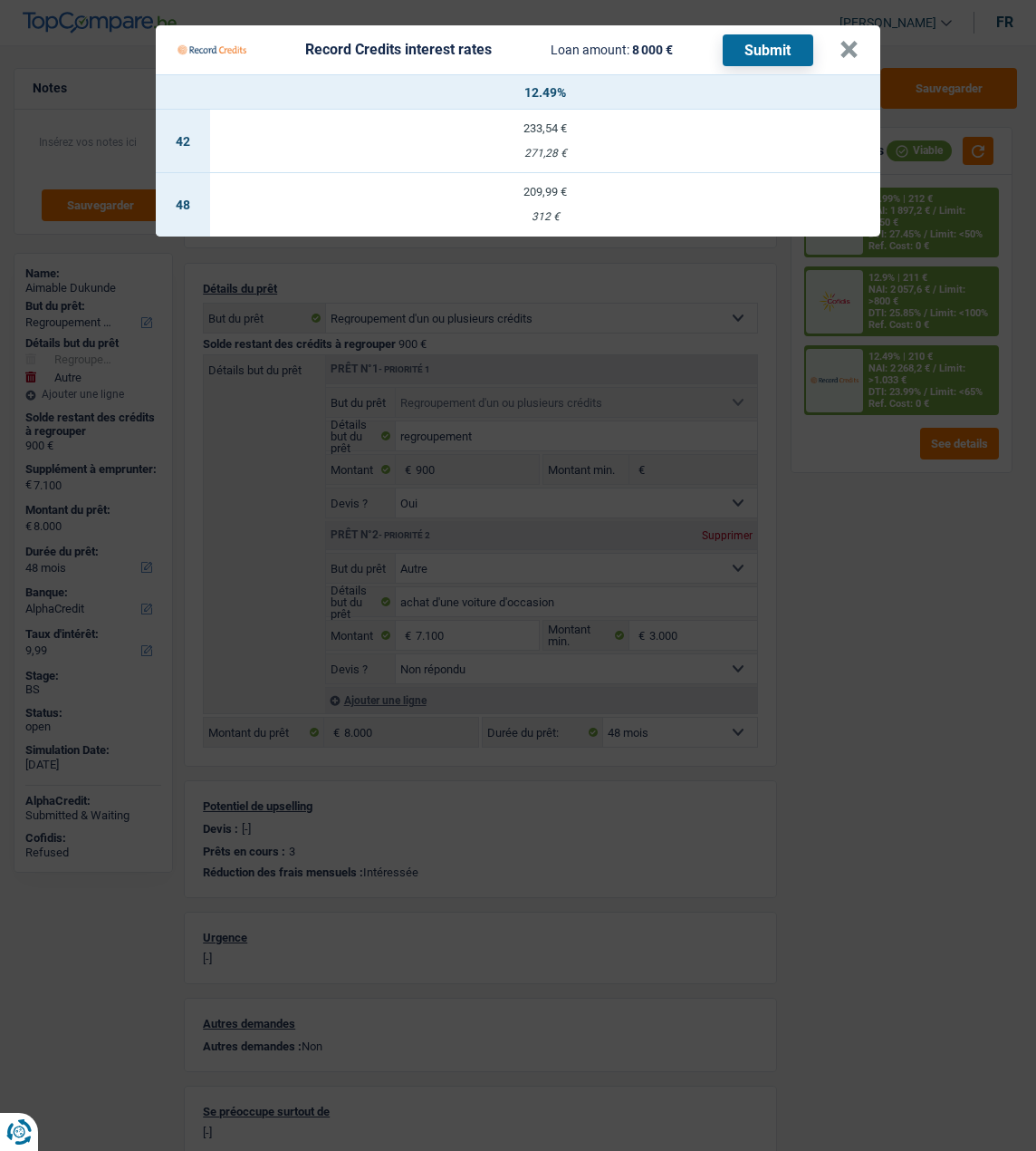
click at [599, 188] on td "209,99 € 312 €" at bounding box center [545, 204] width 670 height 63
select select "record credits"
type input "12,49"
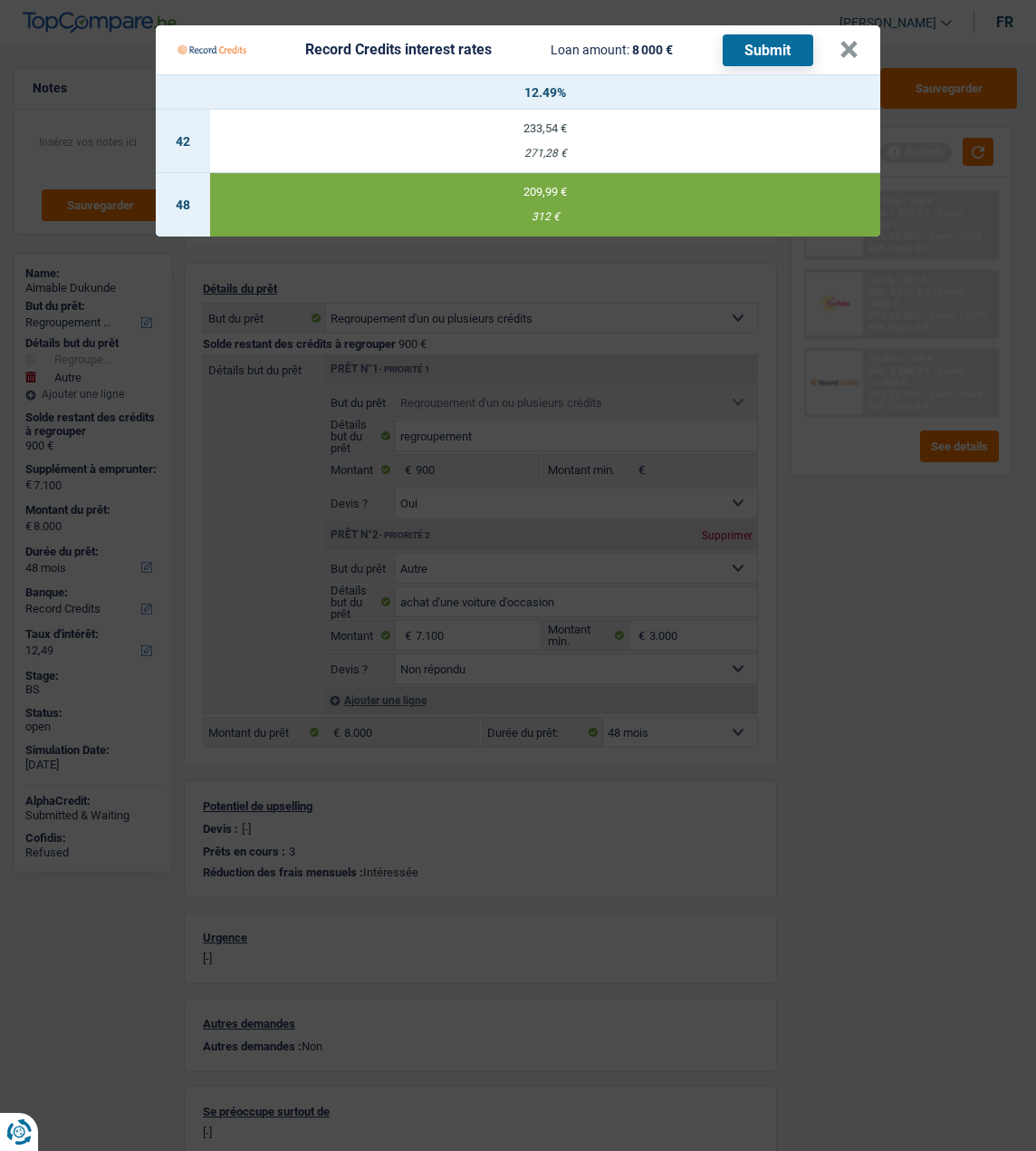
click at [763, 38] on button "Submit" at bounding box center [767, 49] width 90 height 32
click at [854, 41] on button "×" at bounding box center [850, 49] width 19 height 18
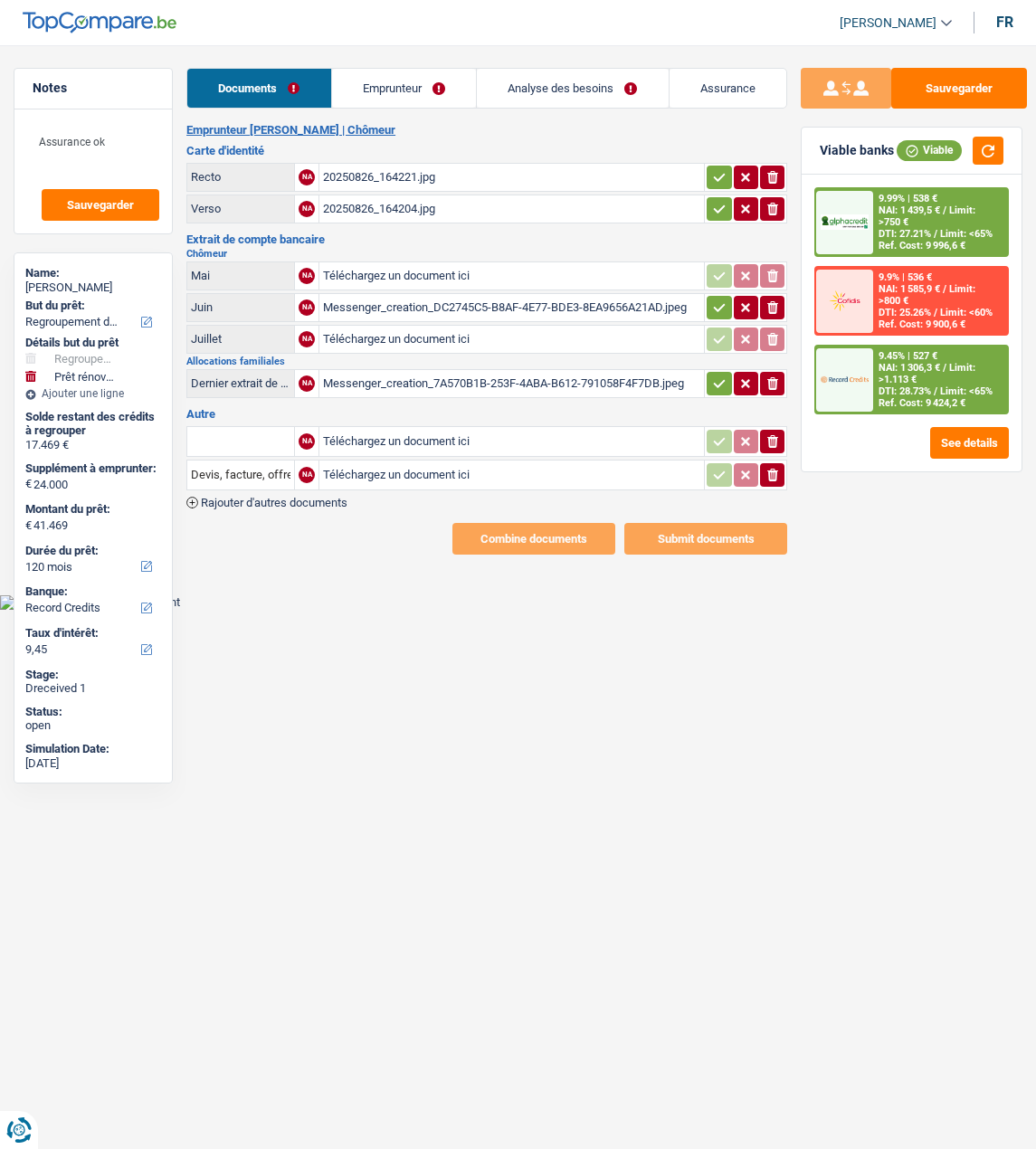
select select "refinancing"
select select "renovation"
select select "120"
select select "record credits"
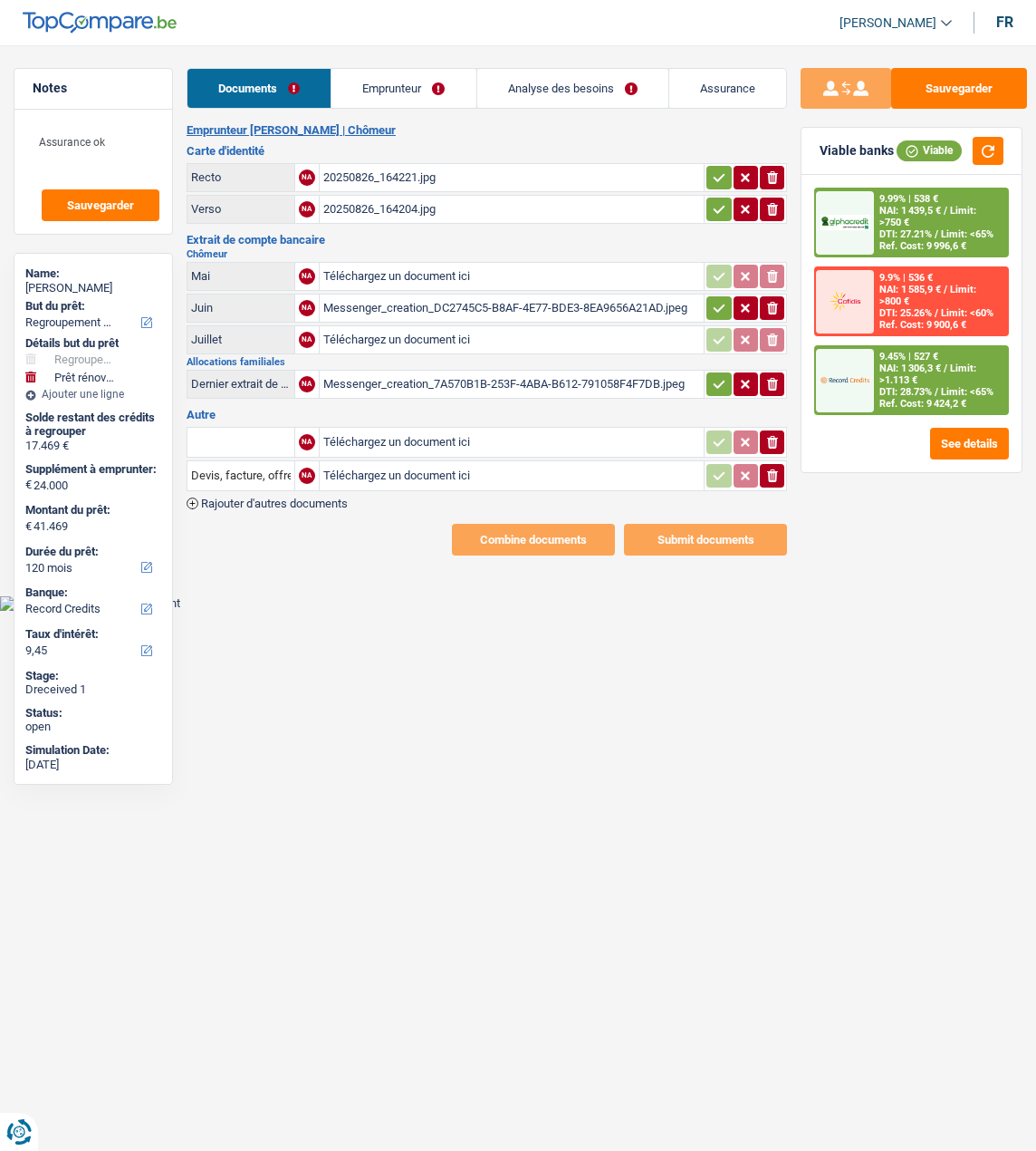
click at [424, 84] on link "Emprunteur" at bounding box center [404, 88] width 144 height 39
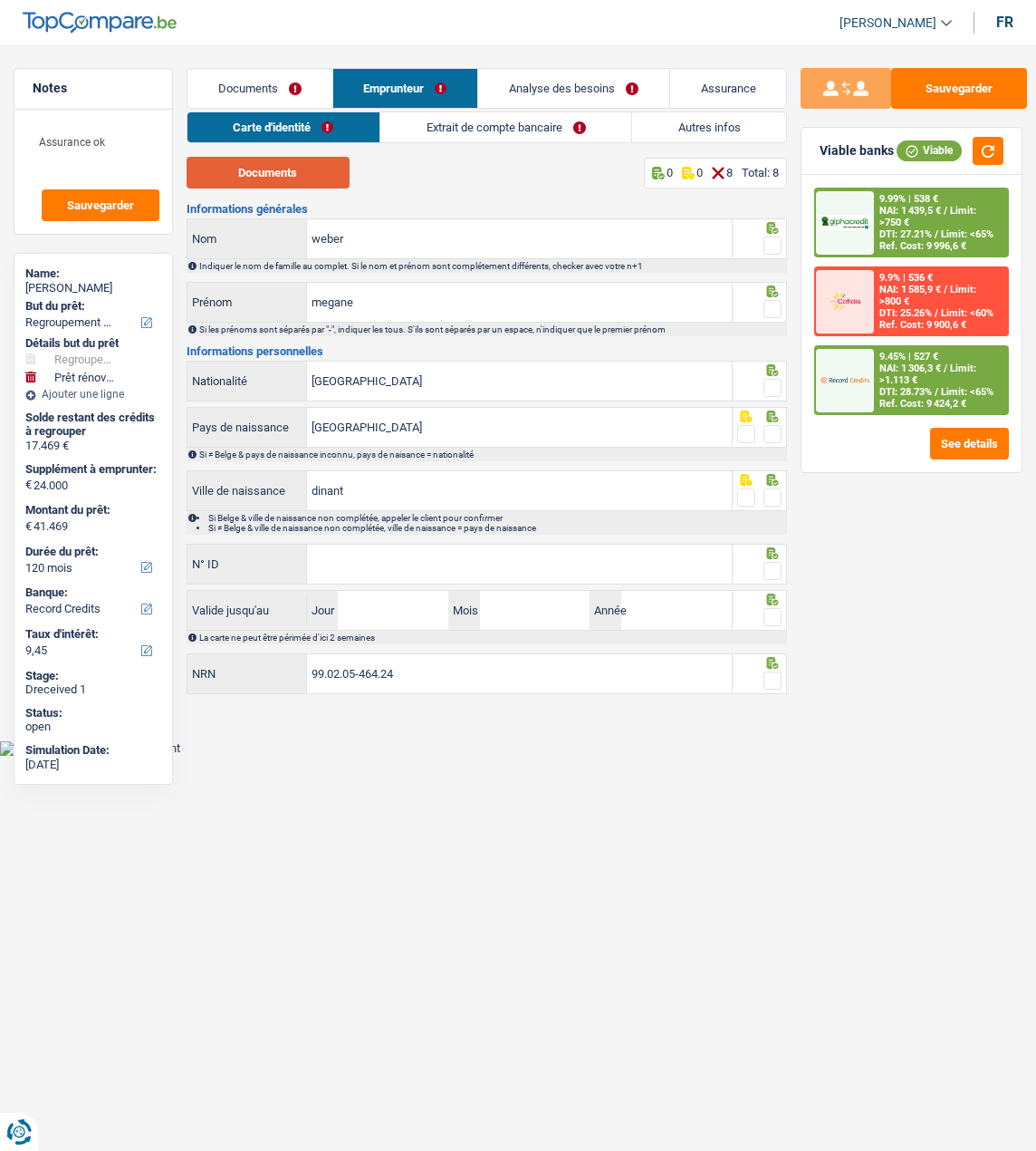
click at [295, 181] on button "Documents" at bounding box center [268, 173] width 163 height 32
click at [774, 242] on span at bounding box center [772, 246] width 18 height 18
click at [0, 0] on input "radio" at bounding box center [0, 0] width 0 height 0
click at [770, 309] on span at bounding box center [772, 309] width 18 height 18
click at [0, 0] on input "radio" at bounding box center [0, 0] width 0 height 0
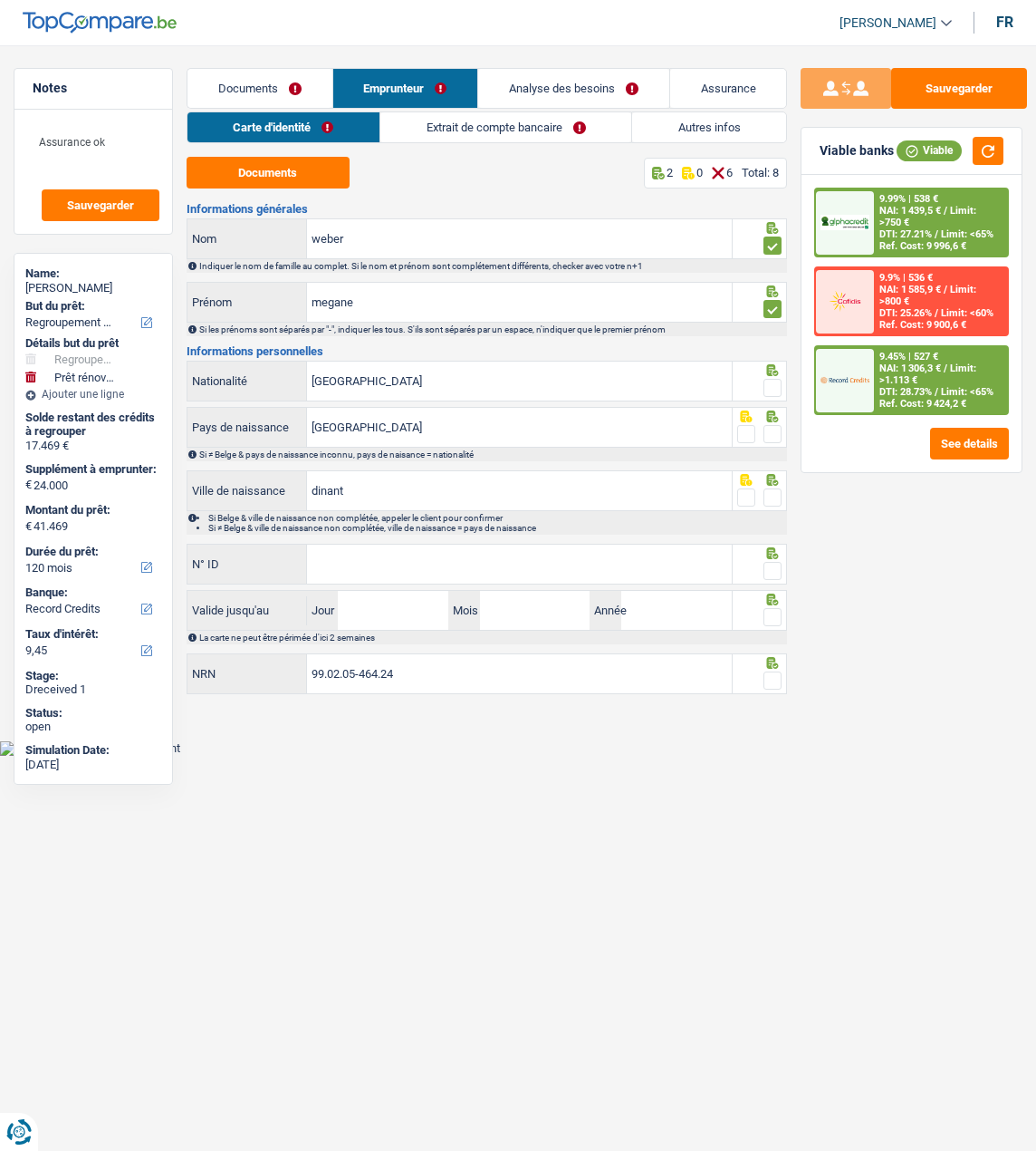
click at [775, 387] on span at bounding box center [772, 387] width 18 height 18
click at [0, 0] on input "radio" at bounding box center [0, 0] width 0 height 0
click at [774, 427] on span at bounding box center [772, 434] width 18 height 18
click at [0, 0] on input "radio" at bounding box center [0, 0] width 0 height 0
click at [773, 488] on span at bounding box center [772, 497] width 18 height 18
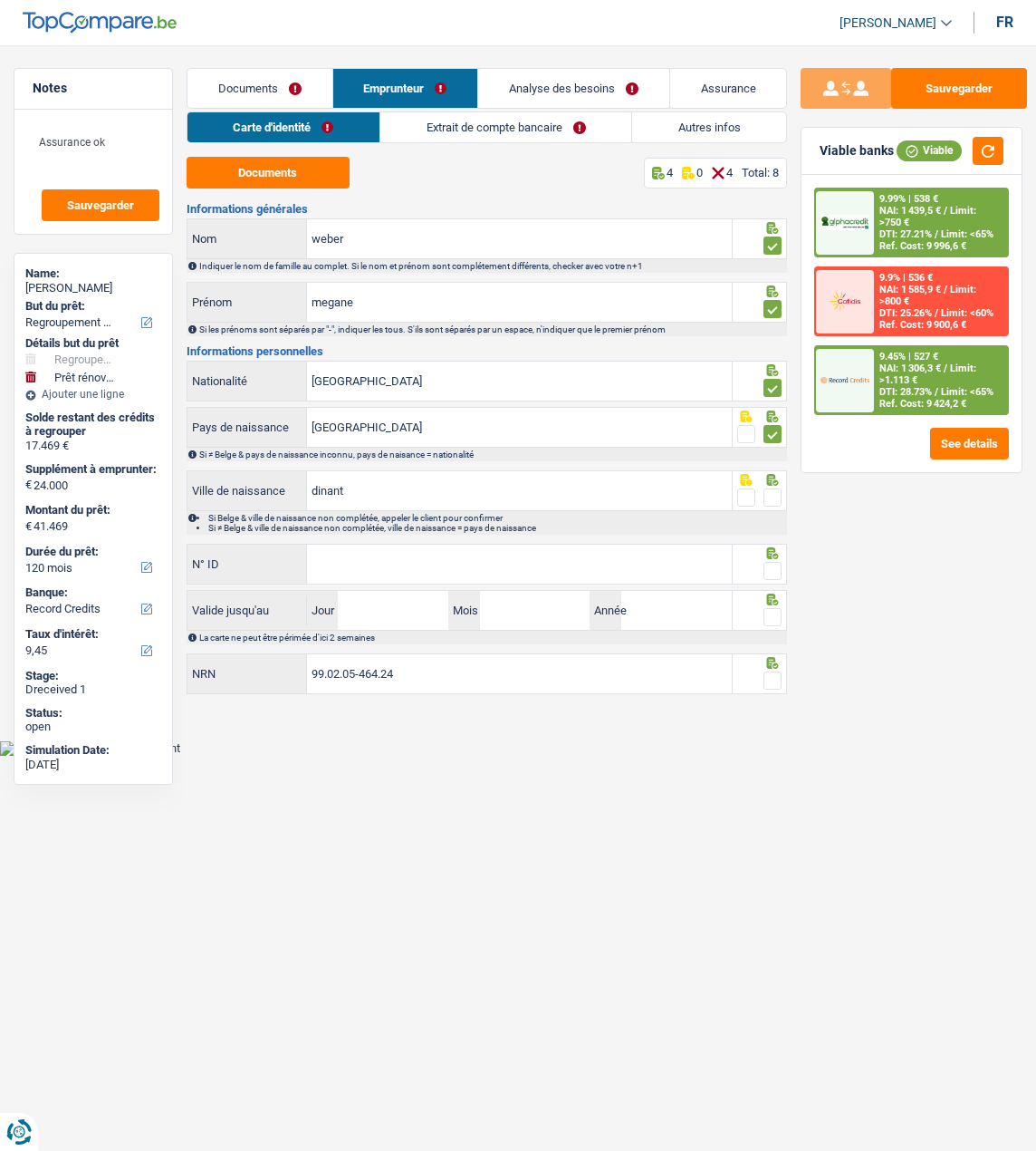
click at [0, 0] on input "radio" at bounding box center [0, 0] width 0 height 0
click at [646, 563] on input "N° ID" at bounding box center [520, 564] width 425 height 39
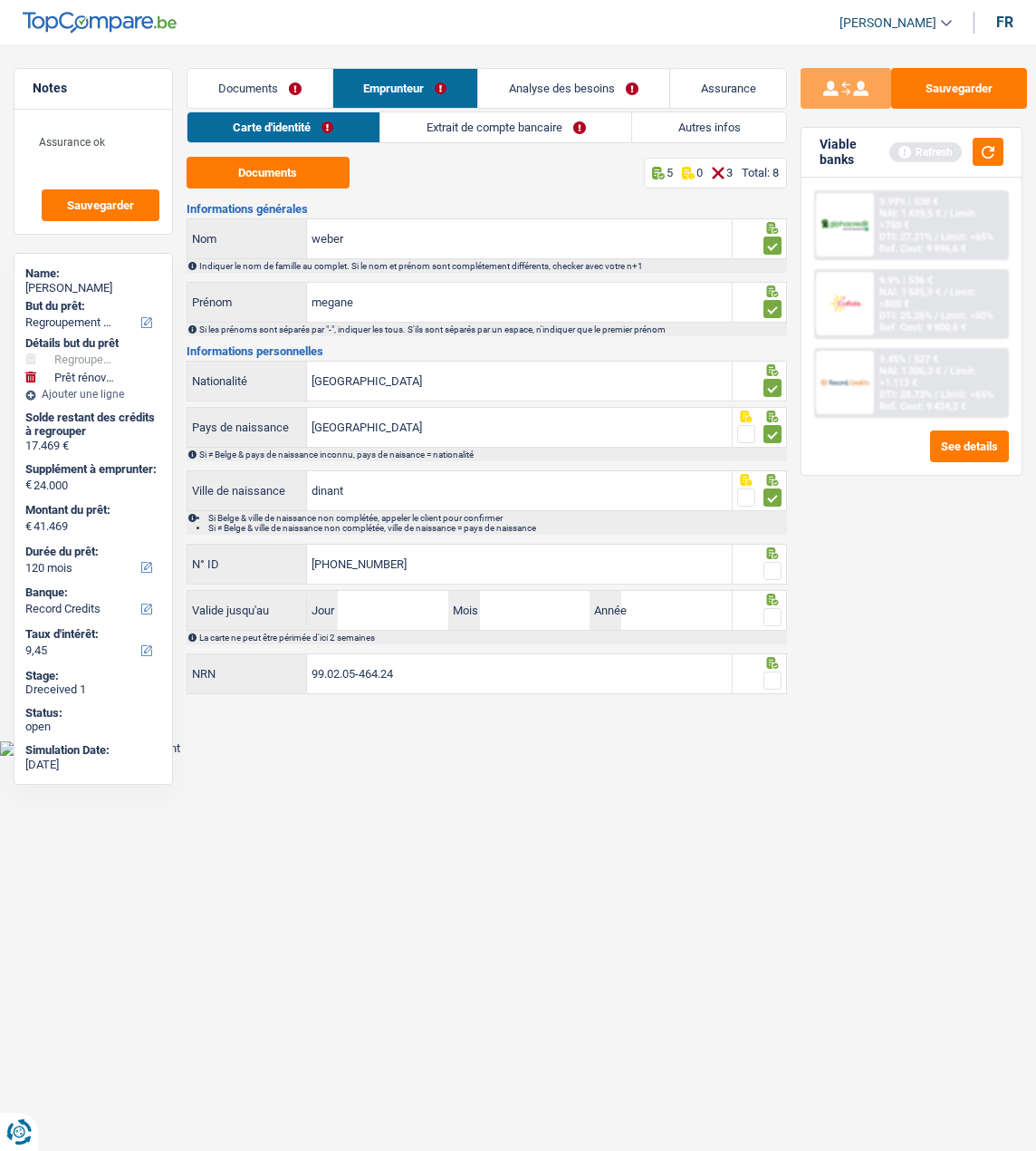
type input "[PHONE_NUMBER]"
click at [771, 569] on span at bounding box center [772, 571] width 18 height 18
click at [0, 0] on input "radio" at bounding box center [0, 0] width 0 height 0
click at [419, 618] on input "Jour" at bounding box center [393, 610] width 111 height 39
type input "13"
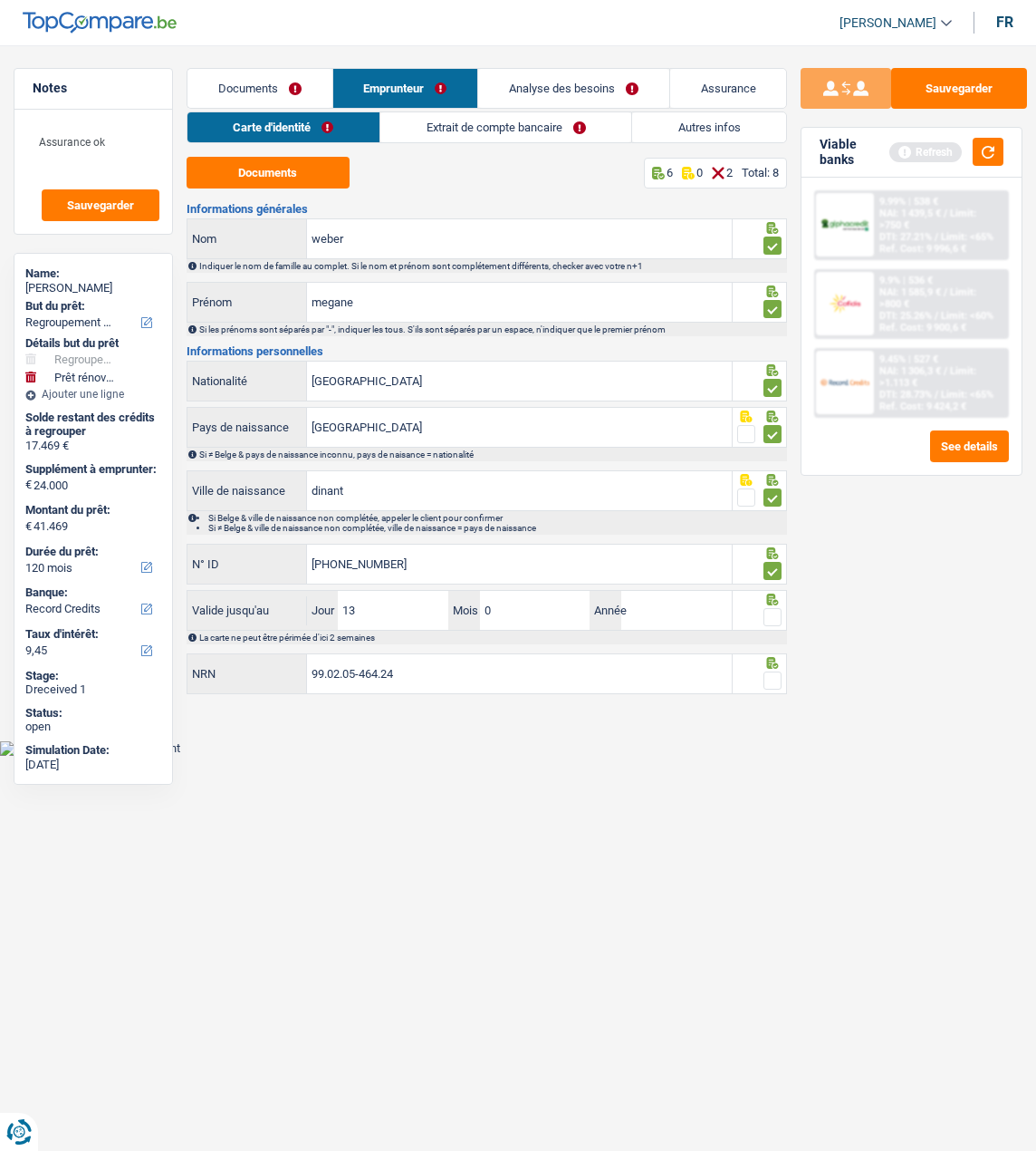
type input "04"
type input "2032"
click at [774, 614] on span at bounding box center [772, 617] width 18 height 18
click at [0, 0] on input "radio" at bounding box center [0, 0] width 0 height 0
click at [761, 692] on div "99.02.05-464.24 NRN" at bounding box center [487, 674] width 601 height 44
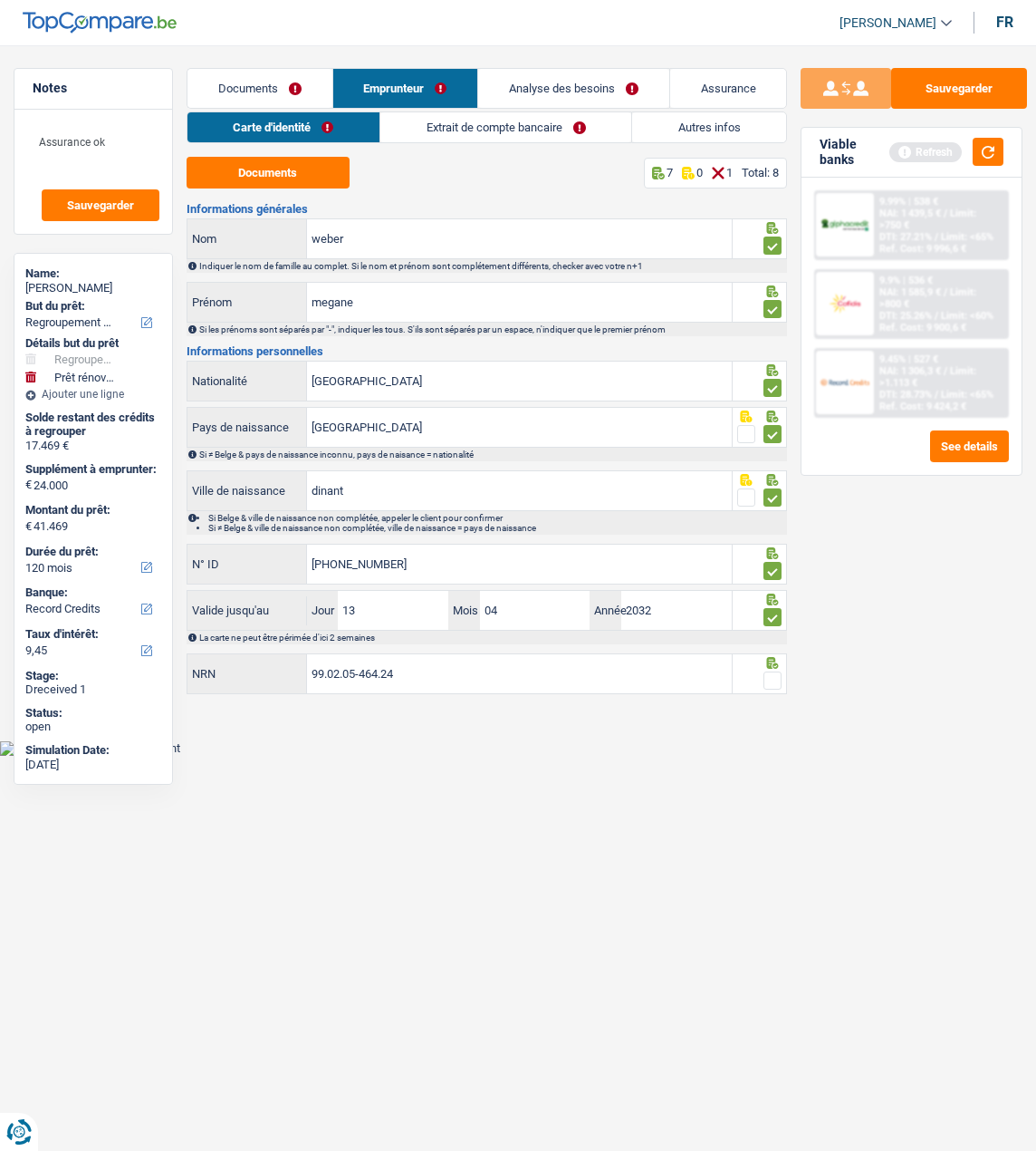
click at [774, 672] on span at bounding box center [772, 680] width 18 height 18
click at [0, 0] on input "radio" at bounding box center [0, 0] width 0 height 0
click at [542, 136] on link "Extrait de compte bancaire" at bounding box center [506, 127] width 251 height 30
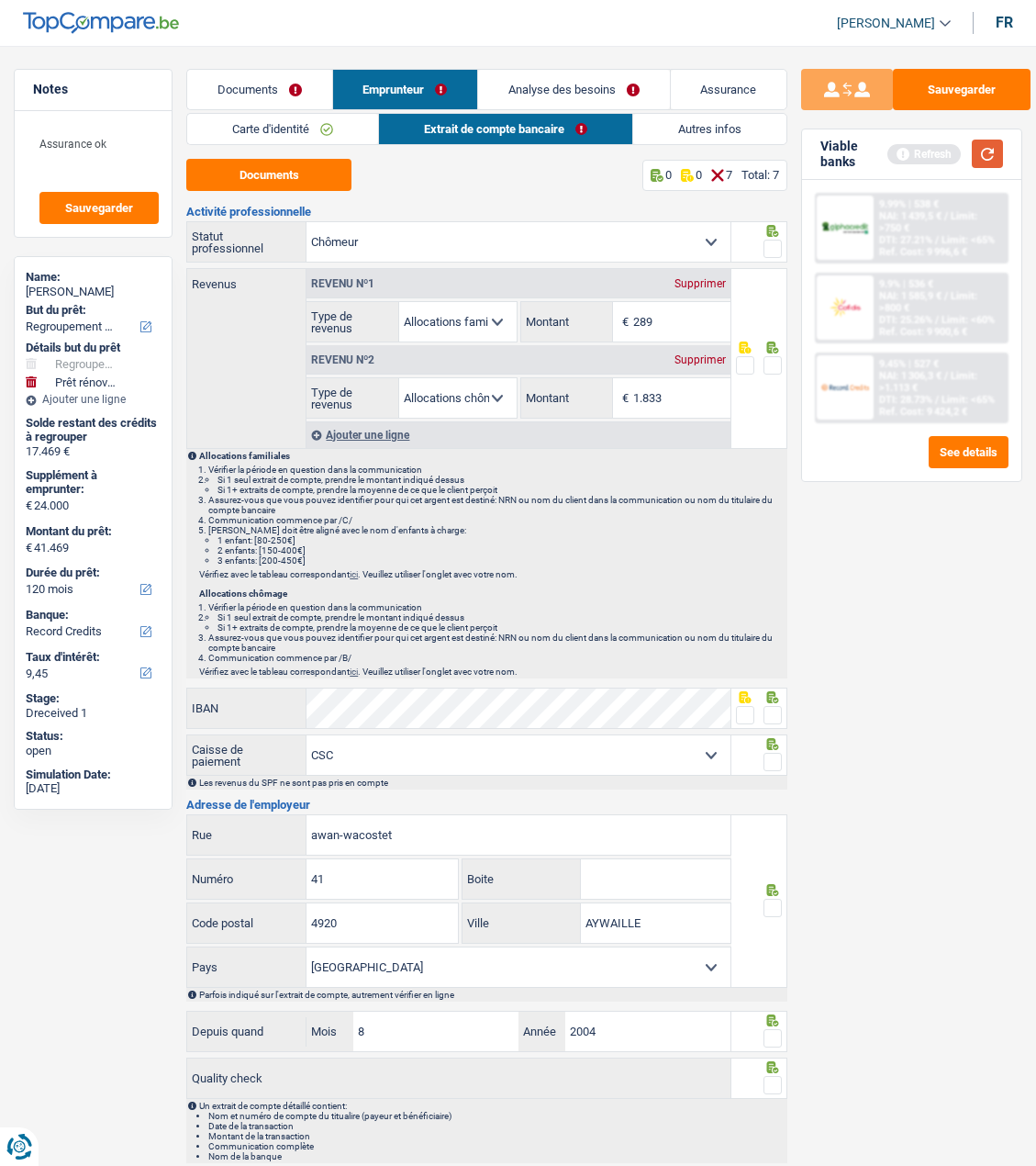
click at [997, 152] on button "button" at bounding box center [988, 153] width 31 height 29
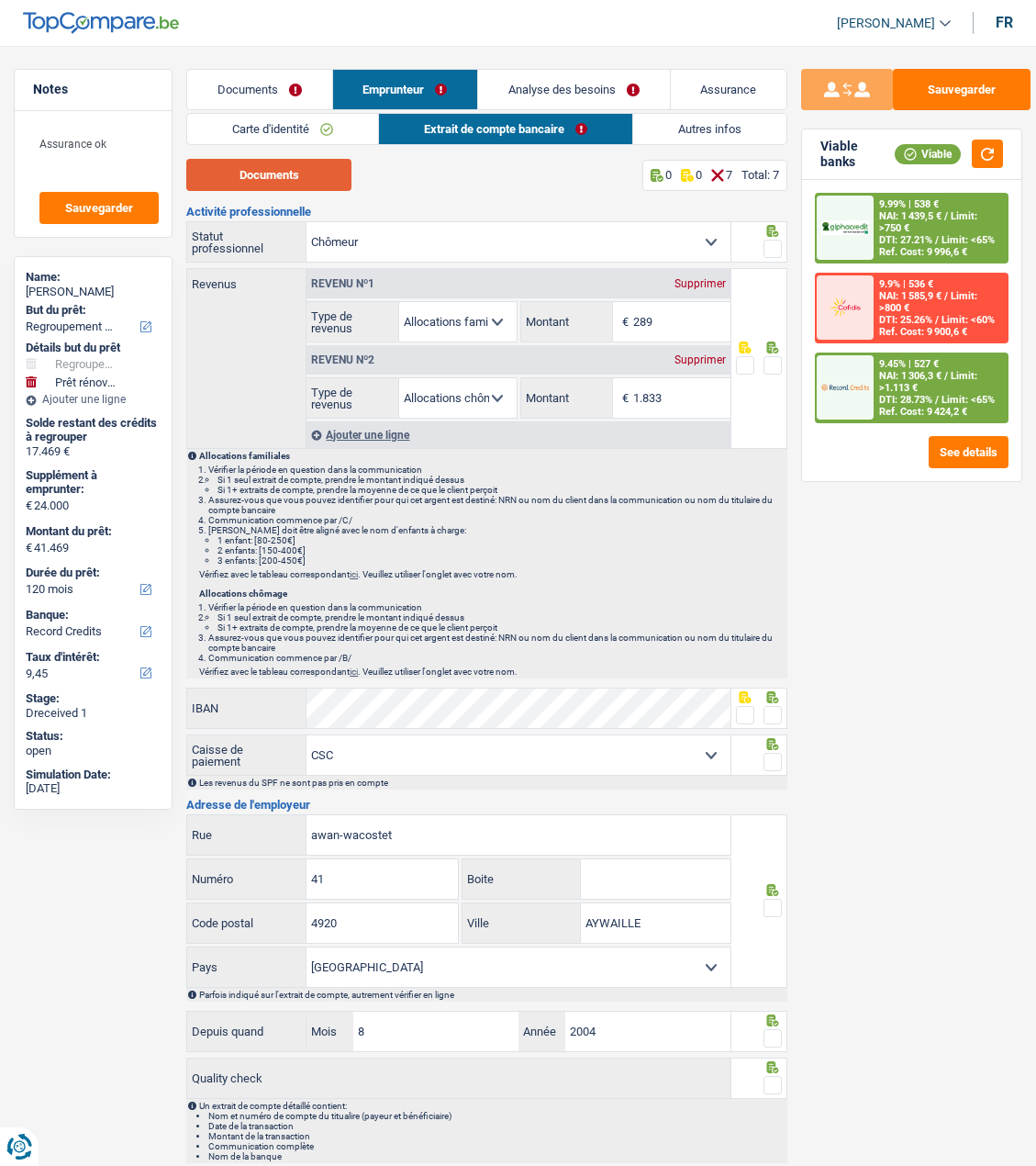
click at [299, 179] on button "Documents" at bounding box center [269, 175] width 165 height 32
click at [246, 94] on link "Documents" at bounding box center [259, 89] width 144 height 39
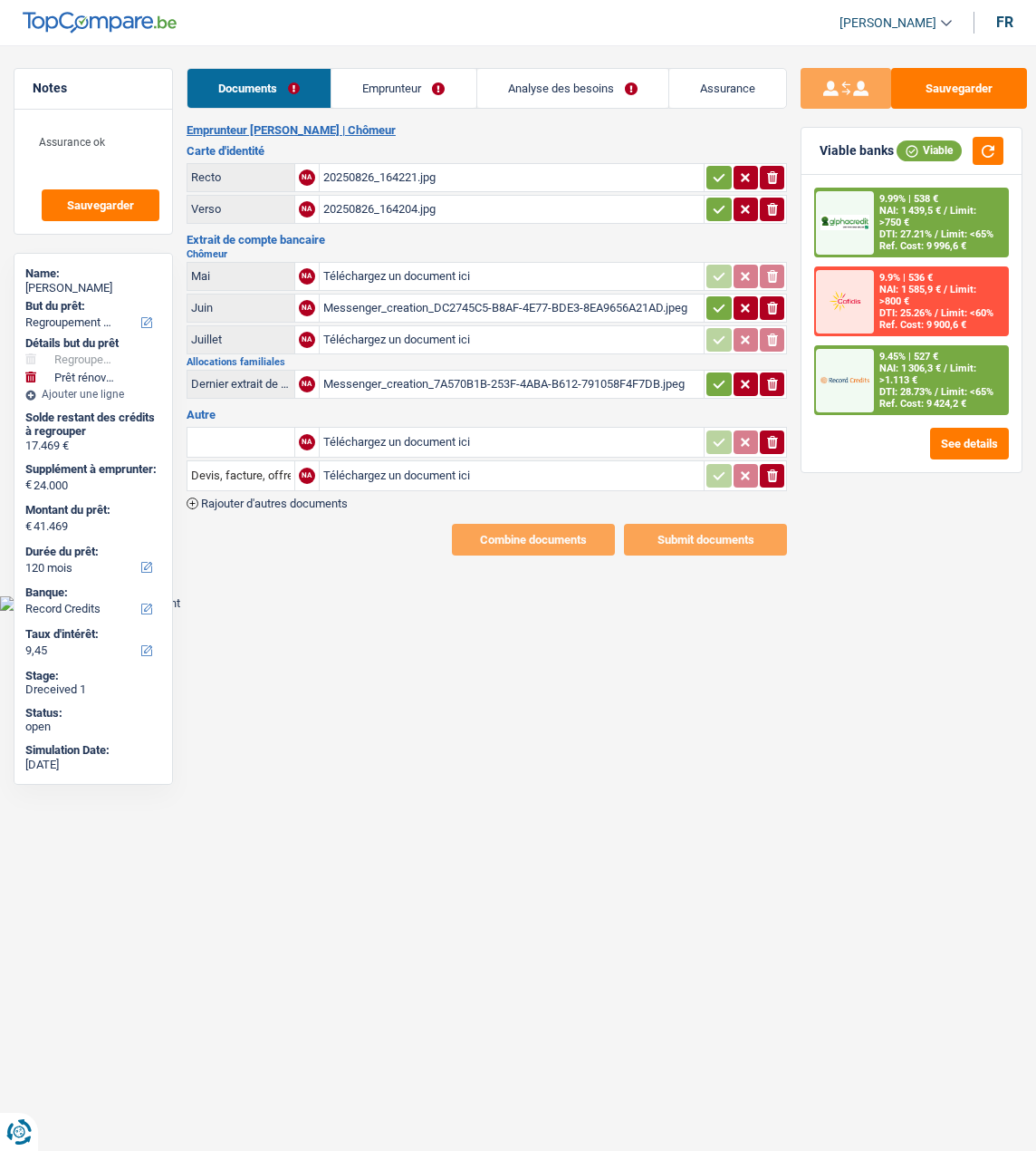
click at [419, 378] on div "Messenger_creation_7A570B1B-253F-4ABA-B612-791058F4F7DB.jpeg" at bounding box center [511, 384] width 377 height 27
click at [393, 86] on link "Emprunteur" at bounding box center [404, 88] width 144 height 39
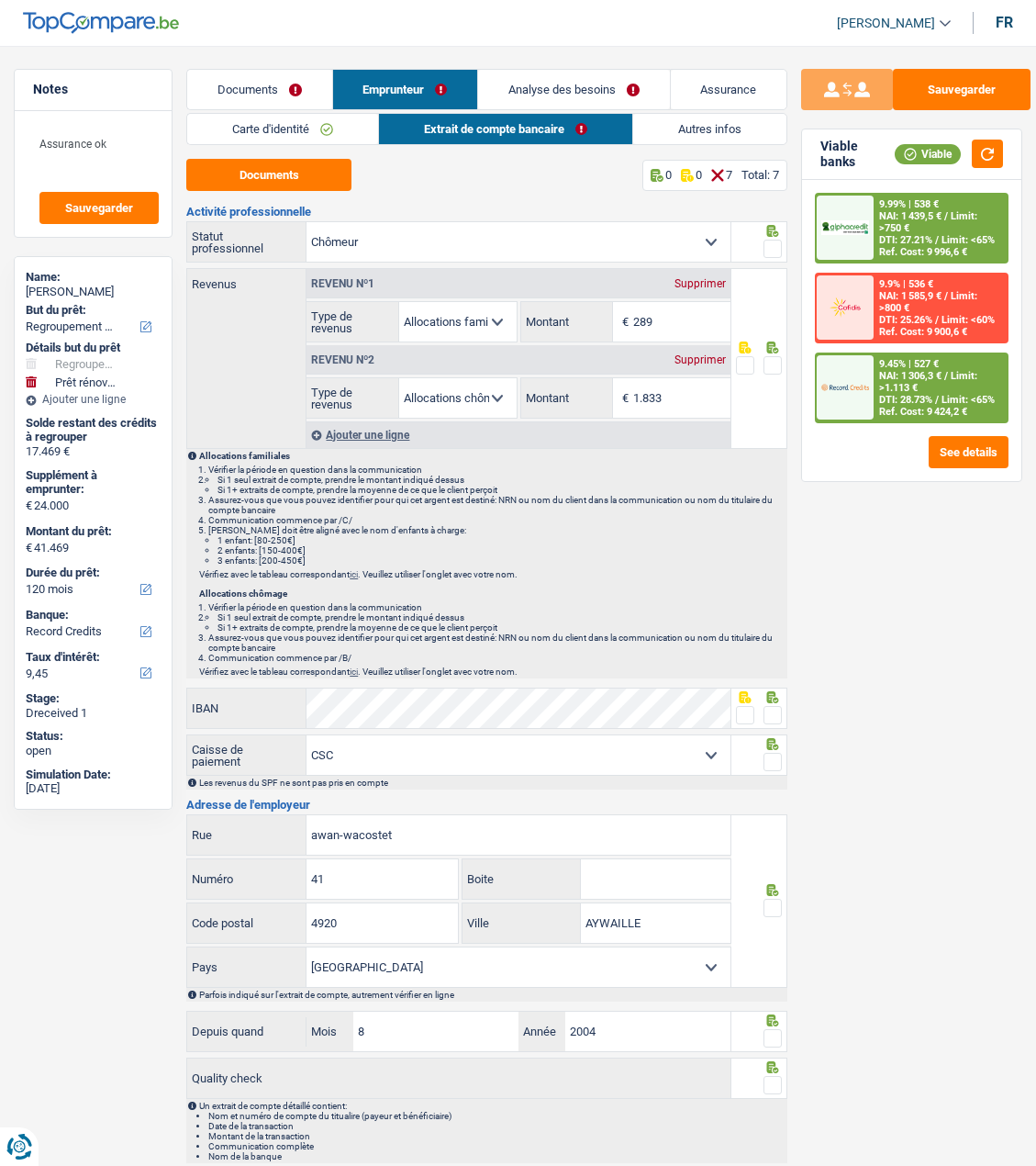
click at [779, 245] on span at bounding box center [773, 249] width 19 height 19
click at [0, 0] on input "radio" at bounding box center [0, 0] width 0 height 0
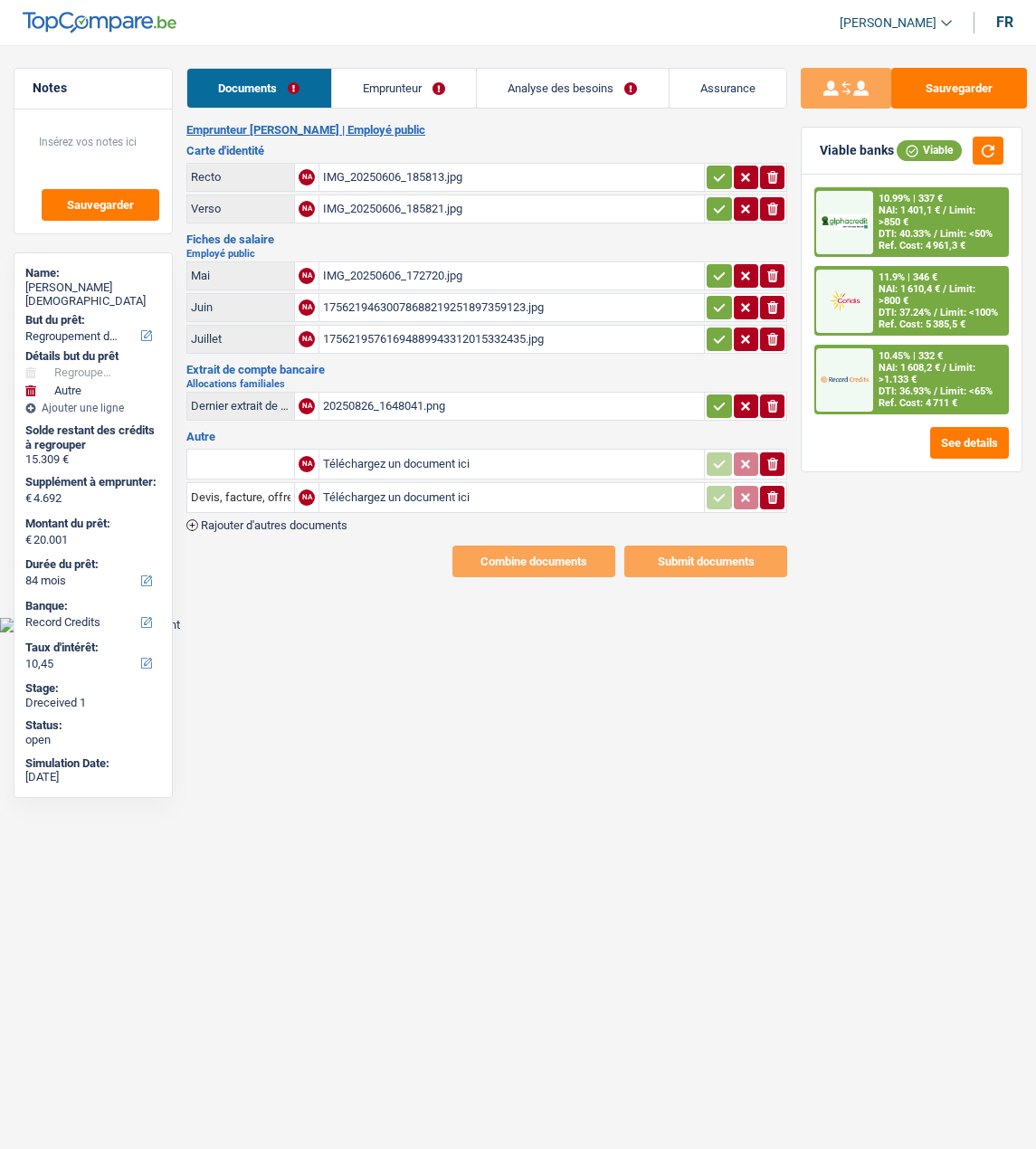
select select "refinancing"
select select "other"
select select "84"
select select "record credits"
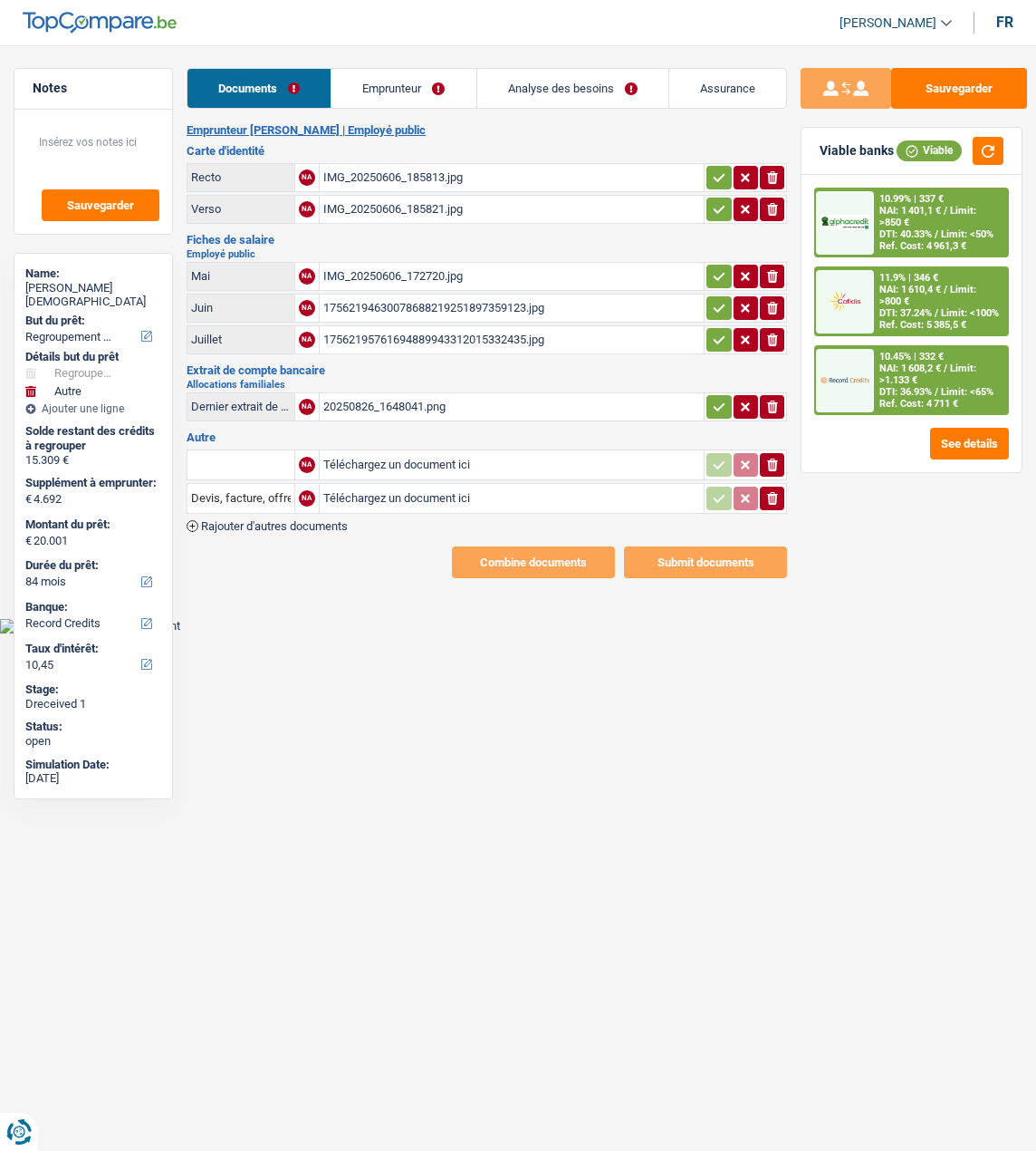
click at [417, 399] on div "20250826_1648041.png" at bounding box center [511, 407] width 377 height 27
click at [386, 328] on div "17562195761694889943312015332435.jpg" at bounding box center [511, 340] width 377 height 27
click at [257, 450] on input "text" at bounding box center [241, 465] width 100 height 29
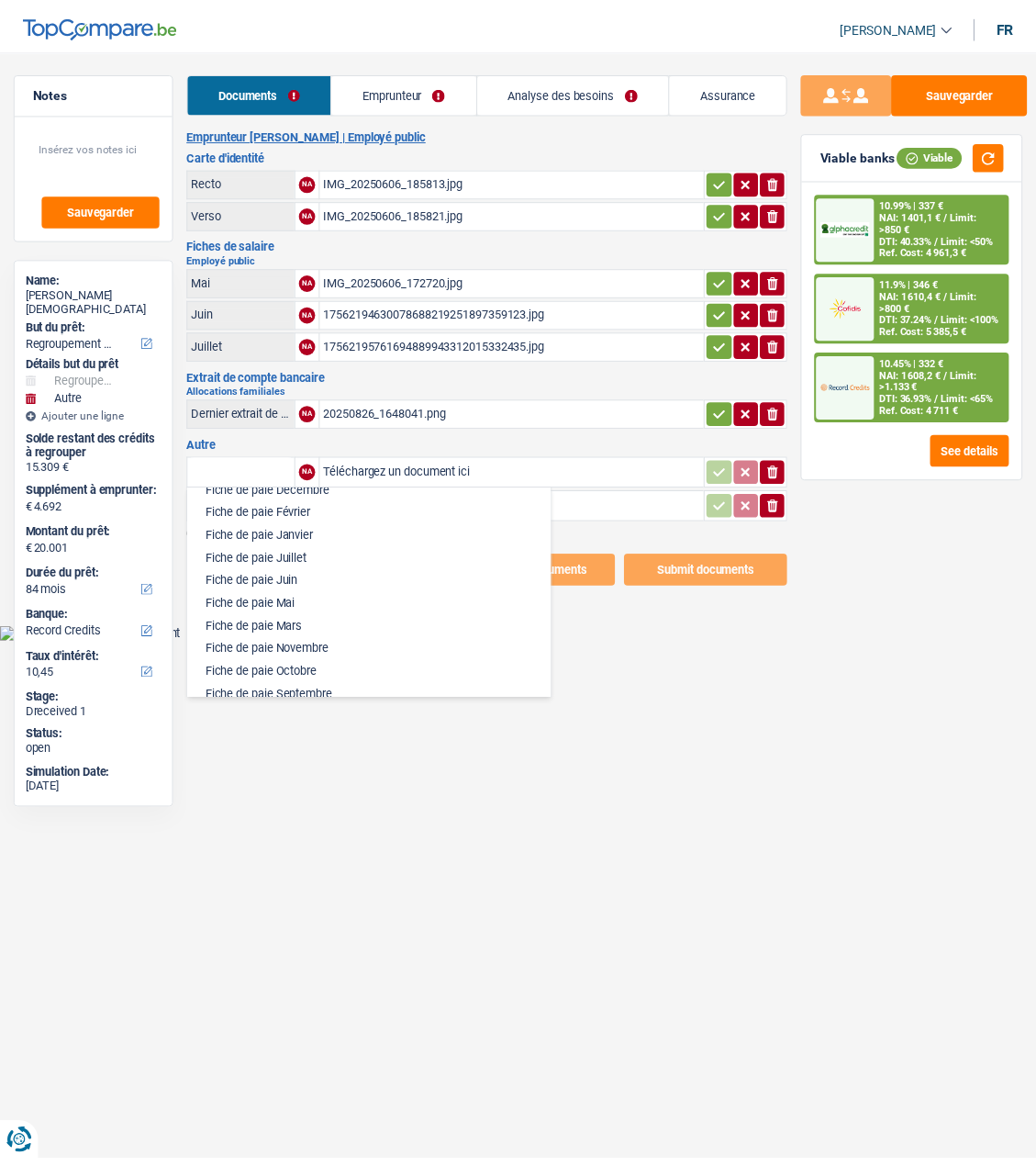
scroll to position [827, 0]
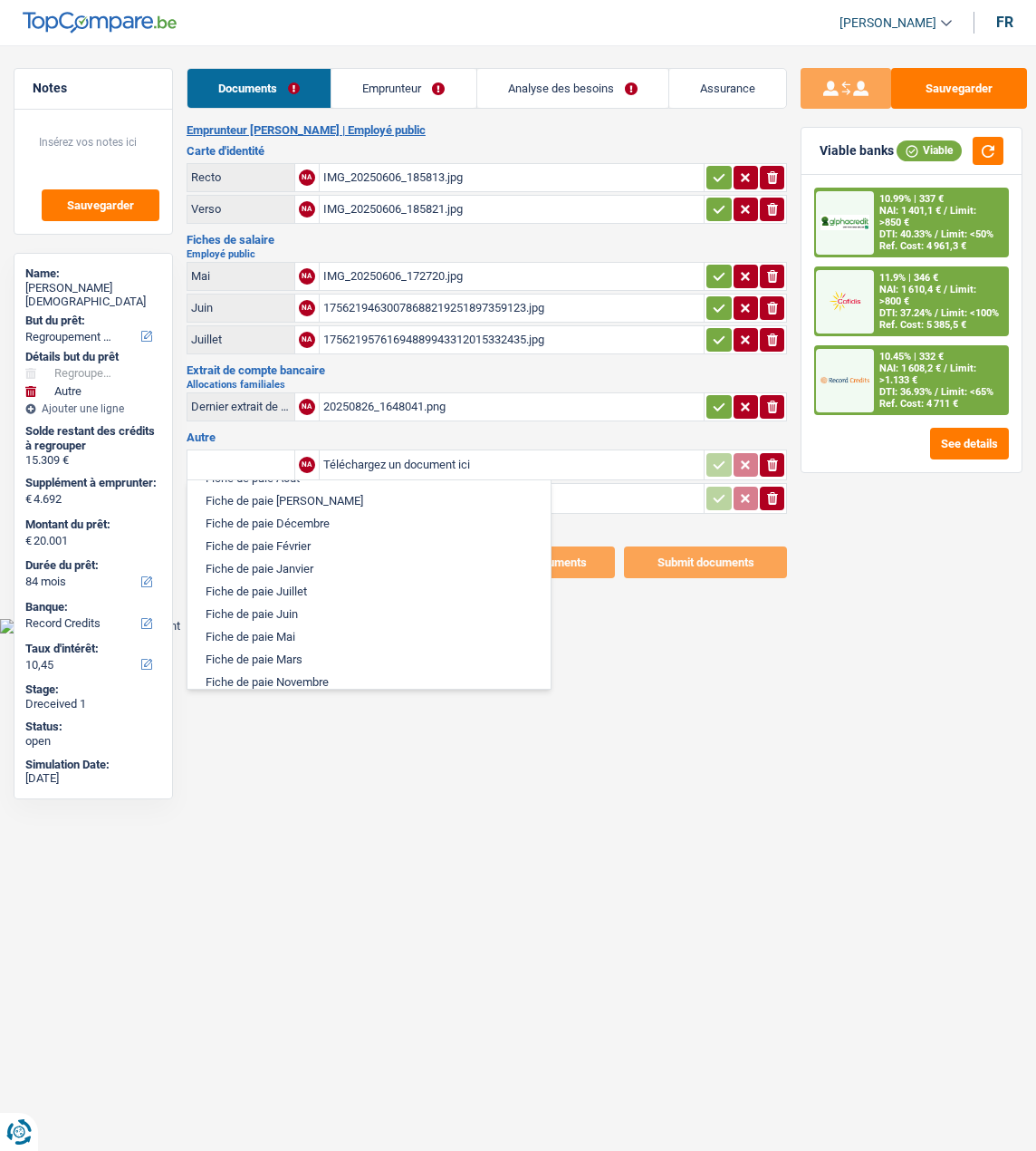
click at [266, 581] on li "Fiche de paie Juillet" at bounding box center [370, 591] width 345 height 22
type input "Fiche de paie Juillet"
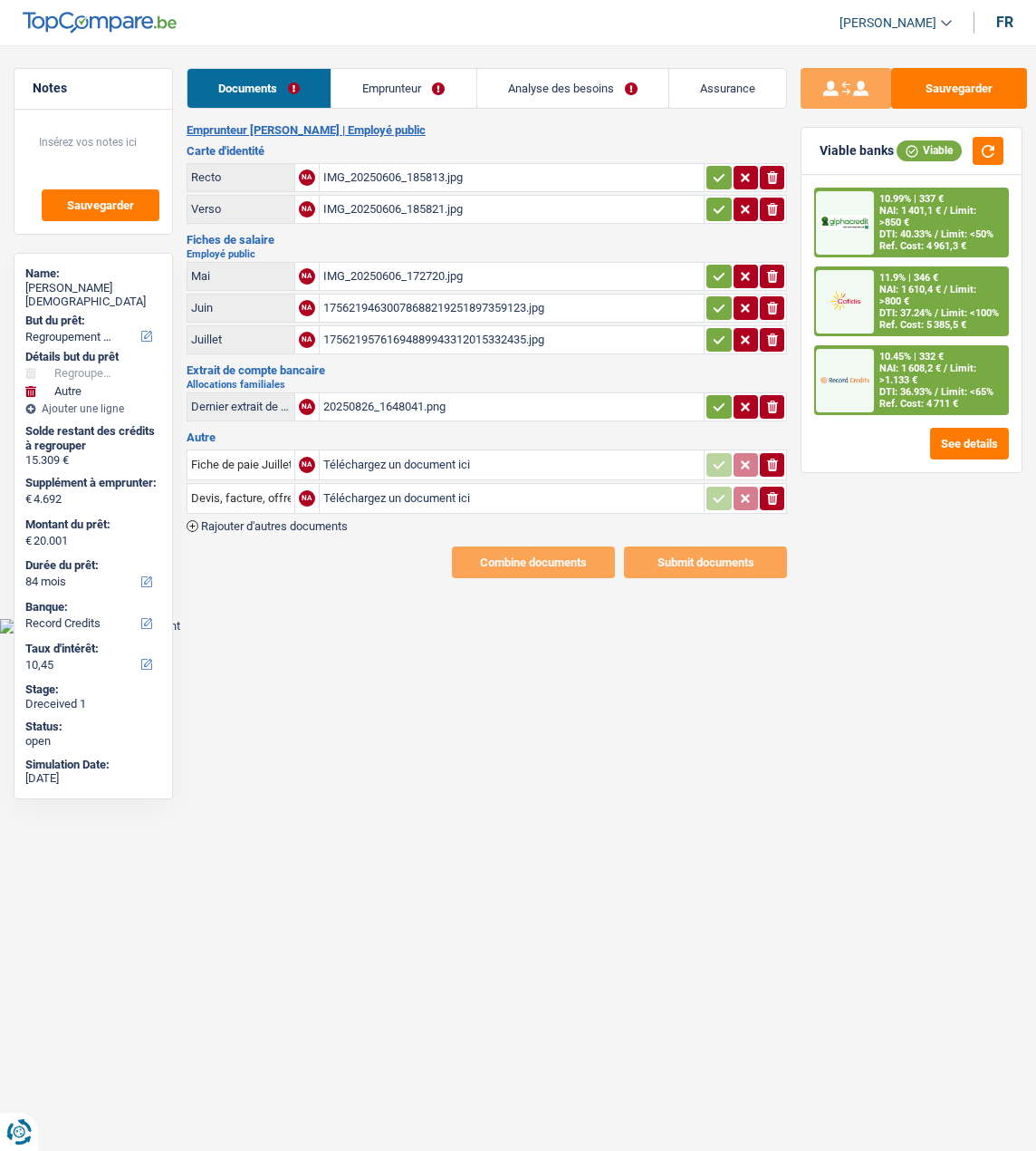
click at [387, 455] on input "Téléchargez un document ici" at bounding box center [511, 465] width 377 height 27
type input "C:\fakepath\gmail_images20250826_172316.png"
click at [259, 487] on input "Devis, facture, offre, bon de commande" at bounding box center [241, 499] width 100 height 29
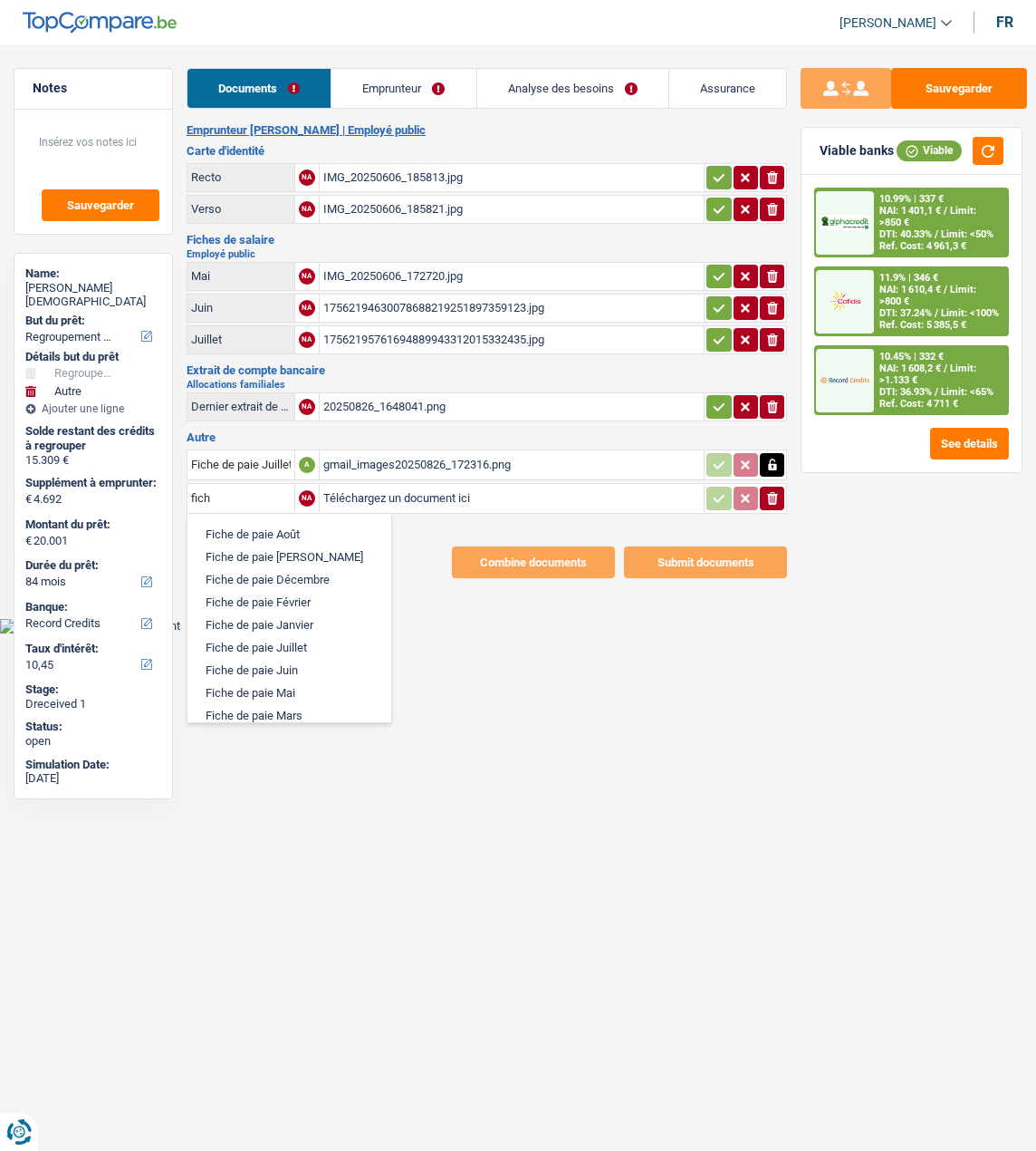
click at [263, 637] on li "Fiche de paie Juillet" at bounding box center [289, 647] width 185 height 22
type input "Fiche de paie Juillet"
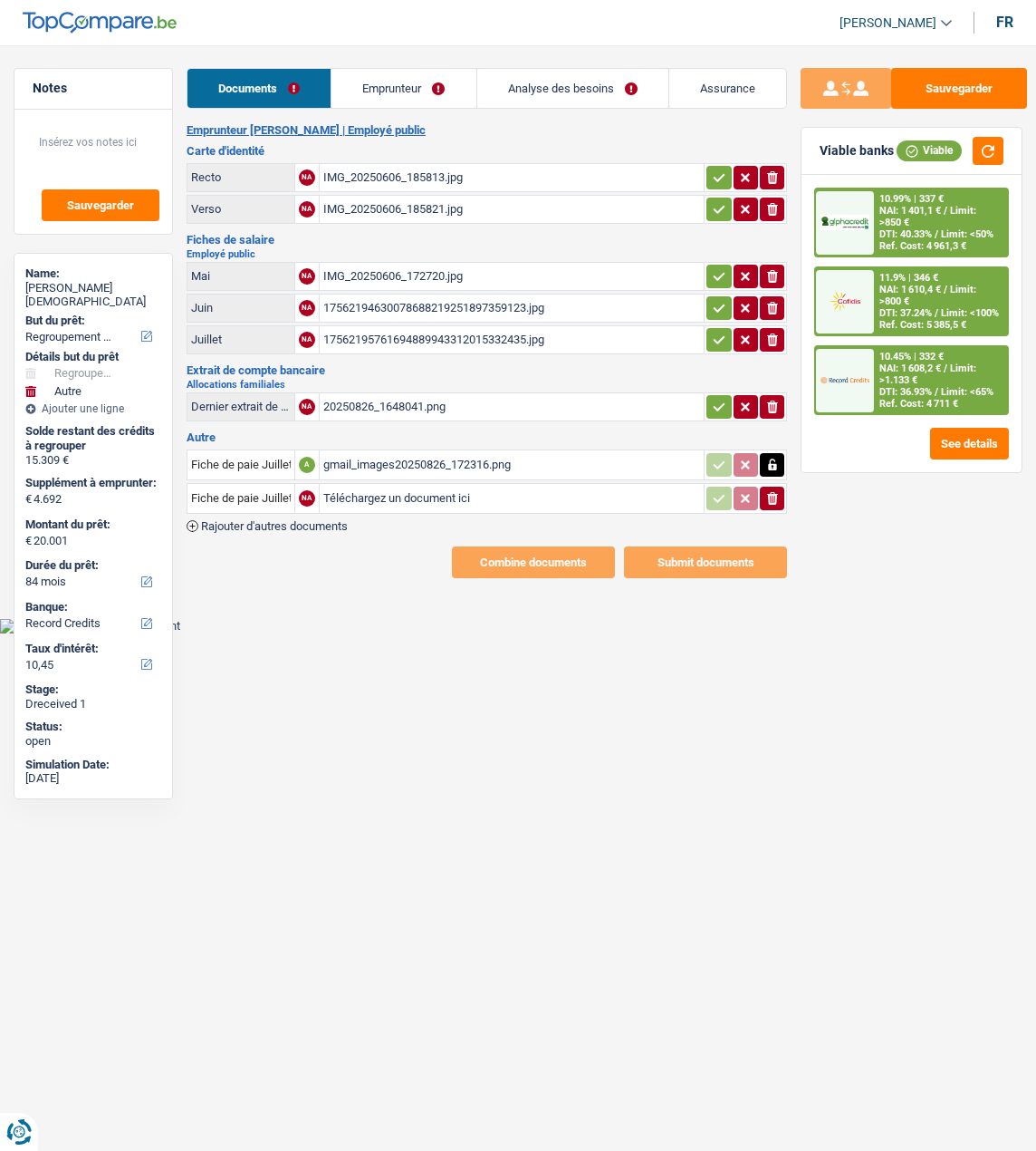
click at [423, 485] on input "Téléchargez un document ici" at bounding box center [511, 499] width 377 height 27
type input "C:\fakepath\gmail_images20250826_172331.png"
click at [201, 520] on span "Rajouter d'autres documents" at bounding box center [274, 526] width 146 height 12
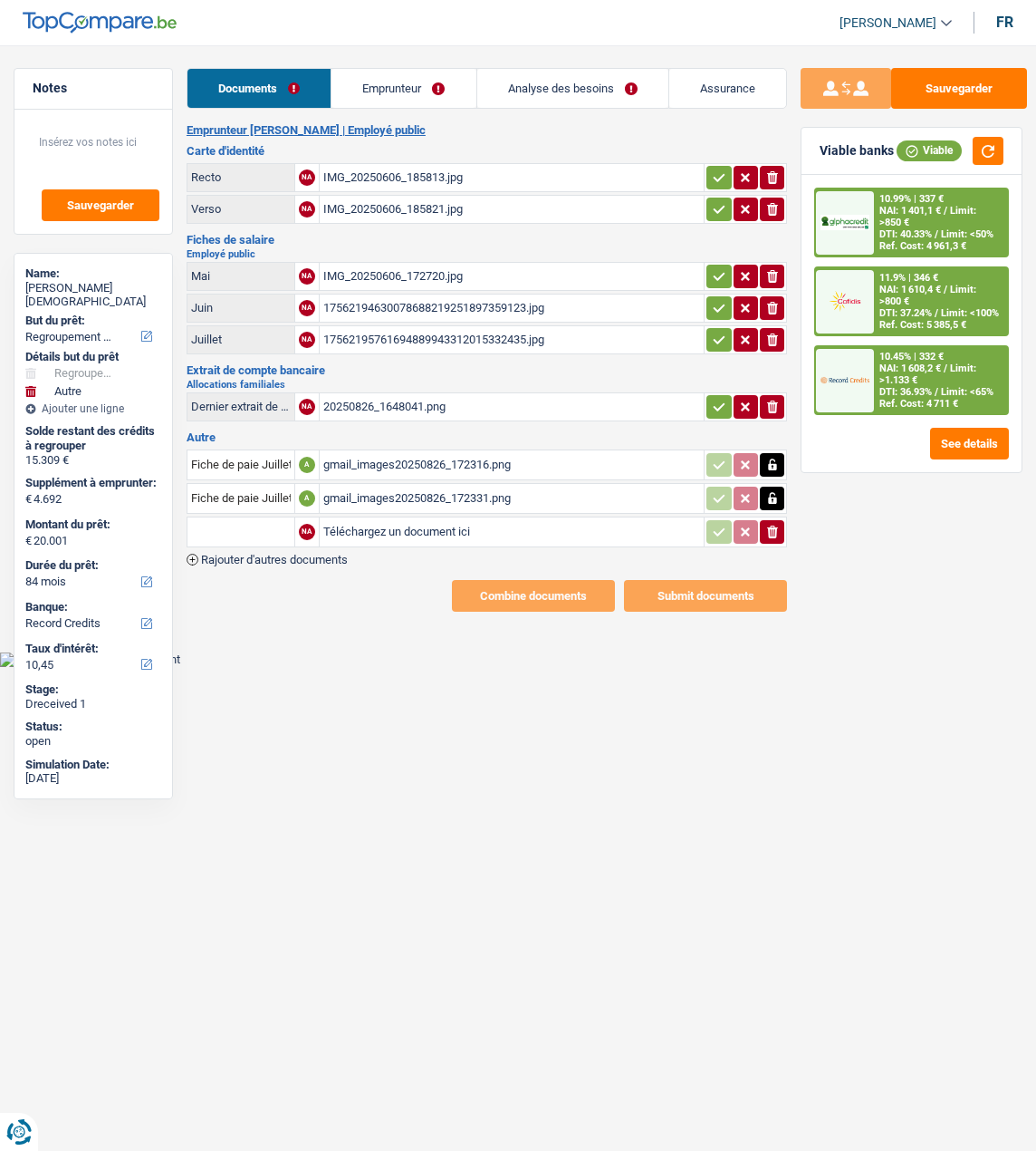
click at [231, 518] on input "text" at bounding box center [241, 532] width 100 height 29
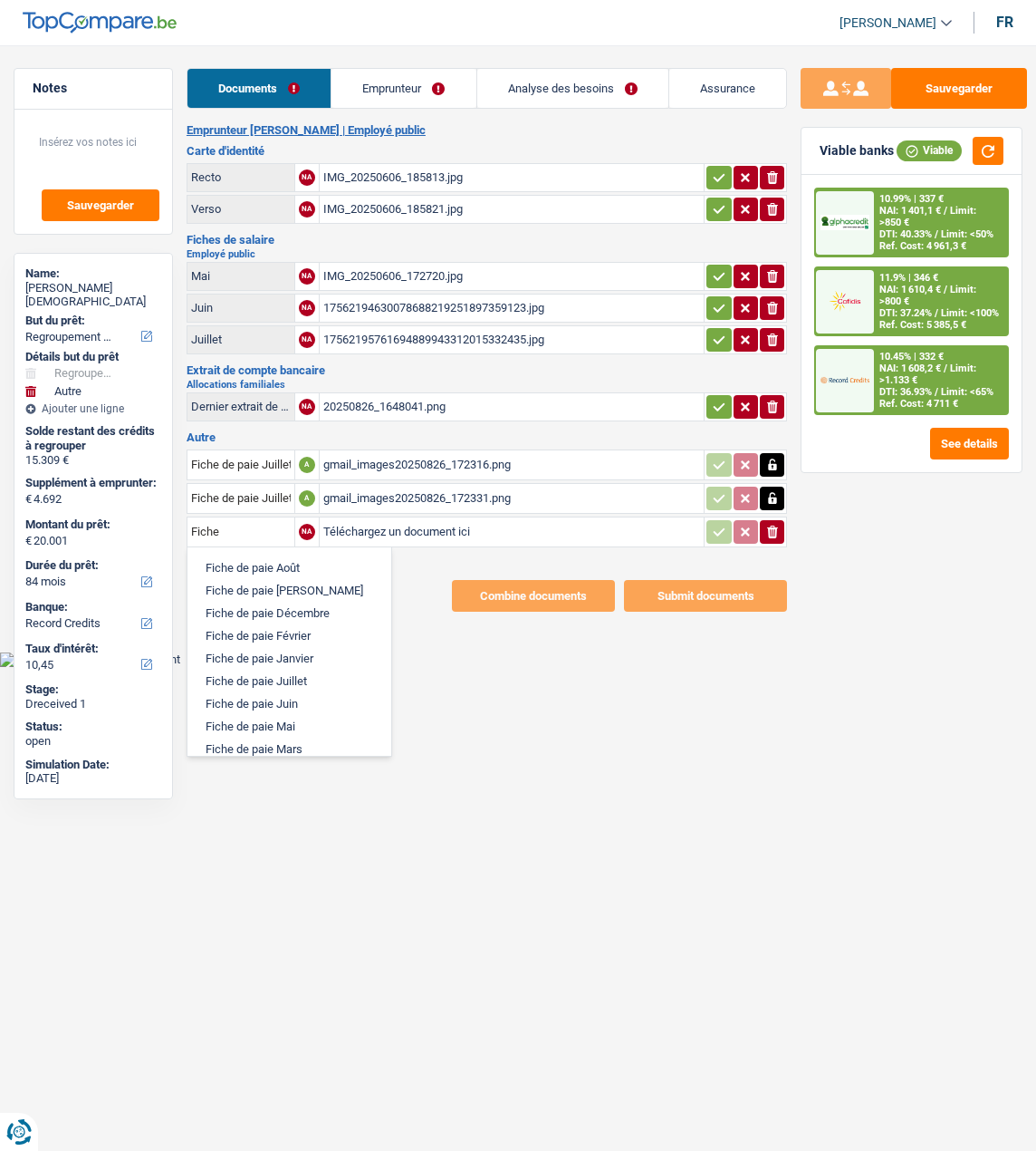
click at [314, 673] on li "Fiche de paie Juillet" at bounding box center [289, 680] width 185 height 22
type input "Fiche de paie Juillet"
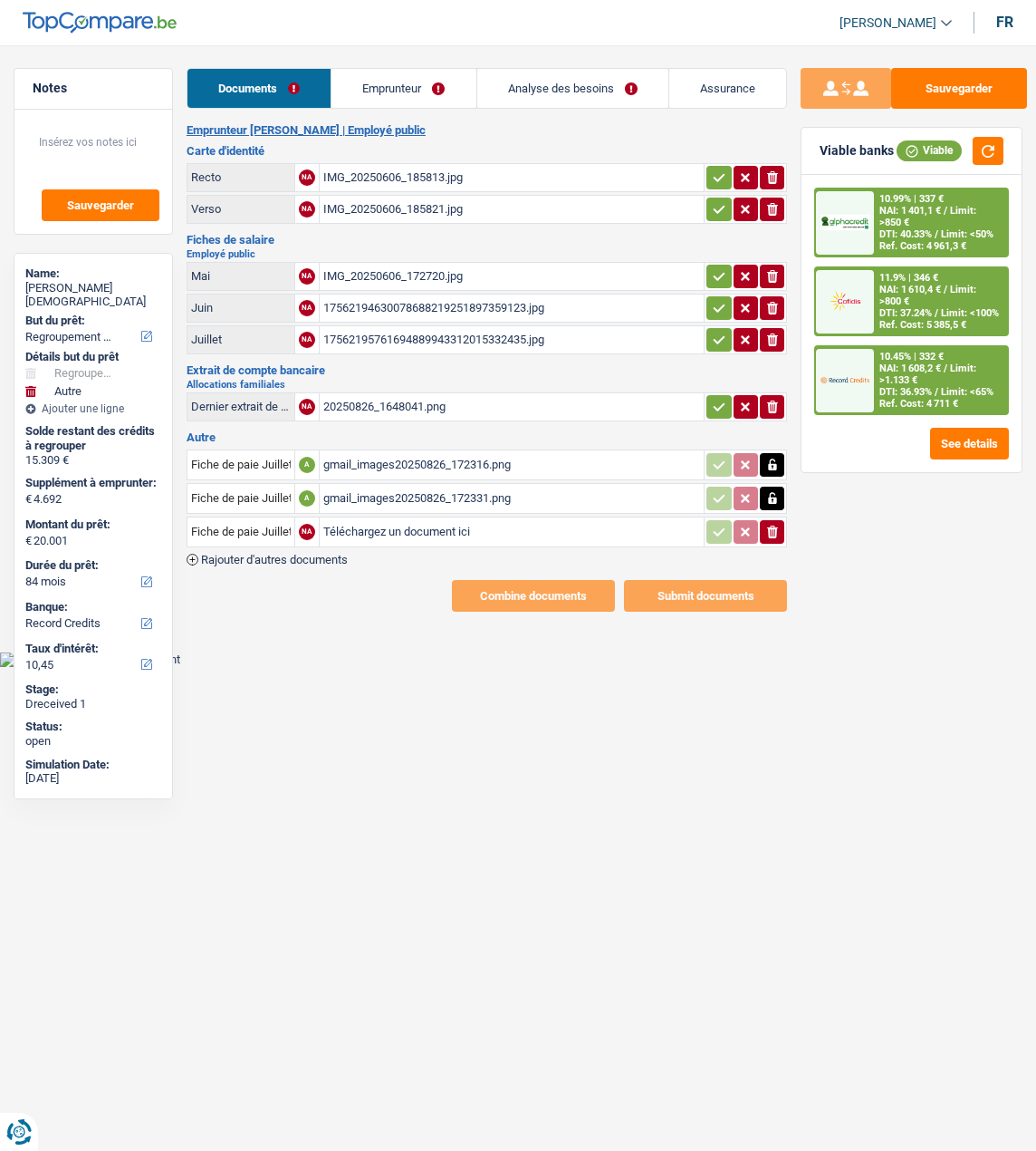
click at [407, 524] on input "Téléchargez un document ici" at bounding box center [511, 532] width 377 height 27
type input "C:\fakepath\gmail_images20250826_172347.png"
click at [404, 92] on link "Emprunteur" at bounding box center [404, 88] width 144 height 39
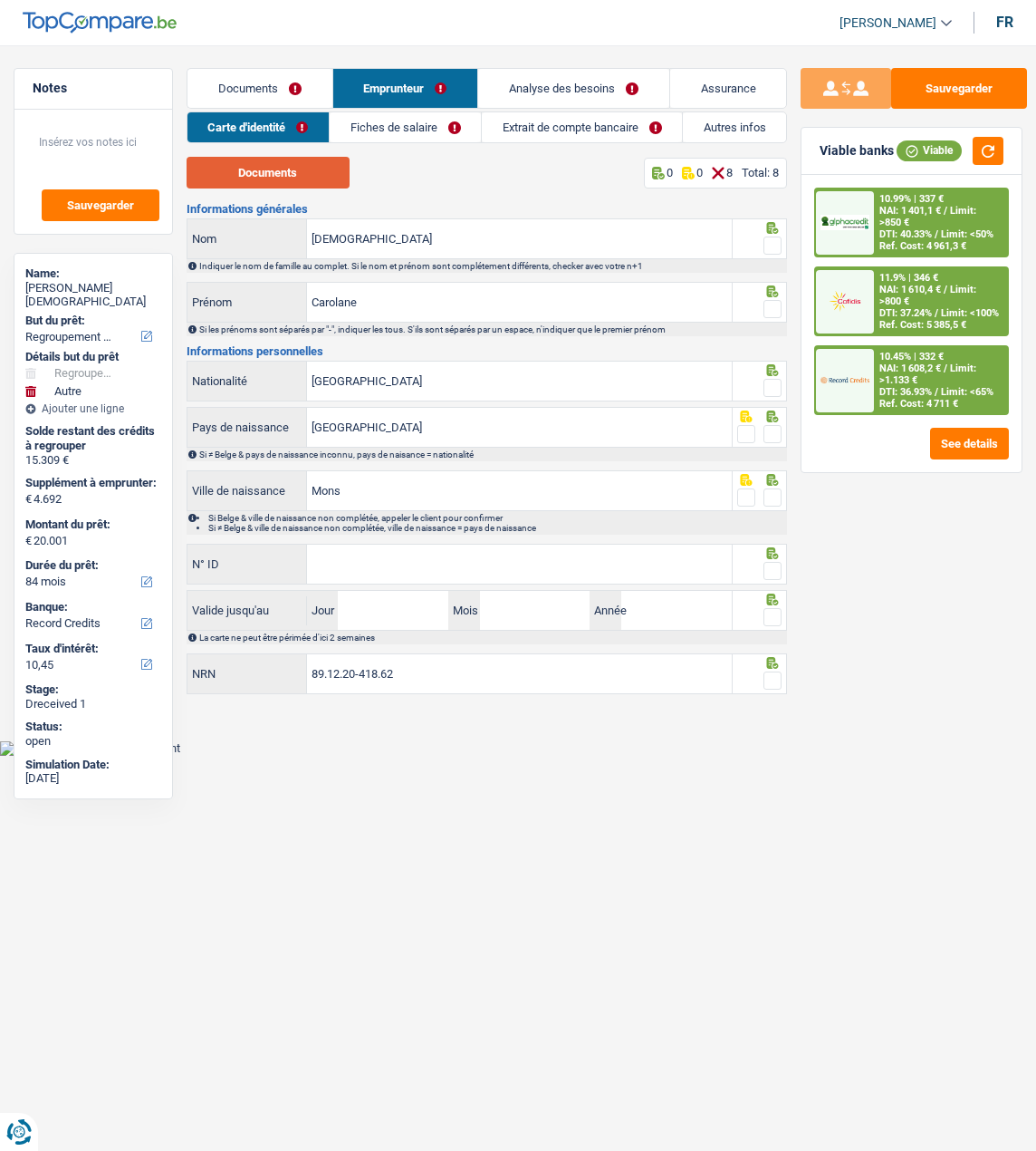
click at [323, 180] on button "Documents" at bounding box center [268, 173] width 163 height 32
click at [772, 242] on span at bounding box center [772, 246] width 18 height 18
click at [0, 0] on input "radio" at bounding box center [0, 0] width 0 height 0
click at [773, 301] on span at bounding box center [772, 309] width 18 height 18
click at [0, 0] on input "radio" at bounding box center [0, 0] width 0 height 0
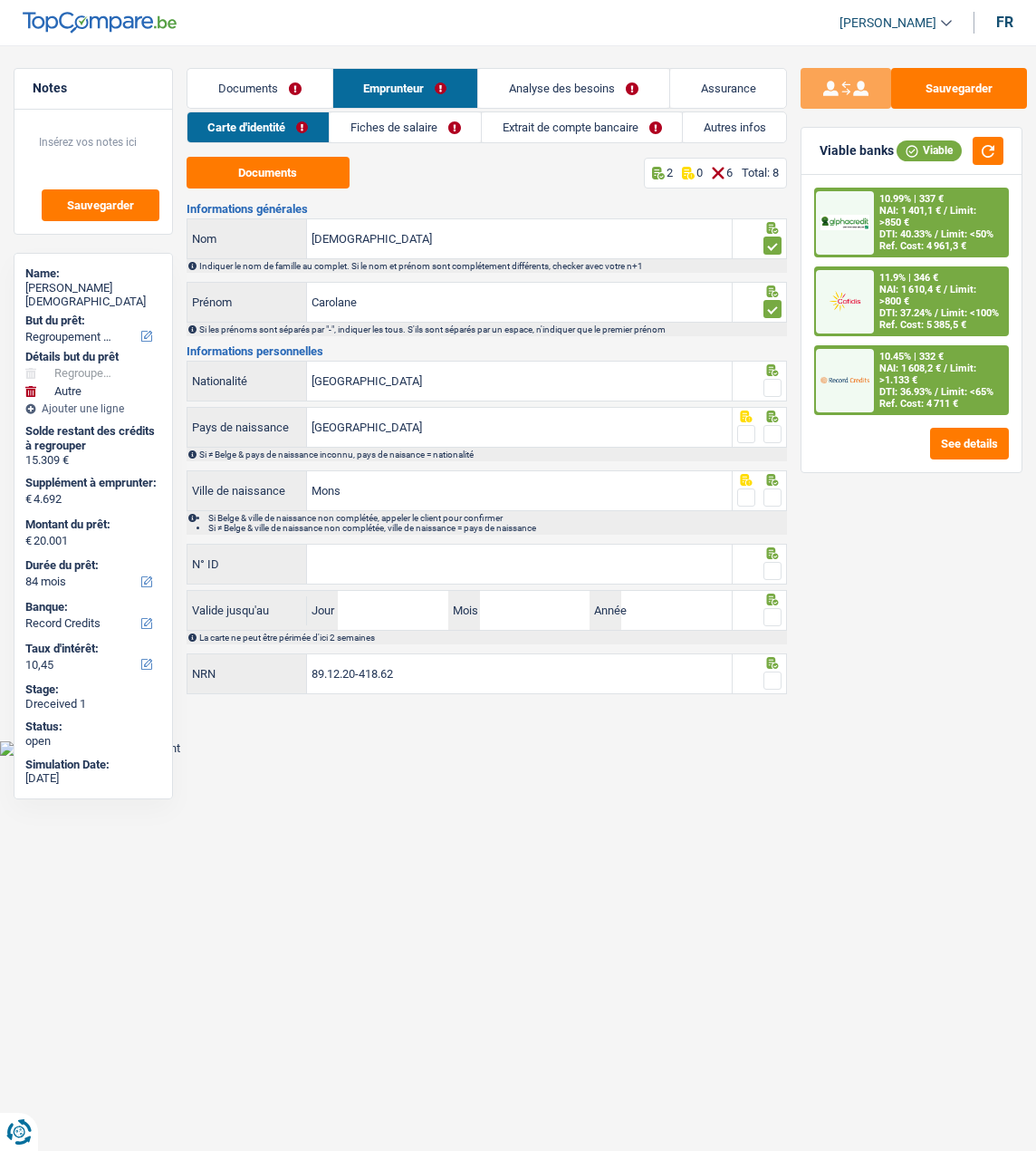
click at [768, 382] on span at bounding box center [772, 387] width 18 height 18
click at [0, 0] on input "radio" at bounding box center [0, 0] width 0 height 0
click at [773, 435] on span at bounding box center [772, 434] width 18 height 18
click at [0, 0] on input "radio" at bounding box center [0, 0] width 0 height 0
click at [767, 493] on span at bounding box center [772, 497] width 18 height 18
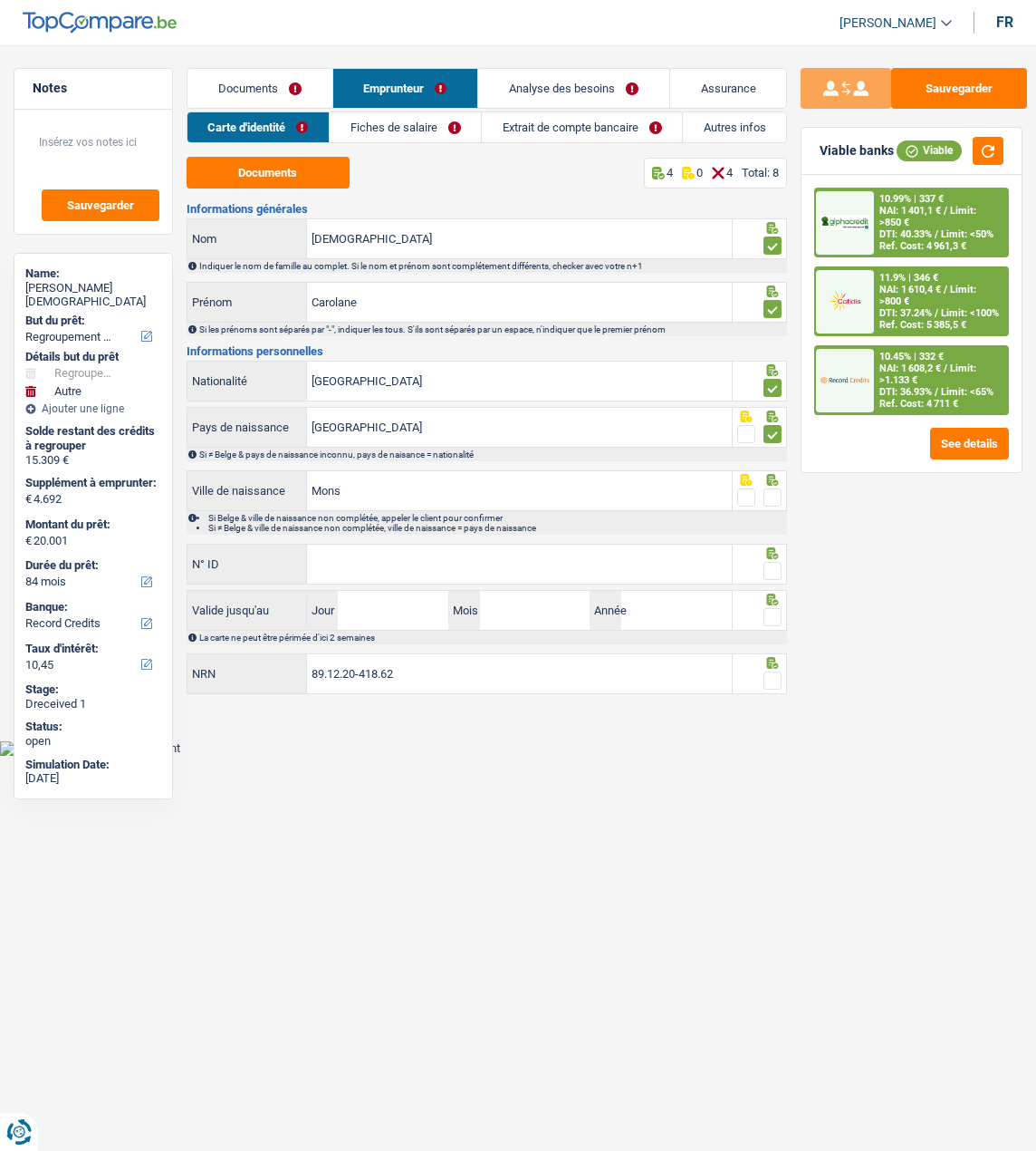
click at [0, 0] on input "radio" at bounding box center [0, 0] width 0 height 0
click at [533, 555] on input "N° ID" at bounding box center [520, 564] width 425 height 39
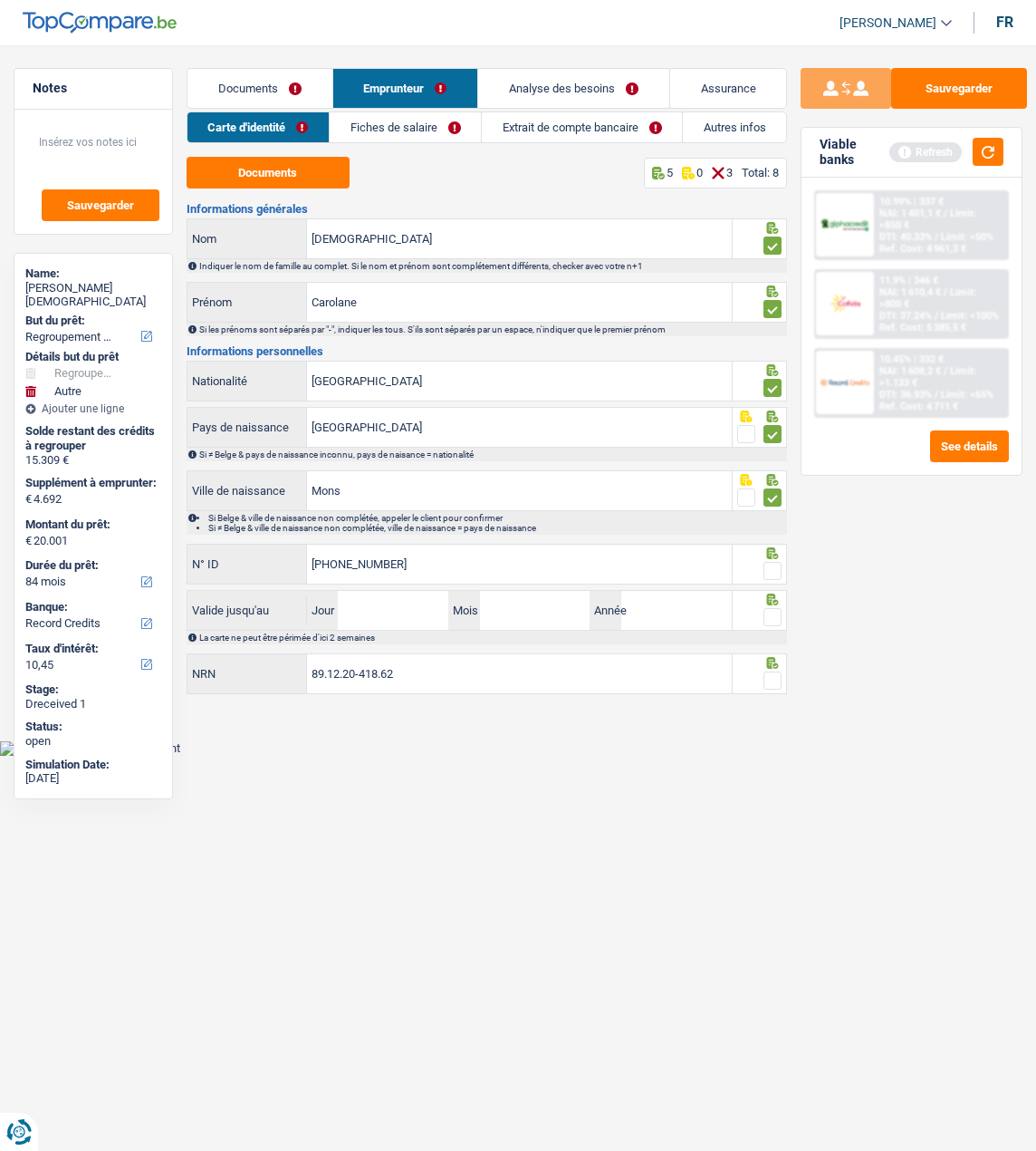
type input "[PHONE_NUMBER]"
click at [766, 570] on span at bounding box center [772, 571] width 18 height 18
click at [0, 0] on input "radio" at bounding box center [0, 0] width 0 height 0
click at [430, 620] on input "Jour" at bounding box center [393, 610] width 111 height 39
type input "03"
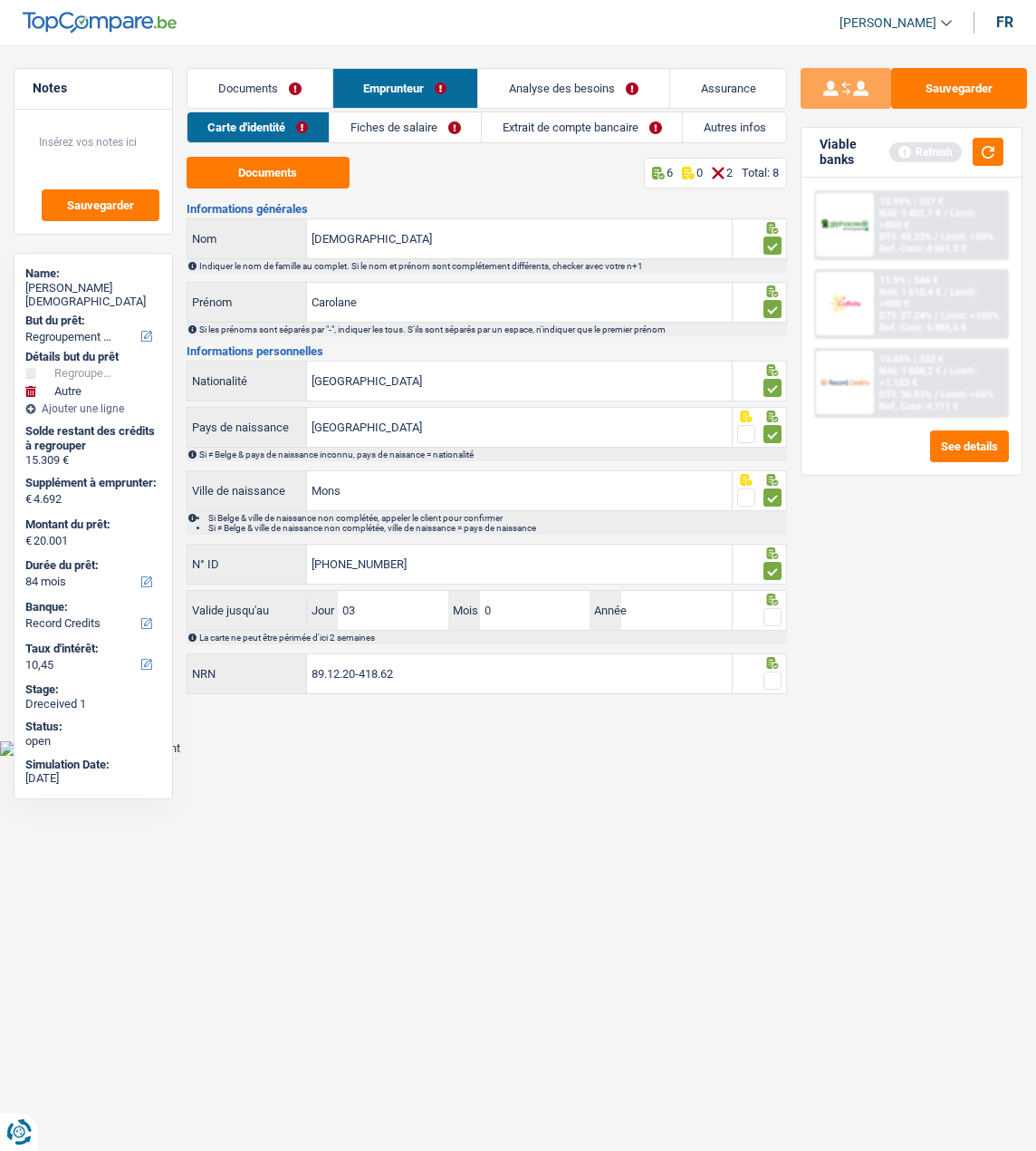
type input "05"
type input "2032"
click at [778, 618] on span at bounding box center [772, 617] width 18 height 18
click at [0, 0] on input "radio" at bounding box center [0, 0] width 0 height 0
click at [768, 672] on span at bounding box center [772, 680] width 18 height 18
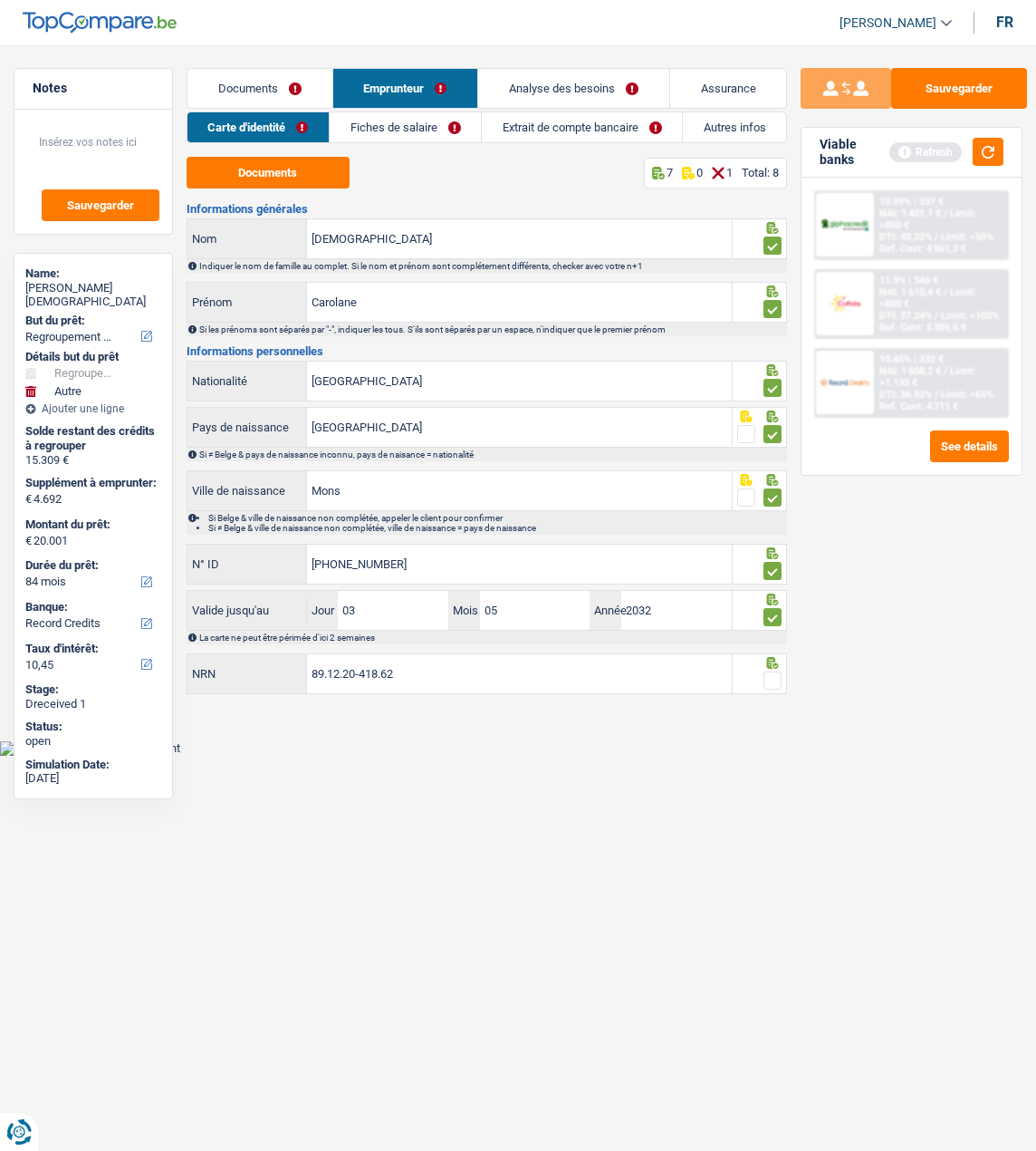
click at [0, 0] on input "radio" at bounding box center [0, 0] width 0 height 0
click at [450, 116] on link "Fiches de salaire" at bounding box center [406, 127] width 151 height 30
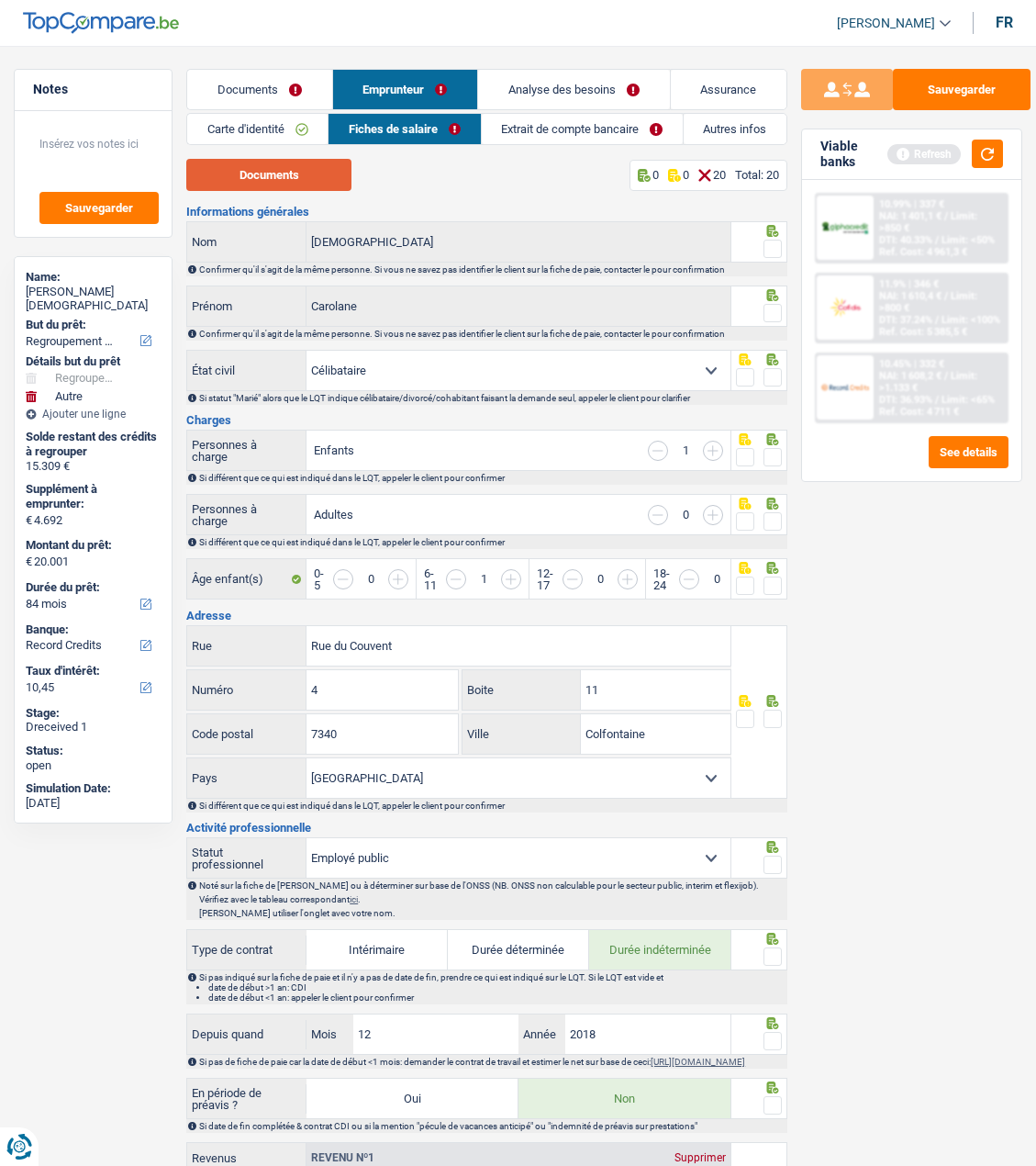
click at [319, 174] on button "Documents" at bounding box center [269, 175] width 165 height 32
click at [769, 245] on span at bounding box center [773, 249] width 19 height 19
click at [0, 0] on input "radio" at bounding box center [0, 0] width 0 height 0
click at [767, 306] on span at bounding box center [773, 313] width 19 height 19
click at [0, 0] on input "radio" at bounding box center [0, 0] width 0 height 0
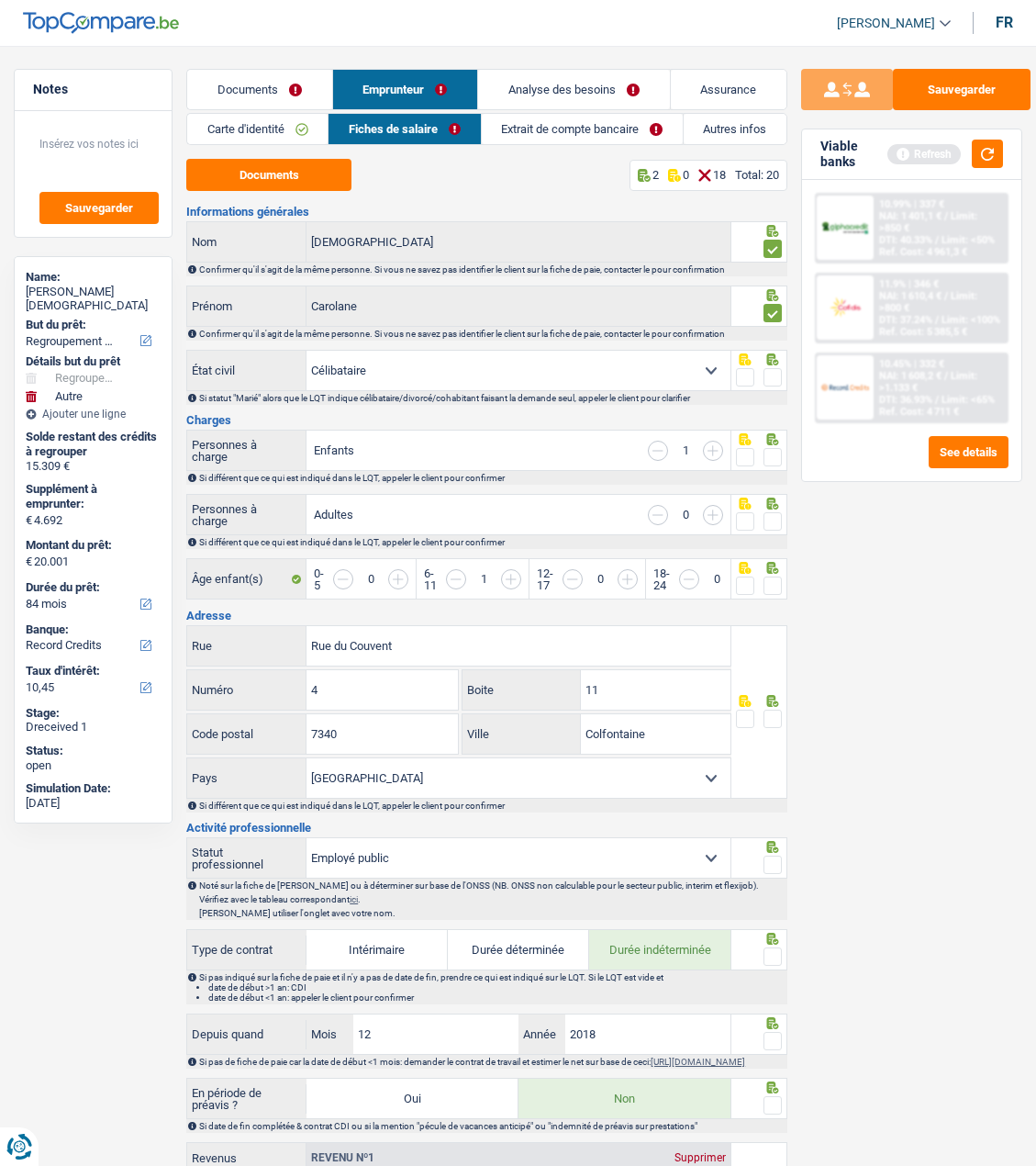
click at [775, 372] on span at bounding box center [773, 378] width 19 height 19
click at [0, 0] on input "radio" at bounding box center [0, 0] width 0 height 0
click at [763, 446] on fieldset at bounding box center [759, 457] width 46 height 23
click at [771, 452] on span at bounding box center [773, 457] width 19 height 19
click at [0, 0] on input "radio" at bounding box center [0, 0] width 0 height 0
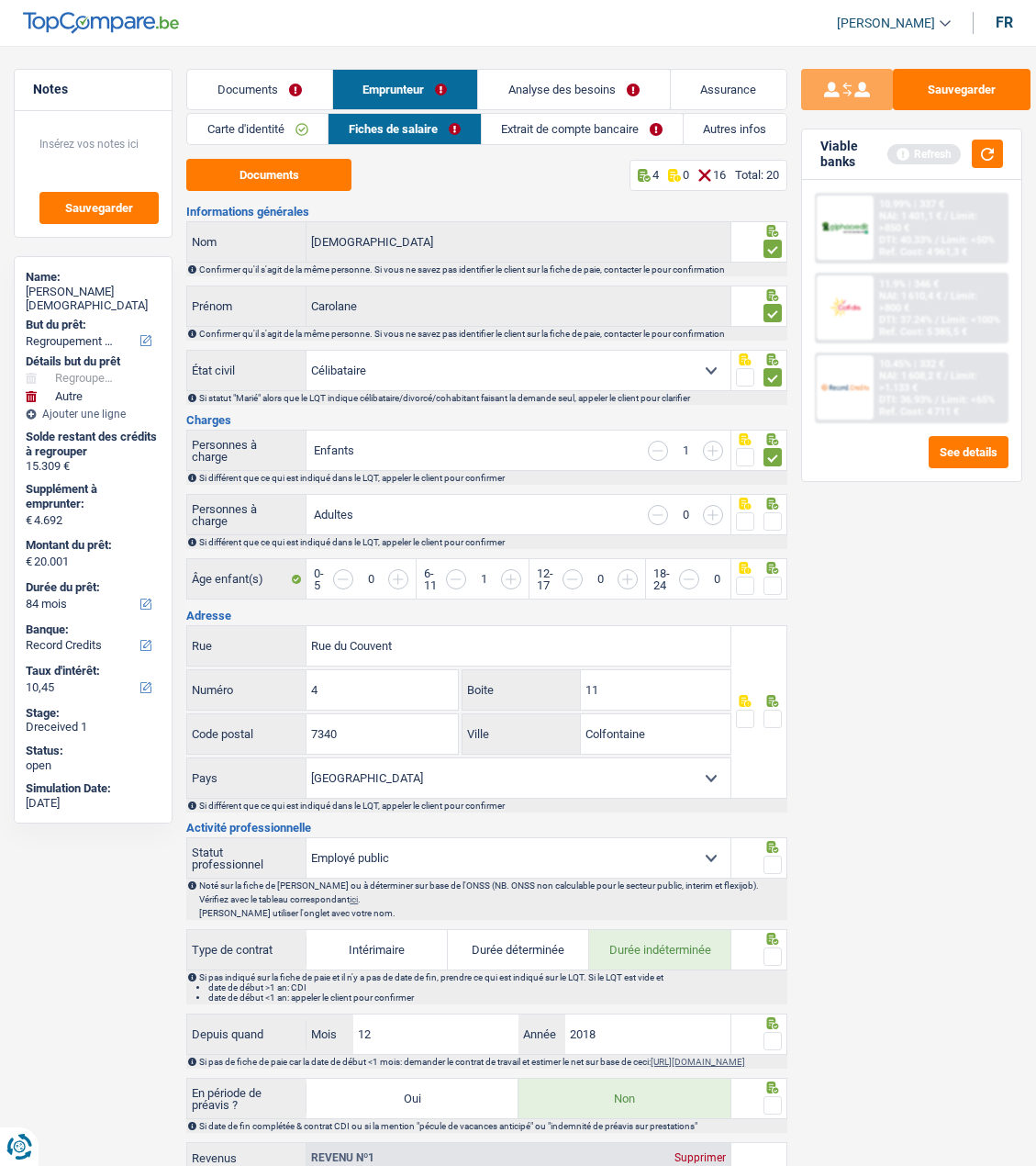
click at [780, 512] on span at bounding box center [773, 521] width 19 height 19
click at [0, 0] on input "radio" at bounding box center [0, 0] width 0 height 0
click at [772, 577] on span at bounding box center [773, 586] width 19 height 19
click at [0, 0] on input "radio" at bounding box center [0, 0] width 0 height 0
click at [775, 710] on span at bounding box center [773, 719] width 19 height 19
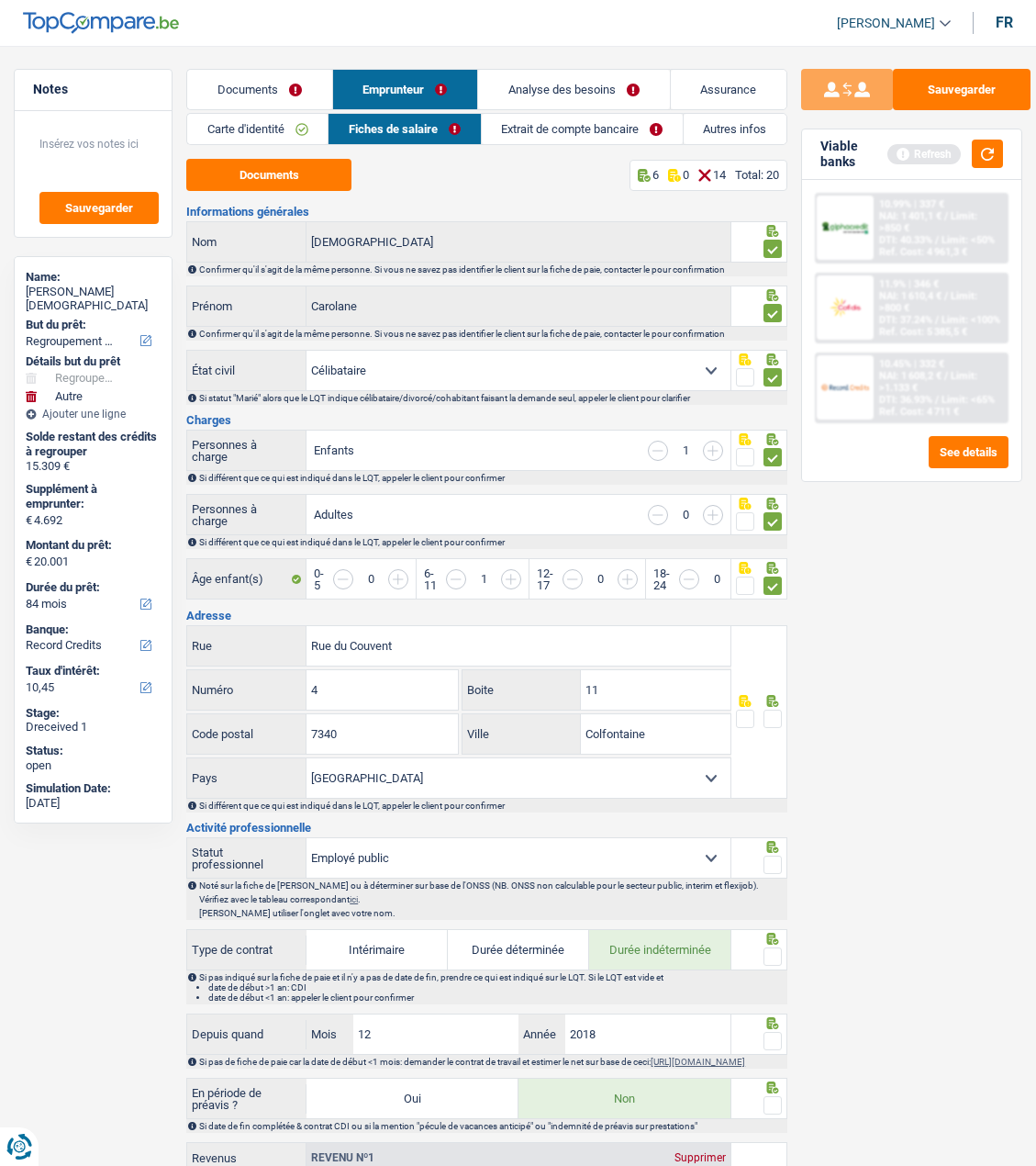
click at [0, 0] on input "radio" at bounding box center [0, 0] width 0 height 0
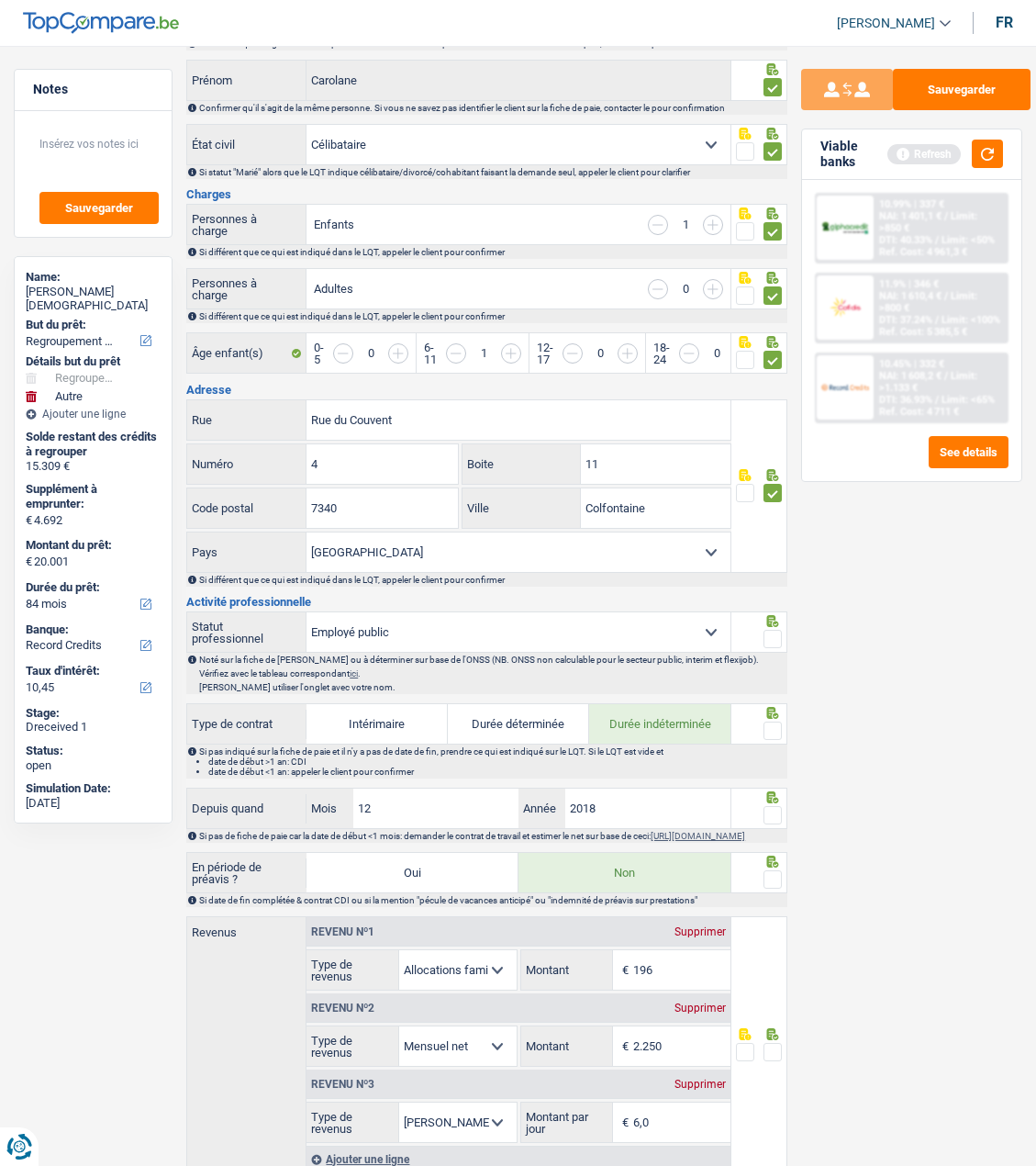
scroll to position [275, 0]
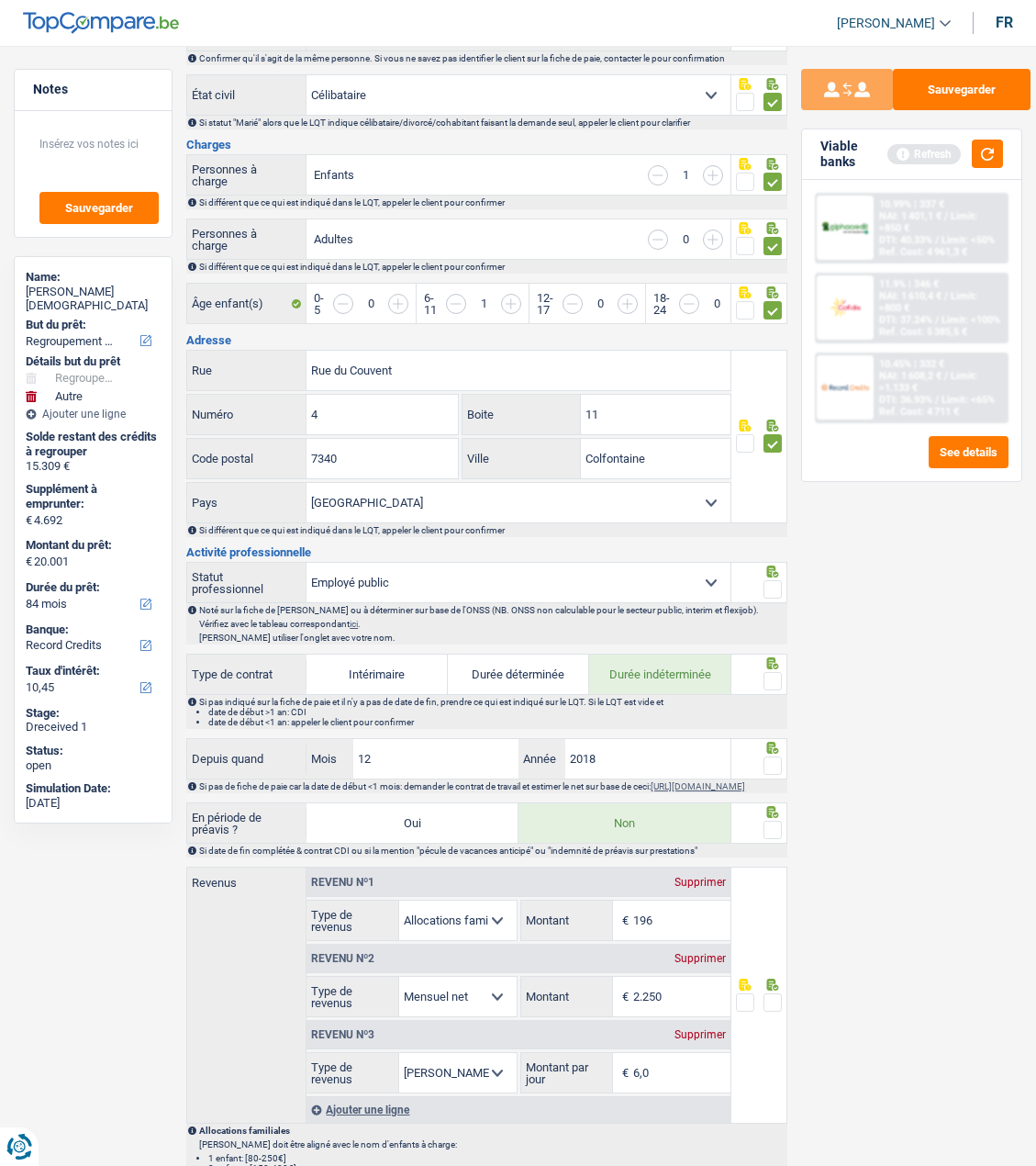
click at [761, 578] on fieldset at bounding box center [759, 589] width 46 height 23
click at [764, 672] on span at bounding box center [773, 681] width 19 height 19
click at [0, 0] on input "radio" at bounding box center [0, 0] width 0 height 0
click at [777, 768] on span at bounding box center [773, 766] width 19 height 19
click at [0, 0] on input "radio" at bounding box center [0, 0] width 0 height 0
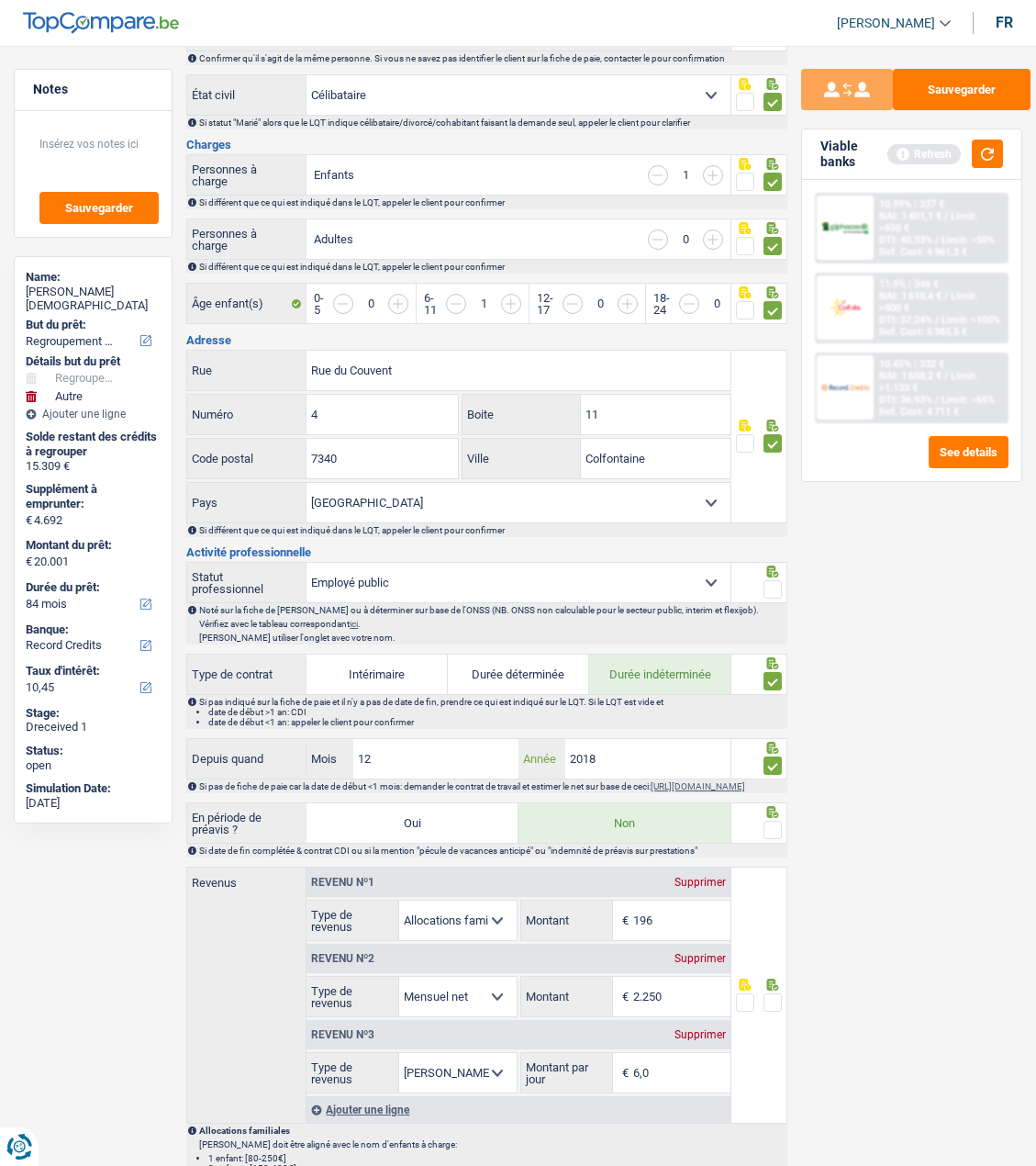
click at [622, 749] on input "2018" at bounding box center [648, 759] width 165 height 39
type input "2017"
click at [770, 836] on span at bounding box center [773, 830] width 19 height 19
click at [0, 0] on input "radio" at bounding box center [0, 0] width 0 height 0
click at [682, 998] on input "2.250" at bounding box center [681, 997] width 97 height 39
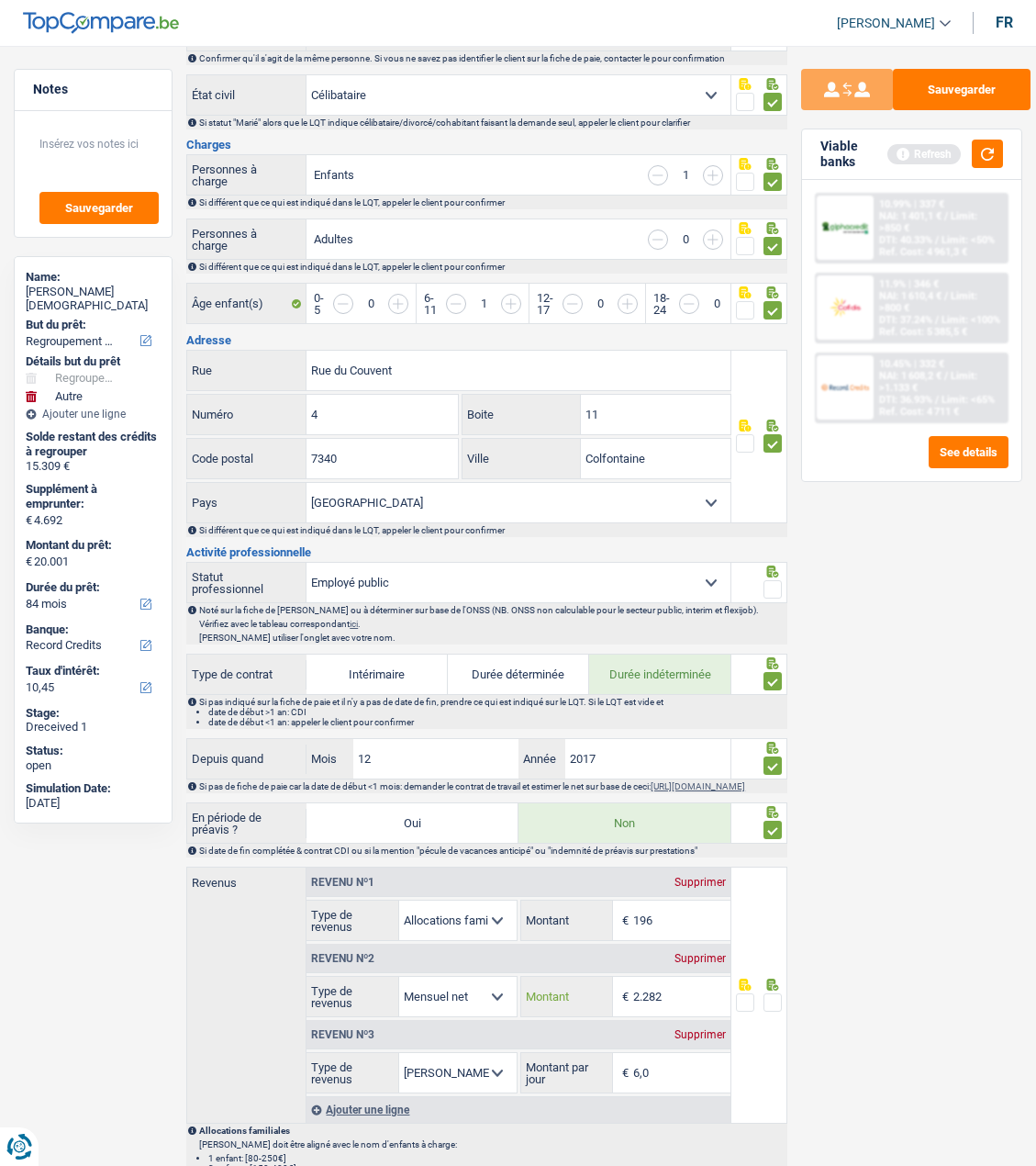
type input "2.282"
click at [766, 998] on span at bounding box center [773, 1003] width 19 height 19
click at [0, 0] on input "radio" at bounding box center [0, 0] width 0 height 0
click at [766, 582] on span at bounding box center [773, 589] width 19 height 19
click at [0, 0] on input "radio" at bounding box center [0, 0] width 0 height 0
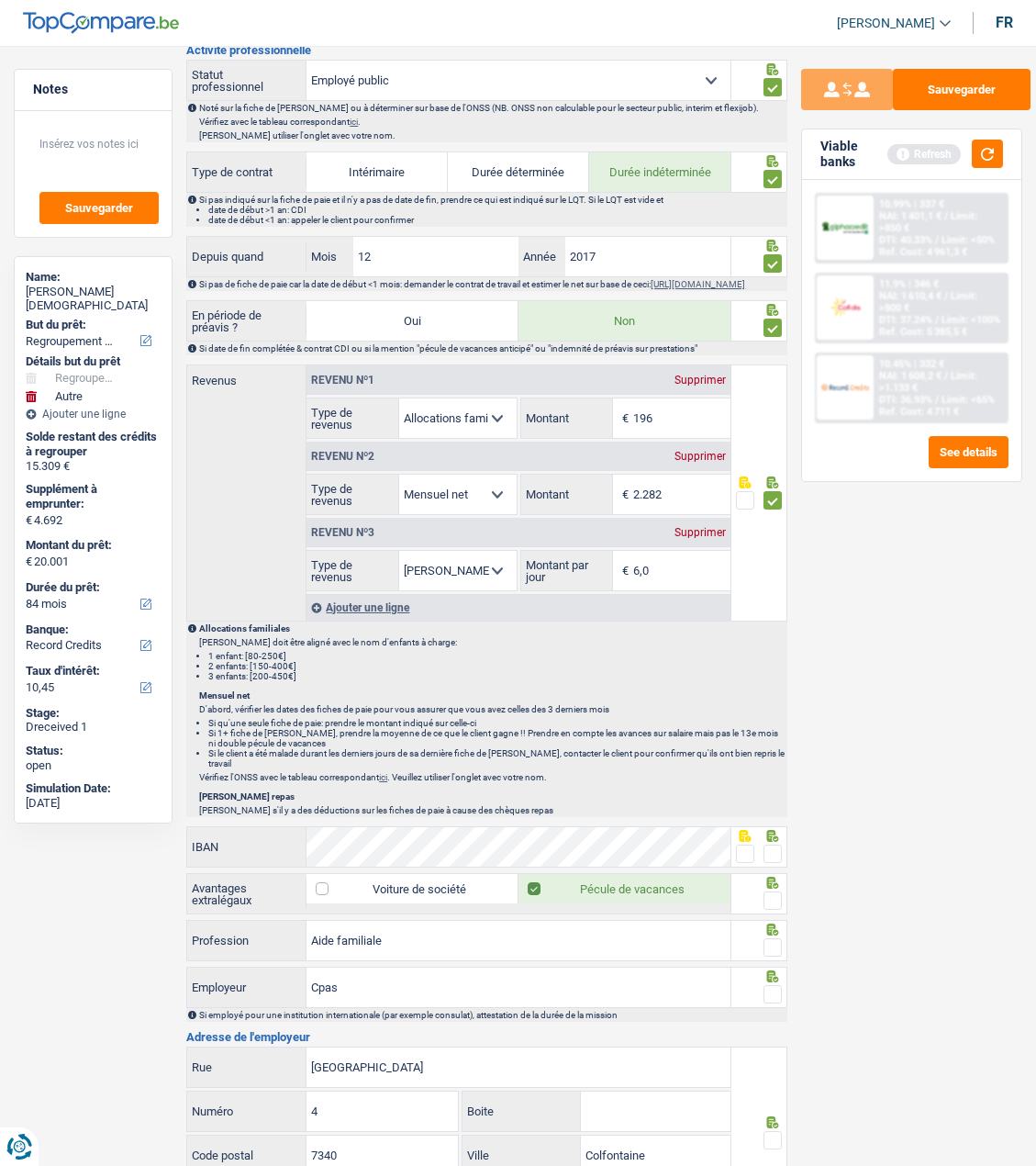
scroll to position [734, 0]
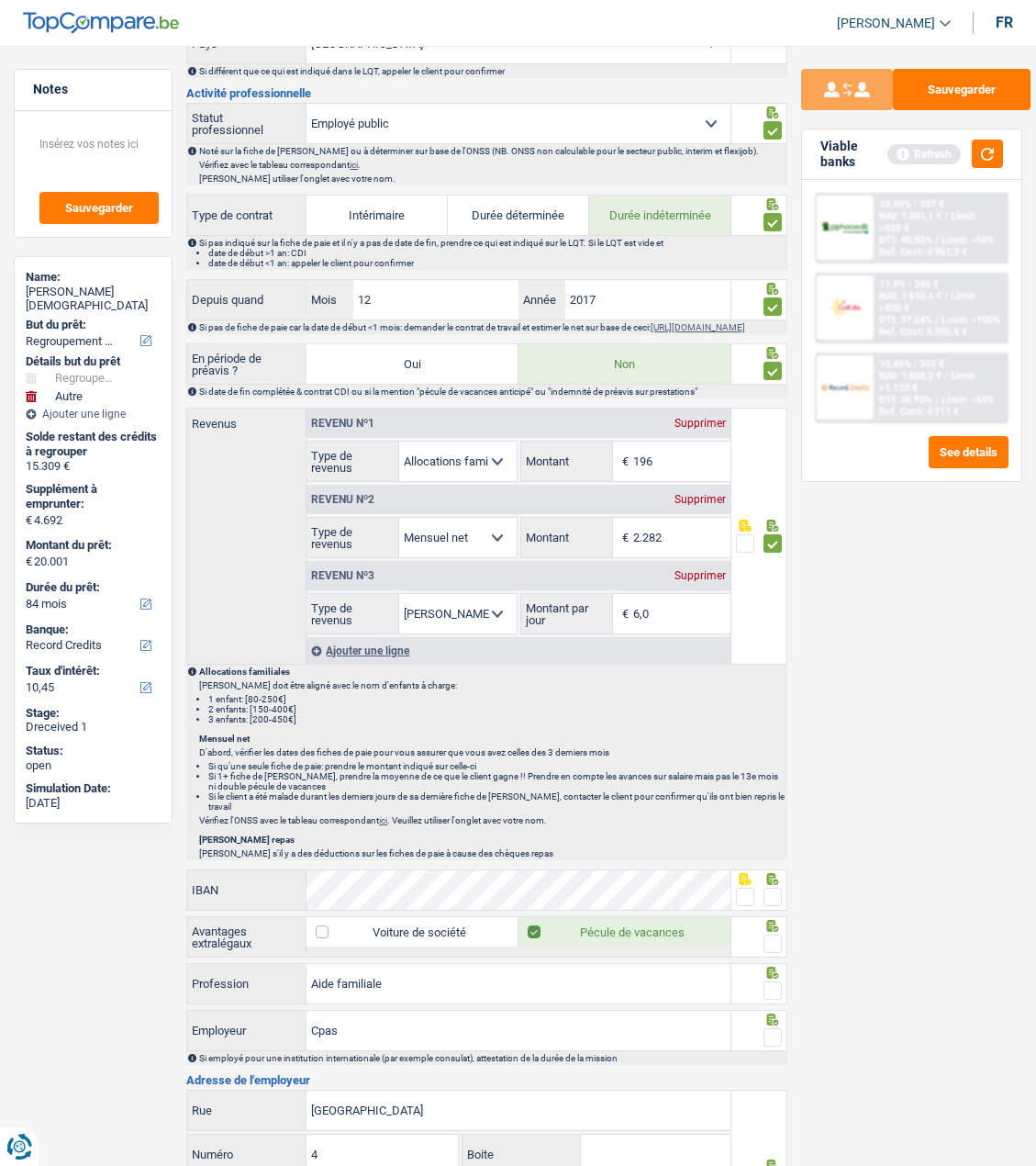
click at [752, 896] on span at bounding box center [745, 897] width 19 height 19
click at [0, 0] on input "radio" at bounding box center [0, 0] width 0 height 0
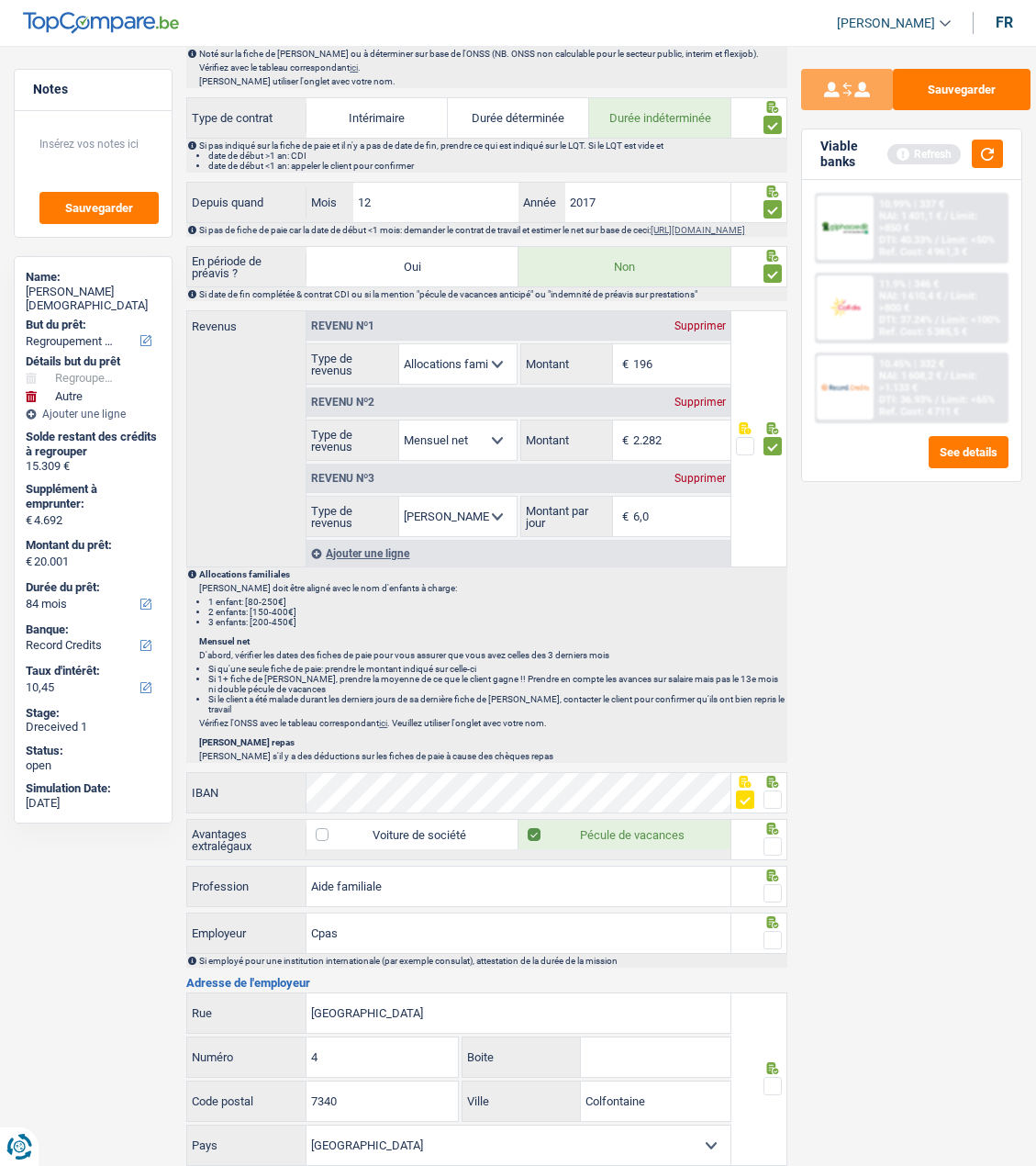
scroll to position [1010, 0]
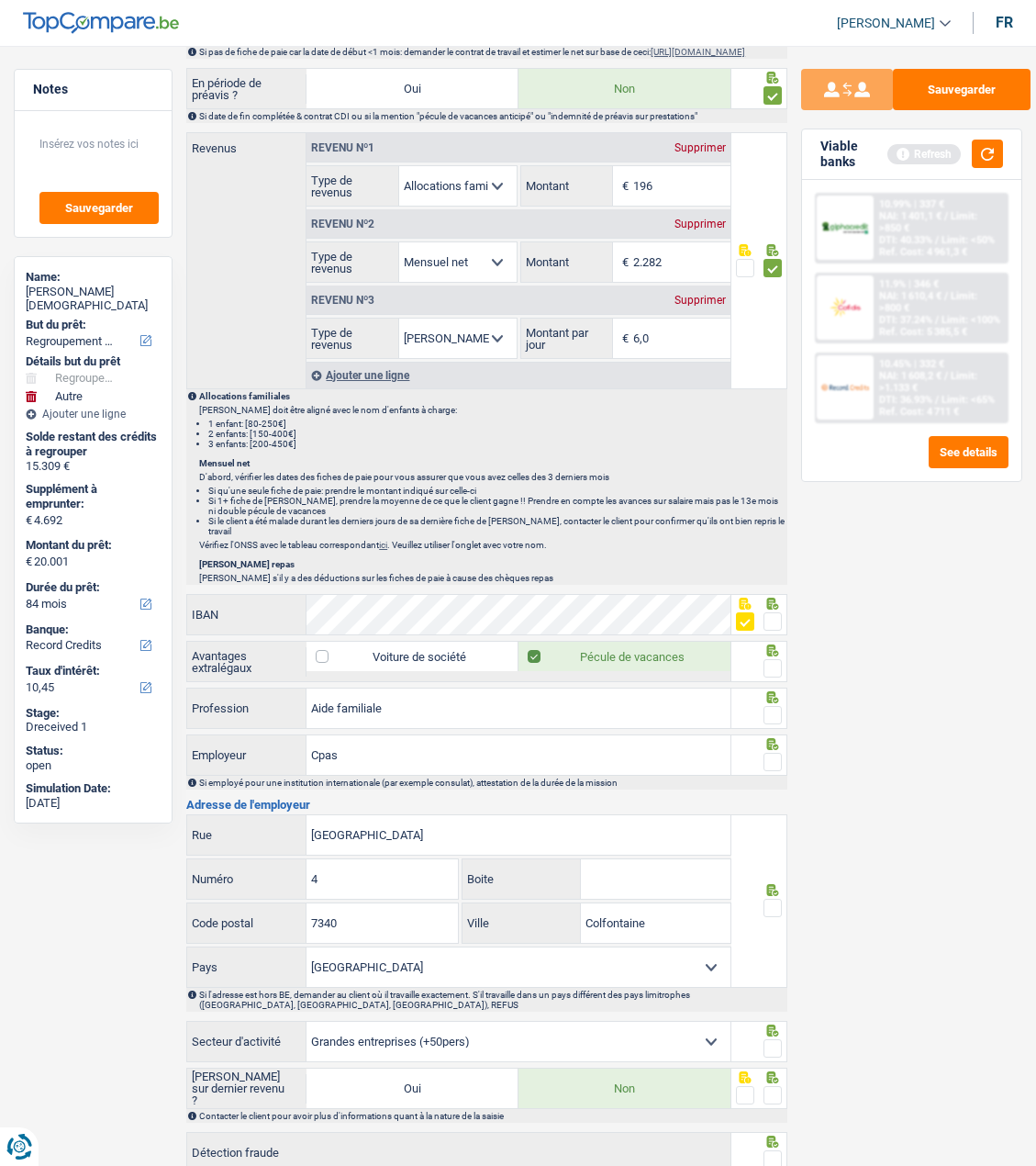
click at [783, 671] on div at bounding box center [759, 662] width 56 height 41
click at [769, 667] on span at bounding box center [773, 669] width 19 height 19
click at [0, 0] on input "radio" at bounding box center [0, 0] width 0 height 0
click at [768, 707] on span at bounding box center [773, 715] width 19 height 19
click at [0, 0] on input "radio" at bounding box center [0, 0] width 0 height 0
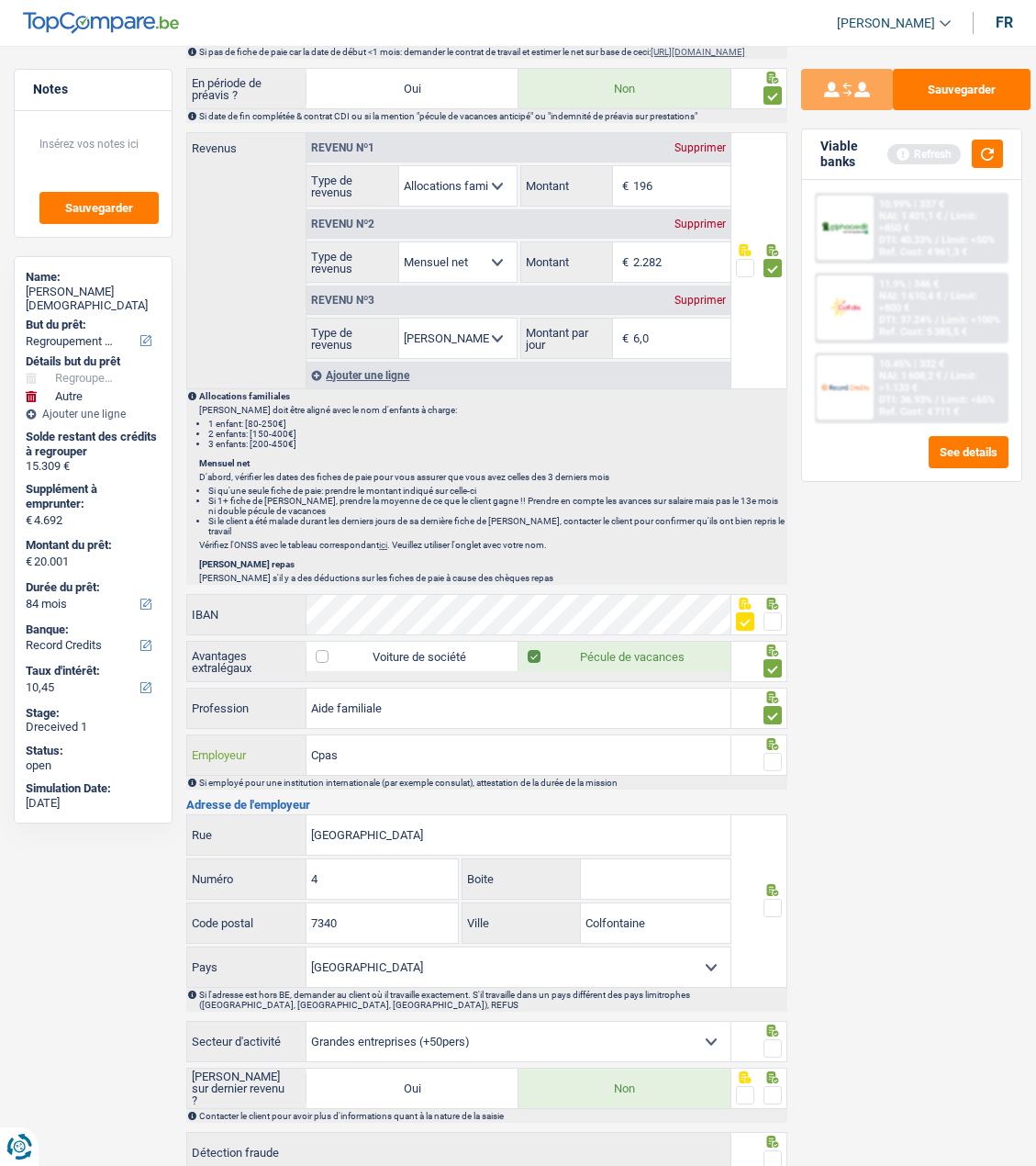
click at [605, 746] on input "Cpas" at bounding box center [518, 755] width 424 height 39
type input "Cpas d'Escaussinnes"
click at [773, 756] on span at bounding box center [773, 762] width 19 height 19
click at [0, 0] on input "radio" at bounding box center [0, 0] width 0 height 0
click at [375, 743] on input "Cpas d'Escaussinnes" at bounding box center [518, 755] width 424 height 39
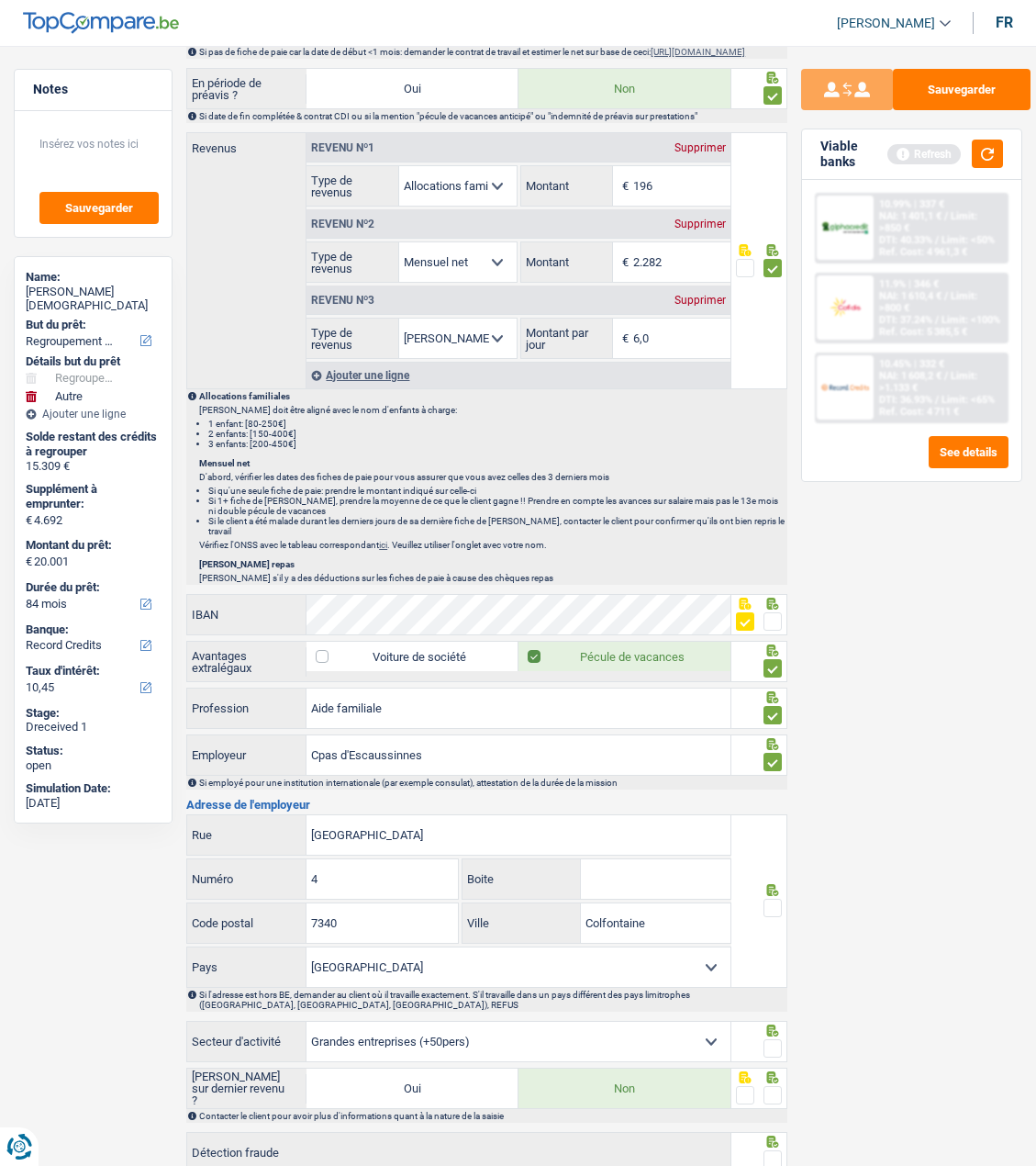
drag, startPoint x: 410, startPoint y: 743, endPoint x: 894, endPoint y: 638, distance: 495.3
click at [894, 638] on div "Sauvegarder Viable banks Refresh 10.99% | 337 € NAI: 1 401,1 € / Limit: >850 € …" at bounding box center [911, 600] width 249 height 1063
drag, startPoint x: 475, startPoint y: 832, endPoint x: 77, endPoint y: 845, distance: 398.2
click at [77, 845] on div "Notes Sauvegarder Name: [PERSON_NAME] But du prêt: Confort maison: meubles, tex…" at bounding box center [518, 147] width 1036 height 2178
type input "Place des Martyrs"
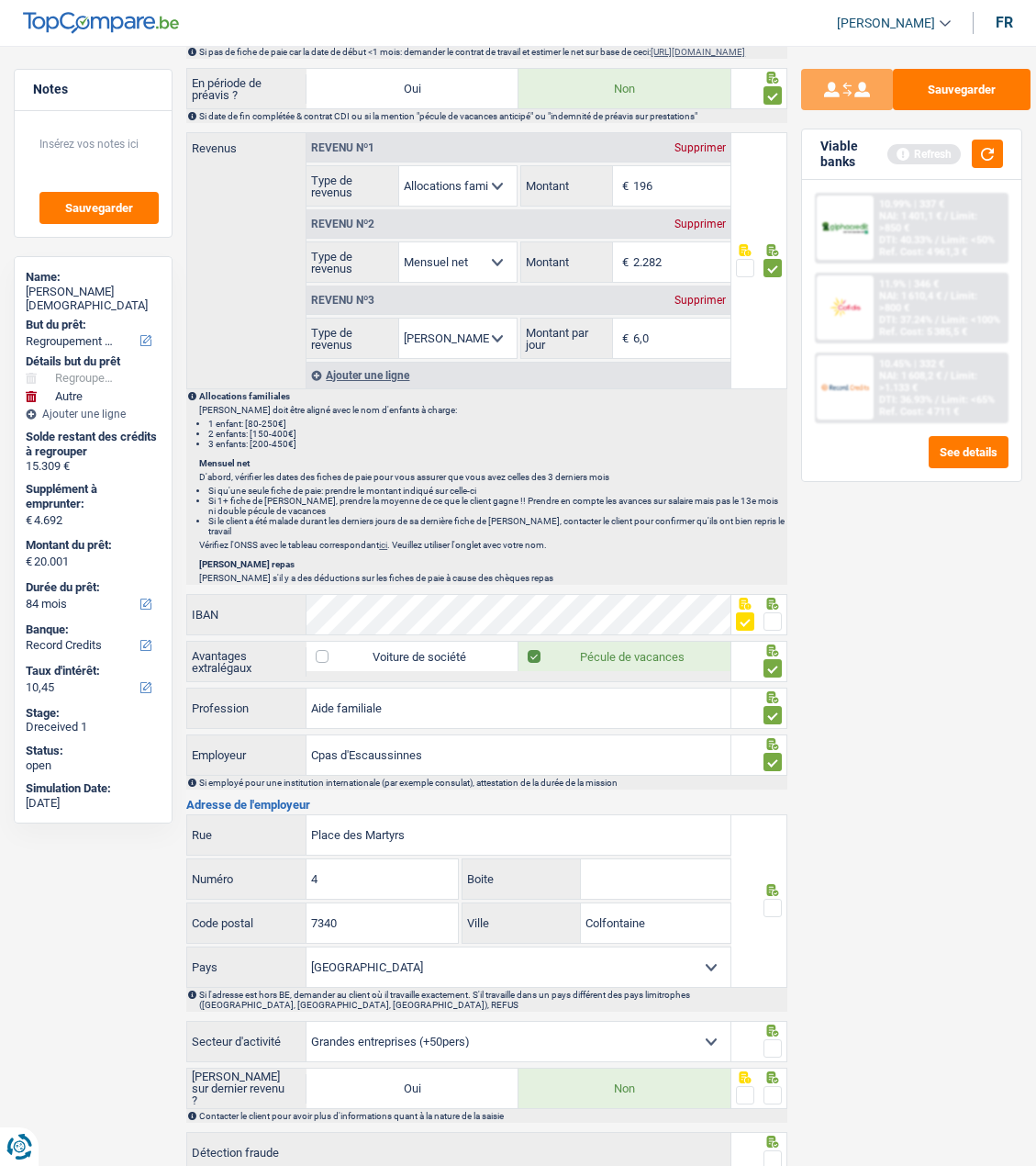
drag, startPoint x: 391, startPoint y: 896, endPoint x: 326, endPoint y: 880, distance: 66.9
click at [326, 880] on div "4 Numéro" at bounding box center [322, 880] width 272 height 44
drag, startPoint x: 331, startPoint y: 875, endPoint x: 137, endPoint y: 868, distance: 194.1
click at [155, 871] on div "Notes Sauvegarder Name: [PERSON_NAME] But du prêt: Confort maison: meubles, tex…" at bounding box center [518, 147] width 1036 height 2178
type input "9"
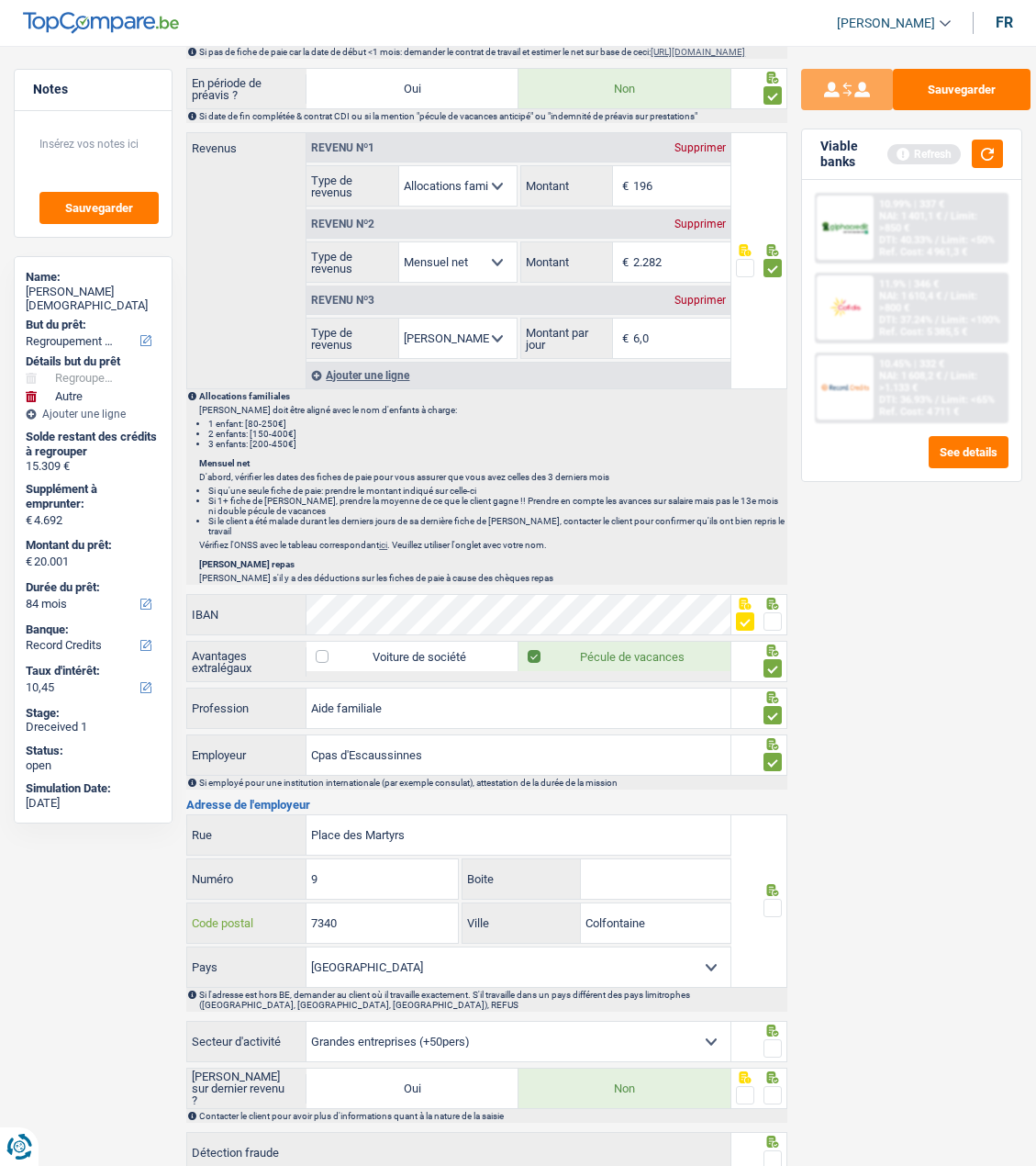
drag, startPoint x: 380, startPoint y: 919, endPoint x: 318, endPoint y: 925, distance: 62.3
click at [318, 925] on input "7340" at bounding box center [382, 923] width 151 height 39
type input "7190"
drag, startPoint x: 663, startPoint y: 928, endPoint x: 518, endPoint y: 912, distance: 145.9
click at [511, 928] on div "Colfontaine Ville" at bounding box center [597, 923] width 268 height 39
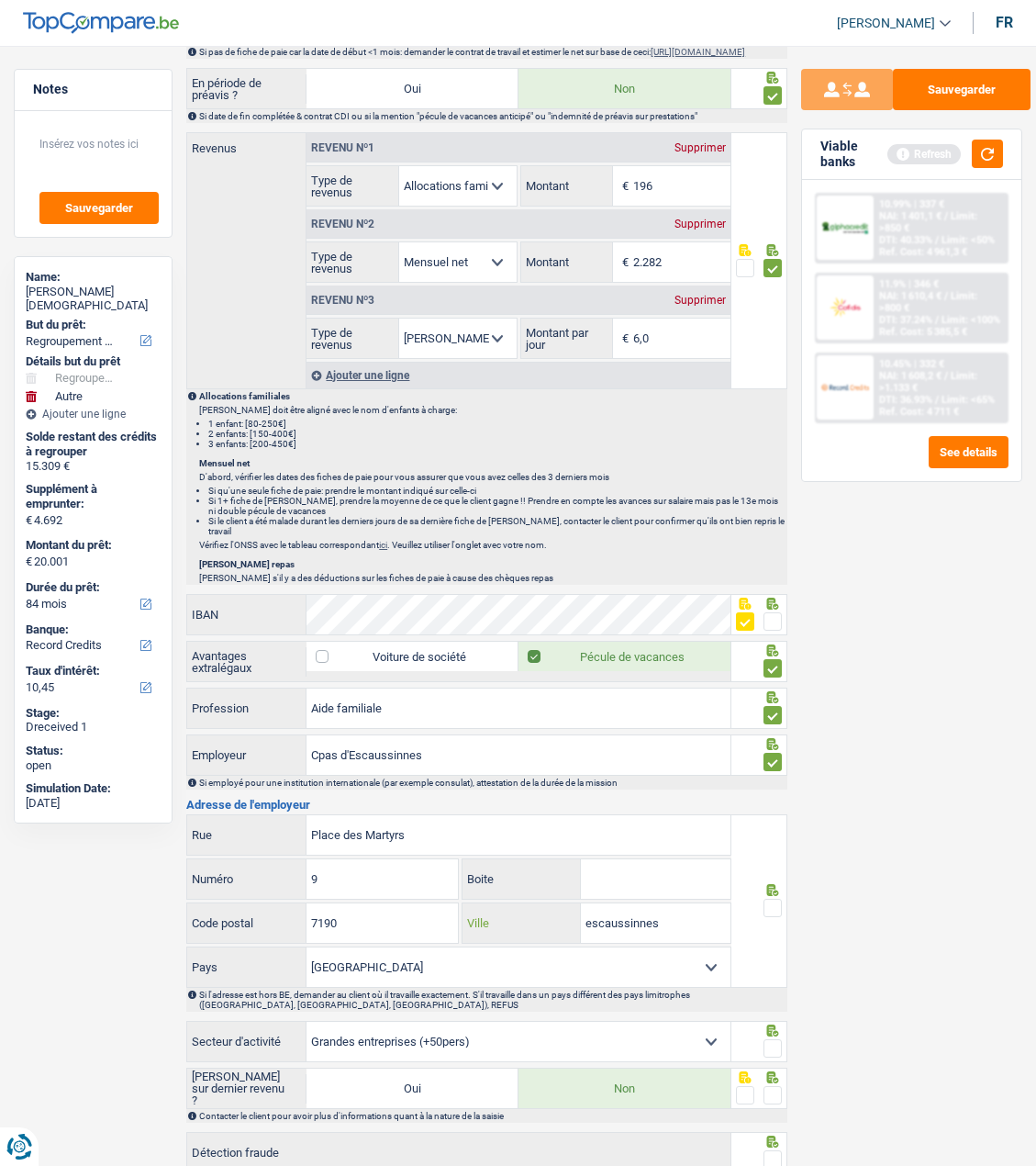
click at [594, 914] on input "escaussinnes" at bounding box center [656, 923] width 150 height 39
type input "Escaussinnes"
click at [769, 900] on span at bounding box center [773, 907] width 19 height 19
click at [0, 0] on input "radio" at bounding box center [0, 0] width 0 height 0
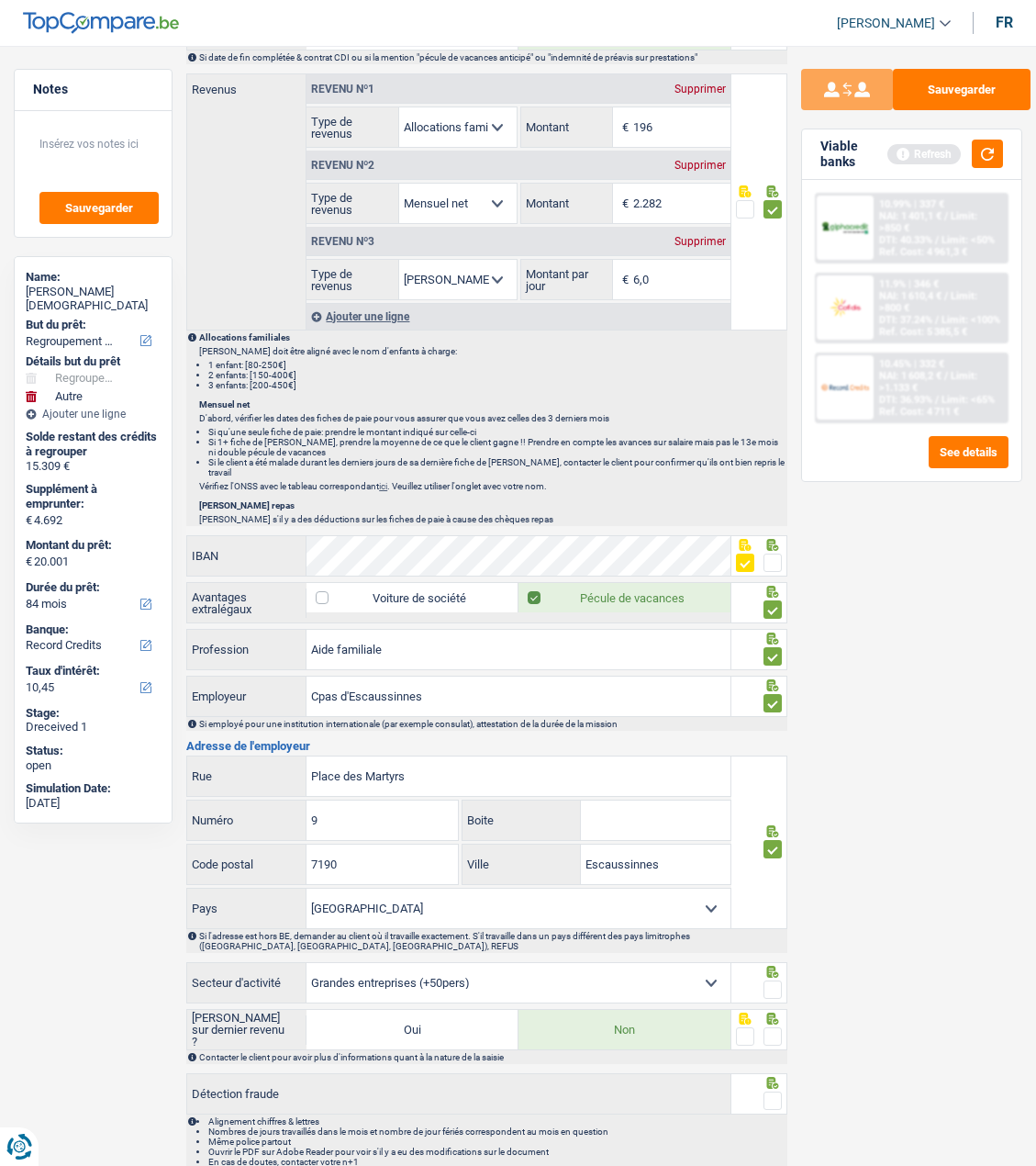
scroll to position [1131, 0]
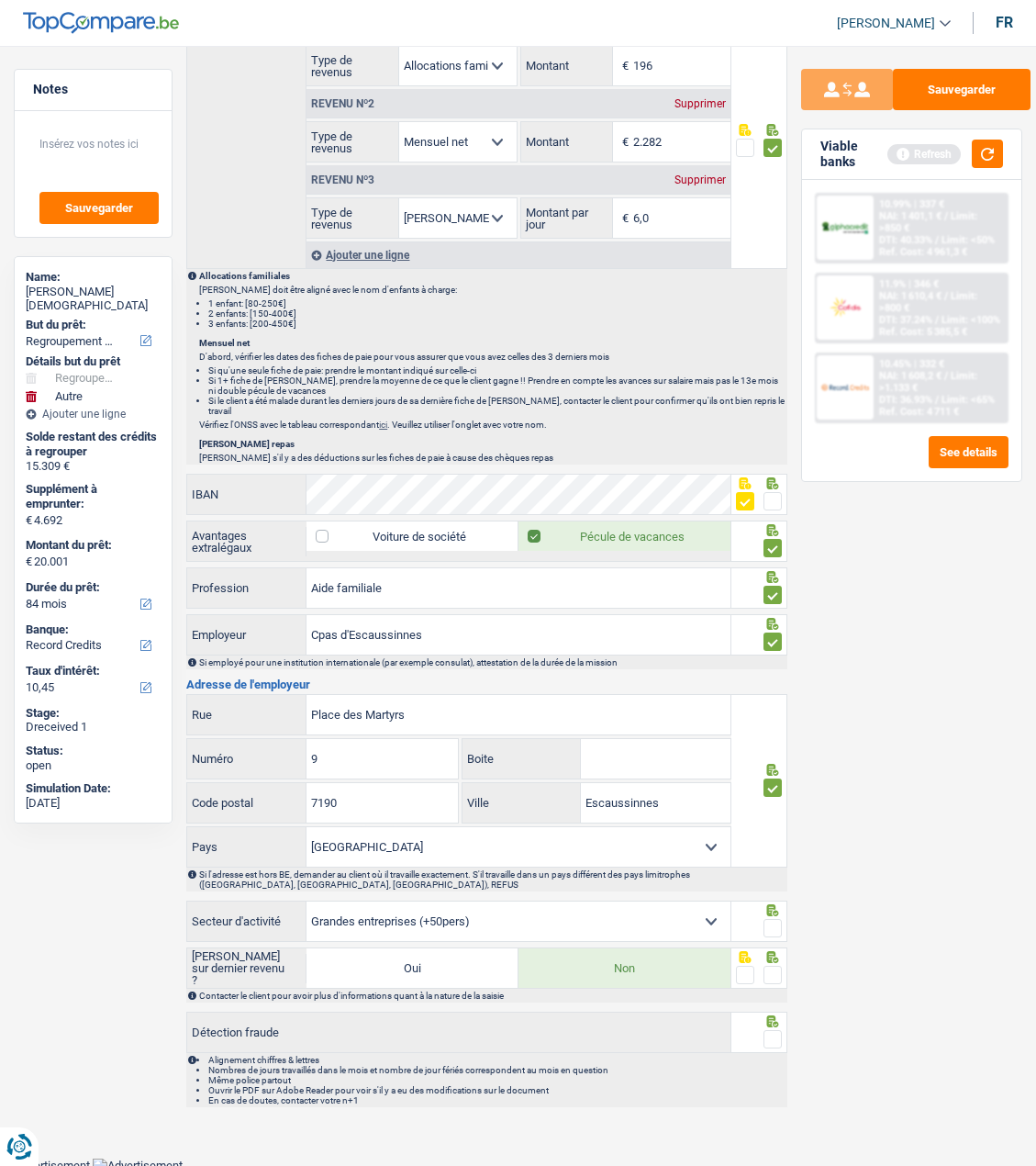
click at [772, 924] on span at bounding box center [773, 928] width 19 height 19
click at [0, 0] on input "radio" at bounding box center [0, 0] width 0 height 0
click at [771, 967] on span at bounding box center [773, 974] width 19 height 19
click at [0, 0] on input "radio" at bounding box center [0, 0] width 0 height 0
click at [772, 1030] on span at bounding box center [773, 1039] width 19 height 19
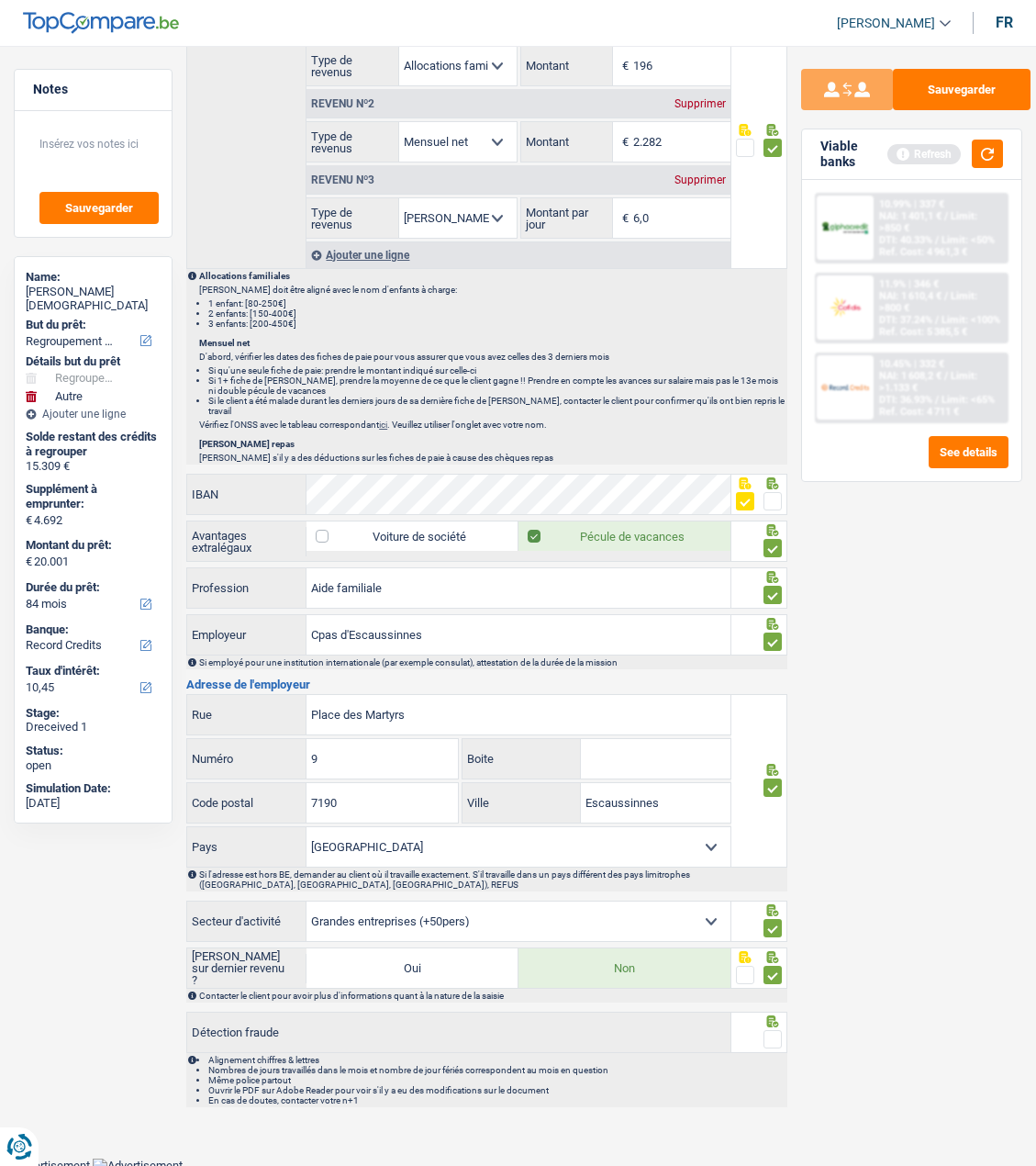
click at [0, 0] on input "radio" at bounding box center [0, 0] width 0 height 0
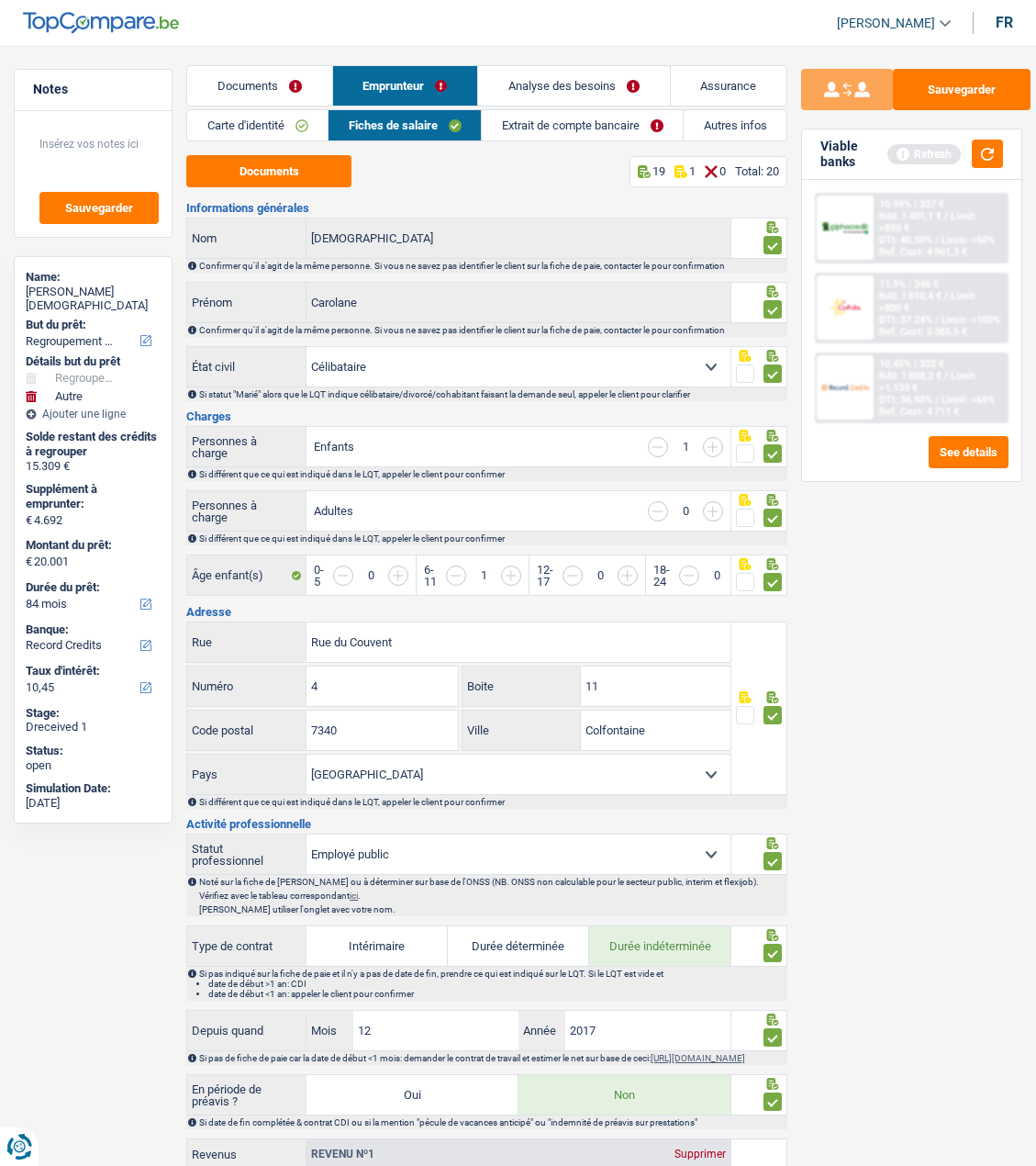
scroll to position [0, 0]
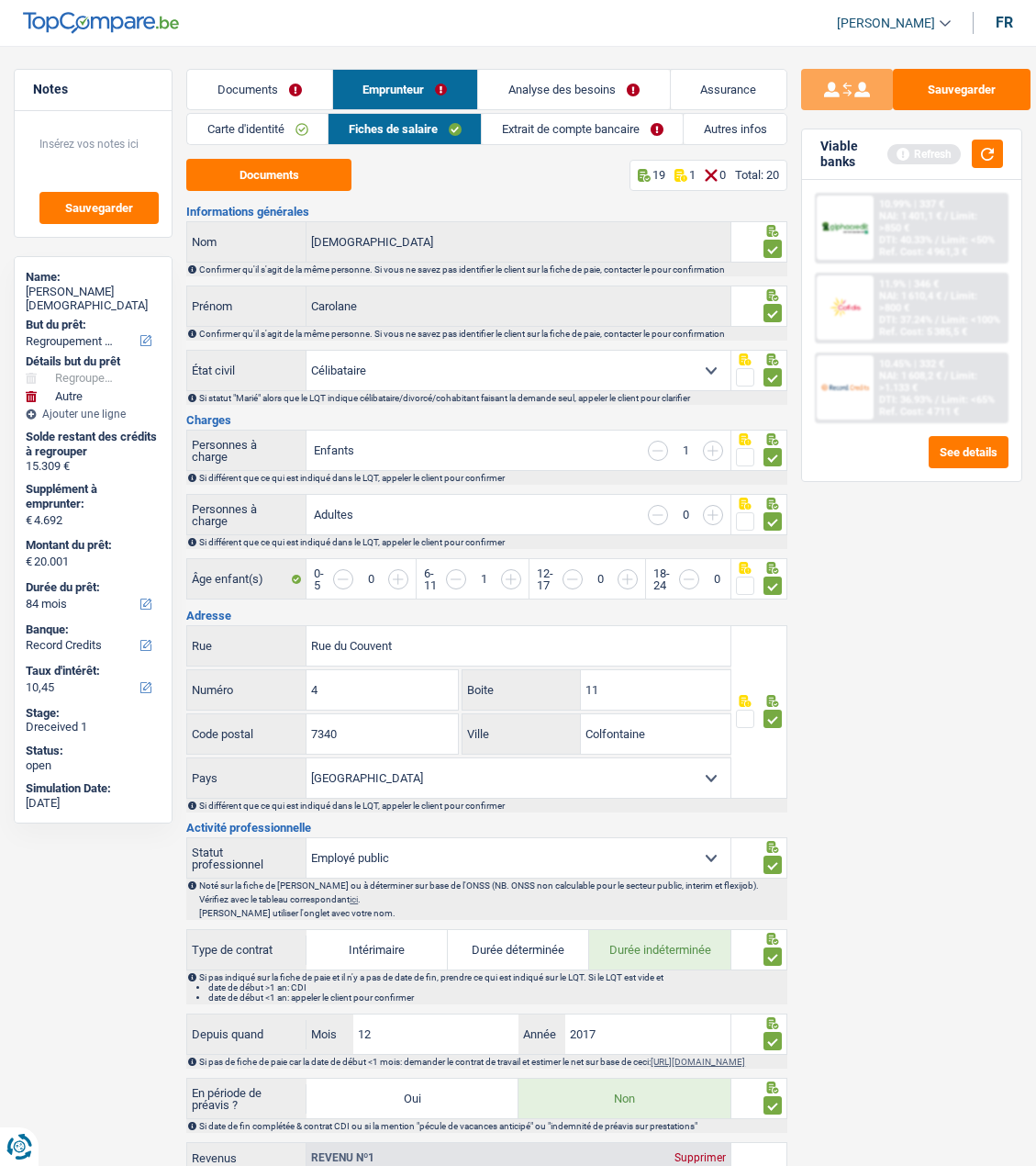
click at [640, 135] on link "Extrait de compte bancaire" at bounding box center [582, 129] width 201 height 30
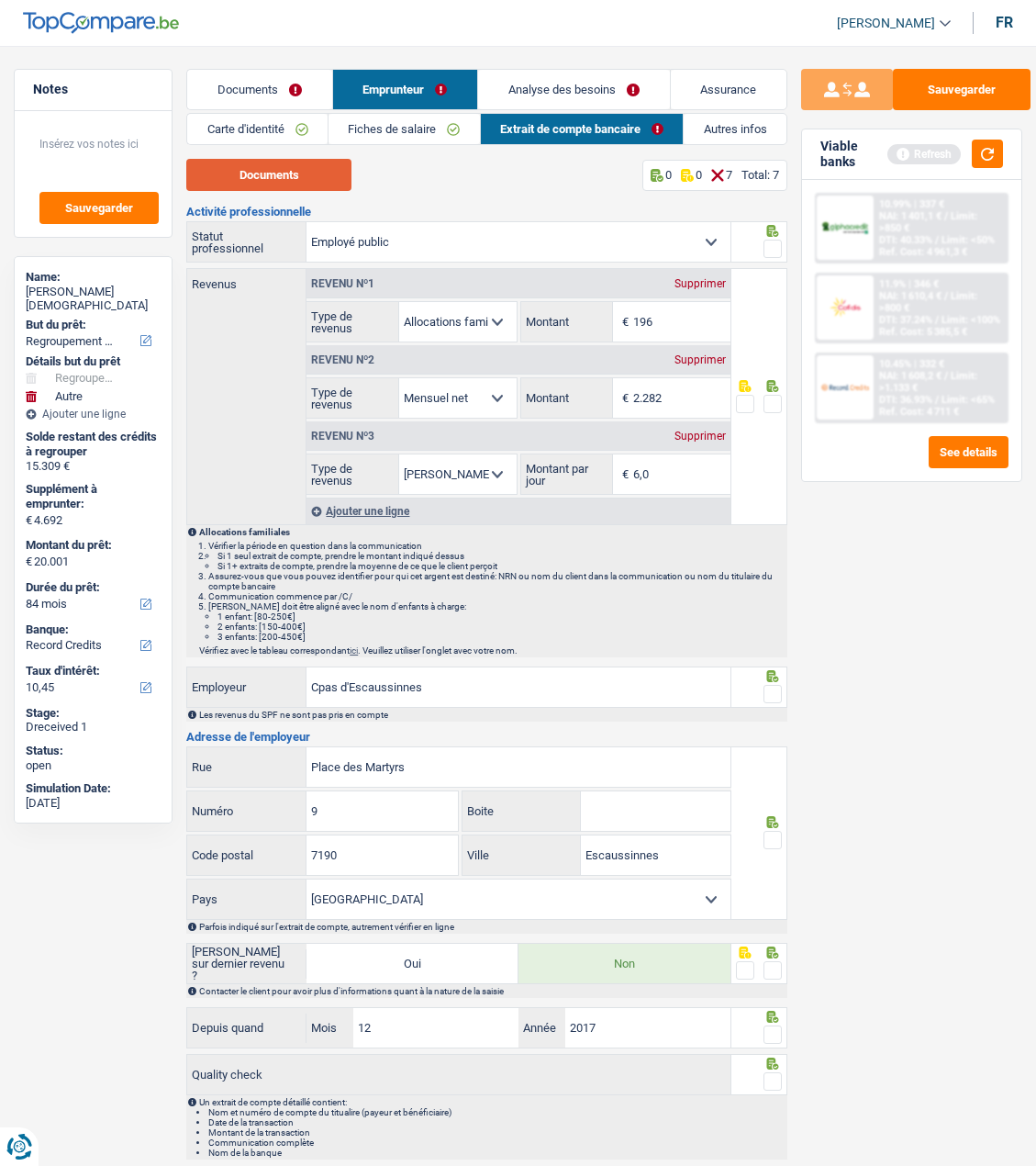
click at [306, 176] on button "Documents" at bounding box center [269, 175] width 165 height 32
drag, startPoint x: 771, startPoint y: 245, endPoint x: 765, endPoint y: 273, distance: 28.6
click at [771, 246] on span at bounding box center [773, 249] width 19 height 19
click at [0, 0] on input "radio" at bounding box center [0, 0] width 0 height 0
click at [772, 396] on span at bounding box center [773, 404] width 19 height 19
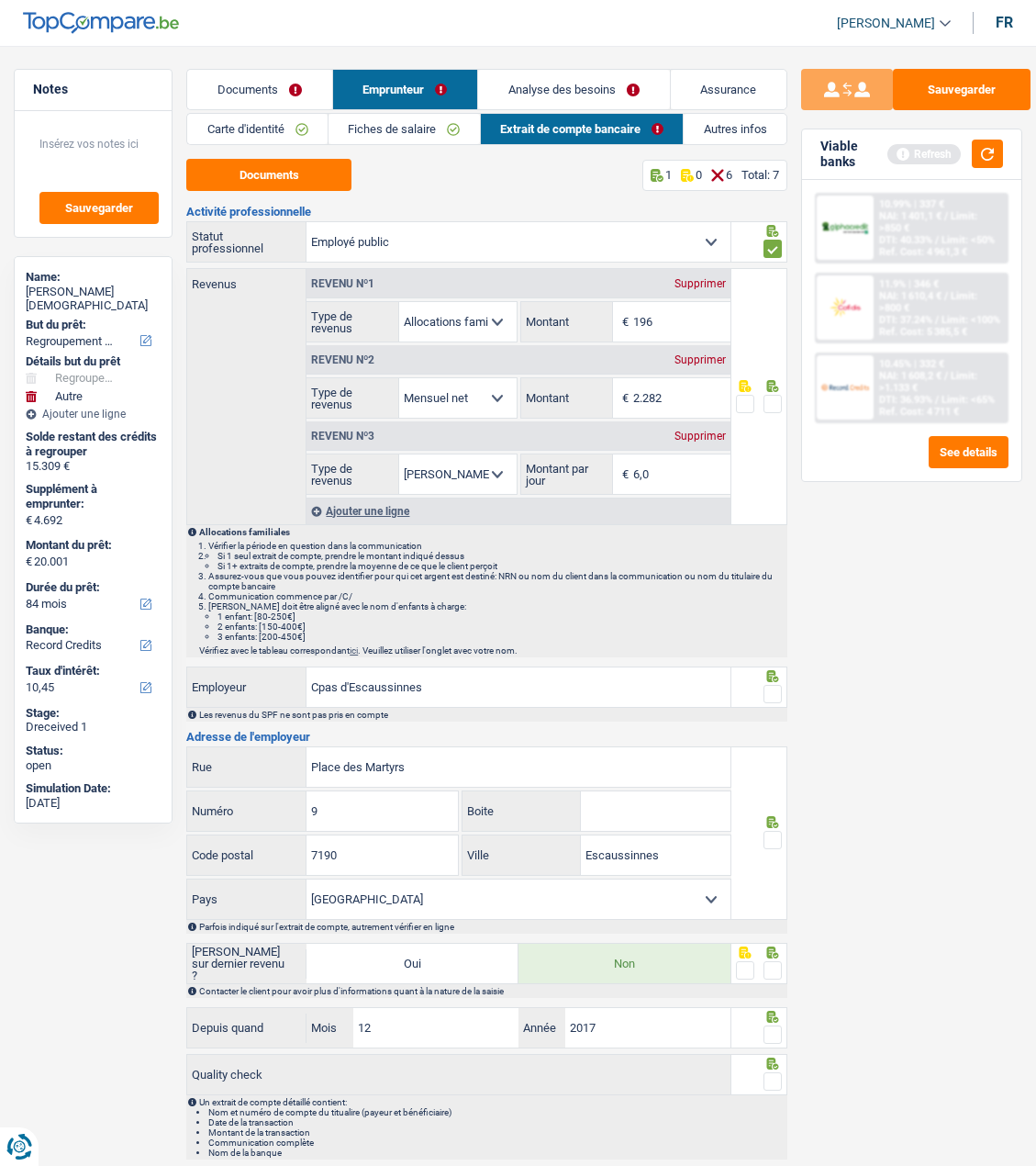
click at [0, 0] on input "radio" at bounding box center [0, 0] width 0 height 0
click at [769, 691] on span at bounding box center [773, 694] width 19 height 19
click at [0, 0] on input "radio" at bounding box center [0, 0] width 0 height 0
click at [777, 832] on span at bounding box center [773, 840] width 19 height 19
click at [0, 0] on input "radio" at bounding box center [0, 0] width 0 height 0
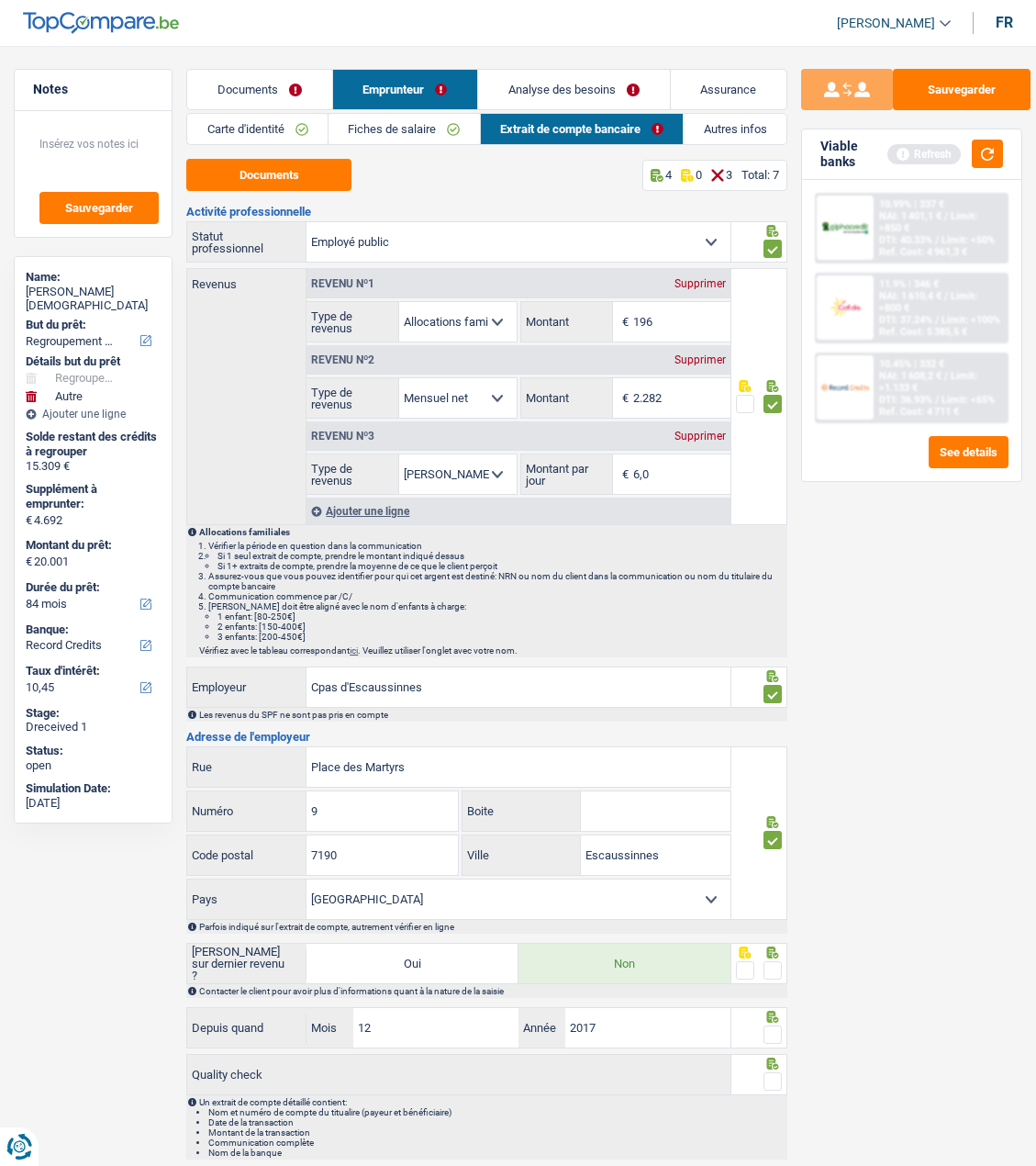
drag, startPoint x: 772, startPoint y: 957, endPoint x: 775, endPoint y: 1003, distance: 46.1
click at [772, 960] on div at bounding box center [773, 970] width 19 height 23
drag, startPoint x: 775, startPoint y: 963, endPoint x: 779, endPoint y: 997, distance: 34.2
click at [775, 976] on div at bounding box center [773, 970] width 19 height 23
click at [782, 1058] on icon at bounding box center [773, 1064] width 19 height 12
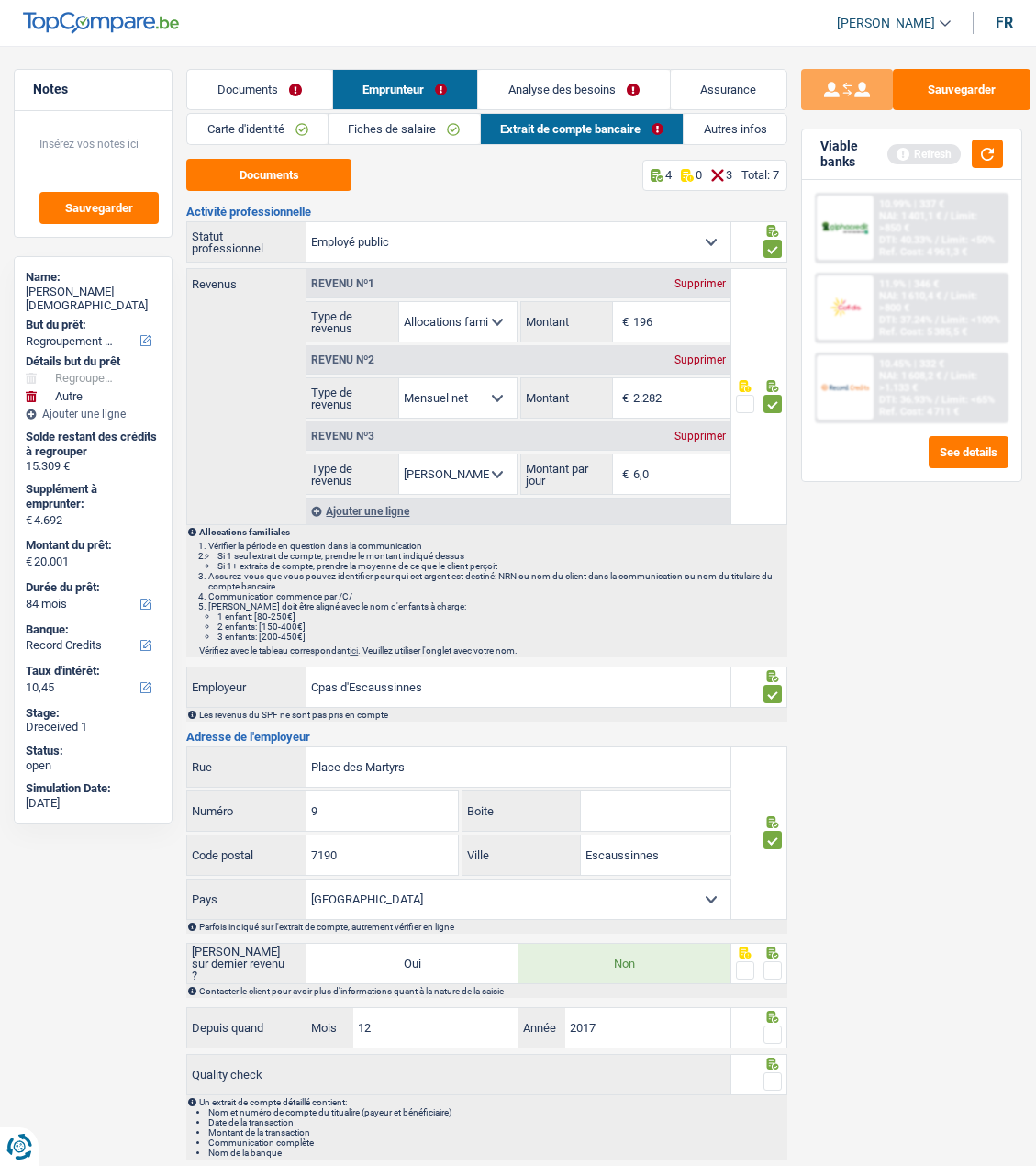
click at [765, 1028] on span at bounding box center [773, 1034] width 19 height 19
click at [0, 0] on input "radio" at bounding box center [0, 0] width 0 height 0
click at [773, 1071] on div at bounding box center [773, 1081] width 19 height 23
click at [772, 1073] on span at bounding box center [773, 1081] width 19 height 19
click at [0, 0] on input "radio" at bounding box center [0, 0] width 0 height 0
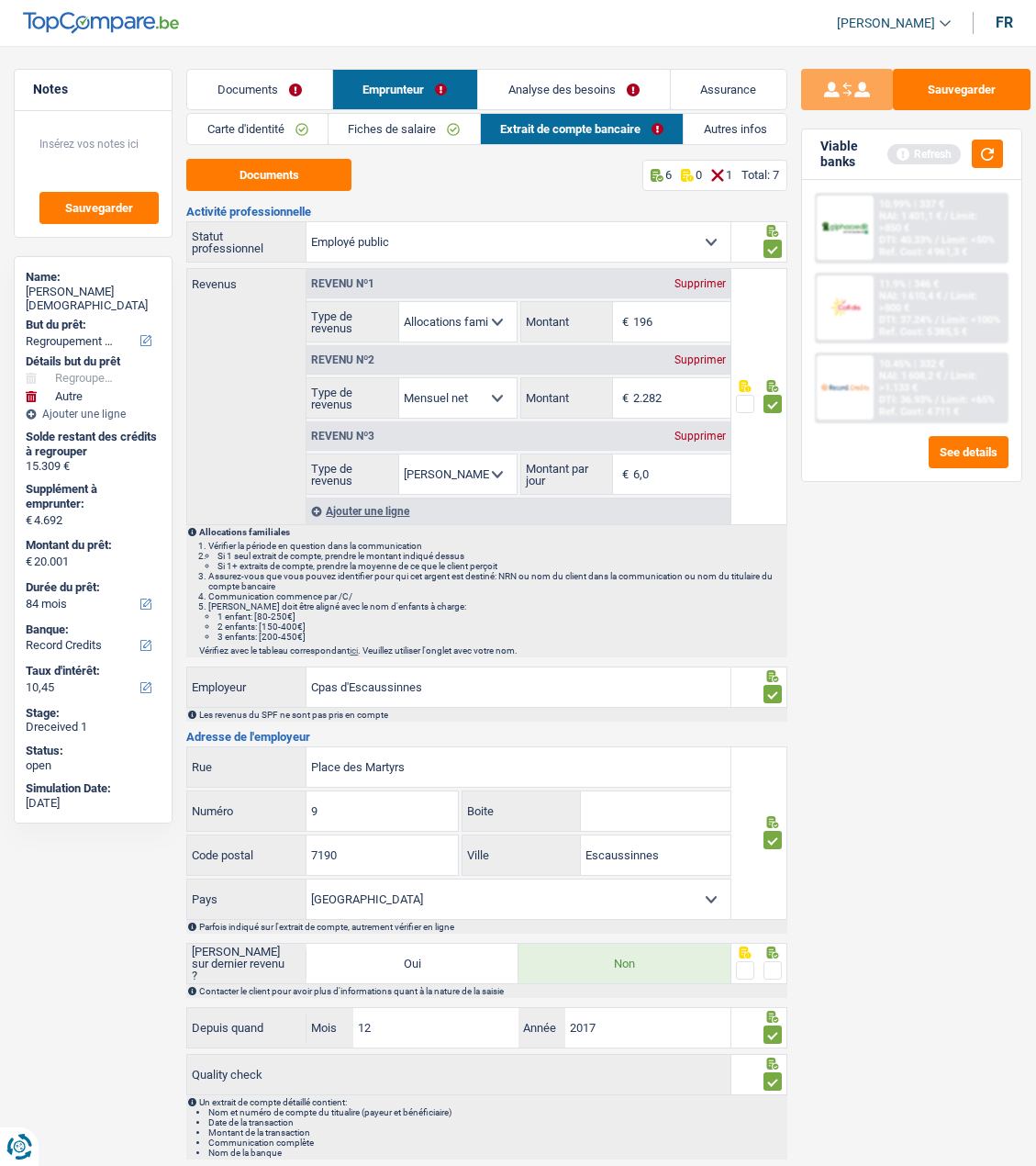
click at [766, 972] on span at bounding box center [773, 970] width 19 height 19
click at [0, 0] on input "radio" at bounding box center [0, 0] width 0 height 0
click at [992, 152] on button "button" at bounding box center [988, 153] width 31 height 29
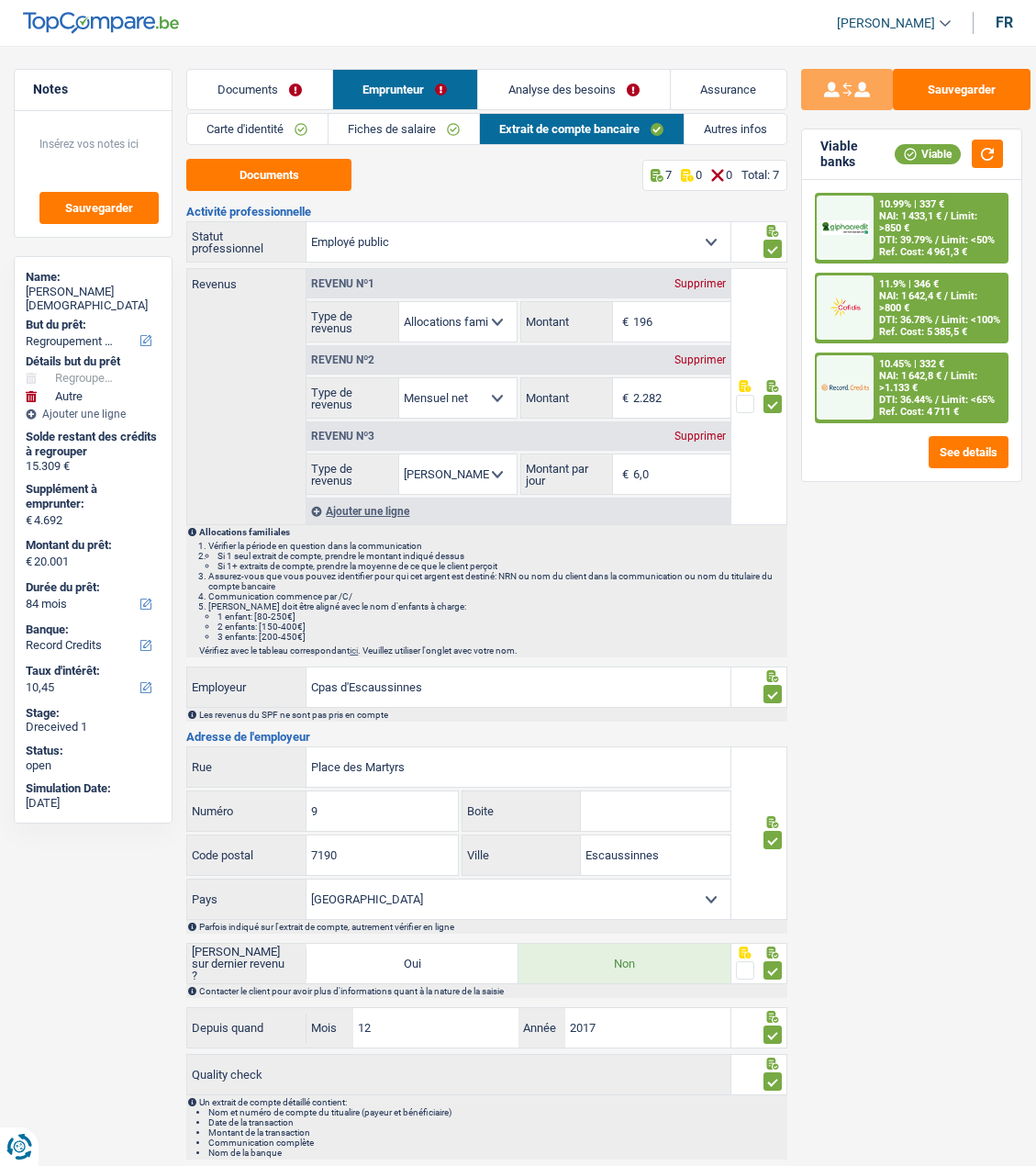
click at [240, 79] on link "Documents" at bounding box center [259, 89] width 144 height 39
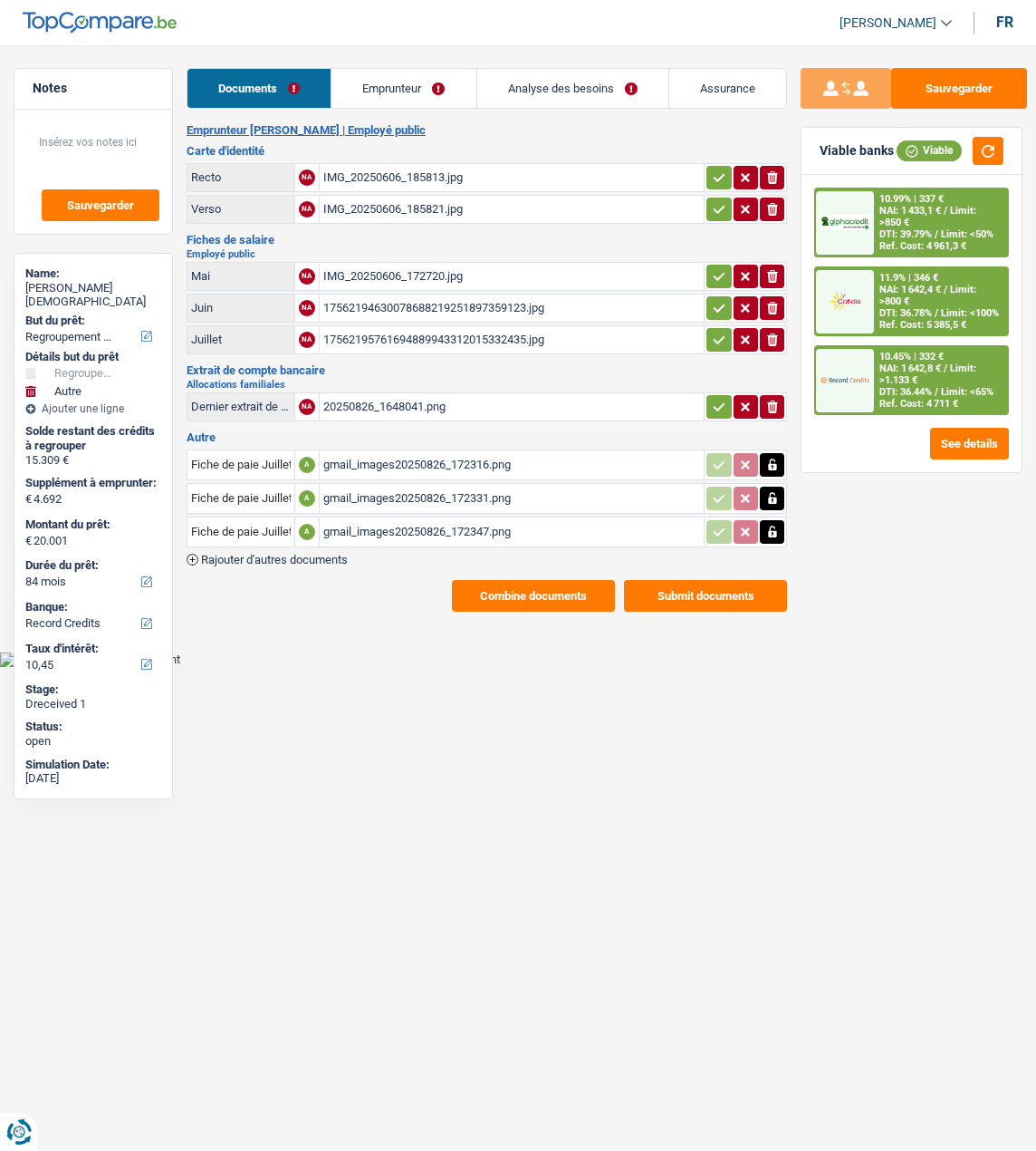
click at [720, 398] on icon "button" at bounding box center [719, 407] width 15 height 18
click at [712, 331] on icon "button" at bounding box center [719, 340] width 15 height 18
drag, startPoint x: 710, startPoint y: 309, endPoint x: 717, endPoint y: 281, distance: 28.9
click at [712, 308] on icon "button" at bounding box center [719, 308] width 15 height 18
click at [712, 268] on icon "button" at bounding box center [719, 277] width 15 height 18
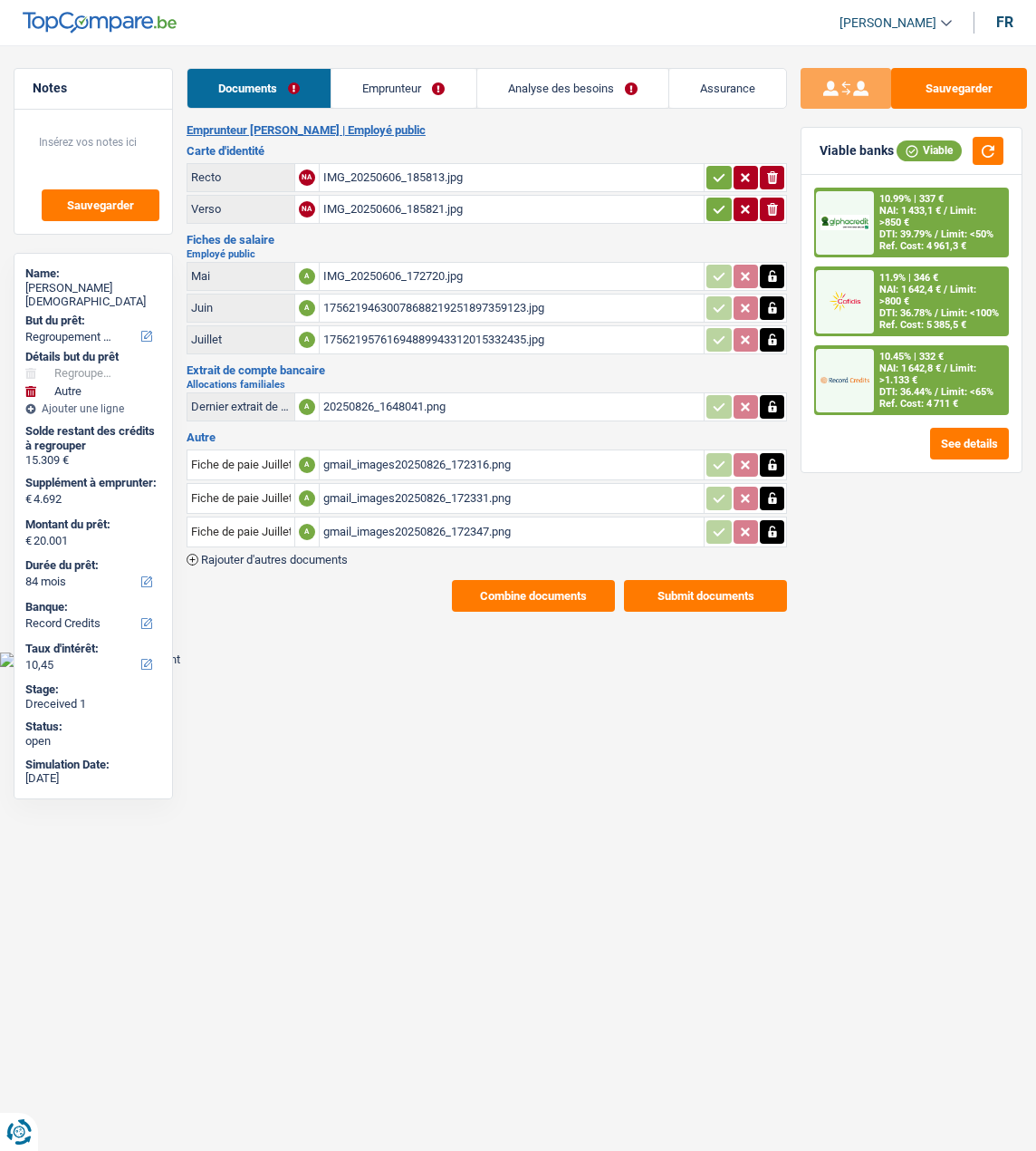
click at [709, 200] on button "button" at bounding box center [718, 210] width 24 height 23
click at [718, 179] on icon "button" at bounding box center [719, 178] width 15 height 18
click at [599, 77] on link "Analyse des besoins" at bounding box center [572, 88] width 191 height 39
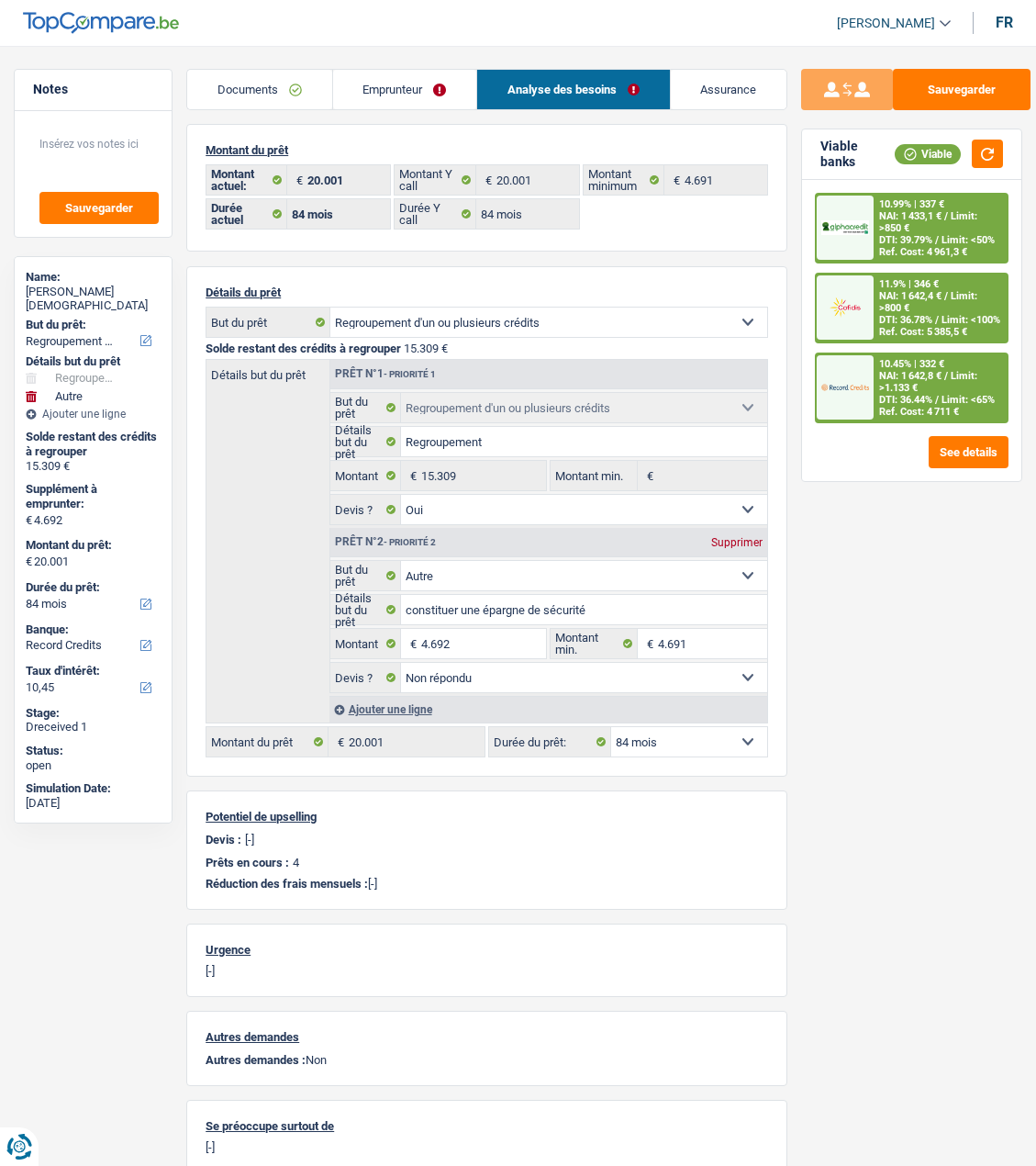
click at [910, 317] on div "11.9% | 346 € NAI: 1 642,4 € / Limit: >800 € DTI: 36.78% / Limit: <100% Ref. Co…" at bounding box center [940, 308] width 133 height 67
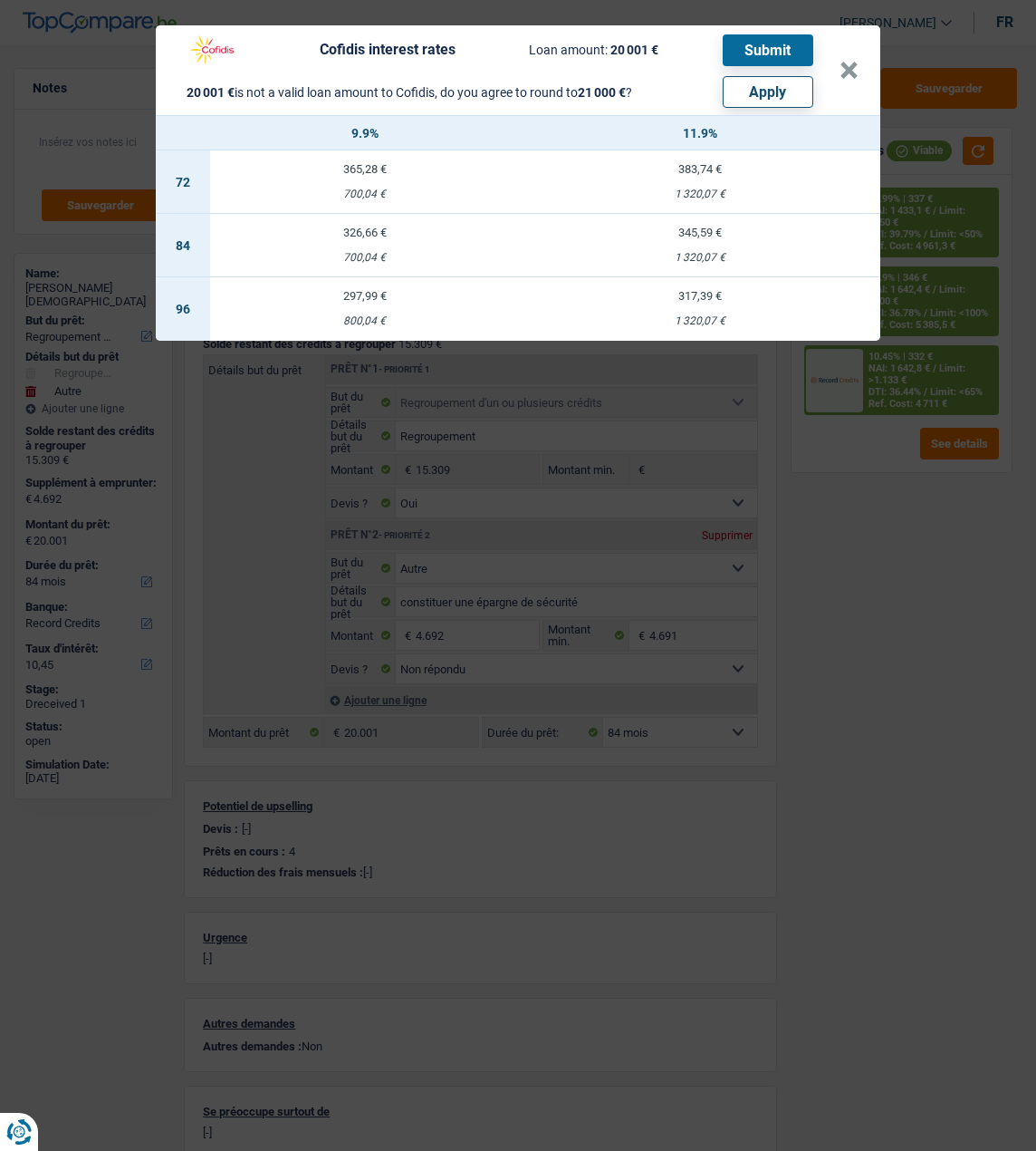
click at [793, 80] on button "Apply" at bounding box center [767, 91] width 90 height 32
type input "5.691"
type input "21.000"
select select "120"
type input "21.000"
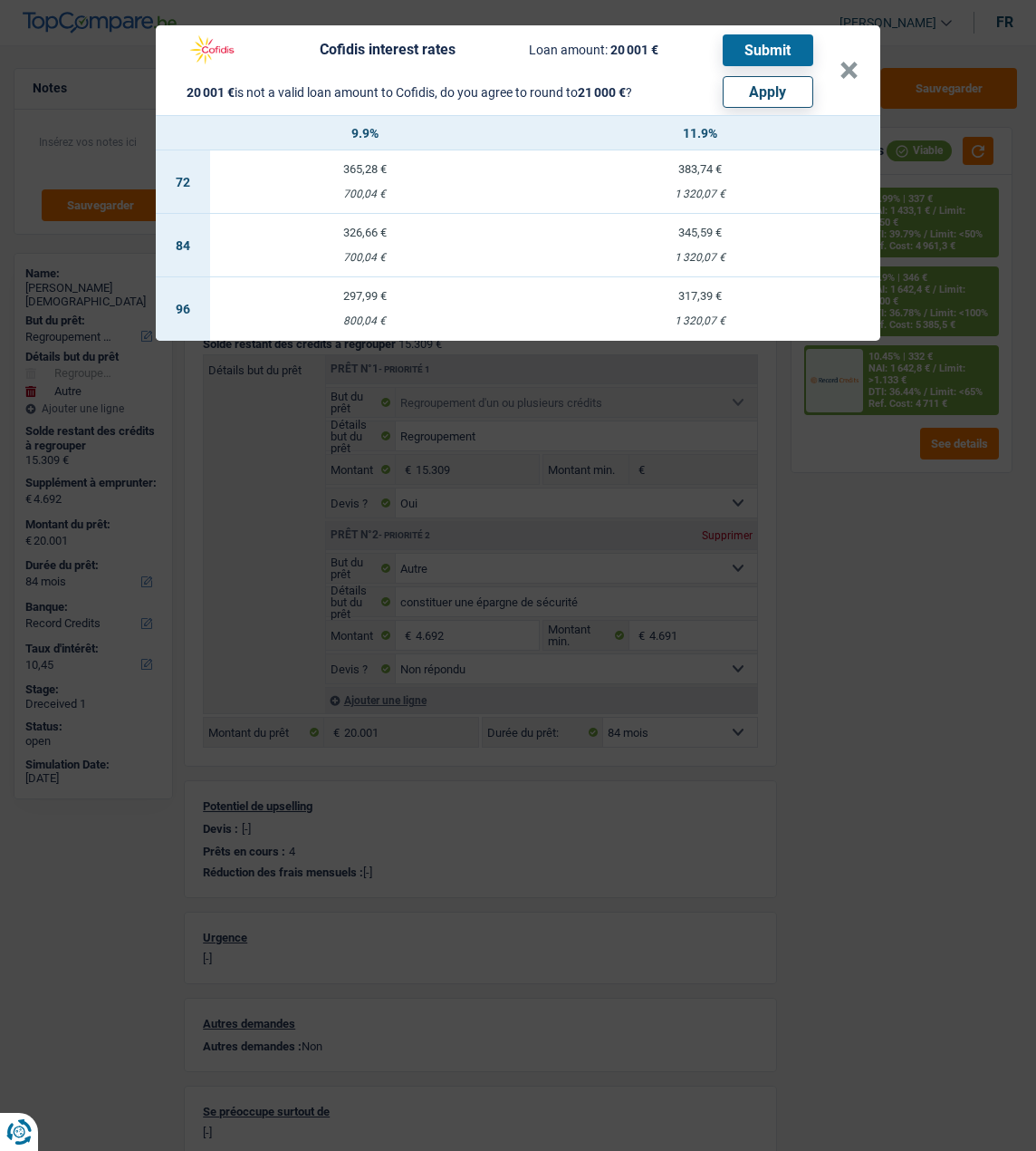
select select "120"
type input "5.691"
type input "21.000"
select select "120"
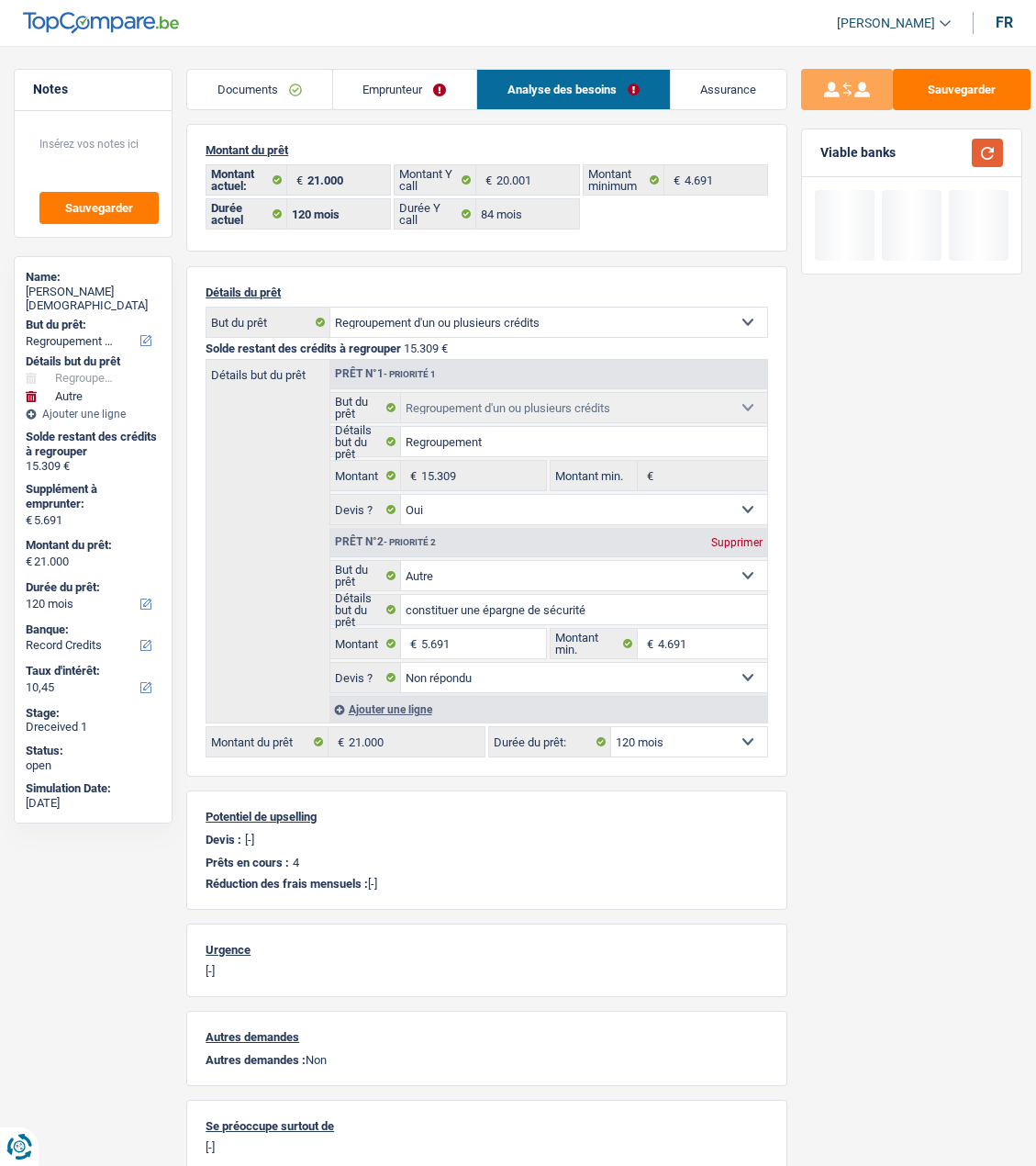
click at [988, 154] on button "button" at bounding box center [988, 152] width 31 height 29
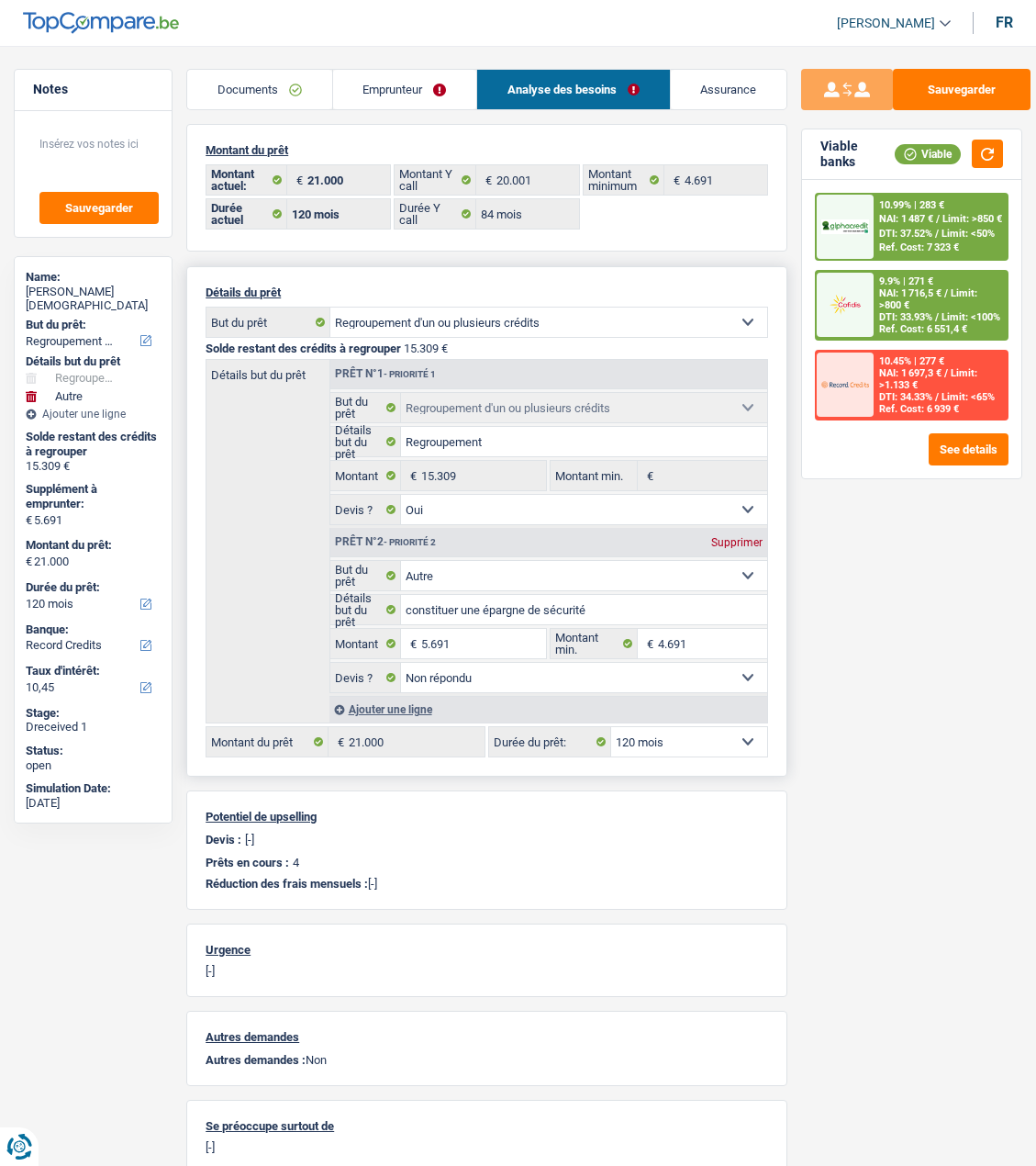
click at [737, 736] on select "12 mois 18 mois 24 mois 30 mois 36 mois 42 mois 48 mois 60 mois 72 mois 84 mois…" at bounding box center [689, 742] width 156 height 29
click at [611, 728] on select "12 mois 18 mois 24 mois 30 mois 36 mois 42 mois 48 mois 60 mois 72 mois 84 mois…" at bounding box center [689, 742] width 156 height 29
click at [915, 303] on div "9.9% | 271 € NAI: 1 716,5 € / Limit: >800 € DTI: 33.93% / Limit: <100% Ref. Cos…" at bounding box center [940, 305] width 133 height 67
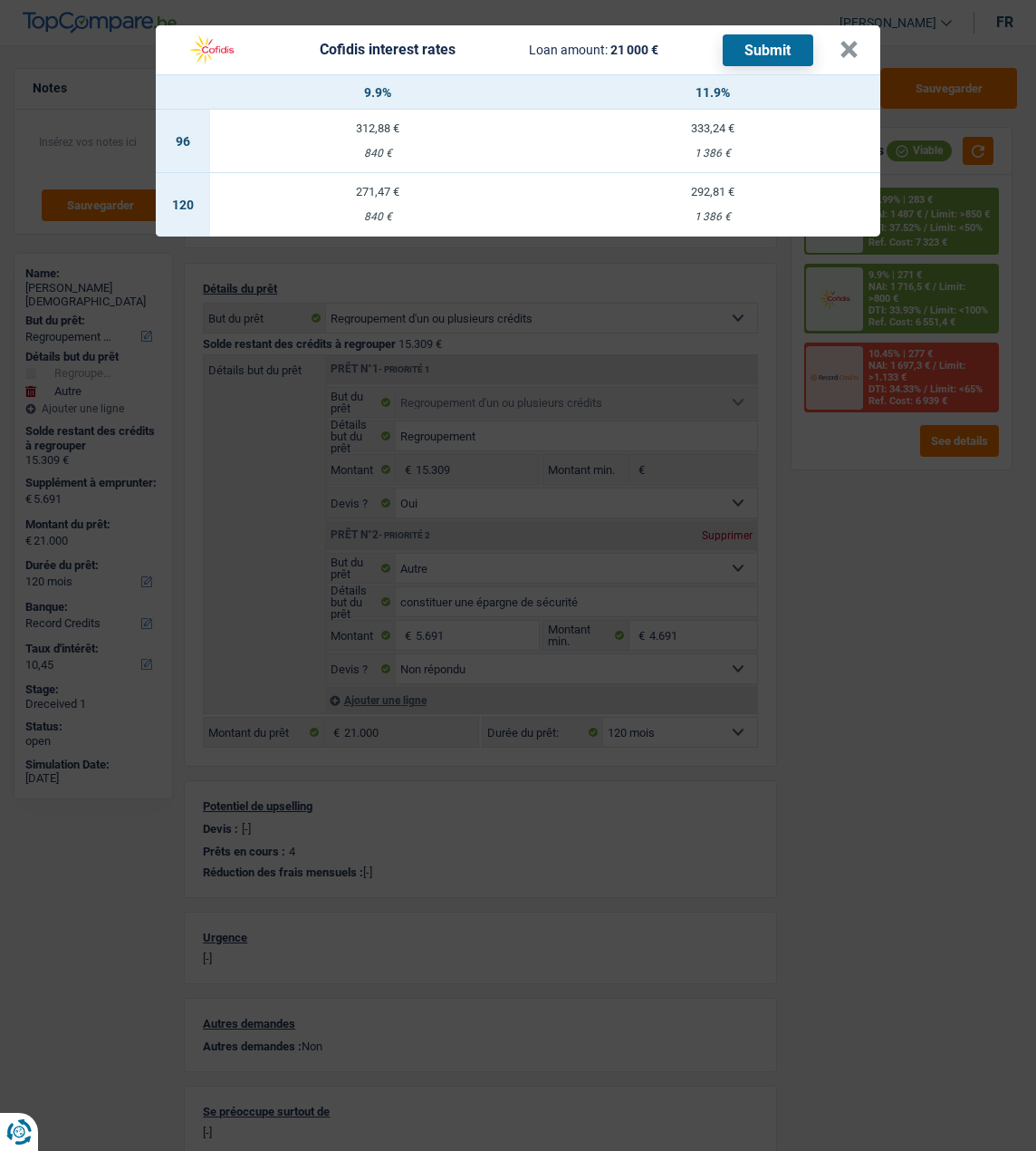
click at [379, 197] on td "271,47 € 840 €" at bounding box center [378, 204] width 336 height 63
select select "cofidis"
type input "9,90"
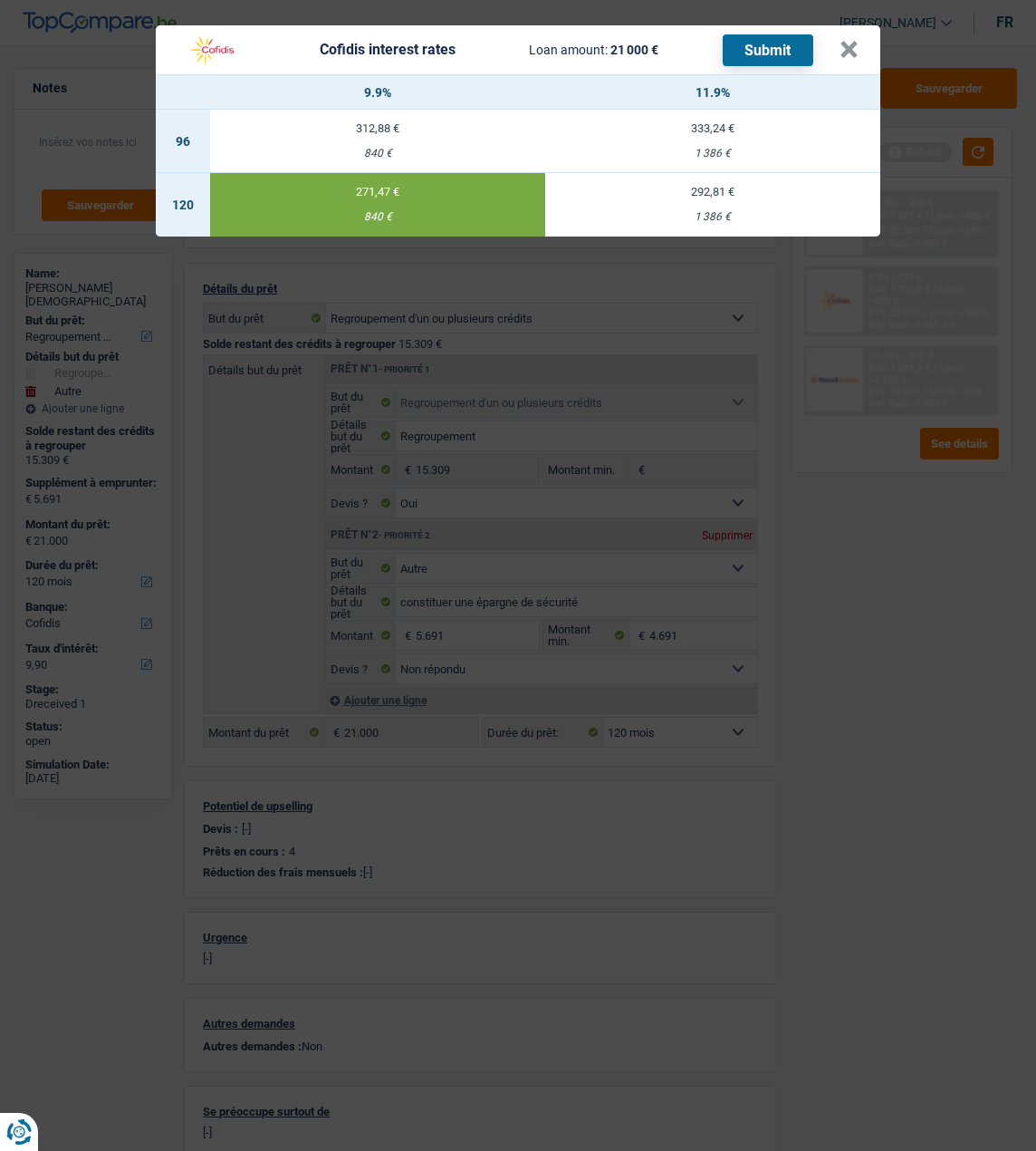
click at [766, 35] on button "Submit" at bounding box center [767, 49] width 90 height 32
click at [845, 45] on button "×" at bounding box center [850, 49] width 19 height 18
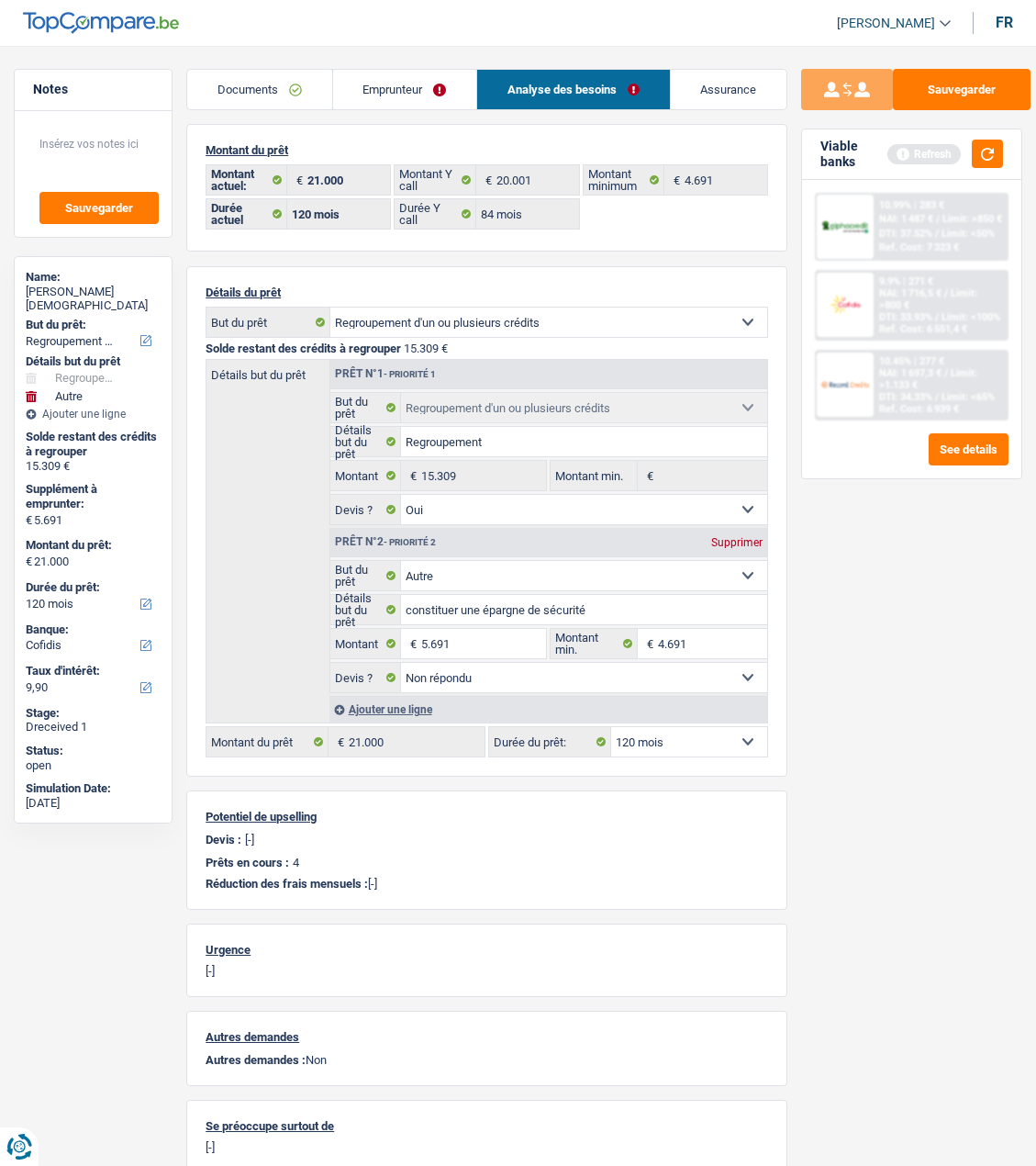
click at [422, 88] on link "Emprunteur" at bounding box center [405, 89] width 144 height 39
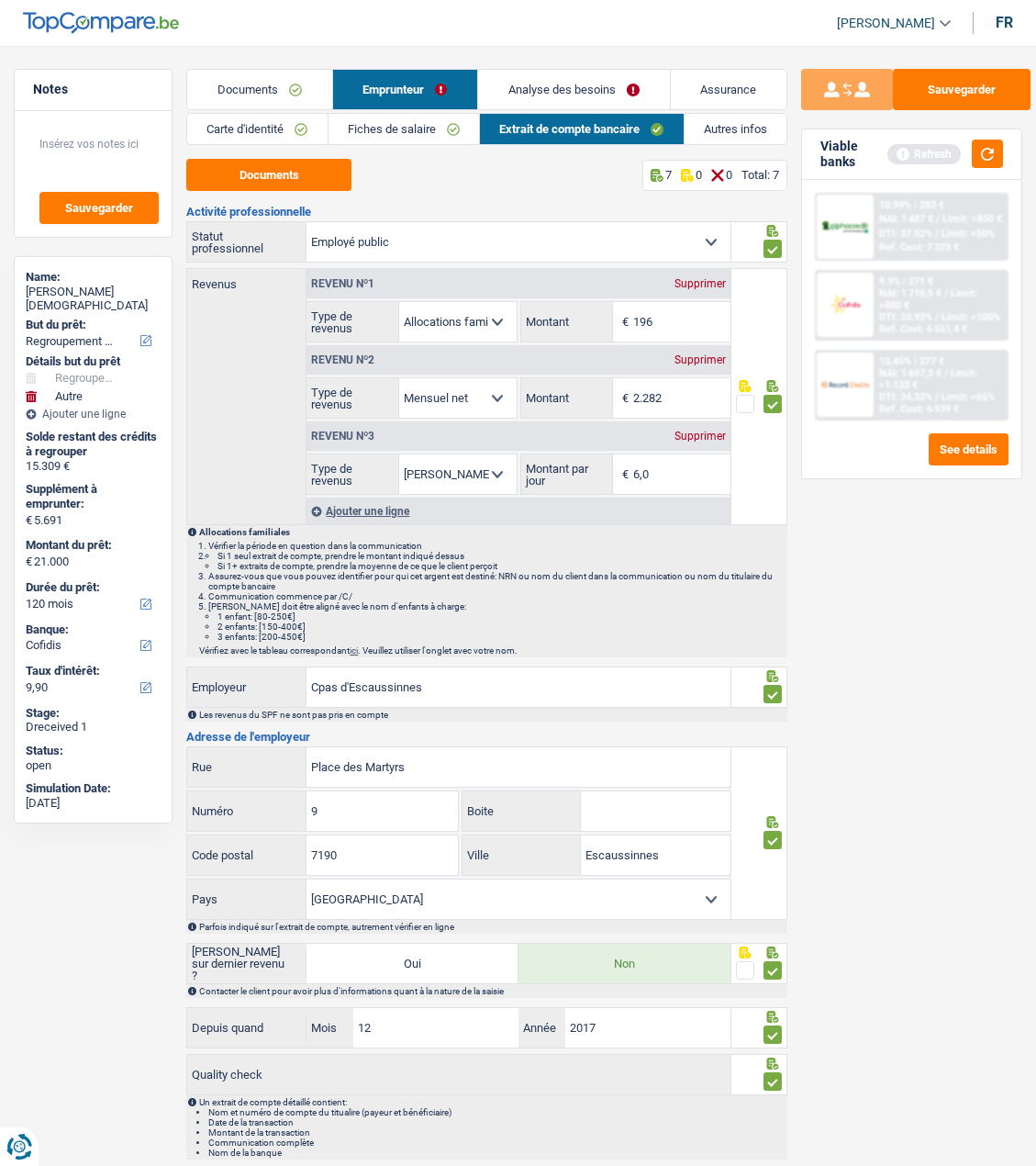
click at [434, 138] on link "Fiches de salaire" at bounding box center [403, 129] width 150 height 30
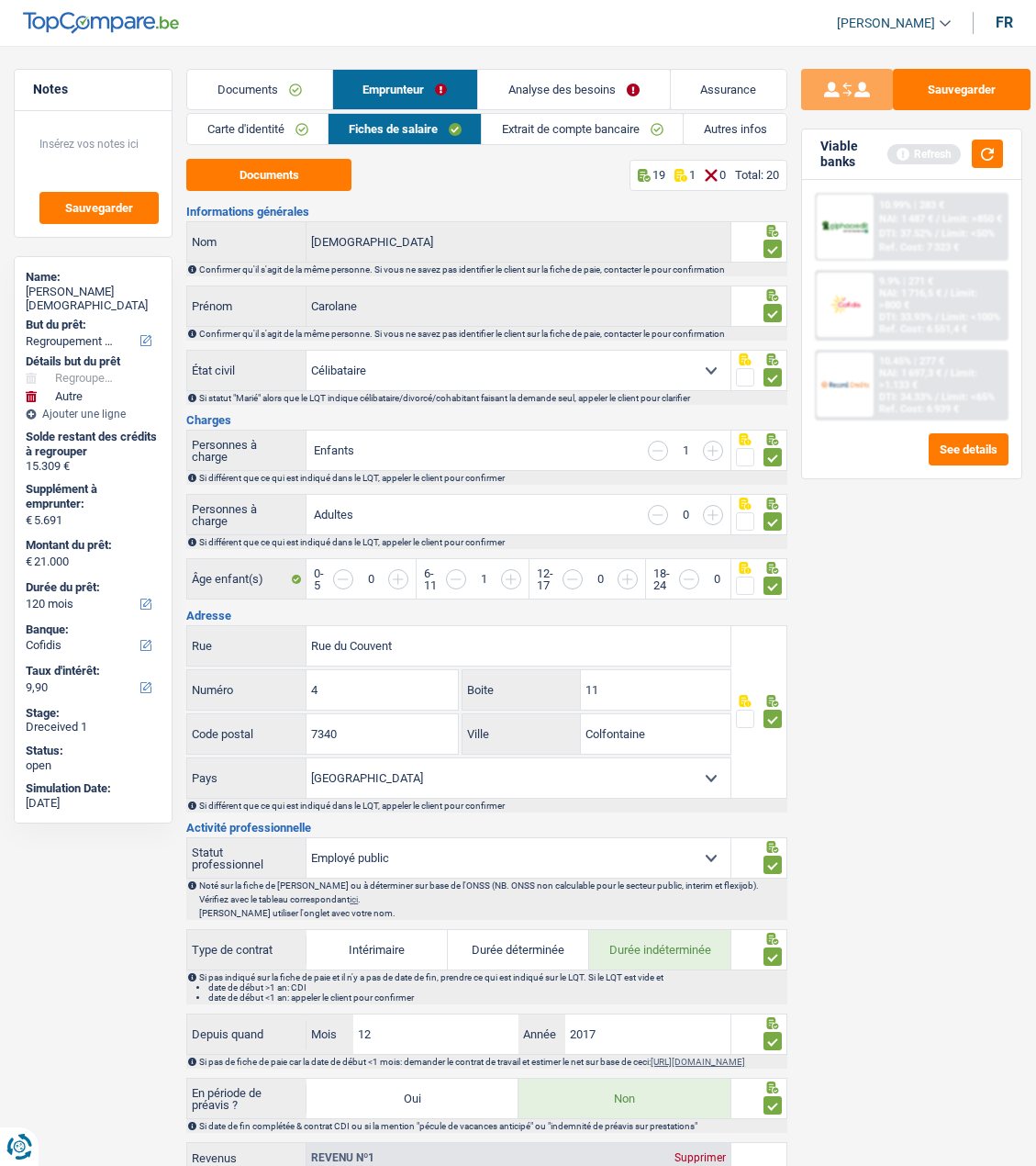
click at [743, 130] on link "Autres infos" at bounding box center [735, 129] width 103 height 30
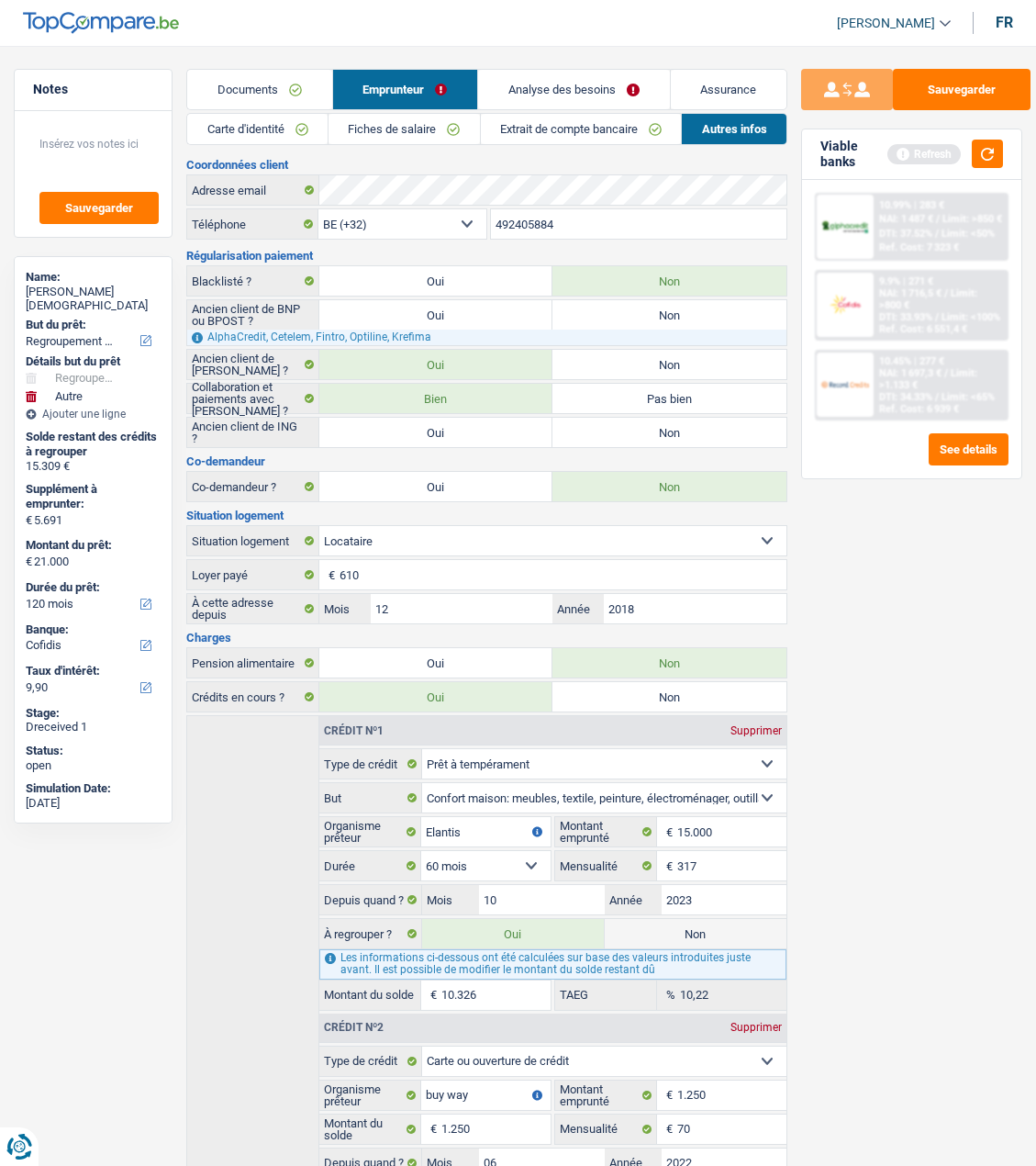
click at [437, 132] on link "Fiches de salaire" at bounding box center [404, 129] width 151 height 30
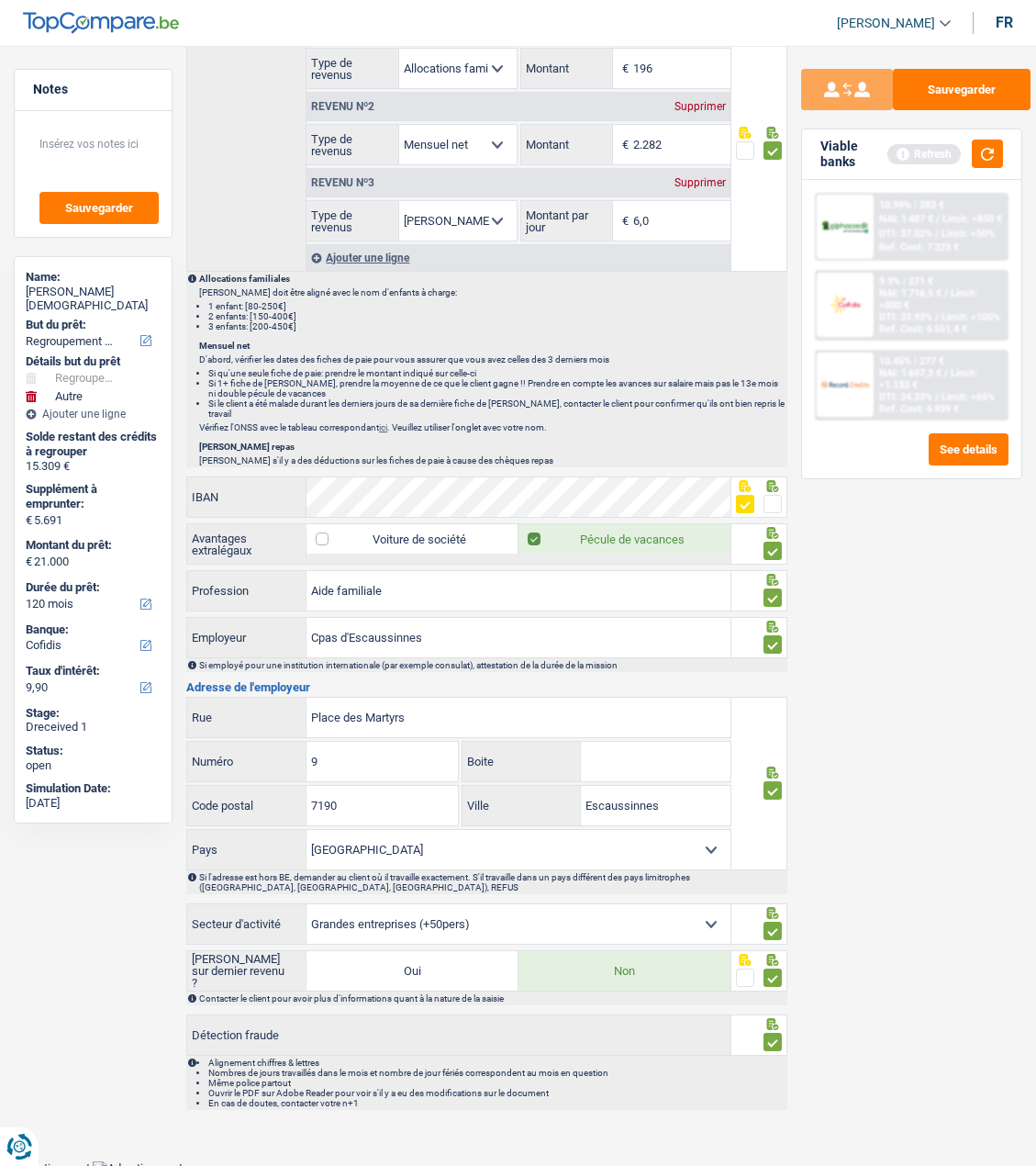
scroll to position [1131, 0]
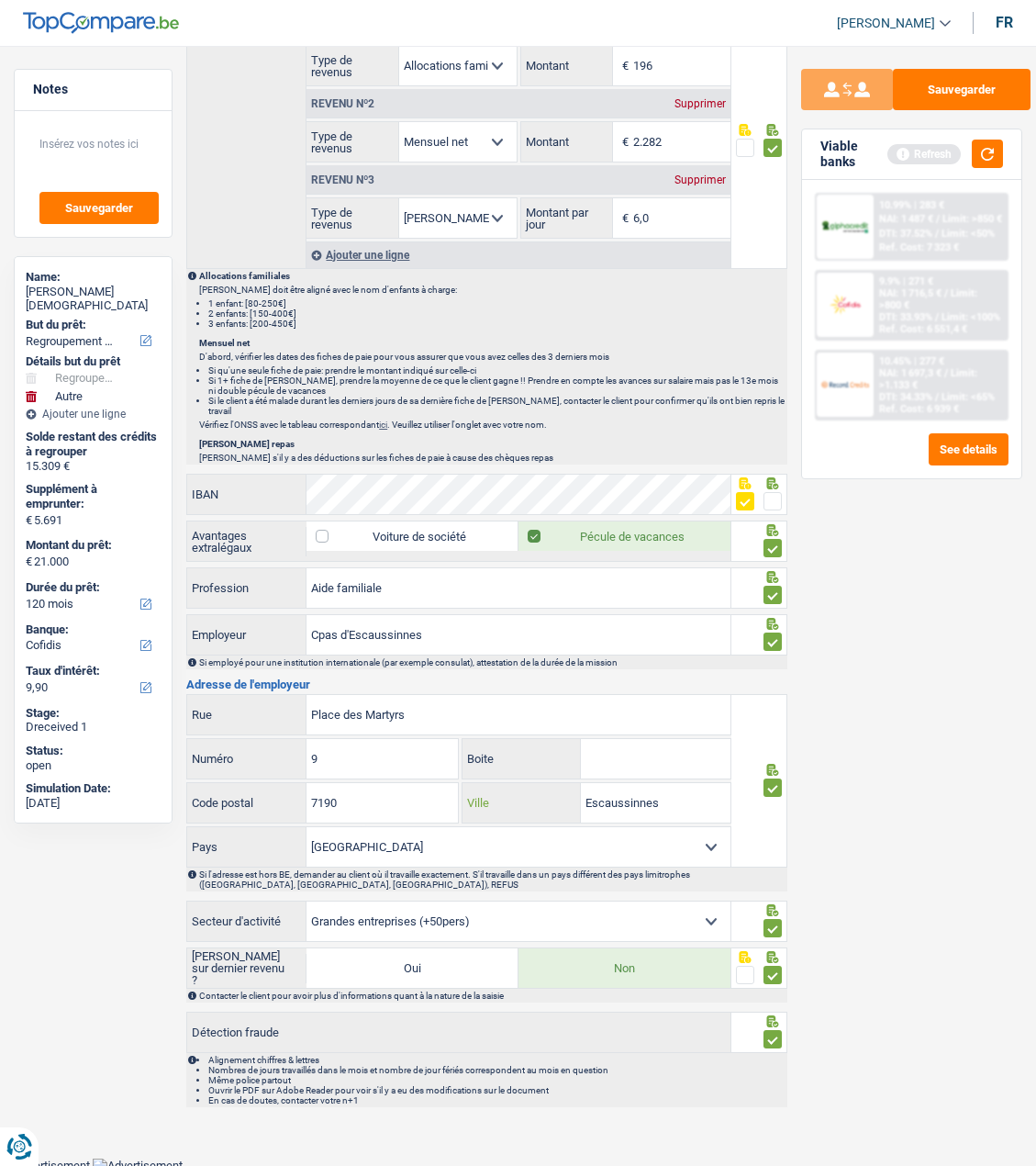
click at [594, 800] on input "Escaussinnes" at bounding box center [656, 803] width 150 height 39
click at [907, 780] on div "Sauvegarder Viable banks Refresh 10.99% | 283 € NAI: 1 487 € / Limit: >850 € DT…" at bounding box center [911, 600] width 249 height 1063
click at [596, 799] on input "2éscaussinnes" at bounding box center [656, 803] width 150 height 39
click at [846, 786] on div "Sauvegarder Viable banks Refresh 10.99% | 283 € NAI: 1 487 € / Limit: >850 € DT…" at bounding box center [911, 600] width 249 height 1063
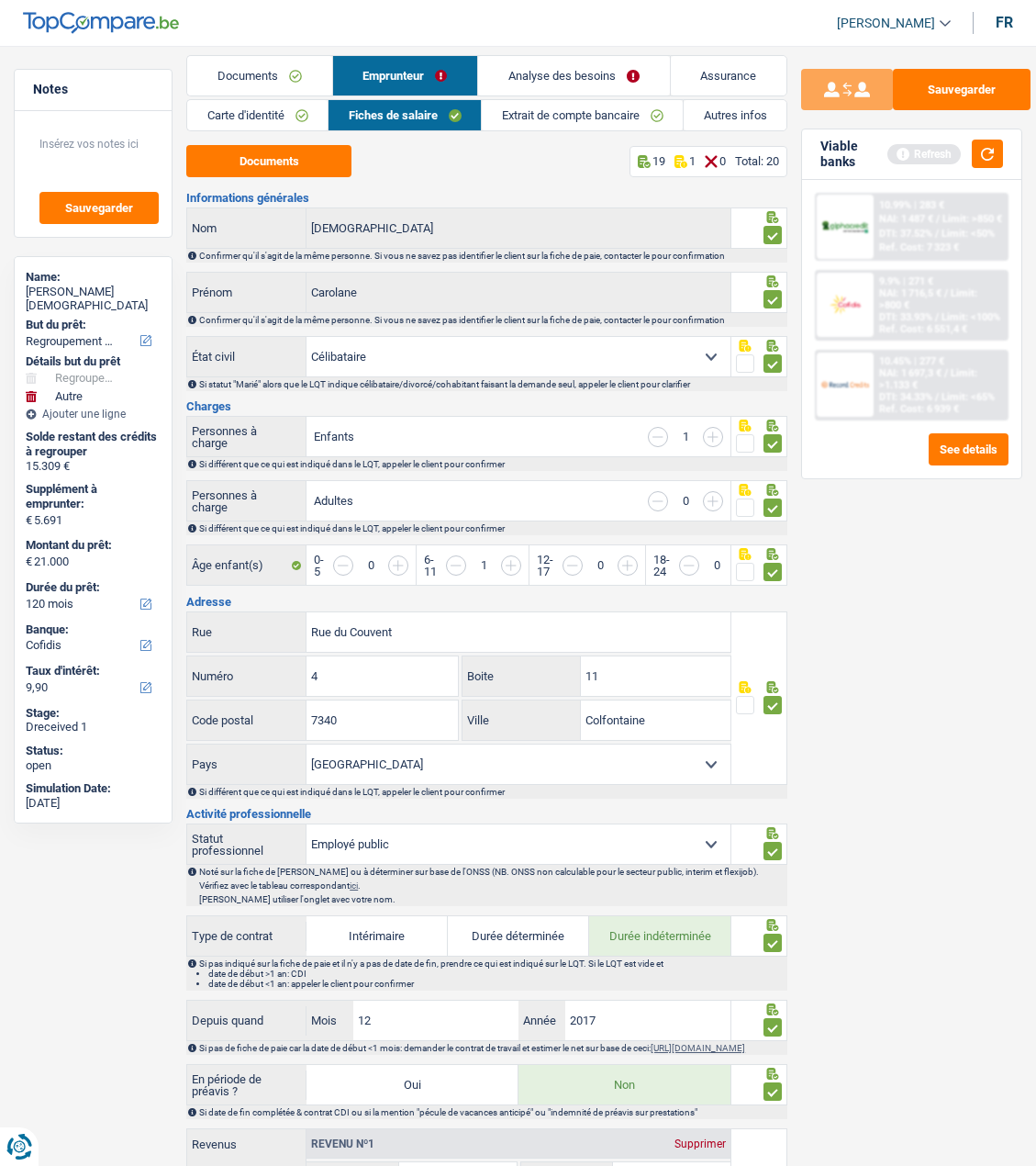
scroll to position [0, 0]
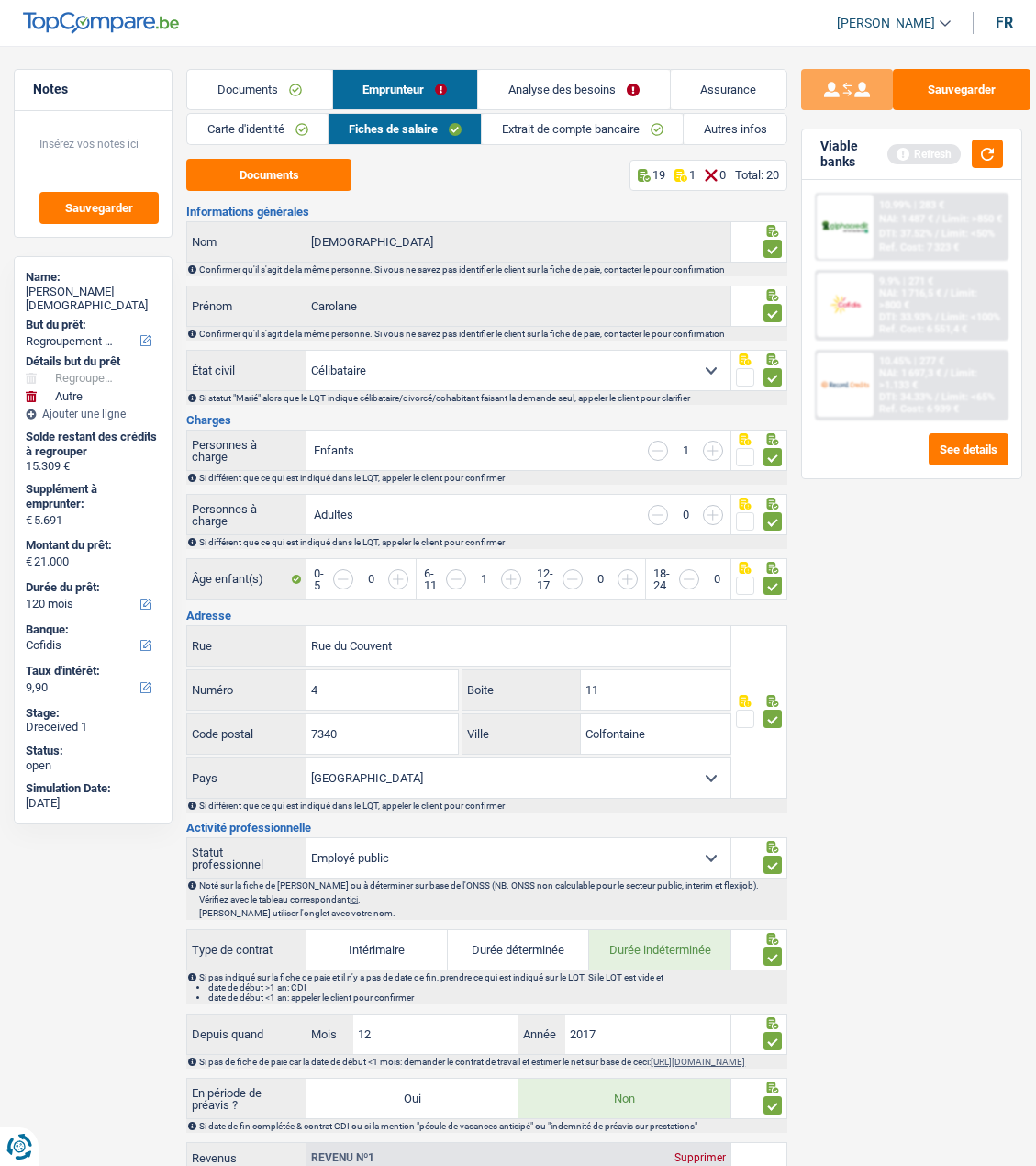
click at [748, 123] on link "Autres infos" at bounding box center [735, 129] width 103 height 30
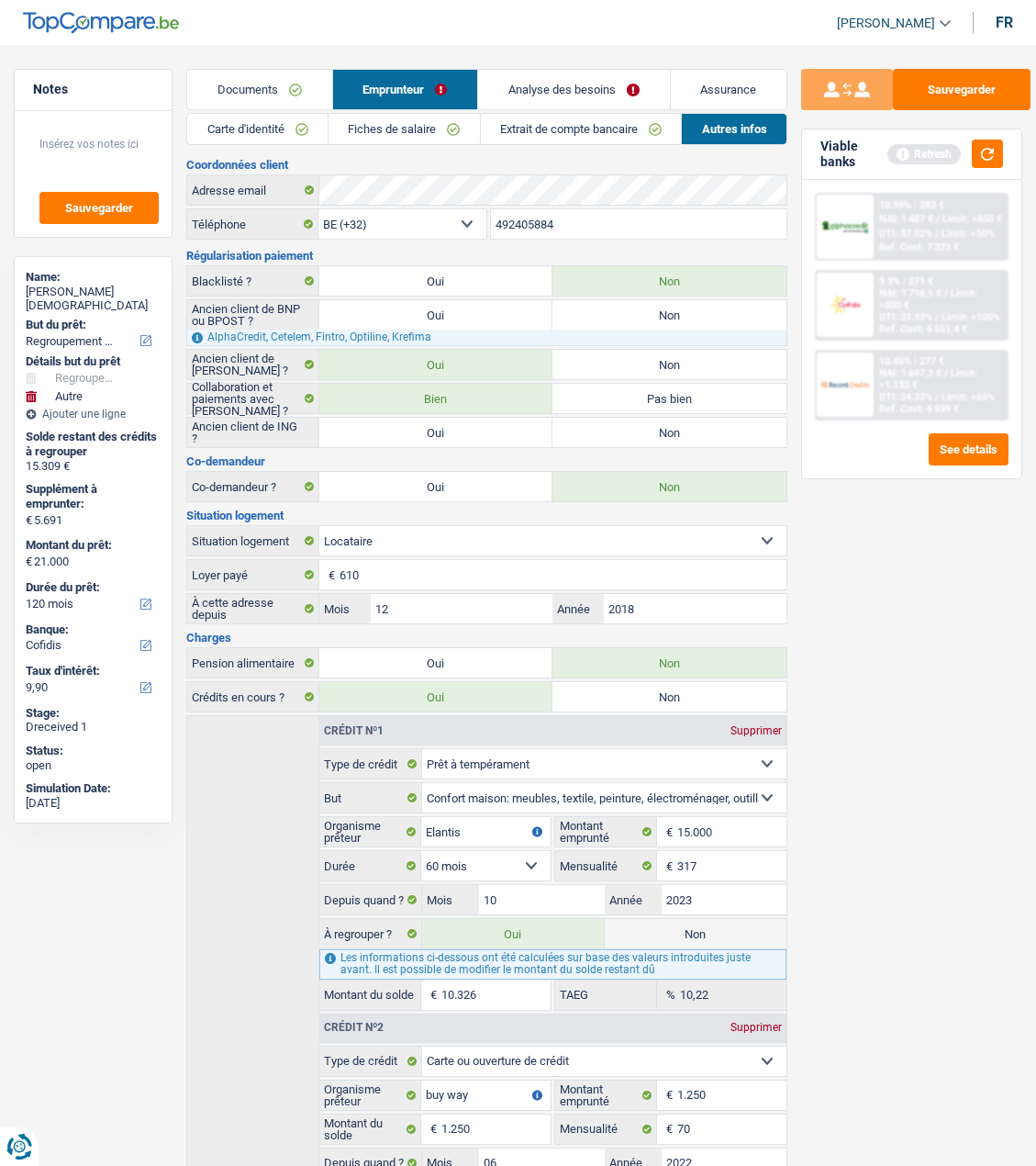
click at [430, 128] on link "Fiches de salaire" at bounding box center [404, 129] width 151 height 30
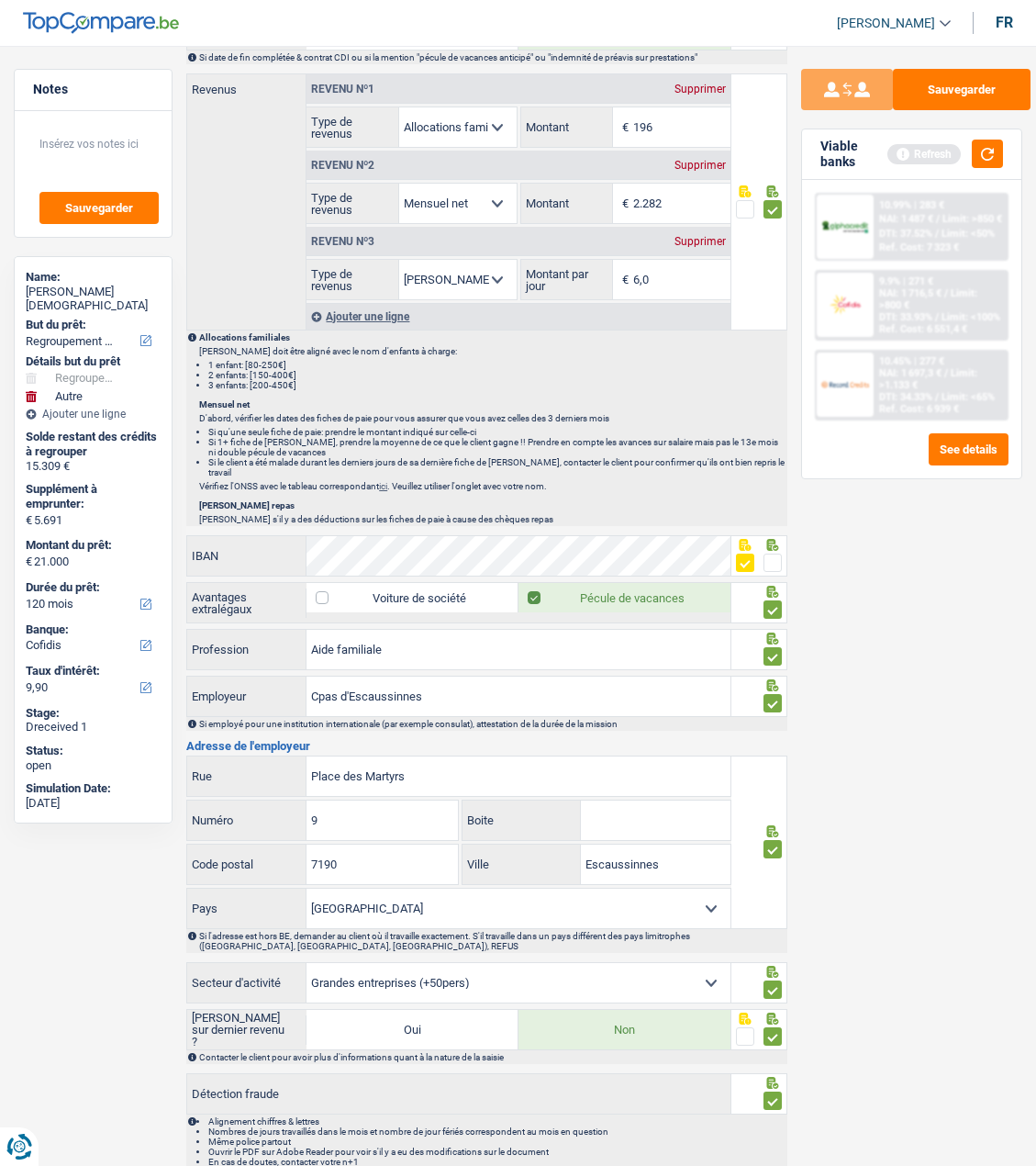
scroll to position [1131, 0]
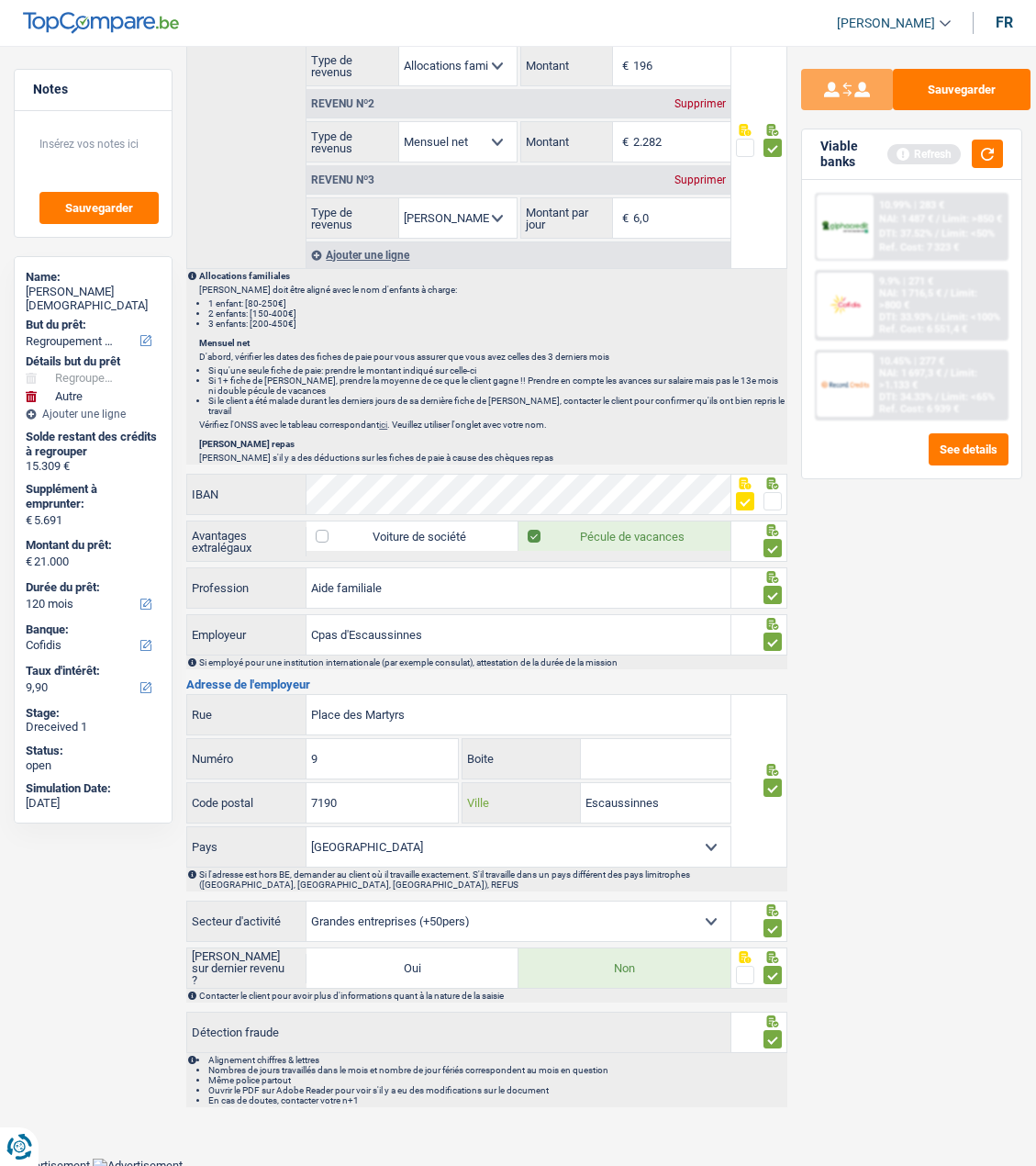
click at [597, 792] on input "Escaussinnes" at bounding box center [656, 803] width 150 height 39
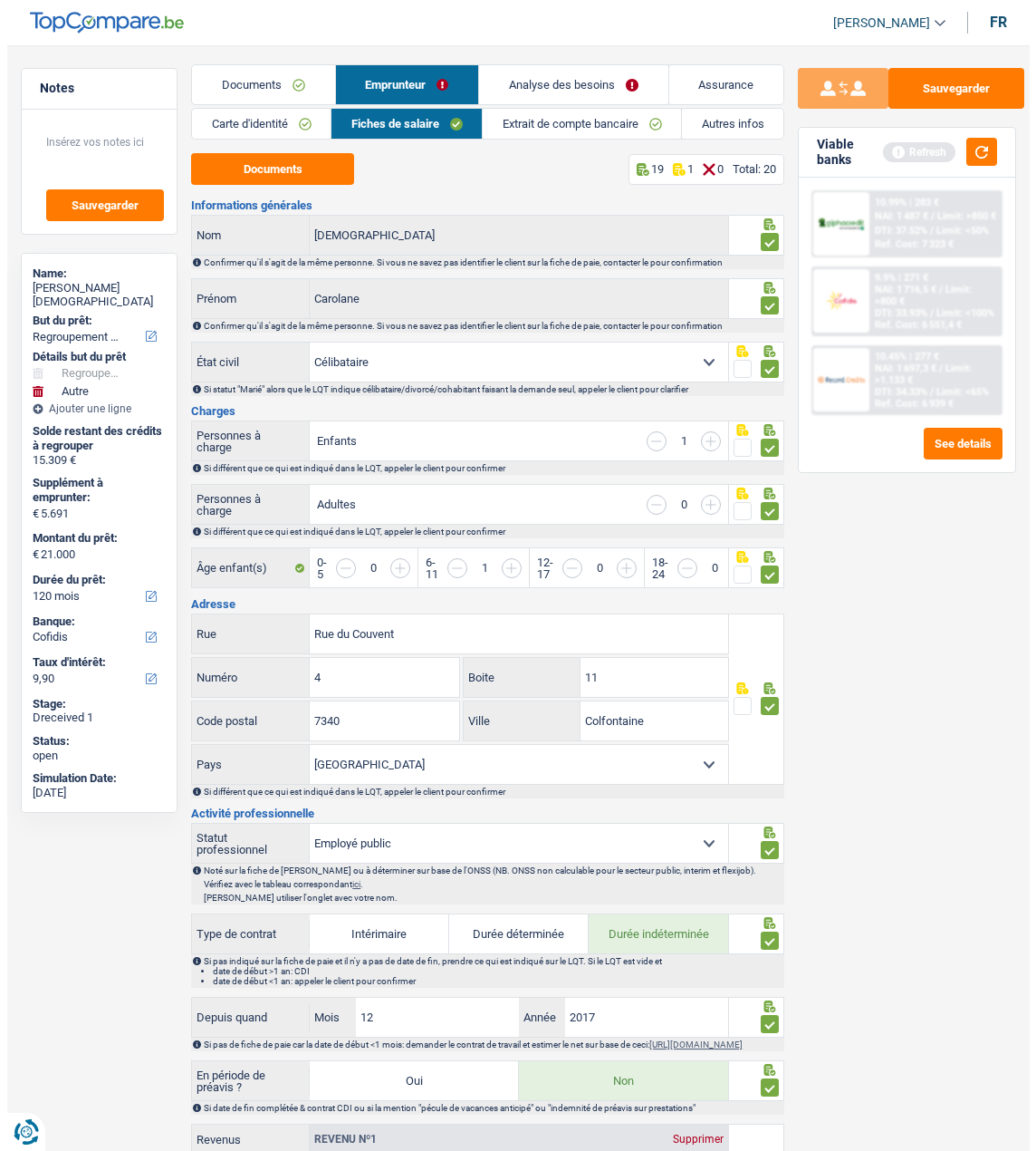
scroll to position [0, 0]
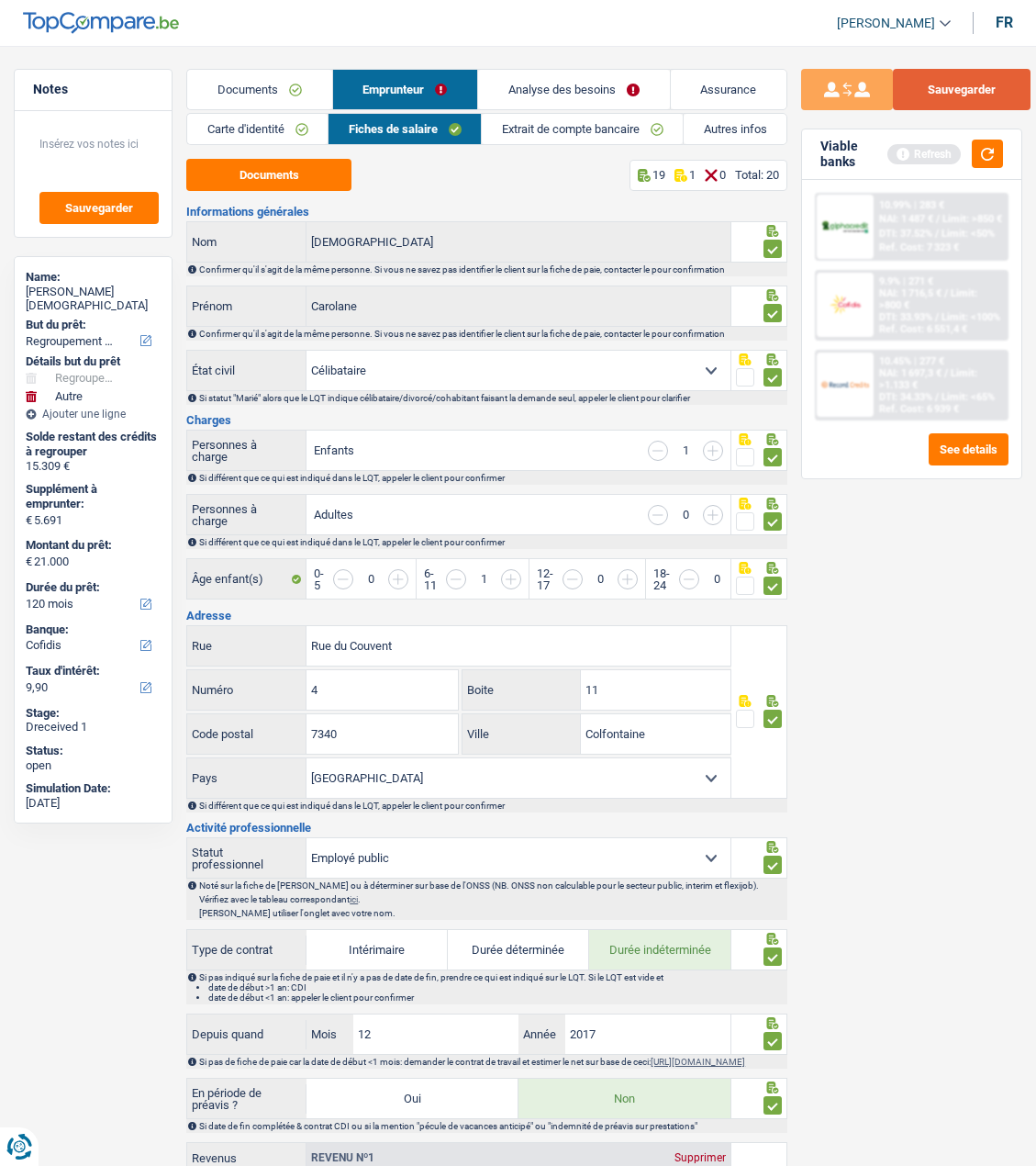
type input "Ecaussinnes"
drag, startPoint x: 1007, startPoint y: 93, endPoint x: 938, endPoint y: 94, distance: 69.0
click at [983, 93] on button "Sauvegarder" at bounding box center [962, 89] width 138 height 41
click at [561, 129] on link "Extrait de compte bancaire" at bounding box center [582, 129] width 201 height 30
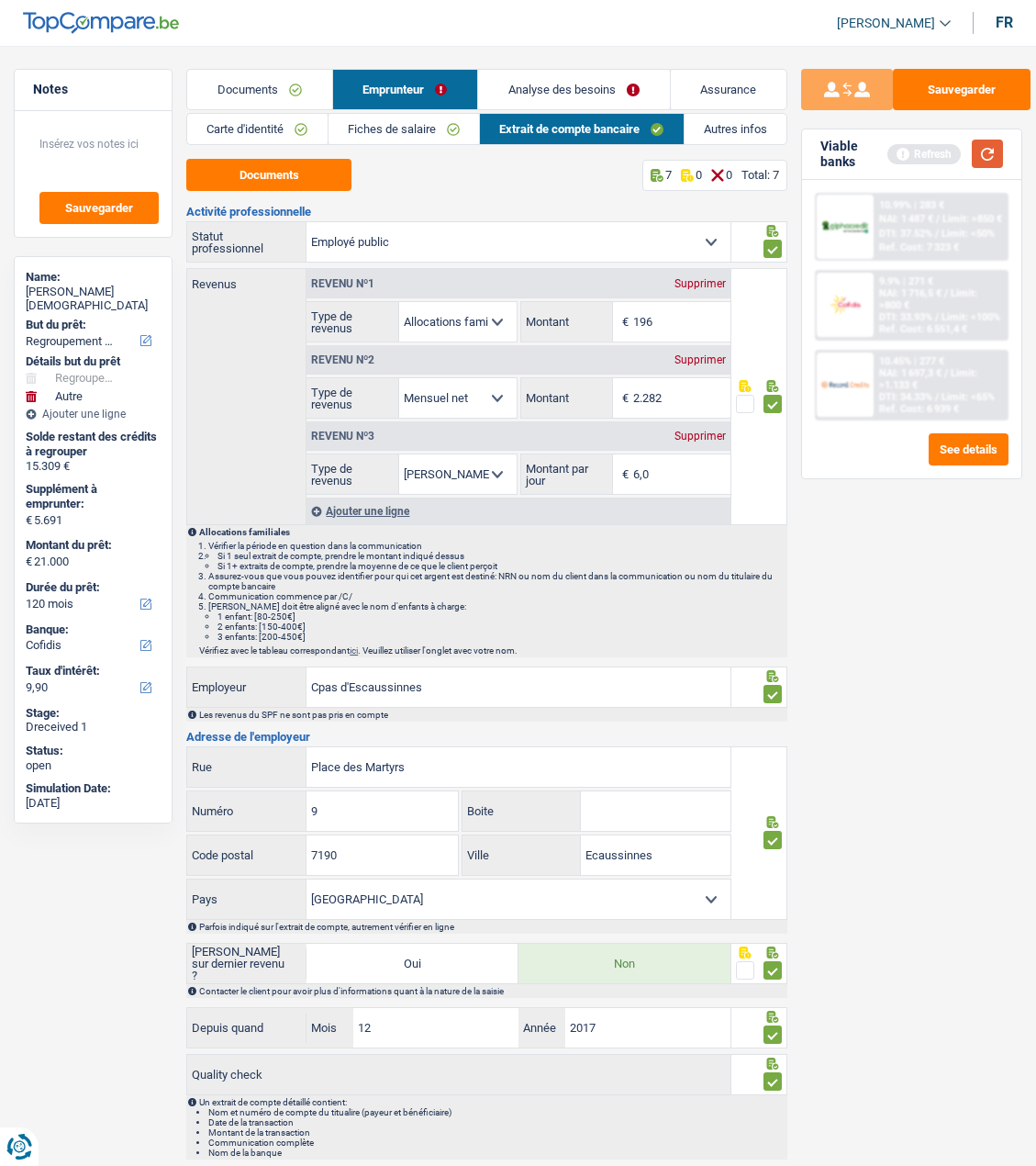
click at [988, 151] on button "button" at bounding box center [988, 153] width 31 height 29
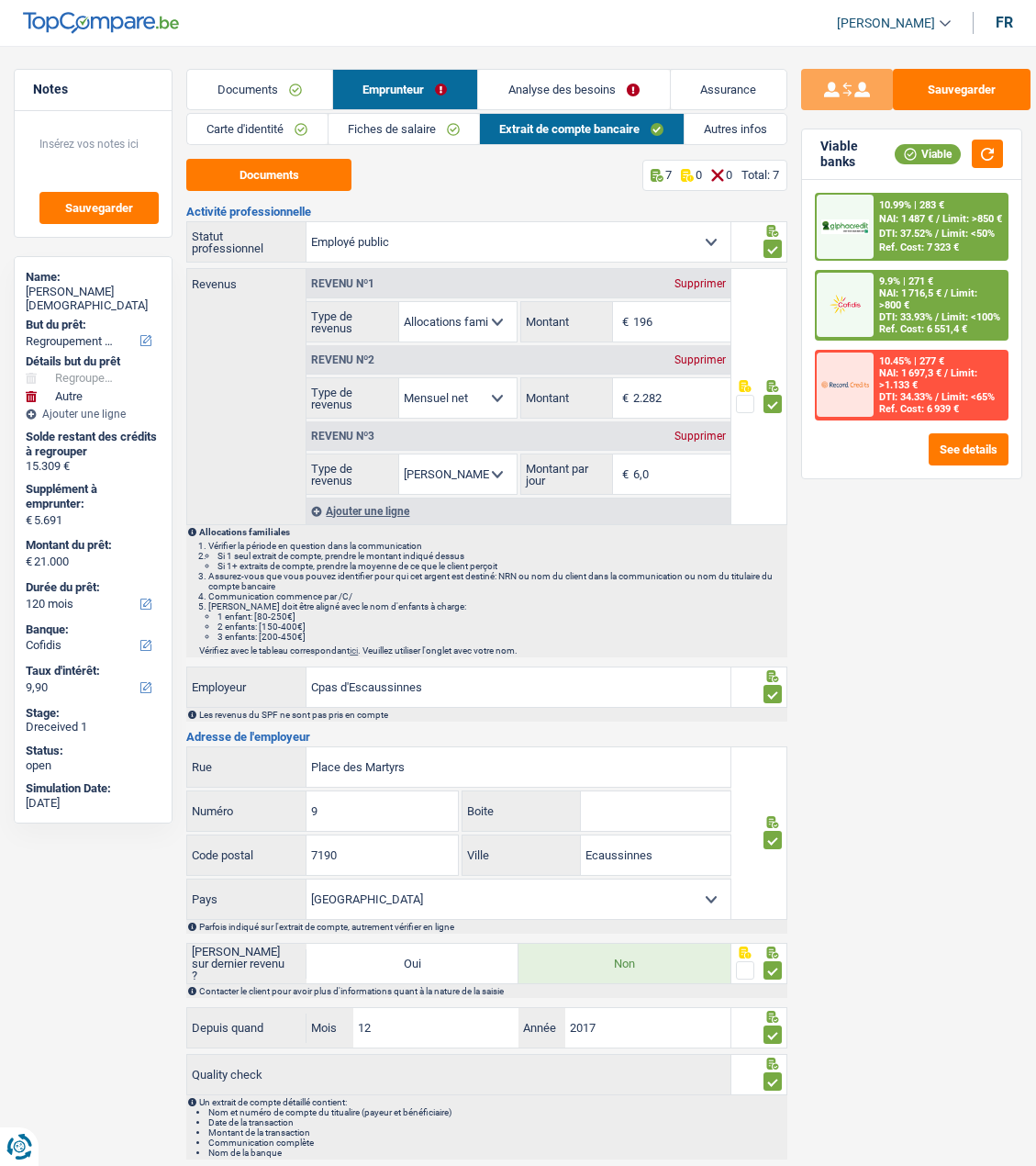
click at [942, 312] on span "Limit: <100%" at bounding box center [971, 318] width 59 height 12
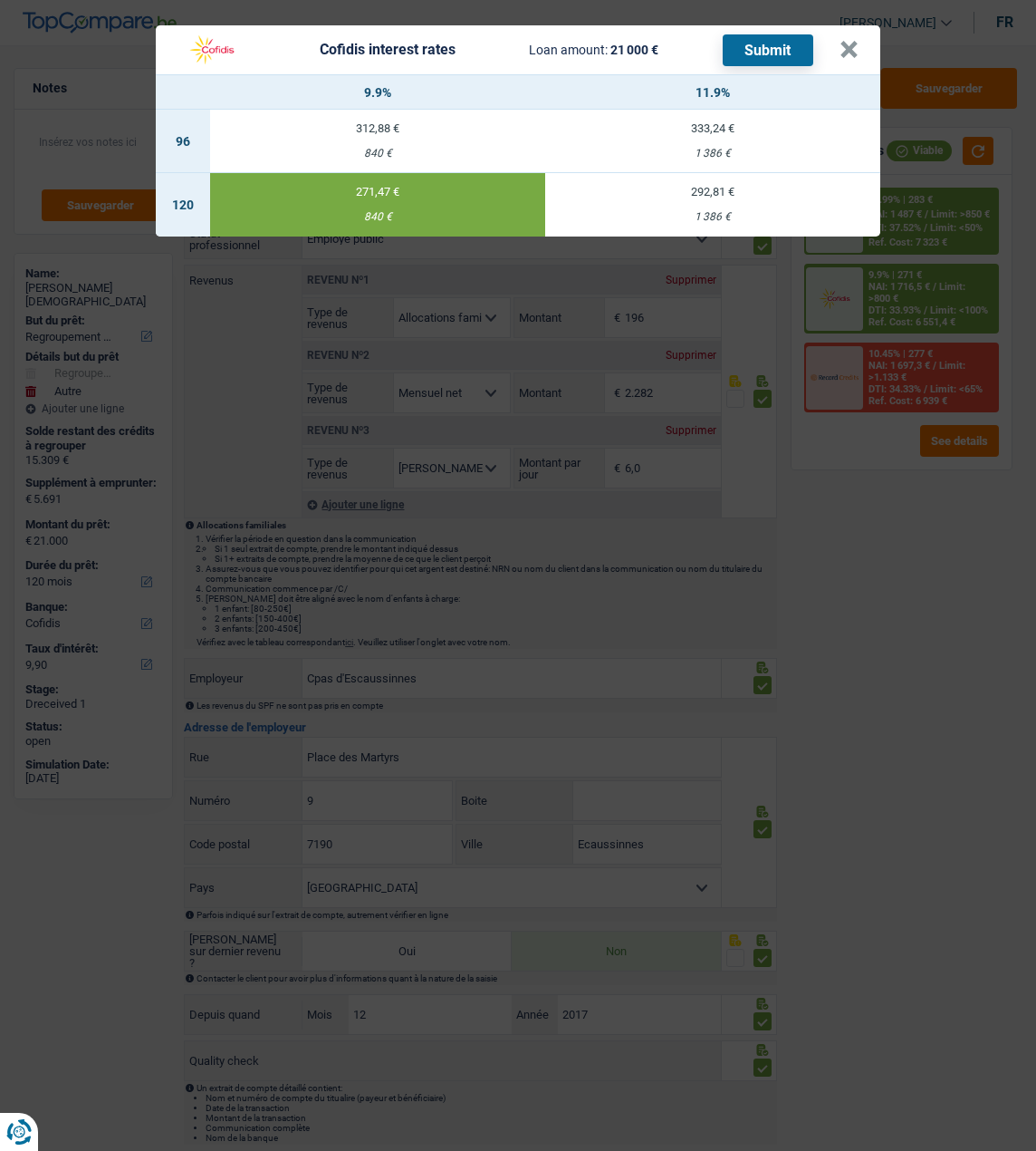
click at [771, 34] on button "Submit" at bounding box center [767, 49] width 90 height 32
click at [854, 49] on button "×" at bounding box center [850, 49] width 19 height 18
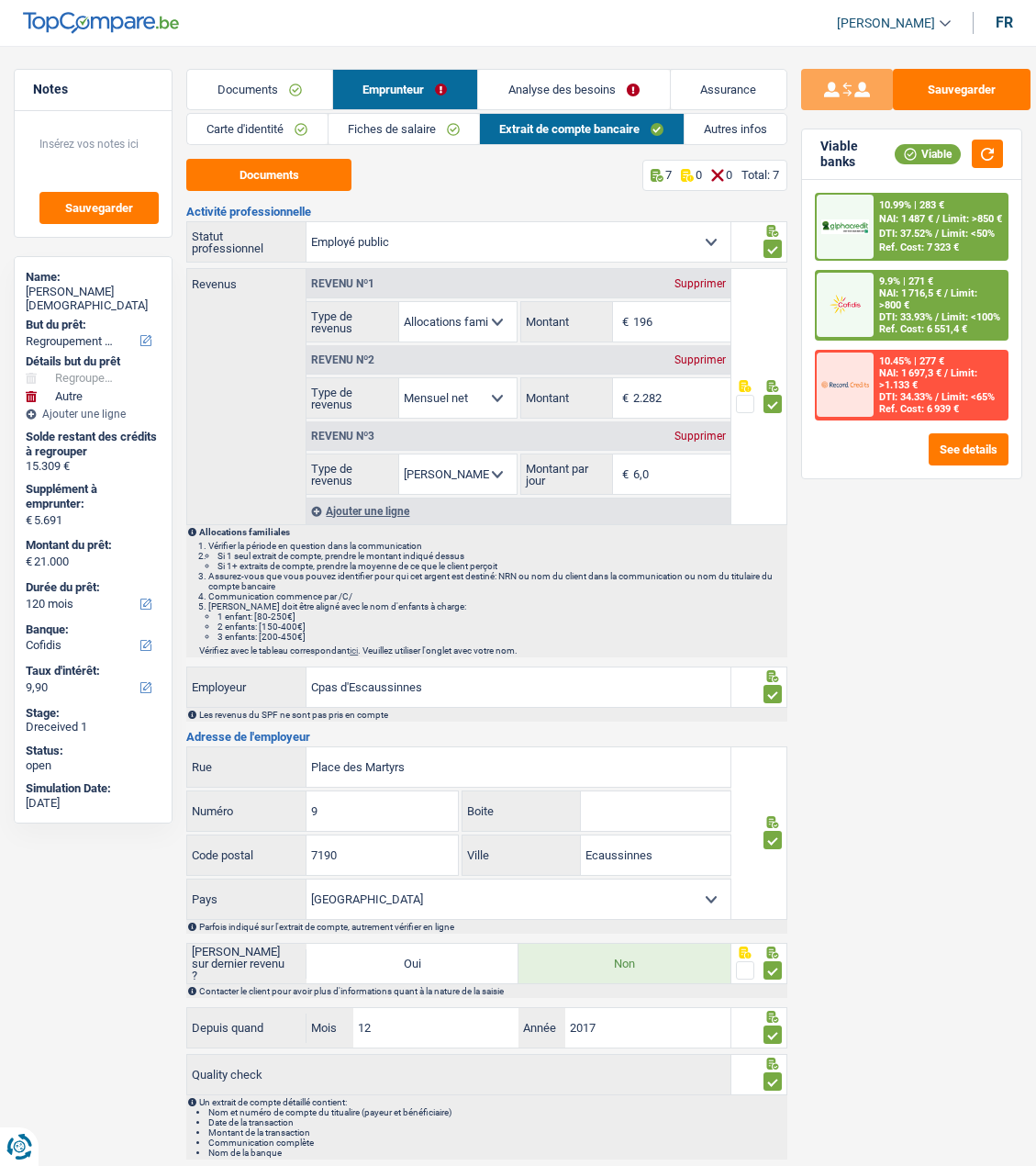
click at [292, 81] on link "Documents" at bounding box center [259, 89] width 144 height 39
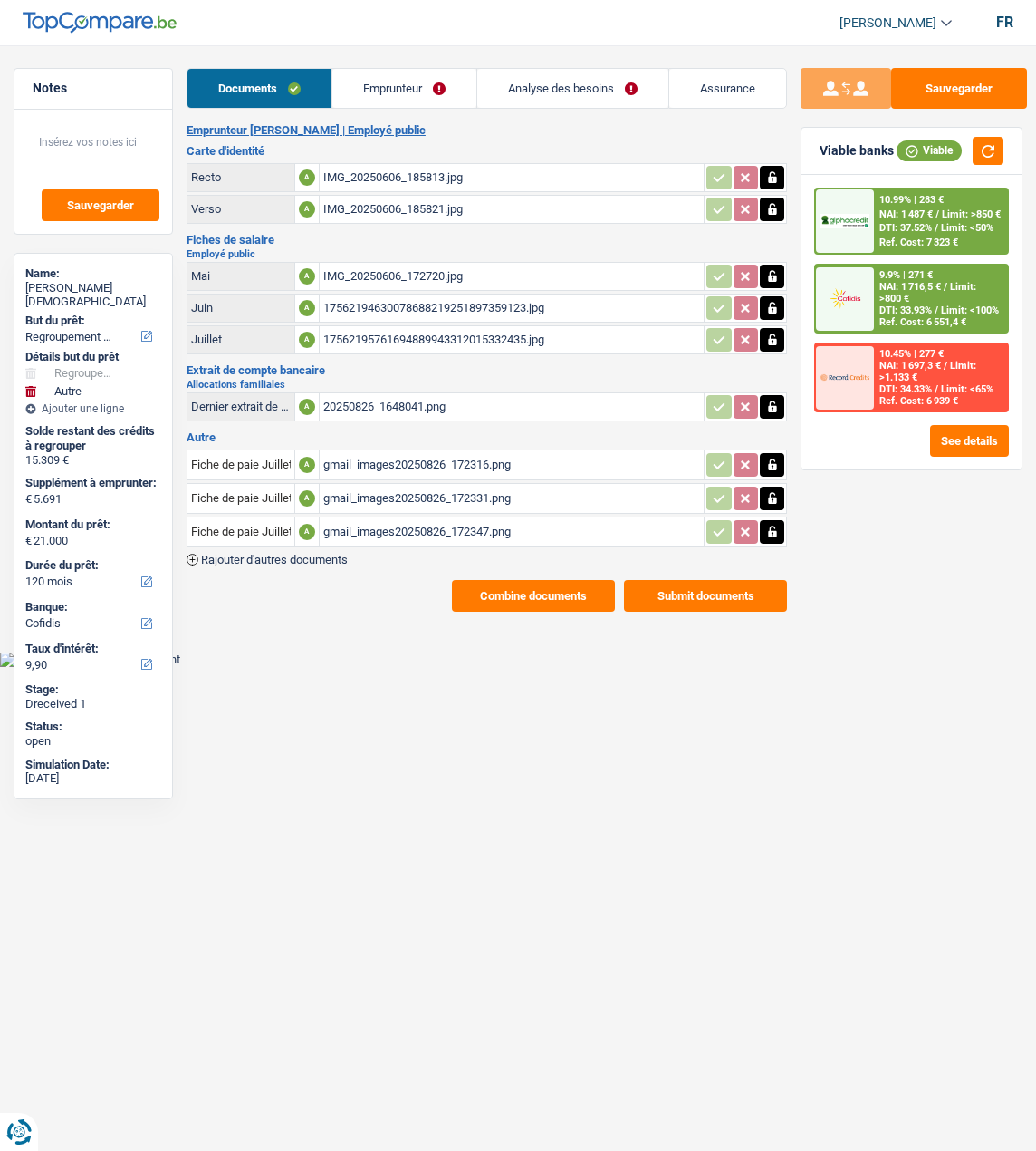
click at [697, 580] on button "Submit documents" at bounding box center [705, 596] width 163 height 32
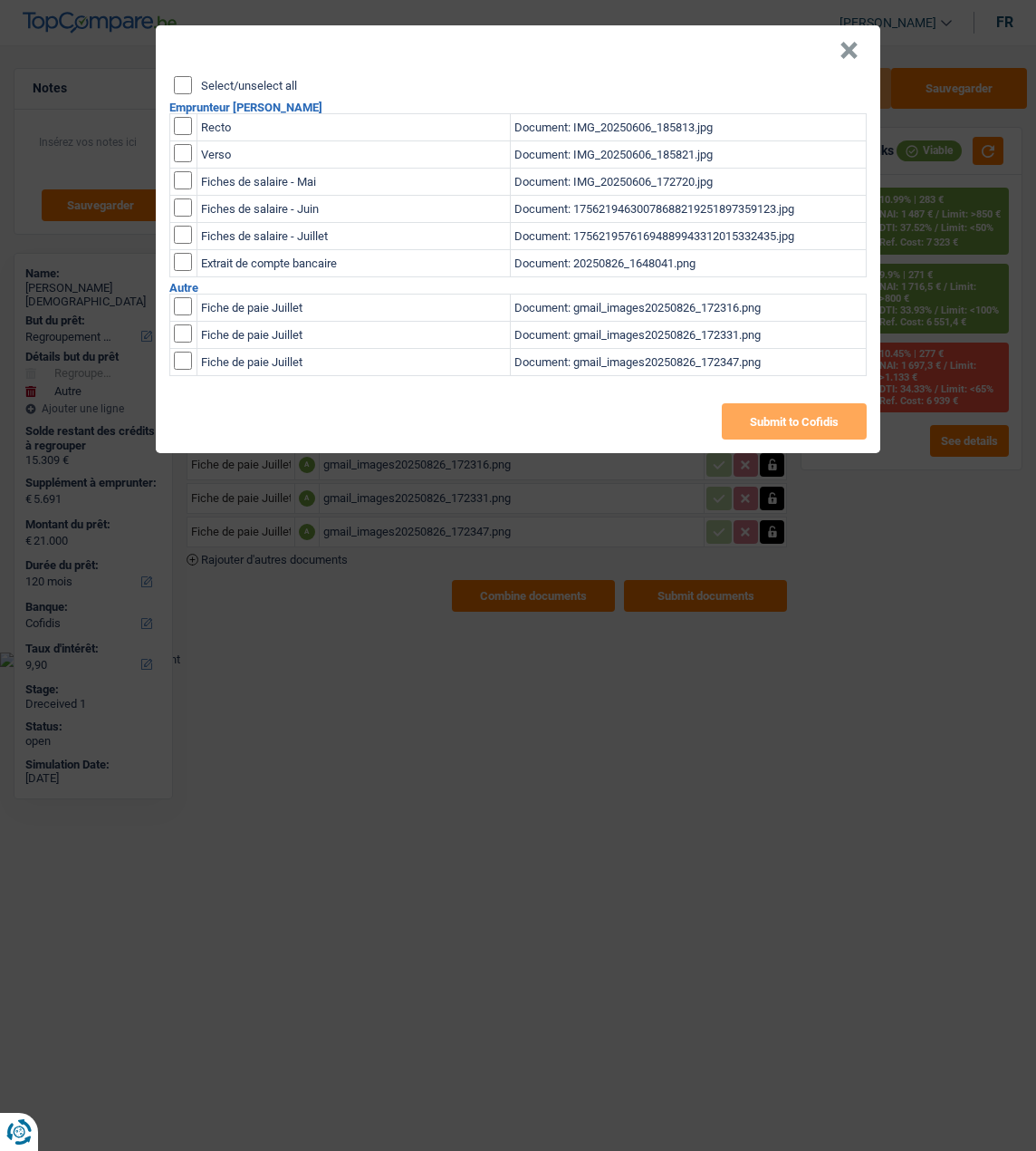
click at [186, 79] on input "Select/unselect all" at bounding box center [182, 84] width 18 height 18
checkbox input "true"
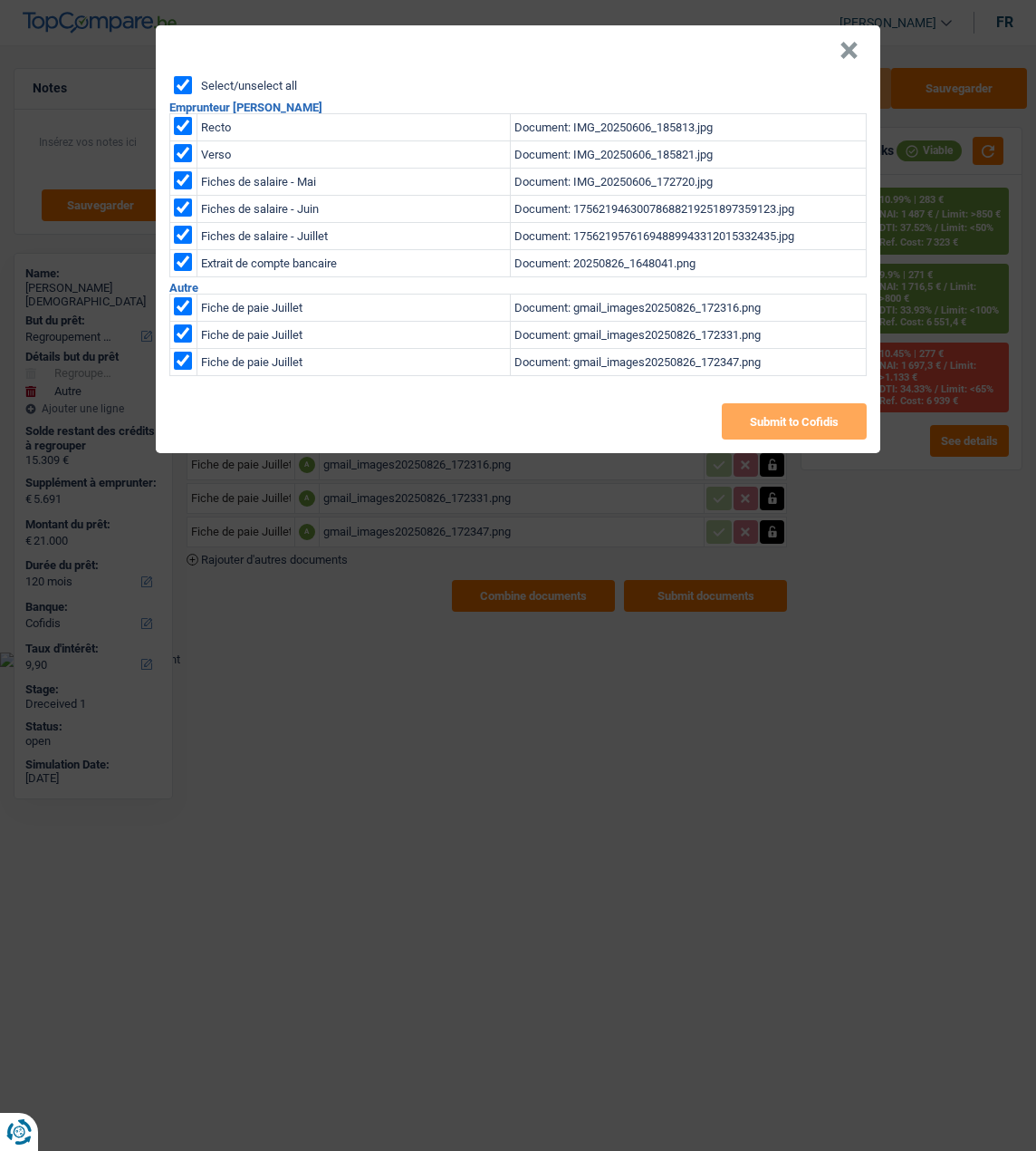
checkbox input "true"
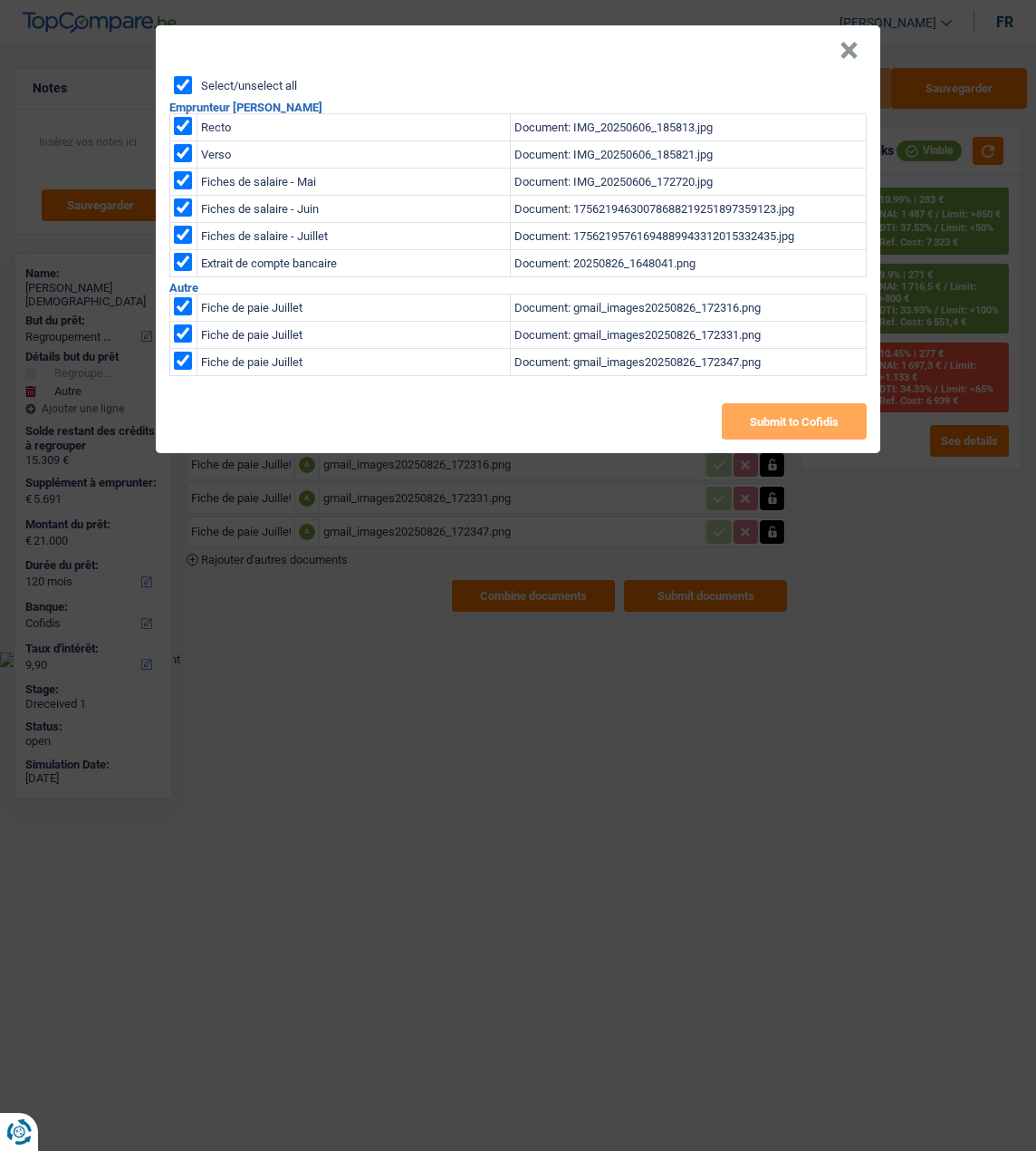
checkbox input "true"
click at [812, 413] on button "Submit to Cofidis" at bounding box center [793, 421] width 145 height 36
click at [804, 404] on button "Submit to Cofidis" at bounding box center [793, 421] width 145 height 36
click at [858, 43] on button "×" at bounding box center [850, 50] width 19 height 18
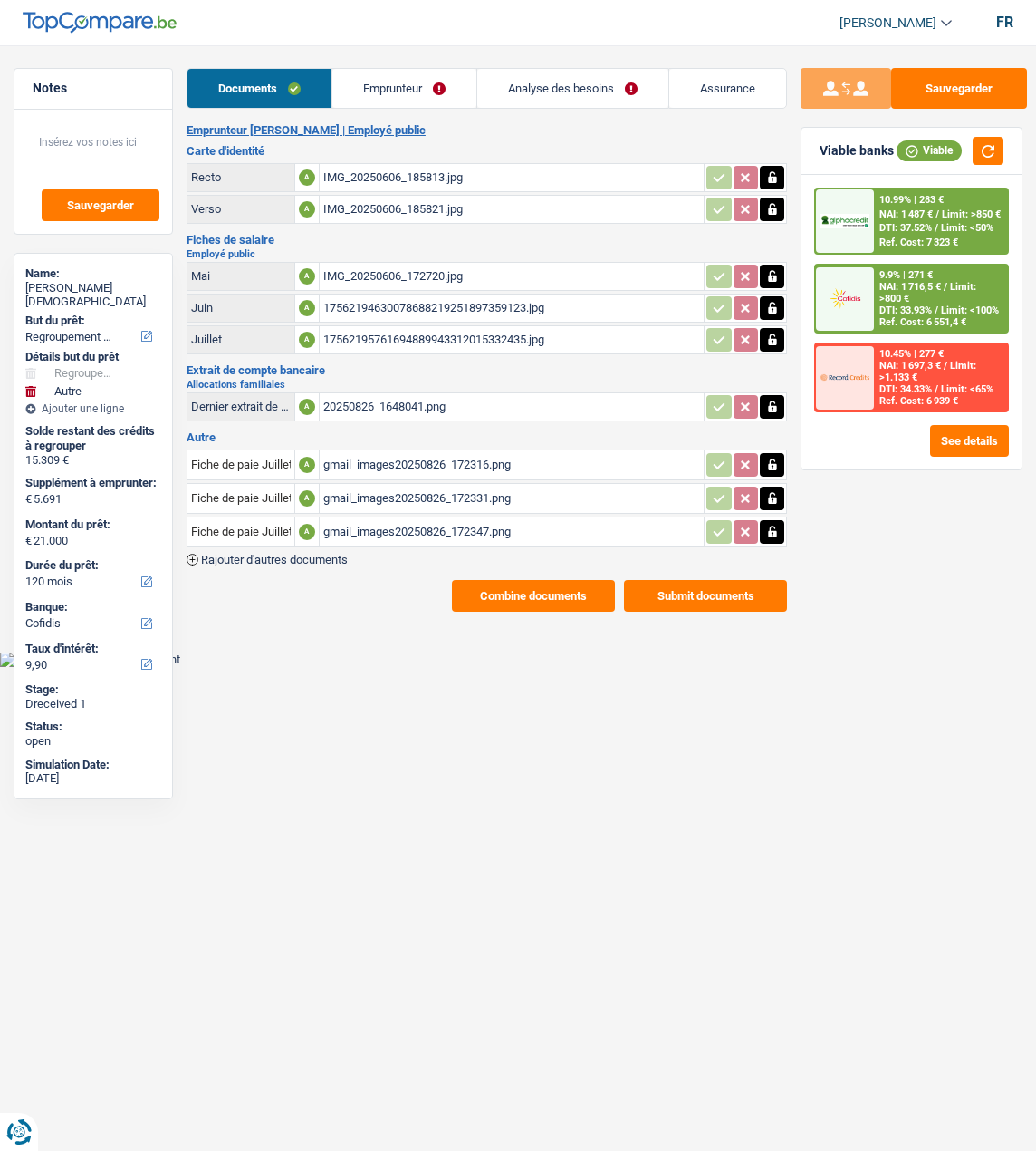
click at [579, 580] on button "Combine documents" at bounding box center [534, 596] width 163 height 32
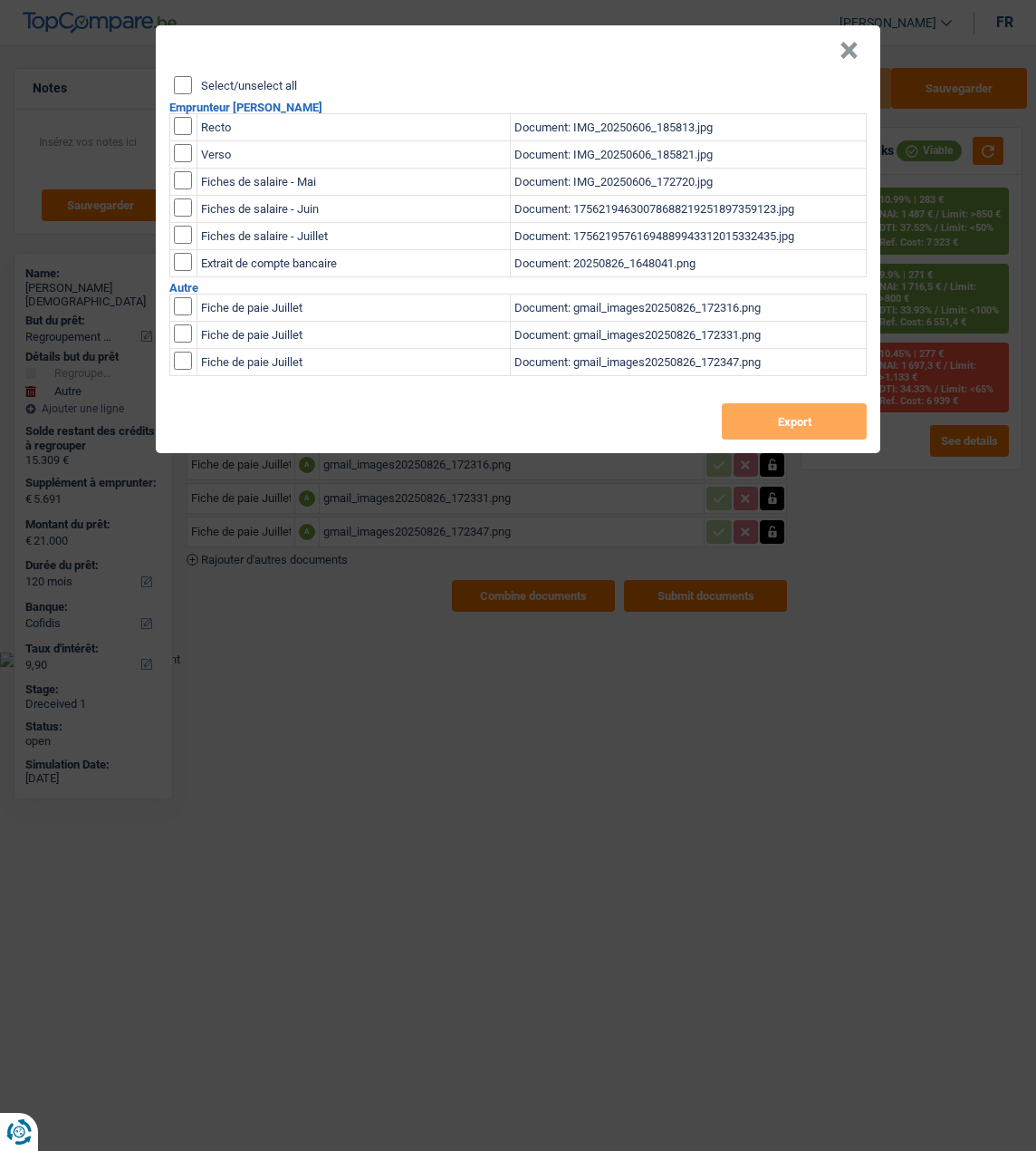
click at [185, 80] on input "Select/unselect all" at bounding box center [182, 84] width 18 height 18
checkbox input "true"
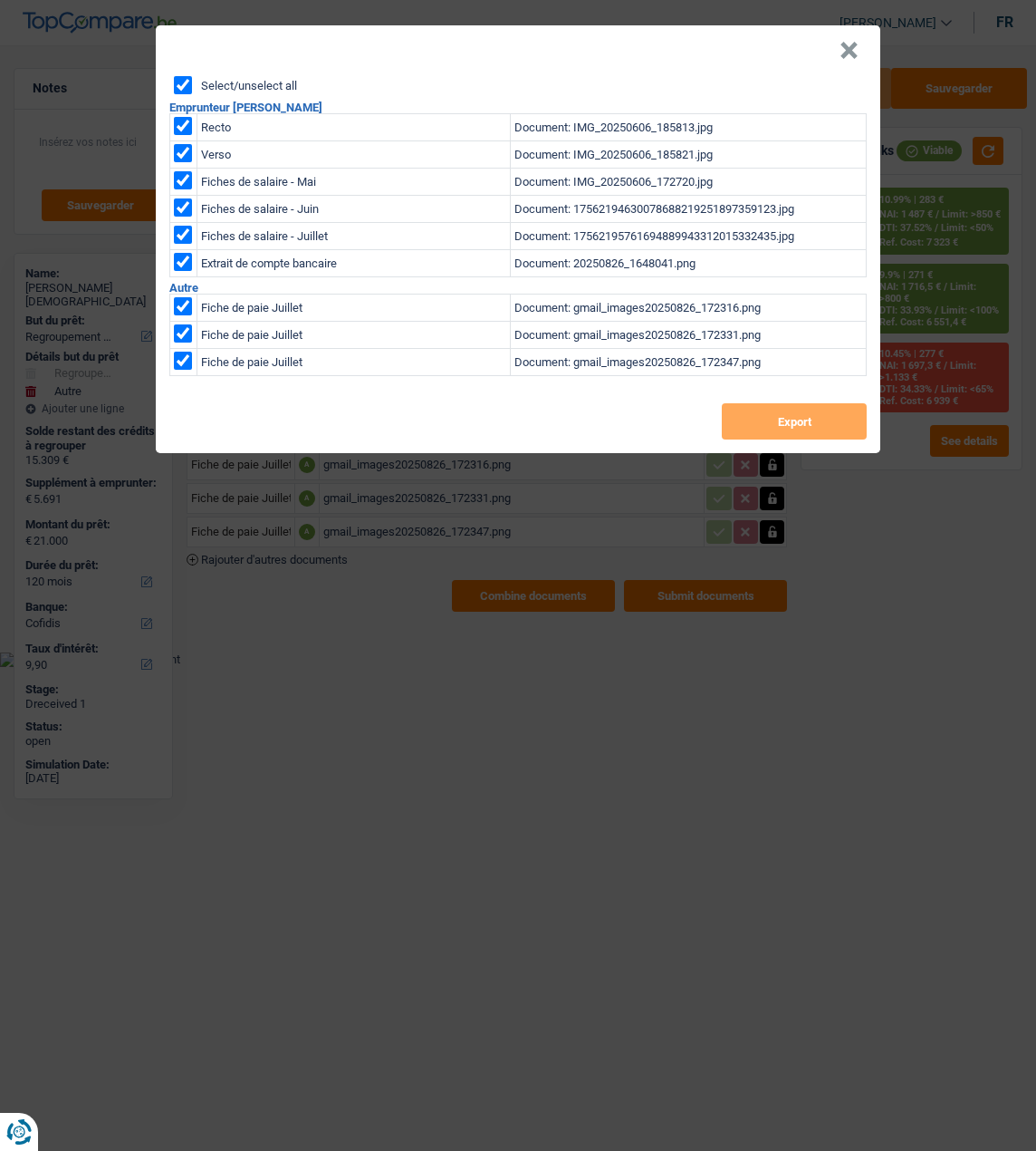
checkbox input "true"
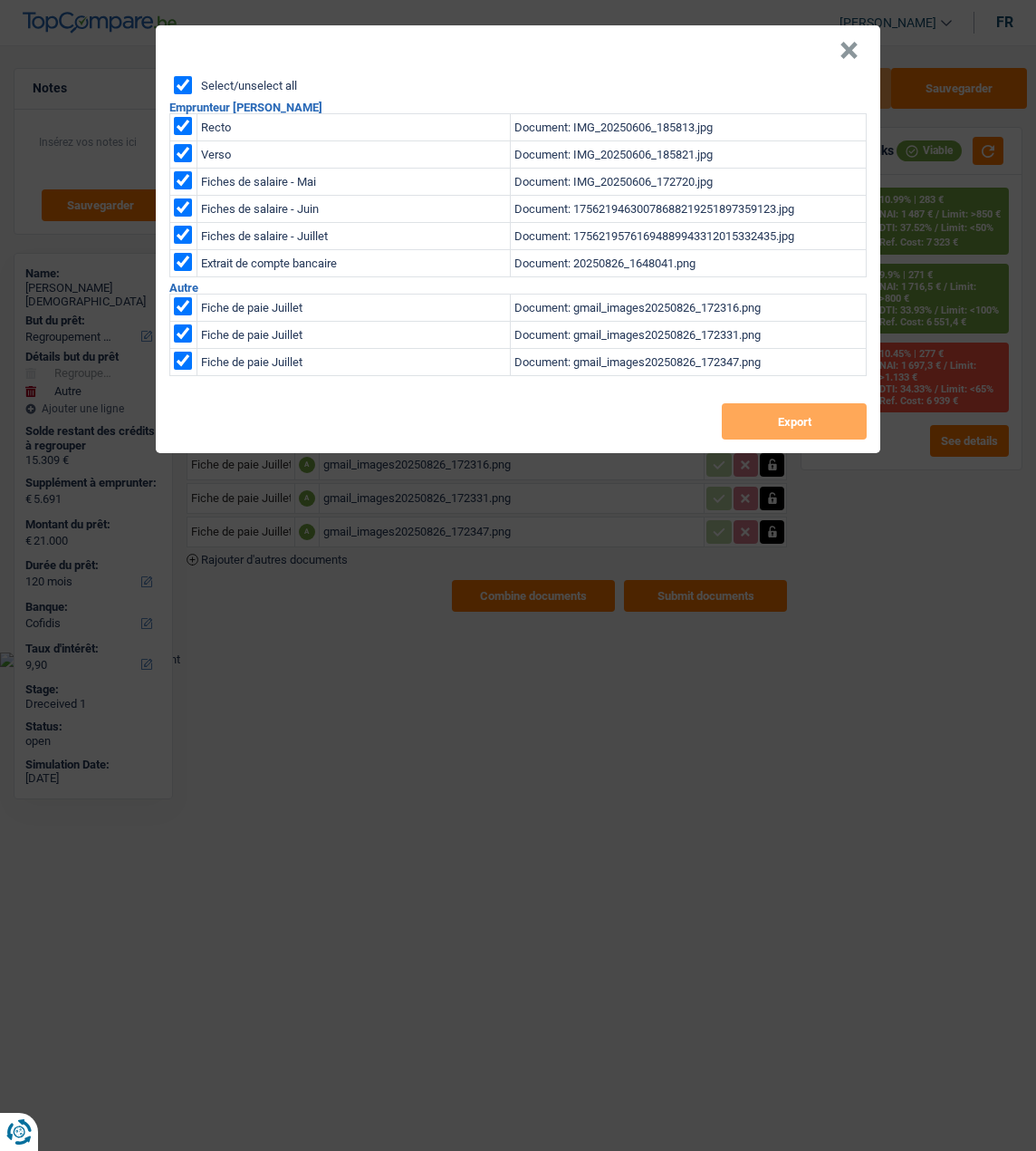
checkbox input "true"
click at [761, 423] on button "Export" at bounding box center [793, 421] width 145 height 36
click at [853, 45] on button "×" at bounding box center [850, 50] width 19 height 18
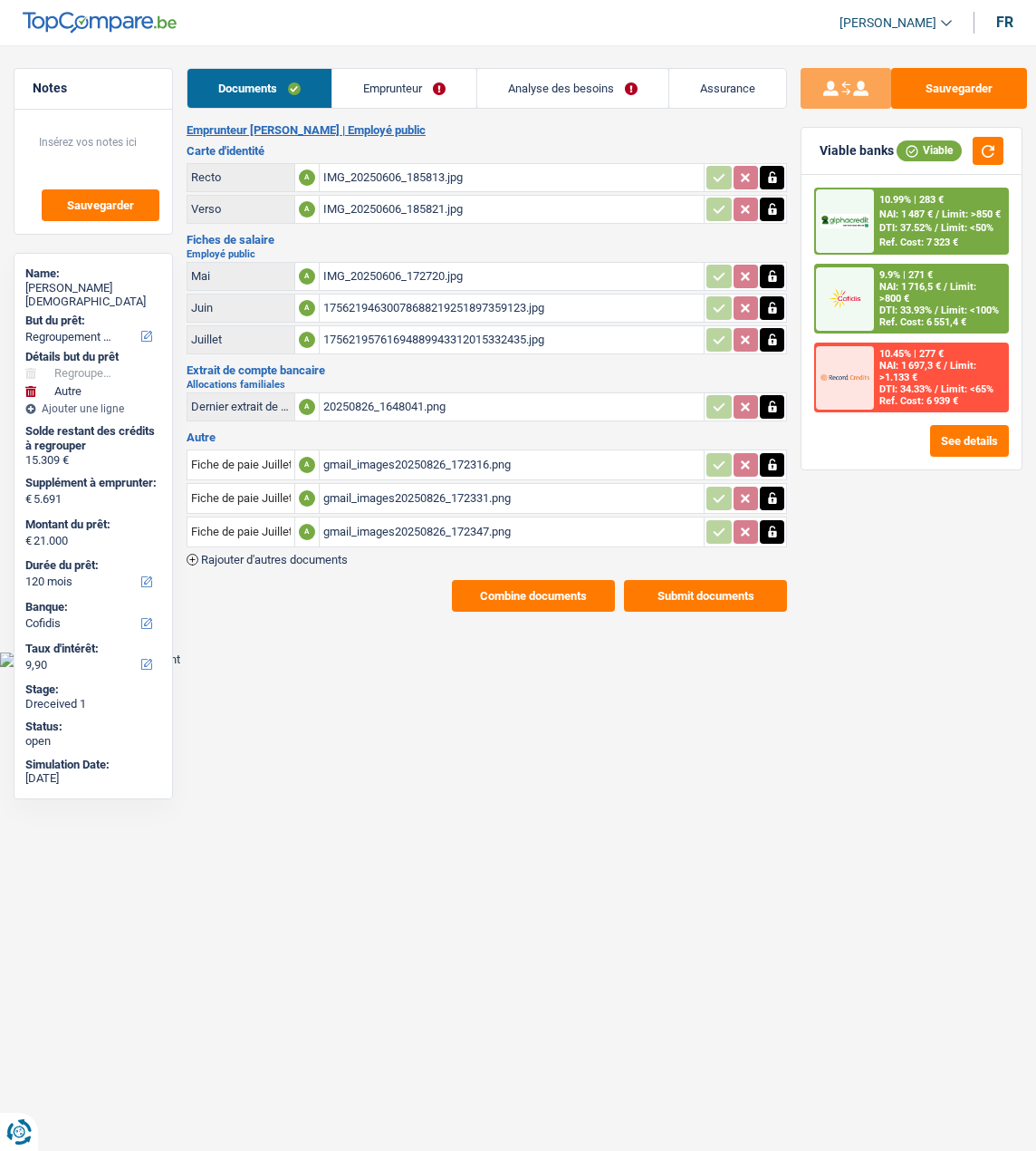
click at [378, 93] on link "Emprunteur" at bounding box center [405, 88] width 144 height 39
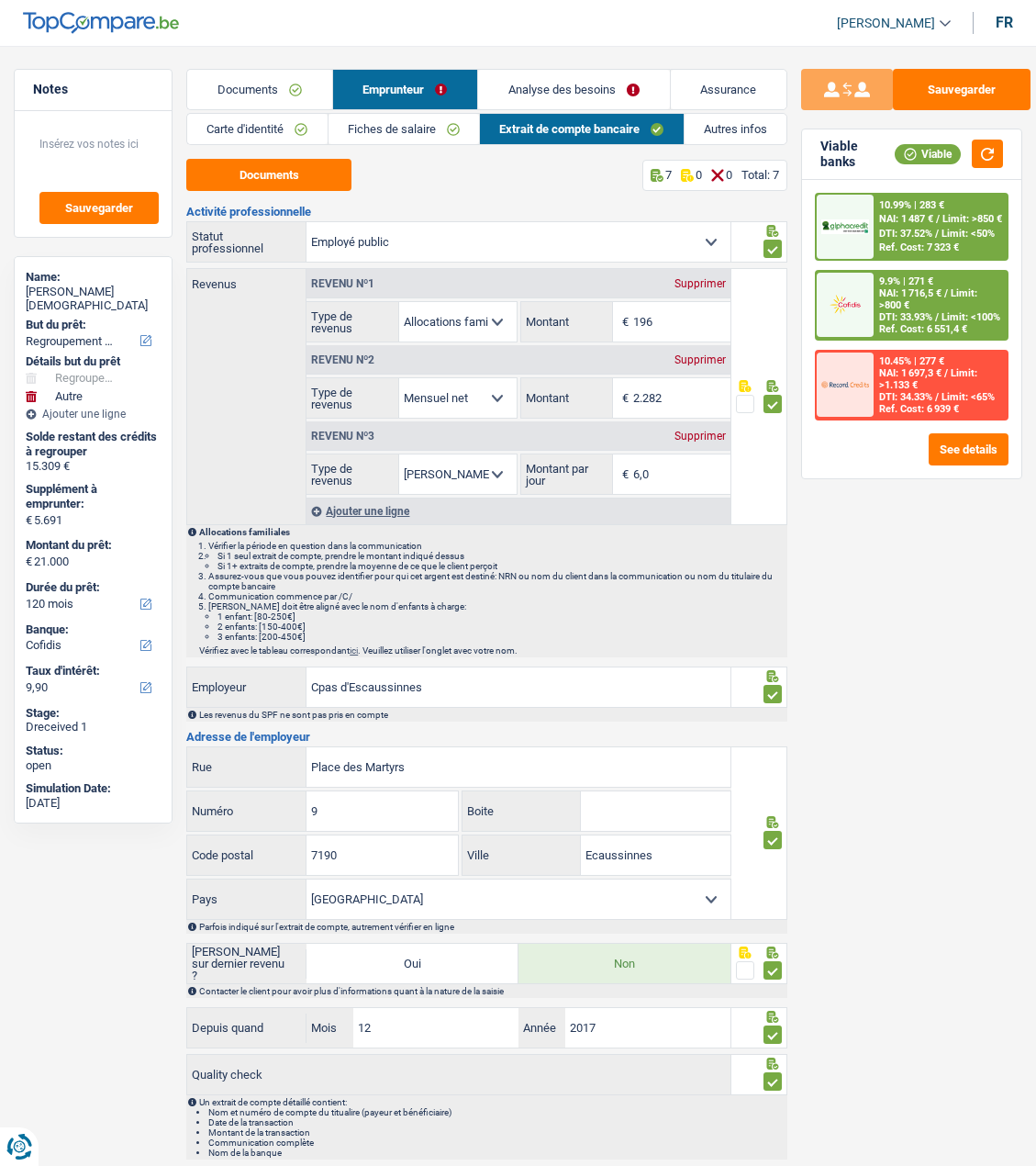
click at [285, 124] on link "Carte d'identité" at bounding box center [258, 129] width 140 height 30
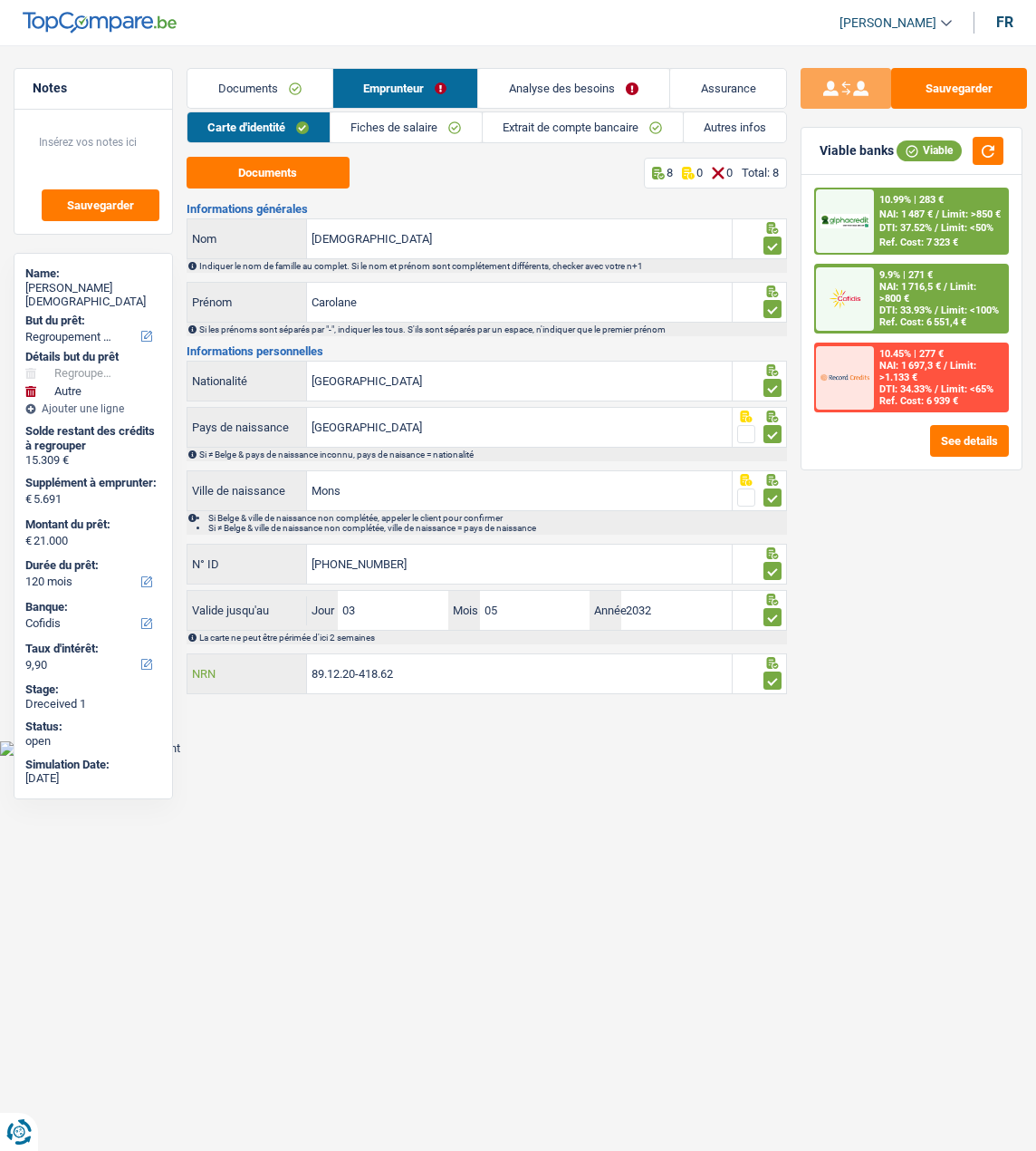
click at [405, 674] on input "89.12.20-418.62" at bounding box center [520, 674] width 425 height 39
click at [592, 79] on link "Analyse des besoins" at bounding box center [573, 88] width 191 height 39
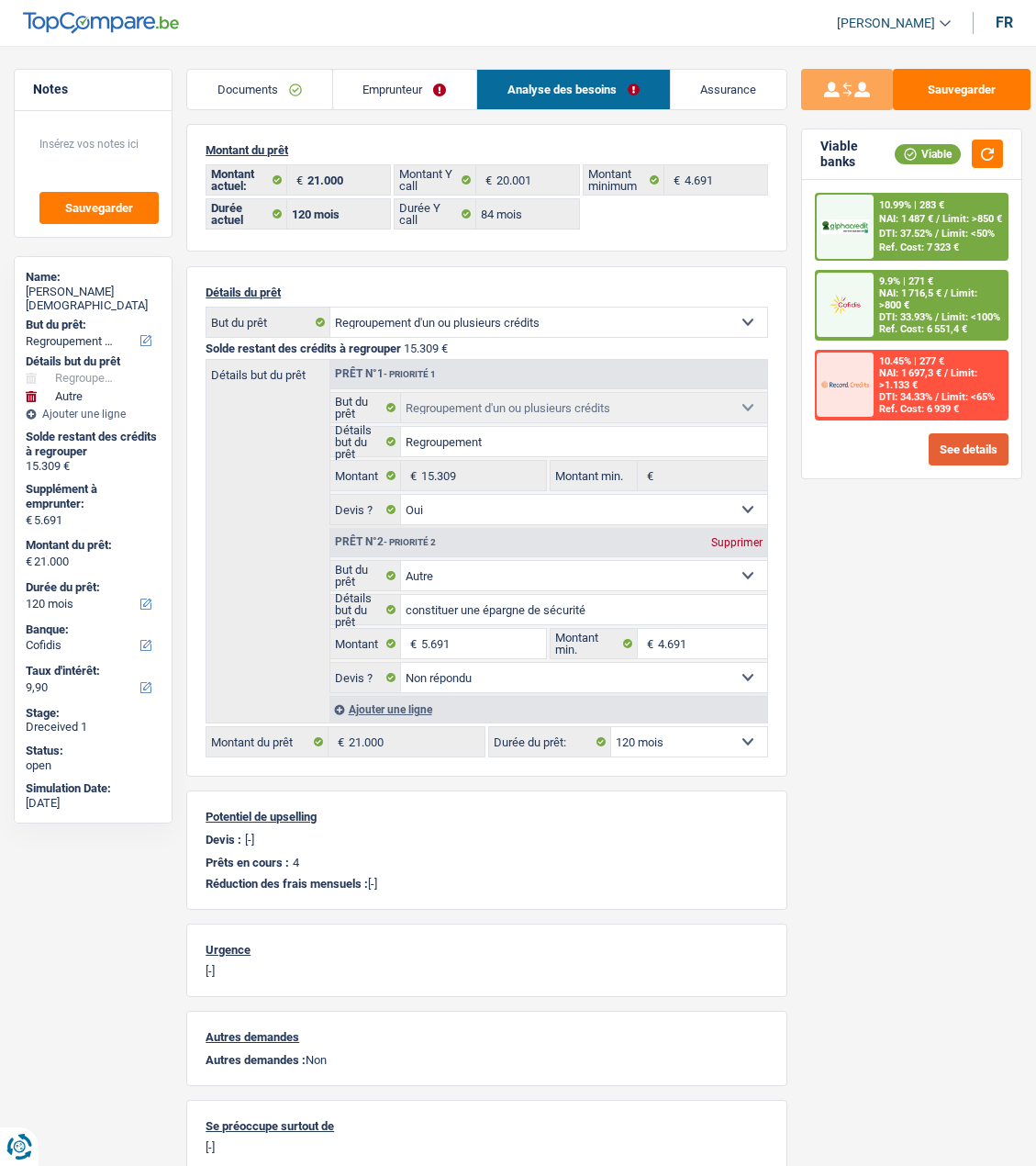
click at [962, 434] on button "See details" at bounding box center [968, 449] width 80 height 32
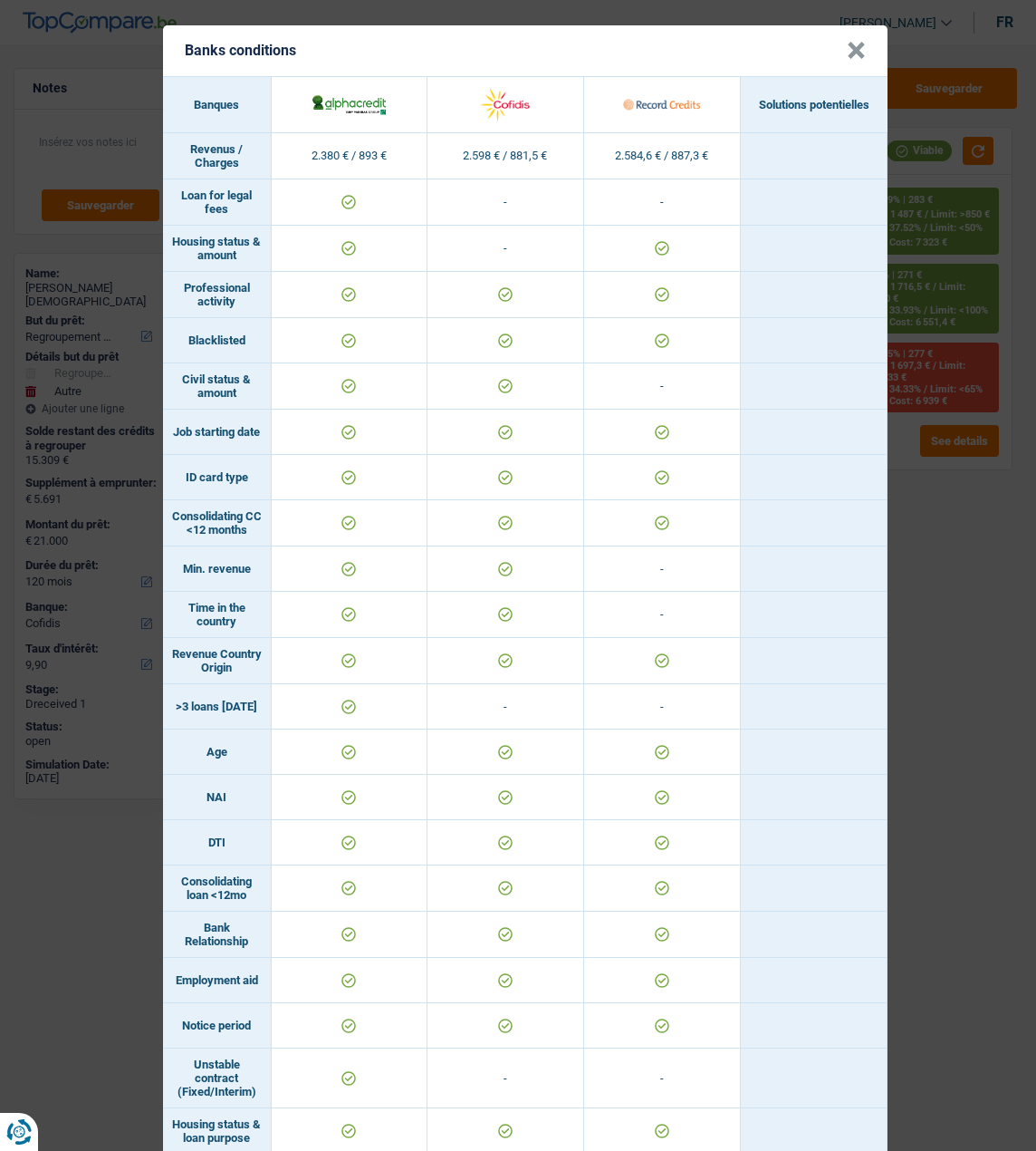
click at [849, 43] on button "×" at bounding box center [857, 50] width 19 height 18
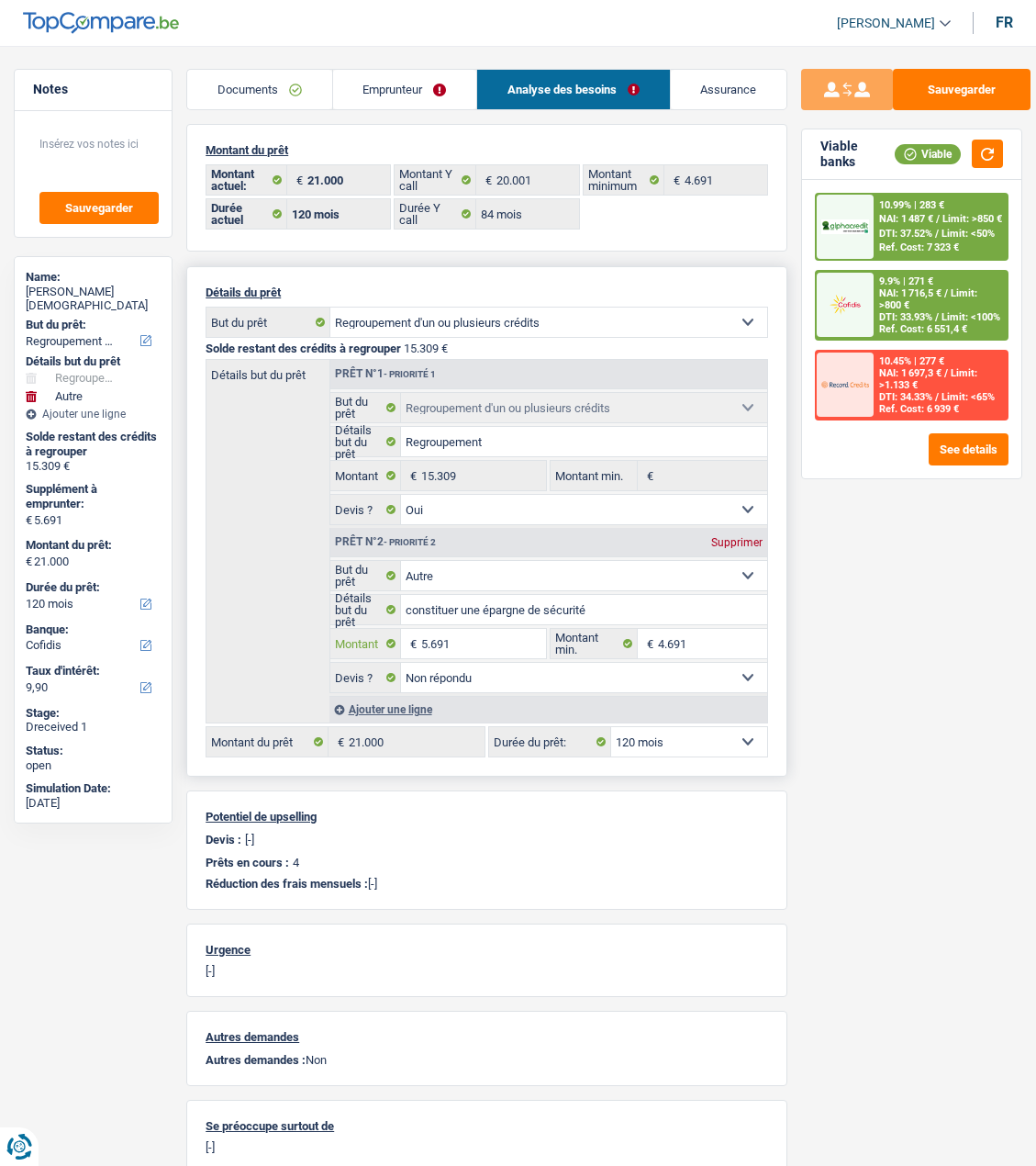
click at [489, 638] on input "5.691" at bounding box center [484, 644] width 125 height 29
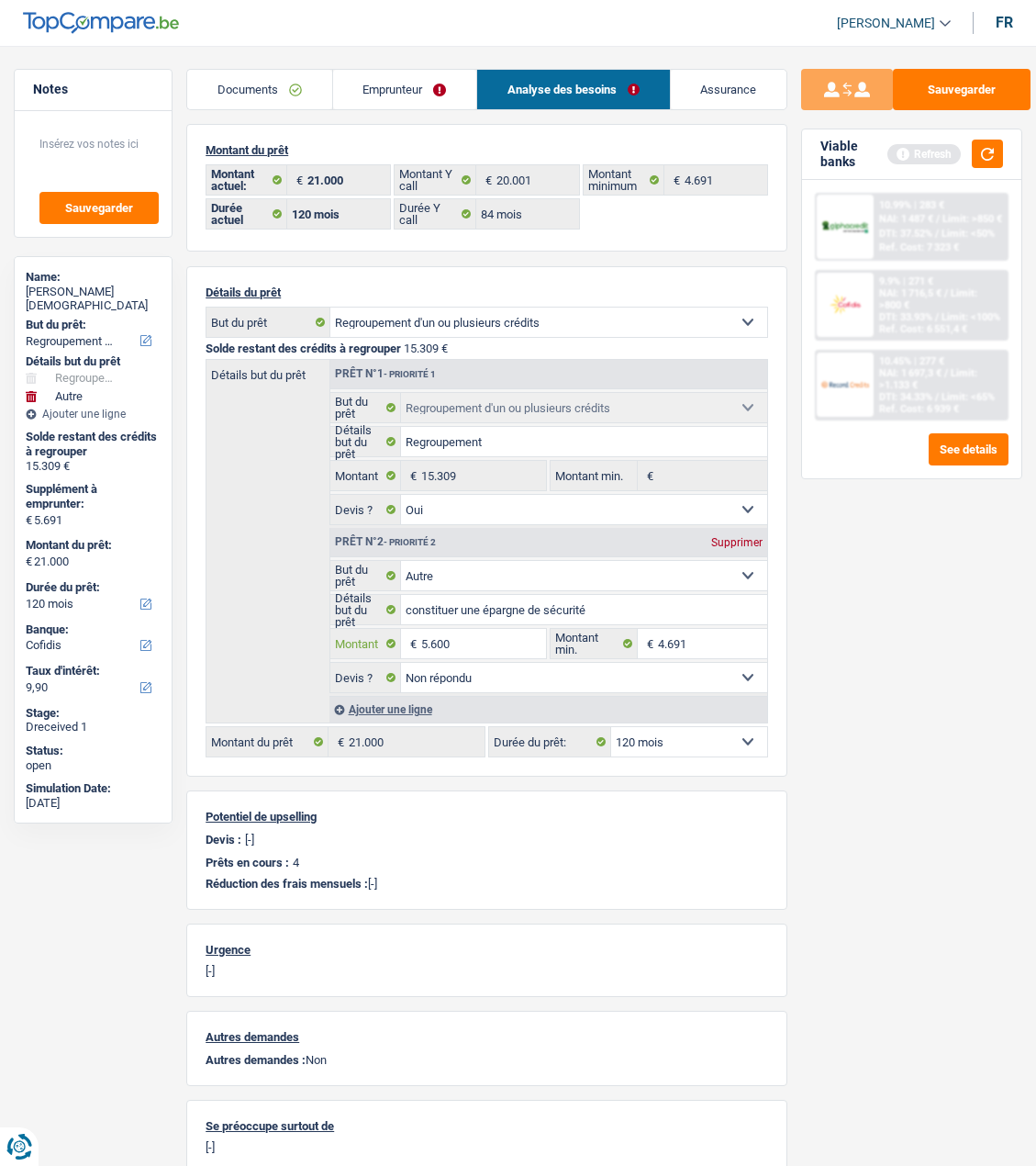
type input "5.600"
type input "20.909"
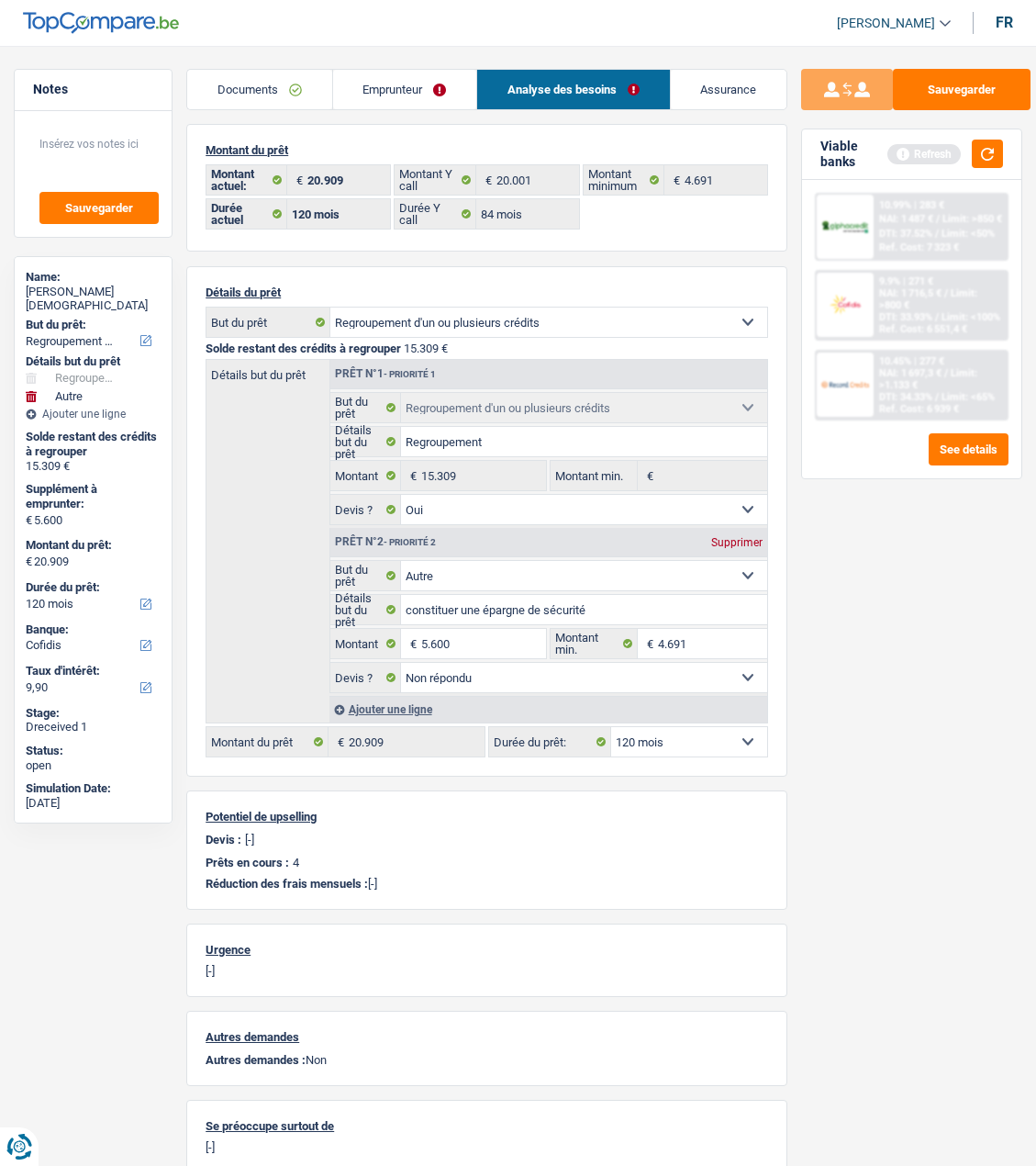
click at [842, 661] on div "Sauvegarder Viable banks Refresh 10.99% | 283 € NAI: 1 487 € / Limit: >850 € DT…" at bounding box center [911, 600] width 249 height 1063
click at [492, 640] on input "5.600" at bounding box center [484, 644] width 125 height 29
type input "5.001"
type input "20.310"
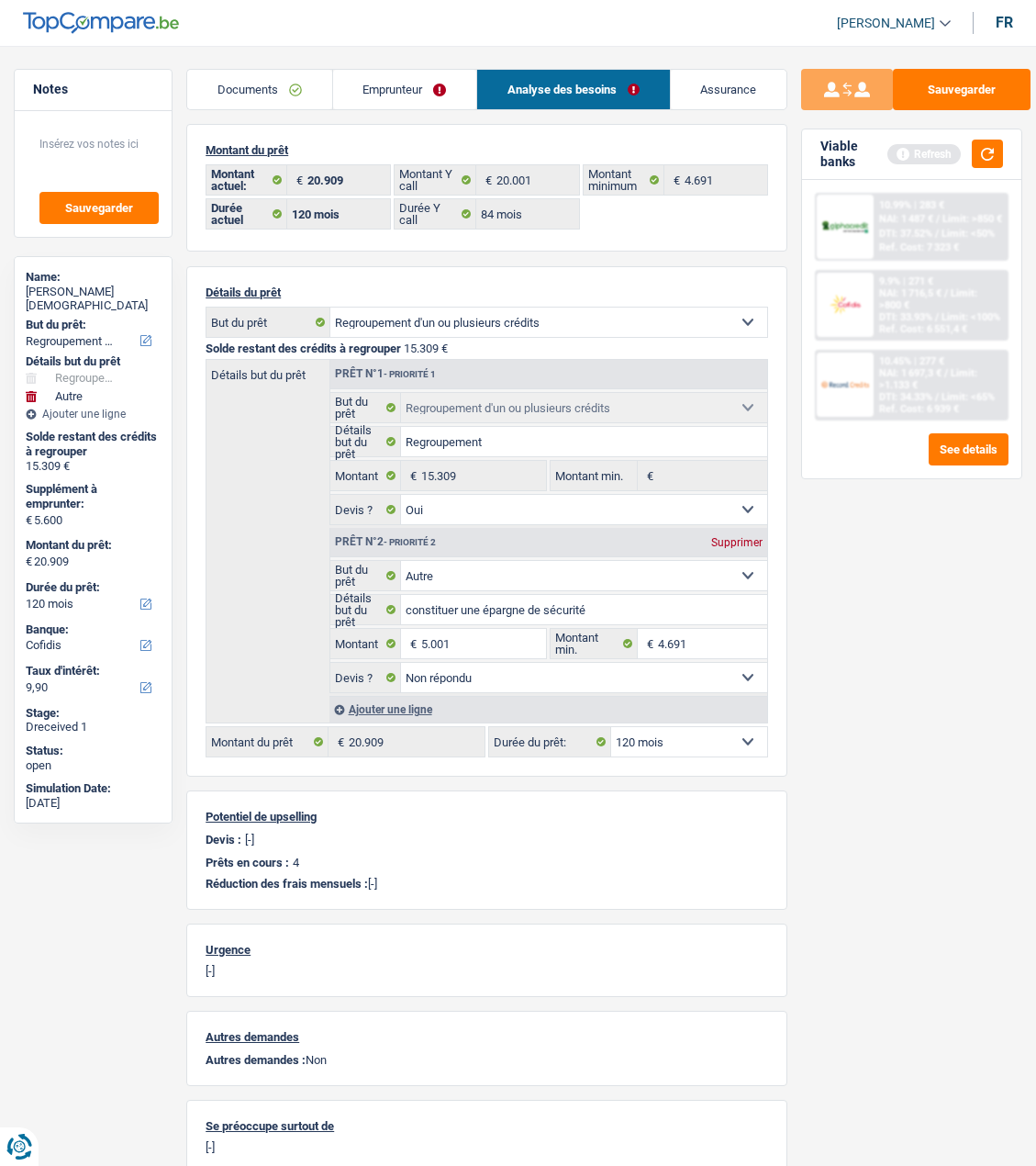
type input "20.310"
click at [838, 625] on div "Sauvegarder Viable banks Refresh 10.99% | 283 € NAI: 1 487 € / Limit: >850 € DT…" at bounding box center [911, 600] width 249 height 1063
type input "5"
type input "4.691"
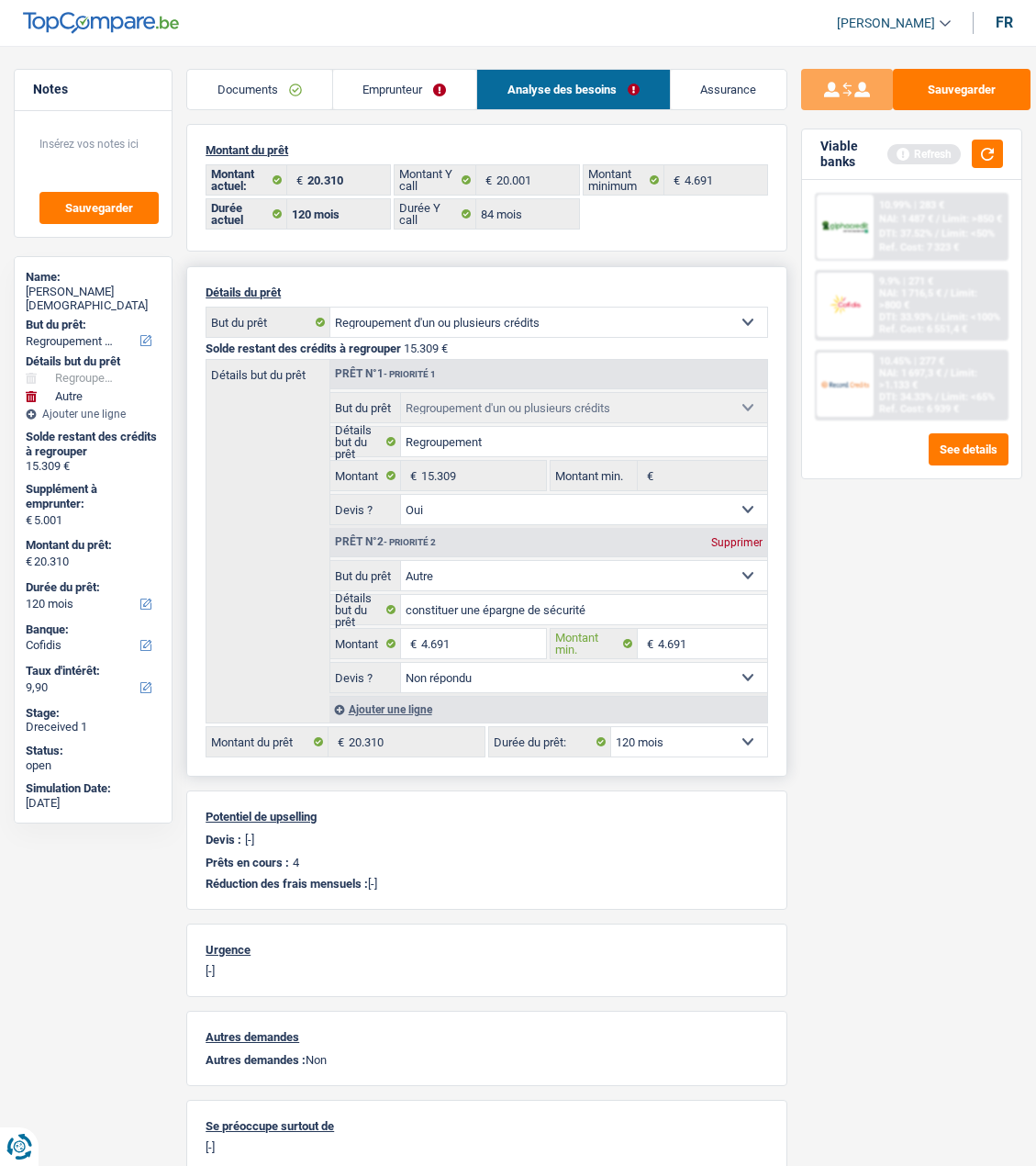
type input "4.691"
type input "20.000"
select select "84"
type input "20.000"
select select "84"
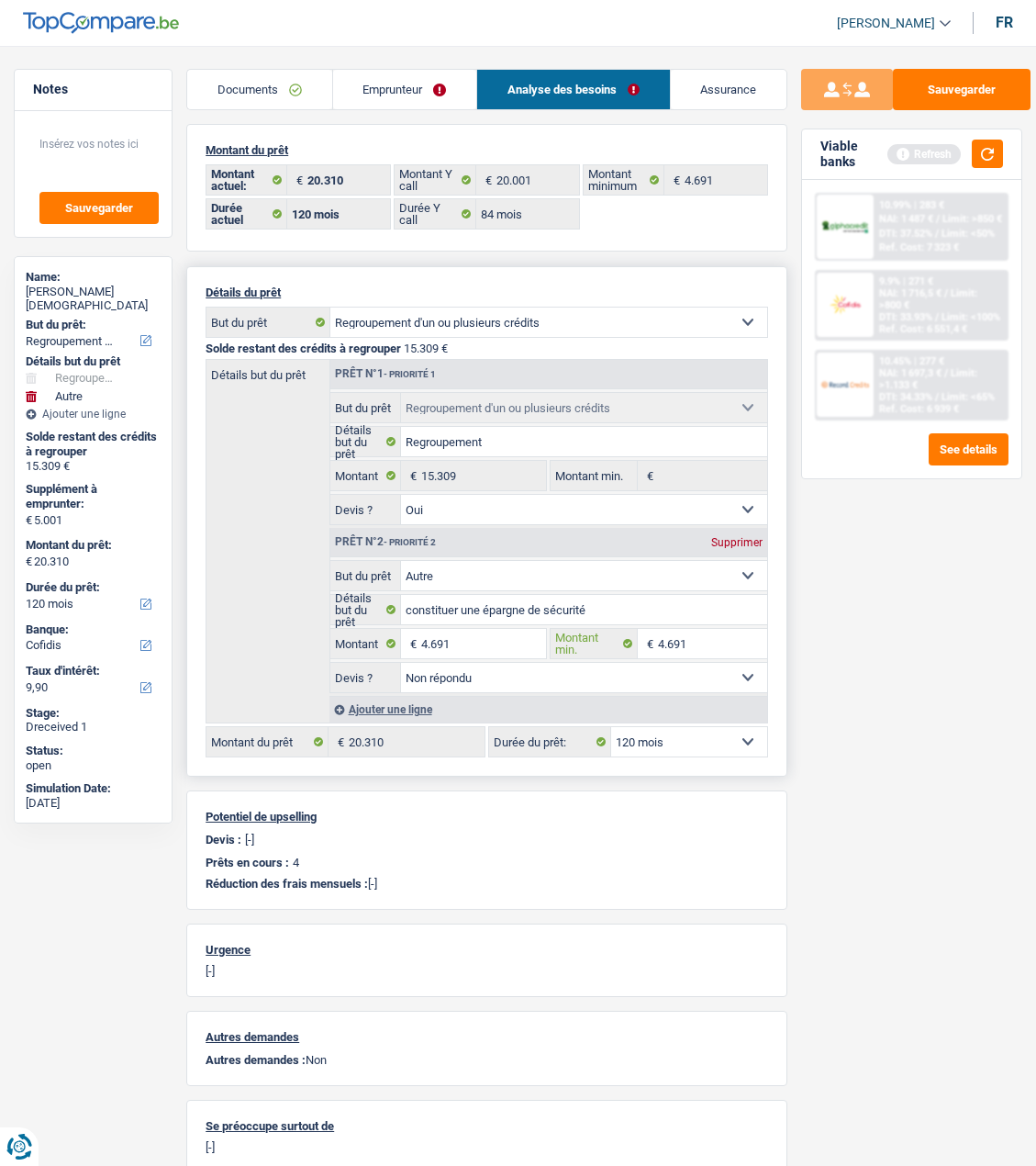
type input "20.000"
select select "84"
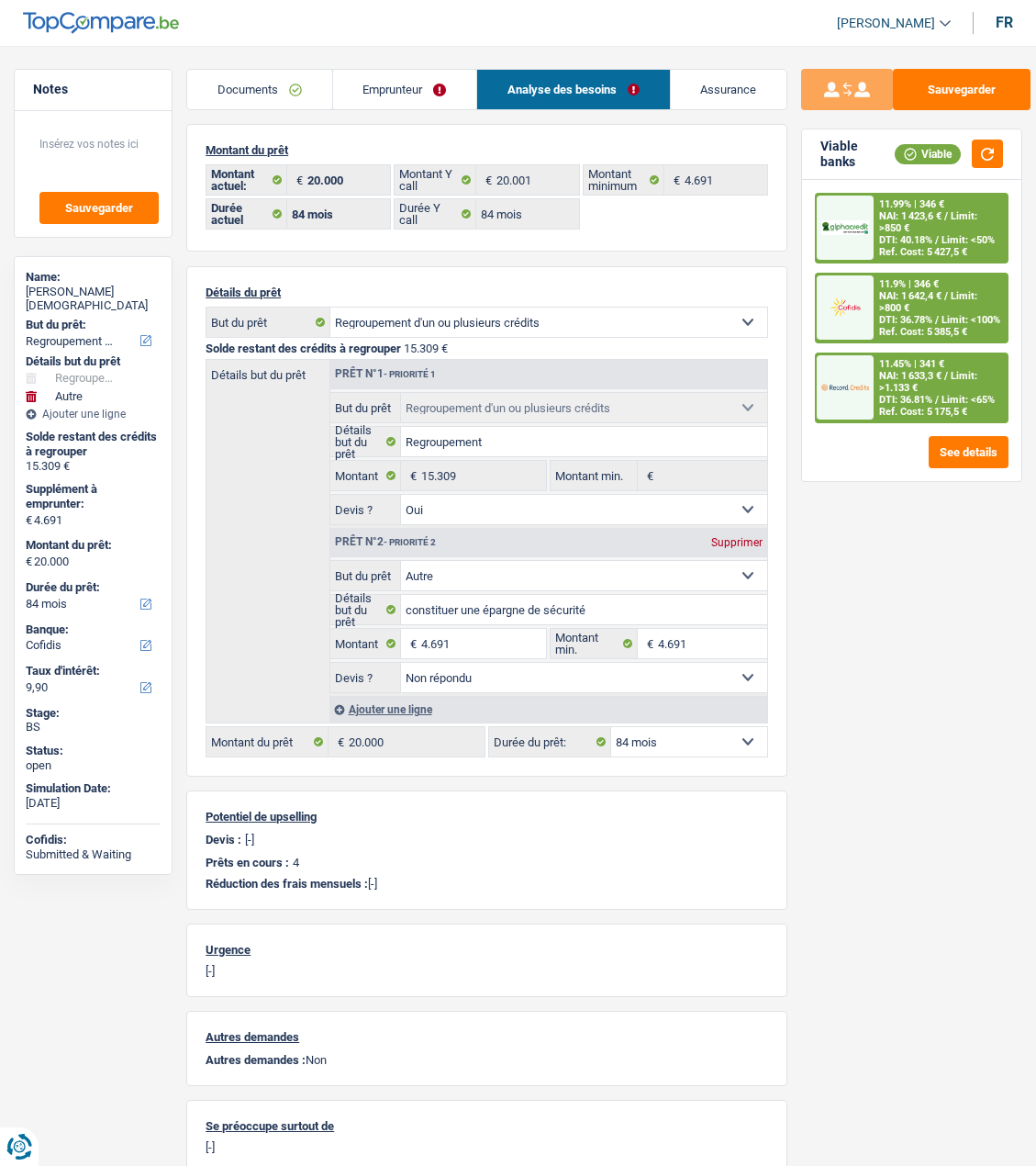
click at [911, 211] on div "11.99% | 346 € NAI: 1 423,6 € / Limit: >850 € DTI: 40.18% / Limit: <50% Ref. Co…" at bounding box center [940, 228] width 133 height 67
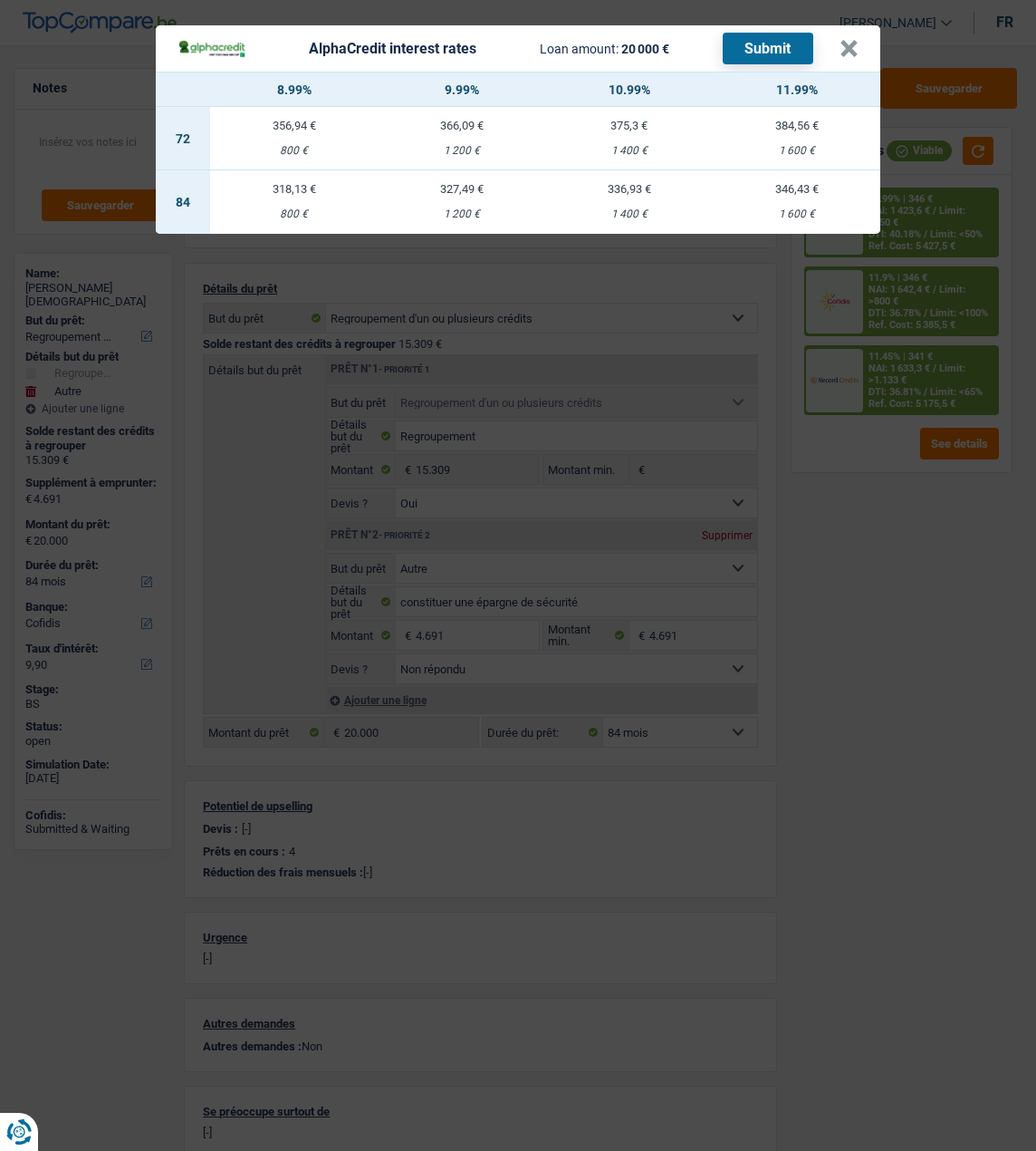
click at [298, 186] on td "318,13 € 800 €" at bounding box center [294, 202] width 168 height 63
select select "alphacredit"
type input "8,99"
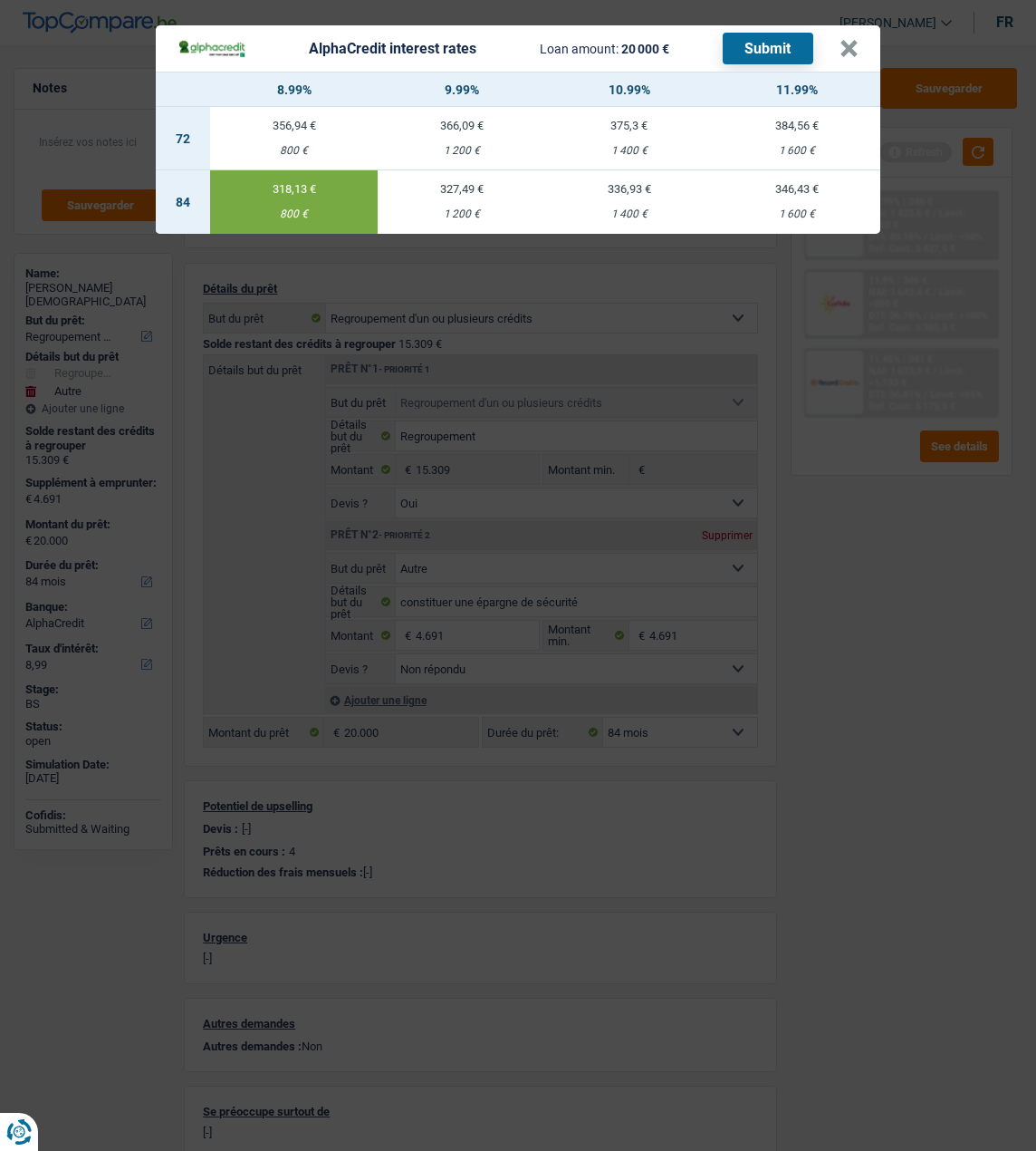
click at [776, 33] on button "Submit" at bounding box center [767, 49] width 90 height 32
click at [858, 53] on button "×" at bounding box center [850, 49] width 19 height 18
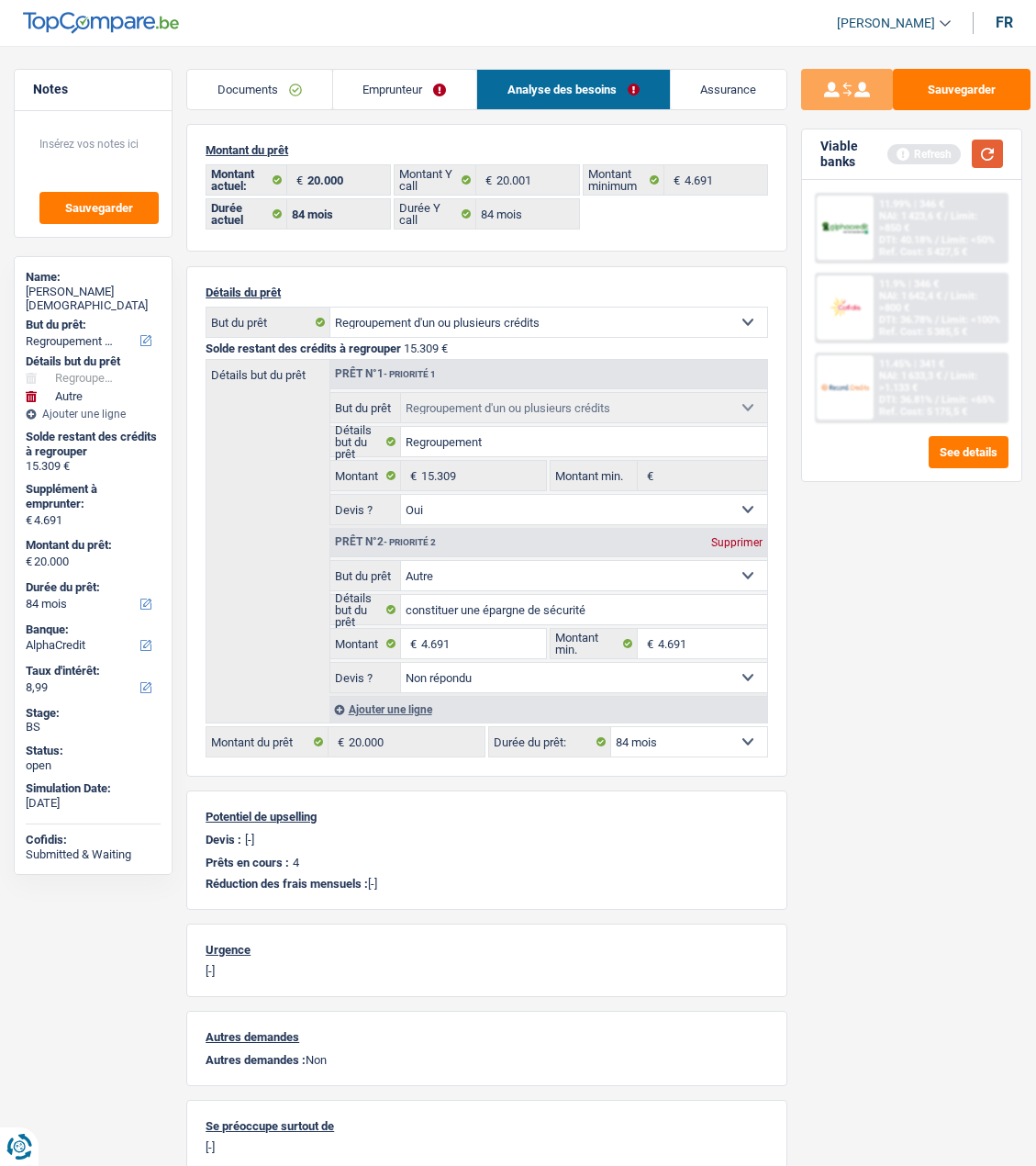
click at [985, 150] on button "button" at bounding box center [988, 153] width 31 height 29
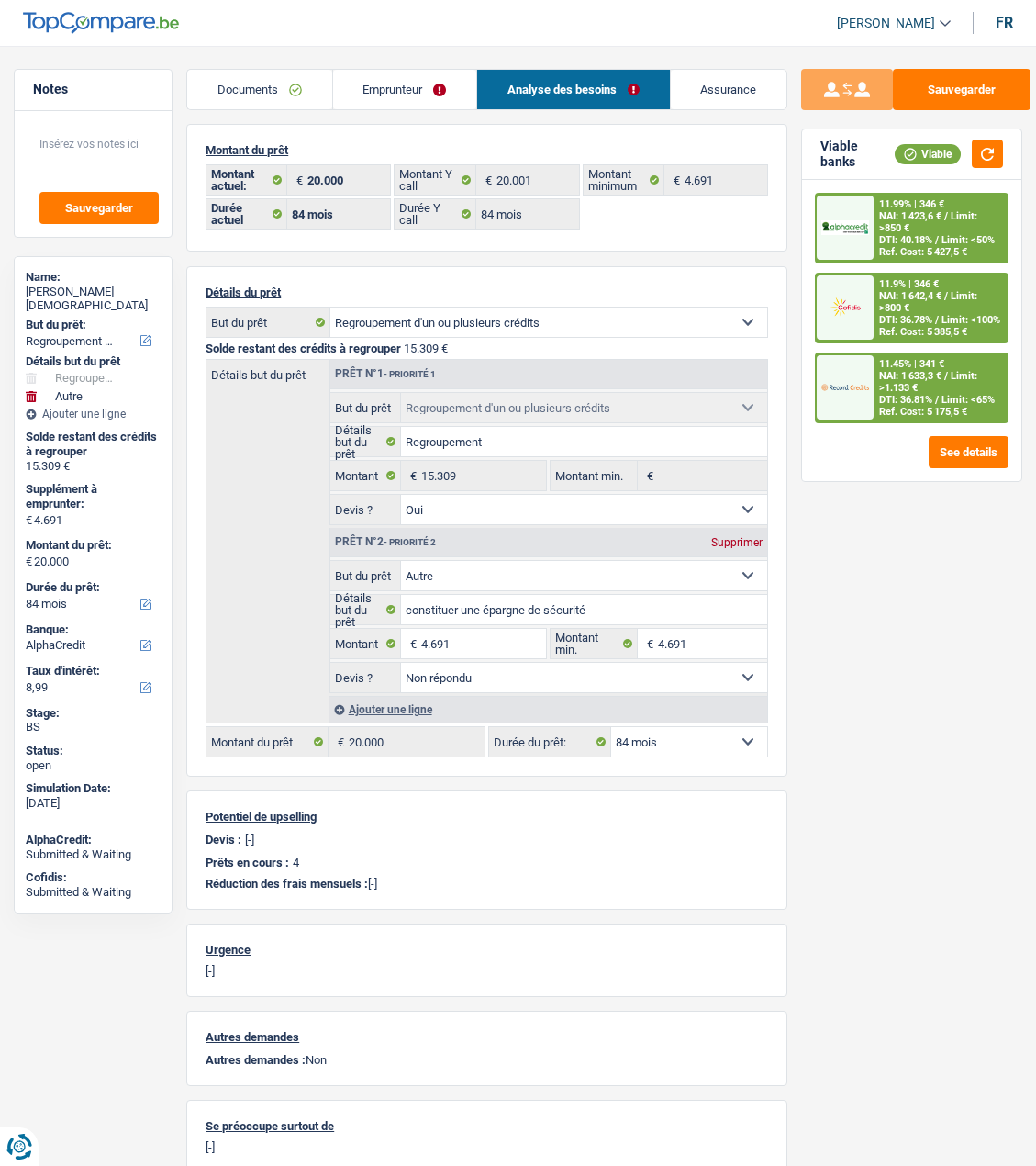
click at [903, 371] on span "NAI: 1 633,3 €" at bounding box center [911, 376] width 63 height 12
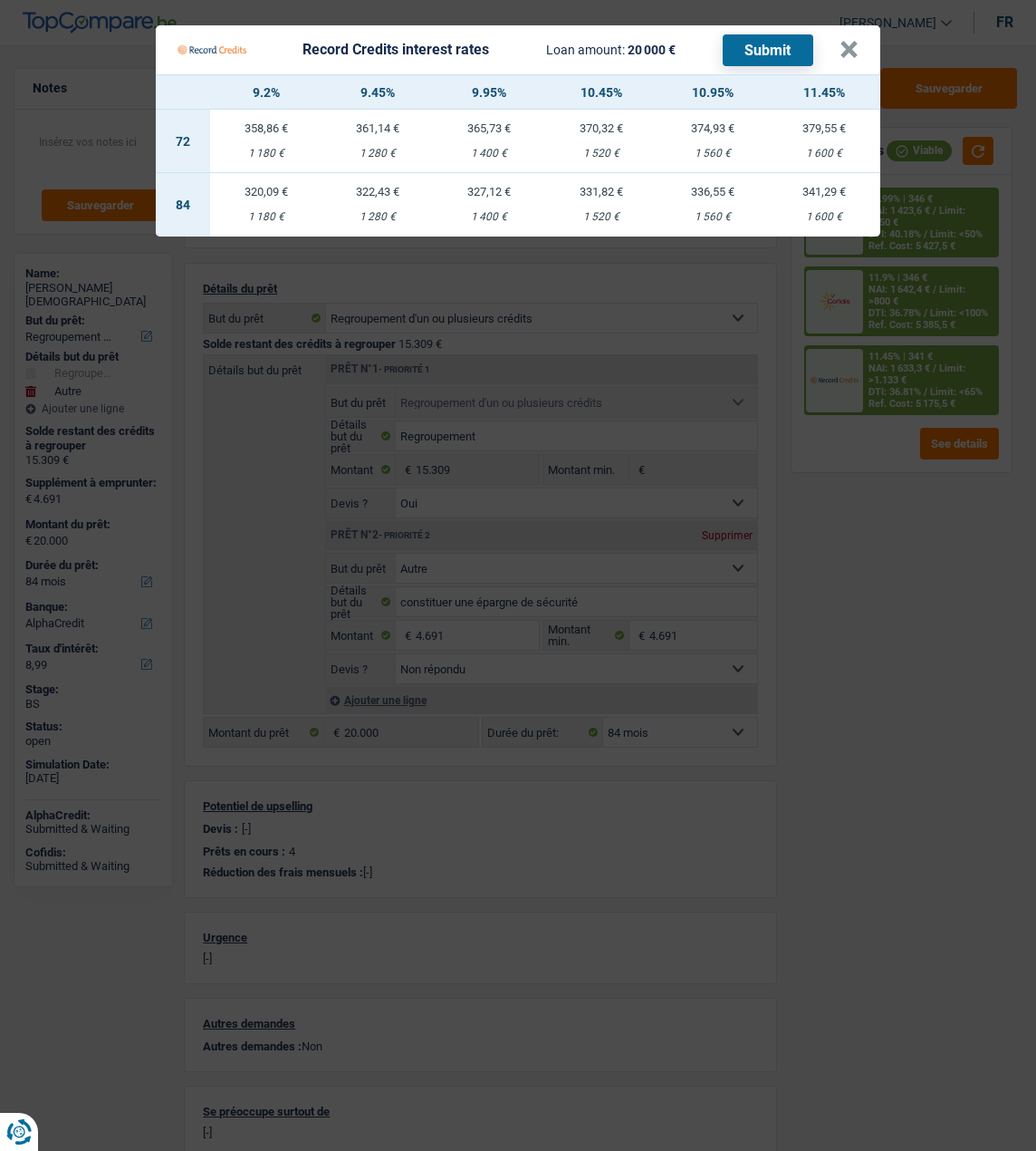
click at [264, 186] on div "320,09 €" at bounding box center [266, 191] width 112 height 12
select select "record credits"
type input "9,20"
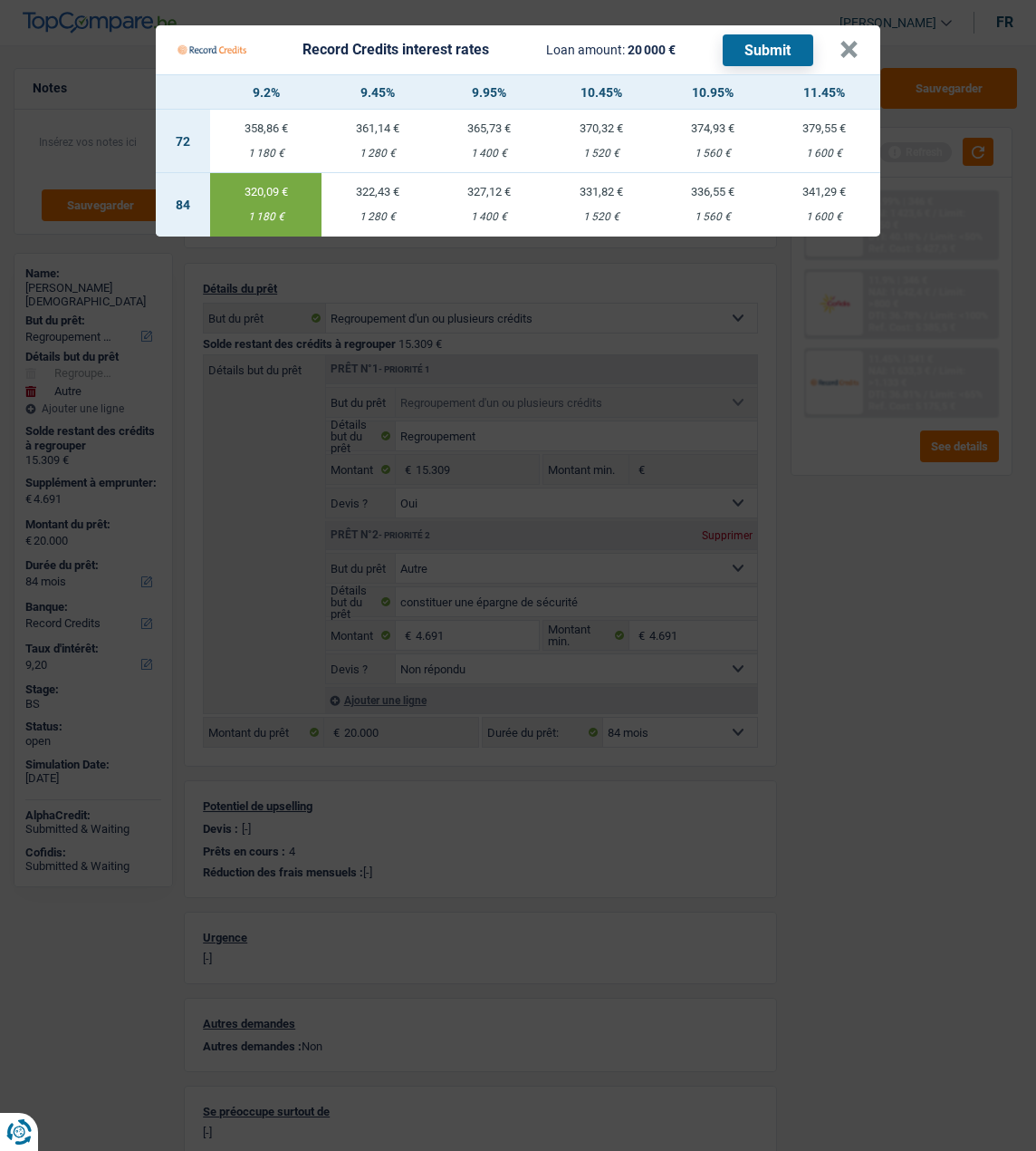
click at [761, 48] on button "Submit" at bounding box center [767, 49] width 90 height 32
click at [855, 47] on button "×" at bounding box center [850, 49] width 19 height 18
